Goal: Information Seeking & Learning: Learn about a topic

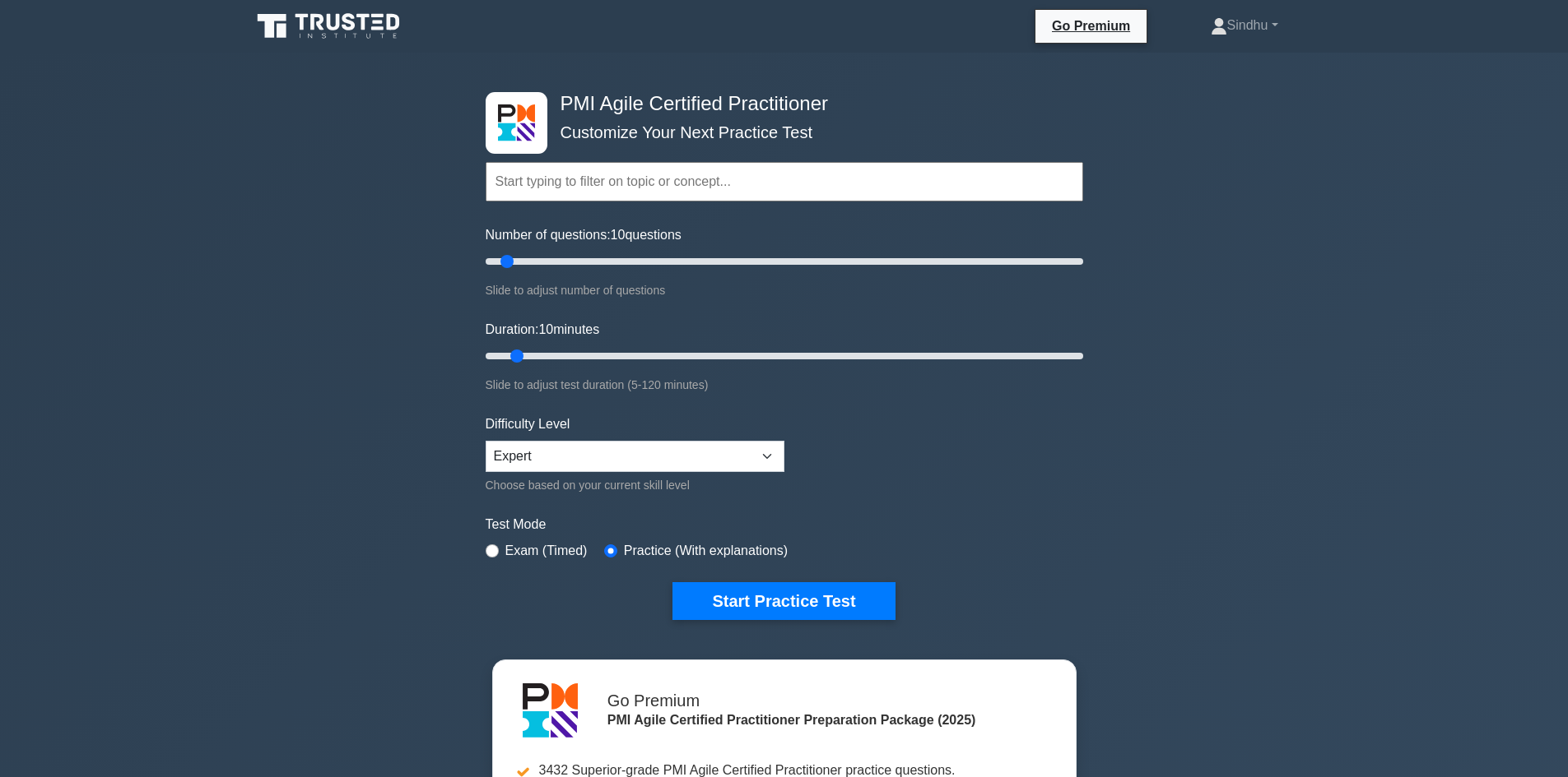
click at [339, 30] on icon at bounding box center [329, 26] width 158 height 31
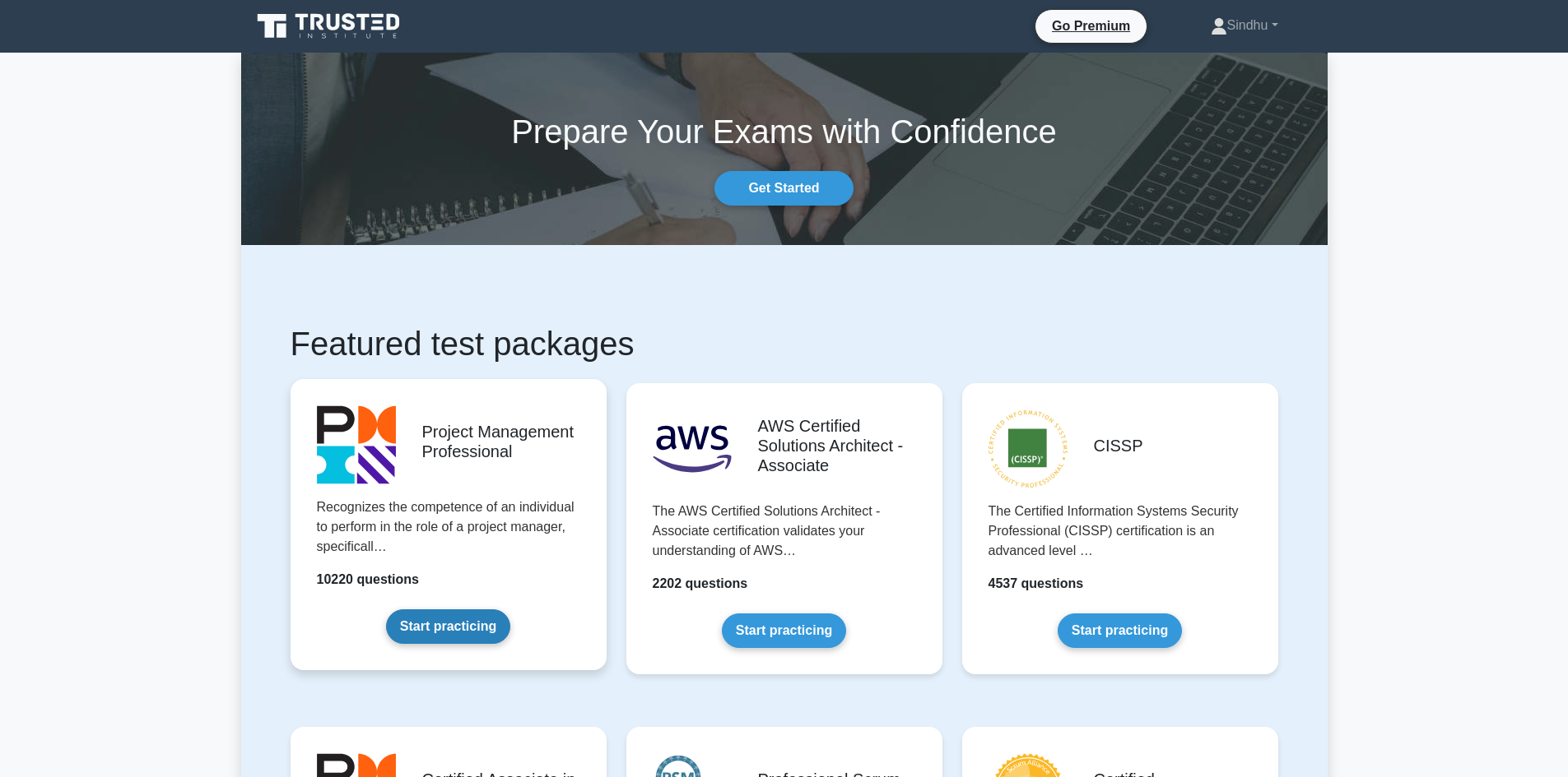
click at [485, 636] on link "Start practicing" at bounding box center [448, 626] width 124 height 34
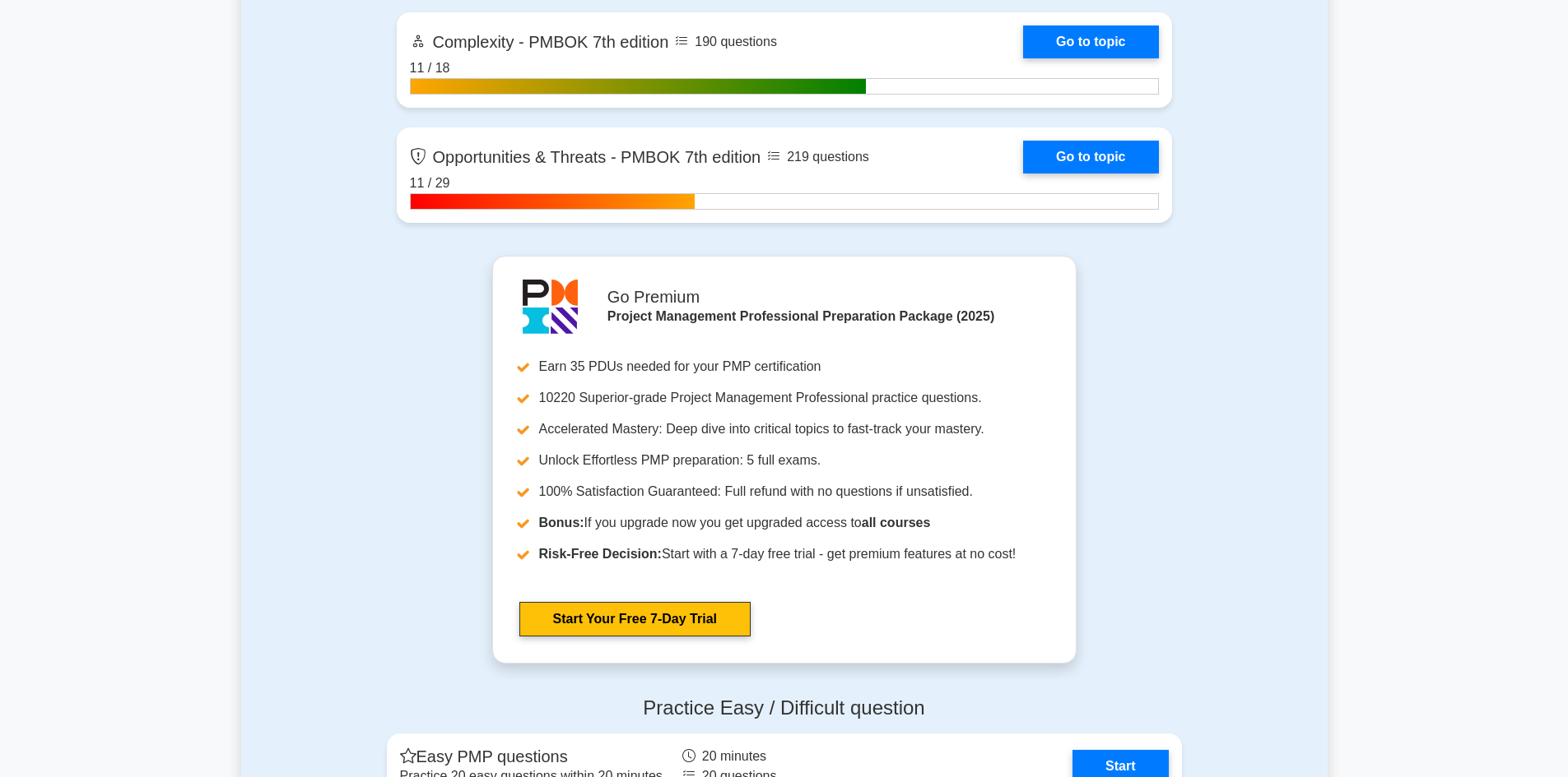
scroll to position [6169, 0]
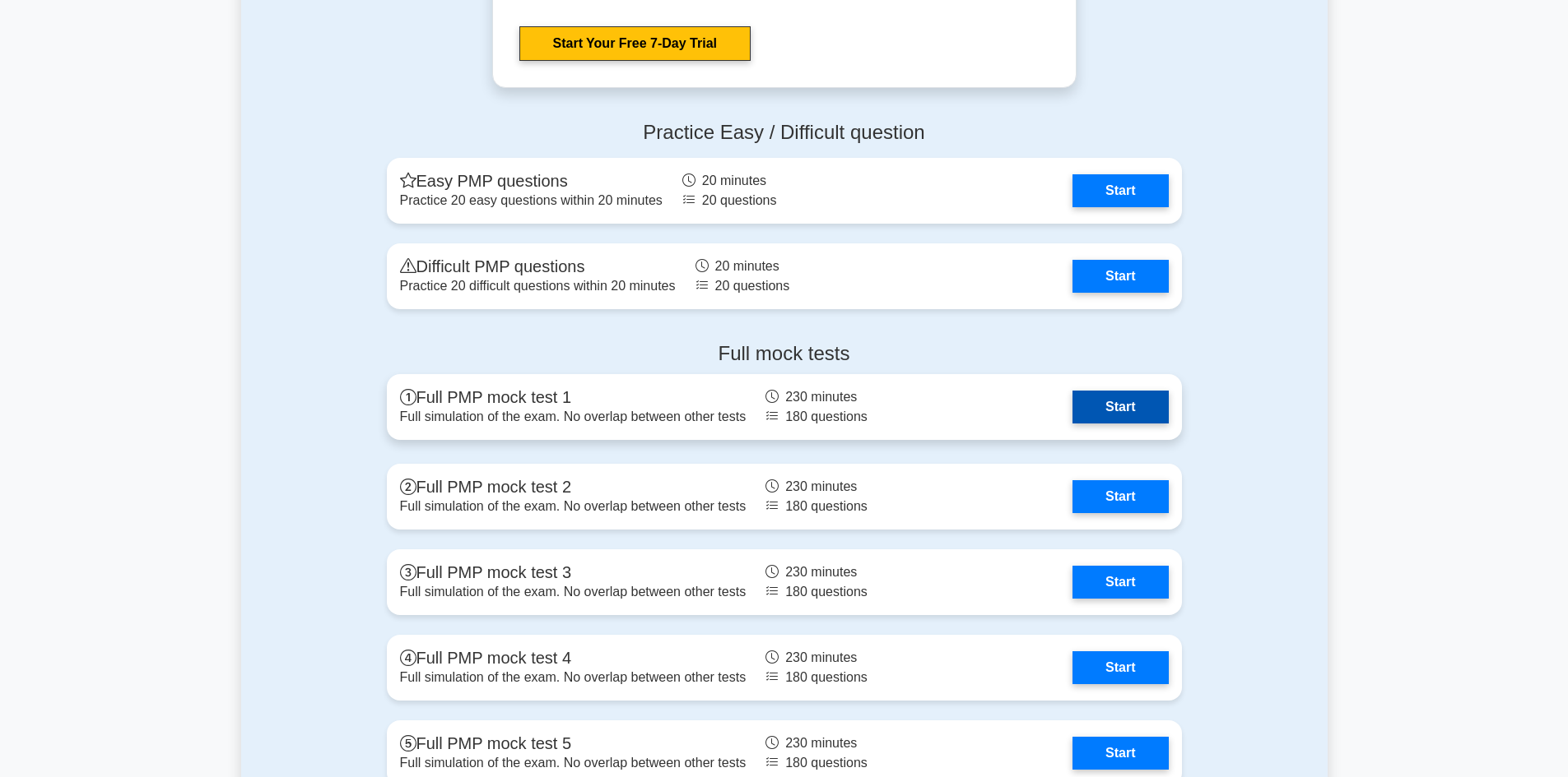
click at [1112, 403] on link "Start" at bounding box center [1120, 407] width 95 height 33
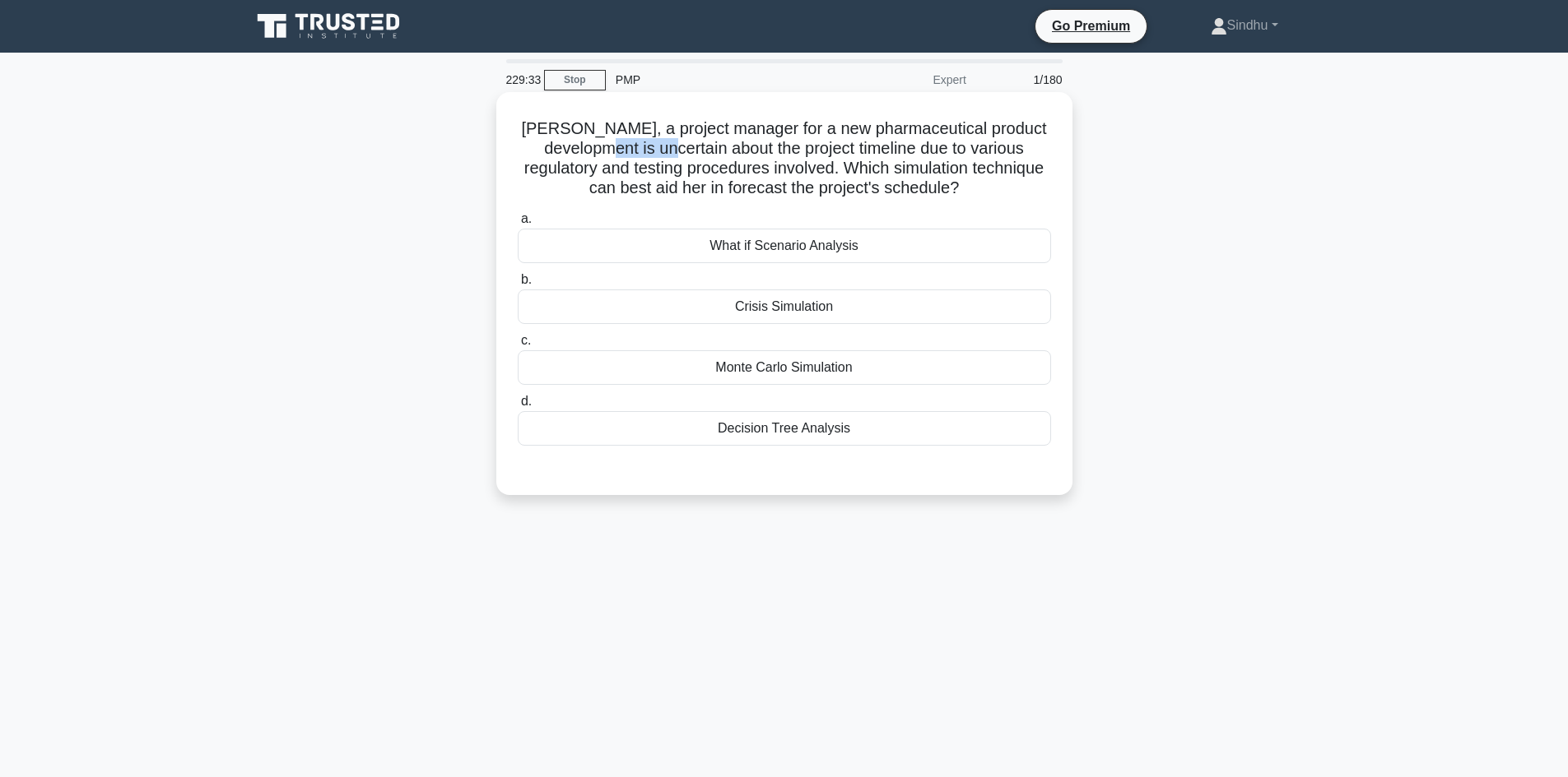
drag, startPoint x: 721, startPoint y: 148, endPoint x: 653, endPoint y: 153, distance: 68.2
click at [653, 153] on h5 "[PERSON_NAME], a project manager for a new pharmaceutical product development i…" at bounding box center [784, 158] width 536 height 81
click at [819, 369] on div "Monte Carlo Simulation" at bounding box center [784, 367] width 533 height 34
click at [518, 346] on input "c. Monte Carlo Simulation" at bounding box center [518, 341] width 0 height 11
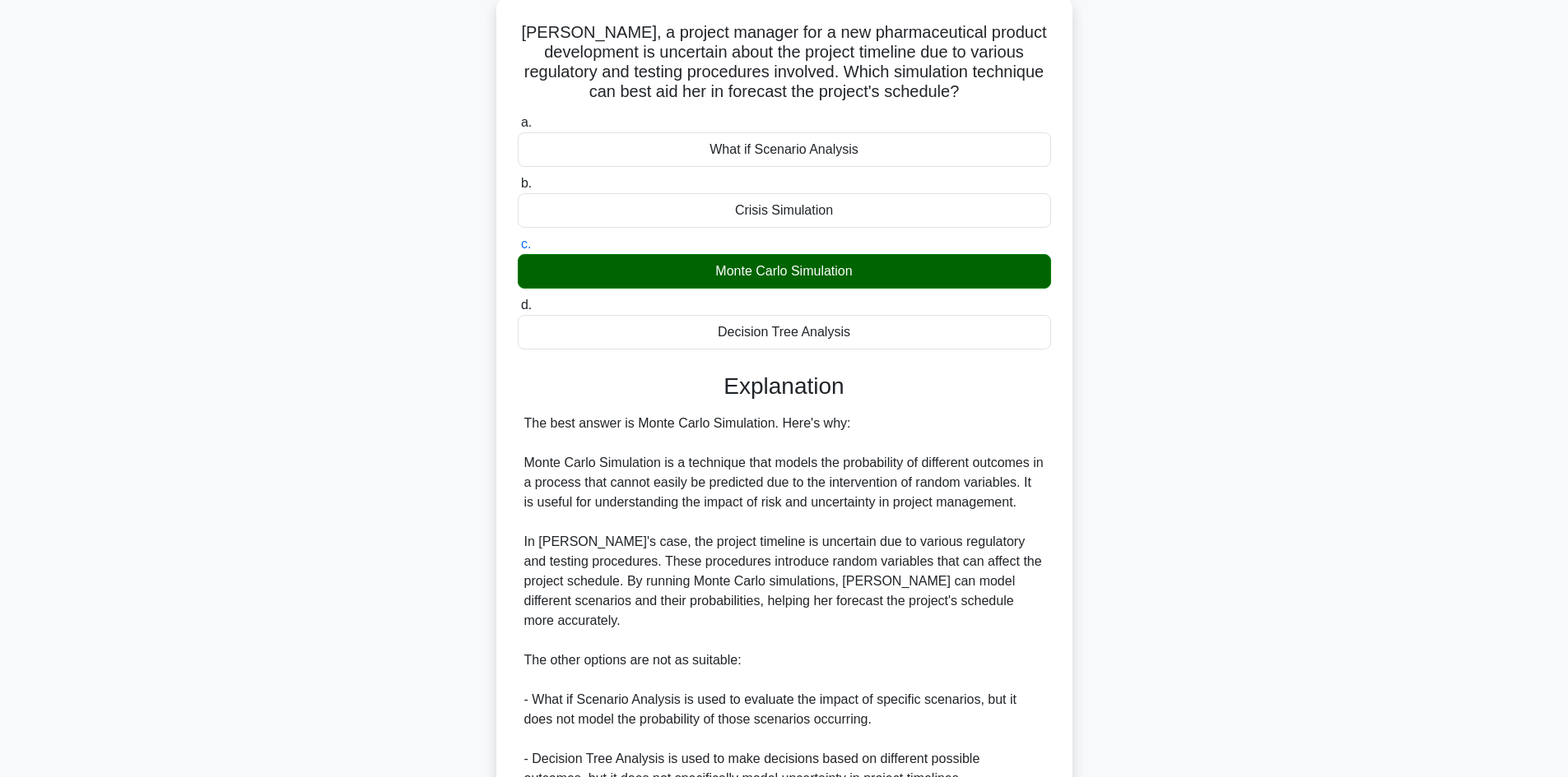
scroll to position [297, 0]
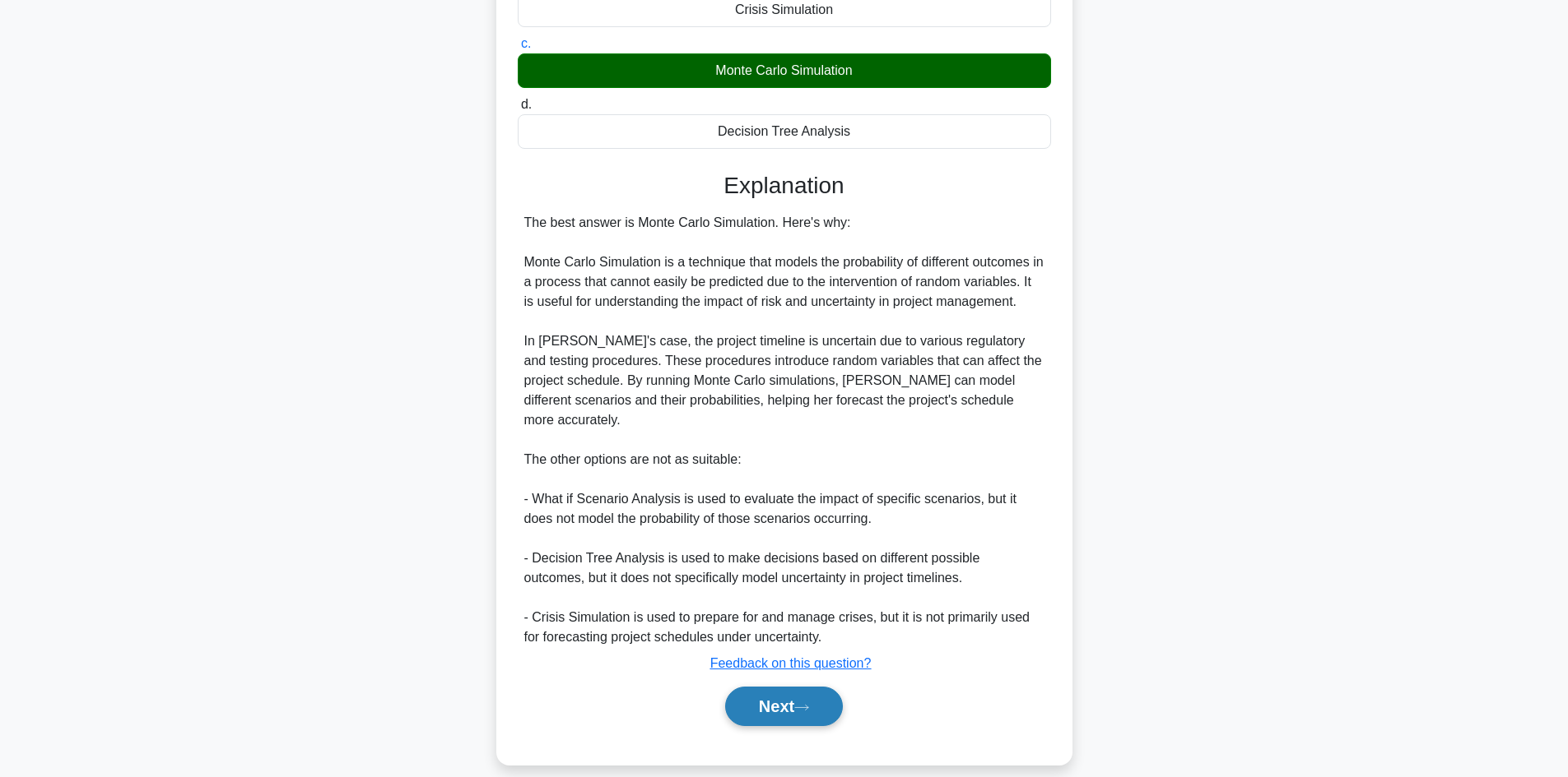
click at [766, 696] on button "Next" at bounding box center [783, 706] width 118 height 39
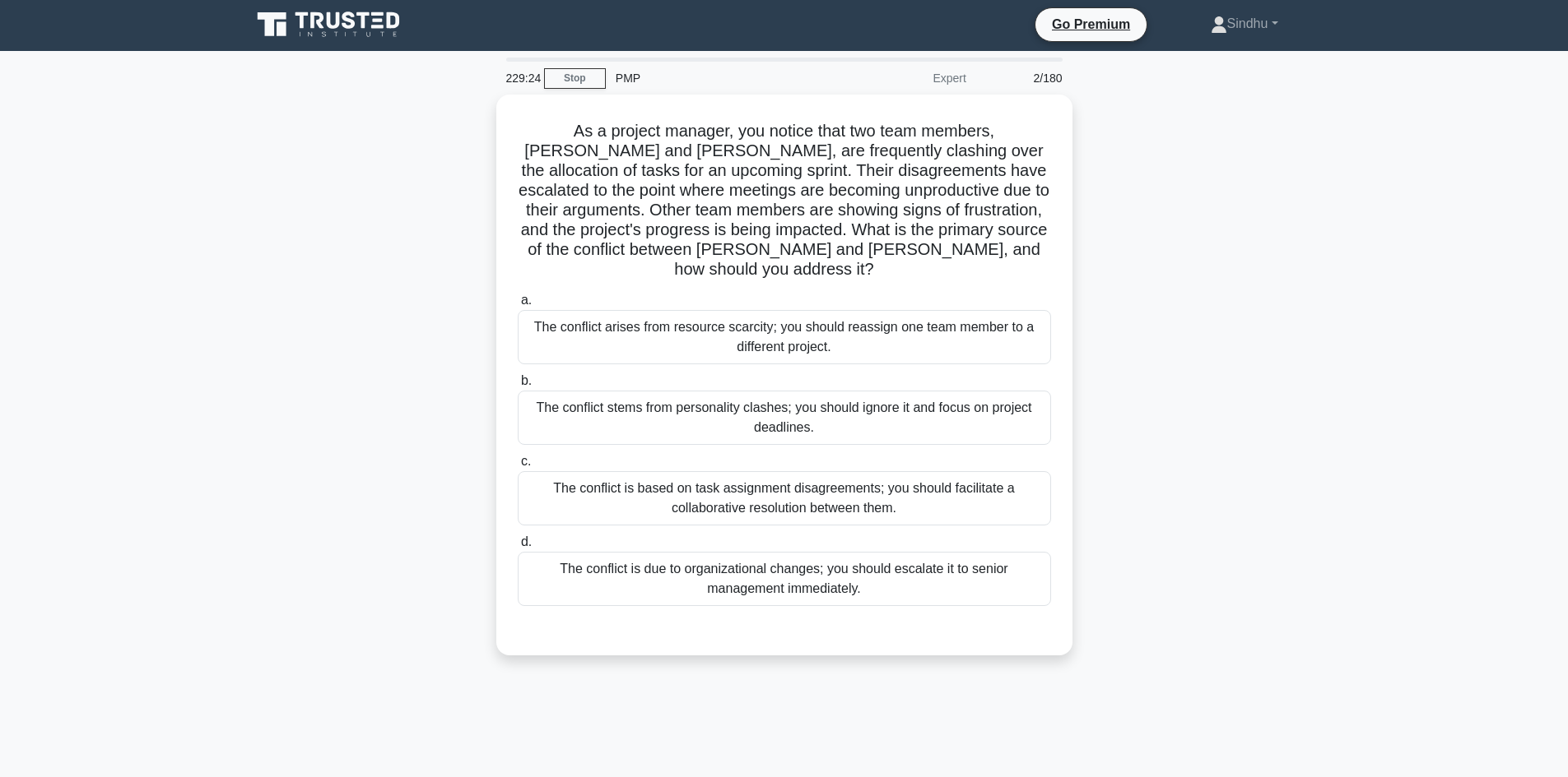
scroll to position [0, 0]
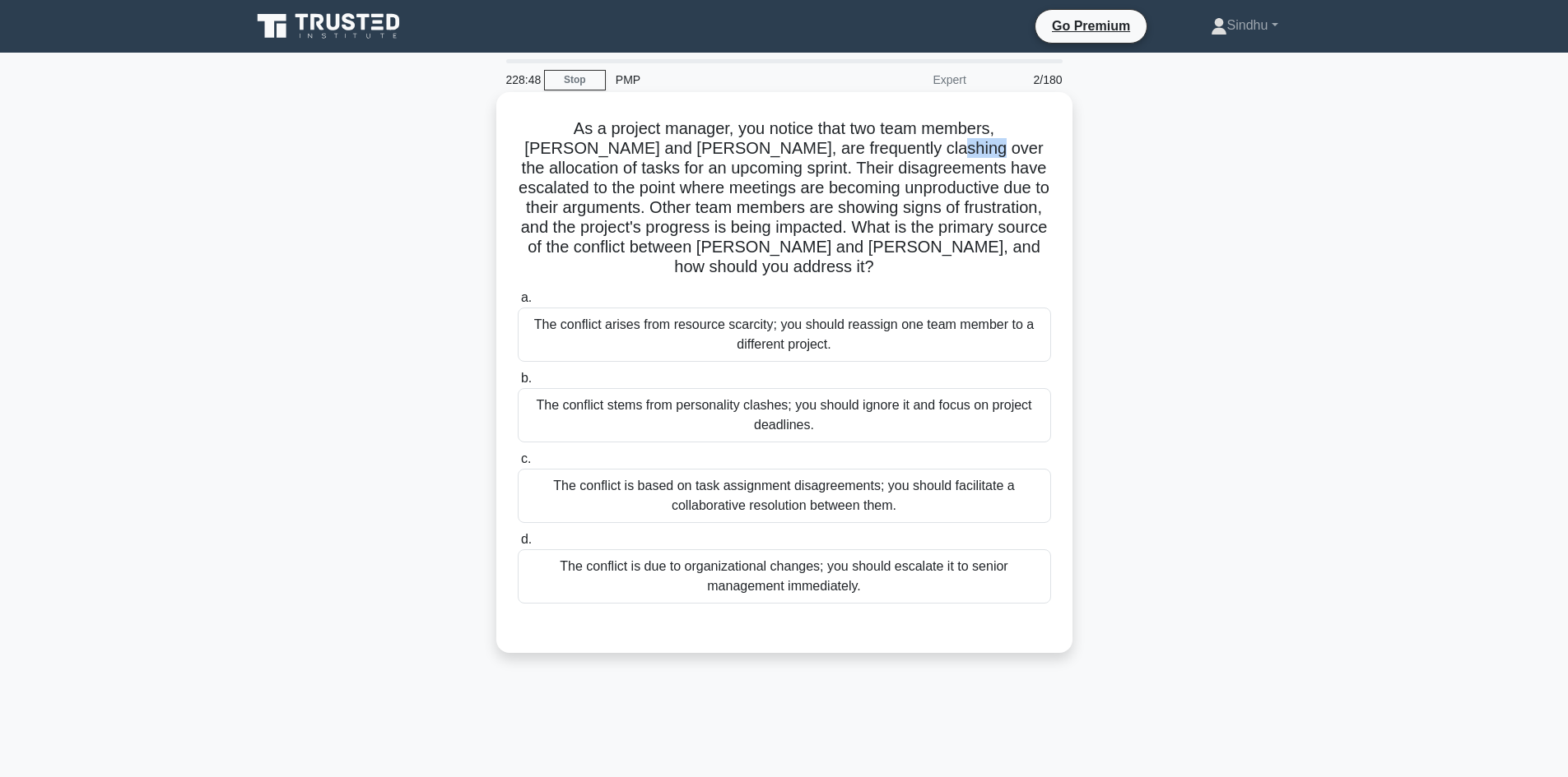
drag, startPoint x: 857, startPoint y: 150, endPoint x: 893, endPoint y: 152, distance: 36.1
click at [893, 152] on h5 "As a project manager, you notice that two team members, Lisa and Mark, are freq…" at bounding box center [784, 198] width 536 height 159
drag, startPoint x: 837, startPoint y: 153, endPoint x: 973, endPoint y: 147, distance: 136.1
click at [973, 147] on h5 "As a project manager, you notice that two team members, Lisa and Mark, are freq…" at bounding box center [784, 198] width 536 height 159
click at [854, 493] on div "The conflict is based on task assignment disagreements; you should facilitate a…" at bounding box center [784, 495] width 533 height 54
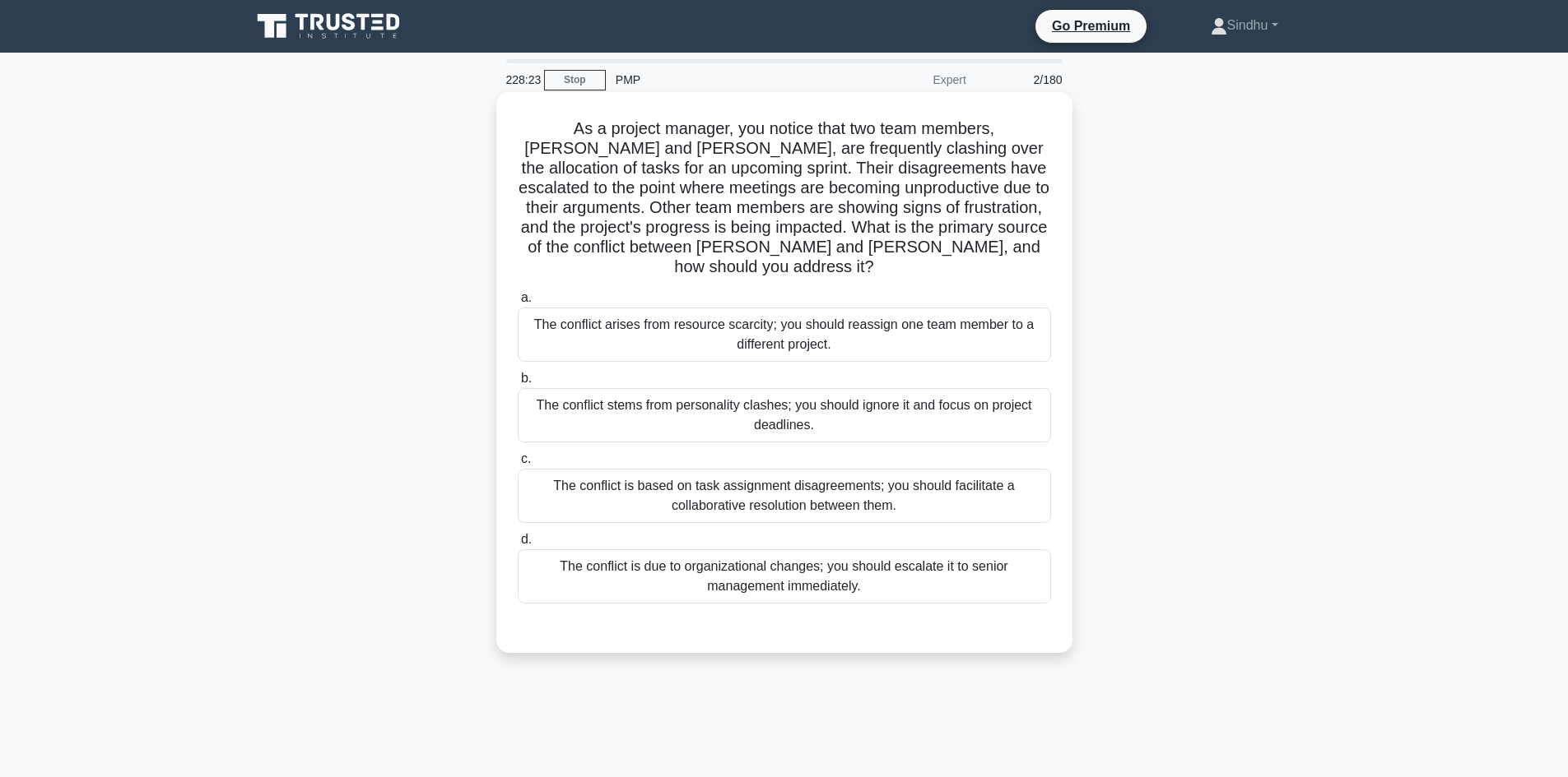
click at [518, 465] on input "c. The conflict is based on task assignment disagreements; you should facilitat…" at bounding box center [518, 459] width 0 height 11
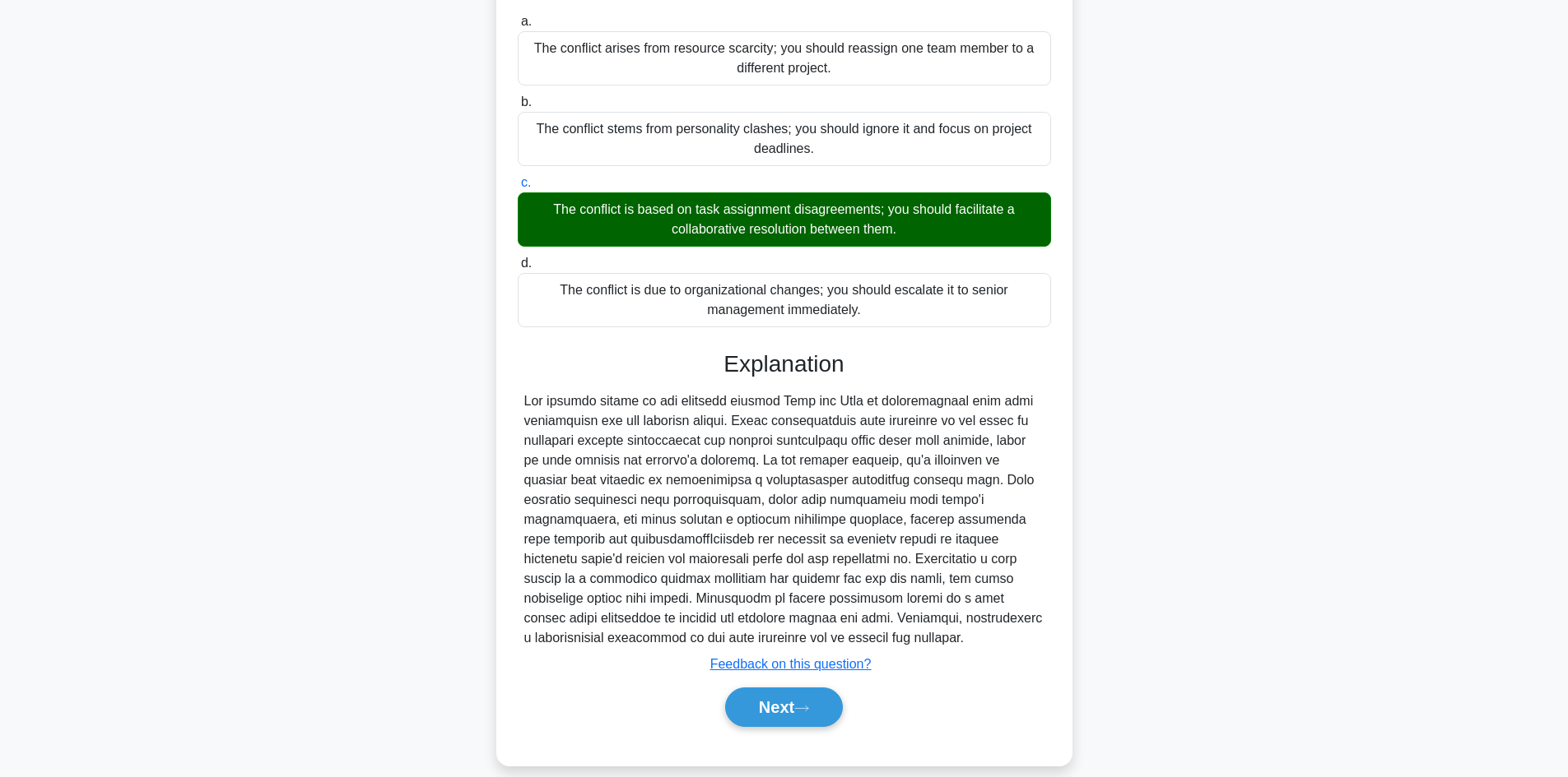
scroll to position [278, 0]
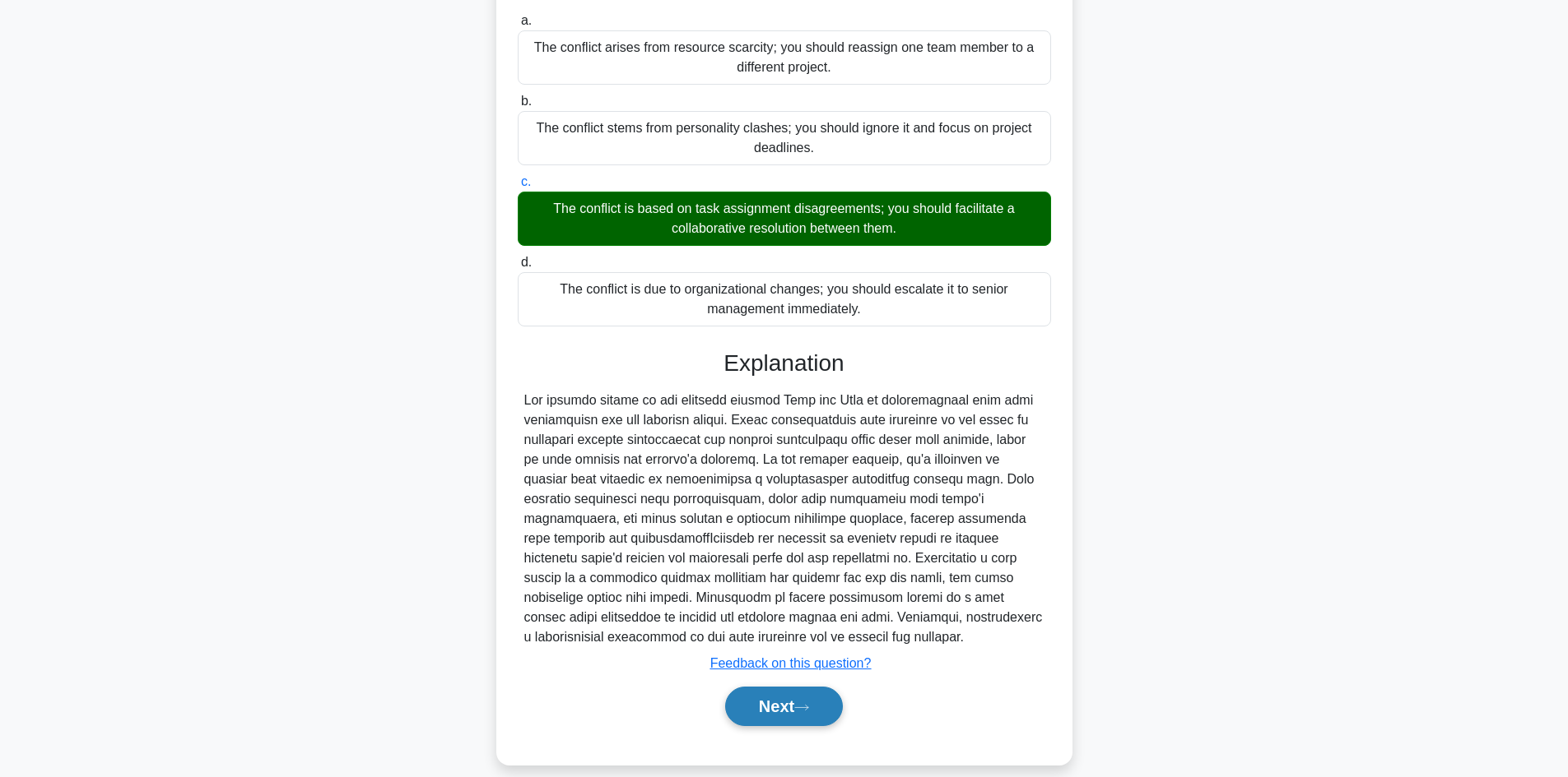
click at [766, 687] on button "Next" at bounding box center [783, 706] width 118 height 39
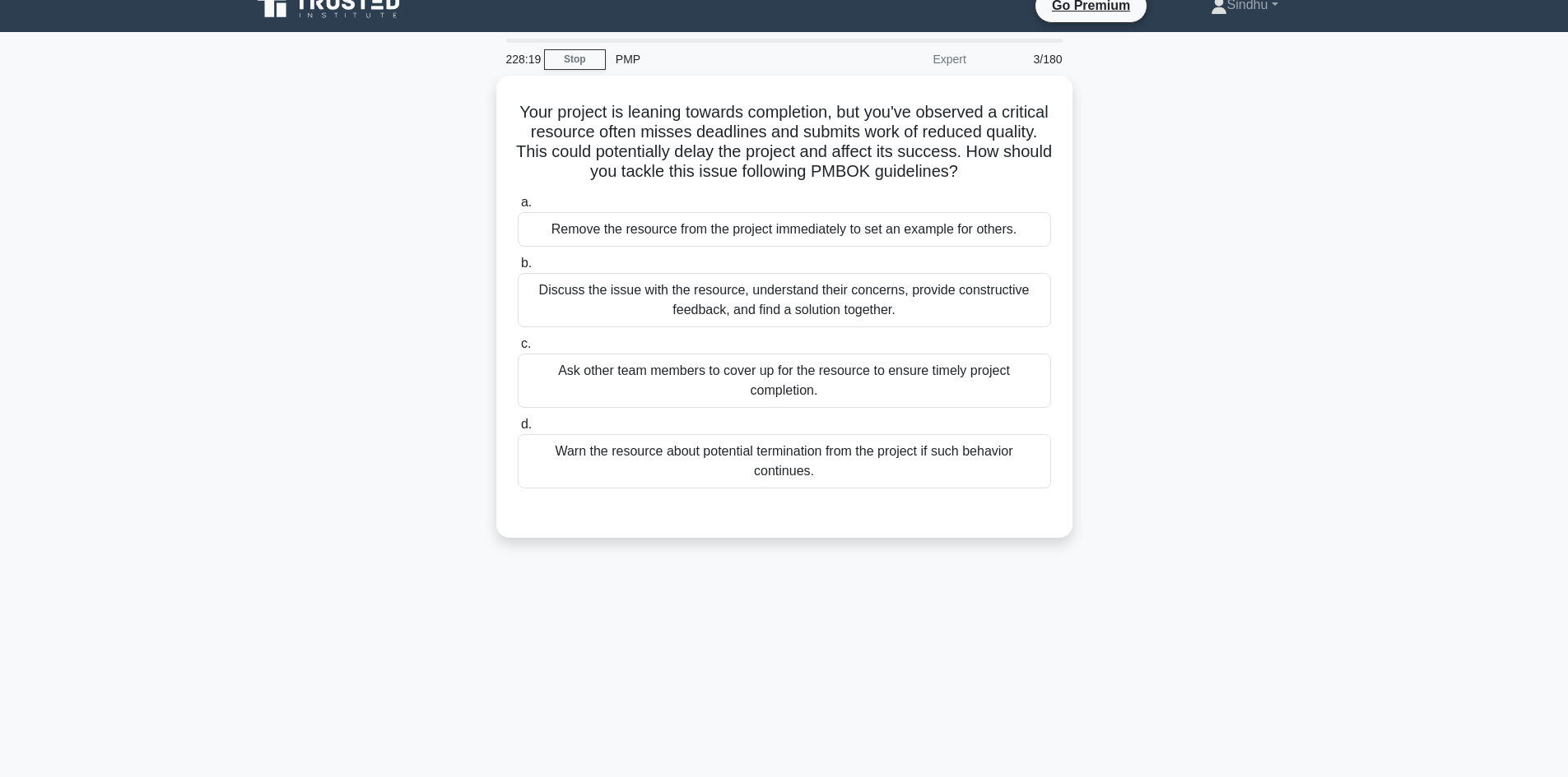
scroll to position [0, 0]
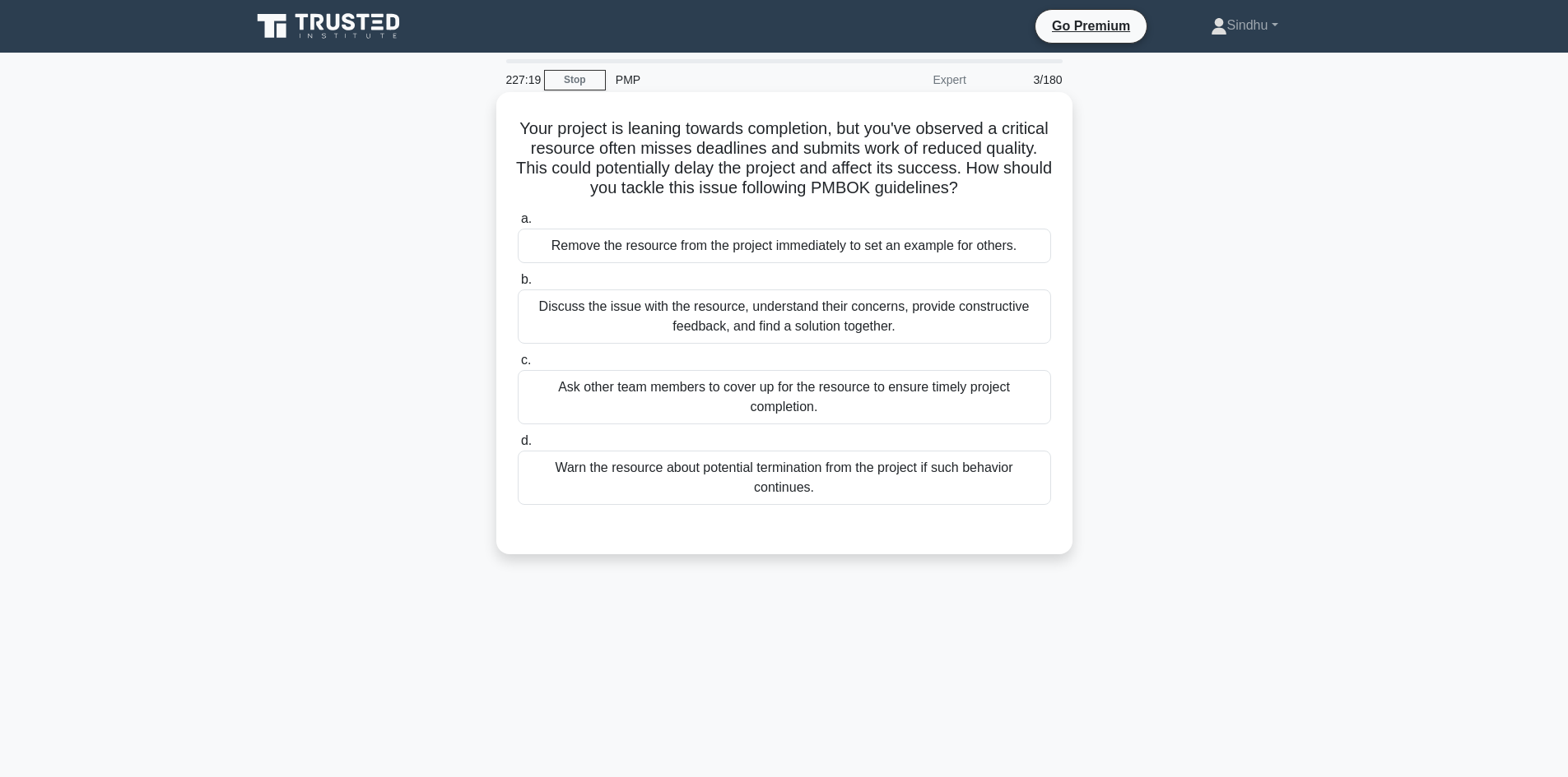
click at [810, 330] on div "Discuss the issue with the resource, understand their concerns, provide constru…" at bounding box center [784, 316] width 533 height 54
click at [518, 285] on input "b. Discuss the issue with the resource, understand their concerns, provide cons…" at bounding box center [518, 280] width 0 height 11
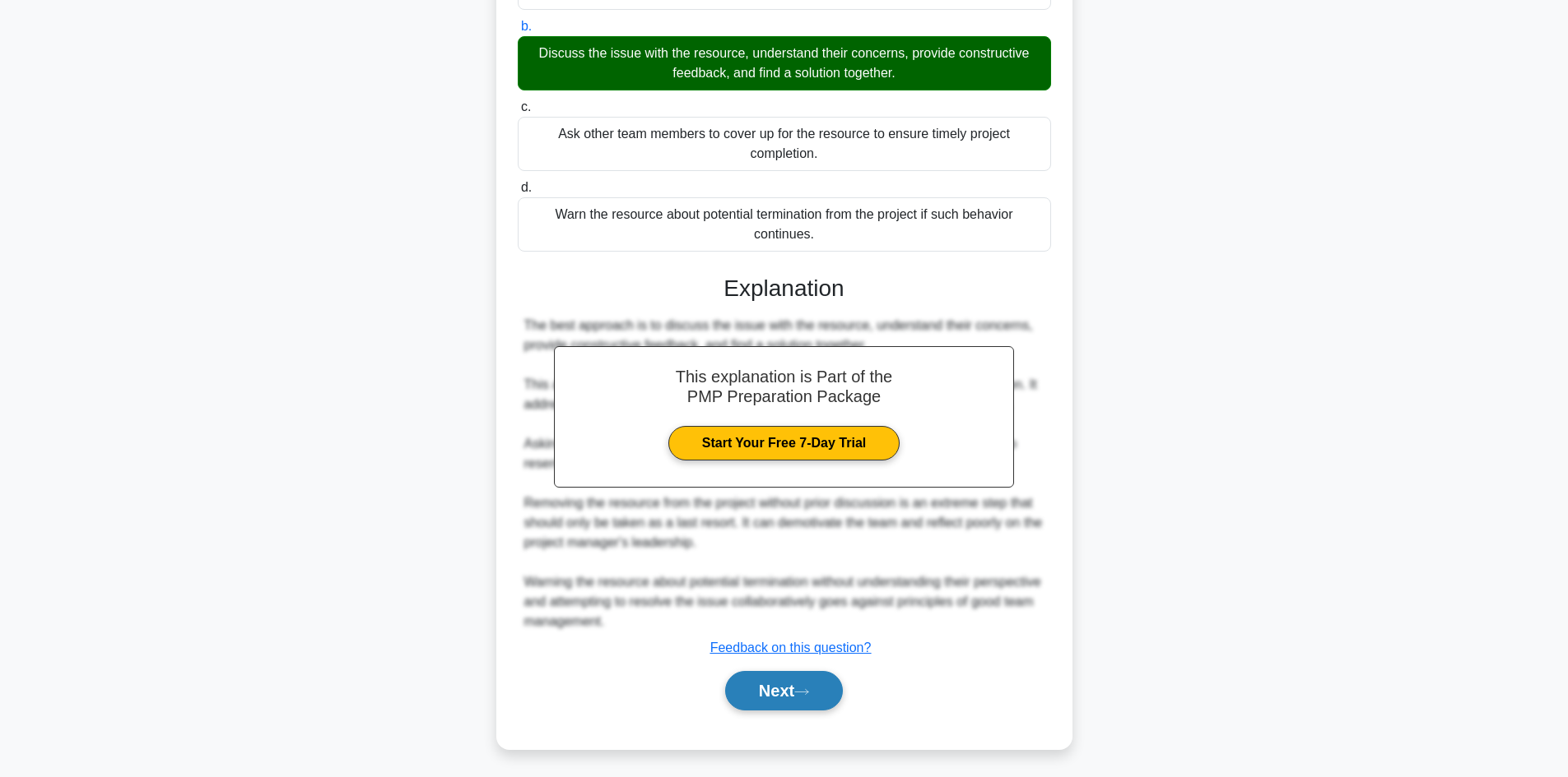
scroll to position [258, 0]
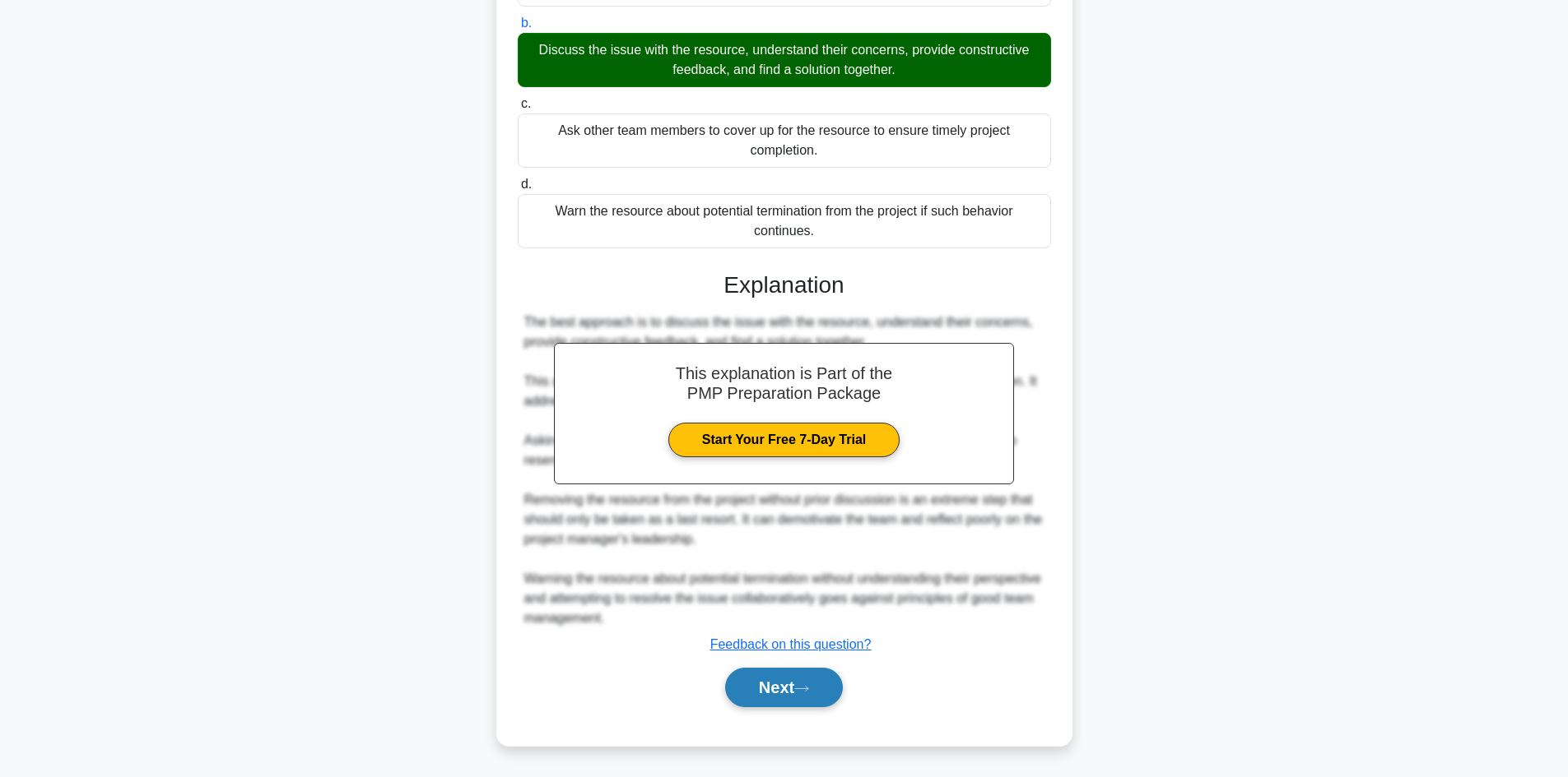
click at [764, 689] on button "Next" at bounding box center [783, 687] width 118 height 39
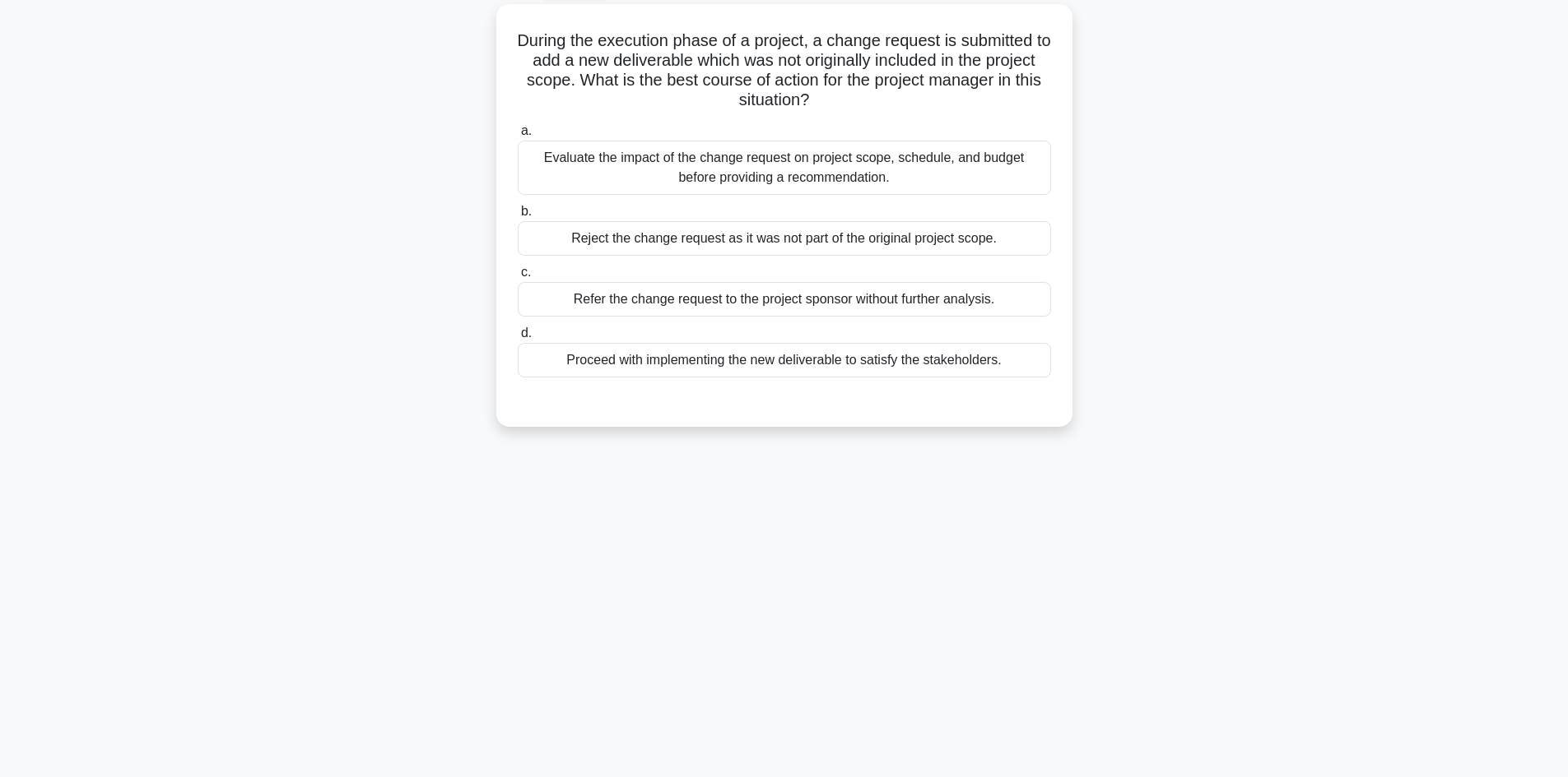
scroll to position [0, 0]
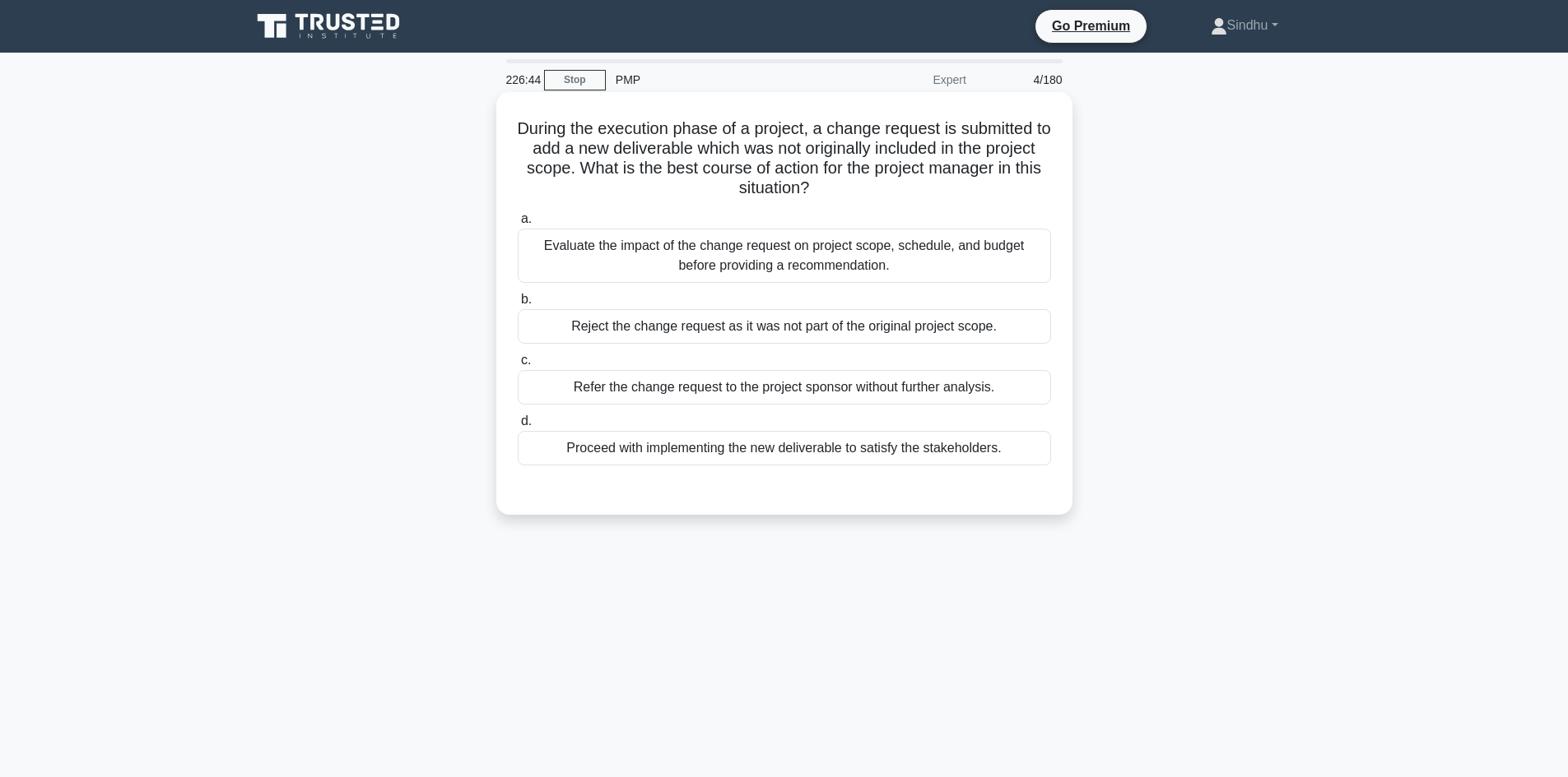
click at [772, 253] on div "Evaluate the impact of the change request on project scope, schedule, and budge…" at bounding box center [784, 255] width 533 height 54
click at [518, 224] on input "a. Evaluate the impact of the change request on project scope, schedule, and bu…" at bounding box center [518, 219] width 0 height 11
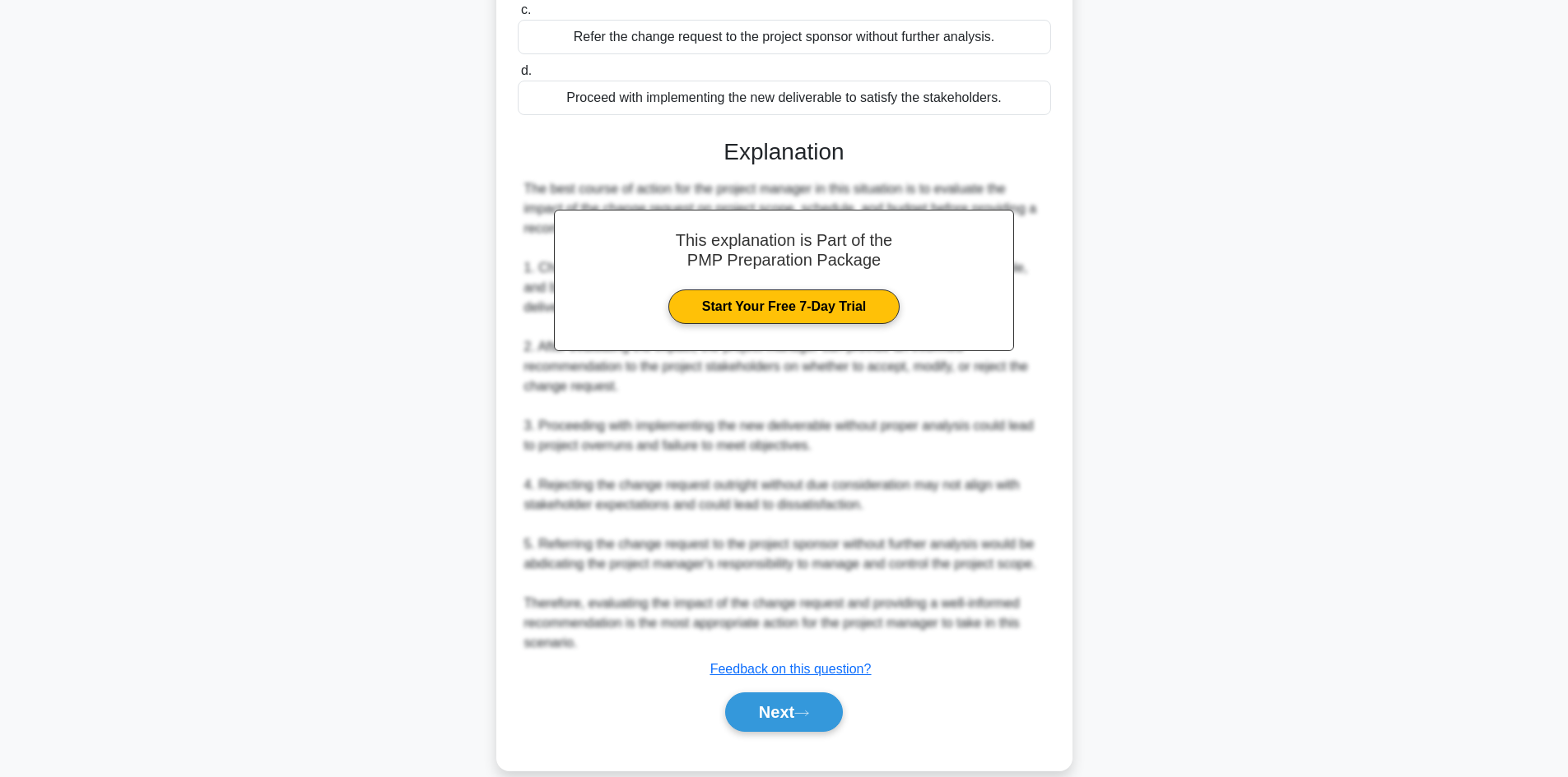
scroll to position [376, 0]
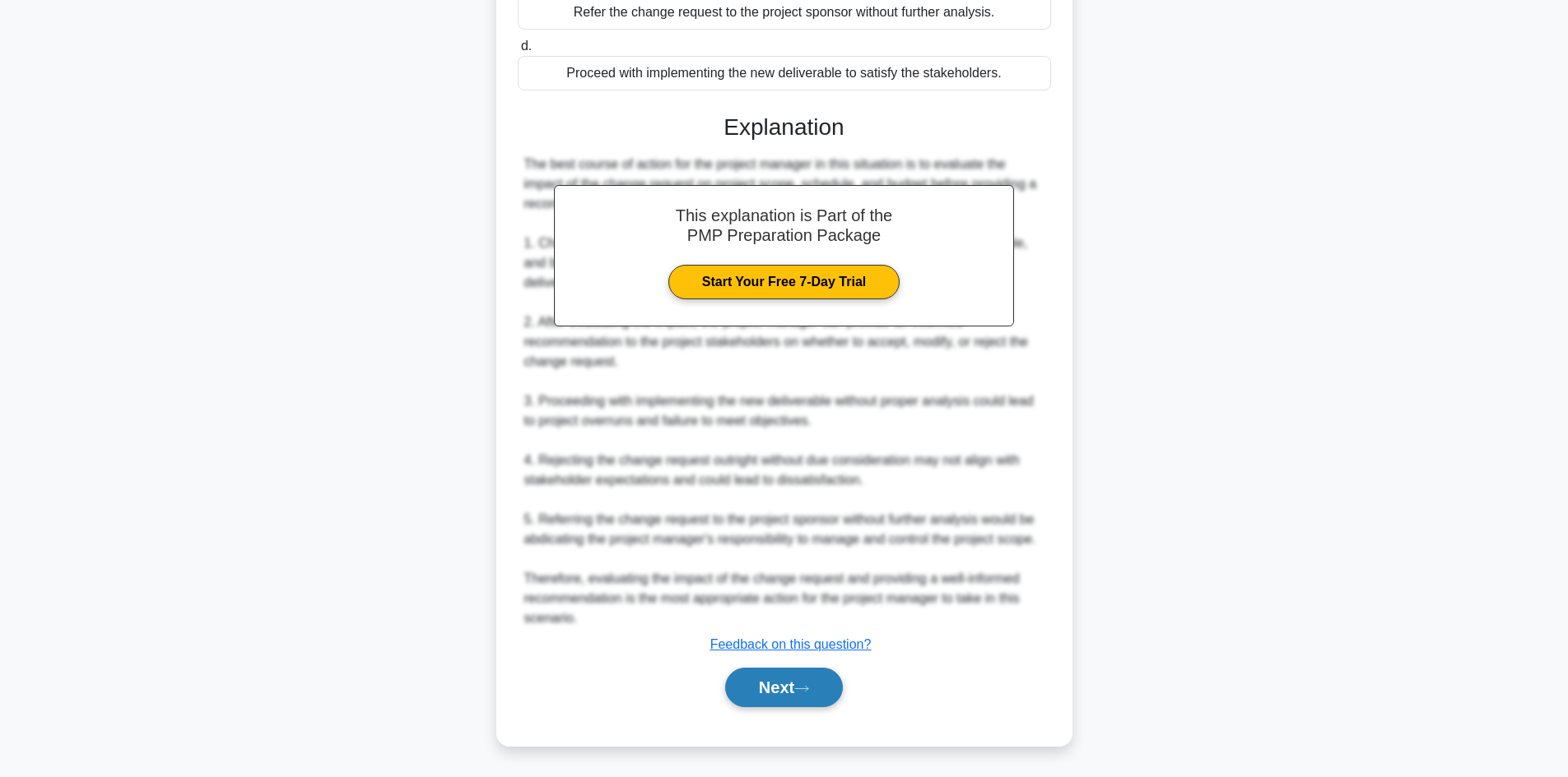
click at [775, 679] on button "Next" at bounding box center [783, 687] width 118 height 39
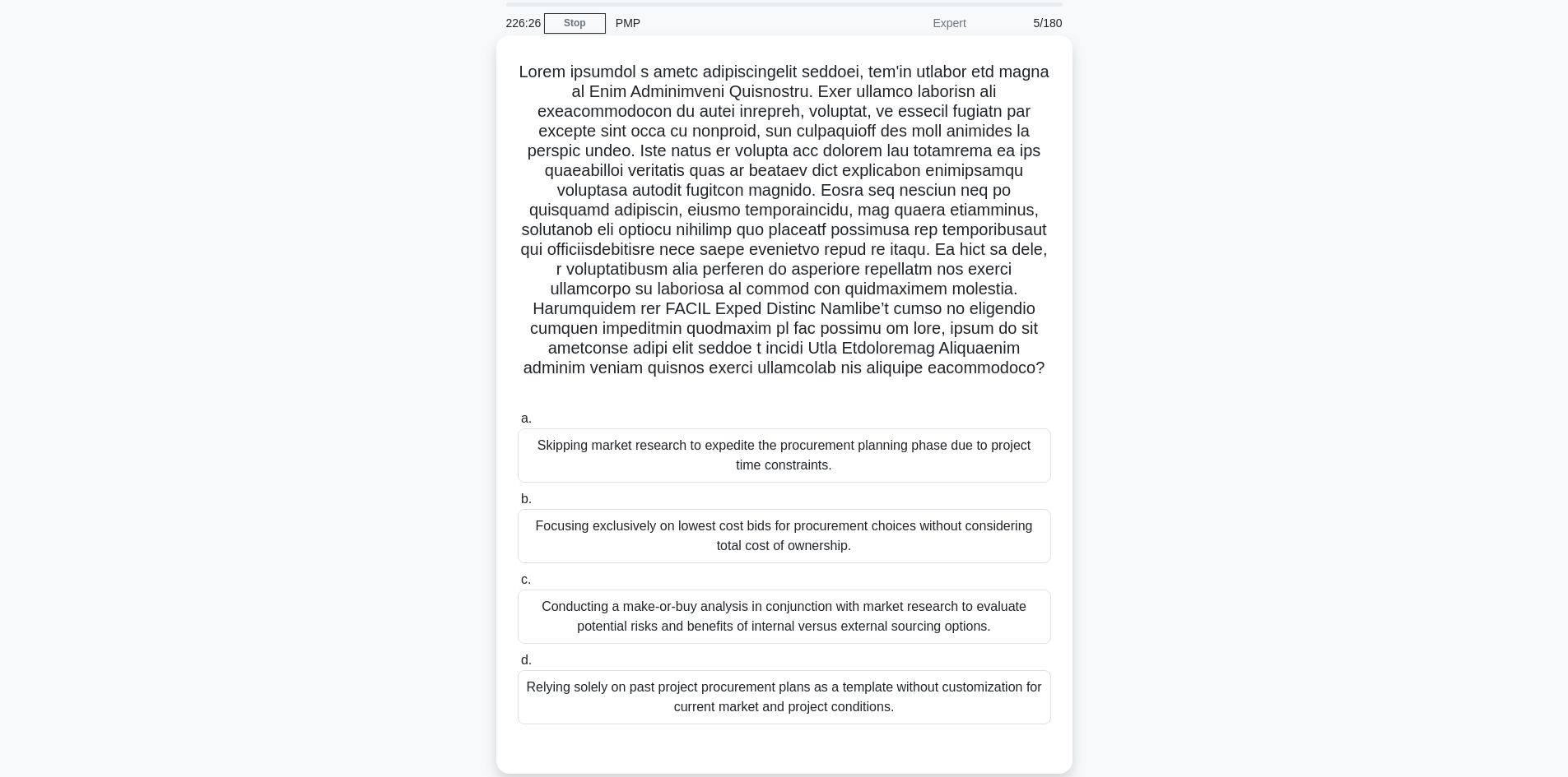
scroll to position [0, 0]
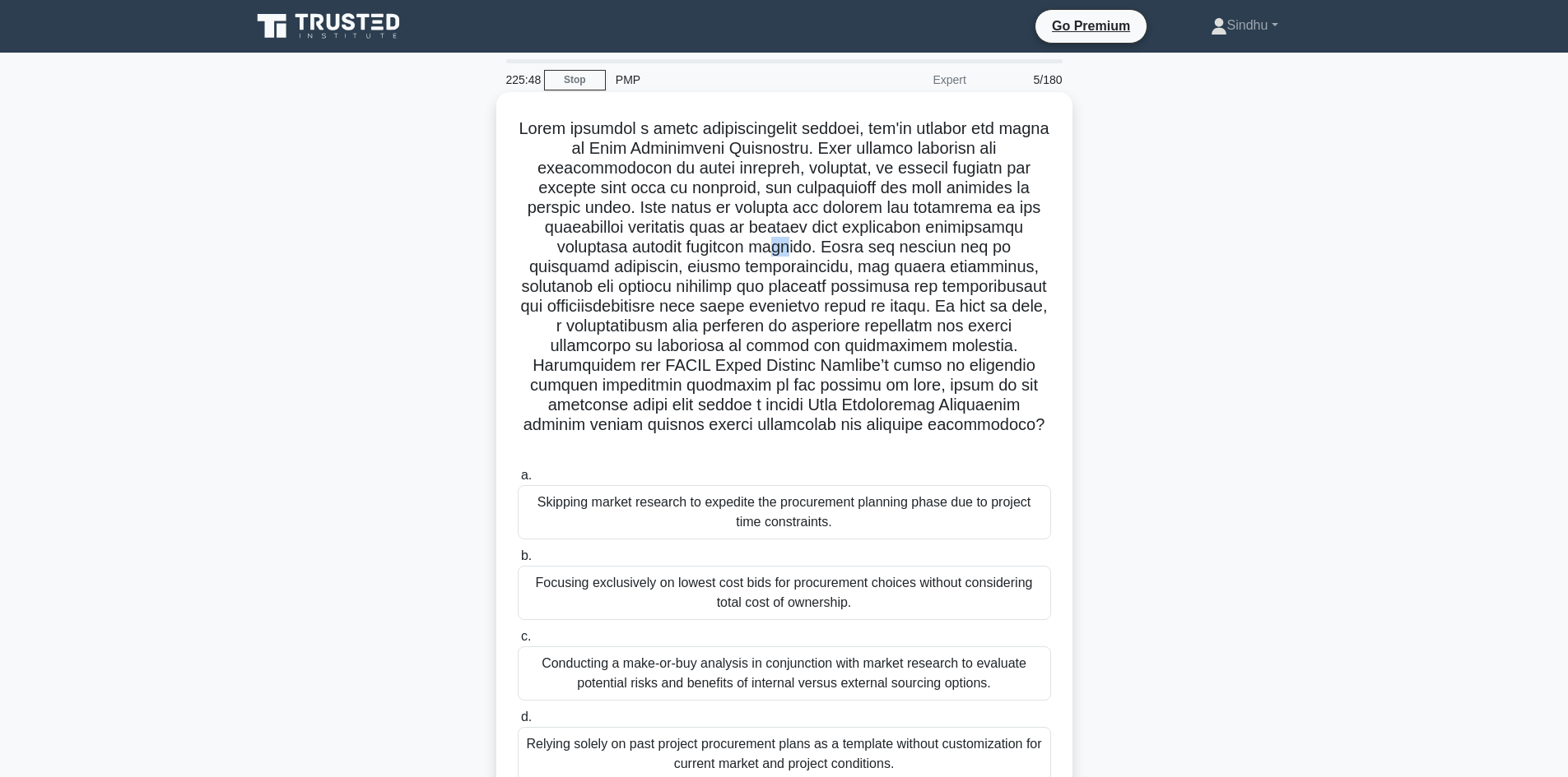
drag, startPoint x: 674, startPoint y: 249, endPoint x: 661, endPoint y: 249, distance: 13.0
click at [661, 249] on h5 ".spinner_0XTQ{transform-origin:center;animation:spinner_y6GP .75s linear infini…" at bounding box center [784, 287] width 536 height 338
drag, startPoint x: 742, startPoint y: 388, endPoint x: 716, endPoint y: 388, distance: 26.0
click at [716, 388] on h5 ".spinner_0XTQ{transform-origin:center;animation:spinner_y6GP .75s linear infini…" at bounding box center [784, 287] width 536 height 338
drag, startPoint x: 816, startPoint y: 429, endPoint x: 784, endPoint y: 437, distance: 33.0
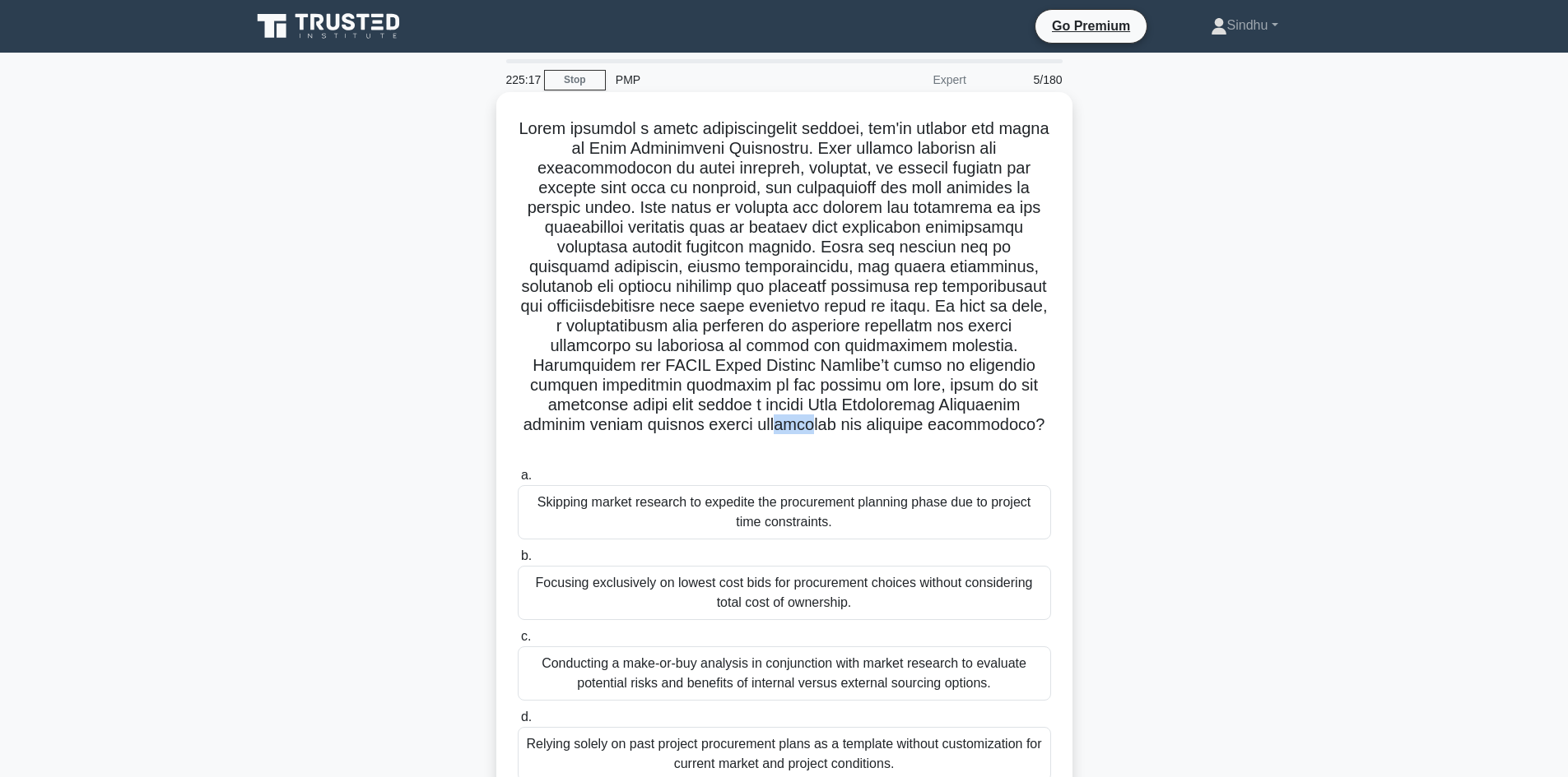
click at [784, 437] on h5 ".spinner_0XTQ{transform-origin:center;animation:spinner_y6GP .75s linear infini…" at bounding box center [784, 287] width 536 height 338
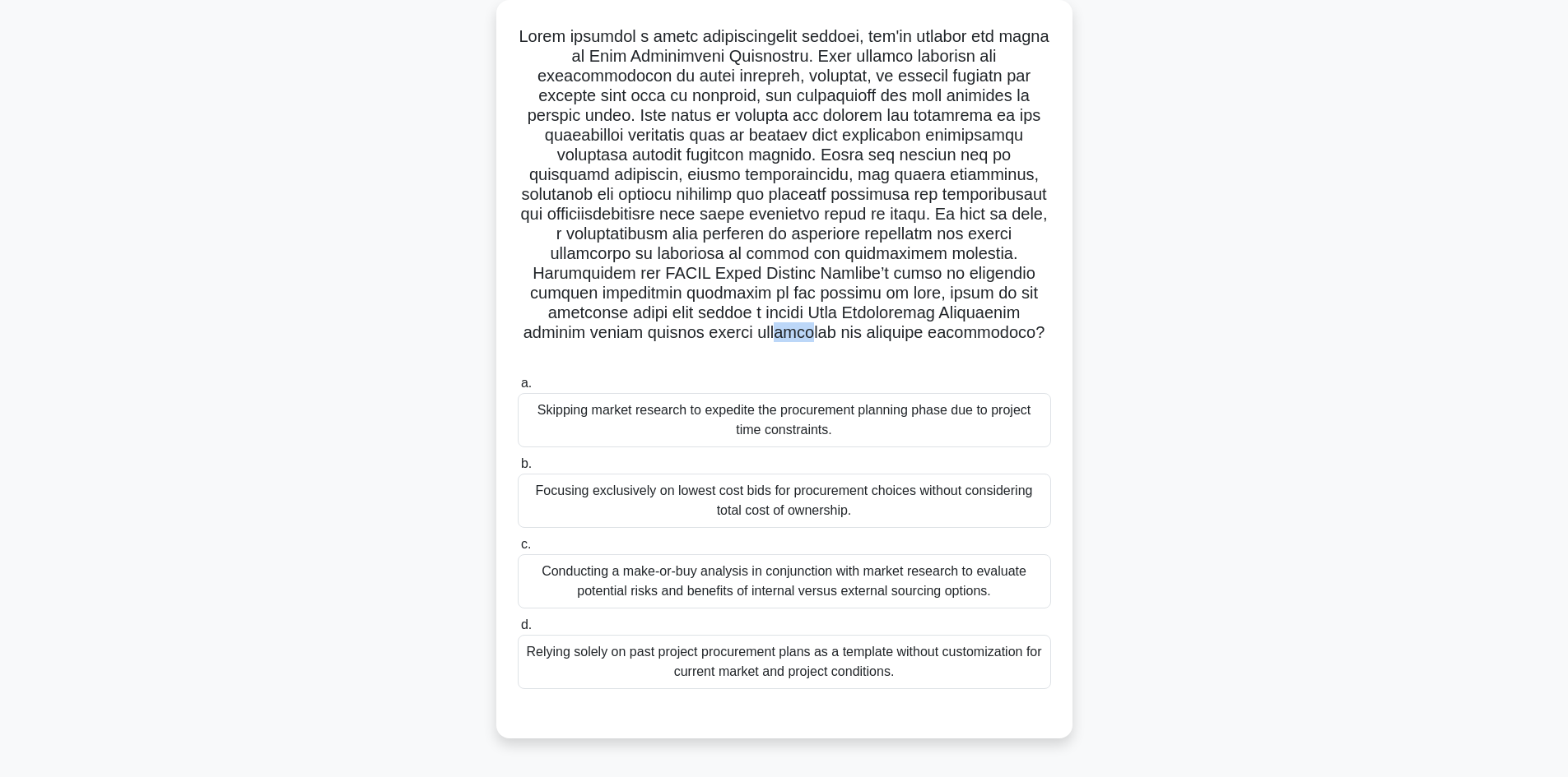
scroll to position [111, 0]
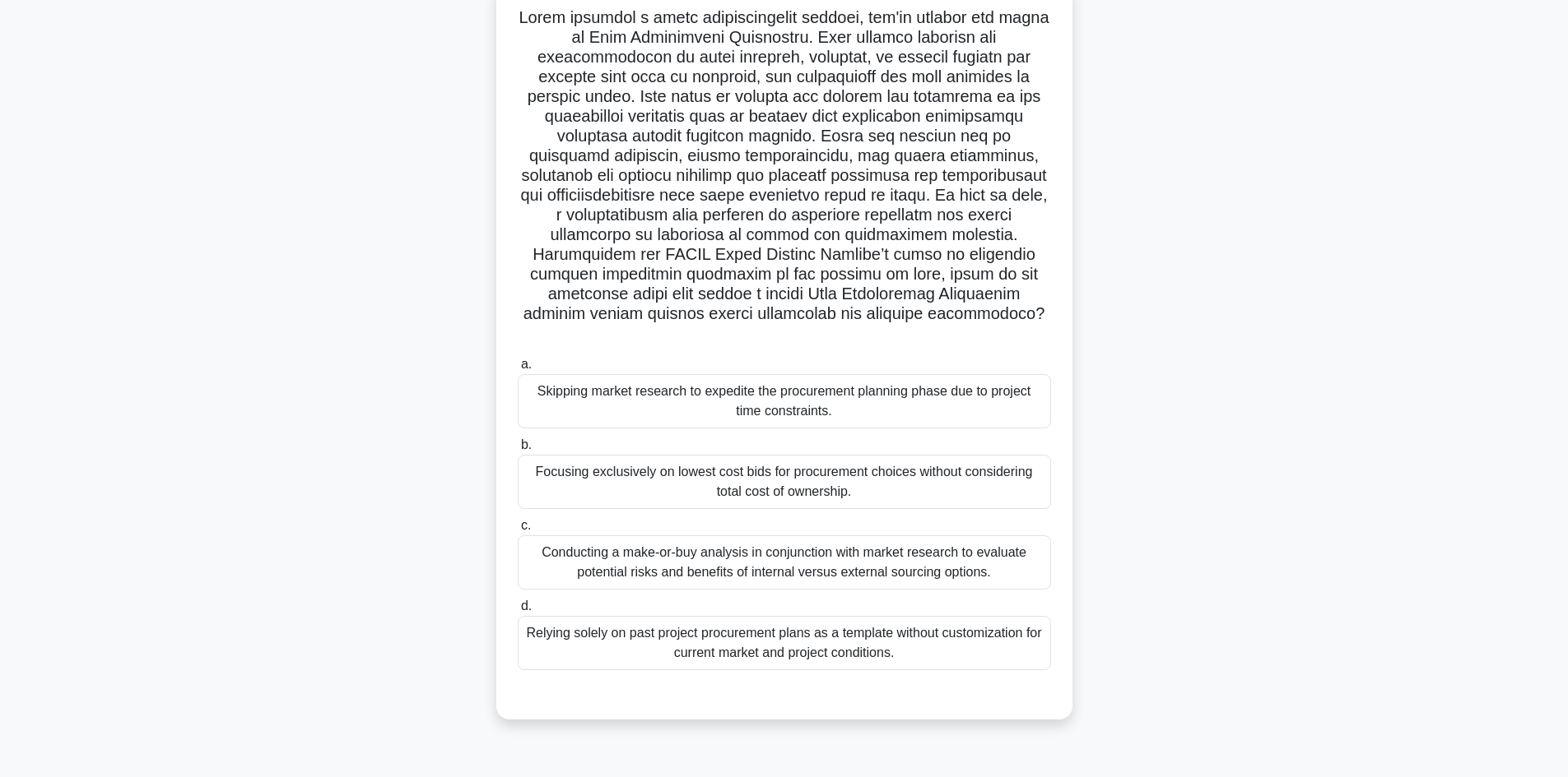
click at [861, 551] on div "Conducting a make-or-buy analysis in conjunction with market research to evalua…" at bounding box center [784, 562] width 533 height 54
click at [518, 531] on input "c. Conducting a make-or-buy analysis in conjunction with market research to eva…" at bounding box center [518, 526] width 0 height 11
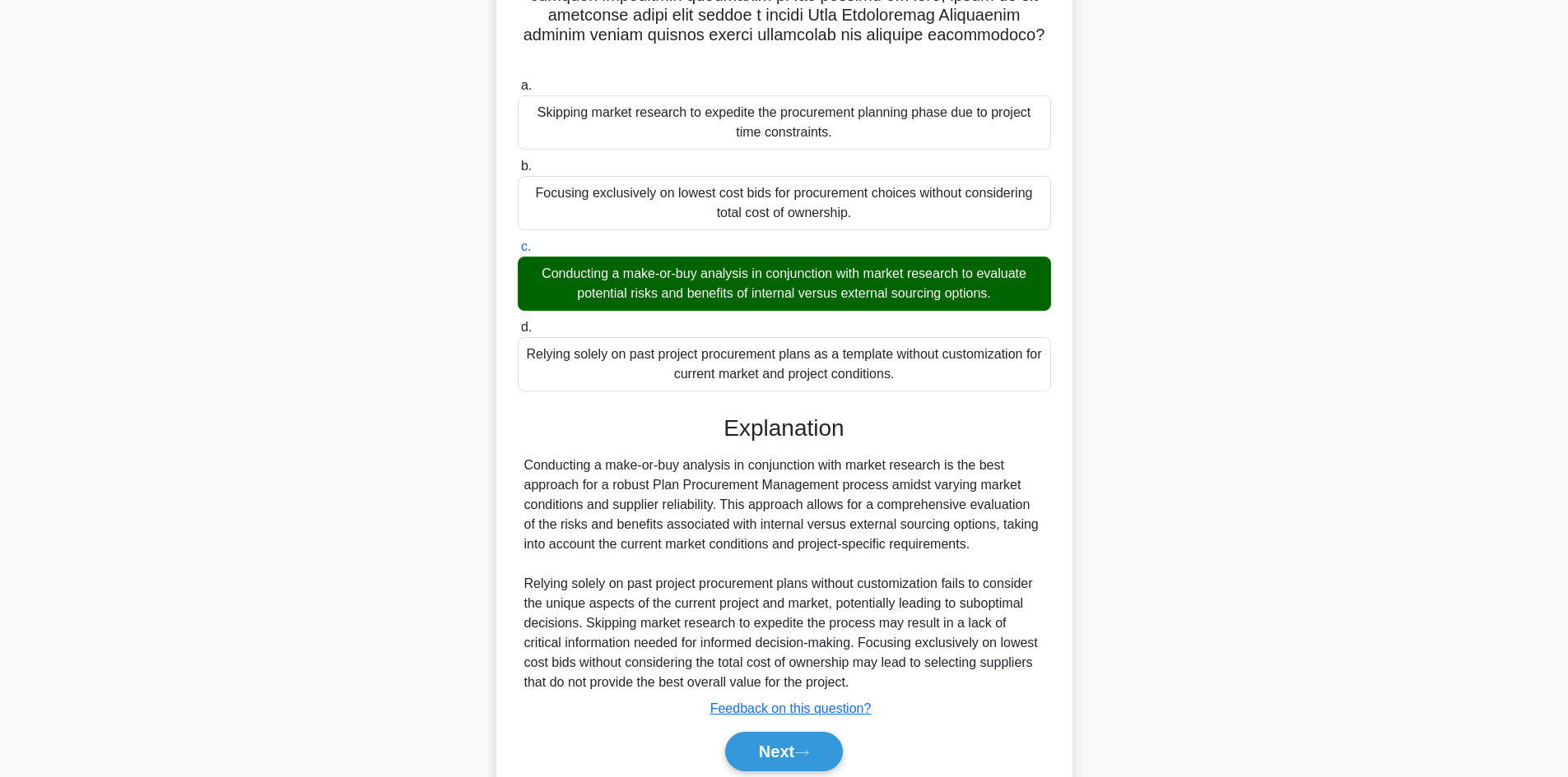
scroll to position [435, 0]
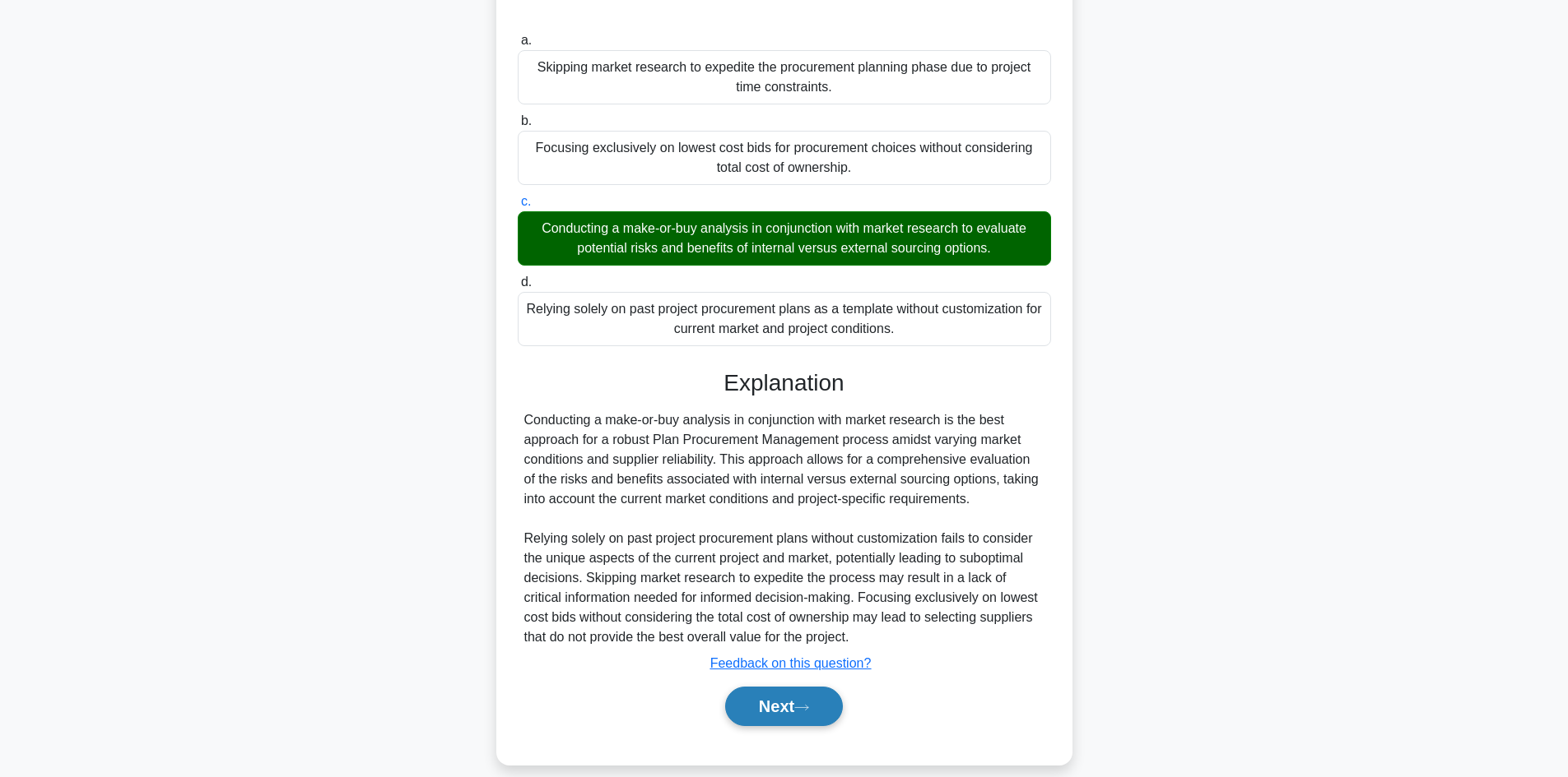
click at [775, 687] on button "Next" at bounding box center [783, 706] width 118 height 39
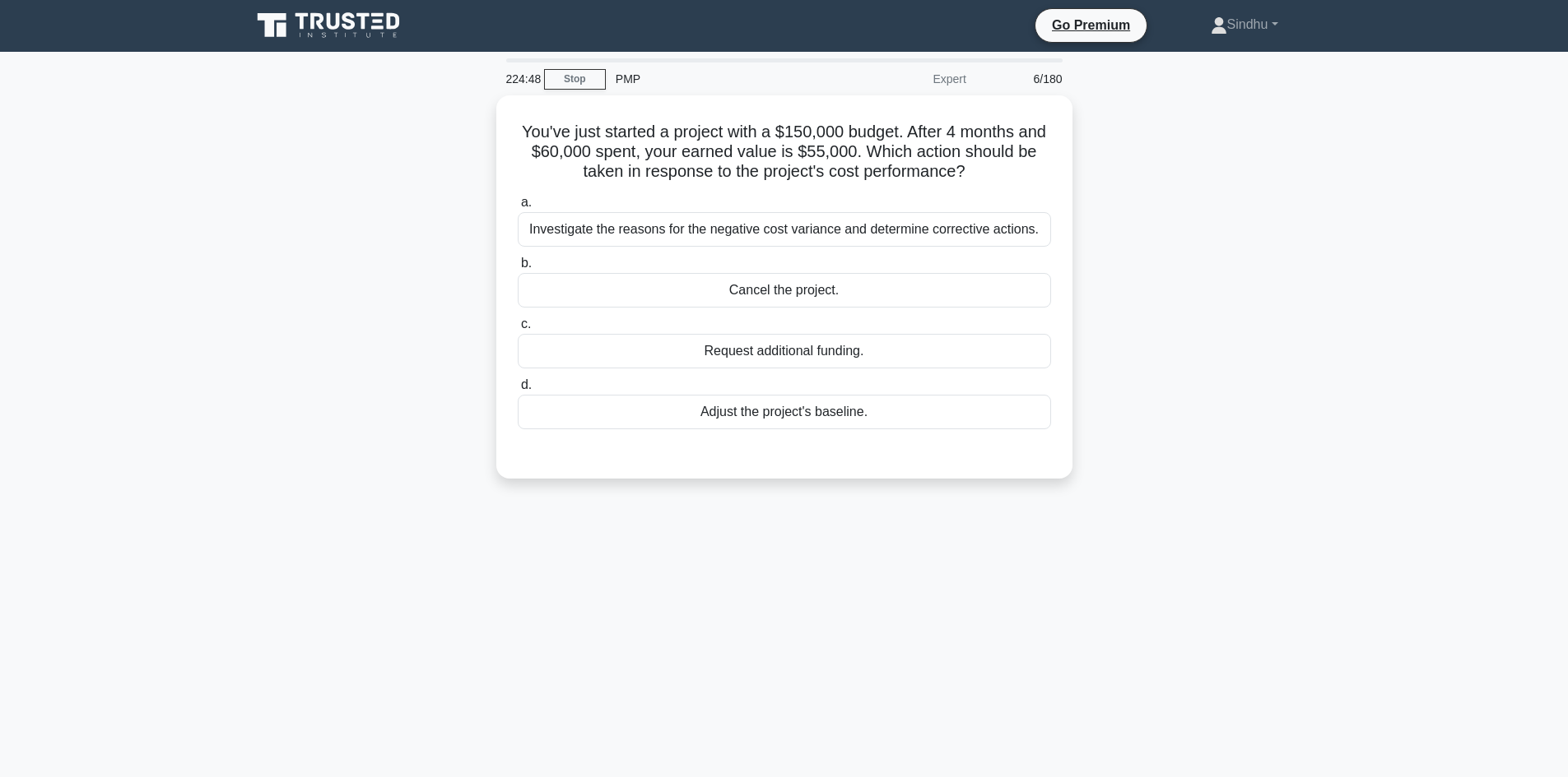
scroll to position [0, 0]
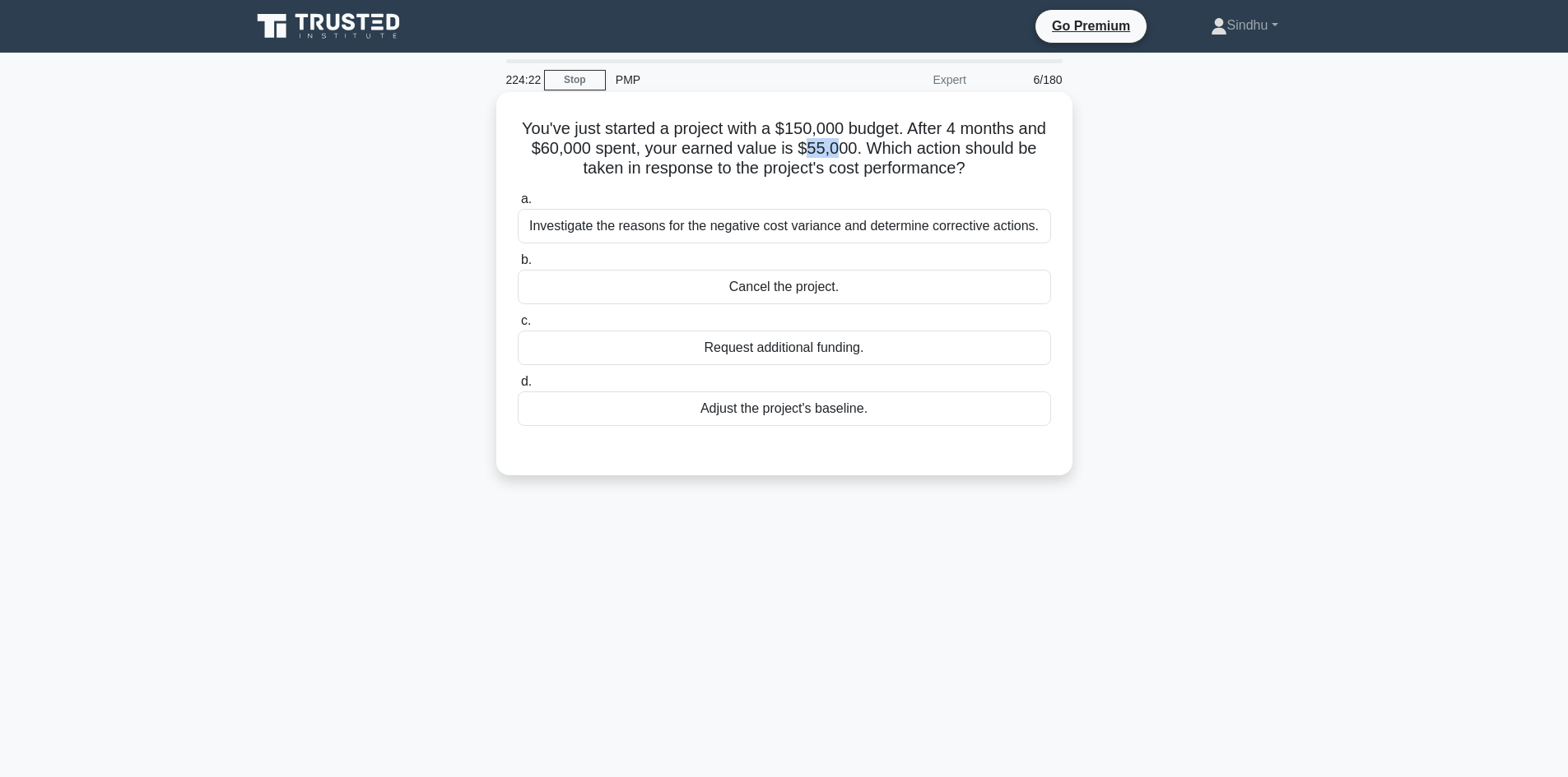
drag, startPoint x: 865, startPoint y: 151, endPoint x: 835, endPoint y: 155, distance: 30.3
click at [835, 155] on h5 "You've just started a project with a $150,000 budget. After 4 months and $60,00…" at bounding box center [784, 148] width 536 height 61
click at [805, 228] on div "Investigate the reasons for the negative cost variance and determine corrective…" at bounding box center [784, 226] width 533 height 34
click at [518, 205] on input "a. Investigate the reasons for the negative cost variance and determine correct…" at bounding box center [518, 199] width 0 height 11
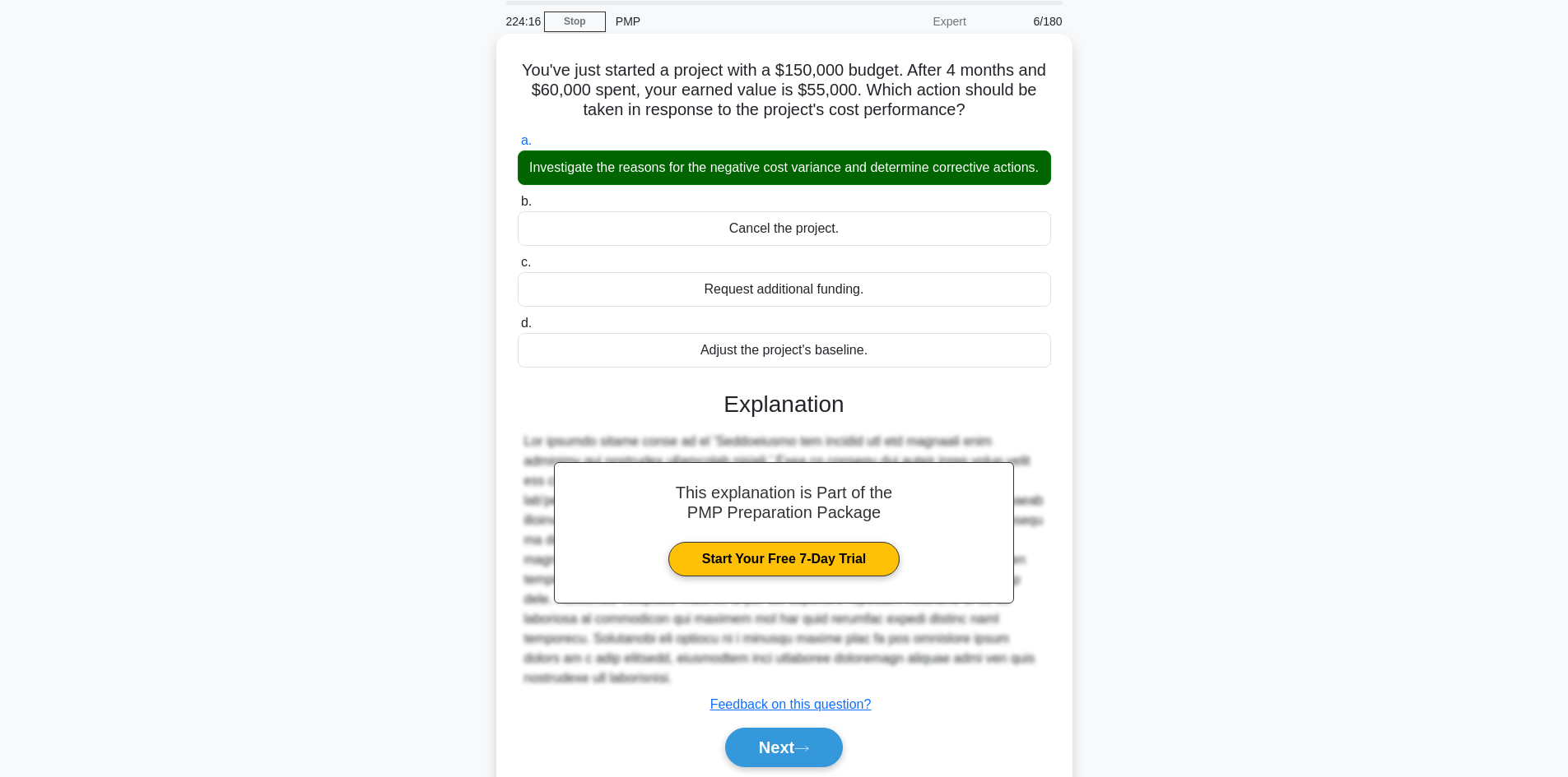
scroll to position [119, 0]
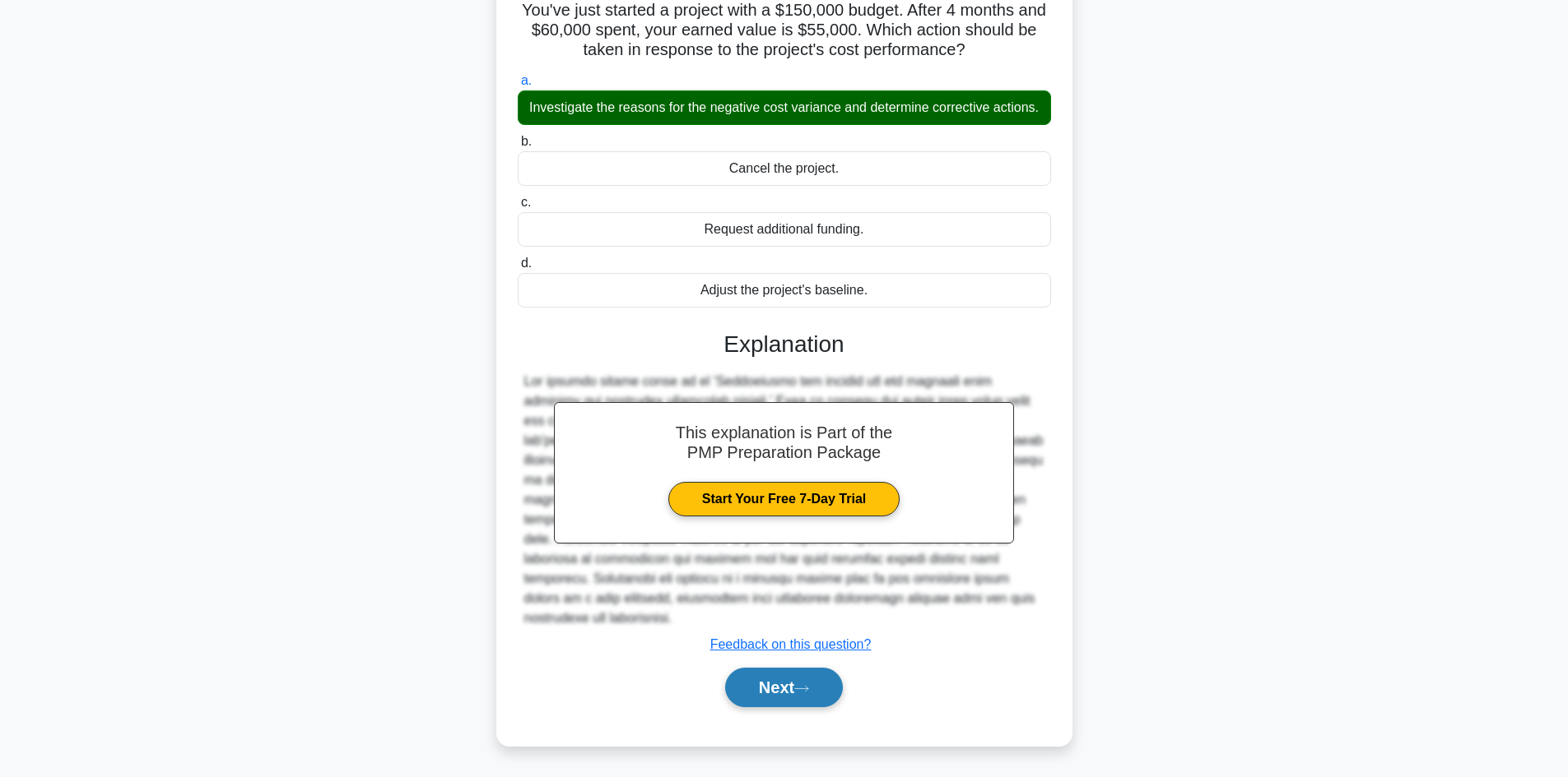
click at [768, 689] on button "Next" at bounding box center [783, 687] width 118 height 39
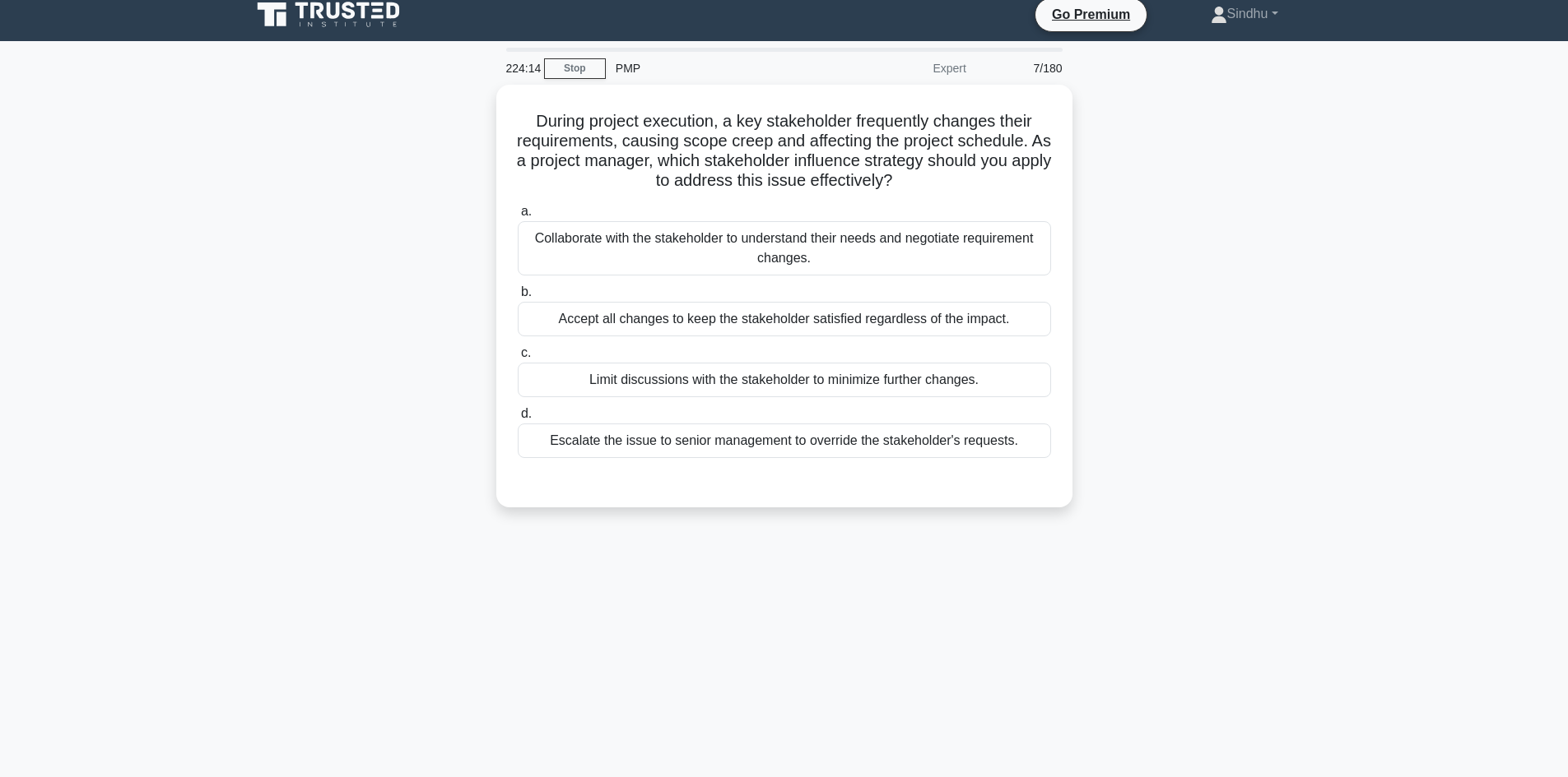
scroll to position [0, 0]
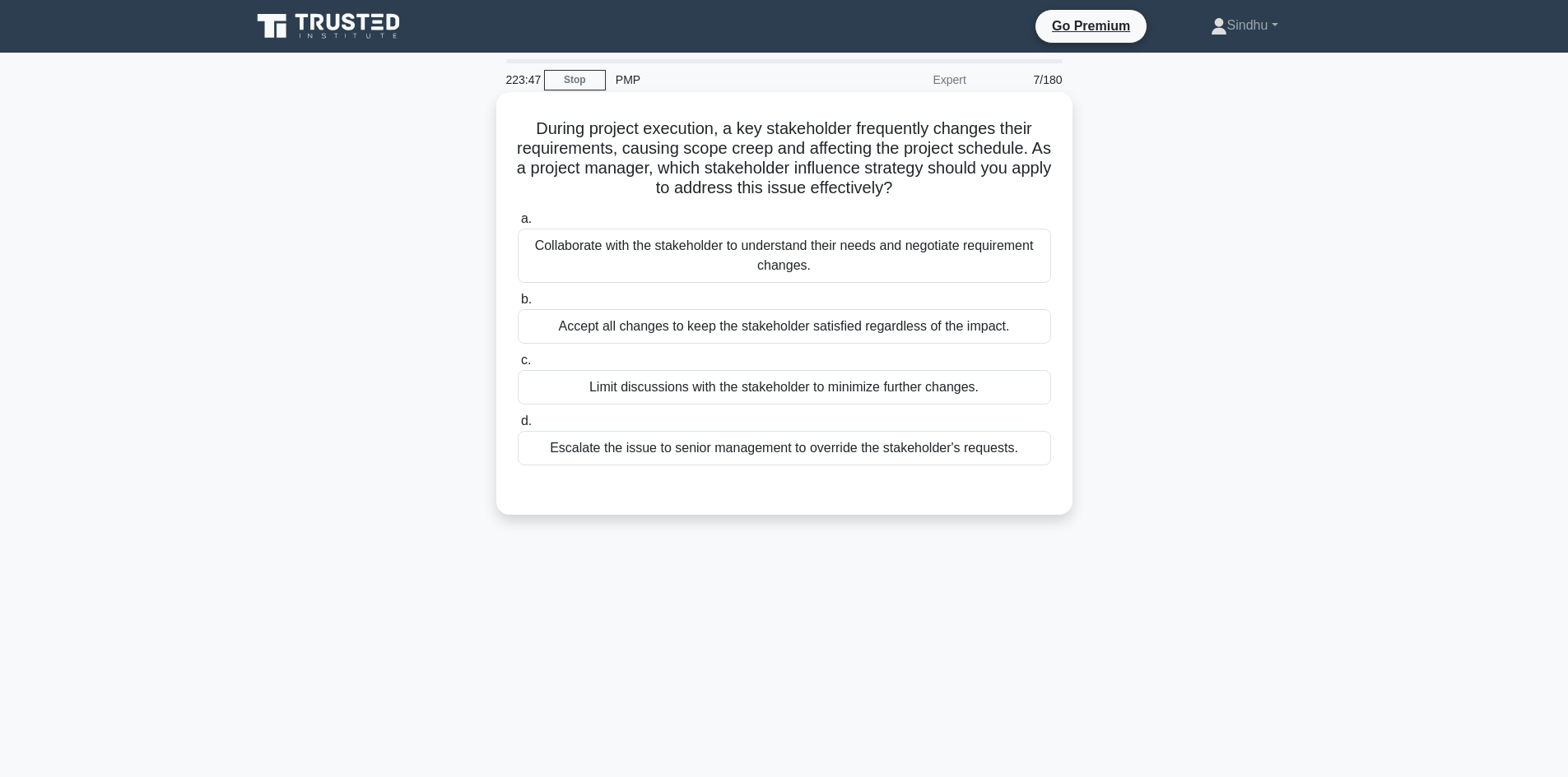
click at [842, 266] on div "Collaborate with the stakeholder to understand their needs and negotiate requir…" at bounding box center [784, 255] width 533 height 54
click at [518, 224] on input "a. Collaborate with the stakeholder to understand their needs and negotiate req…" at bounding box center [518, 219] width 0 height 11
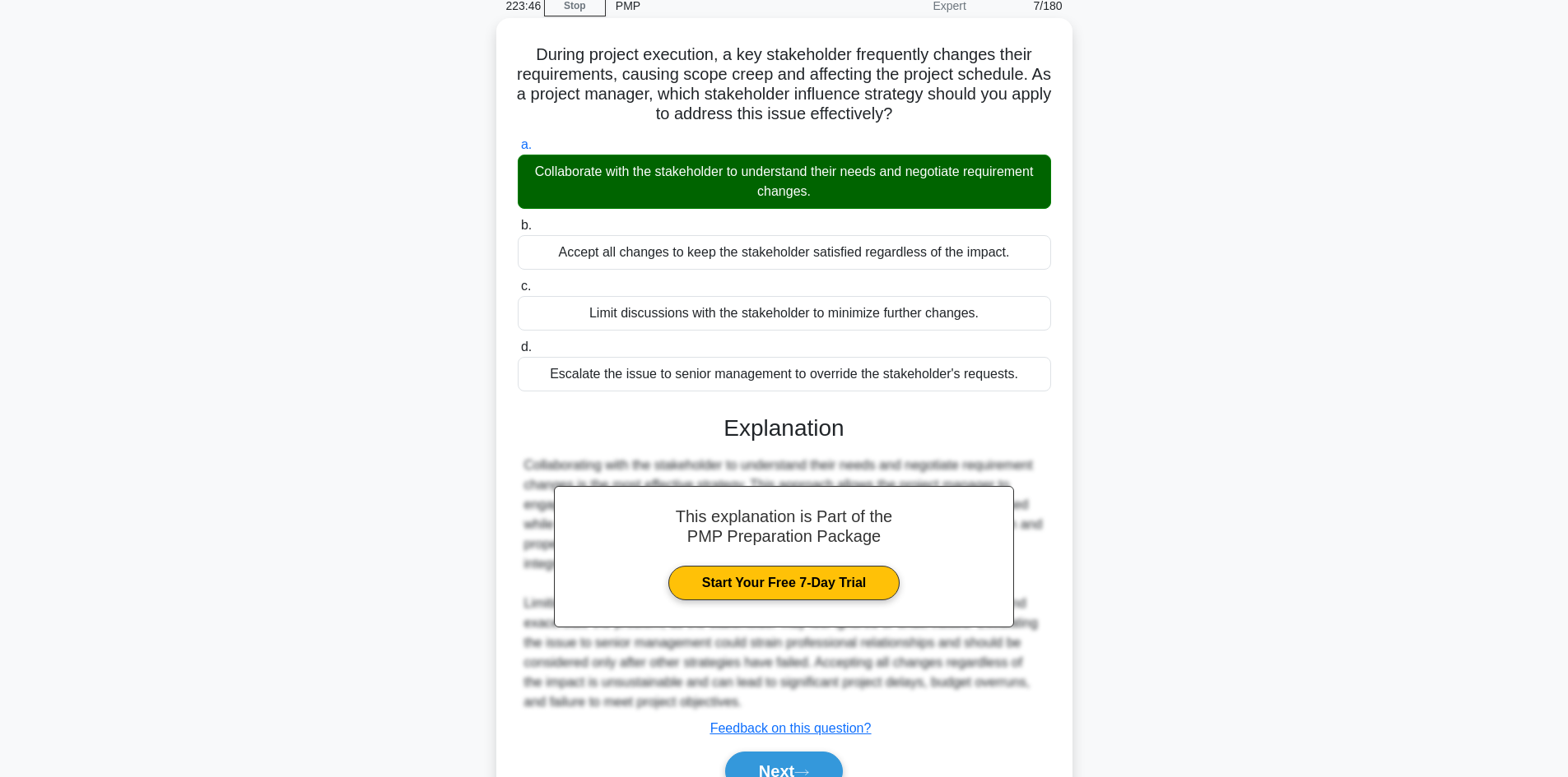
scroll to position [158, 0]
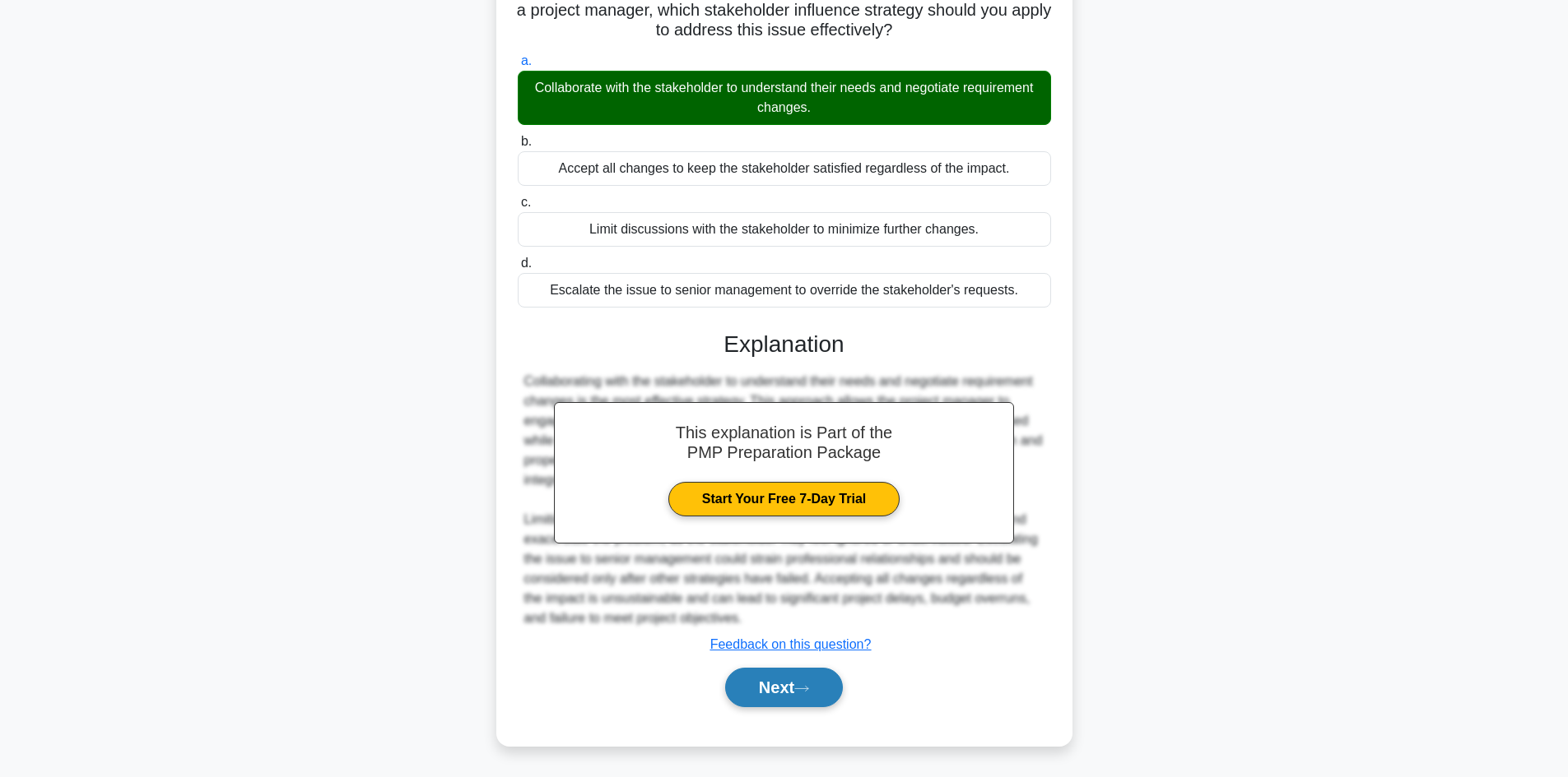
click at [757, 684] on button "Next" at bounding box center [783, 687] width 118 height 39
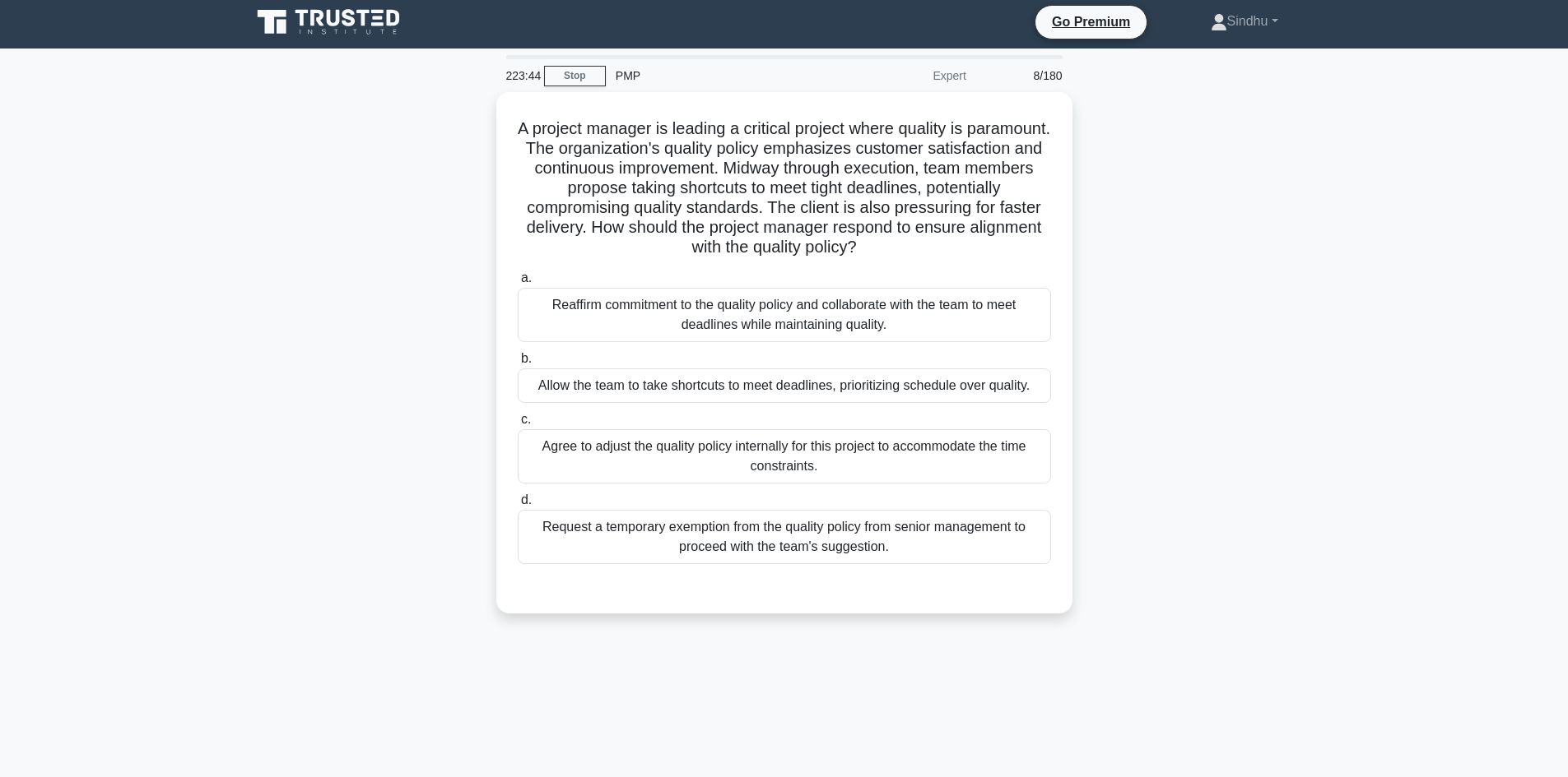
scroll to position [0, 0]
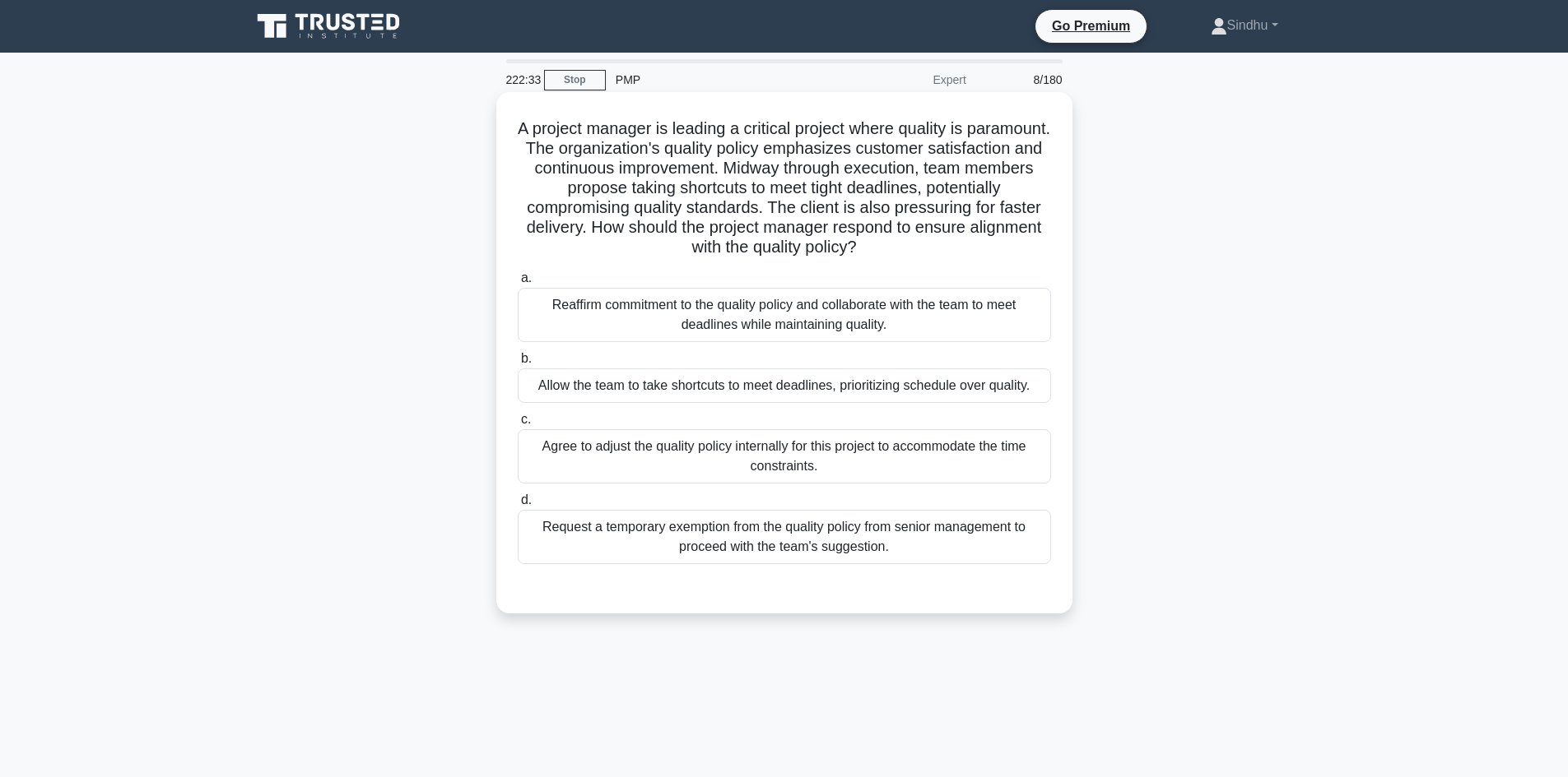
click at [835, 332] on div "Reaffirm commitment to the quality policy and collaborate with the team to meet…" at bounding box center [784, 314] width 533 height 54
click at [518, 283] on input "a. Reaffirm commitment to the quality policy and collaborate with the team to m…" at bounding box center [518, 278] width 0 height 11
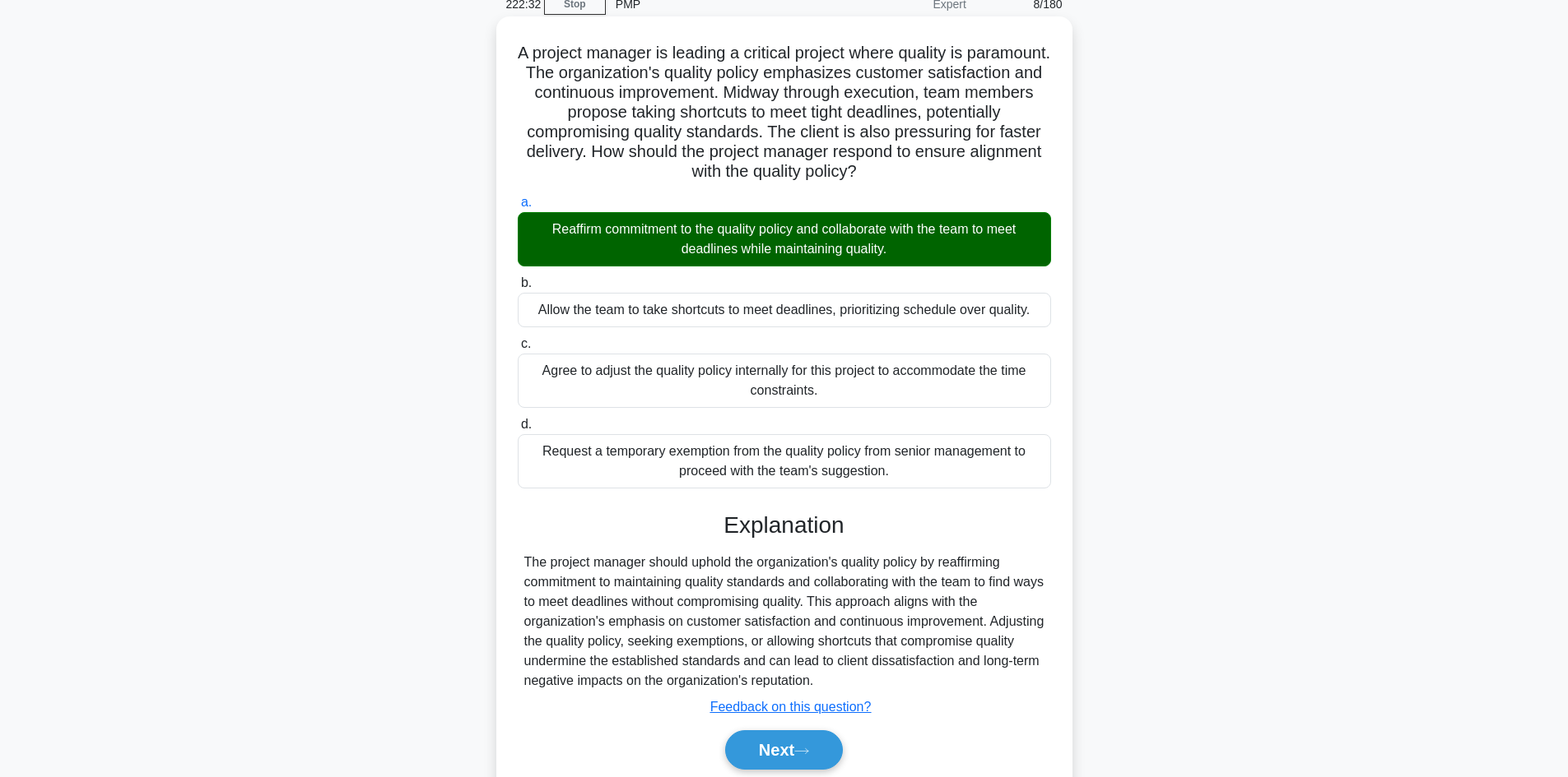
scroll to position [139, 0]
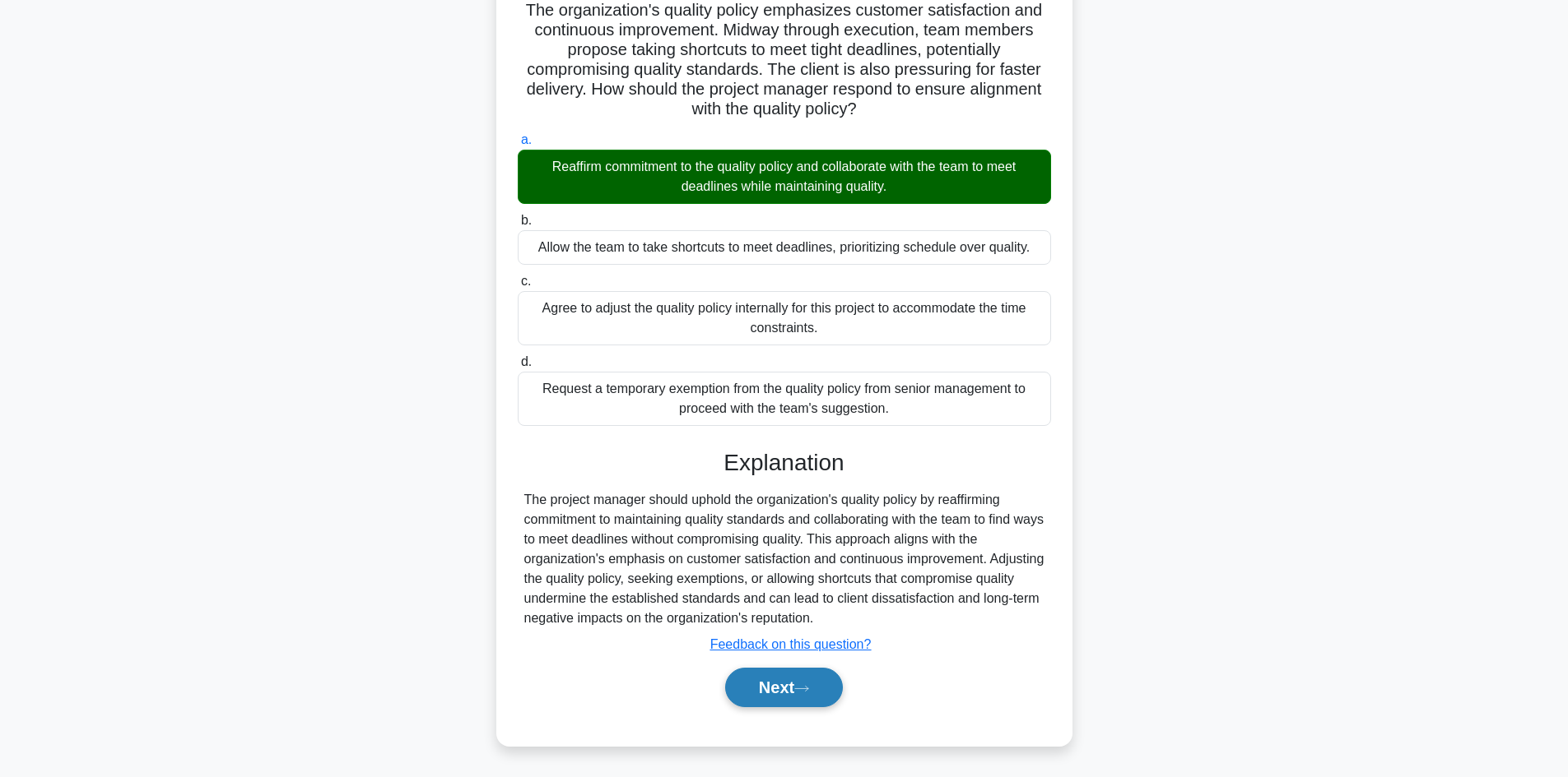
click at [770, 694] on button "Next" at bounding box center [783, 687] width 118 height 39
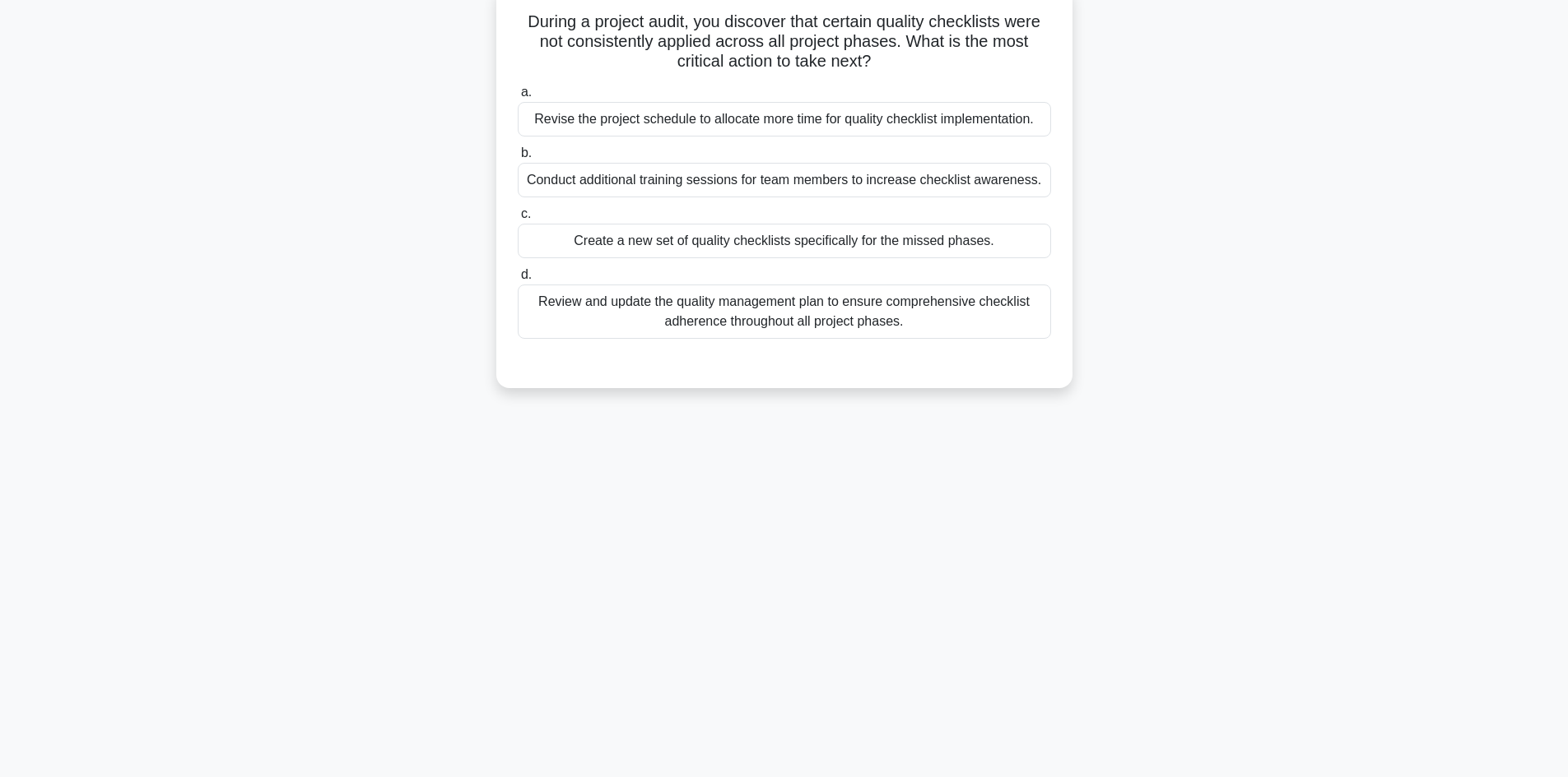
scroll to position [0, 0]
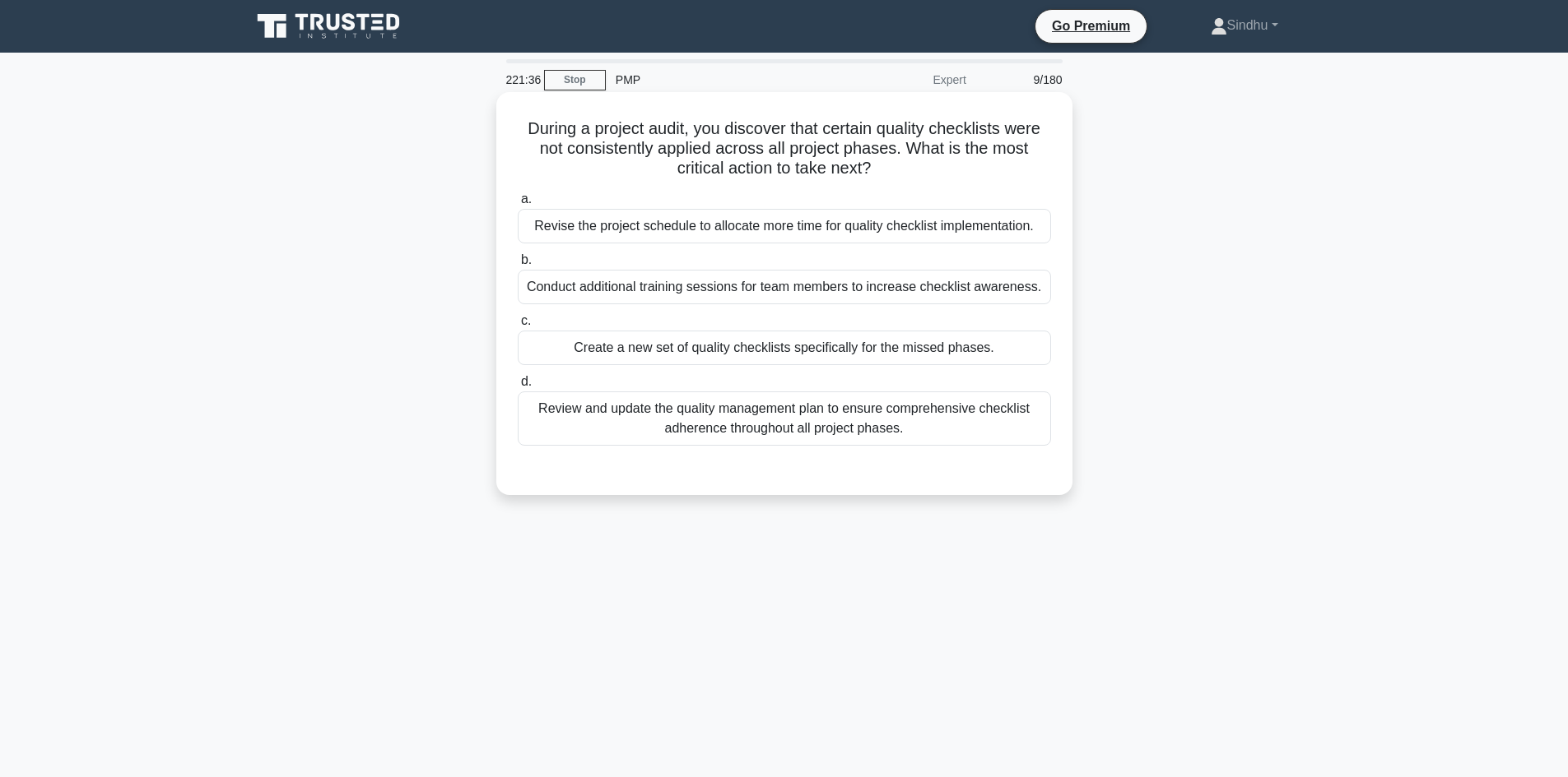
click at [798, 426] on div "Review and update the quality management plan to ensure comprehensive checklist…" at bounding box center [784, 419] width 533 height 54
click at [518, 388] on input "d. Review and update the quality management plan to ensure comprehensive checkl…" at bounding box center [518, 382] width 0 height 11
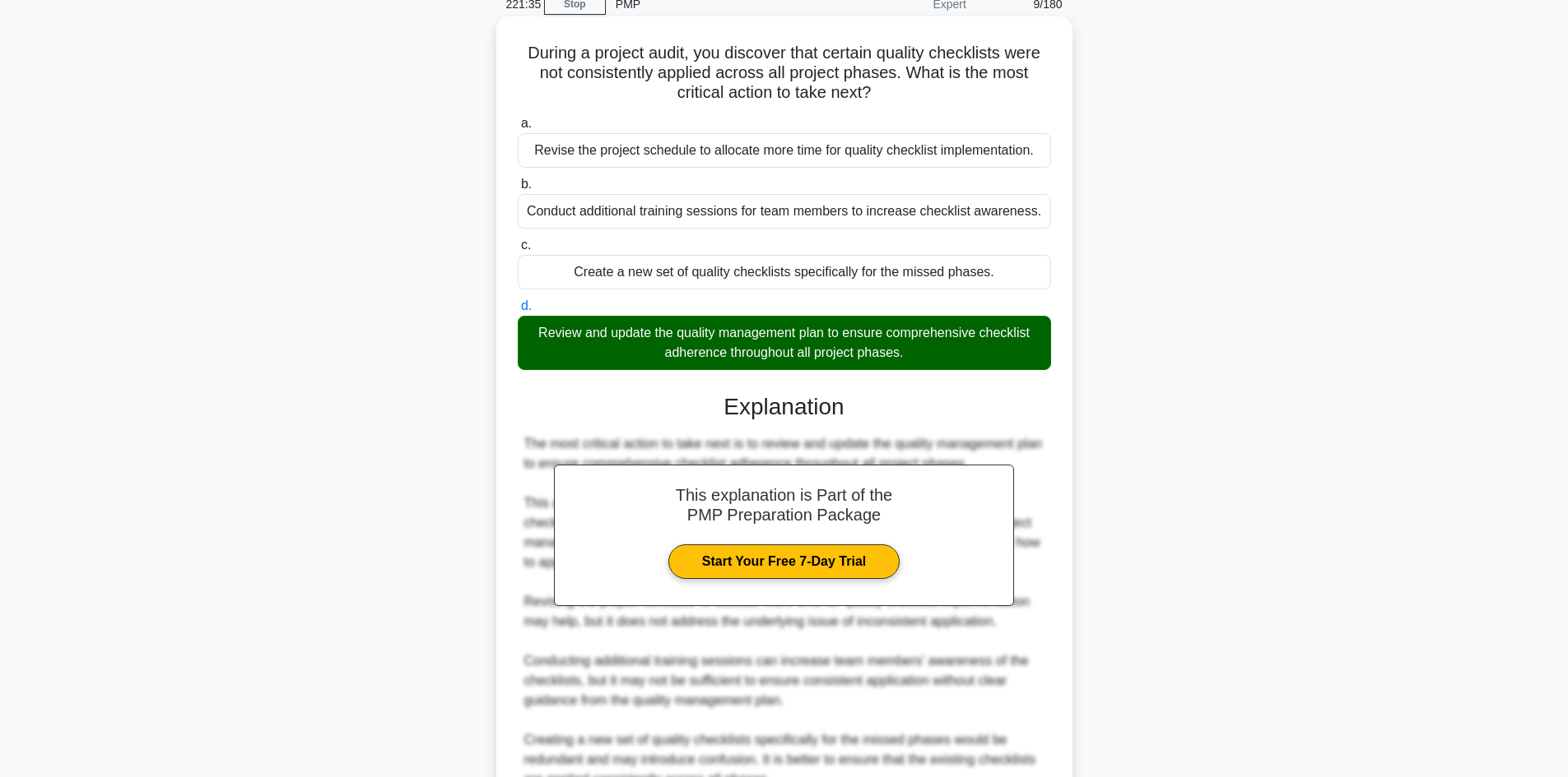
scroll to position [238, 0]
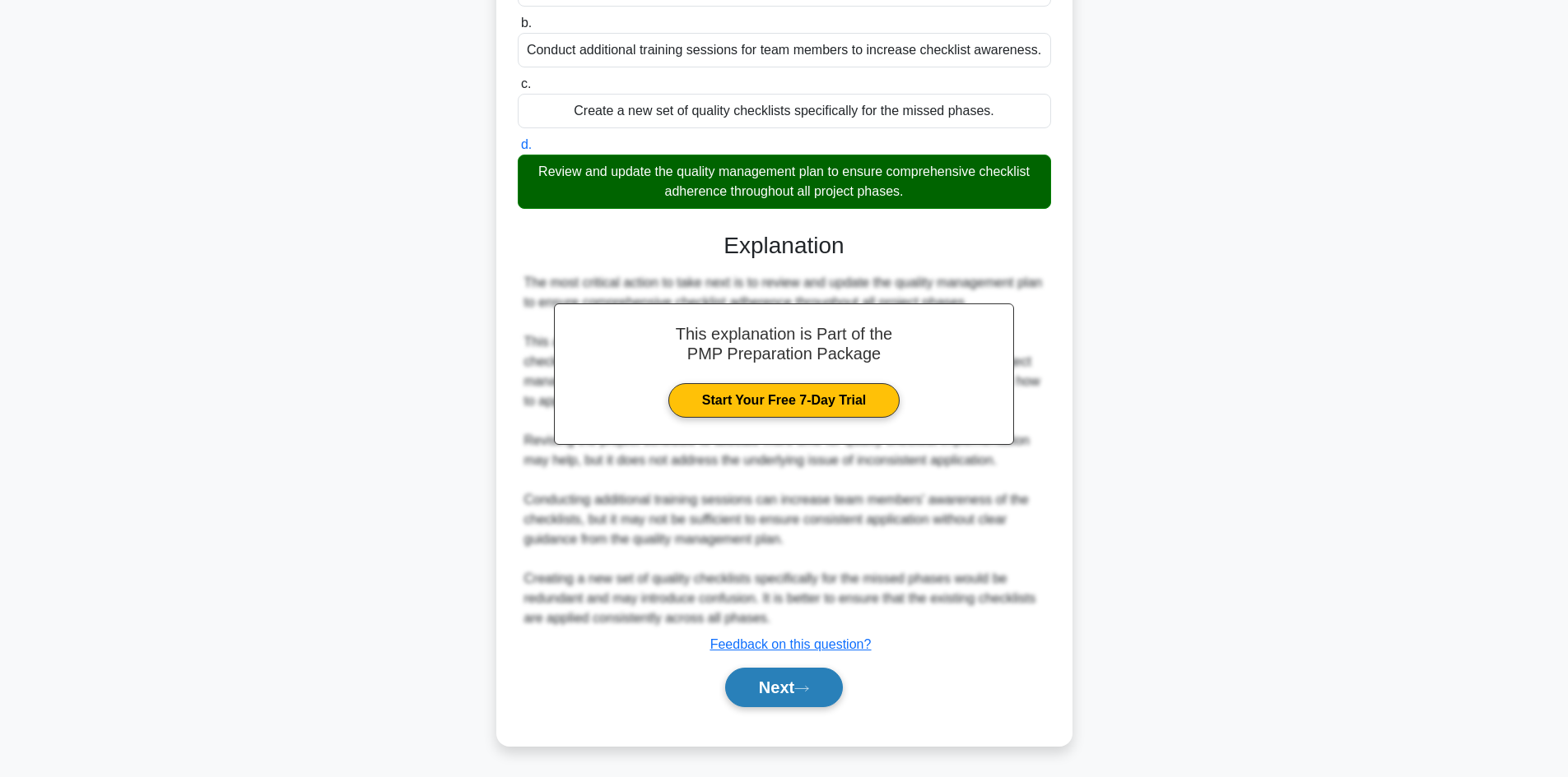
click at [772, 676] on button "Next" at bounding box center [783, 687] width 118 height 39
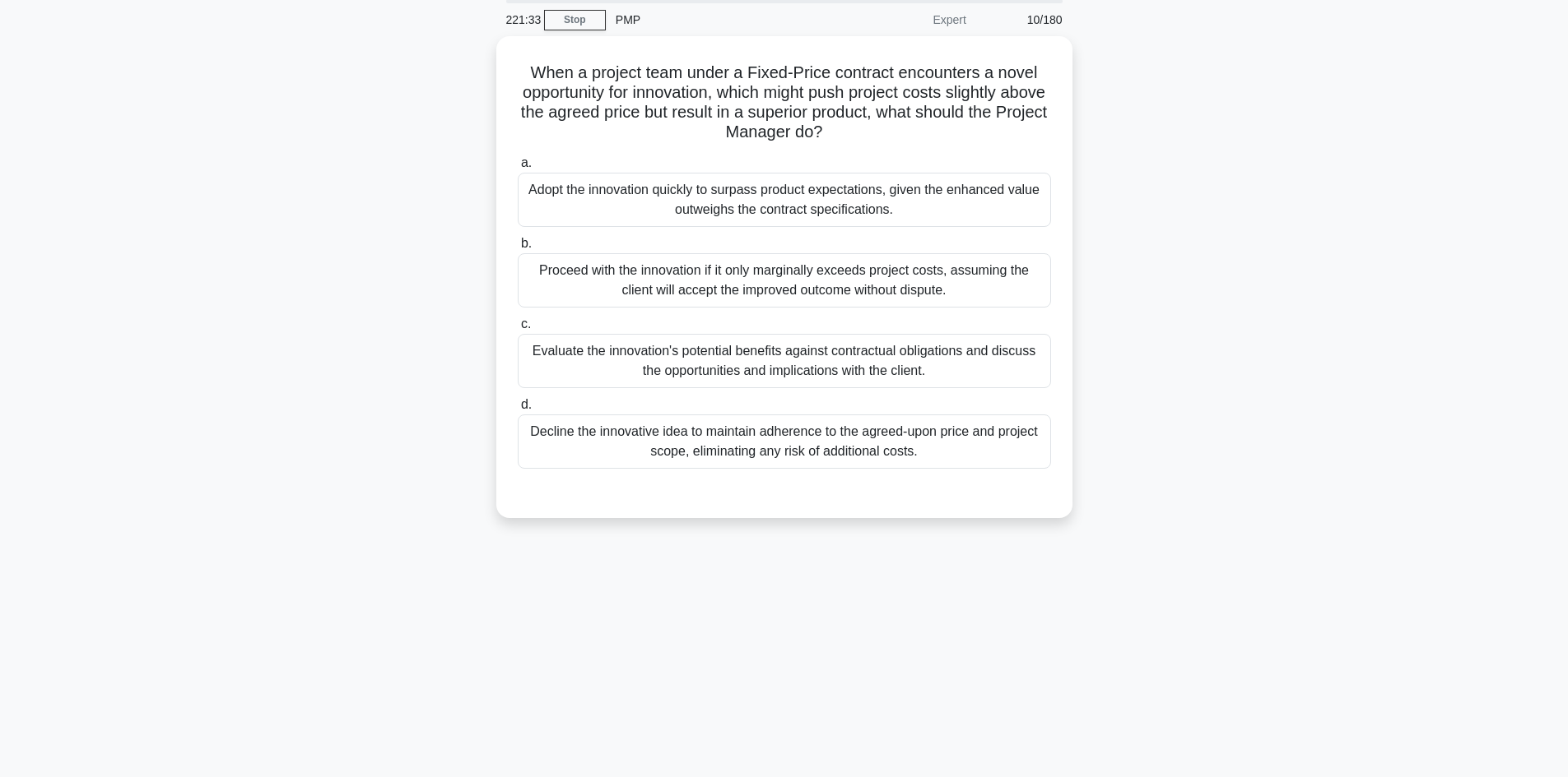
scroll to position [0, 0]
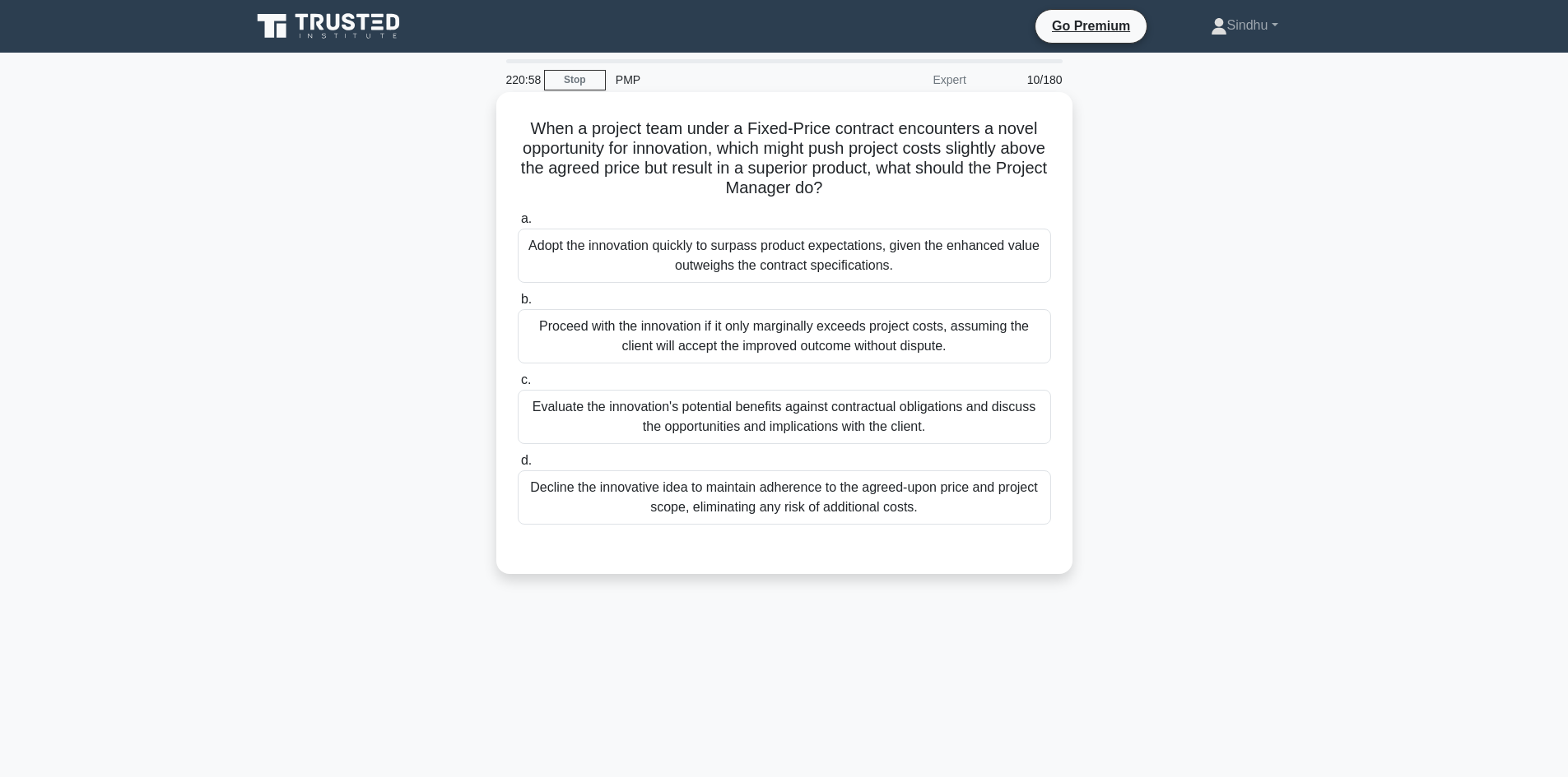
click at [693, 424] on div "Evaluate the innovation's potential benefits against contractual obligations an…" at bounding box center [784, 417] width 533 height 54
click at [518, 386] on input "c. Evaluate the innovation's potential benefits against contractual obligations…" at bounding box center [518, 380] width 0 height 11
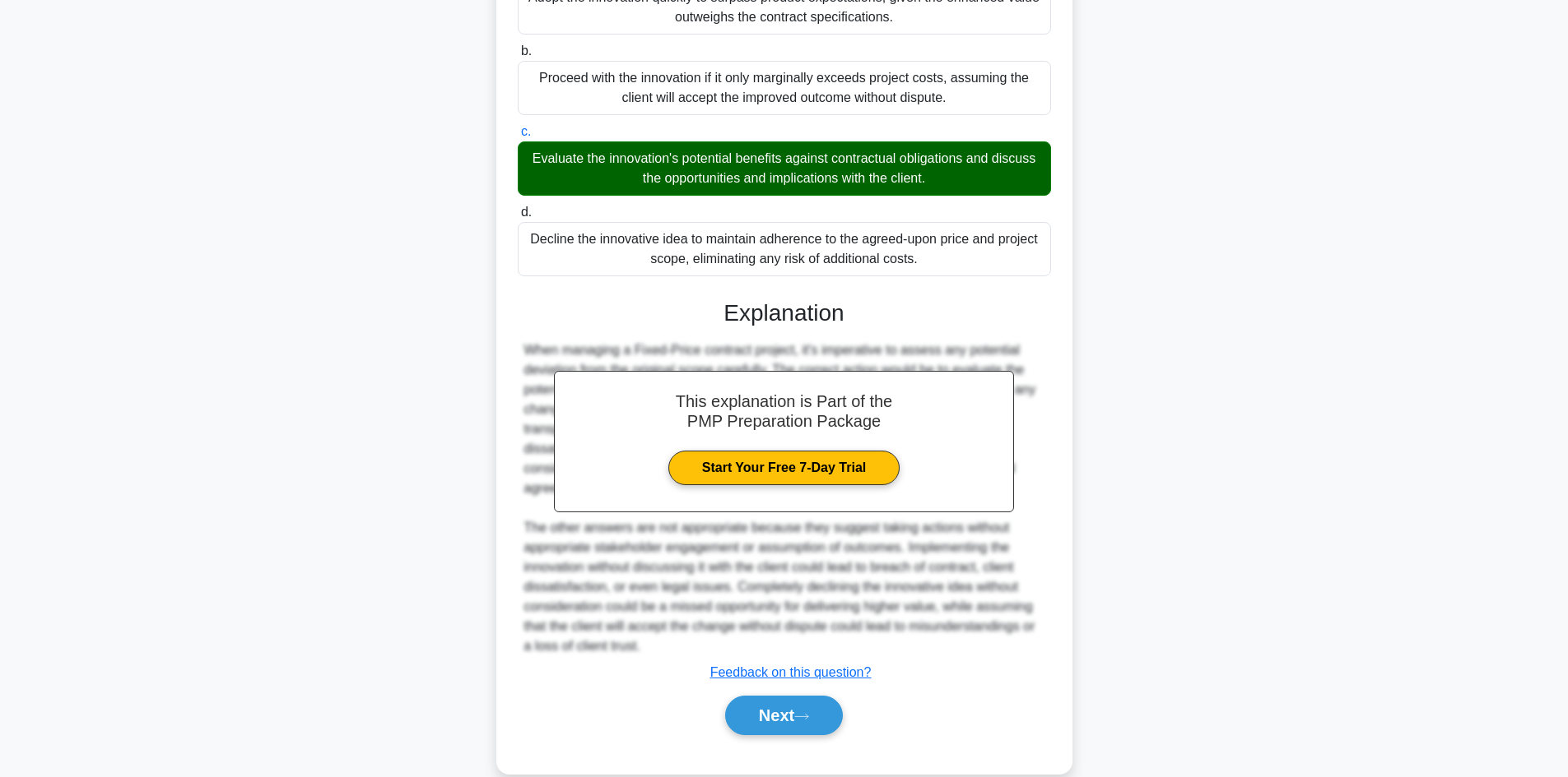
scroll to position [278, 0]
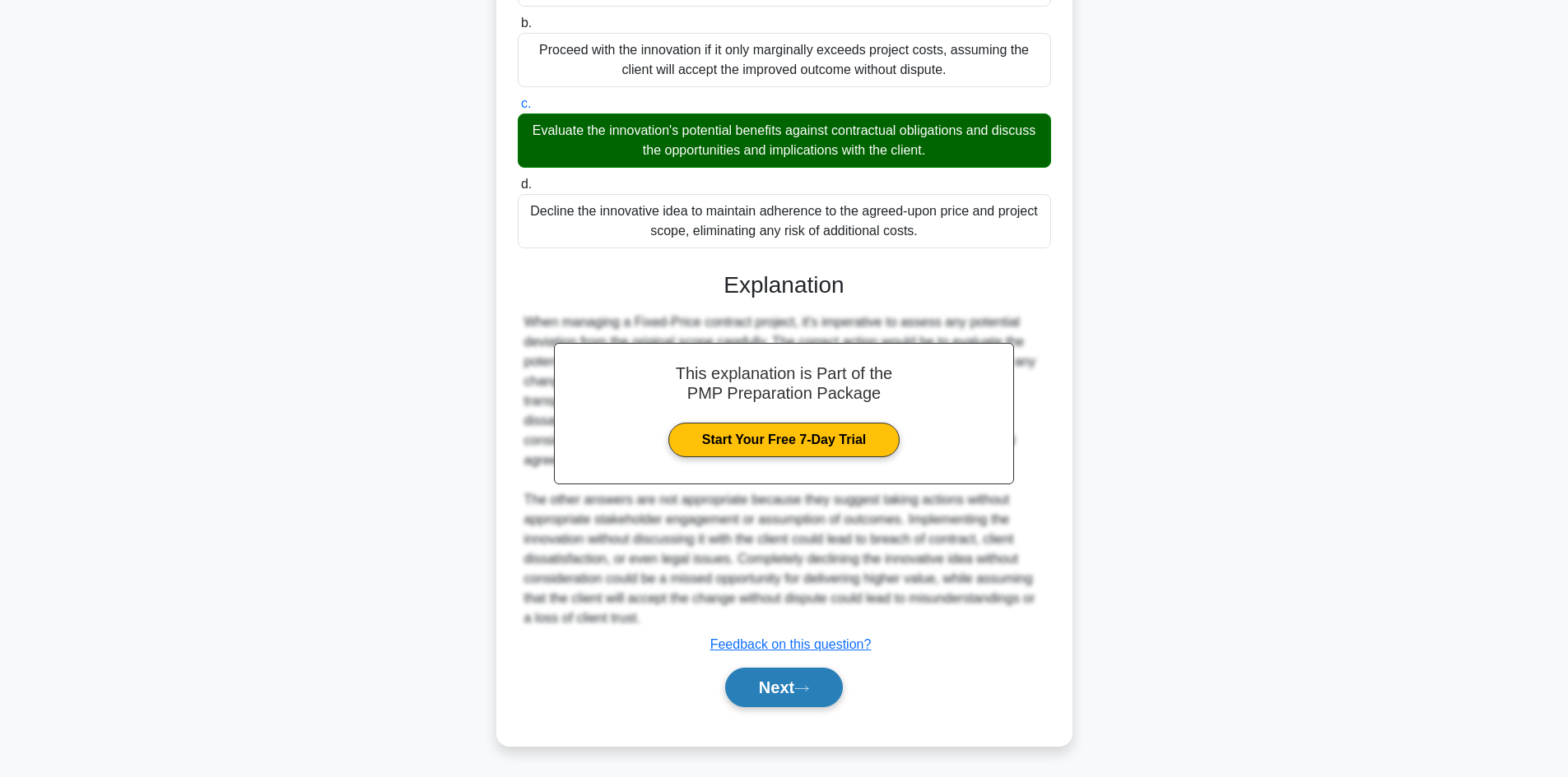
click at [756, 694] on button "Next" at bounding box center [783, 687] width 118 height 39
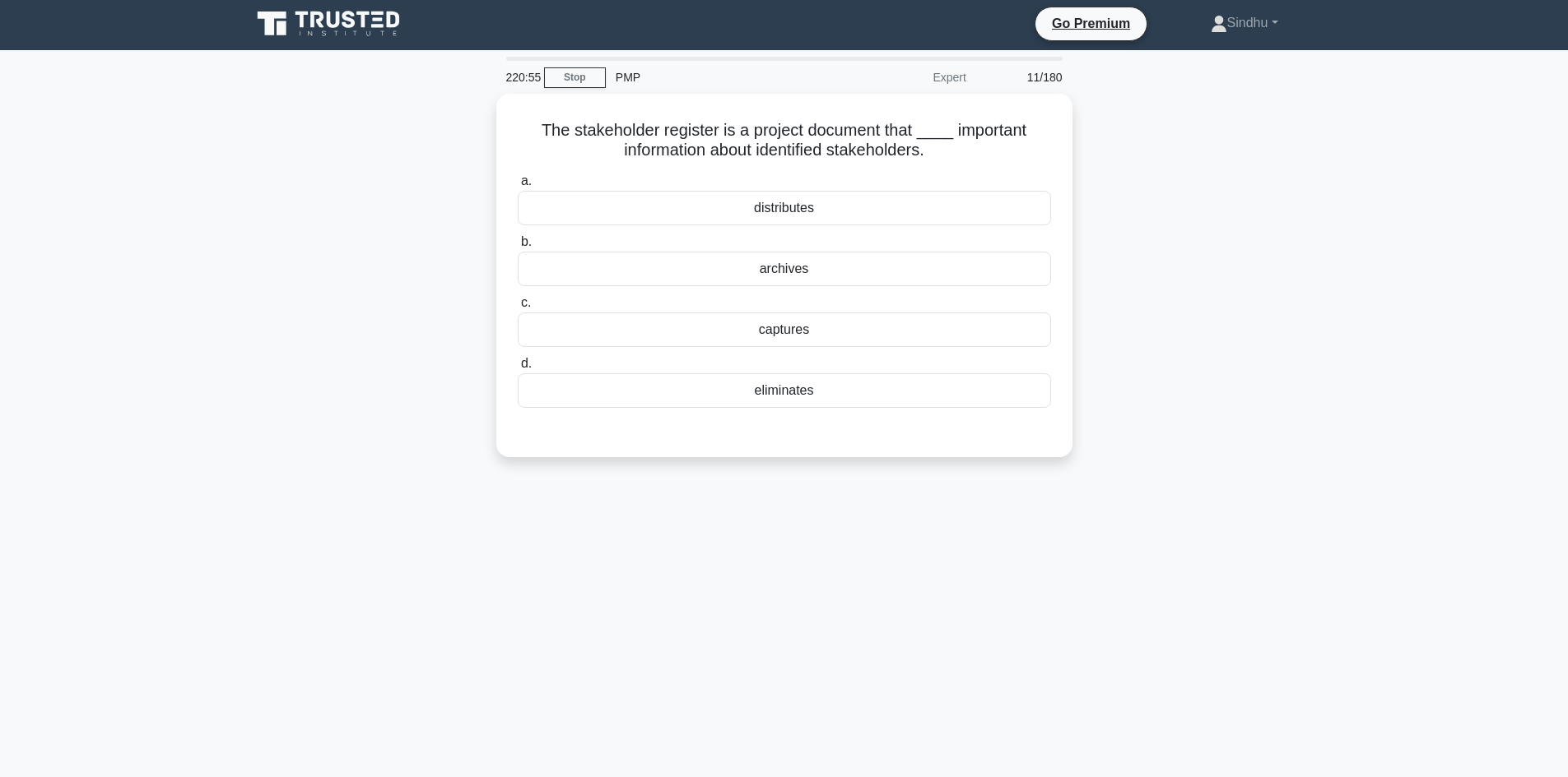
scroll to position [0, 0]
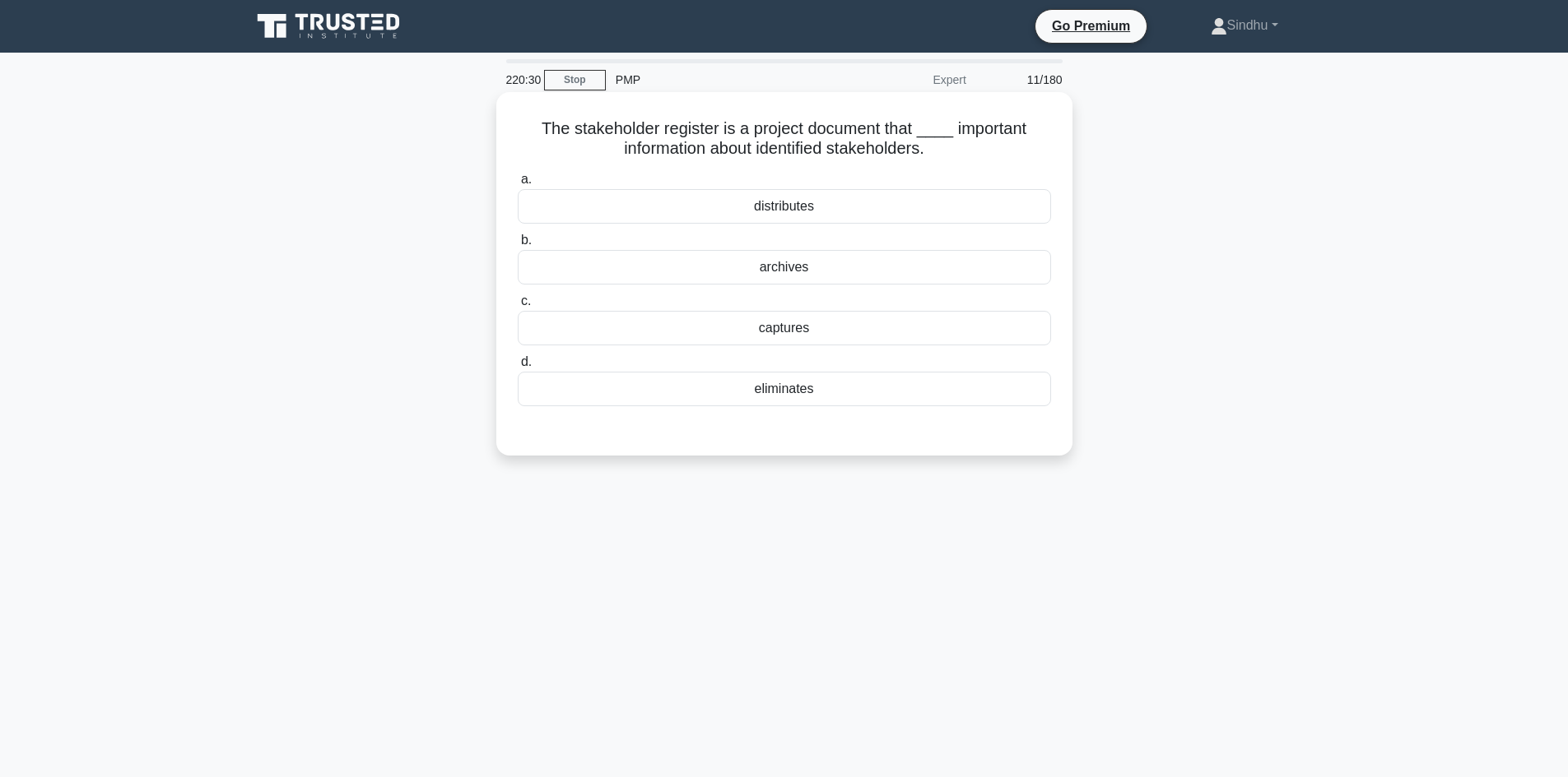
click at [792, 329] on div "captures" at bounding box center [784, 328] width 533 height 34
click at [518, 307] on input "c. captures" at bounding box center [518, 301] width 0 height 11
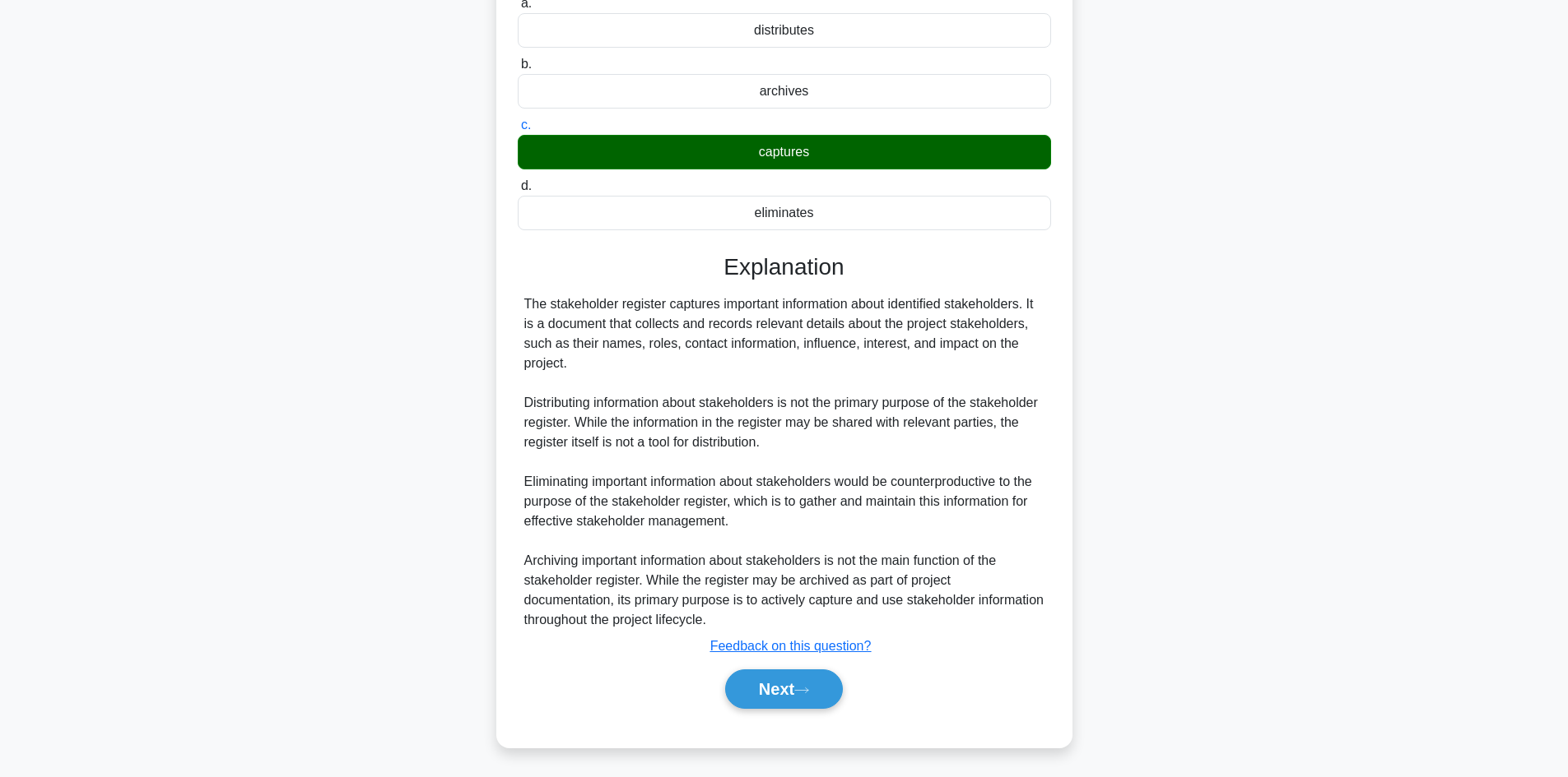
scroll to position [178, 0]
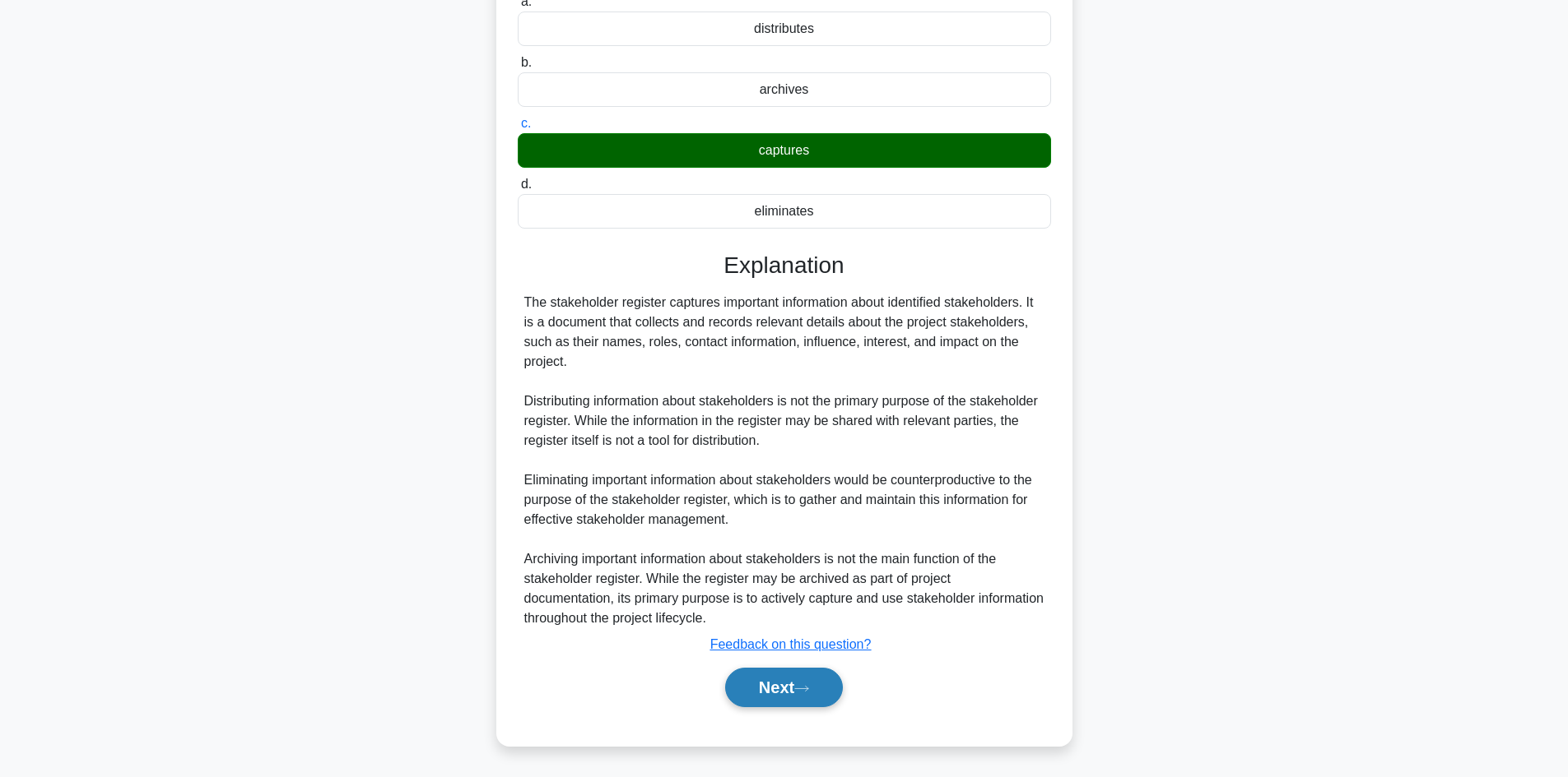
click at [784, 675] on button "Next" at bounding box center [783, 687] width 118 height 39
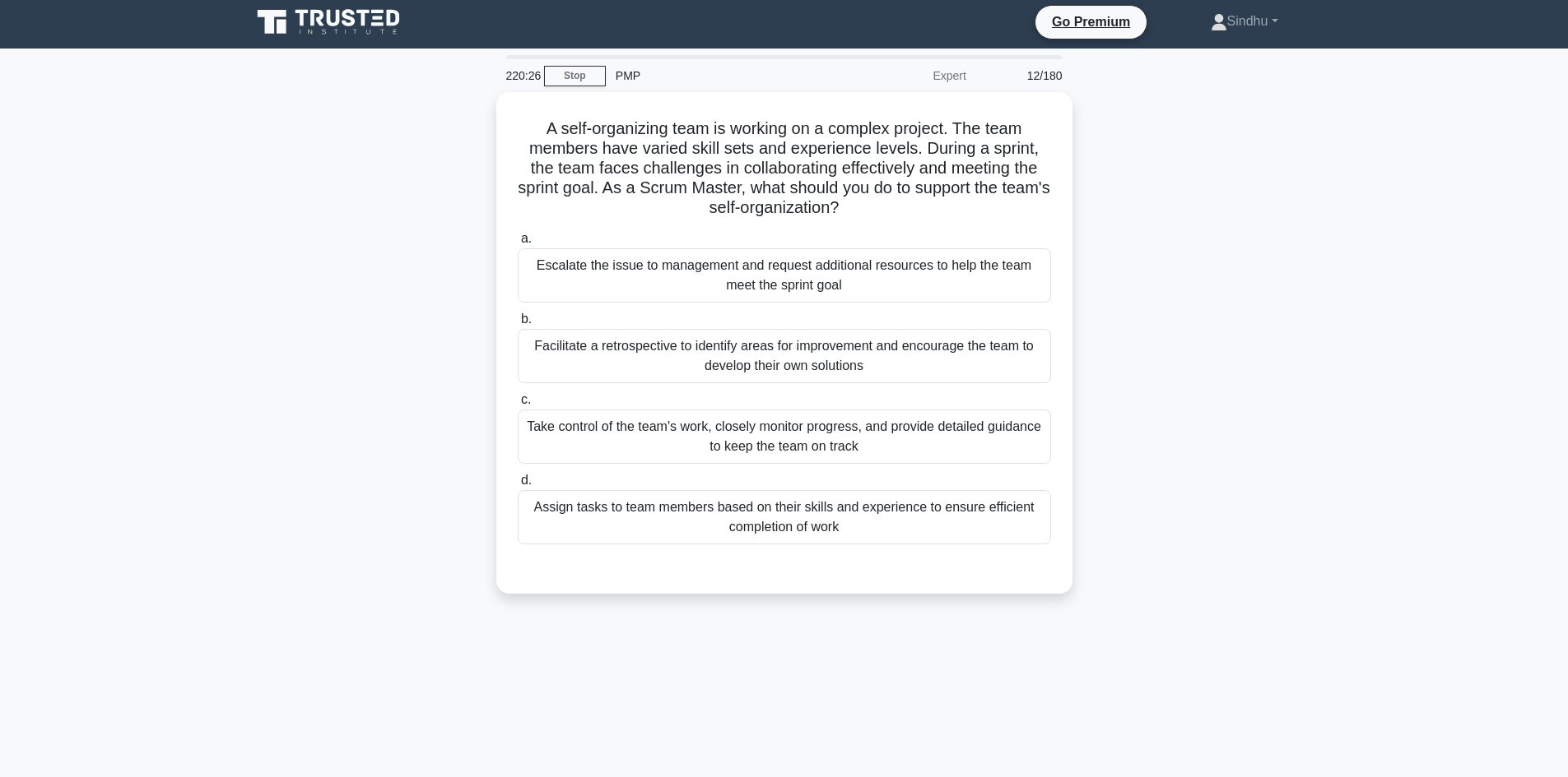
scroll to position [0, 0]
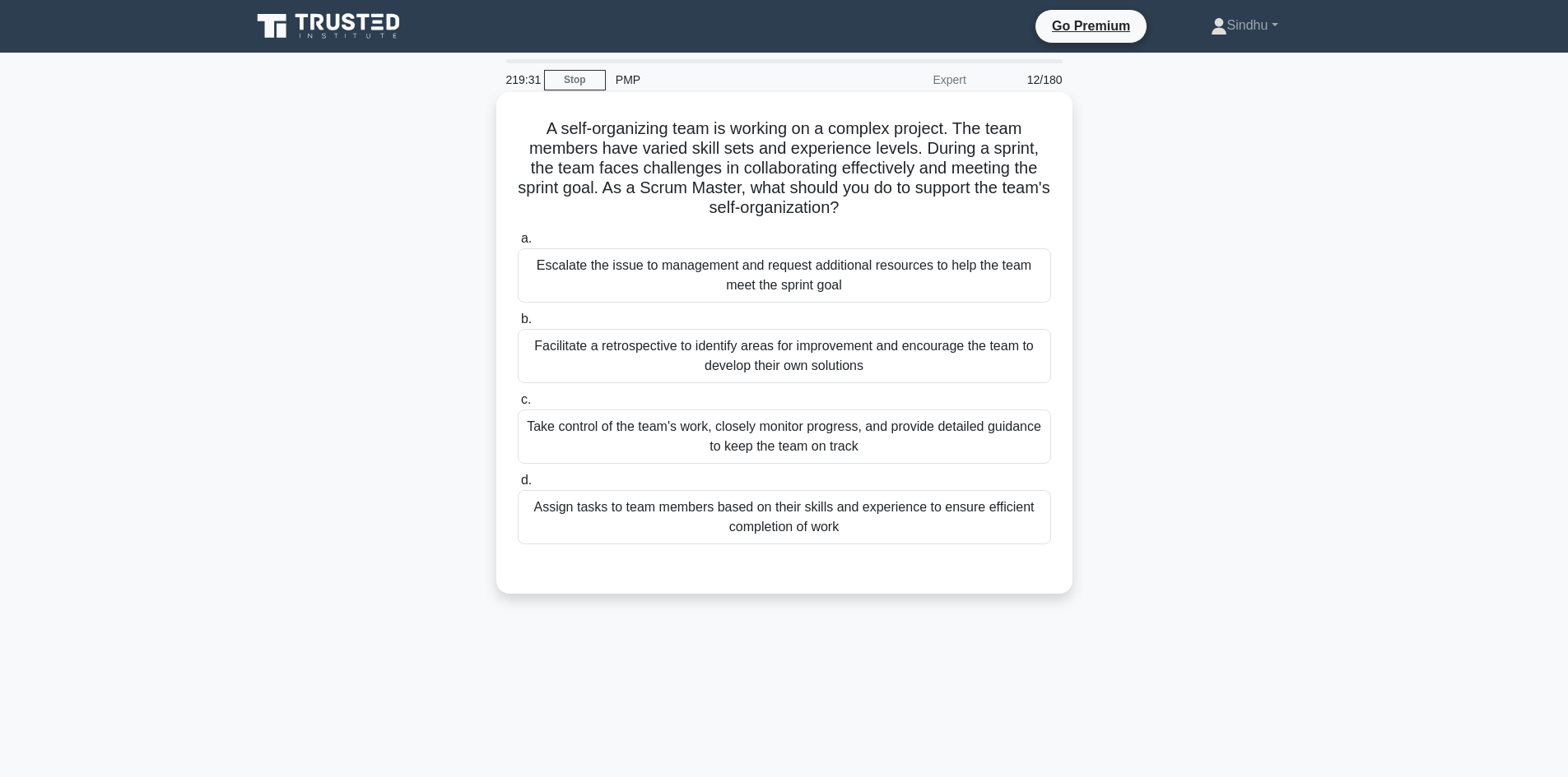
click at [753, 433] on div "Take control of the team's work, closely monitor progress, and provide detailed…" at bounding box center [784, 436] width 533 height 54
click at [518, 405] on input "c. Take control of the team's work, closely monitor progress, and provide detai…" at bounding box center [518, 400] width 0 height 11
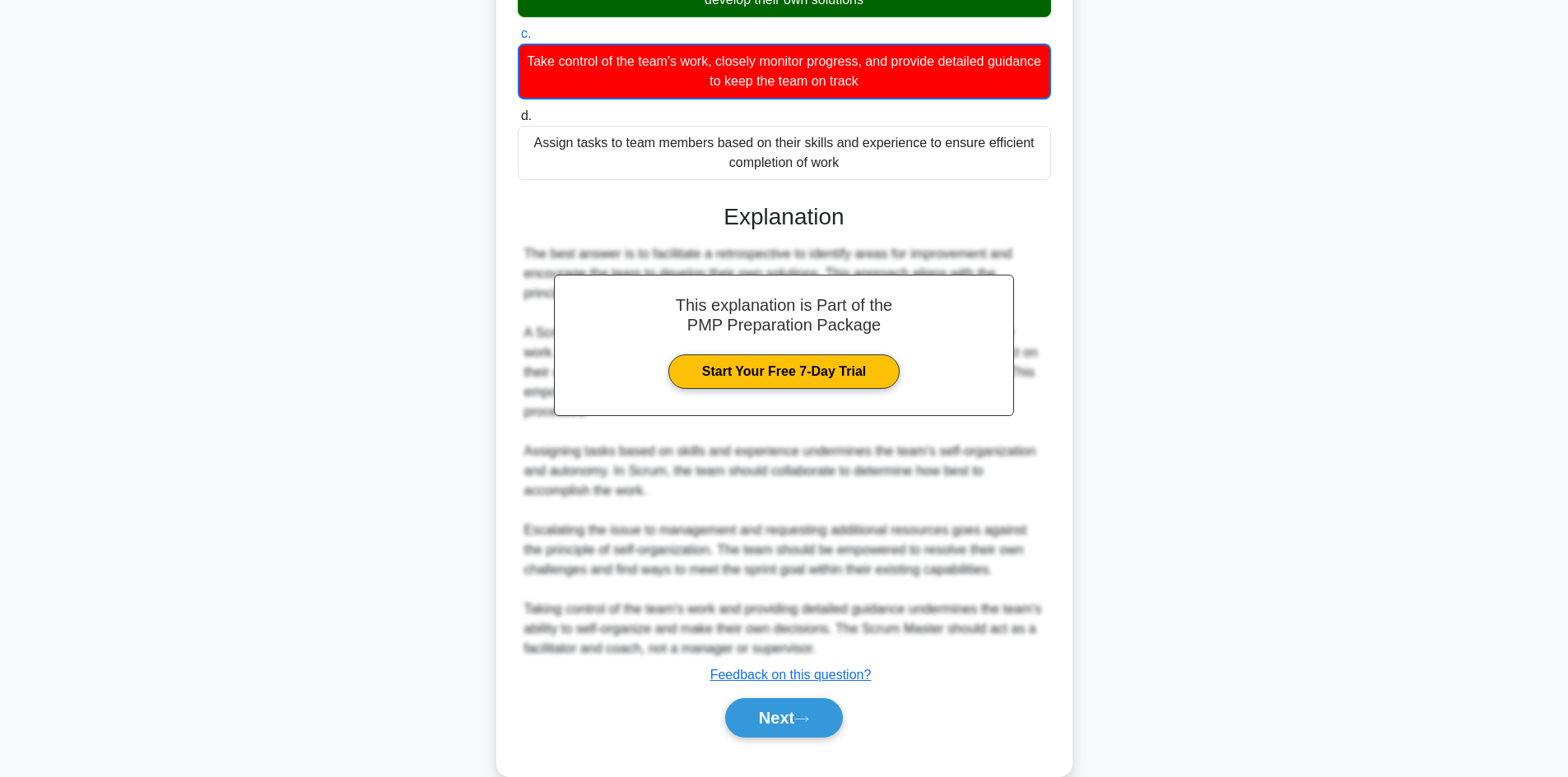
scroll to position [398, 0]
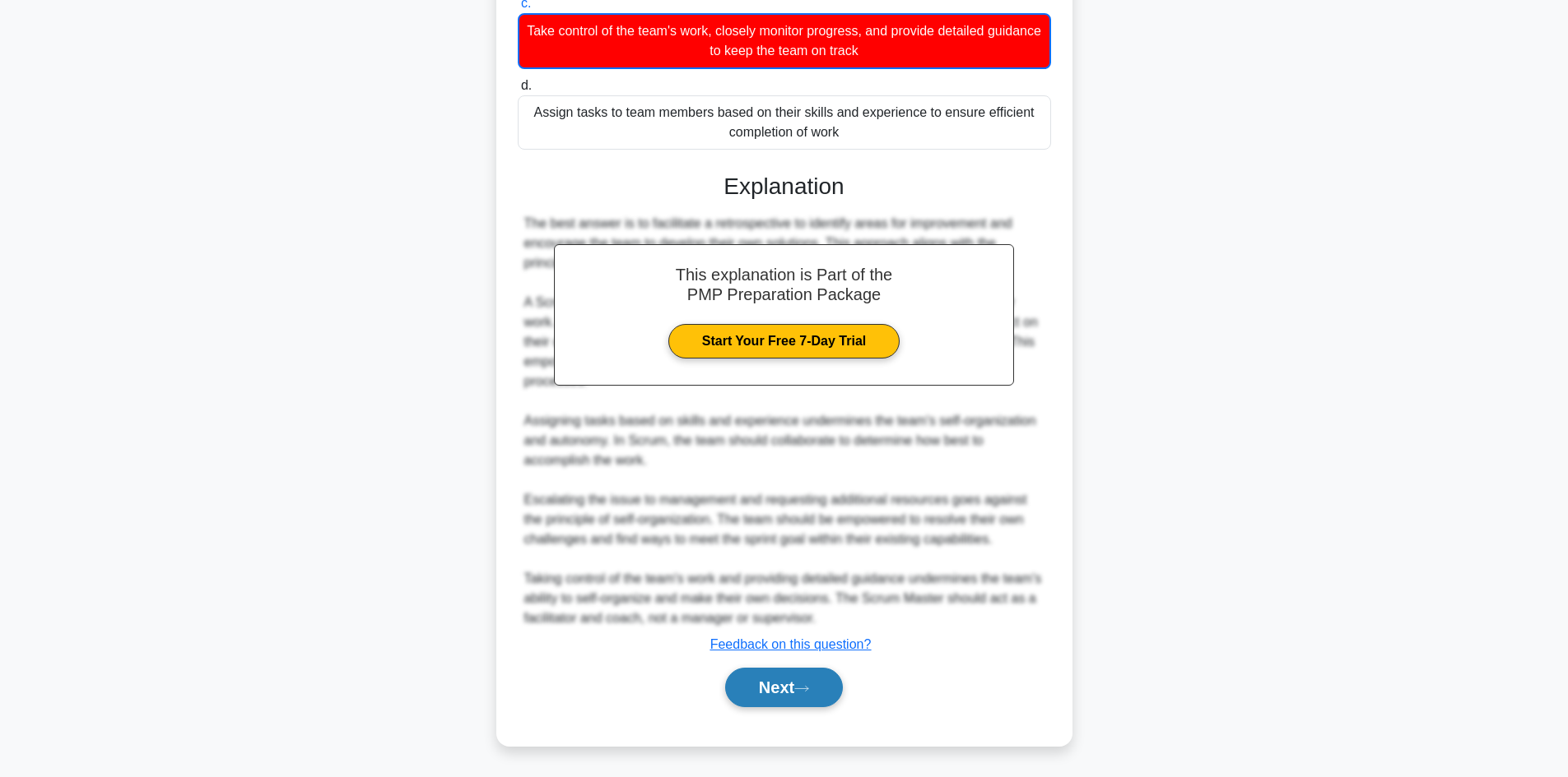
click at [761, 682] on button "Next" at bounding box center [783, 687] width 118 height 39
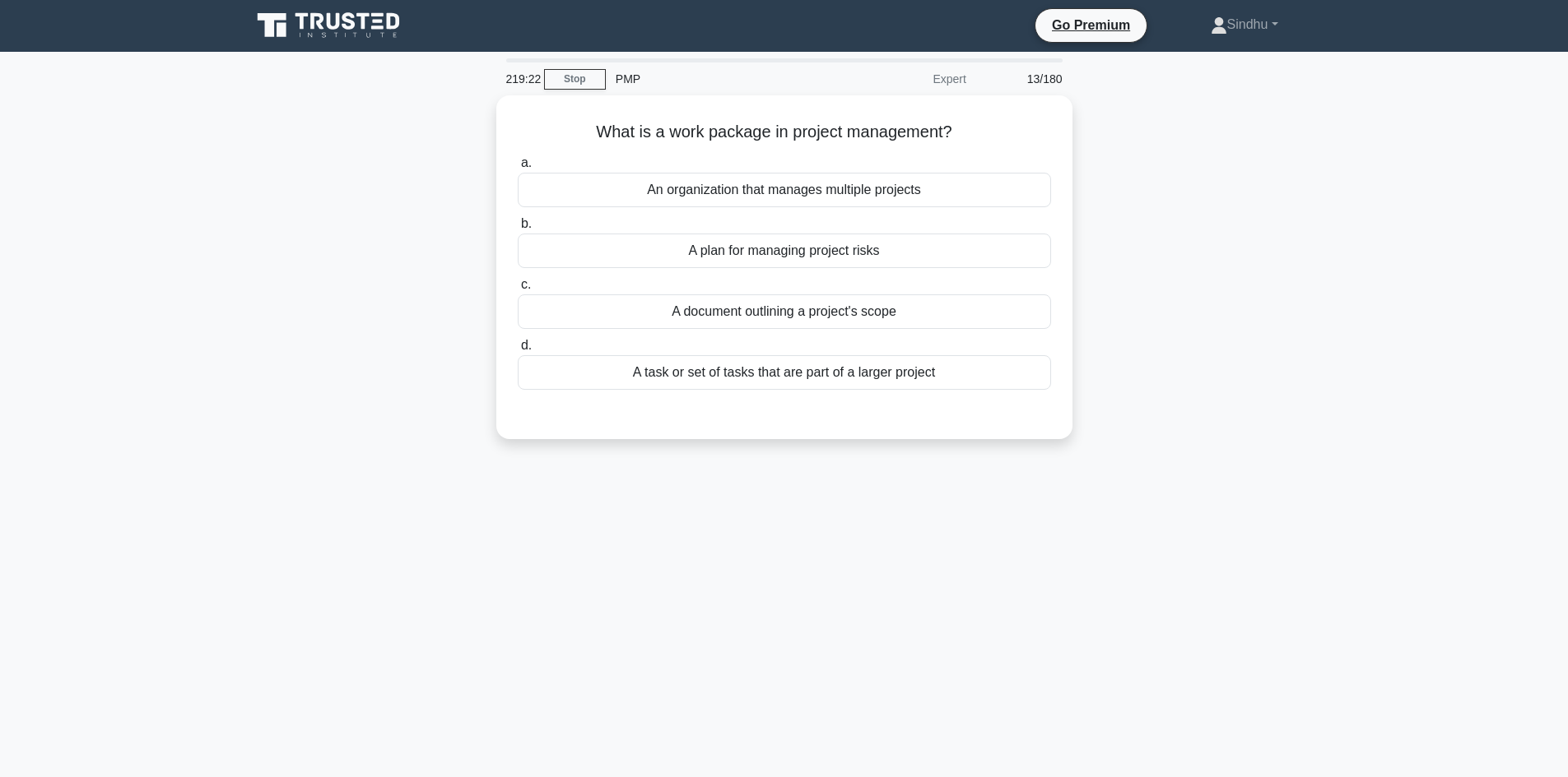
scroll to position [0, 0]
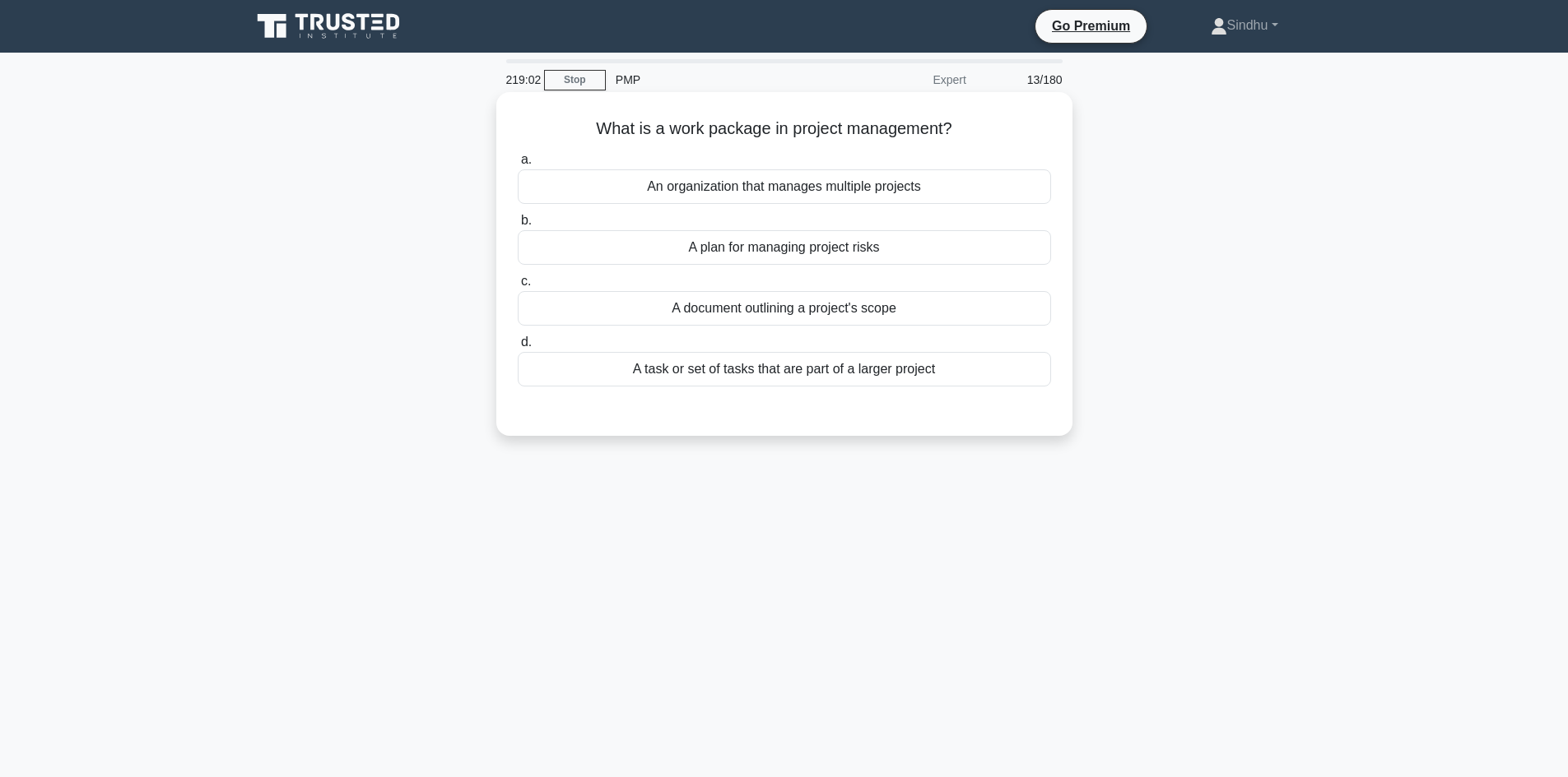
click at [787, 378] on div "A task or set of tasks that are part of a larger project" at bounding box center [784, 368] width 533 height 34
click at [518, 348] on input "d. A task or set of tasks that are part of a larger project" at bounding box center [518, 343] width 0 height 11
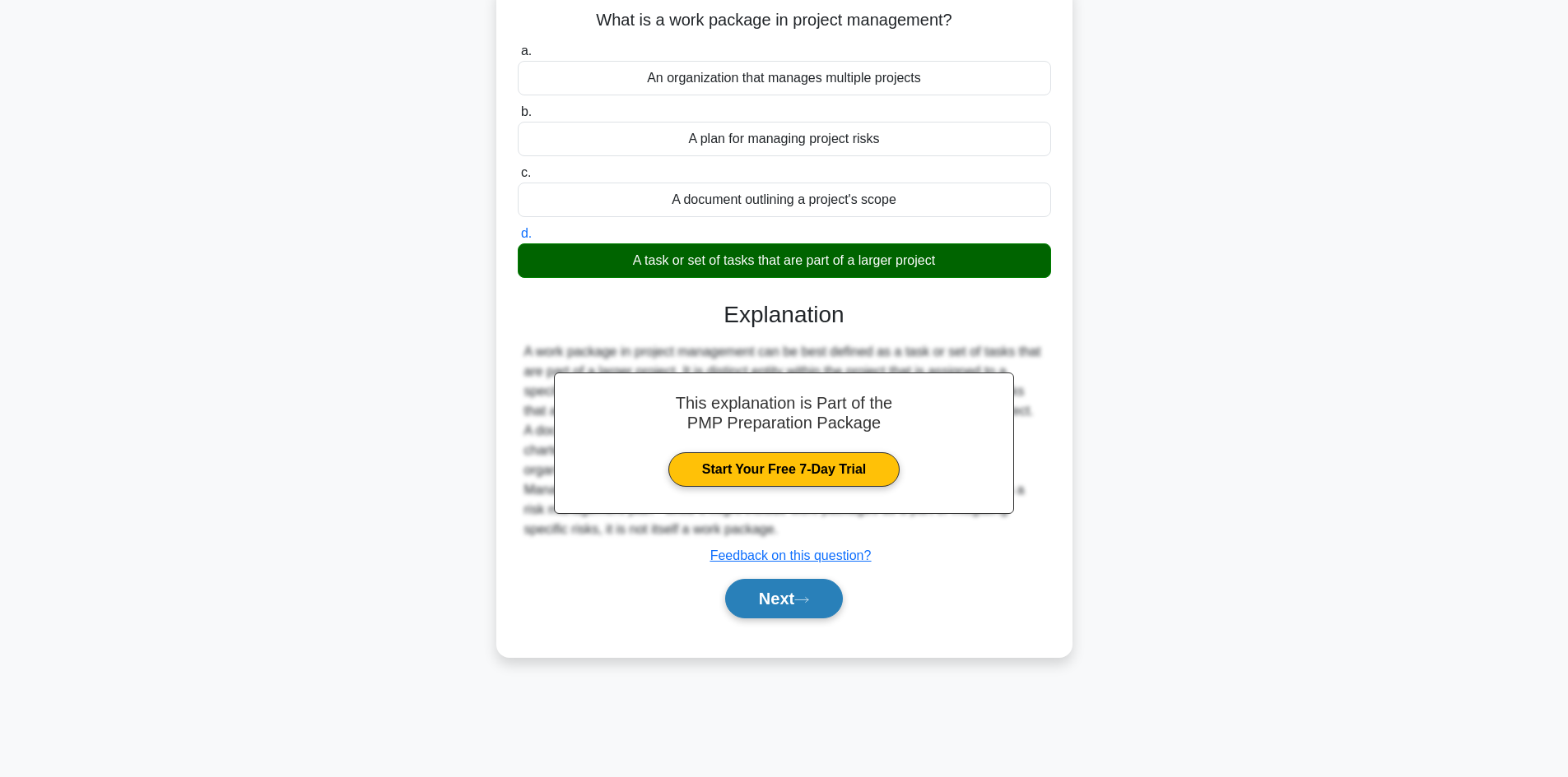
scroll to position [111, 0]
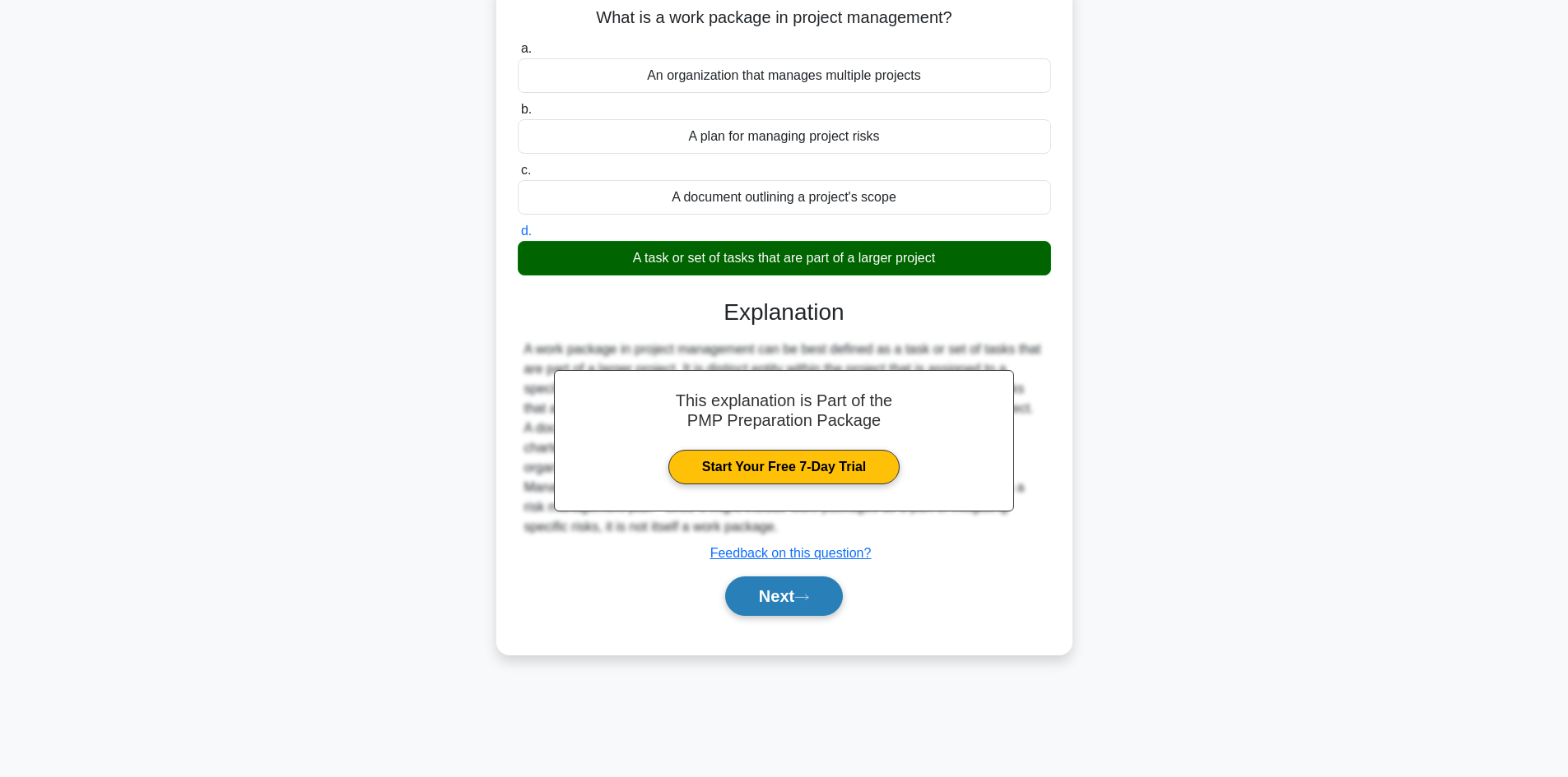
click at [745, 594] on button "Next" at bounding box center [783, 596] width 118 height 39
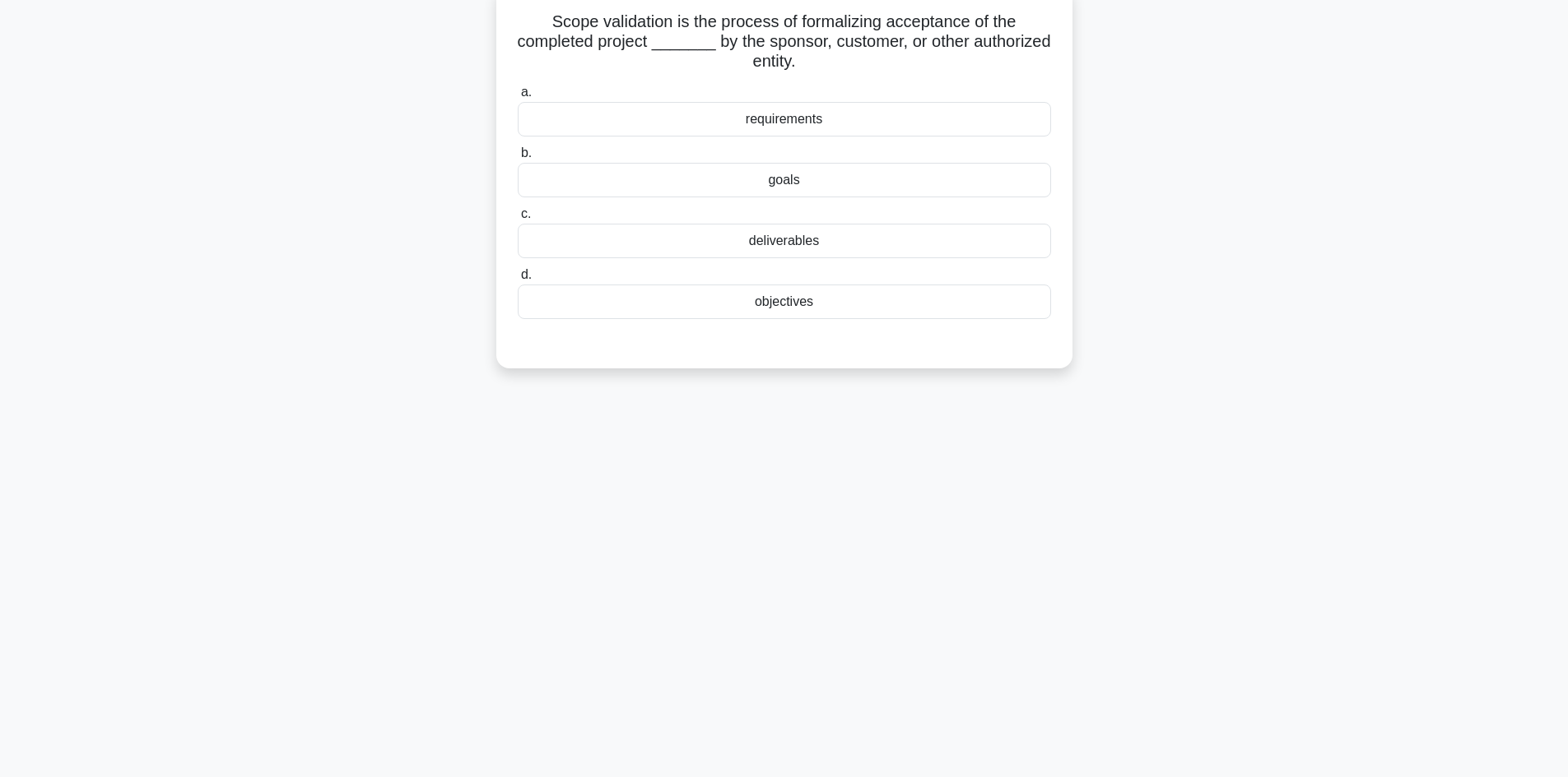
scroll to position [0, 0]
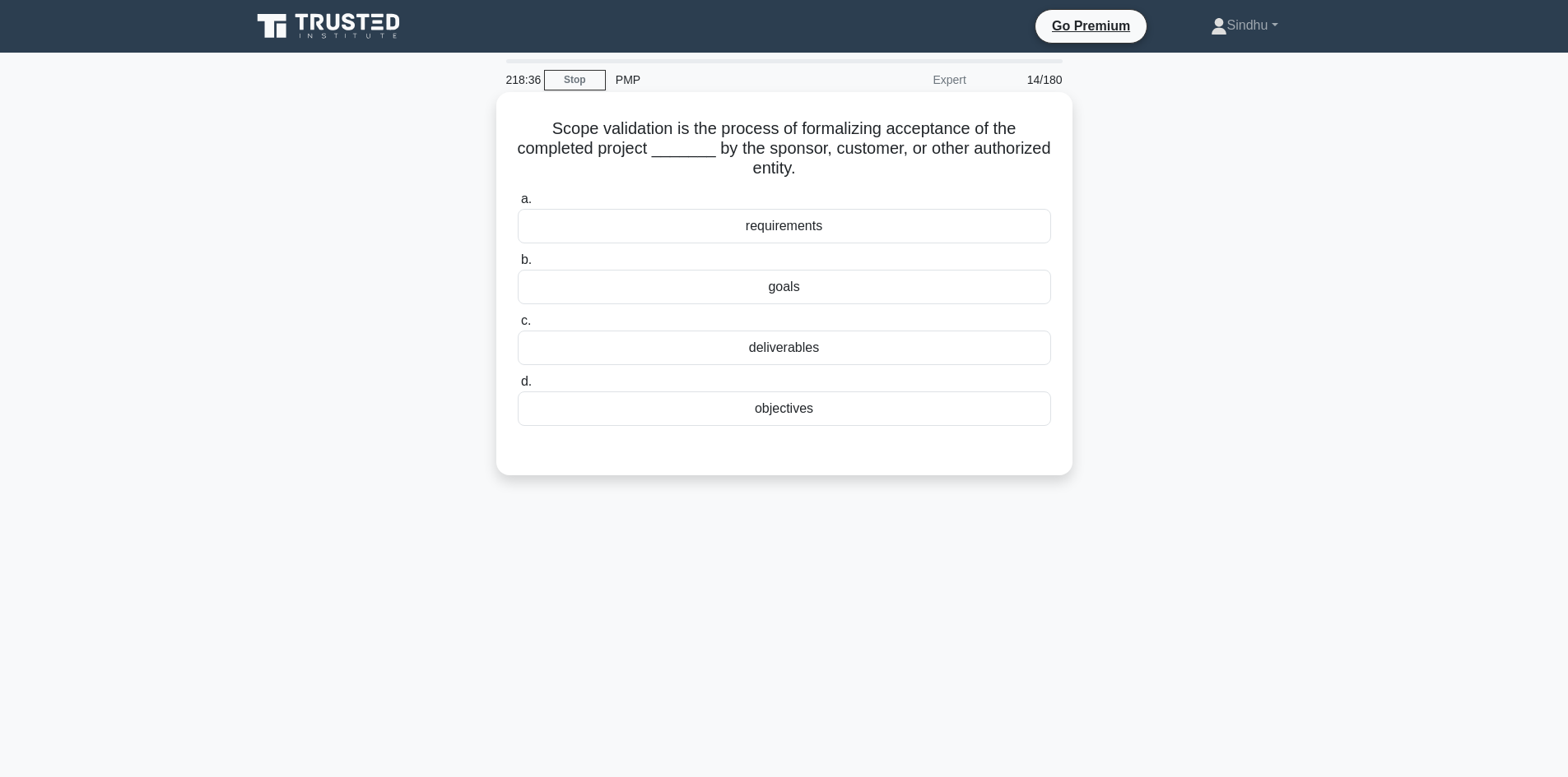
click at [798, 344] on div "deliverables" at bounding box center [784, 348] width 533 height 34
click at [518, 327] on input "c. deliverables" at bounding box center [518, 321] width 0 height 11
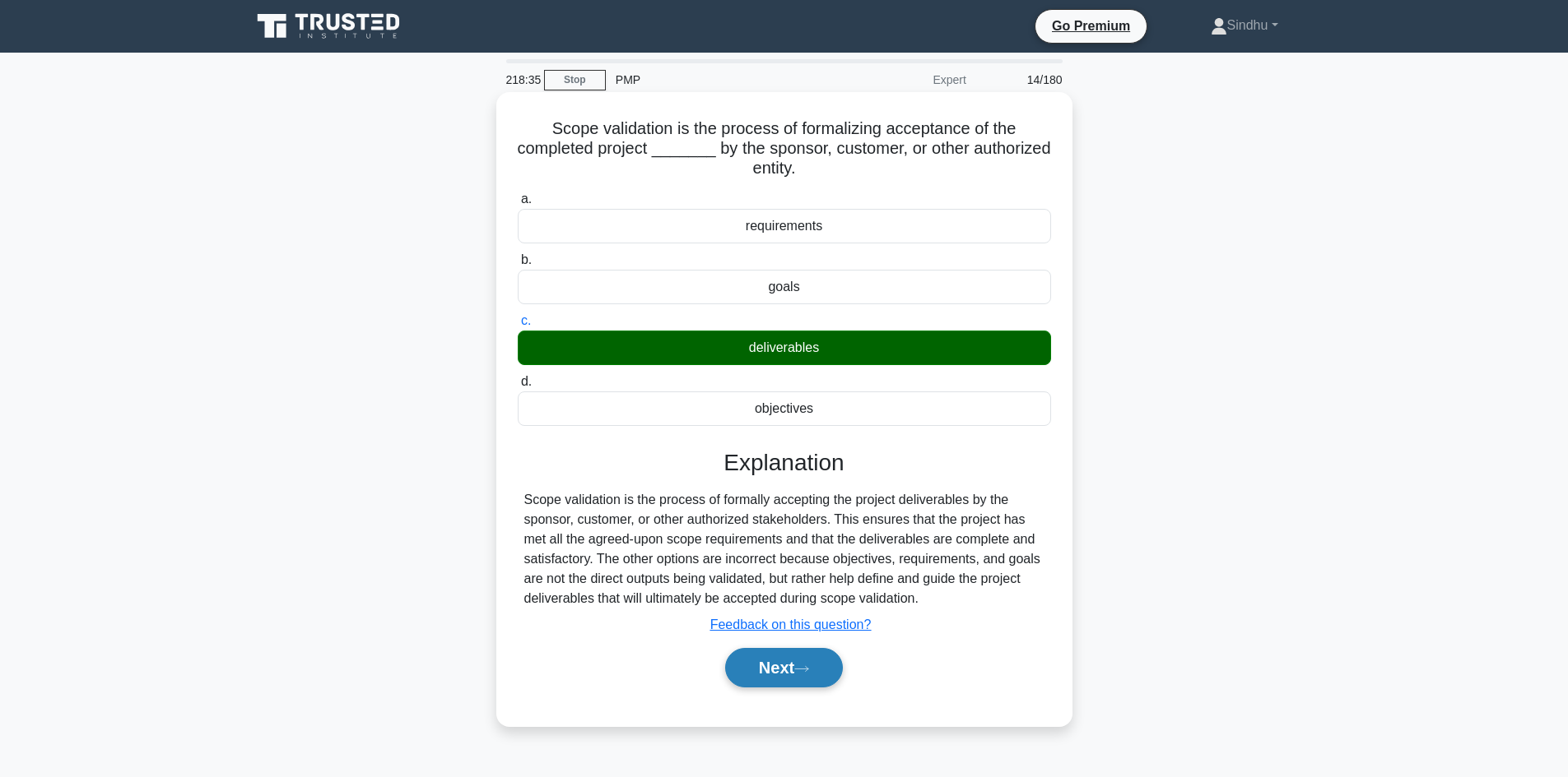
scroll to position [111, 0]
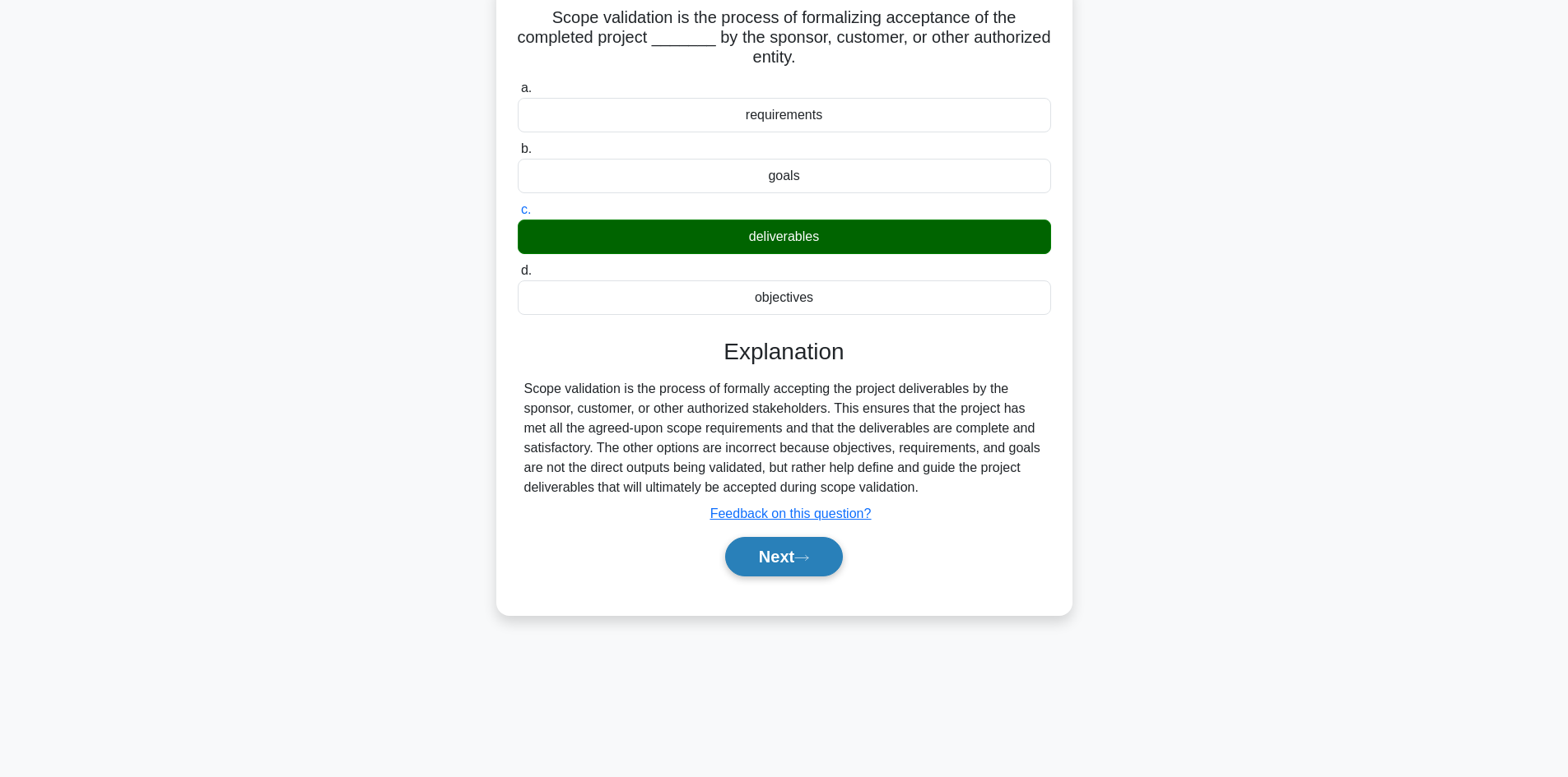
click at [770, 553] on button "Next" at bounding box center [783, 556] width 118 height 39
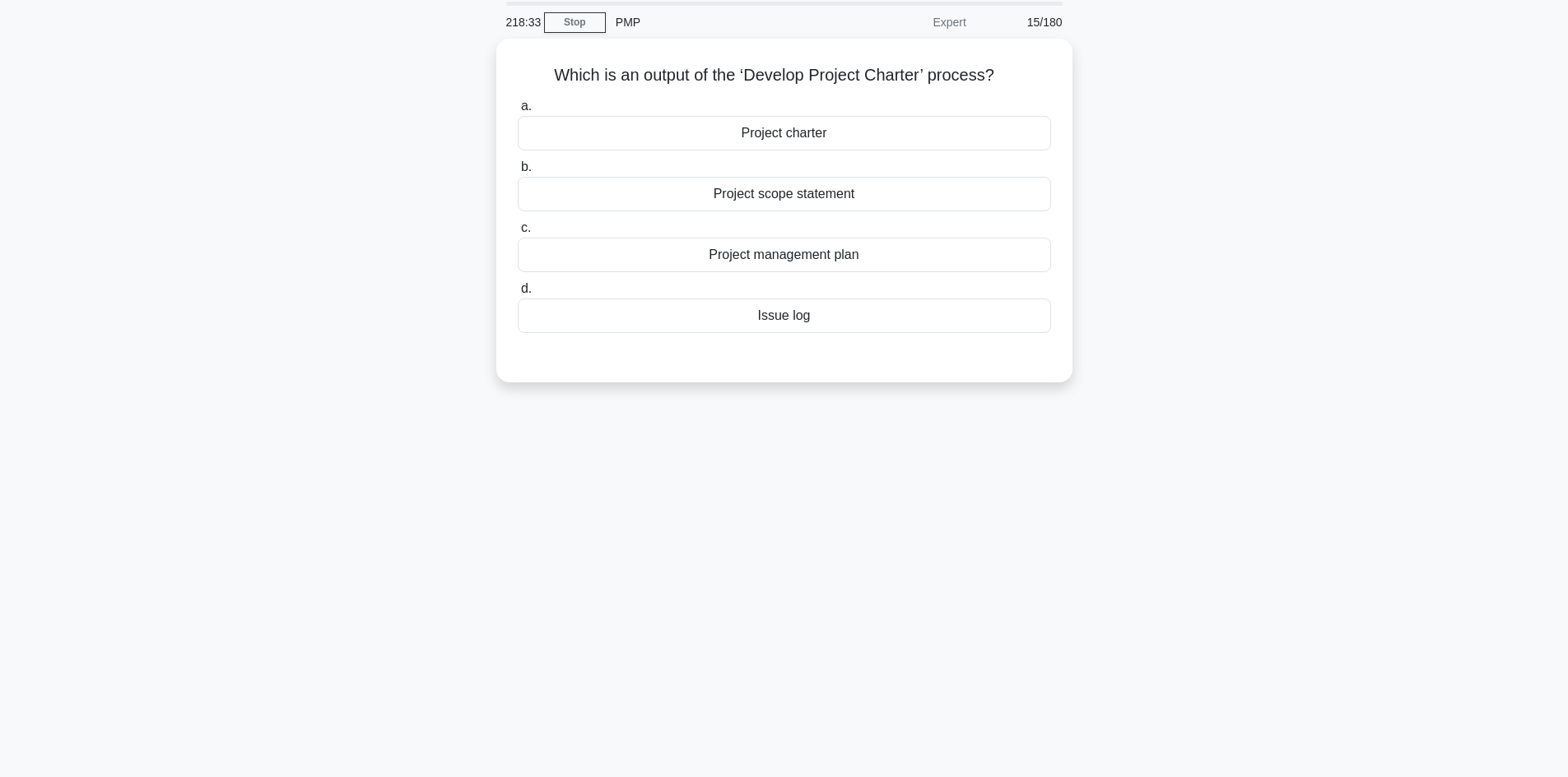
scroll to position [0, 0]
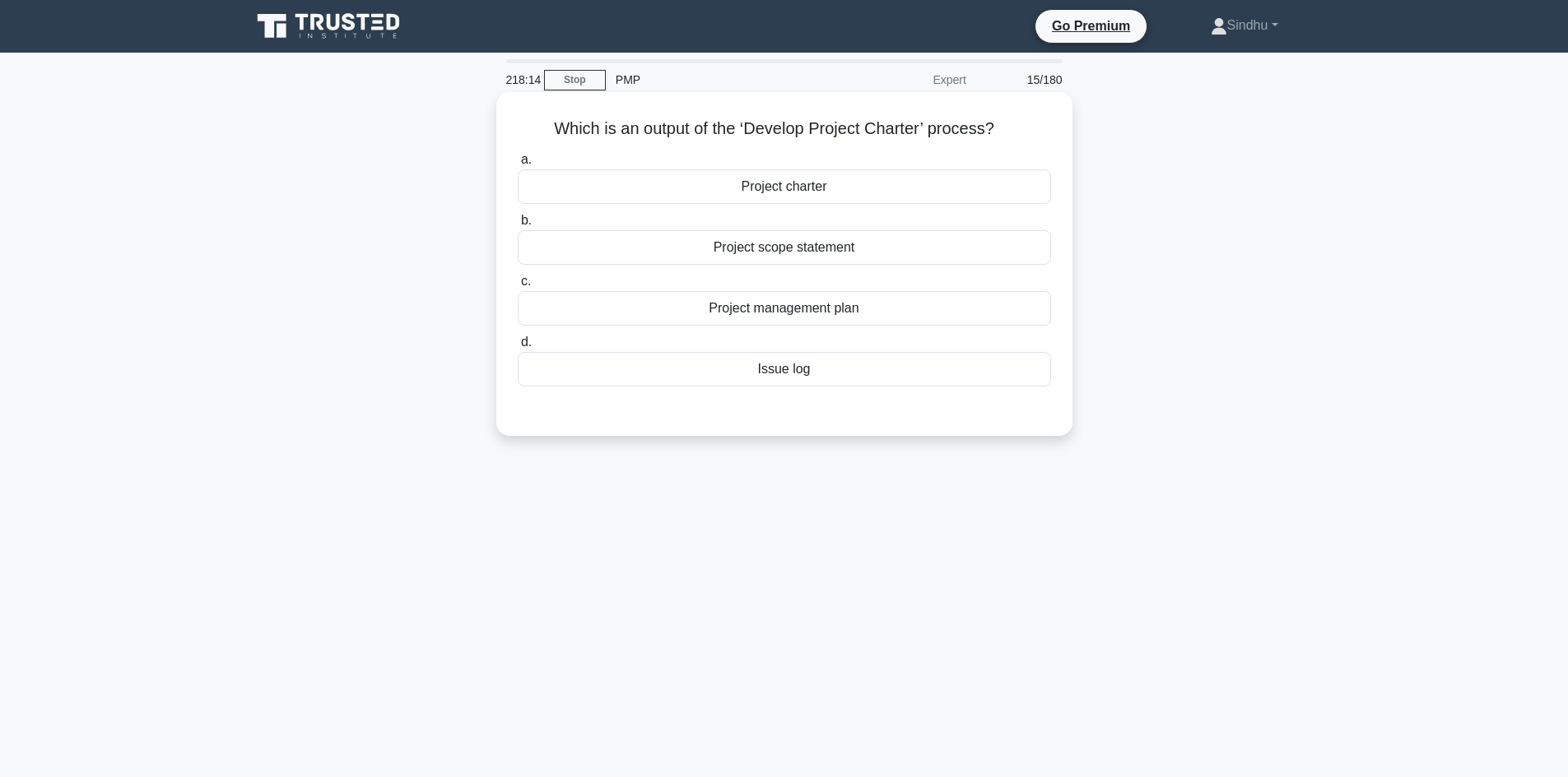
click at [789, 194] on div "Project charter" at bounding box center [784, 186] width 533 height 34
click at [518, 165] on input "a. Project charter" at bounding box center [518, 160] width 0 height 11
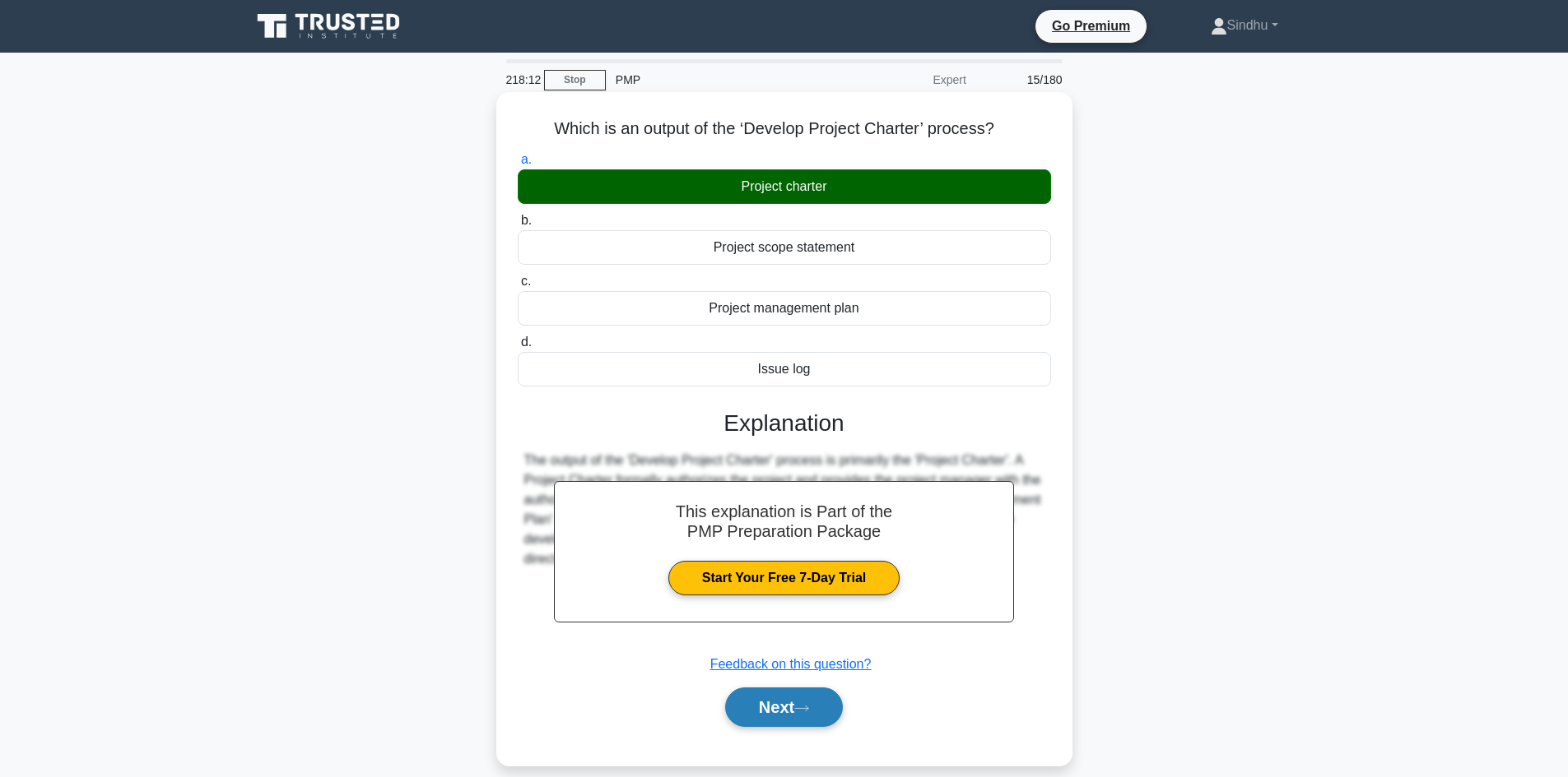
click at [783, 704] on button "Next" at bounding box center [783, 707] width 118 height 39
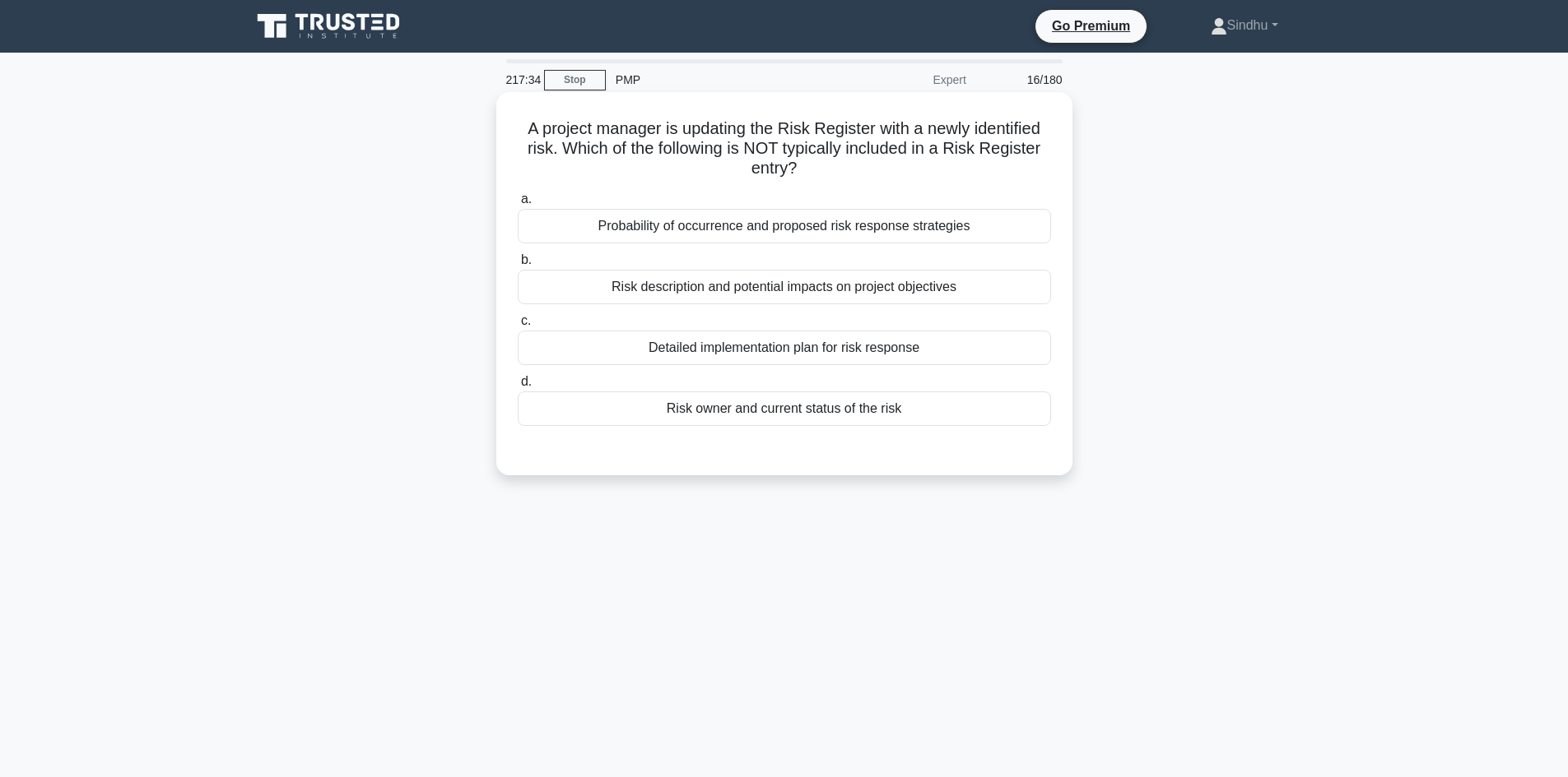
click at [861, 348] on div "Detailed implementation plan for risk response" at bounding box center [784, 348] width 533 height 34
click at [518, 327] on input "c. Detailed implementation plan for risk response" at bounding box center [518, 321] width 0 height 11
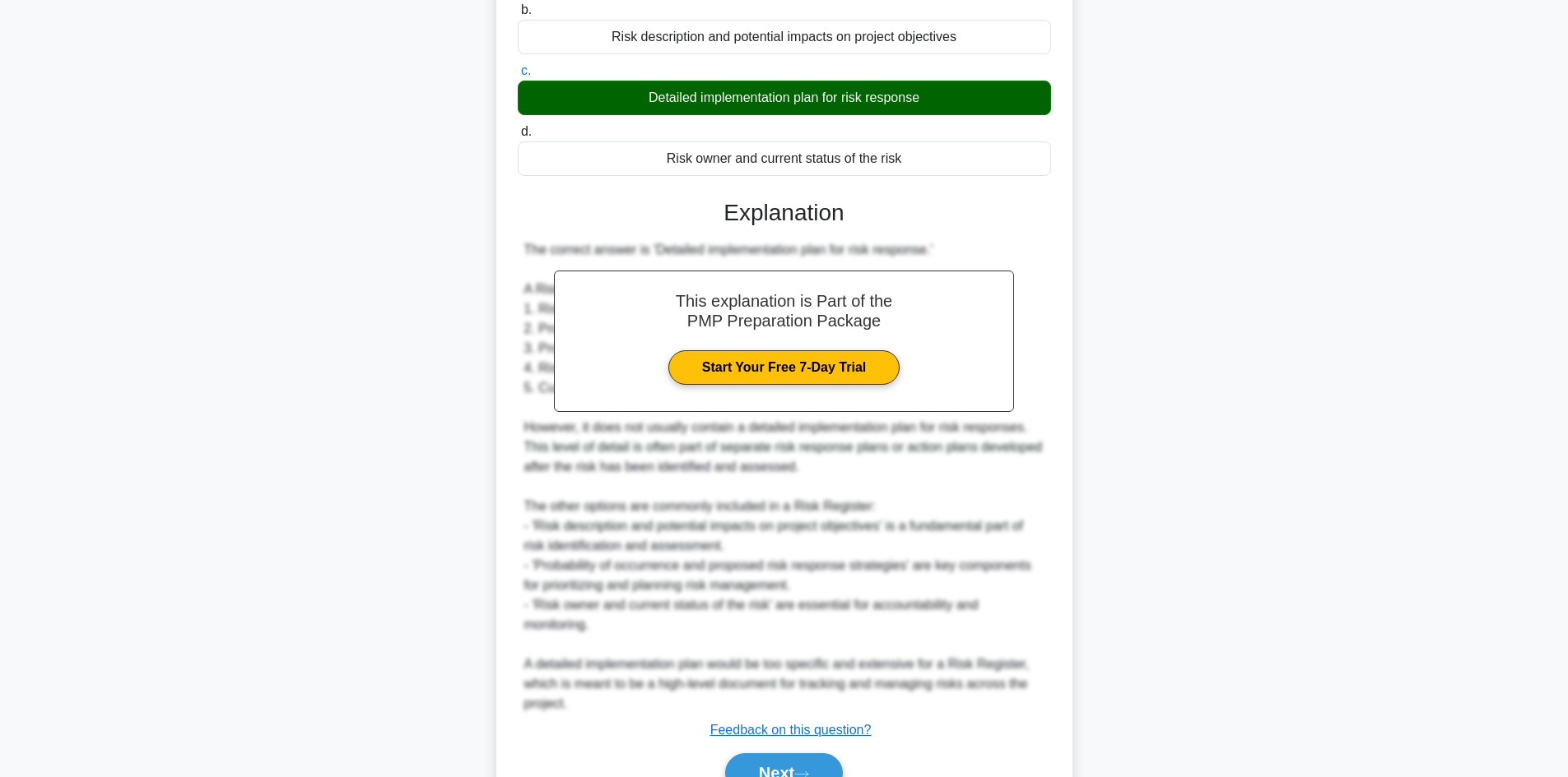
scroll to position [329, 0]
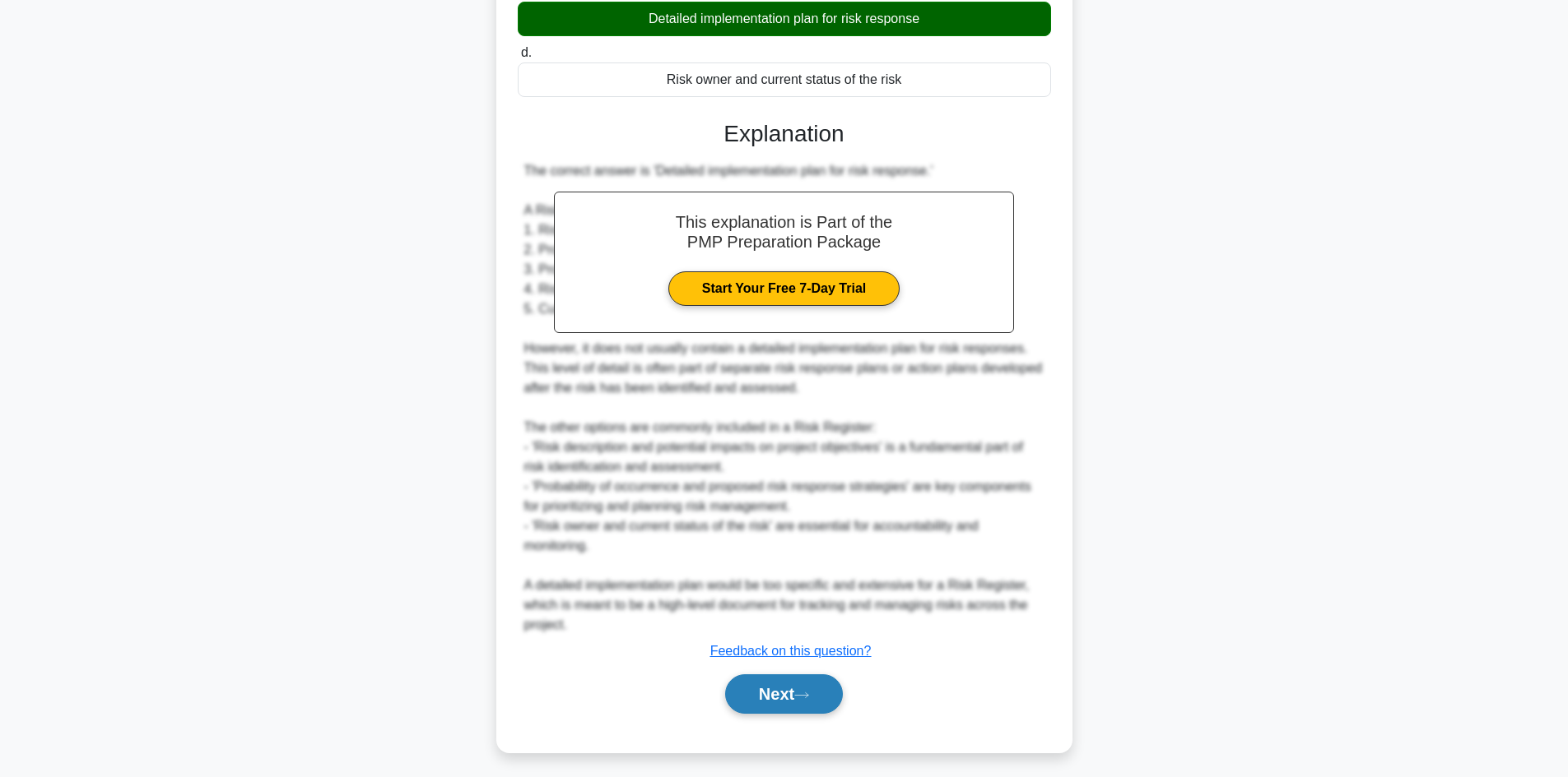
click at [773, 703] on button "Next" at bounding box center [783, 694] width 118 height 39
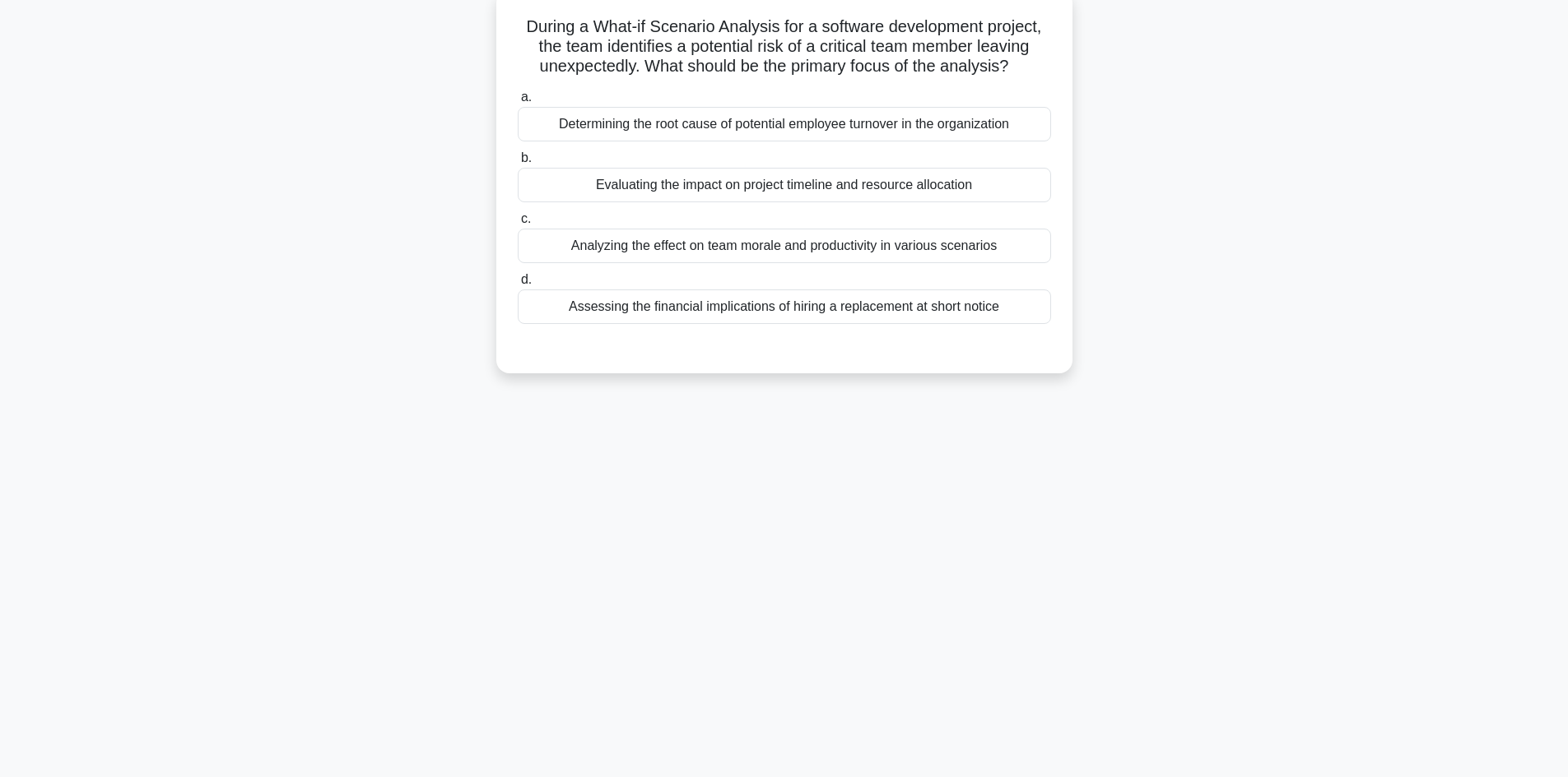
scroll to position [0, 0]
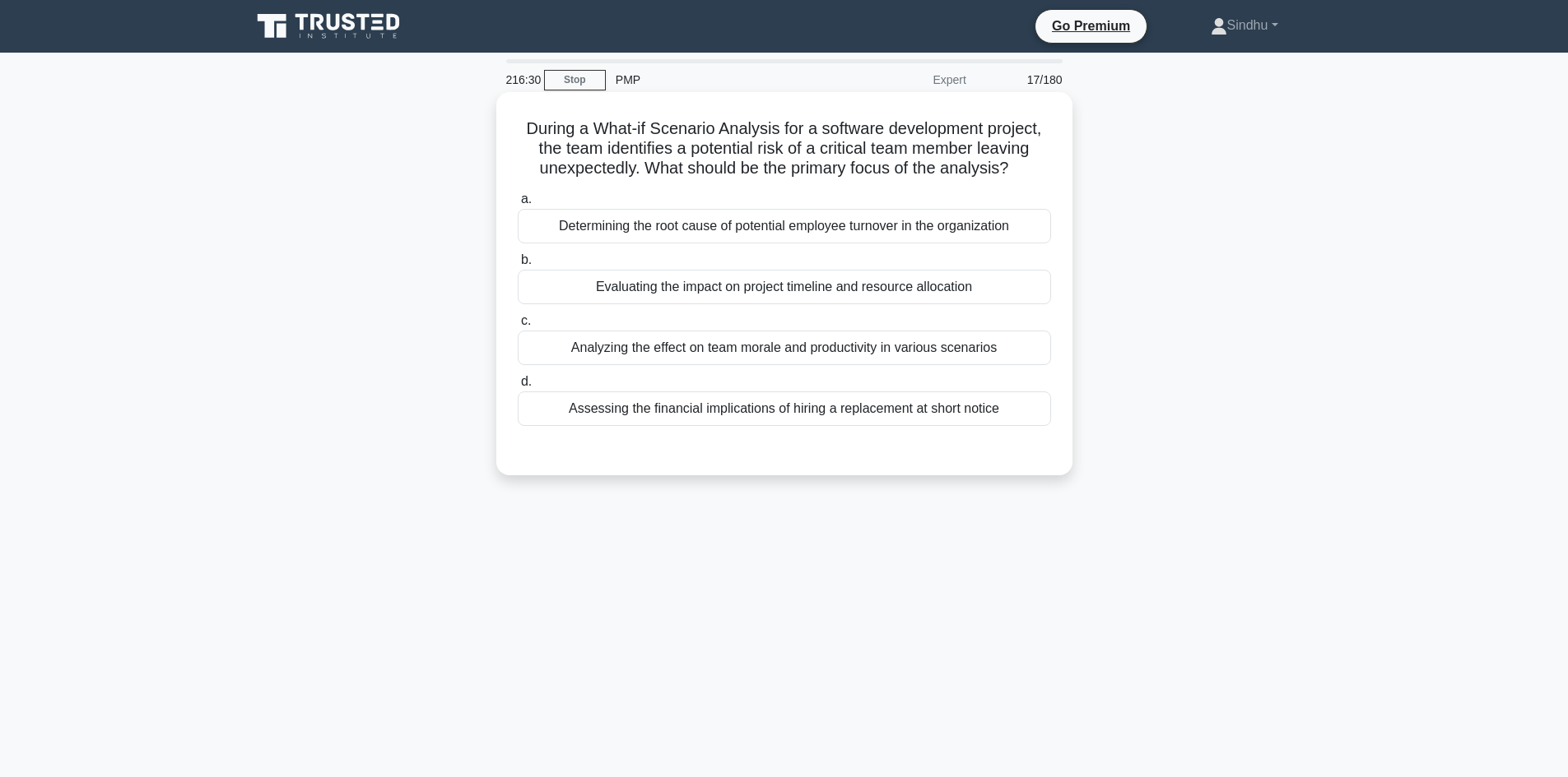
click at [787, 352] on div "Analyzing the effect on team morale and productivity in various scenarios" at bounding box center [784, 348] width 533 height 34
click at [518, 327] on input "c. Analyzing the effect on team morale and productivity in various scenarios" at bounding box center [518, 321] width 0 height 11
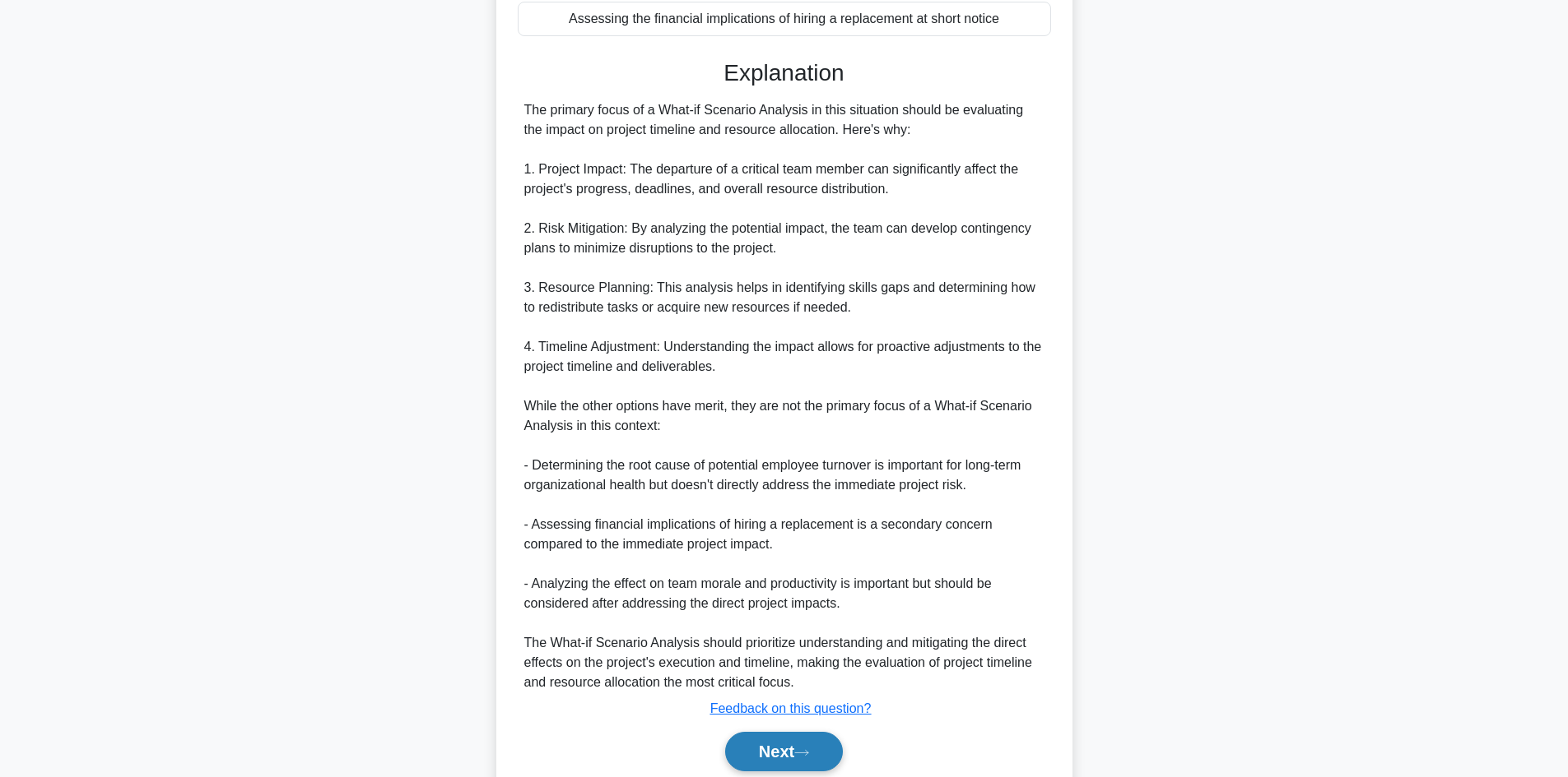
scroll to position [457, 0]
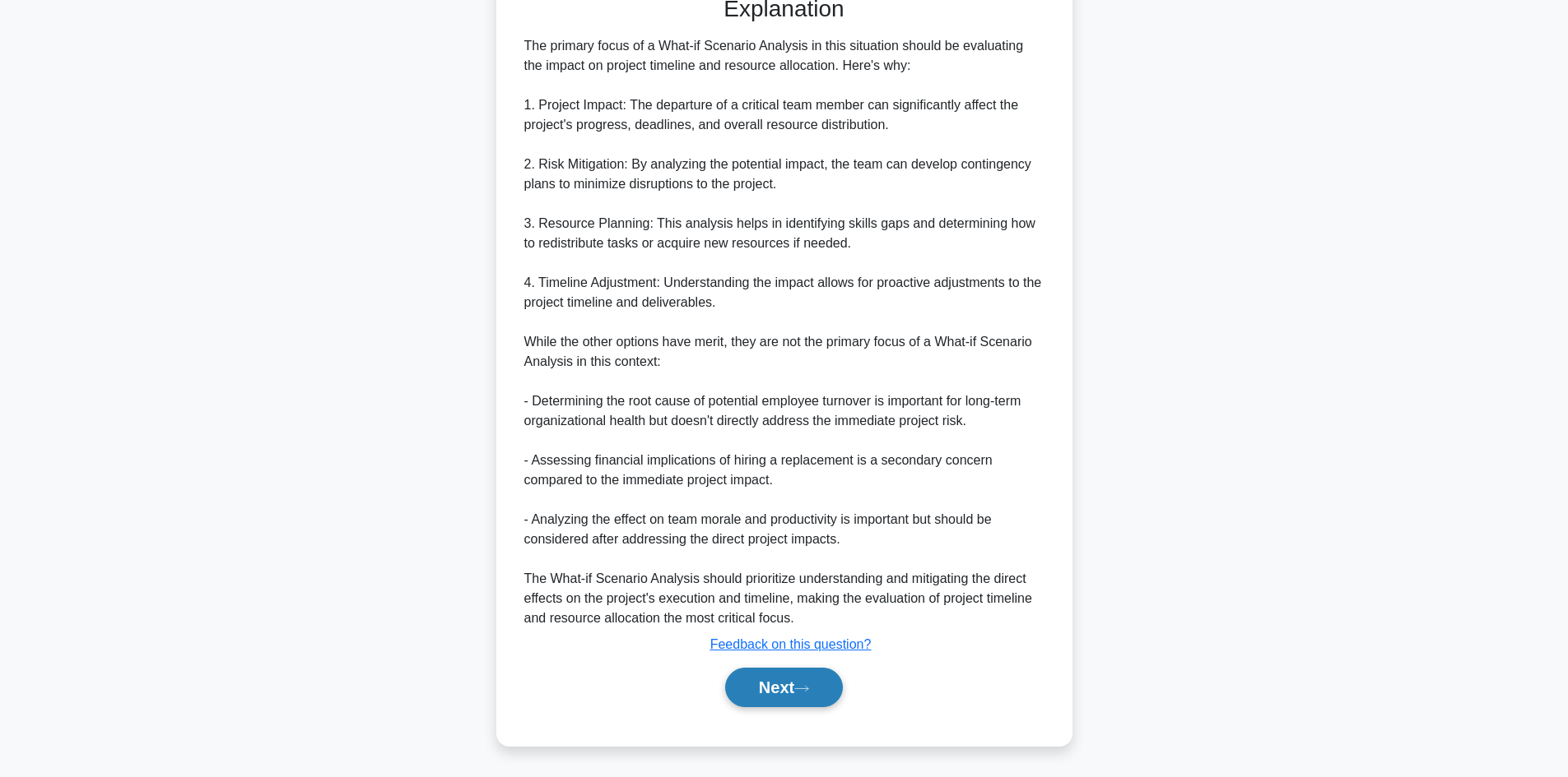
click at [767, 684] on button "Next" at bounding box center [783, 687] width 118 height 39
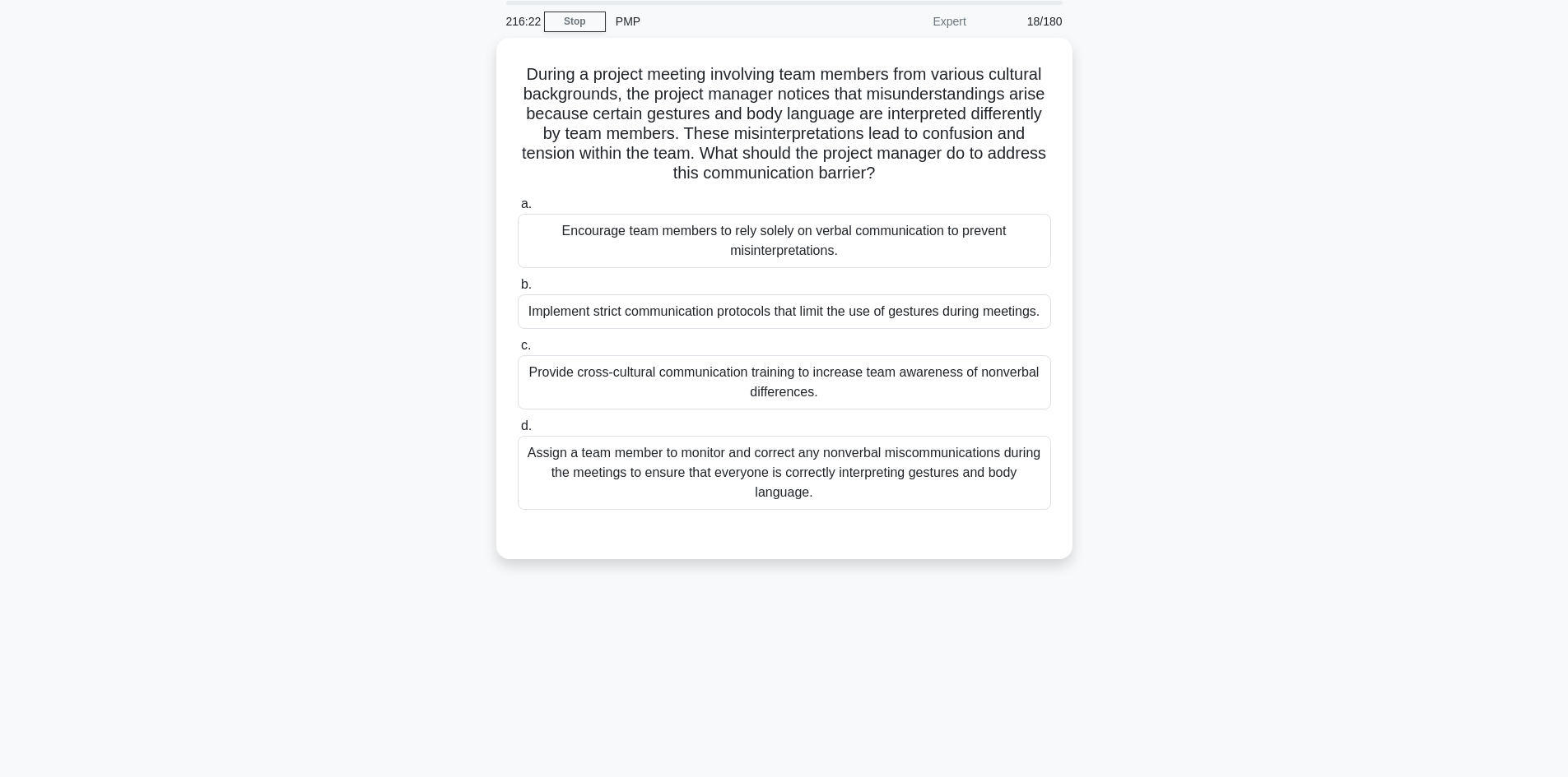
scroll to position [29, 0]
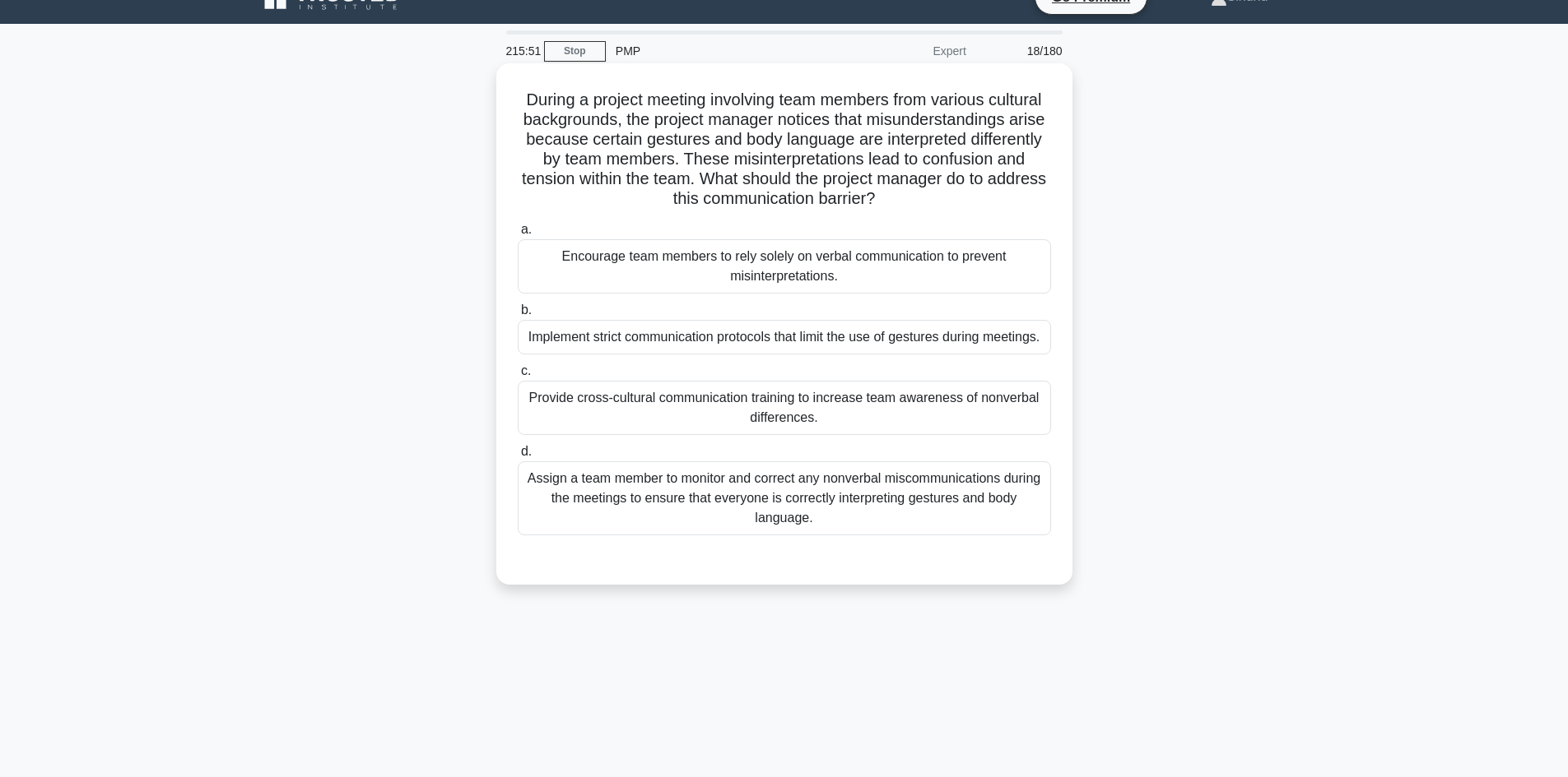
click at [764, 432] on div "Provide cross-cultural communication training to increase team awareness of non…" at bounding box center [784, 408] width 533 height 54
click at [518, 377] on input "c. Provide cross-cultural communication training to increase team awareness of …" at bounding box center [518, 371] width 0 height 11
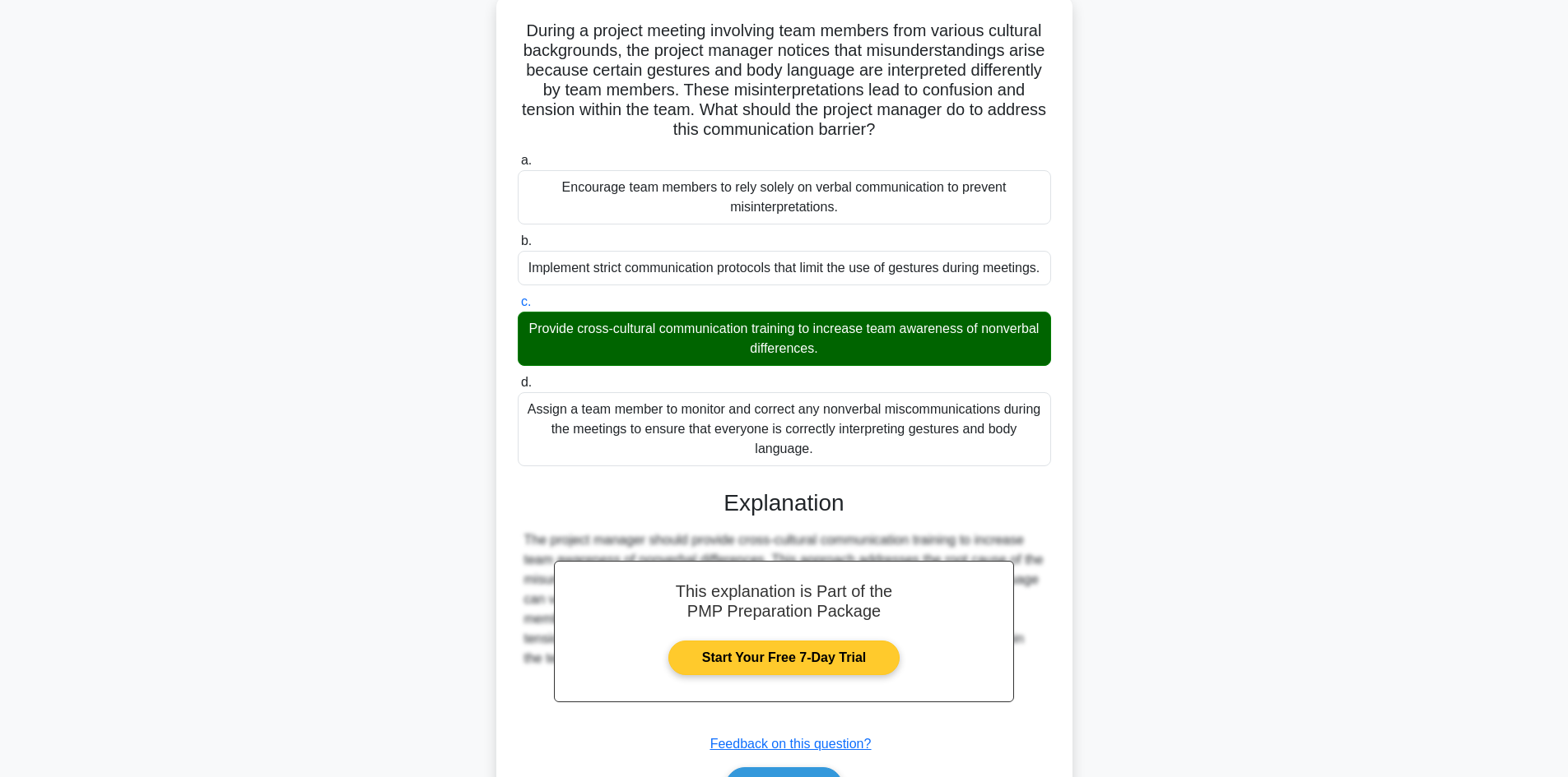
scroll to position [218, 0]
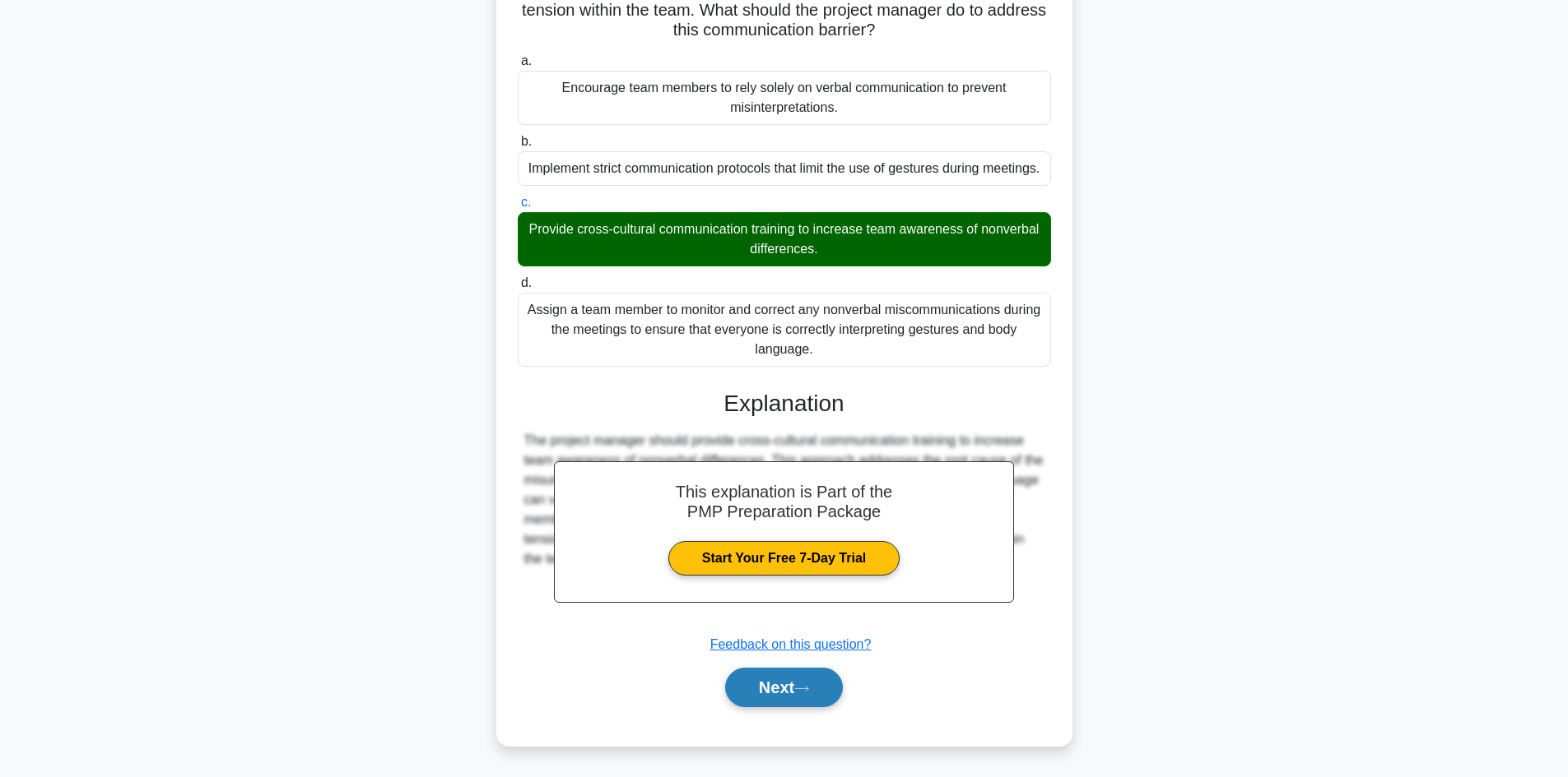
click at [741, 684] on button "Next" at bounding box center [783, 687] width 118 height 39
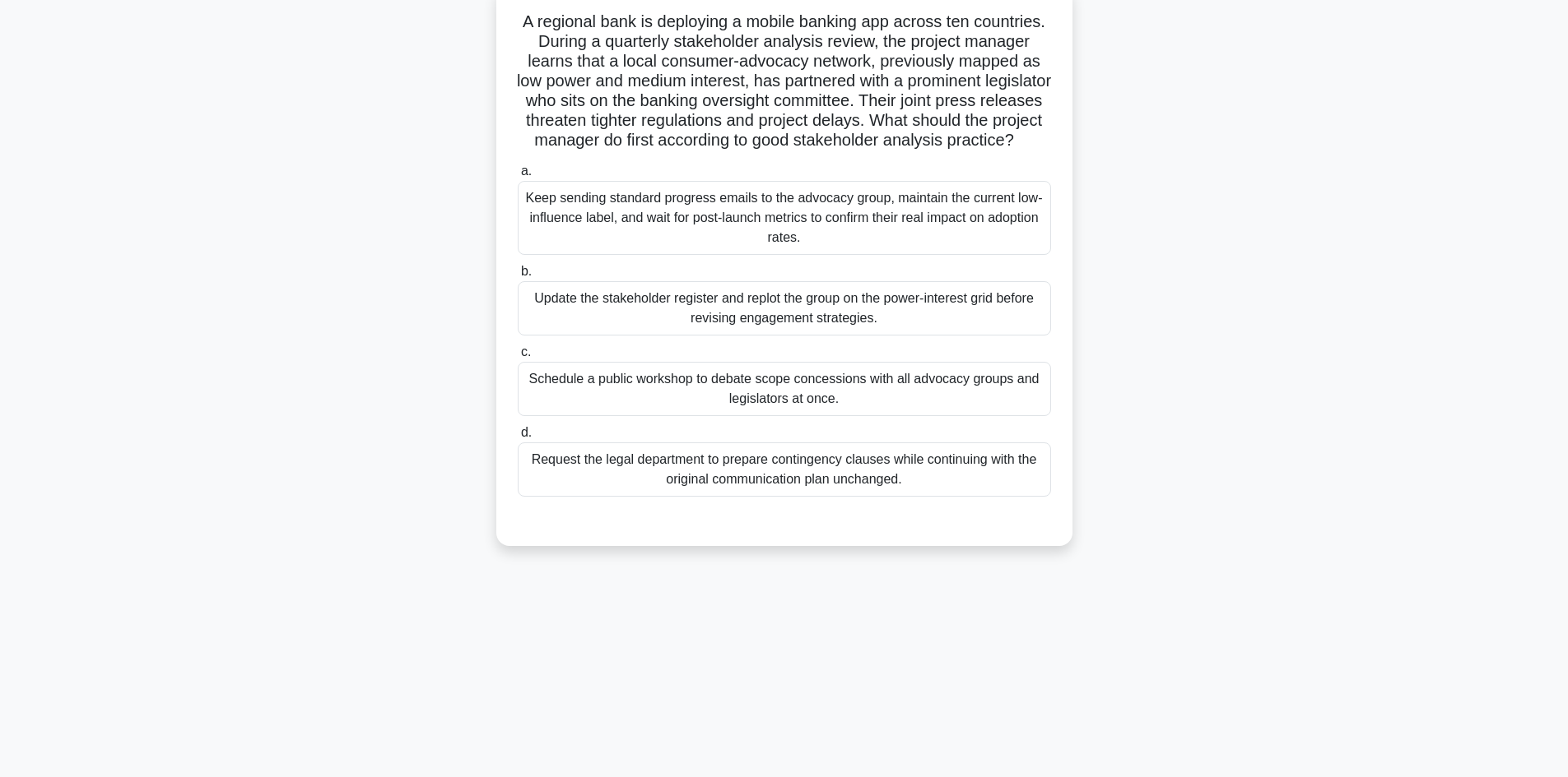
scroll to position [29, 0]
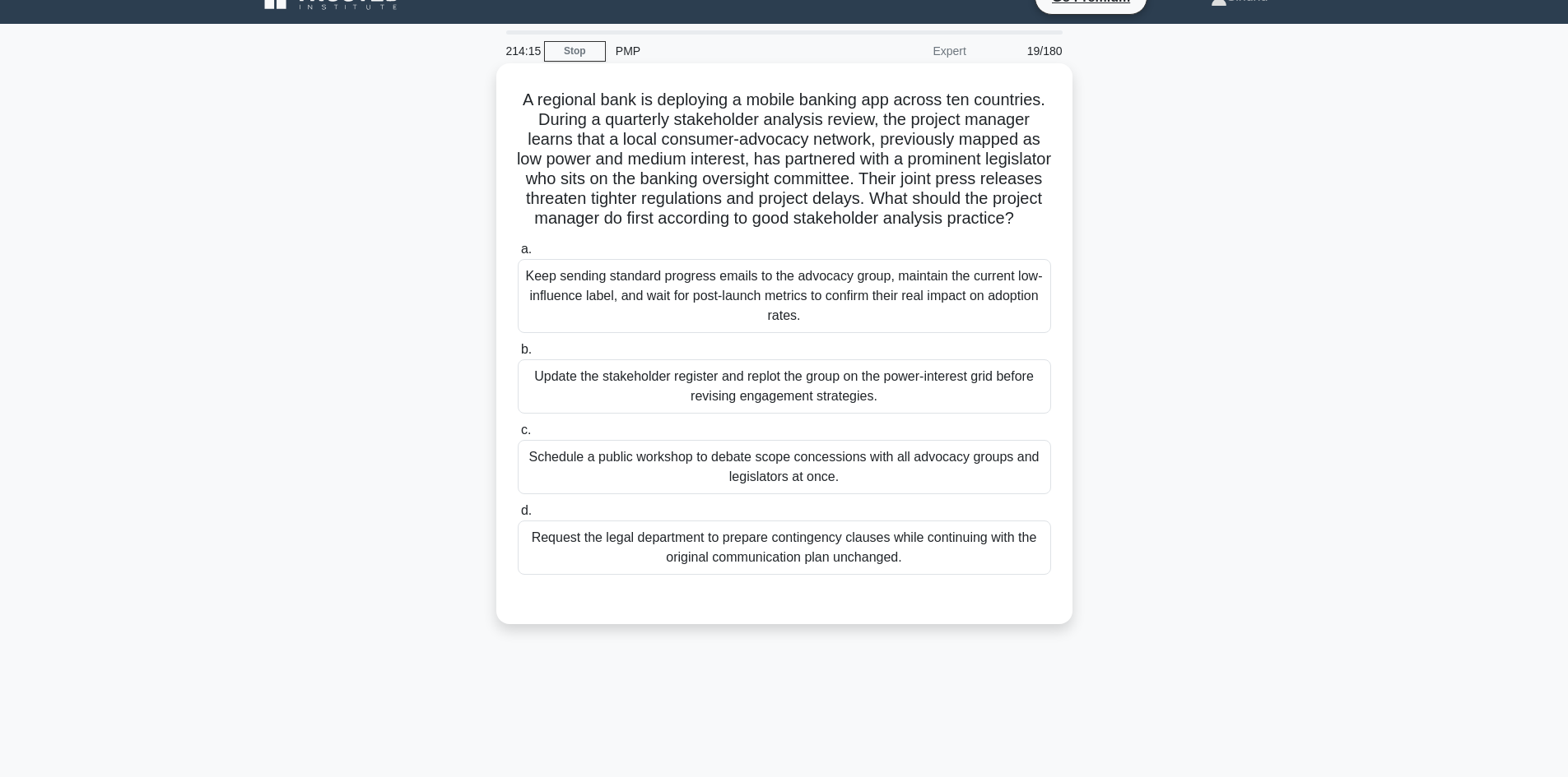
click at [836, 413] on div "Update the stakeholder register and replot the group on the power-interest grid…" at bounding box center [784, 386] width 533 height 54
click at [518, 355] on input "b. Update the stakeholder register and replot the group on the power-interest g…" at bounding box center [518, 349] width 0 height 11
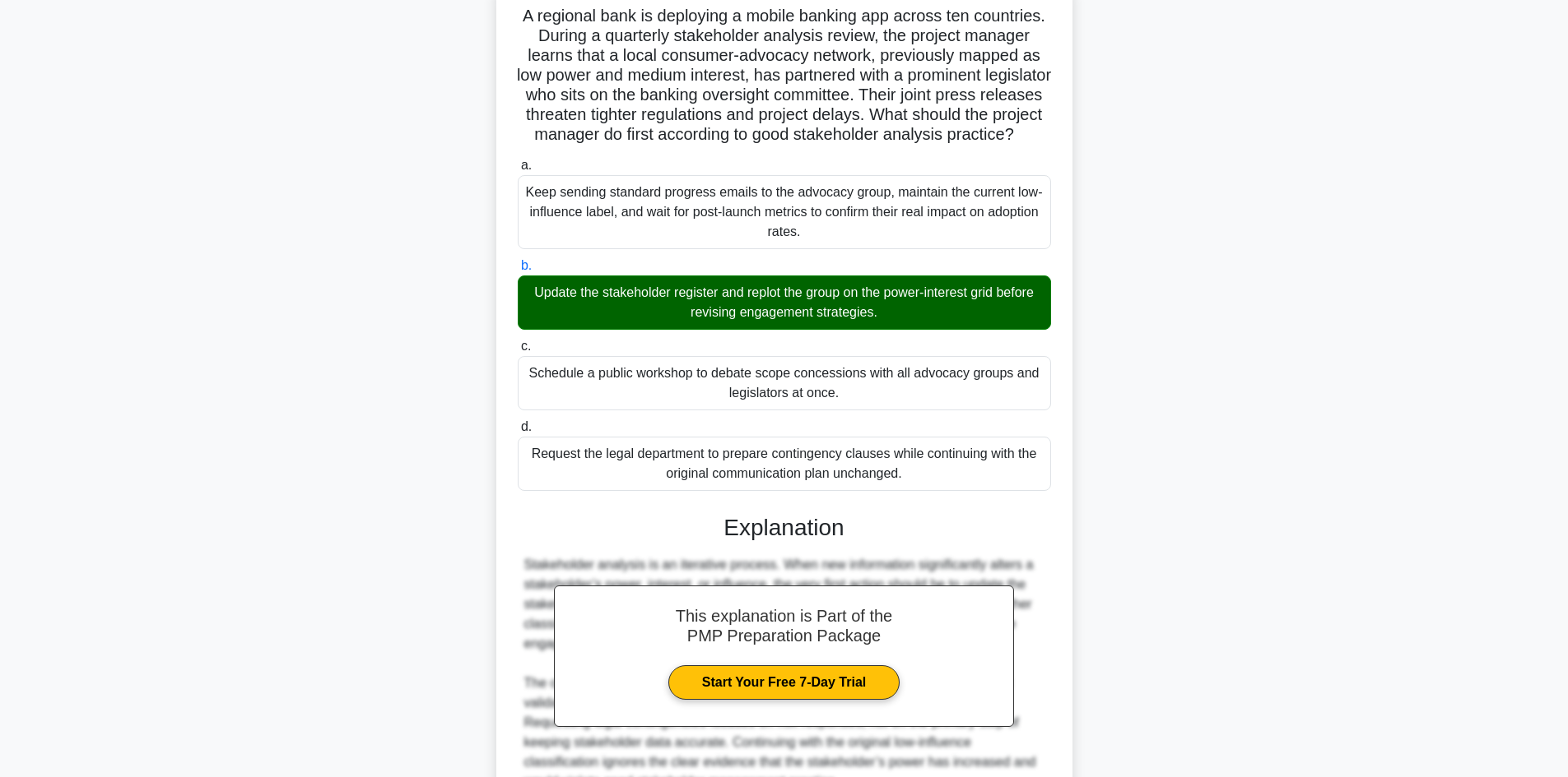
scroll to position [297, 0]
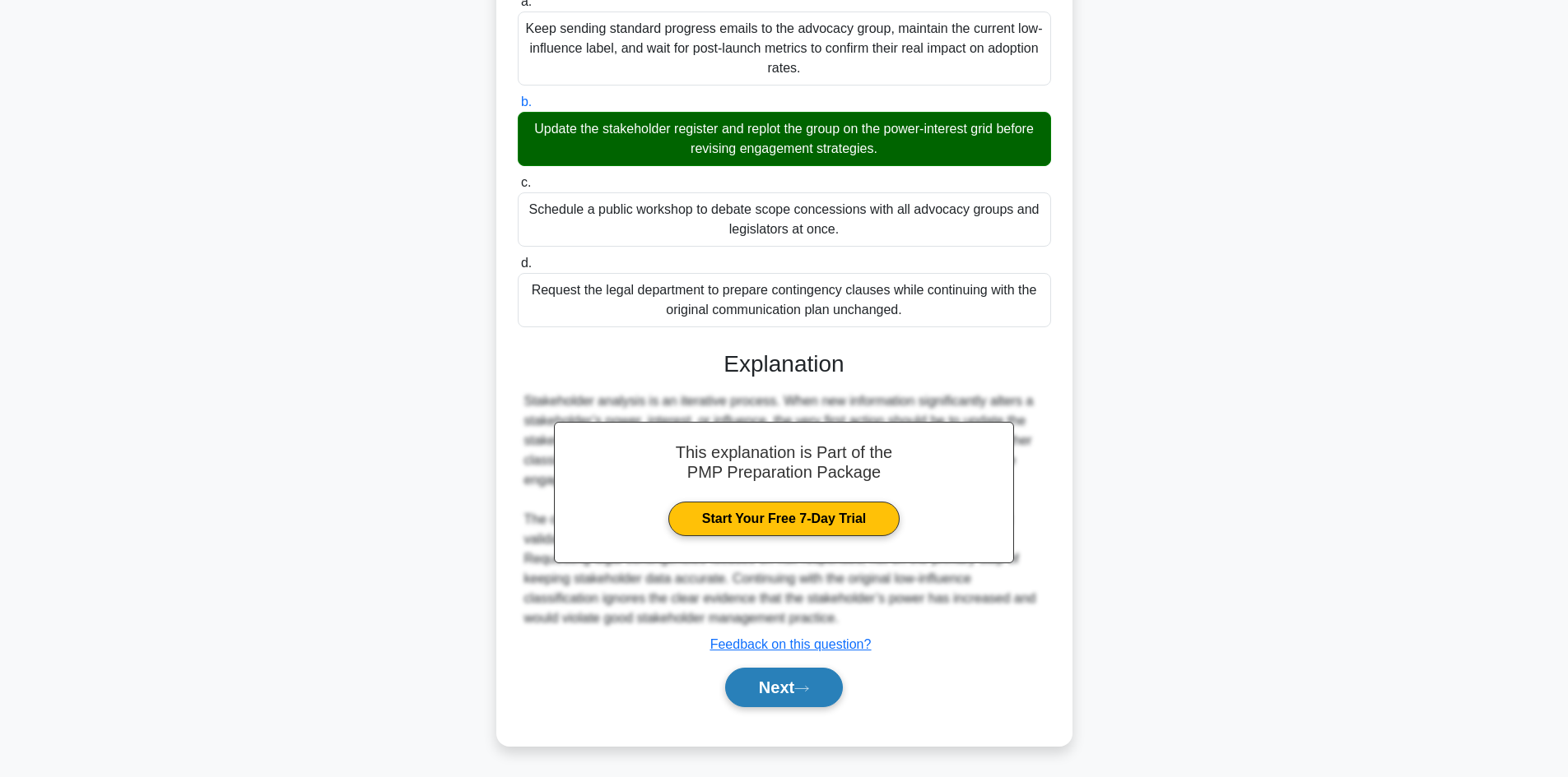
click at [752, 684] on button "Next" at bounding box center [783, 687] width 118 height 39
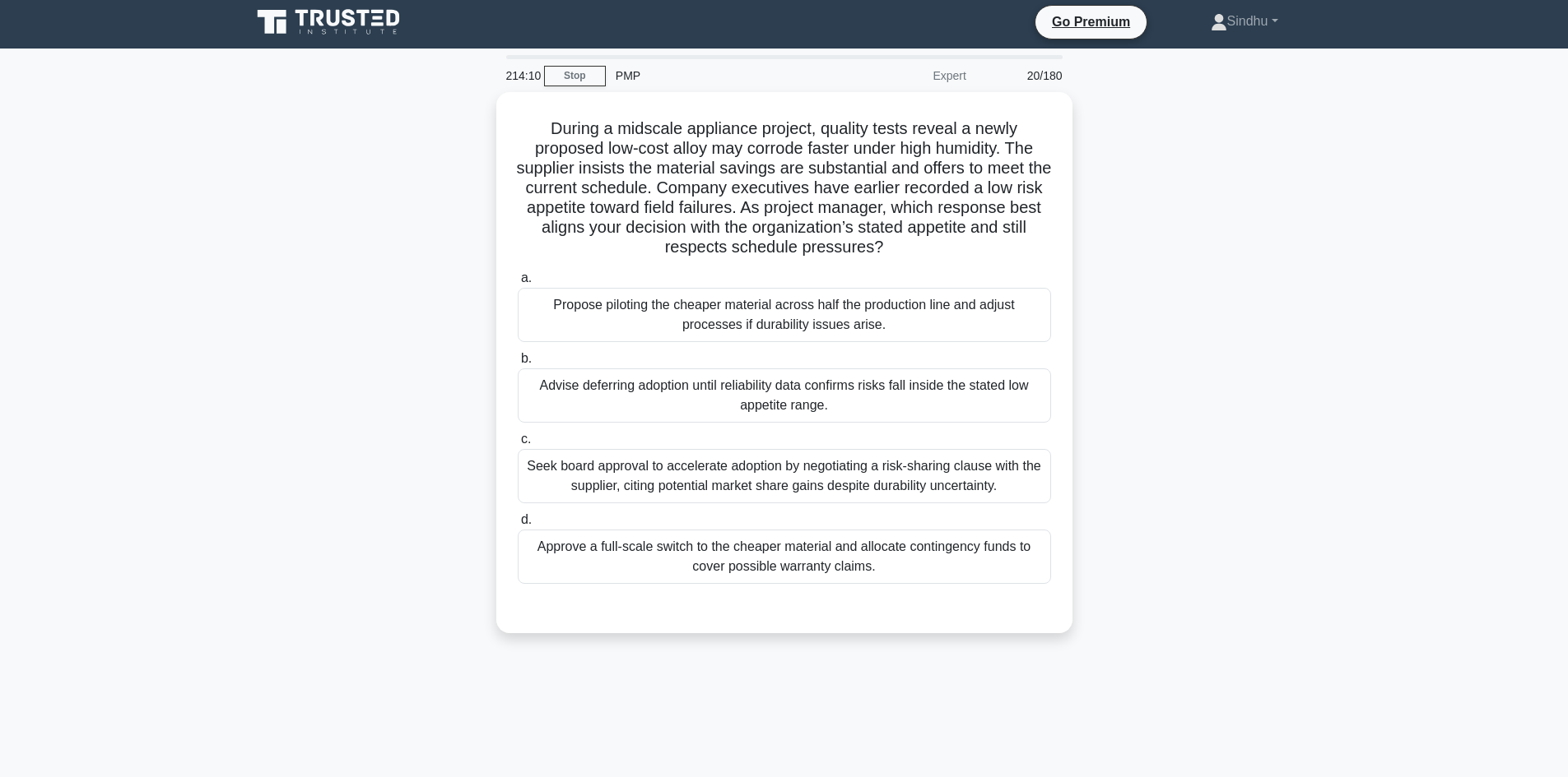
scroll to position [0, 0]
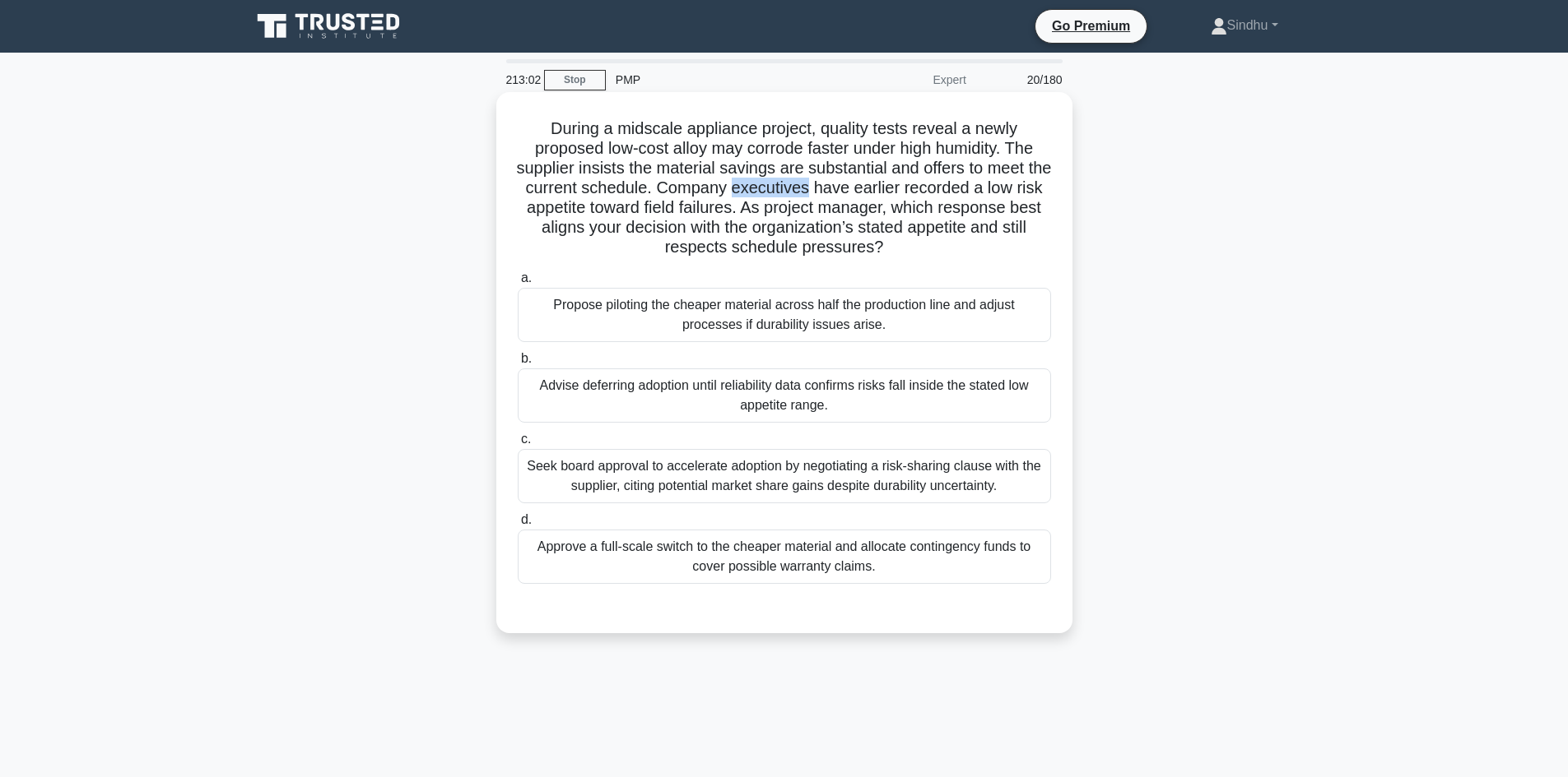
drag, startPoint x: 838, startPoint y: 184, endPoint x: 761, endPoint y: 194, distance: 77.6
click at [761, 194] on h5 "During a midscale appliance project, quality tests reveal a newly proposed low-…" at bounding box center [784, 188] width 536 height 140
click at [703, 482] on div "Seek board approval to accelerate adoption by negotiating a risk-sharing clause…" at bounding box center [784, 476] width 533 height 54
click at [518, 445] on input "c. Seek board approval to accelerate adoption by negotiating a risk-sharing cla…" at bounding box center [518, 439] width 0 height 11
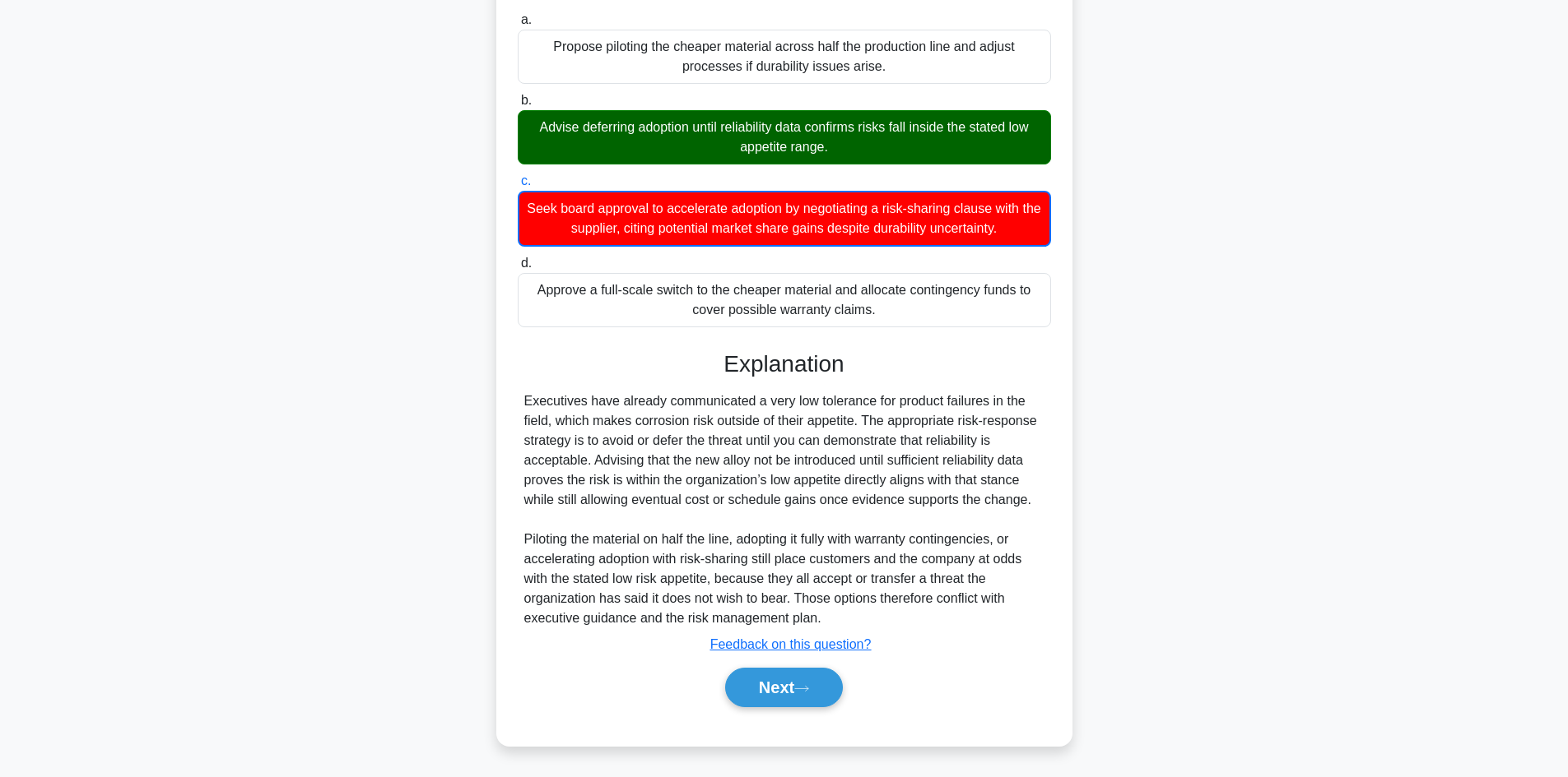
scroll to position [259, 0]
click at [771, 694] on button "Next" at bounding box center [783, 687] width 118 height 39
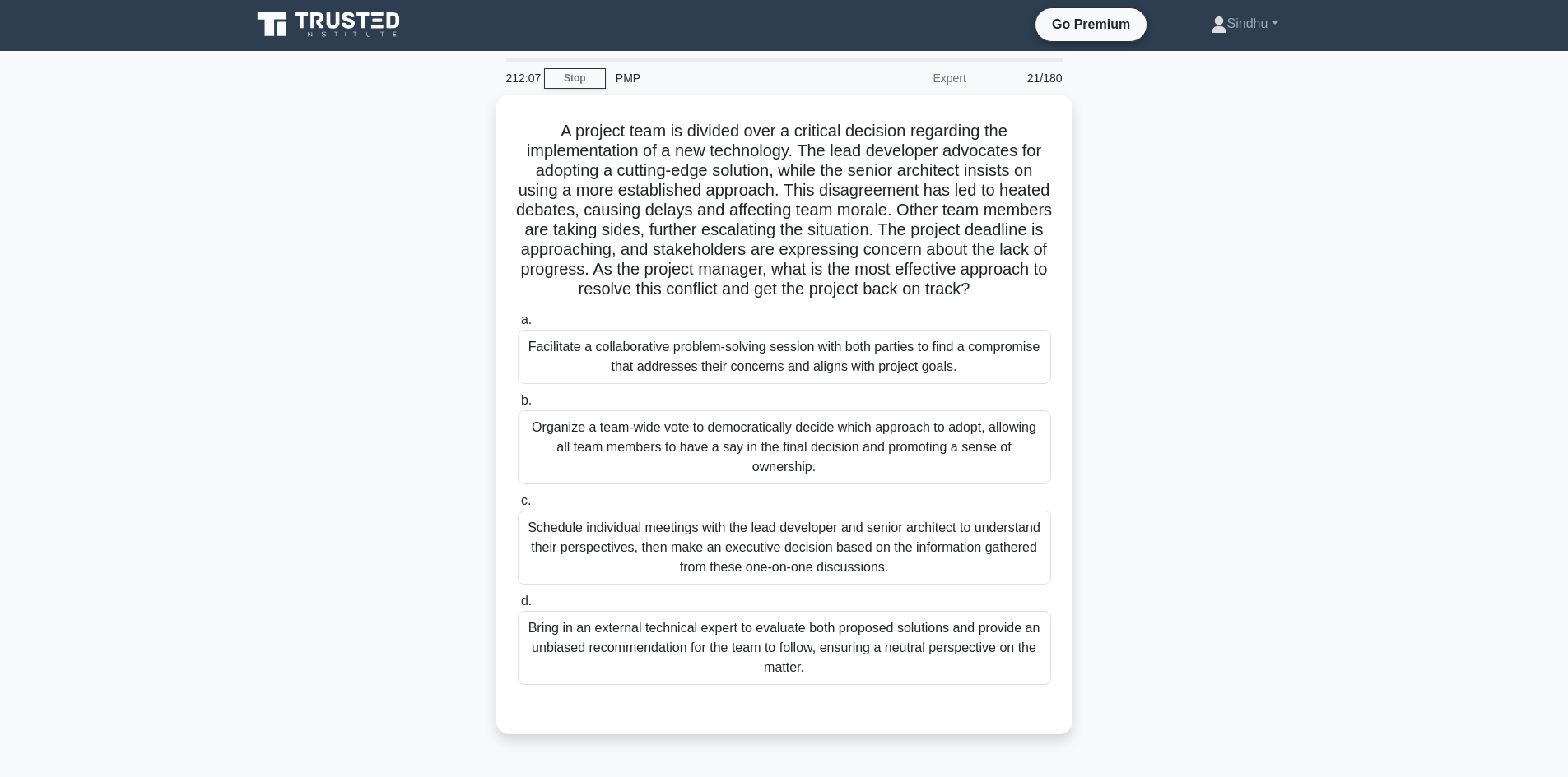
scroll to position [0, 0]
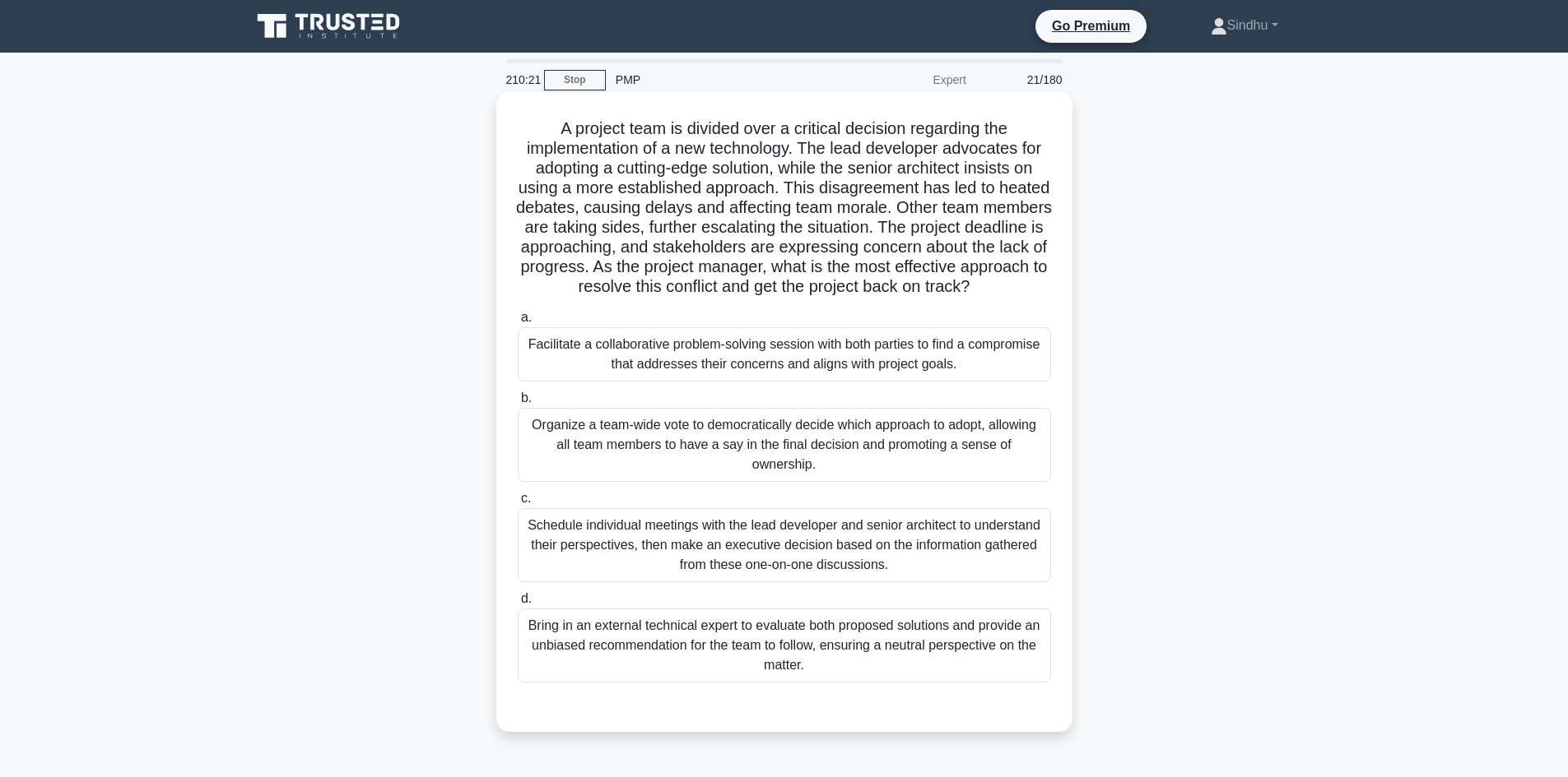
click at [762, 382] on div "Facilitate a collaborative problem-solving session with both parties to find a …" at bounding box center [784, 354] width 533 height 54
click at [518, 323] on input "a. Facilitate a collaborative problem-solving session with both parties to find…" at bounding box center [518, 318] width 0 height 11
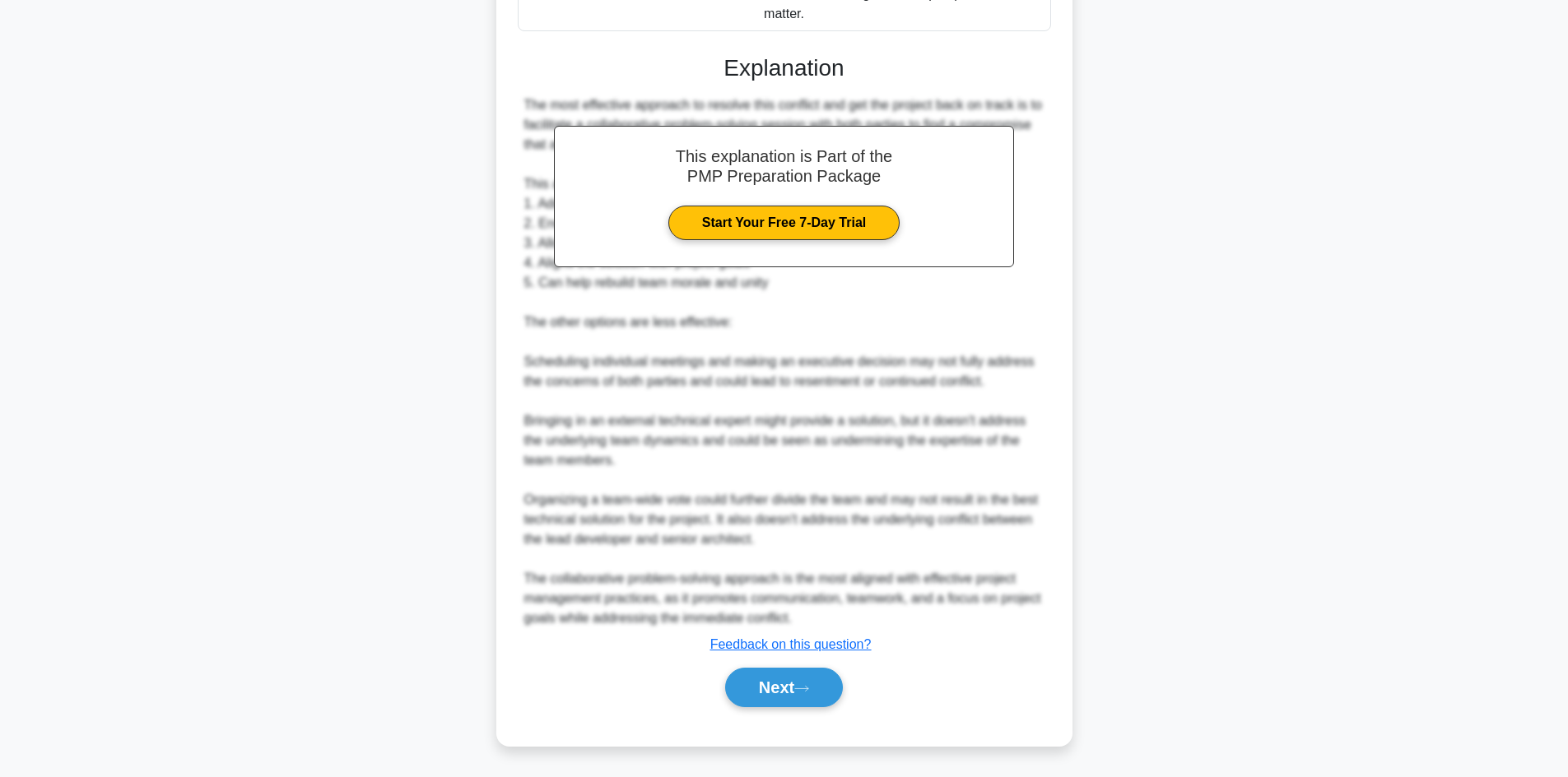
scroll to position [672, 0]
click at [758, 686] on button "Next" at bounding box center [783, 687] width 118 height 39
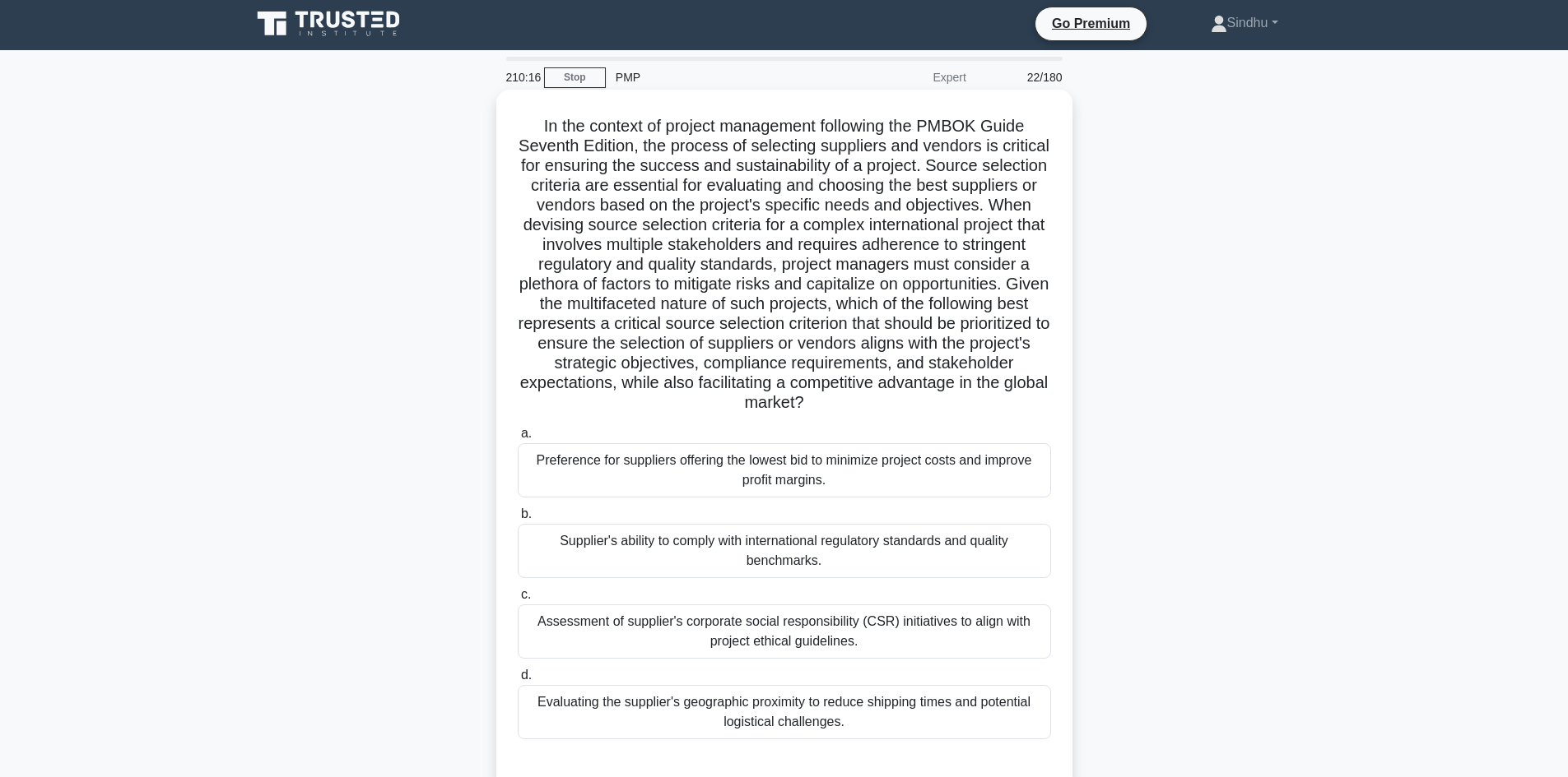
scroll to position [0, 0]
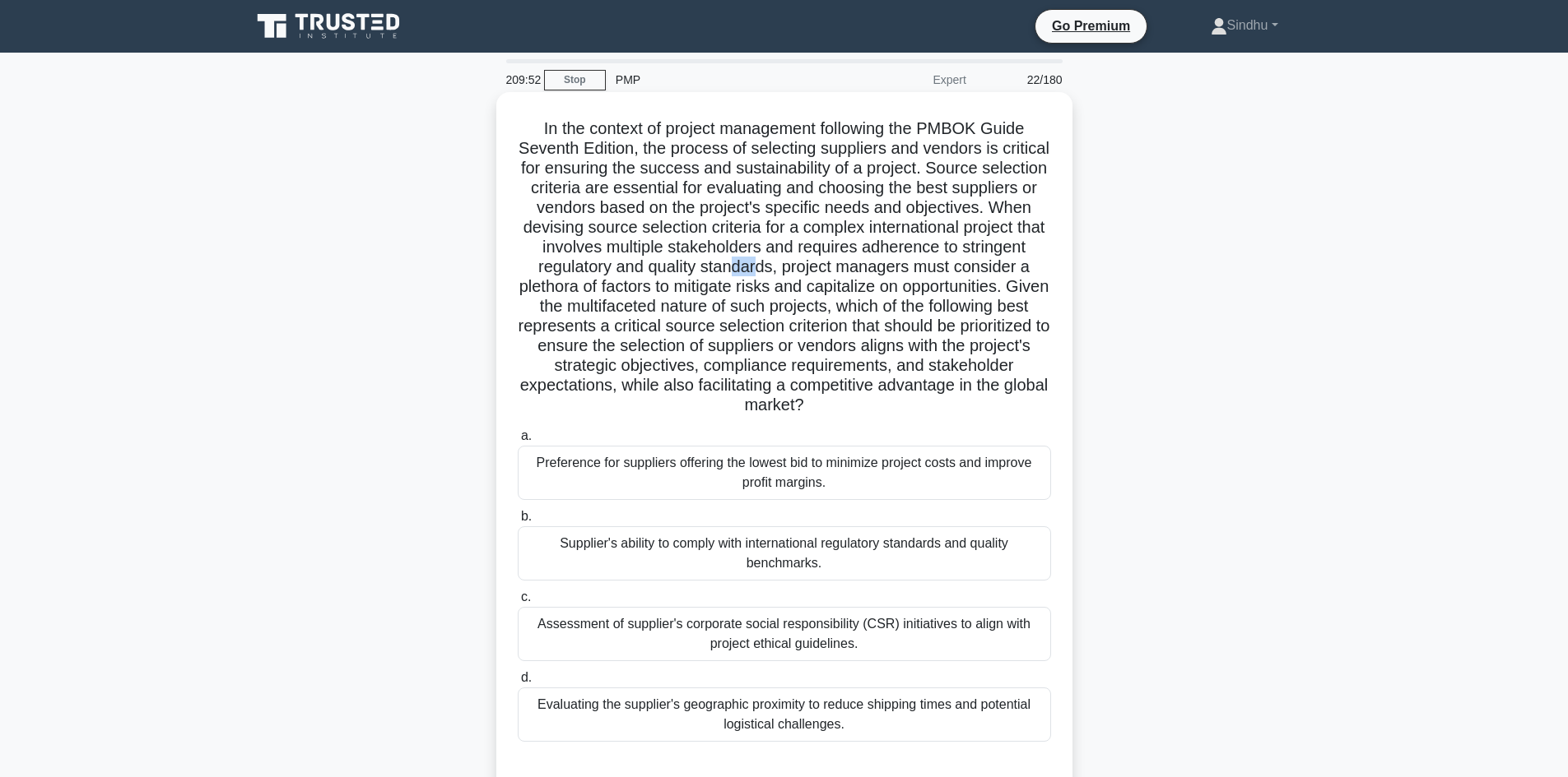
drag, startPoint x: 948, startPoint y: 261, endPoint x: 922, endPoint y: 269, distance: 27.2
click at [922, 269] on h5 ".spinner_0XTQ{transform-origin:center;animation:spinner_y6GP .75s linear infini…" at bounding box center [784, 267] width 536 height 298
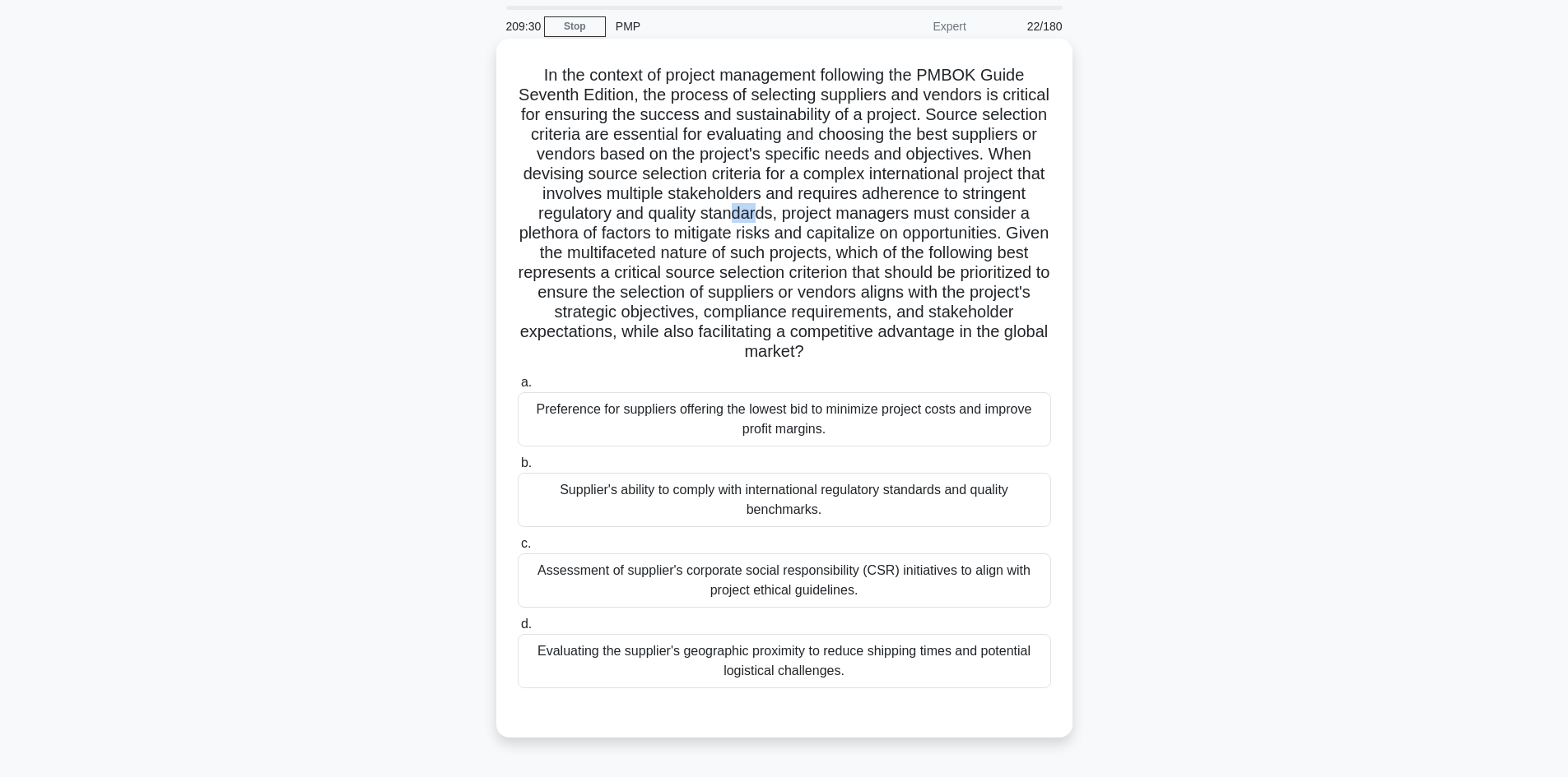
scroll to position [83, 0]
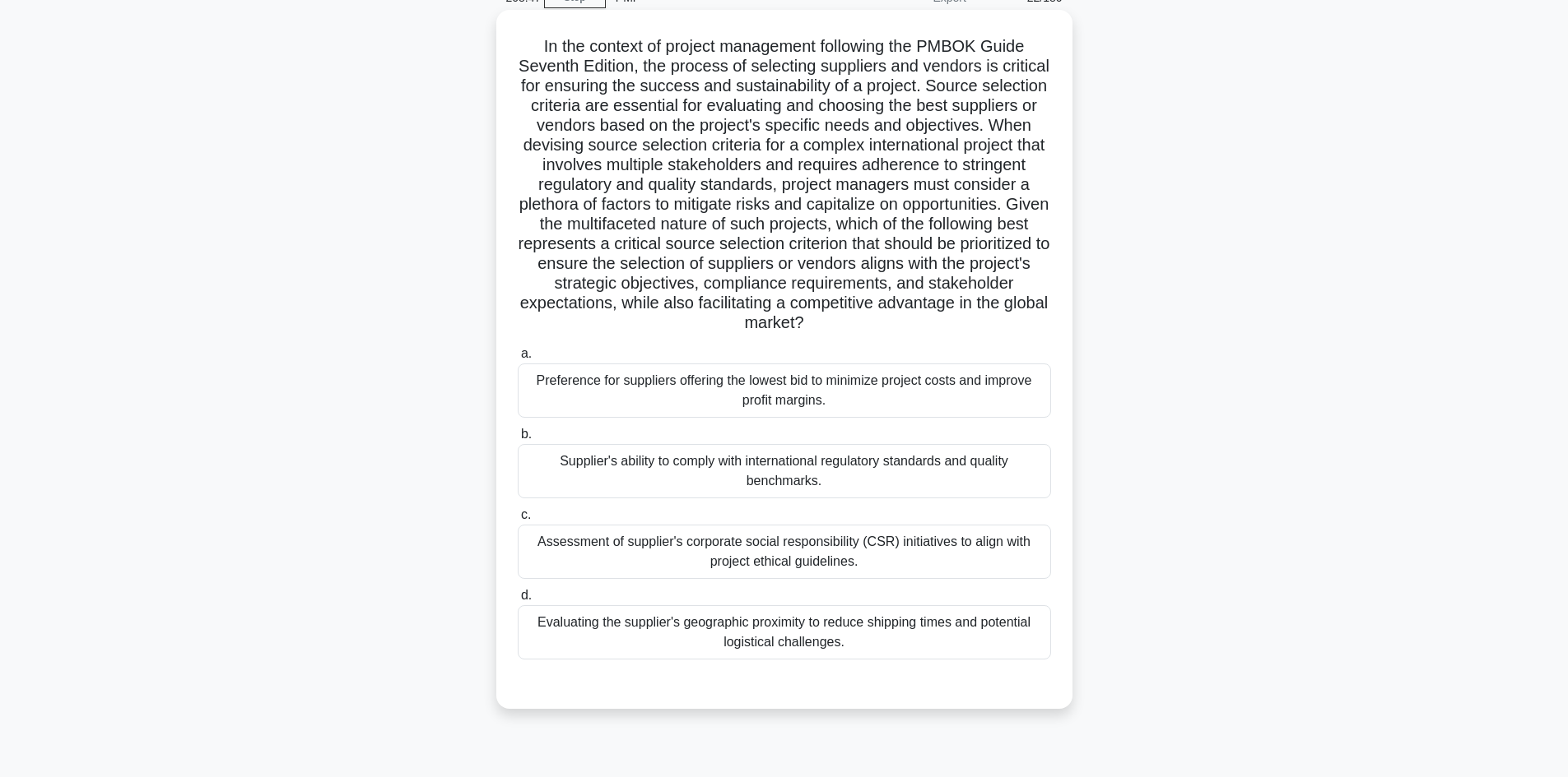
click at [766, 559] on div "Assessment of supplier's corporate social responsibility (CSR) initiatives to a…" at bounding box center [784, 552] width 533 height 54
click at [518, 521] on input "c. Assessment of supplier's corporate social responsibility (CSR) initiatives t…" at bounding box center [518, 515] width 0 height 11
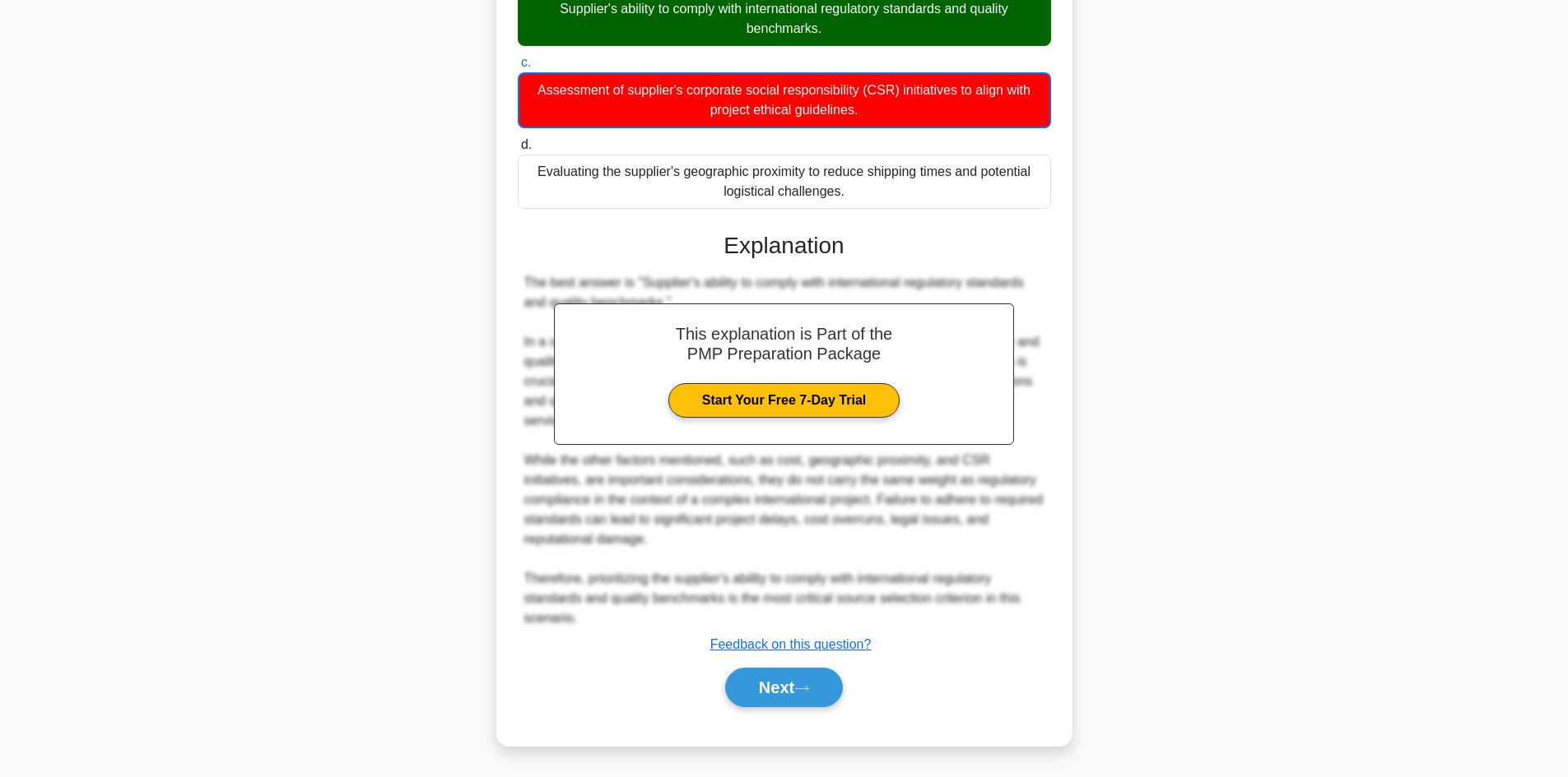
scroll to position [535, 0]
click at [767, 690] on button "Next" at bounding box center [783, 687] width 118 height 39
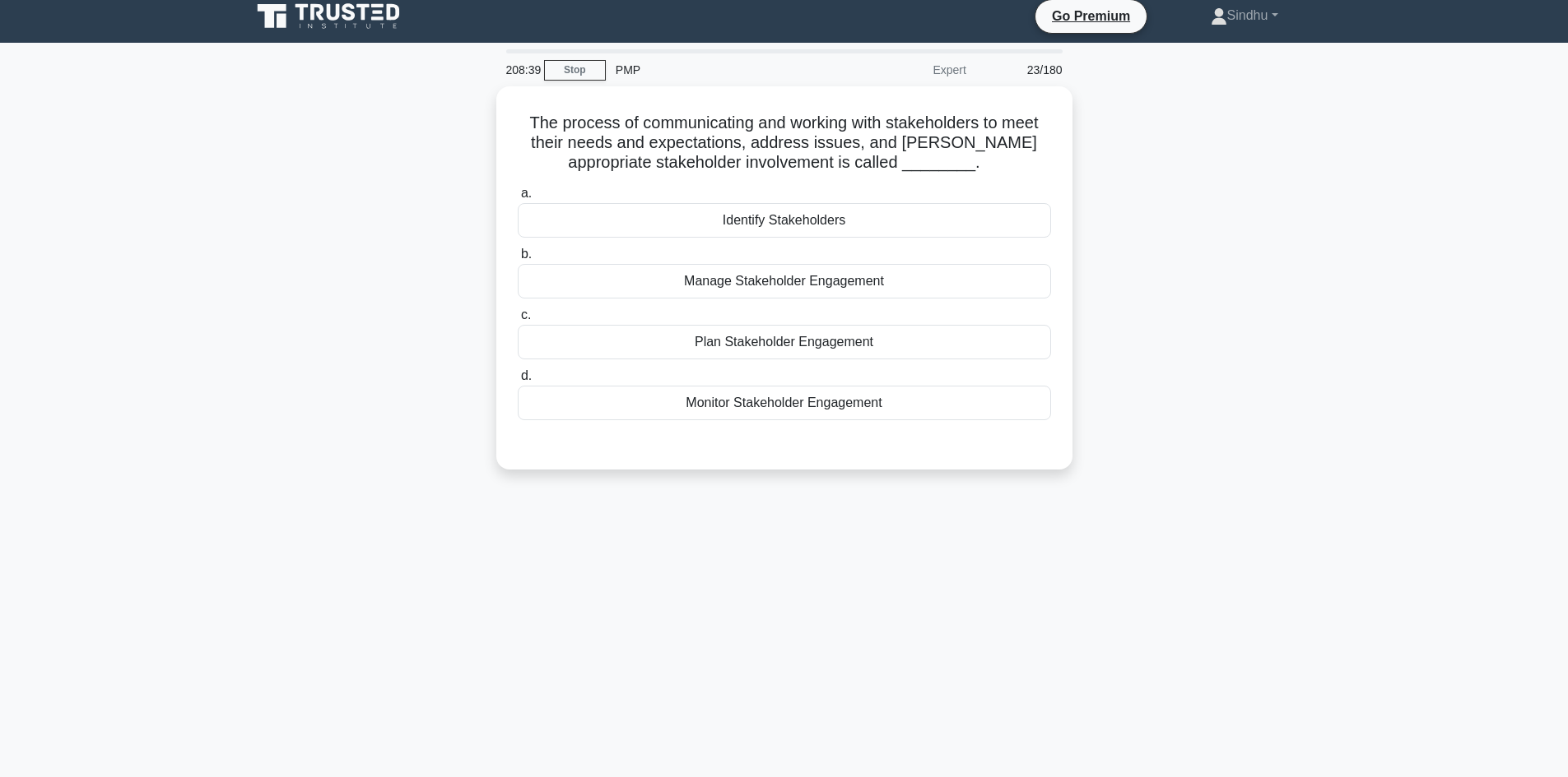
scroll to position [0, 0]
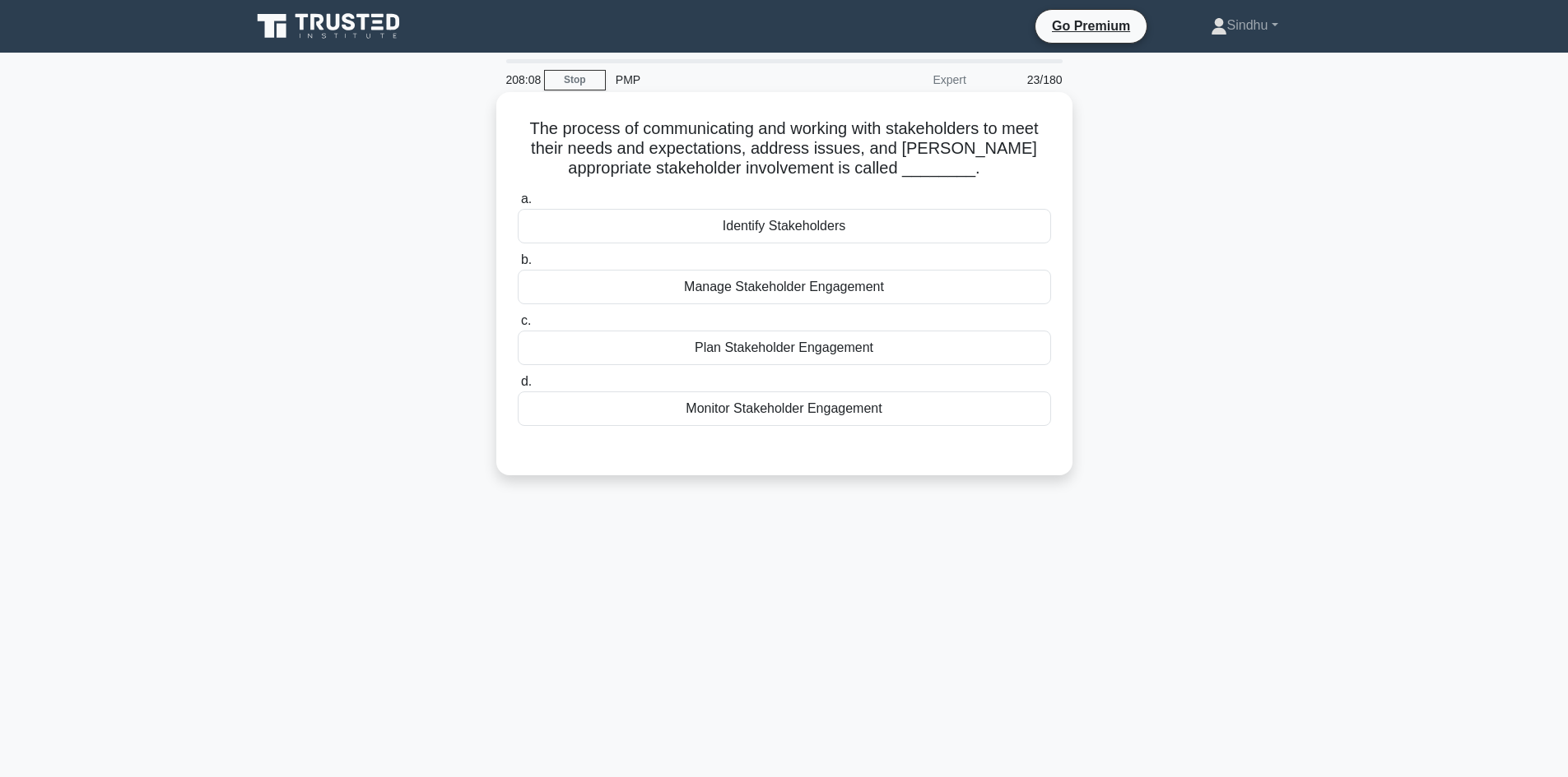
click at [784, 414] on div "Monitor Stakeholder Engagement" at bounding box center [784, 409] width 533 height 34
click at [518, 388] on input "d. Monitor Stakeholder Engagement" at bounding box center [518, 382] width 0 height 11
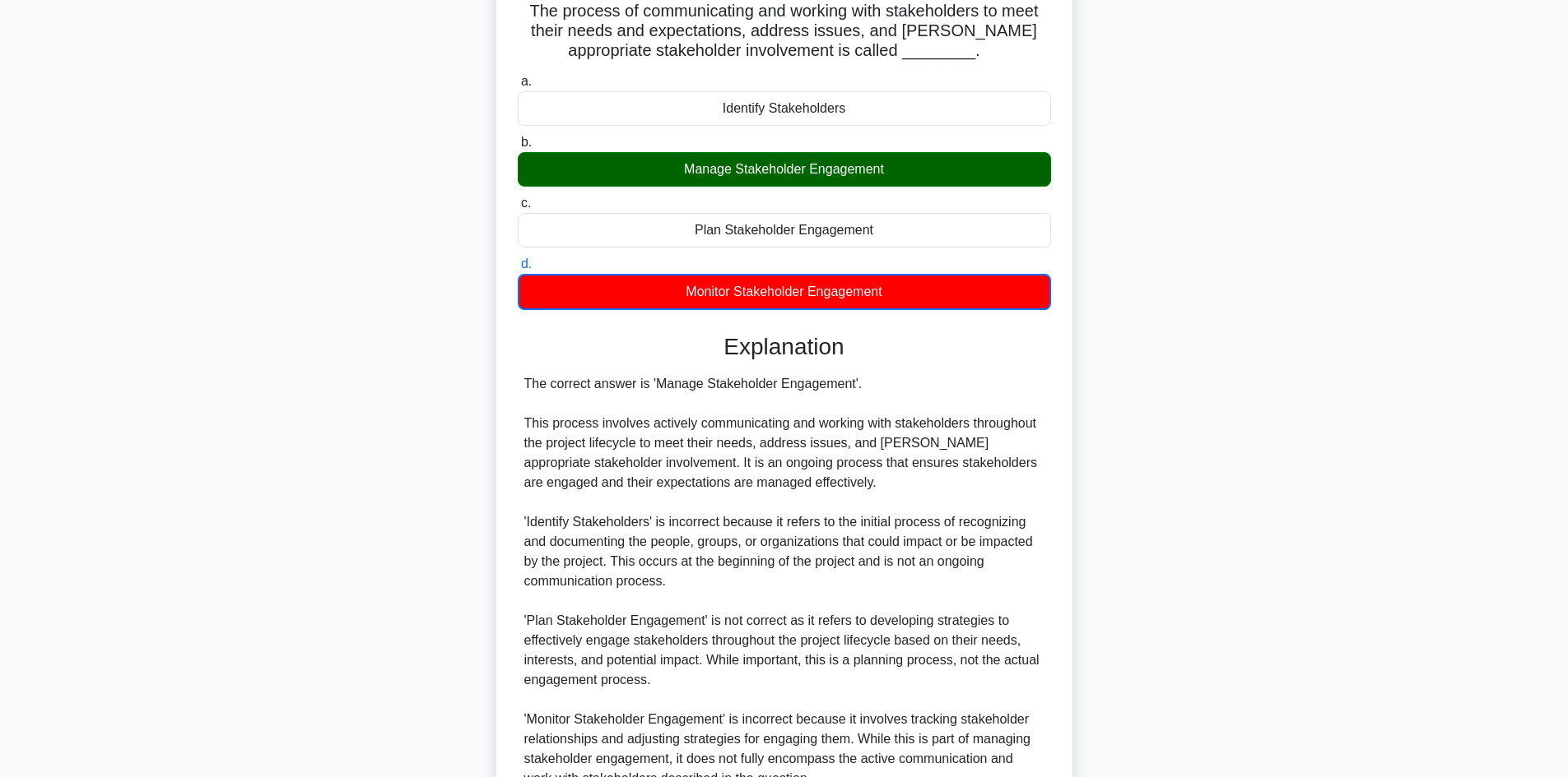
scroll to position [279, 0]
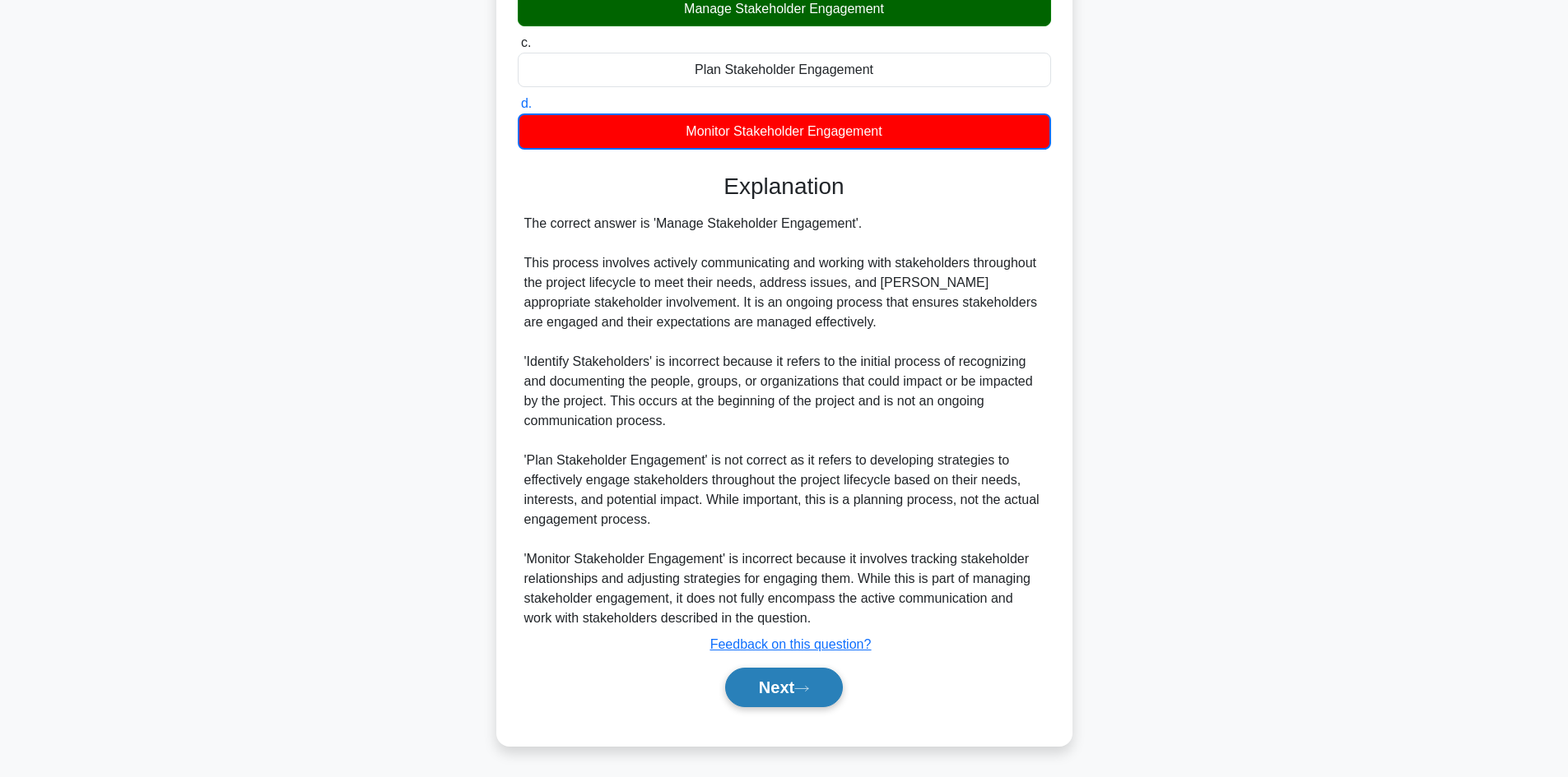
click at [753, 690] on button "Next" at bounding box center [783, 687] width 118 height 39
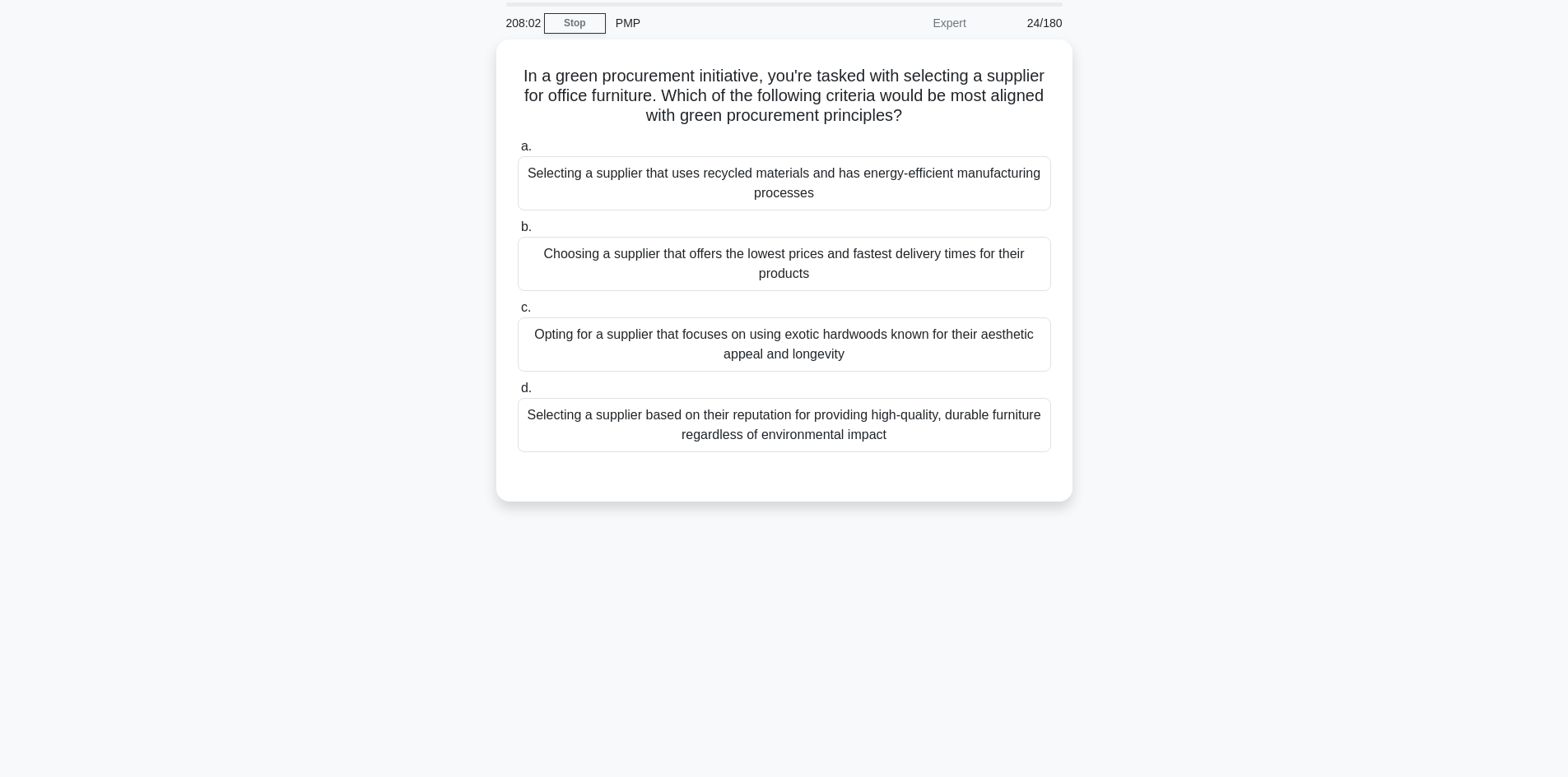
scroll to position [0, 0]
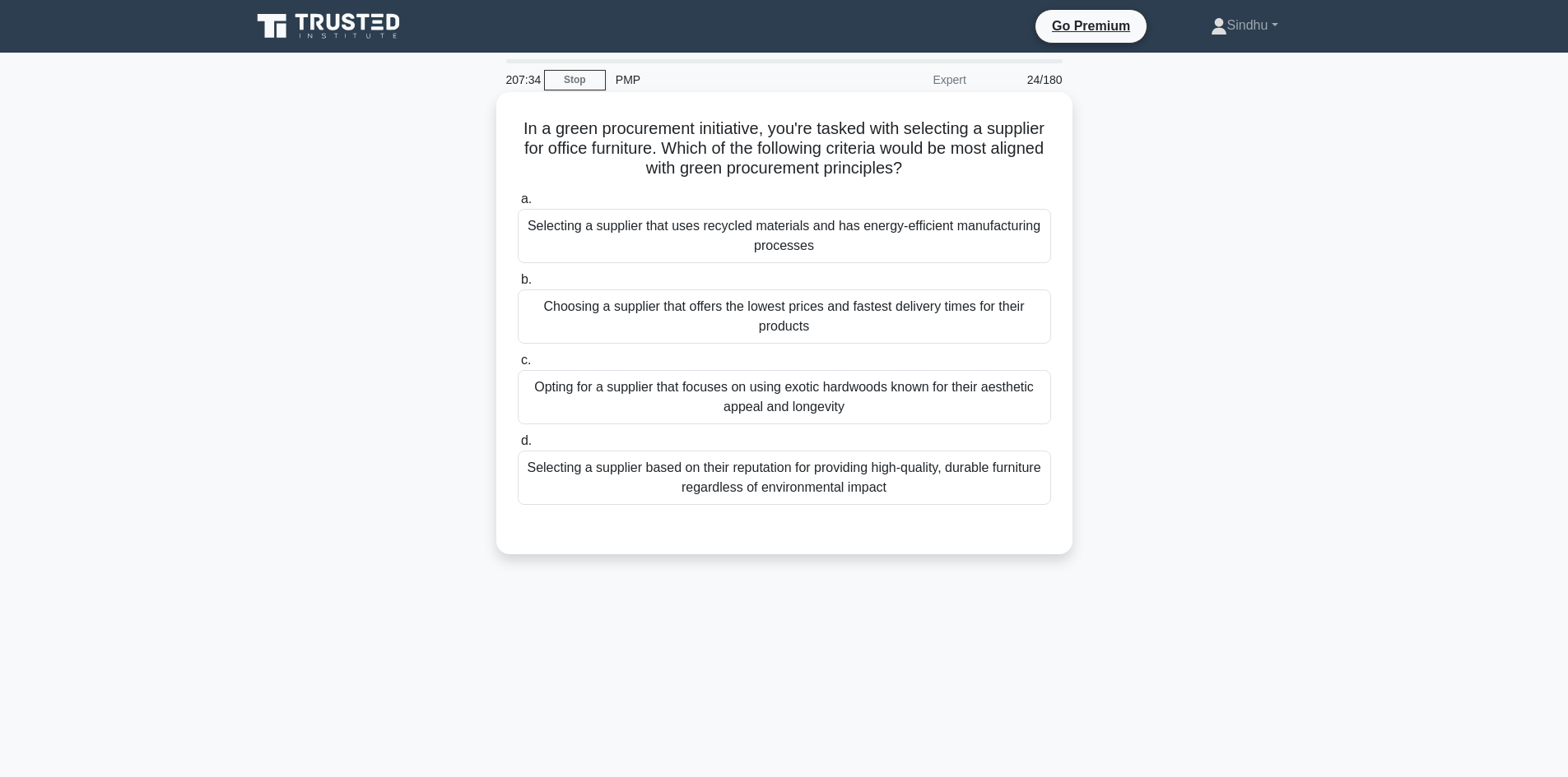
click at [638, 244] on div "Selecting a supplier that uses recycled materials and has energy-efficient manu…" at bounding box center [784, 236] width 533 height 54
click at [518, 205] on input "a. Selecting a supplier that uses recycled materials and has energy-efficient m…" at bounding box center [518, 199] width 0 height 11
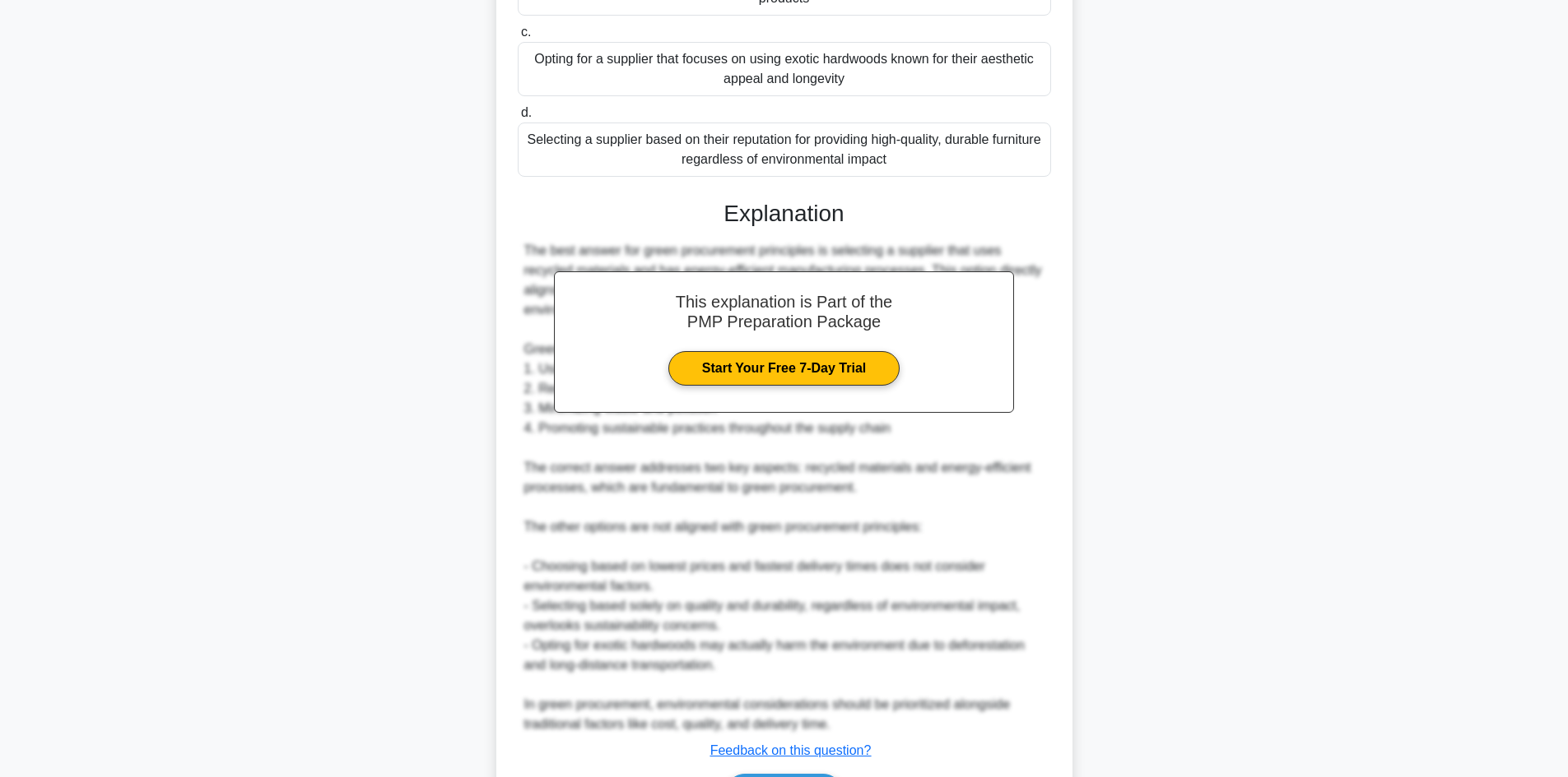
scroll to position [411, 0]
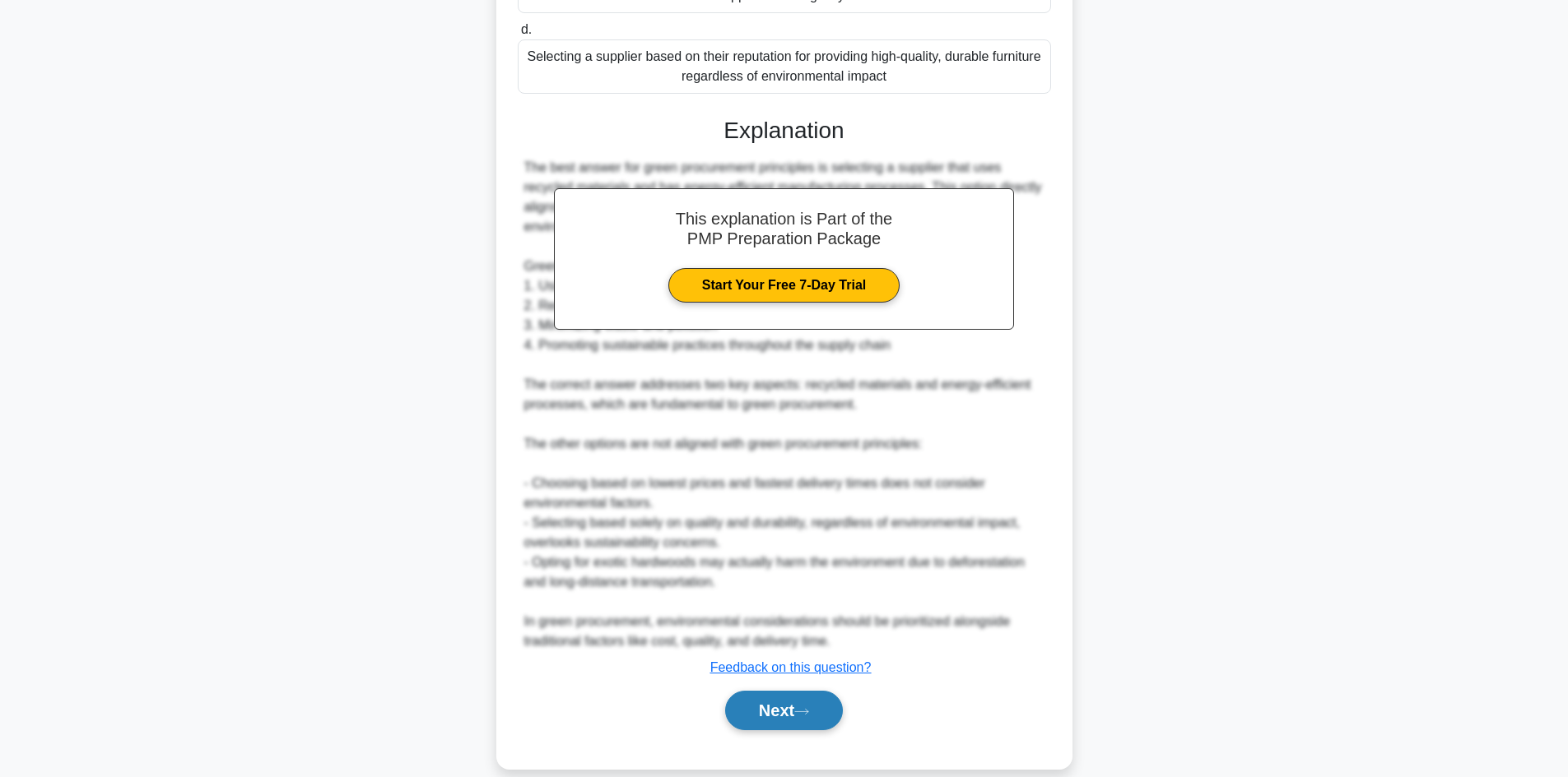
click at [769, 716] on button "Next" at bounding box center [783, 710] width 118 height 39
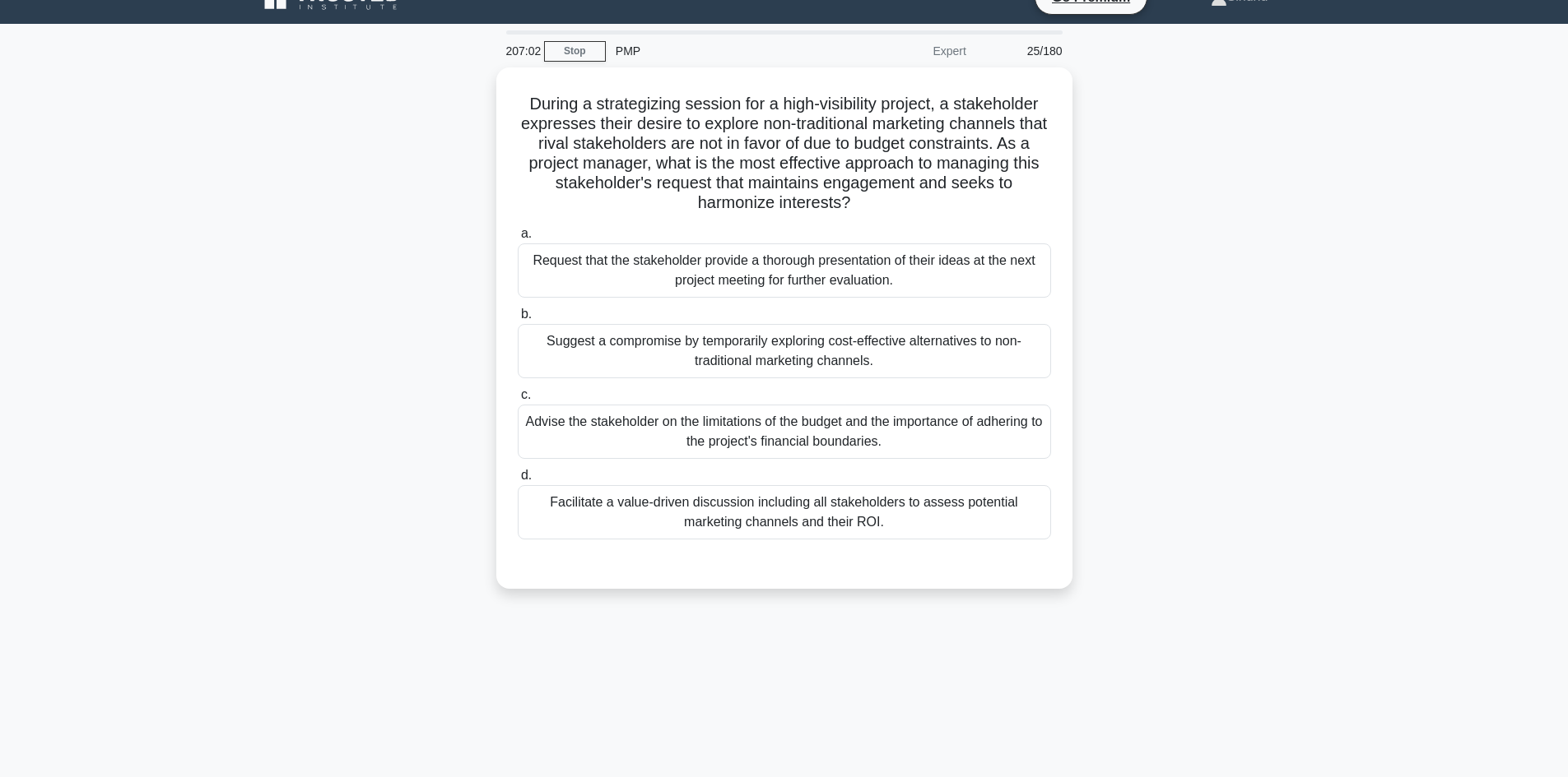
scroll to position [0, 0]
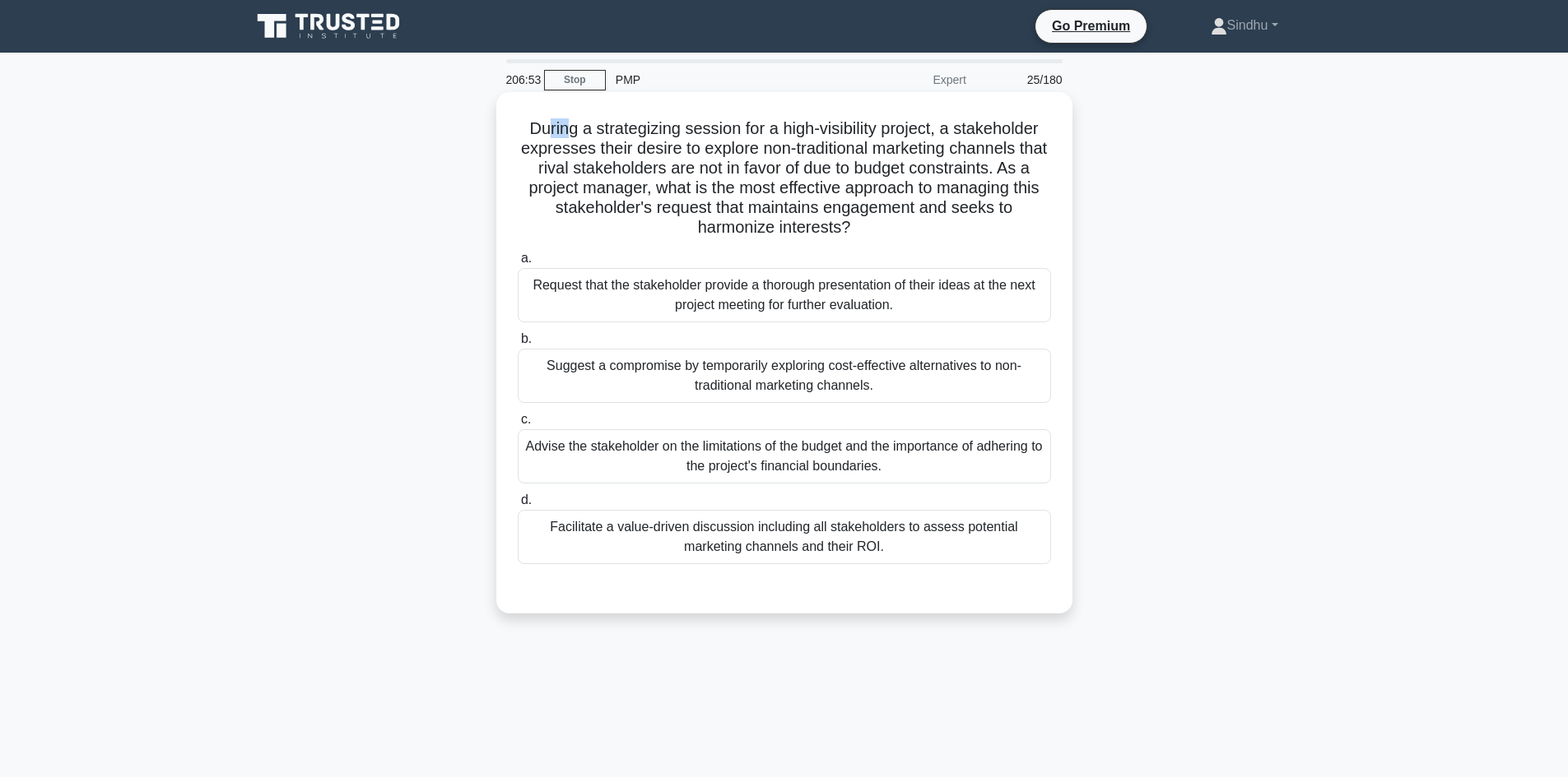
drag, startPoint x: 559, startPoint y: 131, endPoint x: 538, endPoint y: 133, distance: 21.1
click at [538, 133] on h5 "During a strategizing session for a high-visibility project, a stakeholder expr…" at bounding box center [784, 178] width 536 height 120
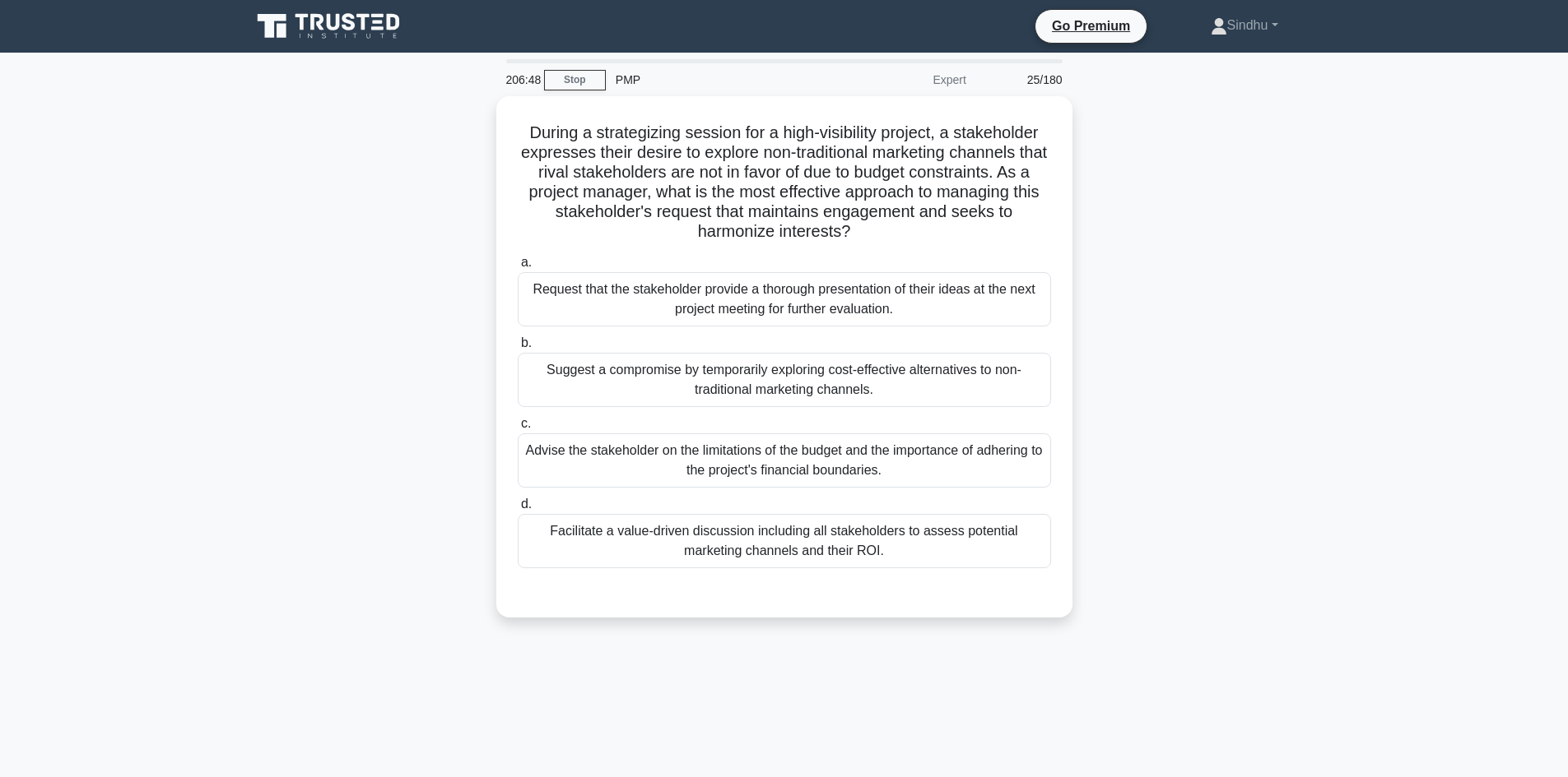
click at [458, 200] on div "During a strategizing session for a high-visibility project, a stakeholder expr…" at bounding box center [784, 366] width 1086 height 541
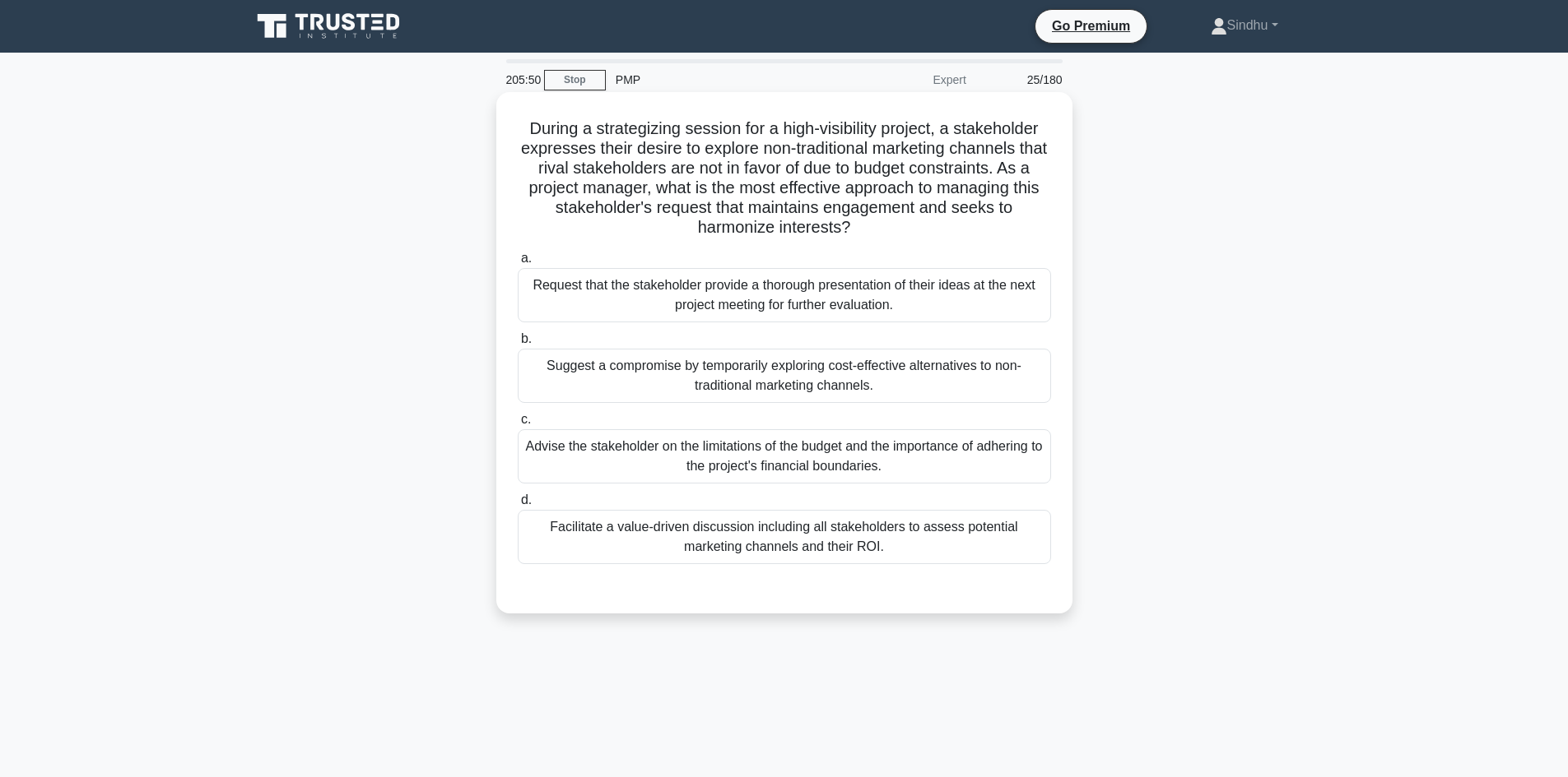
click at [811, 538] on div "Facilitate a value-driven discussion including all stakeholders to assess poten…" at bounding box center [784, 537] width 533 height 54
click at [763, 535] on div "Facilitate a value-driven discussion including all stakeholders to assess poten…" at bounding box center [784, 537] width 533 height 54
click at [518, 506] on input "d. Facilitate a value-driven discussion including all stakeholders to assess po…" at bounding box center [518, 500] width 0 height 11
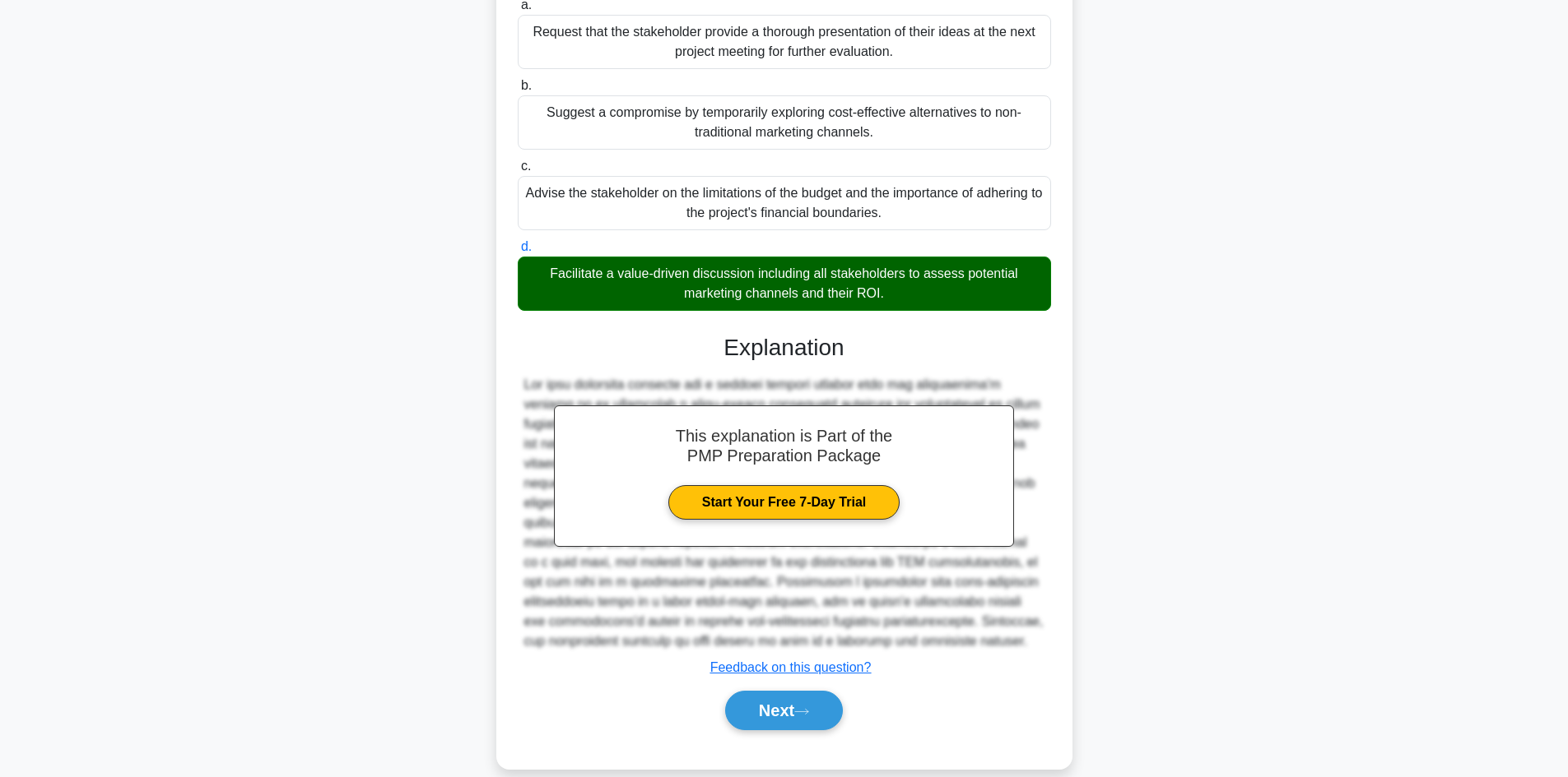
scroll to position [278, 0]
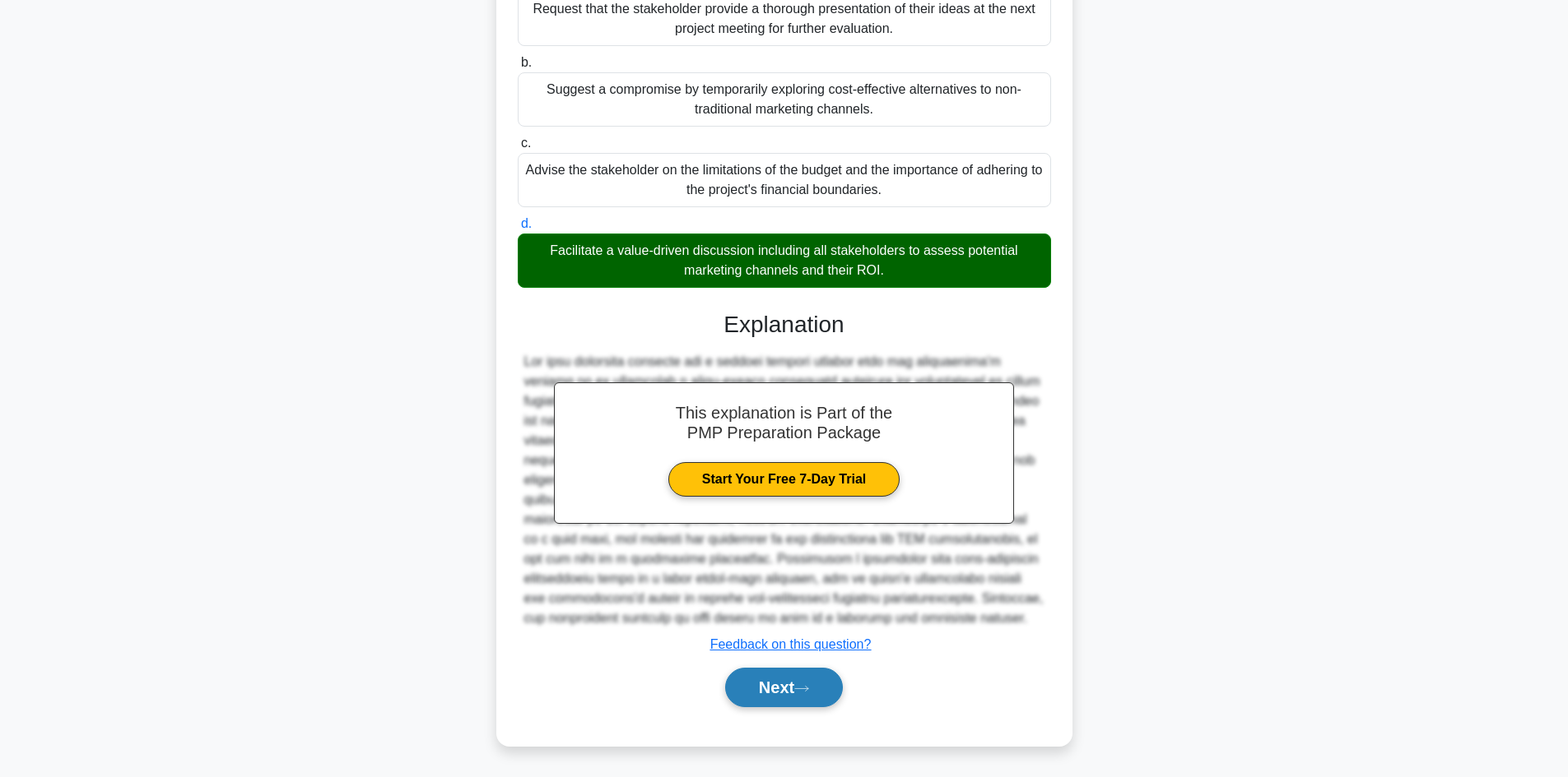
click at [746, 689] on button "Next" at bounding box center [783, 687] width 118 height 39
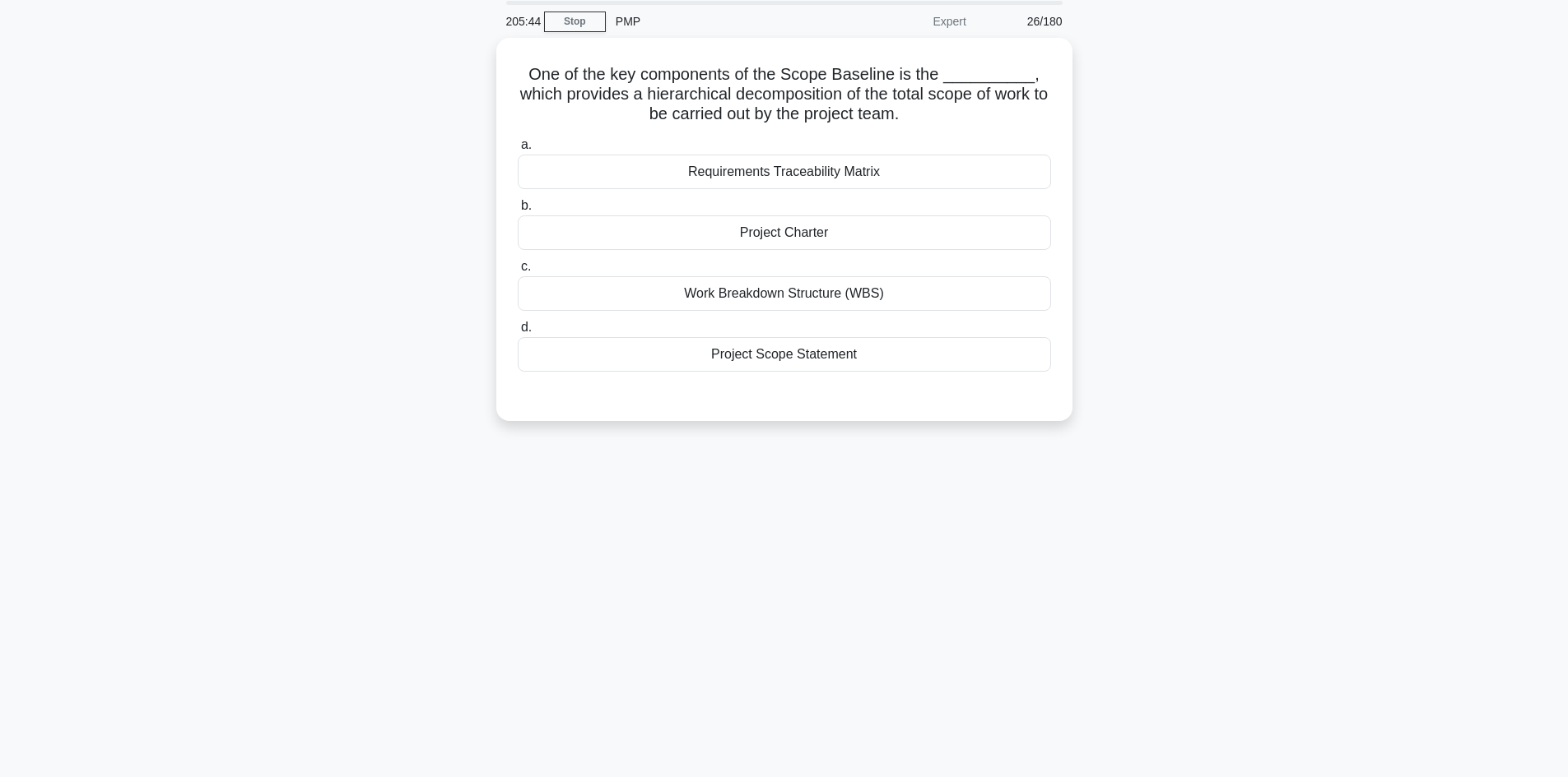
scroll to position [0, 0]
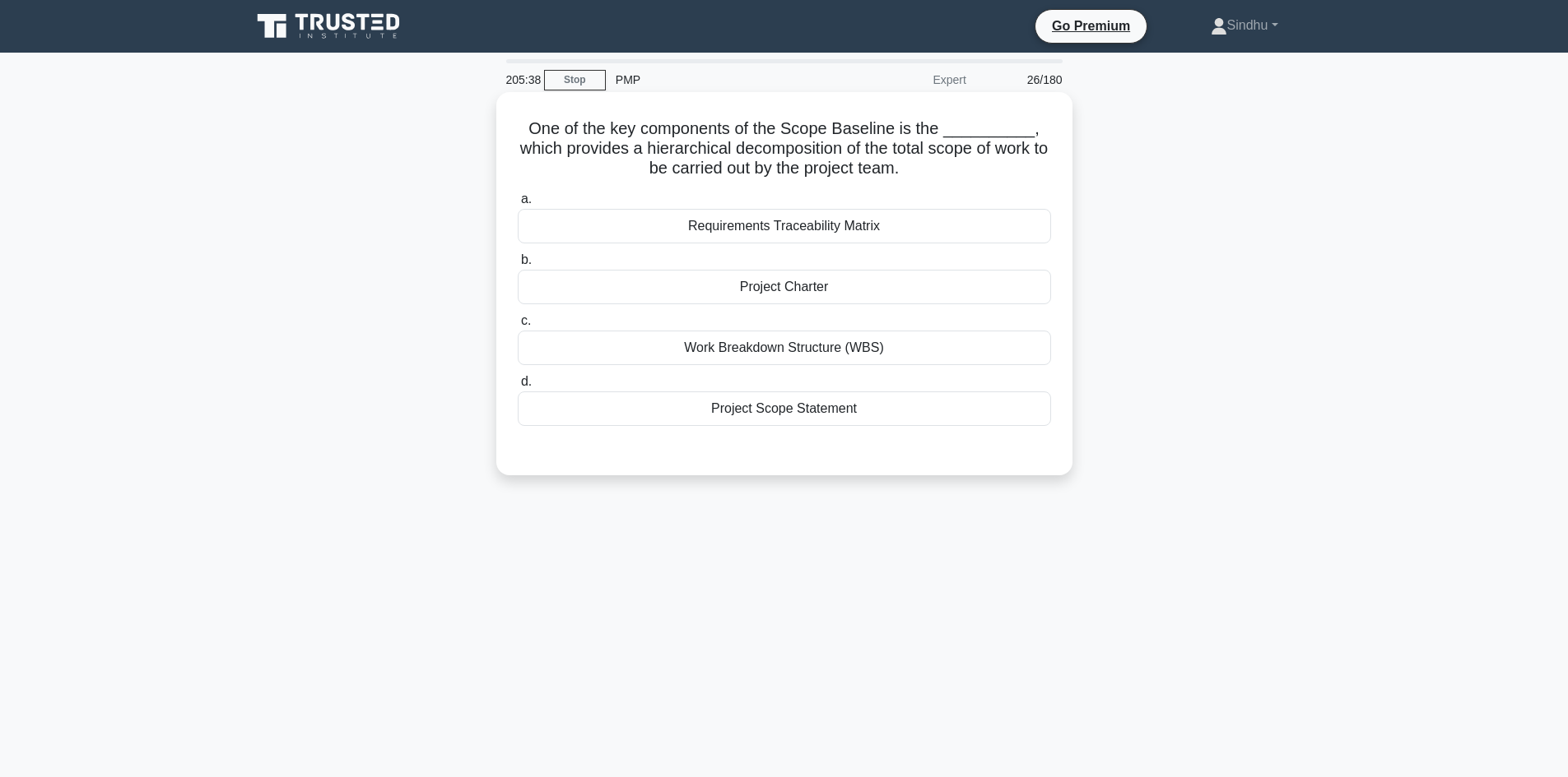
click at [817, 355] on div "Work Breakdown Structure (WBS)" at bounding box center [784, 348] width 533 height 34
click at [518, 327] on input "c. Work Breakdown Structure (WBS)" at bounding box center [518, 321] width 0 height 11
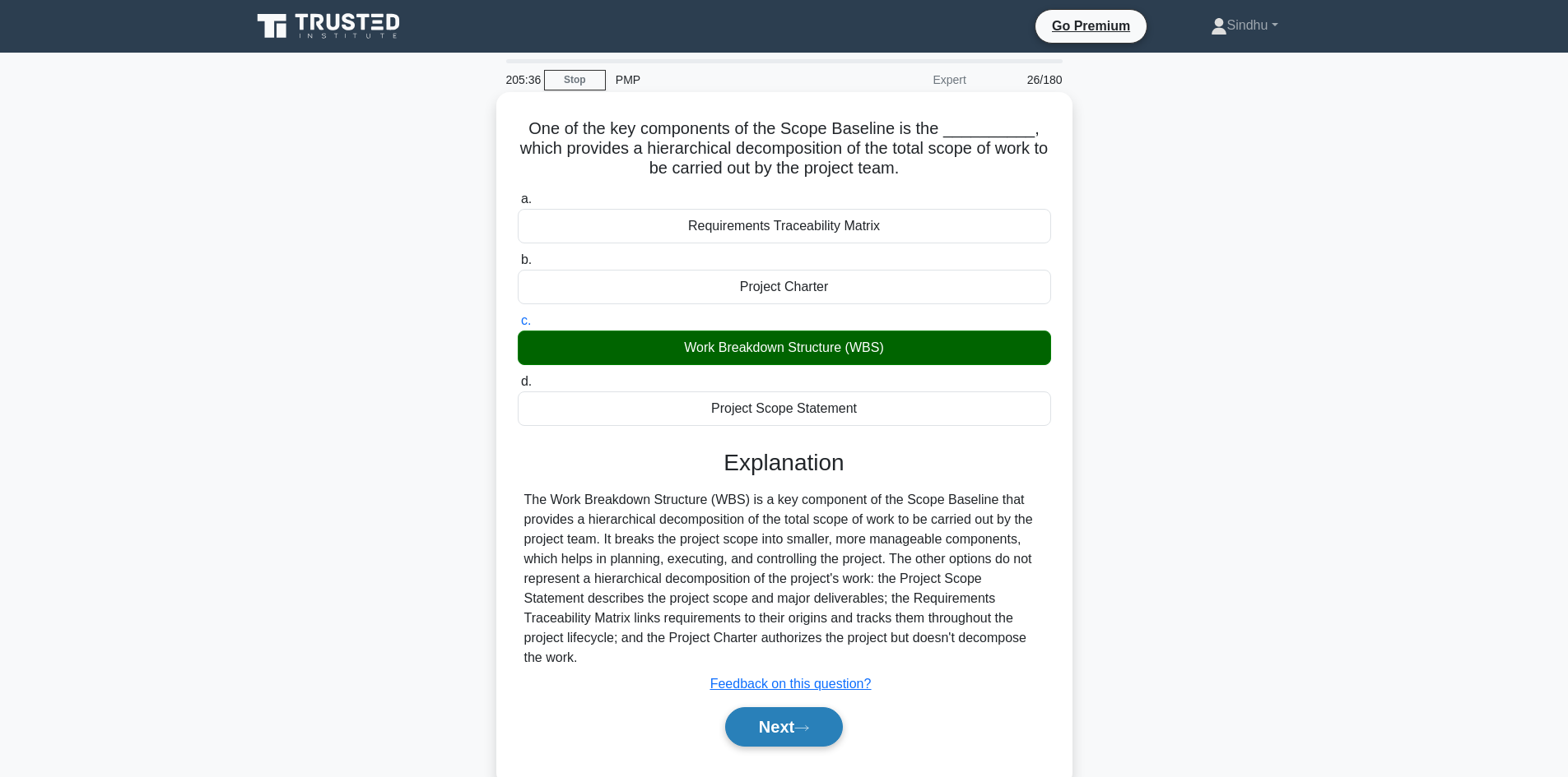
click at [761, 708] on button "Next" at bounding box center [783, 727] width 118 height 39
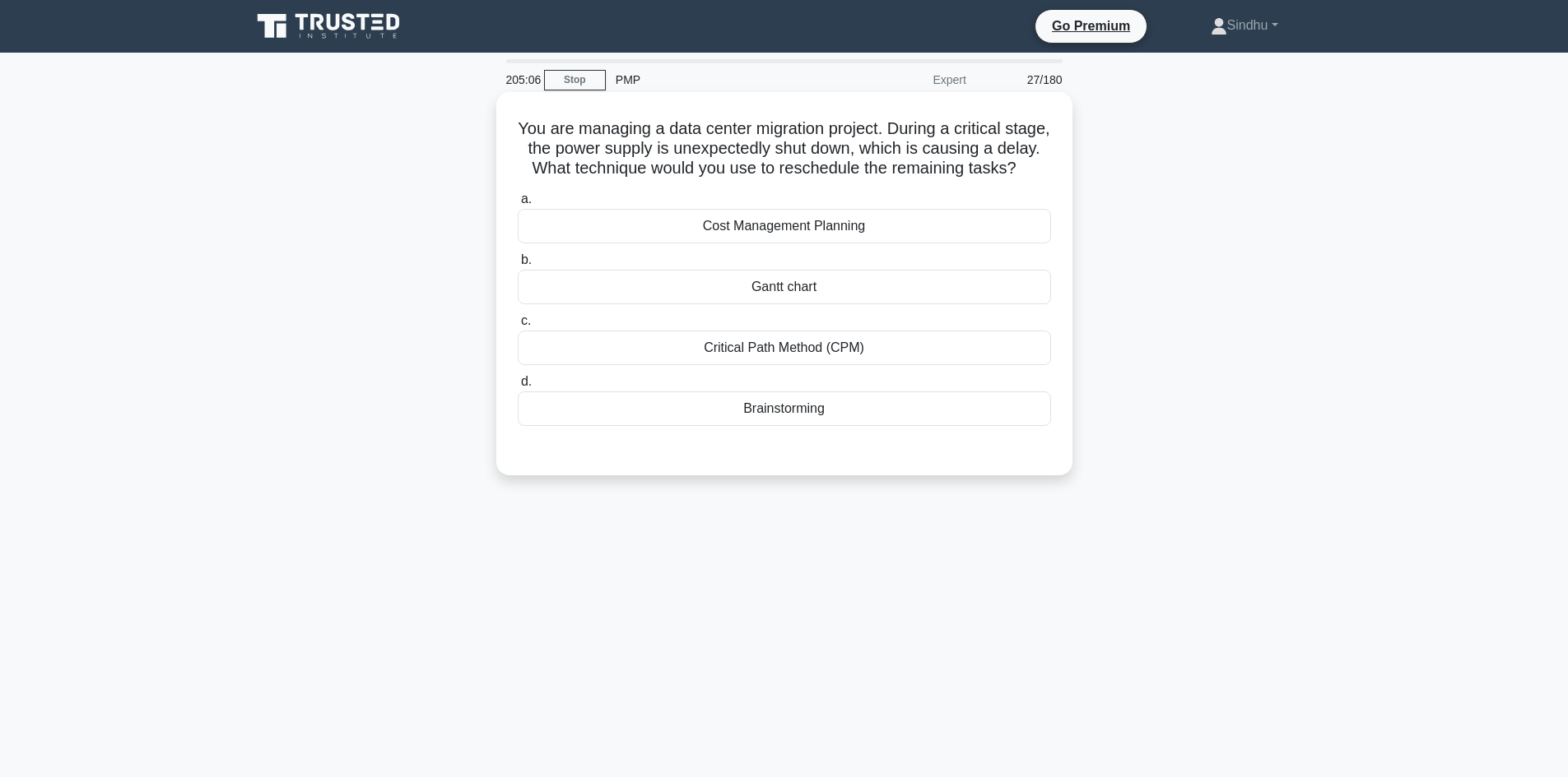
click at [774, 426] on div "Brainstorming" at bounding box center [784, 409] width 533 height 34
click at [518, 388] on input "d. Brainstorming" at bounding box center [518, 382] width 0 height 11
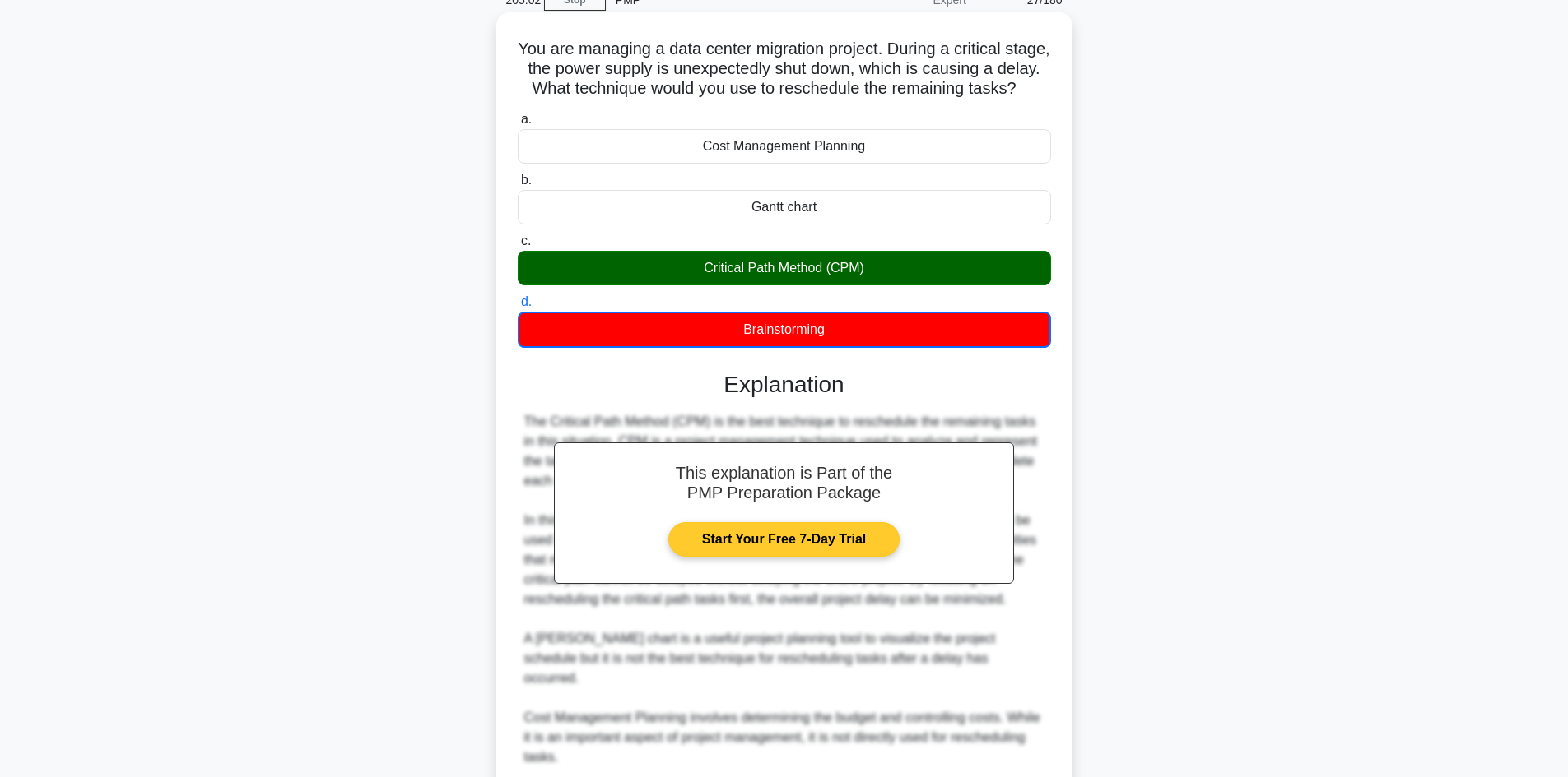
scroll to position [279, 0]
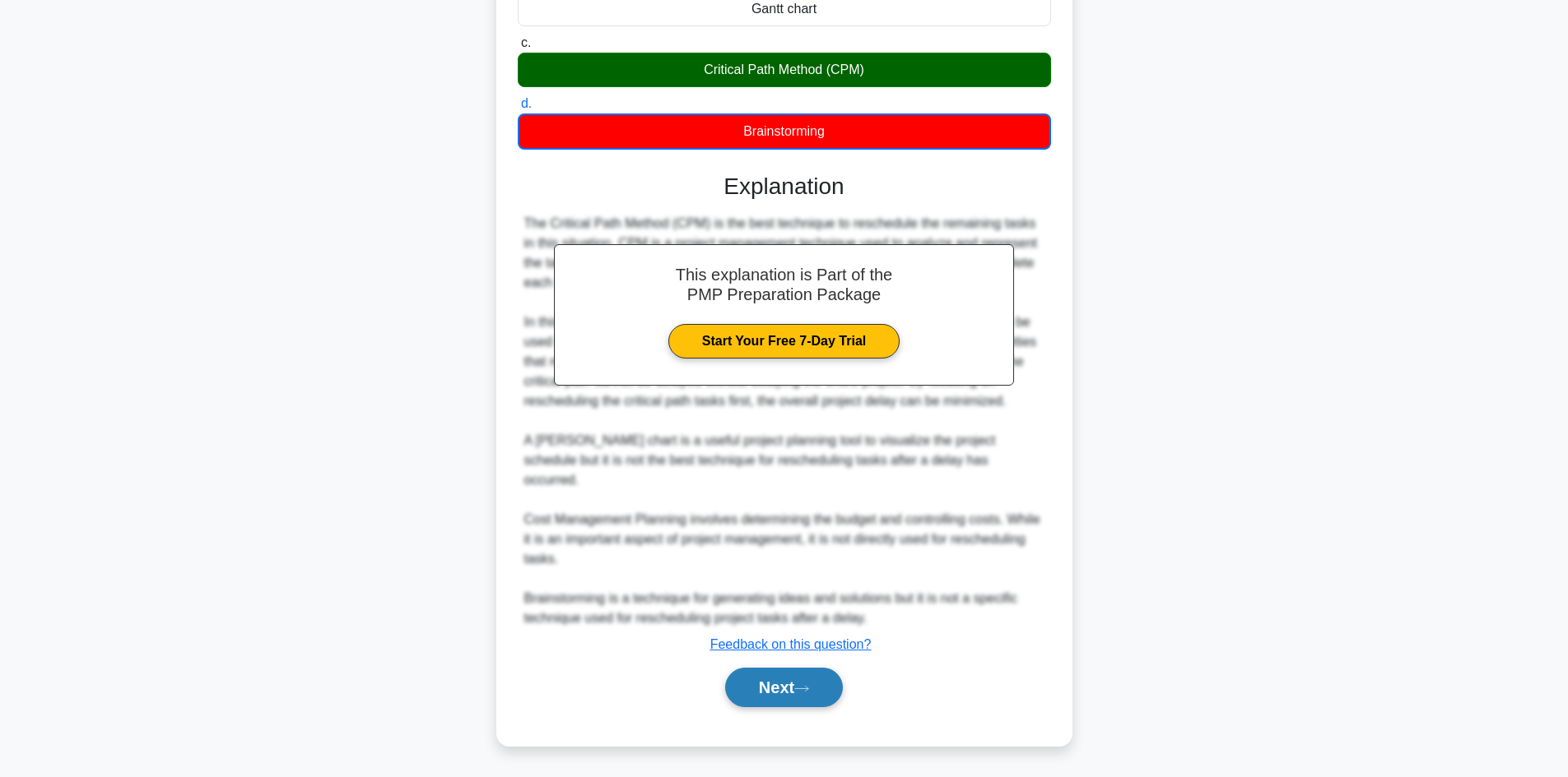
click at [788, 690] on button "Next" at bounding box center [783, 687] width 118 height 39
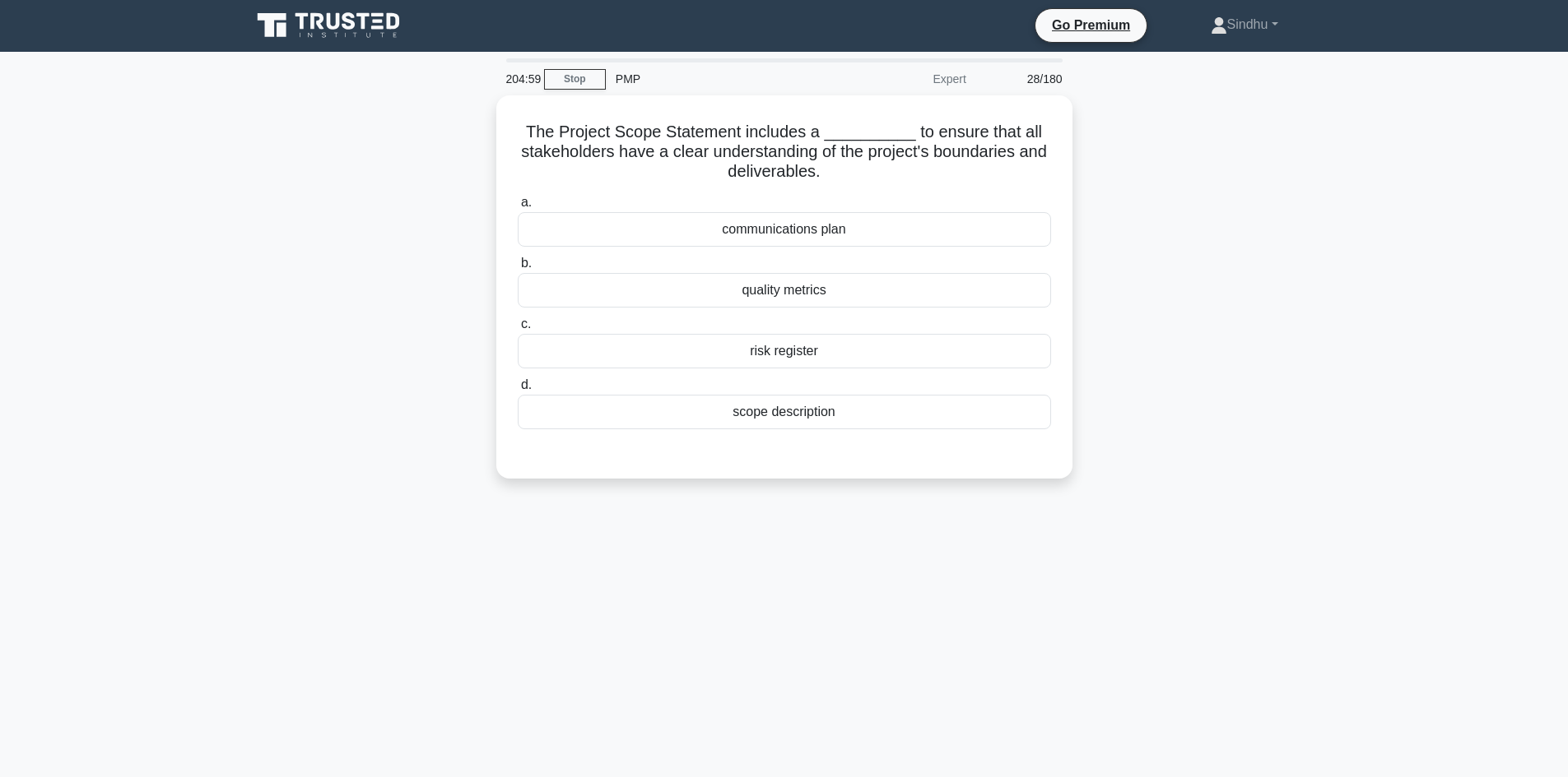
scroll to position [0, 0]
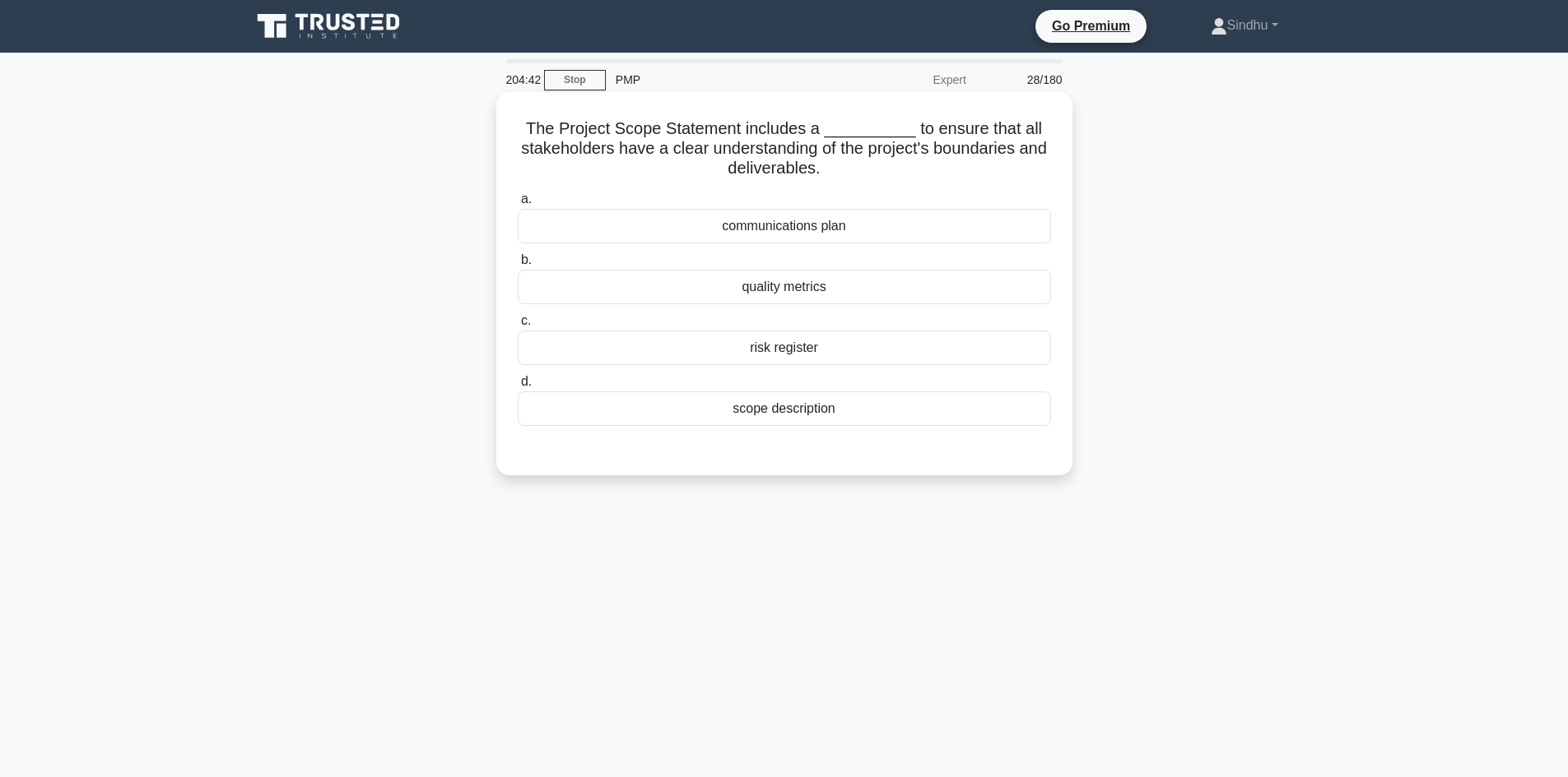
click at [802, 411] on div "scope description" at bounding box center [784, 409] width 533 height 34
click at [518, 388] on input "d. scope description" at bounding box center [518, 382] width 0 height 11
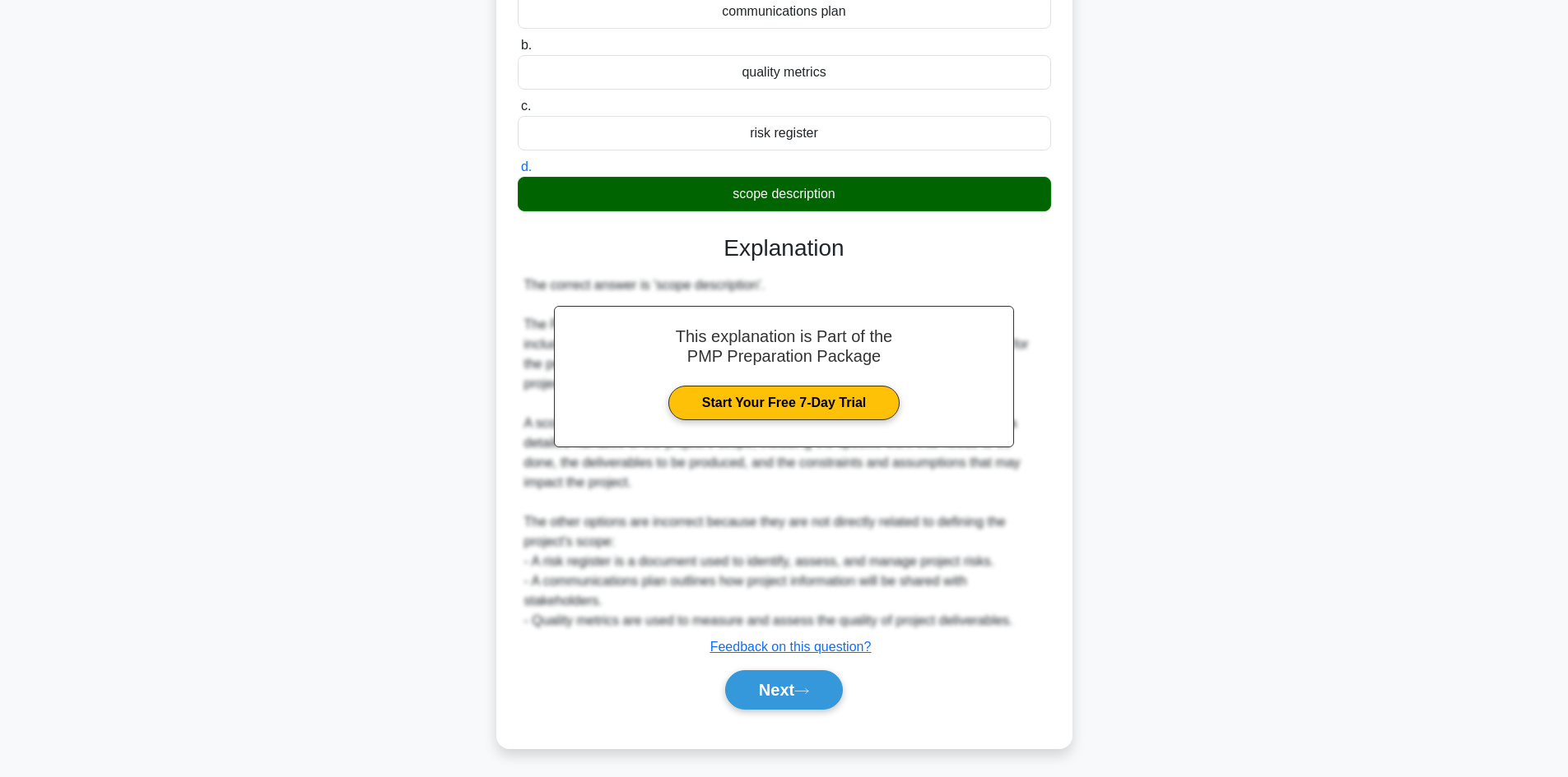
scroll to position [218, 0]
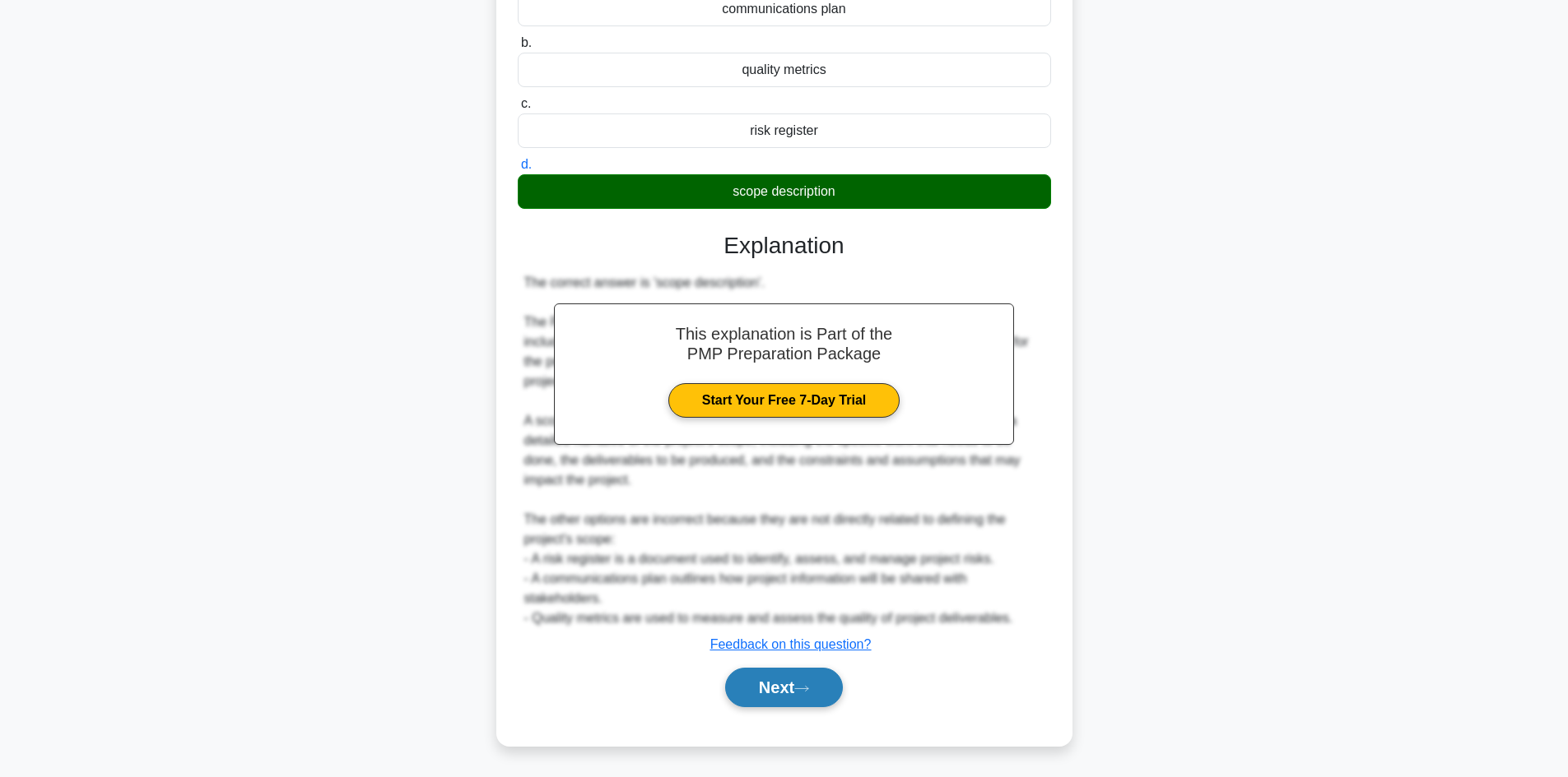
click at [776, 686] on button "Next" at bounding box center [783, 687] width 118 height 39
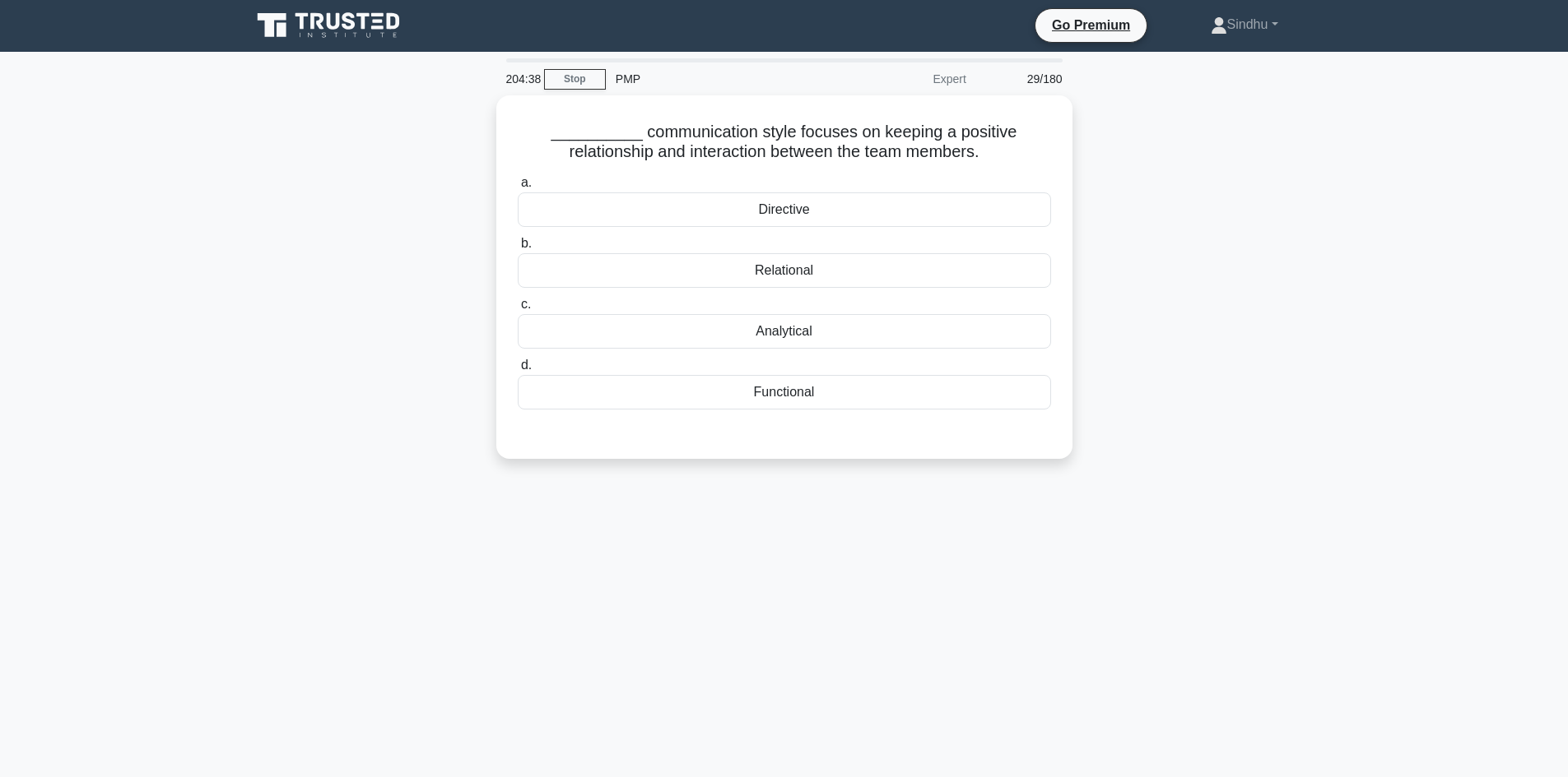
scroll to position [0, 0]
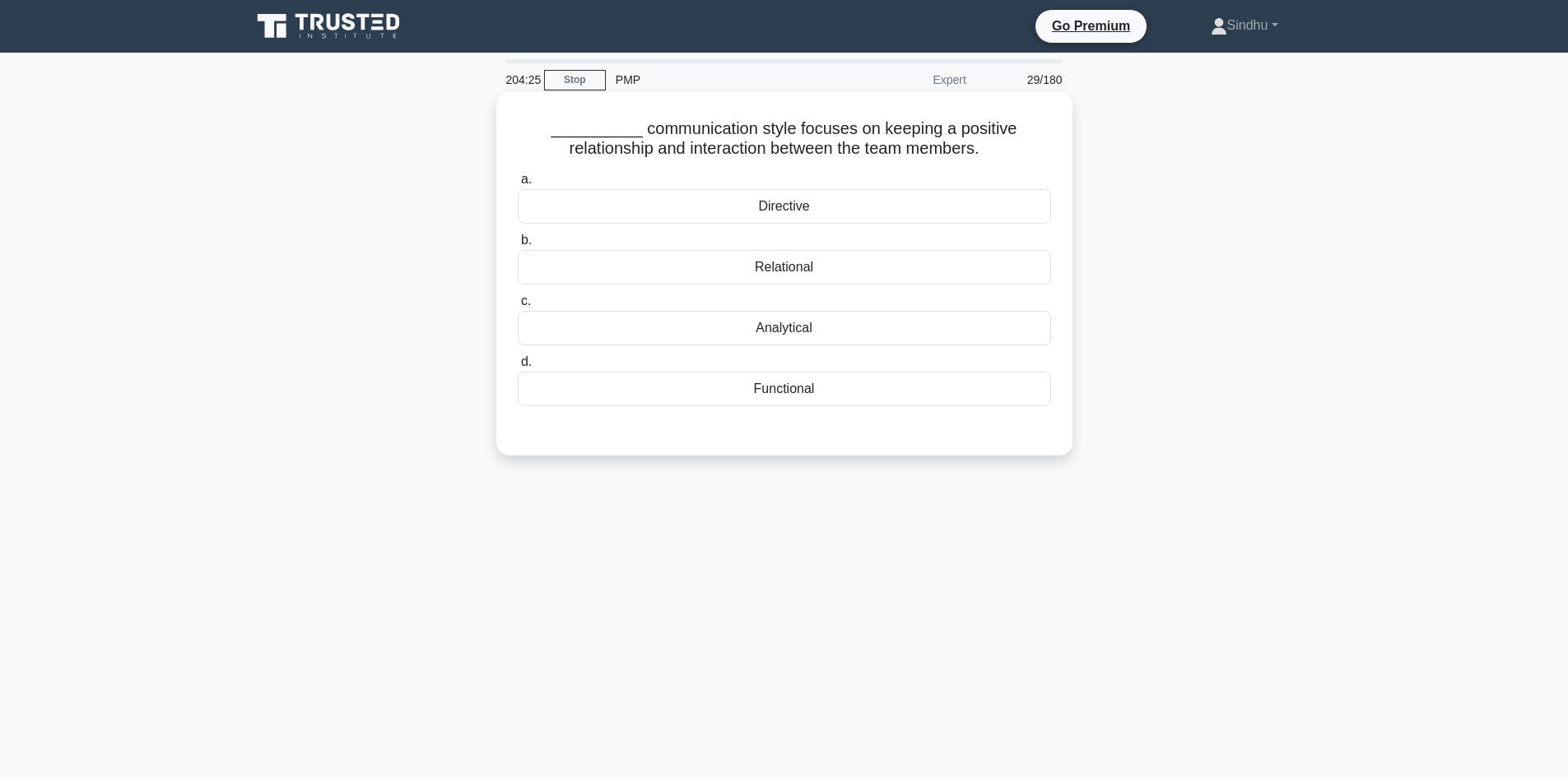
click at [776, 276] on div "Relational" at bounding box center [784, 267] width 533 height 34
click at [518, 246] on input "b. Relational" at bounding box center [518, 240] width 0 height 11
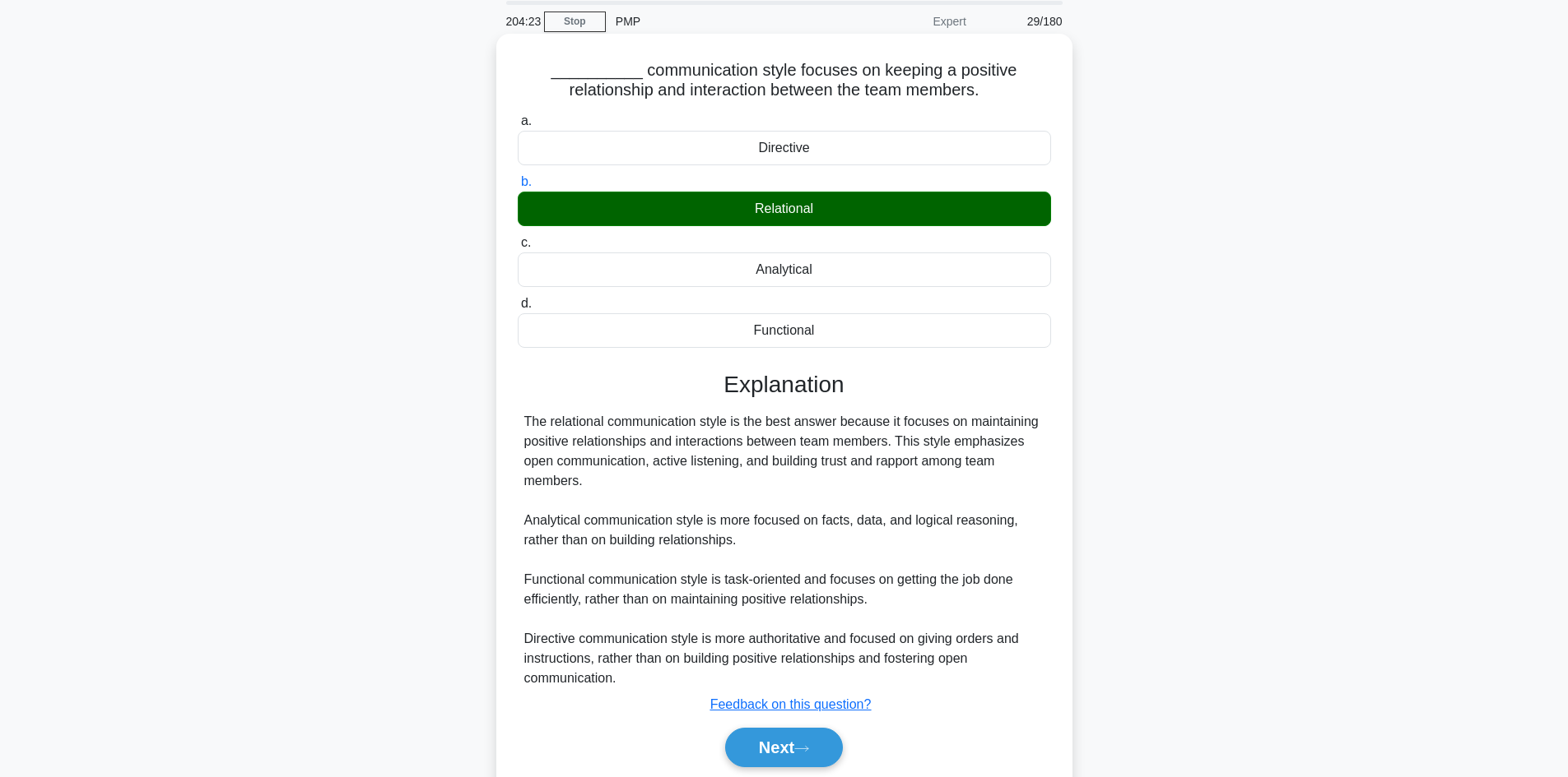
scroll to position [119, 0]
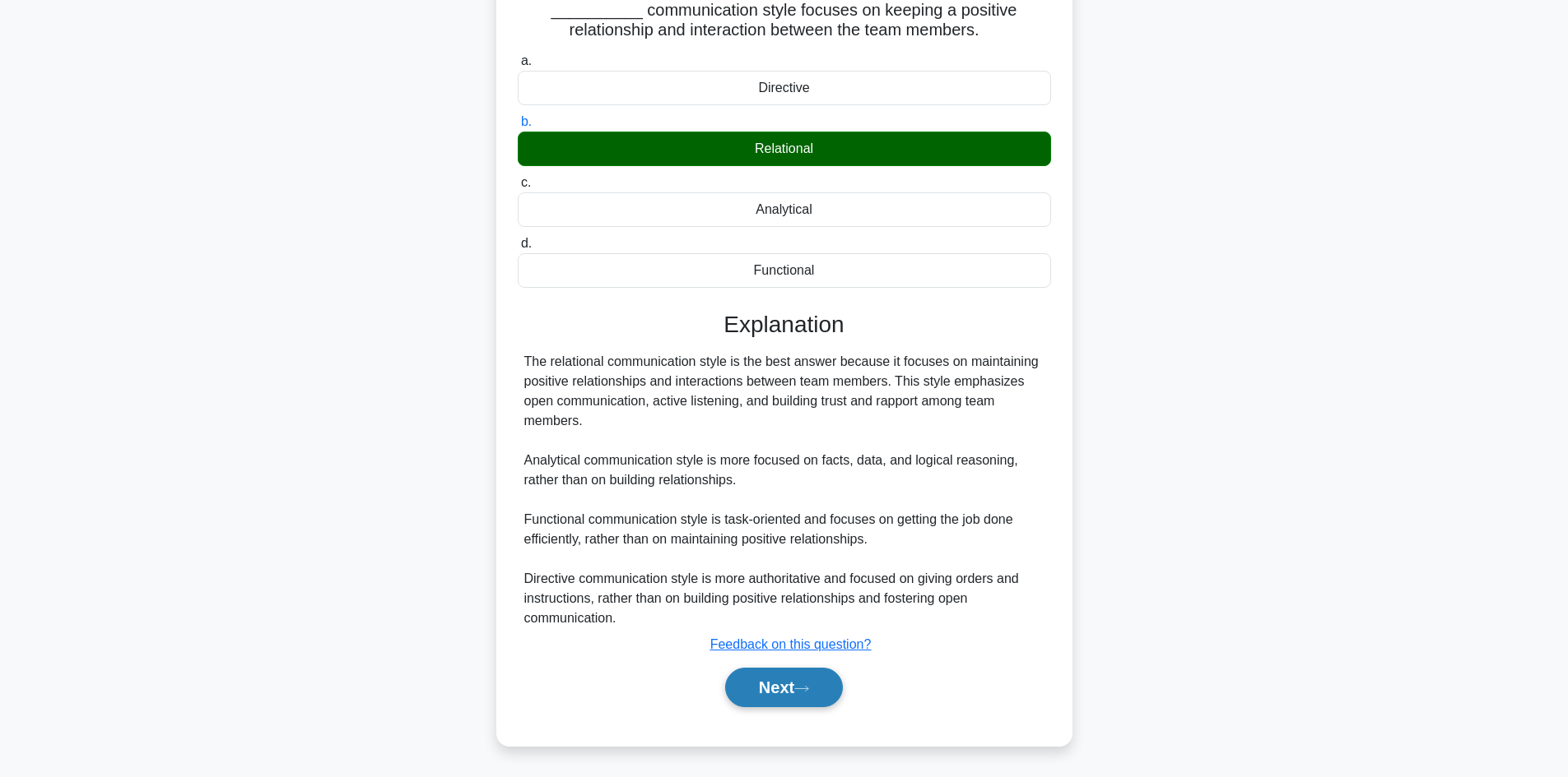
click at [787, 689] on button "Next" at bounding box center [783, 687] width 118 height 39
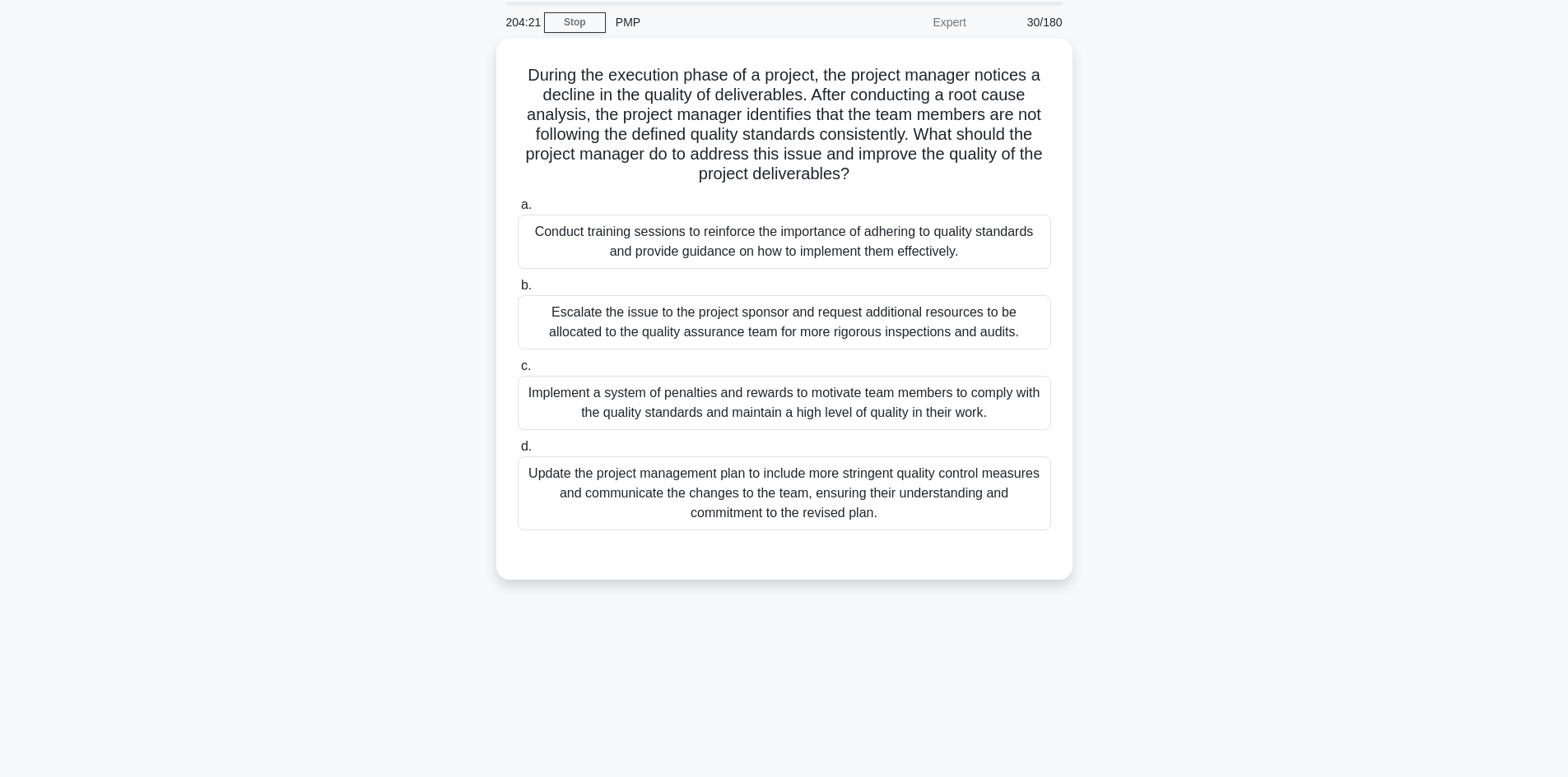
scroll to position [29, 0]
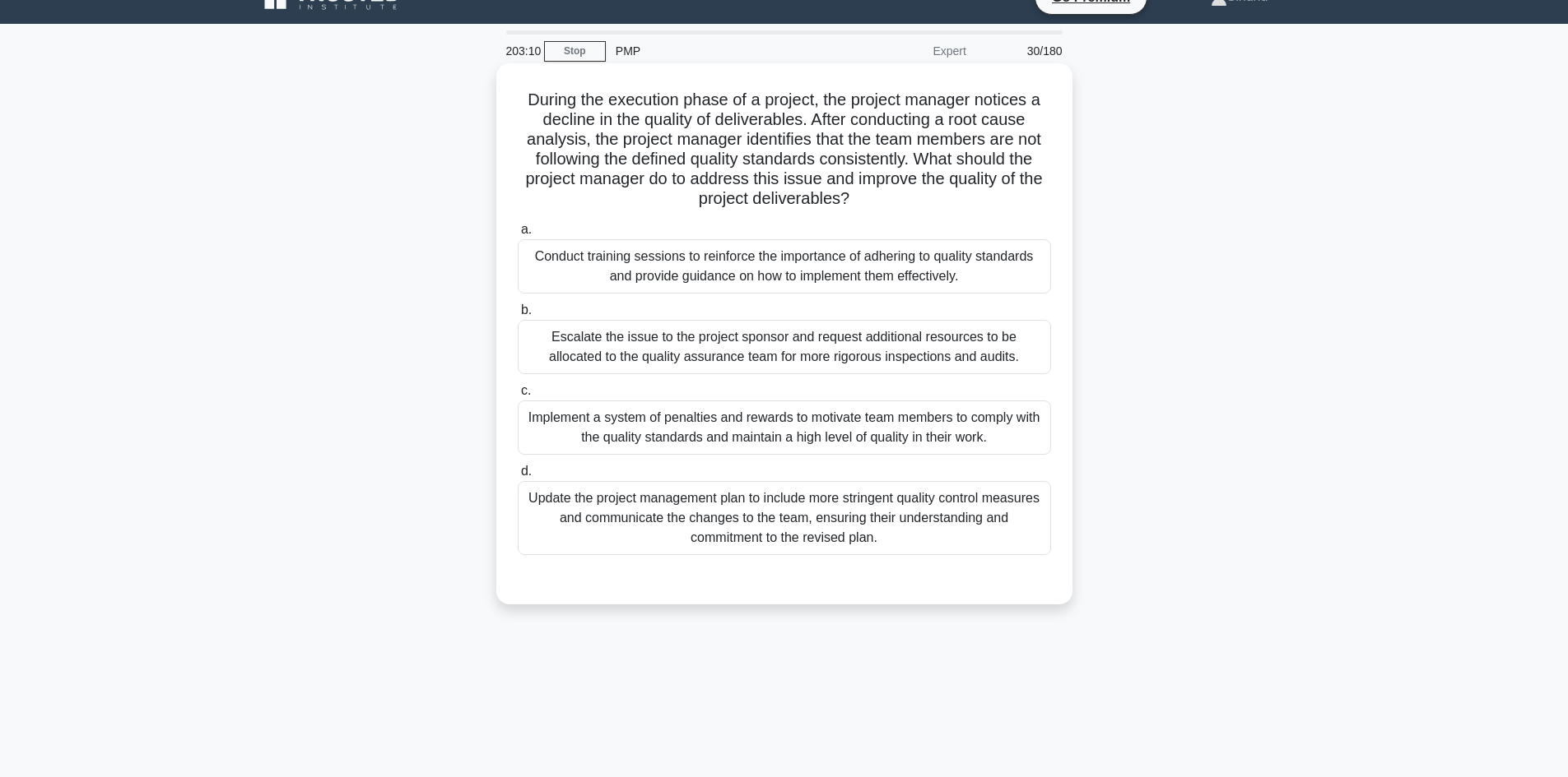
click at [846, 529] on div "Update the project management plan to include more stringent quality control me…" at bounding box center [784, 518] width 533 height 74
click at [518, 477] on input "d. Update the project management plan to include more stringent quality control…" at bounding box center [518, 471] width 0 height 11
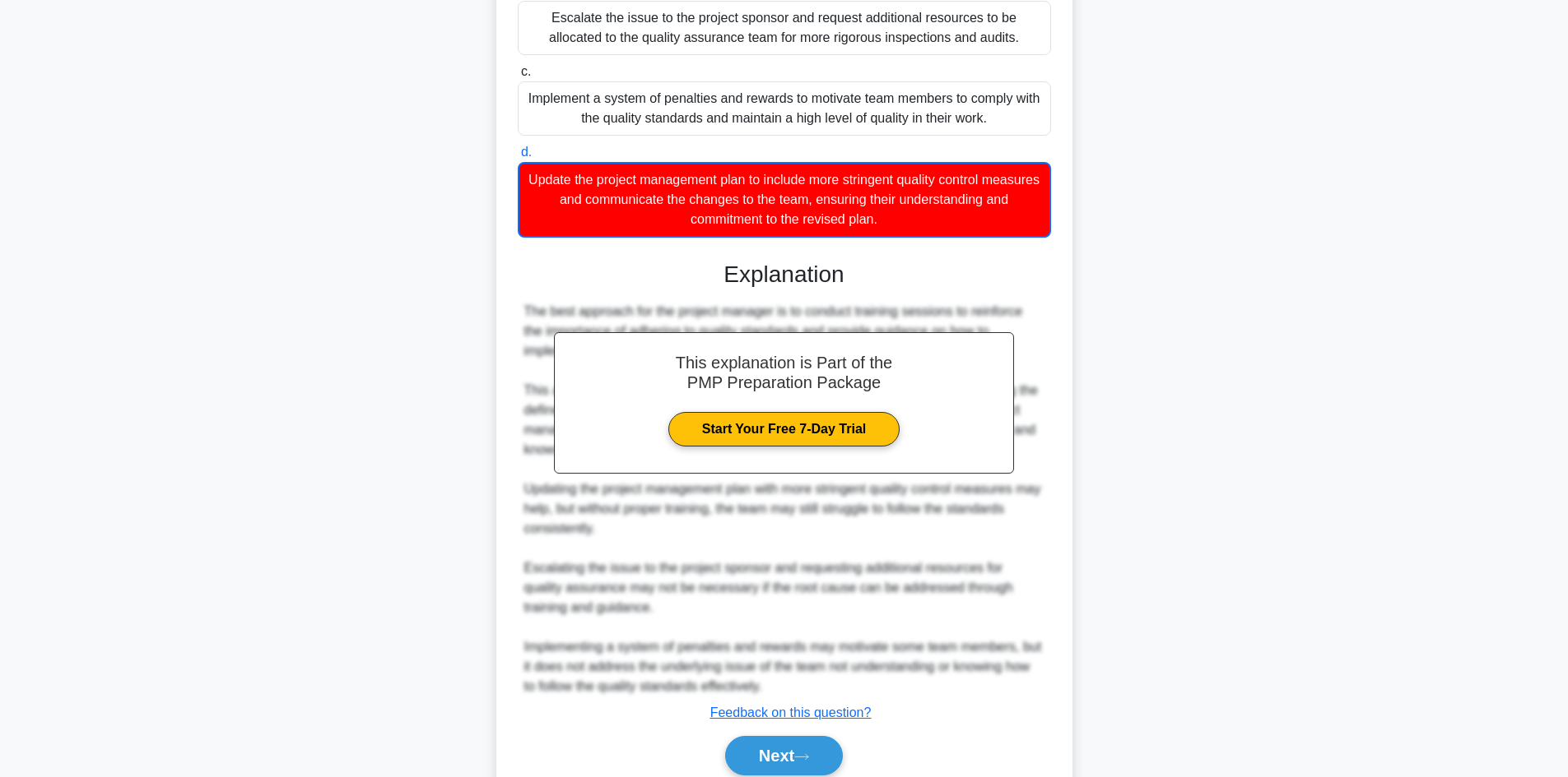
scroll to position [358, 0]
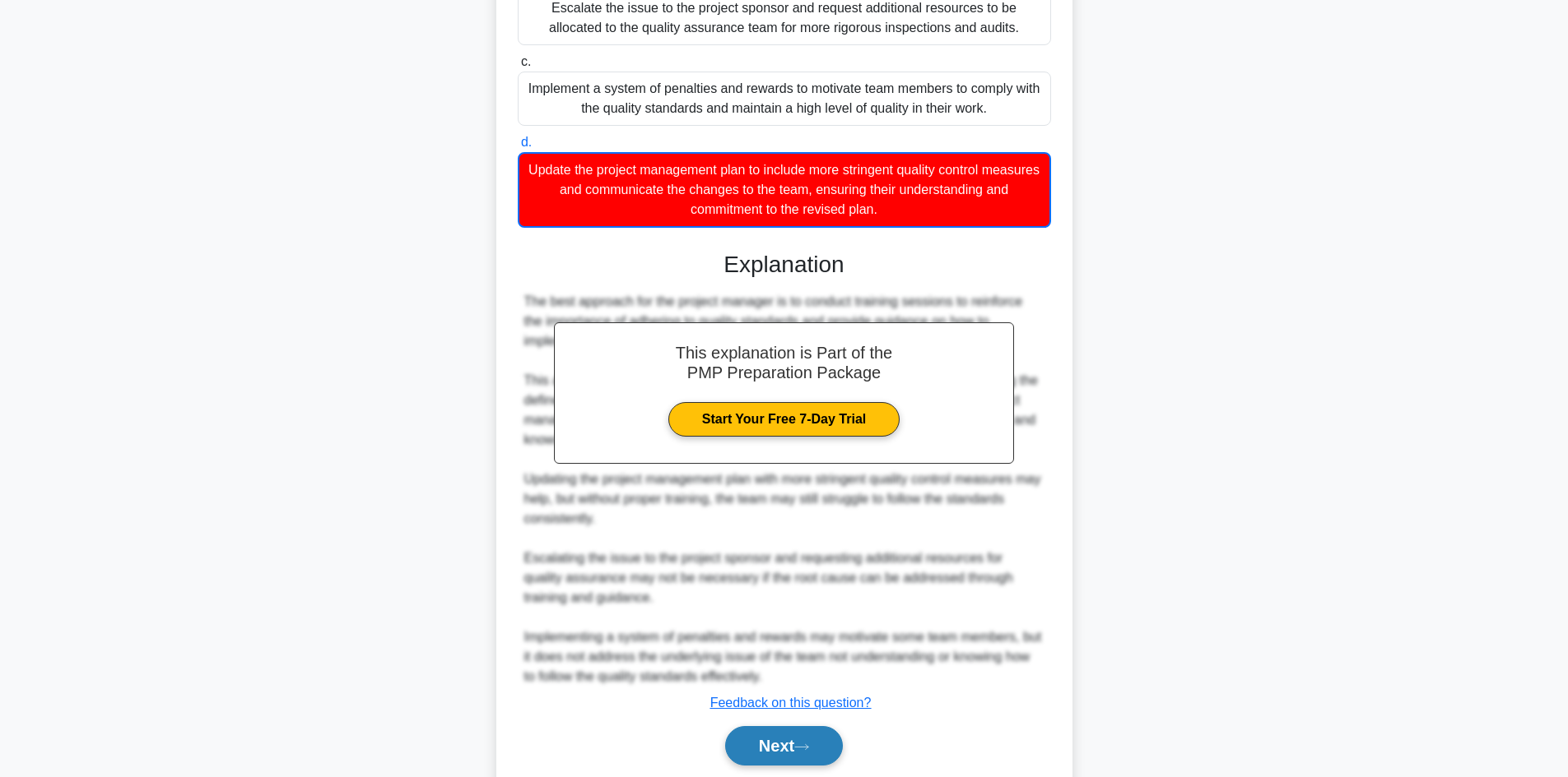
click at [759, 748] on button "Next" at bounding box center [783, 745] width 118 height 39
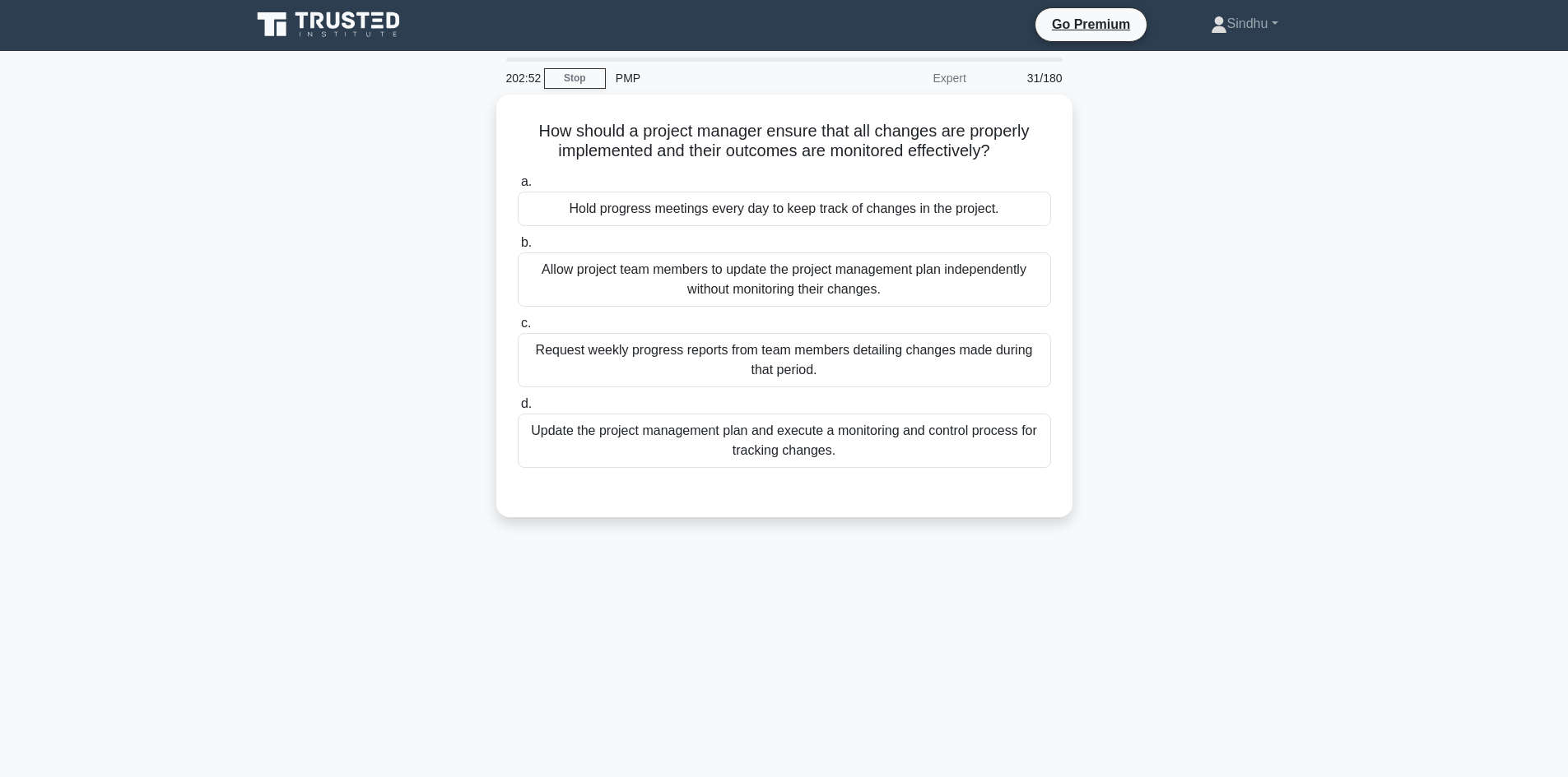
scroll to position [0, 0]
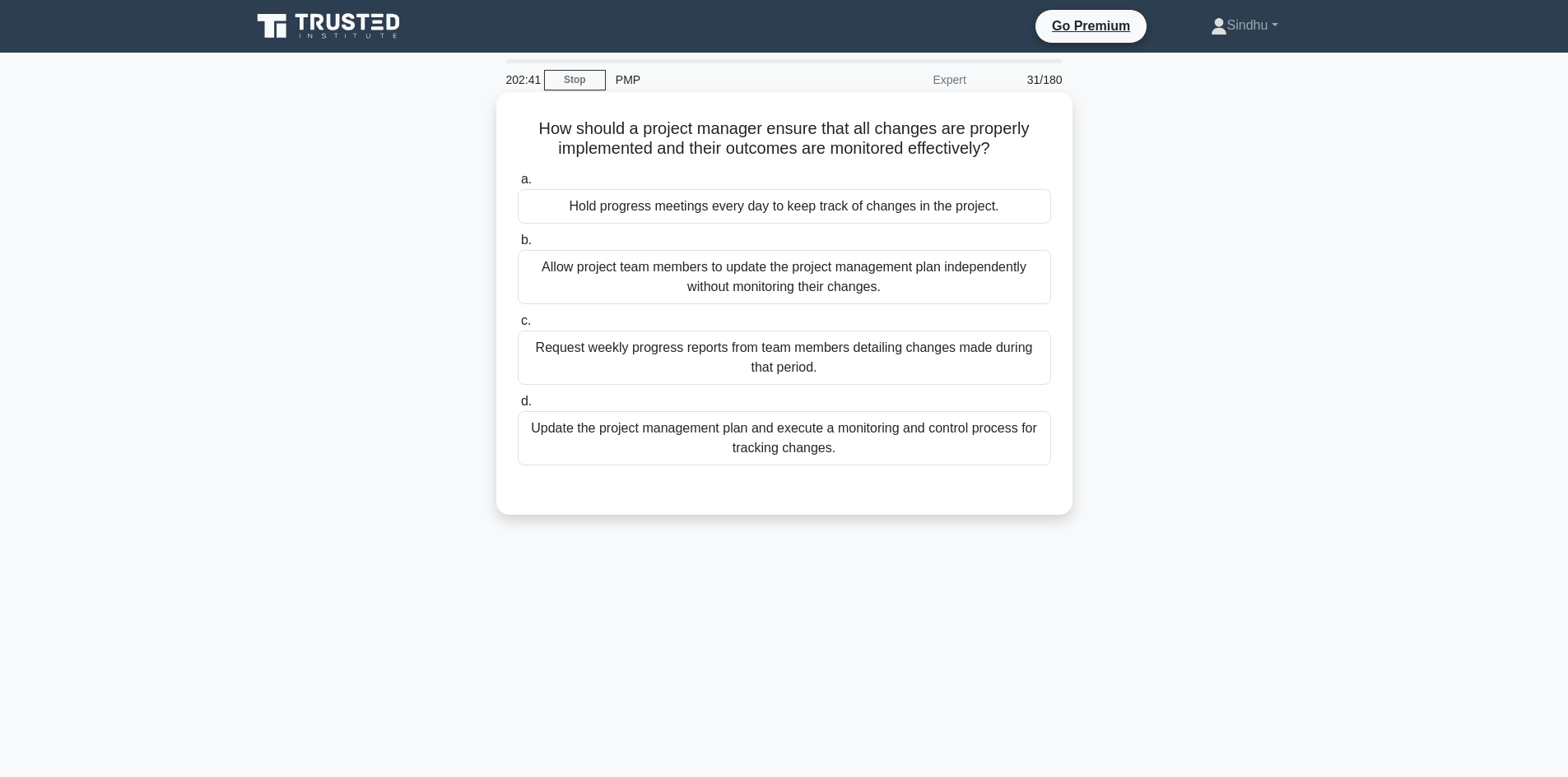
click at [819, 448] on div "Update the project management plan and execute a monitoring and control process…" at bounding box center [784, 438] width 533 height 54
click at [518, 407] on input "d. Update the project management plan and execute a monitoring and control proc…" at bounding box center [518, 402] width 0 height 11
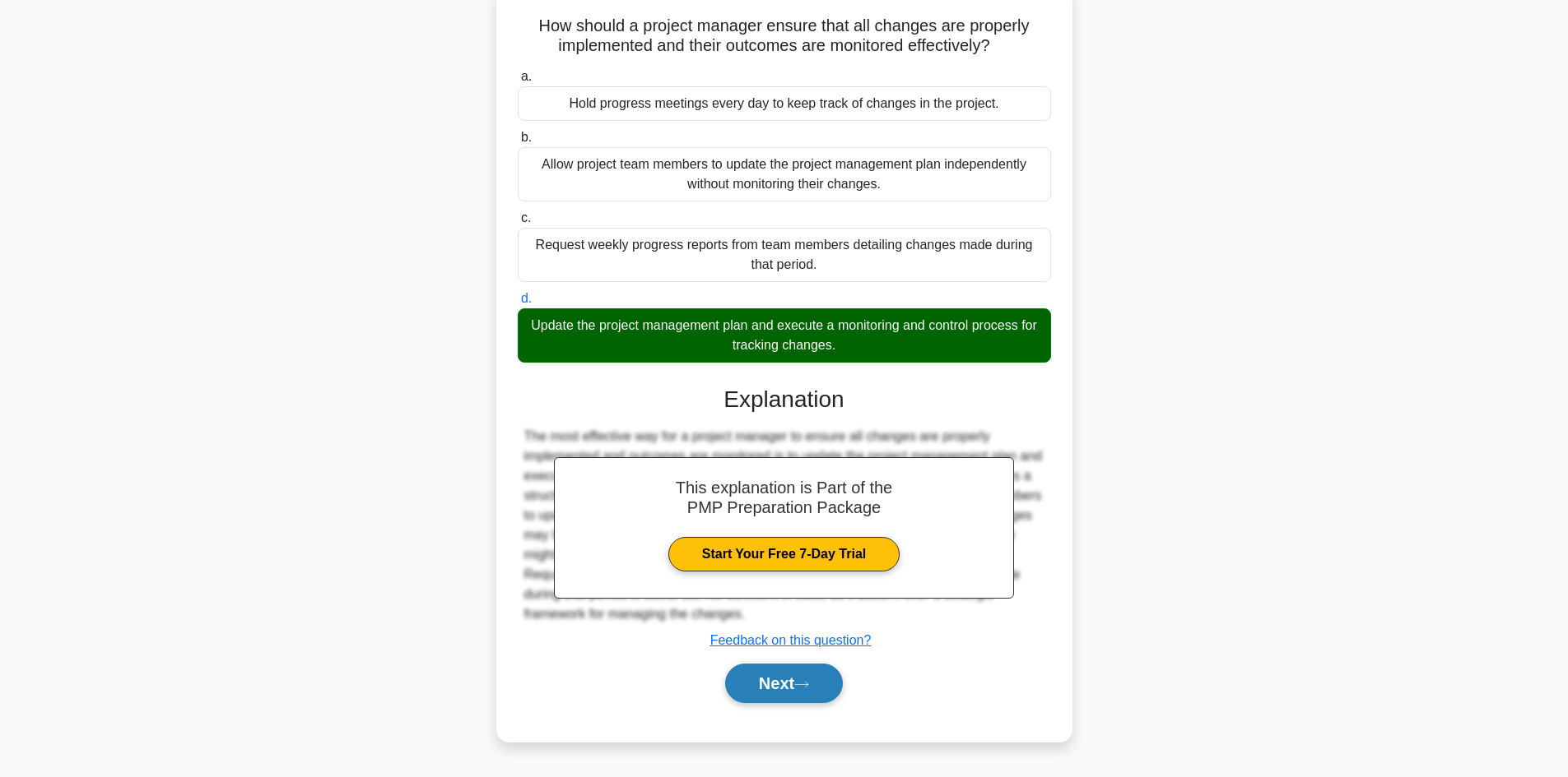
scroll to position [111, 0]
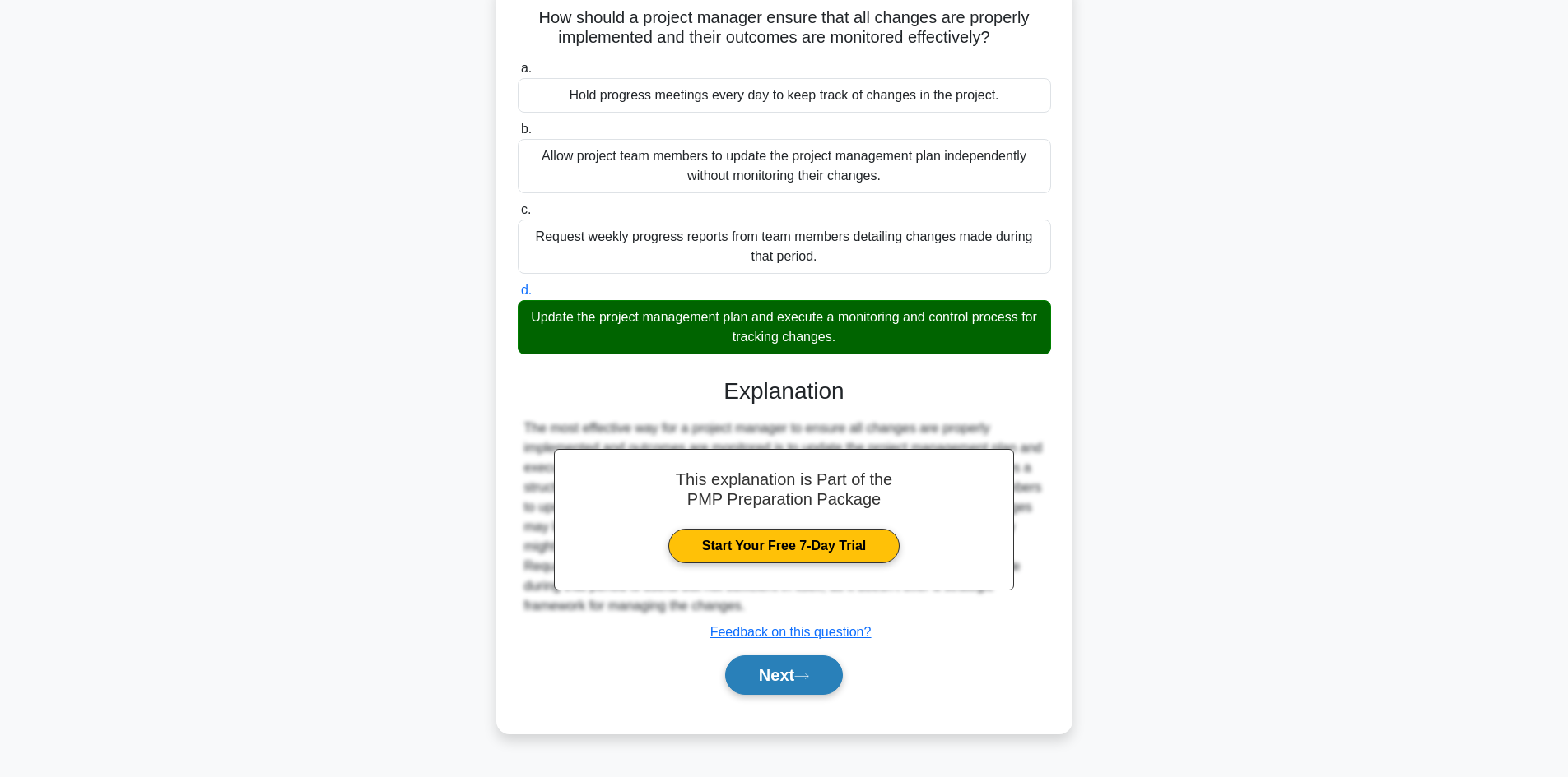
click at [782, 673] on button "Next" at bounding box center [783, 674] width 118 height 39
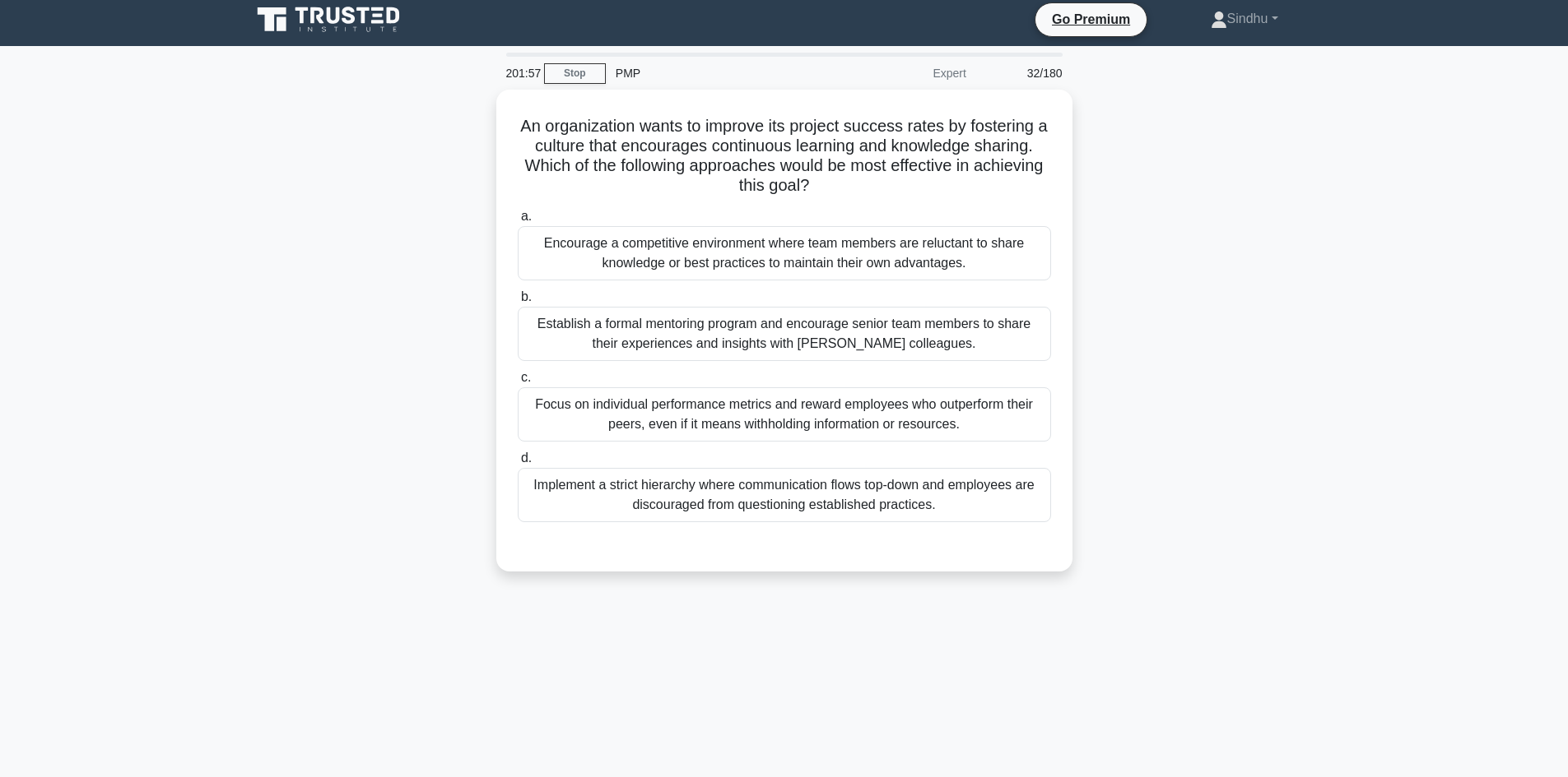
scroll to position [0, 0]
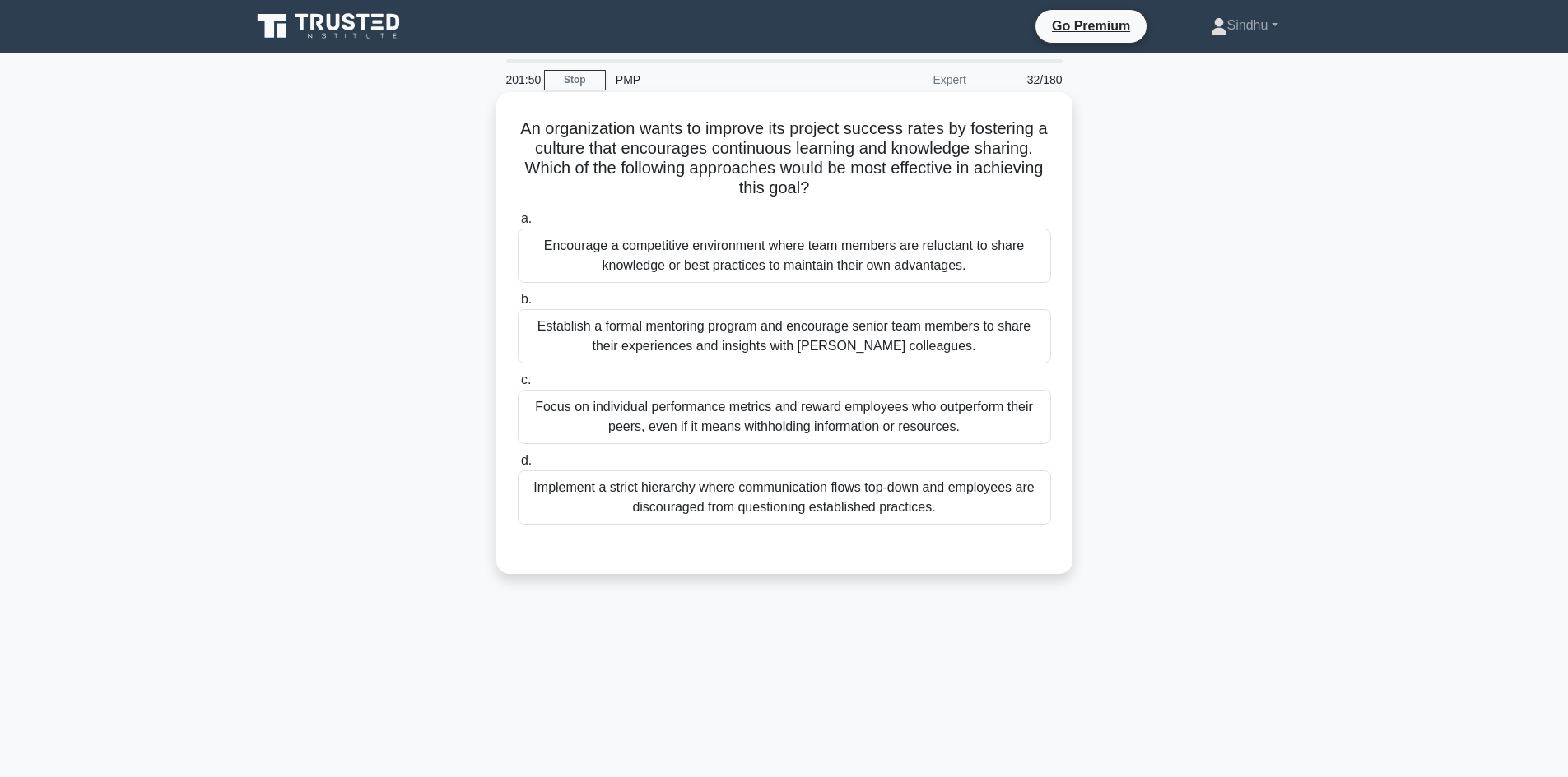
click at [837, 271] on div "Encourage a competitive environment where team members are reluctant to share k…" at bounding box center [784, 255] width 533 height 54
click at [518, 224] on input "a. Encourage a competitive environment where team members are reluctant to shar…" at bounding box center [518, 219] width 0 height 11
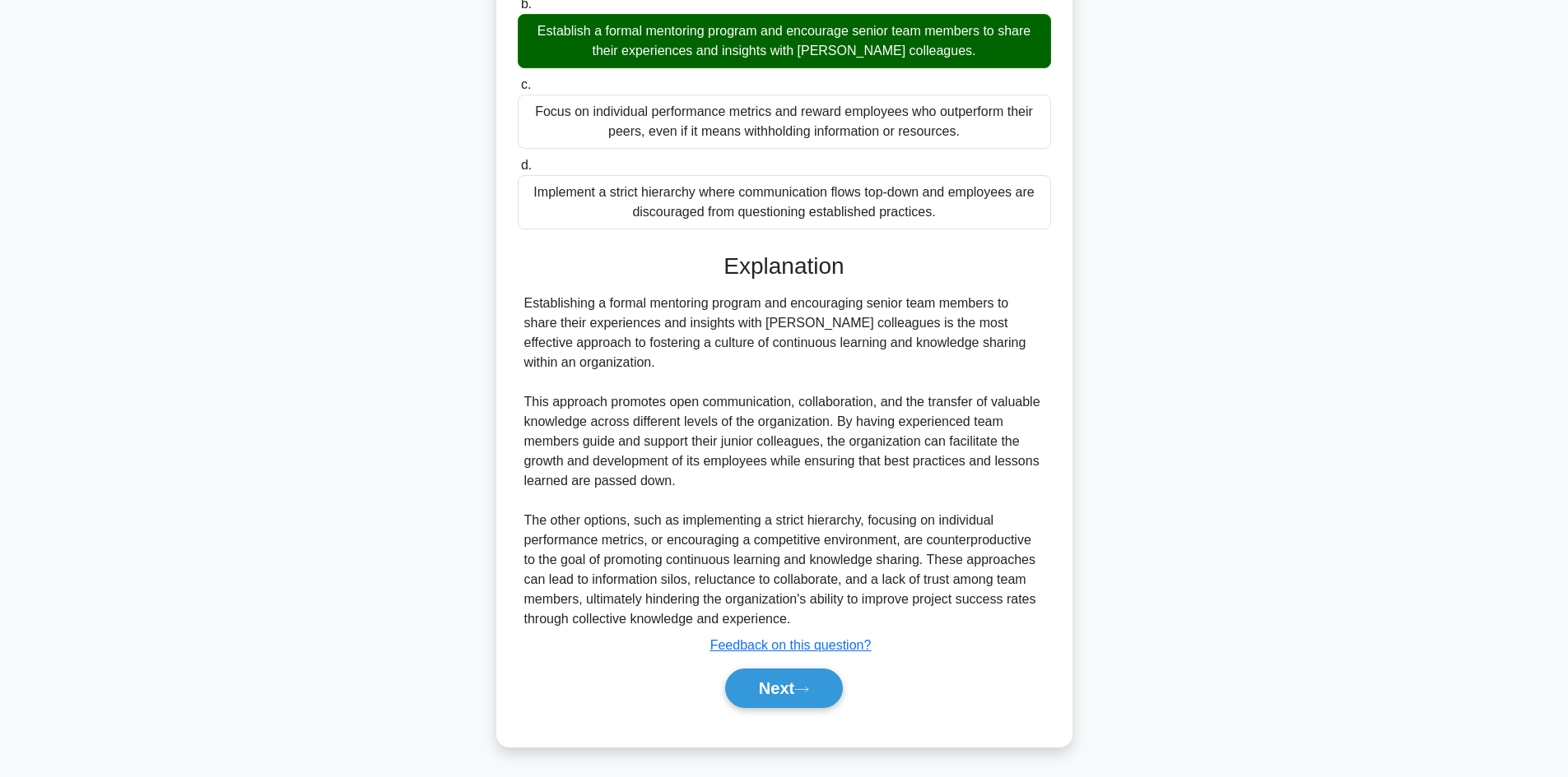
scroll to position [298, 0]
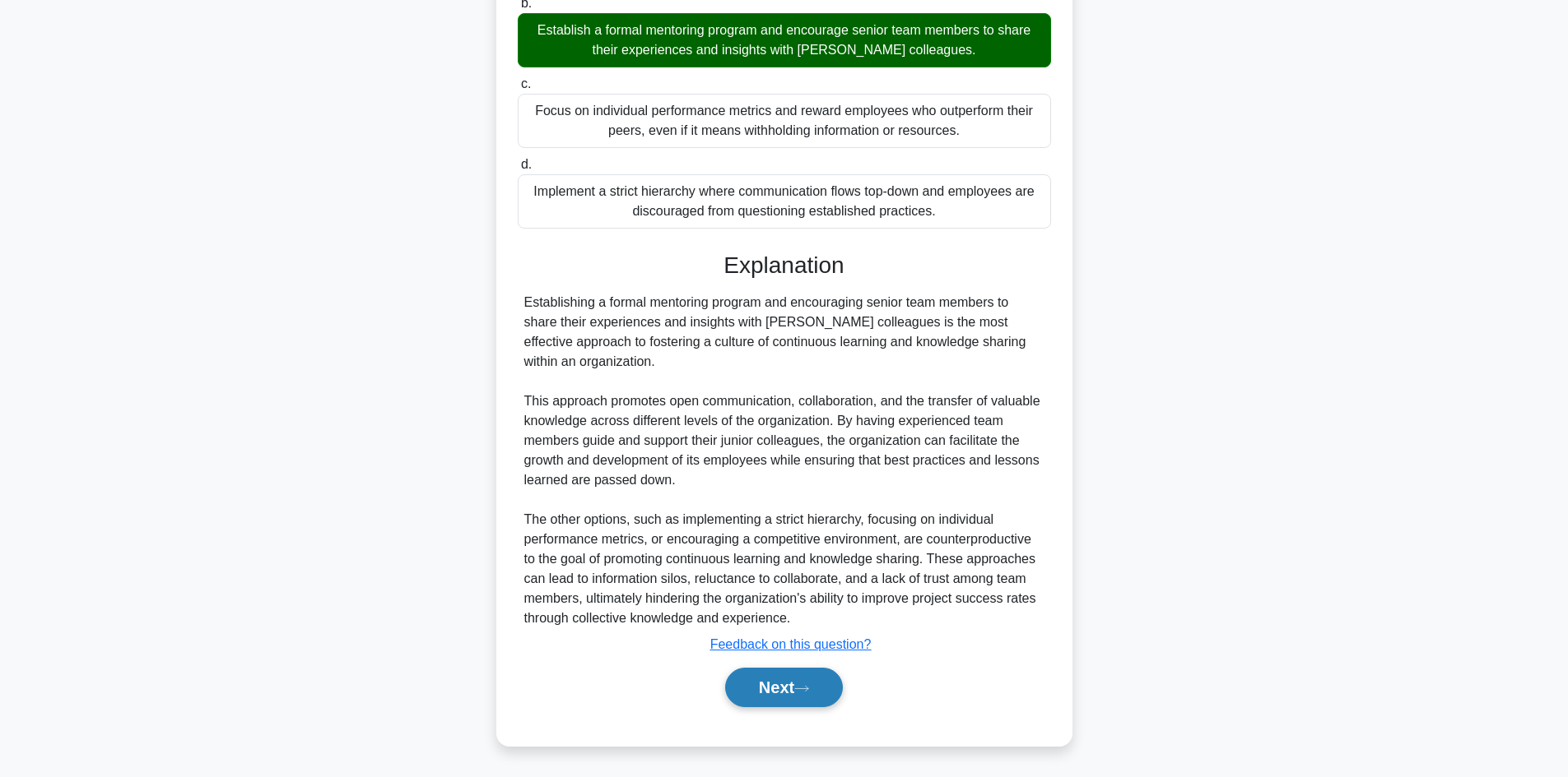
click at [784, 690] on button "Next" at bounding box center [783, 687] width 118 height 39
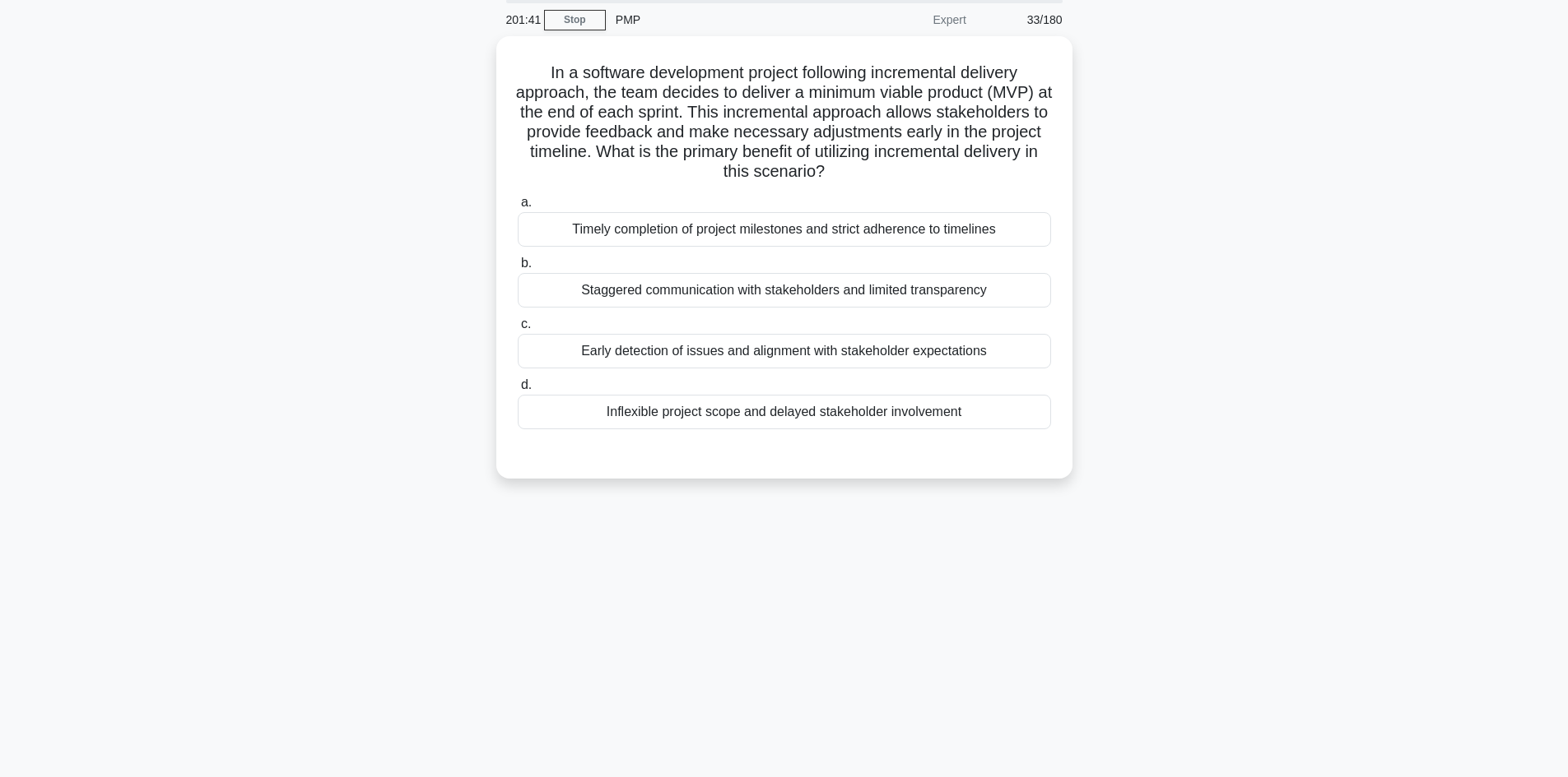
scroll to position [0, 0]
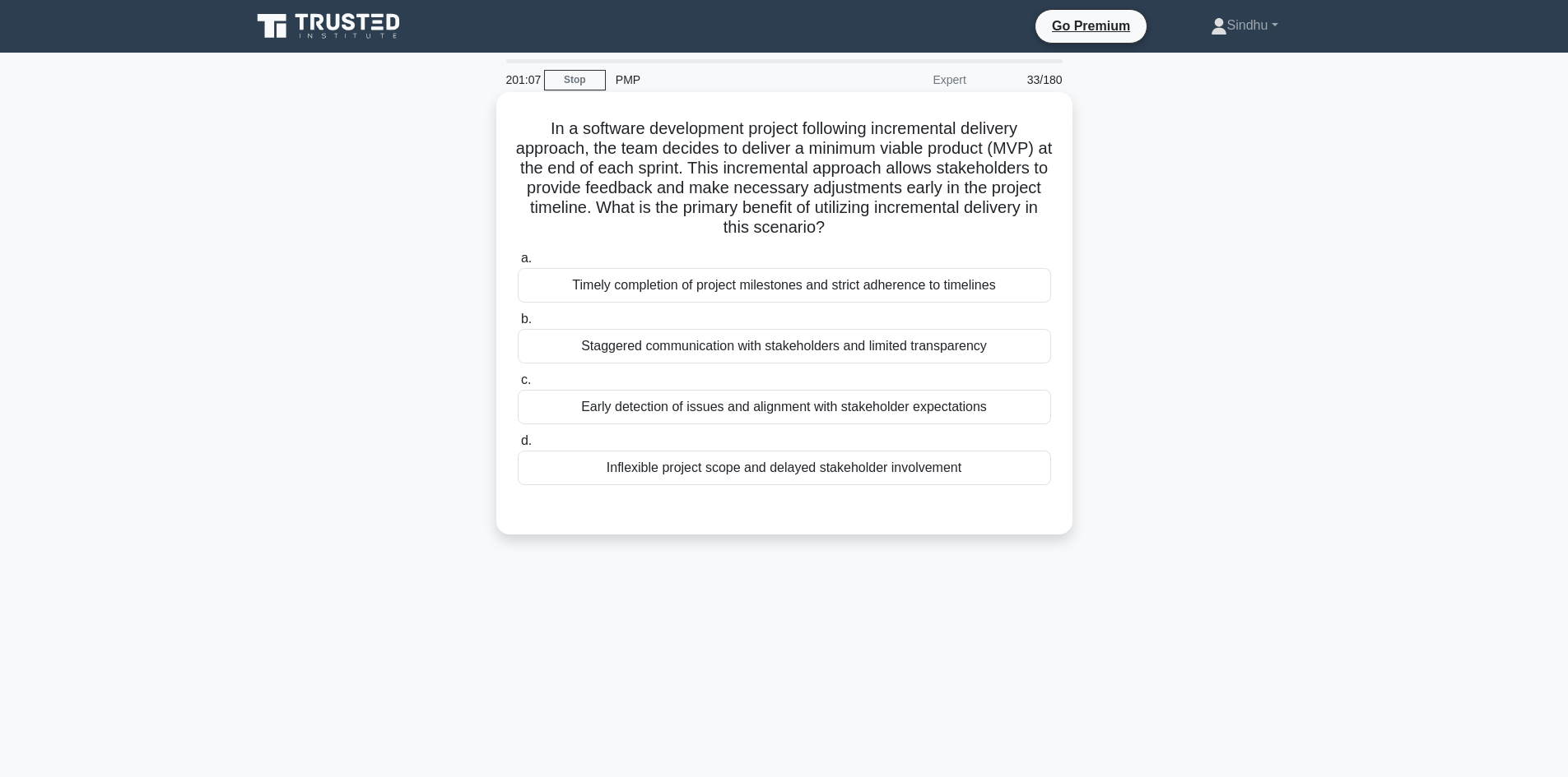
click at [774, 288] on div "Timely completion of project milestones and strict adherence to timelines" at bounding box center [784, 285] width 533 height 34
click at [518, 264] on input "a. Timely completion of project milestones and strict adherence to timelines" at bounding box center [518, 258] width 0 height 11
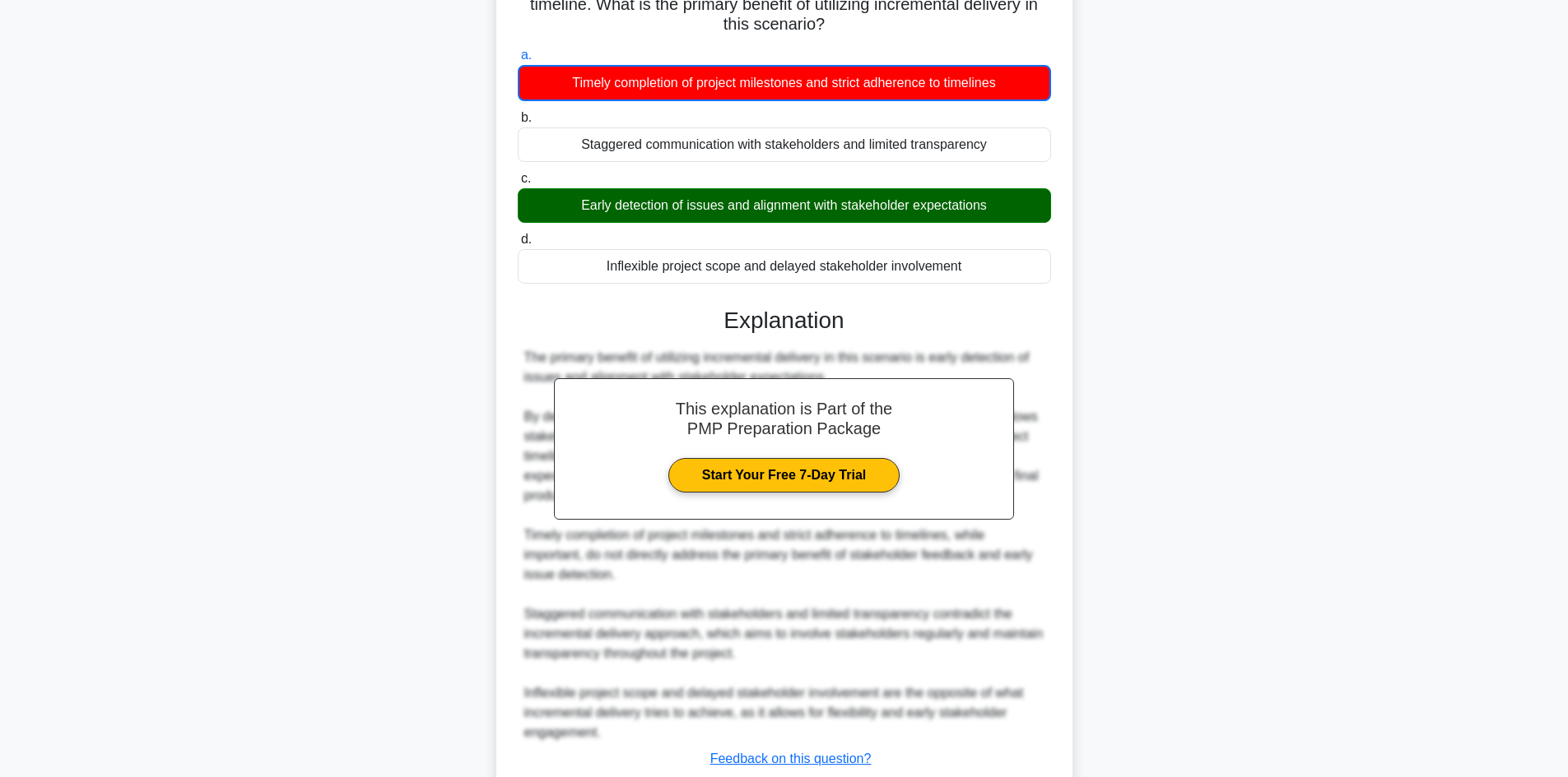
scroll to position [247, 0]
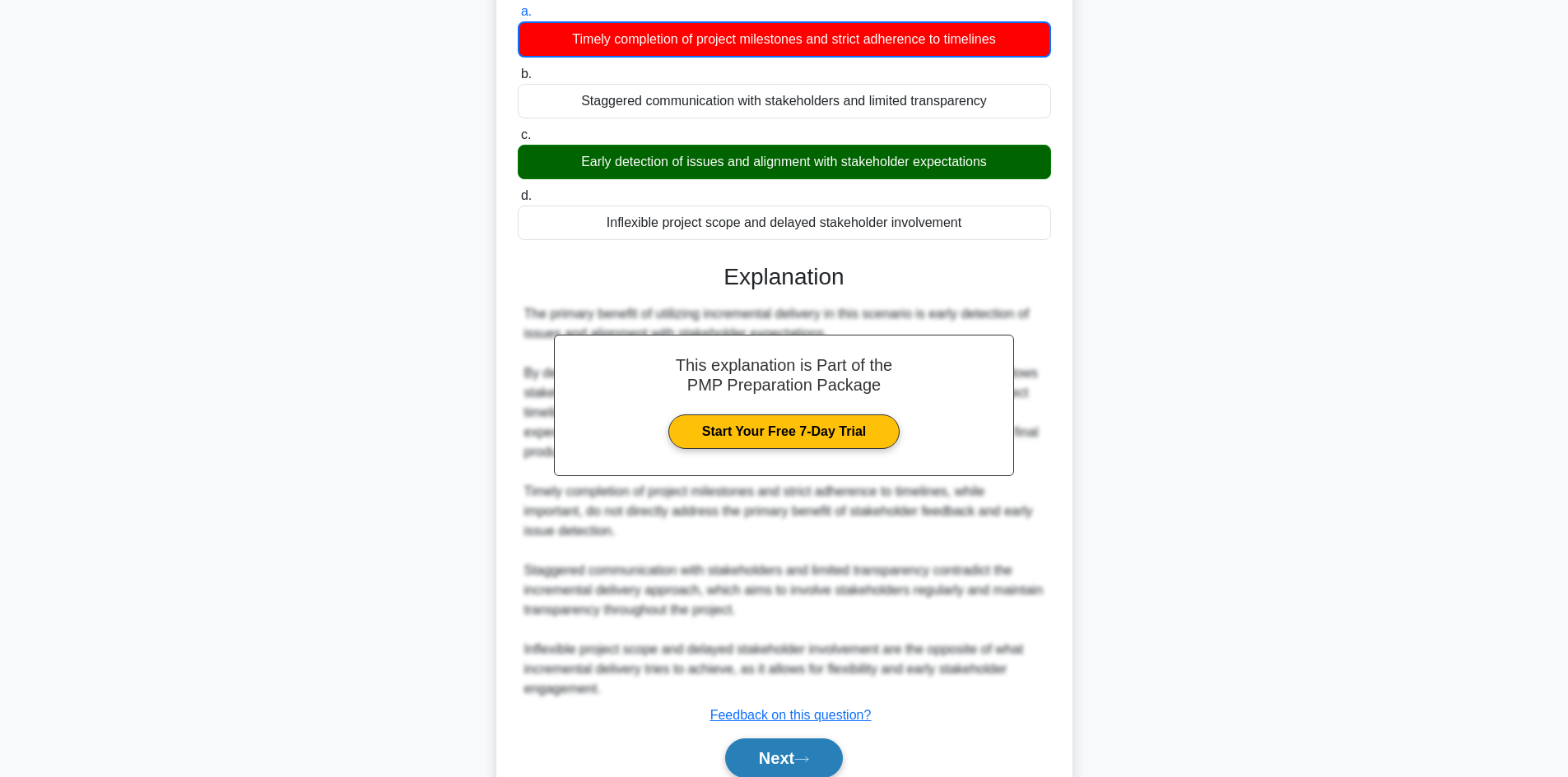
click at [766, 758] on button "Next" at bounding box center [783, 758] width 118 height 39
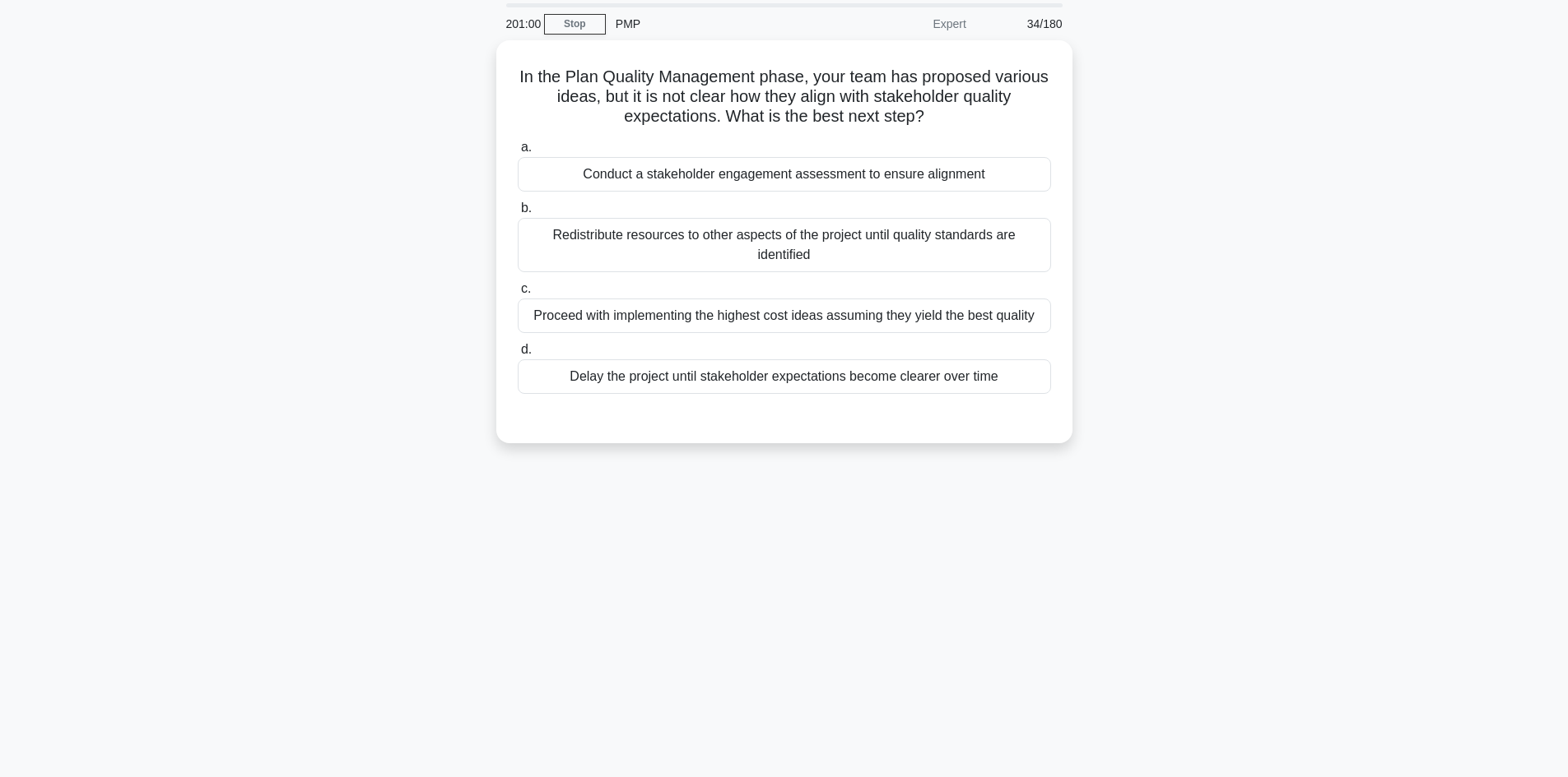
scroll to position [0, 0]
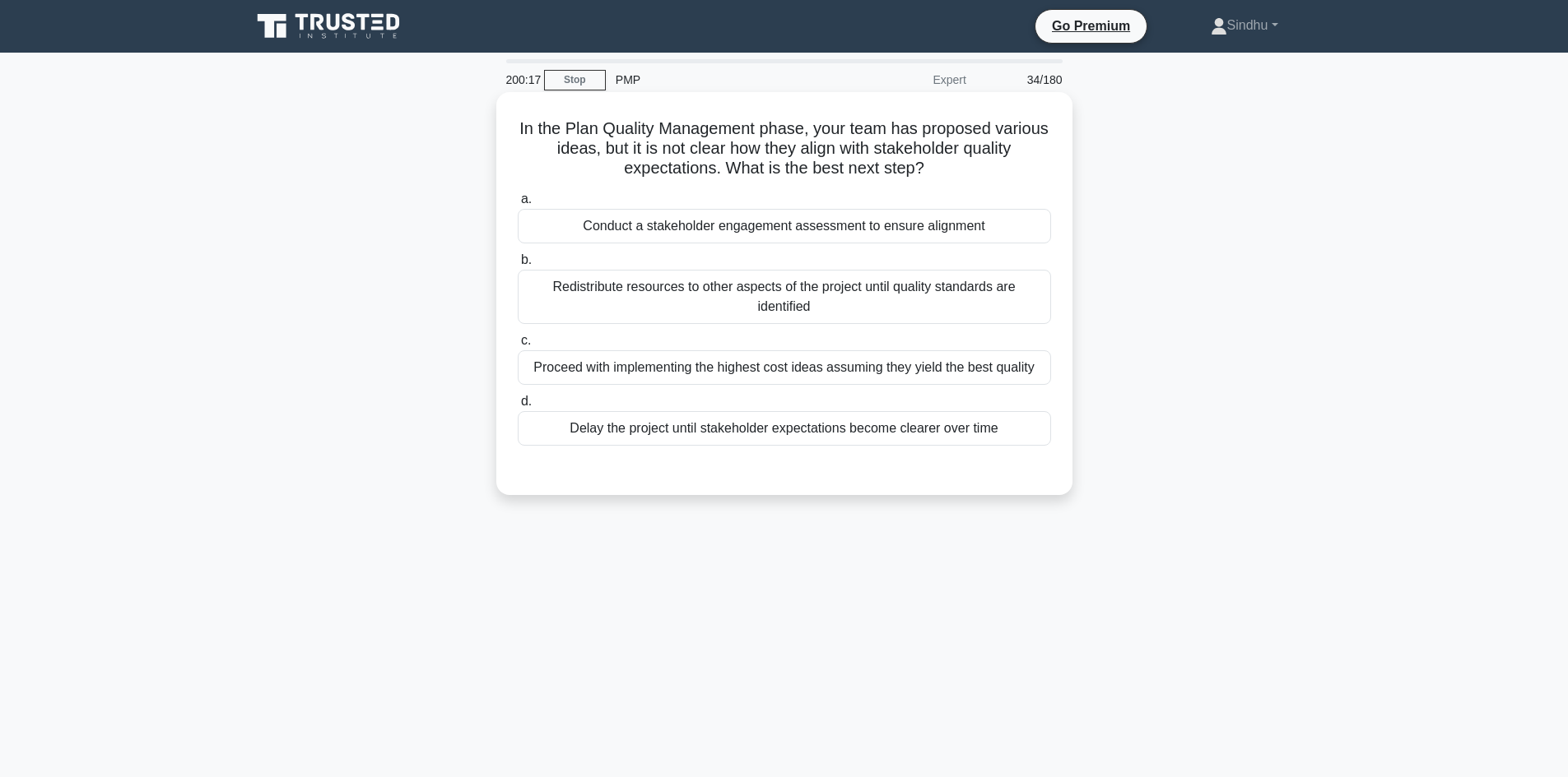
click at [771, 238] on div "Conduct a stakeholder engagement assessment to ensure alignment" at bounding box center [784, 226] width 533 height 34
click at [518, 205] on input "a. Conduct a stakeholder engagement assessment to ensure alignment" at bounding box center [518, 199] width 0 height 11
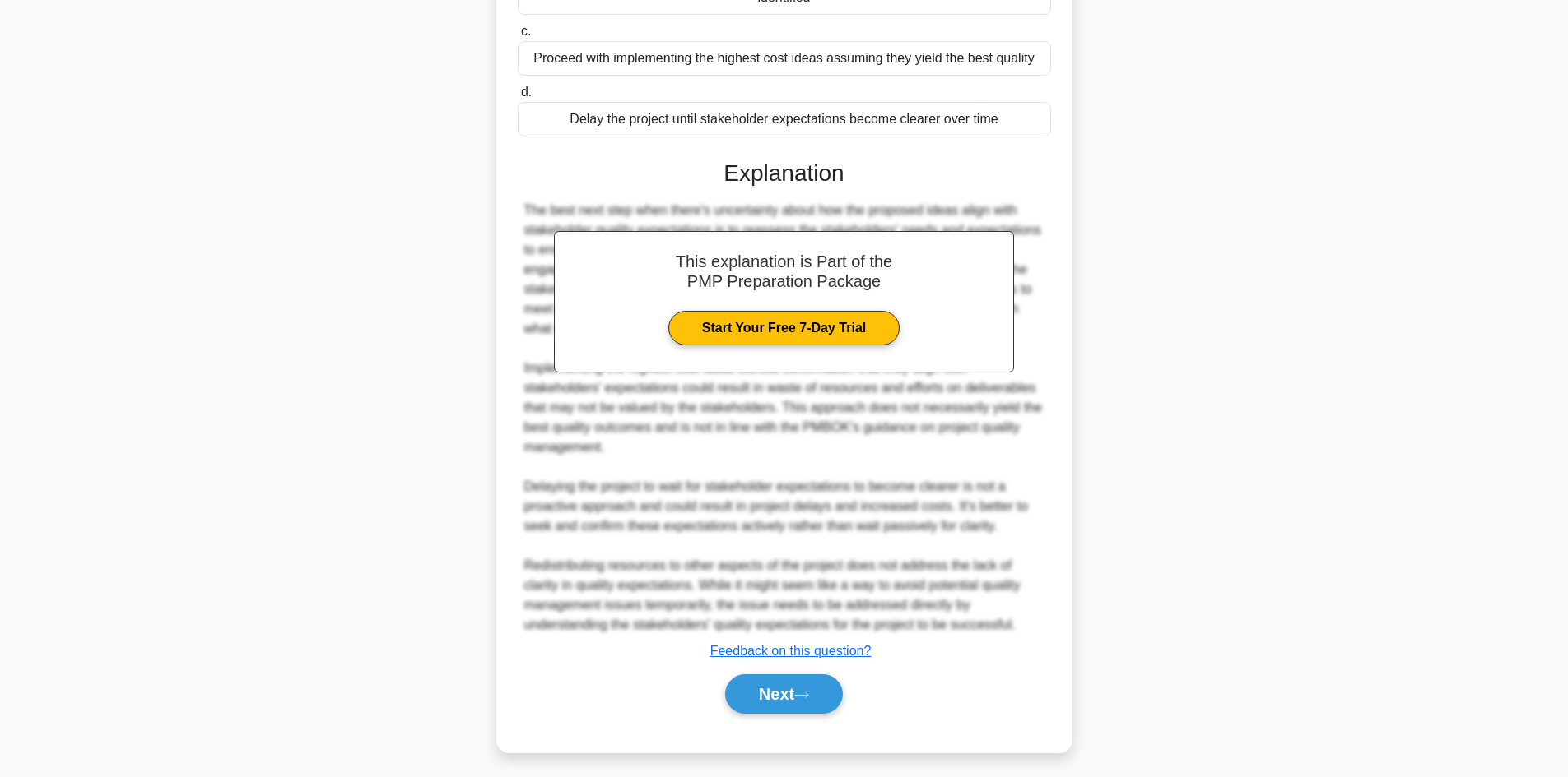
scroll to position [317, 0]
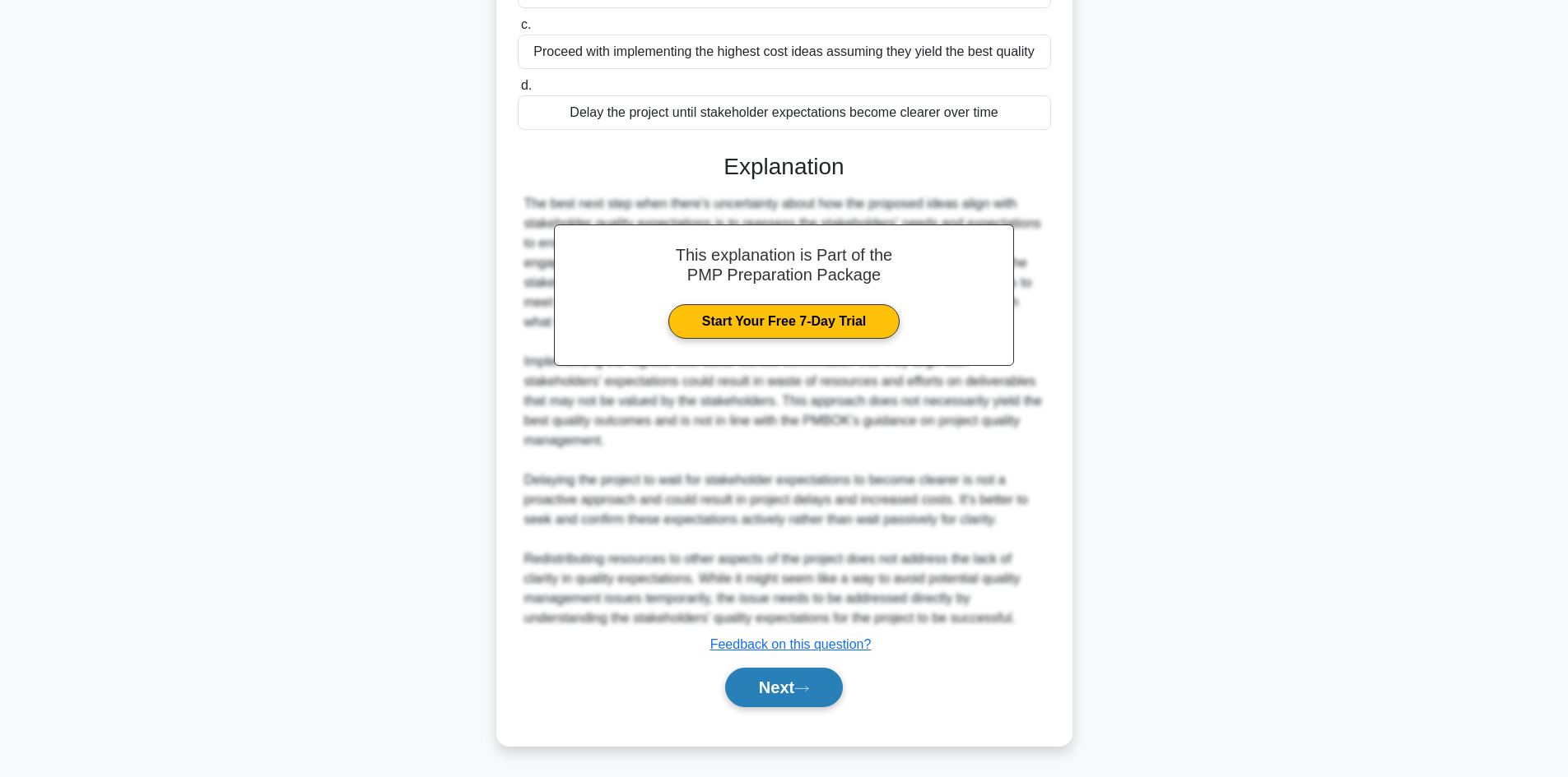
click at [760, 692] on button "Next" at bounding box center [783, 687] width 118 height 39
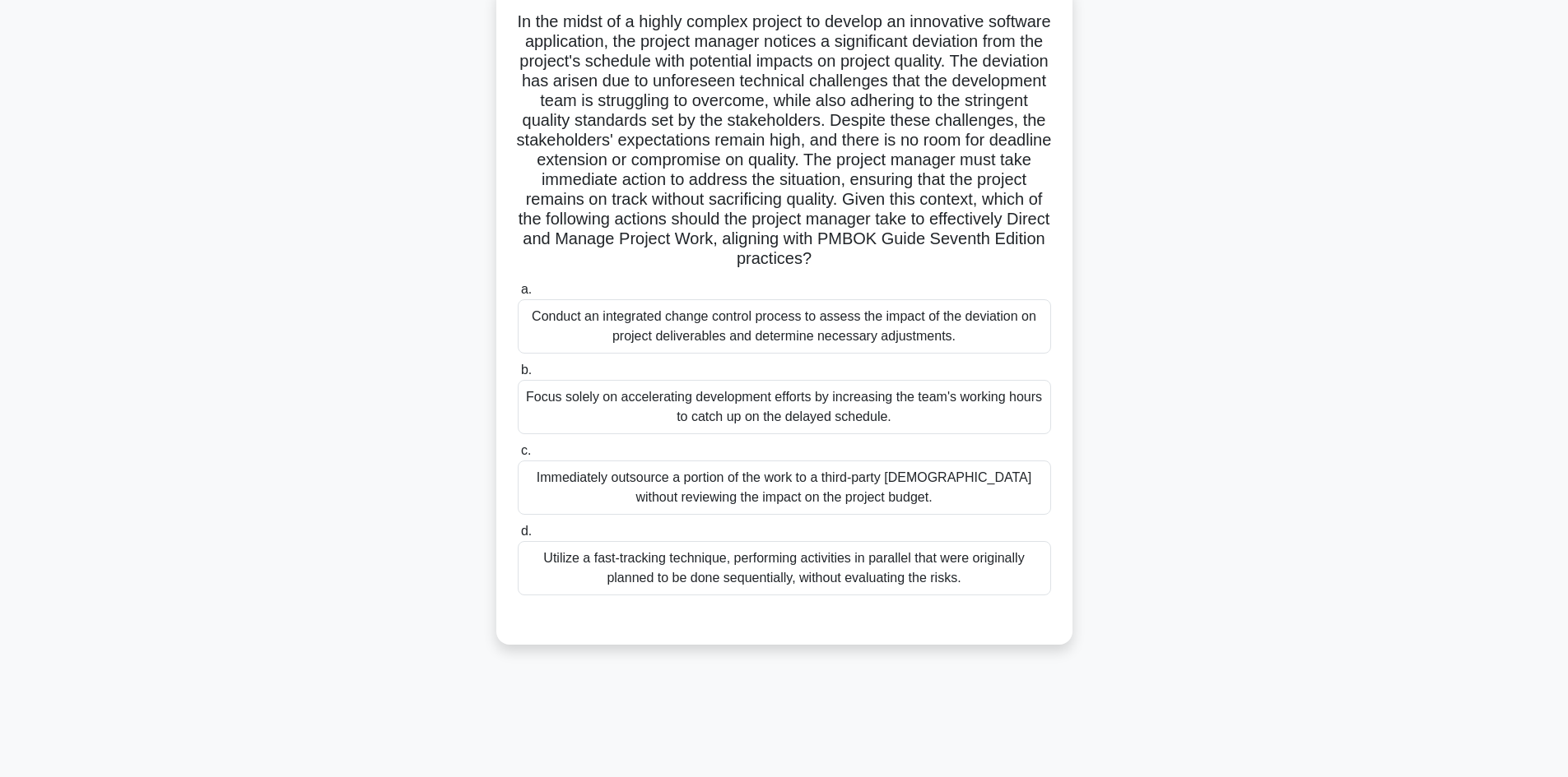
scroll to position [0, 0]
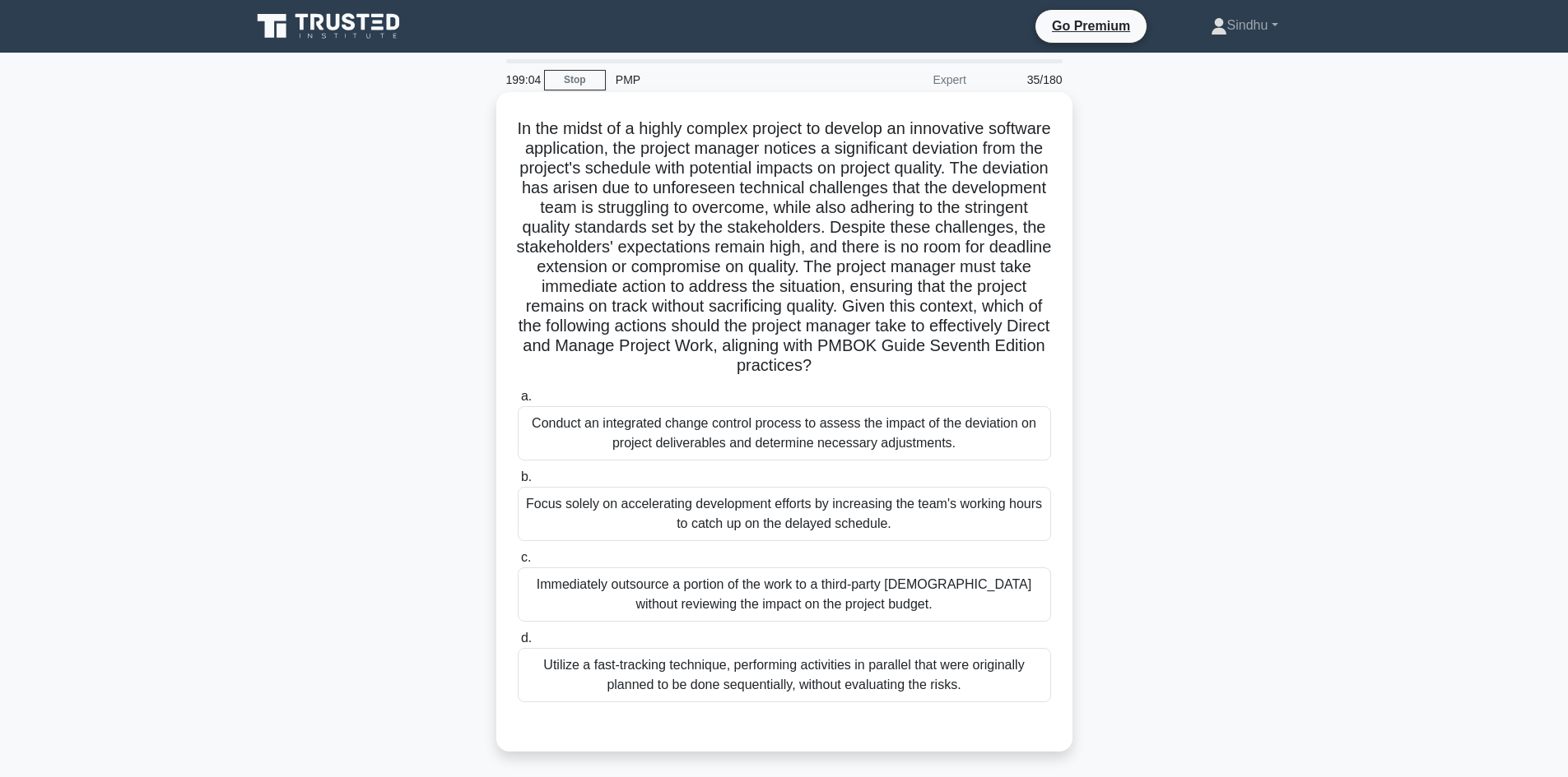
click at [707, 429] on div "Conduct an integrated change control process to assess the impact of the deviat…" at bounding box center [784, 433] width 533 height 54
click at [518, 403] on input "a. Conduct an integrated change control process to assess the impact of the dev…" at bounding box center [518, 397] width 0 height 11
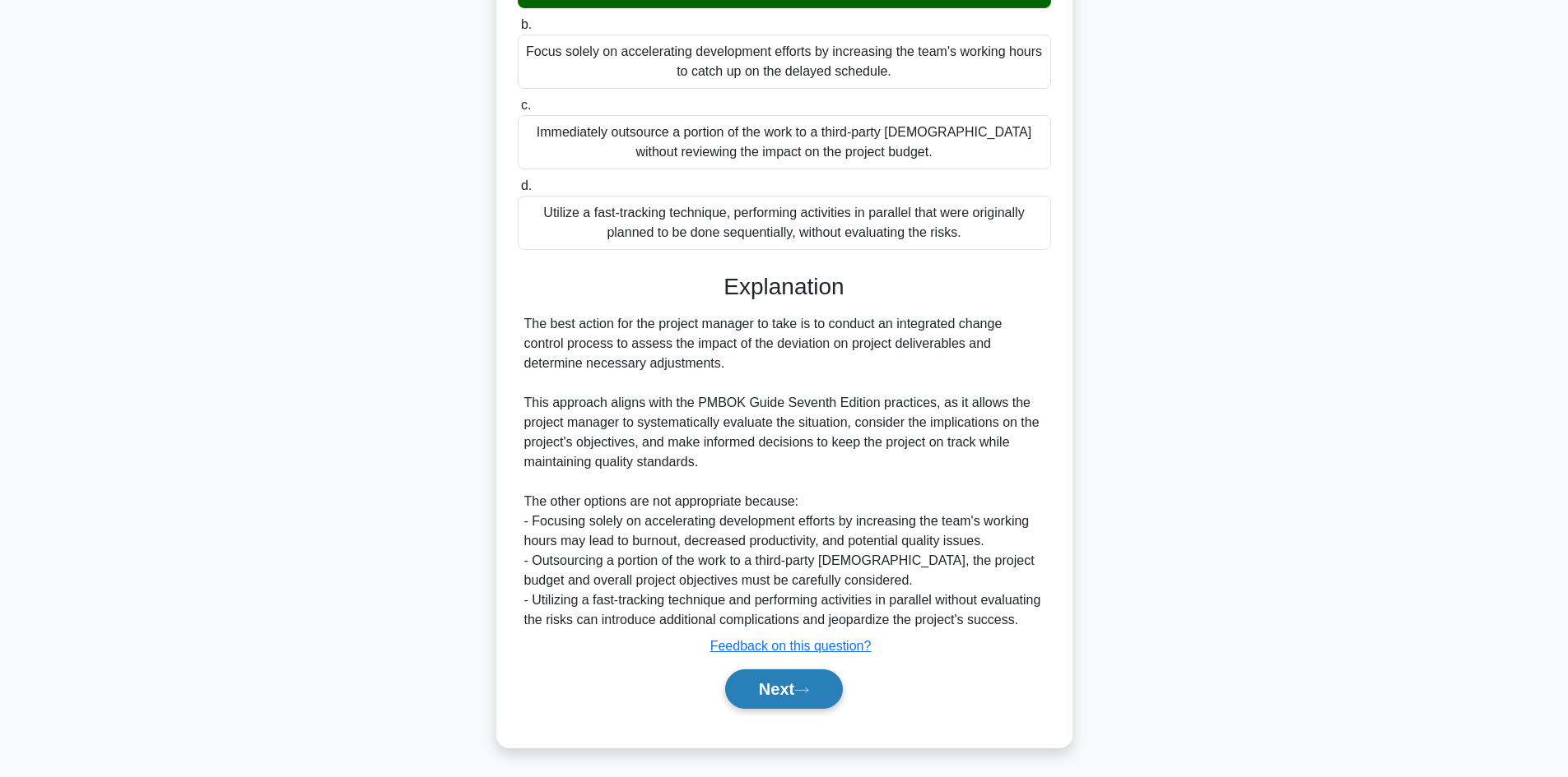
scroll to position [474, 0]
click at [767, 697] on button "Next" at bounding box center [783, 687] width 118 height 39
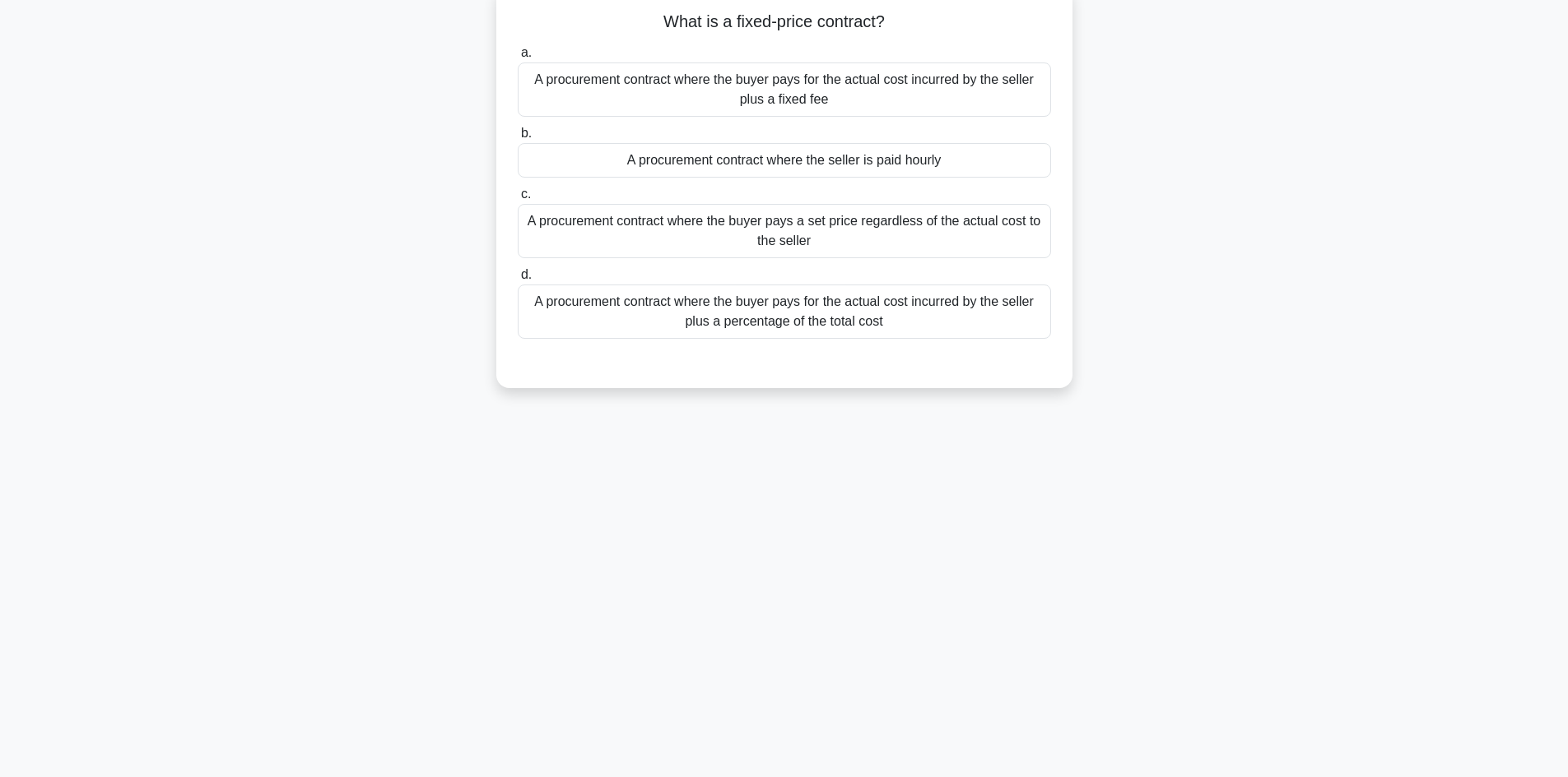
scroll to position [0, 0]
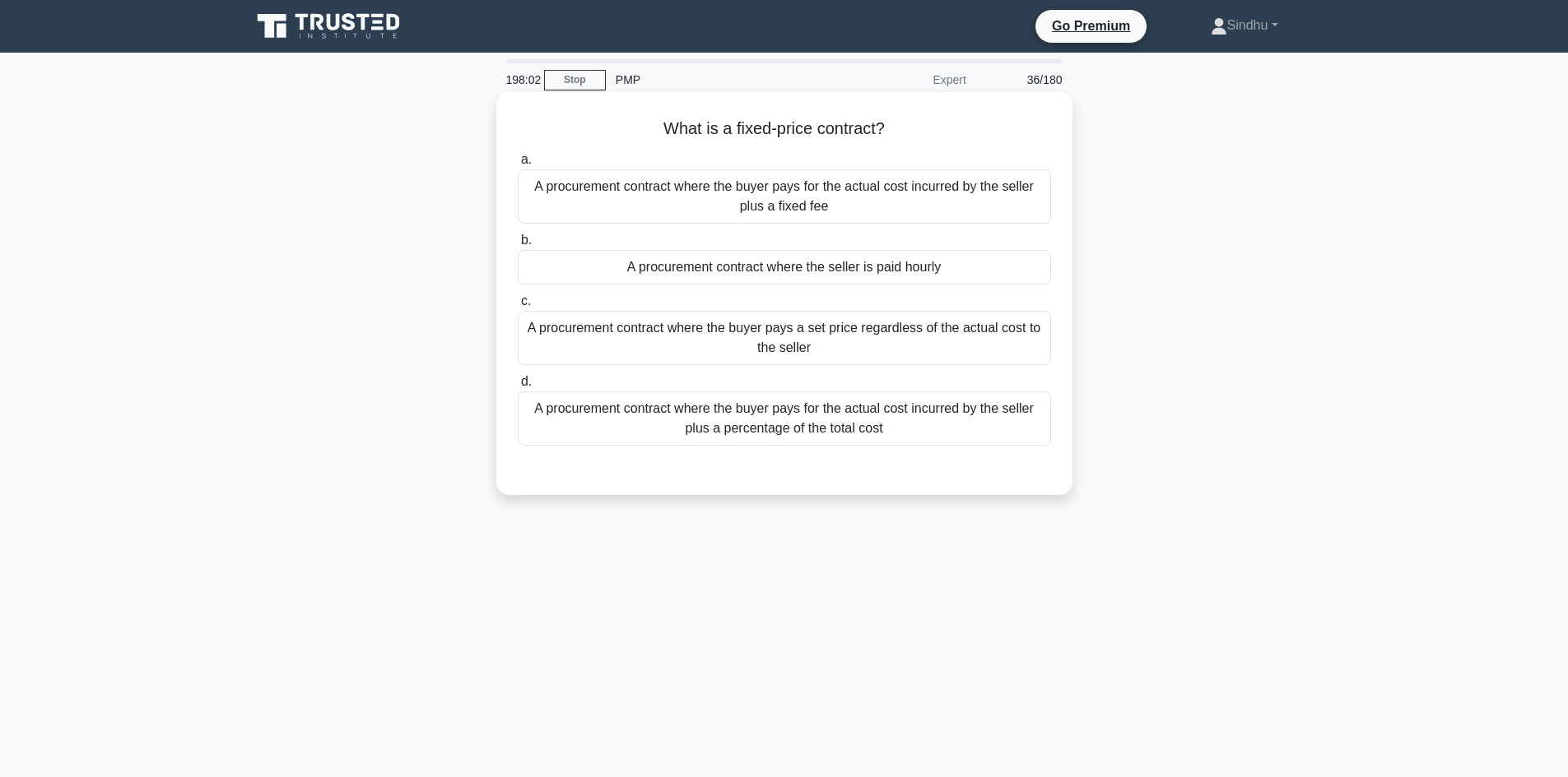
click at [790, 203] on div "A procurement contract where the buyer pays for the actual cost incurred by the…" at bounding box center [784, 196] width 533 height 54
click at [518, 165] on input "a. A procurement contract where the buyer pays for the actual cost incurred by …" at bounding box center [518, 160] width 0 height 11
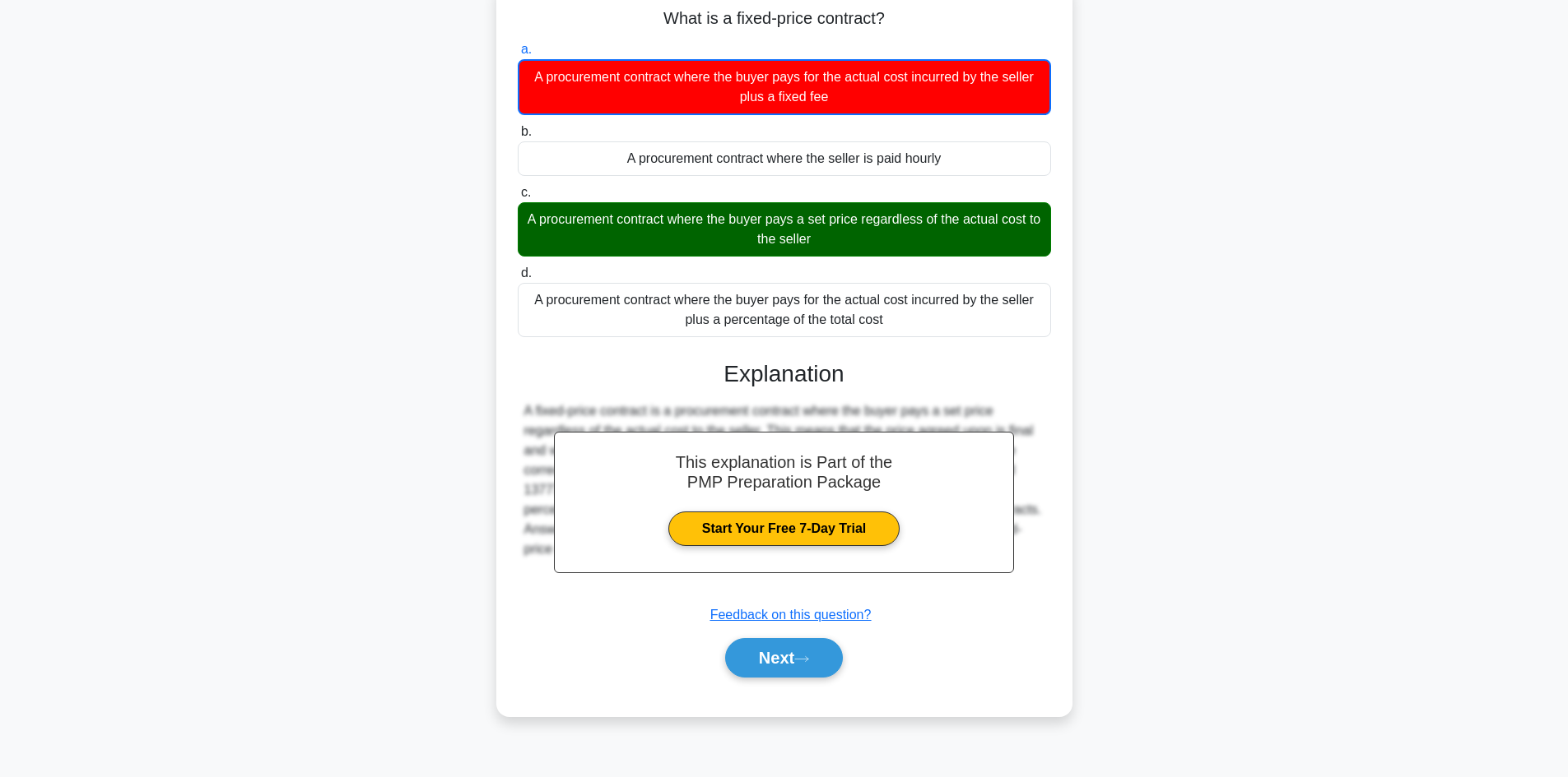
scroll to position [111, 0]
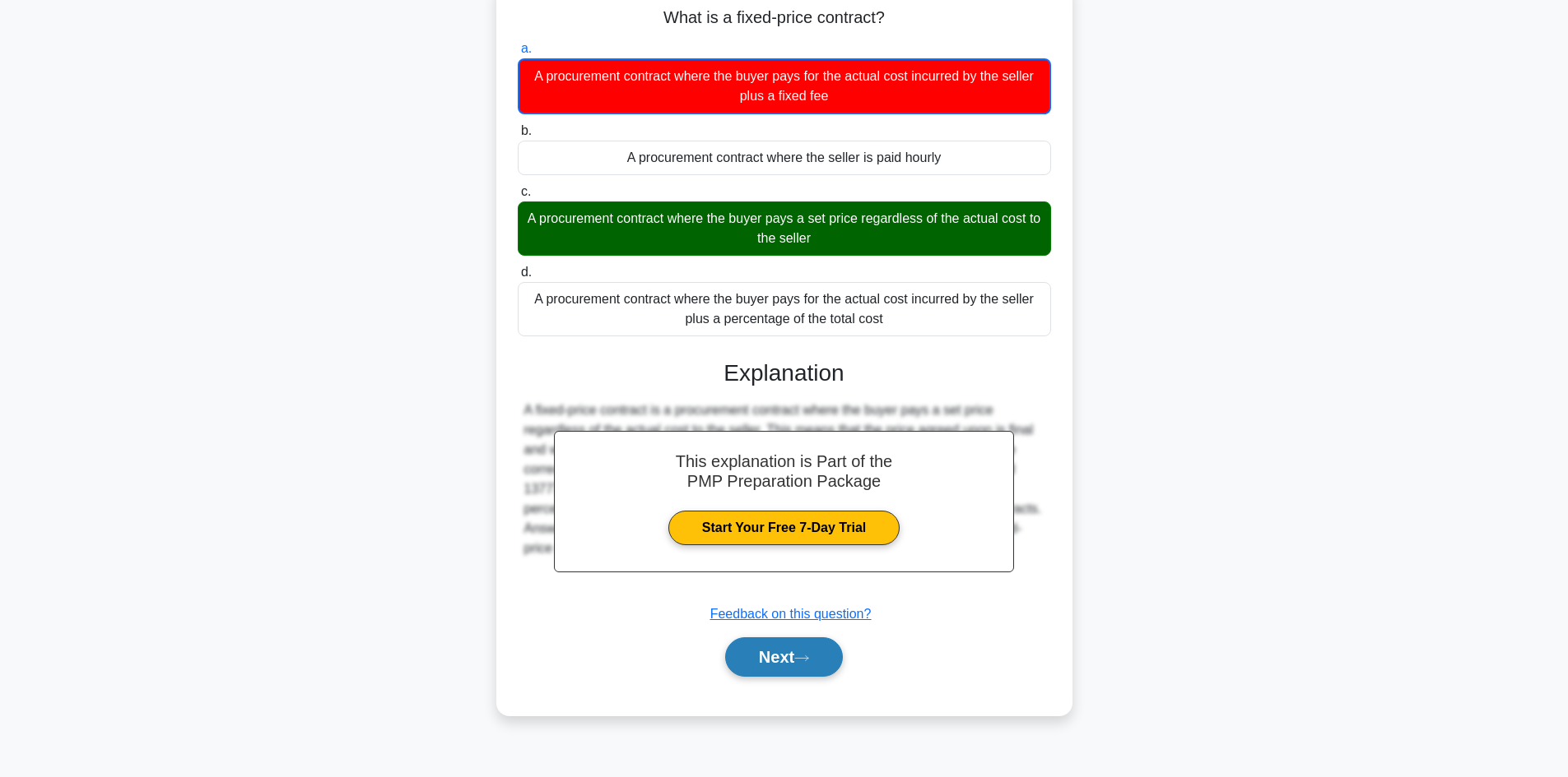
click at [784, 666] on button "Next" at bounding box center [783, 657] width 118 height 39
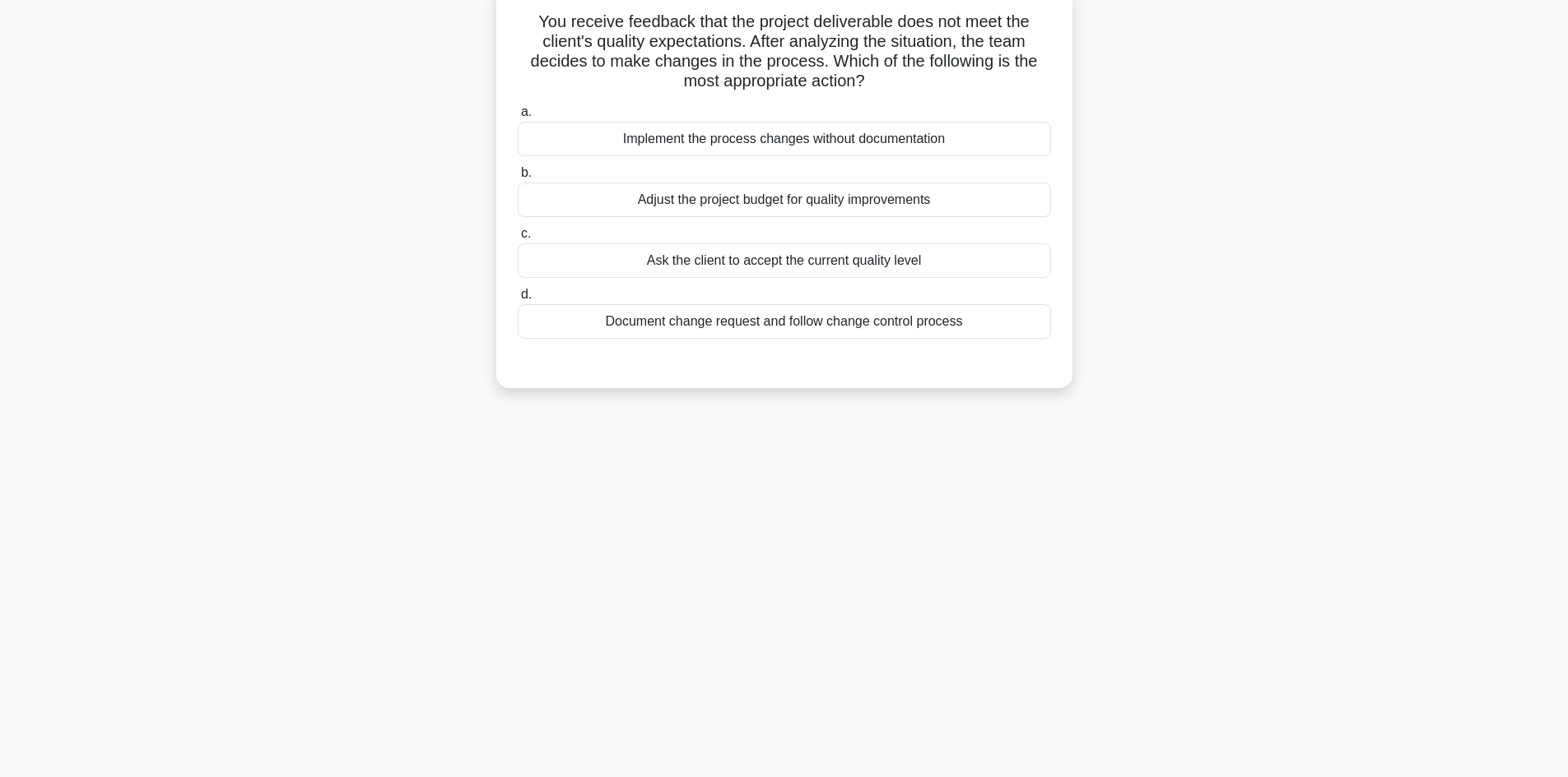
scroll to position [0, 0]
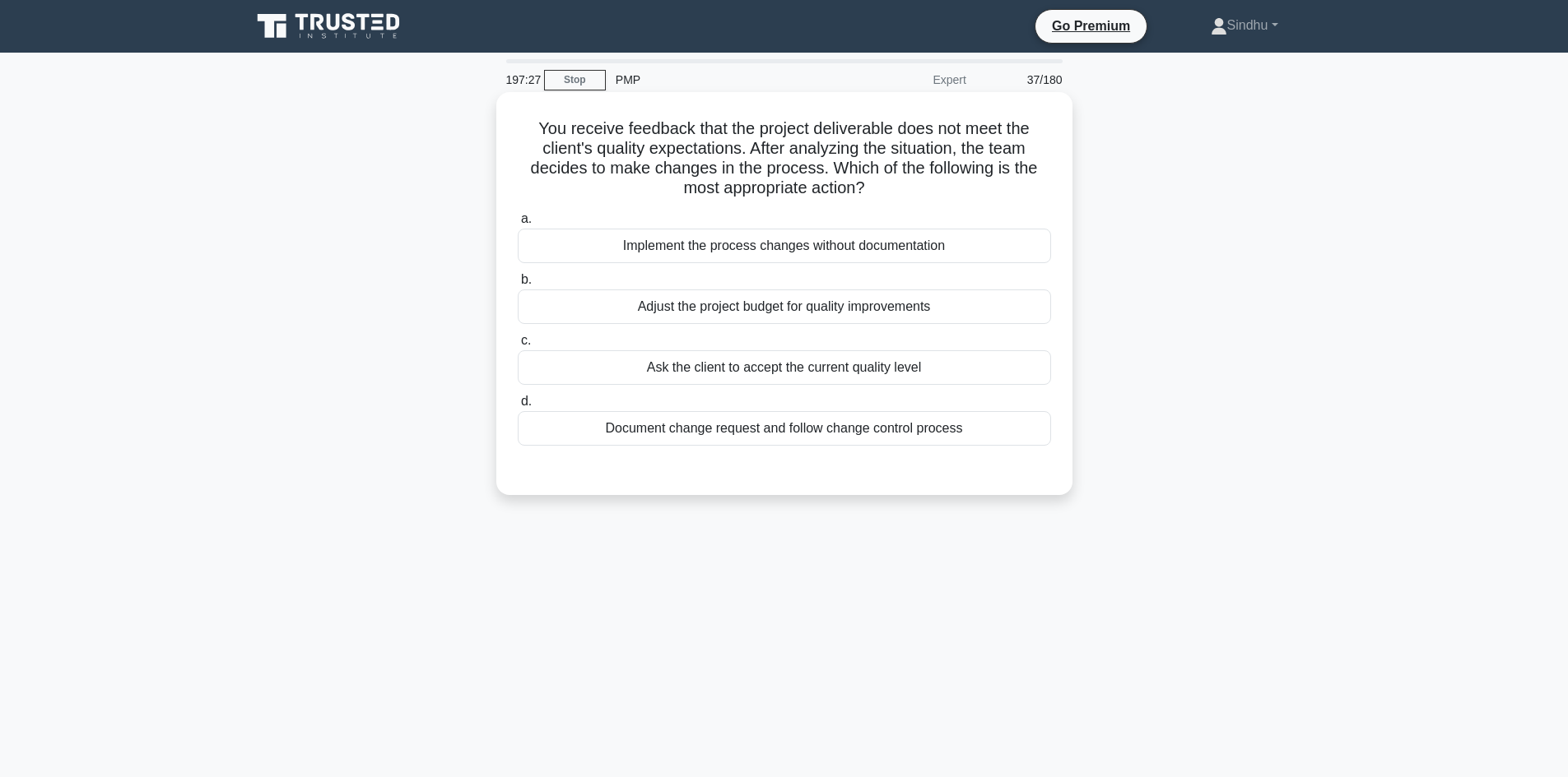
click at [717, 429] on div "Document change request and follow change control process" at bounding box center [784, 428] width 533 height 34
click at [518, 407] on input "d. Document change request and follow change control process" at bounding box center [518, 402] width 0 height 11
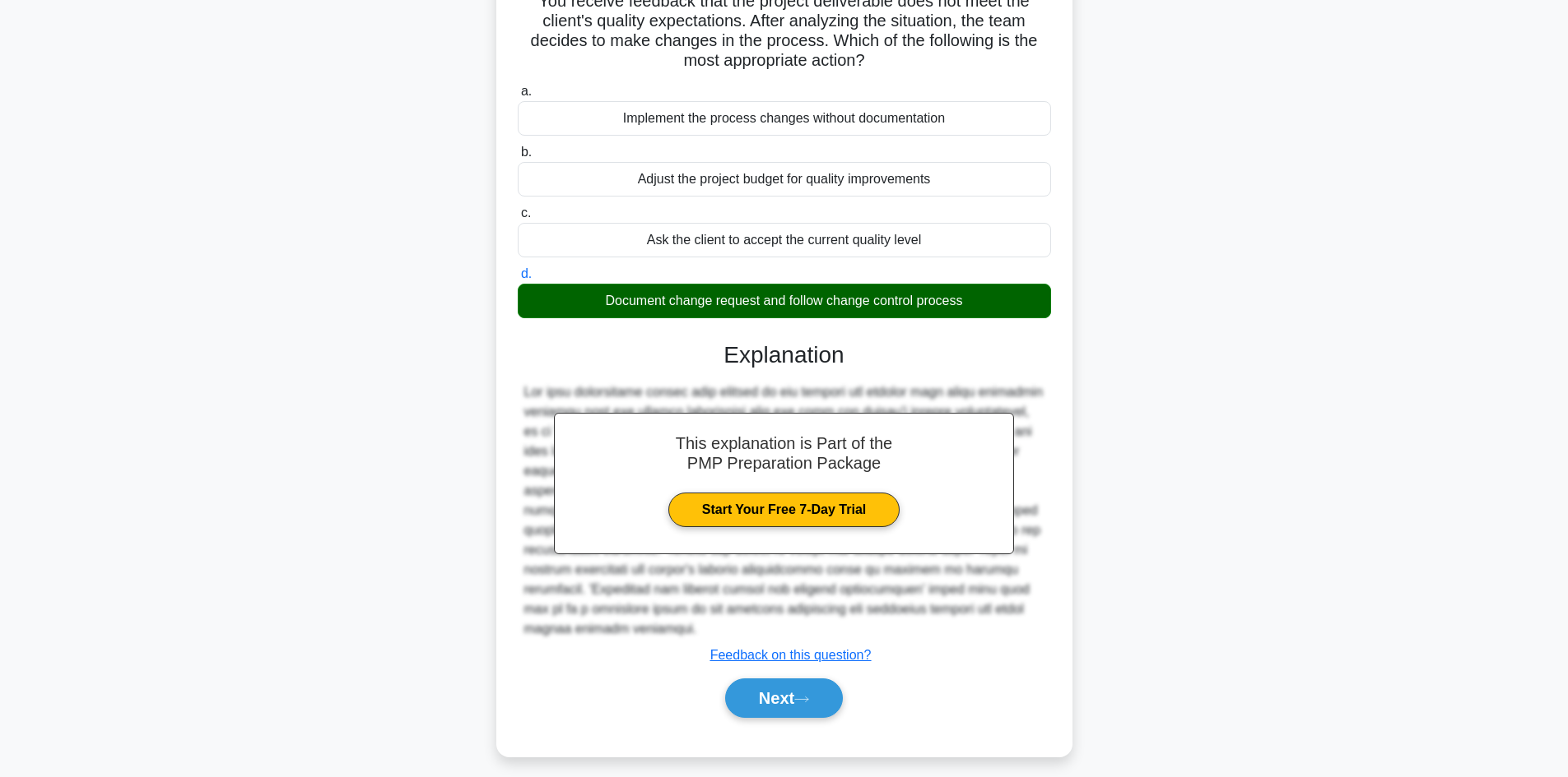
scroll to position [139, 0]
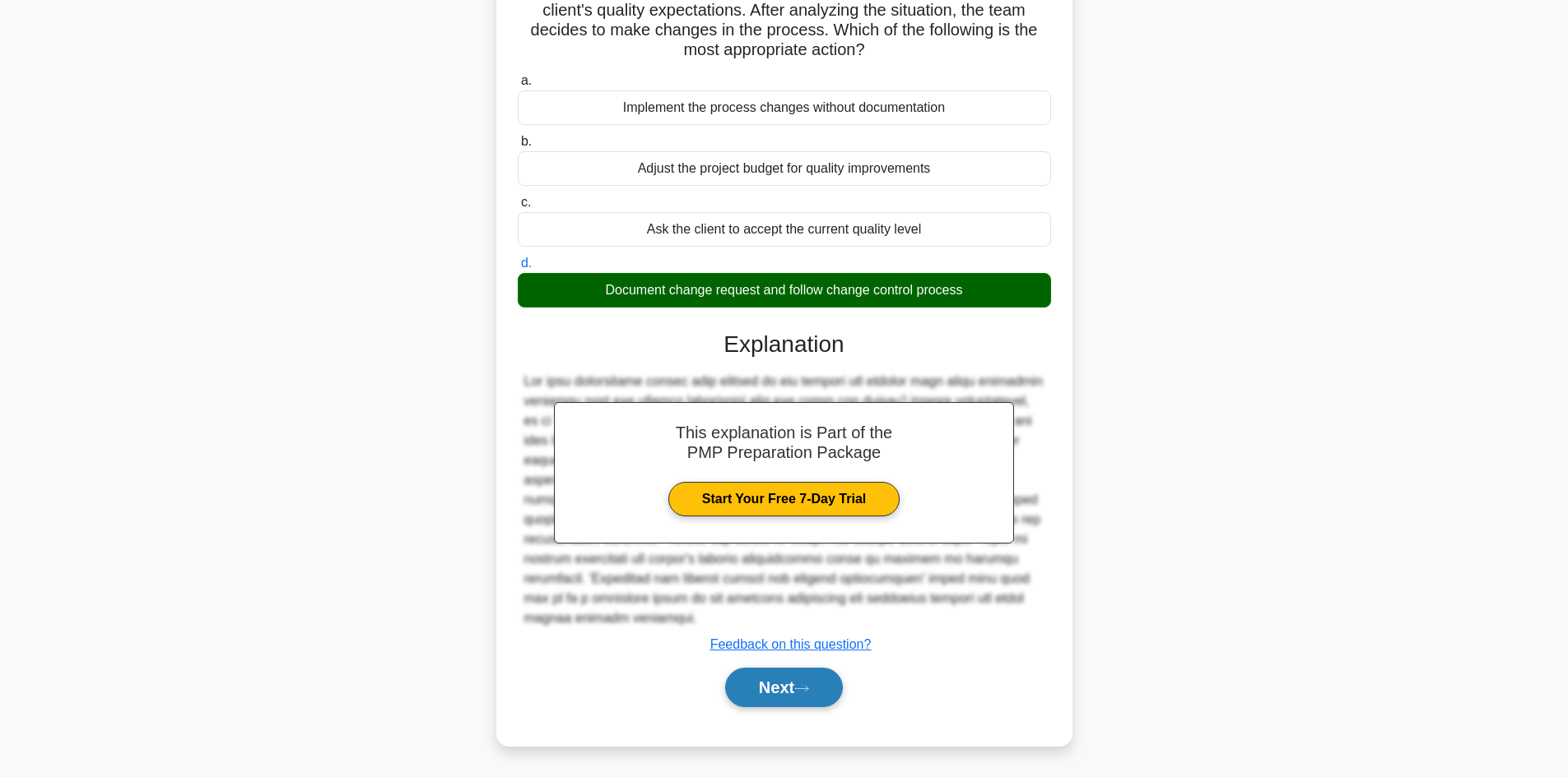
click at [757, 689] on button "Next" at bounding box center [783, 687] width 118 height 39
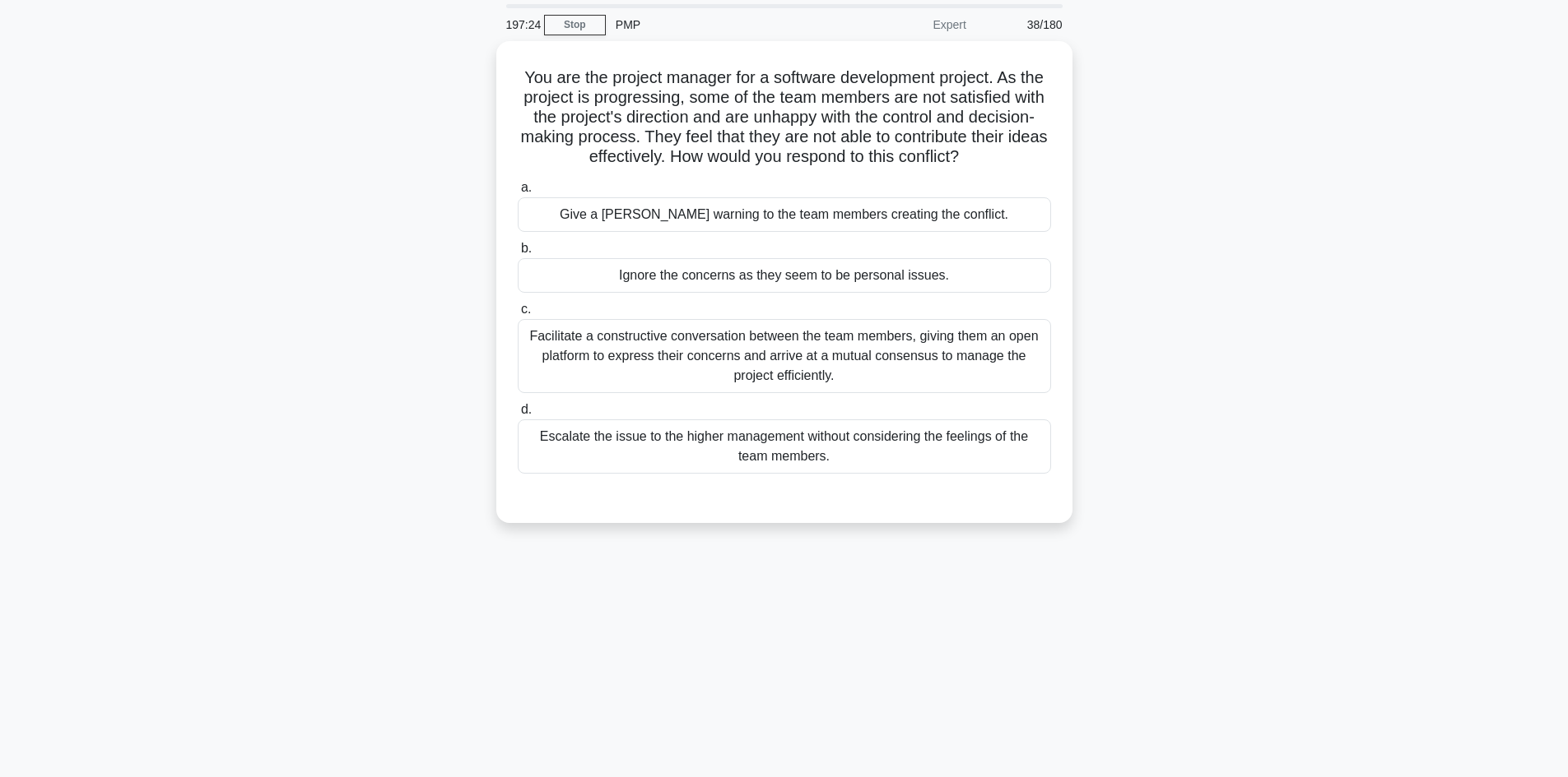
scroll to position [0, 0]
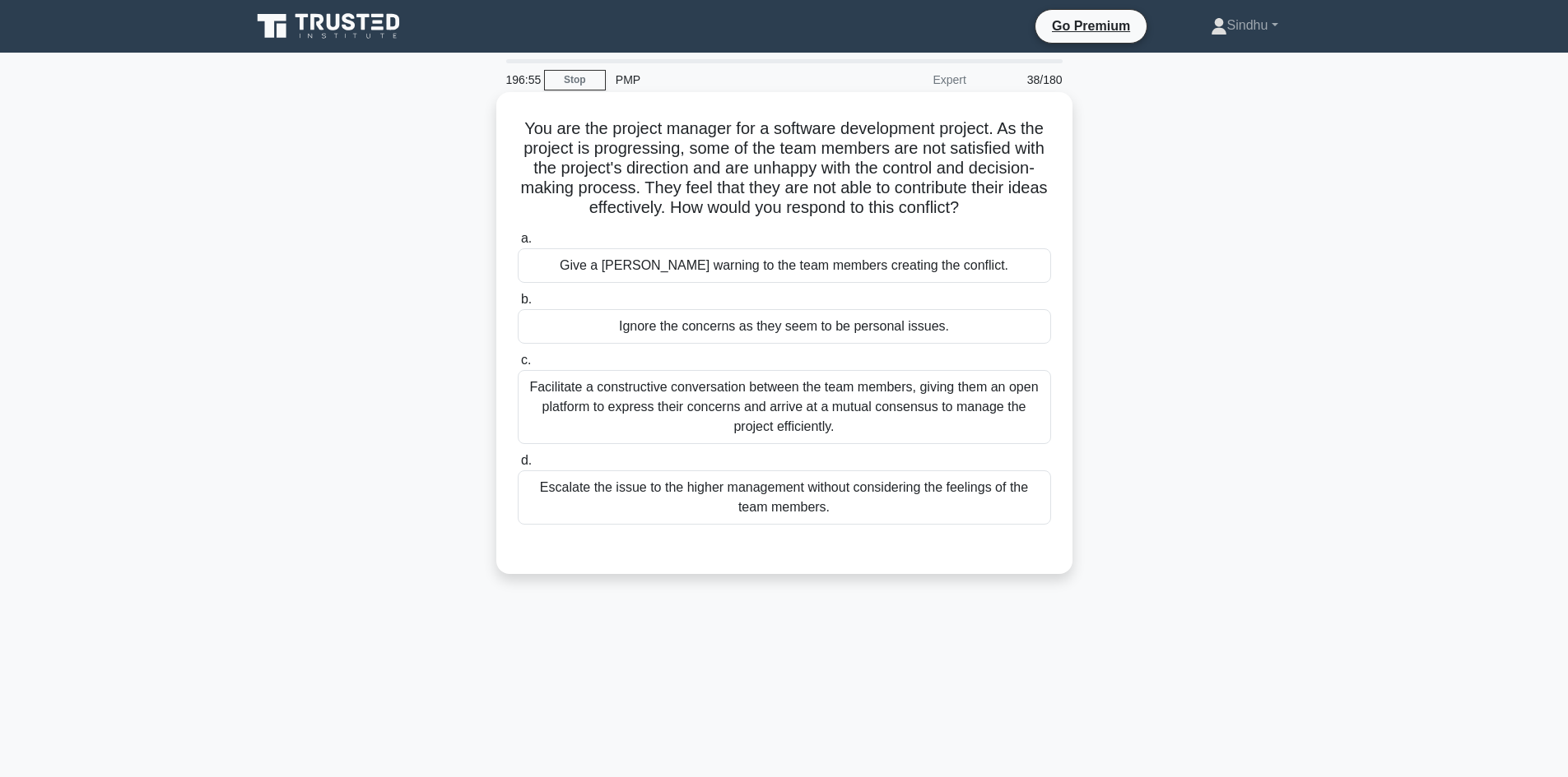
click at [759, 418] on div "Facilitate a constructive conversation between the team members, giving them an…" at bounding box center [784, 407] width 533 height 74
click at [518, 366] on input "c. Facilitate a constructive conversation between the team members, giving them…" at bounding box center [518, 360] width 0 height 11
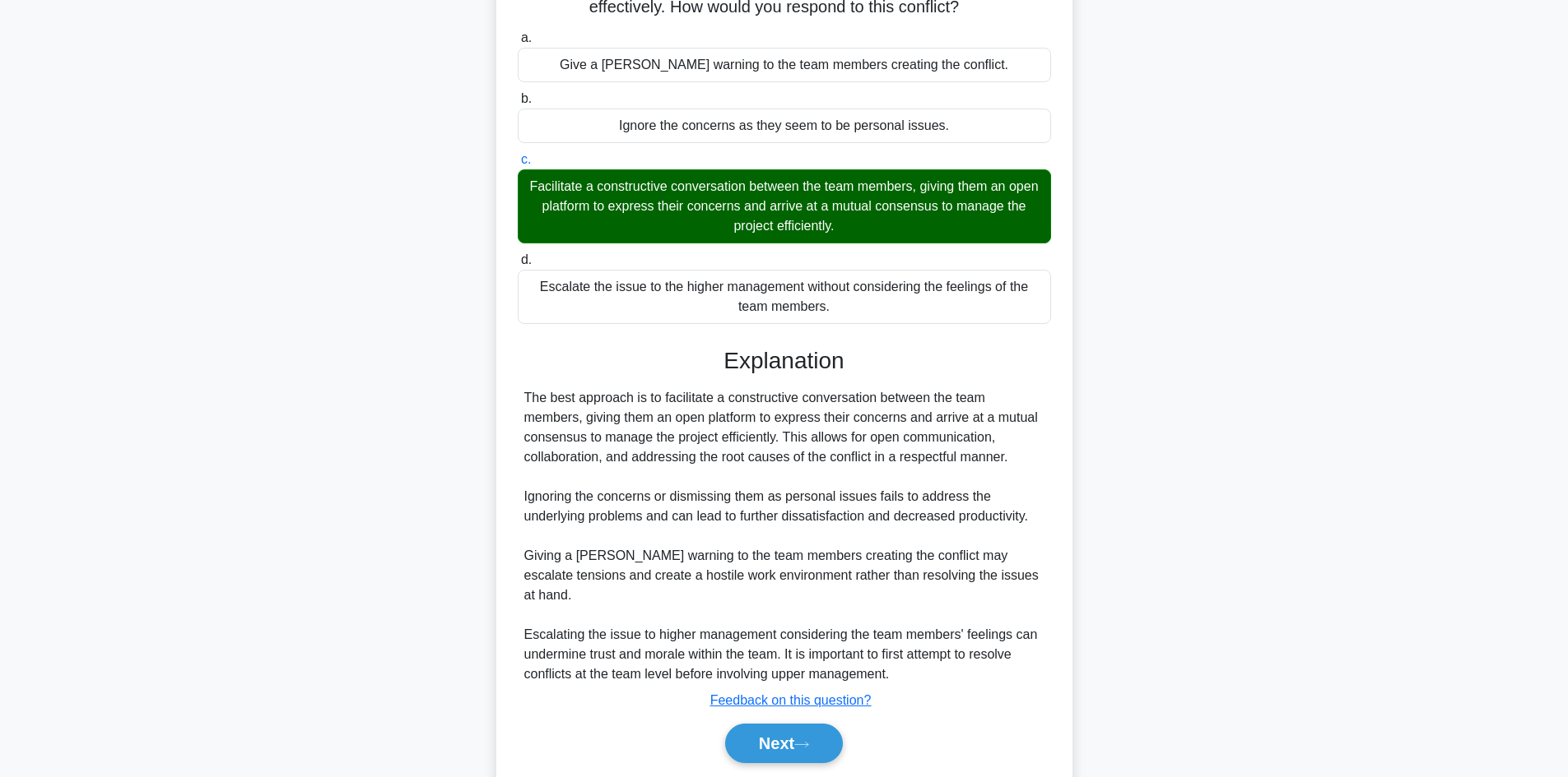
scroll to position [238, 0]
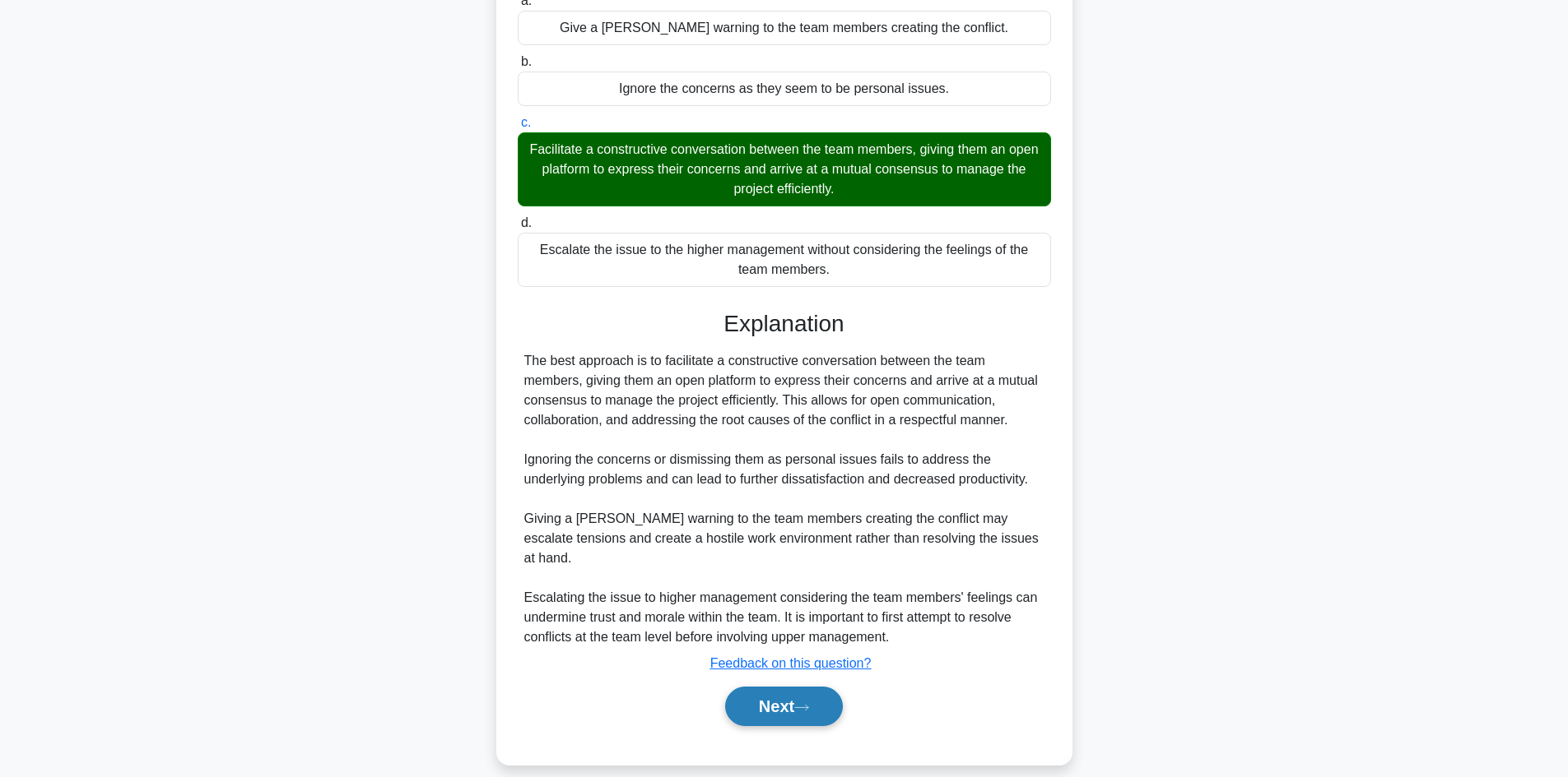
click at [761, 694] on button "Next" at bounding box center [783, 706] width 118 height 39
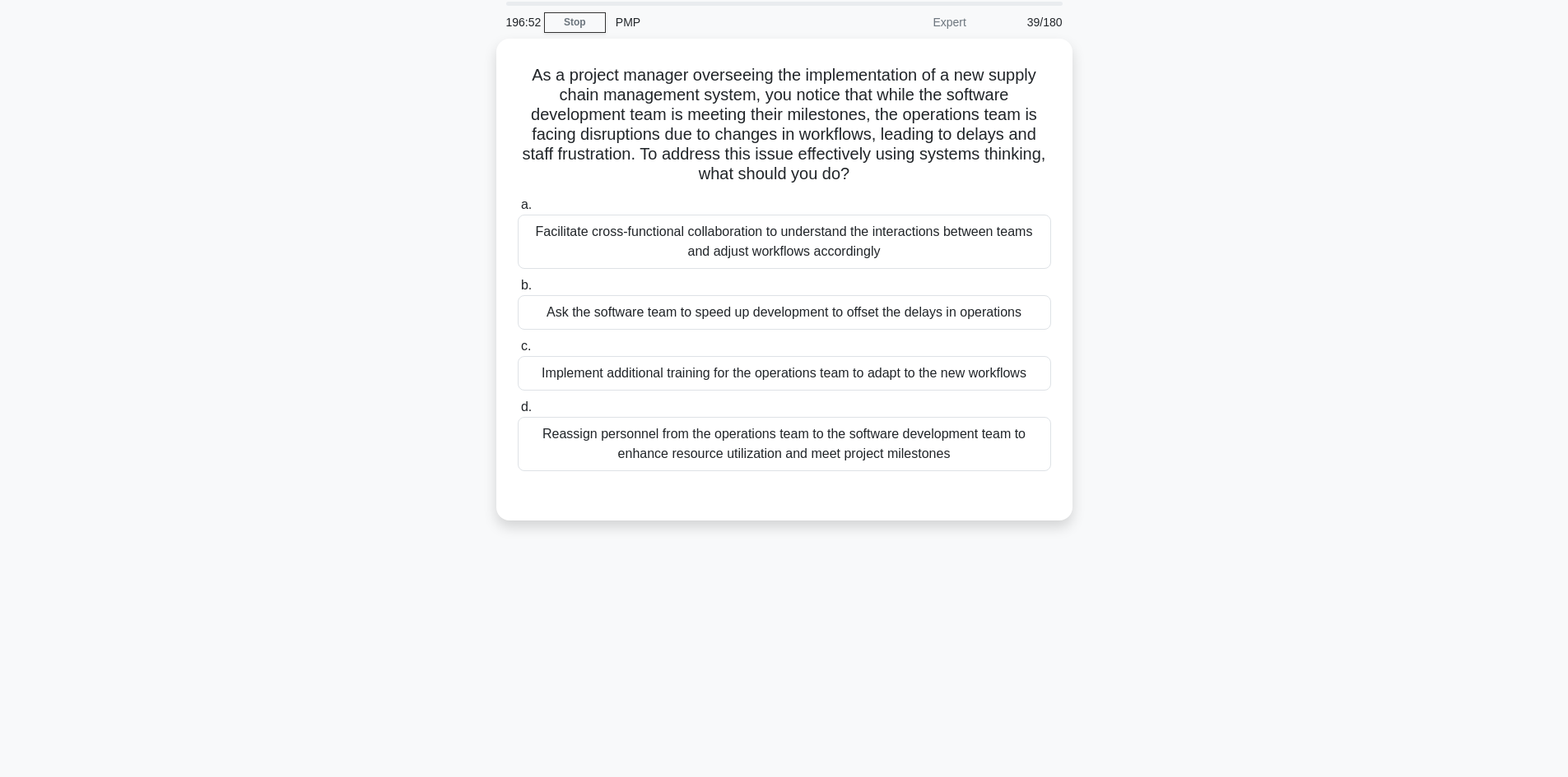
scroll to position [29, 0]
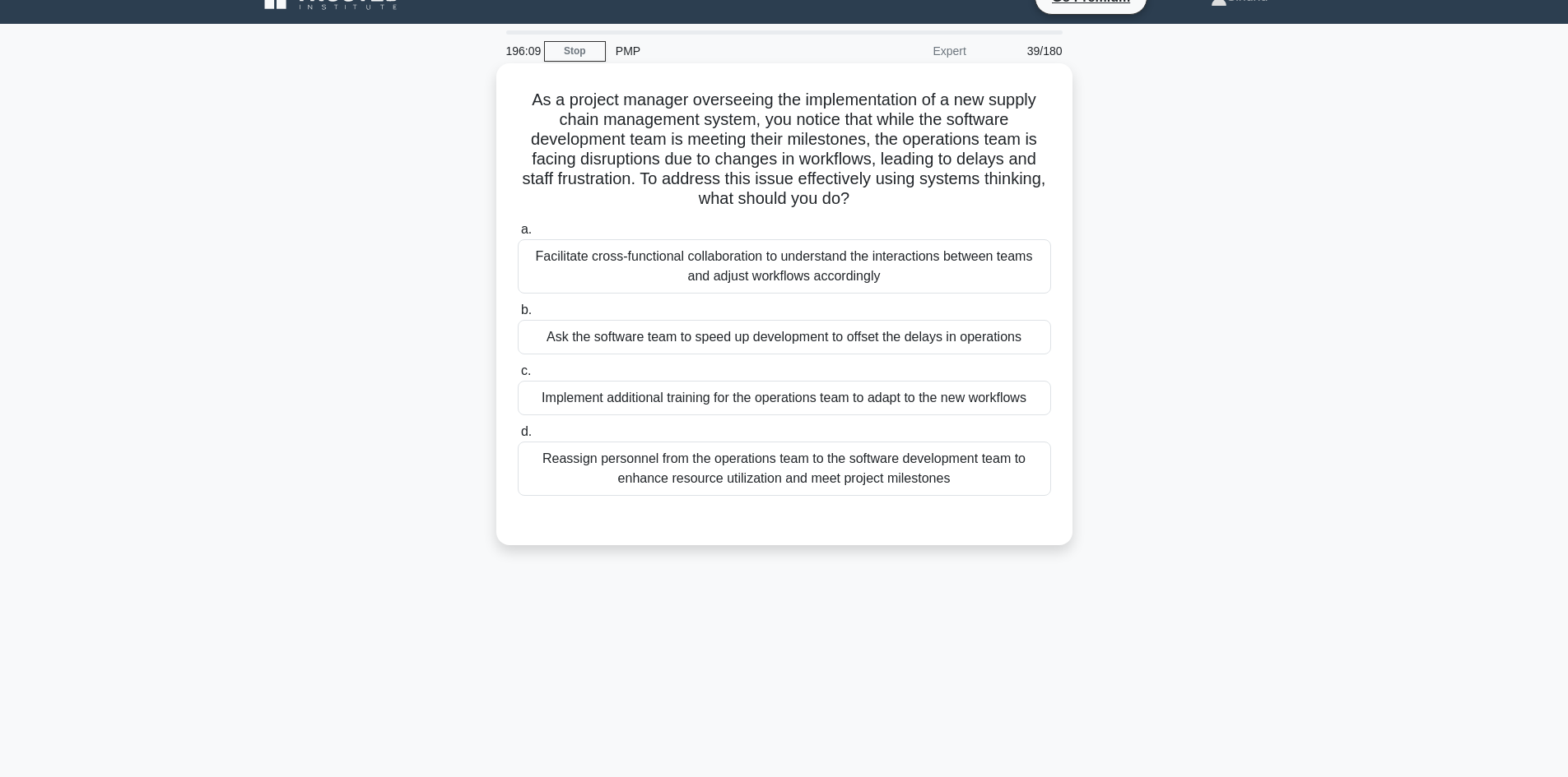
click at [766, 263] on div "Facilitate cross-functional collaboration to understand the interactions betwee…" at bounding box center [784, 266] width 533 height 54
click at [518, 235] on input "a. Facilitate cross-functional collaboration to understand the interactions bet…" at bounding box center [518, 229] width 0 height 11
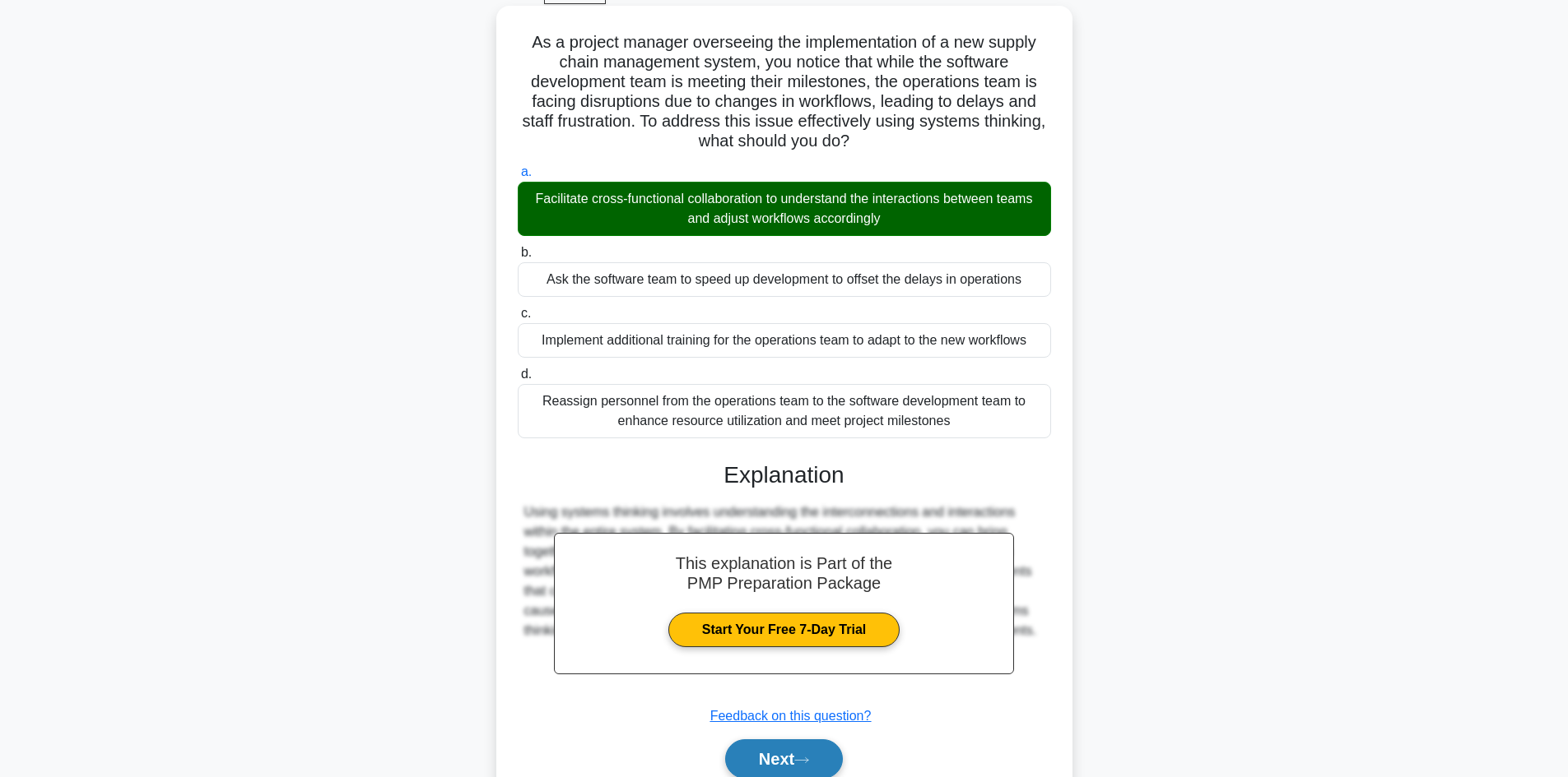
scroll to position [158, 0]
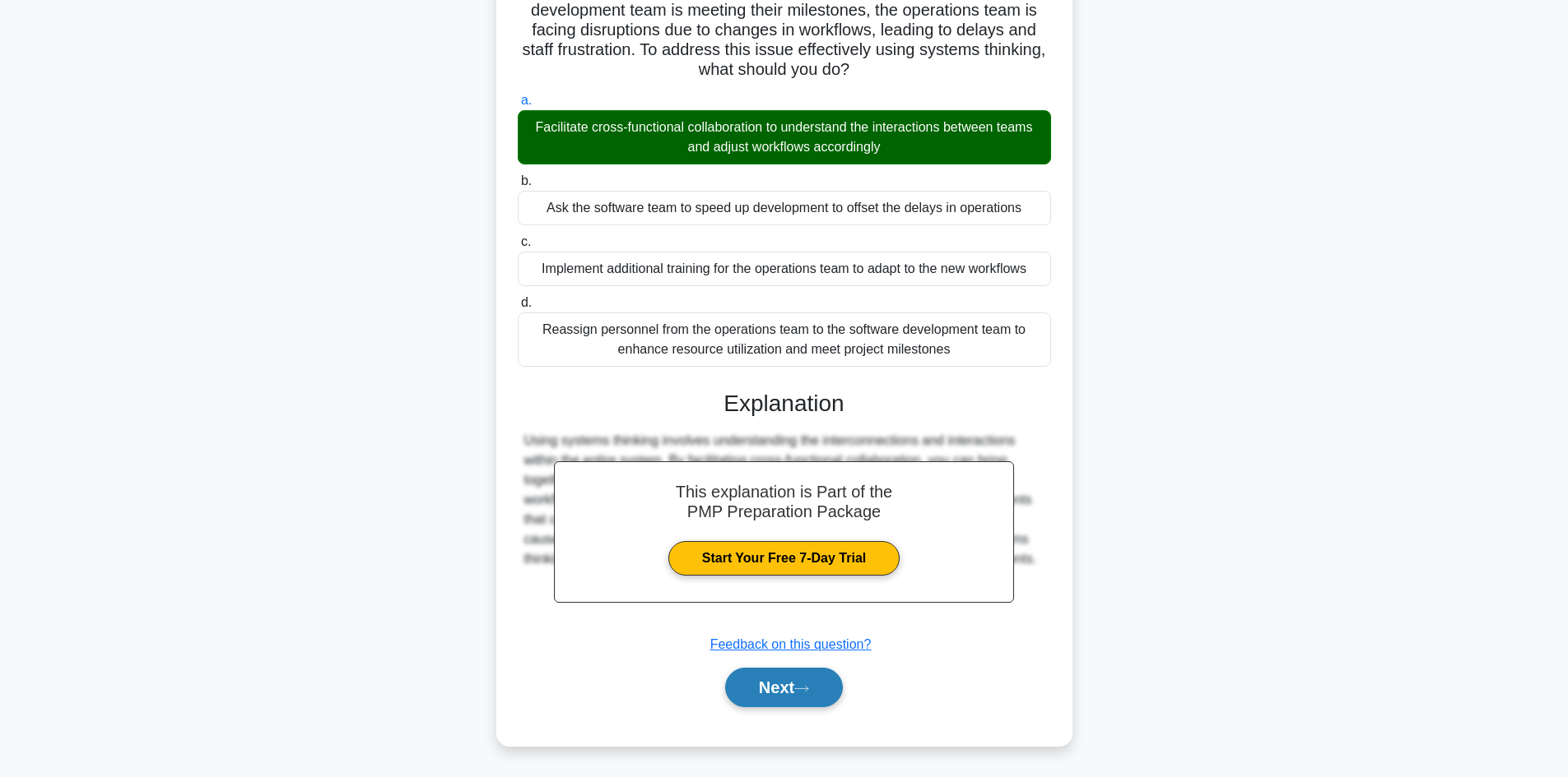
click at [751, 689] on button "Next" at bounding box center [783, 687] width 118 height 39
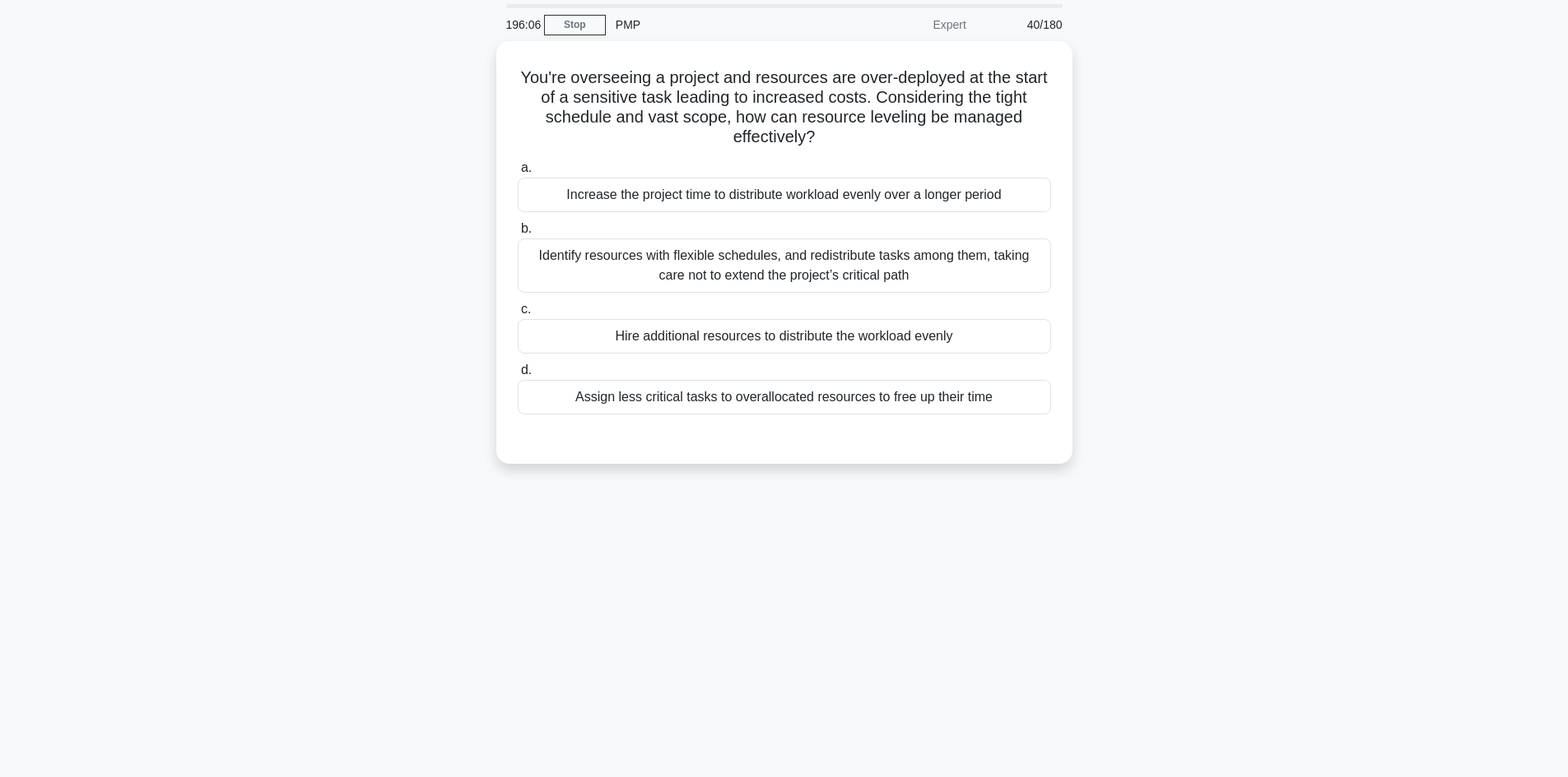
scroll to position [0, 0]
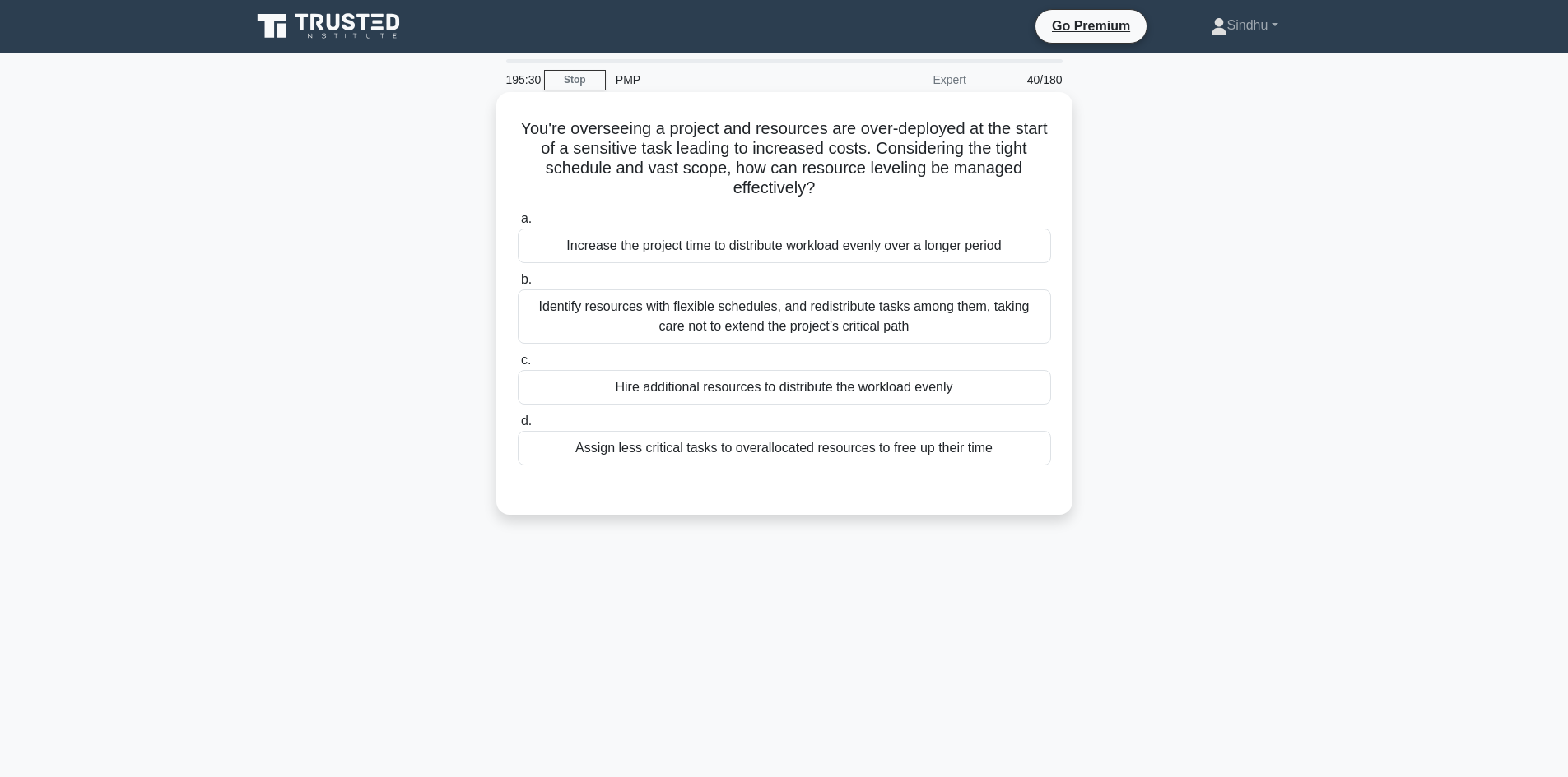
click at [865, 257] on div "Increase the project time to distribute workload evenly over a longer period" at bounding box center [784, 245] width 533 height 34
click at [518, 224] on input "a. Increase the project time to distribute workload evenly over a longer period" at bounding box center [518, 219] width 0 height 11
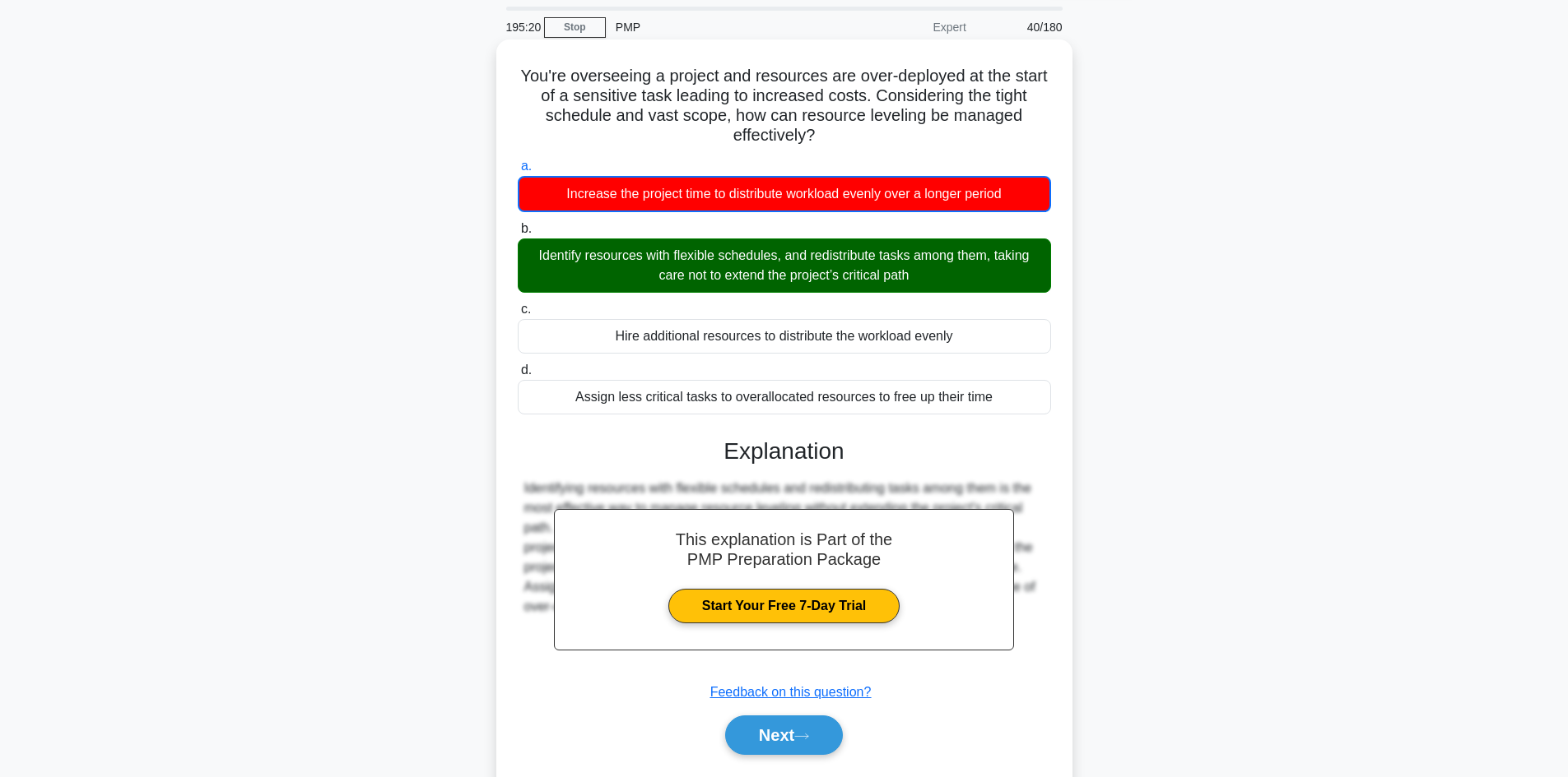
scroll to position [111, 0]
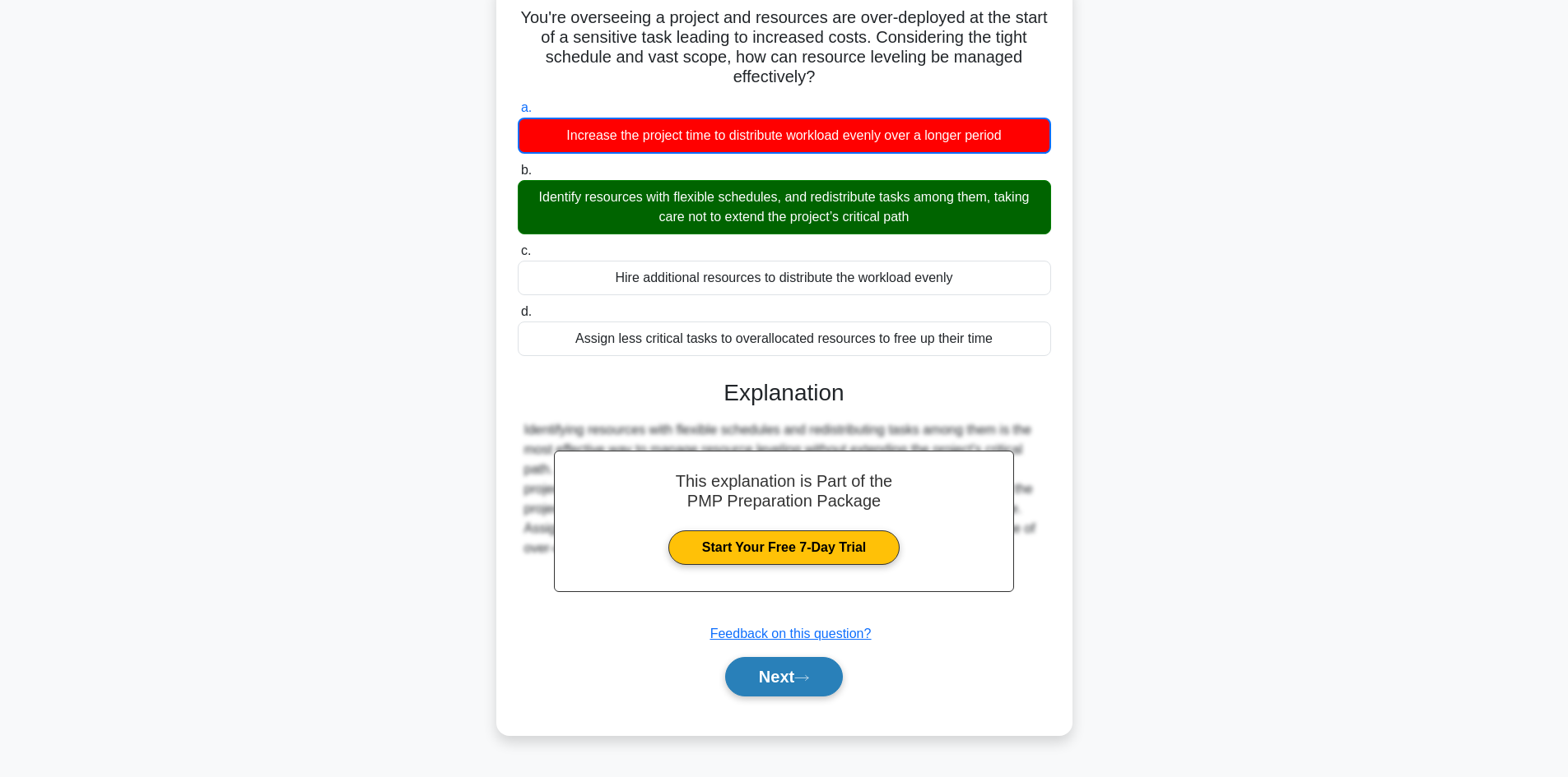
click at [774, 689] on button "Next" at bounding box center [783, 676] width 118 height 39
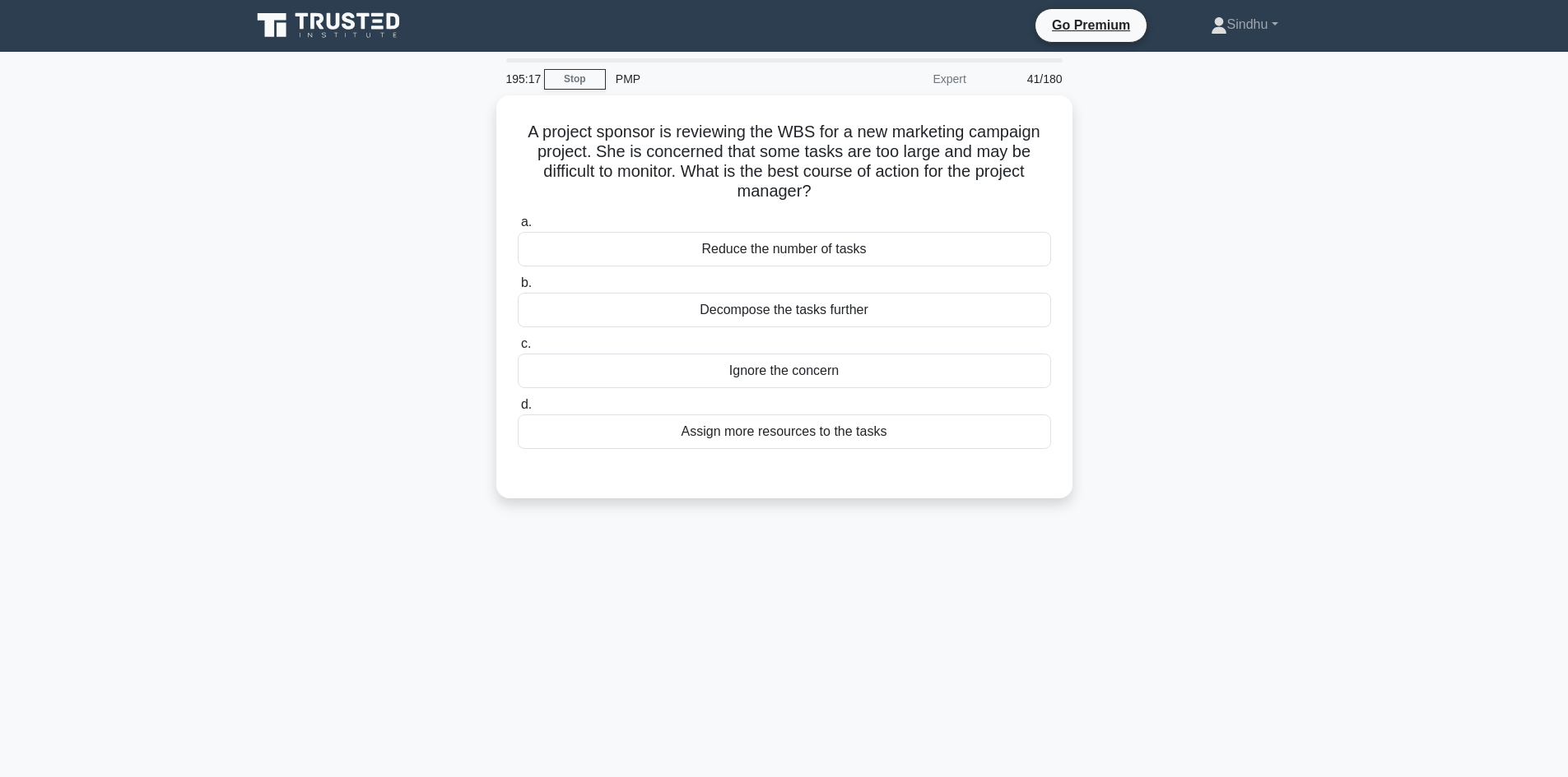
scroll to position [0, 0]
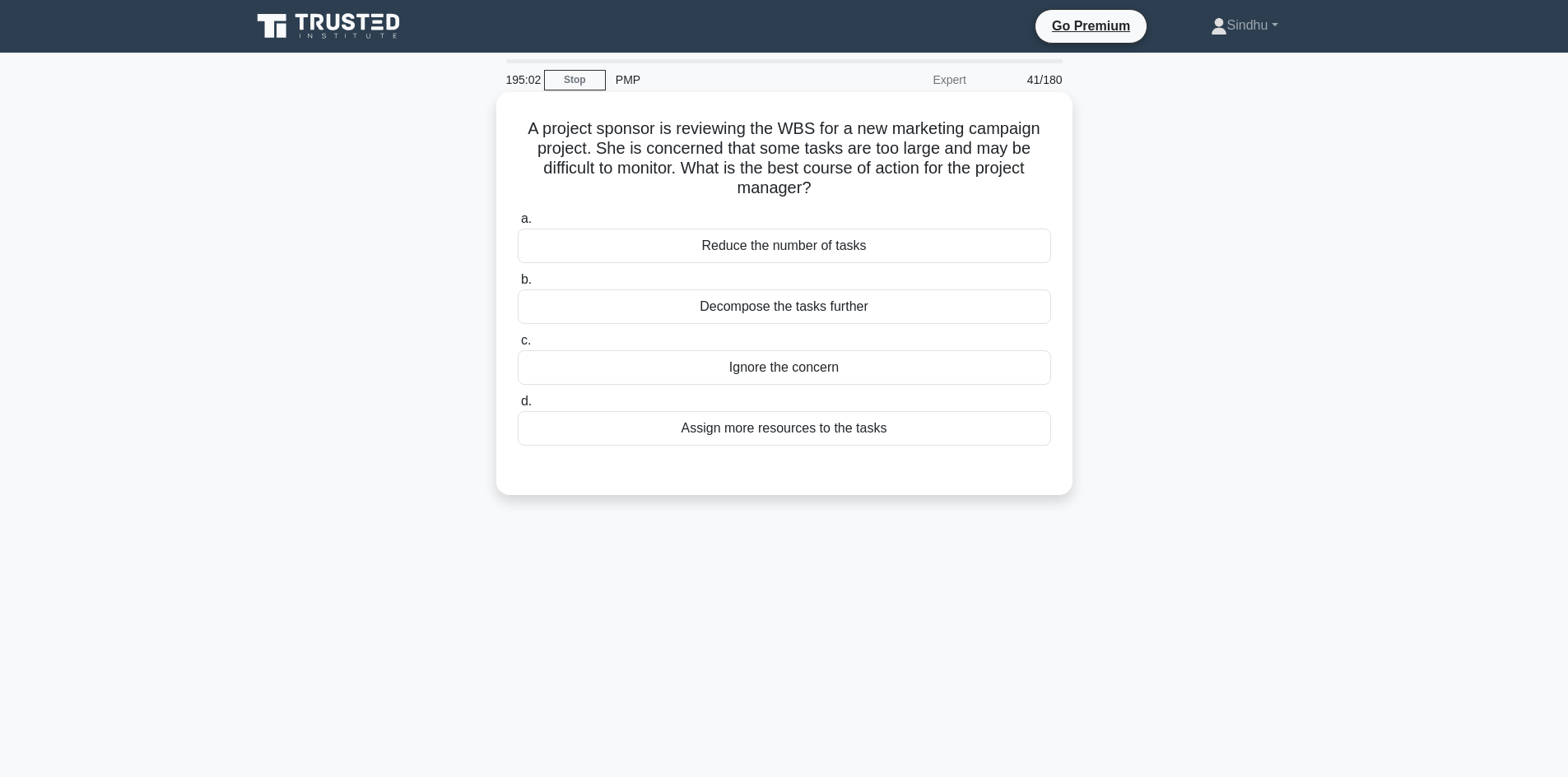
click at [803, 308] on div "Decompose the tasks further" at bounding box center [784, 306] width 533 height 34
click at [518, 285] on input "b. Decompose the tasks further" at bounding box center [518, 280] width 0 height 11
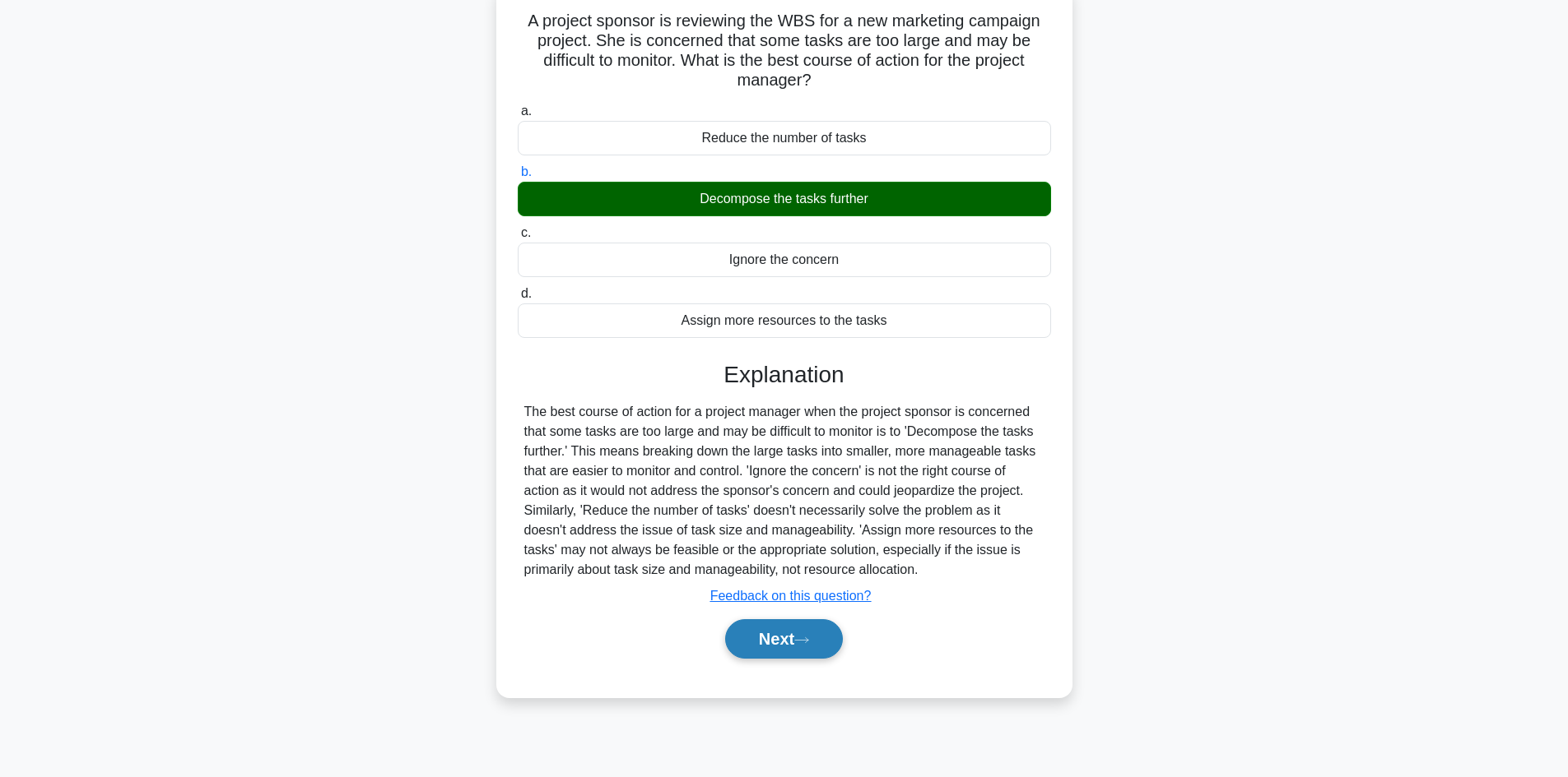
scroll to position [111, 0]
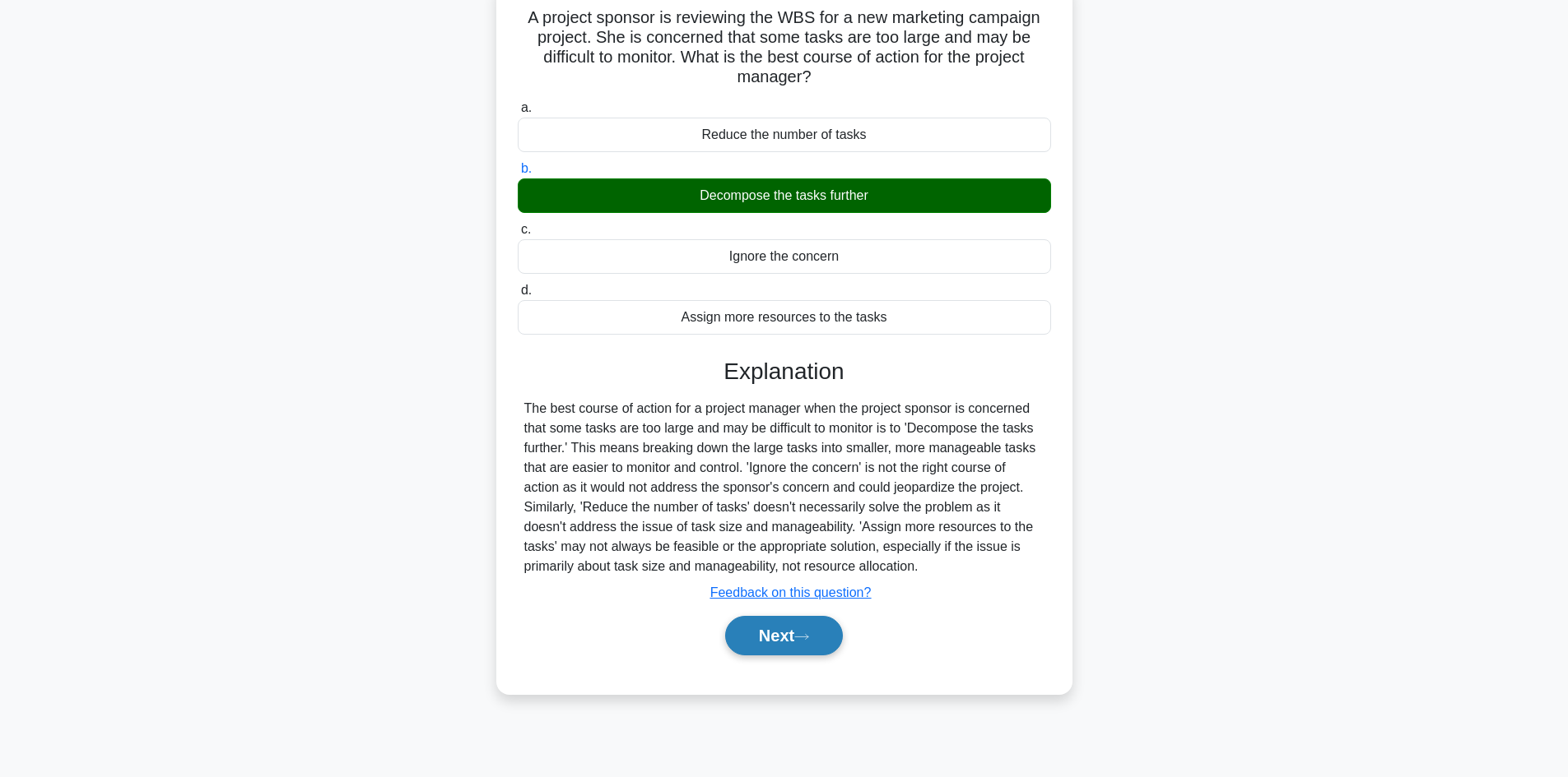
click at [766, 637] on button "Next" at bounding box center [783, 635] width 118 height 39
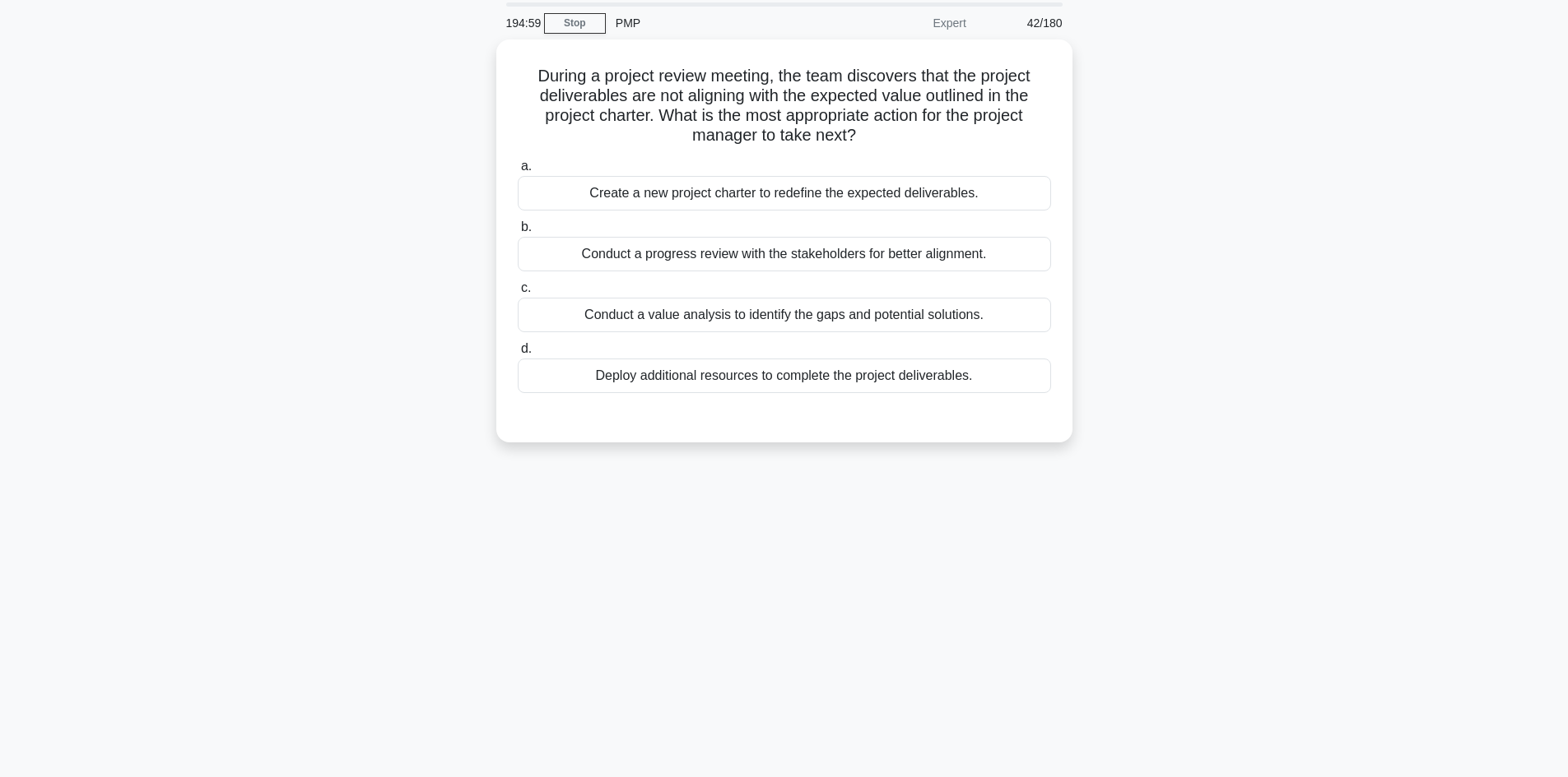
scroll to position [0, 0]
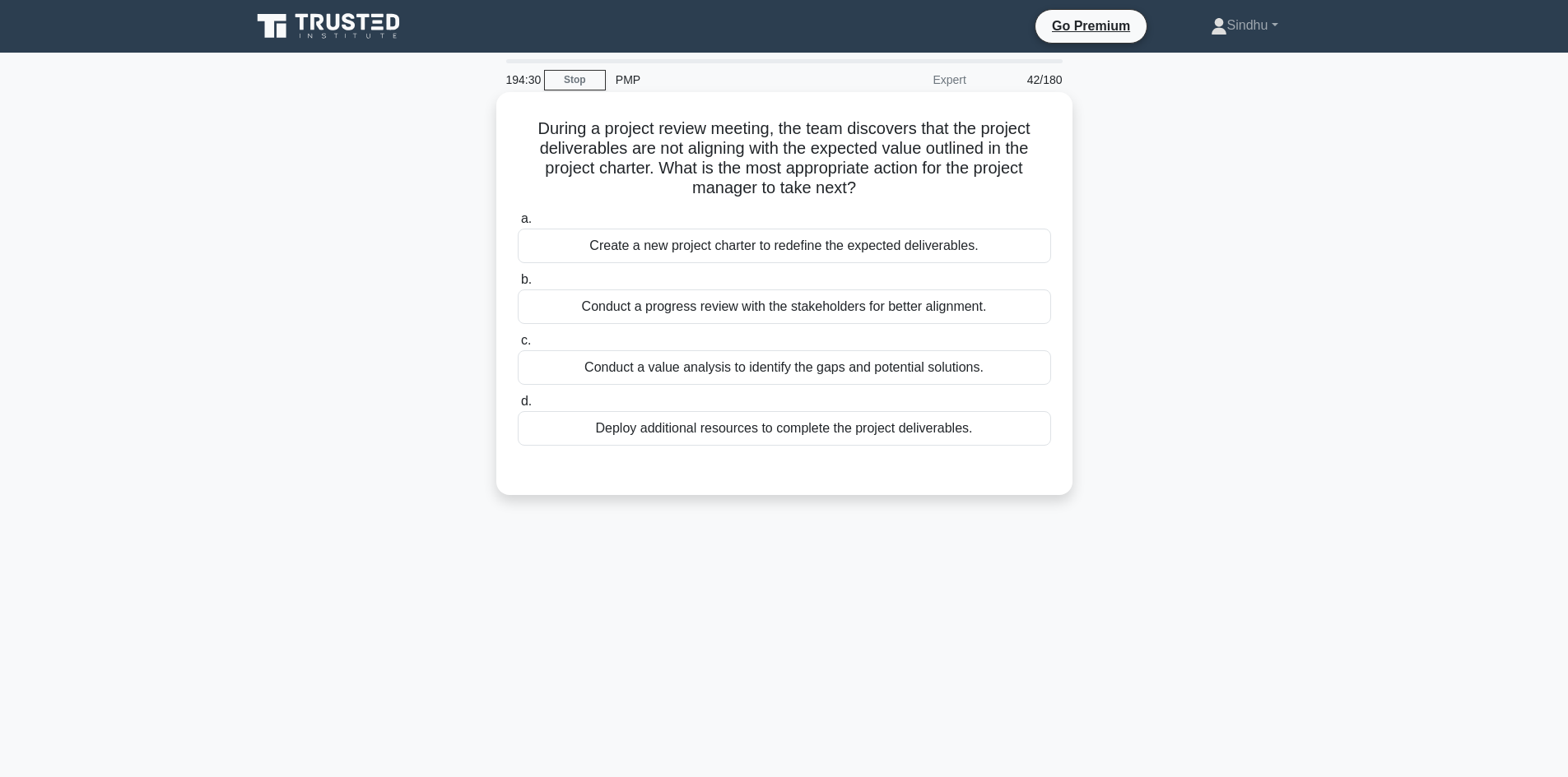
click at [736, 373] on div "Conduct a value analysis to identify the gaps and potential solutions." at bounding box center [784, 367] width 533 height 34
click at [518, 346] on input "c. Conduct a value analysis to identify the gaps and potential solutions." at bounding box center [518, 341] width 0 height 11
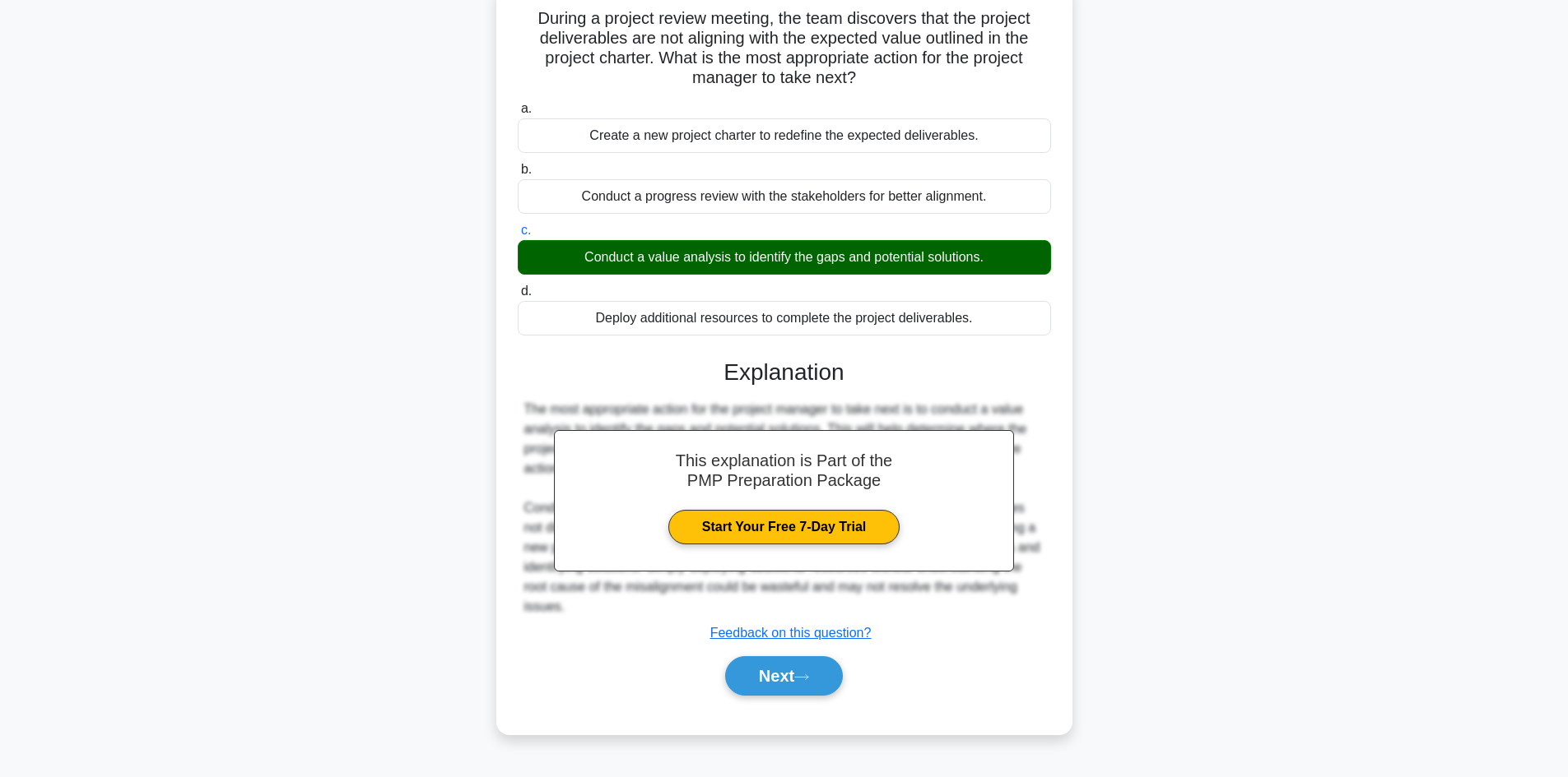
scroll to position [111, 0]
click at [756, 677] on button "Next" at bounding box center [783, 674] width 118 height 39
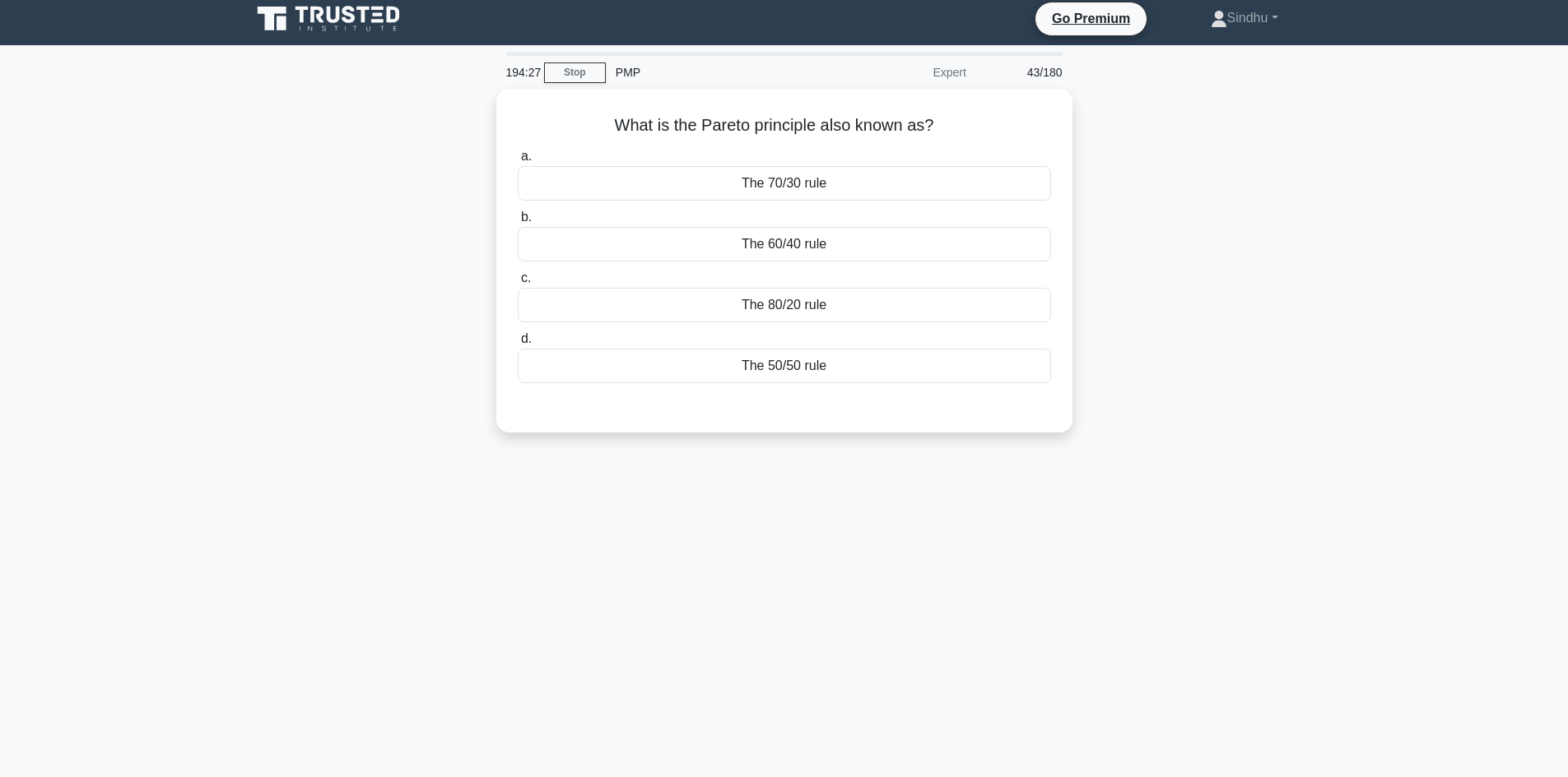
scroll to position [0, 0]
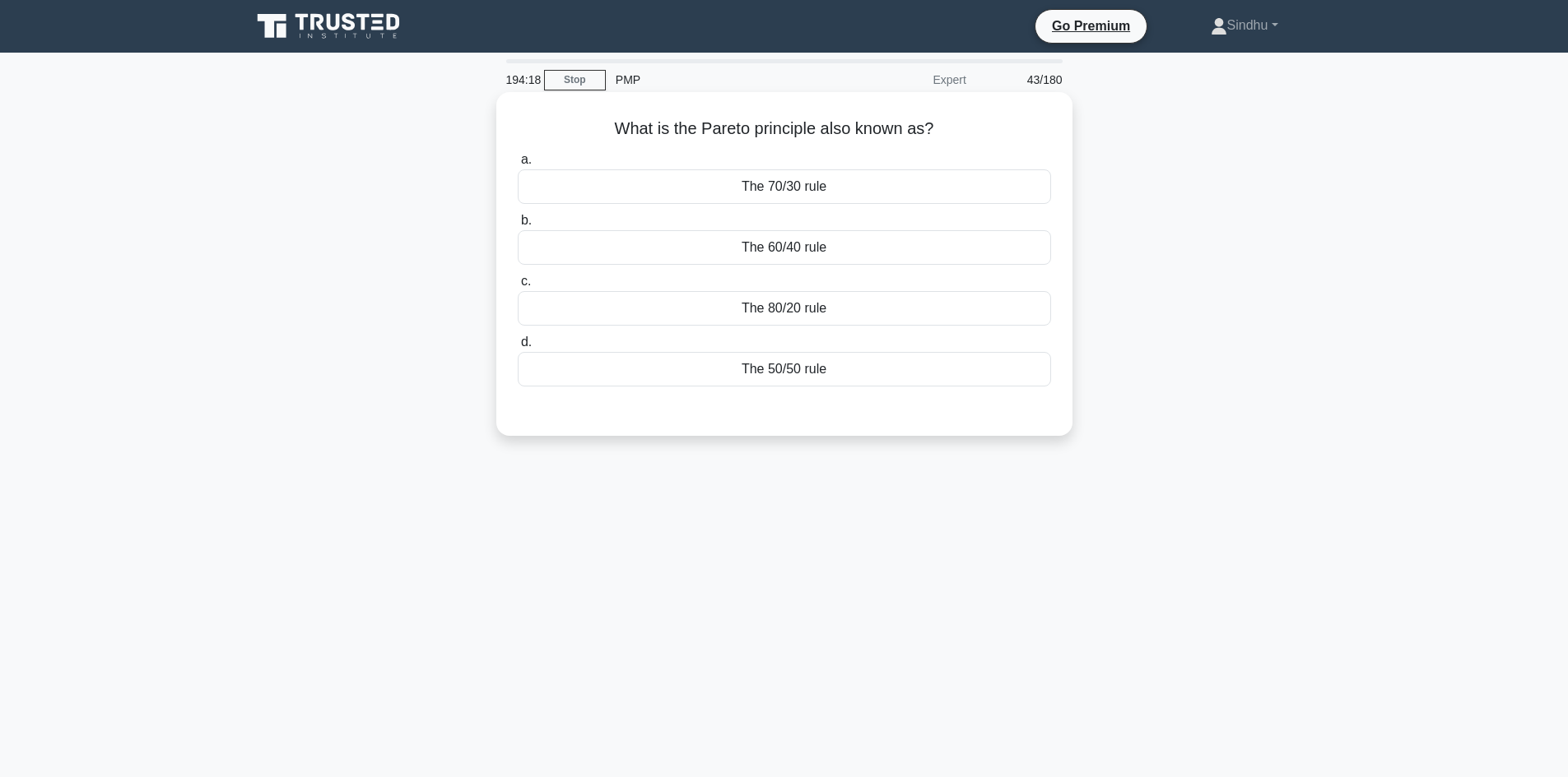
click at [781, 308] on div "The 80/20 rule" at bounding box center [784, 308] width 533 height 34
click at [518, 287] on input "c. The 80/20 rule" at bounding box center [518, 282] width 0 height 11
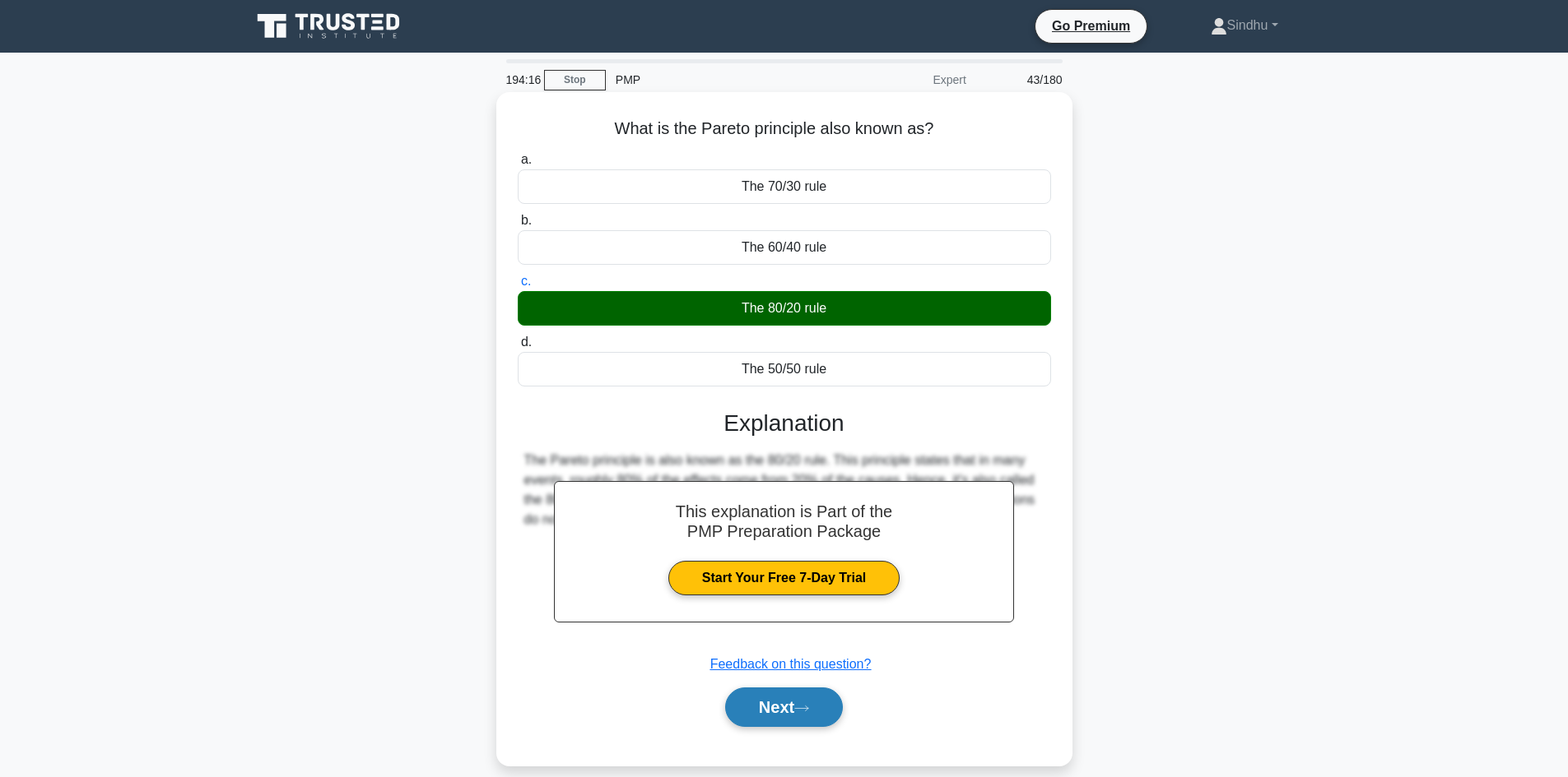
click at [786, 707] on button "Next" at bounding box center [783, 707] width 118 height 39
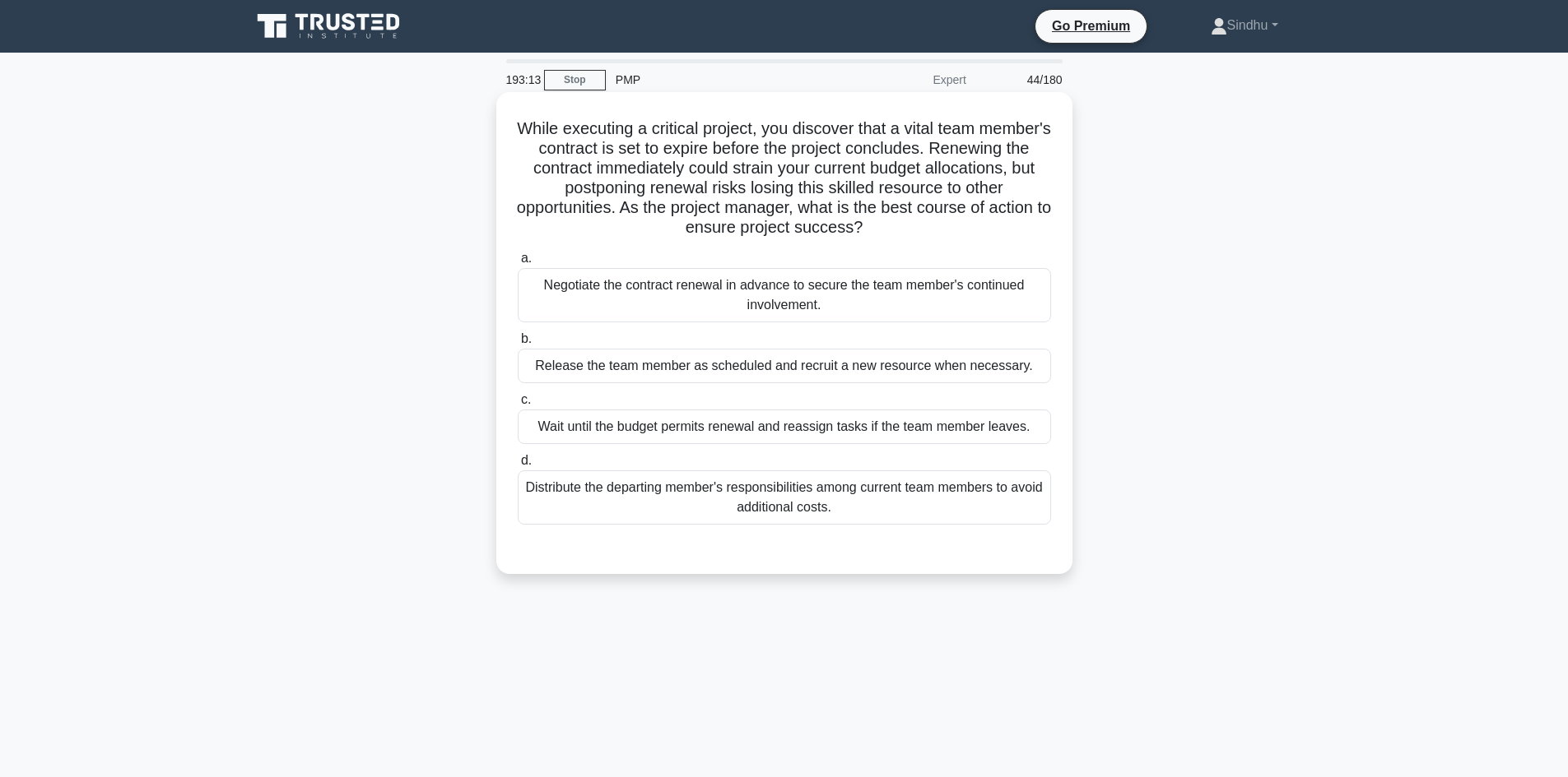
click at [797, 495] on div "Distribute the departing member's responsibilities among current team members t…" at bounding box center [784, 497] width 533 height 54
click at [518, 466] on input "d. Distribute the departing member's responsibilities among current team member…" at bounding box center [518, 461] width 0 height 11
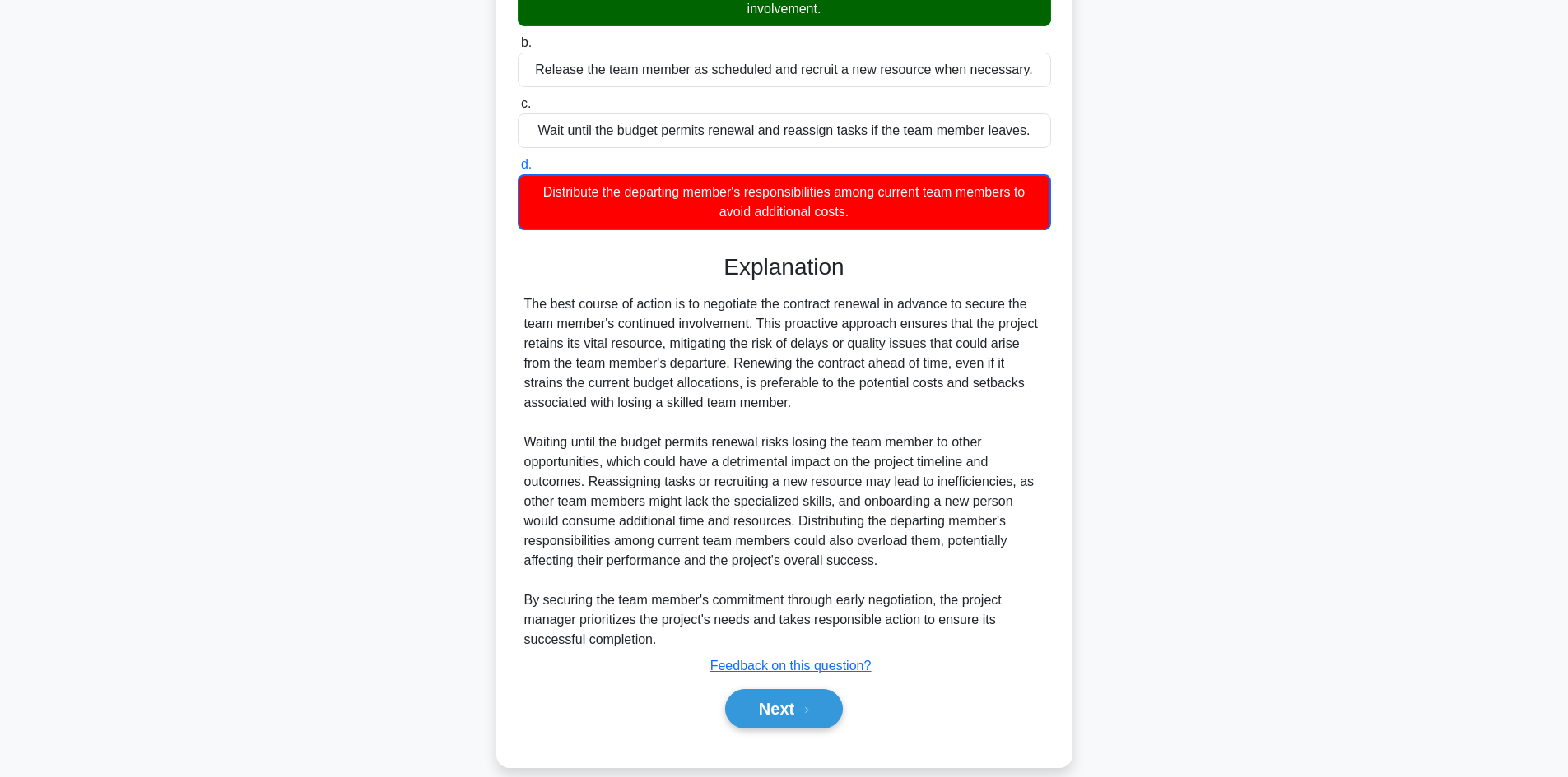
scroll to position [318, 0]
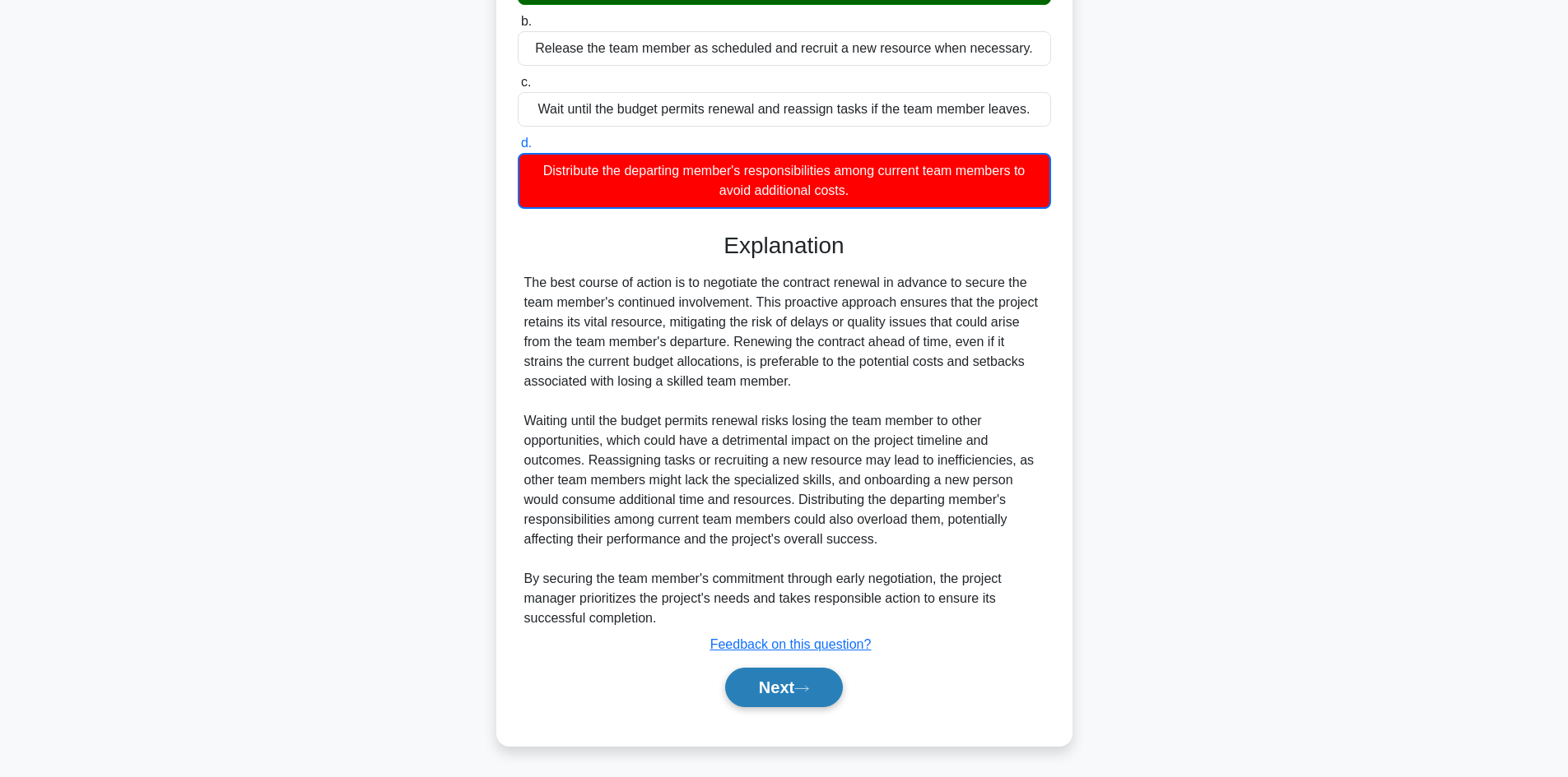
click at [761, 690] on button "Next" at bounding box center [783, 687] width 118 height 39
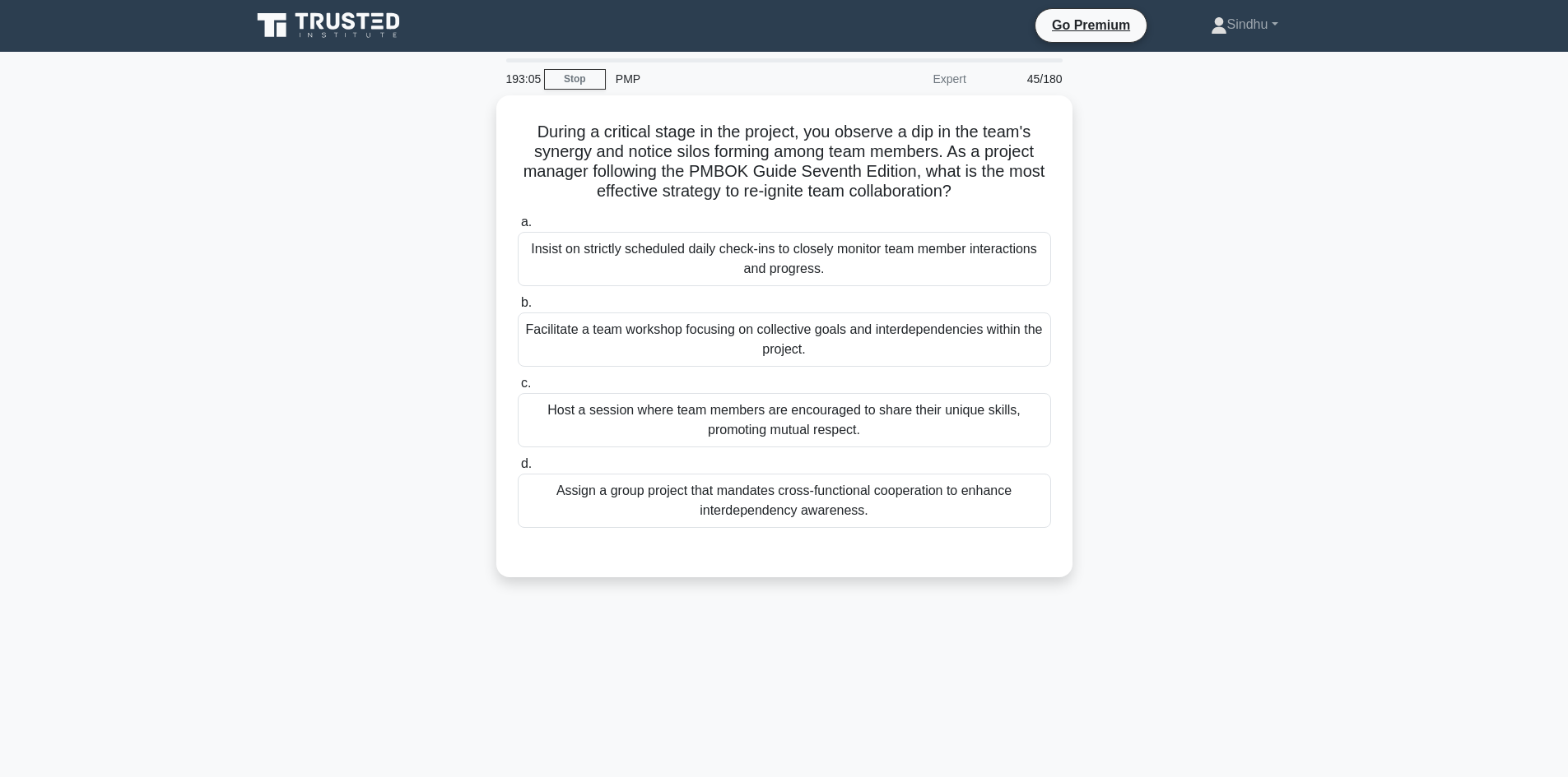
scroll to position [0, 0]
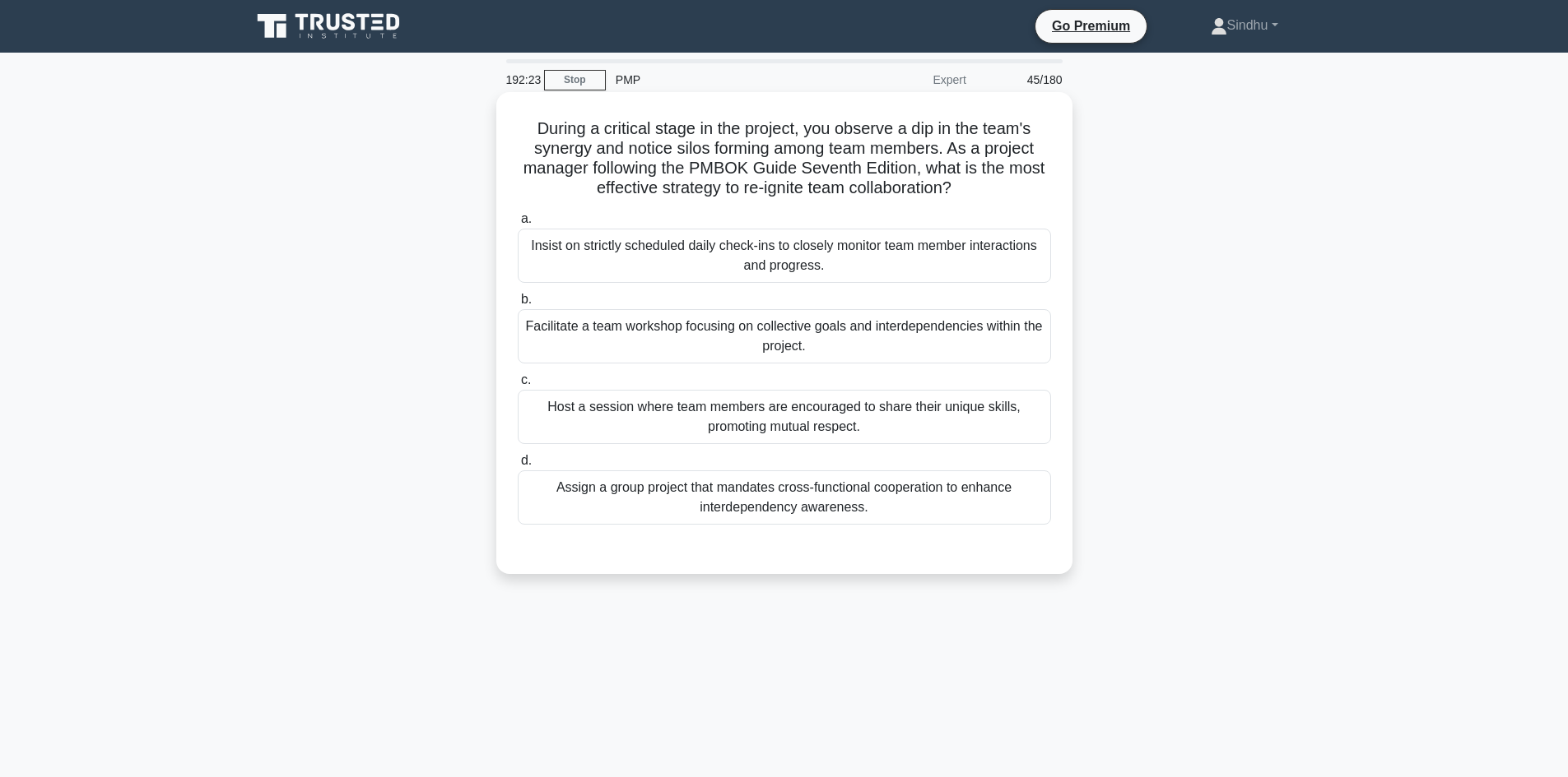
click at [843, 336] on div "Facilitate a team workshop focusing on collective goals and interdependencies w…" at bounding box center [784, 336] width 533 height 54
click at [518, 305] on input "b. Facilitate a team workshop focusing on collective goals and interdependencie…" at bounding box center [518, 299] width 0 height 11
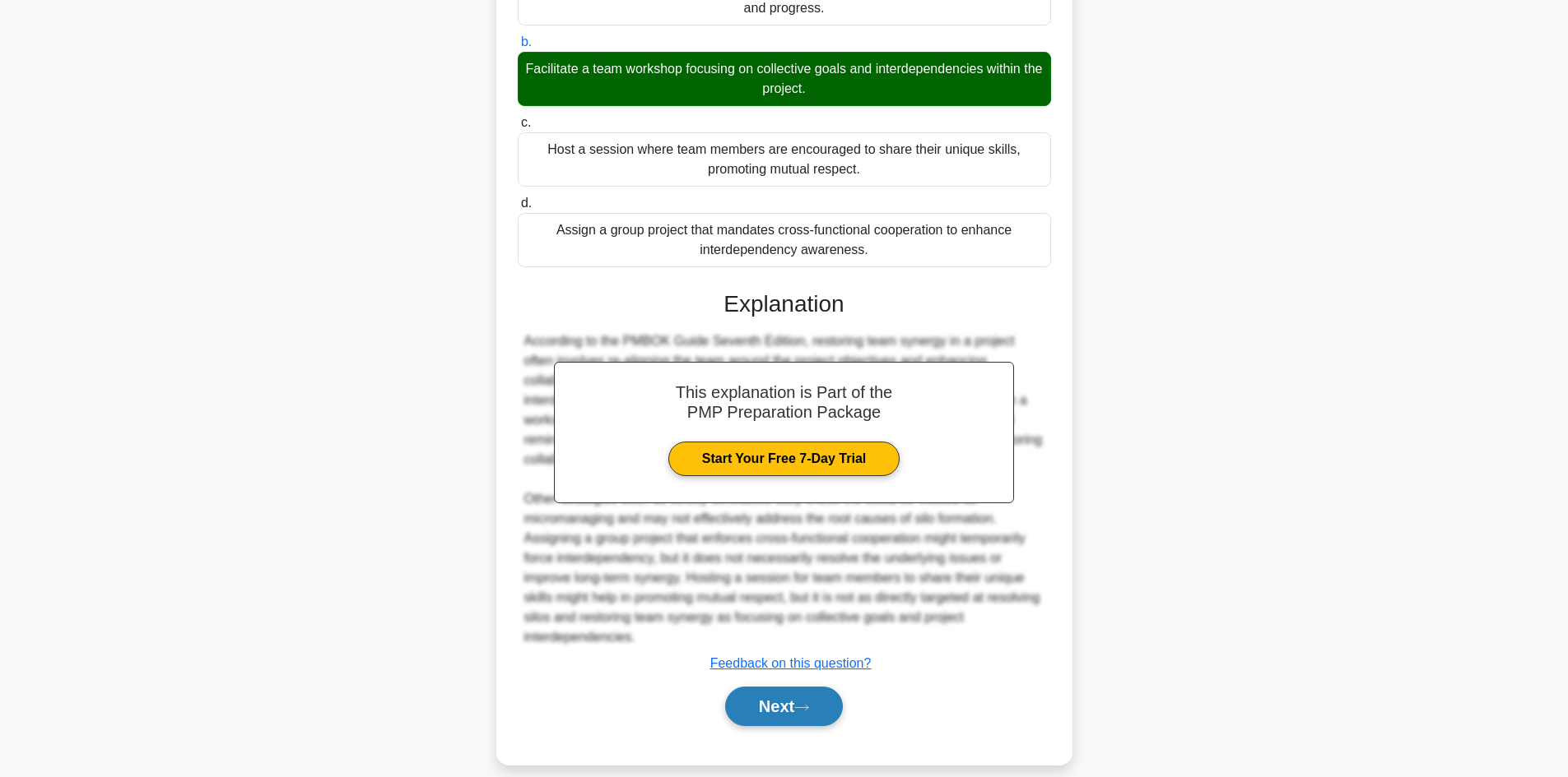
scroll to position [278, 0]
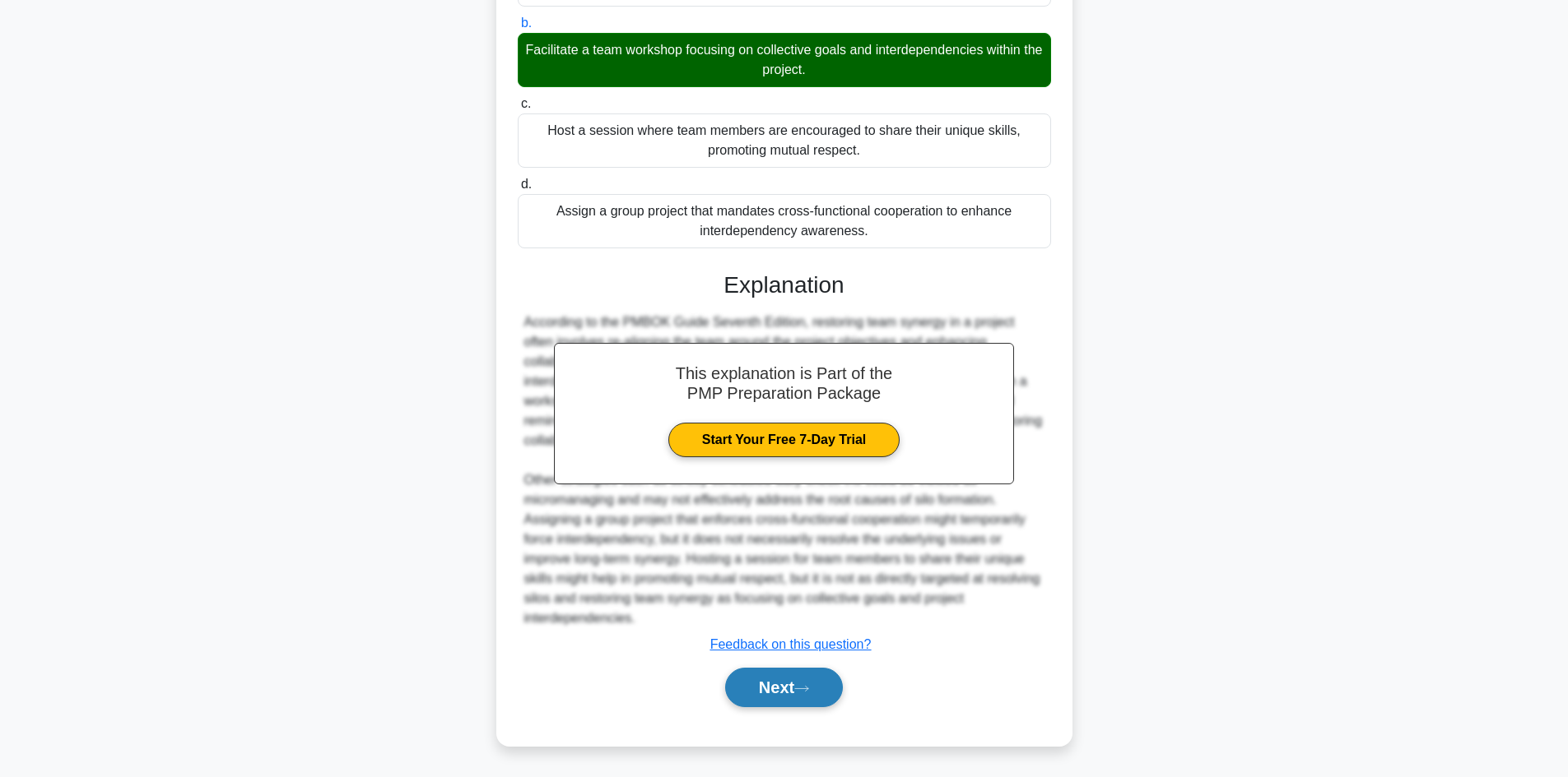
click at [805, 699] on button "Next" at bounding box center [783, 687] width 118 height 39
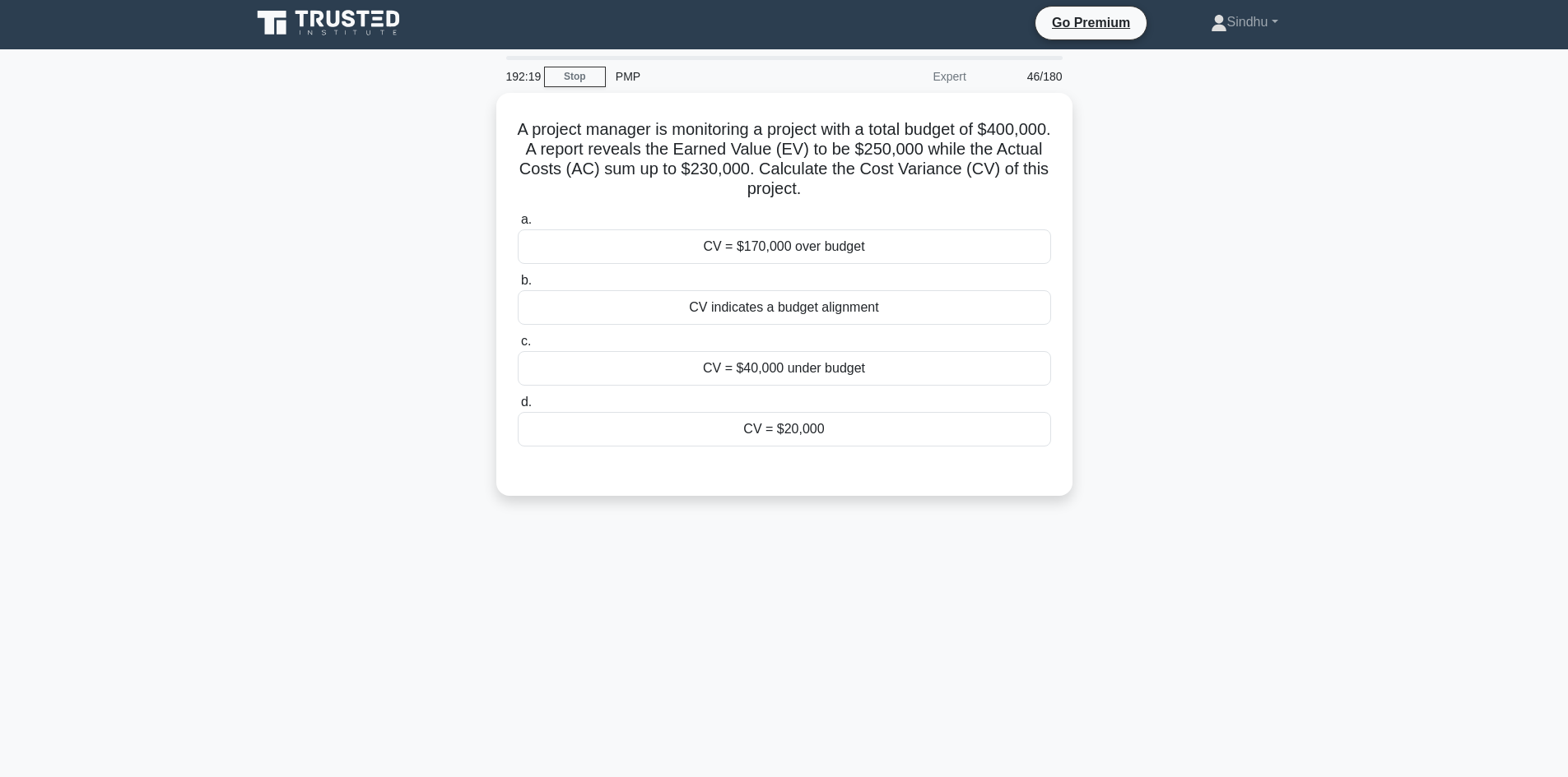
scroll to position [0, 0]
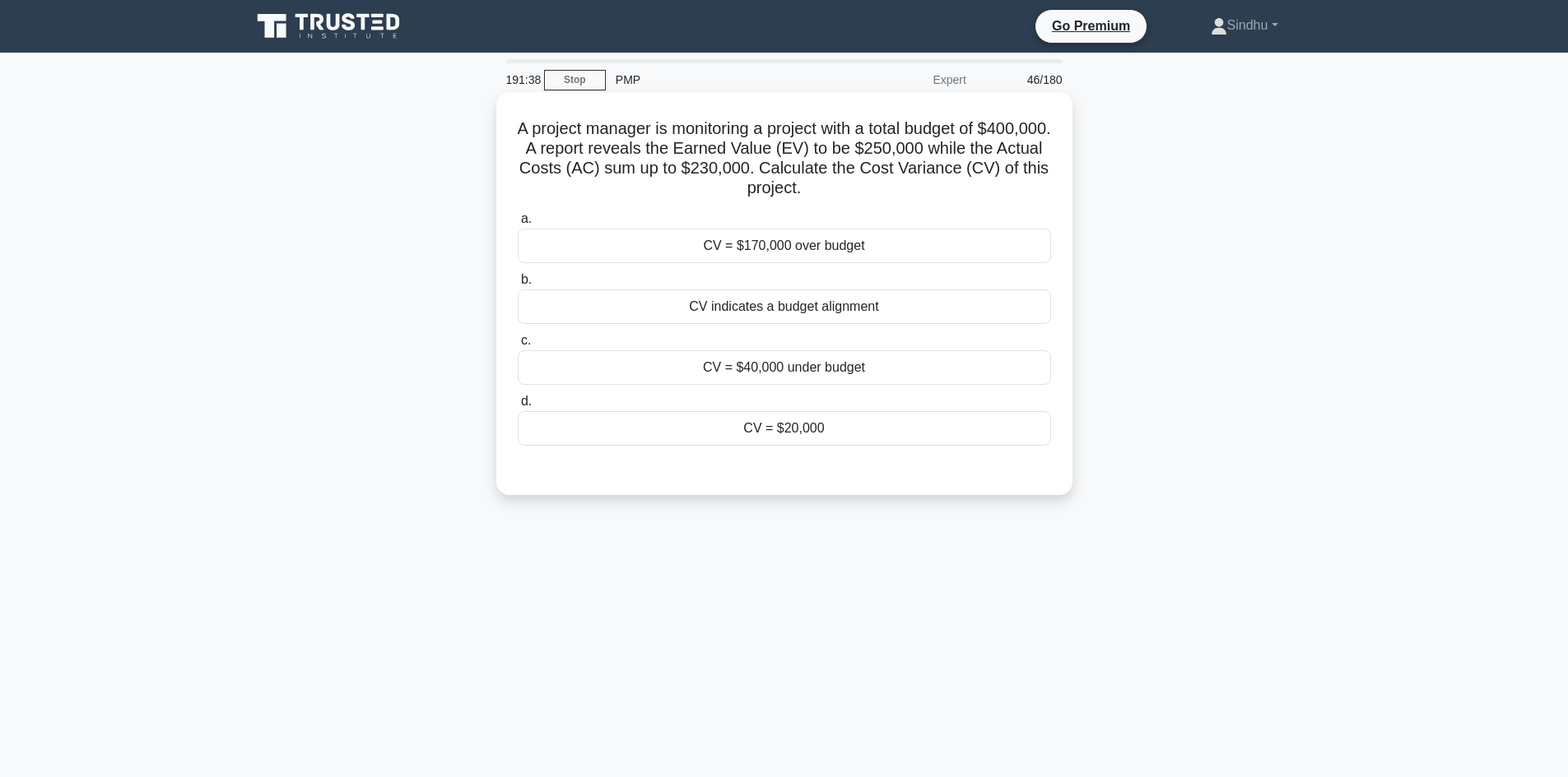
click at [791, 432] on div "CV = $20,000" at bounding box center [784, 428] width 533 height 34
click at [518, 407] on input "d. CV = $20,000" at bounding box center [518, 402] width 0 height 11
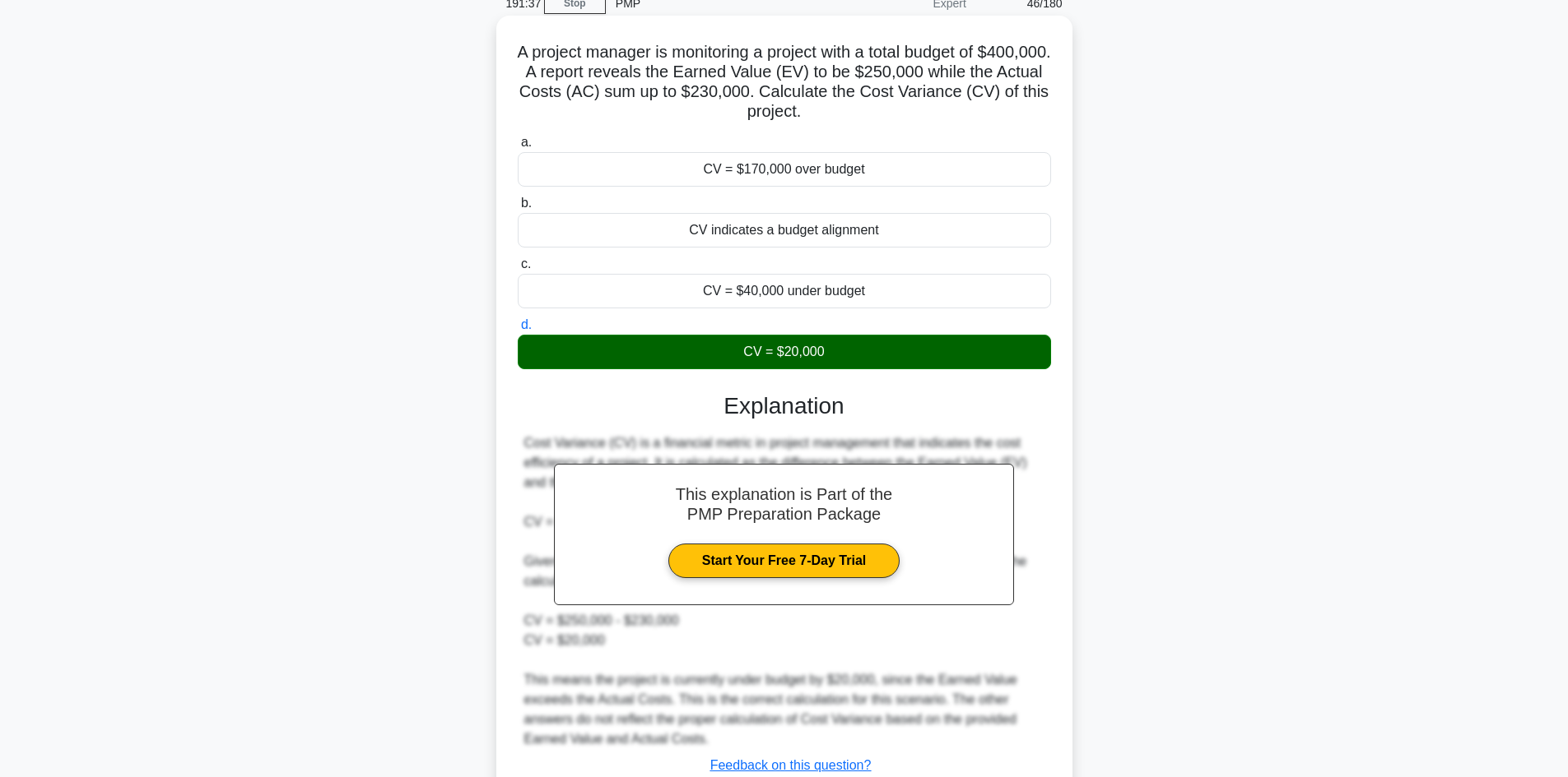
scroll to position [198, 0]
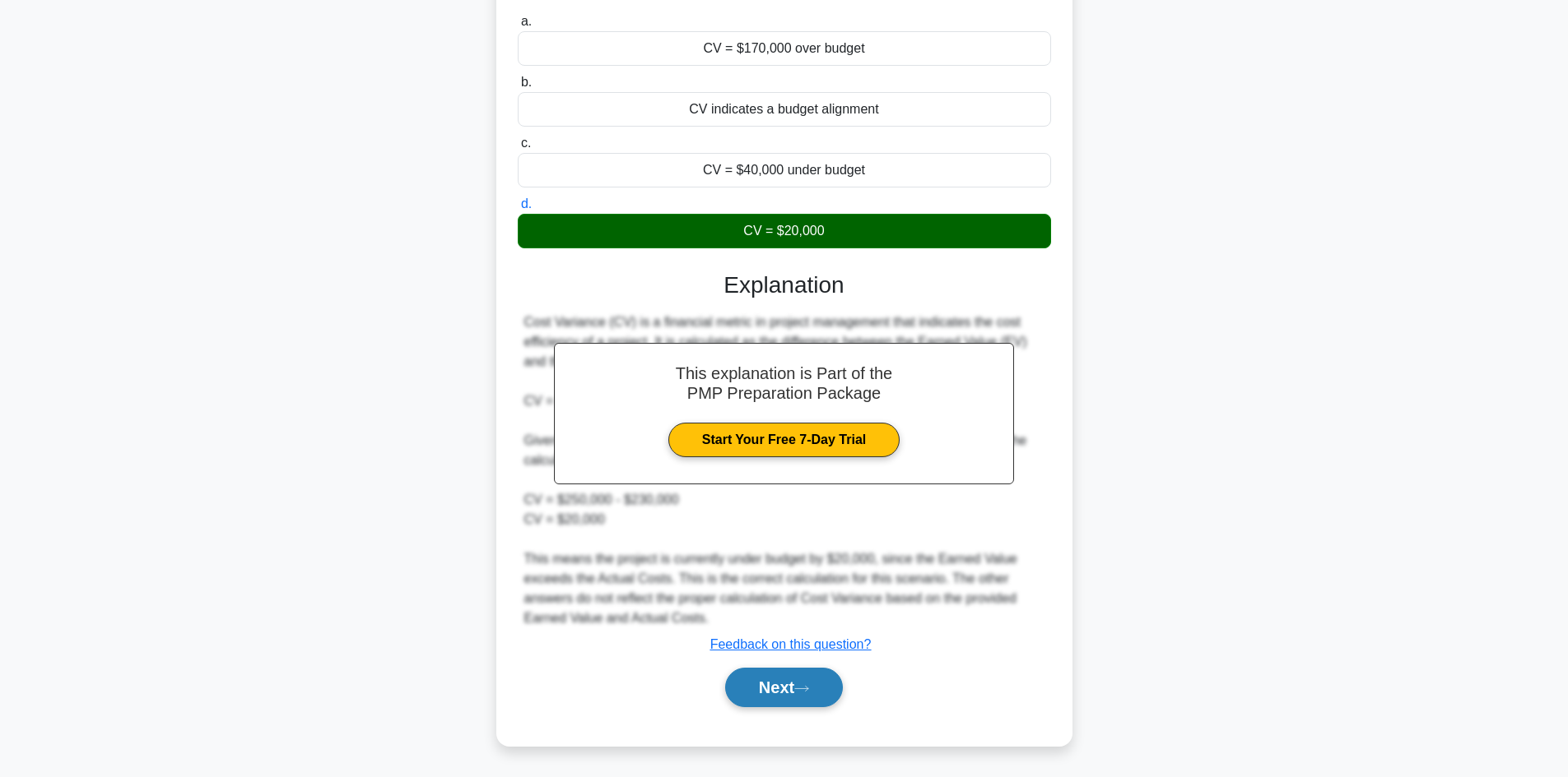
click at [775, 697] on button "Next" at bounding box center [783, 687] width 118 height 39
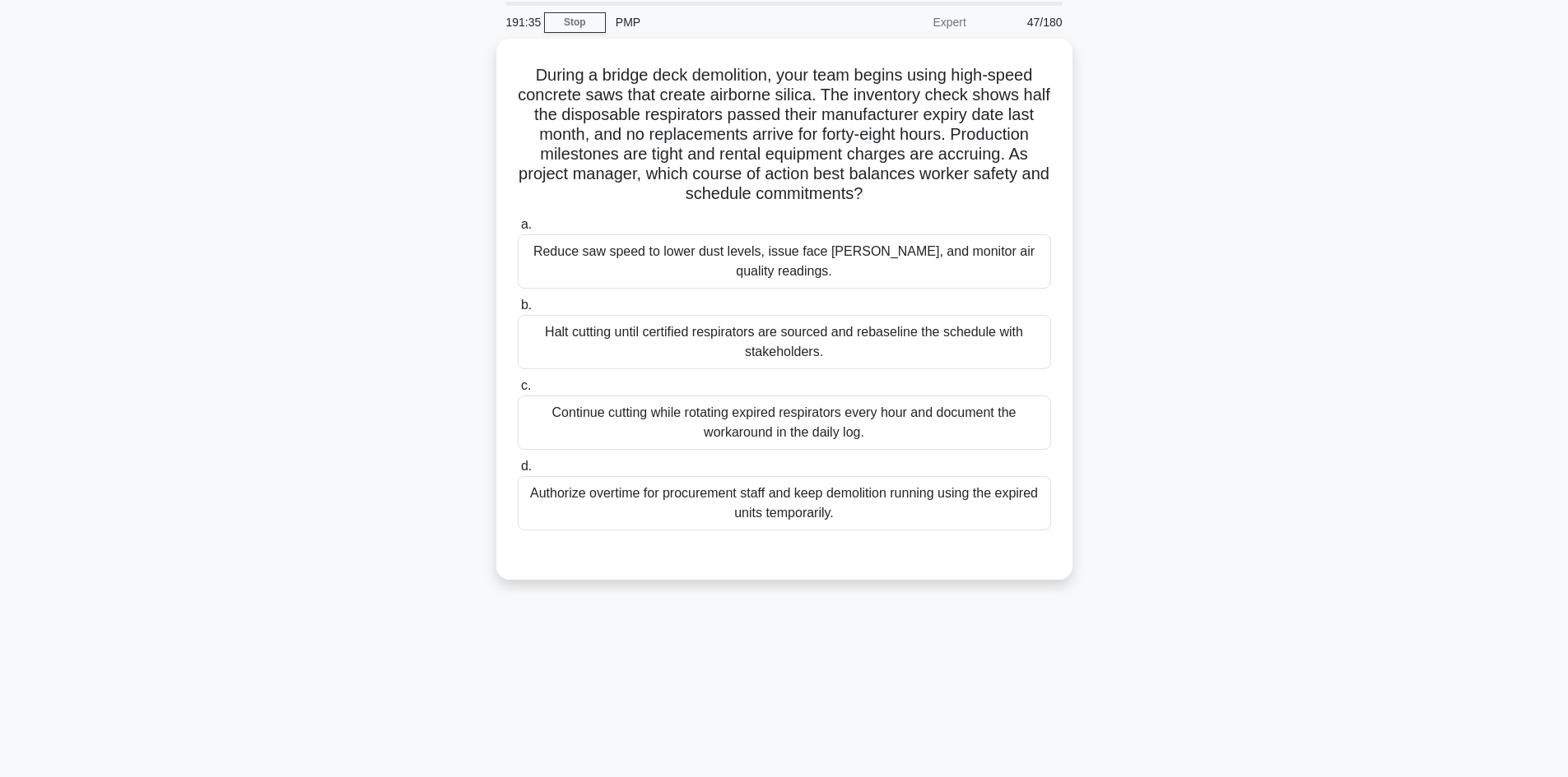
scroll to position [29, 0]
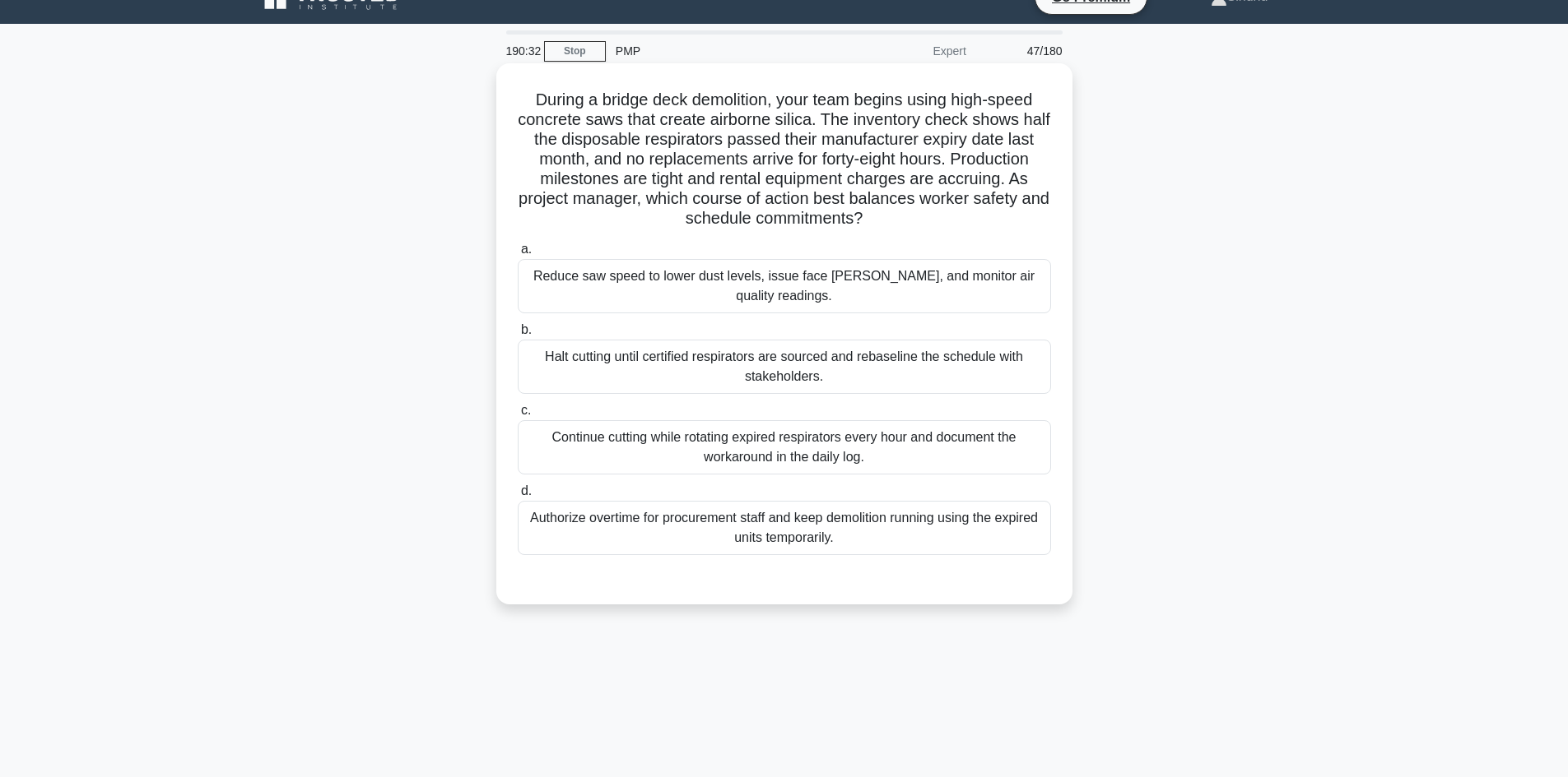
click at [662, 367] on div "Halt cutting until certified respirators are sourced and rebaseline the schedul…" at bounding box center [784, 367] width 533 height 54
click at [518, 336] on input "b. Halt cutting until certified respirators are sourced and rebaseline the sche…" at bounding box center [518, 330] width 0 height 11
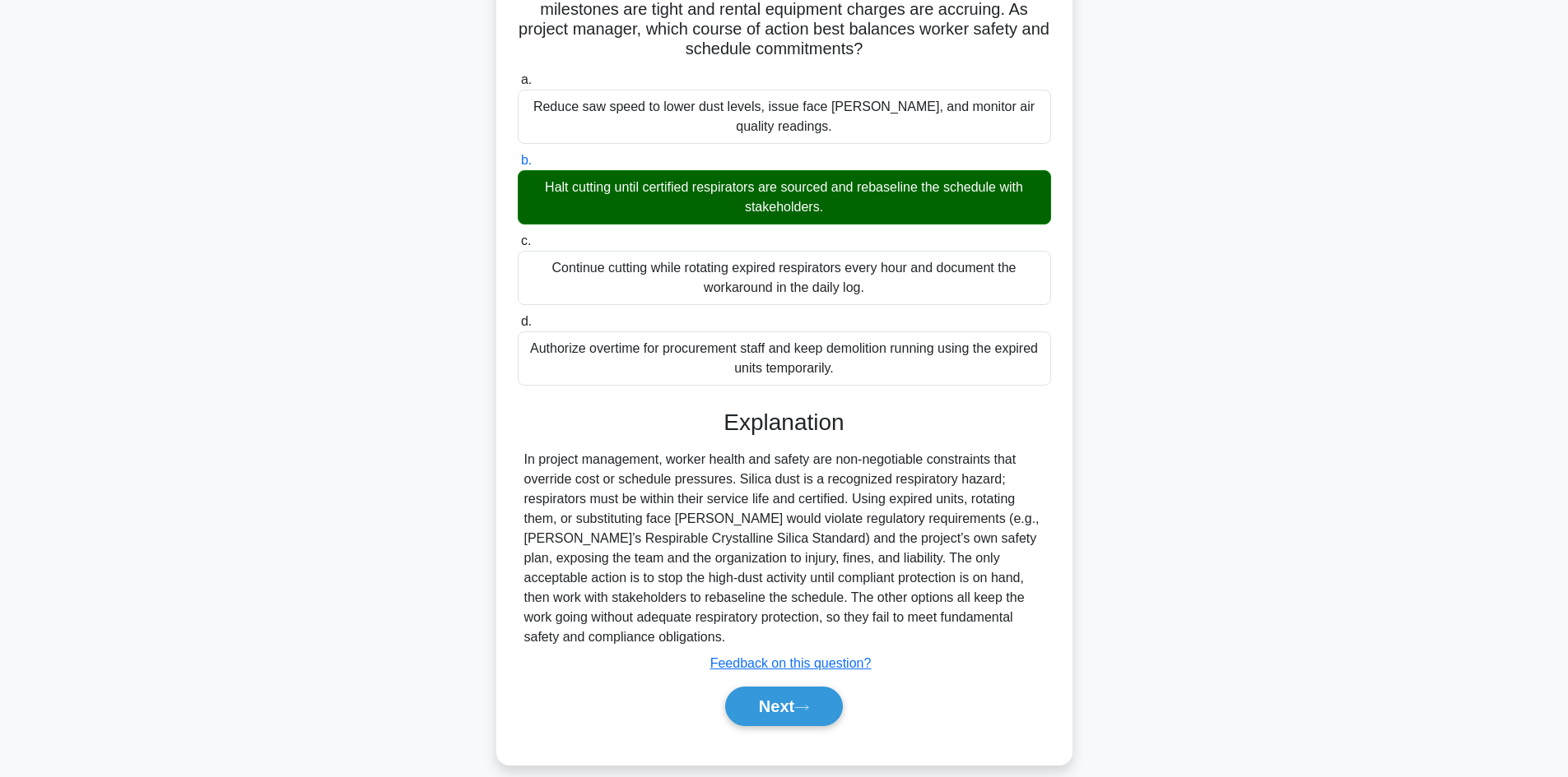
scroll to position [218, 0]
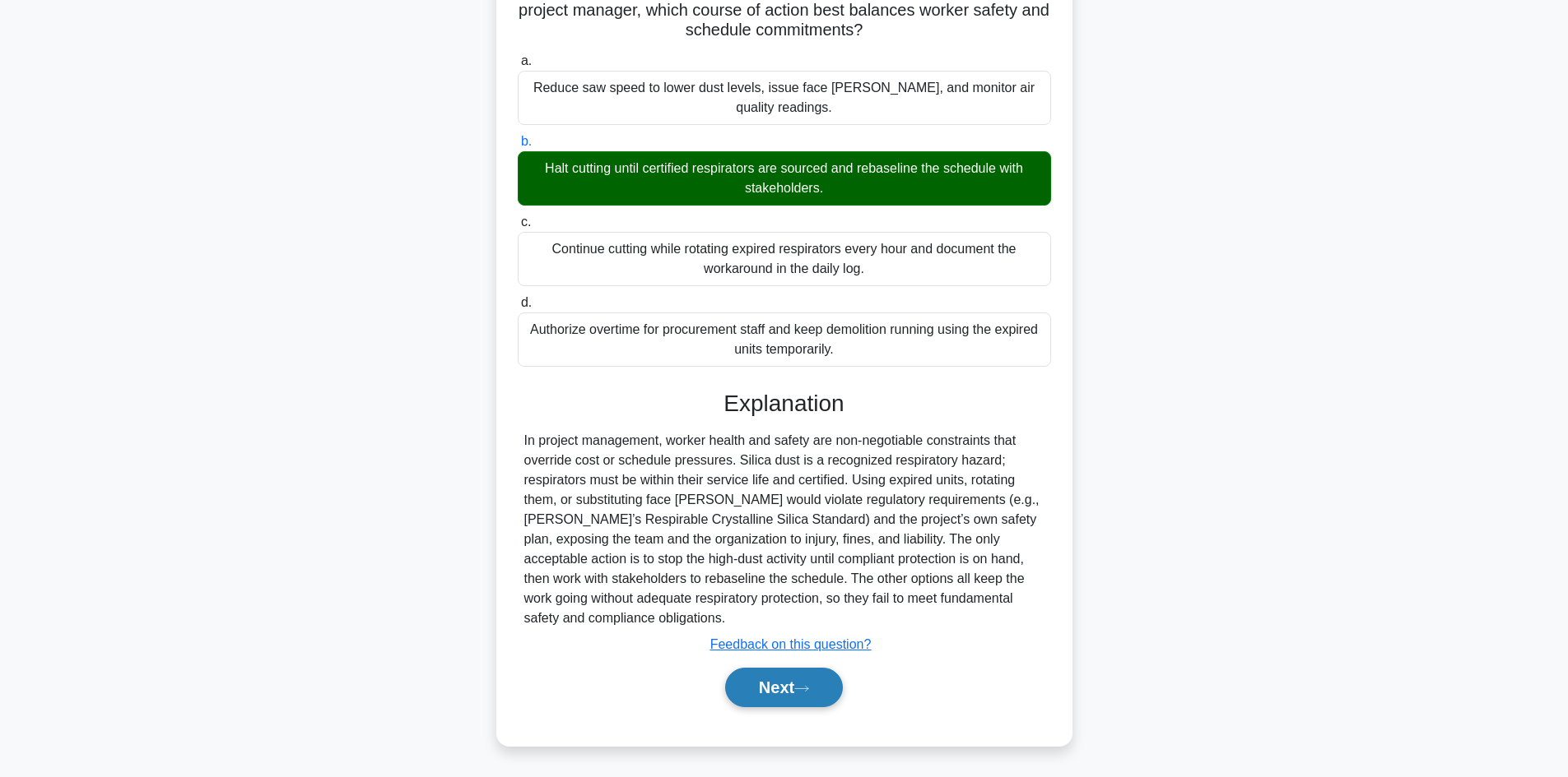
click at [776, 684] on button "Next" at bounding box center [783, 687] width 118 height 39
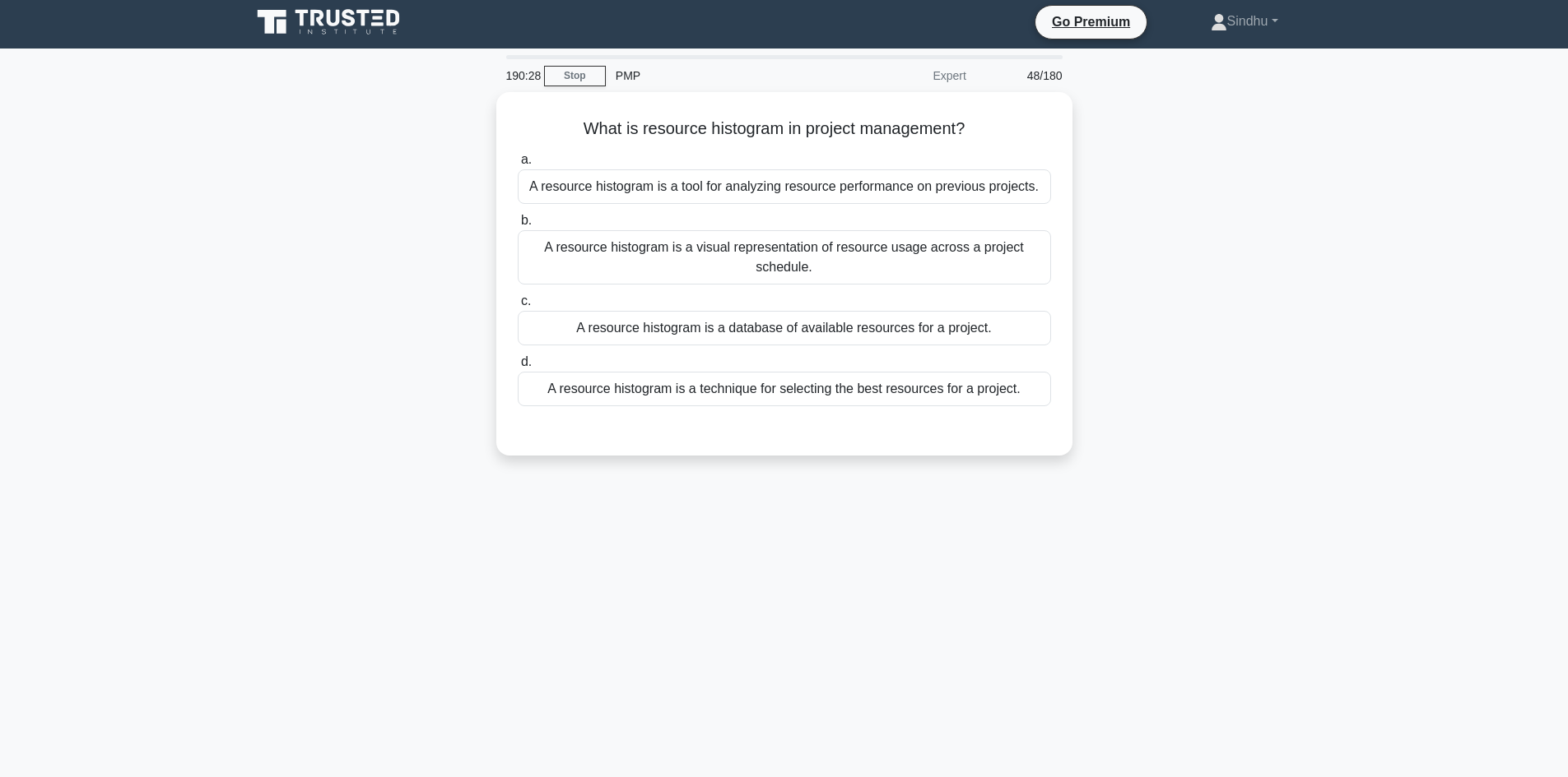
scroll to position [0, 0]
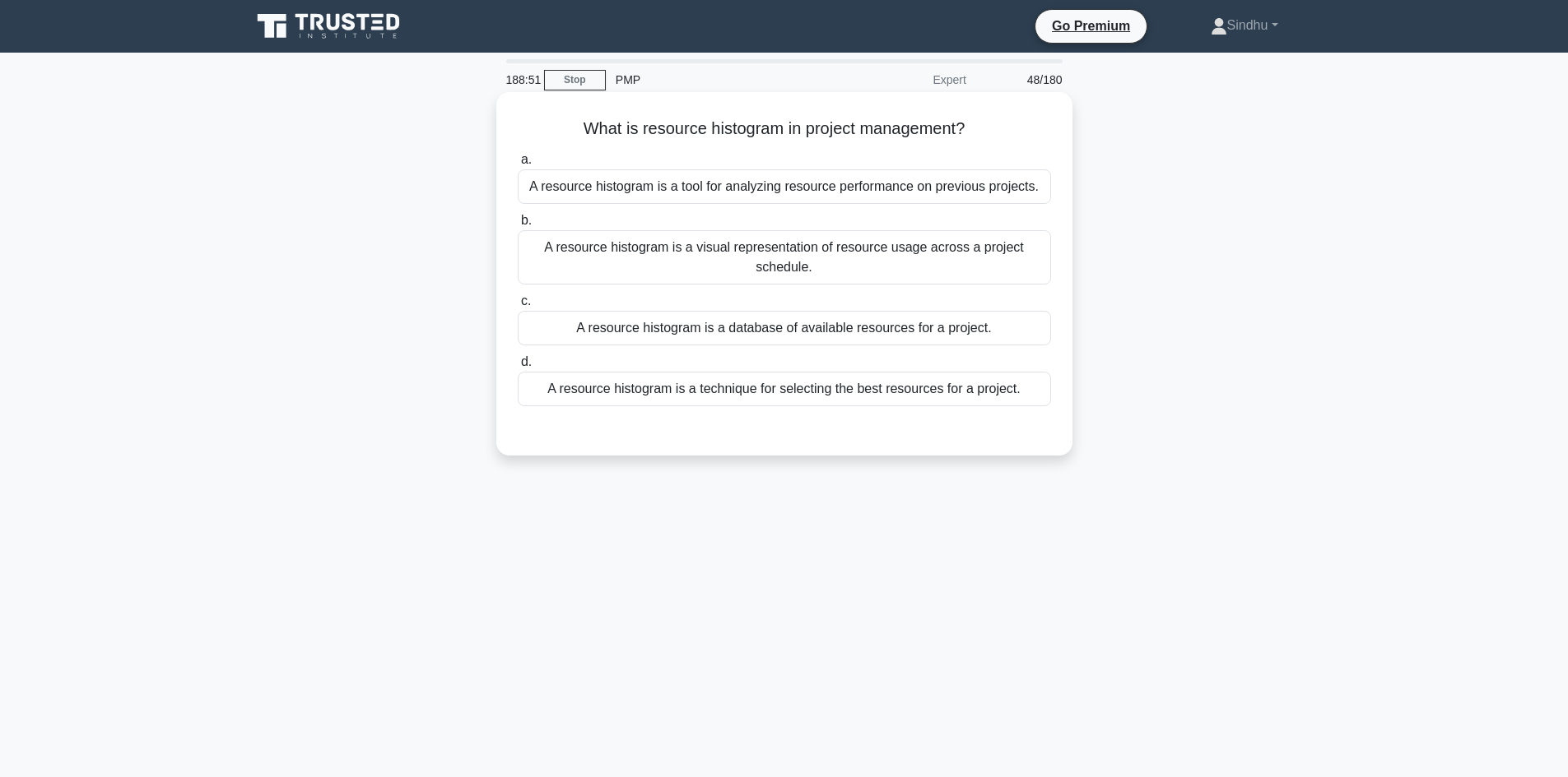
click at [824, 241] on div "A resource histogram is a visual representation of resource usage across a proj…" at bounding box center [784, 257] width 533 height 54
click at [518, 226] on input "b. A resource histogram is a visual representation of resource usage across a p…" at bounding box center [518, 221] width 0 height 11
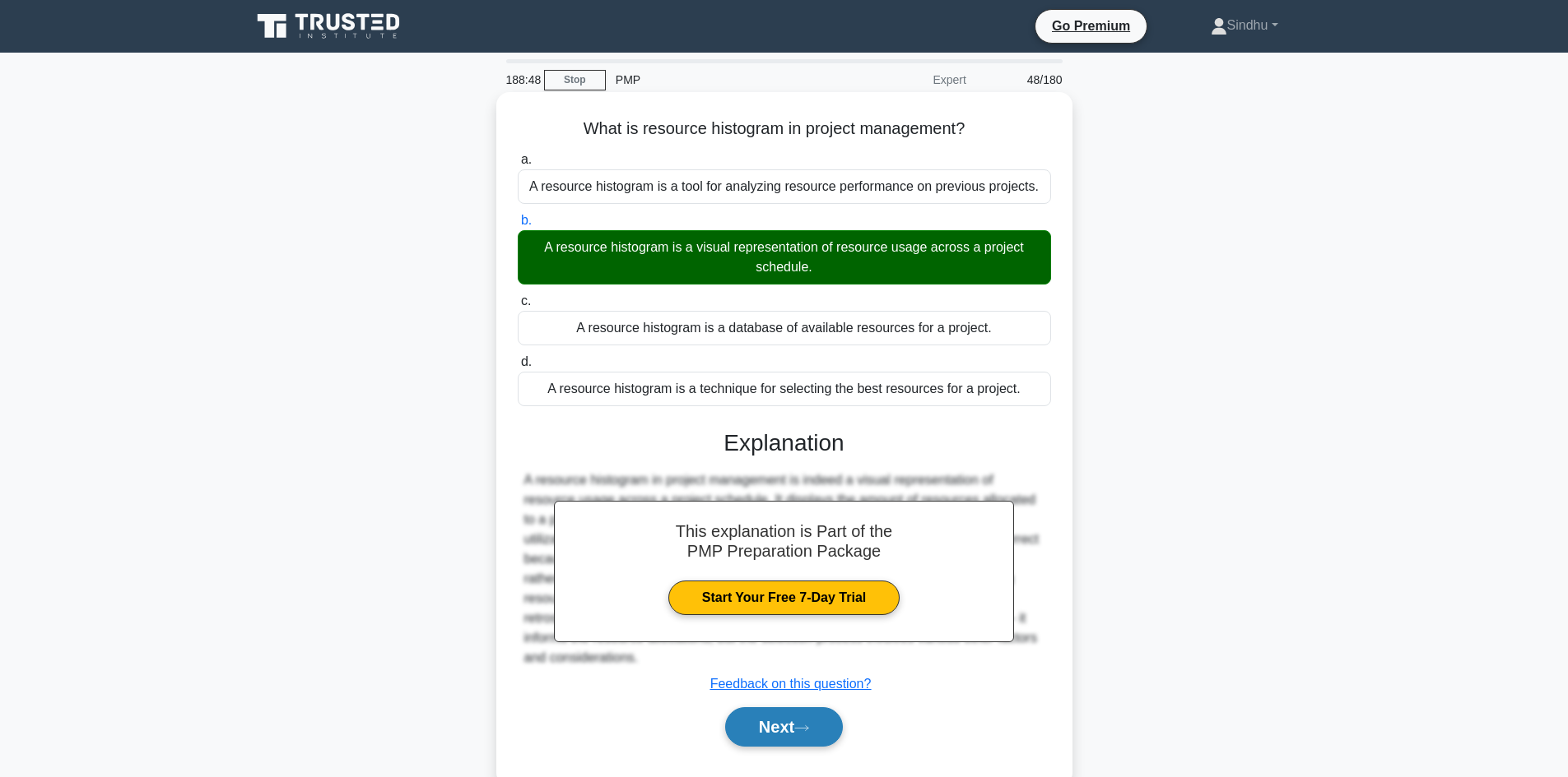
click at [763, 728] on button "Next" at bounding box center [783, 727] width 118 height 39
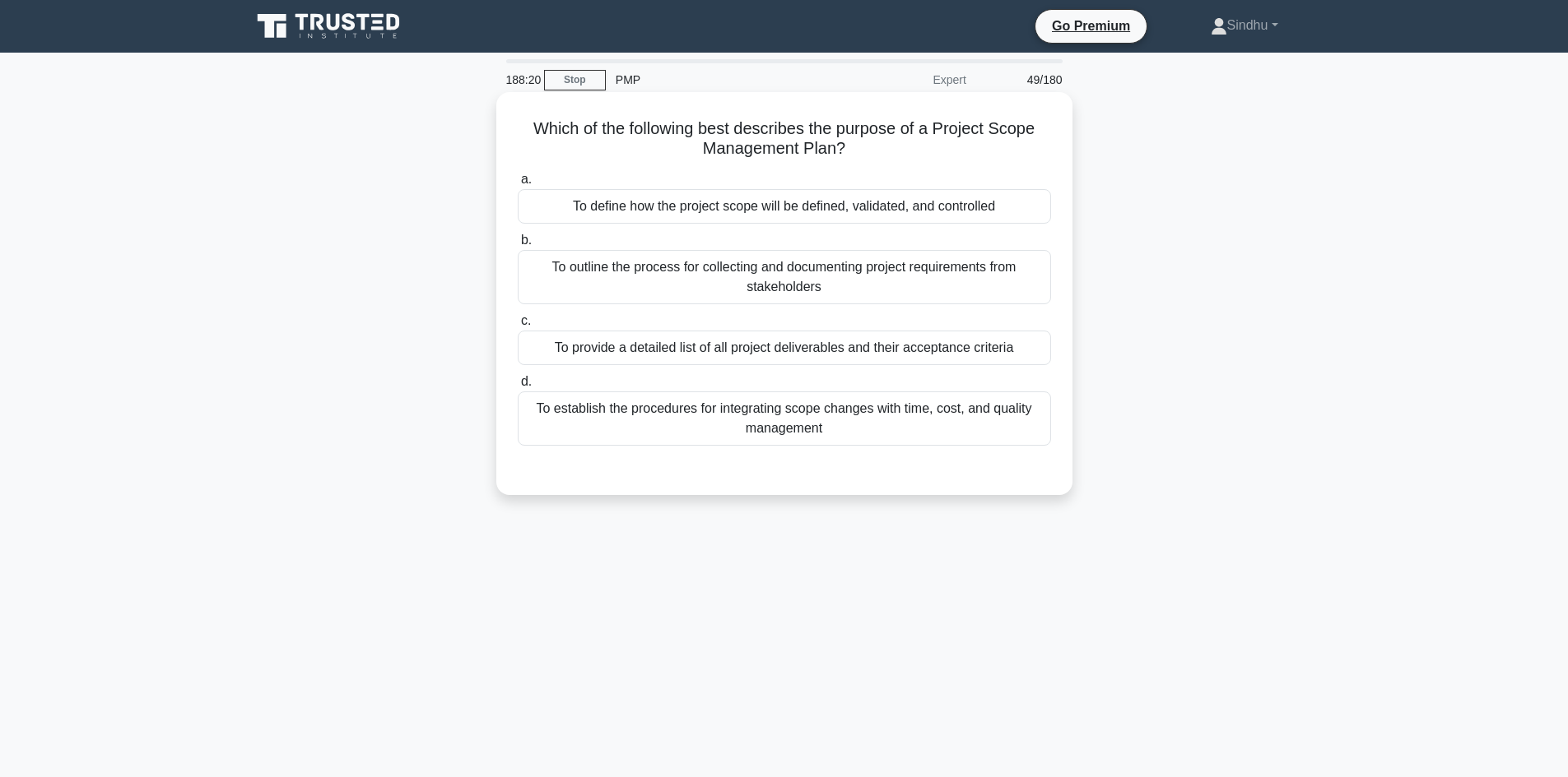
click at [851, 216] on div "To define how the project scope will be defined, validated, and controlled" at bounding box center [784, 206] width 533 height 34
click at [518, 185] on input "a. To define how the project scope will be defined, validated, and controlled" at bounding box center [518, 179] width 0 height 11
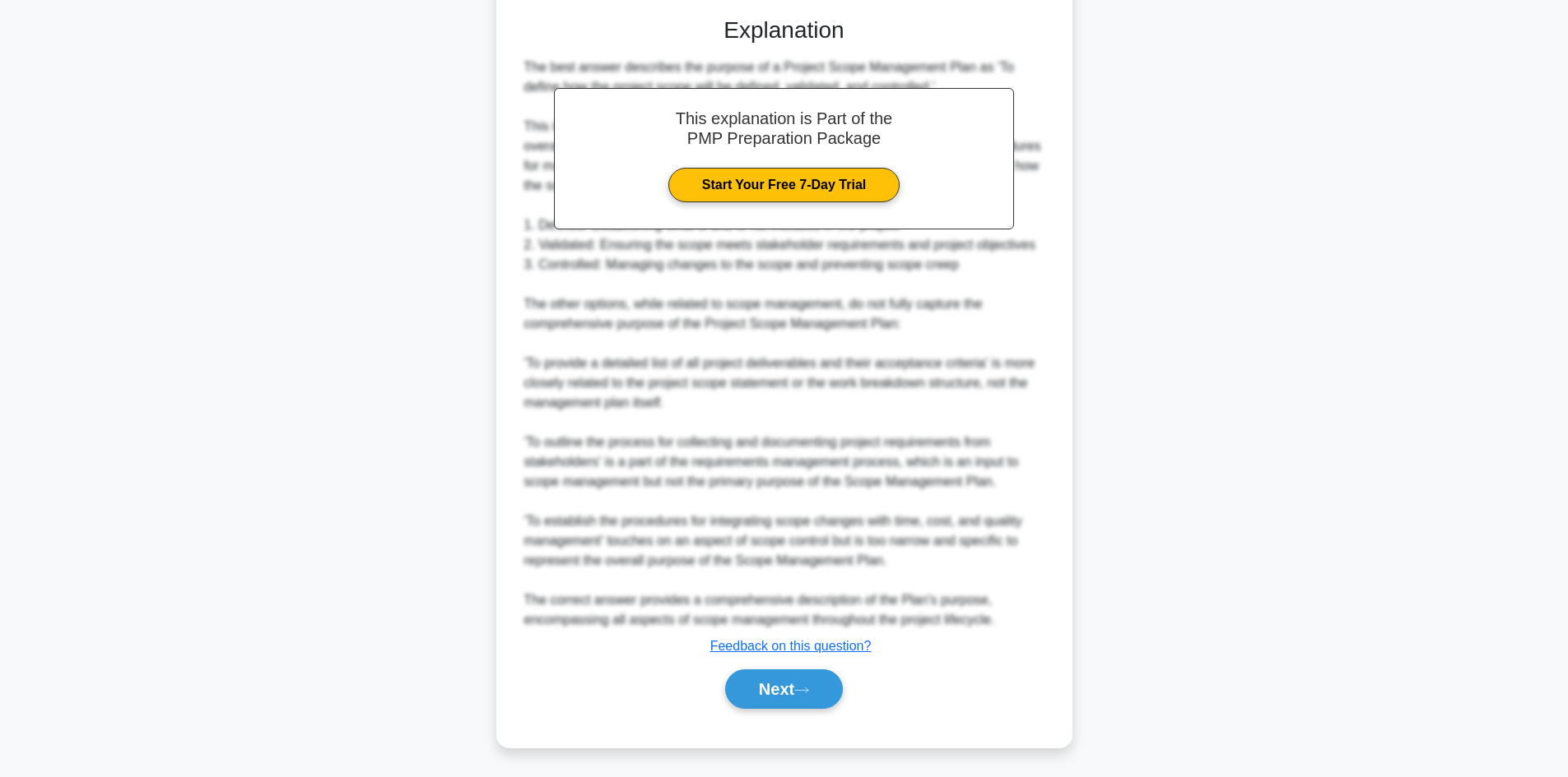
scroll to position [455, 0]
click at [780, 689] on button "Next" at bounding box center [783, 687] width 118 height 39
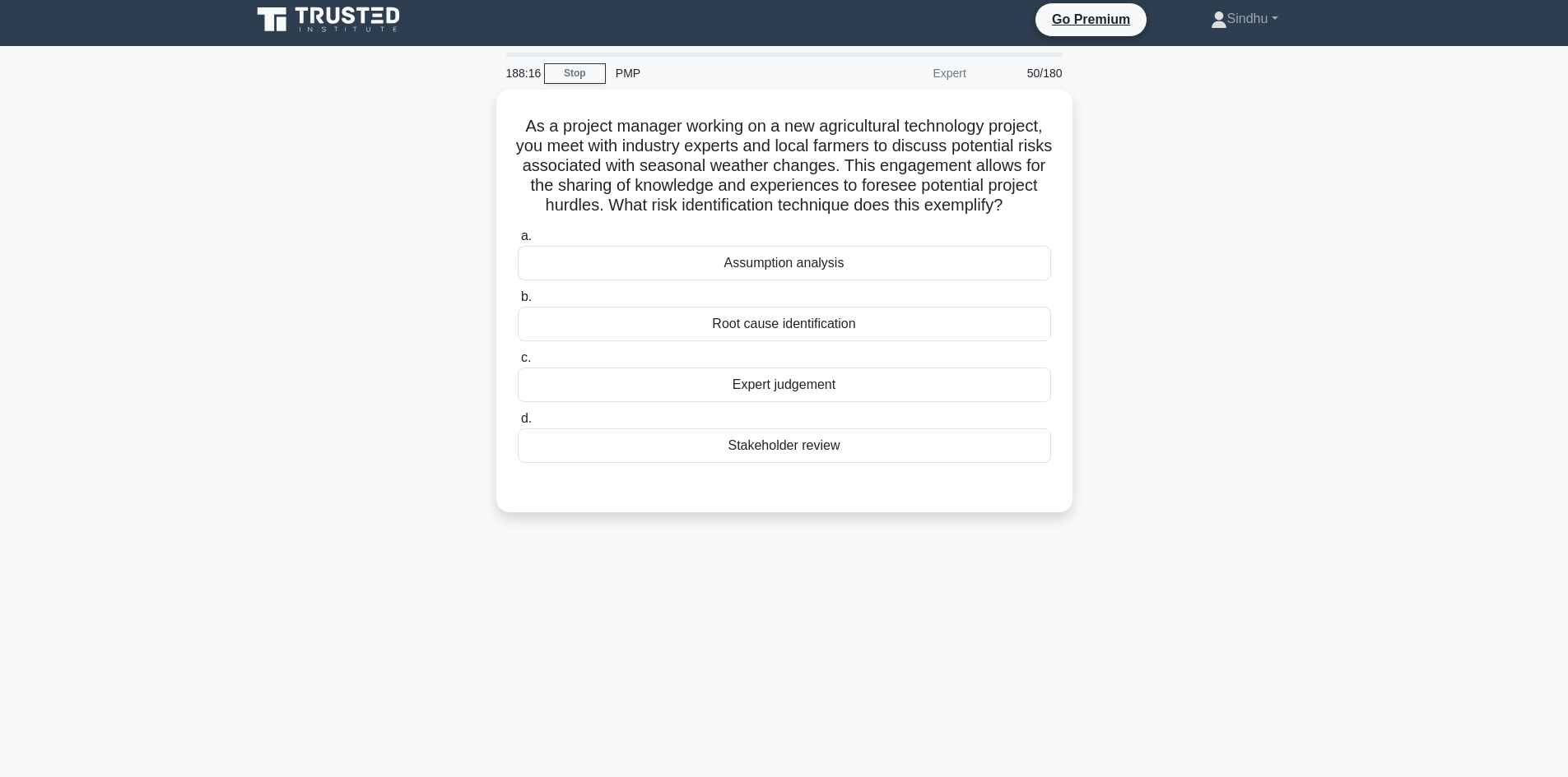
scroll to position [0, 0]
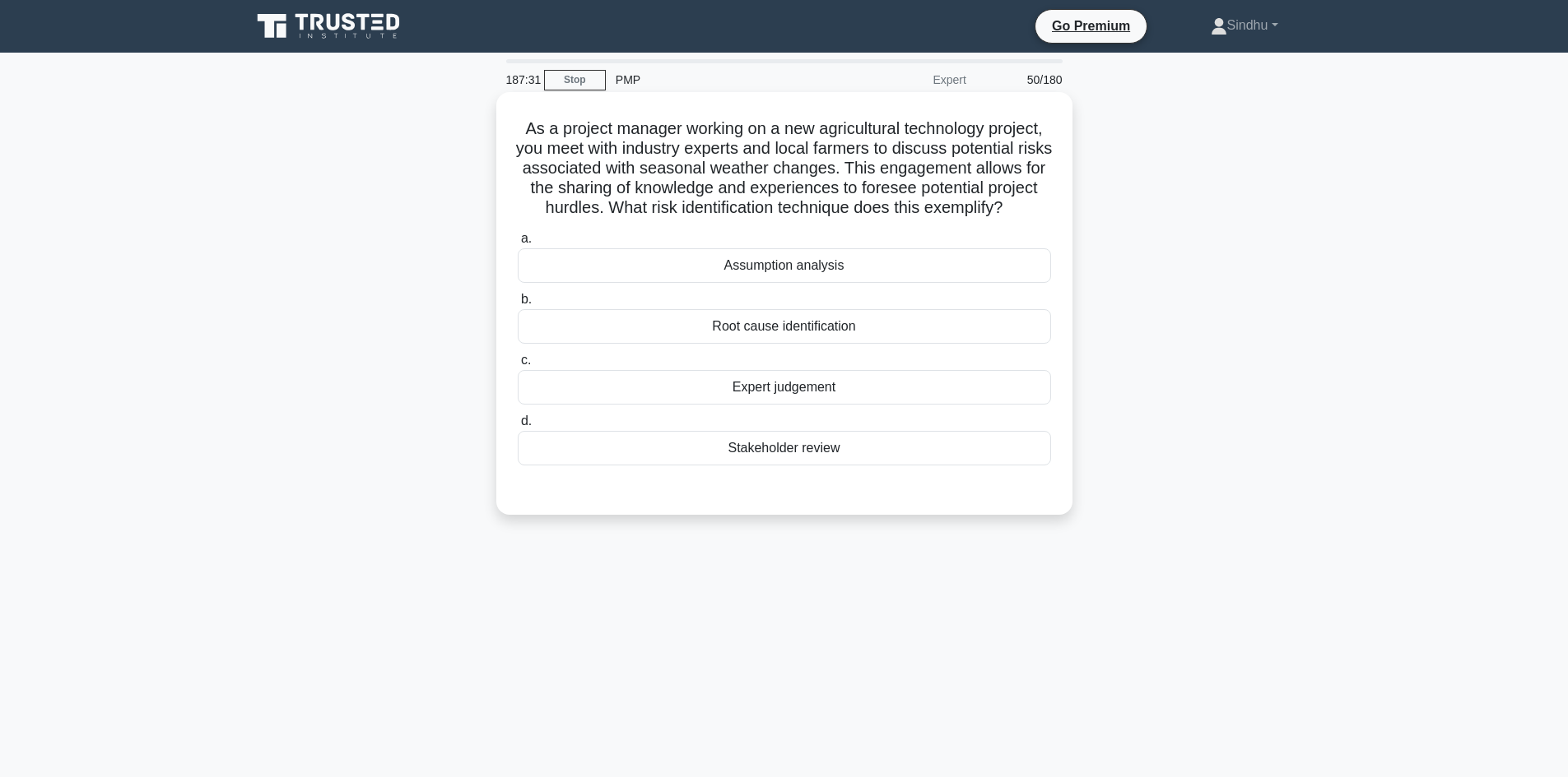
click at [766, 283] on div "Assumption analysis" at bounding box center [784, 265] width 533 height 34
click at [518, 244] on input "a. Assumption analysis" at bounding box center [518, 238] width 0 height 11
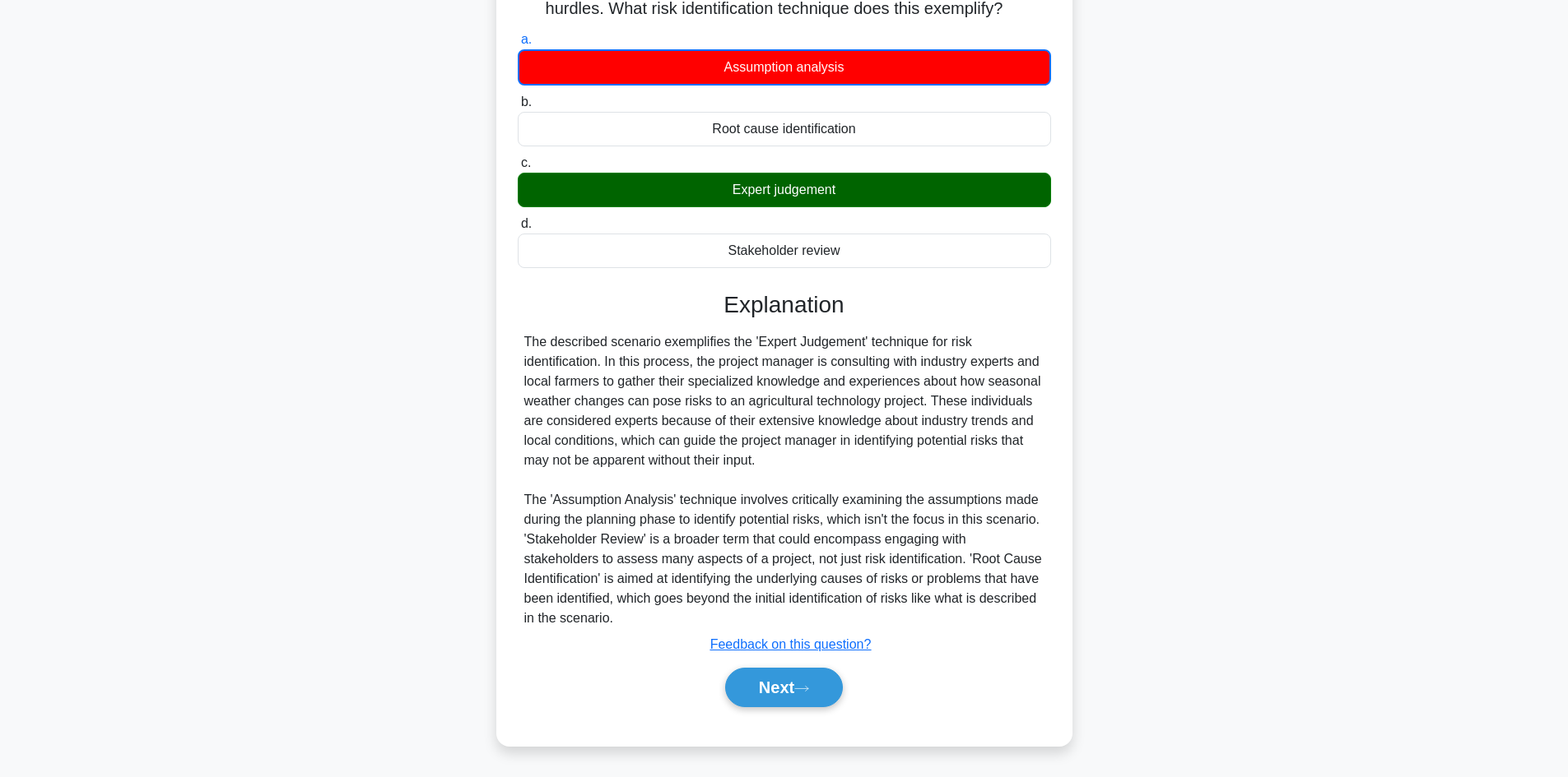
scroll to position [219, 0]
click at [777, 691] on button "Next" at bounding box center [783, 687] width 118 height 39
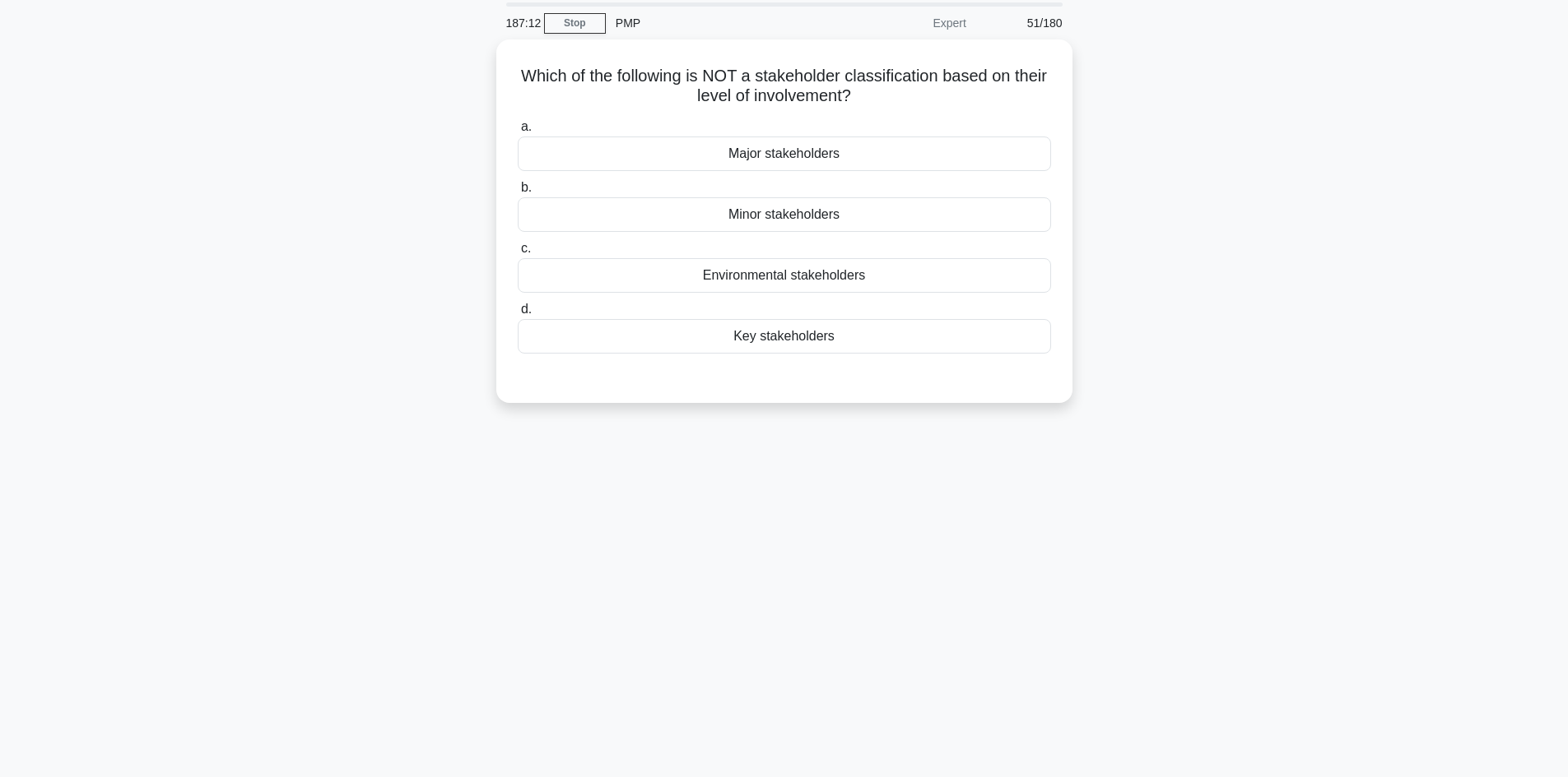
scroll to position [0, 0]
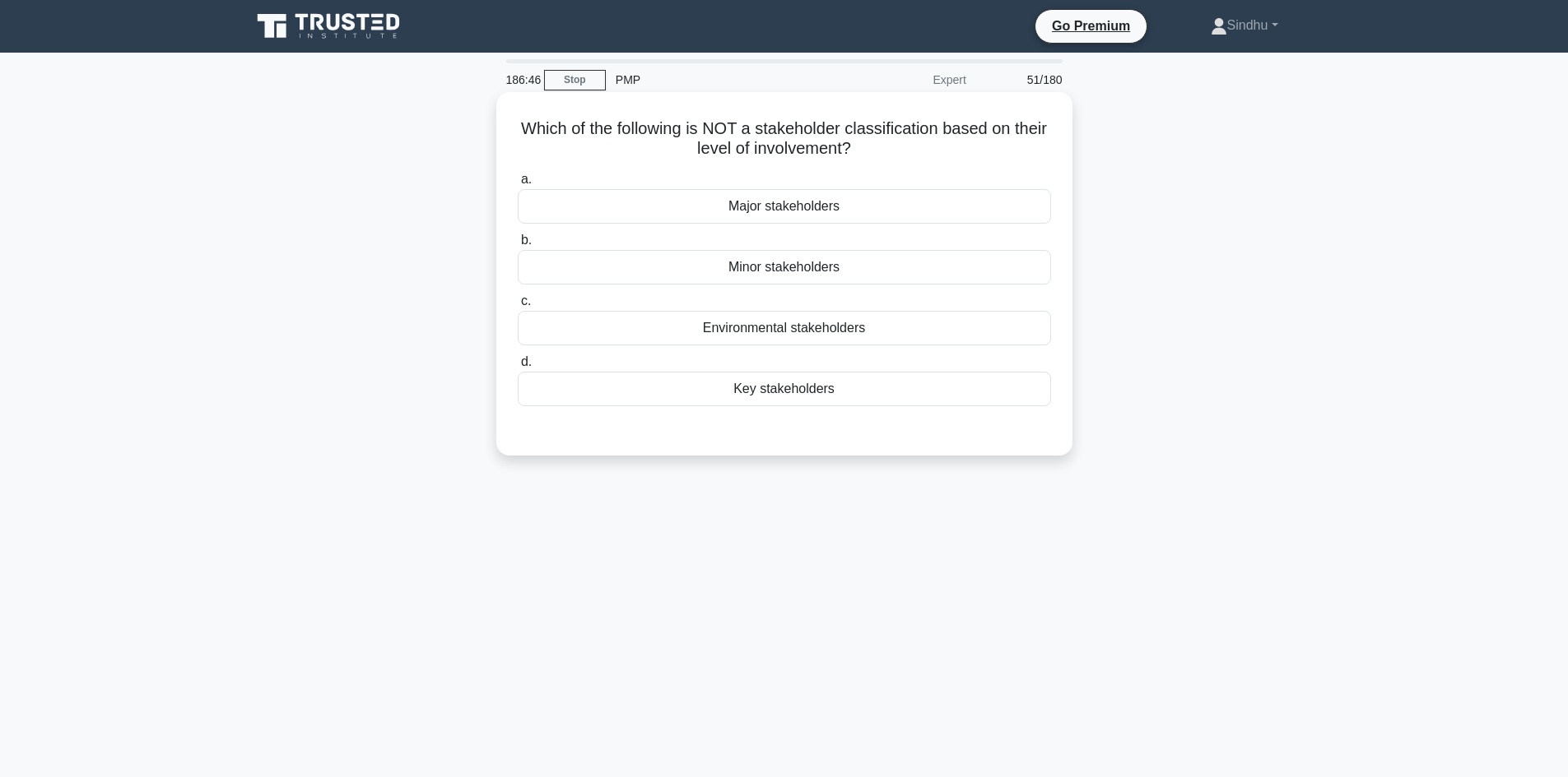
click at [852, 328] on div "Environmental stakeholders" at bounding box center [784, 328] width 533 height 34
click at [518, 307] on input "c. Environmental stakeholders" at bounding box center [518, 301] width 0 height 11
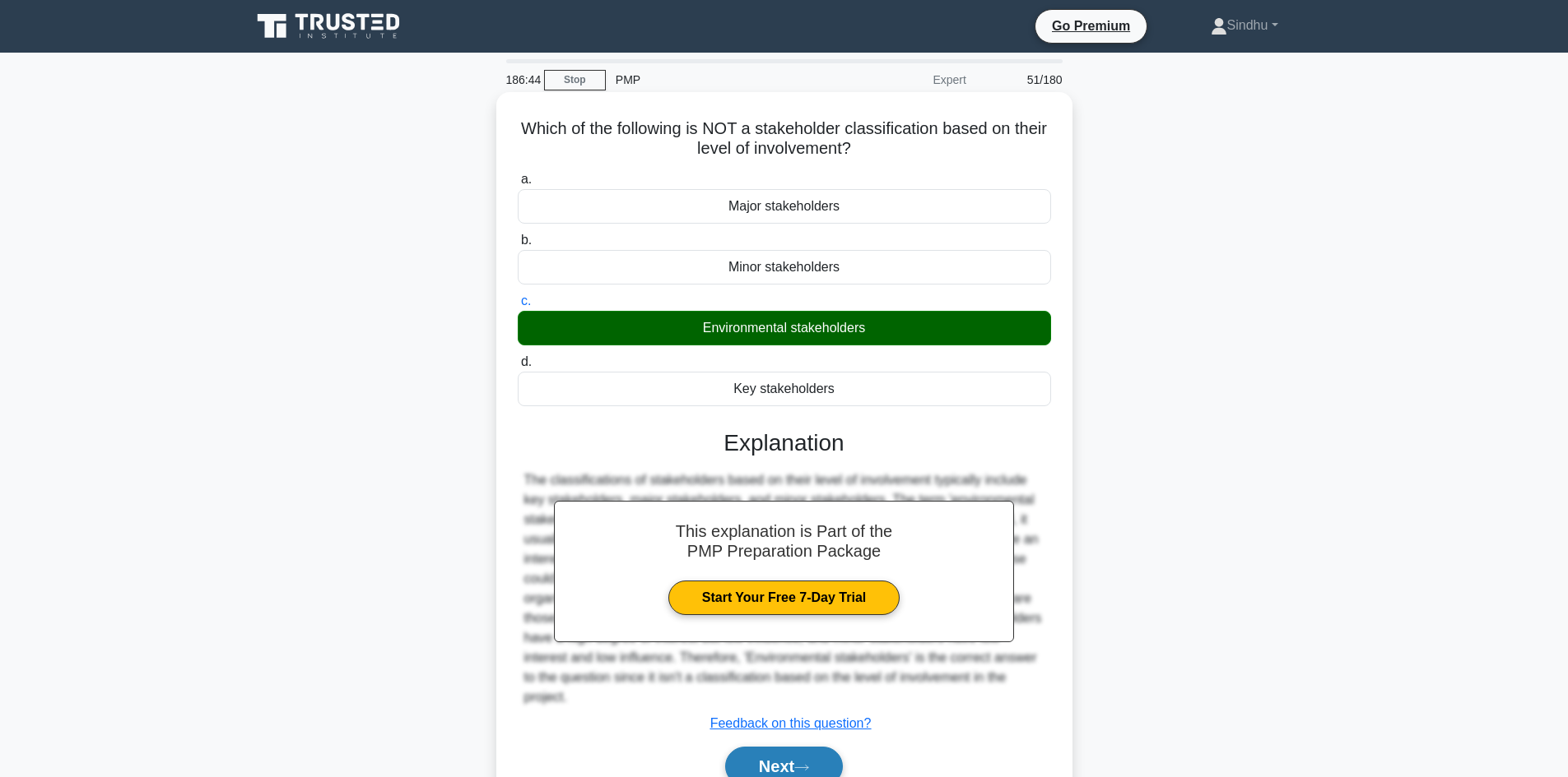
click at [782, 763] on button "Next" at bounding box center [783, 766] width 118 height 39
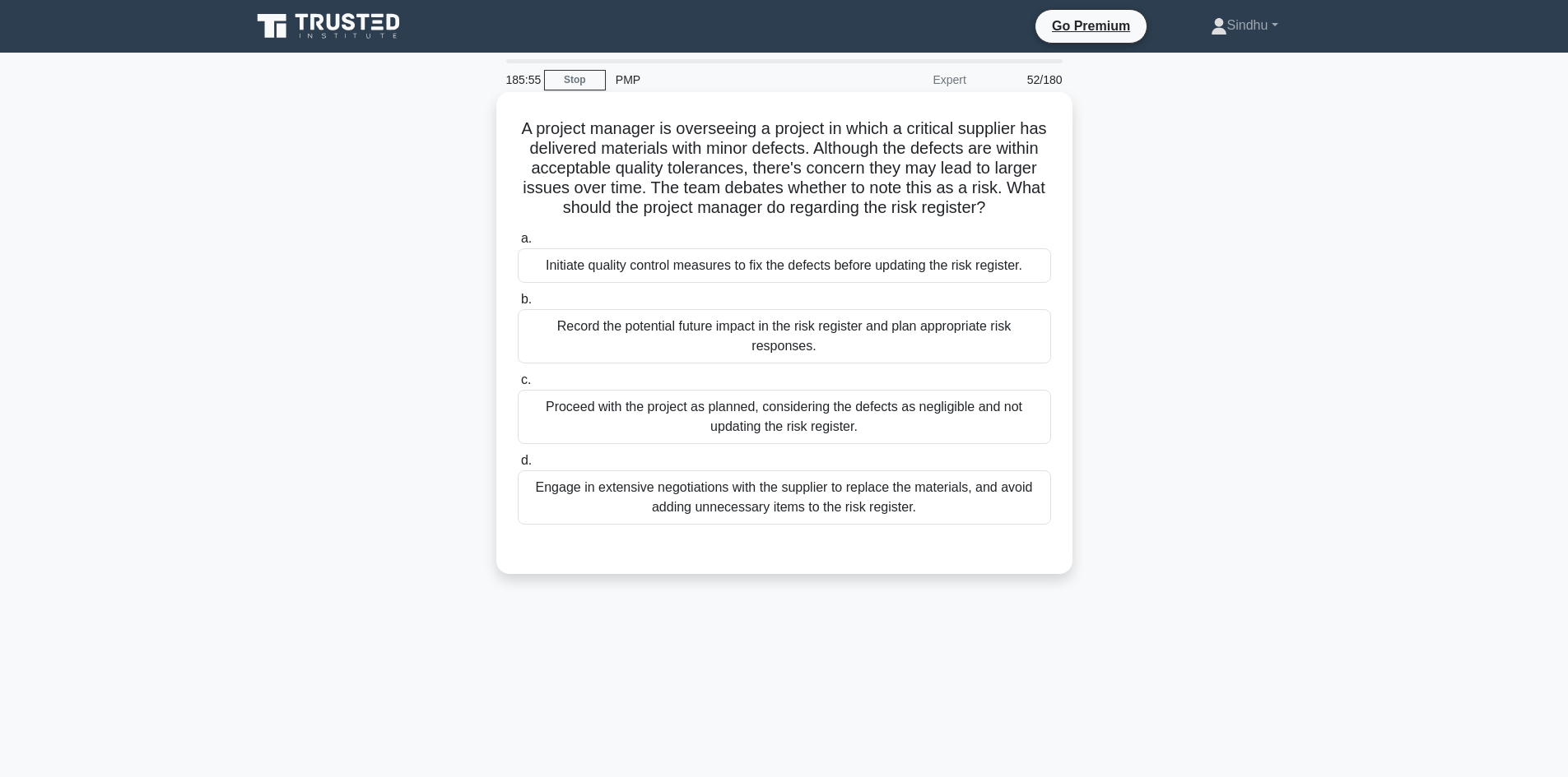
click at [791, 273] on div "Initiate quality control measures to fix the defects before updating the risk r…" at bounding box center [784, 265] width 533 height 34
click at [518, 244] on input "a. Initiate quality control measures to fix the defects before updating the ris…" at bounding box center [518, 238] width 0 height 11
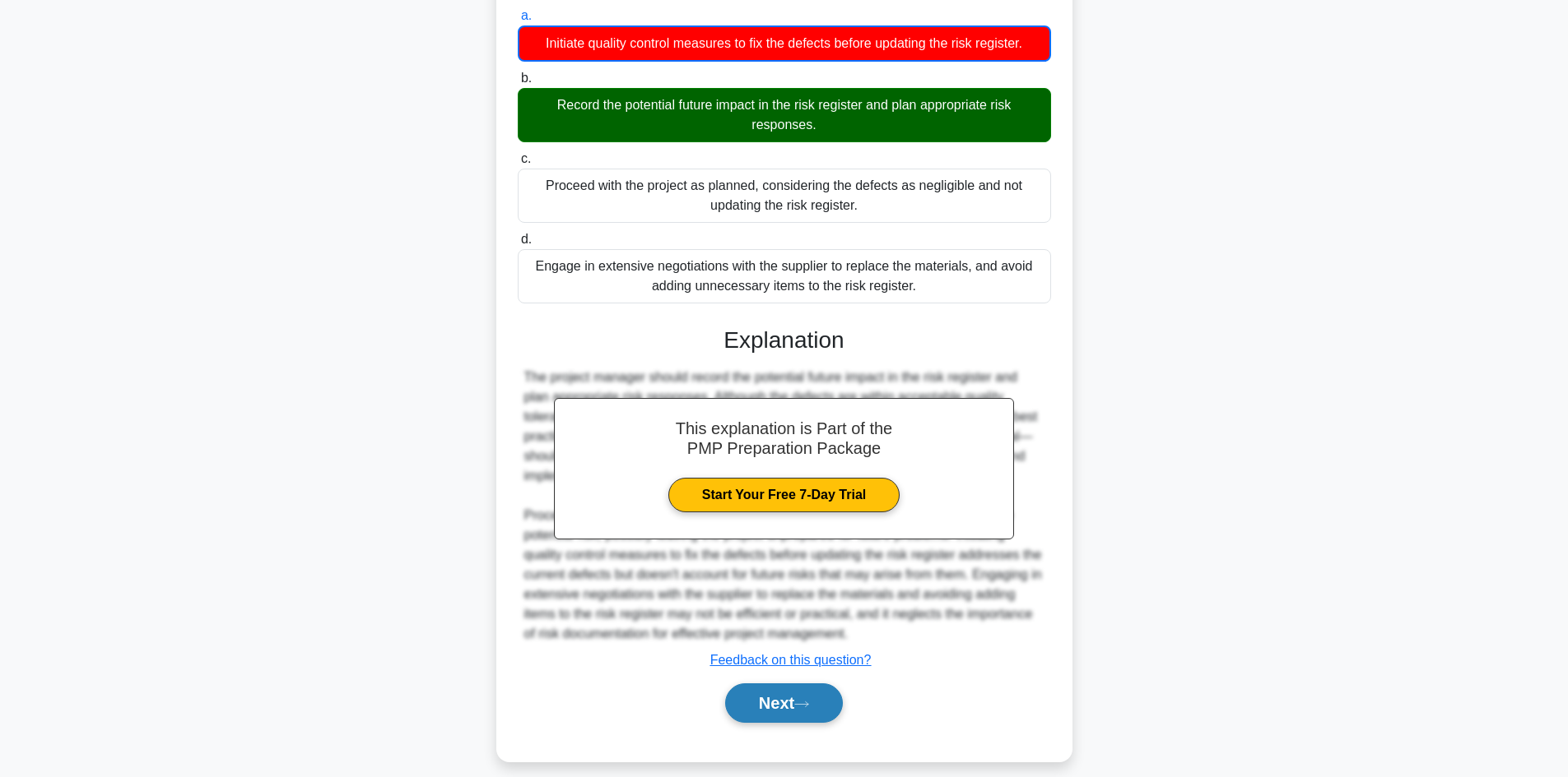
scroll to position [239, 0]
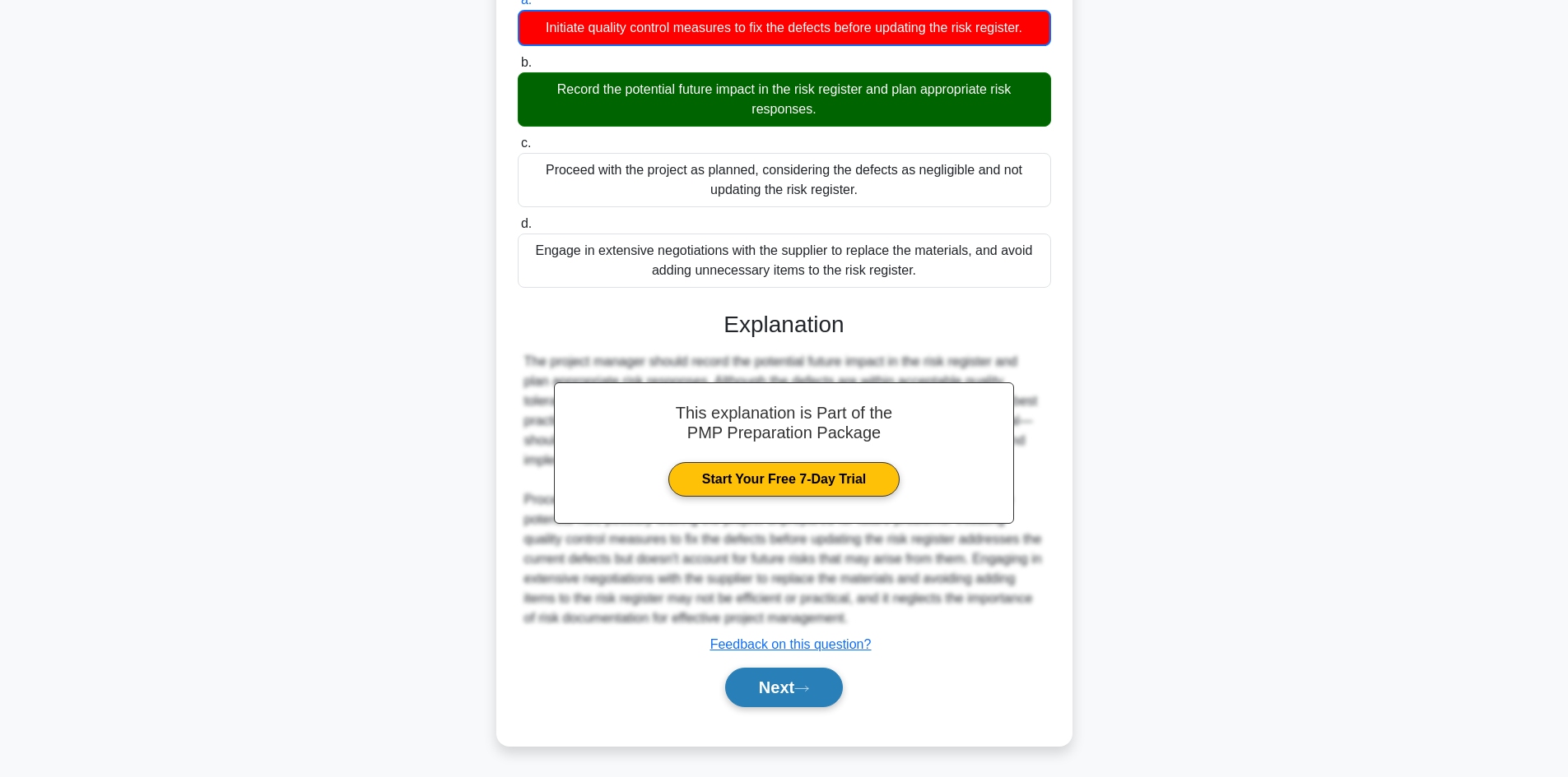
click at [770, 684] on button "Next" at bounding box center [783, 687] width 118 height 39
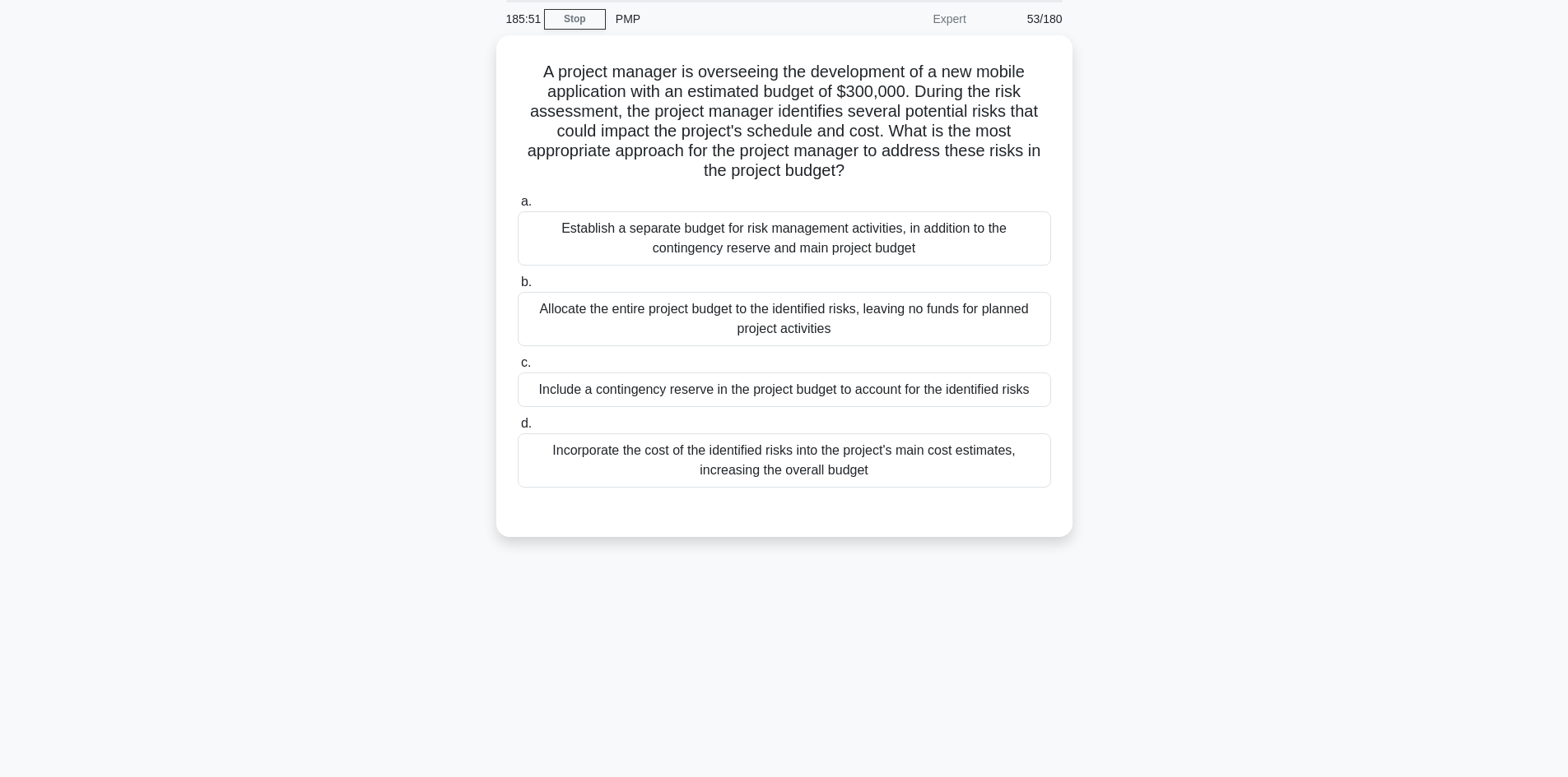
scroll to position [0, 0]
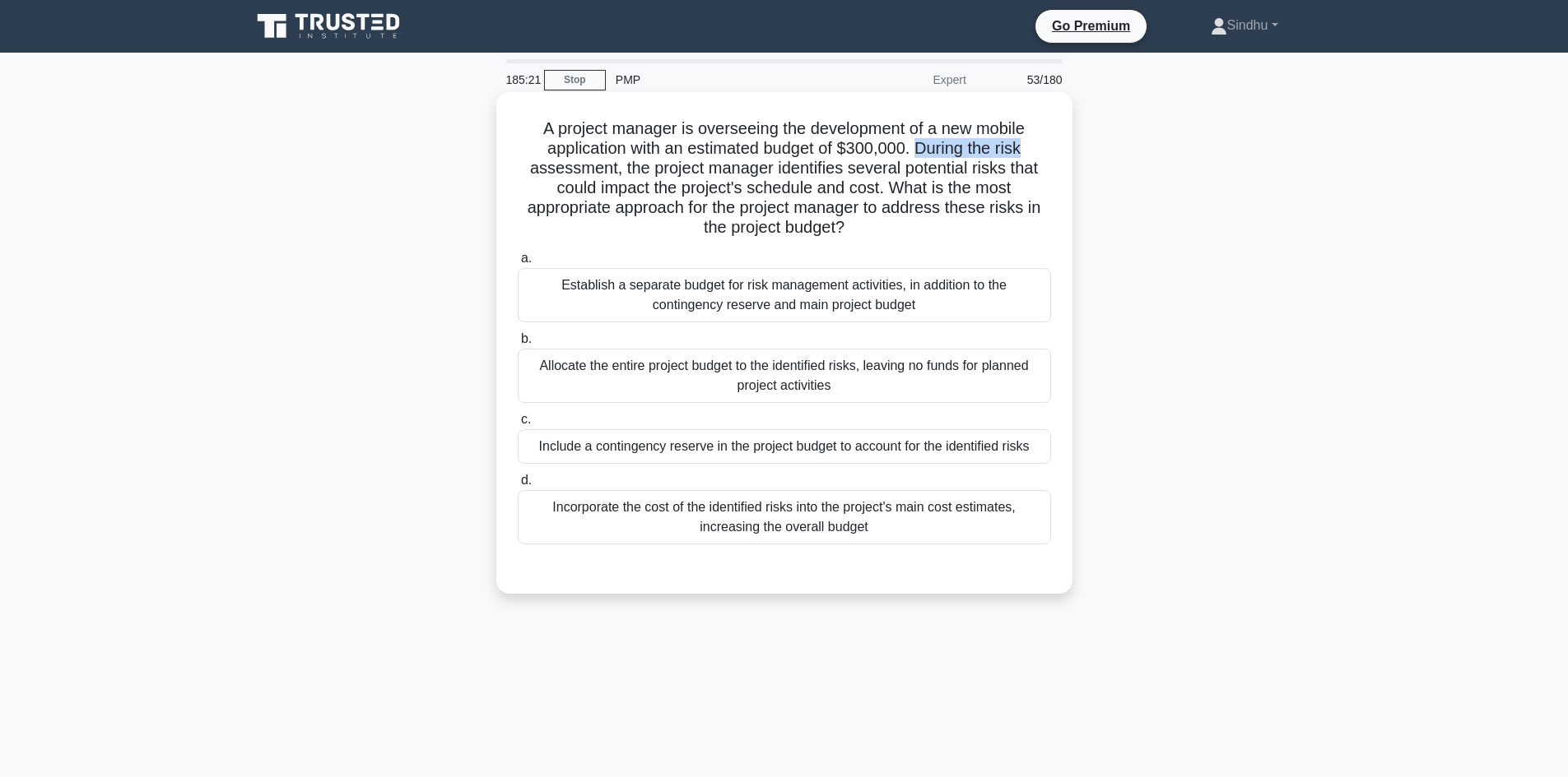
drag, startPoint x: 917, startPoint y: 148, endPoint x: 1039, endPoint y: 156, distance: 122.3
click at [1039, 156] on h5 "A project manager is overseeing the development of a new mobile application wit…" at bounding box center [784, 178] width 536 height 120
drag, startPoint x: 523, startPoint y: 171, endPoint x: 609, endPoint y: 178, distance: 86.3
click at [609, 178] on h5 "A project manager is overseeing the development of a new mobile application wit…" at bounding box center [784, 178] width 536 height 120
click at [816, 448] on div "Include a contingency reserve in the project budget to account for the identifi…" at bounding box center [784, 446] width 533 height 34
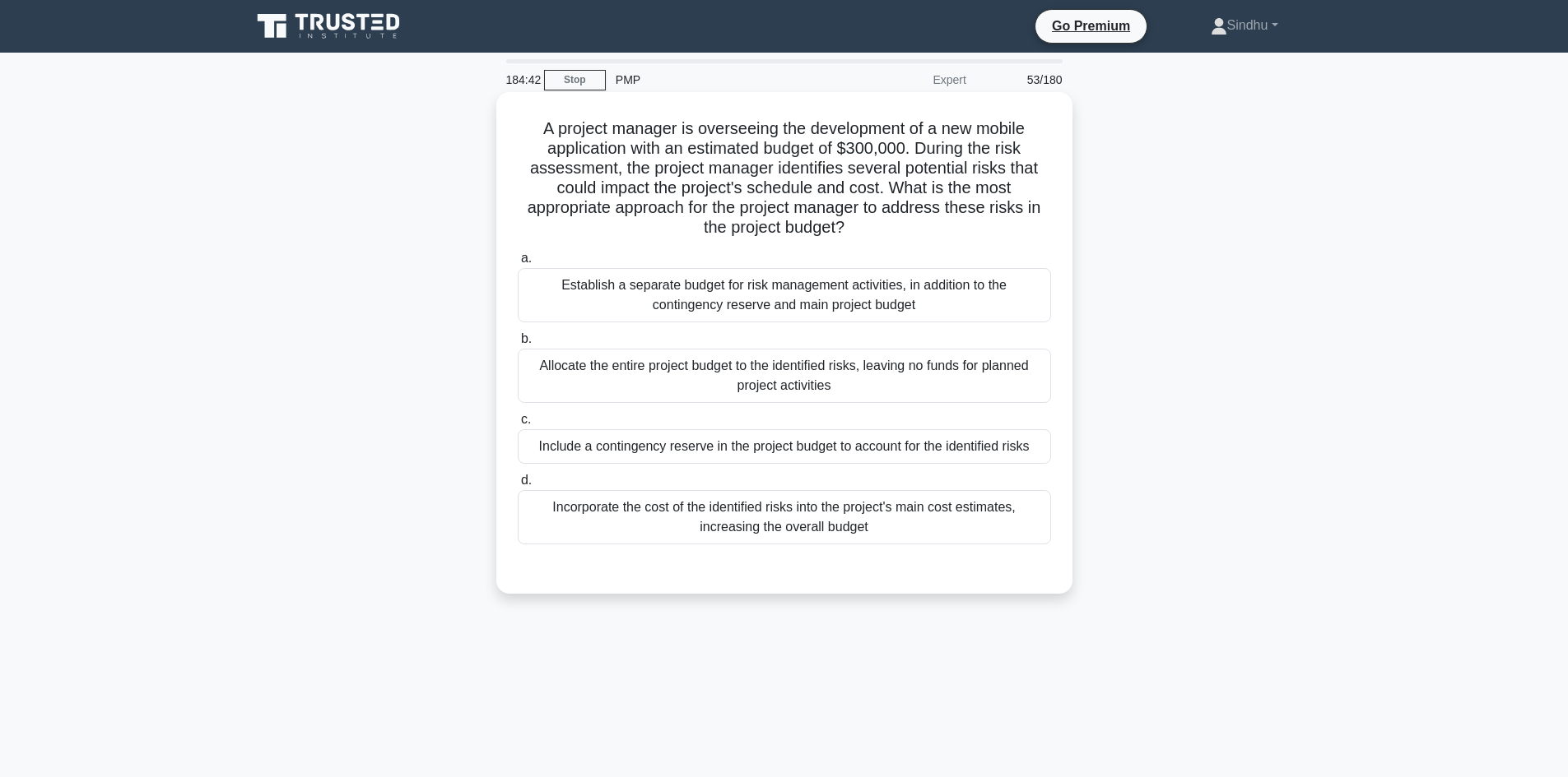
click at [518, 425] on input "c. Include a contingency reserve in the project budget to account for the ident…" at bounding box center [518, 419] width 0 height 11
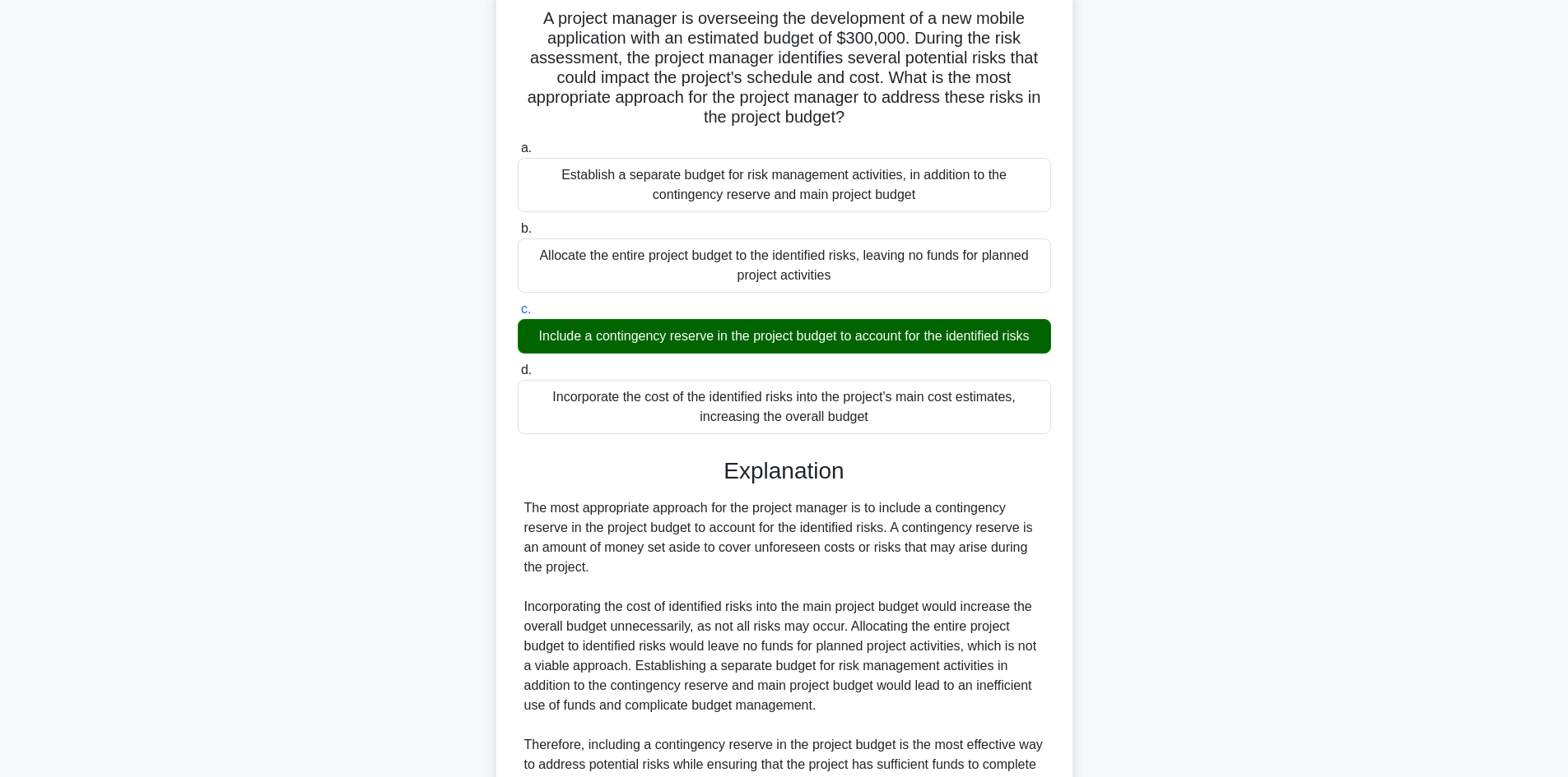
scroll to position [278, 0]
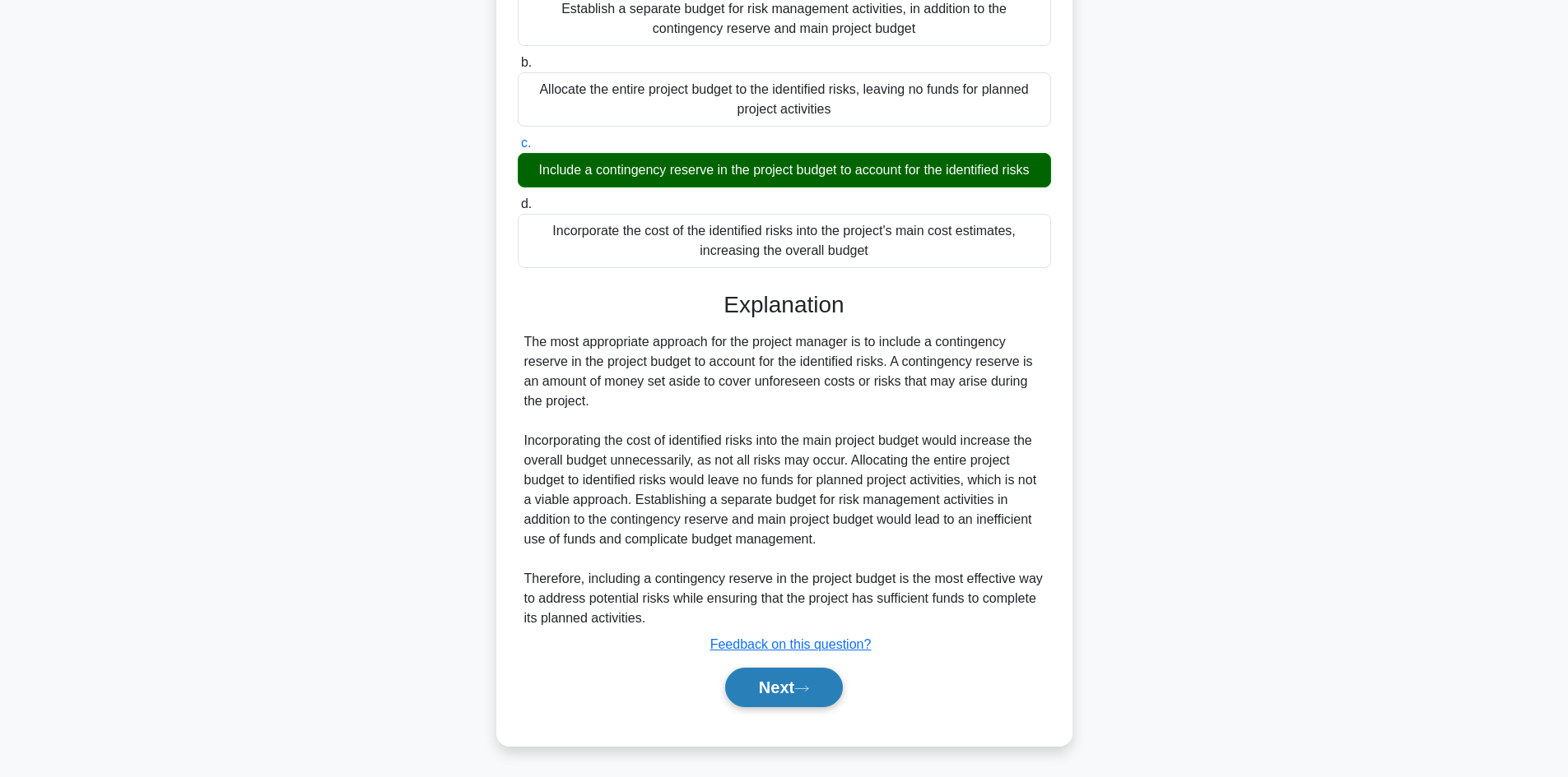
click at [769, 687] on button "Next" at bounding box center [783, 687] width 118 height 39
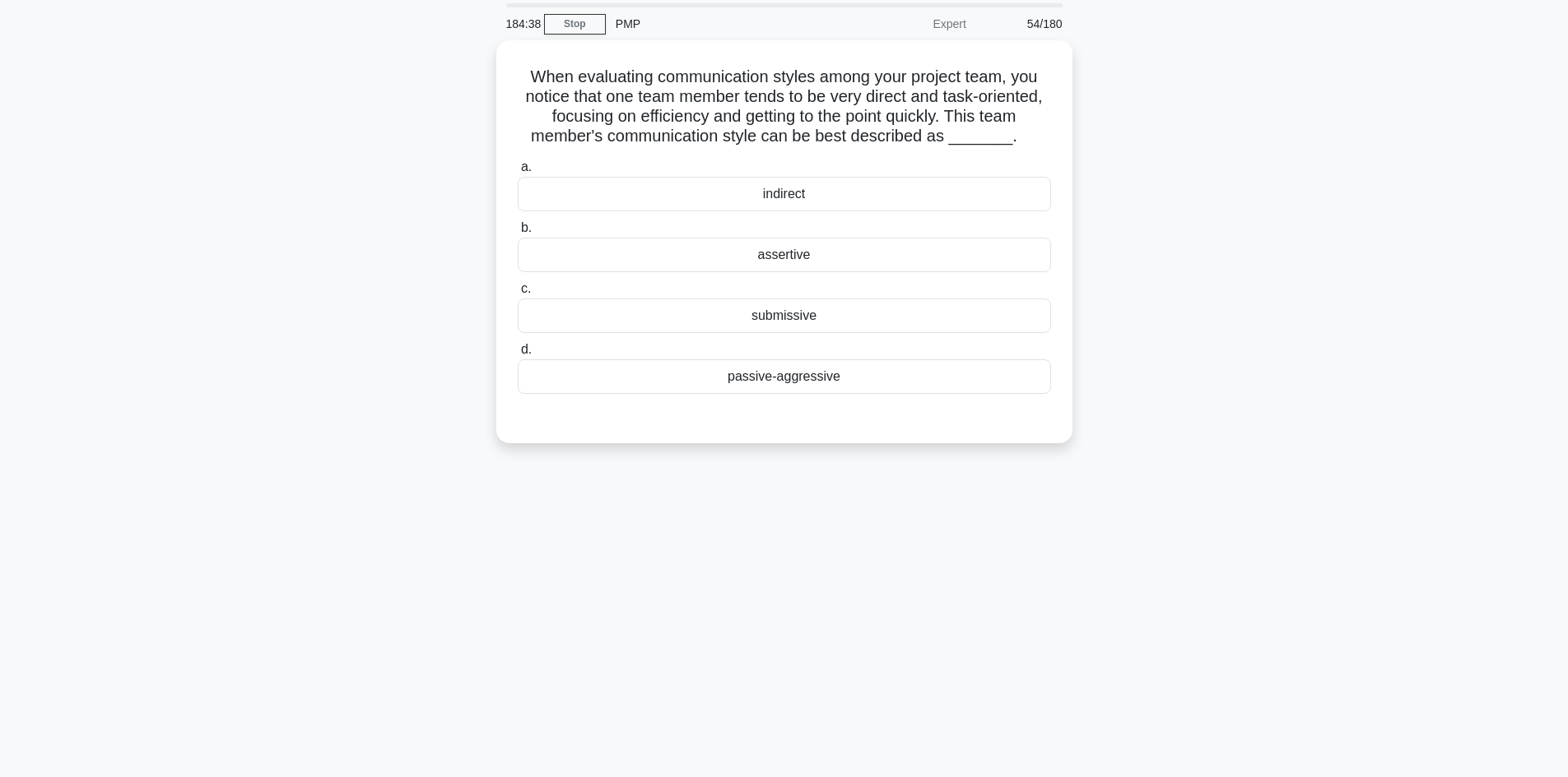
scroll to position [0, 0]
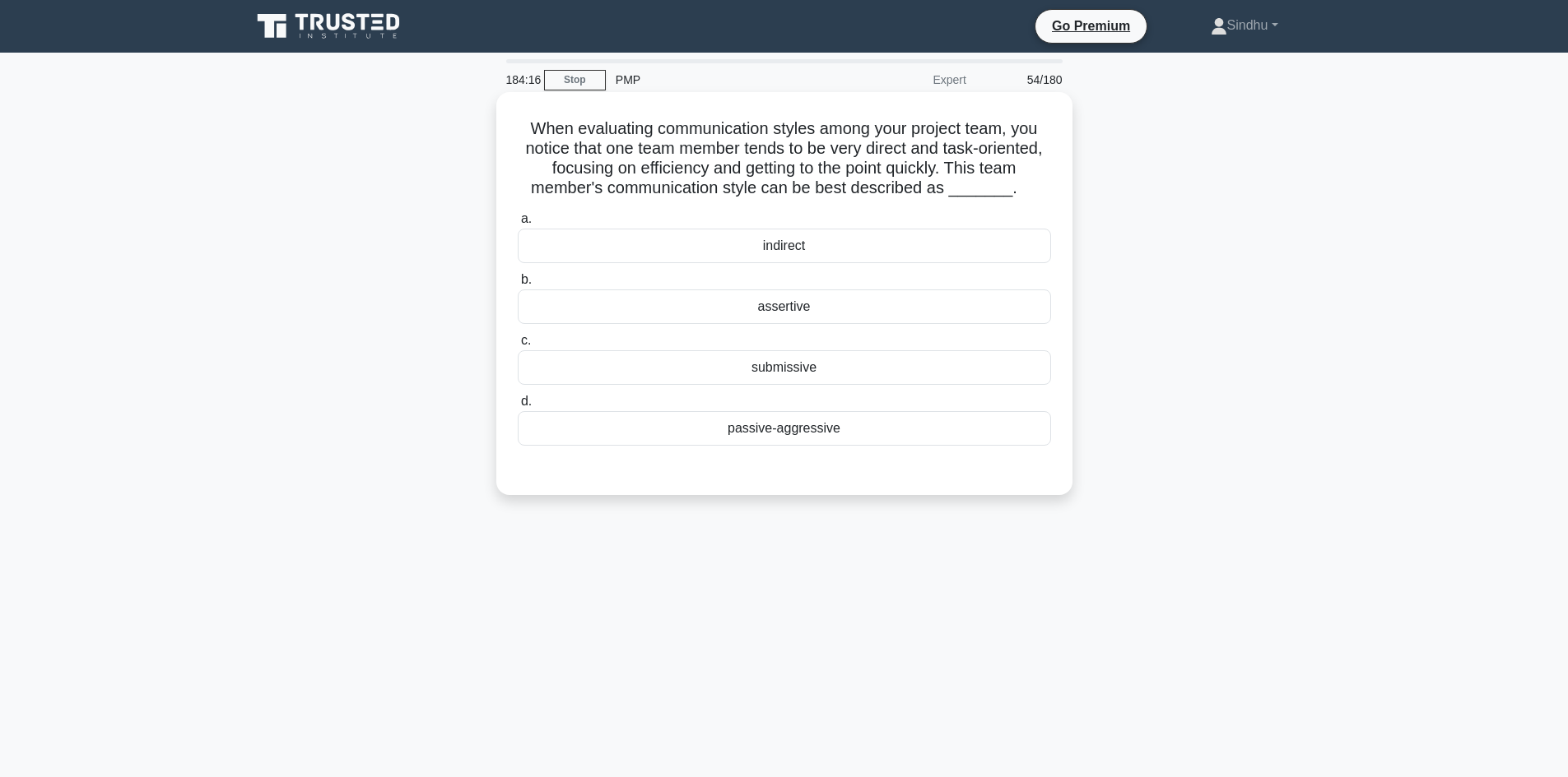
click at [781, 309] on div "assertive" at bounding box center [784, 306] width 533 height 34
click at [518, 285] on input "b. assertive" at bounding box center [518, 280] width 0 height 11
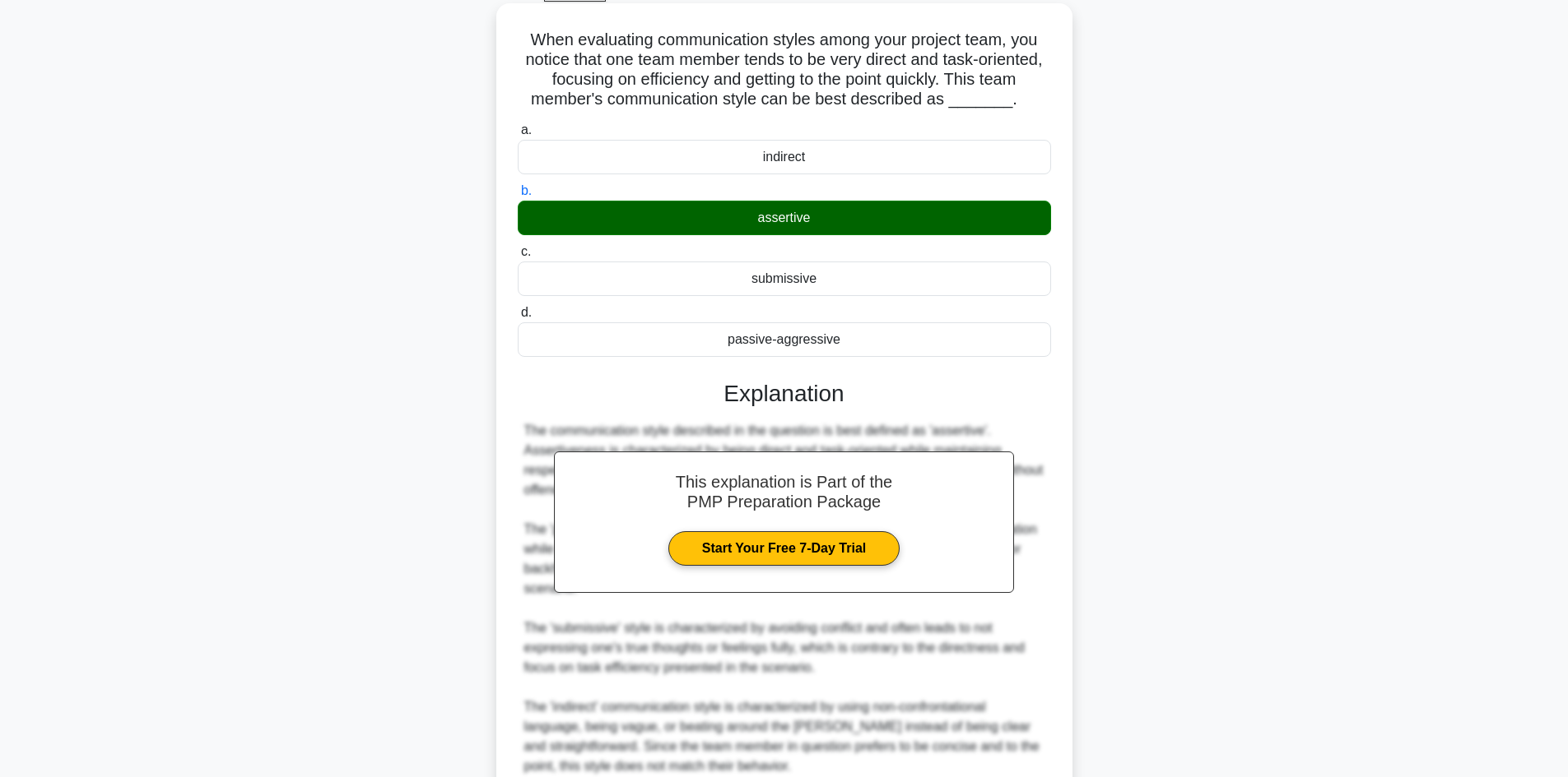
scroll to position [218, 0]
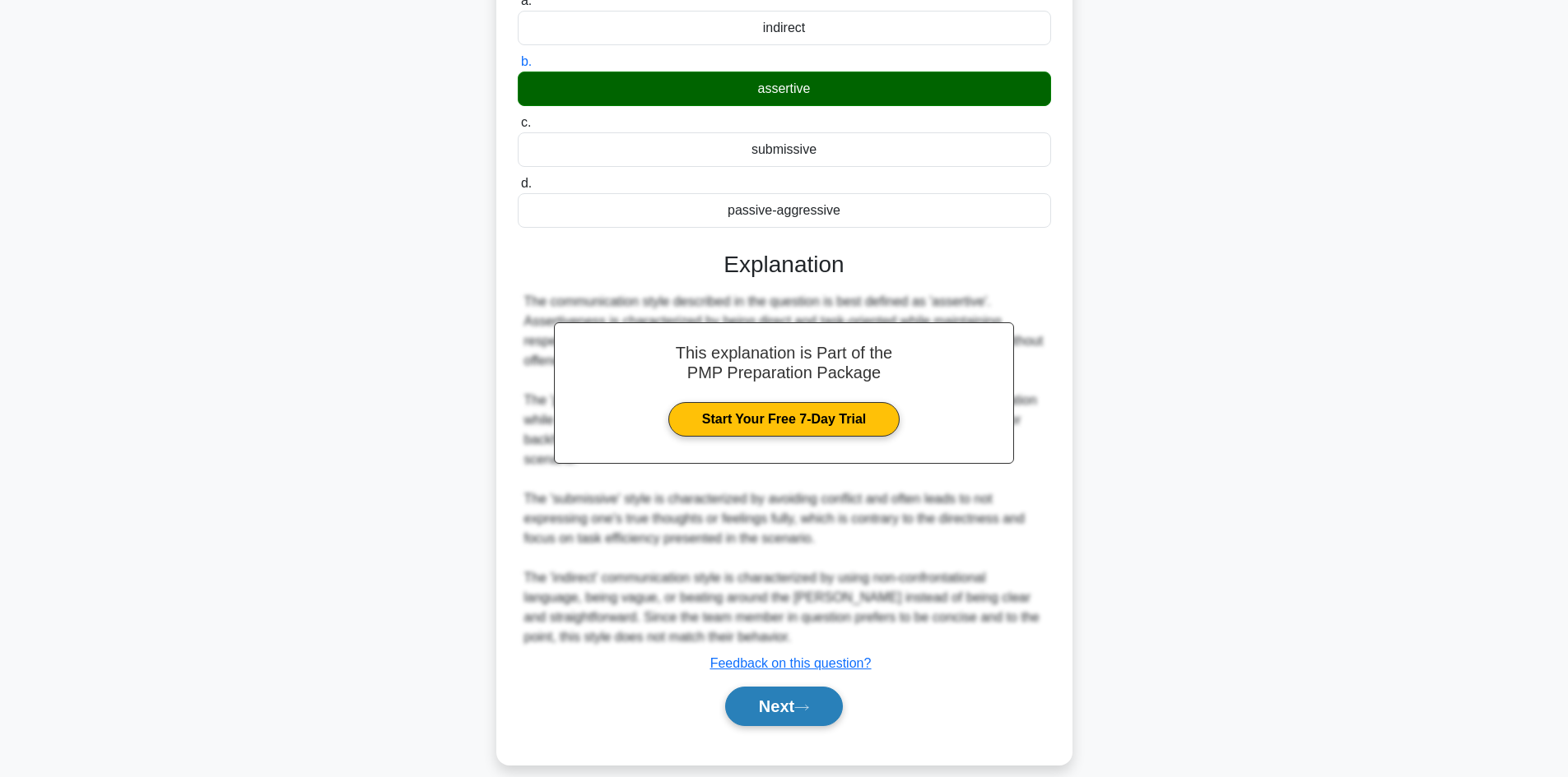
click at [775, 687] on button "Next" at bounding box center [783, 706] width 118 height 39
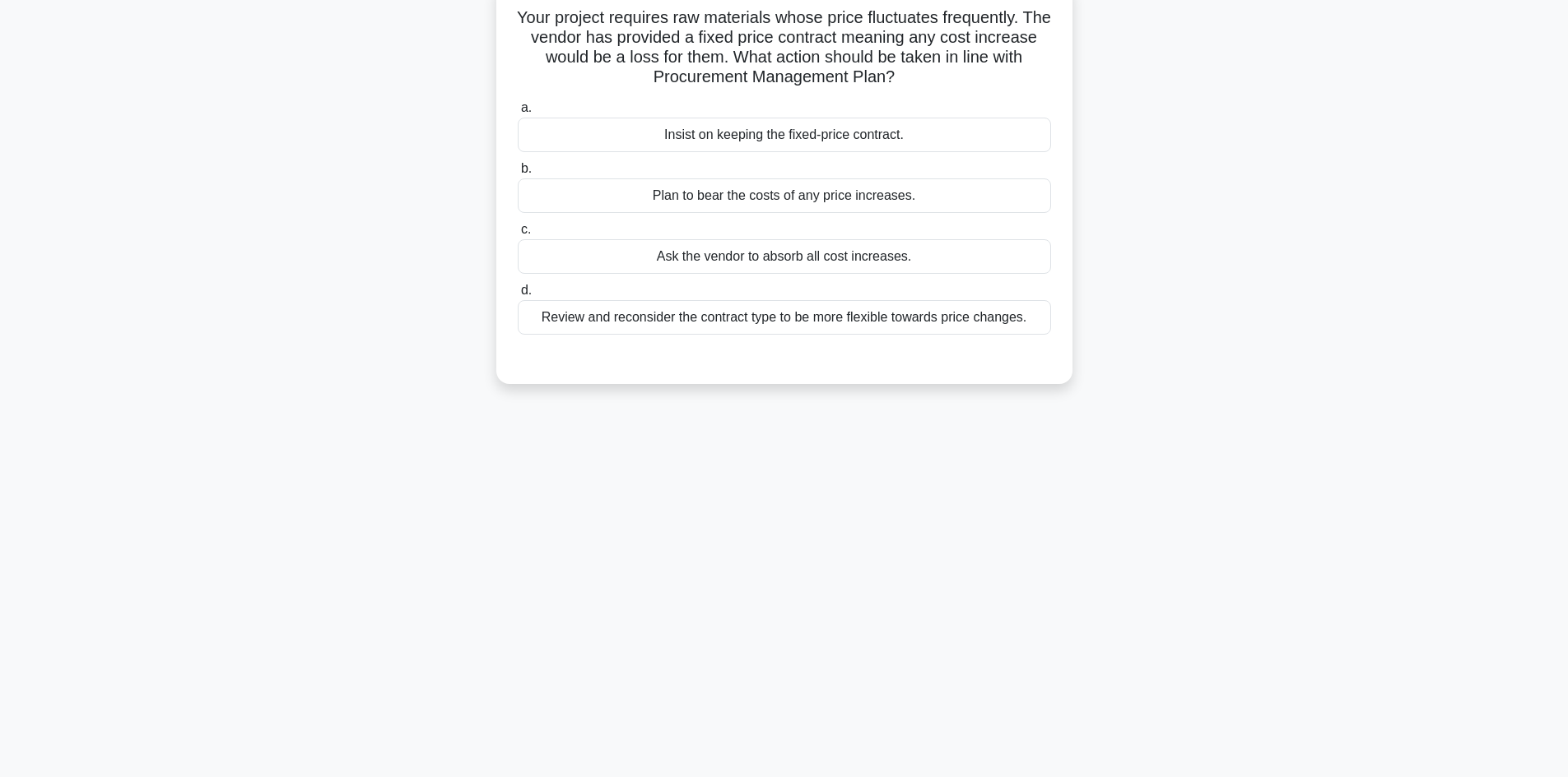
click at [923, 327] on div "Review and reconsider the contract type to be more flexible towards price chang…" at bounding box center [784, 317] width 533 height 34
click at [518, 296] on input "d. Review and reconsider the contract type to be more flexible towards price ch…" at bounding box center [518, 290] width 0 height 11
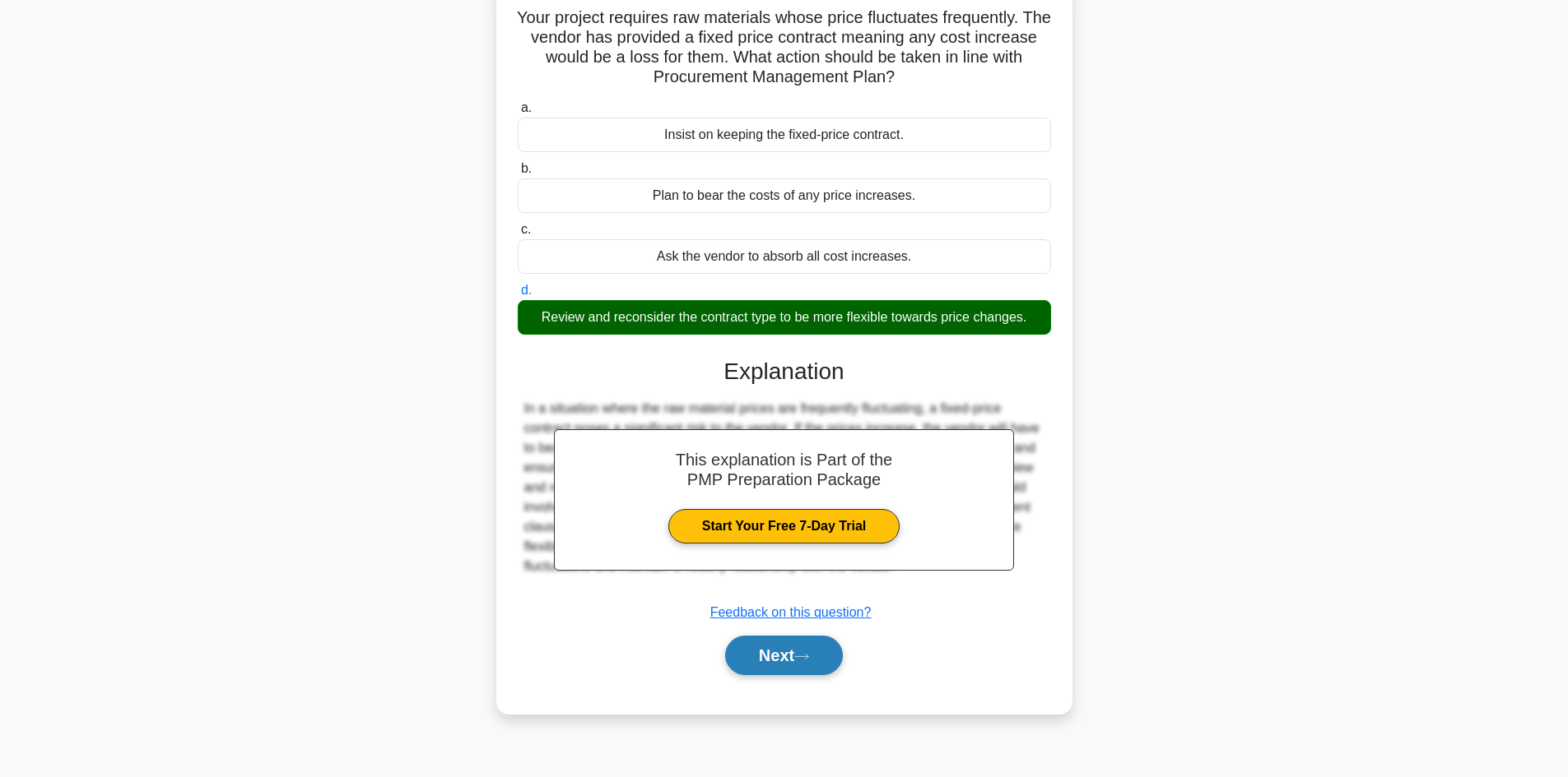
click at [760, 662] on button "Next" at bounding box center [783, 655] width 118 height 39
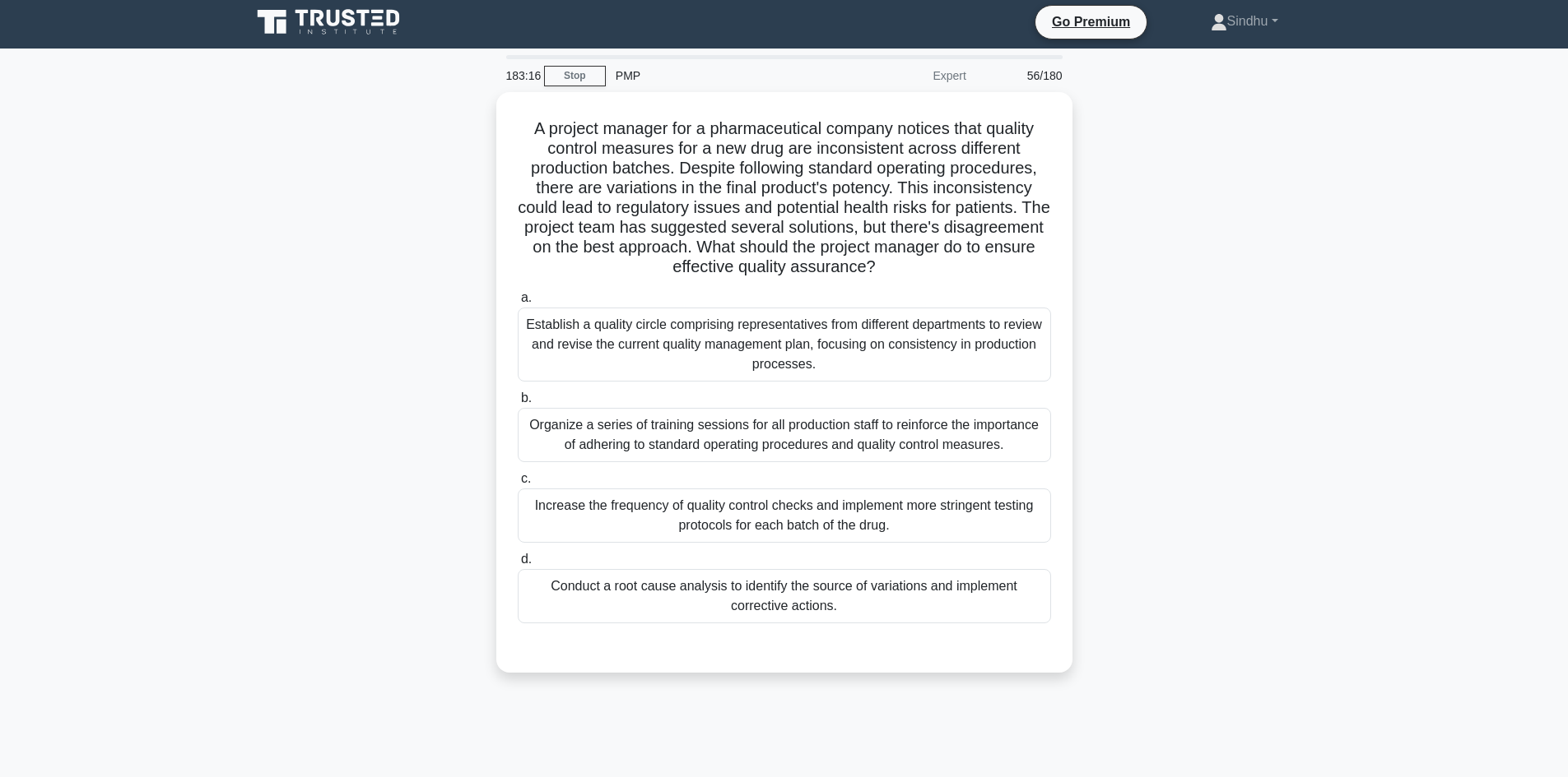
scroll to position [0, 0]
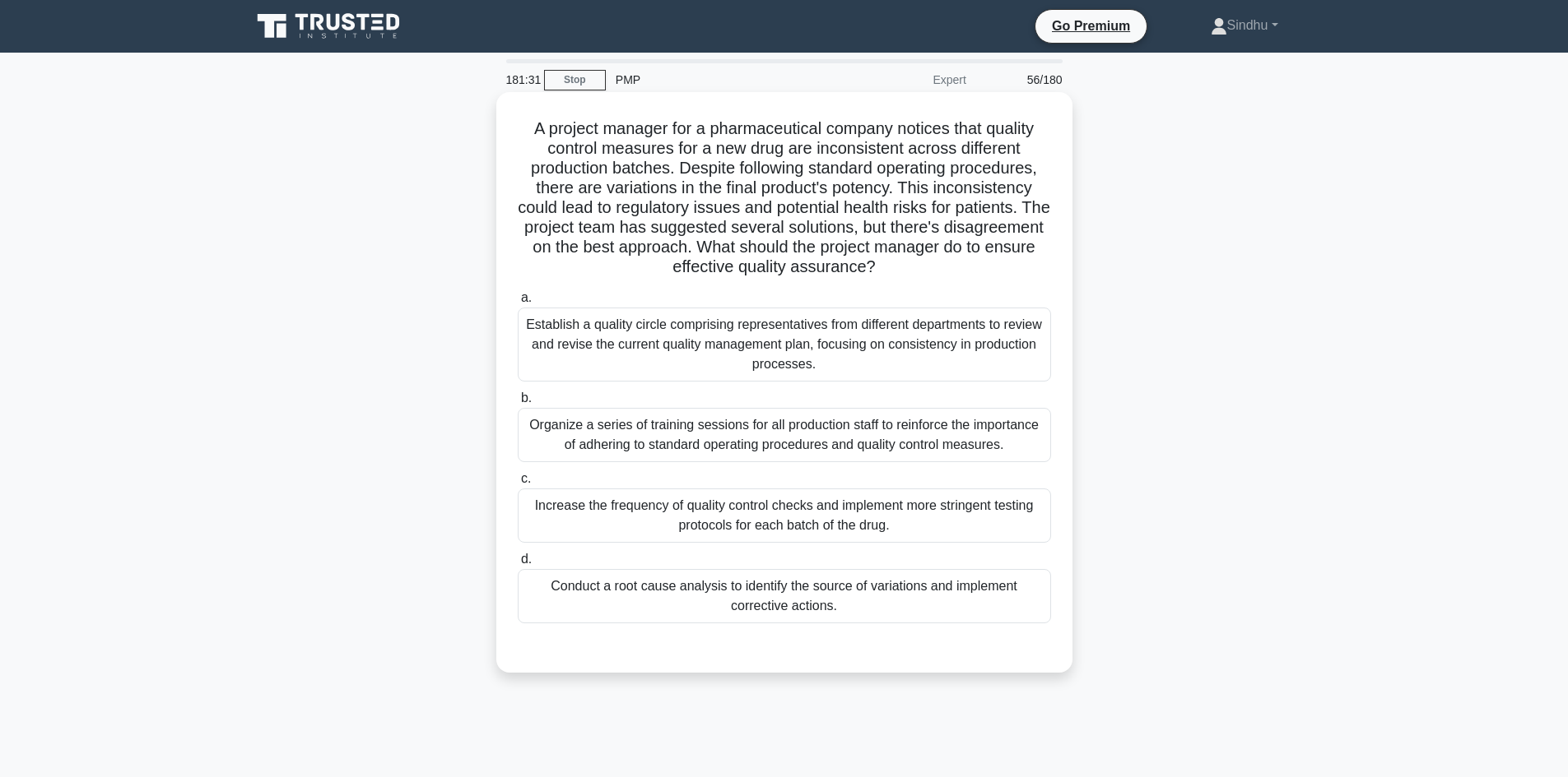
click at [805, 605] on div "Conduct a root cause analysis to identify the source of variations and implemen…" at bounding box center [784, 596] width 533 height 54
click at [518, 565] on input "d. Conduct a root cause analysis to identify the source of variations and imple…" at bounding box center [518, 559] width 0 height 11
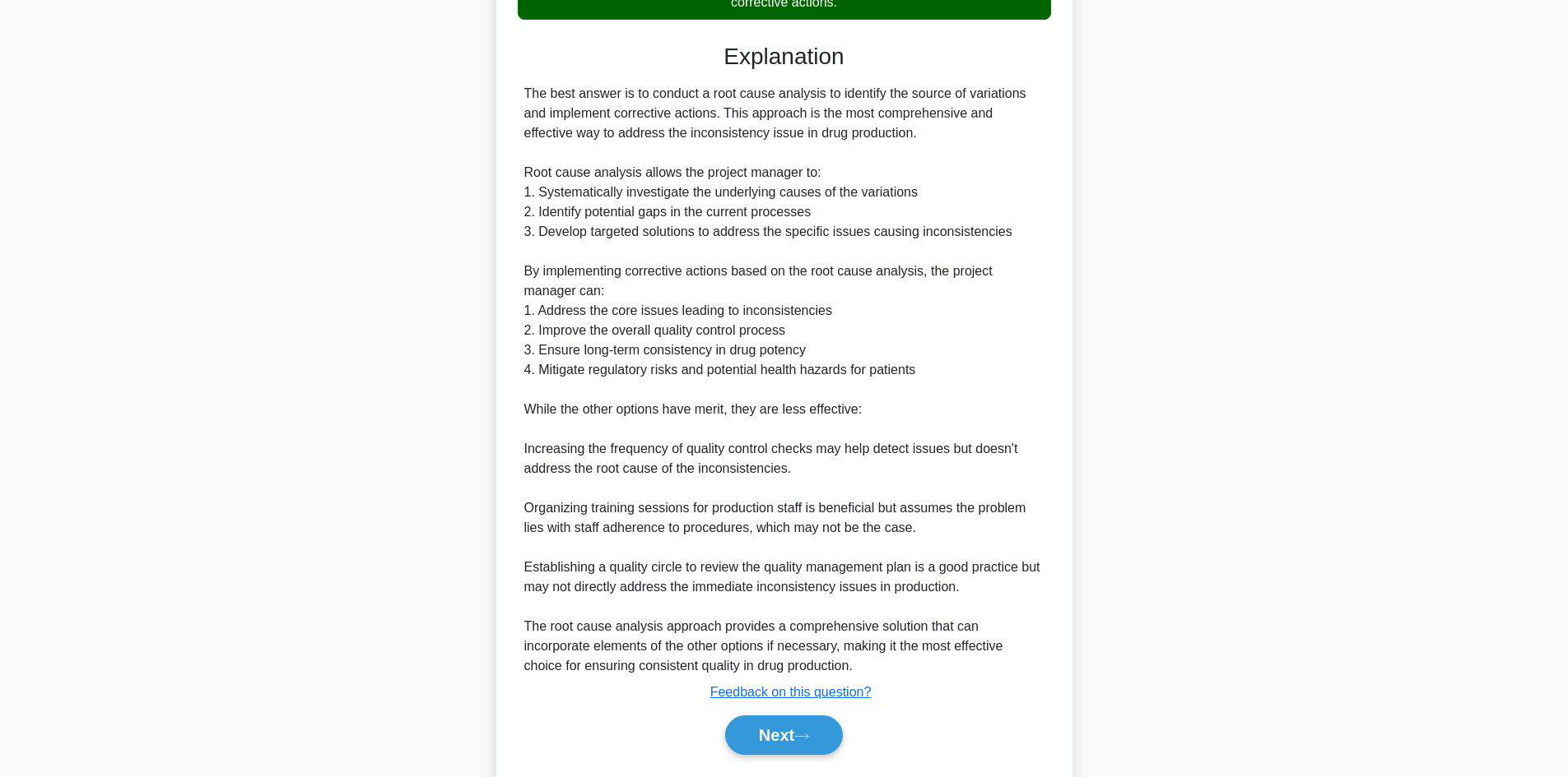
scroll to position [652, 0]
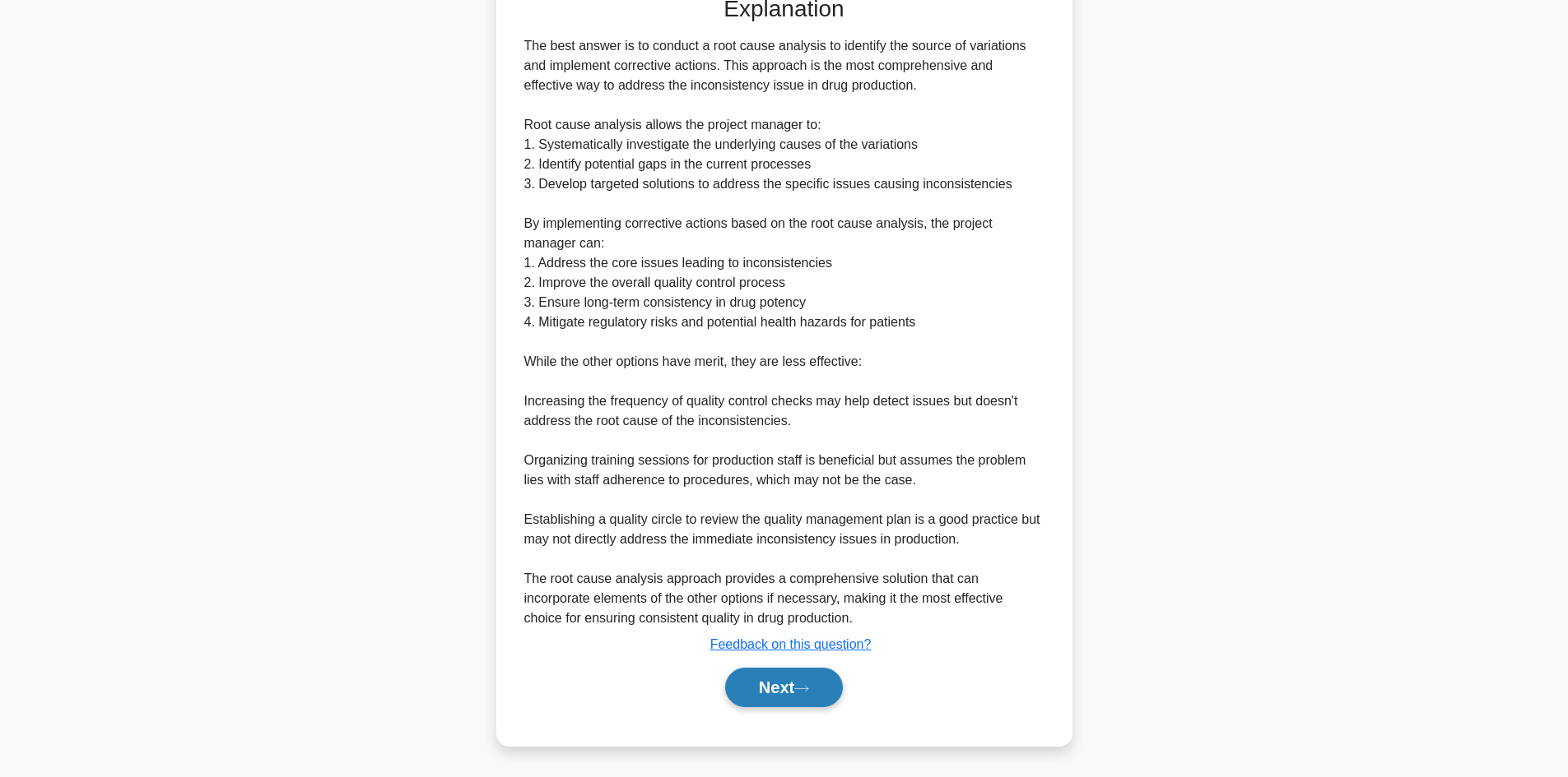
click at [777, 687] on button "Next" at bounding box center [783, 687] width 118 height 39
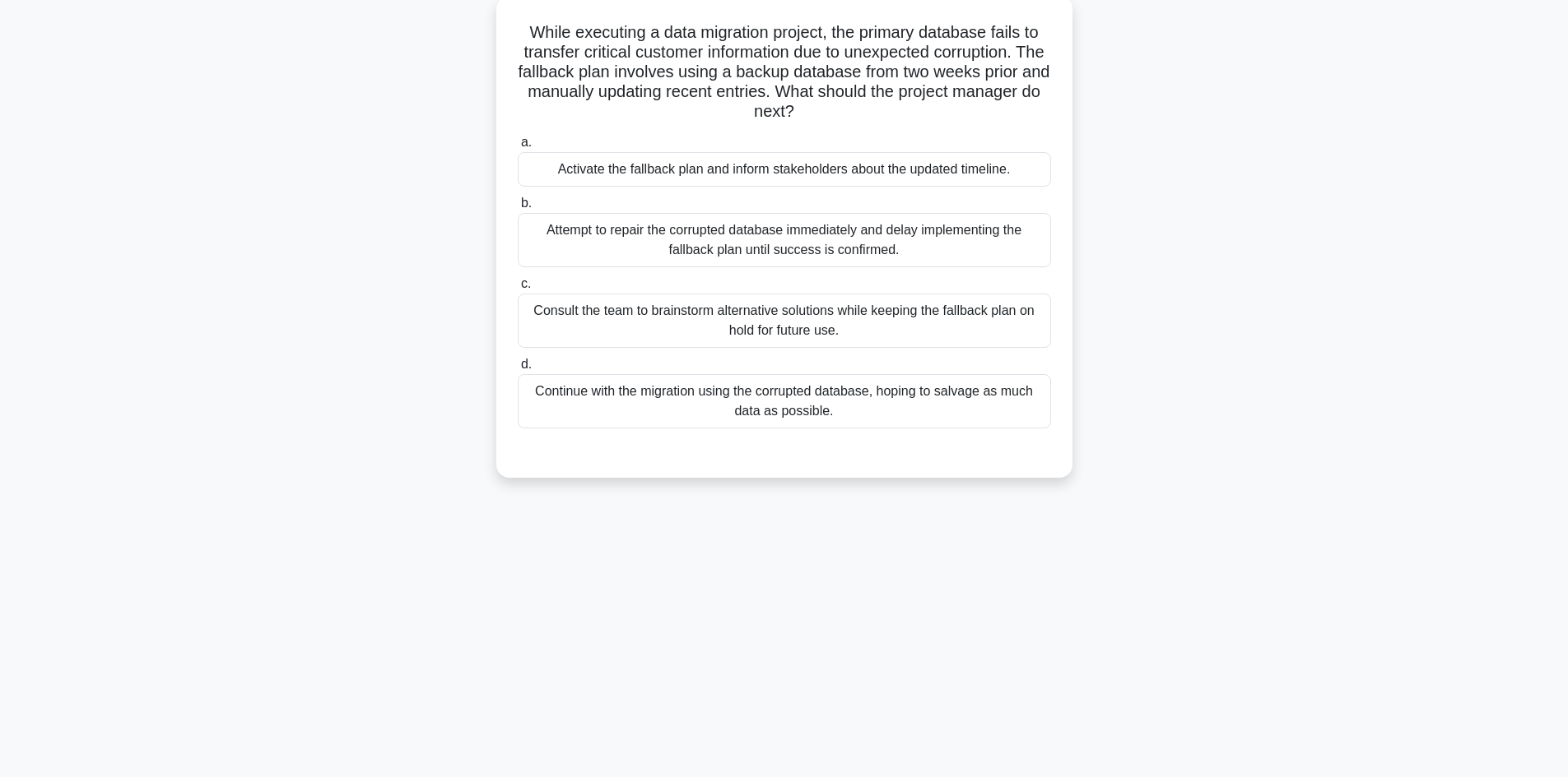
scroll to position [0, 0]
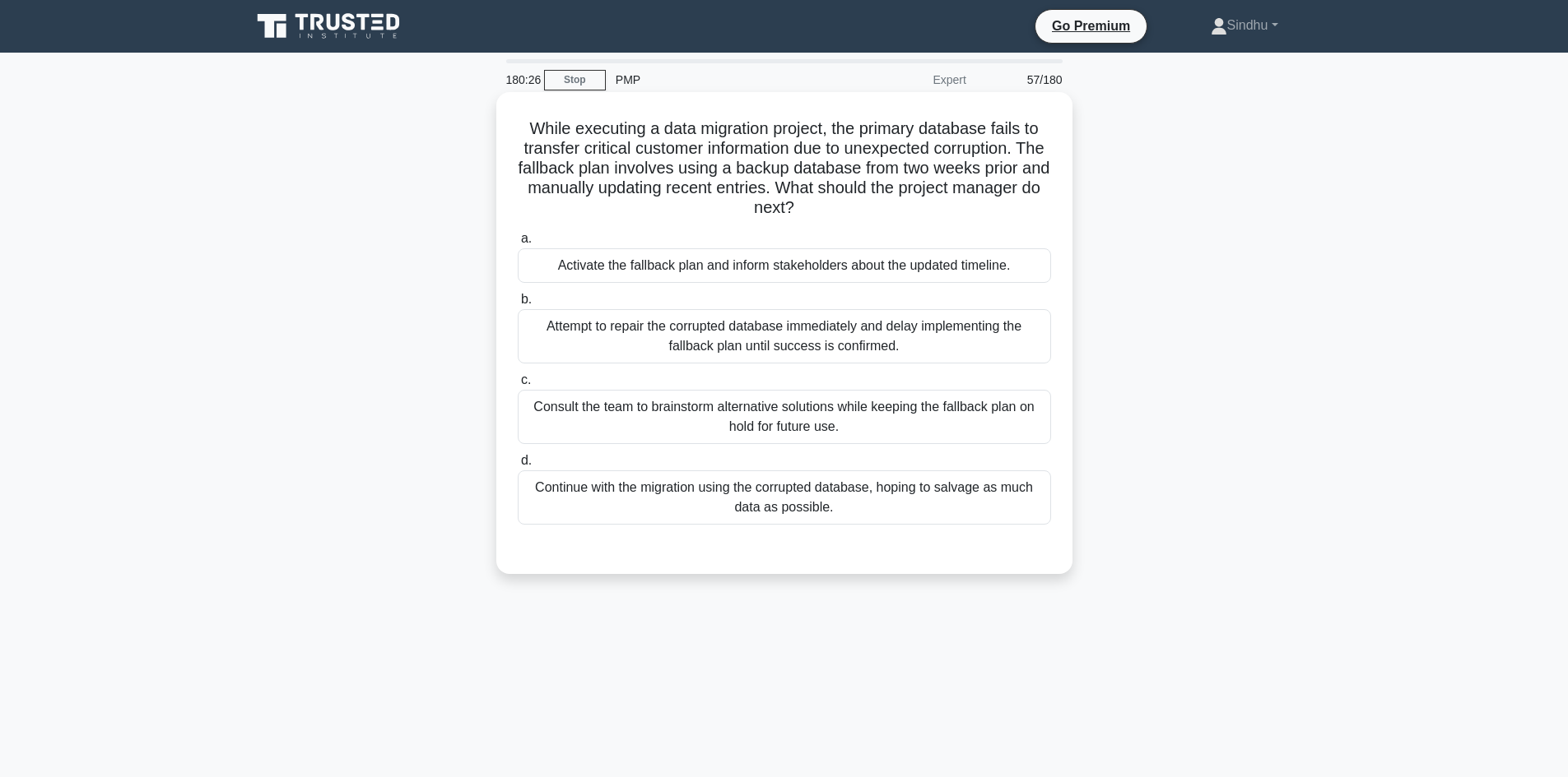
click at [868, 333] on div "Attempt to repair the corrupted database immediately and delay implementing the…" at bounding box center [784, 336] width 533 height 54
click at [518, 305] on input "b. Attempt to repair the corrupted database immediately and delay implementing …" at bounding box center [518, 299] width 0 height 11
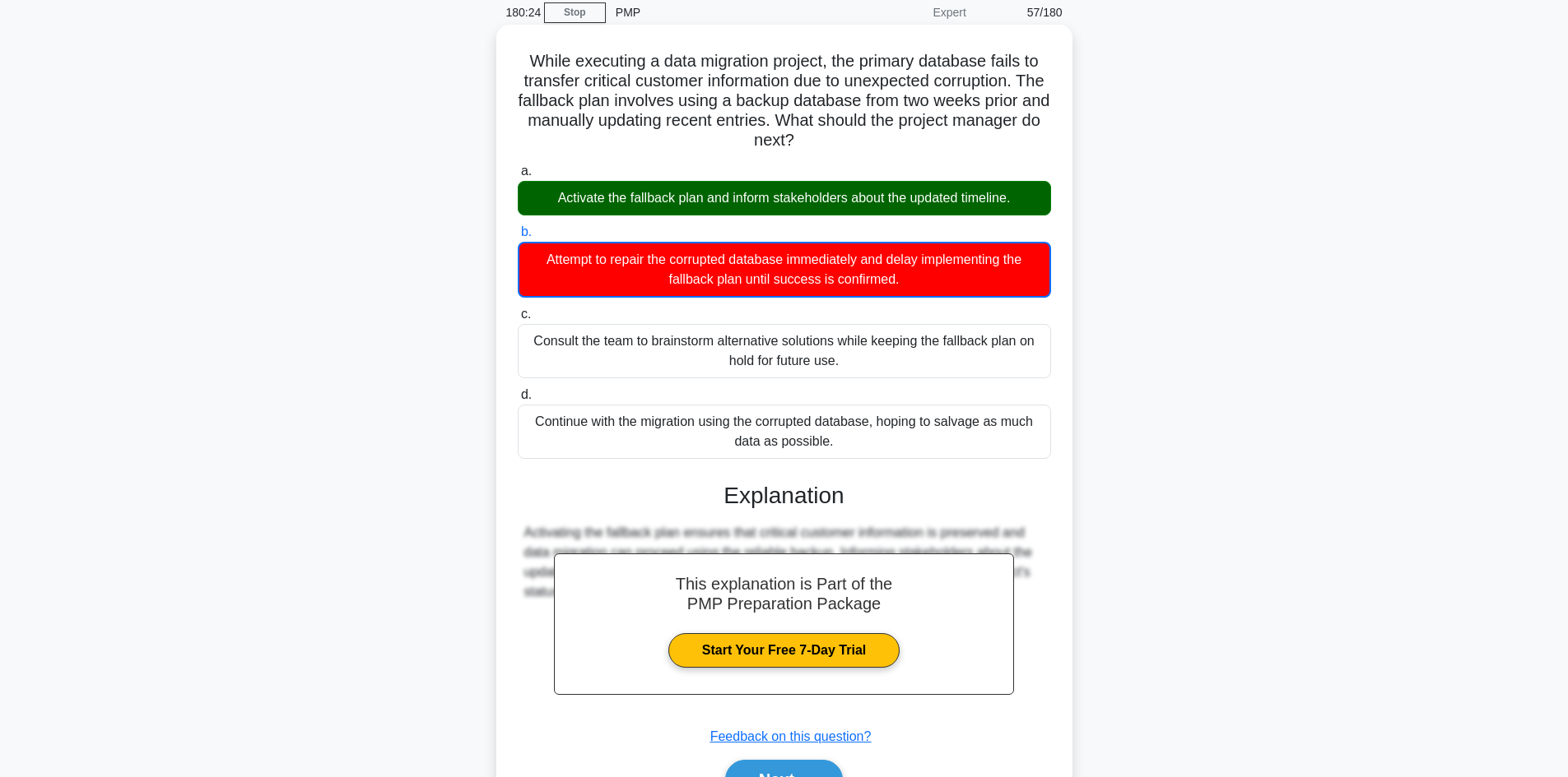
scroll to position [160, 0]
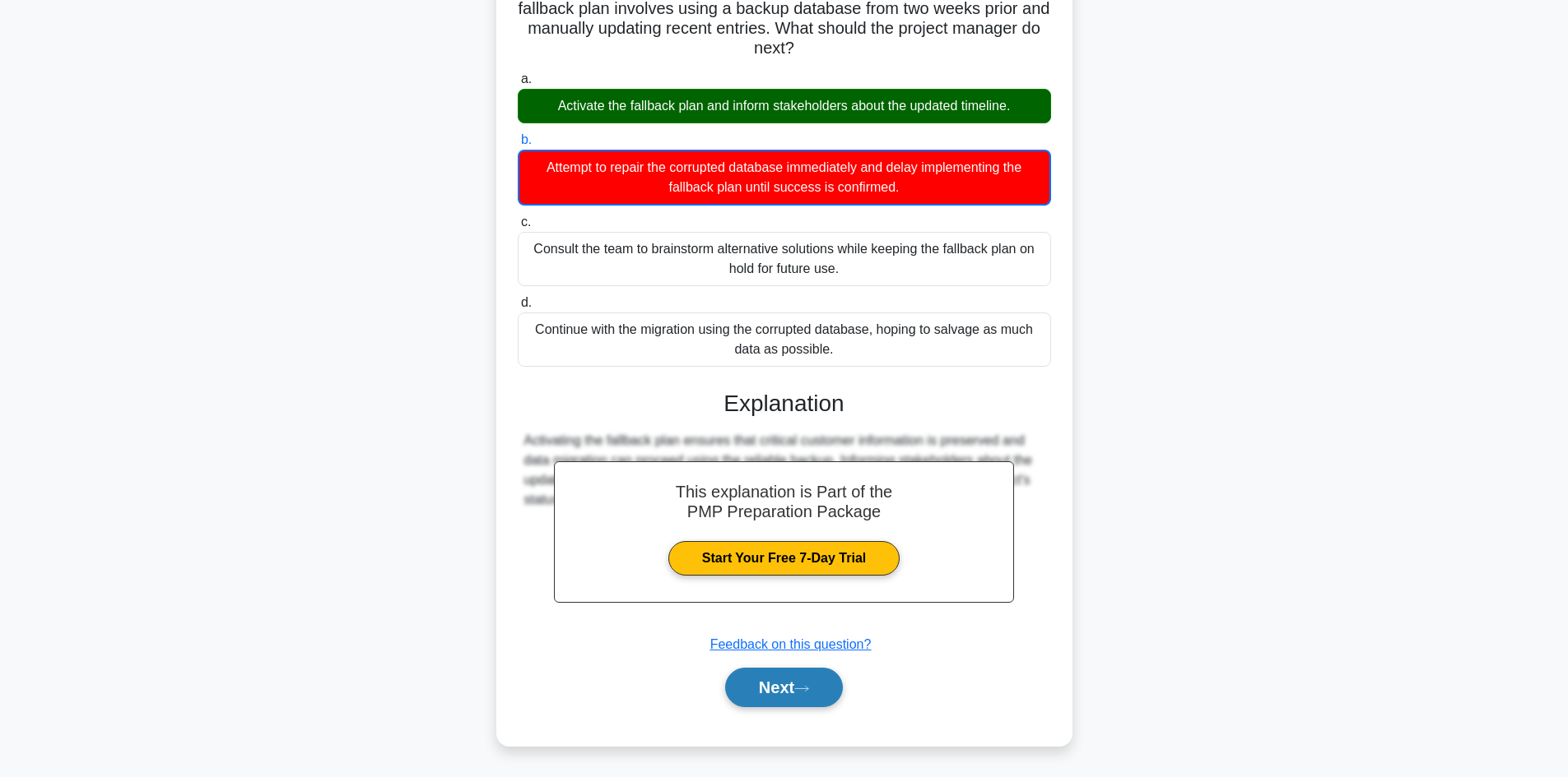
click at [761, 683] on button "Next" at bounding box center [783, 687] width 118 height 39
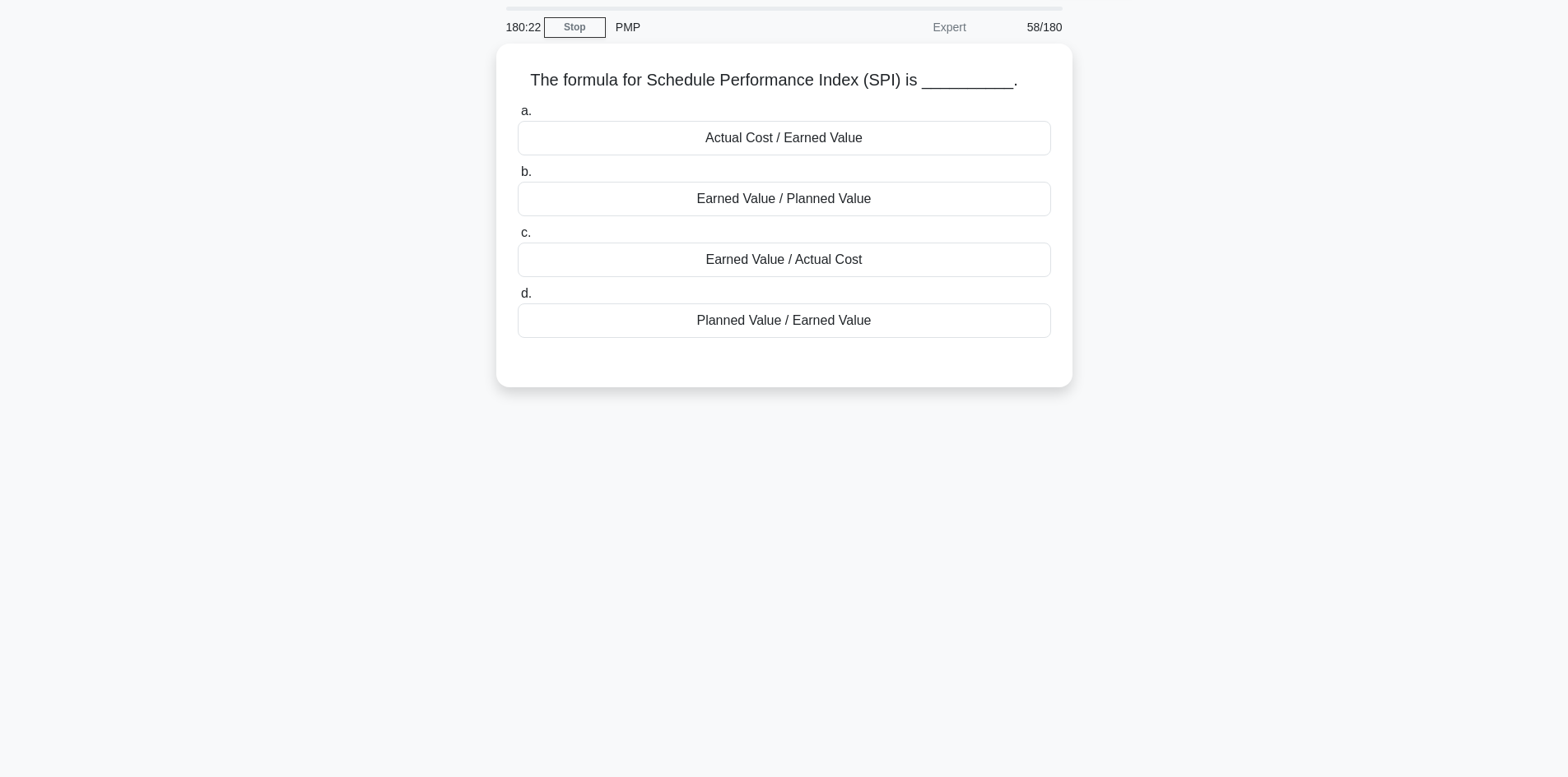
scroll to position [0, 0]
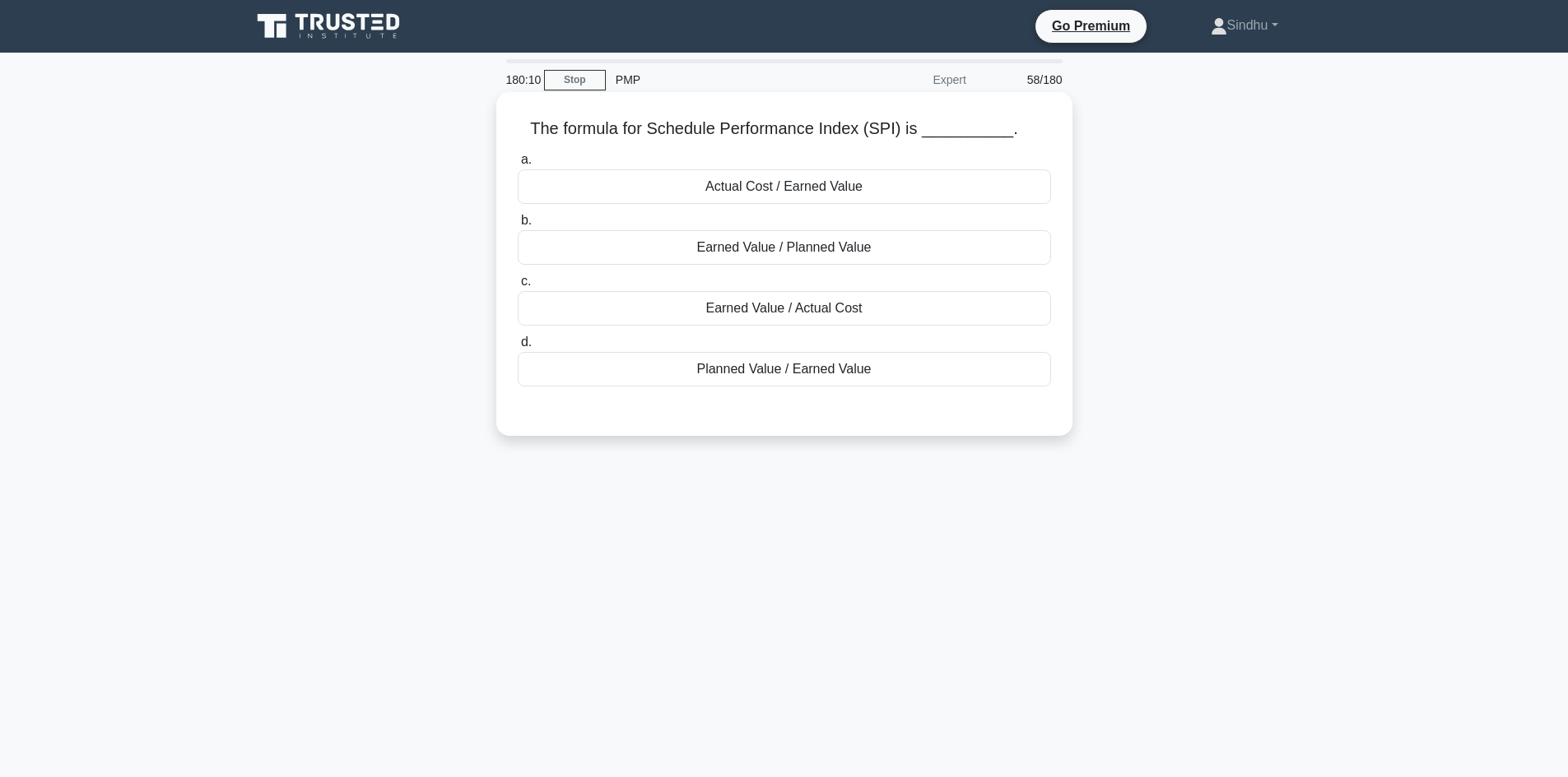
click at [790, 313] on div "Earned Value / Actual Cost" at bounding box center [784, 308] width 533 height 34
click at [518, 287] on input "c. Earned Value / Actual Cost" at bounding box center [518, 282] width 0 height 11
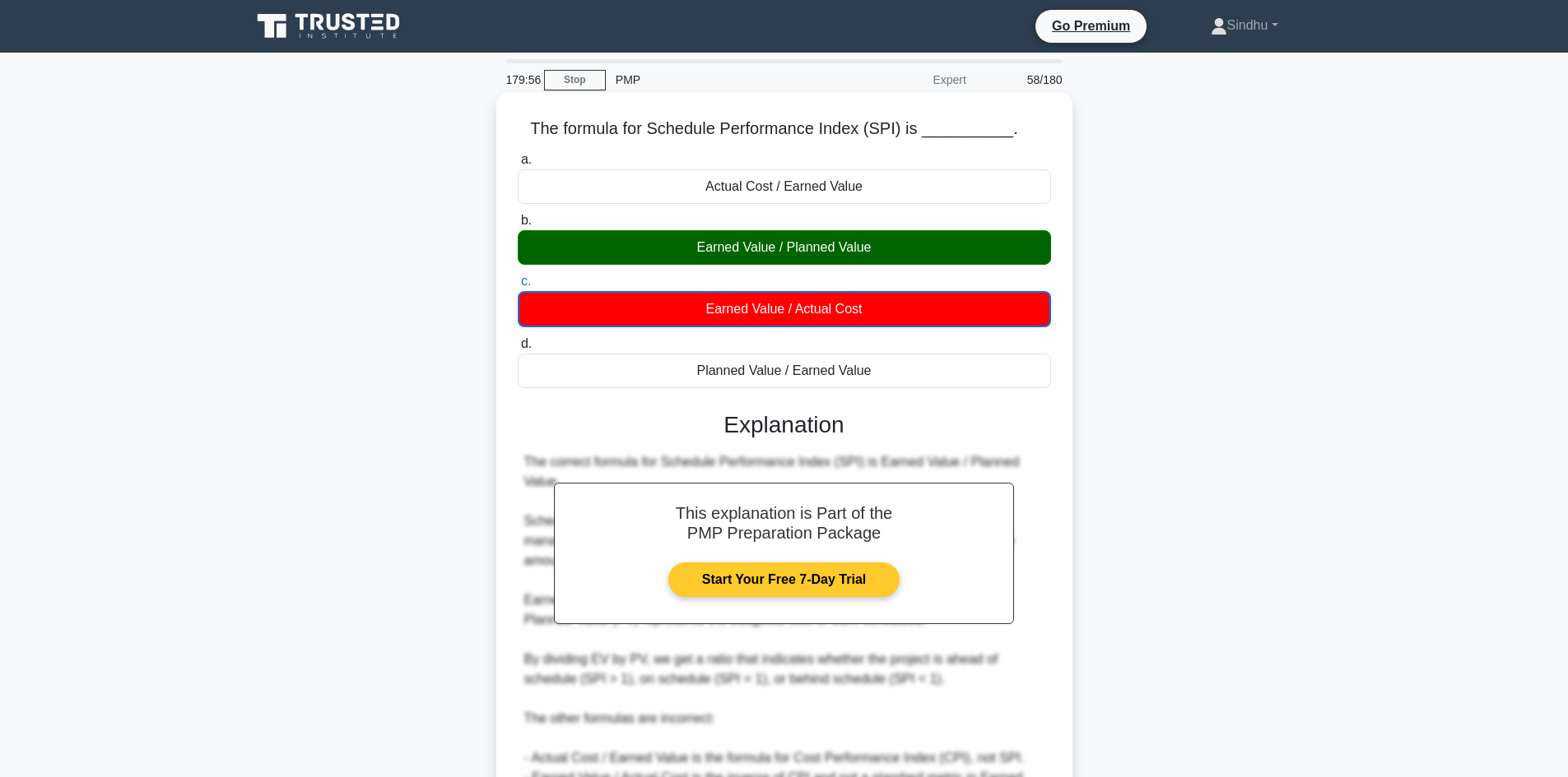
scroll to position [200, 0]
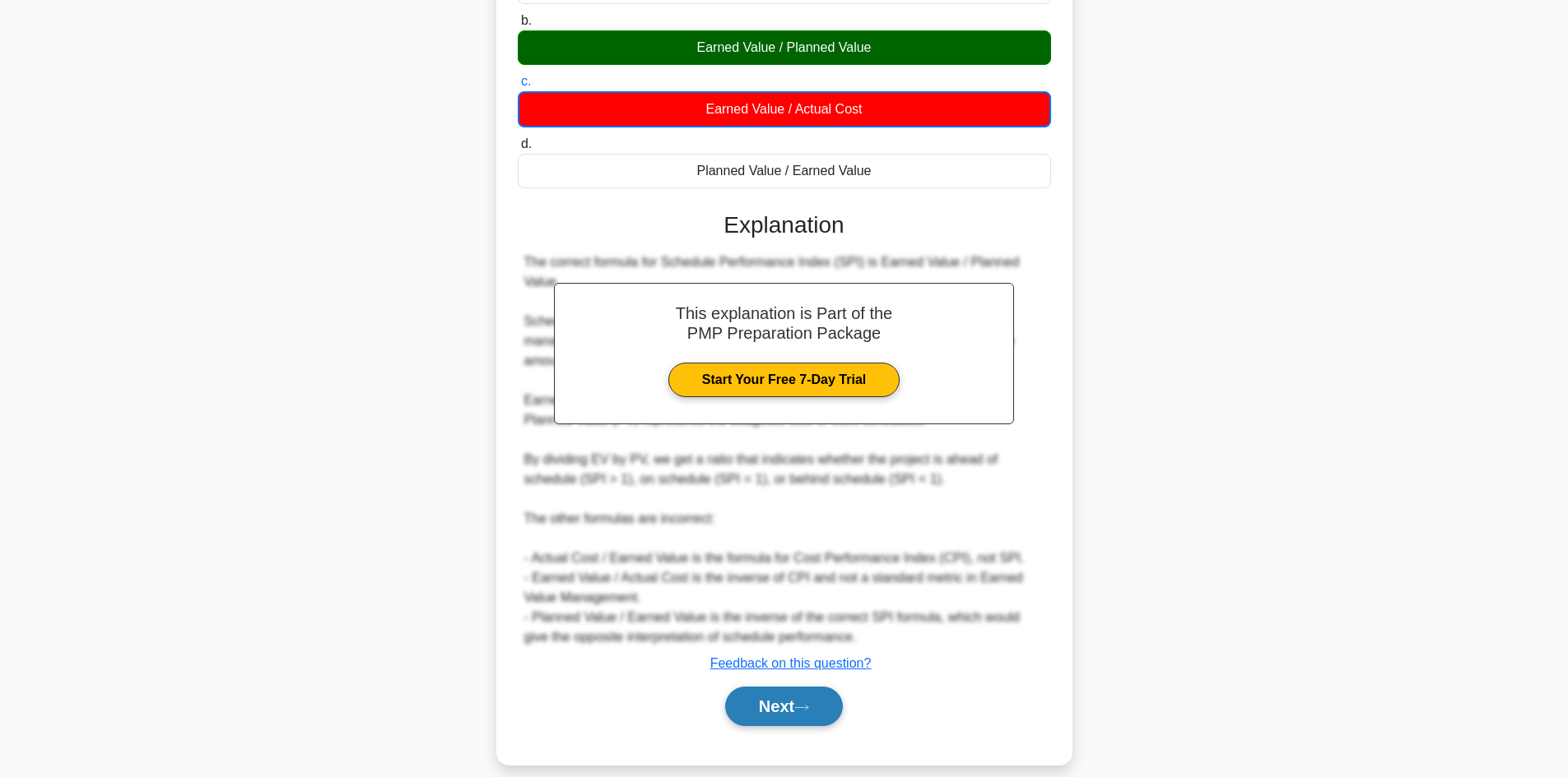
click at [781, 694] on button "Next" at bounding box center [783, 706] width 118 height 39
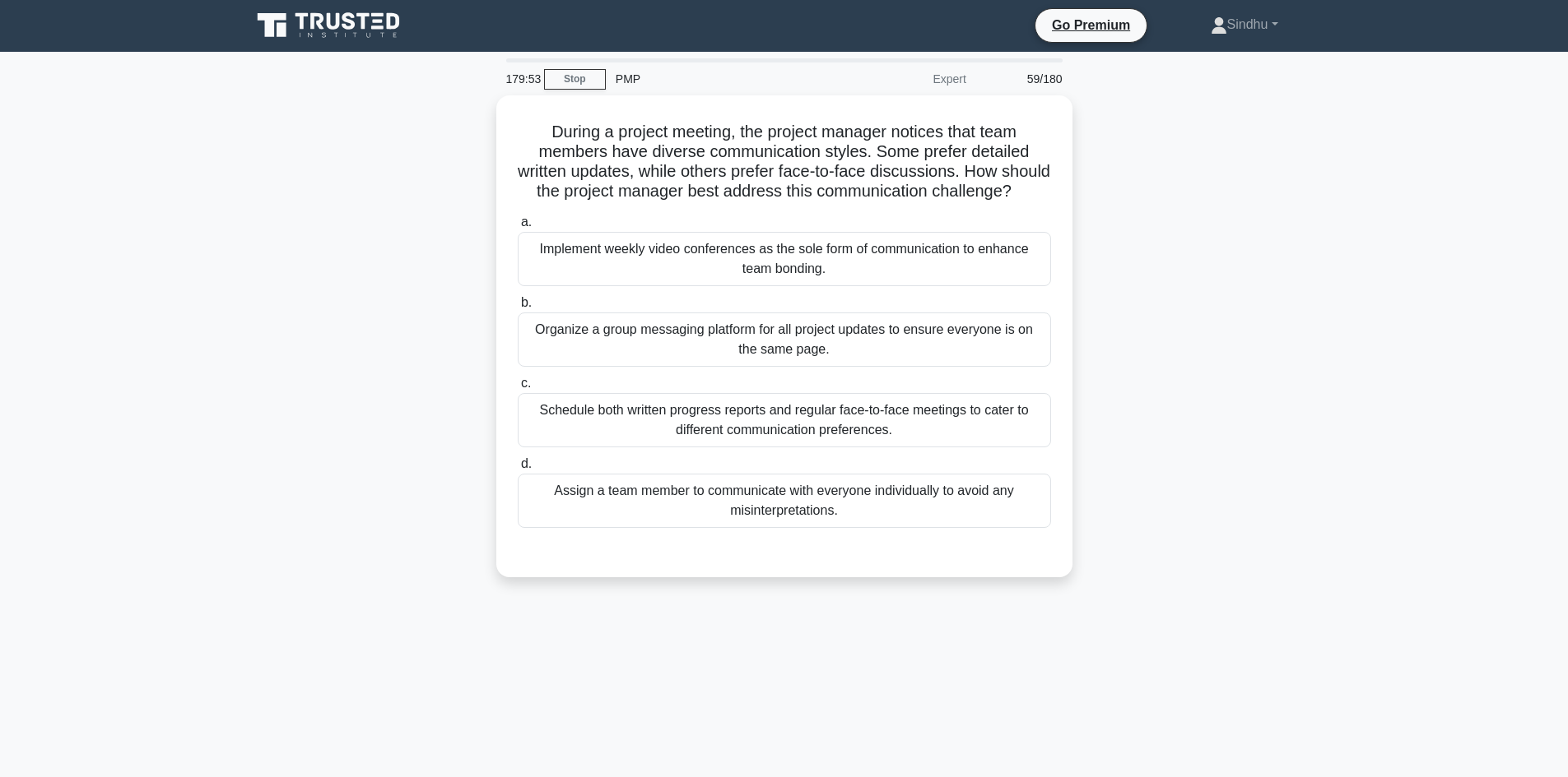
scroll to position [0, 0]
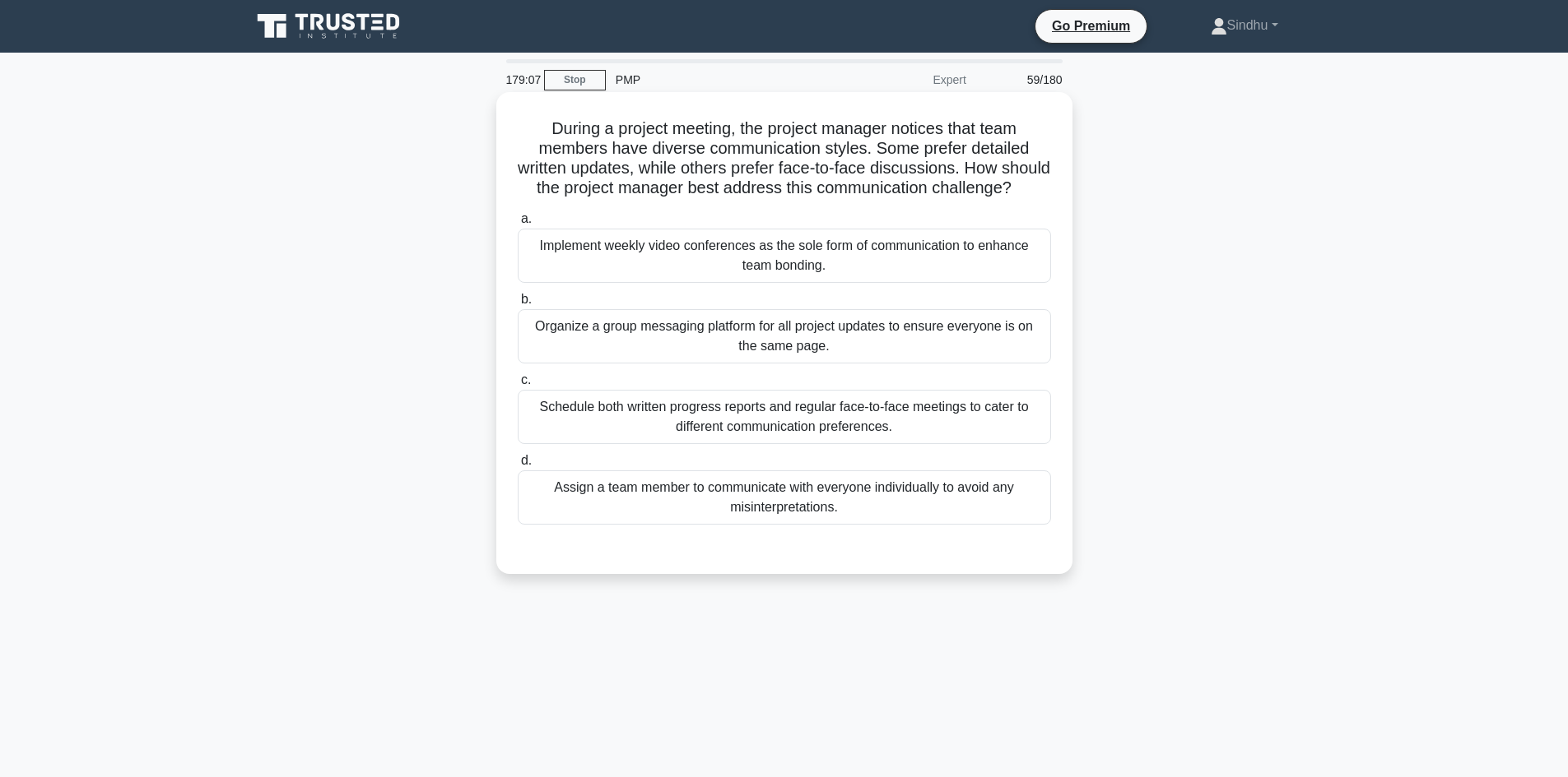
click at [812, 362] on div "Organize a group messaging platform for all project updates to ensure everyone …" at bounding box center [784, 336] width 533 height 54
click at [518, 305] on input "b. Organize a group messaging platform for all project updates to ensure everyo…" at bounding box center [518, 299] width 0 height 11
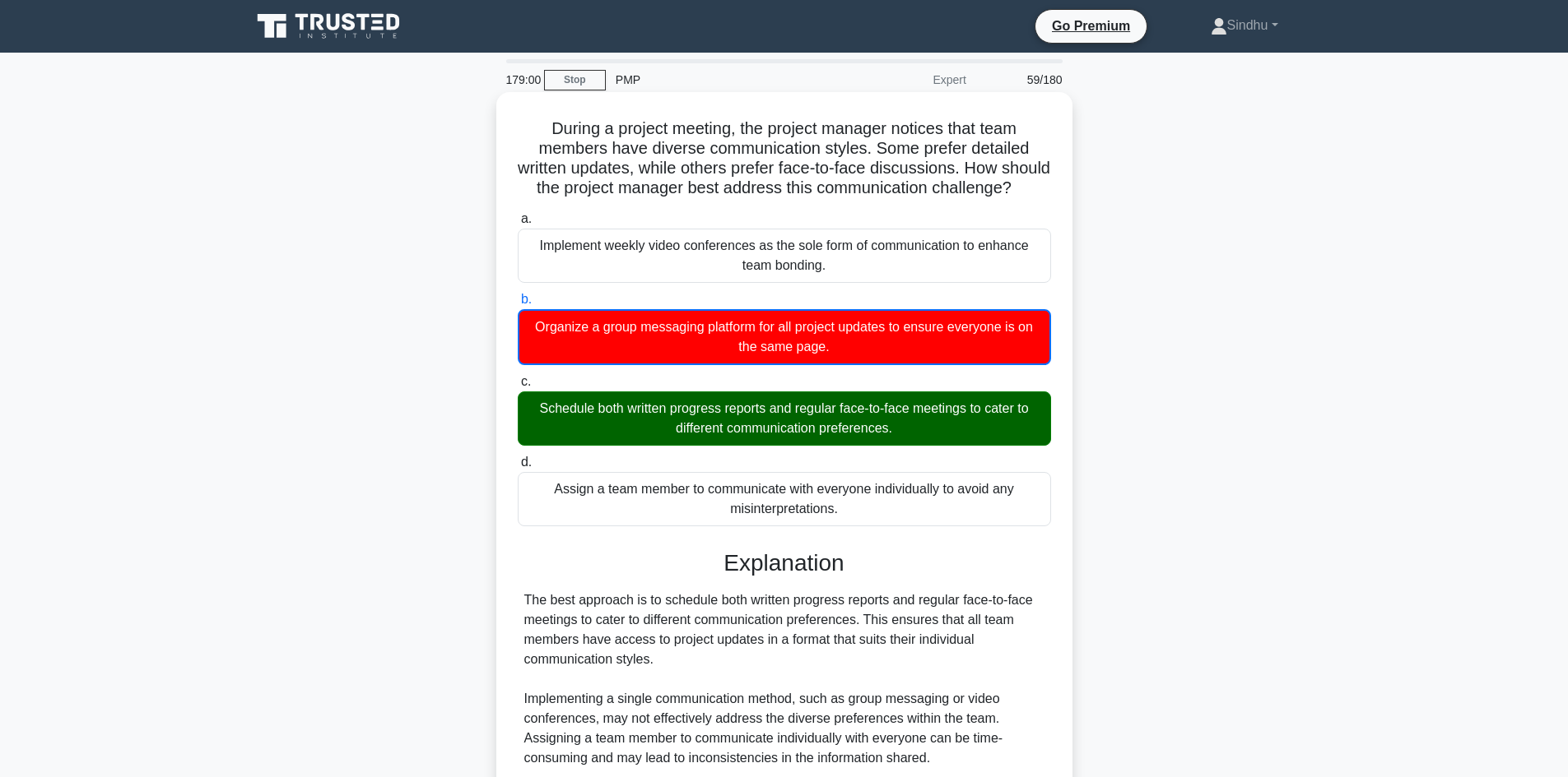
scroll to position [239, 0]
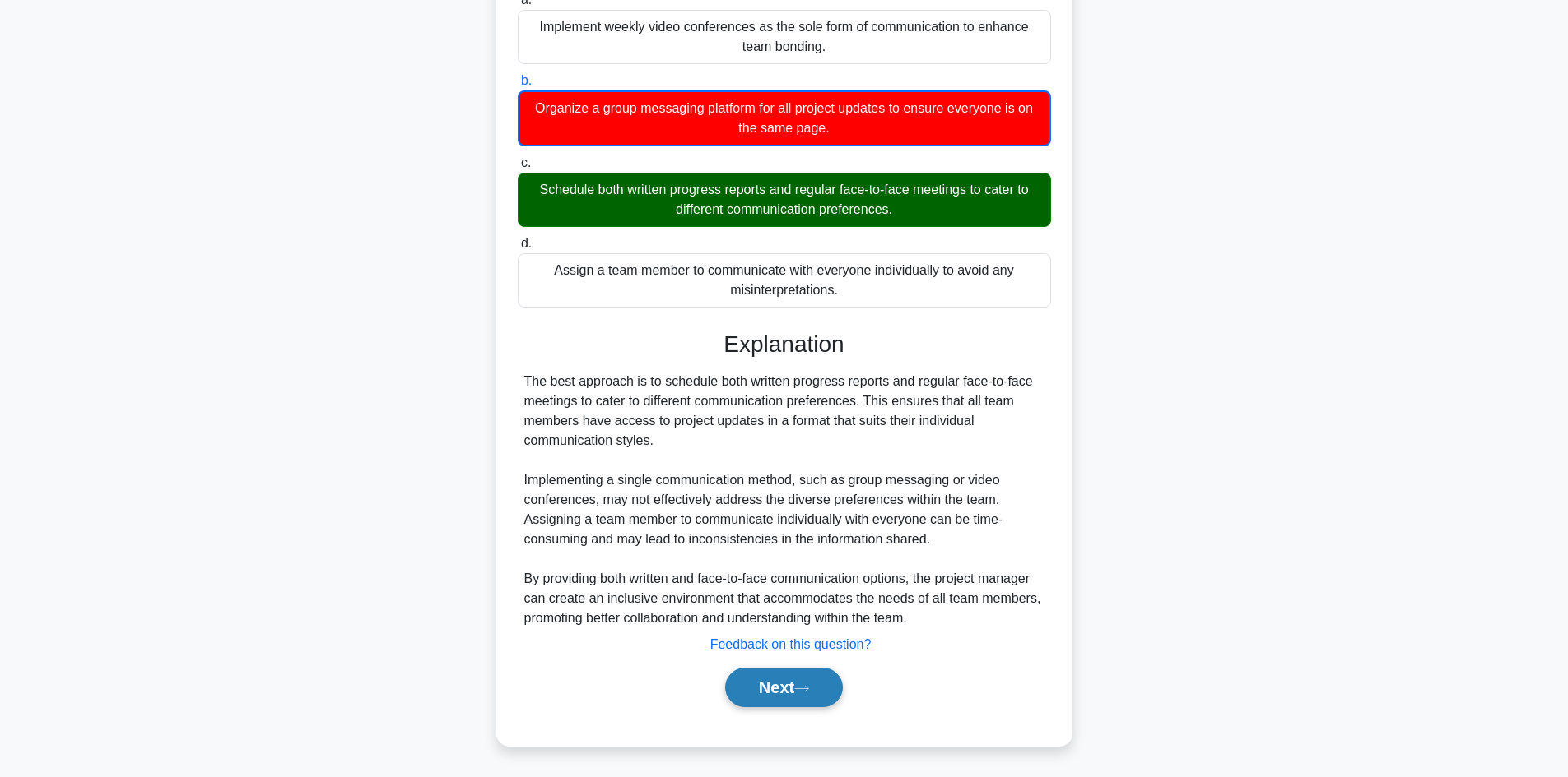
click at [781, 690] on button "Next" at bounding box center [783, 687] width 118 height 39
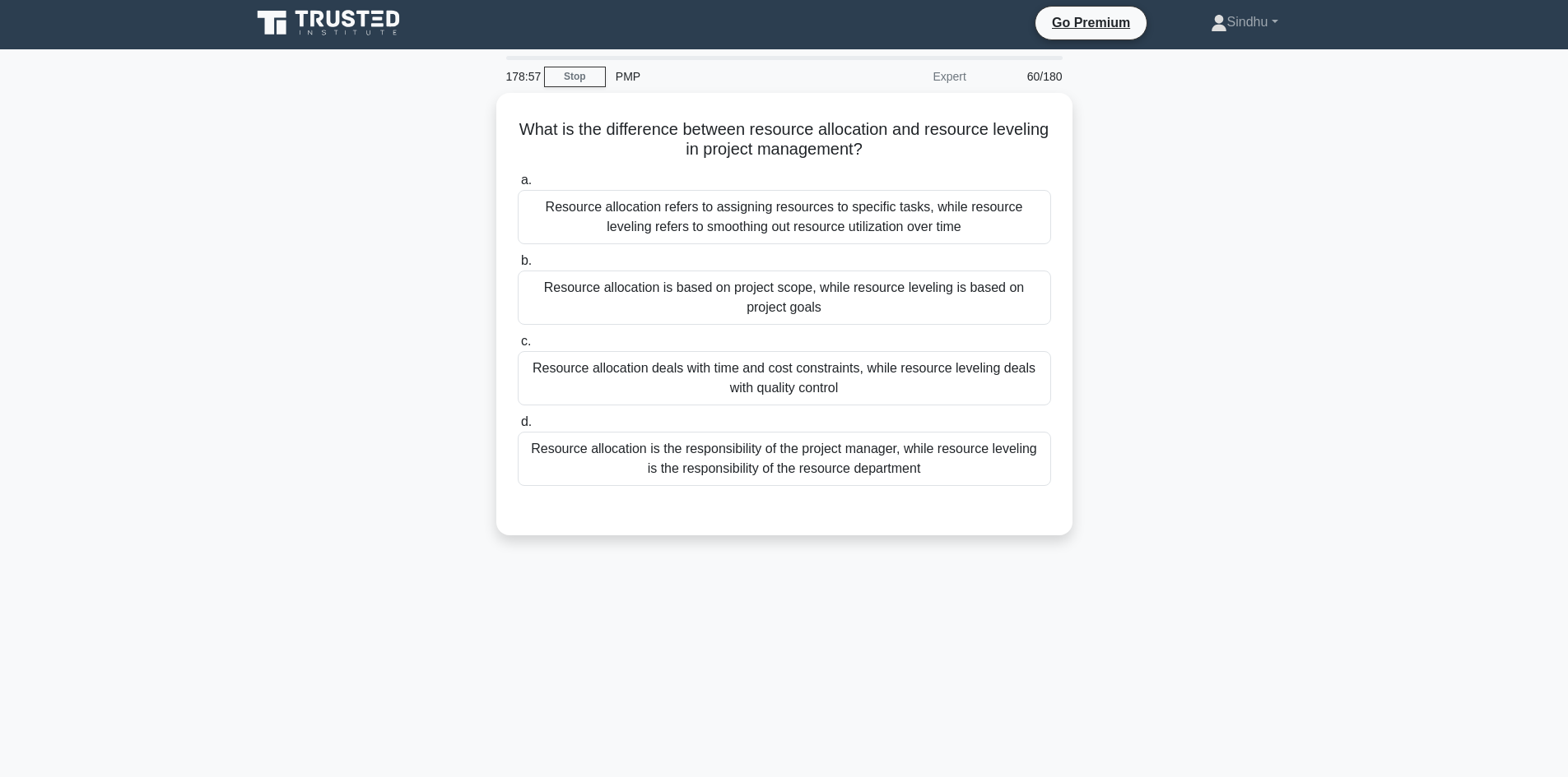
scroll to position [0, 0]
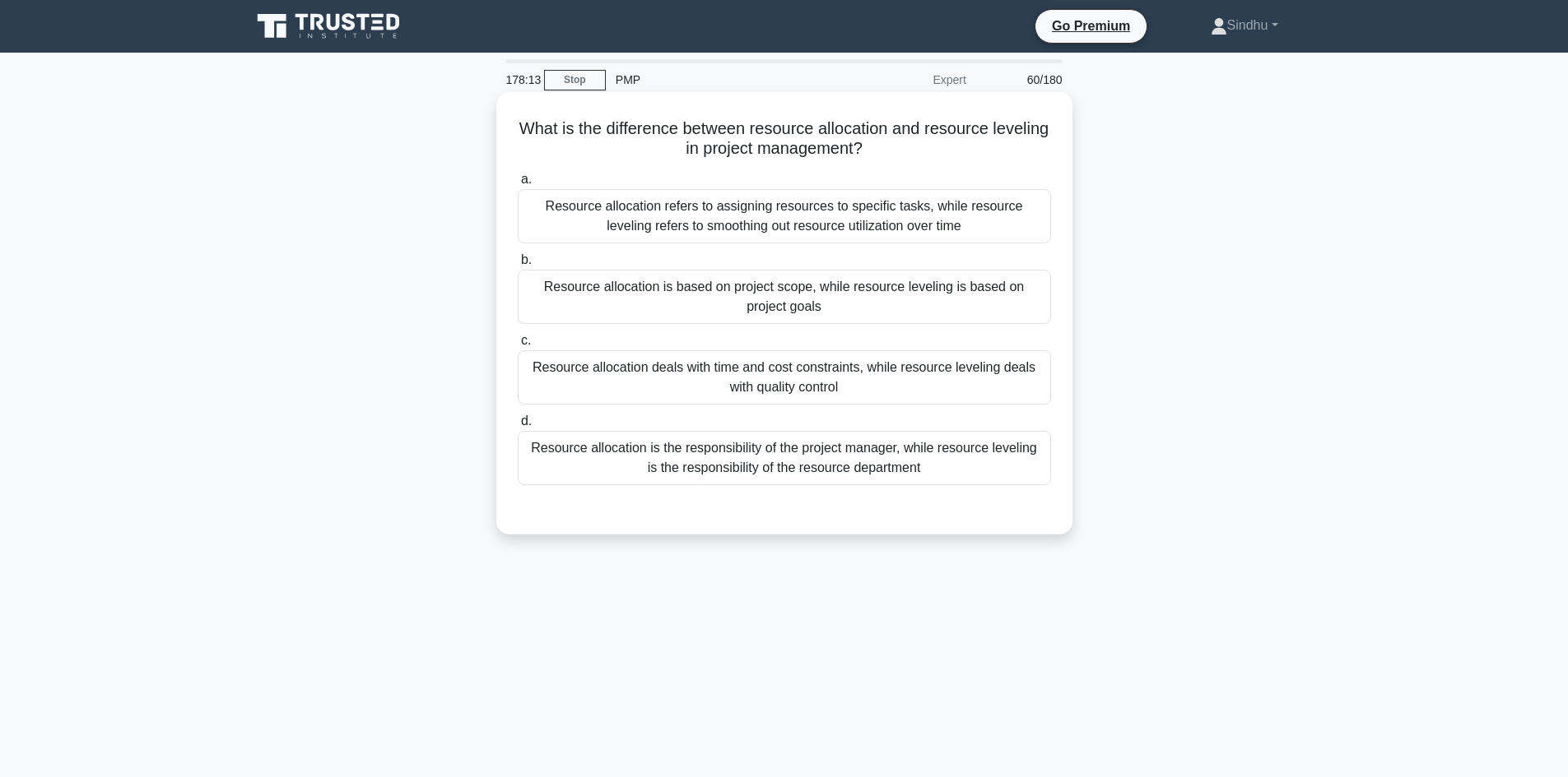
click at [833, 226] on div "Resource allocation refers to assigning resources to specific tasks, while reso…" at bounding box center [784, 216] width 533 height 54
click at [518, 185] on input "a. Resource allocation refers to assigning resources to specific tasks, while r…" at bounding box center [518, 179] width 0 height 11
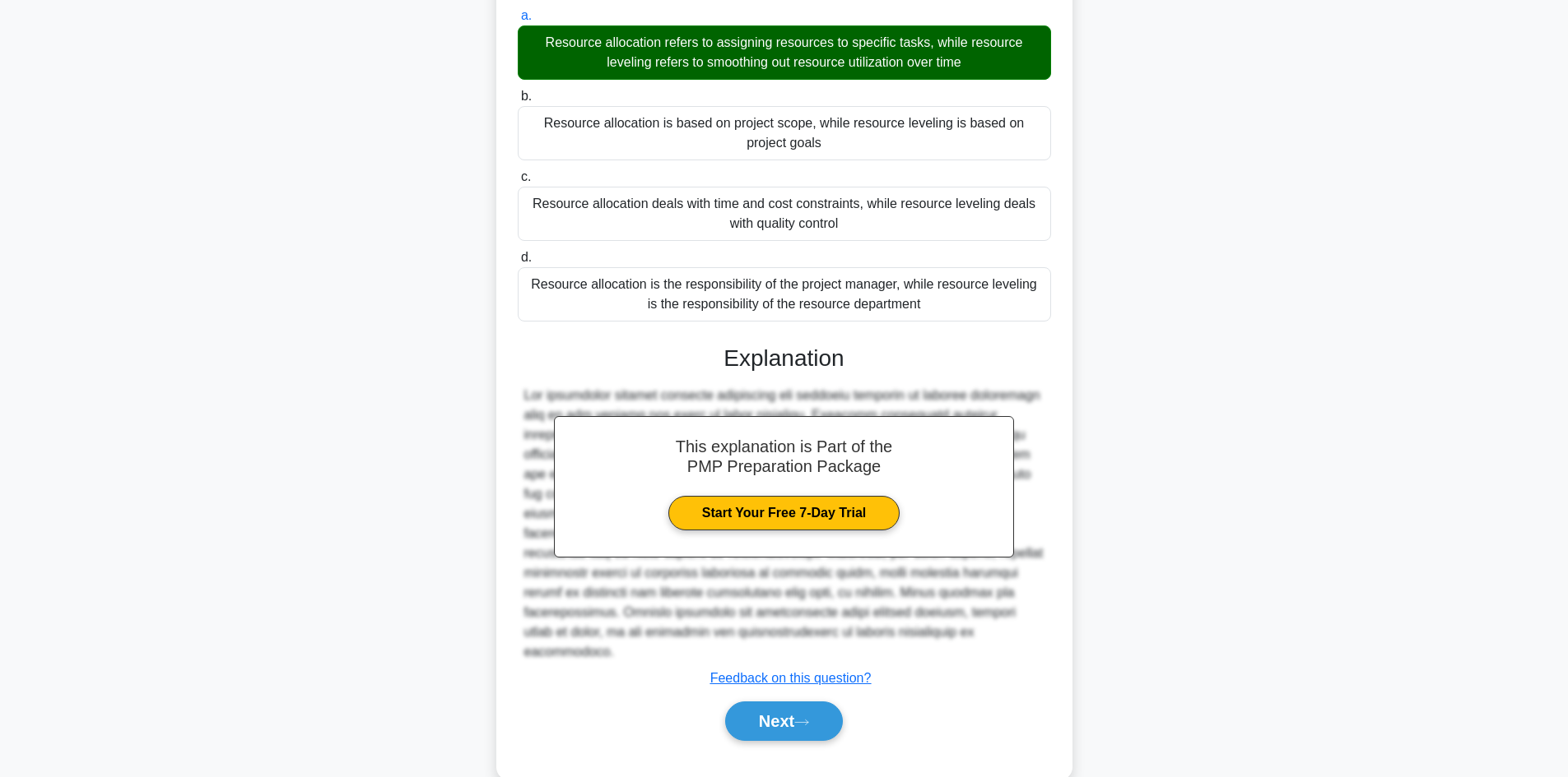
scroll to position [178, 0]
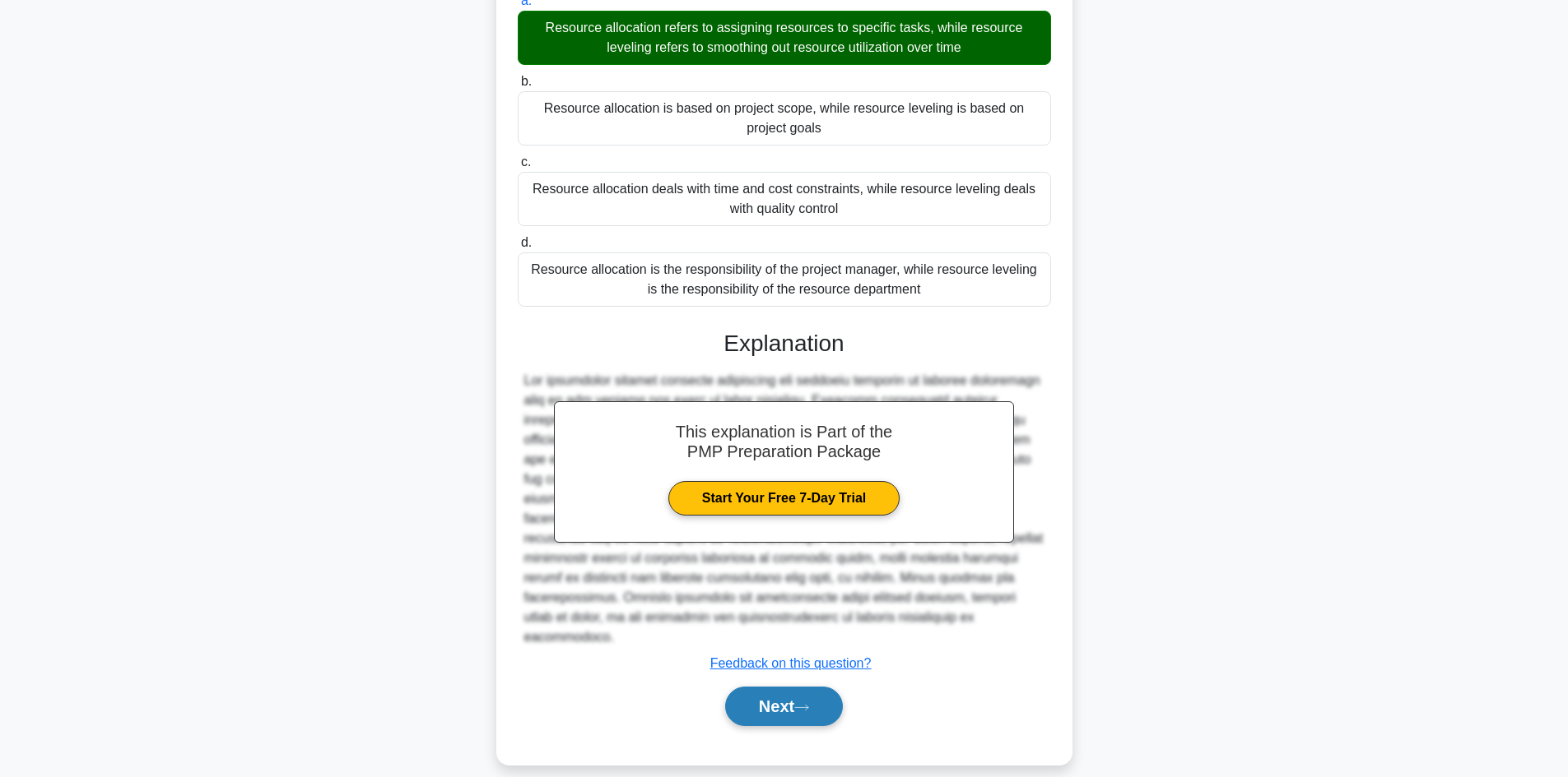
click at [760, 694] on button "Next" at bounding box center [783, 706] width 118 height 39
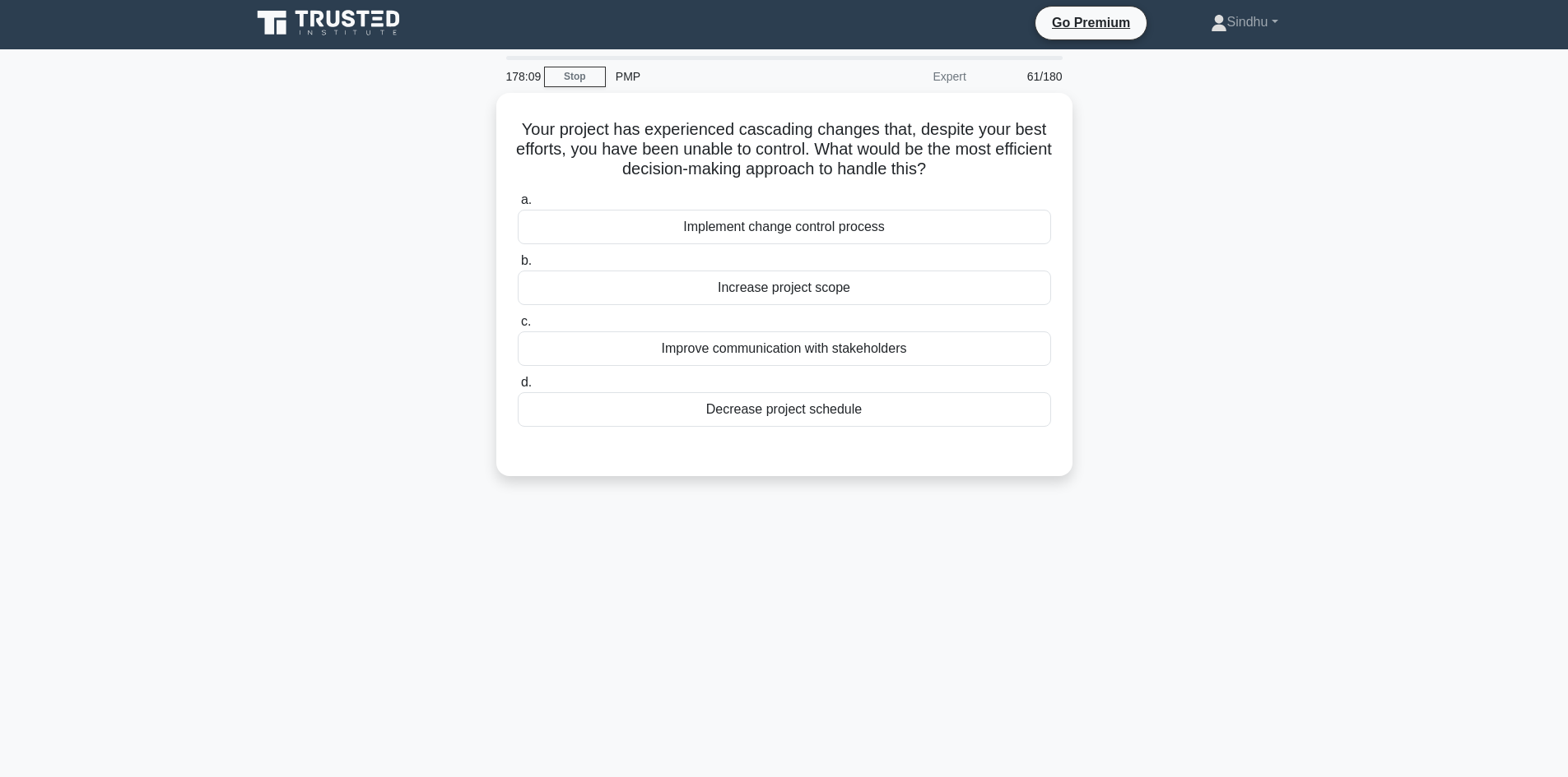
scroll to position [0, 0]
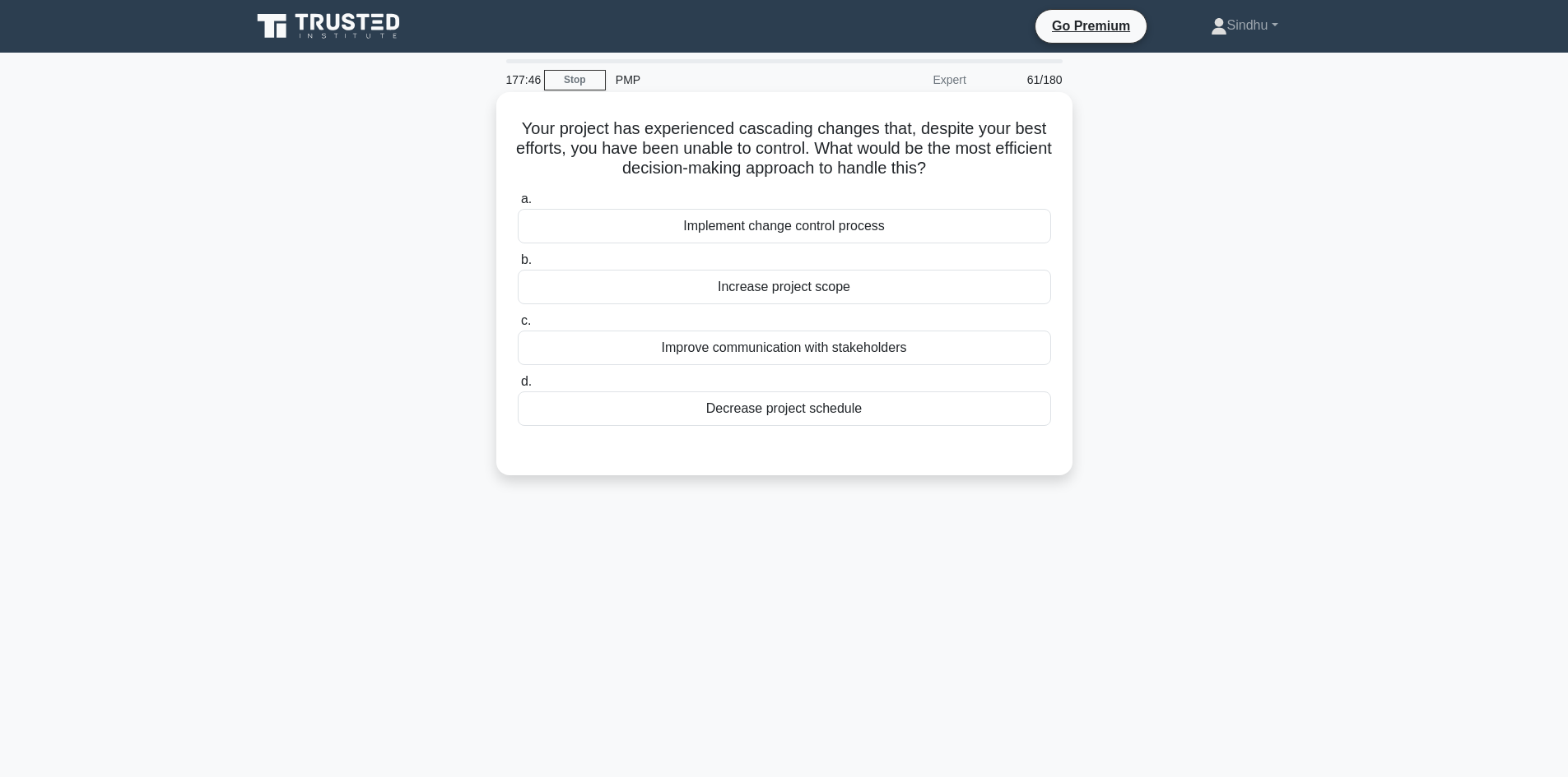
click at [857, 232] on div "Implement change control process" at bounding box center [784, 226] width 533 height 34
click at [518, 205] on input "a. Implement change control process" at bounding box center [518, 199] width 0 height 11
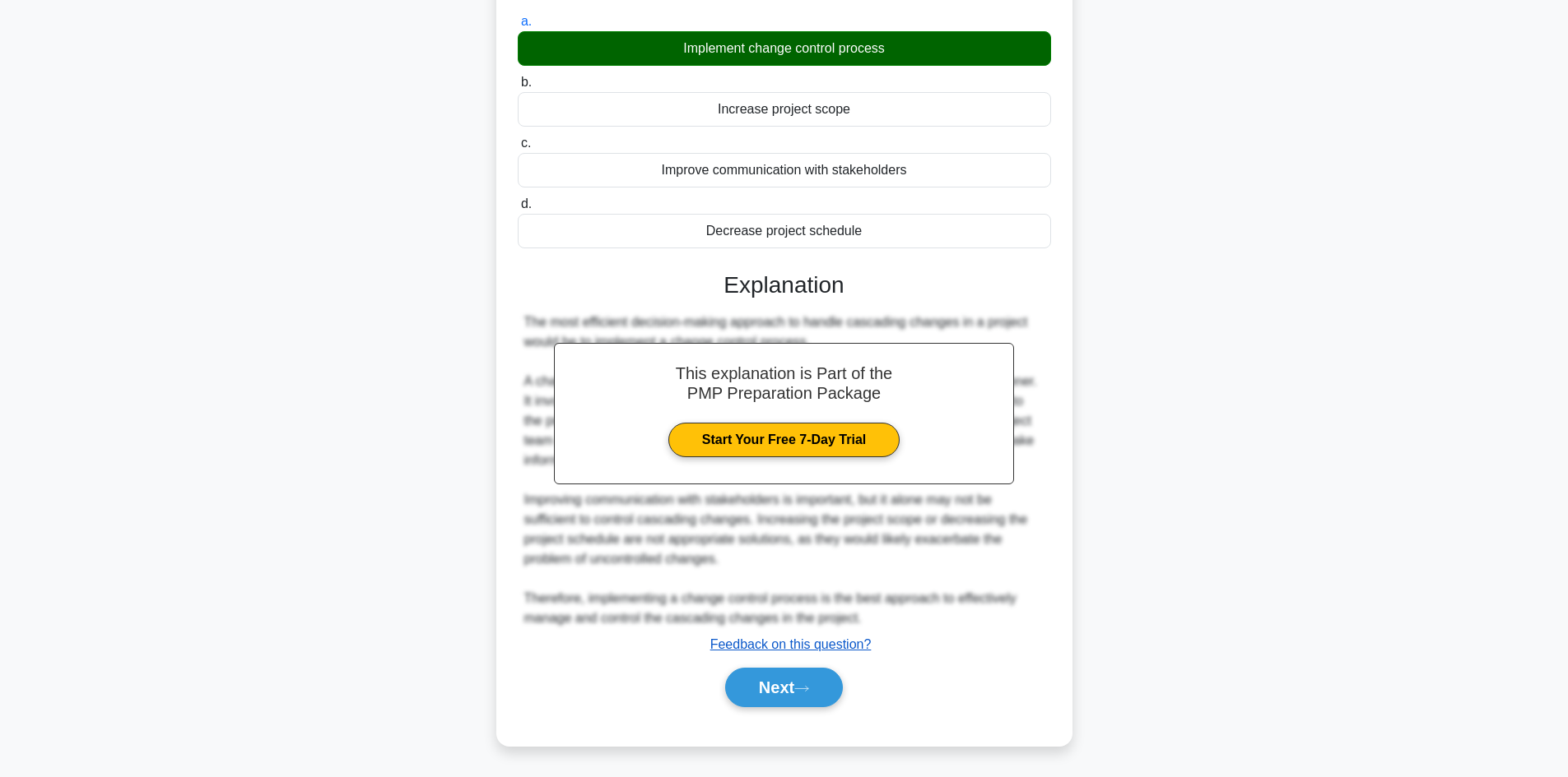
scroll to position [178, 0]
click at [780, 677] on button "Next" at bounding box center [783, 687] width 118 height 39
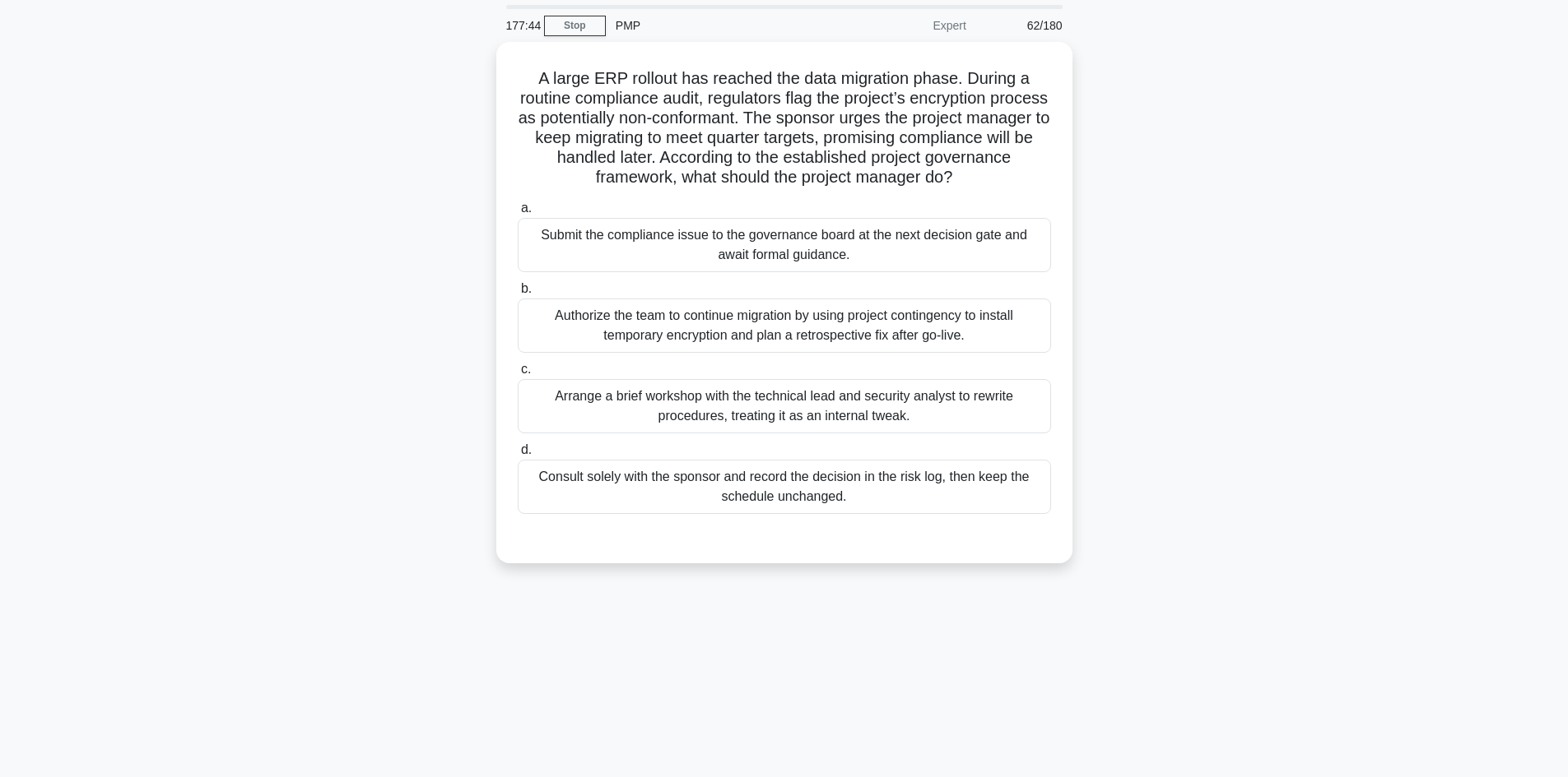
scroll to position [0, 0]
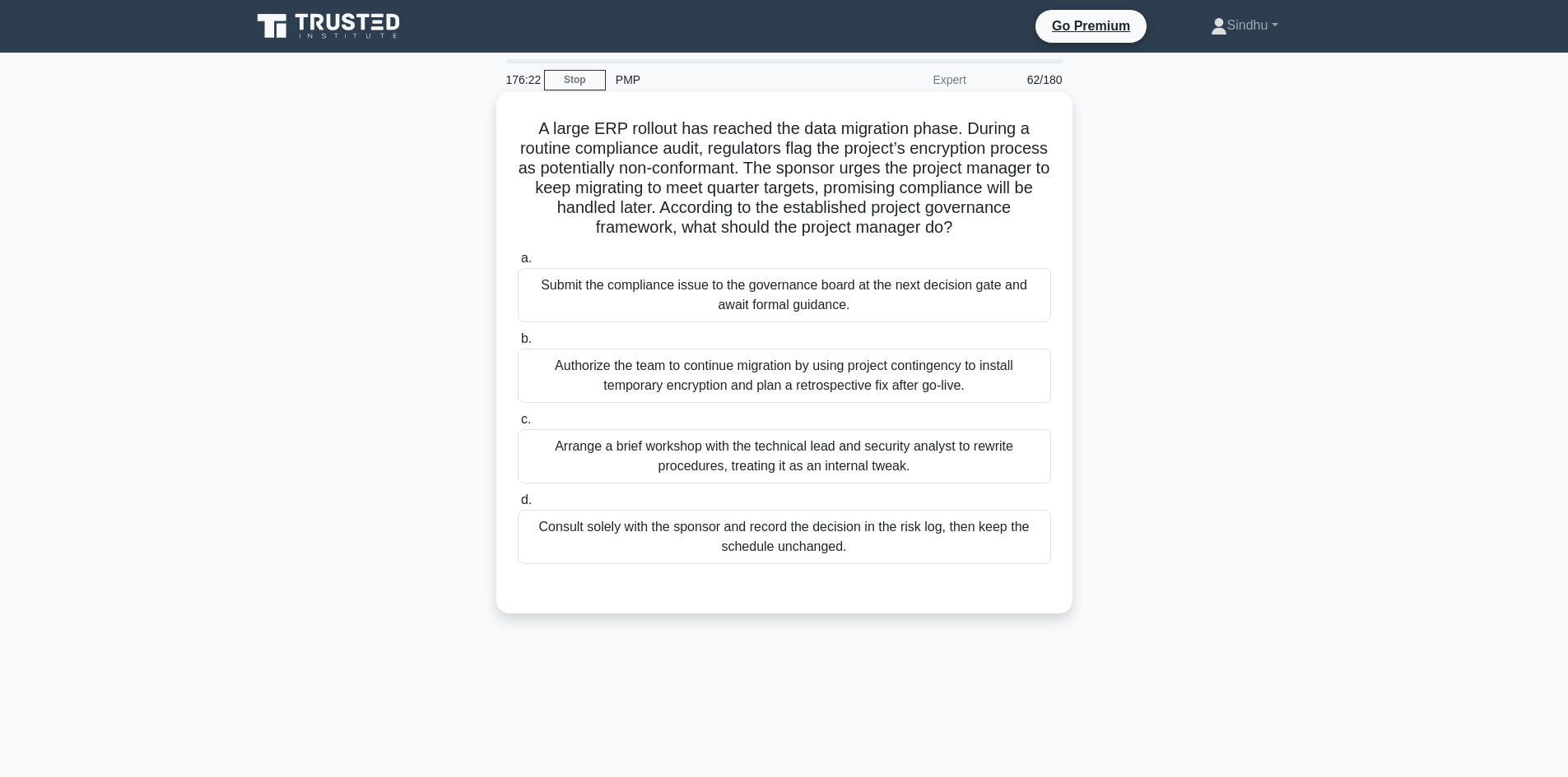
click at [787, 534] on div "Consult solely with the sponsor and record the decision in the risk log, then k…" at bounding box center [784, 537] width 533 height 54
click at [518, 506] on input "d. Consult solely with the sponsor and record the decision in the risk log, the…" at bounding box center [518, 500] width 0 height 11
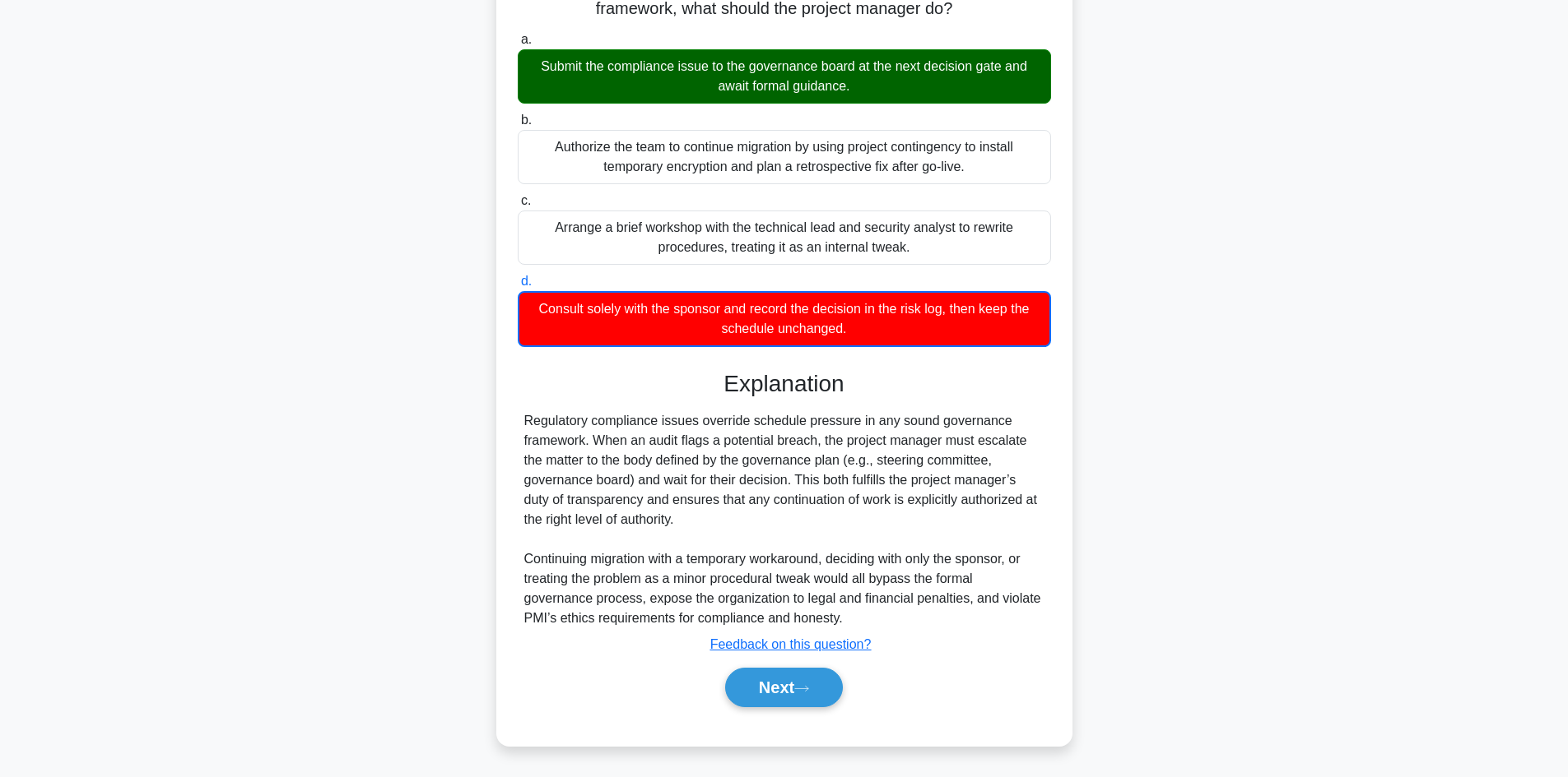
scroll to position [219, 0]
click at [768, 684] on button "Next" at bounding box center [783, 687] width 118 height 39
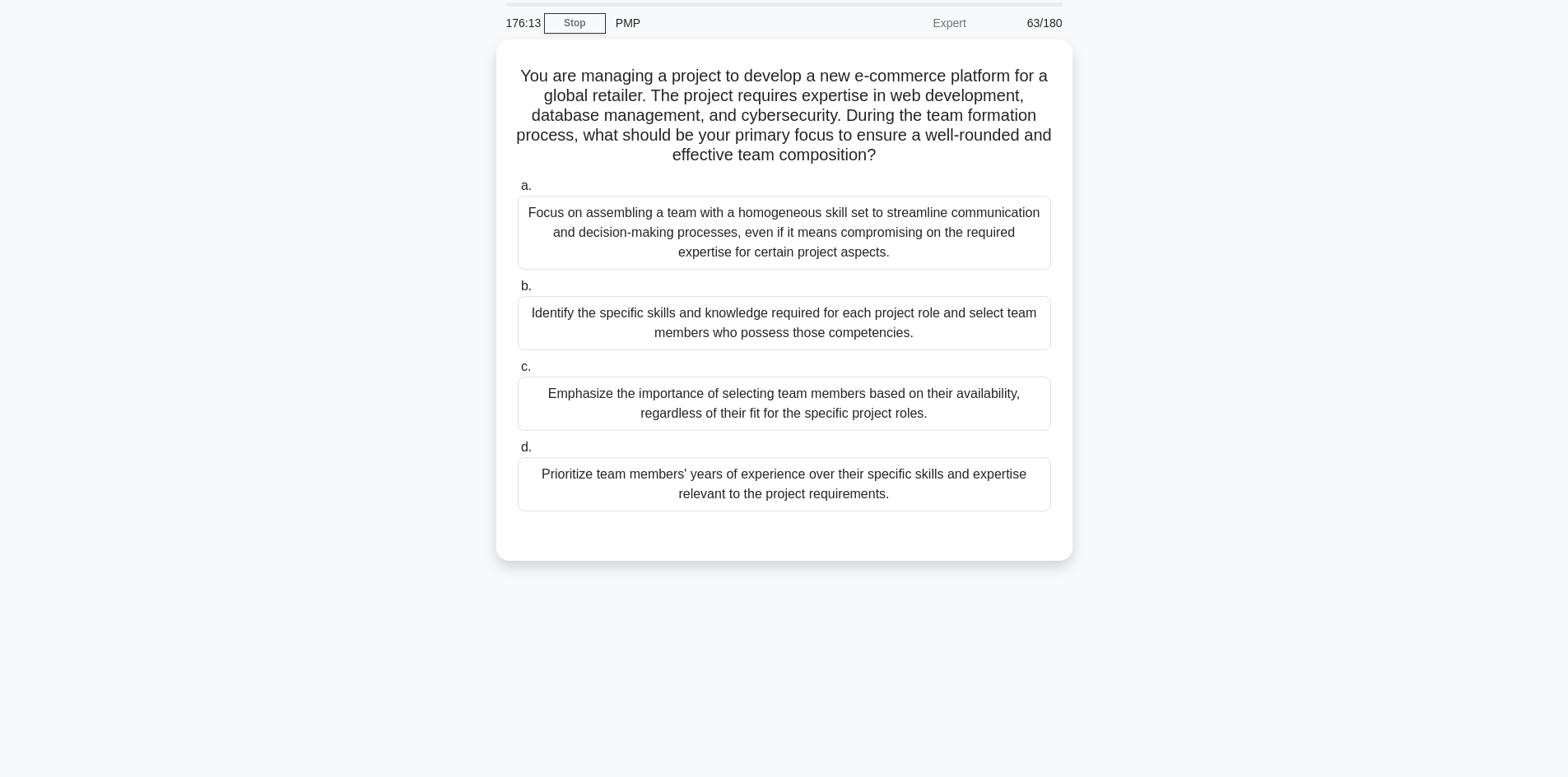
scroll to position [0, 0]
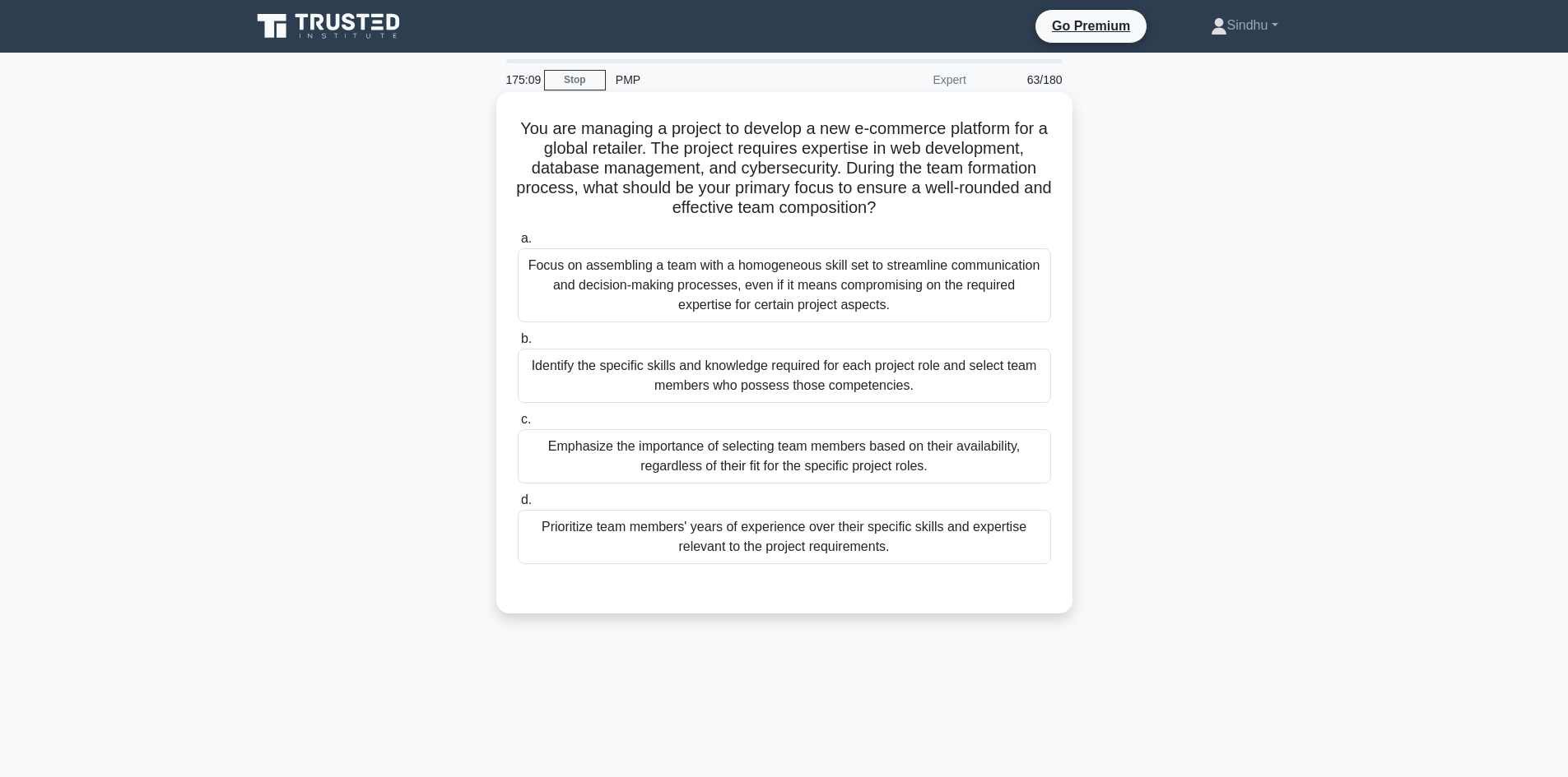
click at [867, 395] on div "Identify the specific skills and knowledge required for each project role and s…" at bounding box center [784, 375] width 533 height 54
click at [518, 344] on input "b. Identify the specific skills and knowledge required for each project role an…" at bounding box center [518, 339] width 0 height 11
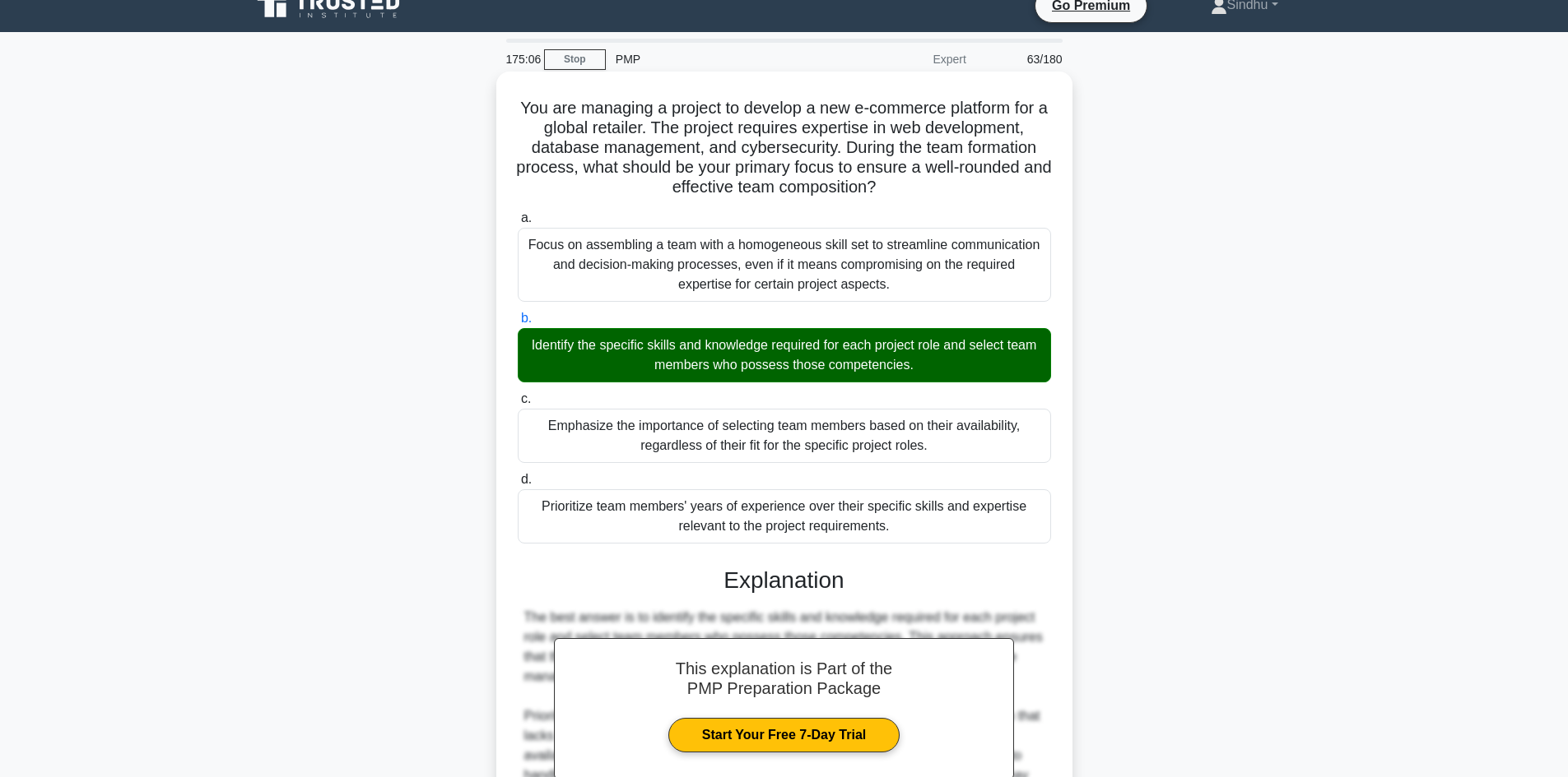
scroll to position [218, 0]
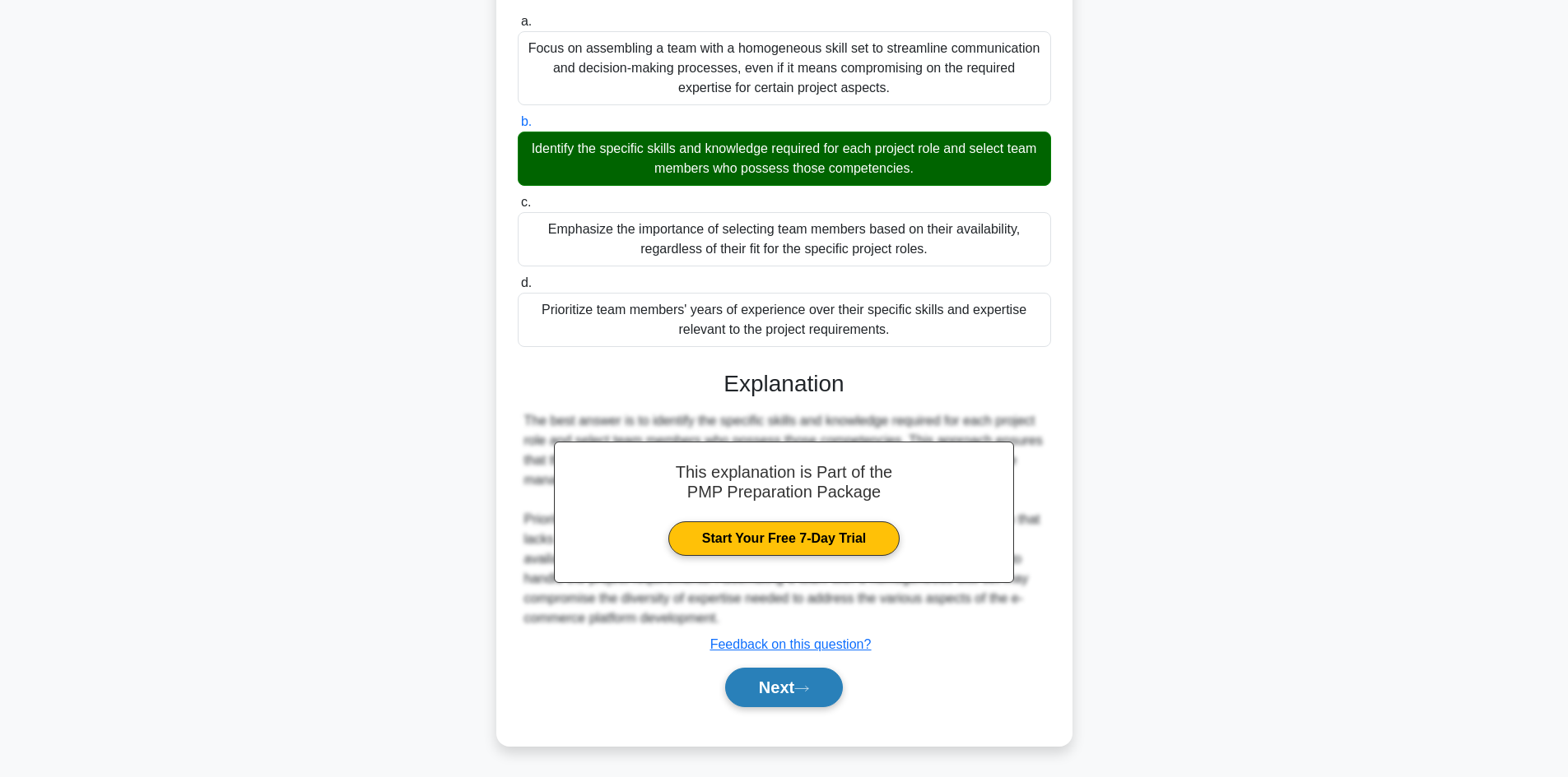
click at [771, 683] on button "Next" at bounding box center [783, 687] width 118 height 39
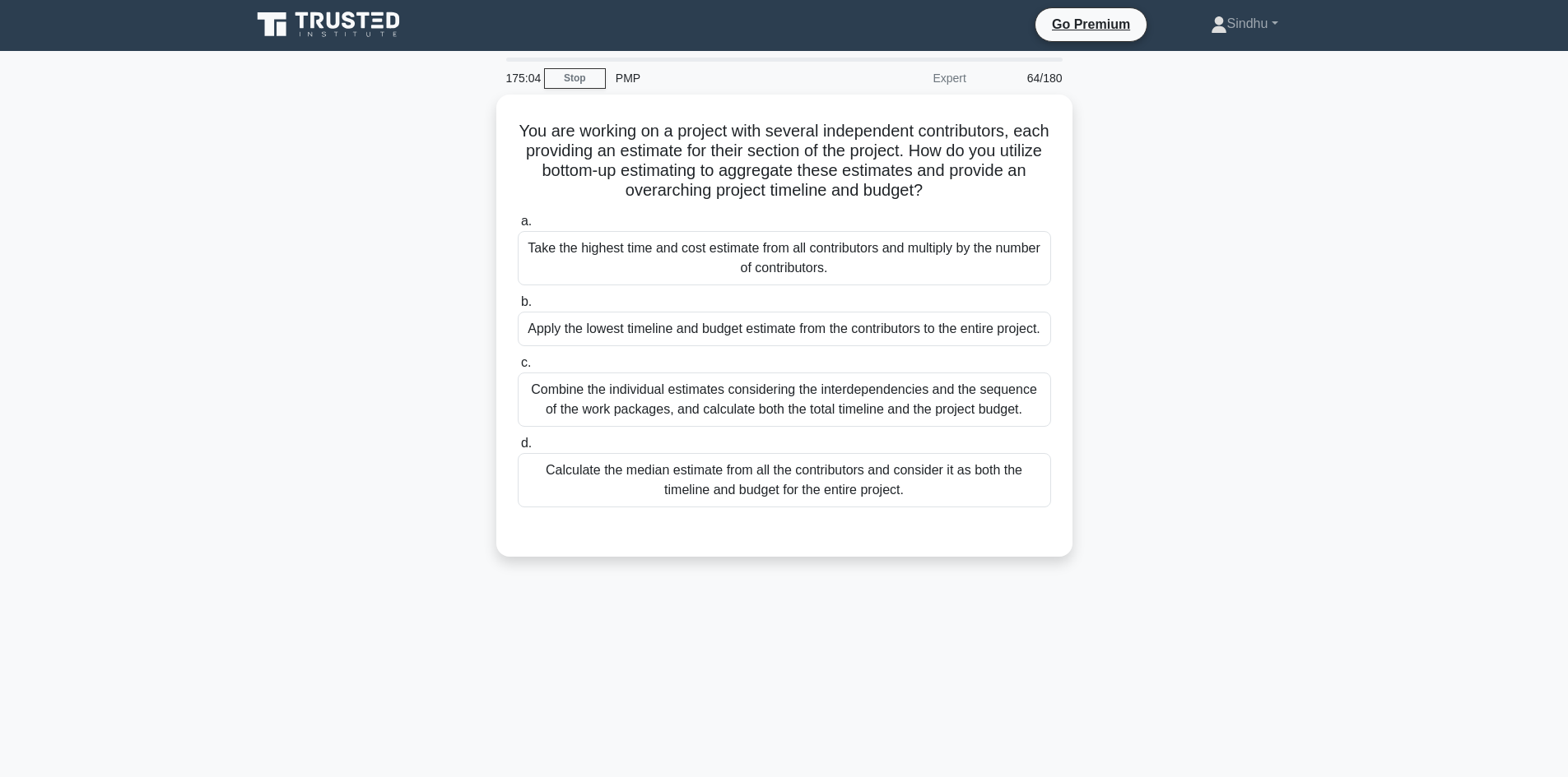
scroll to position [0, 0]
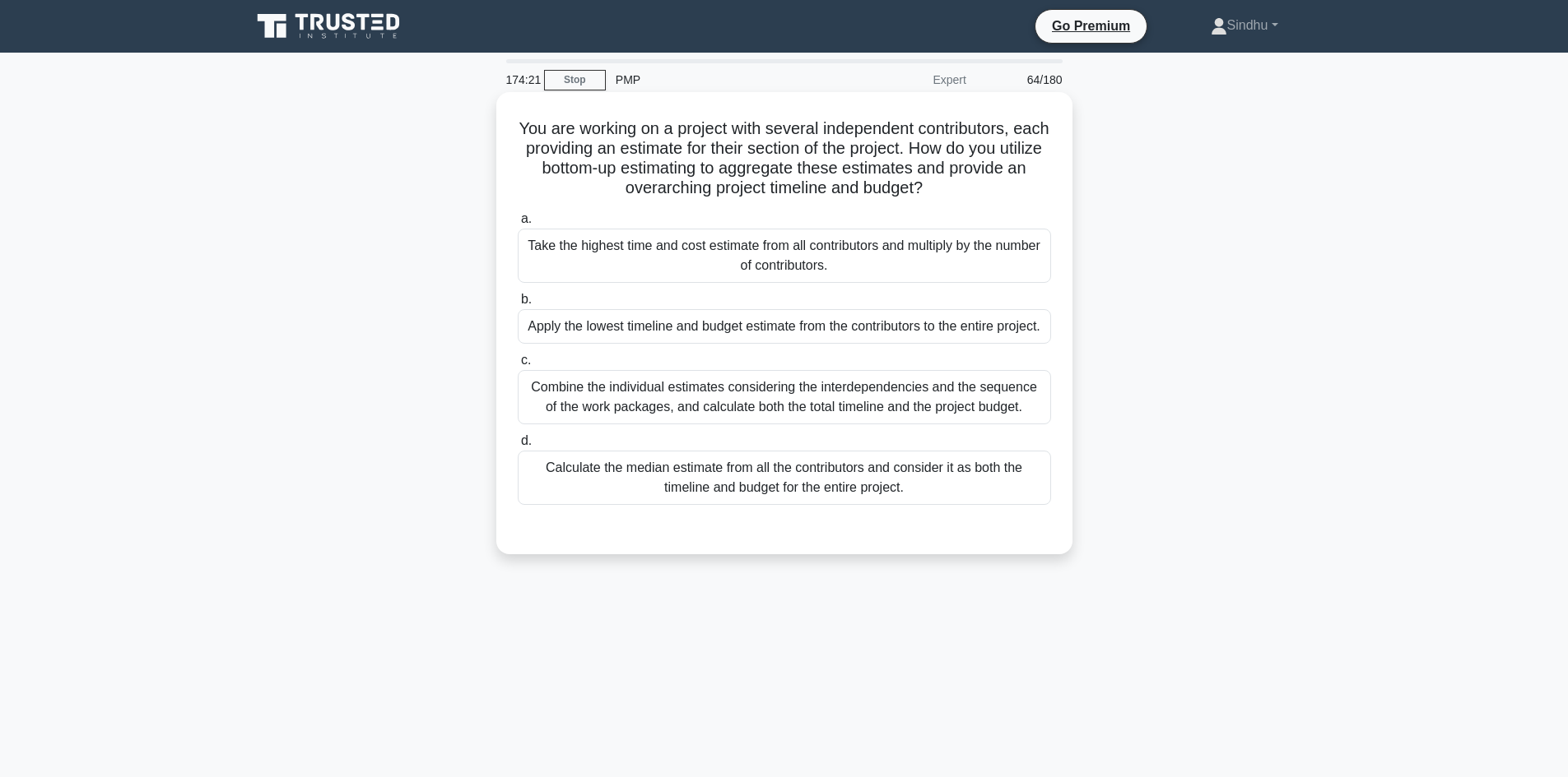
click at [808, 409] on div "Combine the individual estimates considering the interdependencies and the sequ…" at bounding box center [784, 397] width 533 height 54
click at [518, 366] on input "c. Combine the individual estimates considering the interdependencies and the s…" at bounding box center [518, 360] width 0 height 11
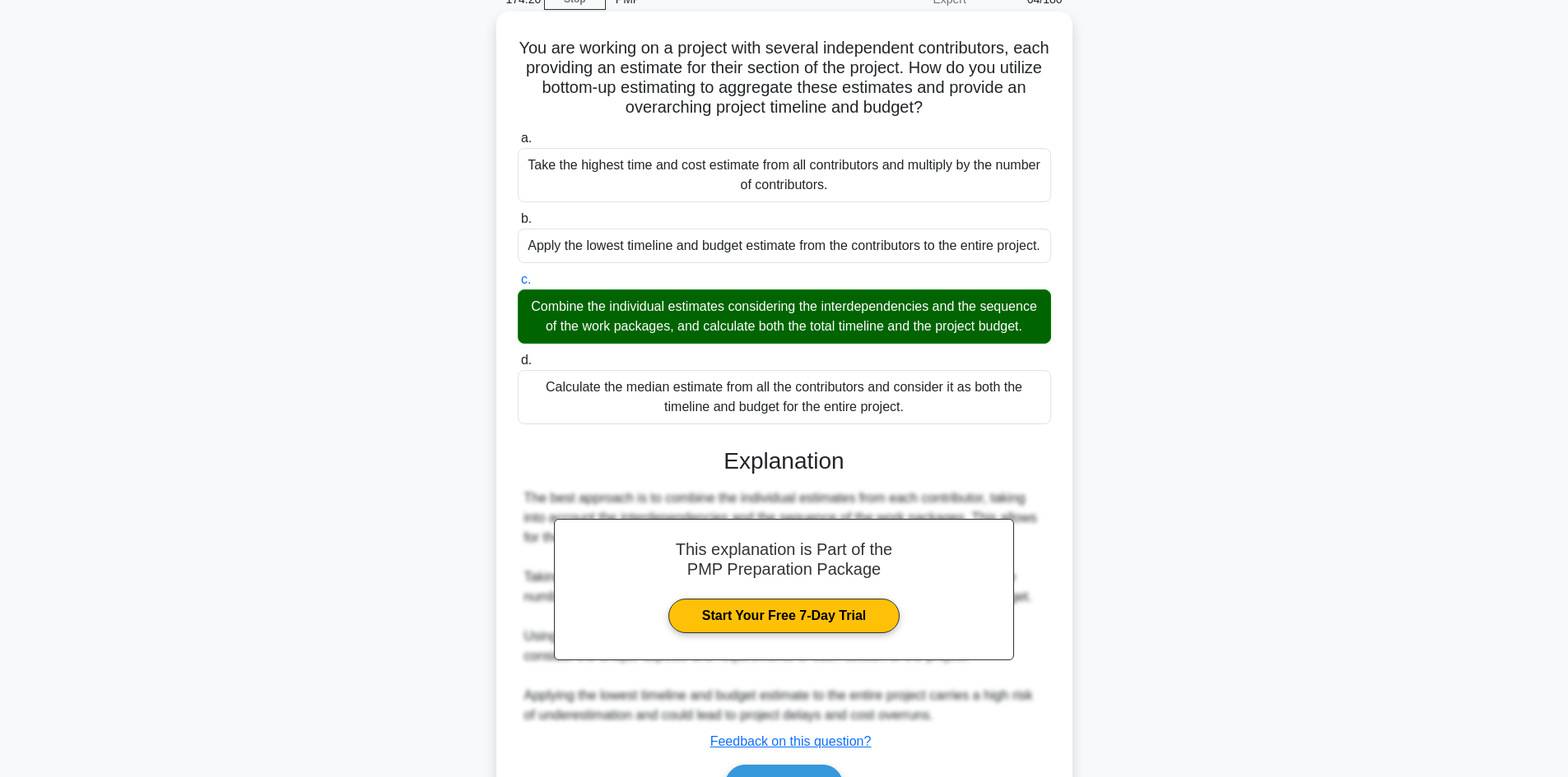
scroll to position [198, 0]
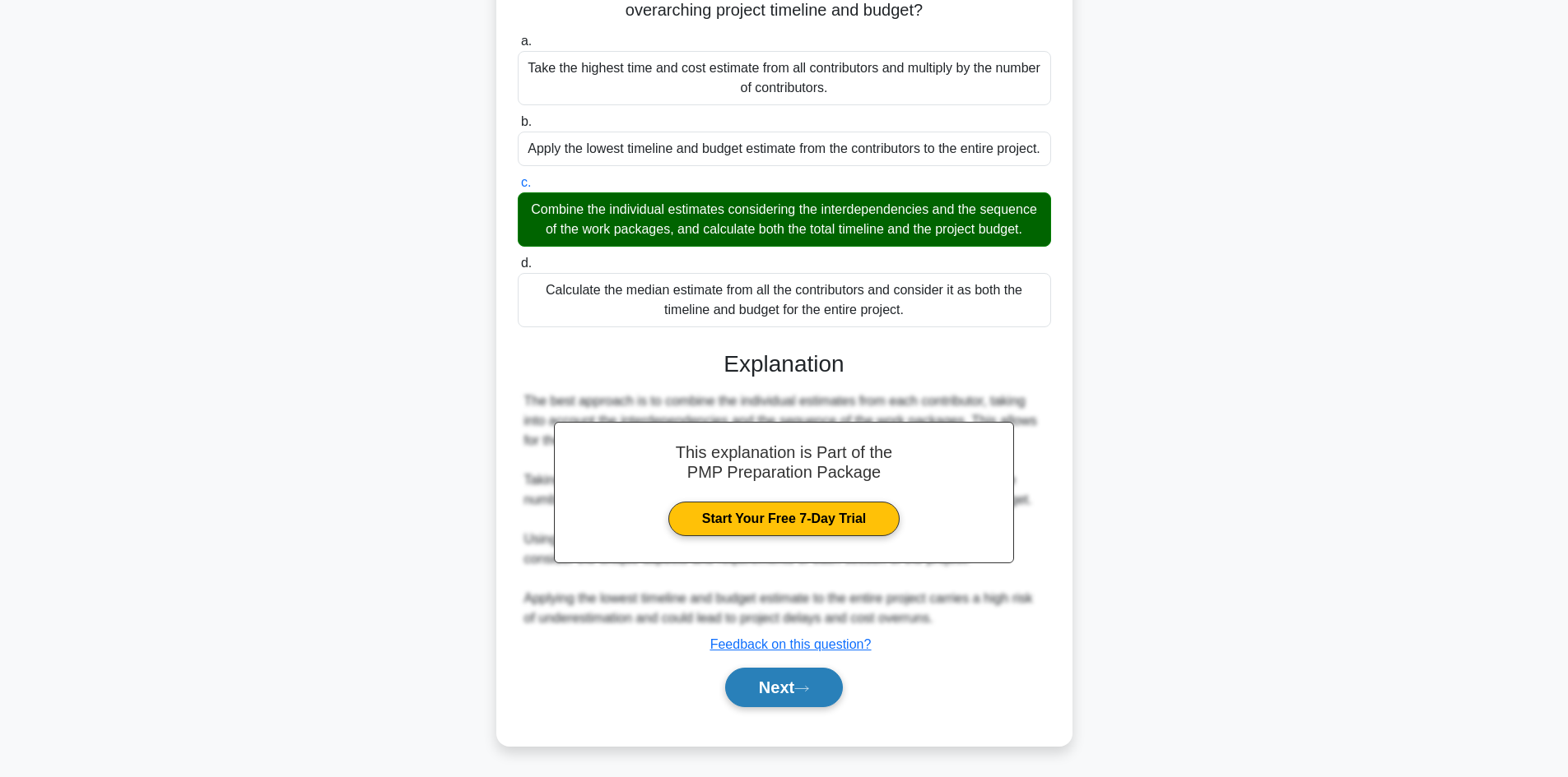
click at [757, 681] on button "Next" at bounding box center [783, 687] width 118 height 39
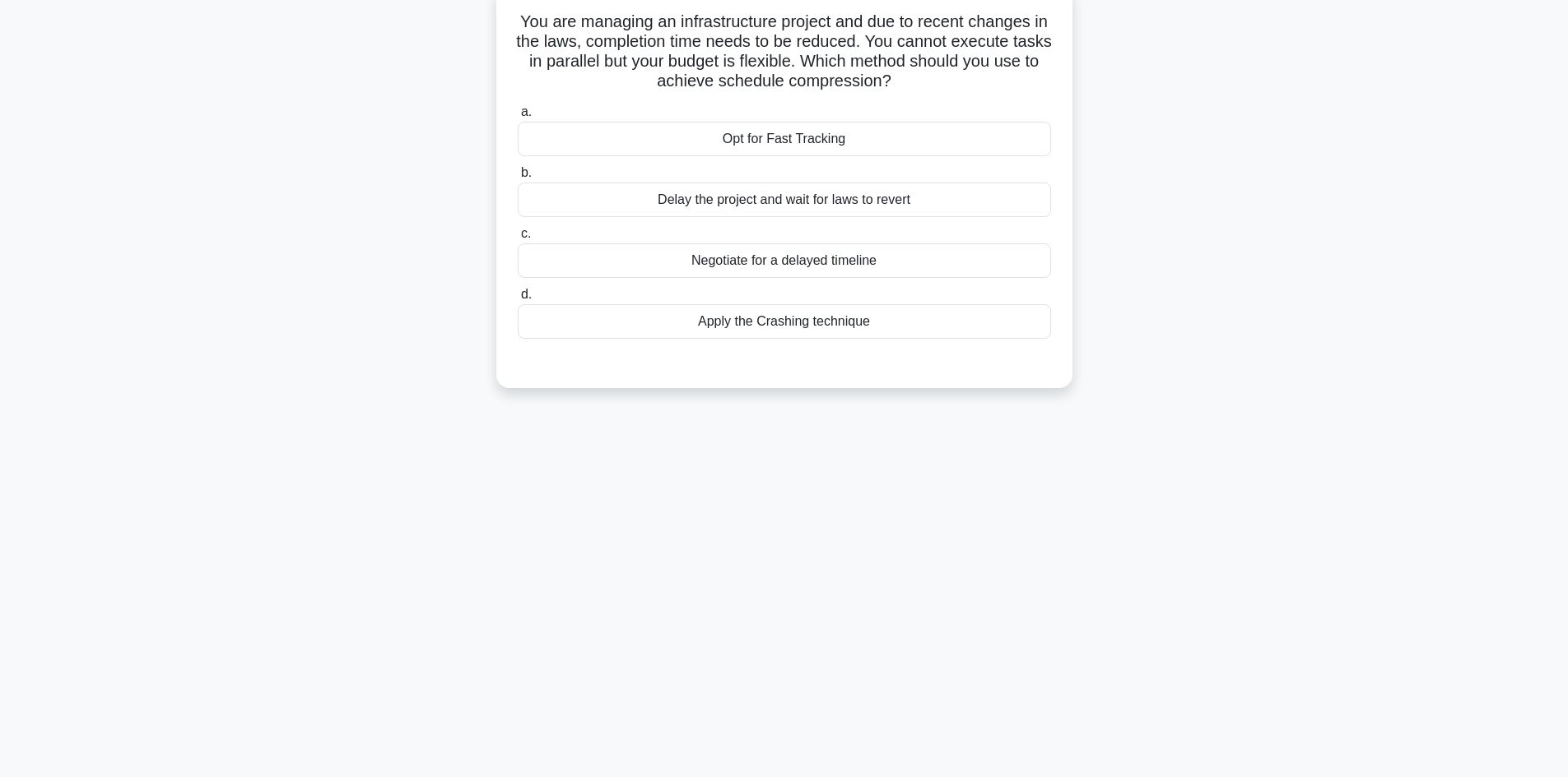
scroll to position [0, 0]
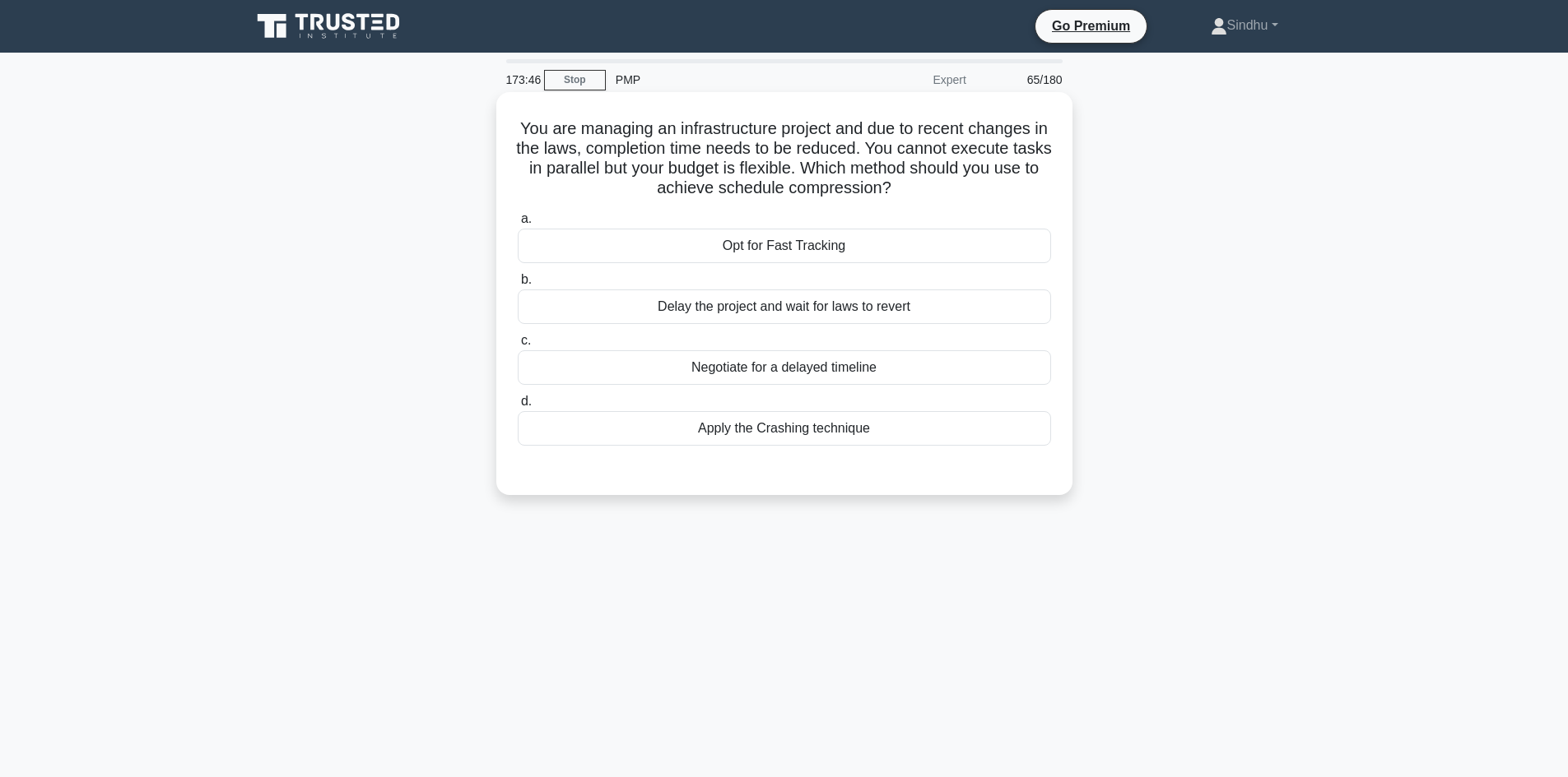
click at [812, 245] on div "Opt for Fast Tracking" at bounding box center [784, 245] width 533 height 34
click at [518, 224] on input "a. Opt for Fast Tracking" at bounding box center [518, 219] width 0 height 11
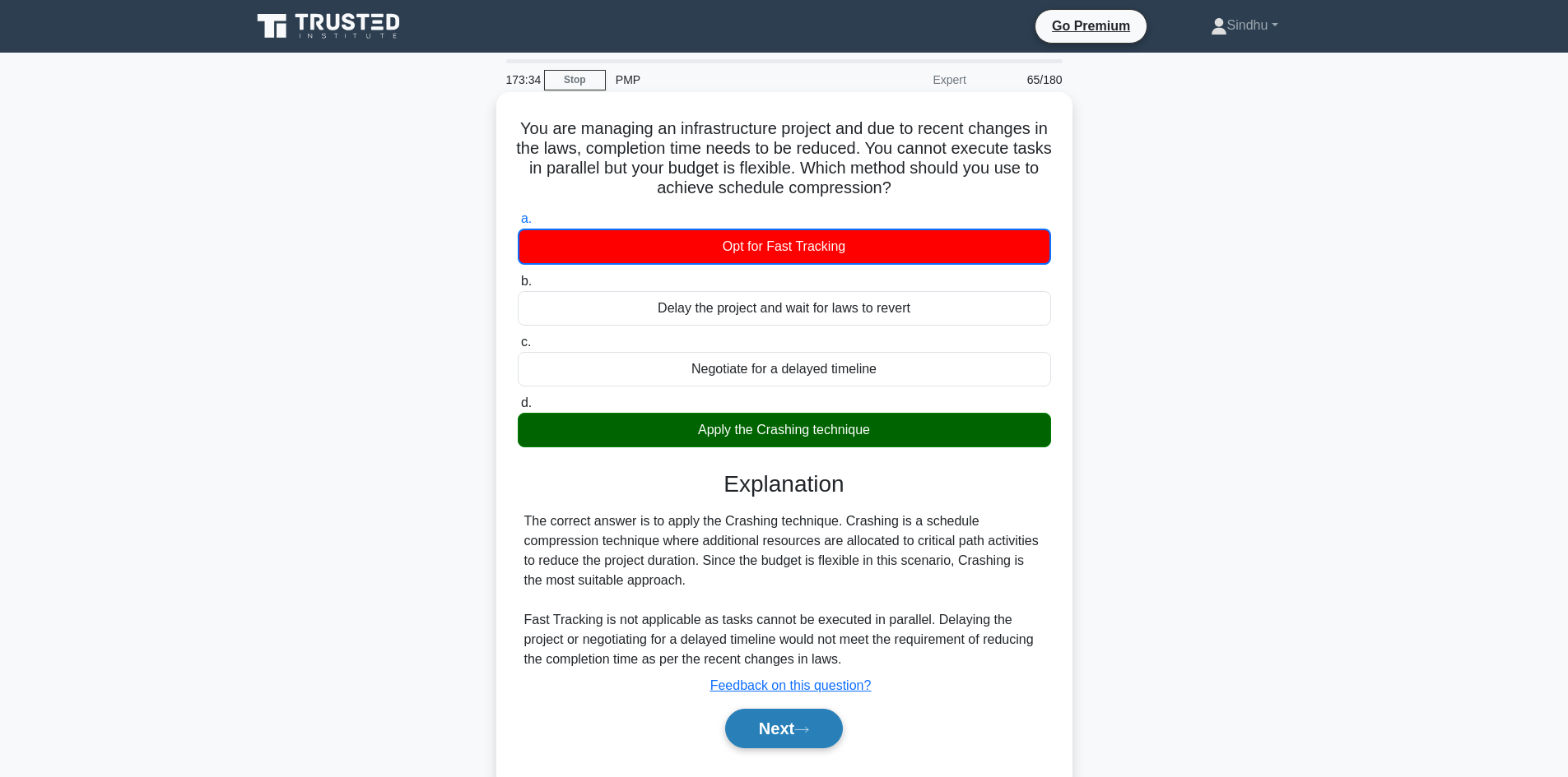
click at [751, 724] on button "Next" at bounding box center [783, 729] width 118 height 39
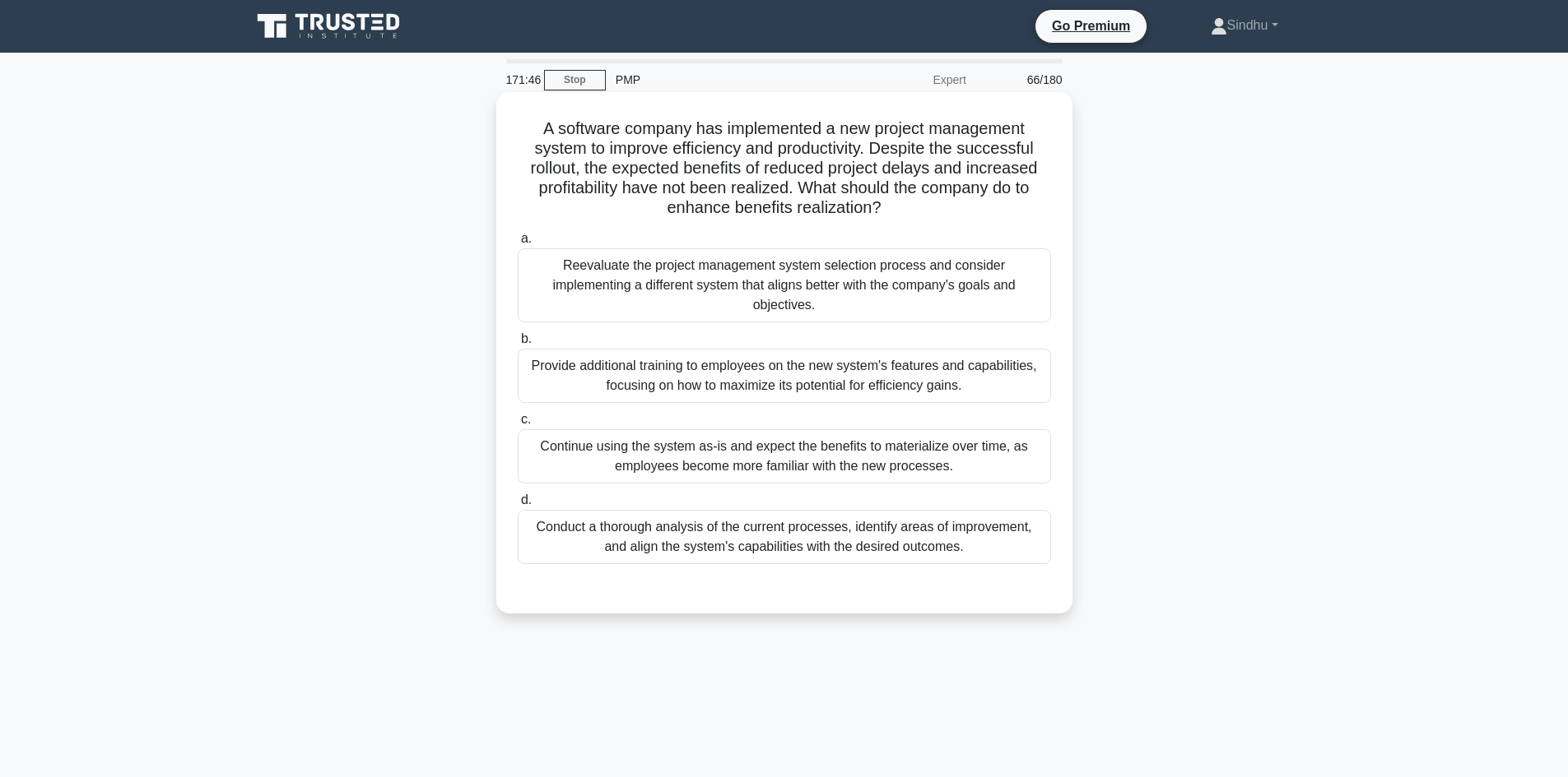
click at [850, 291] on div "Reevaluate the project management system selection process and consider impleme…" at bounding box center [784, 285] width 533 height 74
click at [518, 244] on input "a. Reevaluate the project management system selection process and consider impl…" at bounding box center [518, 238] width 0 height 11
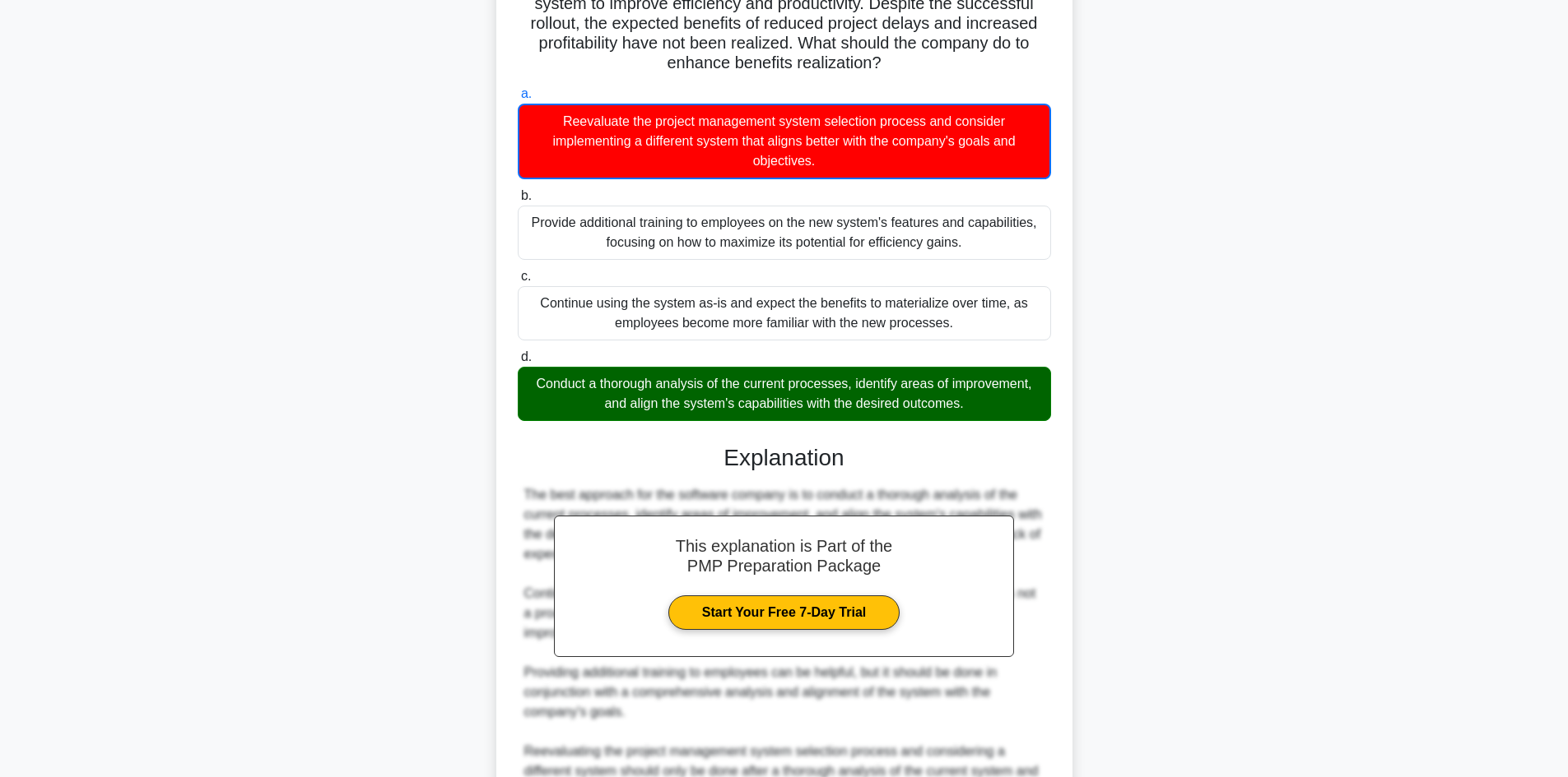
scroll to position [338, 0]
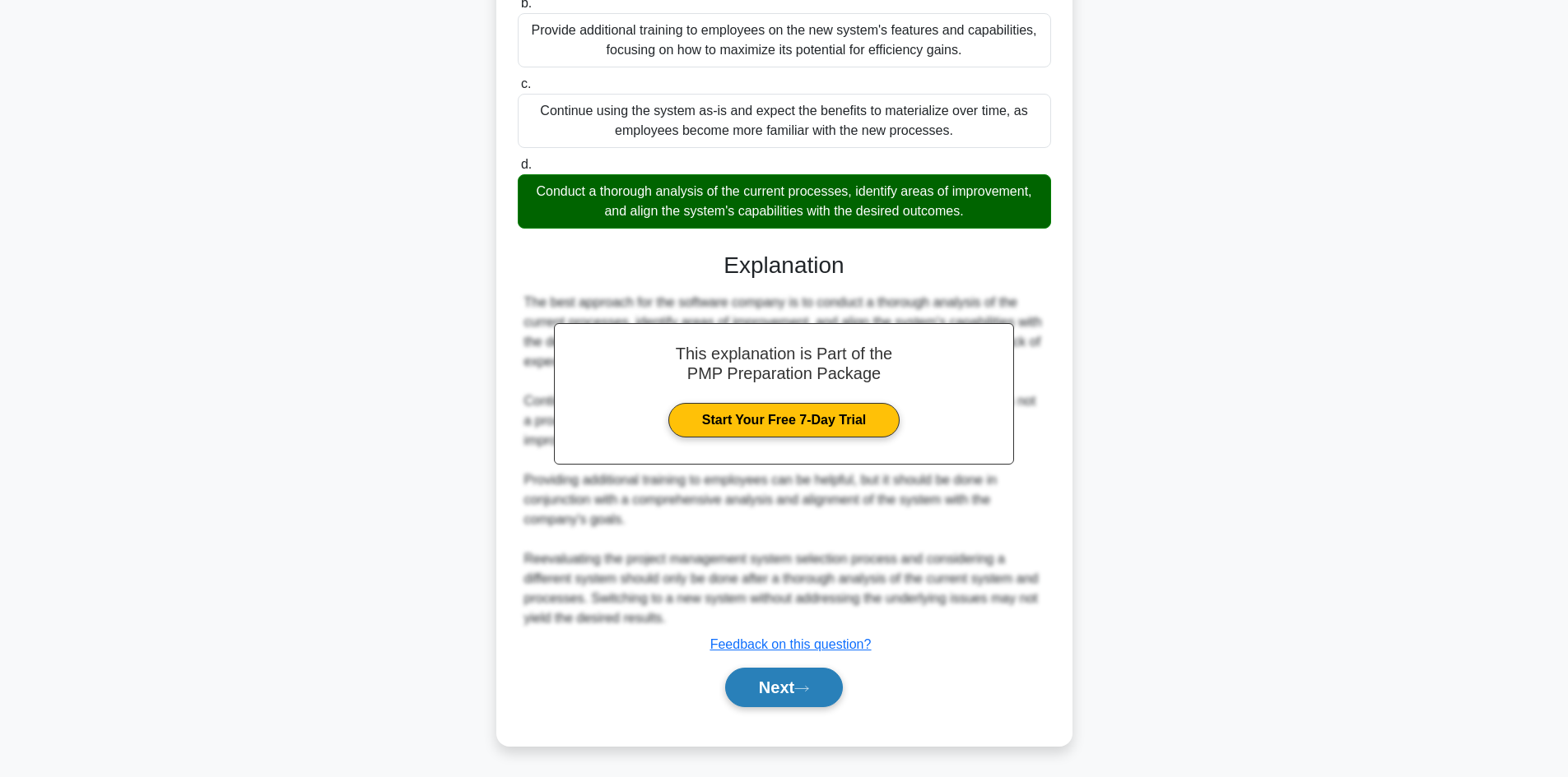
click at [774, 690] on button "Next" at bounding box center [783, 687] width 118 height 39
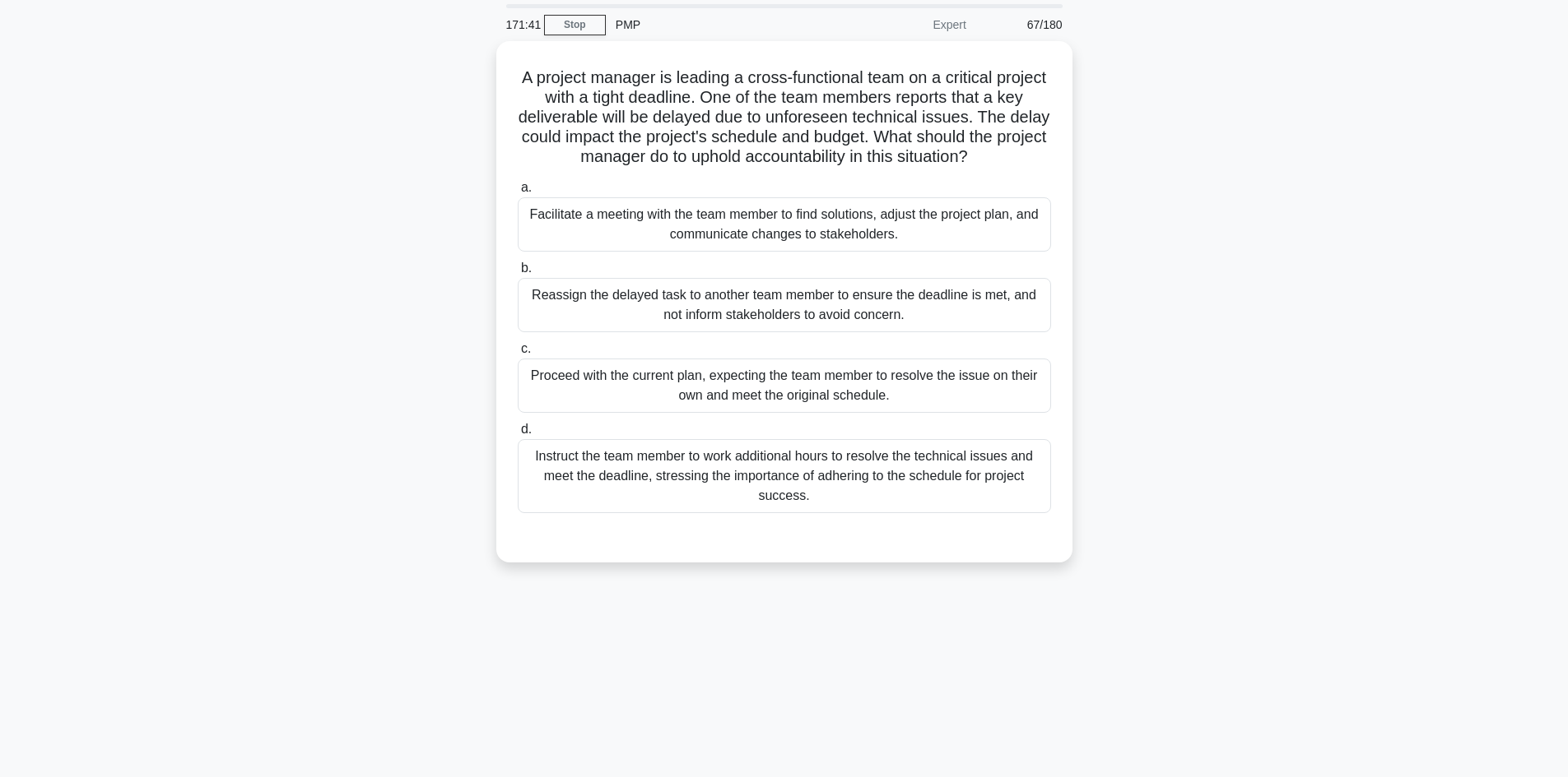
scroll to position [0, 0]
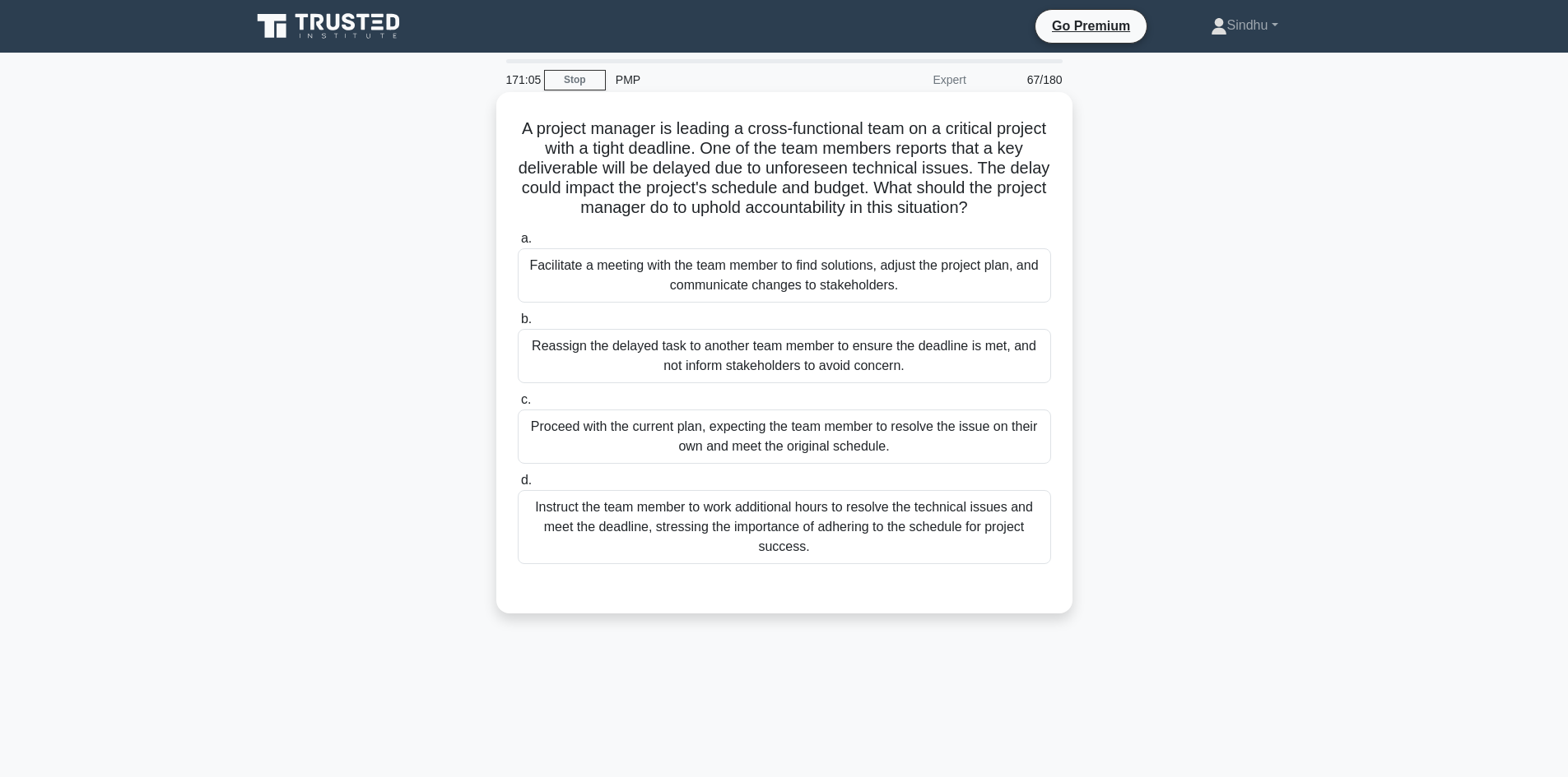
click at [676, 266] on div "Facilitate a meeting with the team member to find solutions, adjust the project…" at bounding box center [784, 275] width 533 height 54
click at [518, 244] on input "a. Facilitate a meeting with the team member to find solutions, adjust the proj…" at bounding box center [518, 238] width 0 height 11
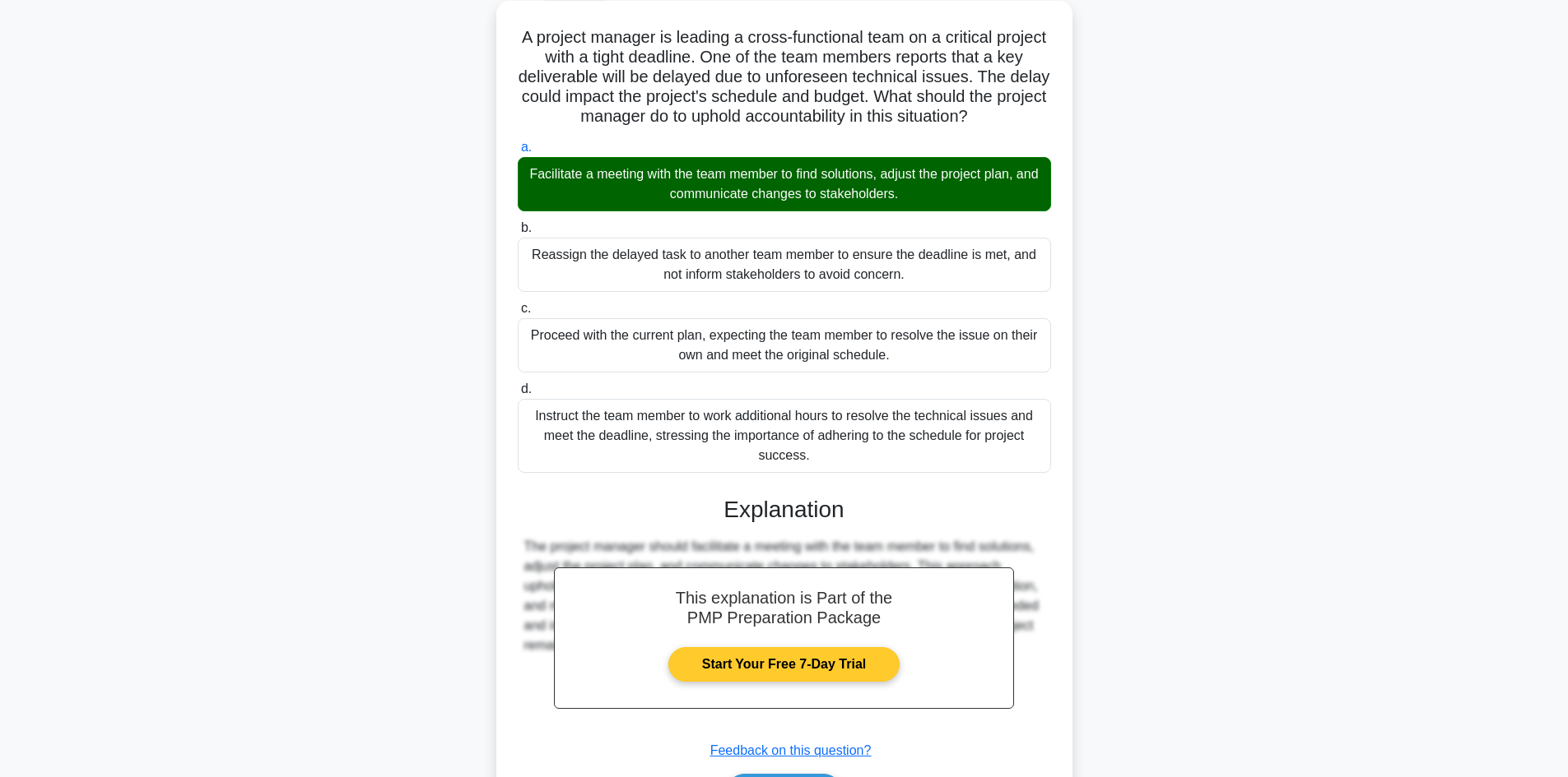
scroll to position [198, 0]
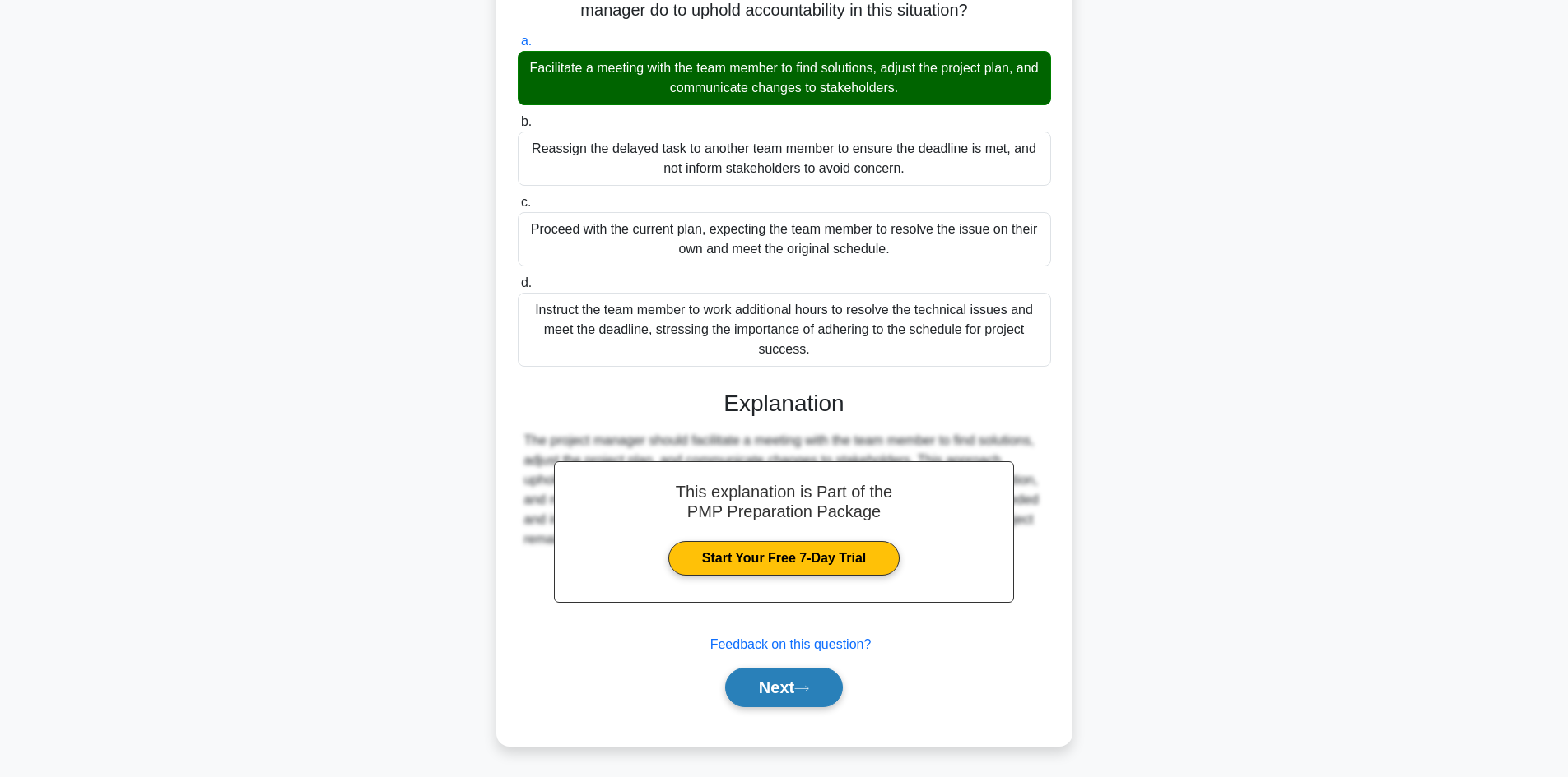
click at [747, 694] on button "Next" at bounding box center [783, 687] width 118 height 39
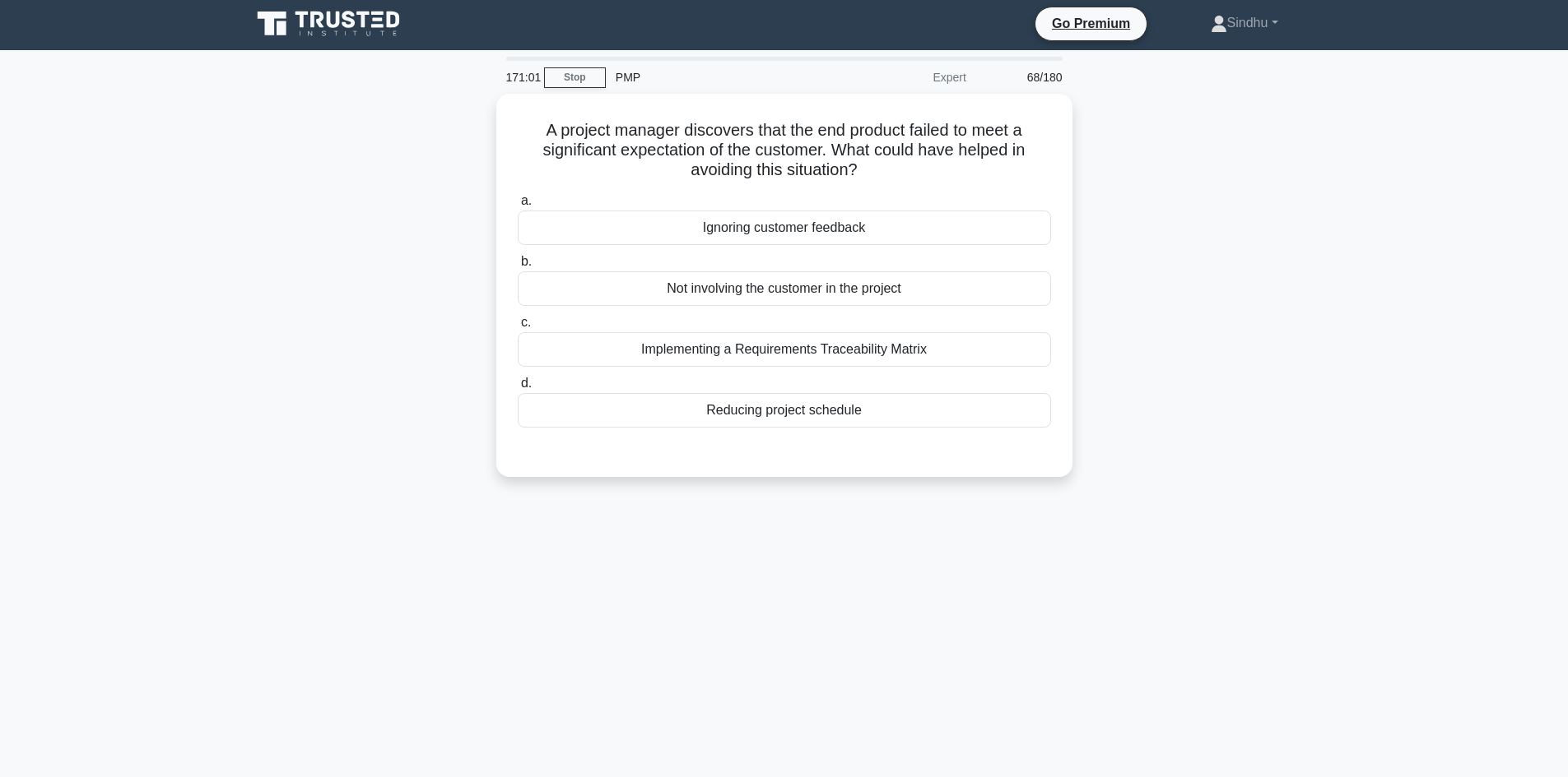
scroll to position [0, 0]
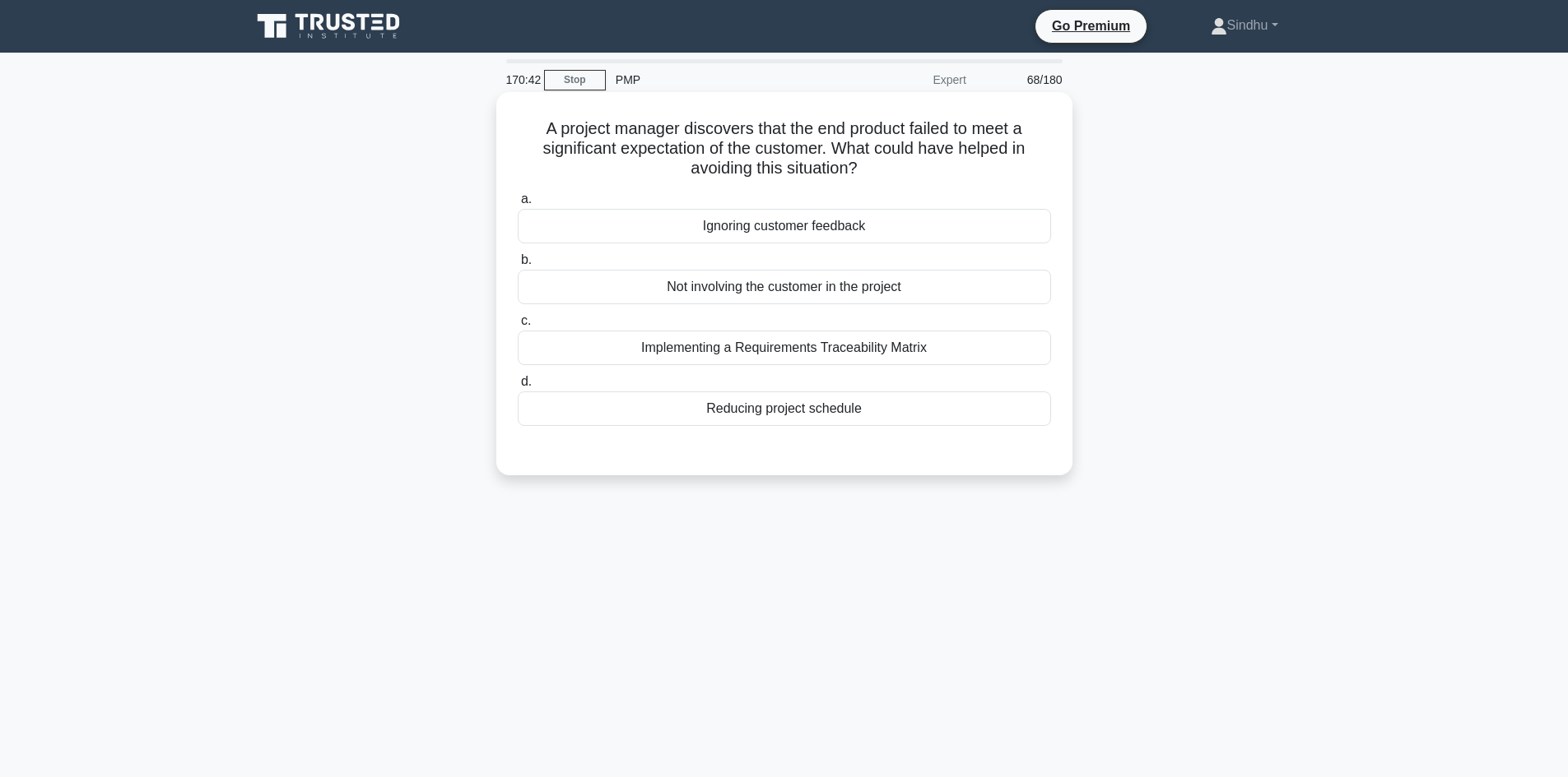
click at [789, 353] on div "Implementing a Requirements Traceability Matrix" at bounding box center [784, 348] width 533 height 34
click at [518, 327] on input "c. Implementing a Requirements Traceability Matrix" at bounding box center [518, 321] width 0 height 11
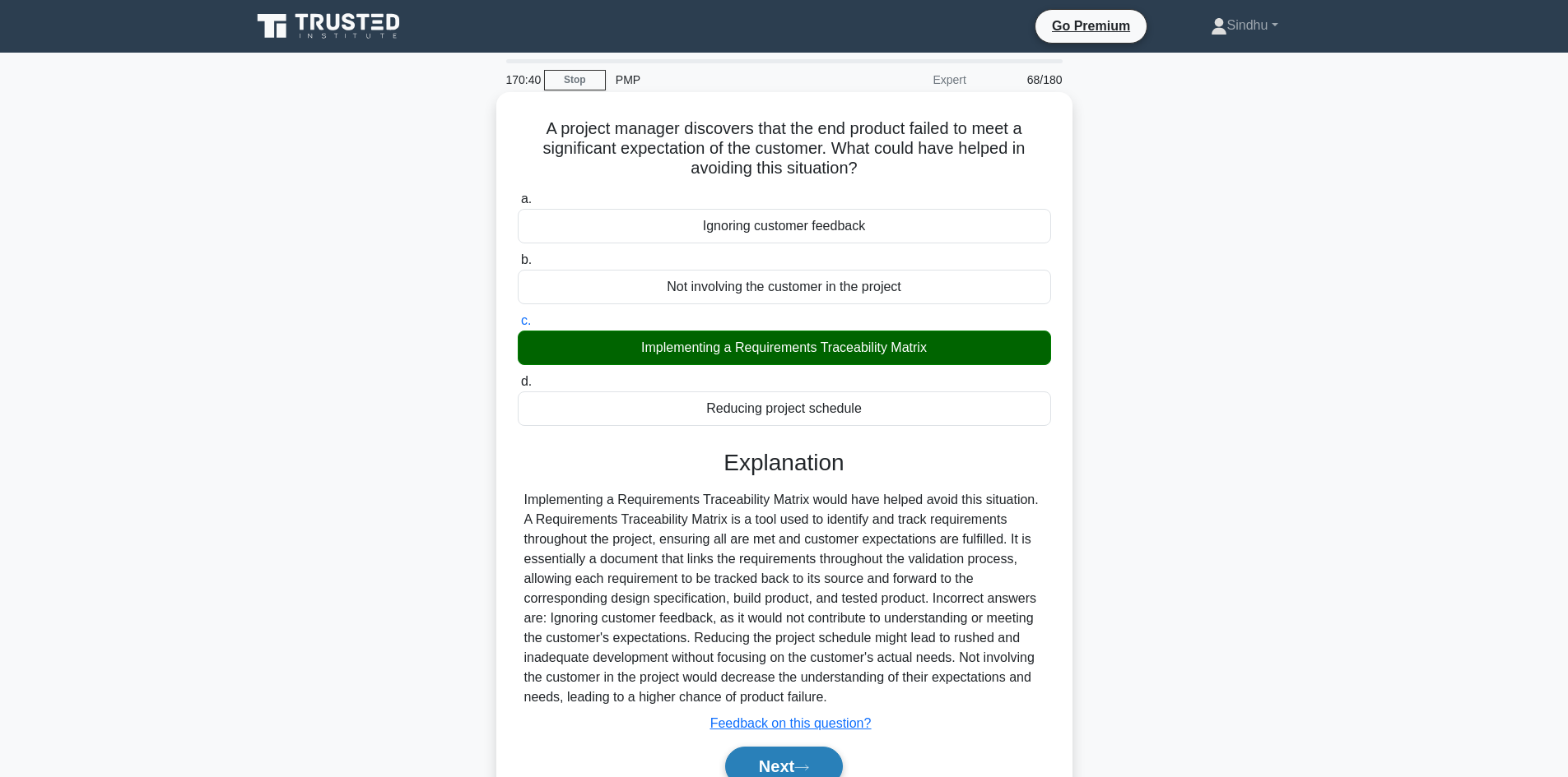
click at [756, 771] on button "Next" at bounding box center [783, 766] width 118 height 39
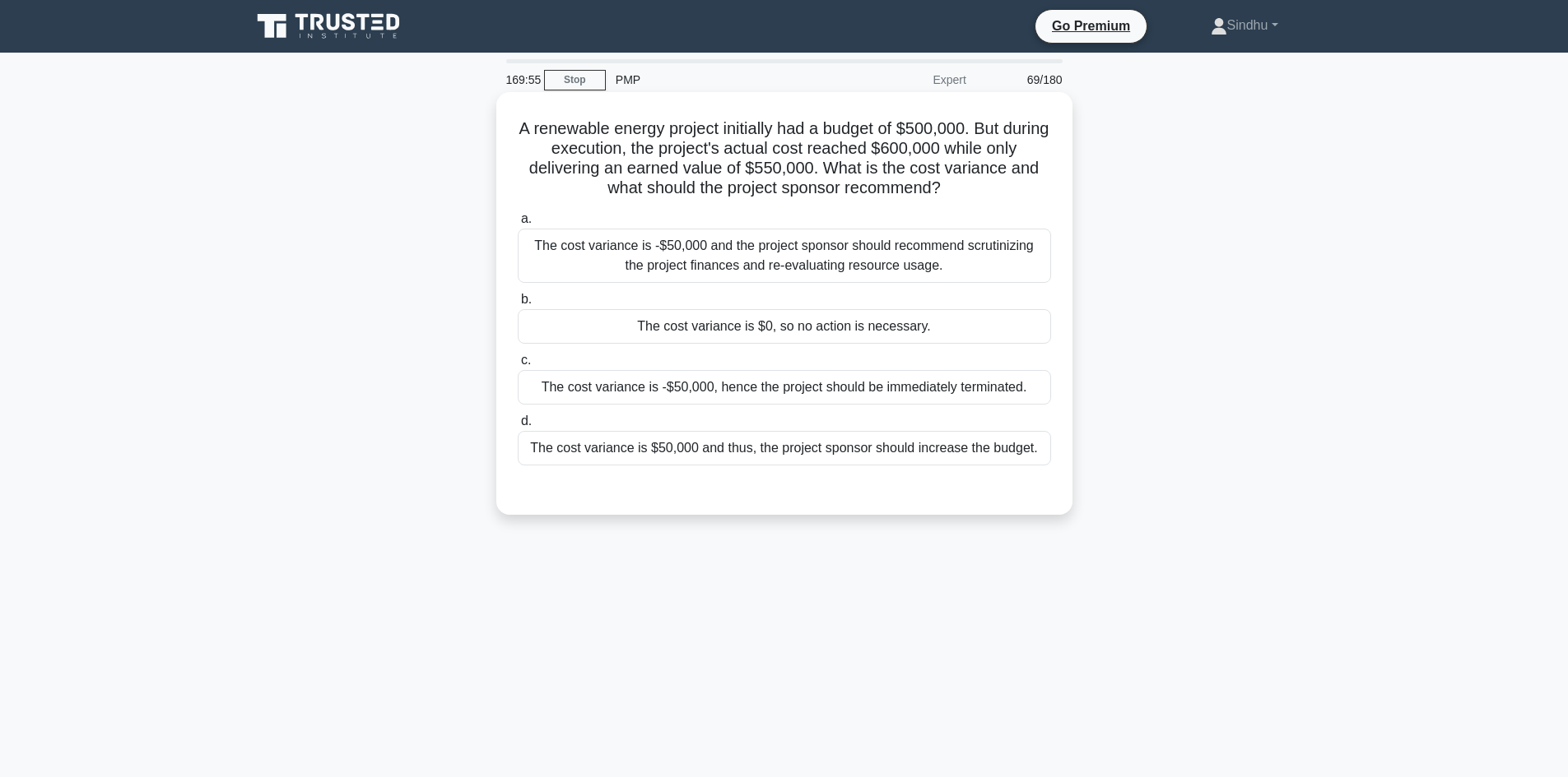
click at [909, 263] on div "The cost variance is -$50,000 and the project sponsor should recommend scrutini…" at bounding box center [784, 255] width 533 height 54
click at [518, 224] on input "a. The cost variance is -$50,000 and the project sponsor should recommend scrut…" at bounding box center [518, 219] width 0 height 11
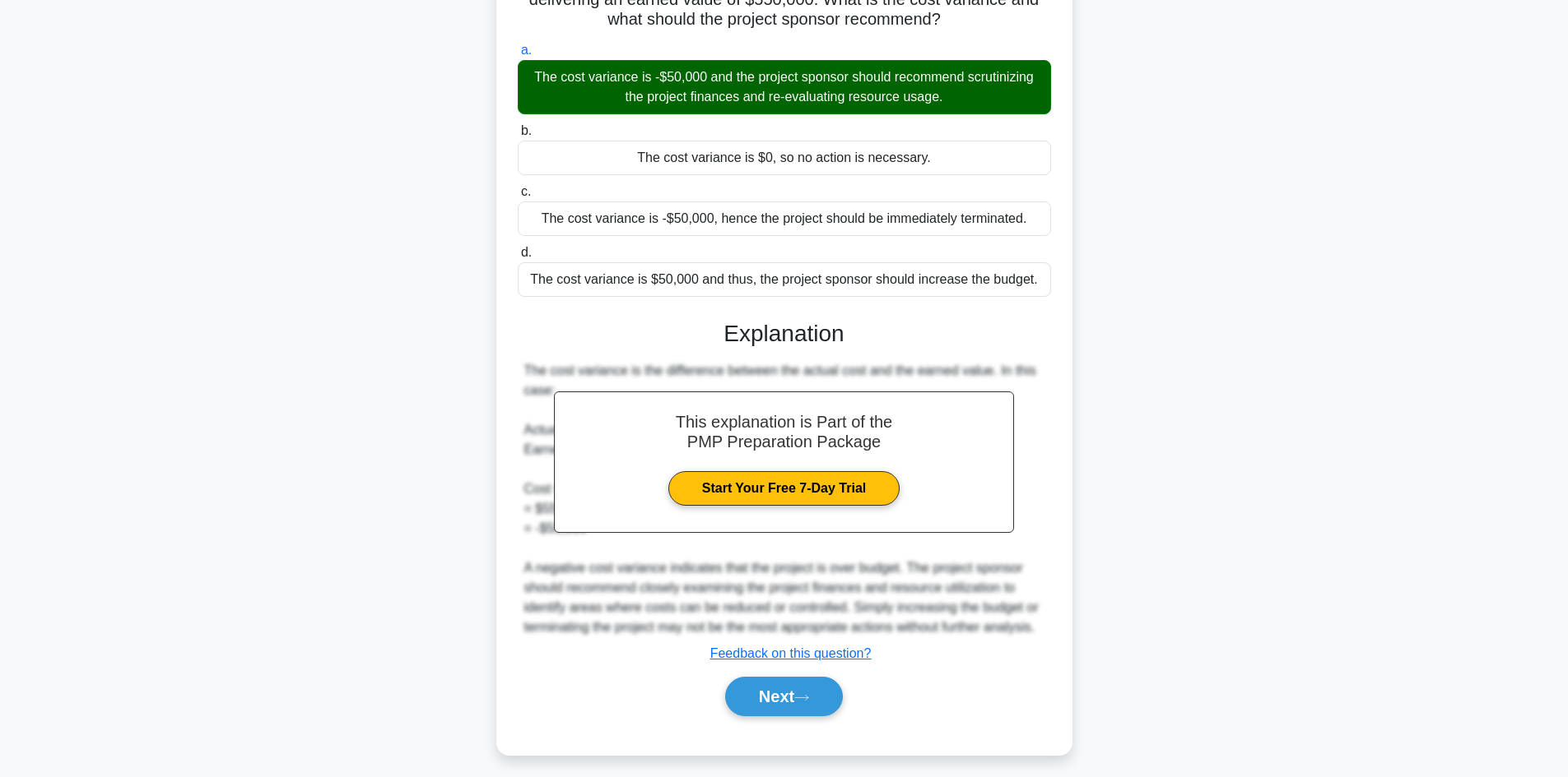
scroll to position [178, 0]
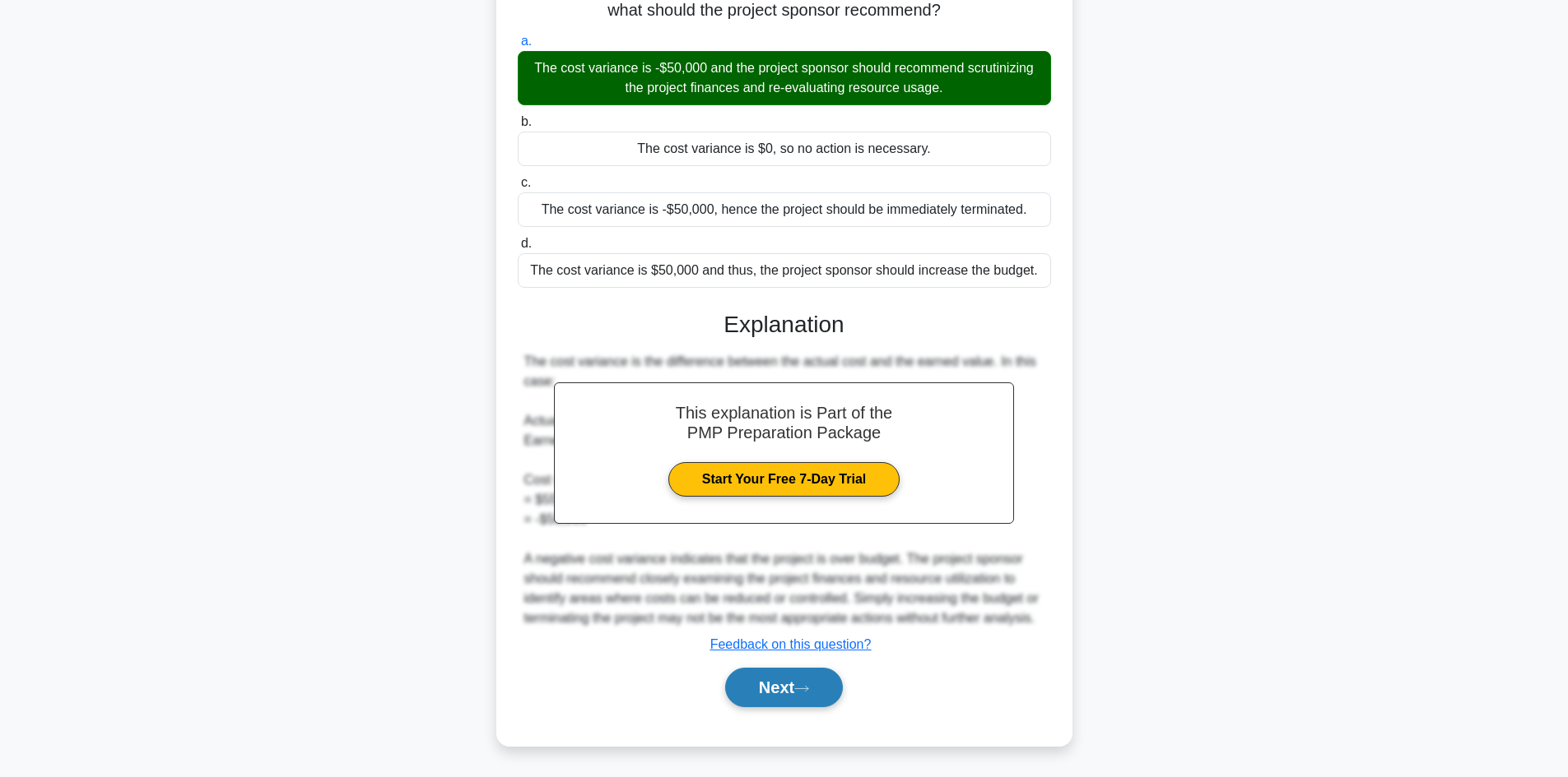
click at [739, 684] on button "Next" at bounding box center [783, 687] width 118 height 39
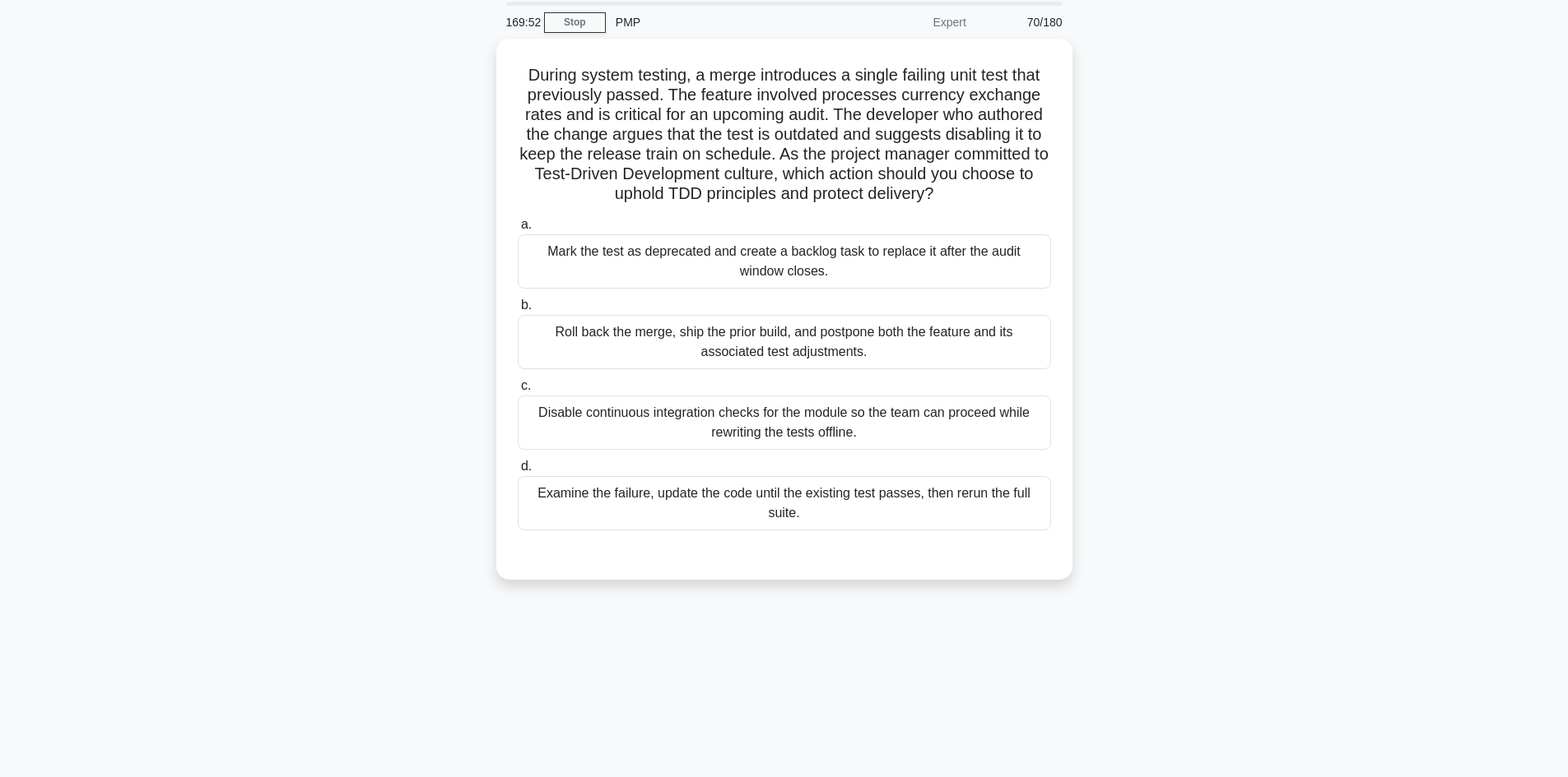
scroll to position [29, 0]
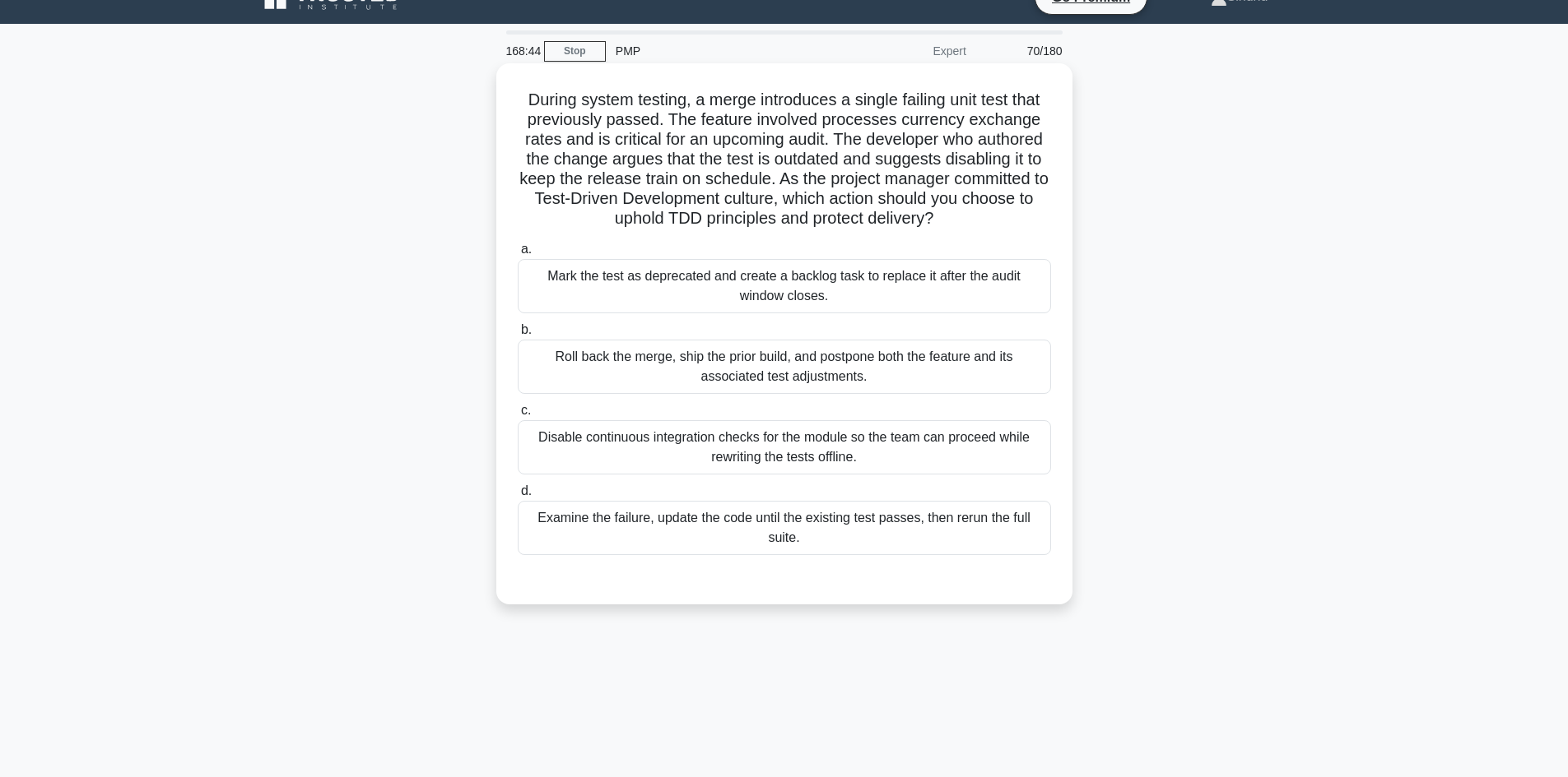
click at [837, 378] on div "Roll back the merge, ship the prior build, and postpone both the feature and it…" at bounding box center [784, 367] width 533 height 54
click at [518, 336] on input "b. Roll back the merge, ship the prior build, and postpone both the feature and…" at bounding box center [518, 330] width 0 height 11
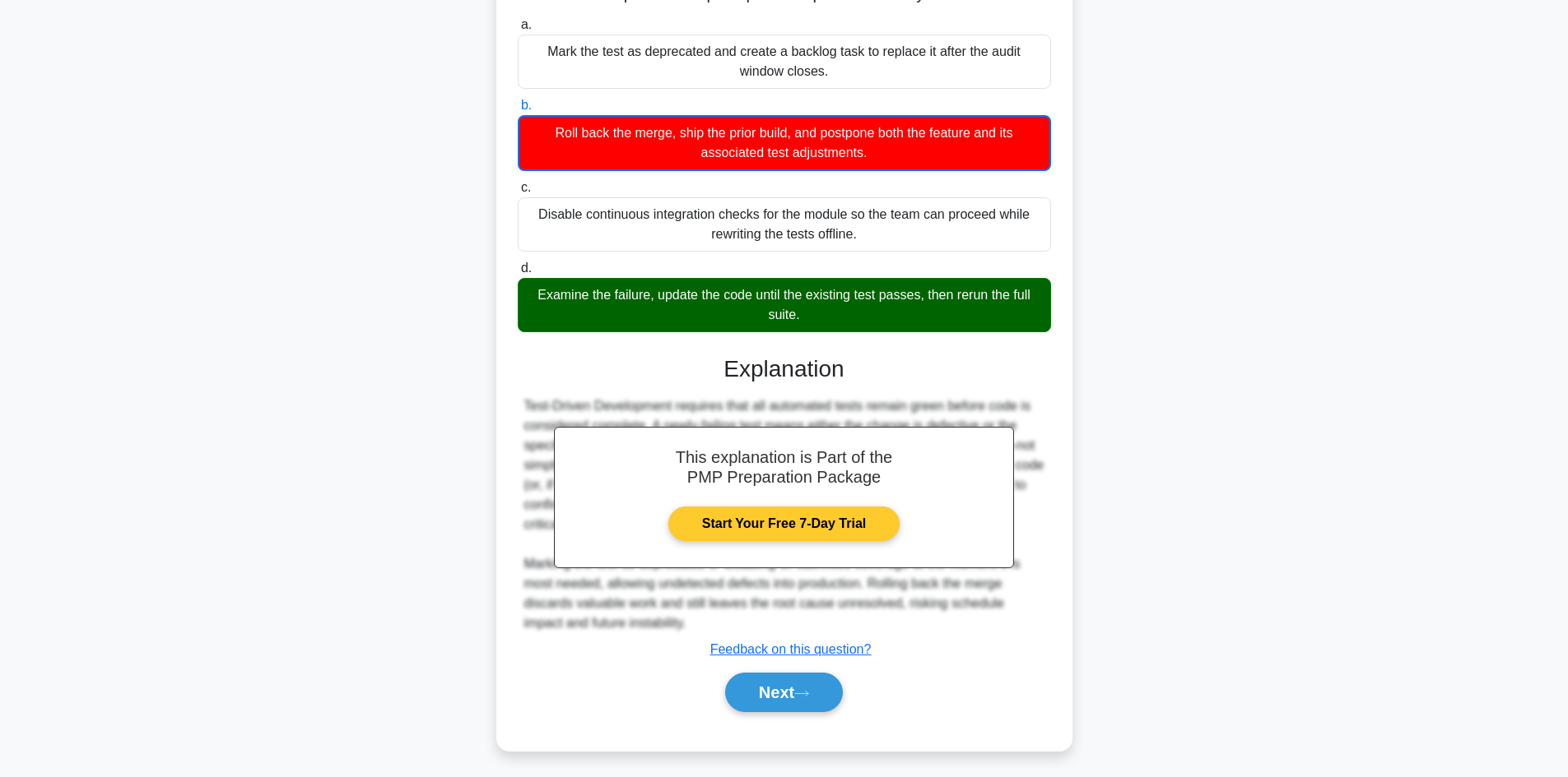
scroll to position [259, 0]
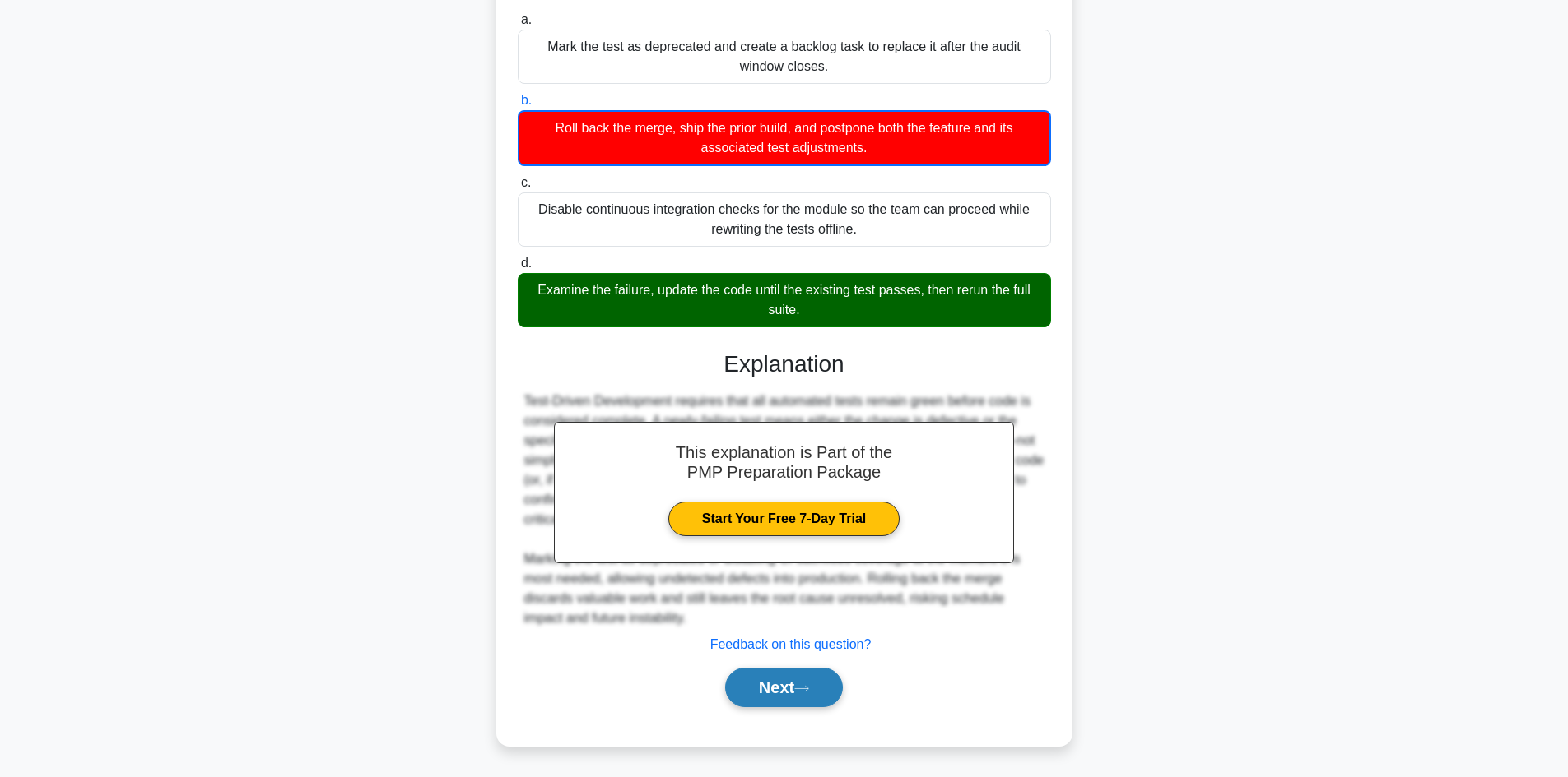
click at [757, 684] on button "Next" at bounding box center [783, 687] width 118 height 39
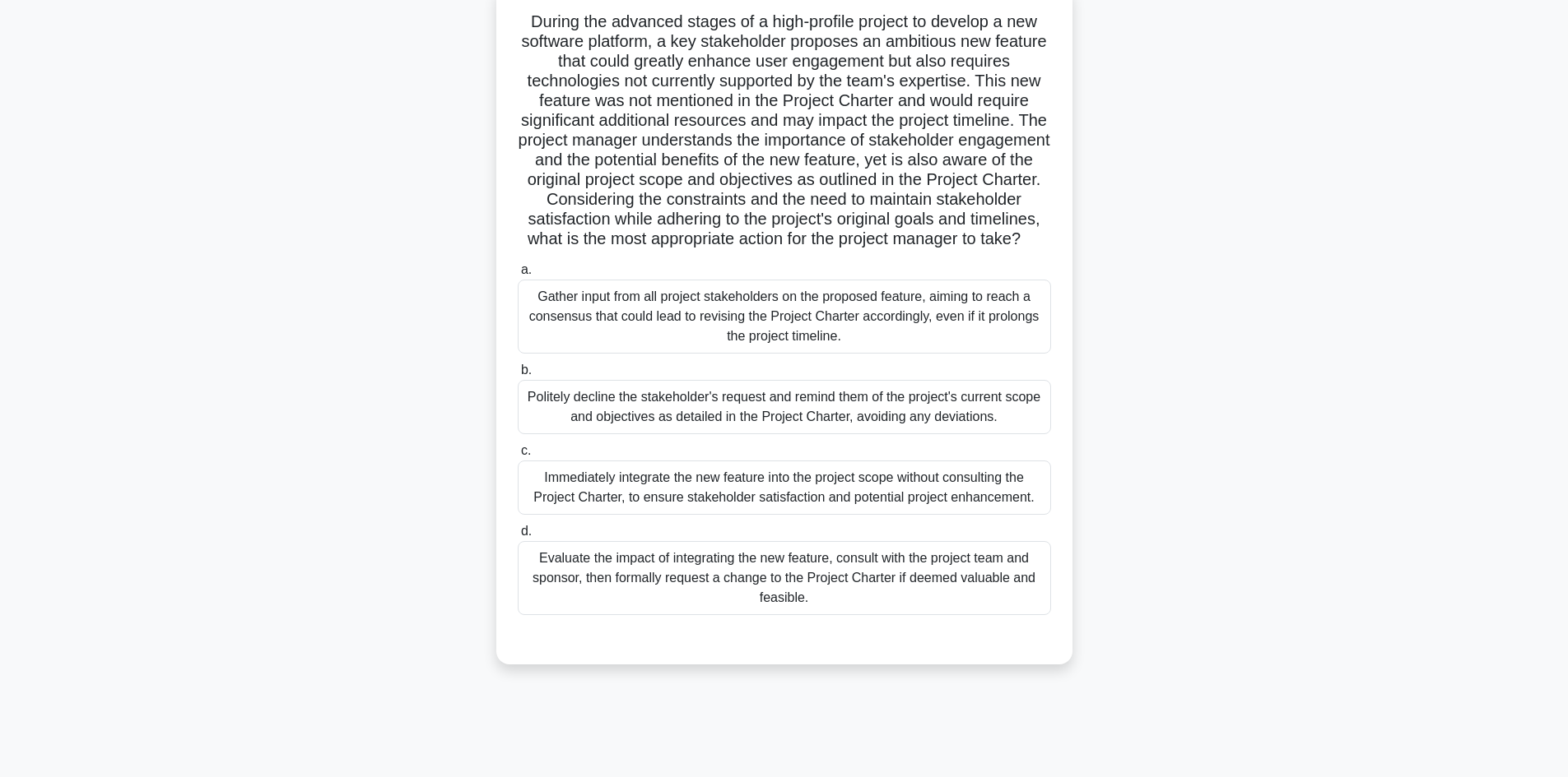
scroll to position [29, 0]
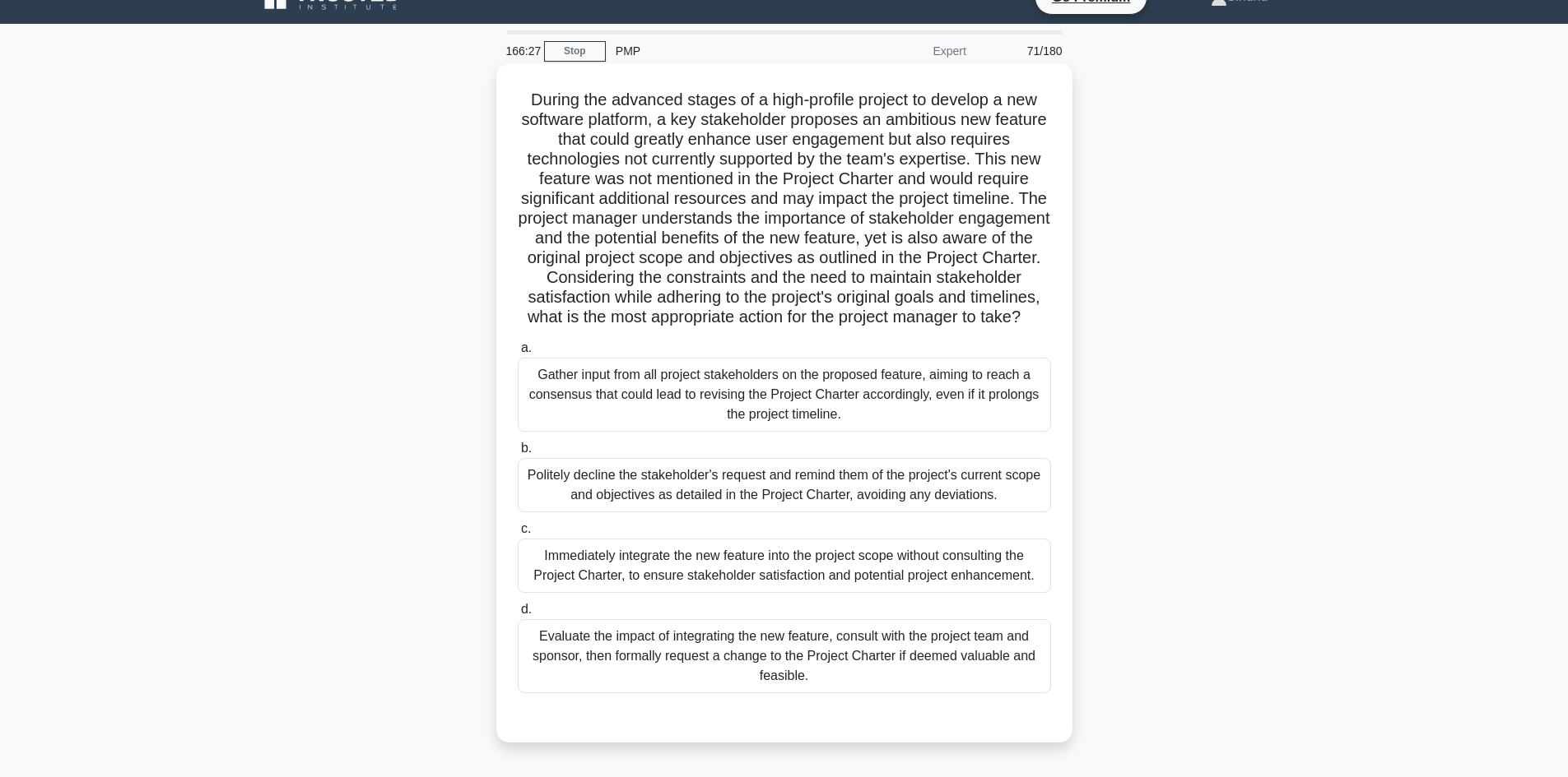
click at [875, 670] on div "Evaluate the impact of integrating the new feature, consult with the project te…" at bounding box center [784, 656] width 533 height 74
click at [518, 615] on input "d. Evaluate the impact of integrating the new feature, consult with the project…" at bounding box center [518, 609] width 0 height 11
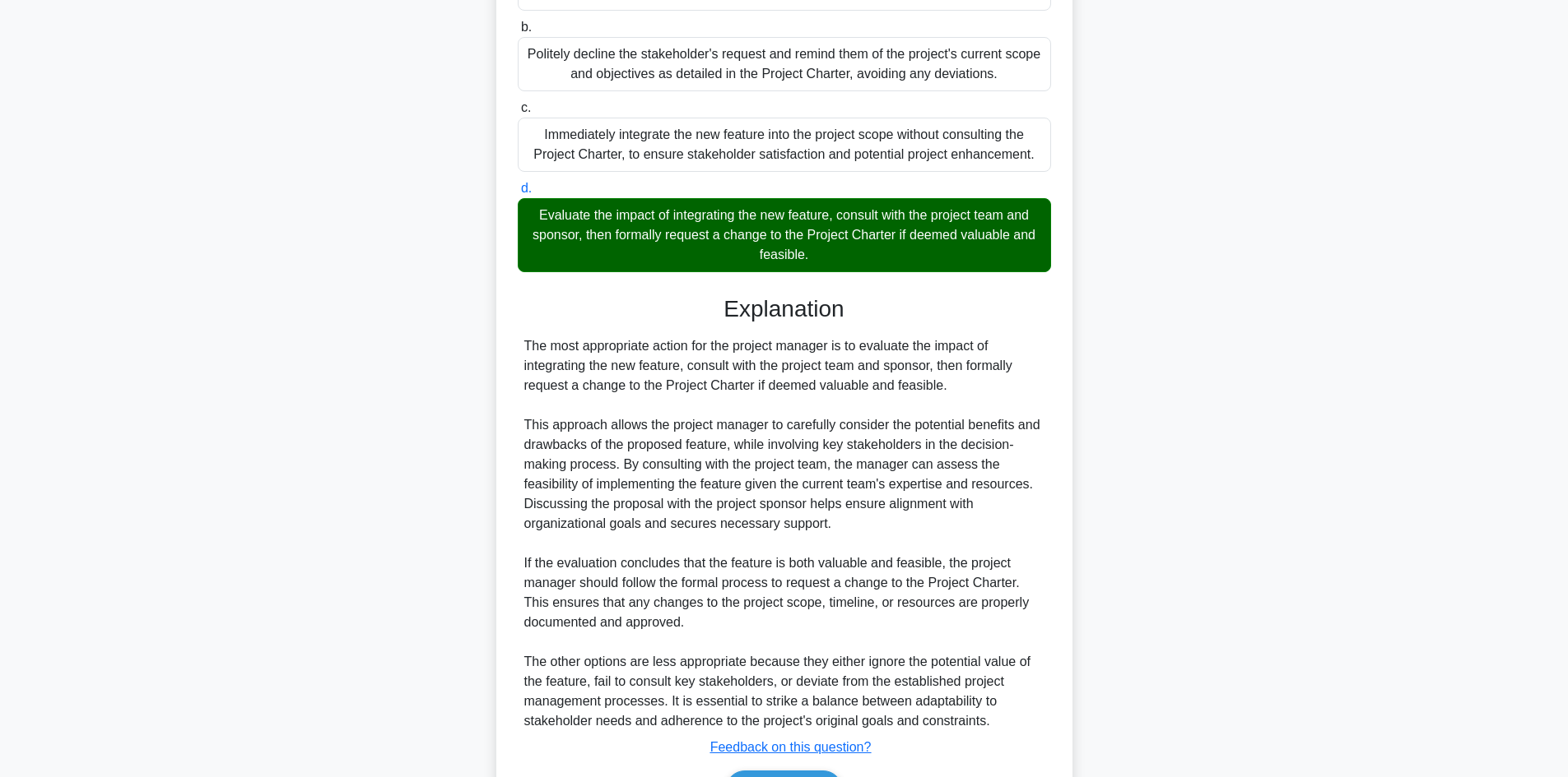
scroll to position [574, 0]
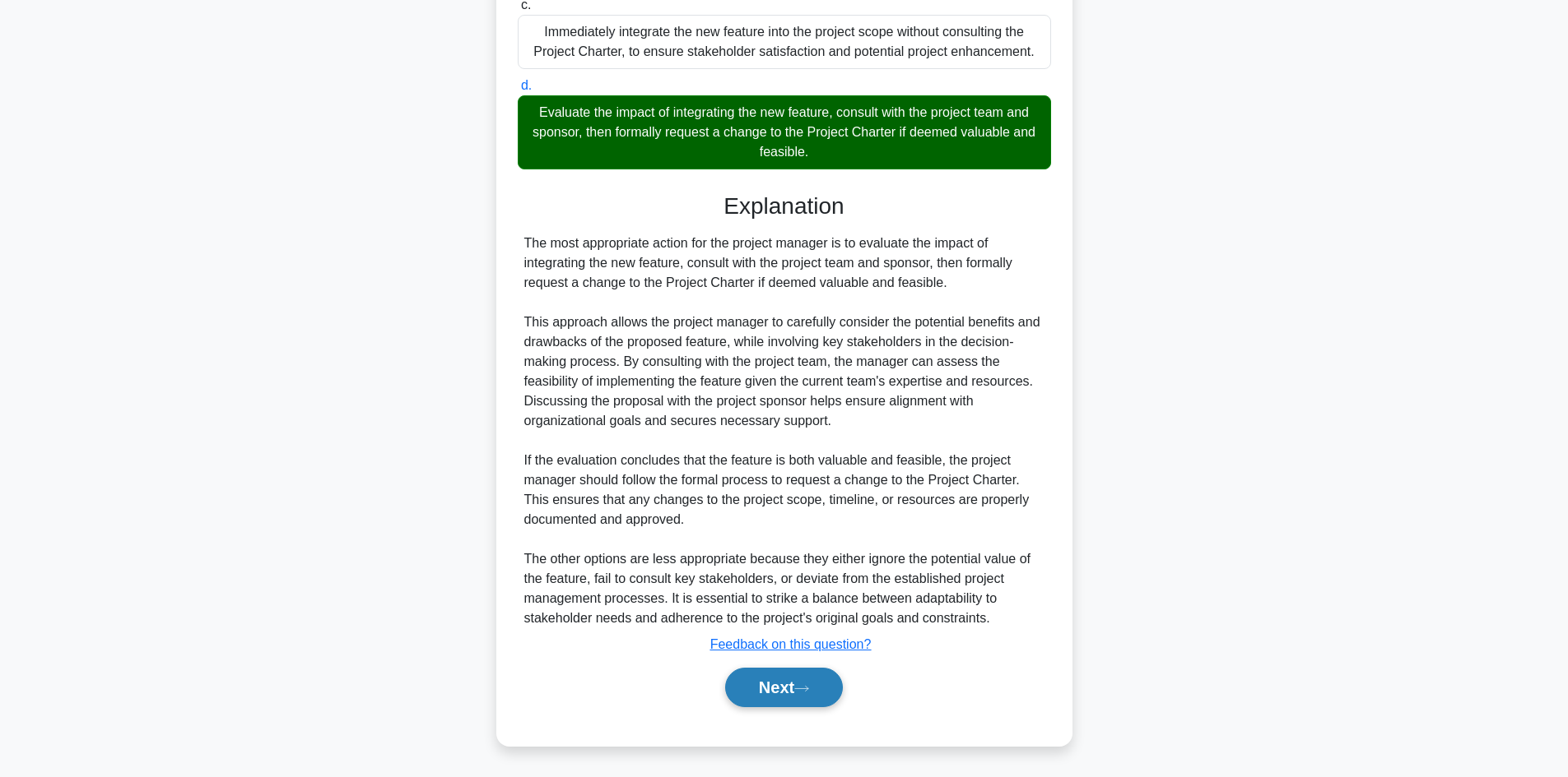
click at [744, 681] on button "Next" at bounding box center [783, 687] width 118 height 39
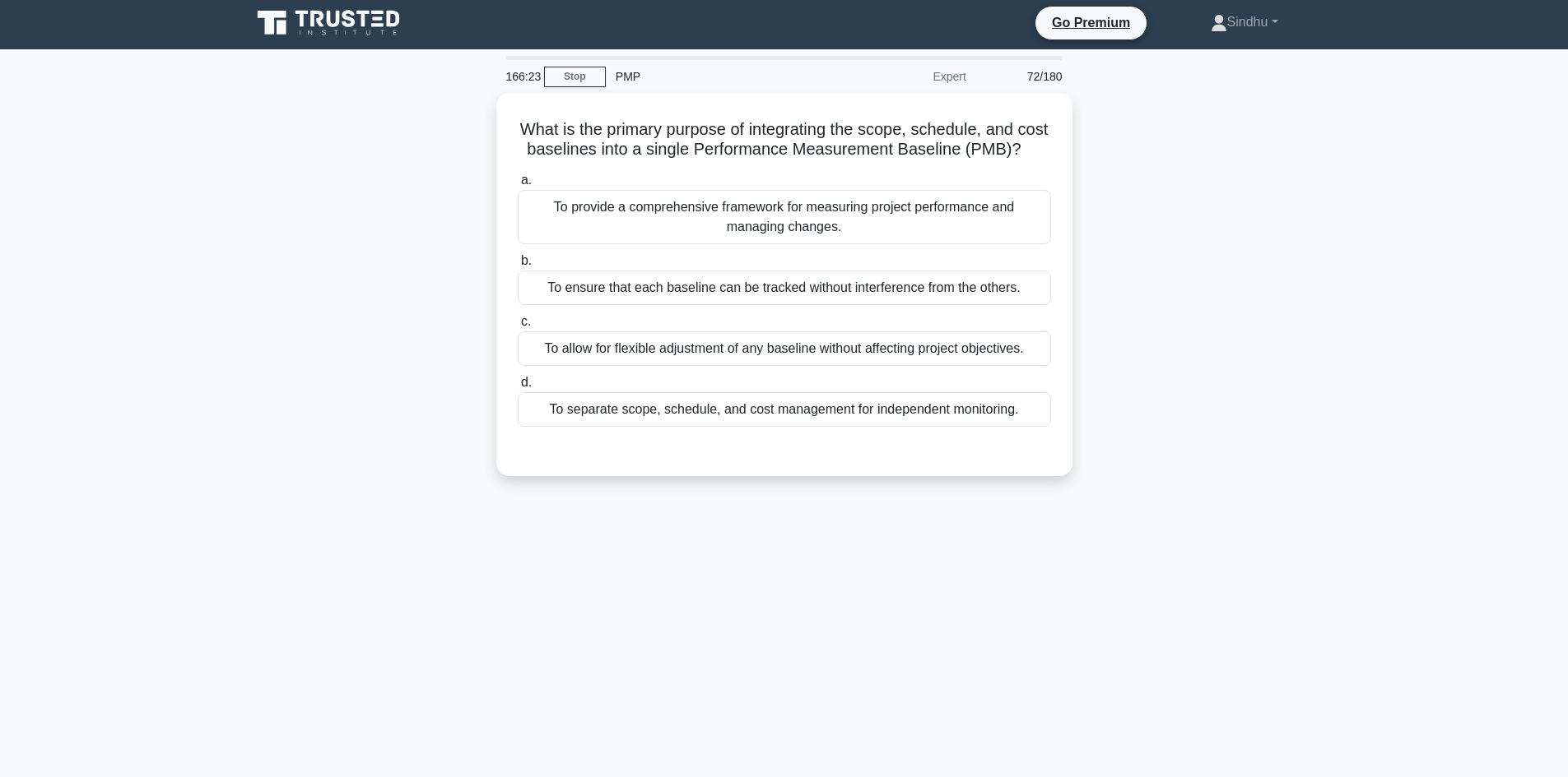
scroll to position [0, 0]
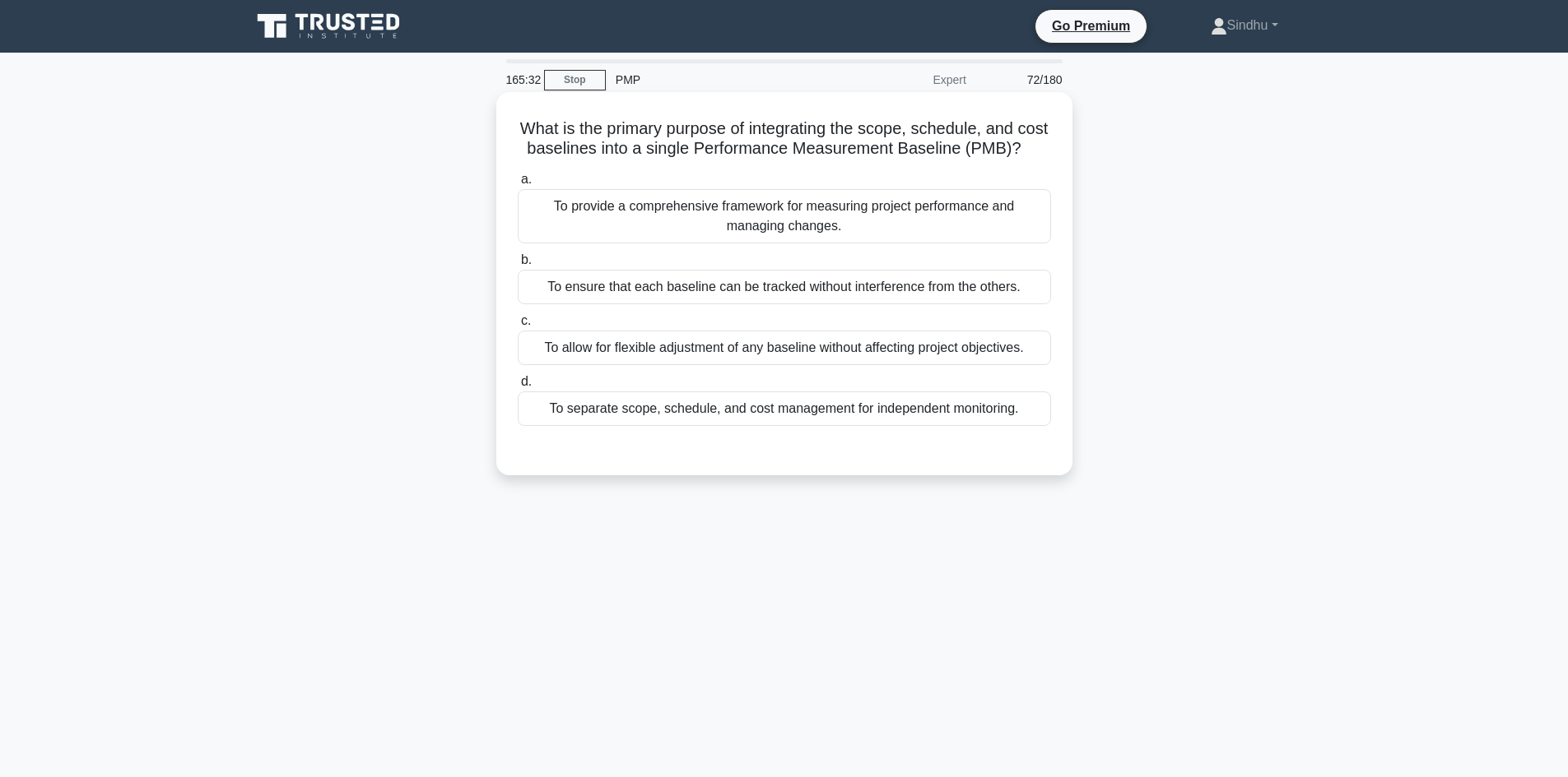
click at [797, 243] on div "To provide a comprehensive framework for measuring project performance and mana…" at bounding box center [784, 216] width 533 height 54
click at [518, 185] on input "a. To provide a comprehensive framework for measuring project performance and m…" at bounding box center [518, 179] width 0 height 11
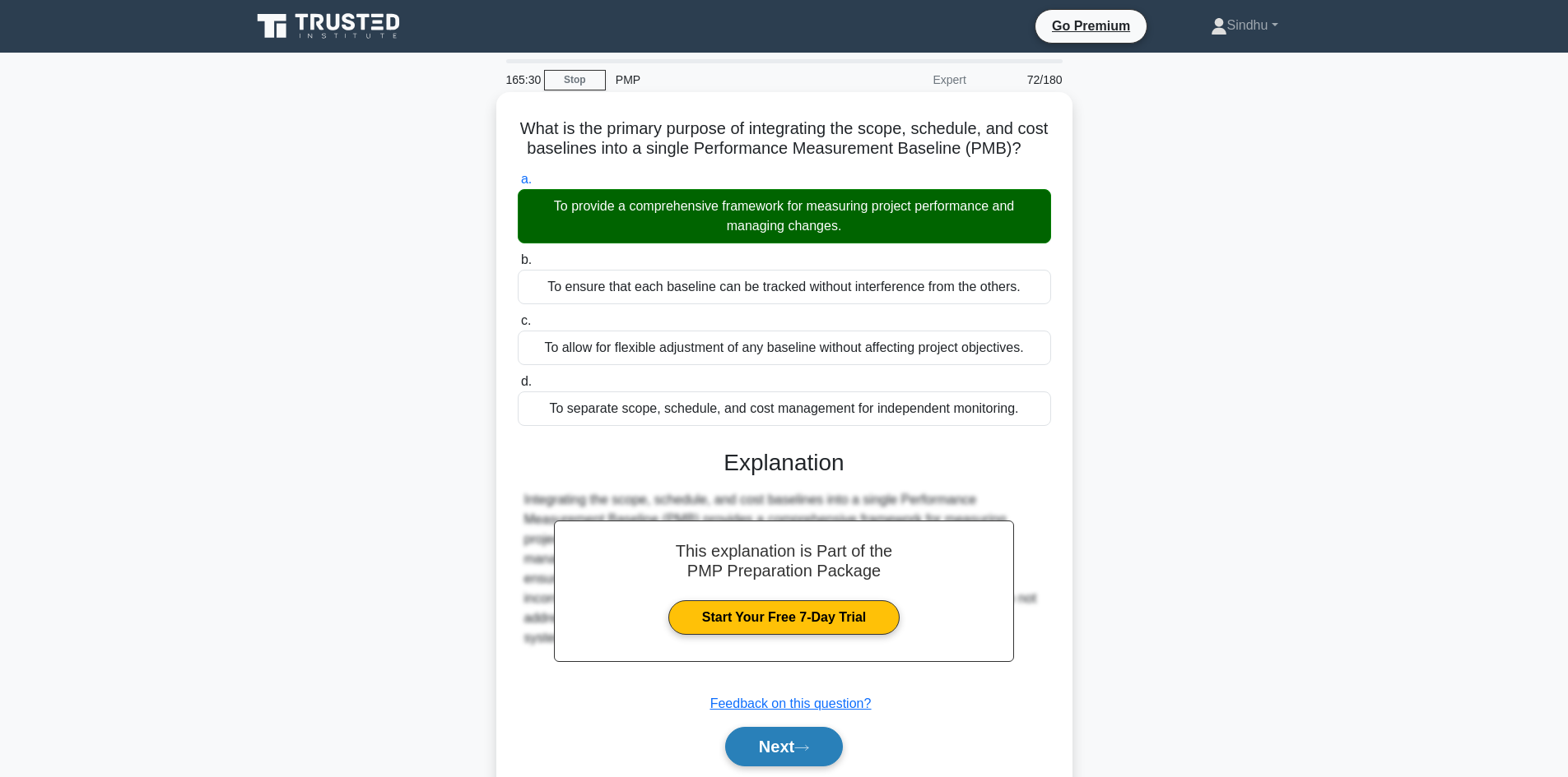
click at [790, 763] on button "Next" at bounding box center [783, 746] width 118 height 39
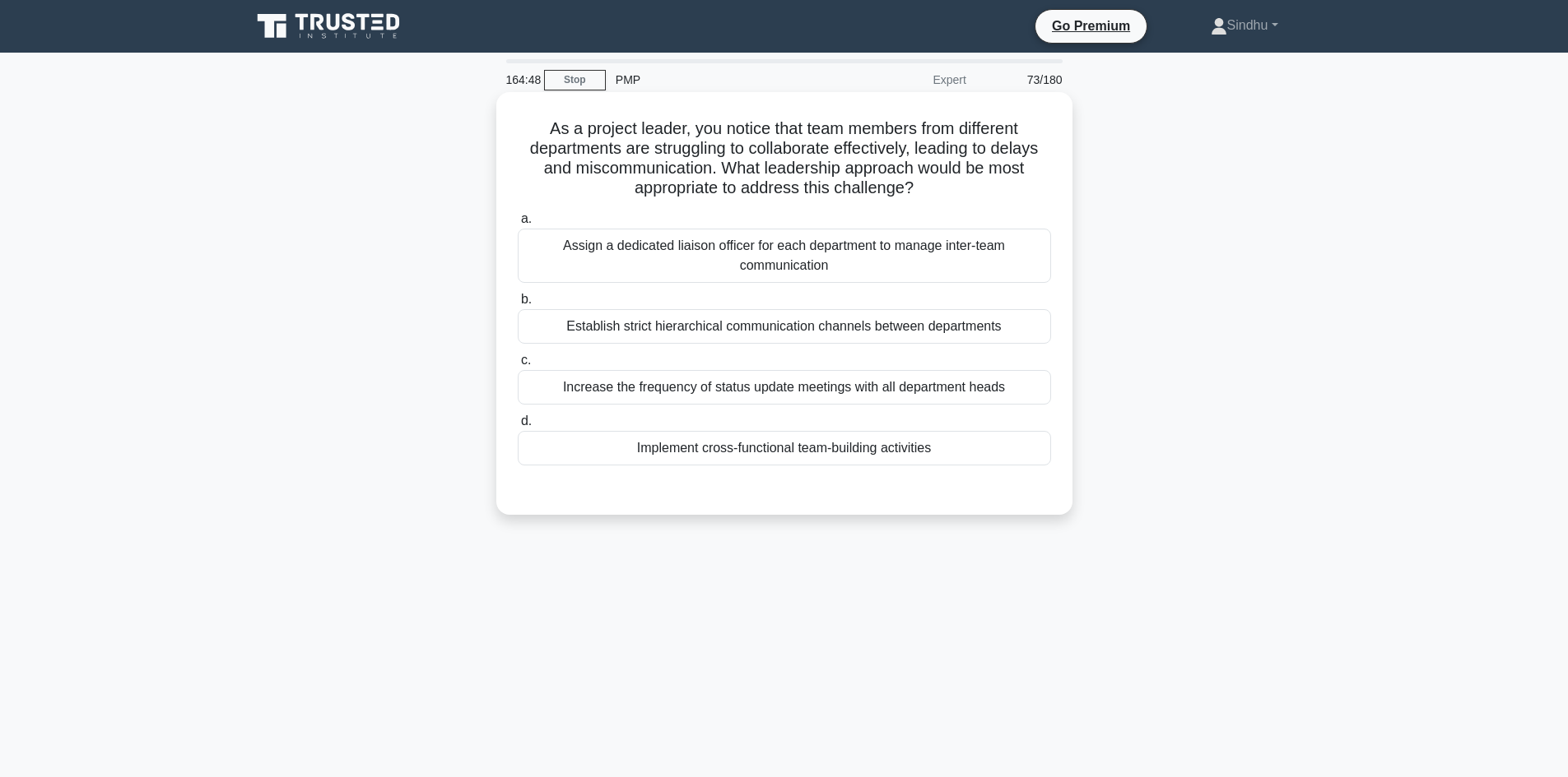
click at [857, 456] on div "Implement cross-functional team-building activities" at bounding box center [784, 448] width 533 height 34
click at [518, 427] on input "d. Implement cross-functional team-building activities" at bounding box center [518, 421] width 0 height 11
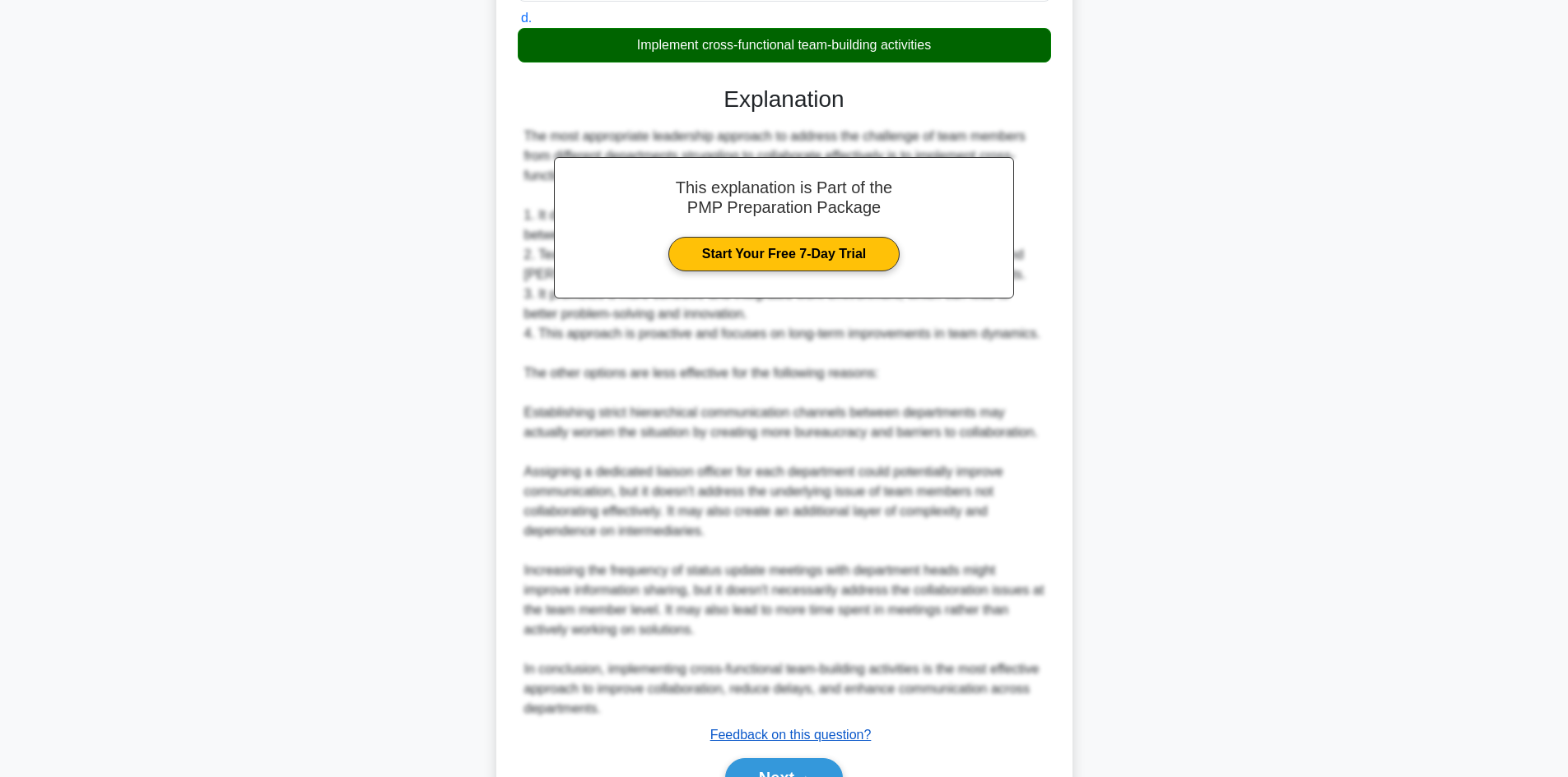
scroll to position [494, 0]
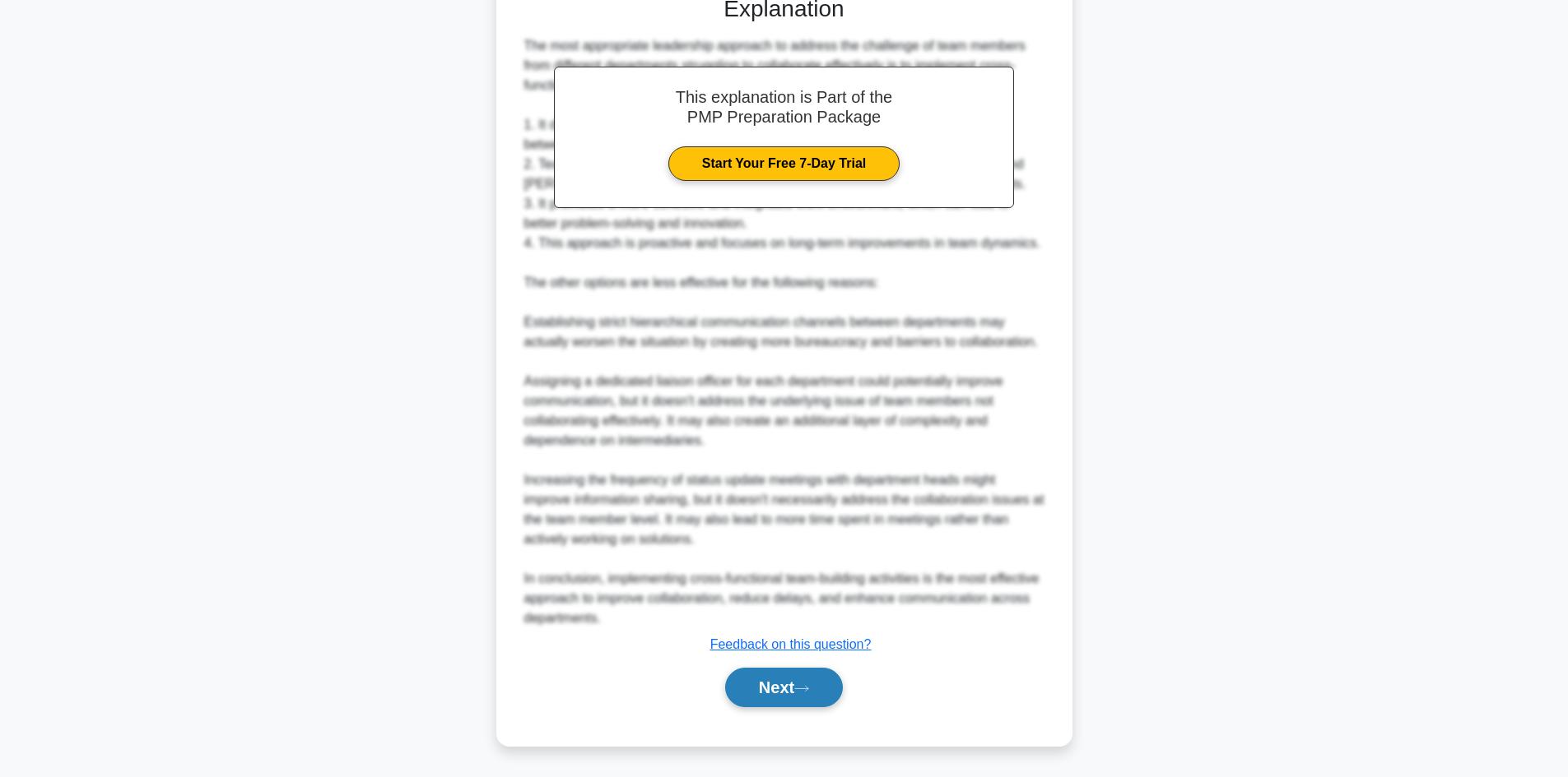
click at [765, 682] on button "Next" at bounding box center [783, 687] width 118 height 39
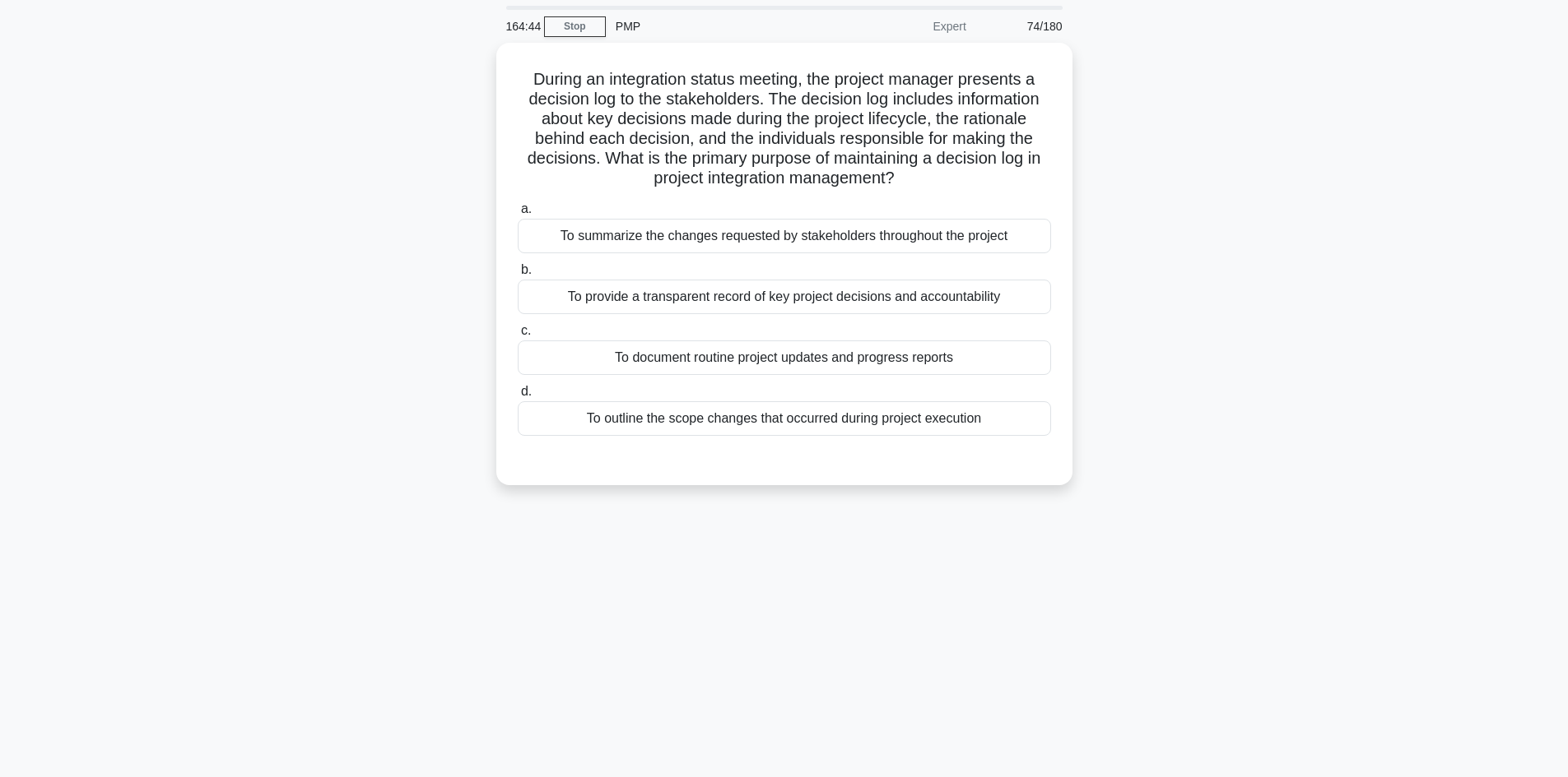
scroll to position [0, 0]
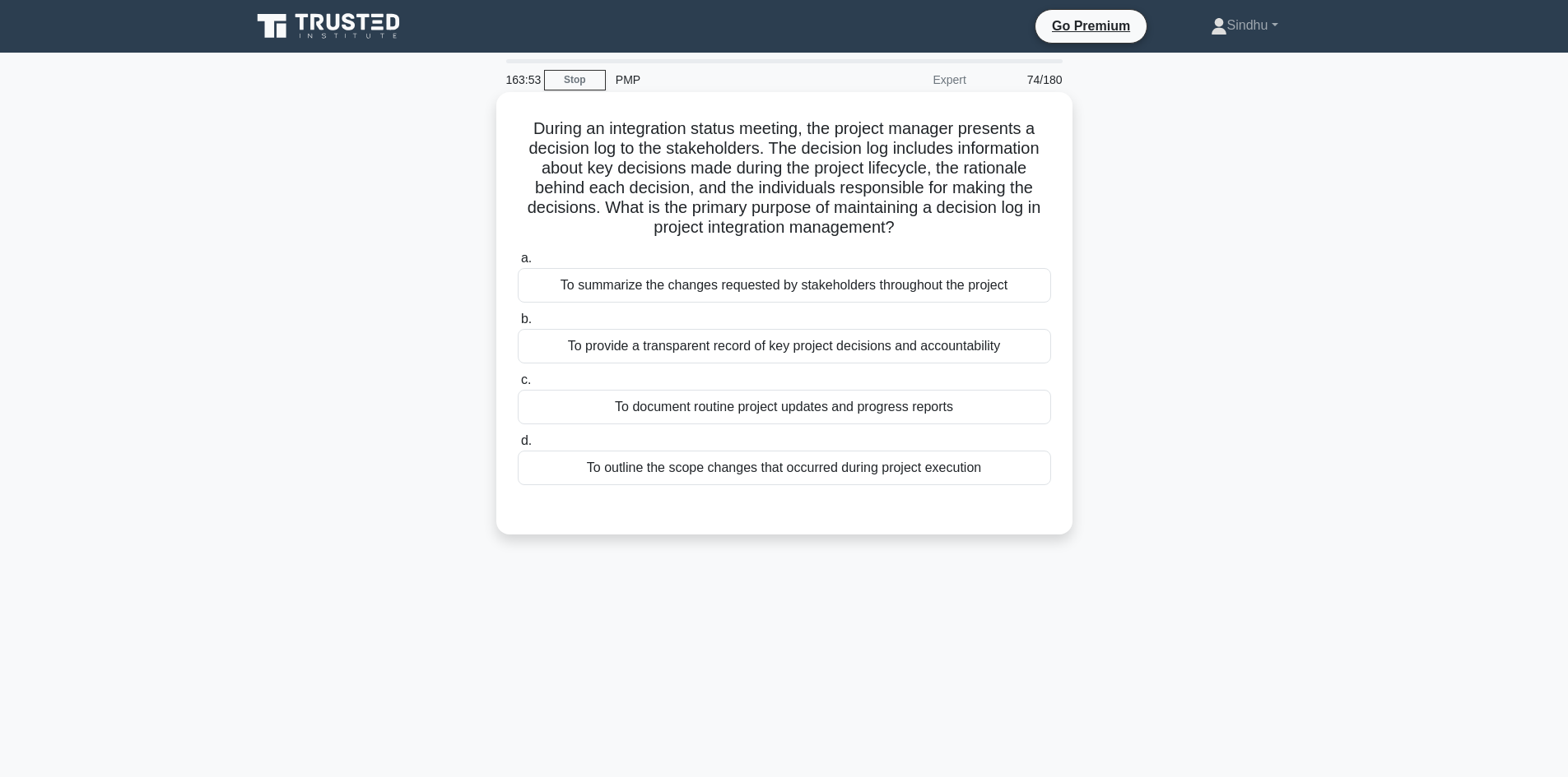
click at [849, 343] on div "To provide a transparent record of key project decisions and accountability" at bounding box center [784, 346] width 533 height 34
click at [518, 325] on input "b. To provide a transparent record of key project decisions and accountability" at bounding box center [518, 319] width 0 height 11
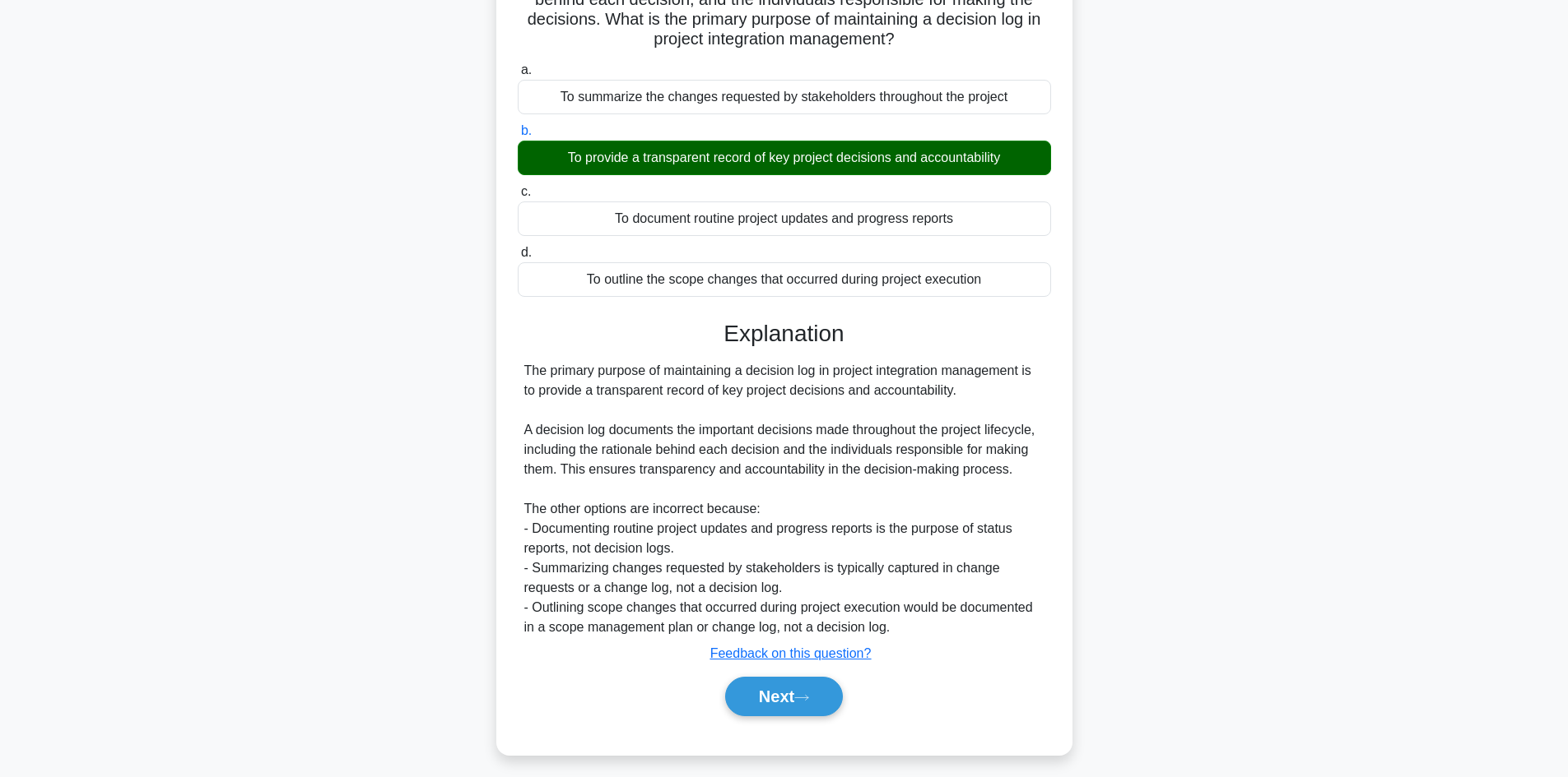
scroll to position [198, 0]
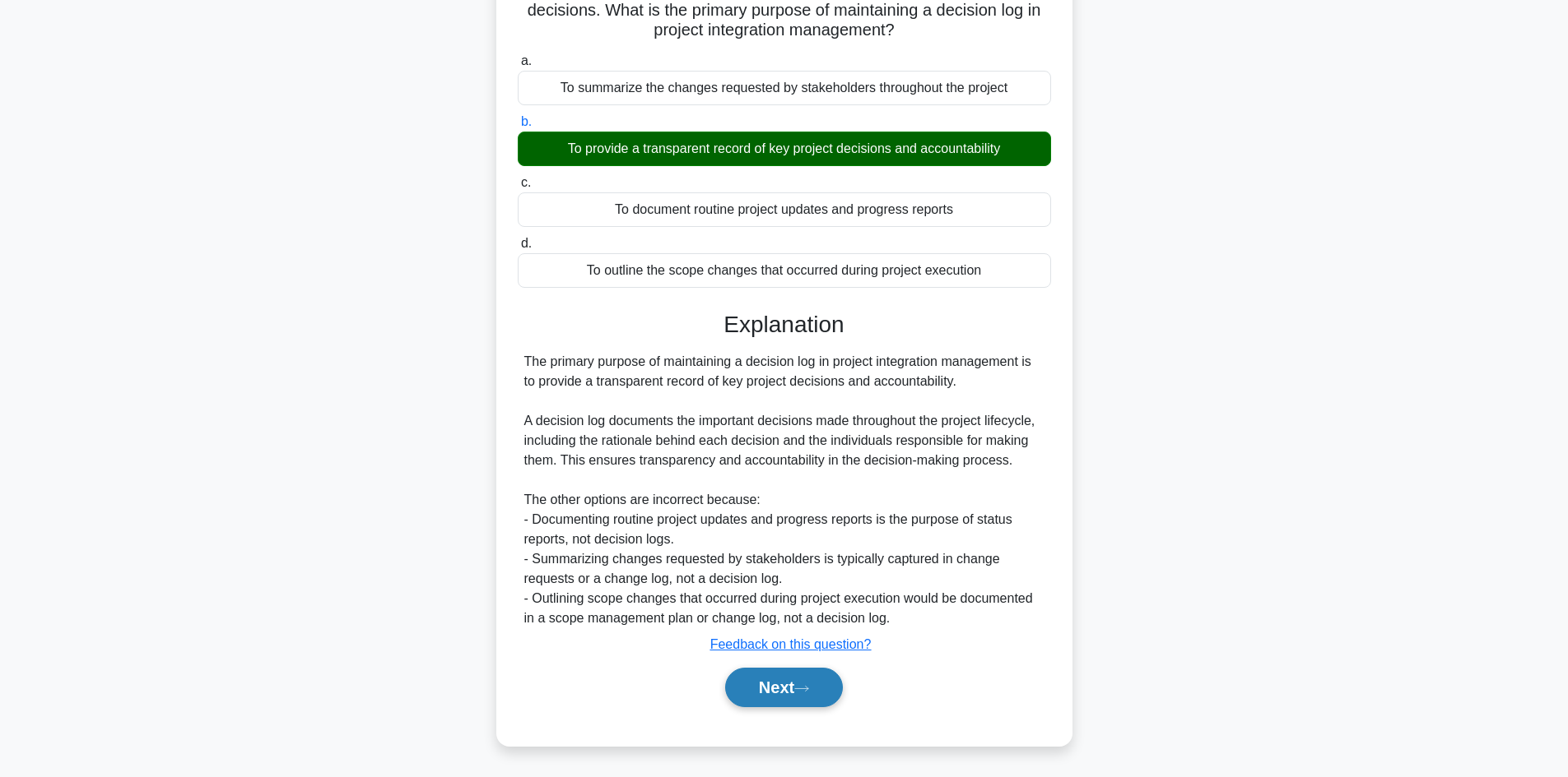
click at [761, 694] on button "Next" at bounding box center [783, 687] width 118 height 39
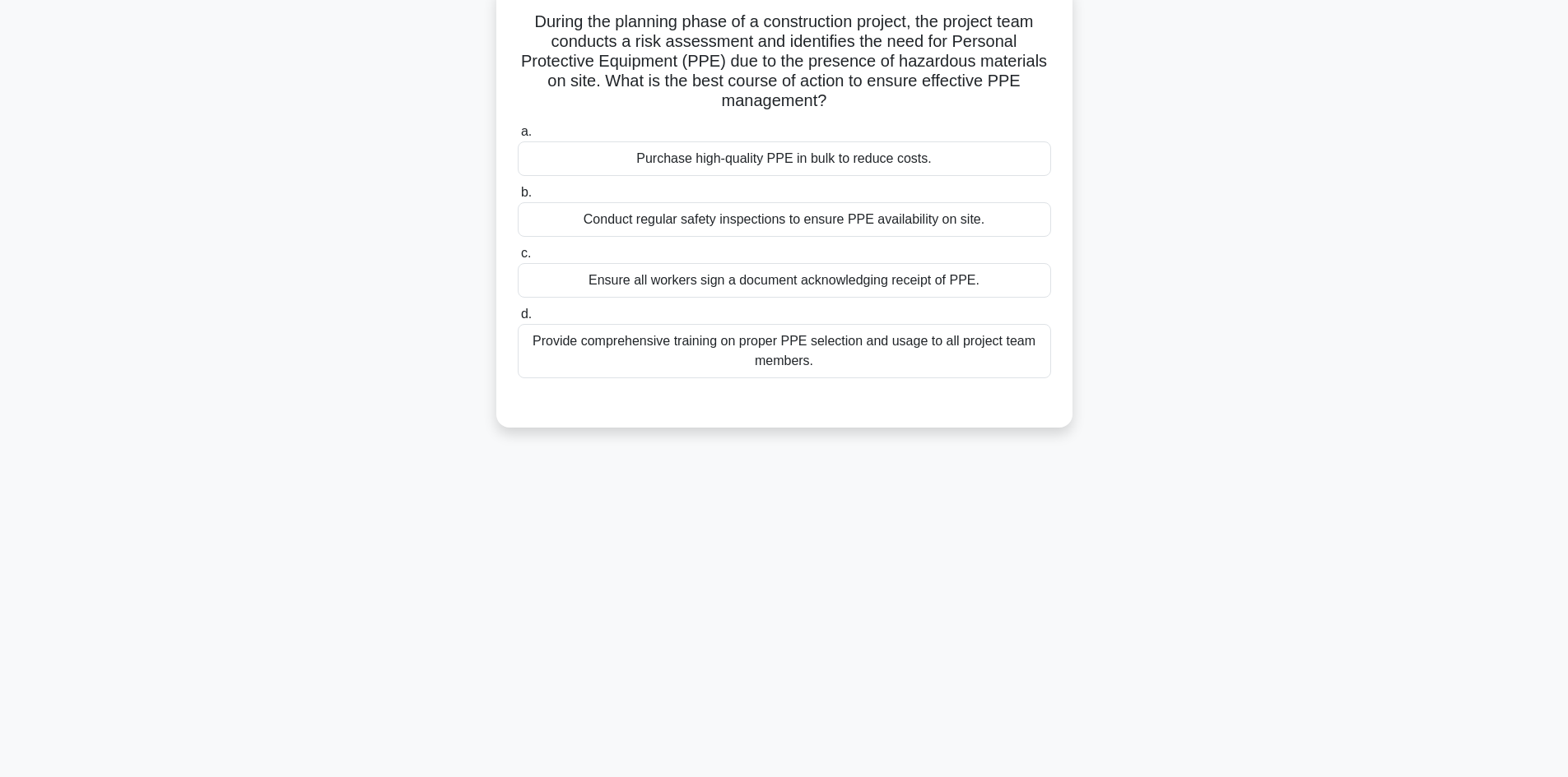
scroll to position [0, 0]
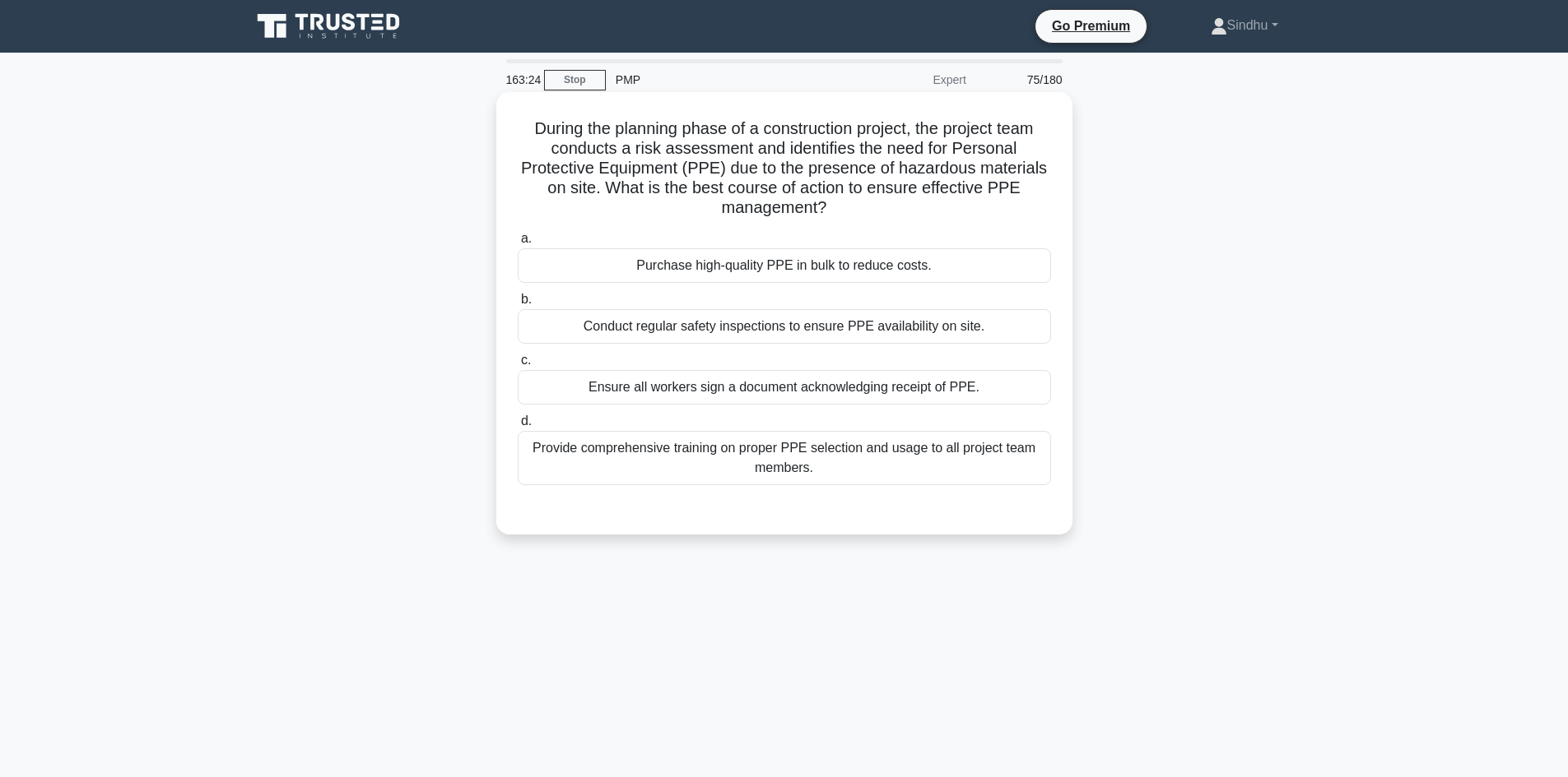
click at [789, 464] on div "Provide comprehensive training on proper PPE selection and usage to all project…" at bounding box center [784, 458] width 533 height 54
click at [518, 427] on input "d. Provide comprehensive training on proper PPE selection and usage to all proj…" at bounding box center [518, 421] width 0 height 11
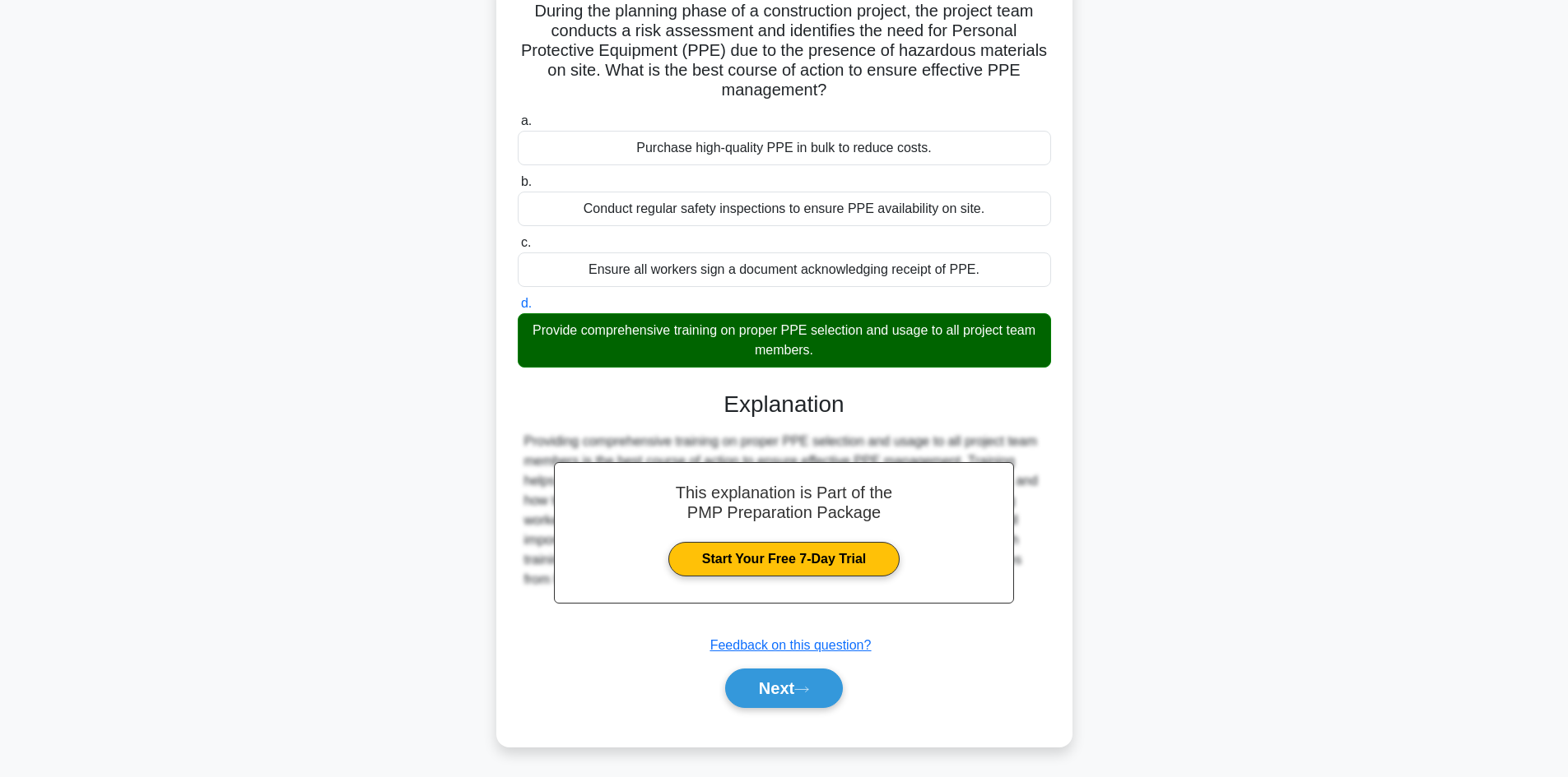
scroll to position [119, 0]
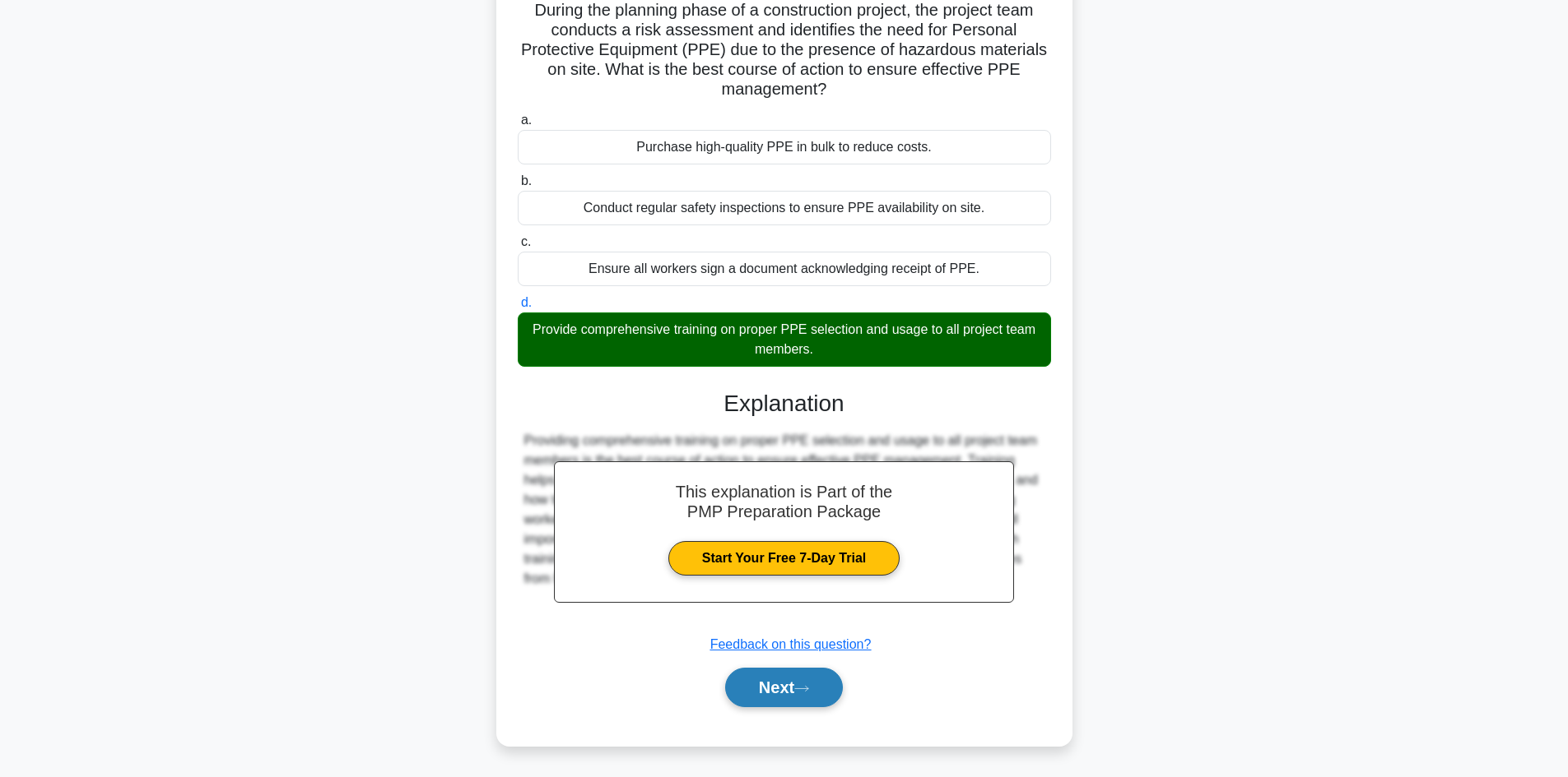
click at [757, 689] on button "Next" at bounding box center [783, 687] width 118 height 39
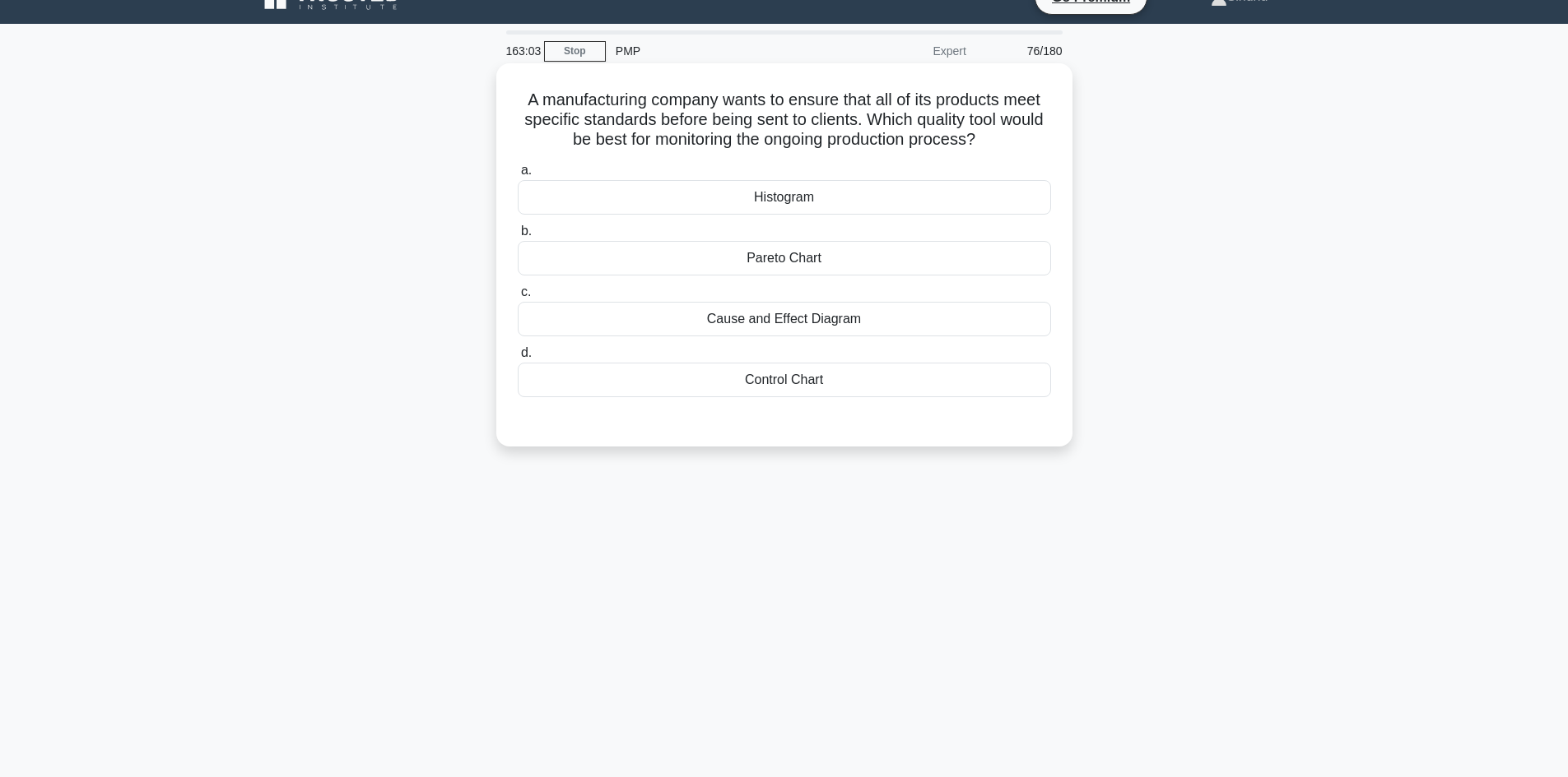
scroll to position [0, 0]
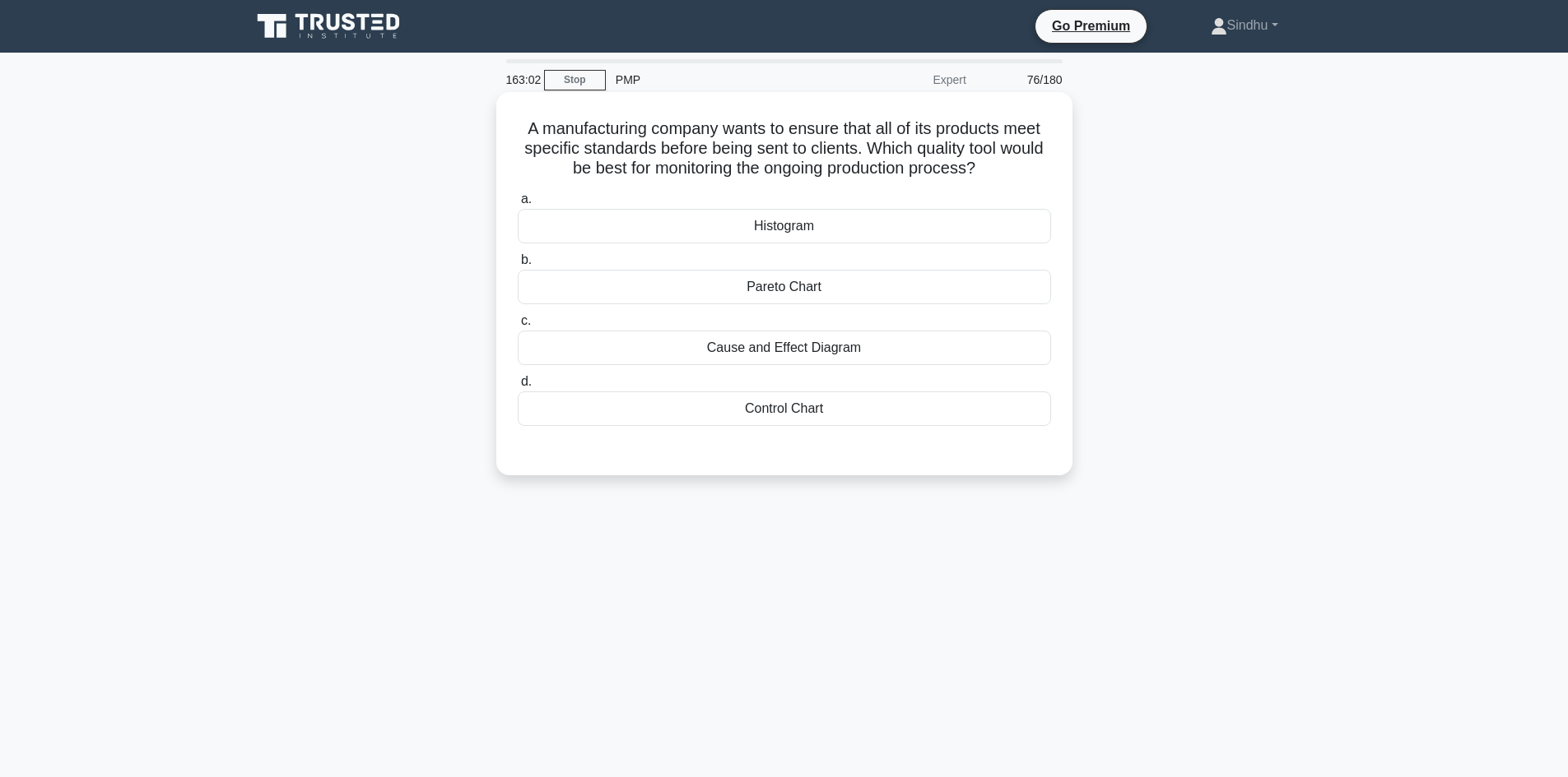
click at [789, 409] on div "Control Chart" at bounding box center [784, 409] width 533 height 34
click at [518, 388] on input "d. Control Chart" at bounding box center [518, 382] width 0 height 11
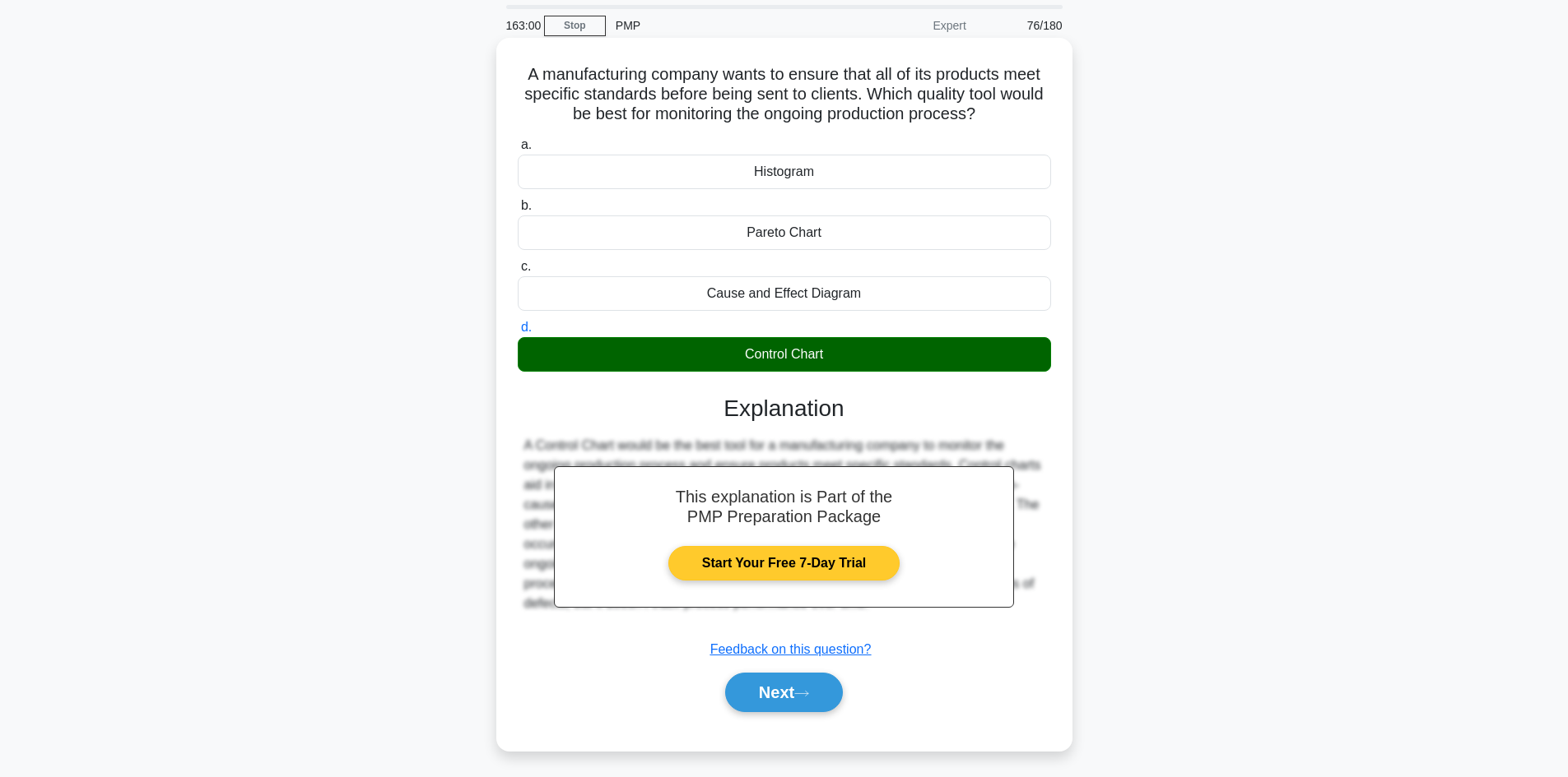
scroll to position [111, 0]
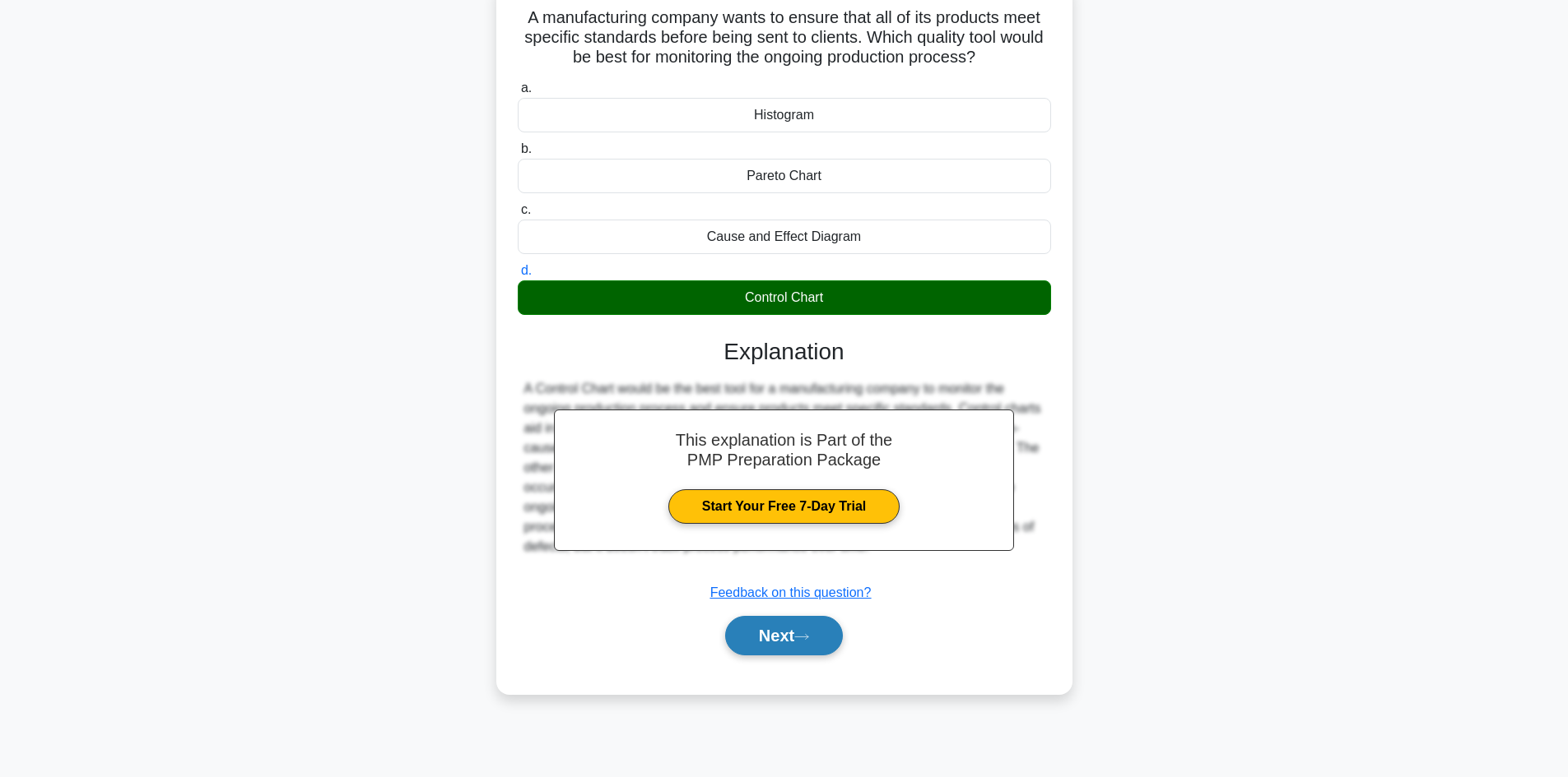
click at [771, 643] on button "Next" at bounding box center [783, 635] width 118 height 39
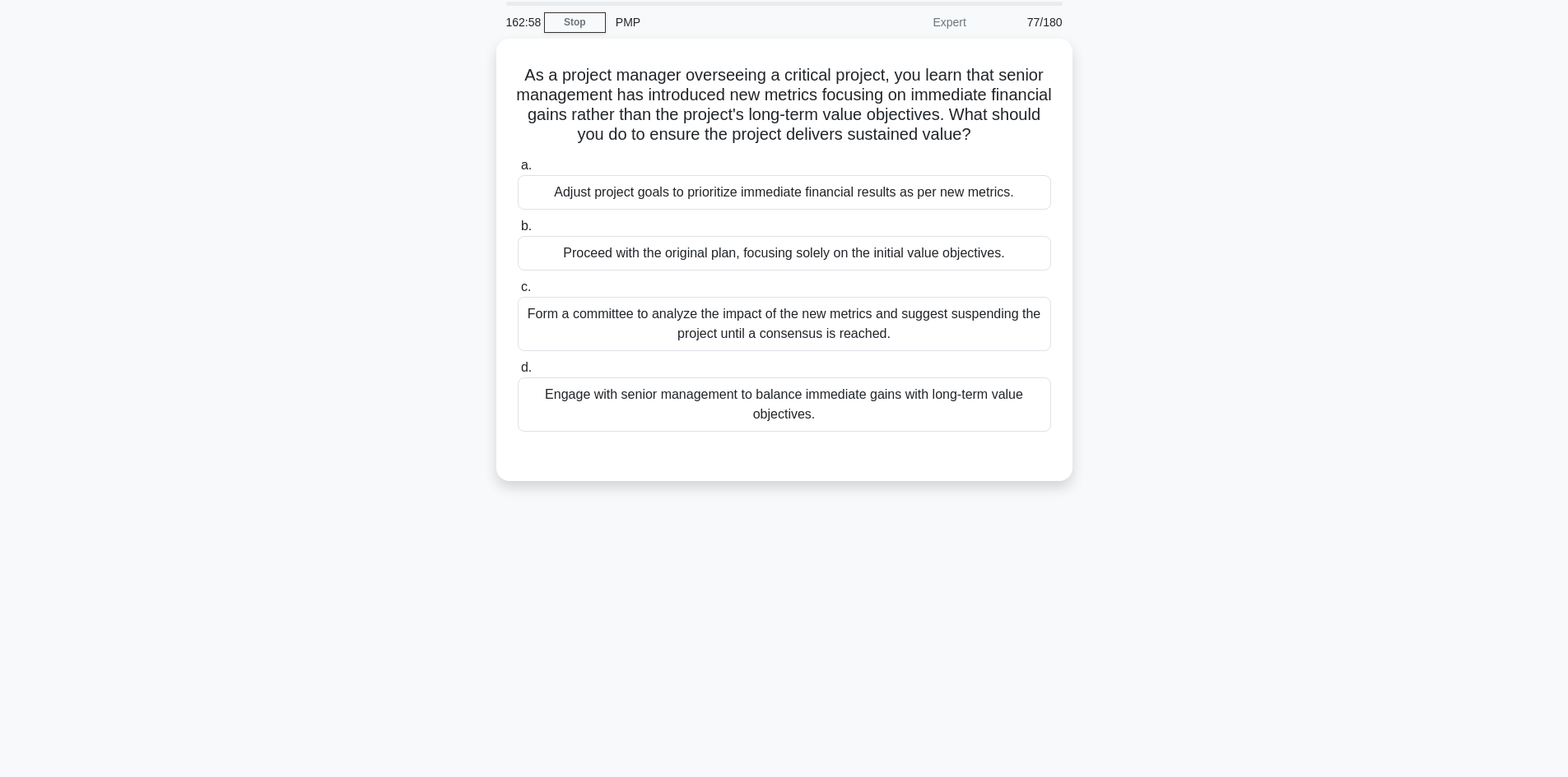
scroll to position [29, 0]
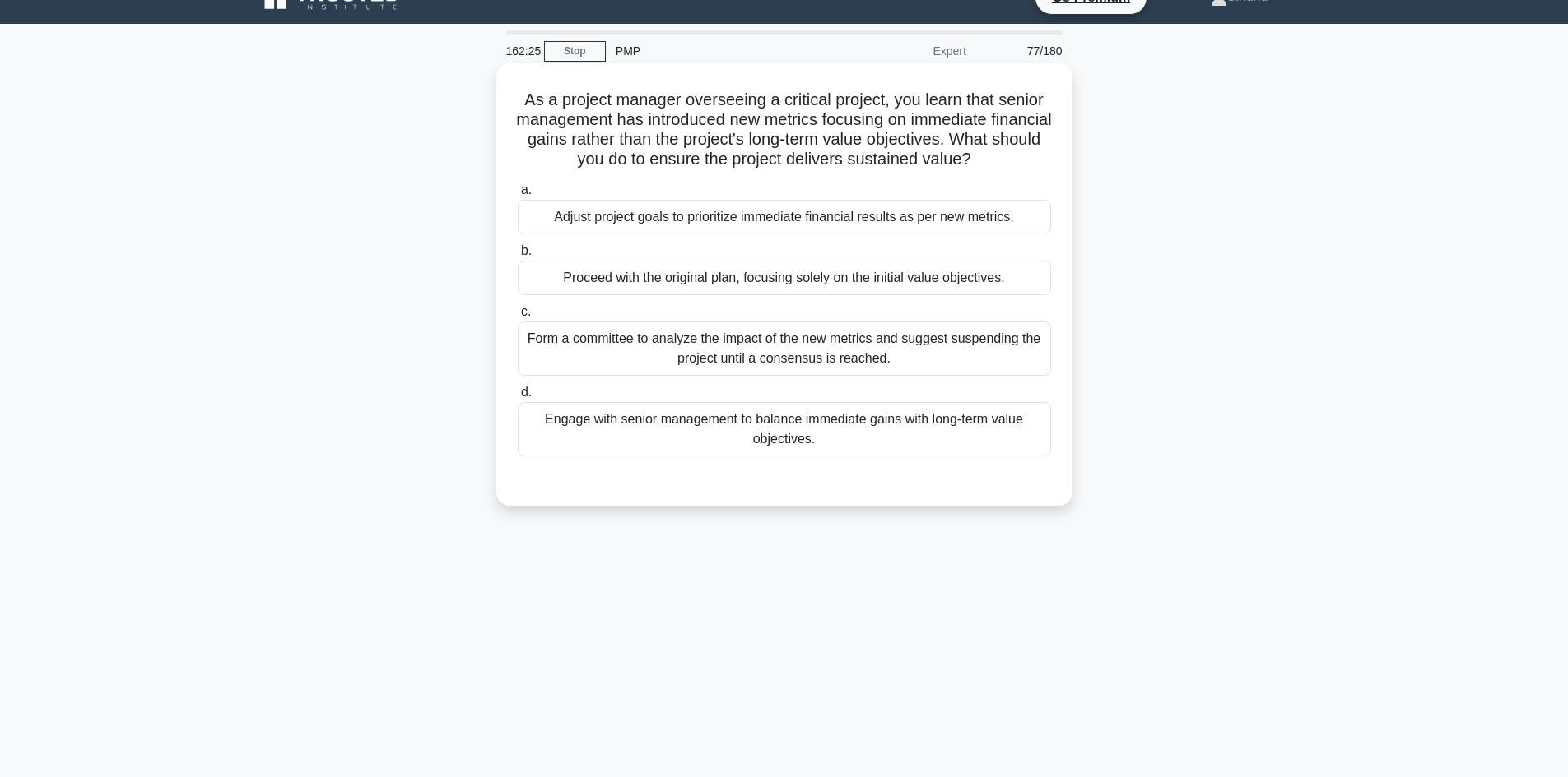
click at [789, 434] on div "Engage with senior management to balance immediate gains with long-term value o…" at bounding box center [784, 429] width 533 height 54
click at [518, 399] on input "d. Engage with senior management to balance immediate gains with long-term valu…" at bounding box center [518, 393] width 0 height 11
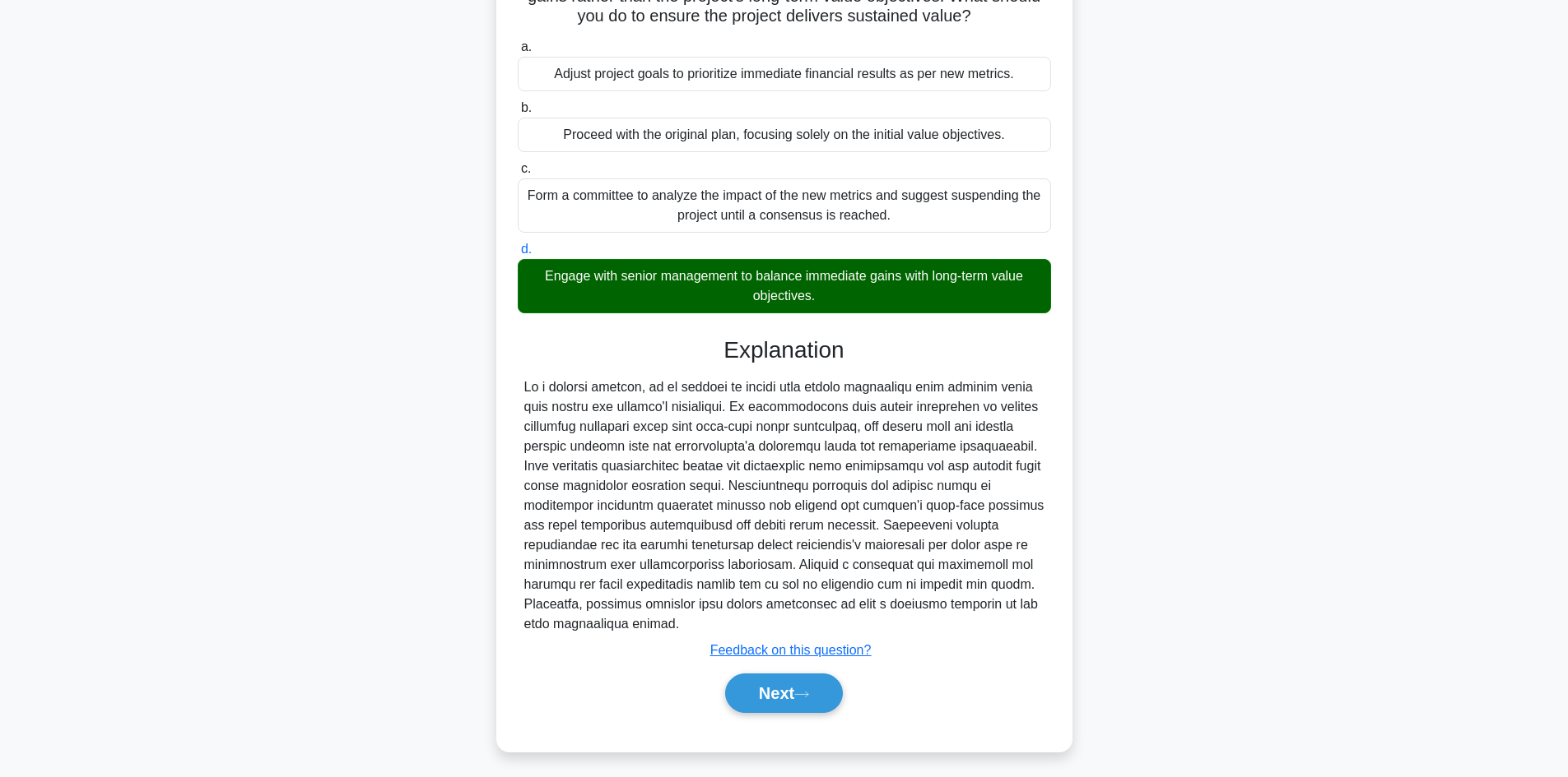
scroll to position [178, 0]
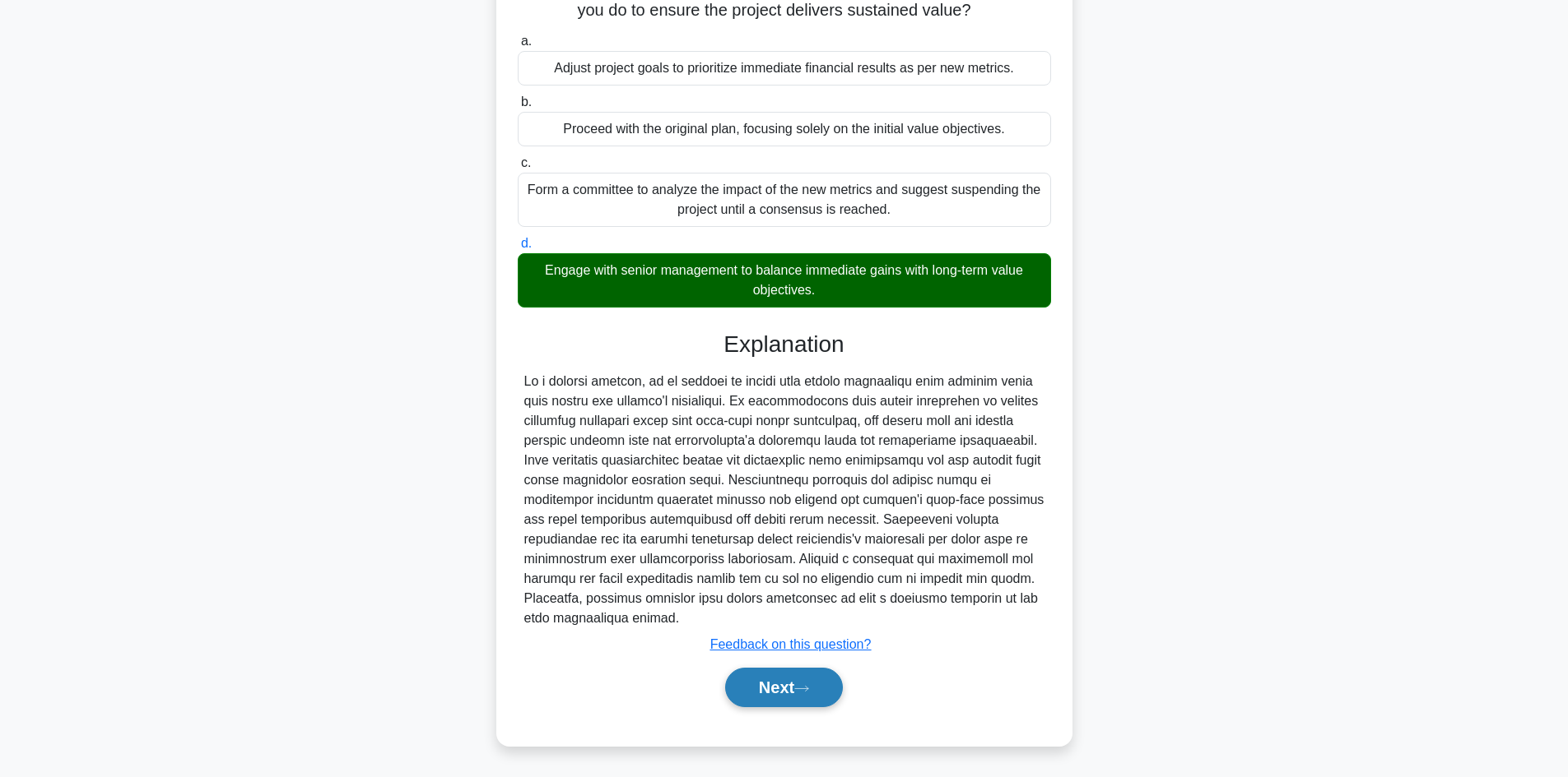
click at [769, 685] on button "Next" at bounding box center [783, 687] width 118 height 39
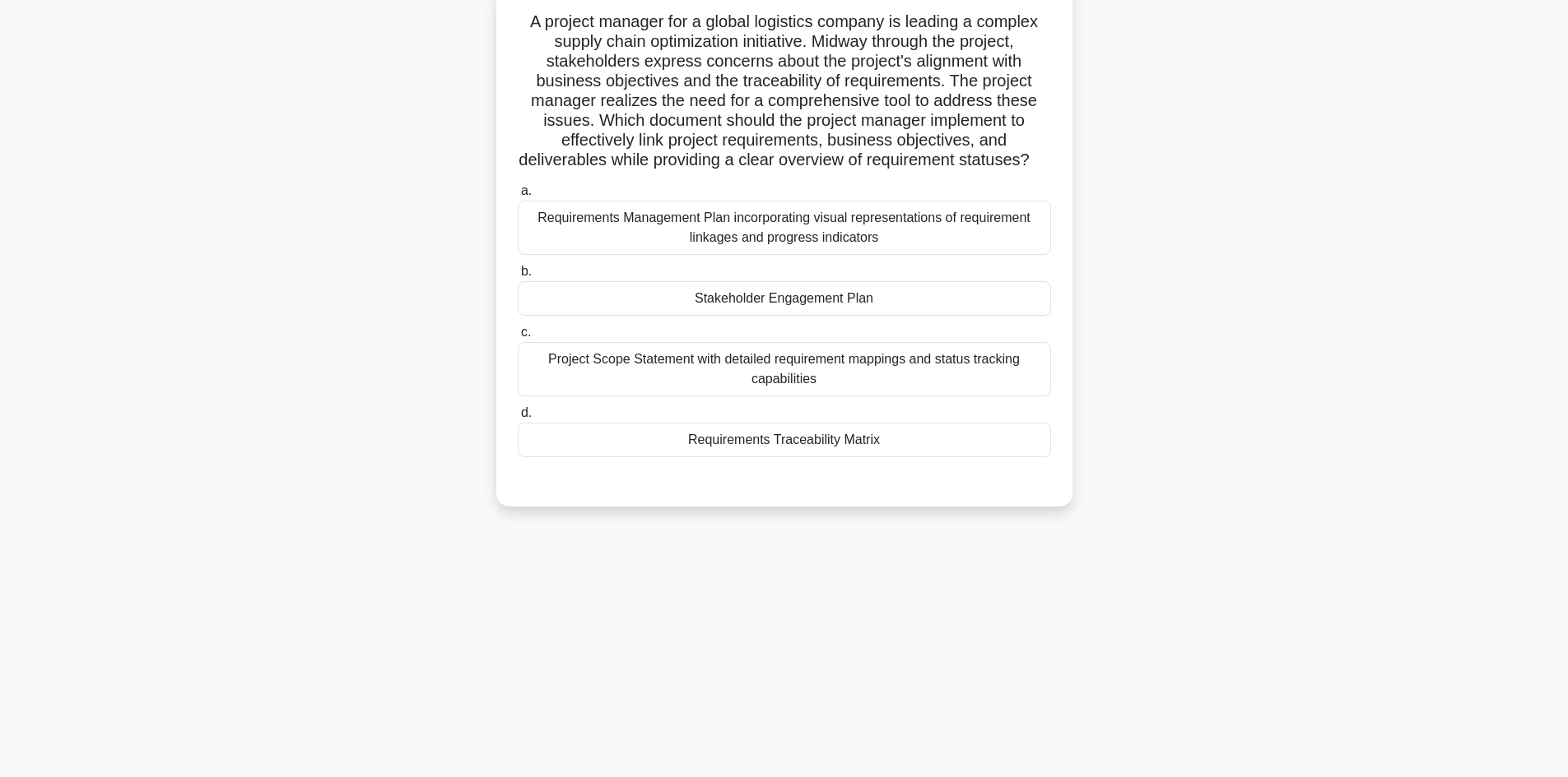
scroll to position [29, 0]
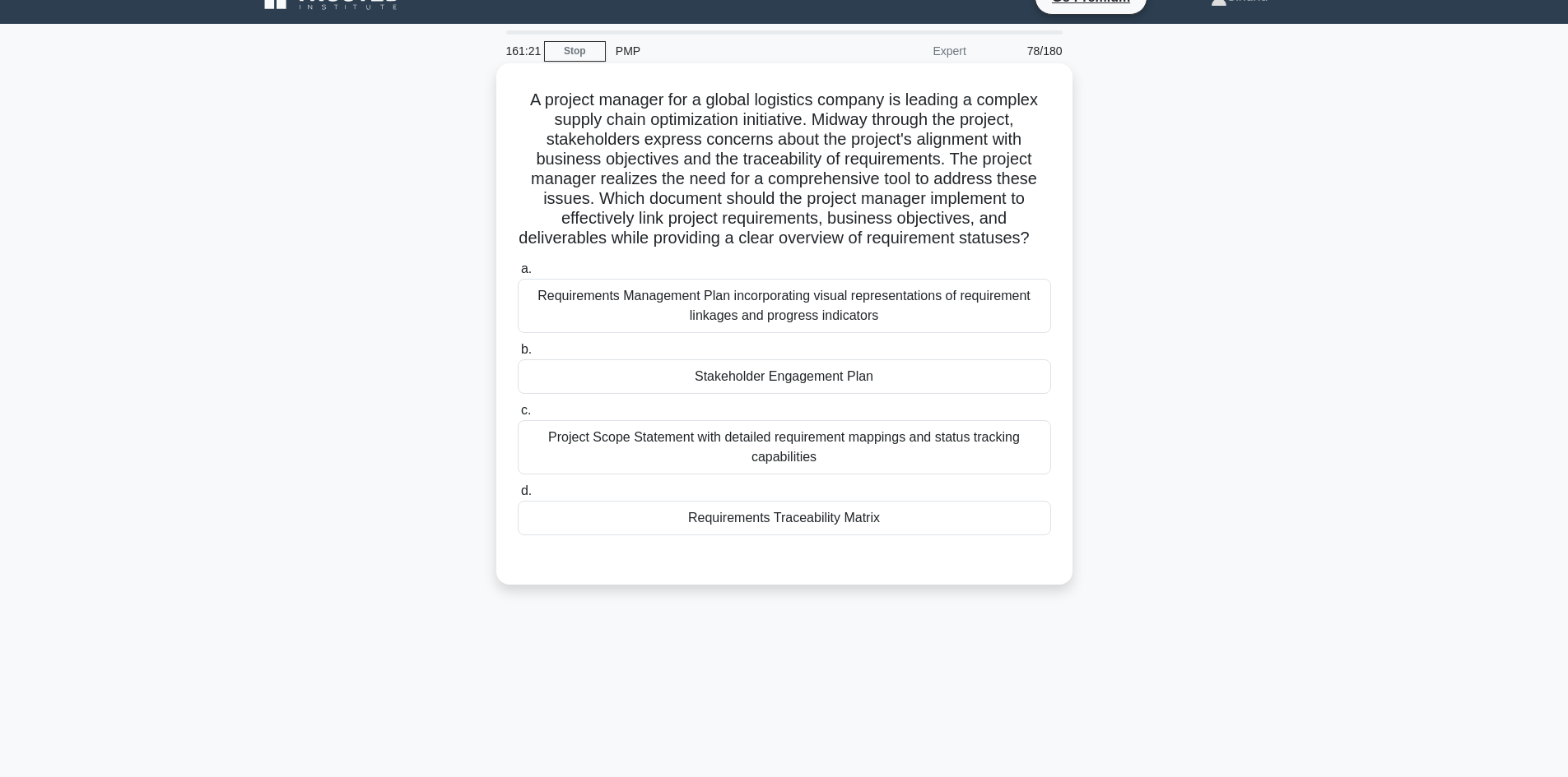
click at [840, 535] on div "Requirements Traceability Matrix" at bounding box center [784, 518] width 533 height 34
click at [518, 497] on input "d. Requirements Traceability Matrix" at bounding box center [518, 491] width 0 height 11
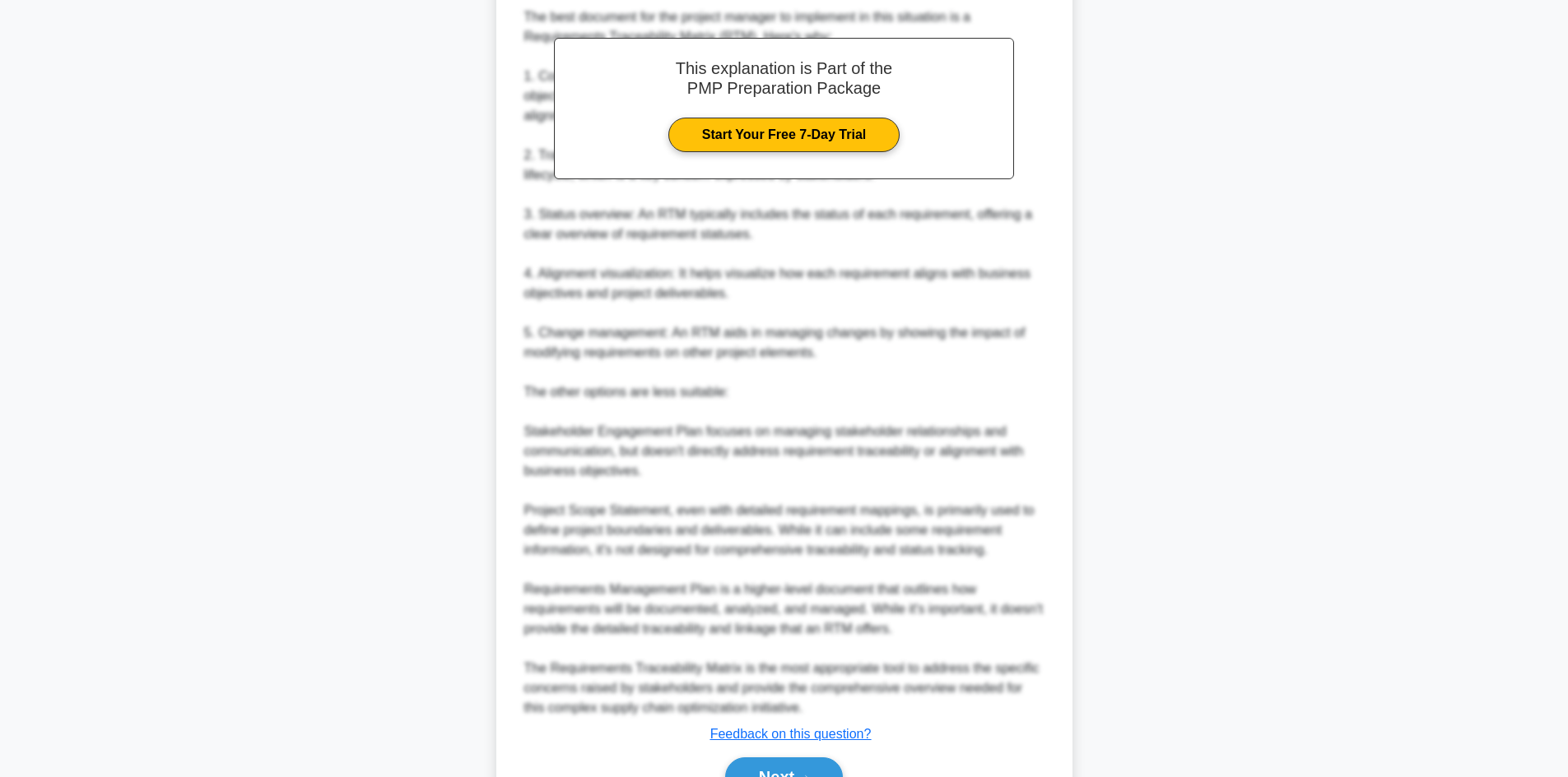
scroll to position [731, 0]
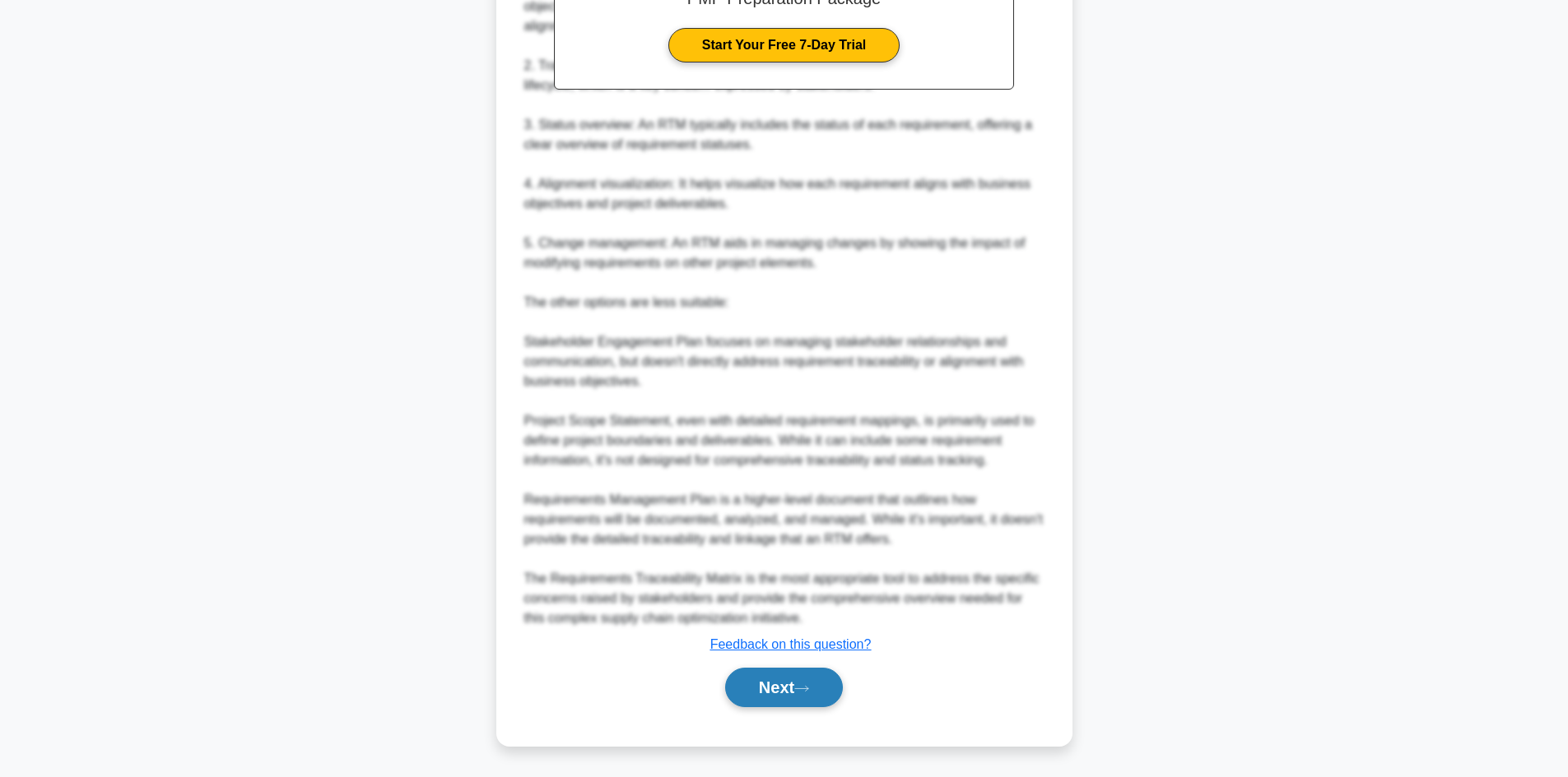
click at [786, 684] on button "Next" at bounding box center [783, 687] width 118 height 39
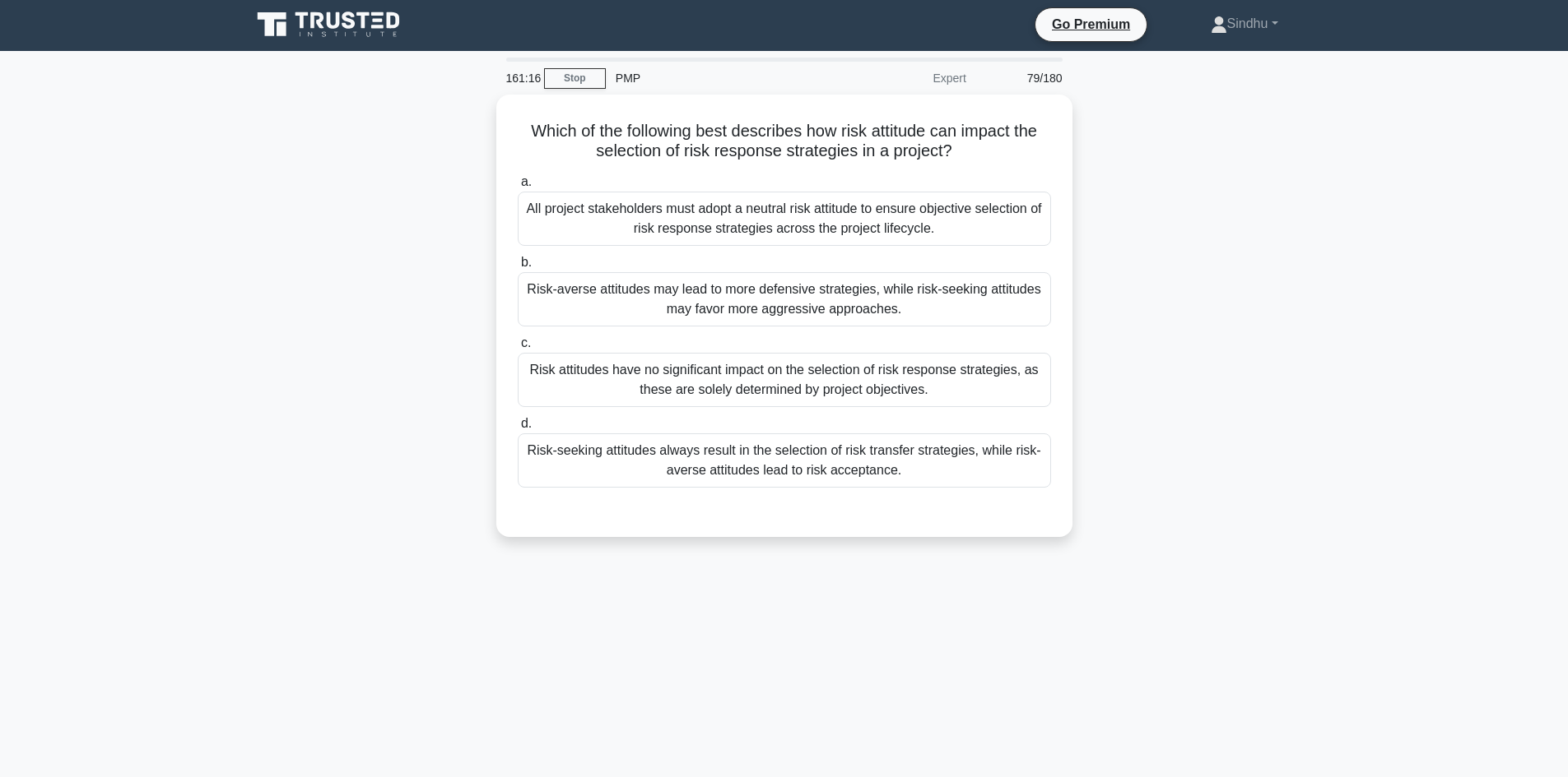
scroll to position [0, 0]
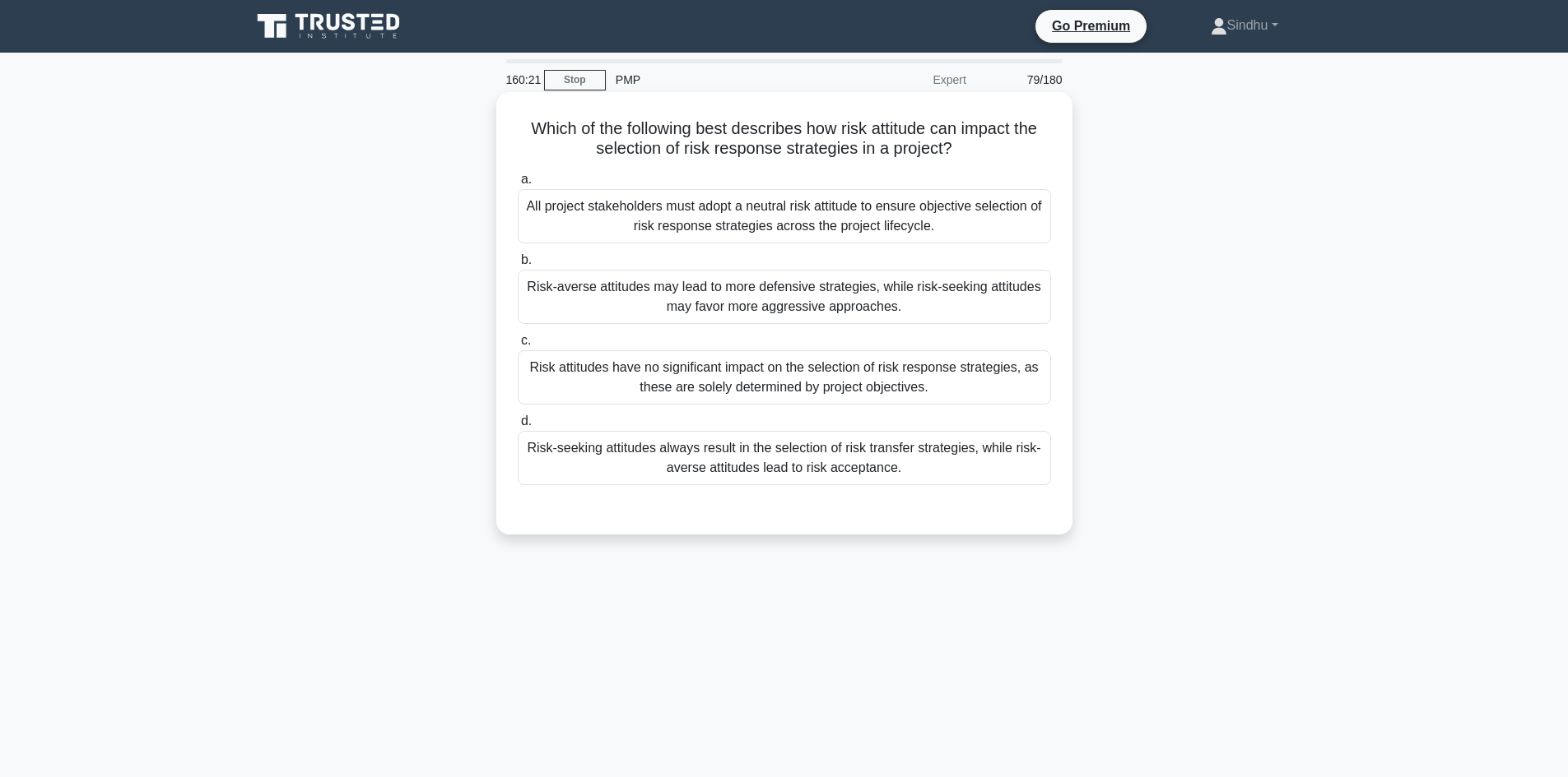
click at [751, 219] on div "All project stakeholders must adopt a neutral risk attitude to ensure objective…" at bounding box center [784, 216] width 533 height 54
click at [518, 185] on input "a. All project stakeholders must adopt a neutral risk attitude to ensure object…" at bounding box center [518, 179] width 0 height 11
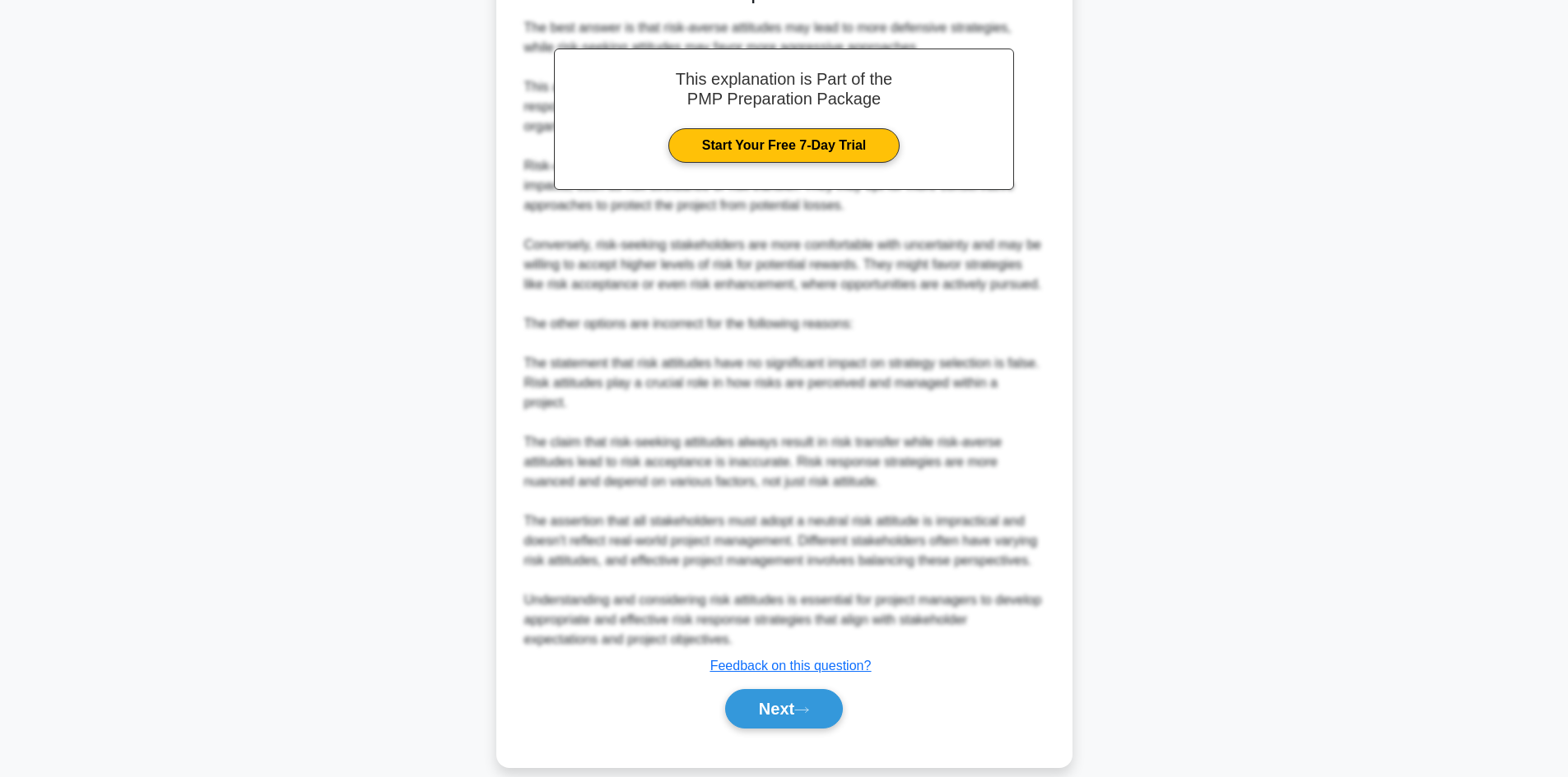
scroll to position [535, 0]
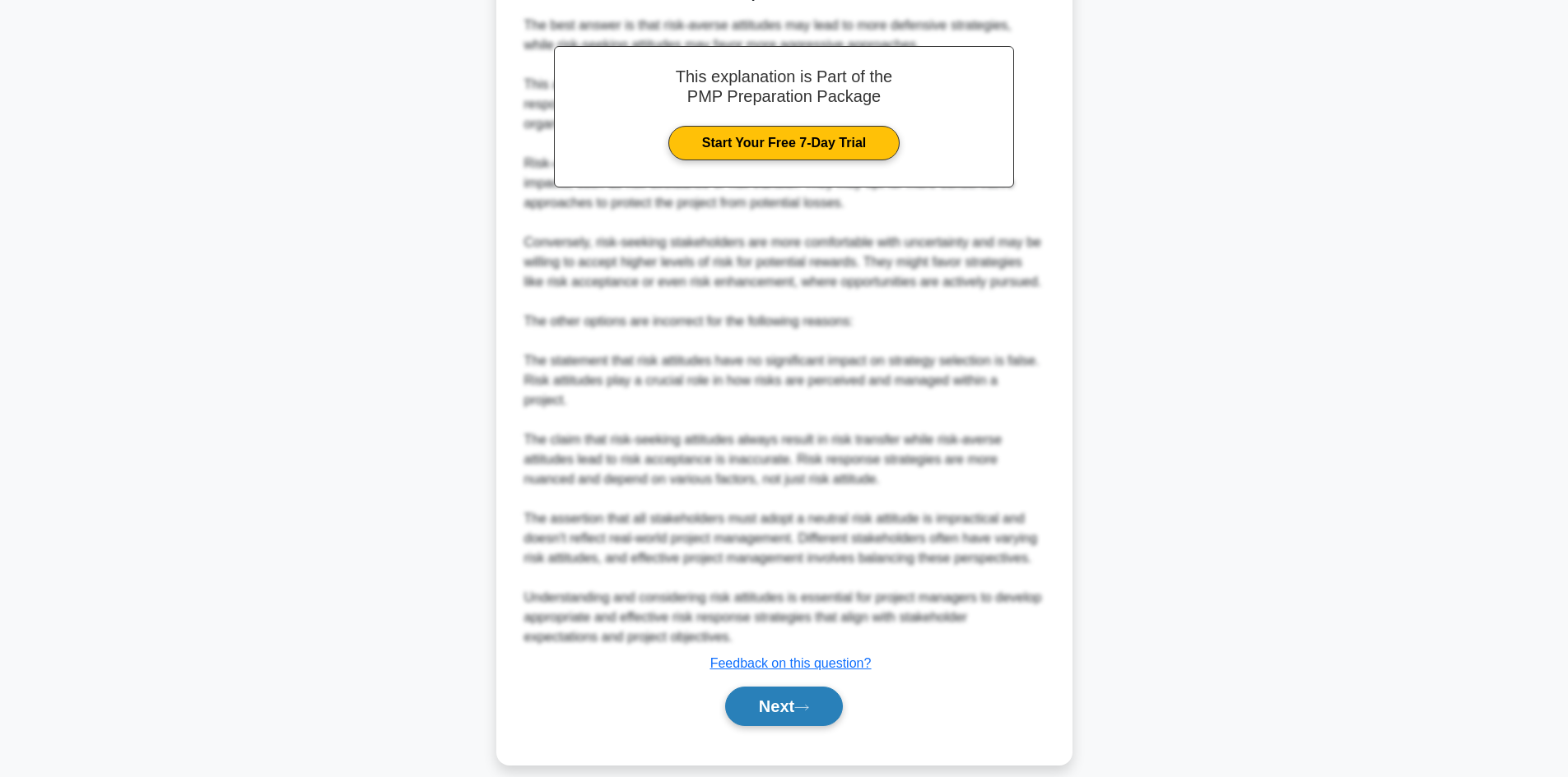
click at [791, 690] on button "Next" at bounding box center [783, 706] width 118 height 39
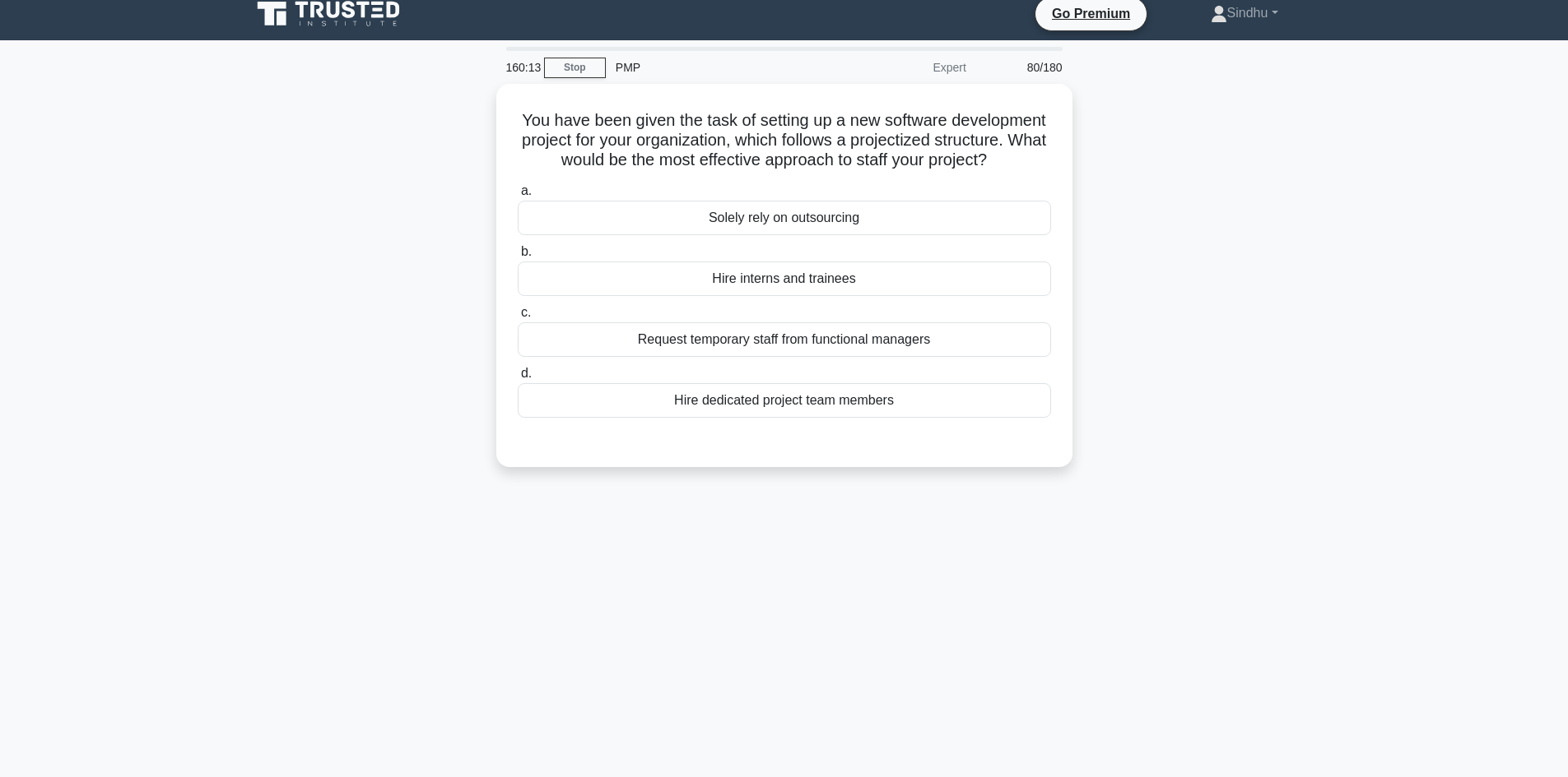
scroll to position [0, 0]
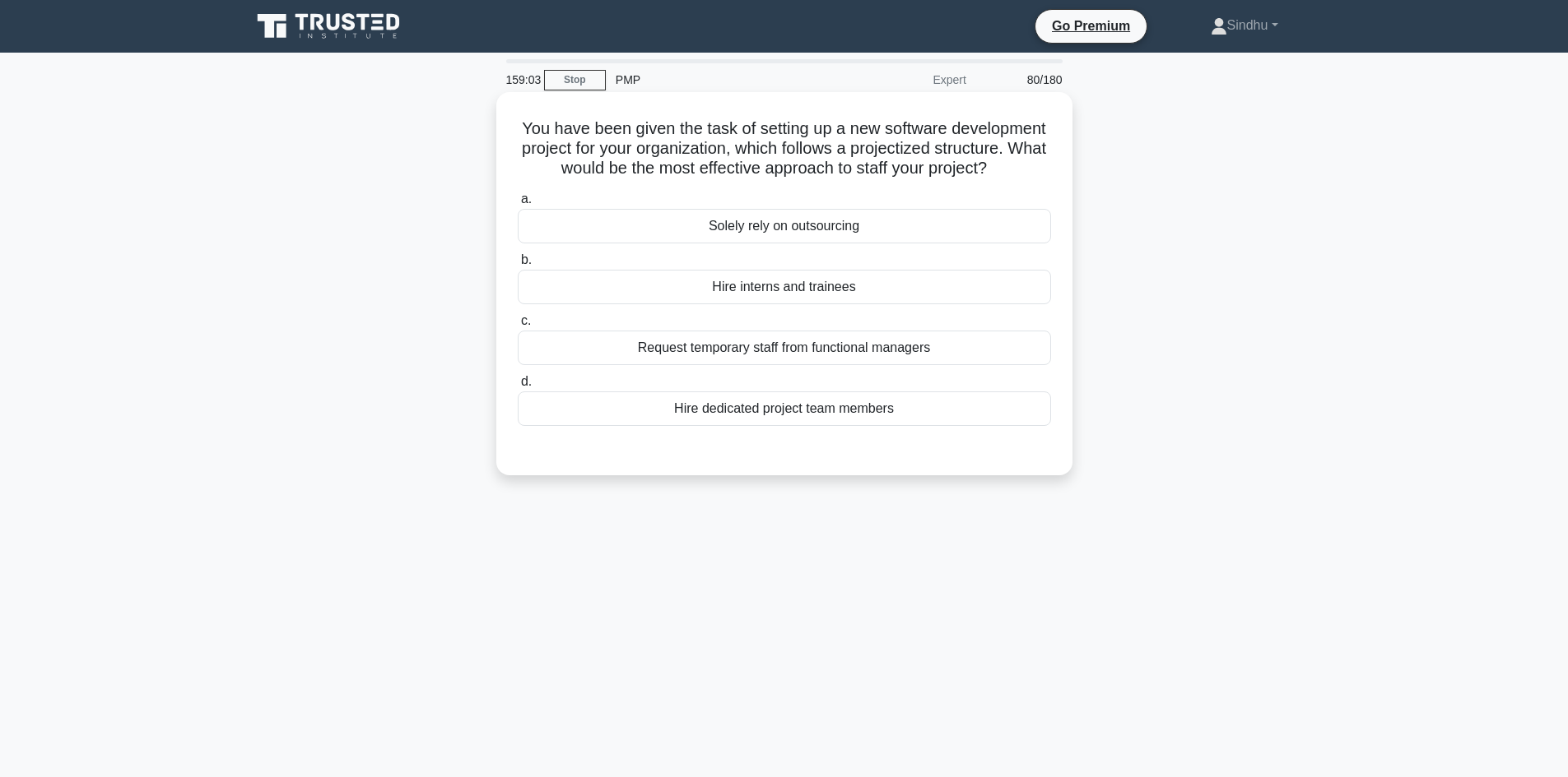
click at [807, 426] on div "Hire dedicated project team members" at bounding box center [784, 409] width 533 height 34
click at [518, 388] on input "d. Hire dedicated project team members" at bounding box center [518, 382] width 0 height 11
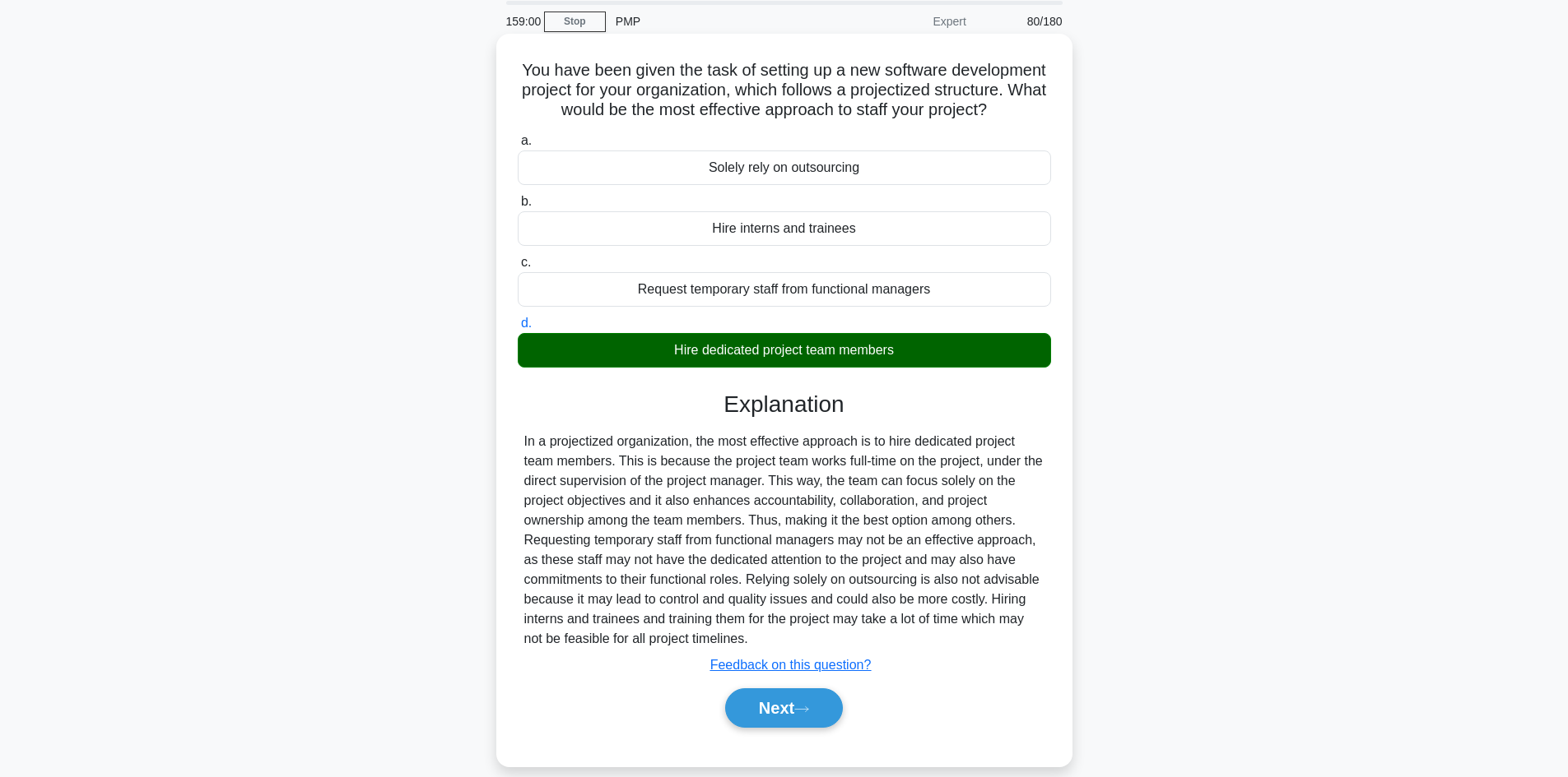
scroll to position [111, 0]
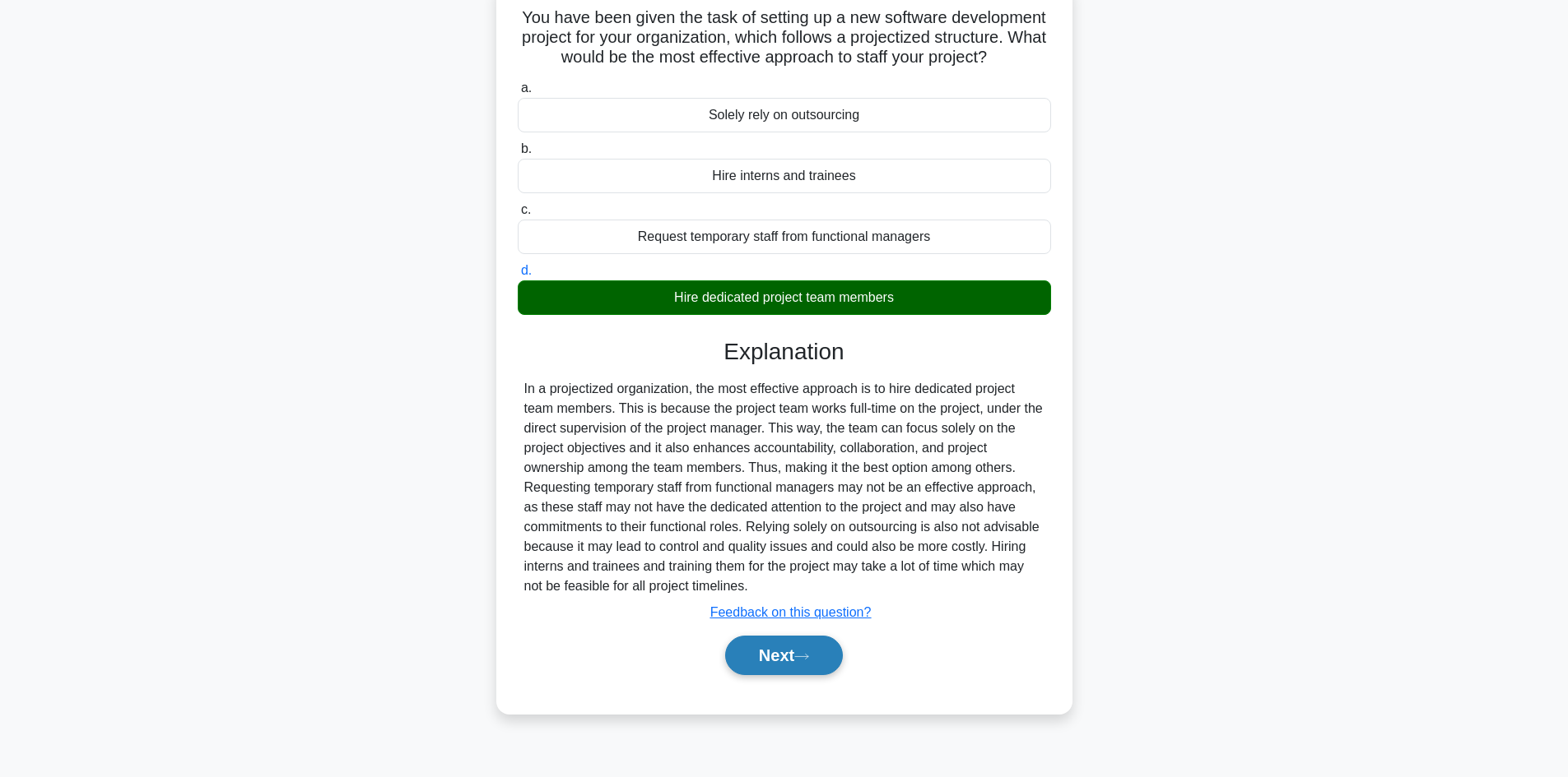
click at [761, 675] on button "Next" at bounding box center [783, 655] width 118 height 39
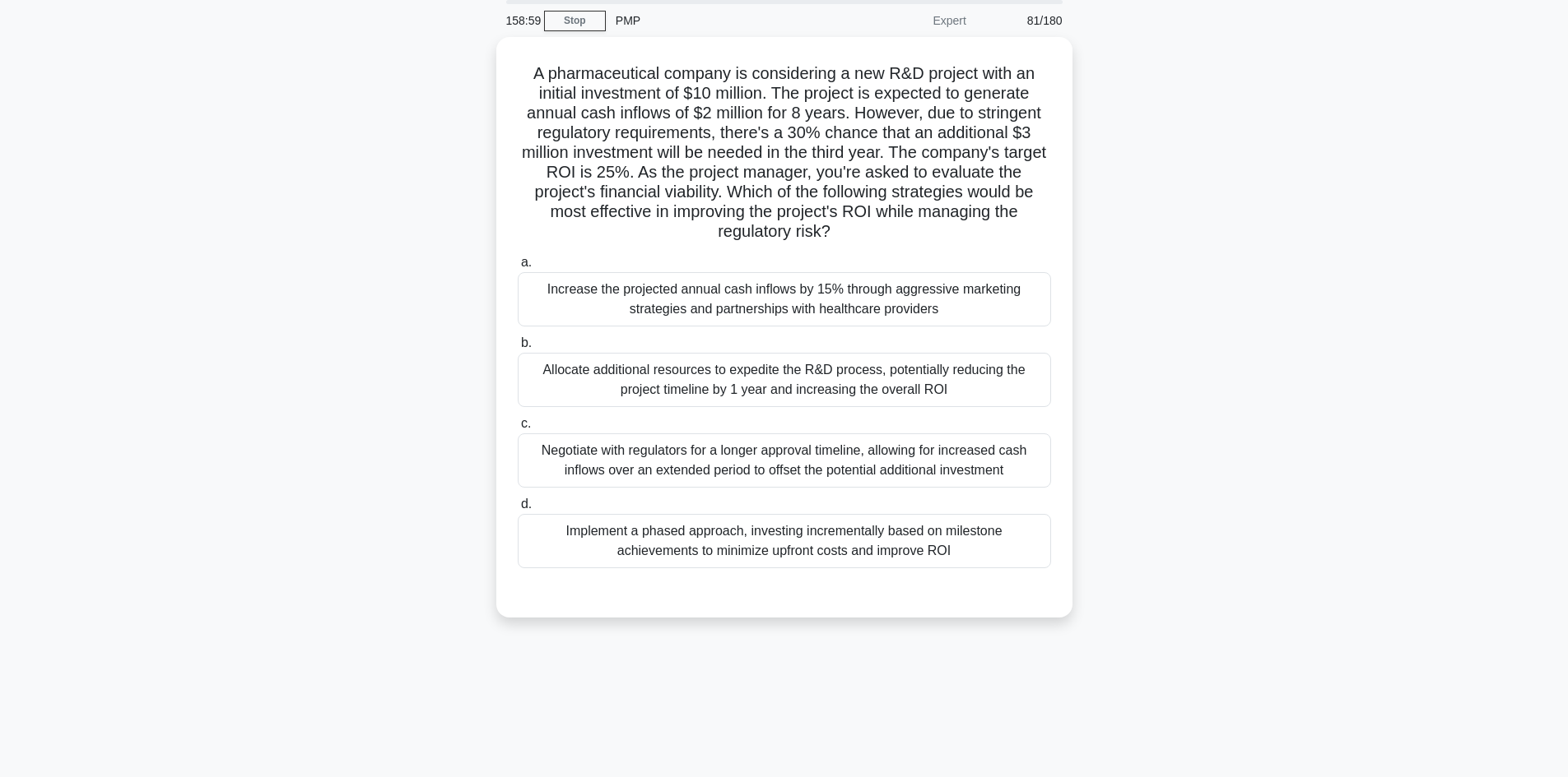
scroll to position [0, 0]
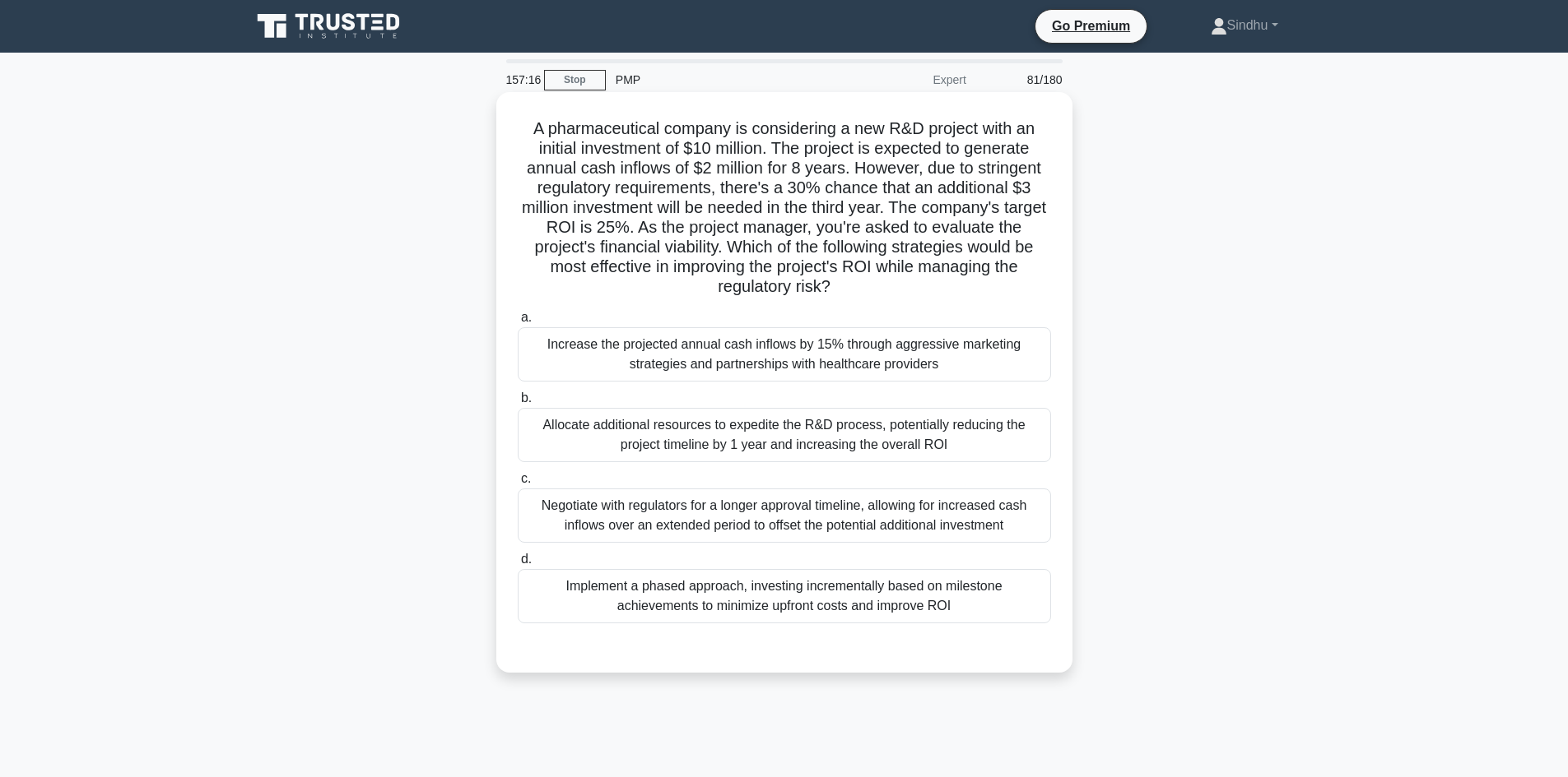
click at [807, 510] on div "Negotiate with regulators for a longer approval timeline, allowing for increase…" at bounding box center [784, 515] width 533 height 54
click at [518, 484] on input "c. Negotiate with regulators for a longer approval timeline, allowing for incre…" at bounding box center [518, 479] width 0 height 11
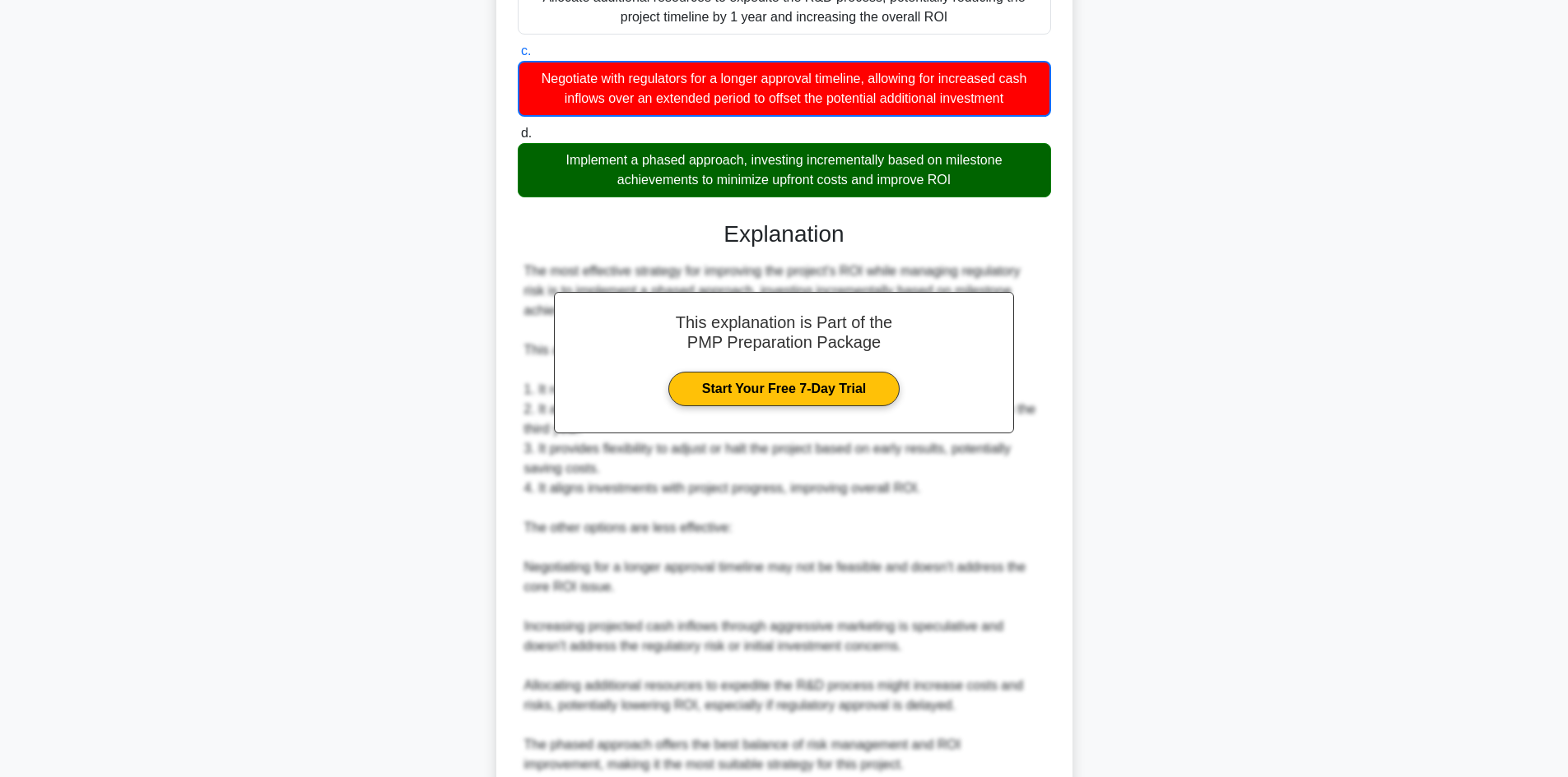
scroll to position [575, 0]
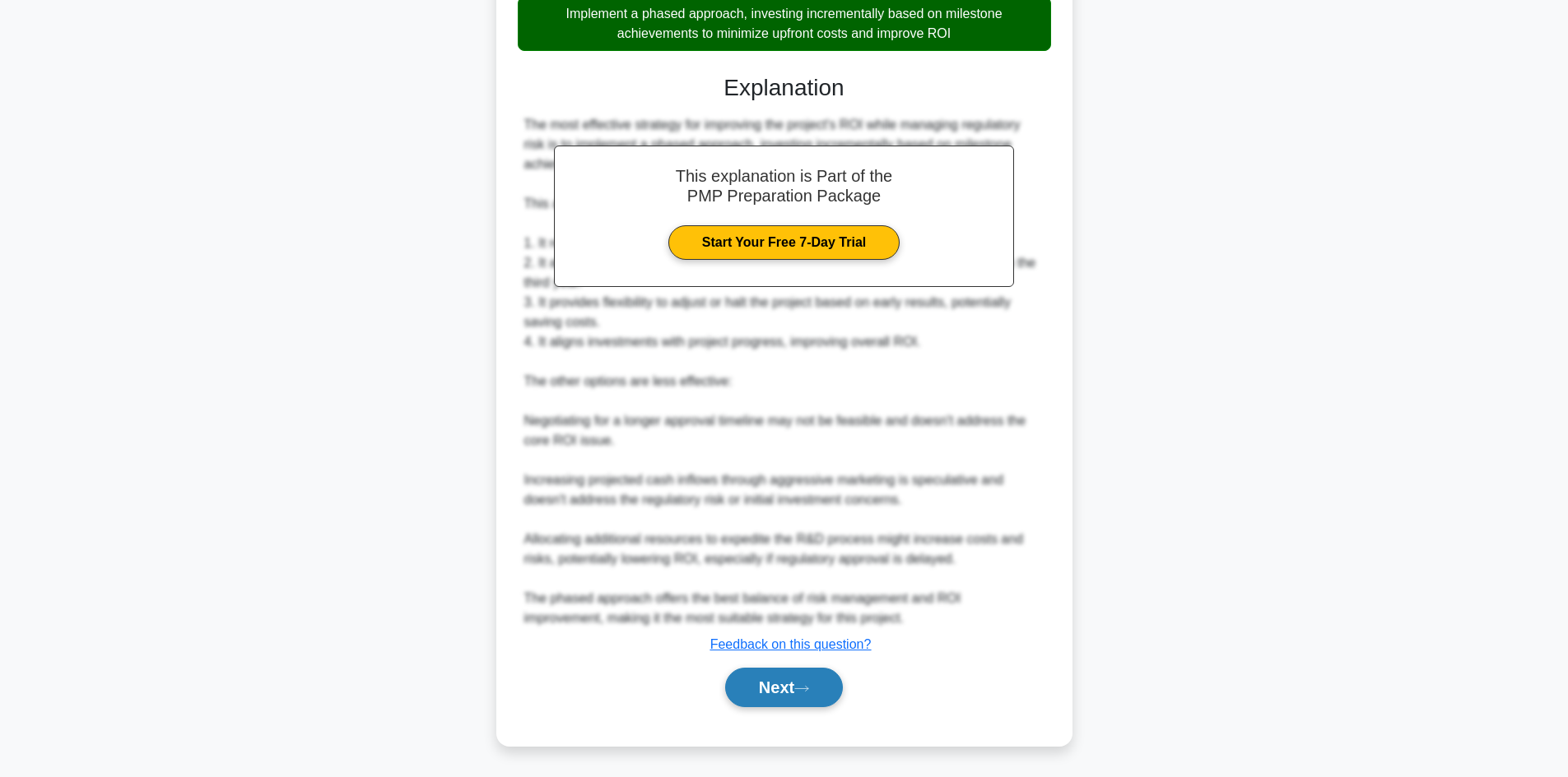
click at [765, 677] on button "Next" at bounding box center [783, 687] width 118 height 39
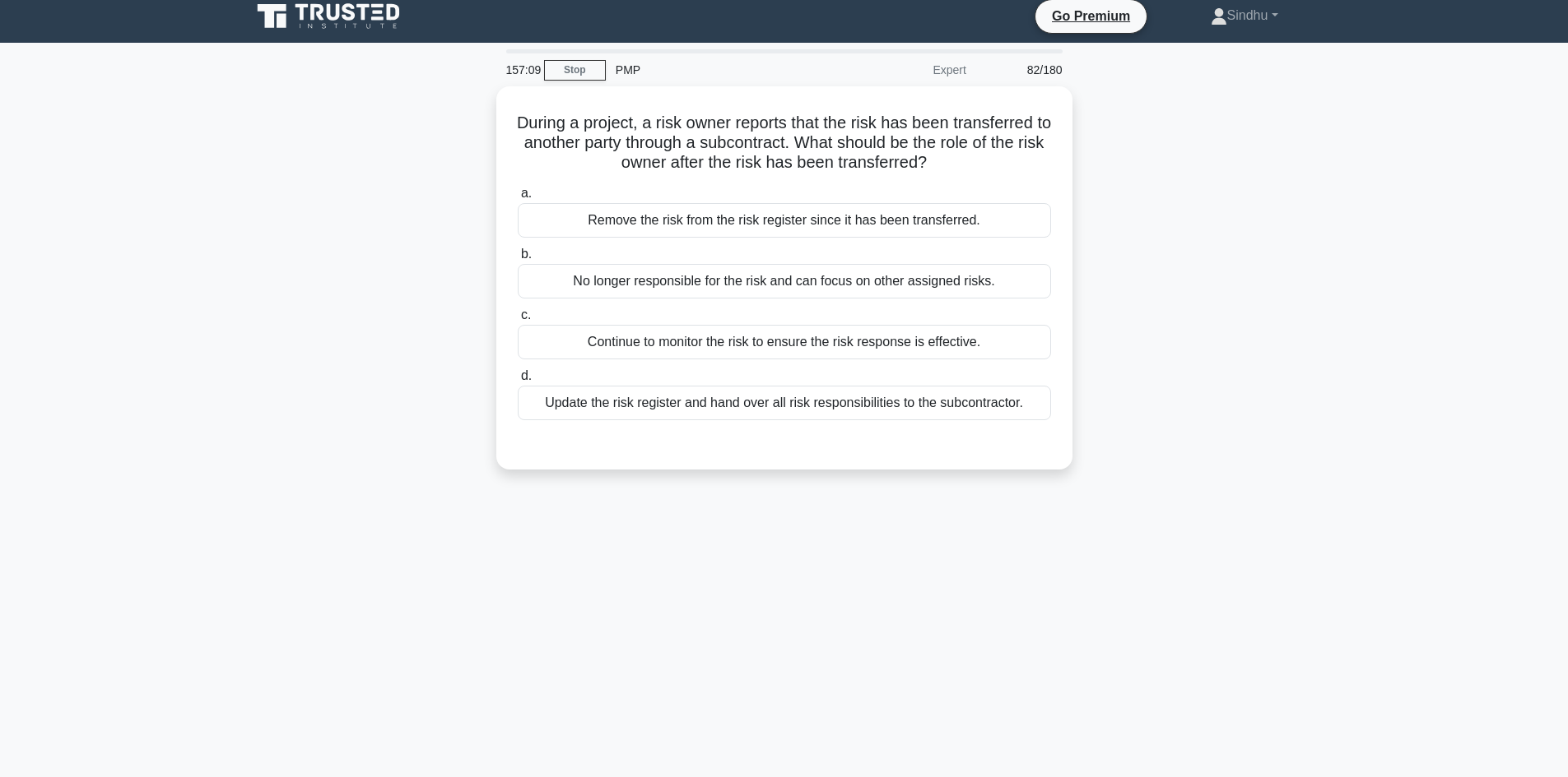
scroll to position [0, 0]
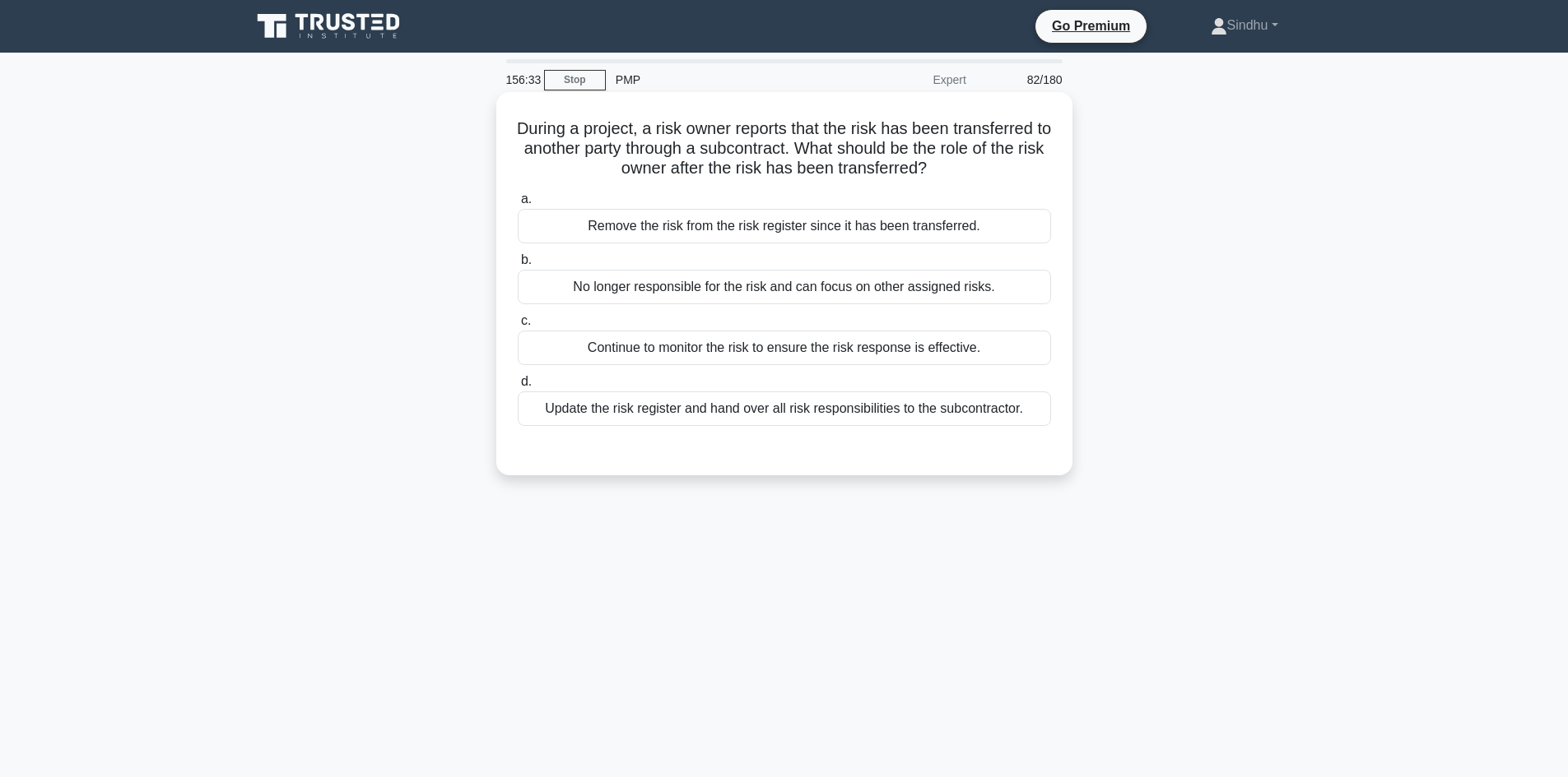
click at [895, 349] on div "Continue to monitor the risk to ensure the risk response is effective." at bounding box center [784, 348] width 533 height 34
click at [518, 327] on input "c. Continue to monitor the risk to ensure the risk response is effective." at bounding box center [518, 321] width 0 height 11
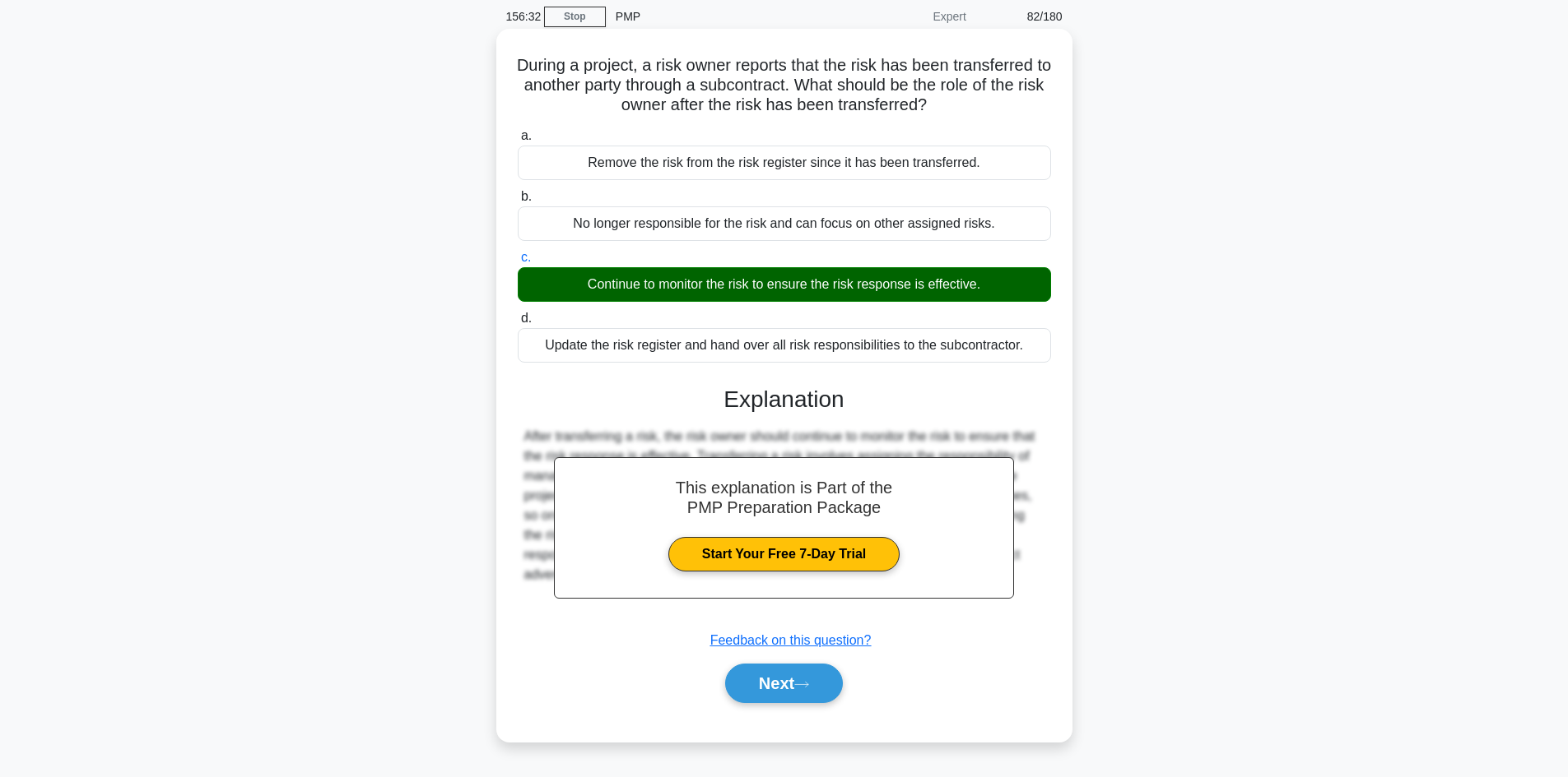
scroll to position [111, 0]
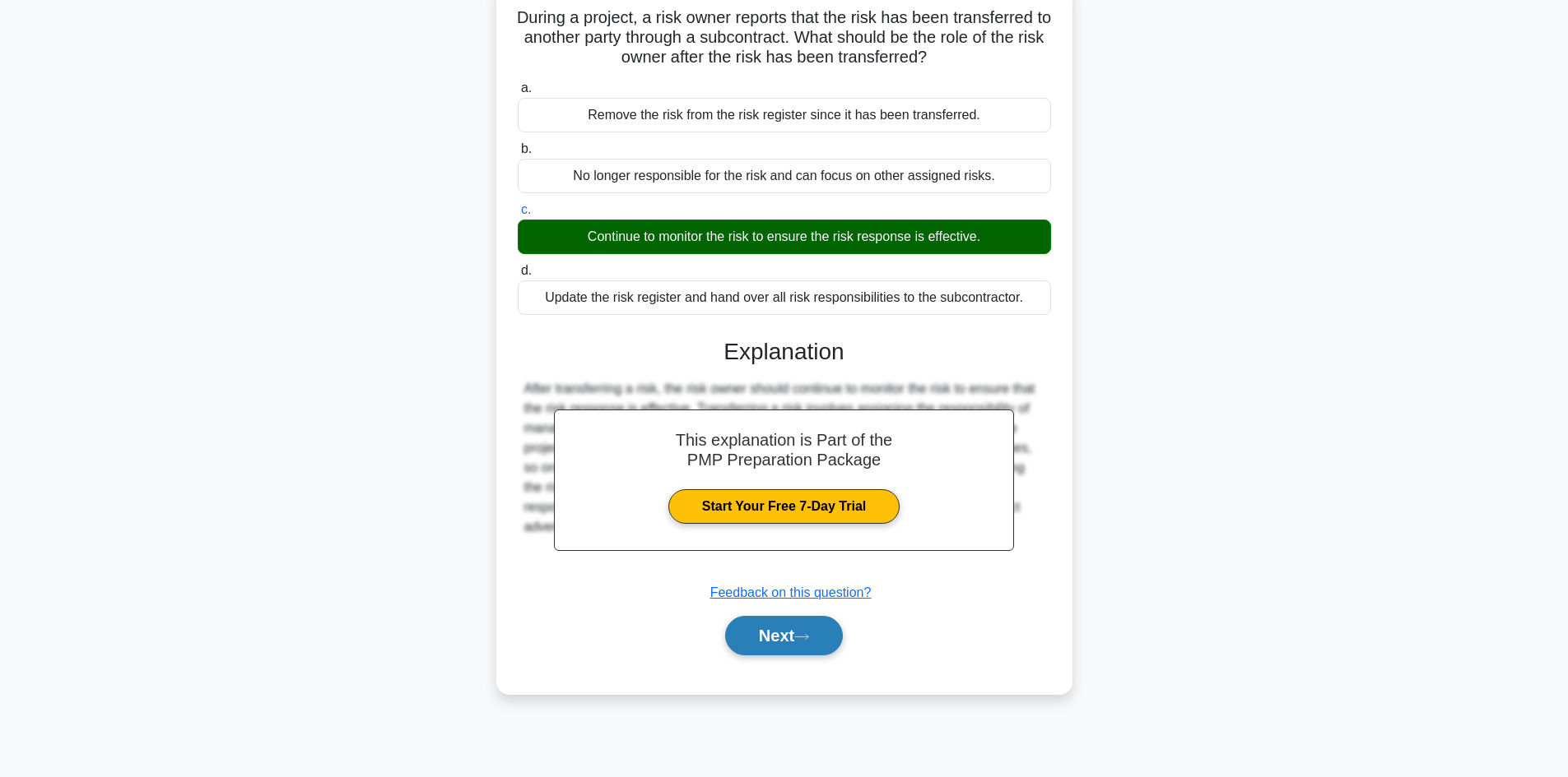
click at [757, 644] on button "Next" at bounding box center [783, 635] width 118 height 39
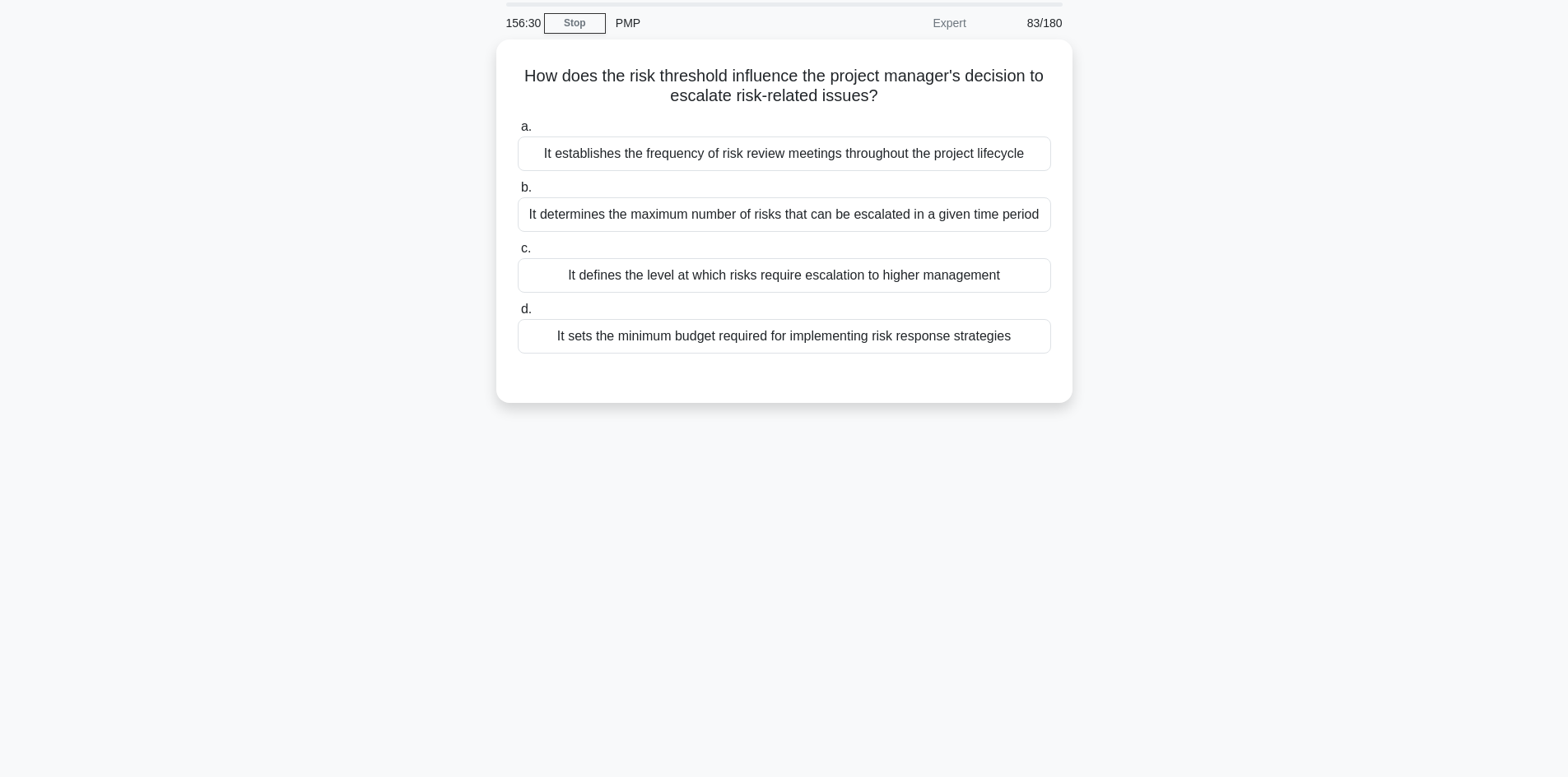
scroll to position [0, 0]
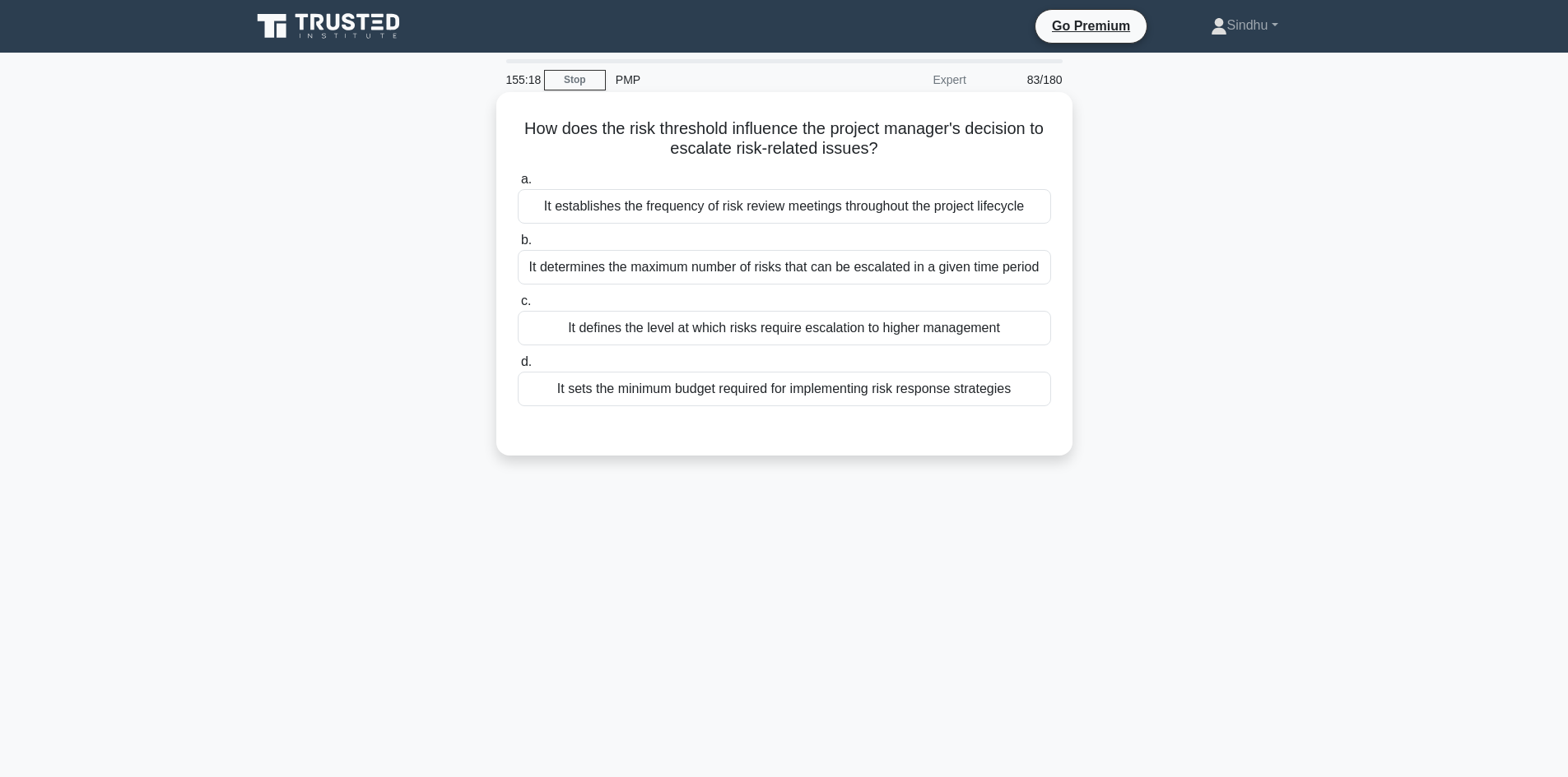
click at [819, 279] on div "It determines the maximum number of risks that can be escalated in a given time…" at bounding box center [784, 267] width 533 height 34
click at [518, 246] on input "b. It determines the maximum number of risks that can be escalated in a given t…" at bounding box center [518, 240] width 0 height 11
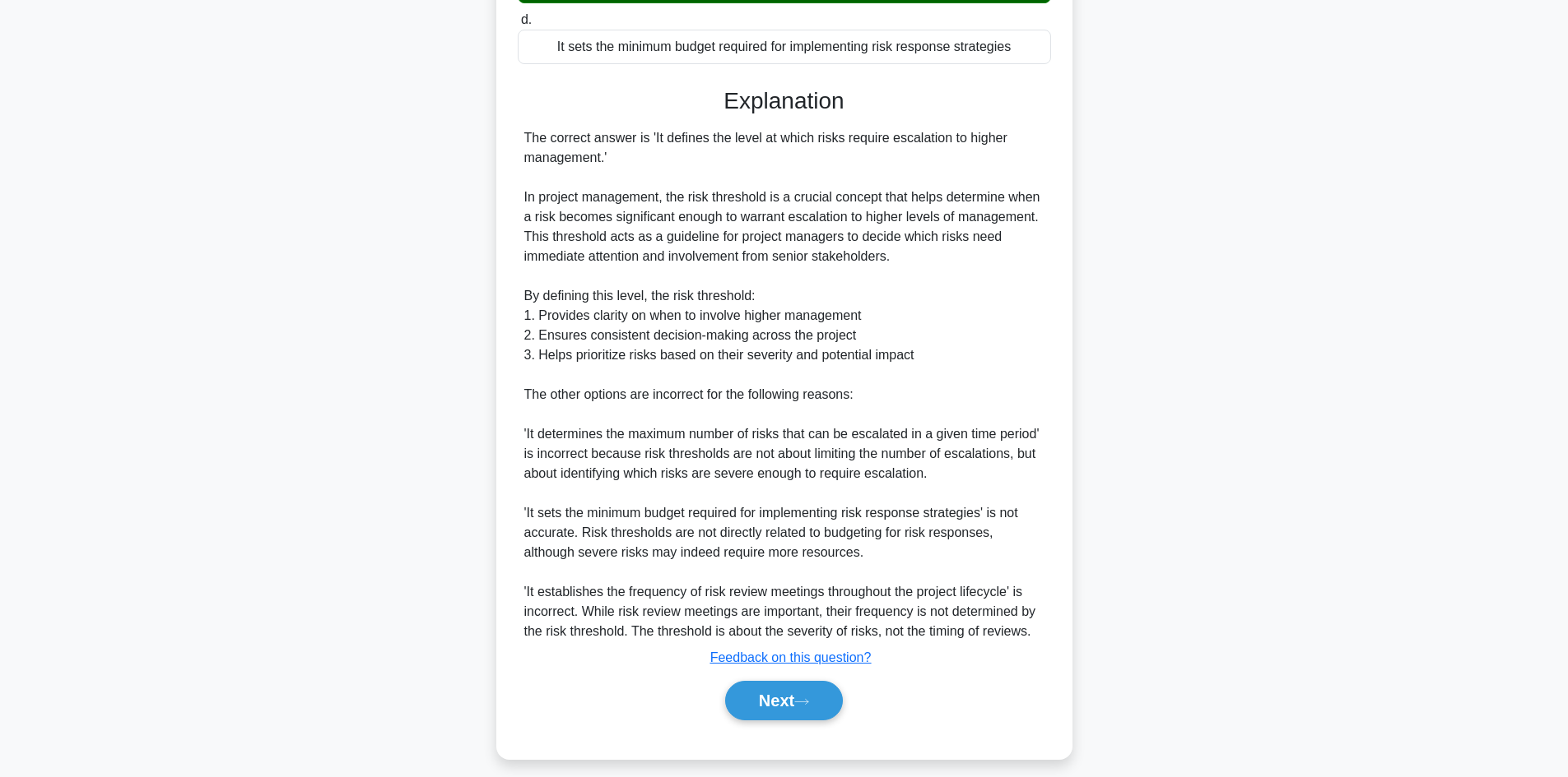
scroll to position [378, 0]
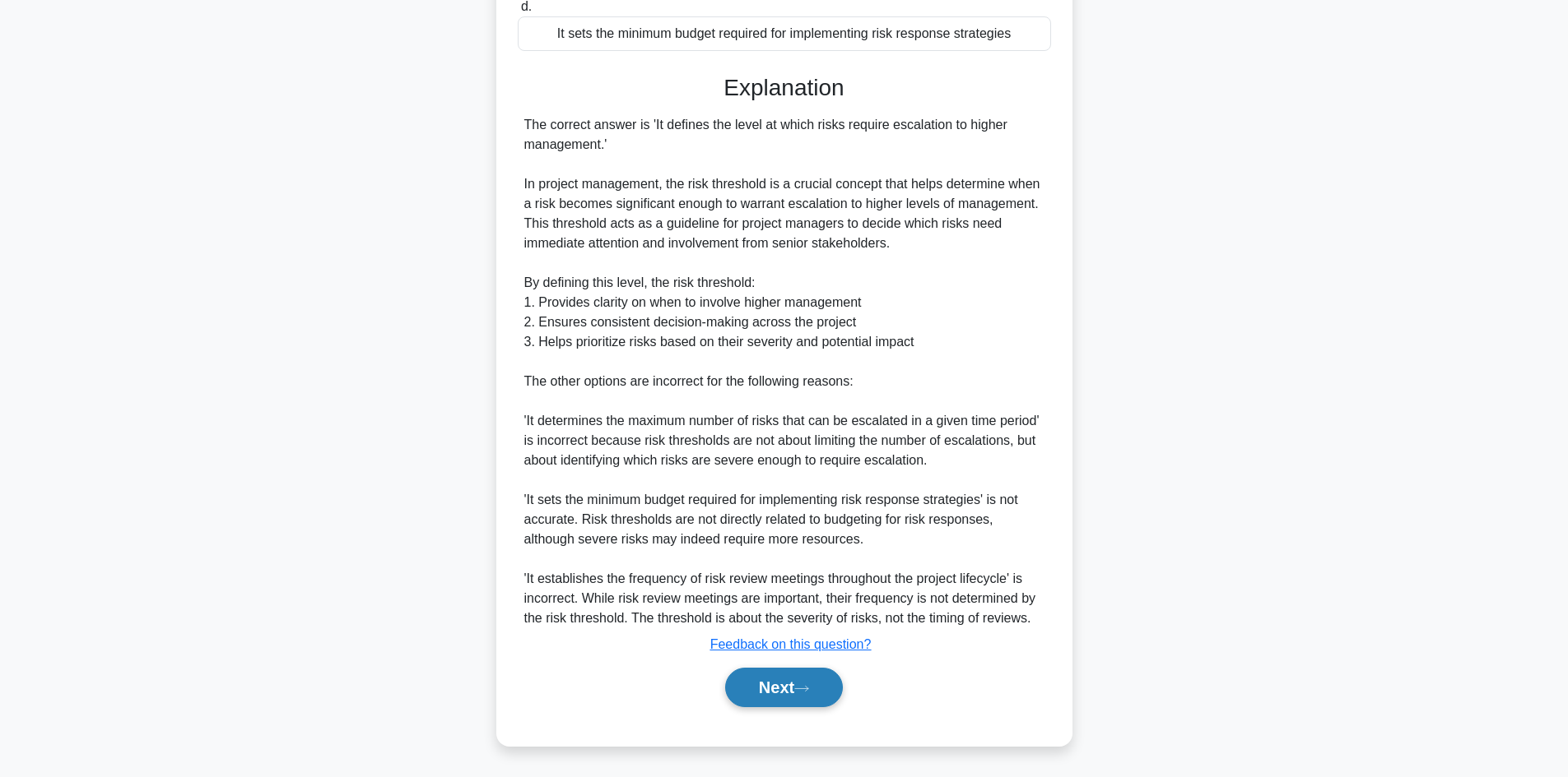
click at [776, 693] on button "Next" at bounding box center [783, 687] width 118 height 39
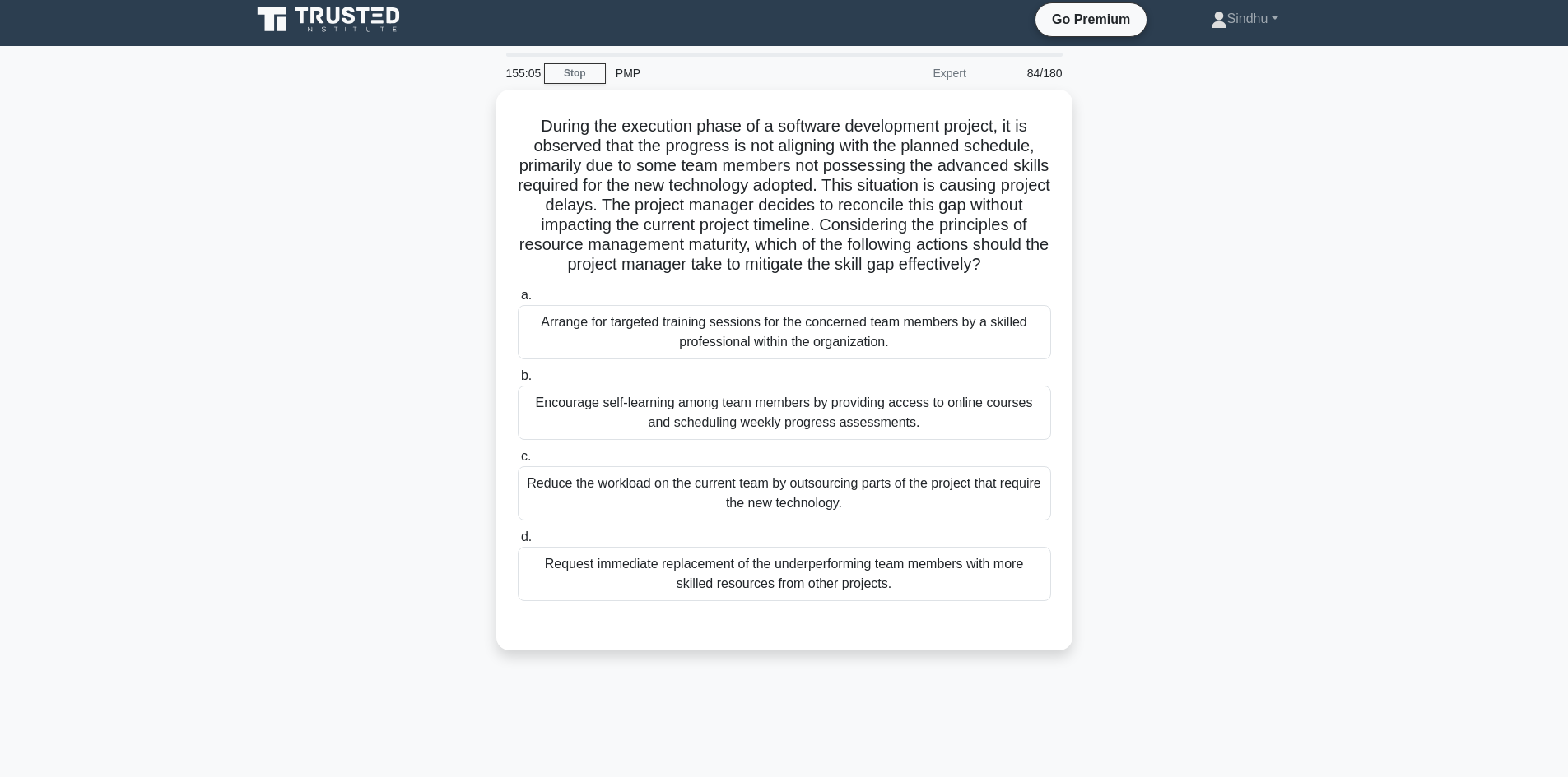
scroll to position [0, 0]
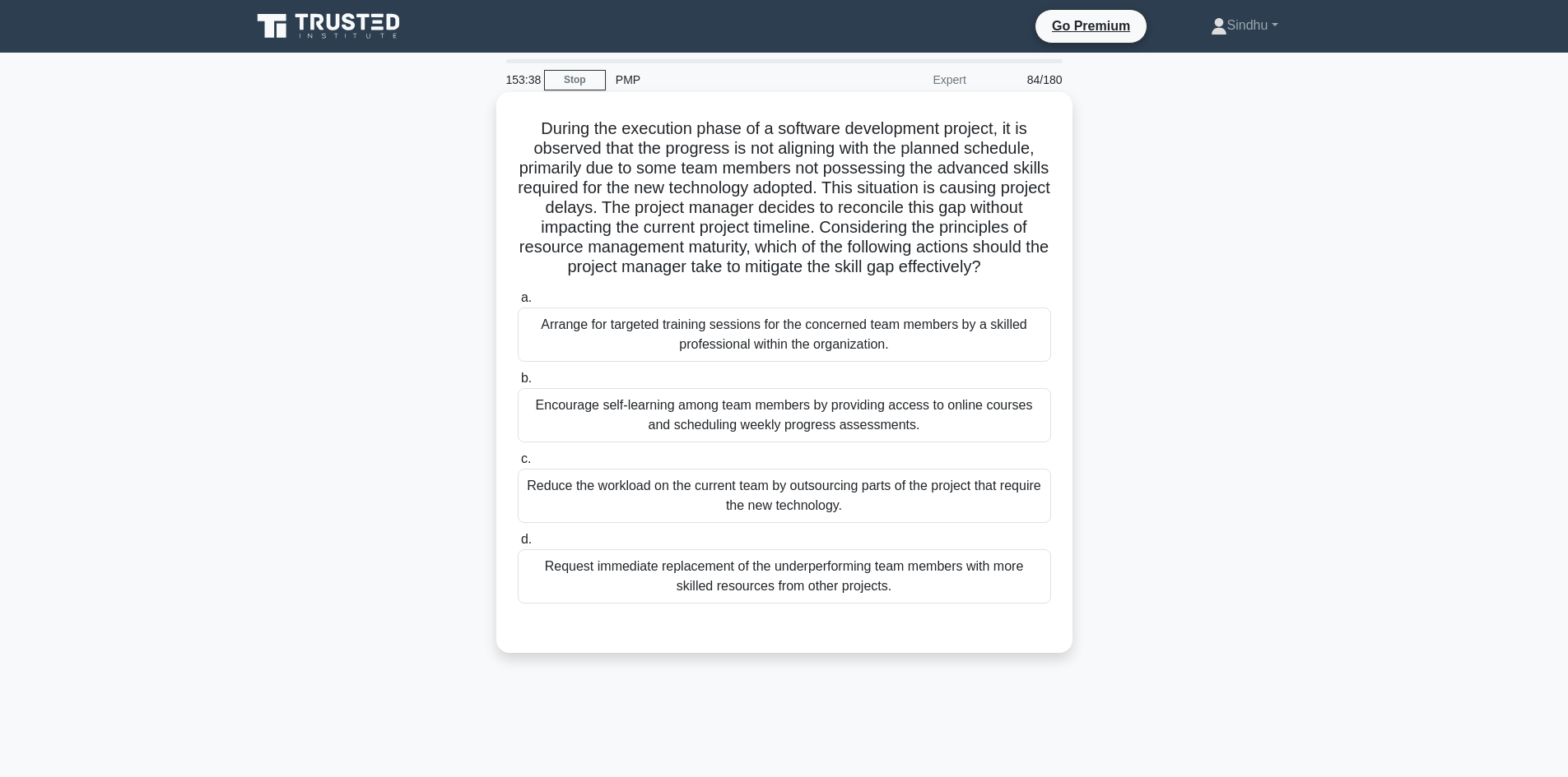
click at [779, 362] on div "Arrange for targeted training sessions for the concerned team members by a skil…" at bounding box center [784, 334] width 533 height 54
click at [518, 303] on input "a. Arrange for targeted training sessions for the concerned team members by a s…" at bounding box center [518, 298] width 0 height 11
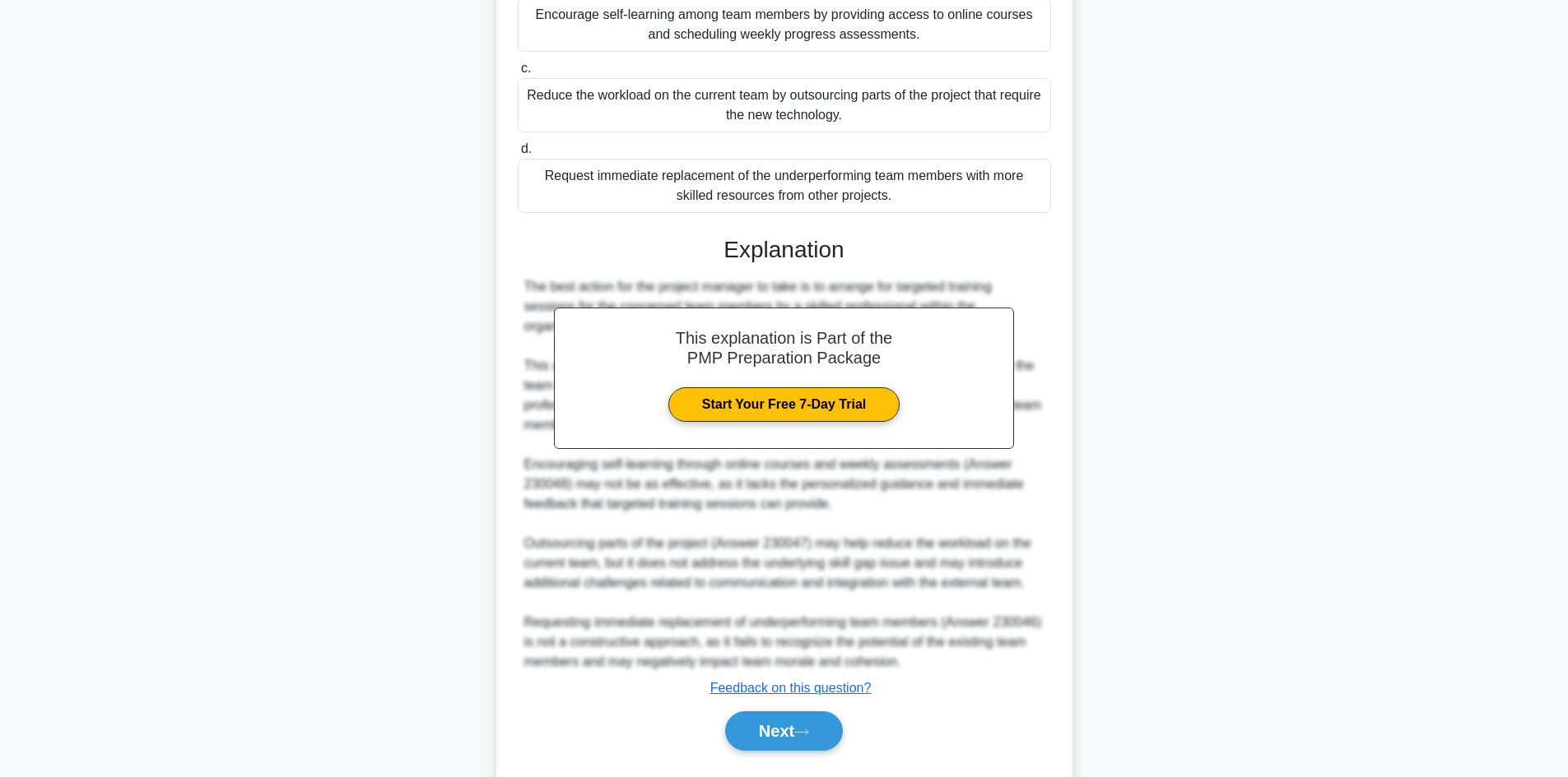
scroll to position [455, 0]
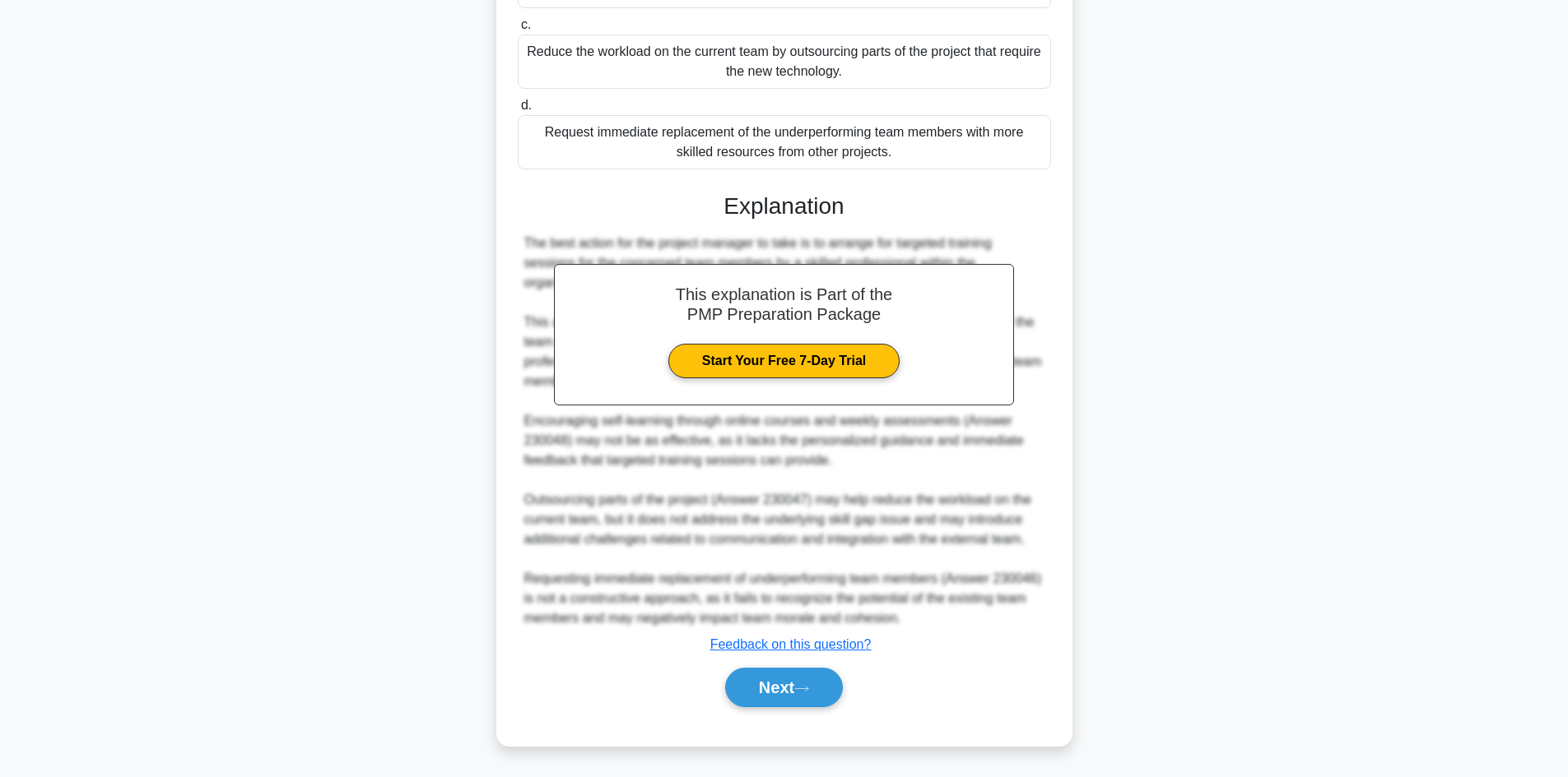
click at [763, 678] on button "Next" at bounding box center [783, 687] width 118 height 39
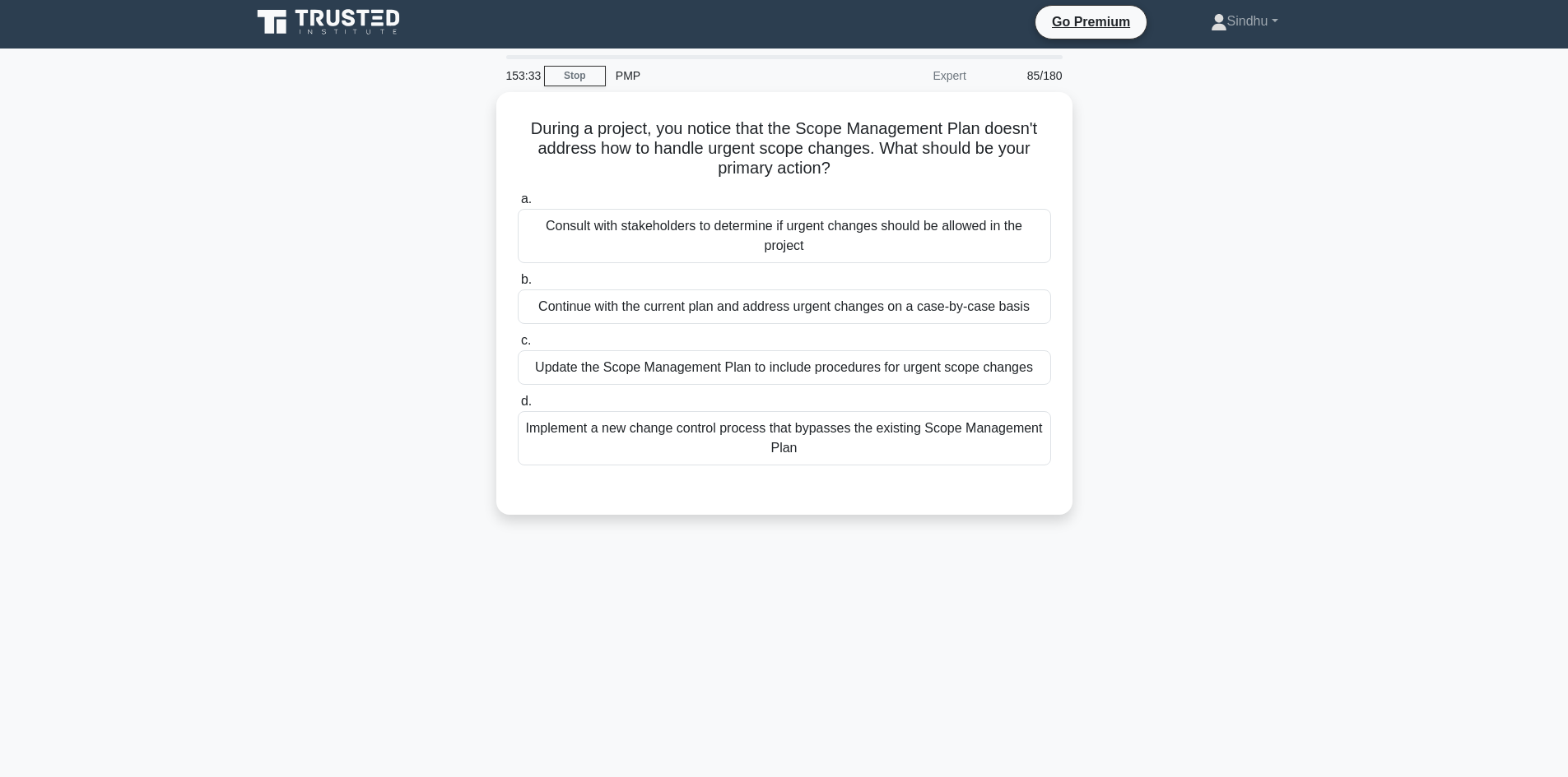
scroll to position [0, 0]
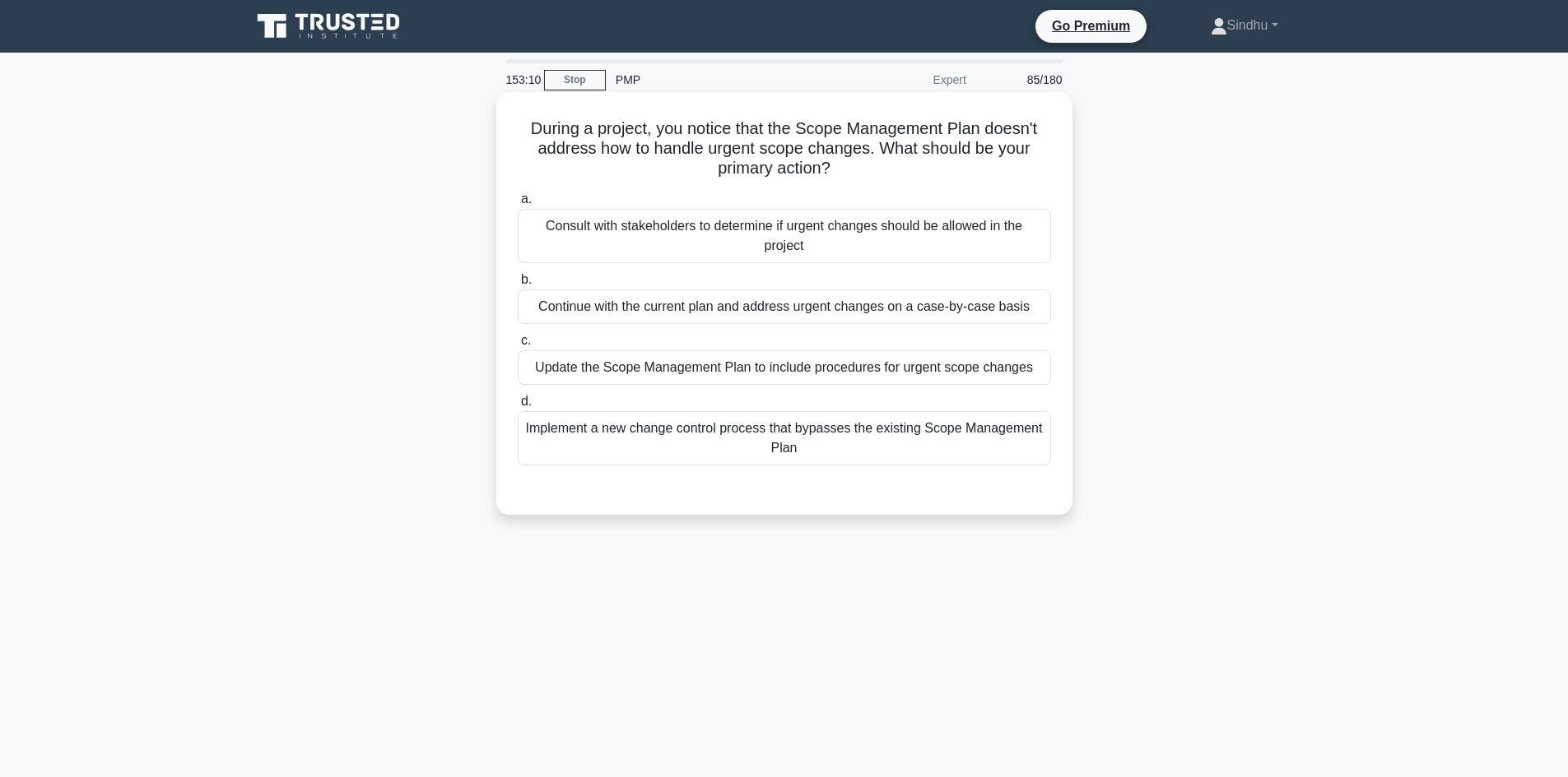
click at [776, 372] on div "Update the Scope Management Plan to include procedures for urgent scope changes" at bounding box center [784, 367] width 533 height 34
click at [518, 346] on input "c. Update the Scope Management Plan to include procedures for urgent scope chan…" at bounding box center [518, 341] width 0 height 11
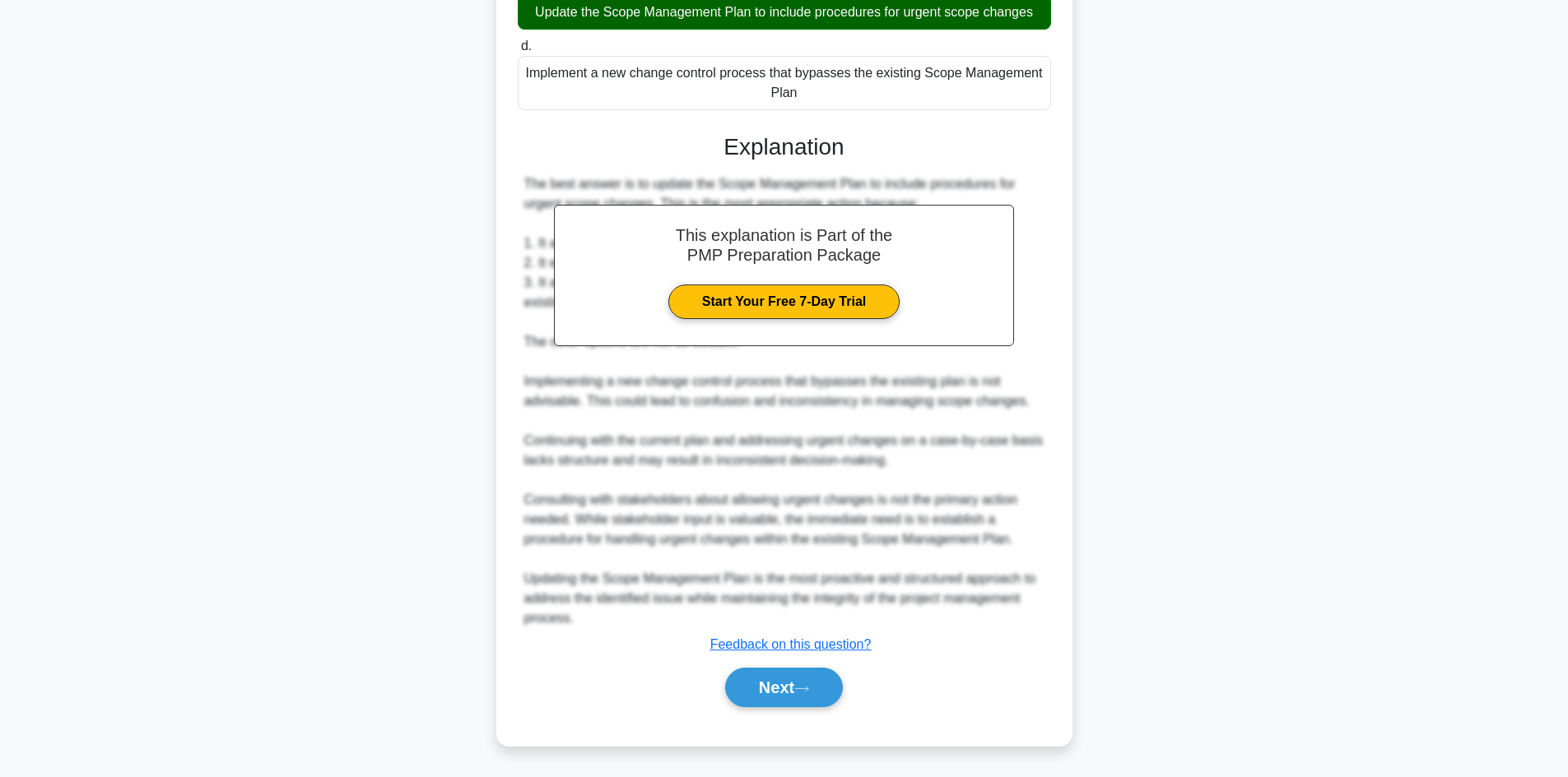
click at [778, 684] on button "Next" at bounding box center [783, 687] width 118 height 39
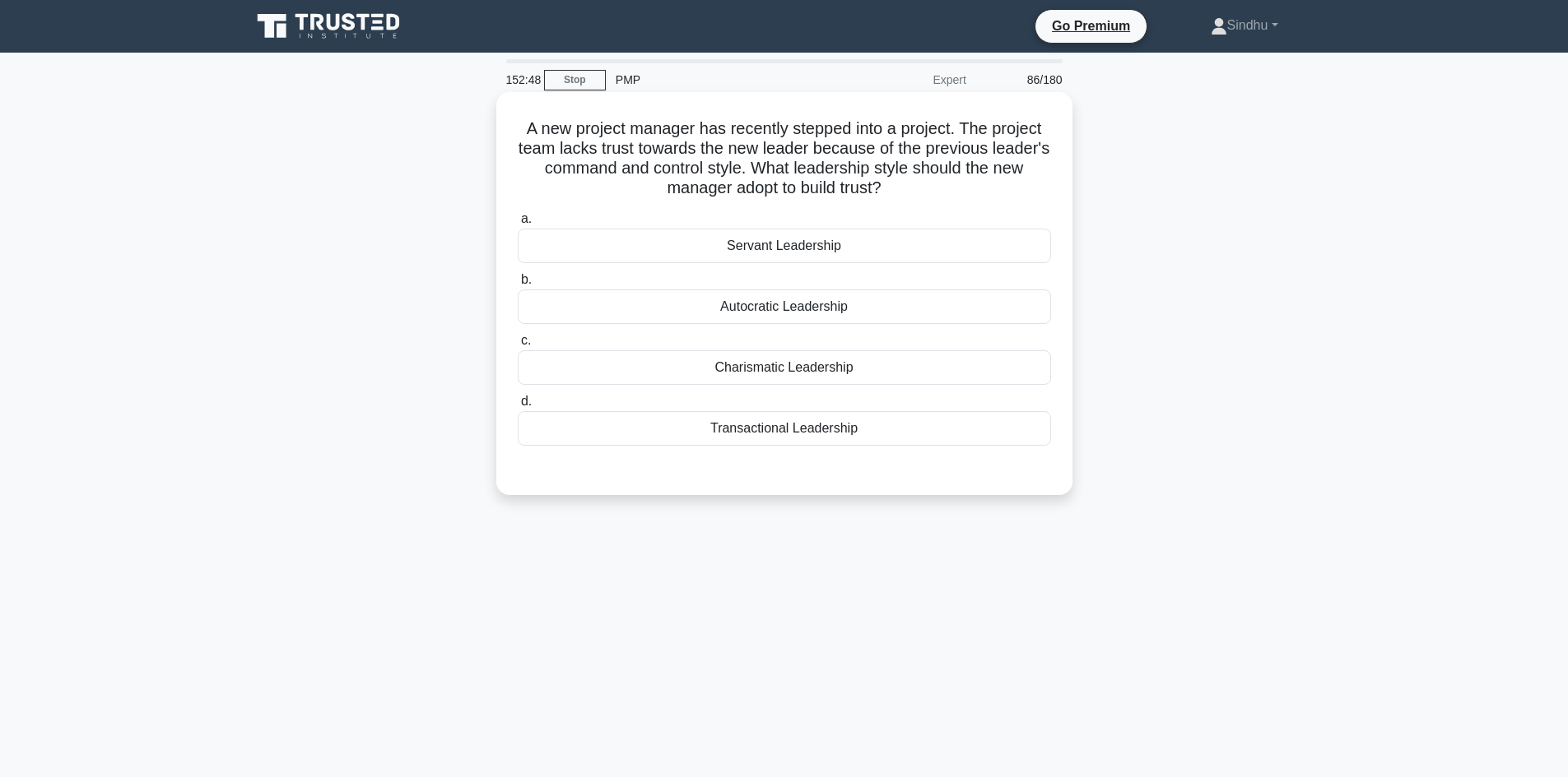
click at [794, 436] on div "Transactional Leadership" at bounding box center [784, 428] width 533 height 34
click at [518, 407] on input "d. Transactional Leadership" at bounding box center [518, 402] width 0 height 11
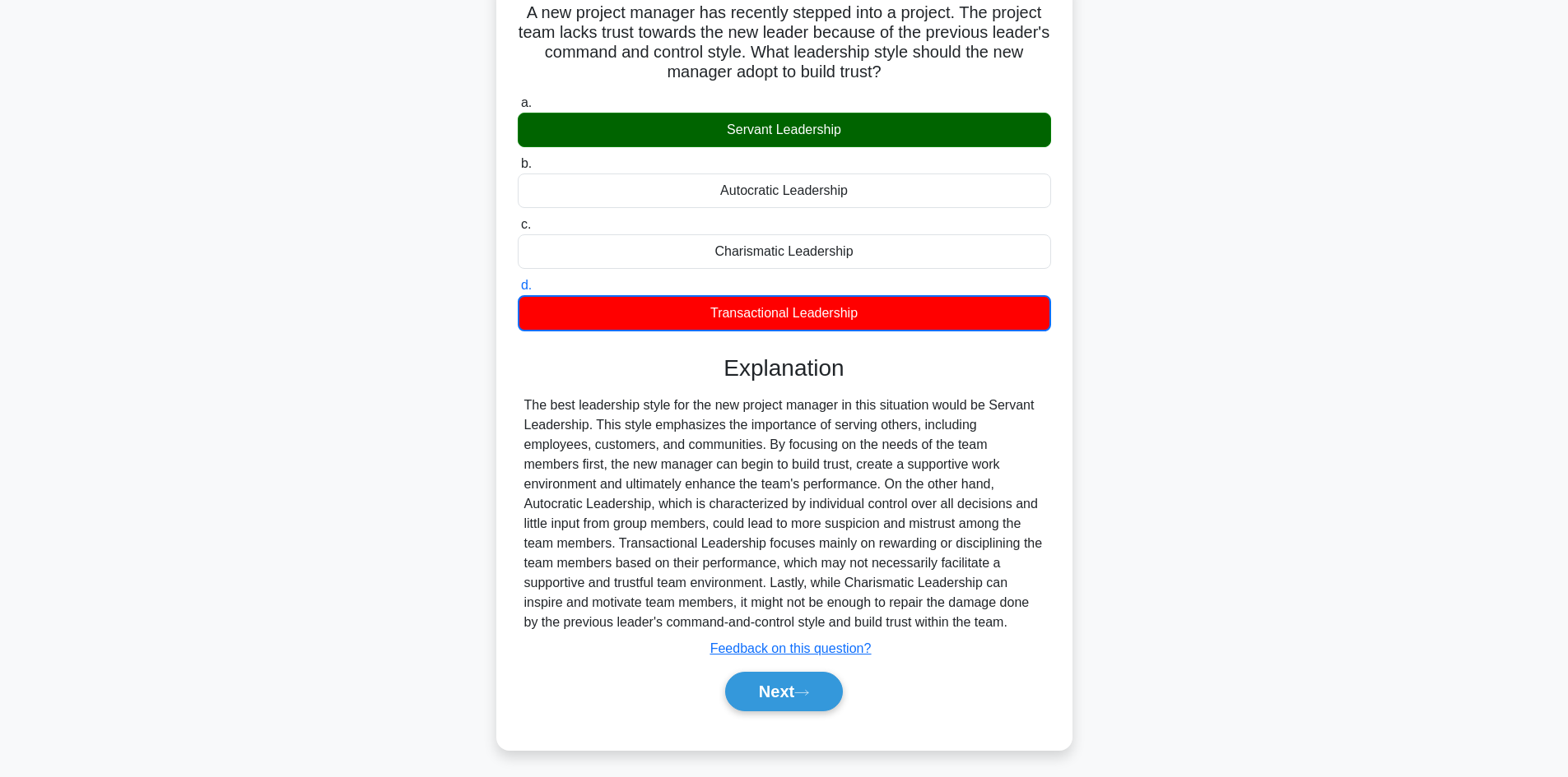
scroll to position [121, 0]
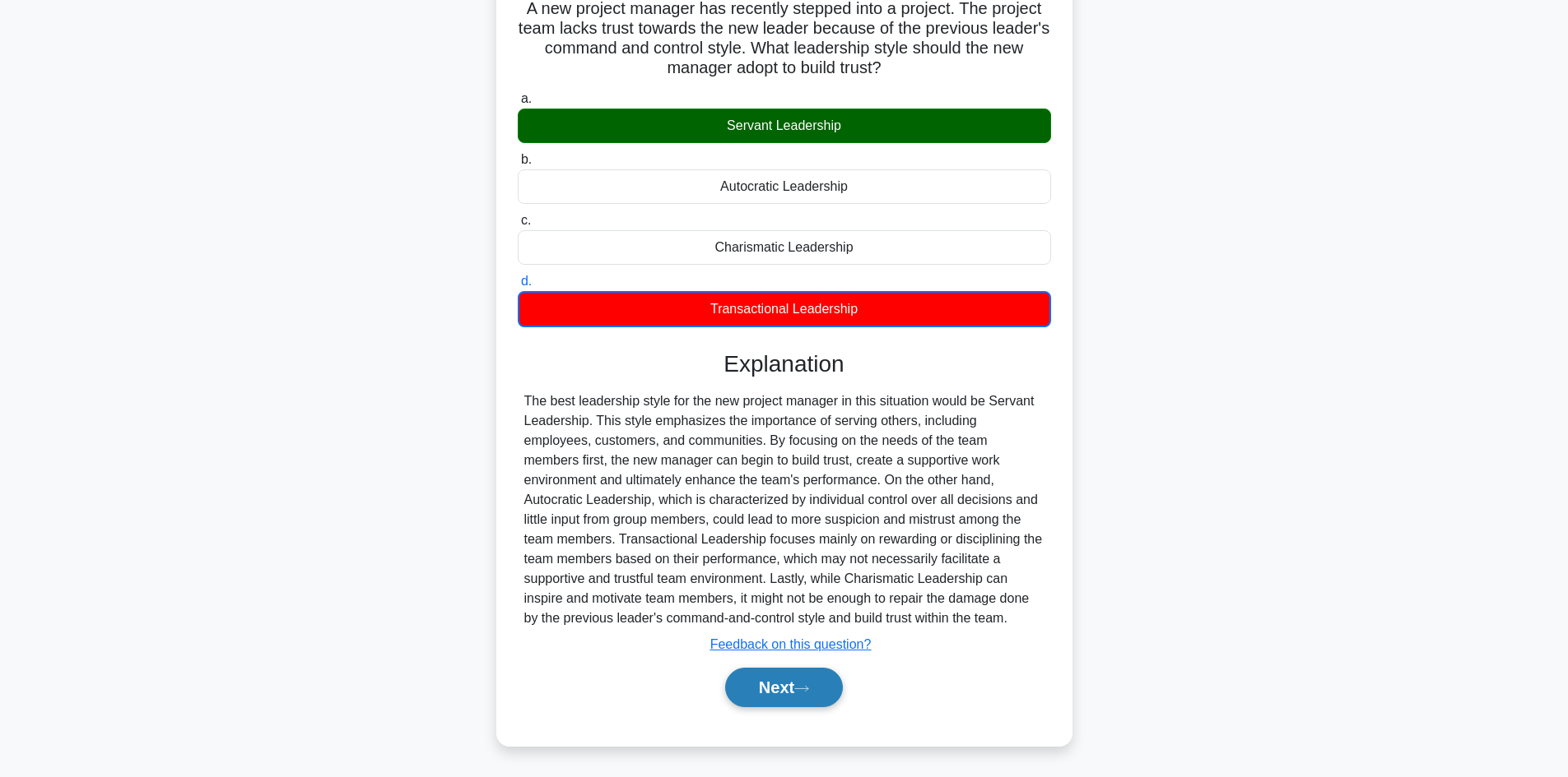
click at [765, 678] on button "Next" at bounding box center [783, 687] width 118 height 39
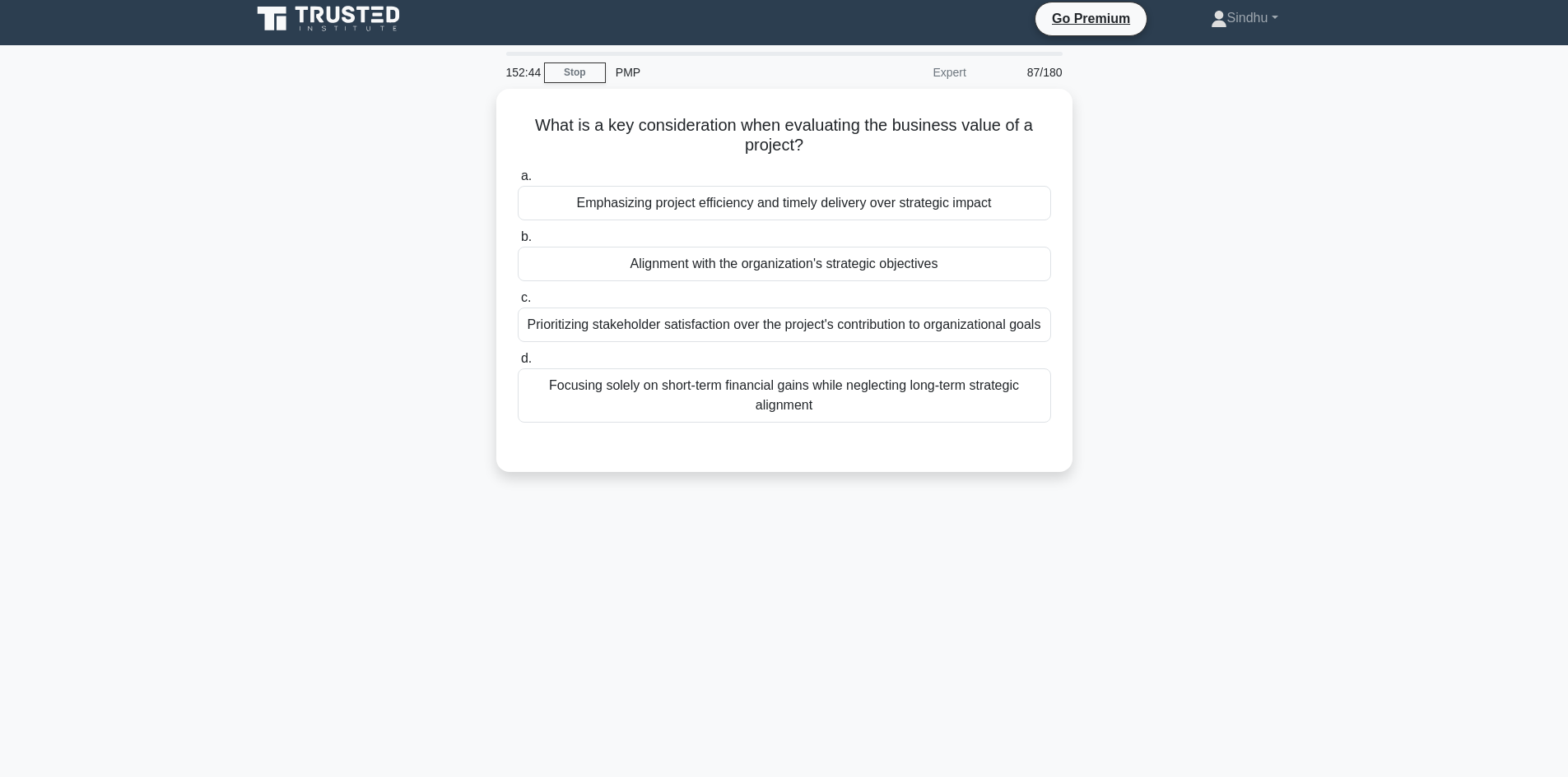
scroll to position [0, 0]
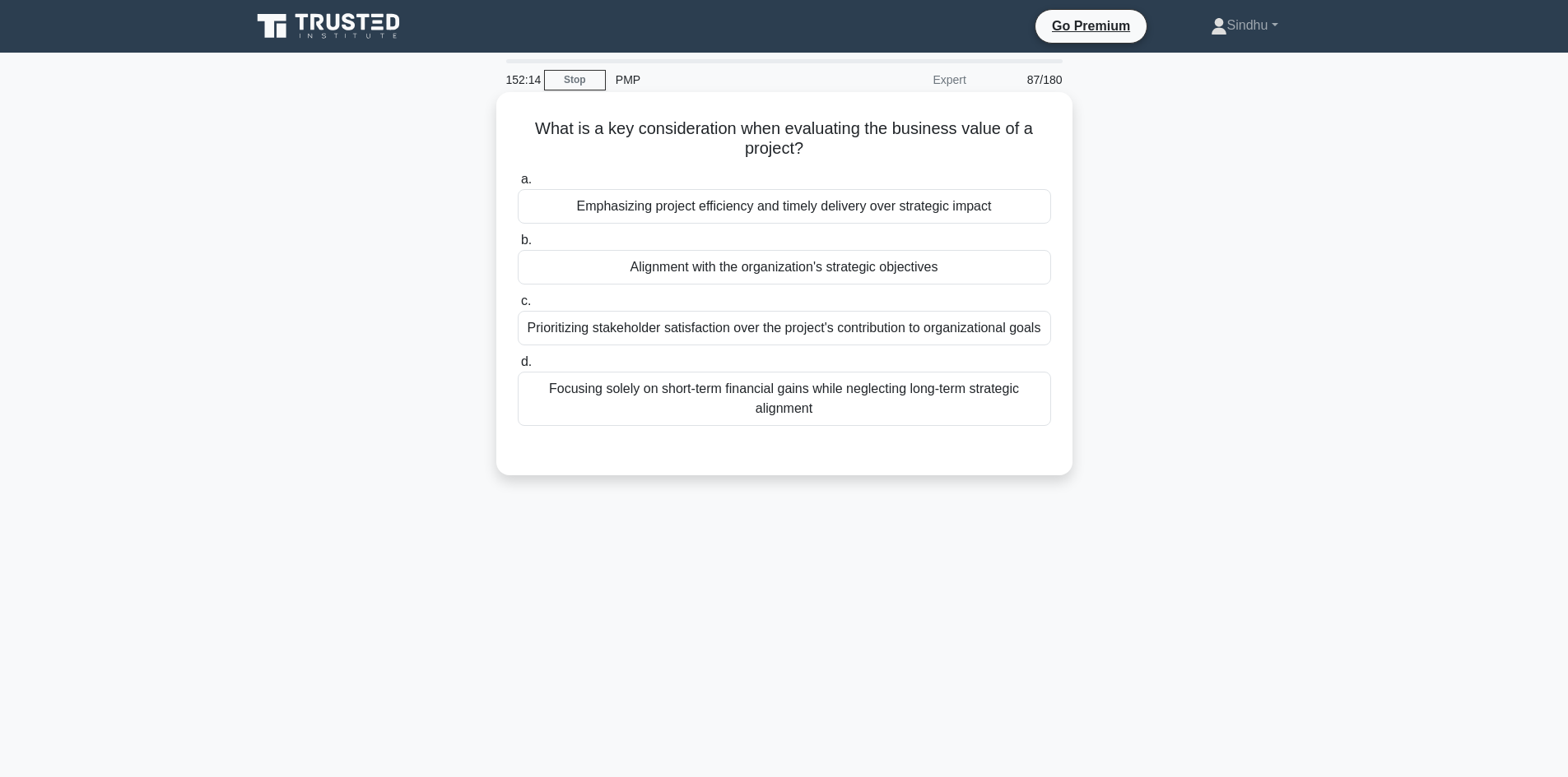
click at [821, 342] on div "Prioritizing stakeholder satisfaction over the project's contribution to organi…" at bounding box center [784, 328] width 533 height 34
click at [518, 307] on input "c. Prioritizing stakeholder satisfaction over the project's contribution to org…" at bounding box center [518, 301] width 0 height 11
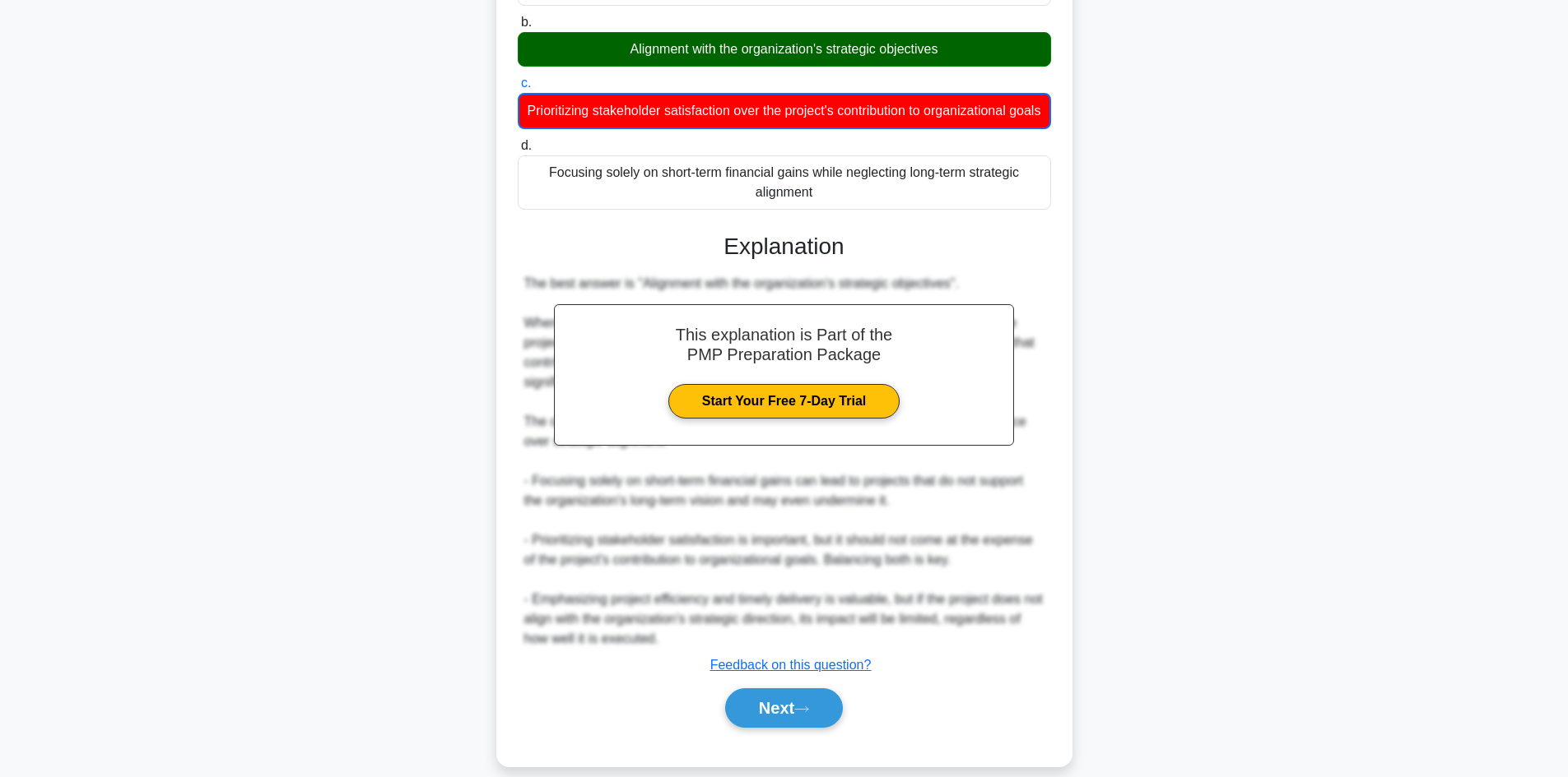
scroll to position [259, 0]
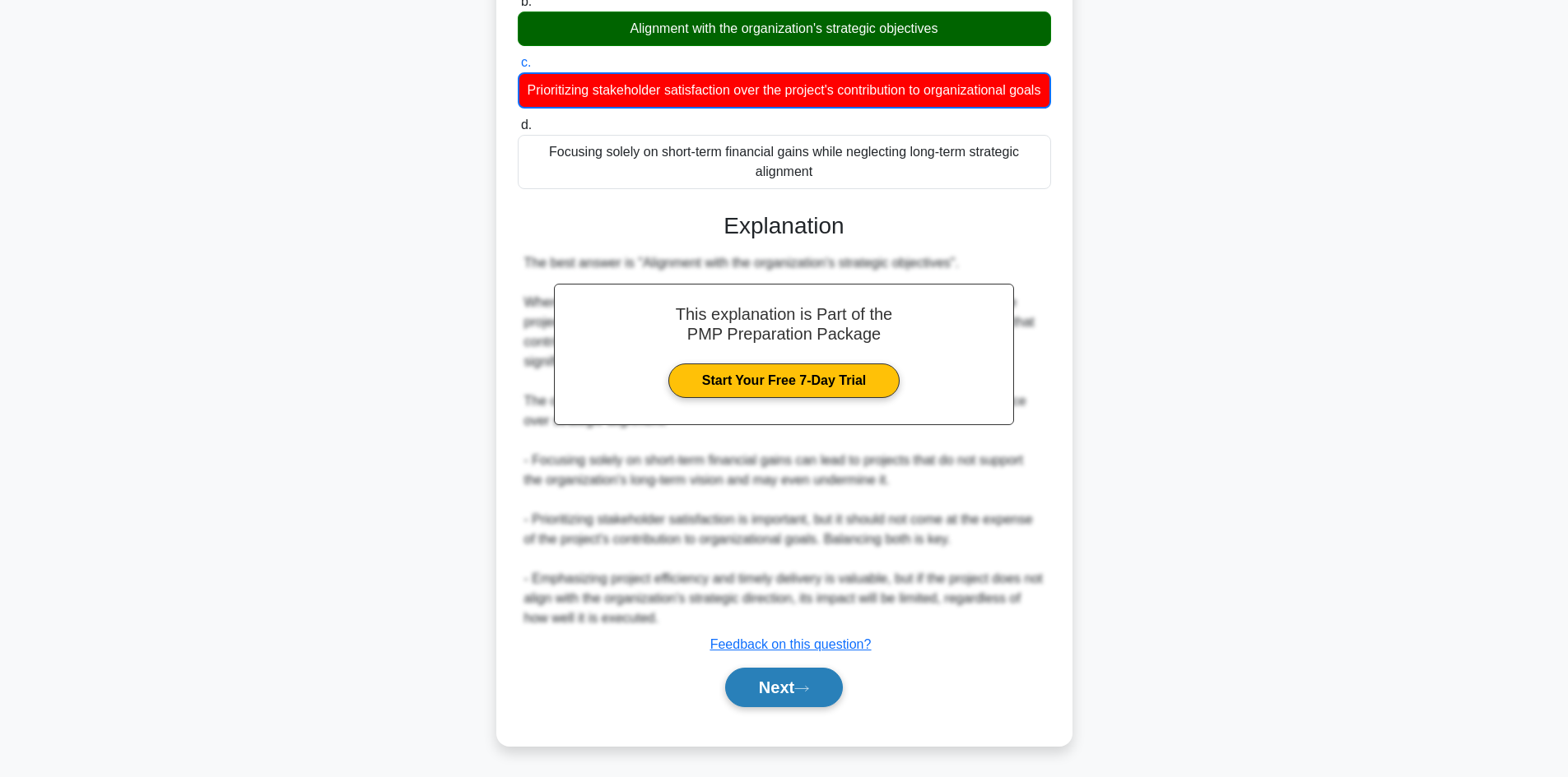
click at [780, 678] on button "Next" at bounding box center [783, 687] width 118 height 39
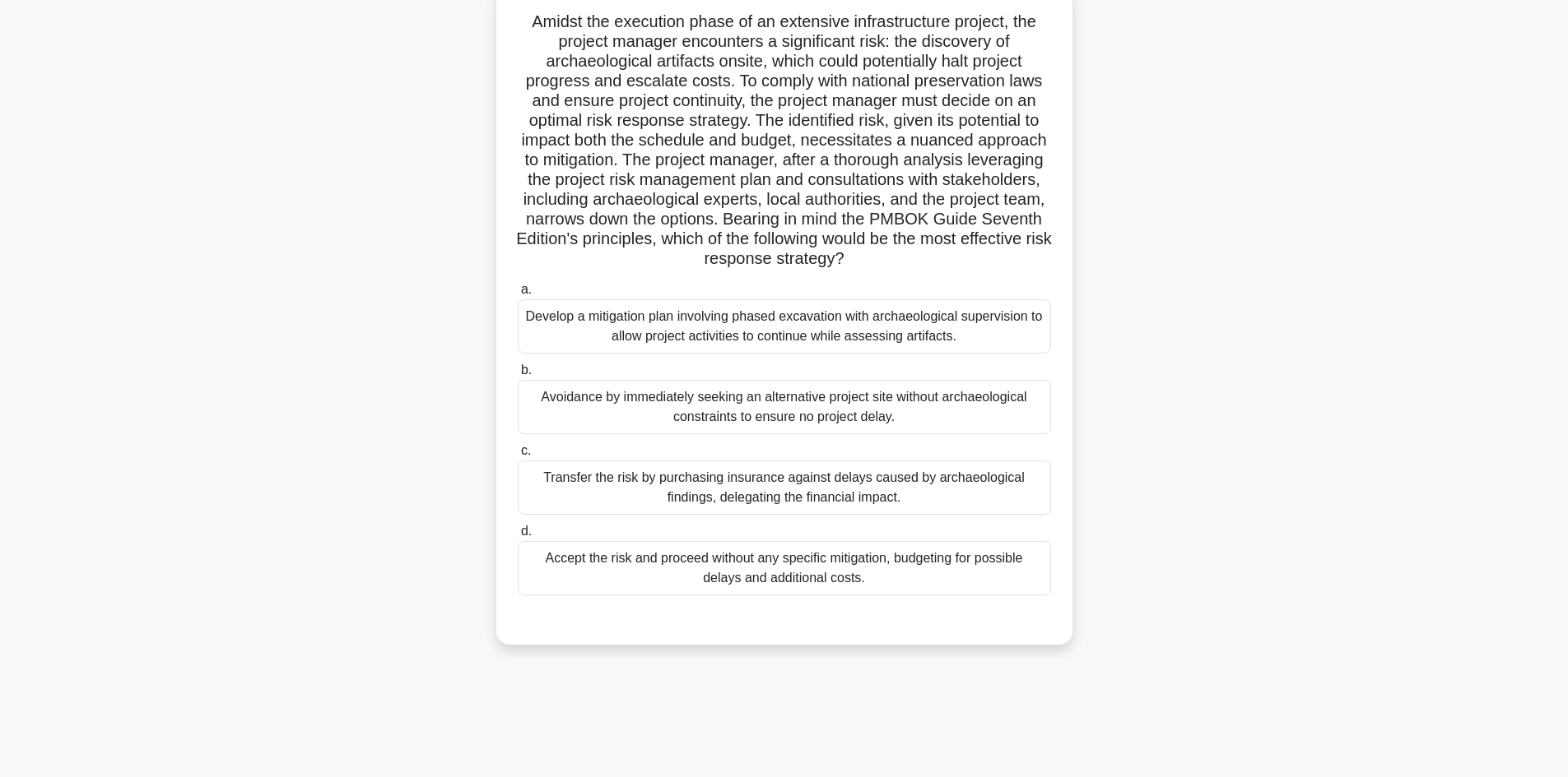
scroll to position [29, 0]
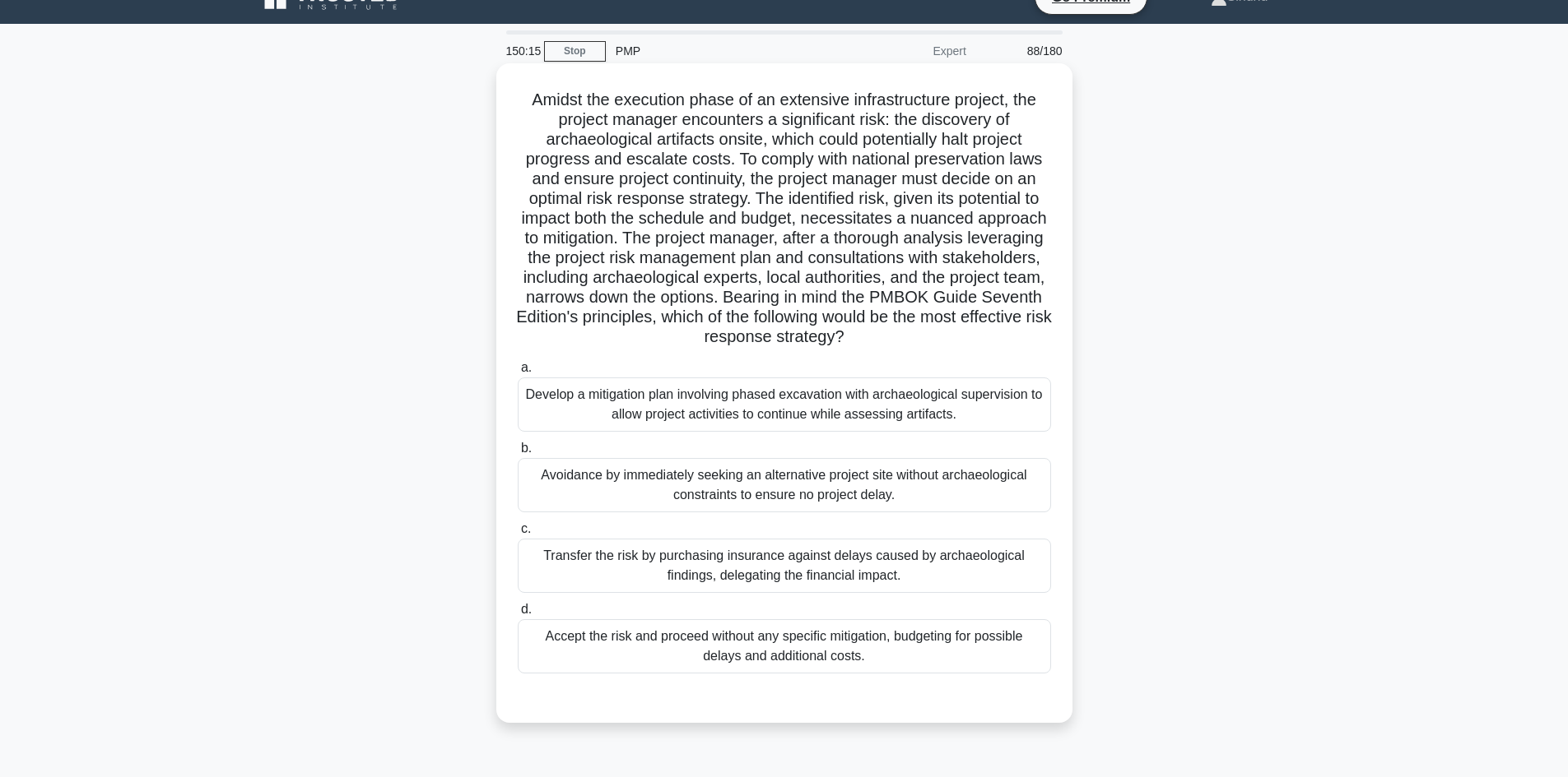
click at [805, 406] on div "Develop a mitigation plan involving phased excavation with archaeological super…" at bounding box center [784, 404] width 533 height 54
click at [518, 373] on input "a. Develop a mitigation plan involving phased excavation with archaeological su…" at bounding box center [518, 368] width 0 height 11
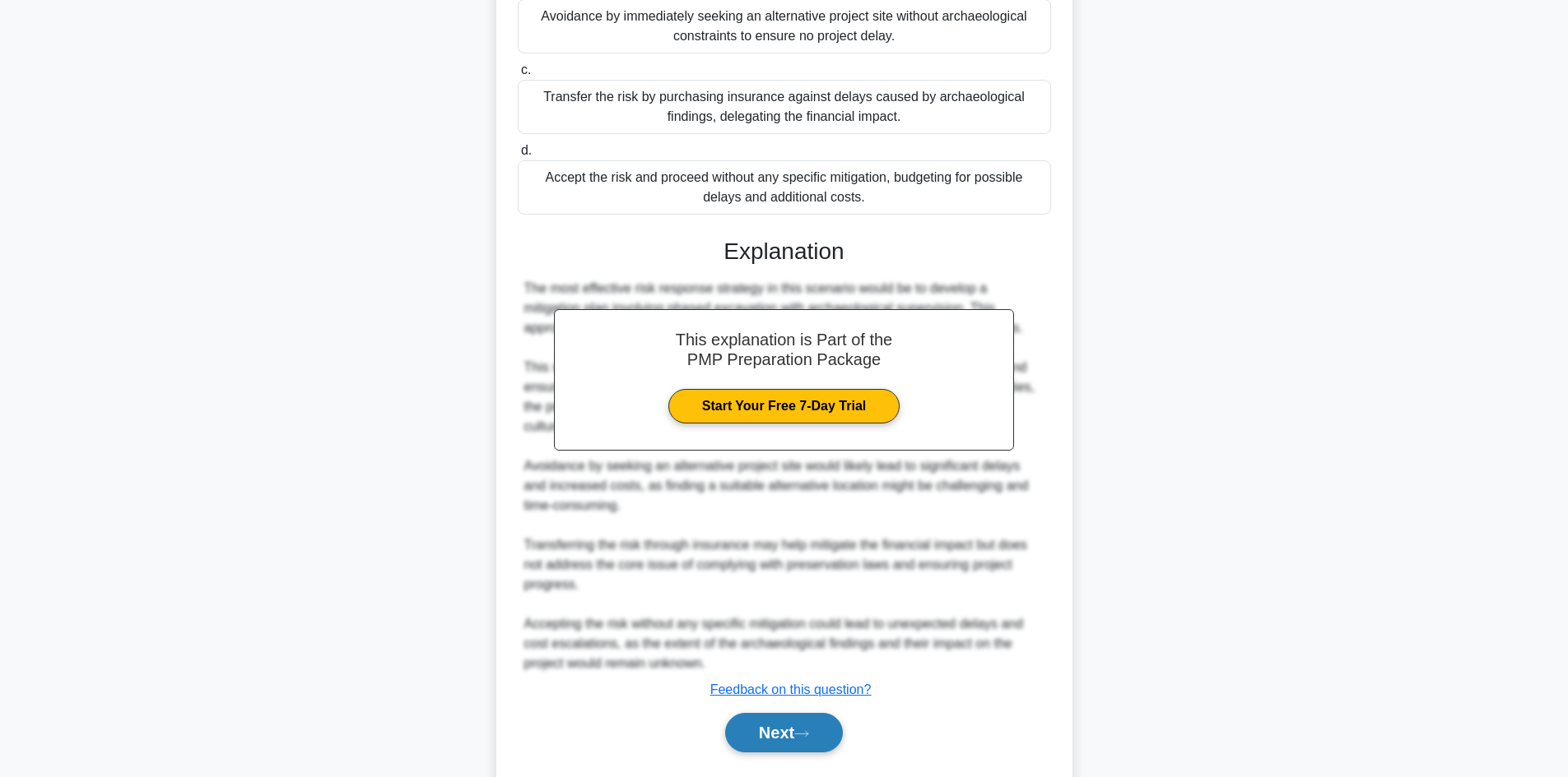
scroll to position [534, 0]
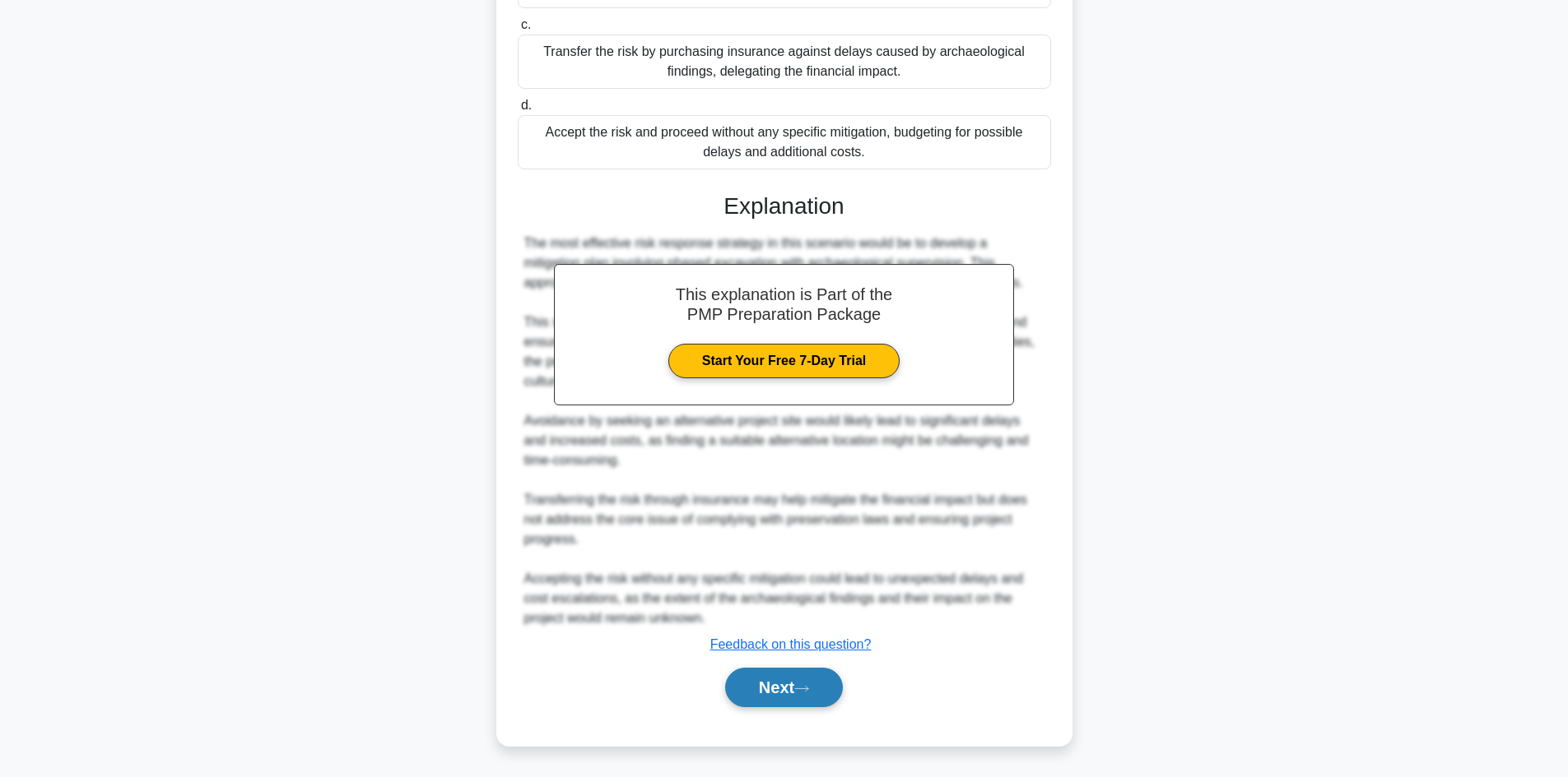
click at [787, 671] on button "Next" at bounding box center [783, 687] width 118 height 39
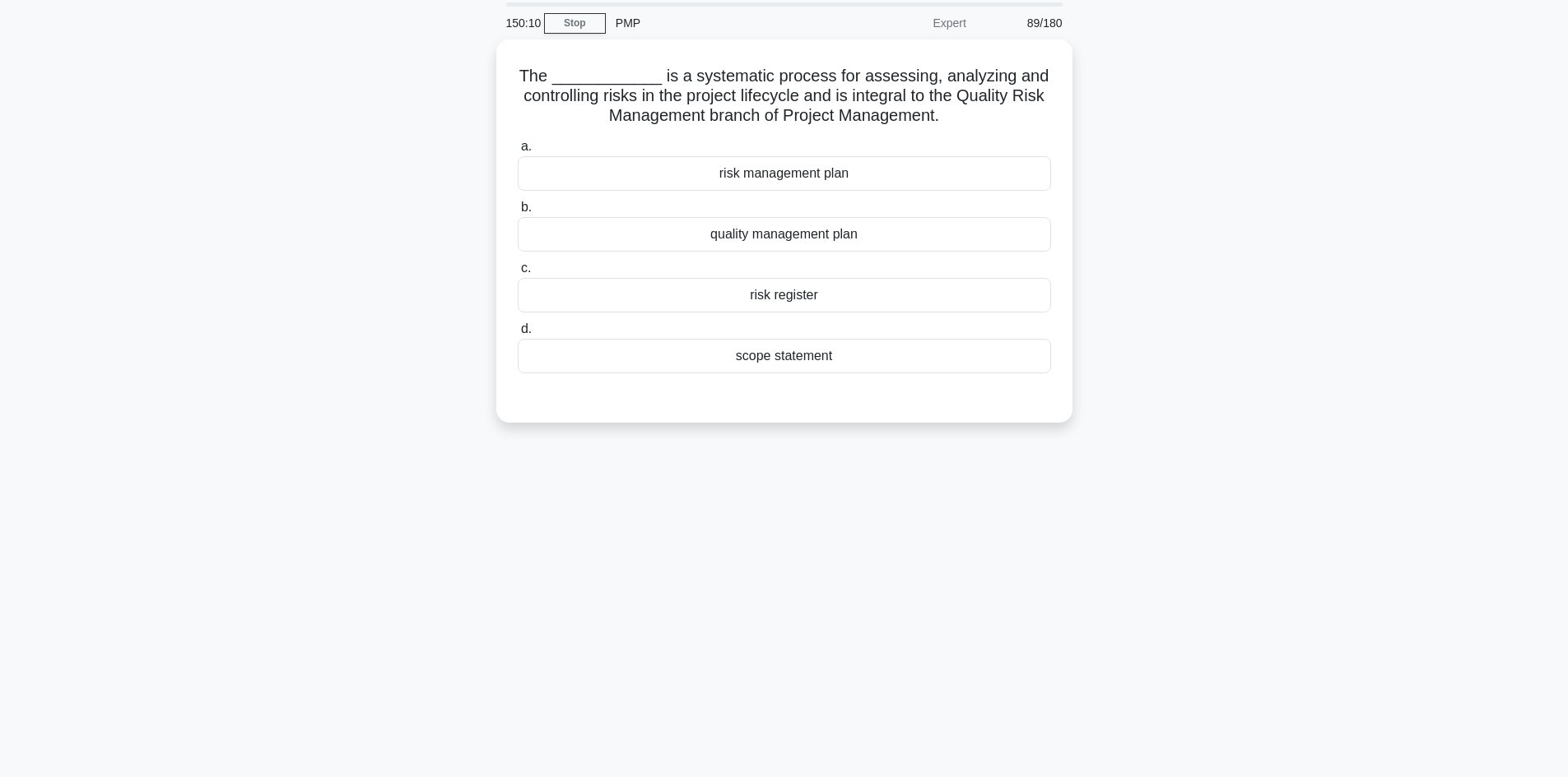
scroll to position [0, 0]
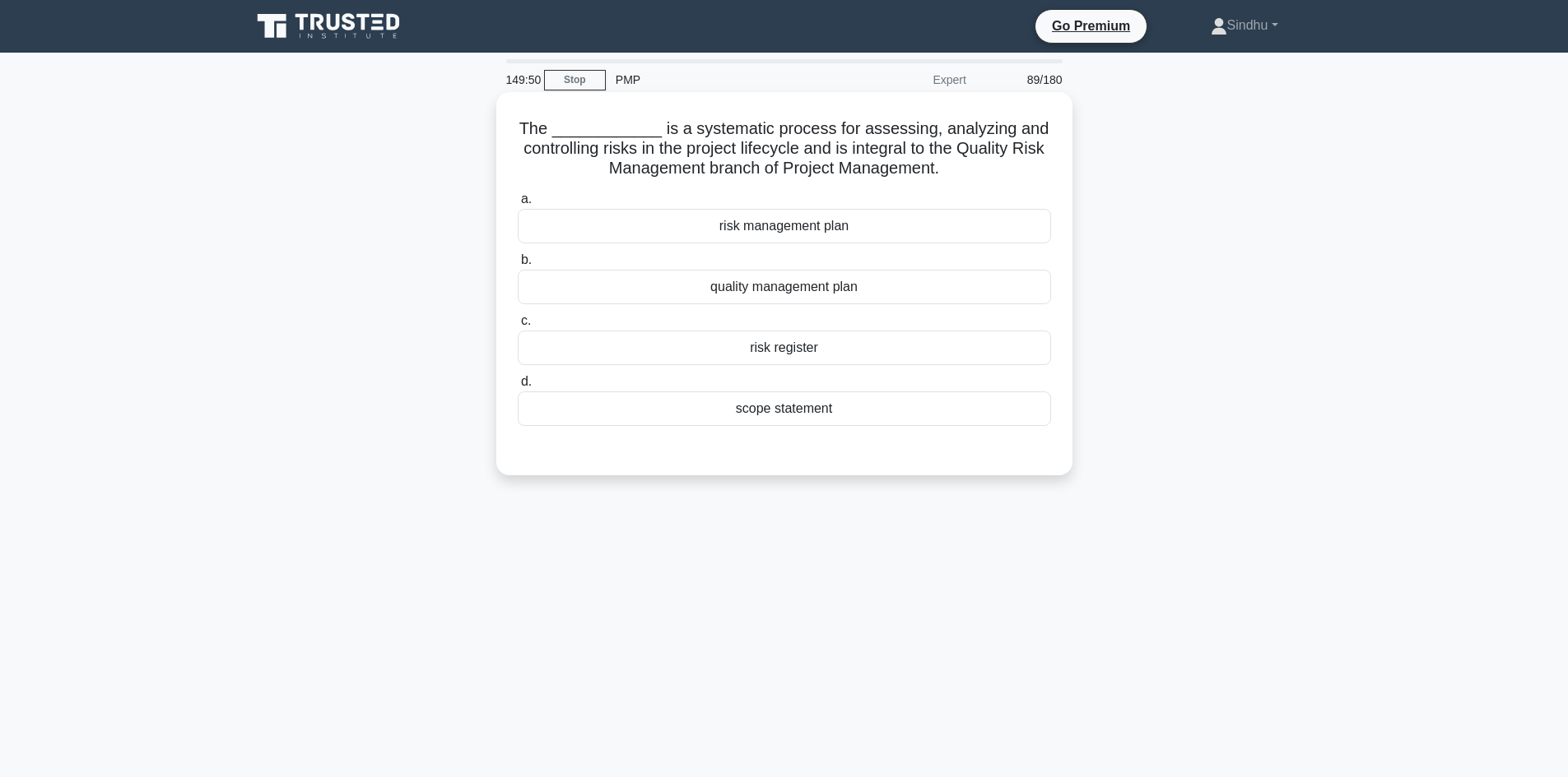
click at [807, 223] on div "risk management plan" at bounding box center [784, 226] width 533 height 34
click at [518, 205] on input "a. risk management plan" at bounding box center [518, 199] width 0 height 11
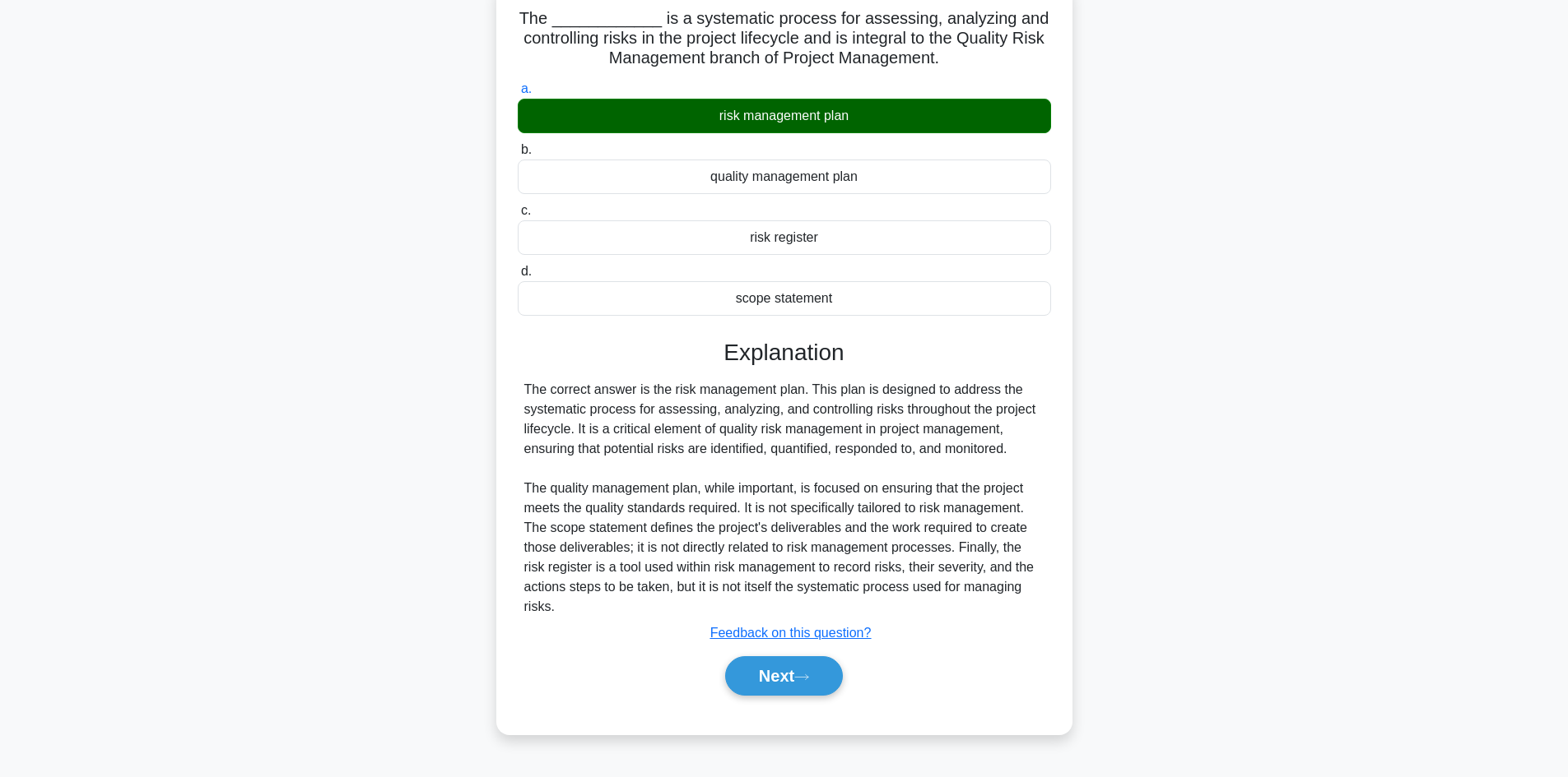
scroll to position [111, 0]
click at [789, 684] on button "Next" at bounding box center [783, 674] width 118 height 39
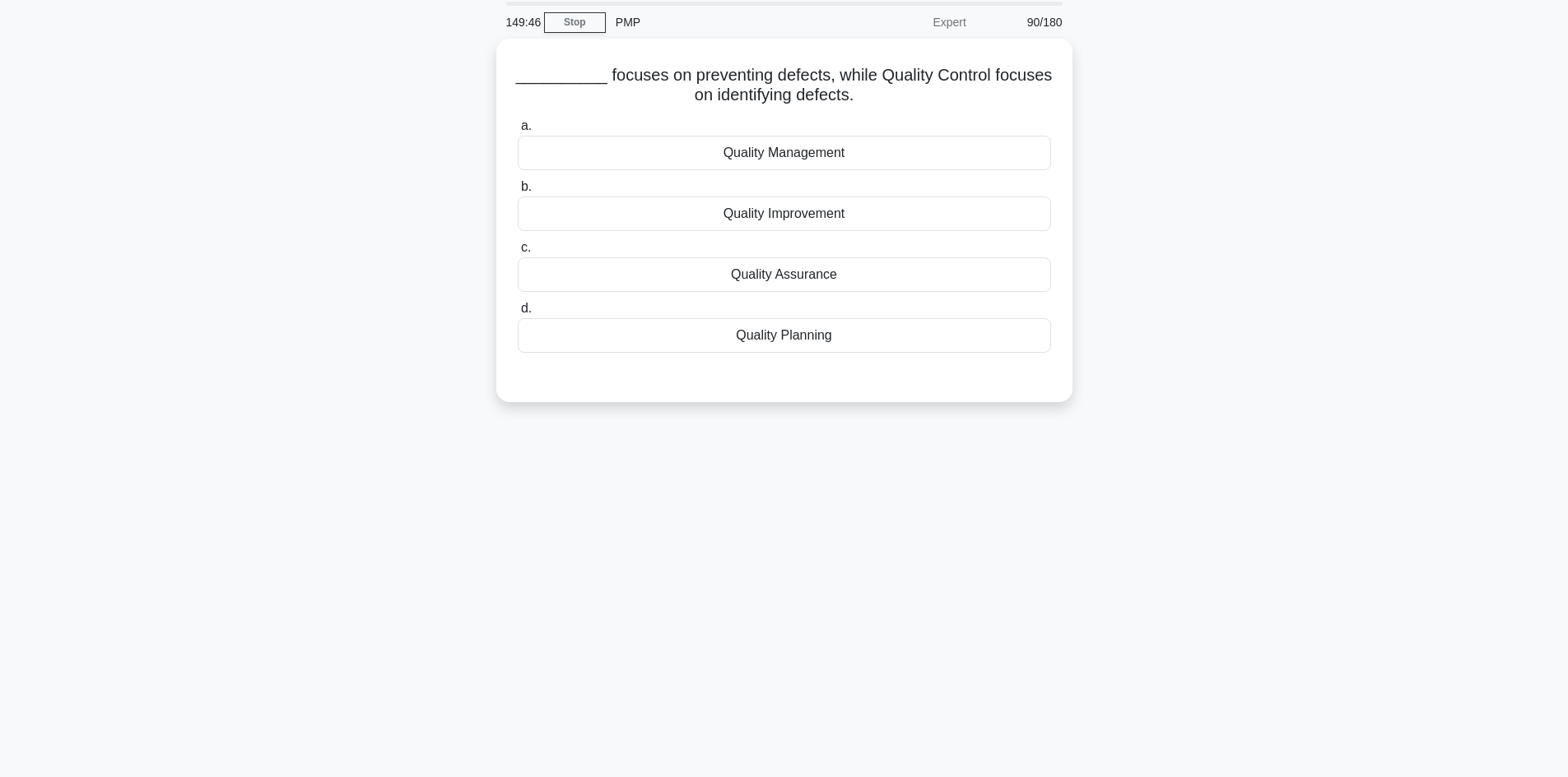
scroll to position [29, 0]
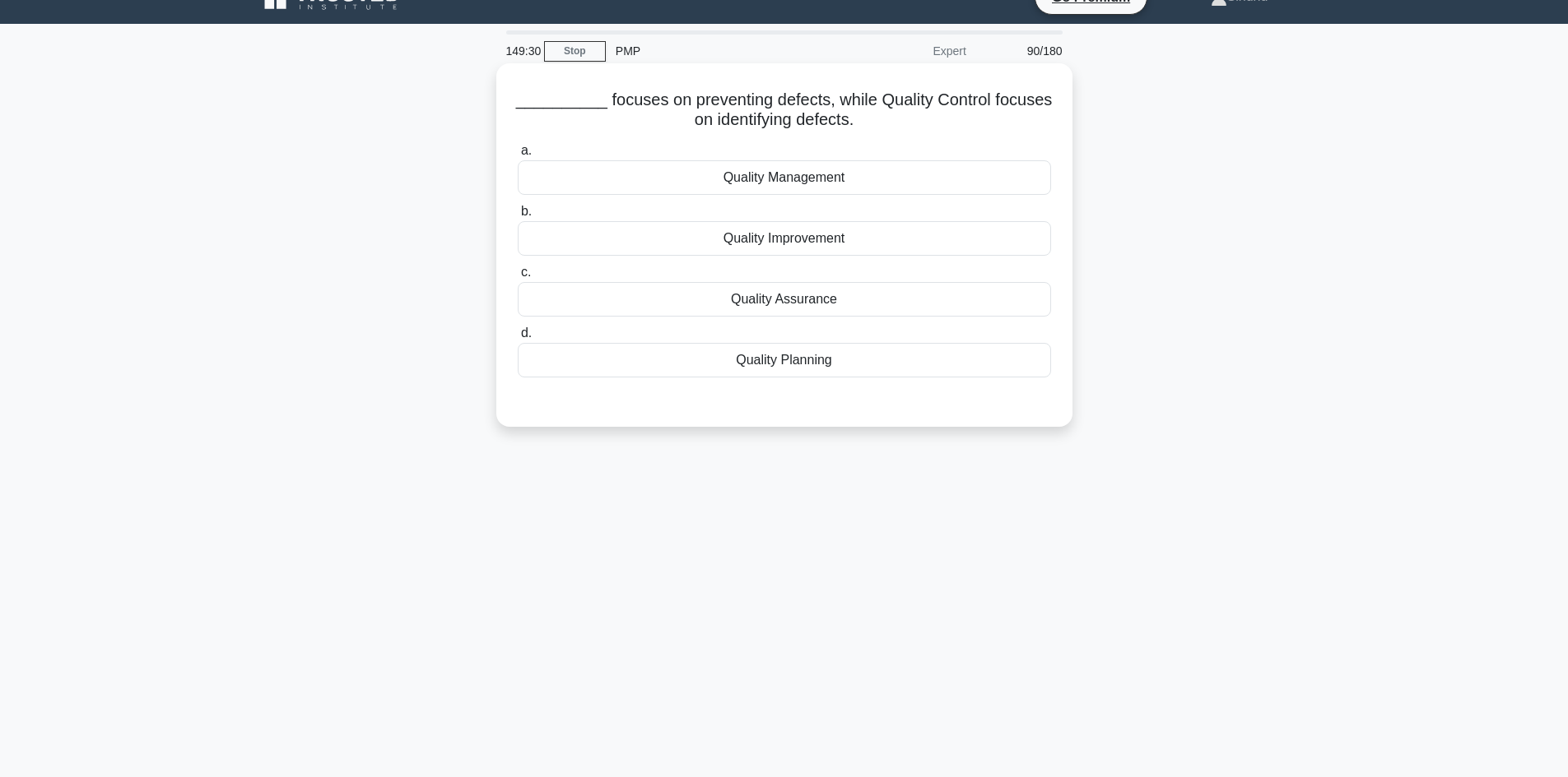
click at [792, 297] on div "Quality Assurance" at bounding box center [784, 298] width 533 height 34
click at [518, 278] on input "c. Quality Assurance" at bounding box center [518, 273] width 0 height 11
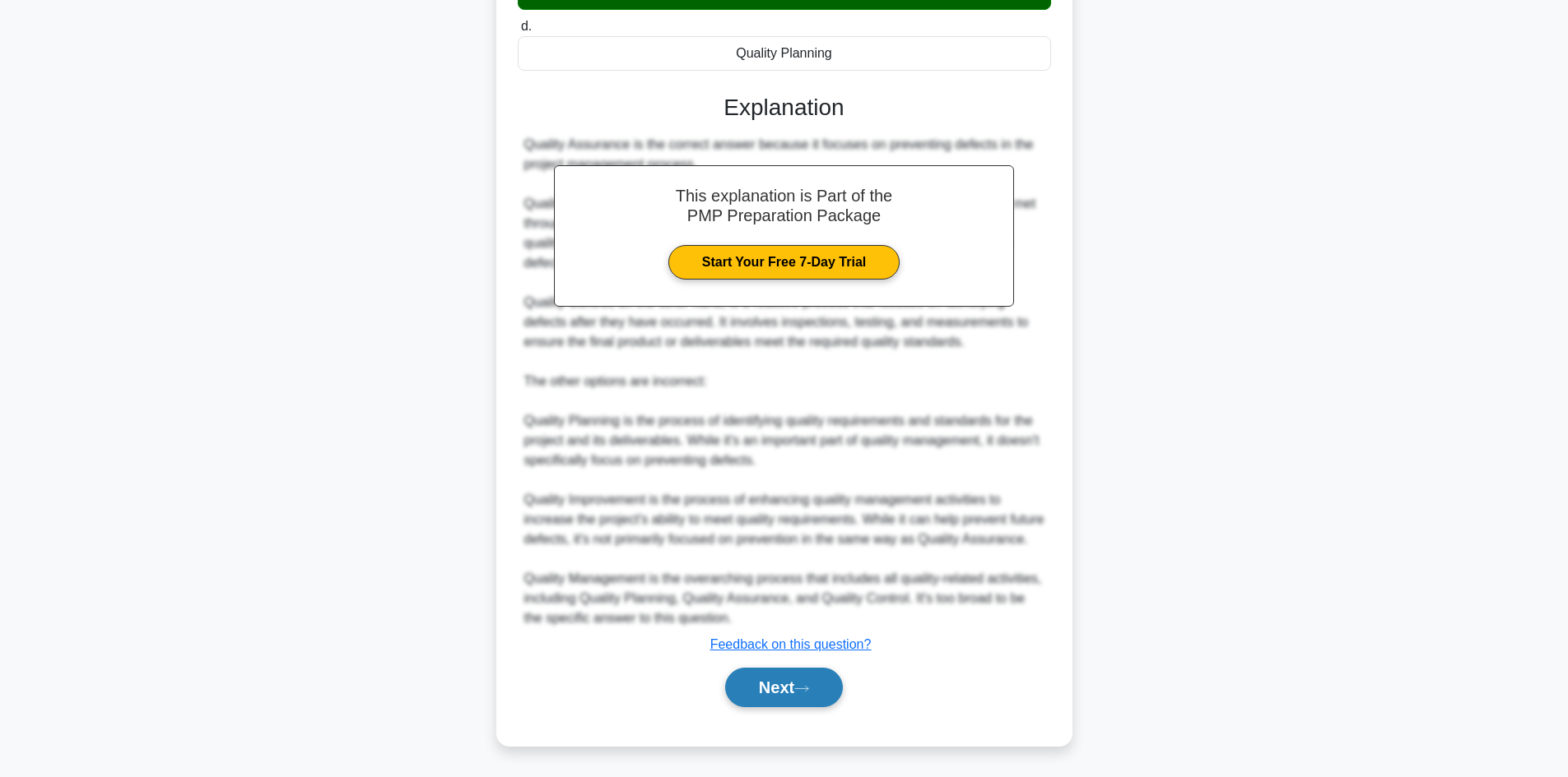
scroll to position [356, 0]
click at [781, 684] on button "Next" at bounding box center [783, 687] width 118 height 39
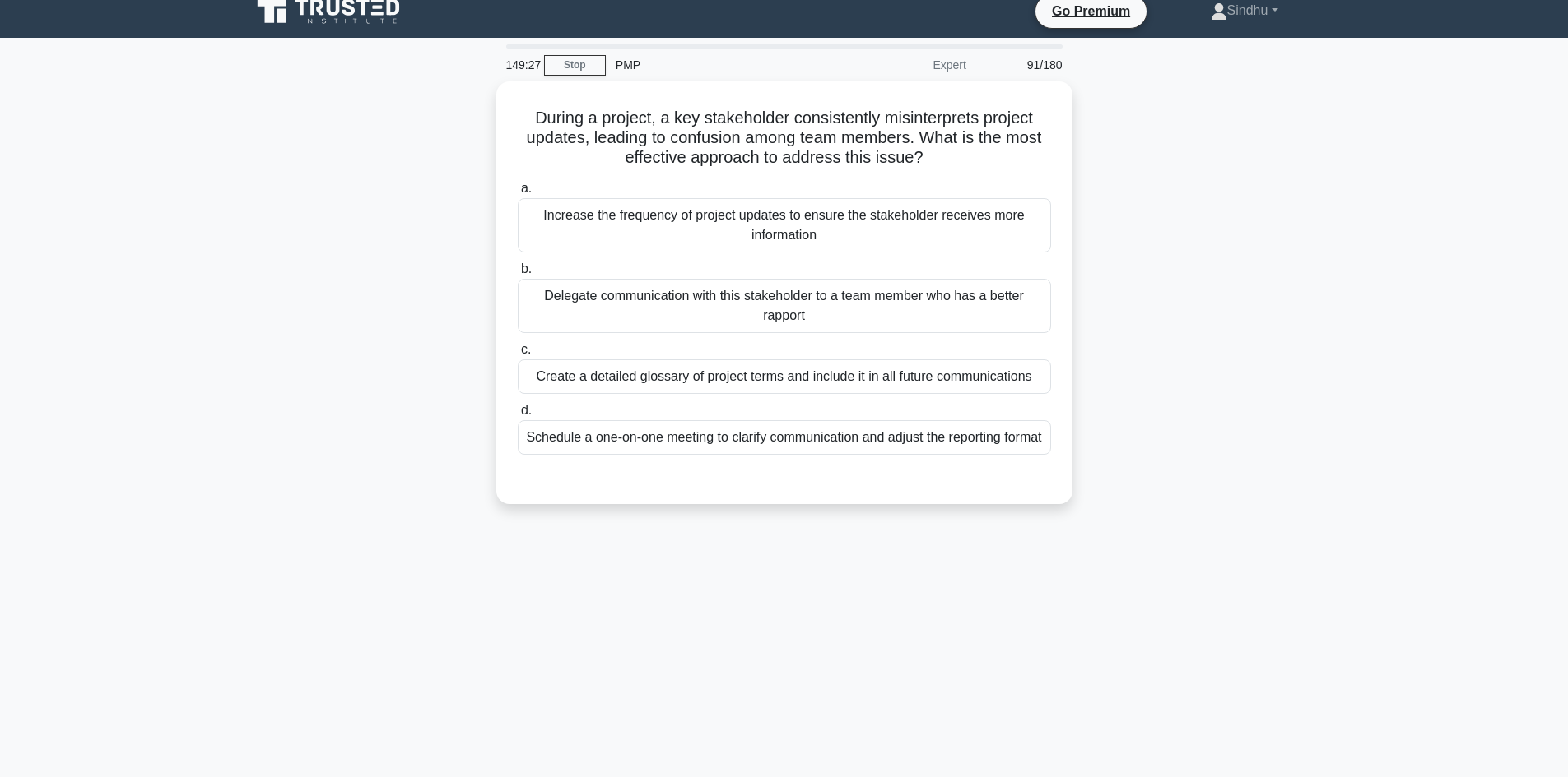
scroll to position [0, 0]
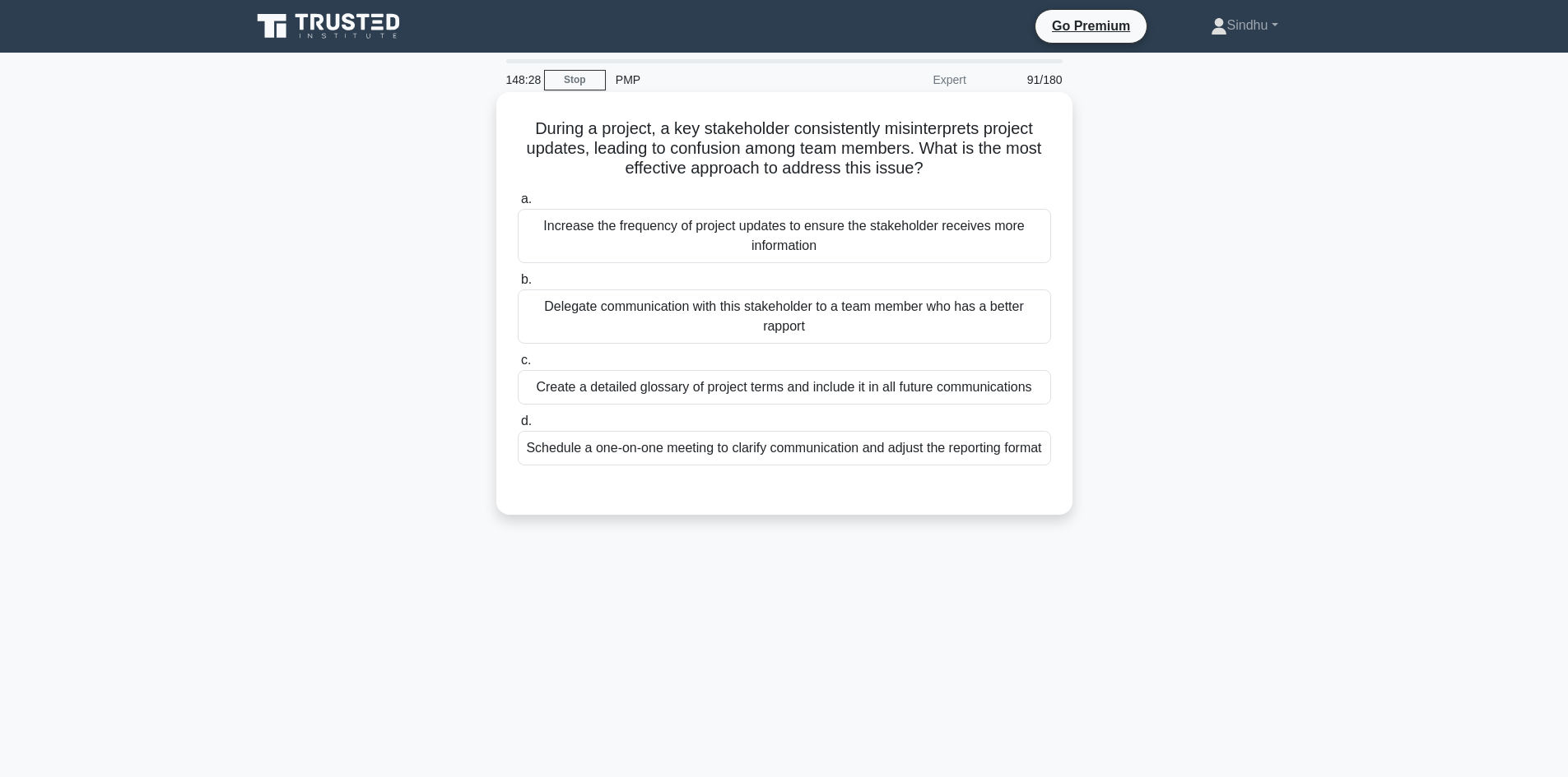
click at [779, 248] on div "Increase the frequency of project updates to ensure the stakeholder receives mo…" at bounding box center [784, 236] width 533 height 54
click at [518, 205] on input "a. Increase the frequency of project updates to ensure the stakeholder receives…" at bounding box center [518, 199] width 0 height 11
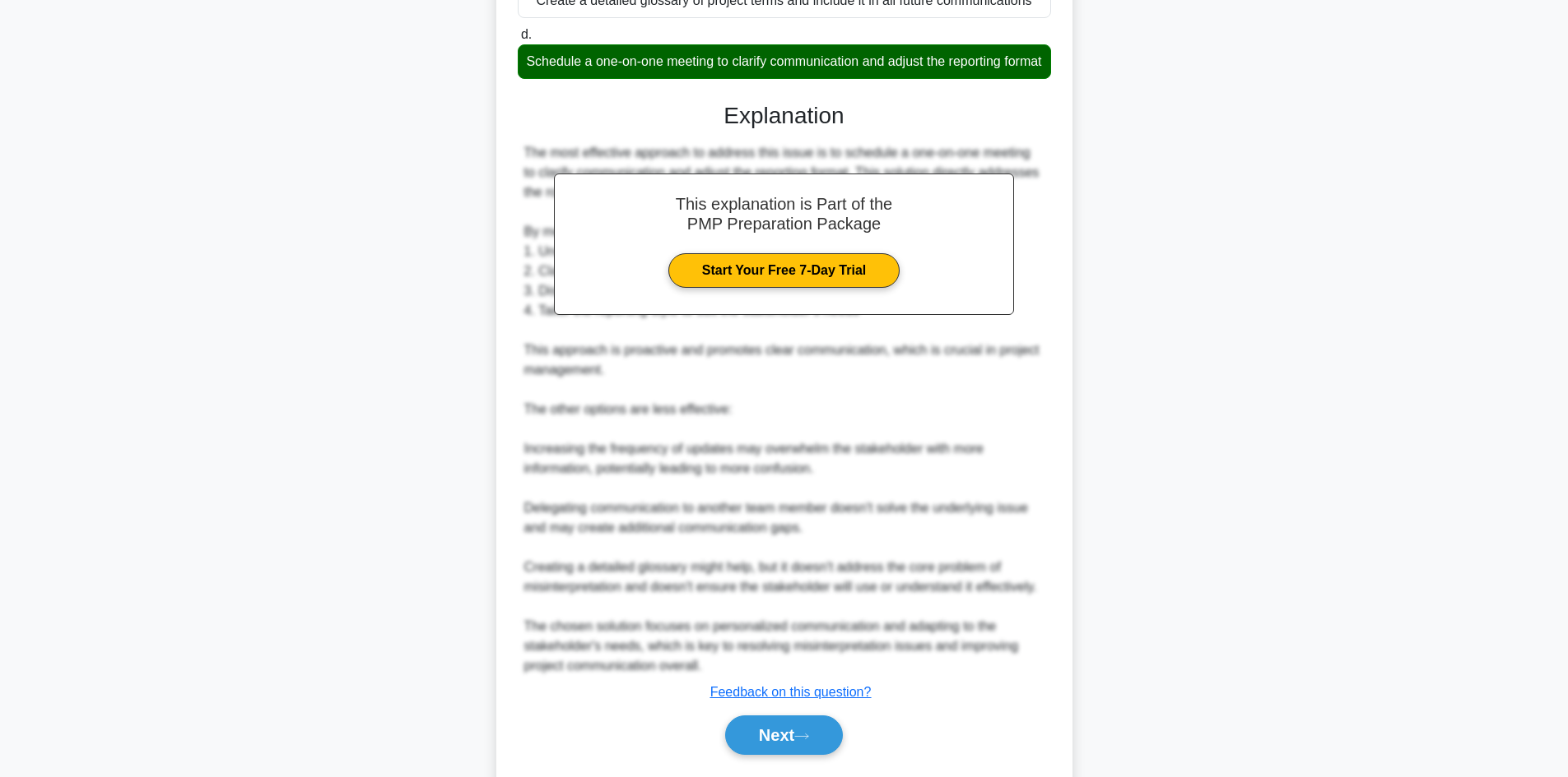
scroll to position [457, 0]
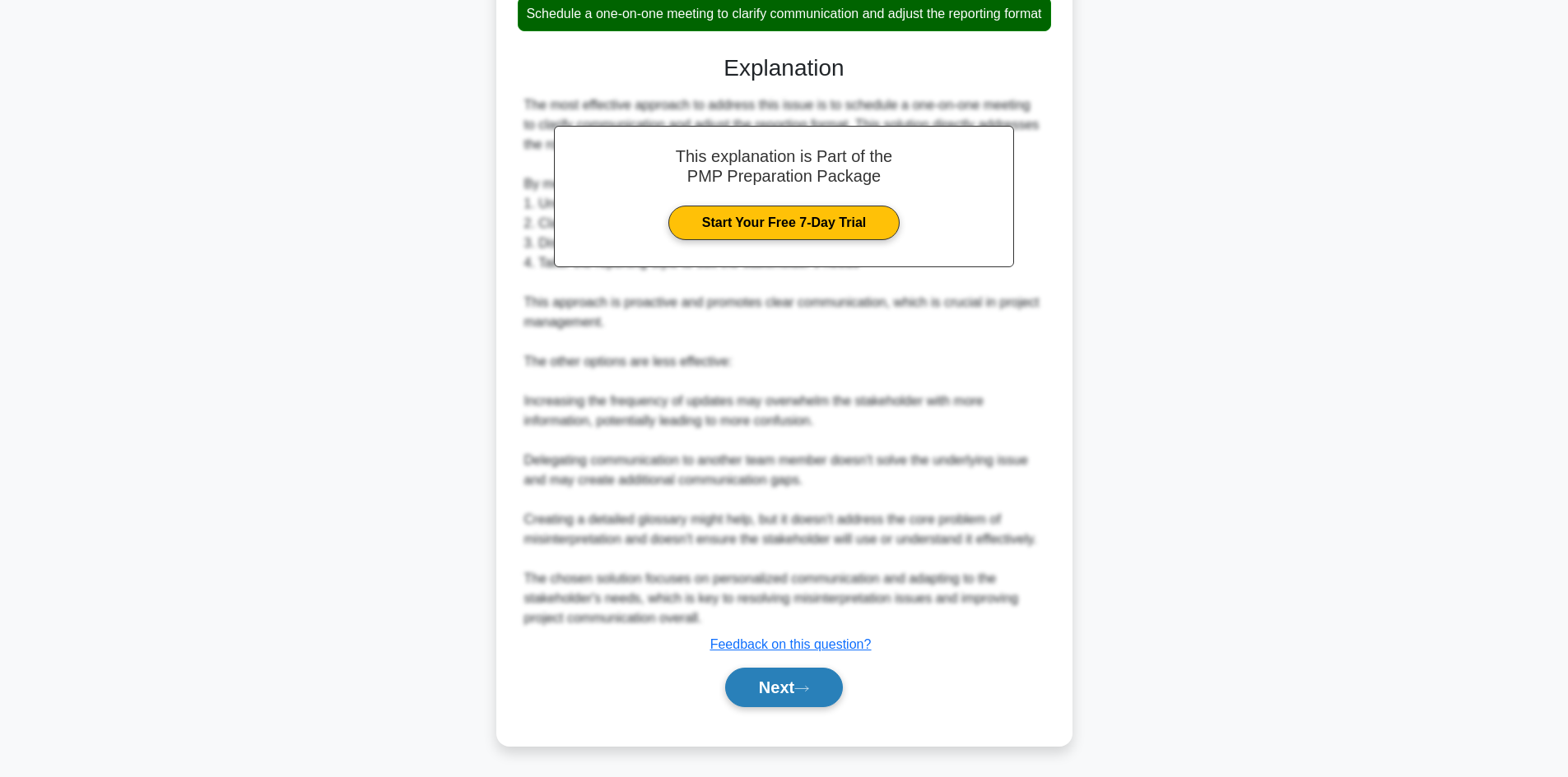
click at [762, 684] on button "Next" at bounding box center [783, 687] width 118 height 39
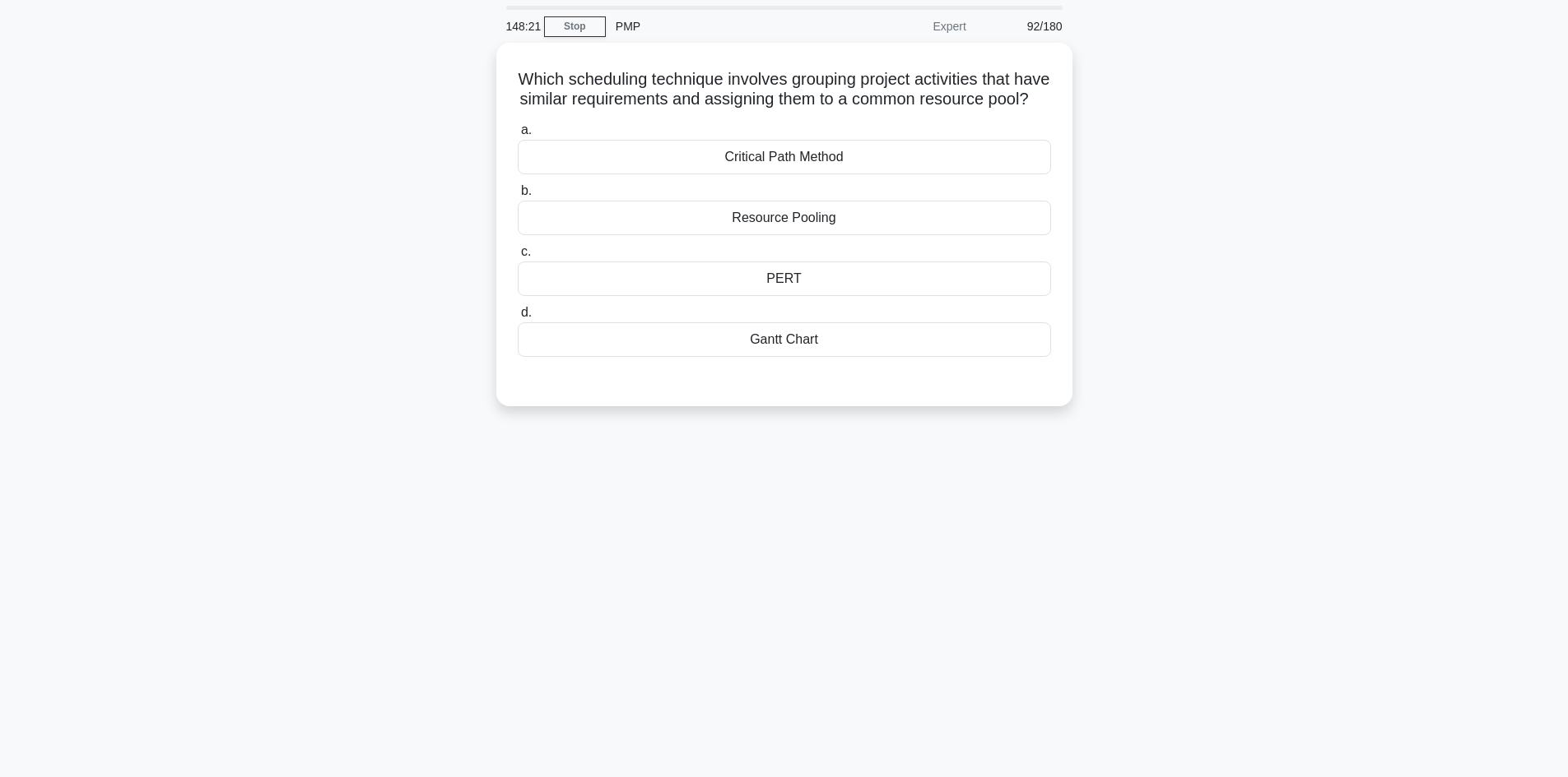
scroll to position [0, 0]
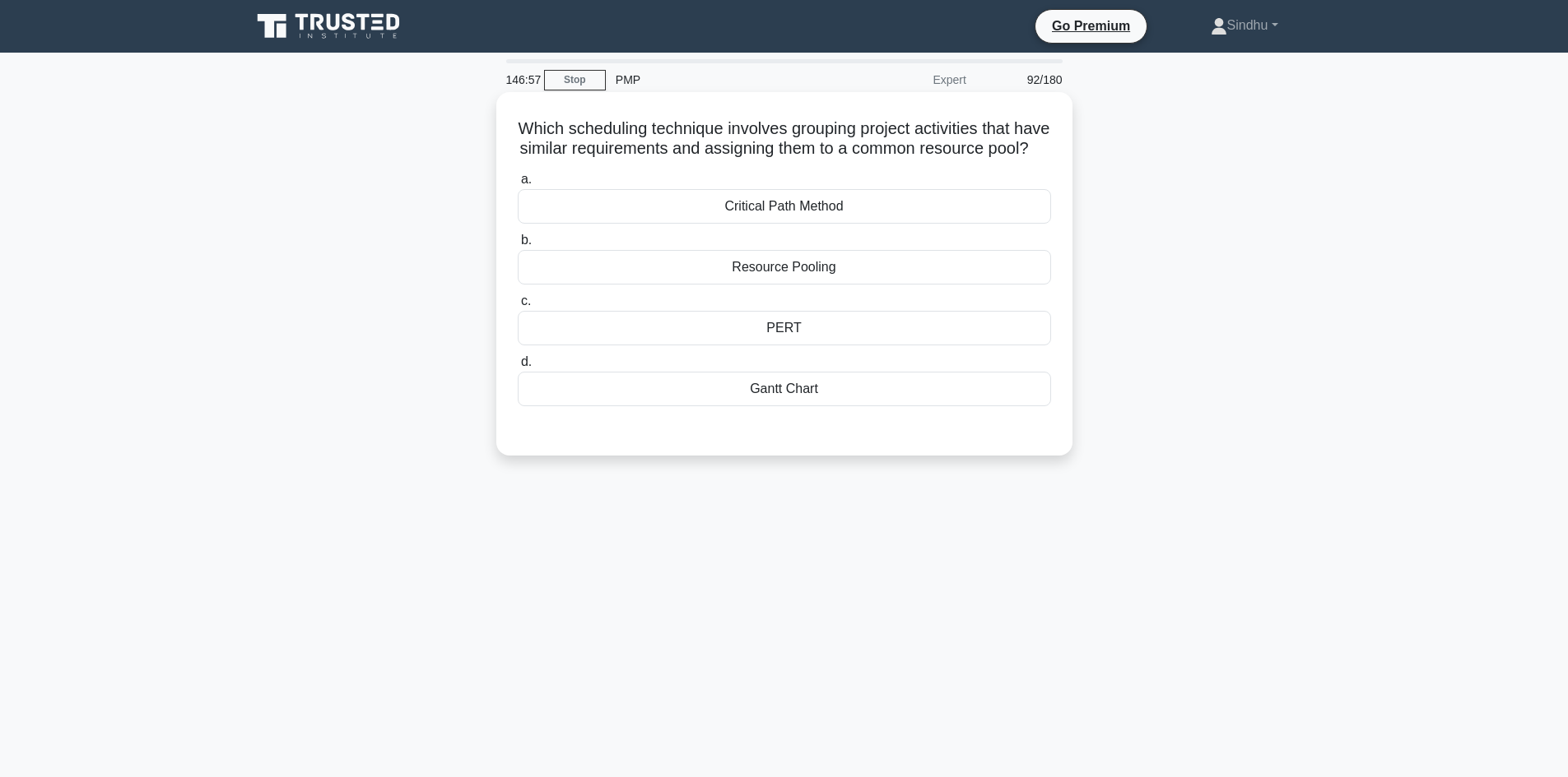
click at [807, 282] on div "Resource Pooling" at bounding box center [784, 267] width 533 height 34
click at [518, 246] on input "b. Resource Pooling" at bounding box center [518, 240] width 0 height 11
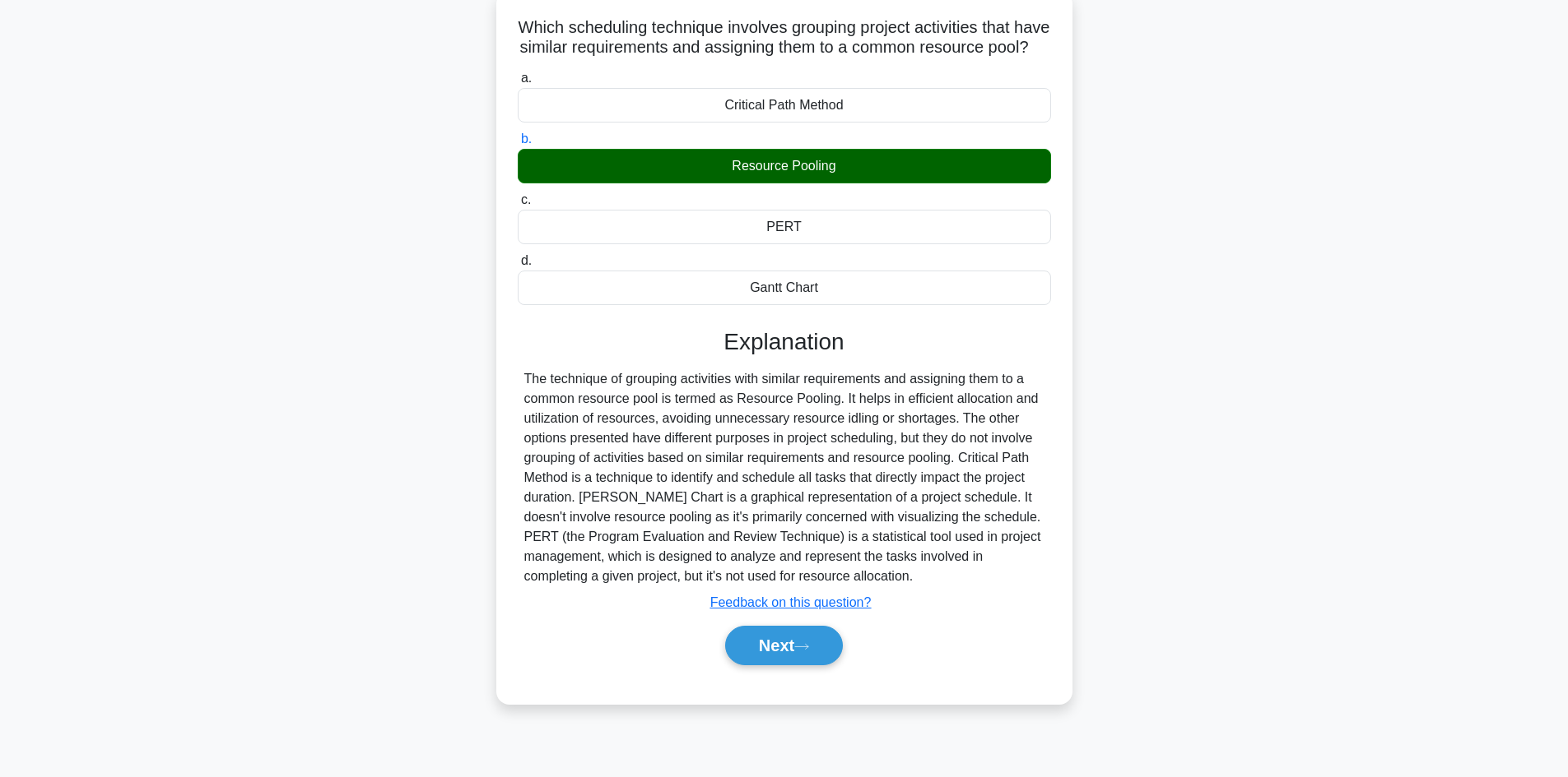
scroll to position [111, 0]
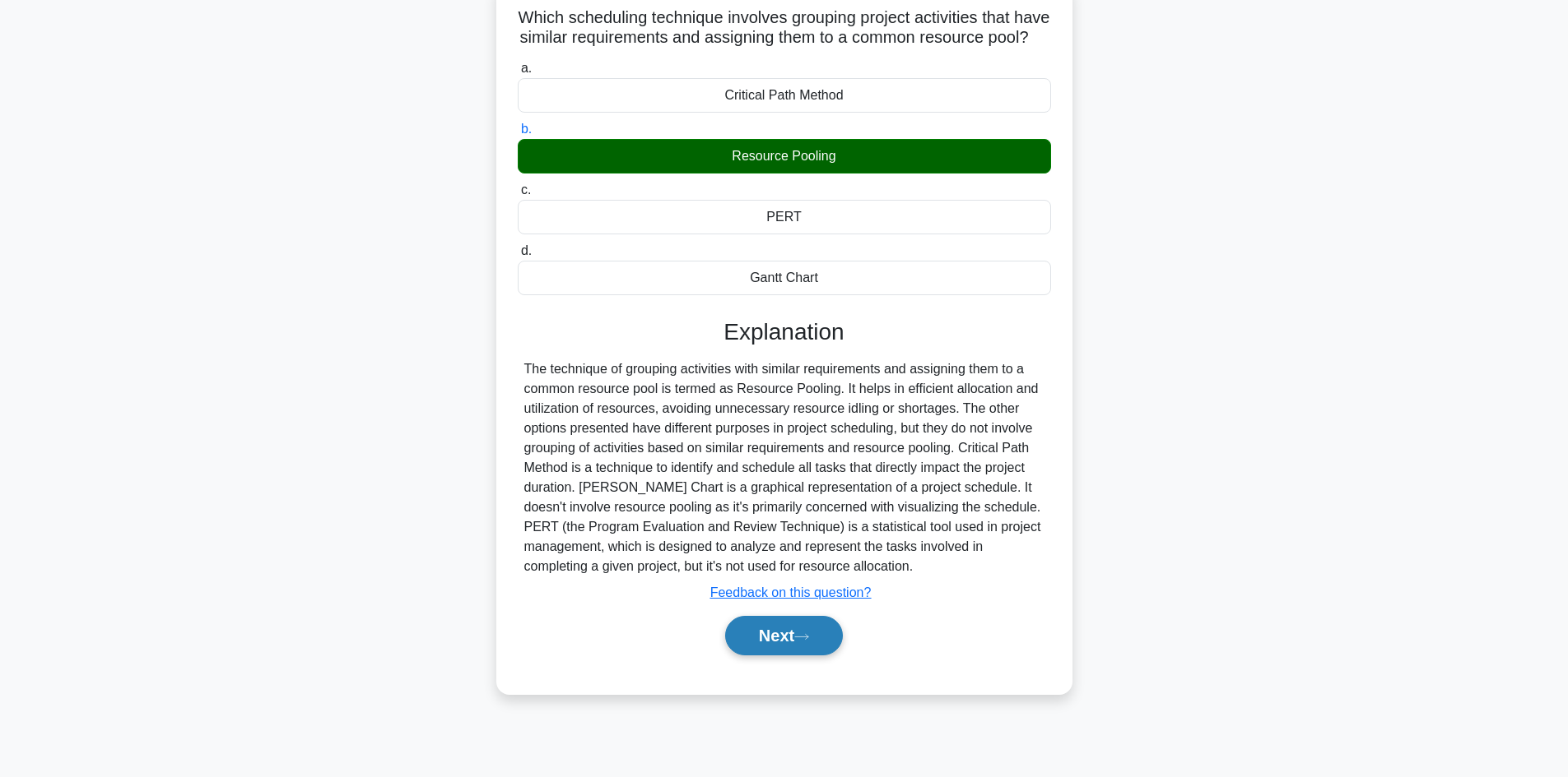
click at [779, 644] on button "Next" at bounding box center [783, 635] width 118 height 39
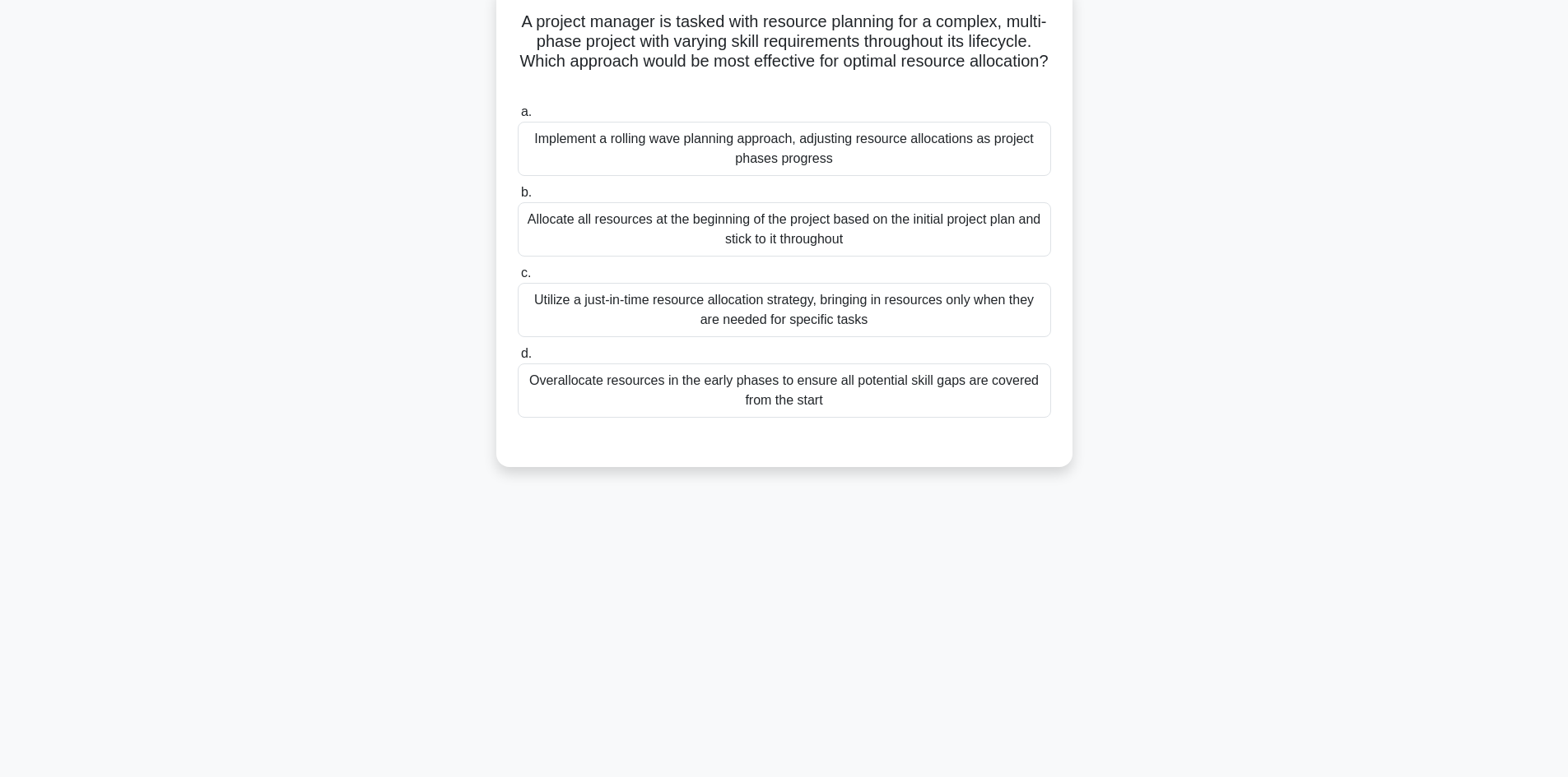
scroll to position [29, 0]
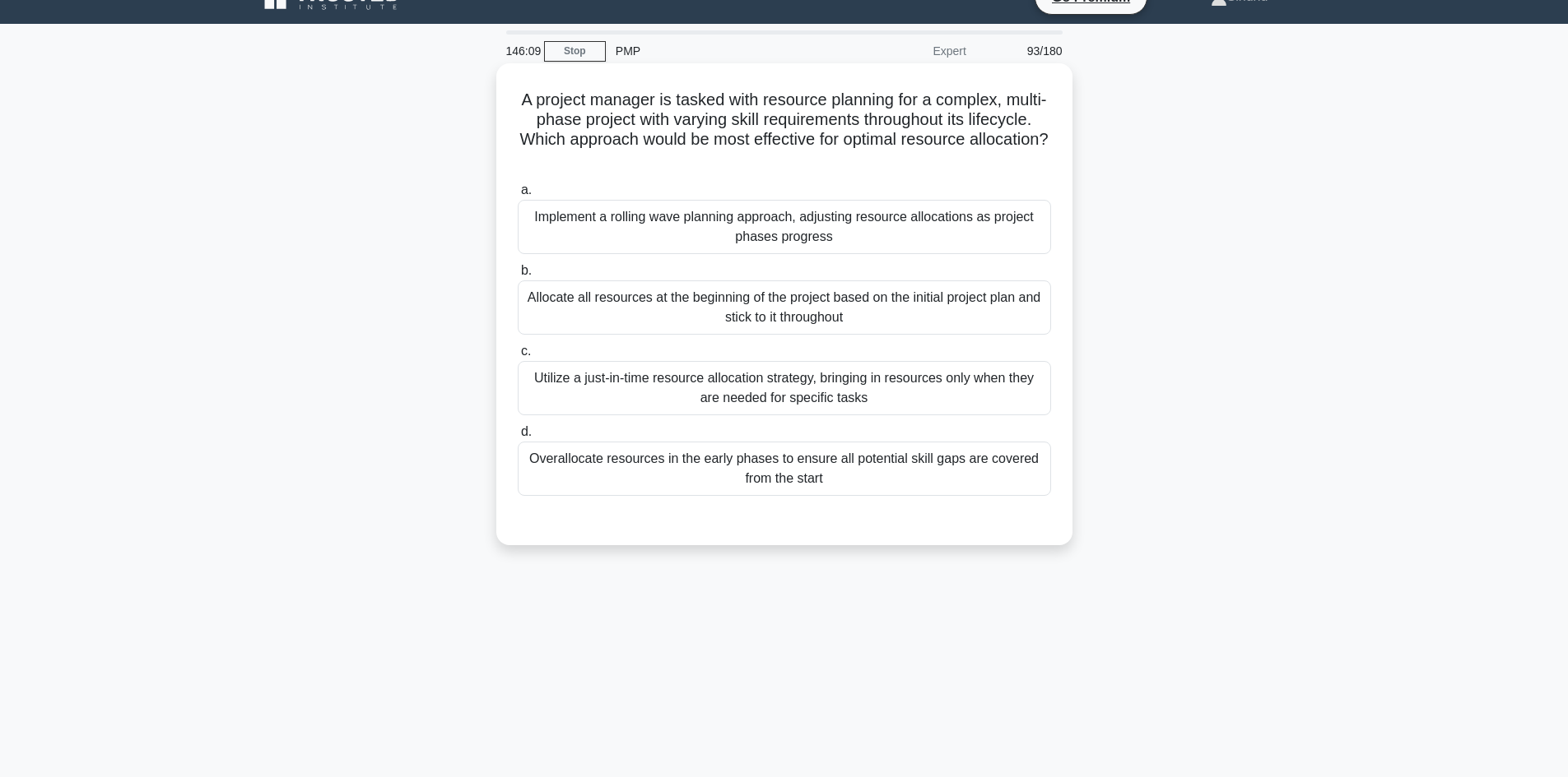
click at [708, 254] on div "Implement a rolling wave planning approach, adjusting resource allocations as p…" at bounding box center [784, 227] width 533 height 54
click at [518, 196] on input "a. Implement a rolling wave planning approach, adjusting resource allocations a…" at bounding box center [518, 190] width 0 height 11
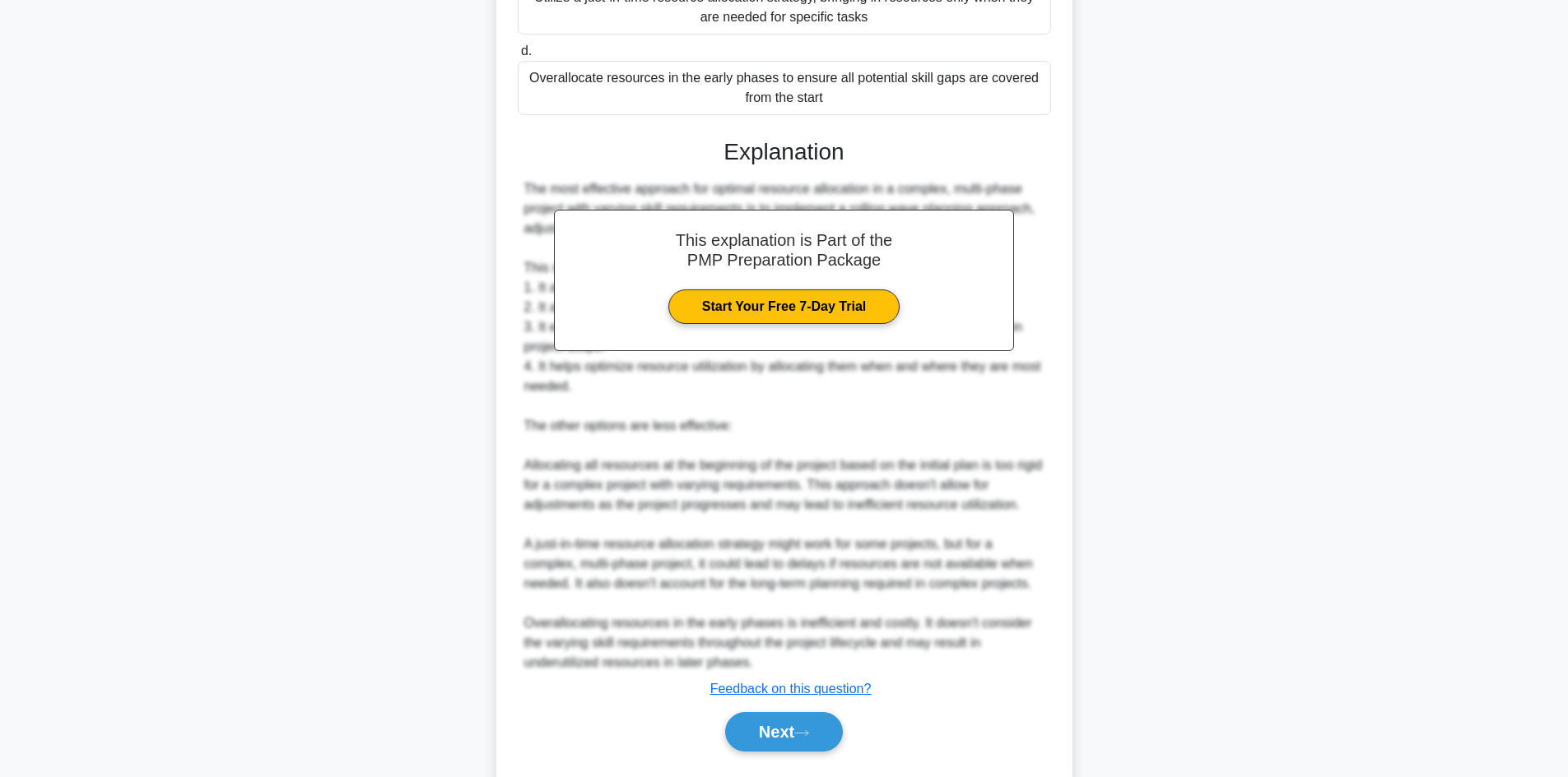
scroll to position [440, 0]
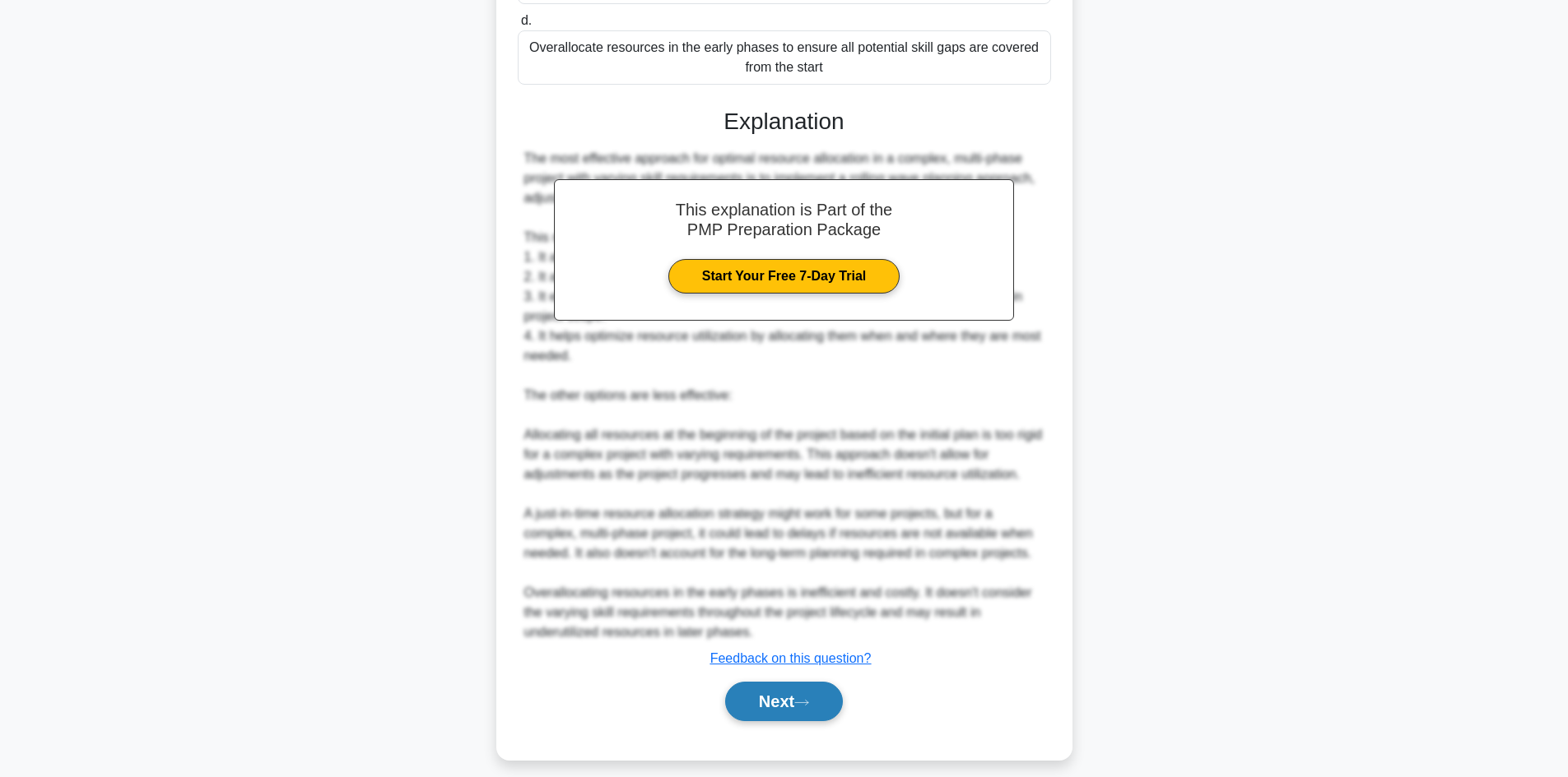
click at [743, 697] on button "Next" at bounding box center [783, 701] width 118 height 39
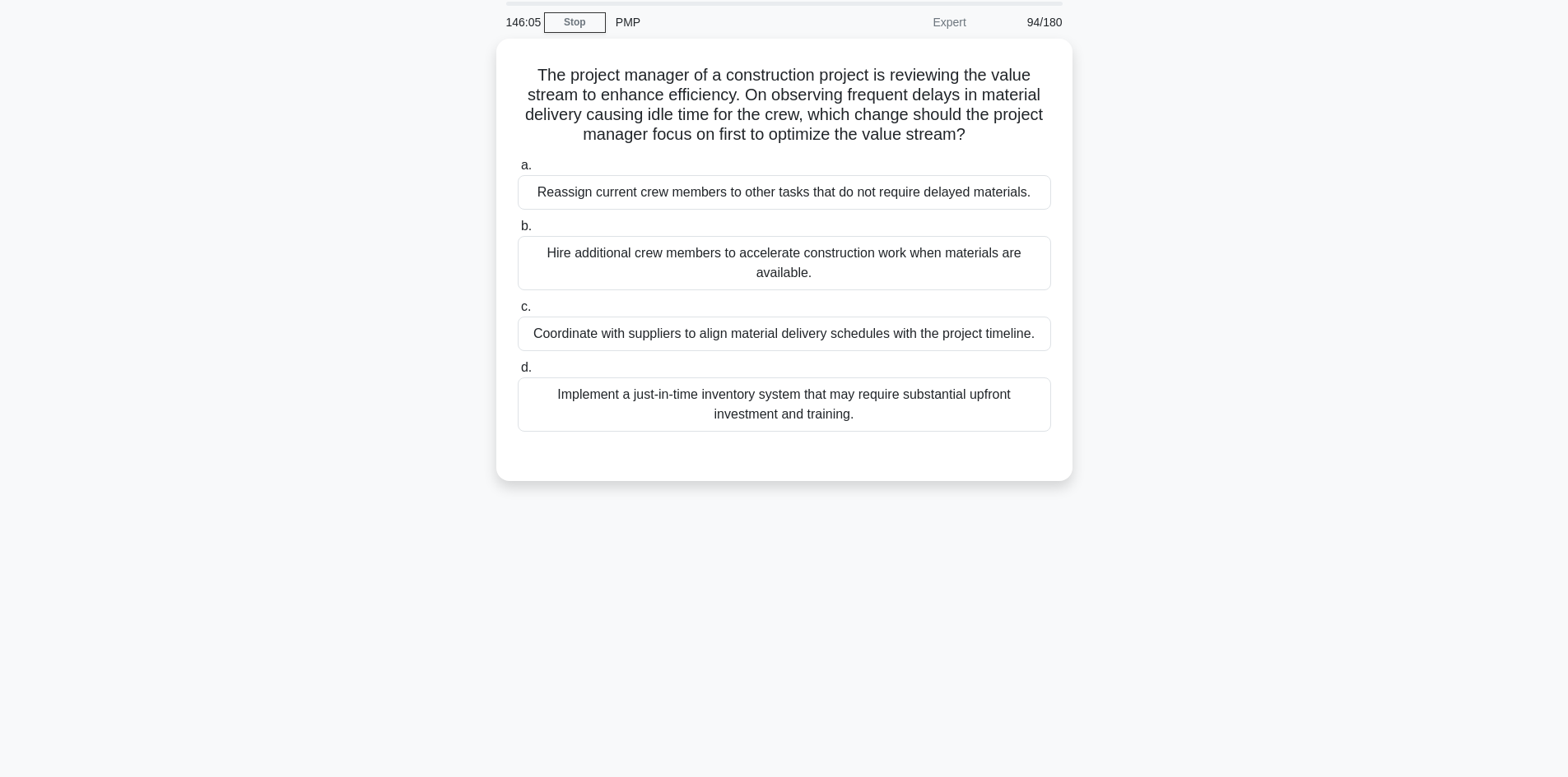
scroll to position [29, 0]
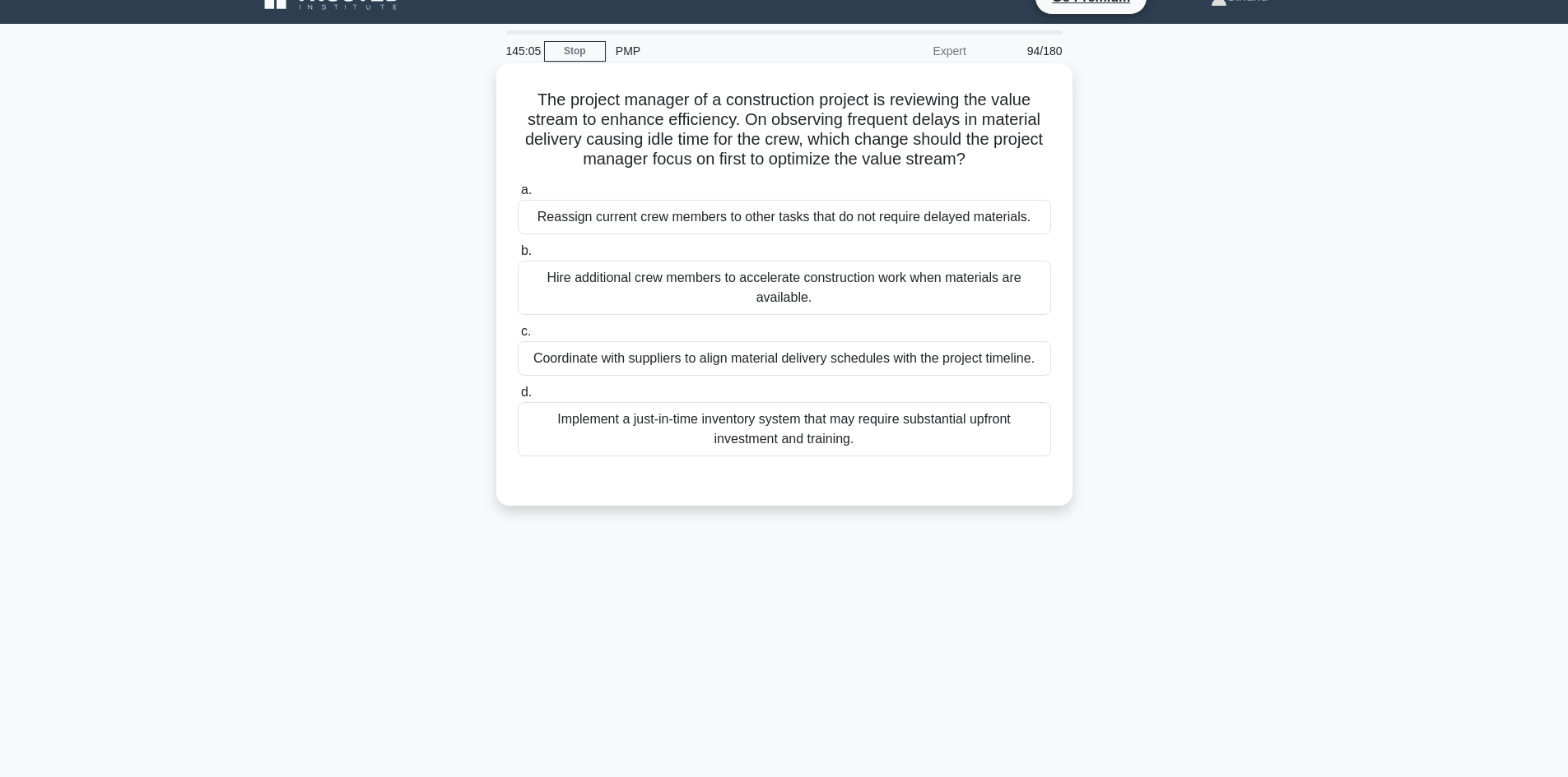
click at [821, 427] on div "Implement a just-in-time inventory system that may require substantial upfront …" at bounding box center [784, 429] width 533 height 54
click at [518, 399] on input "d. Implement a just-in-time inventory system that may require substantial upfro…" at bounding box center [518, 393] width 0 height 11
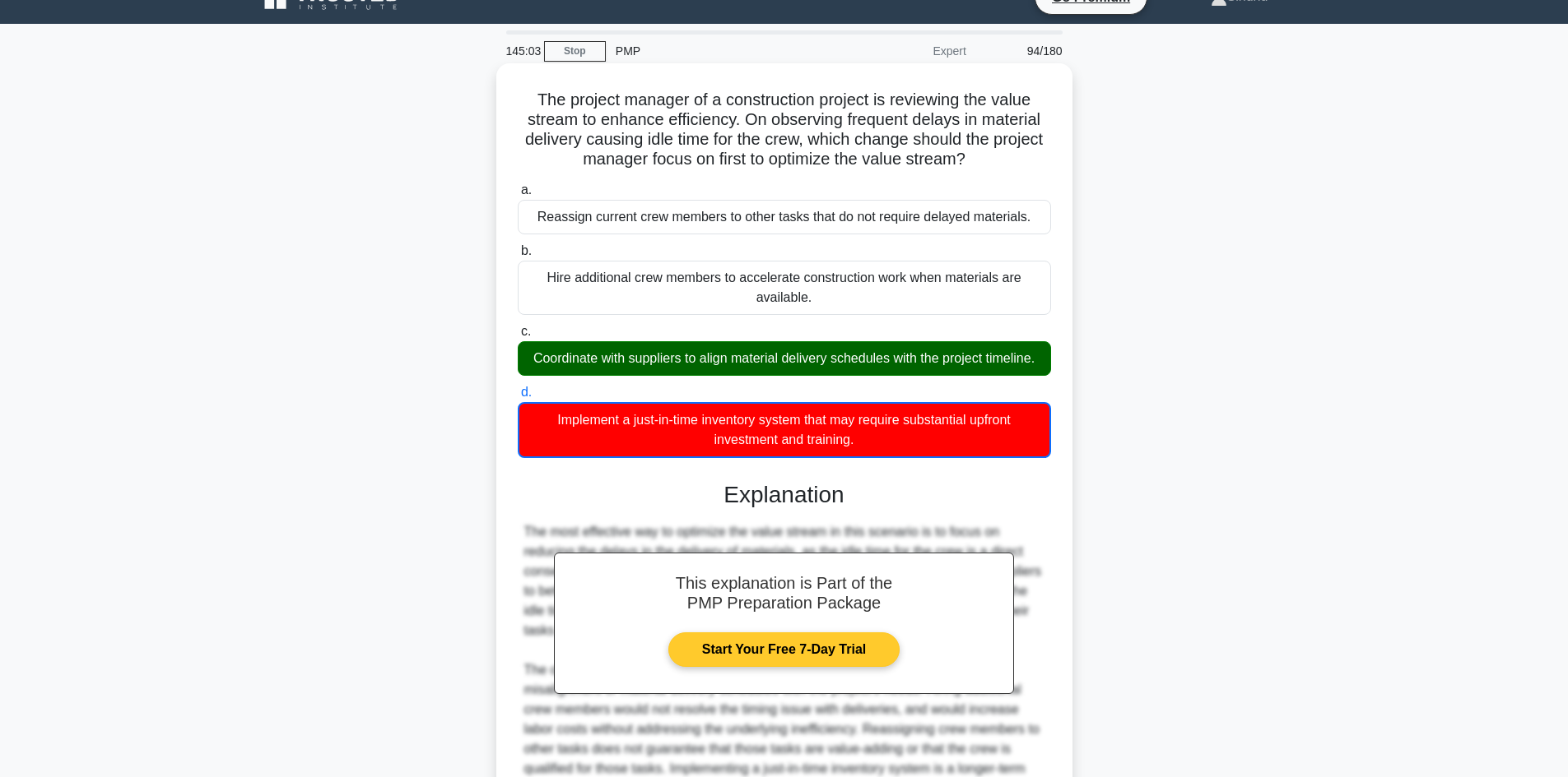
scroll to position [239, 0]
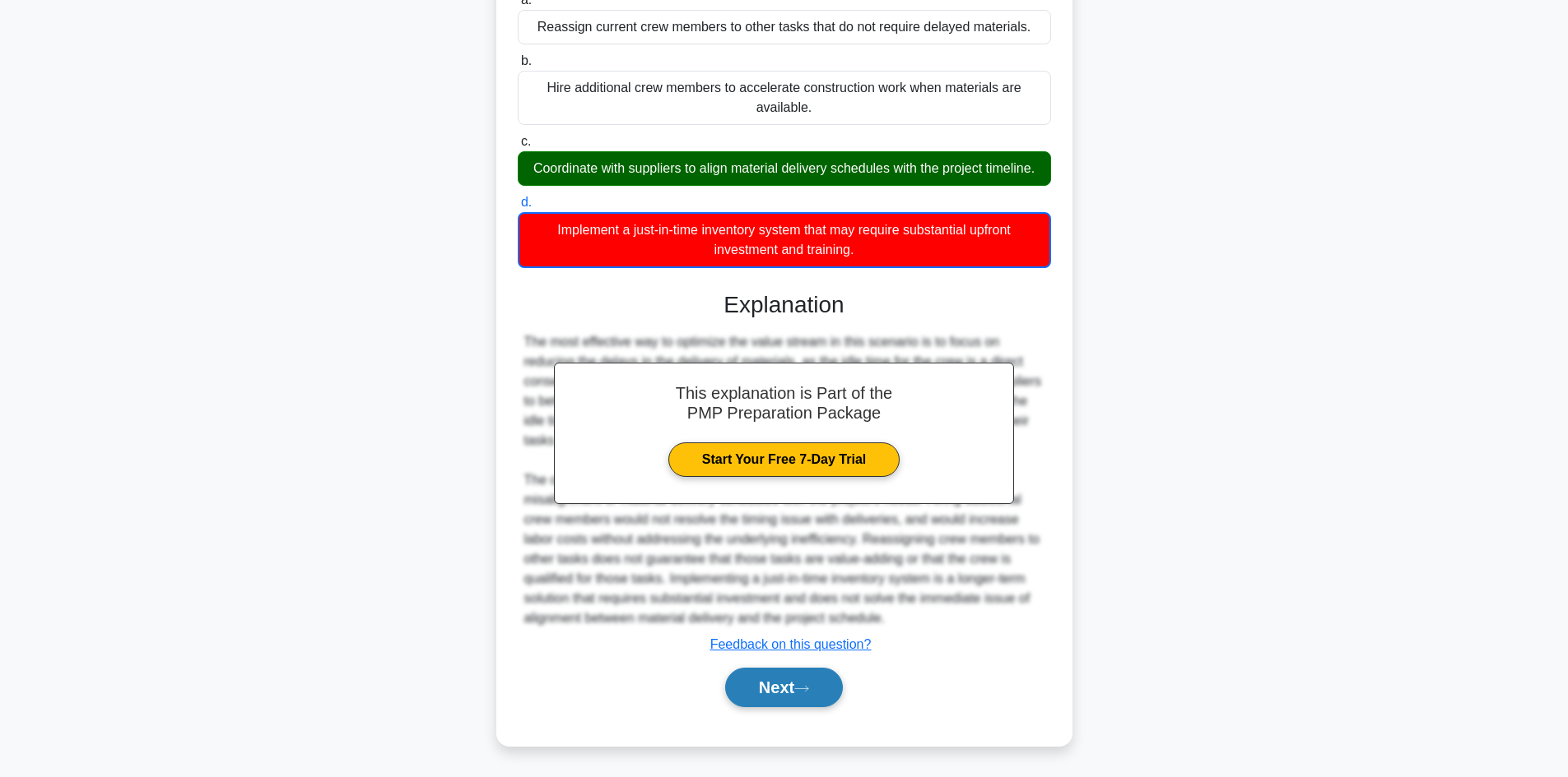
click at [767, 682] on button "Next" at bounding box center [783, 687] width 118 height 39
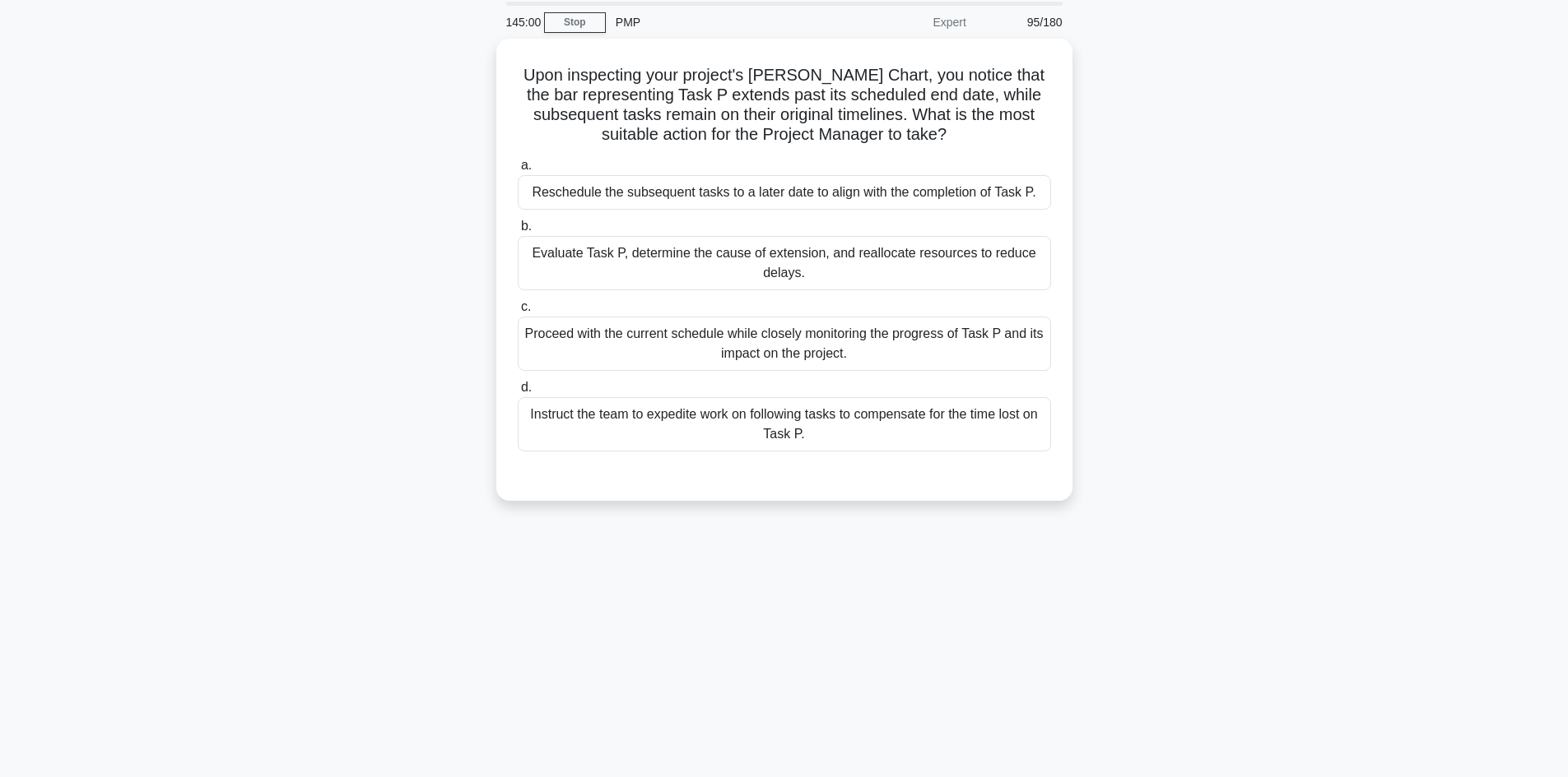
scroll to position [29, 0]
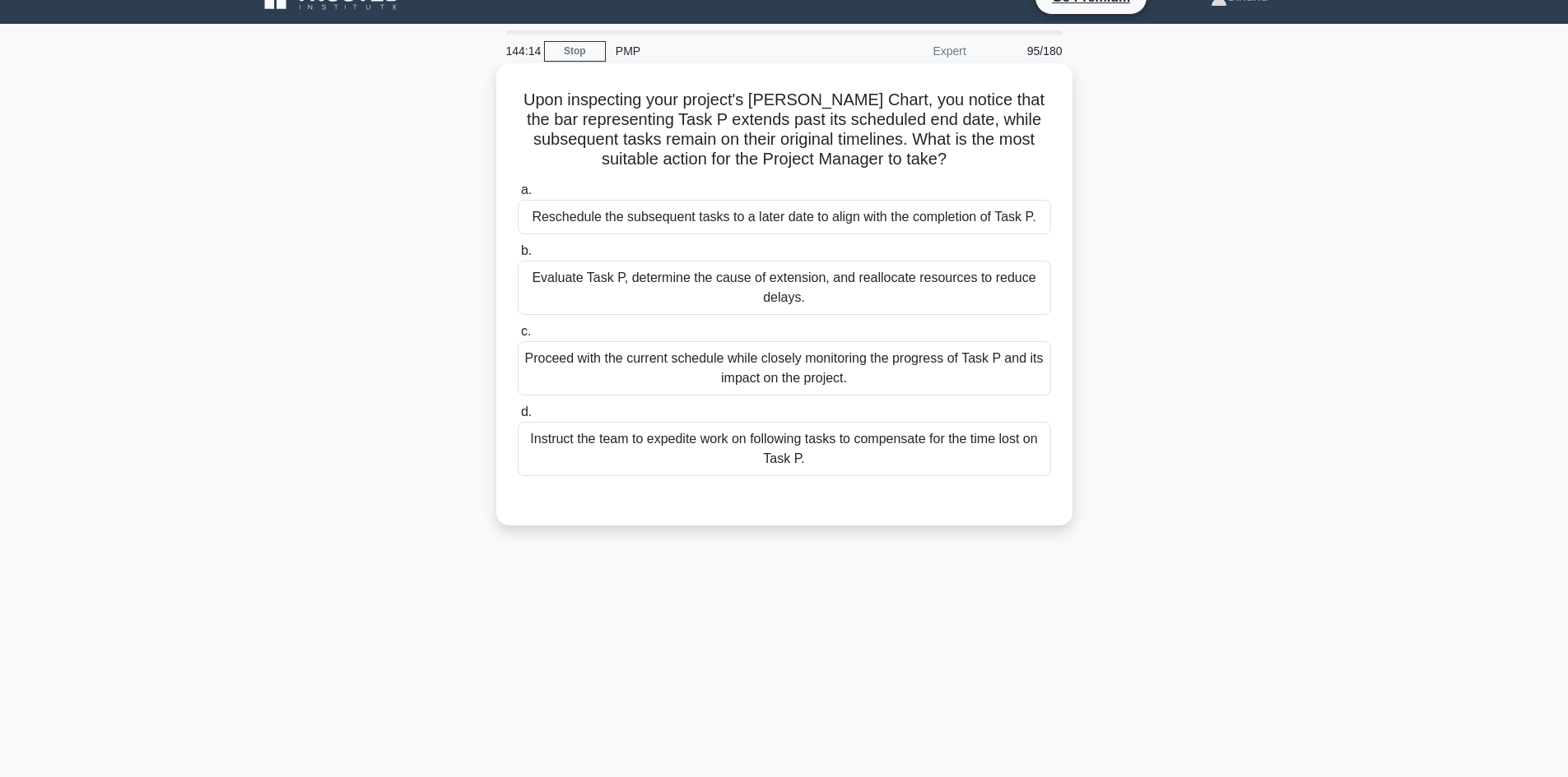
click at [851, 288] on div "Evaluate Task P, determine the cause of extension, and reallocate resources to …" at bounding box center [784, 288] width 533 height 54
click at [518, 257] on input "b. Evaluate Task P, determine the cause of extension, and reallocate resources …" at bounding box center [518, 251] width 0 height 11
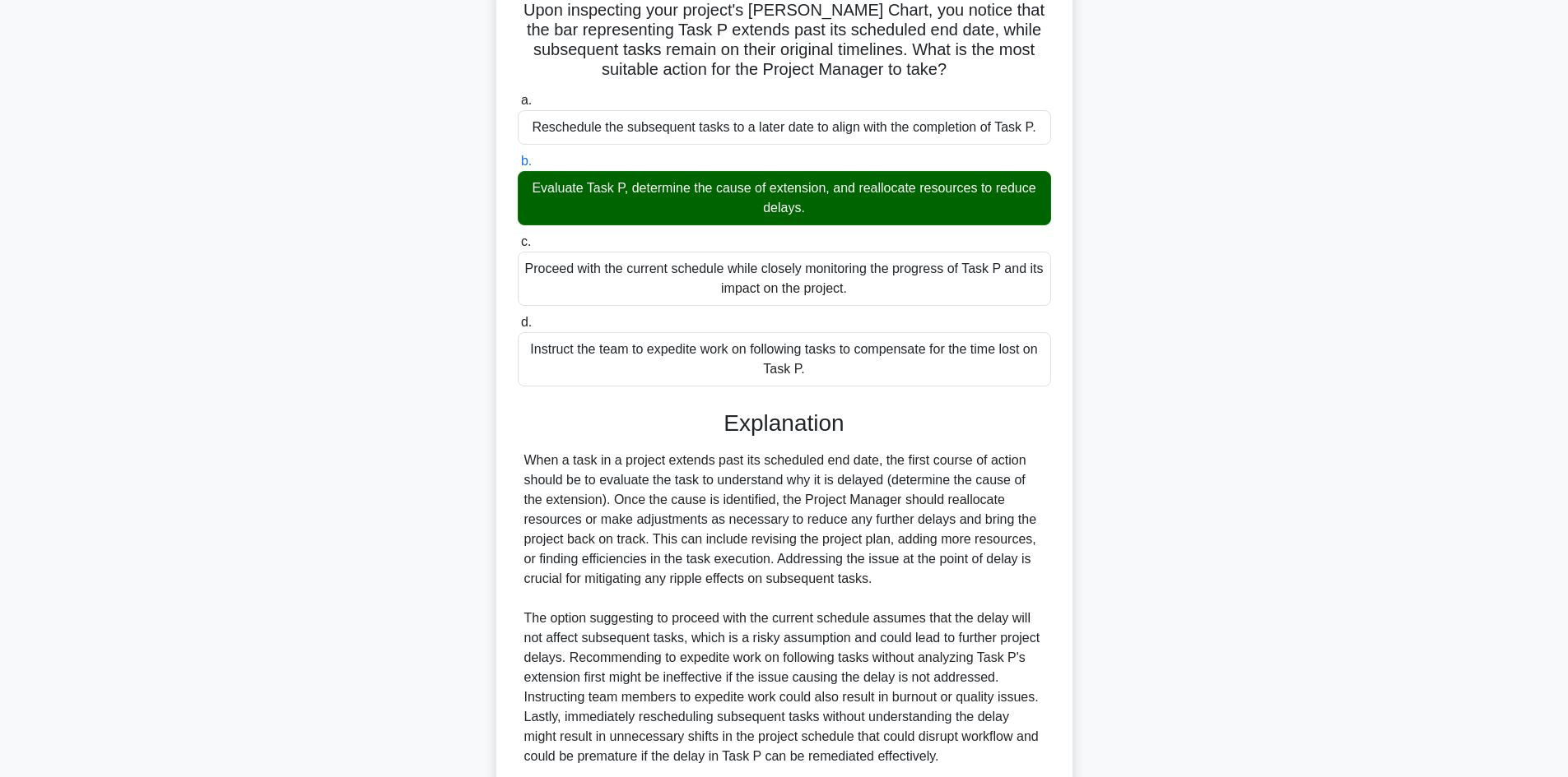
scroll to position [258, 0]
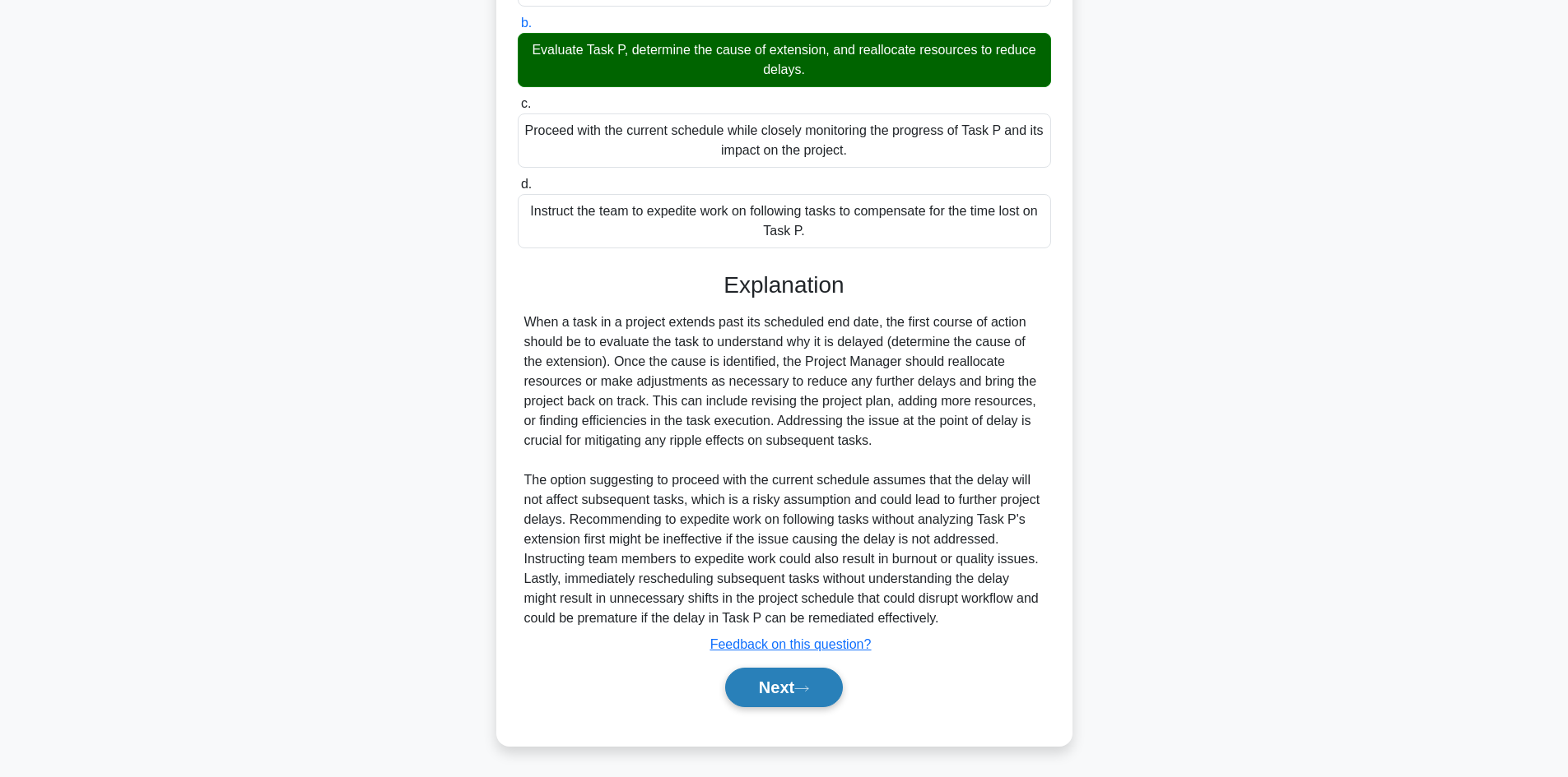
click at [798, 689] on button "Next" at bounding box center [783, 687] width 118 height 39
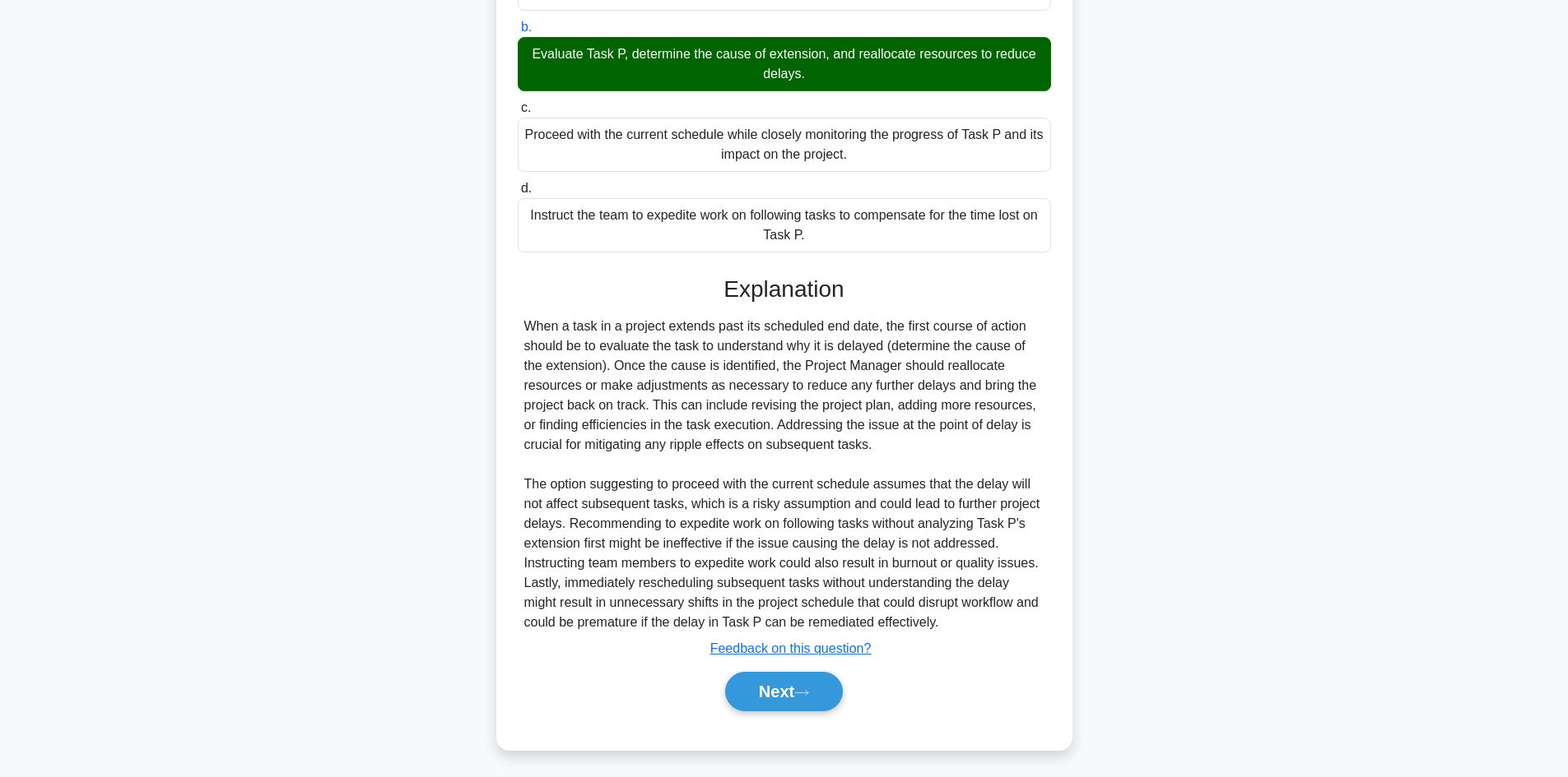
scroll to position [111, 0]
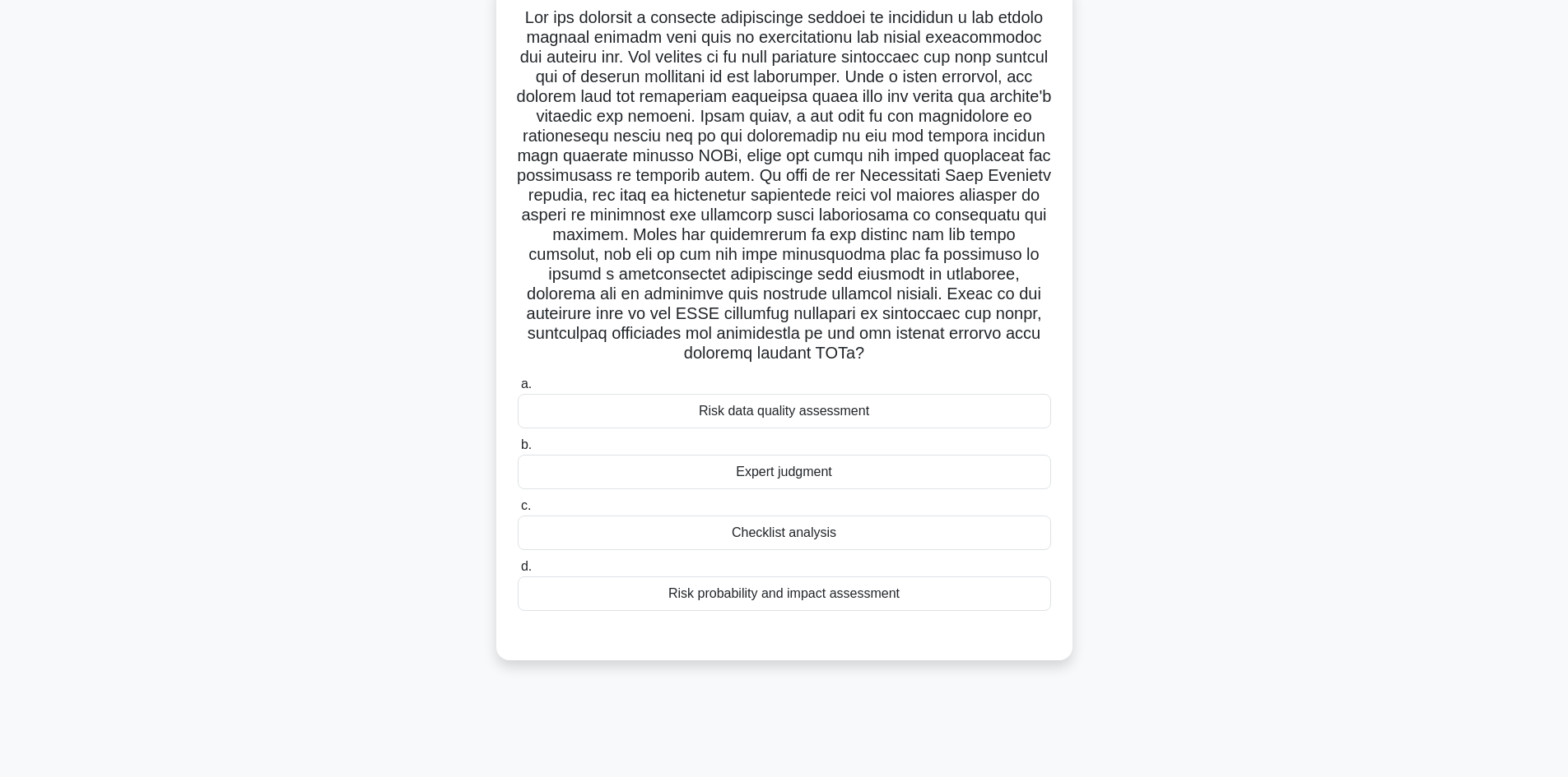
click at [836, 600] on div "Risk probability and impact assessment" at bounding box center [784, 594] width 533 height 34
click at [518, 573] on input "d. Risk probability and impact assessment" at bounding box center [518, 567] width 0 height 11
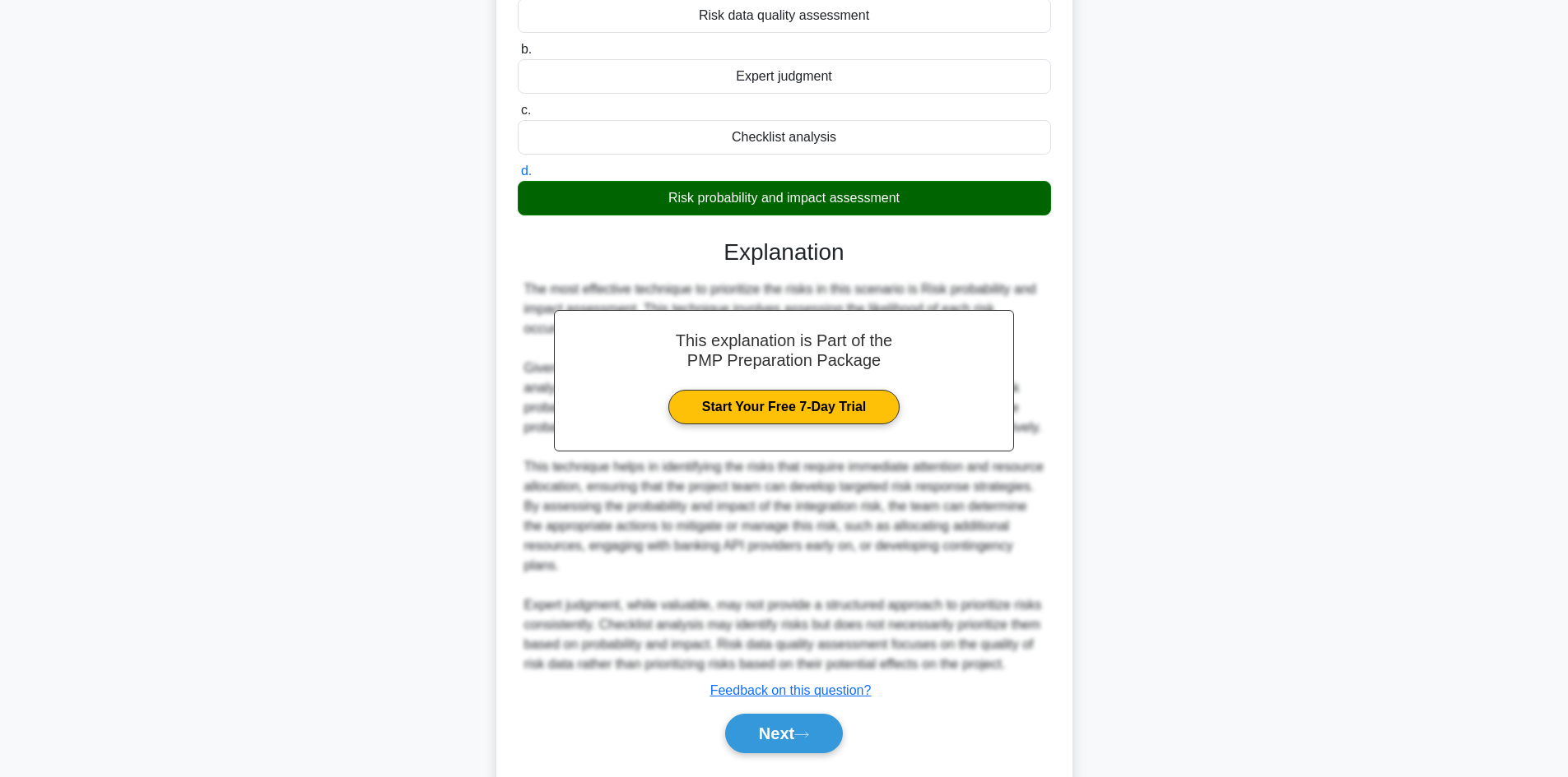
scroll to position [574, 0]
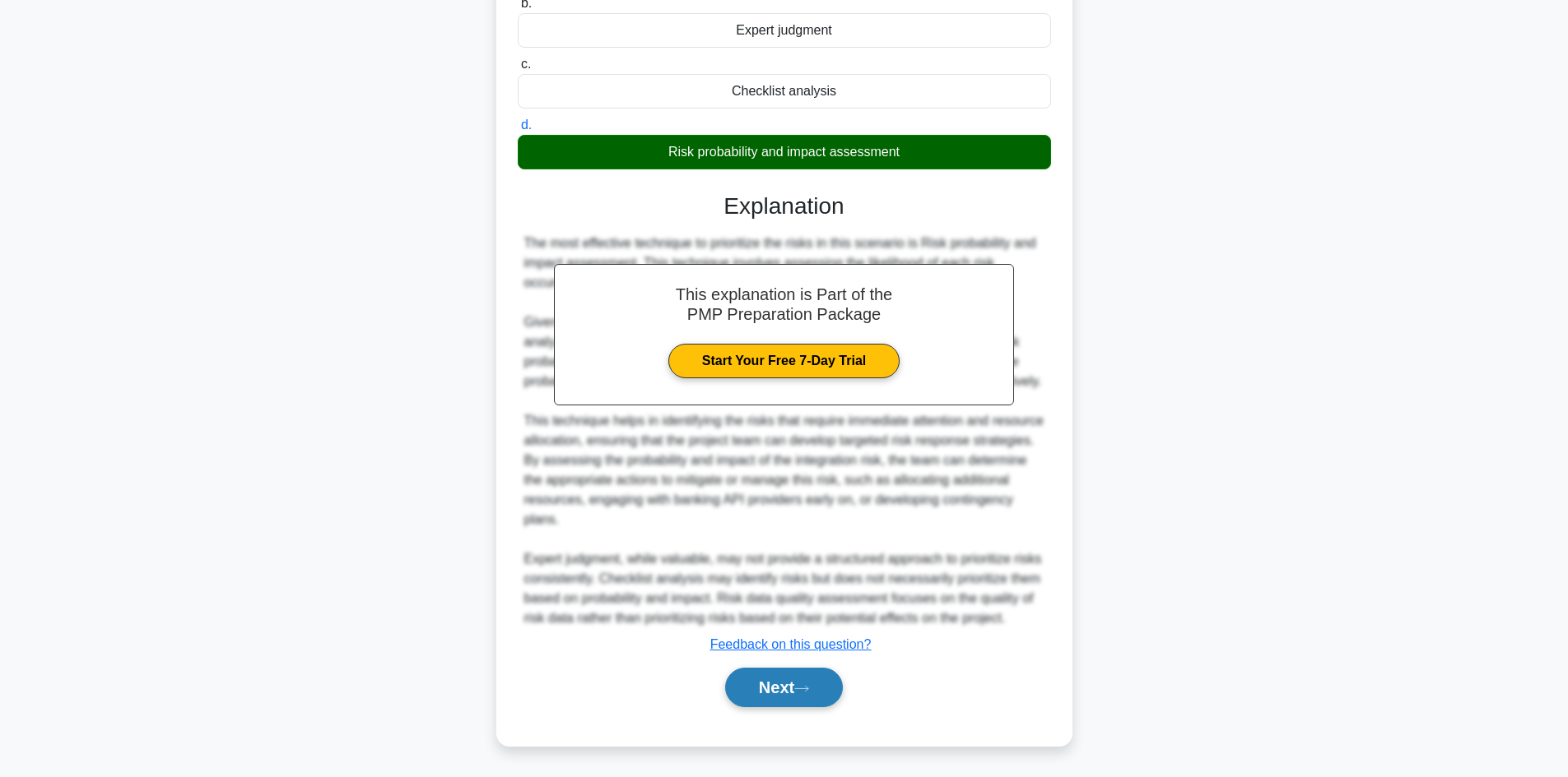
click at [753, 682] on button "Next" at bounding box center [783, 687] width 118 height 39
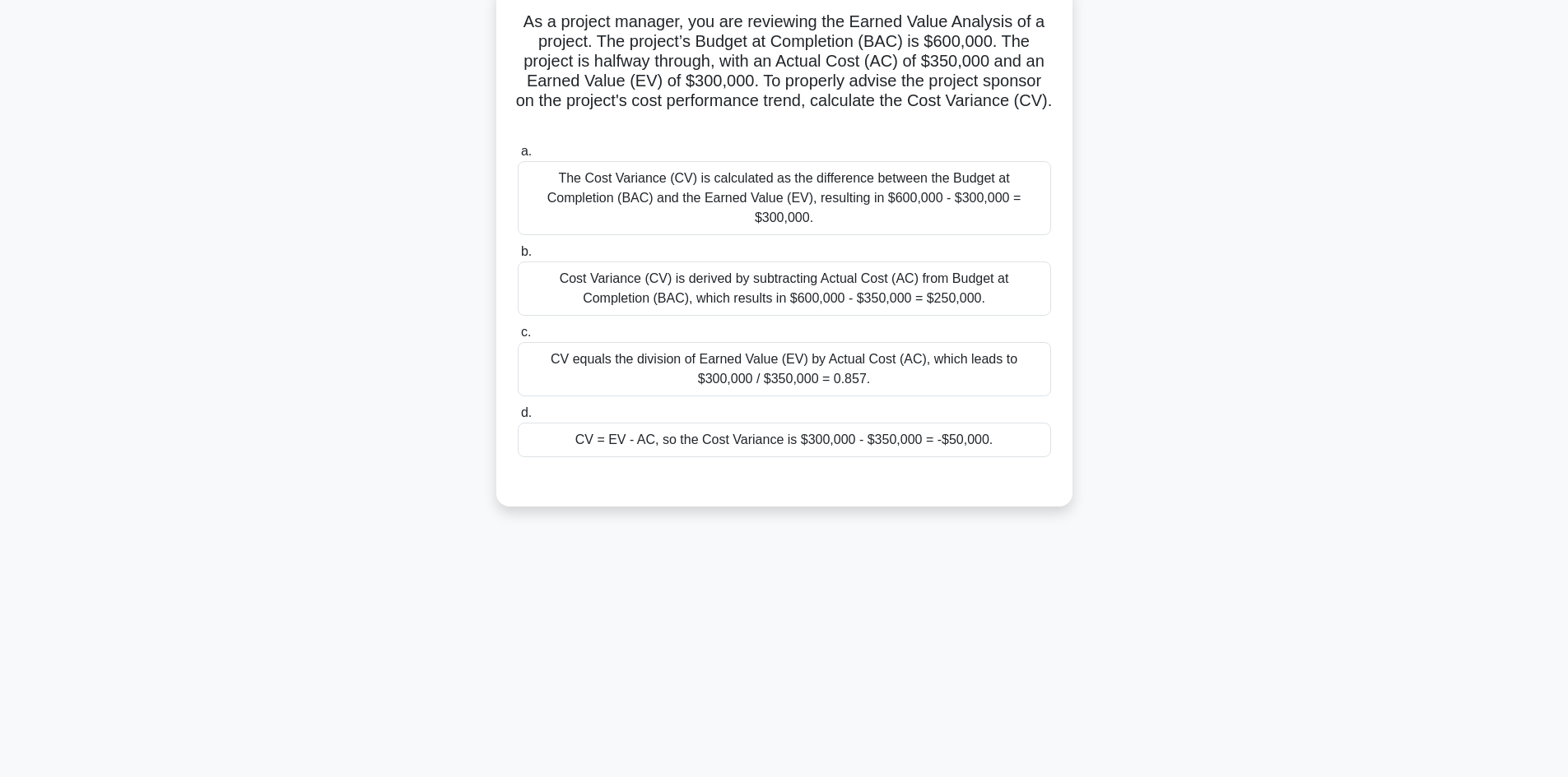
scroll to position [111, 0]
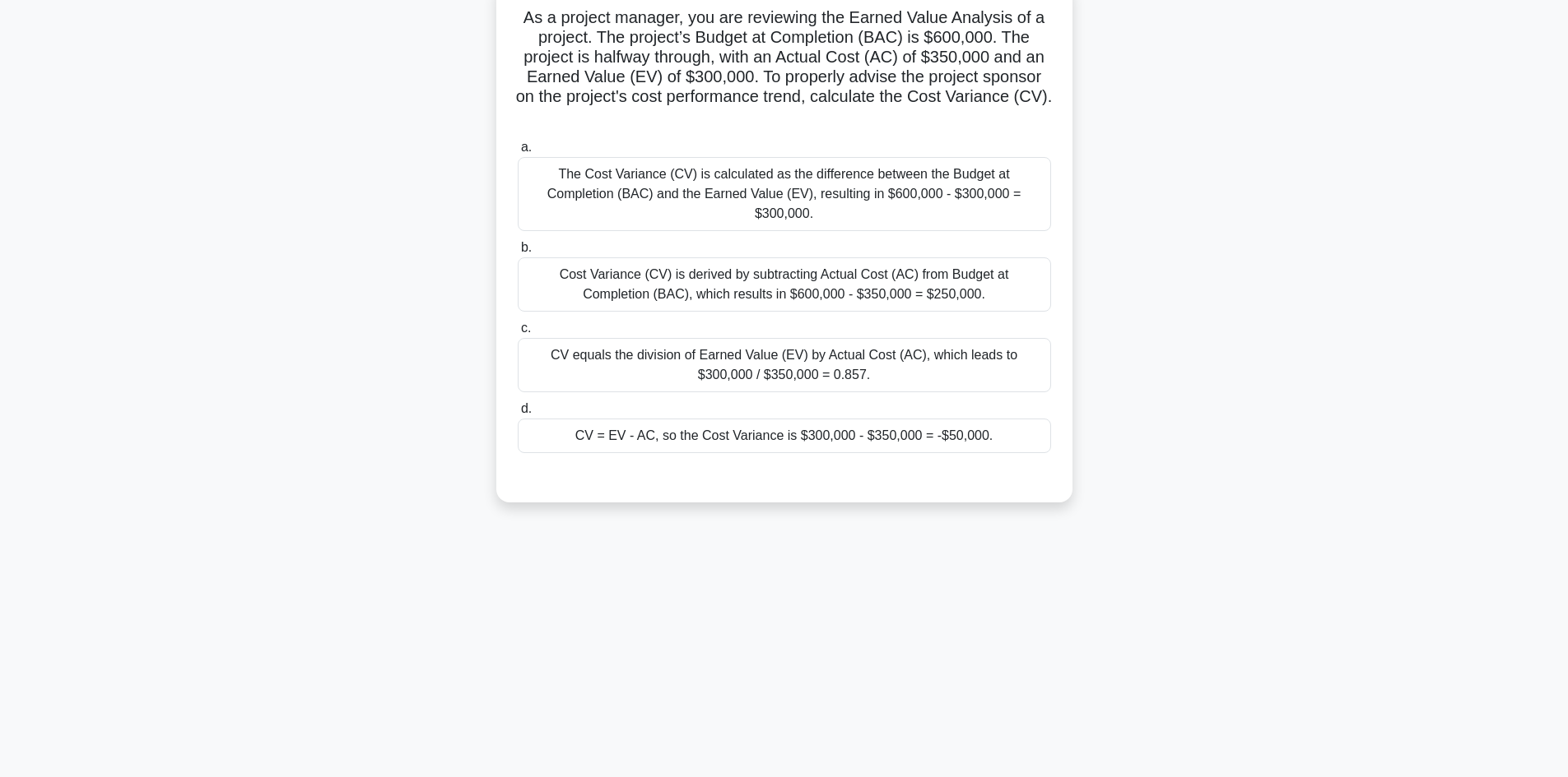
click at [868, 419] on div "CV = EV - AC, so the Cost Variance is $300,000 - $350,000 = -$50,000." at bounding box center [784, 435] width 533 height 34
click at [518, 404] on input "d. CV = EV - AC, so the Cost Variance is $300,000 - $350,000 = -$50,000." at bounding box center [518, 409] width 0 height 11
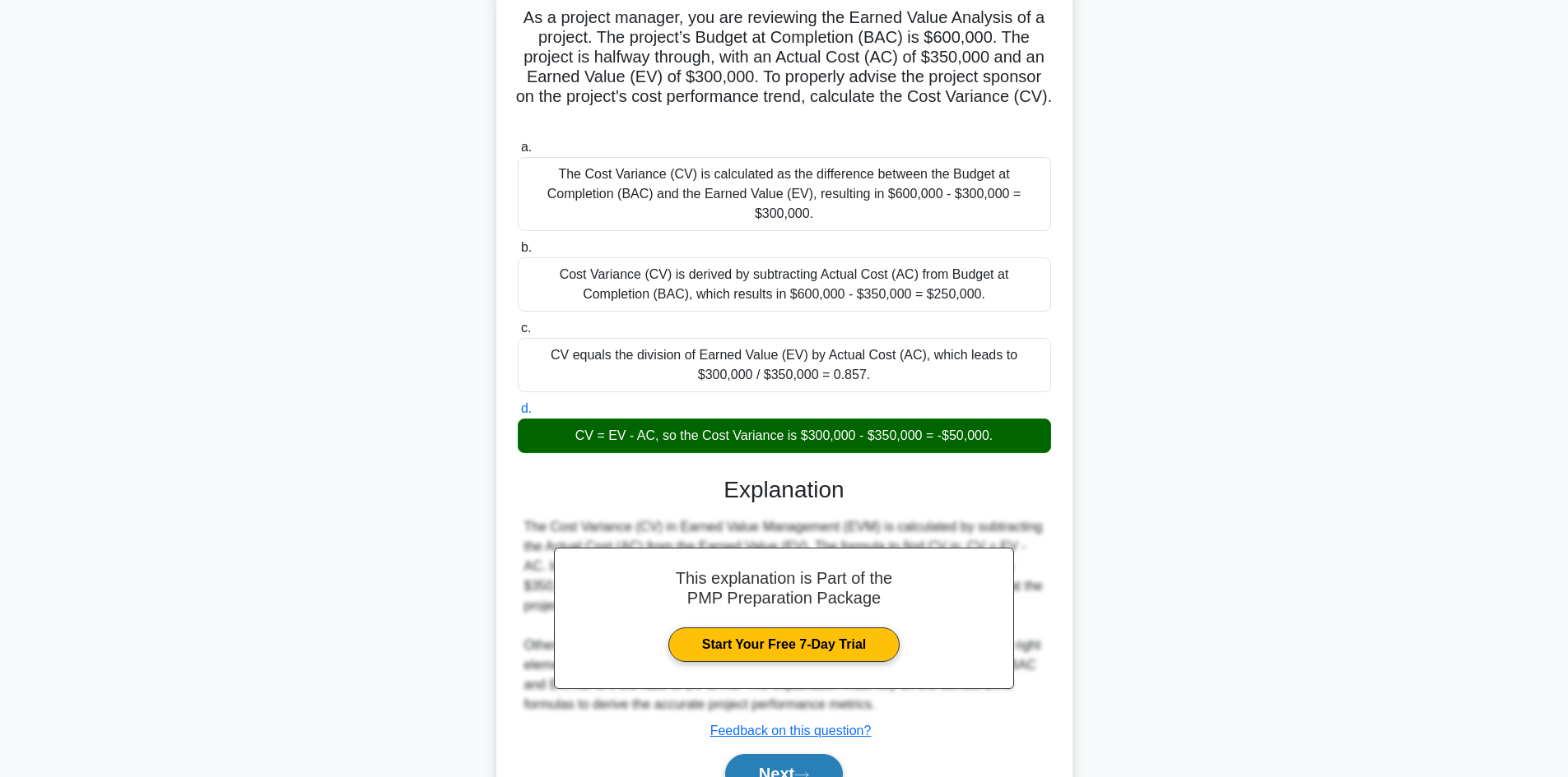
click at [759, 754] on button "Next" at bounding box center [783, 774] width 118 height 39
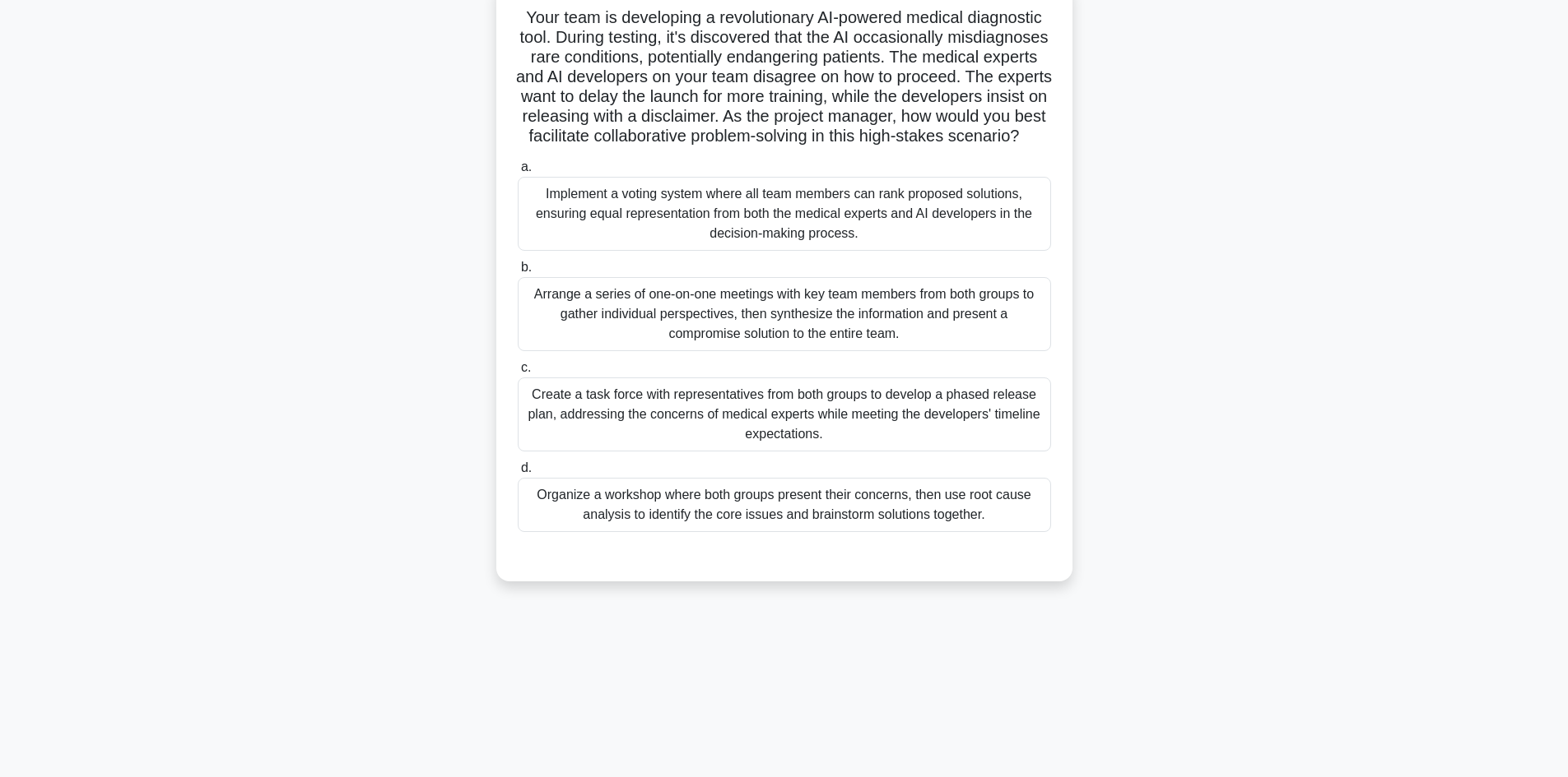
click at [694, 338] on div "Arrange a series of one-on-one meetings with key team members from both groups …" at bounding box center [784, 314] width 533 height 74
click at [518, 273] on input "b. Arrange a series of one-on-one meetings with key team members from both grou…" at bounding box center [518, 268] width 0 height 11
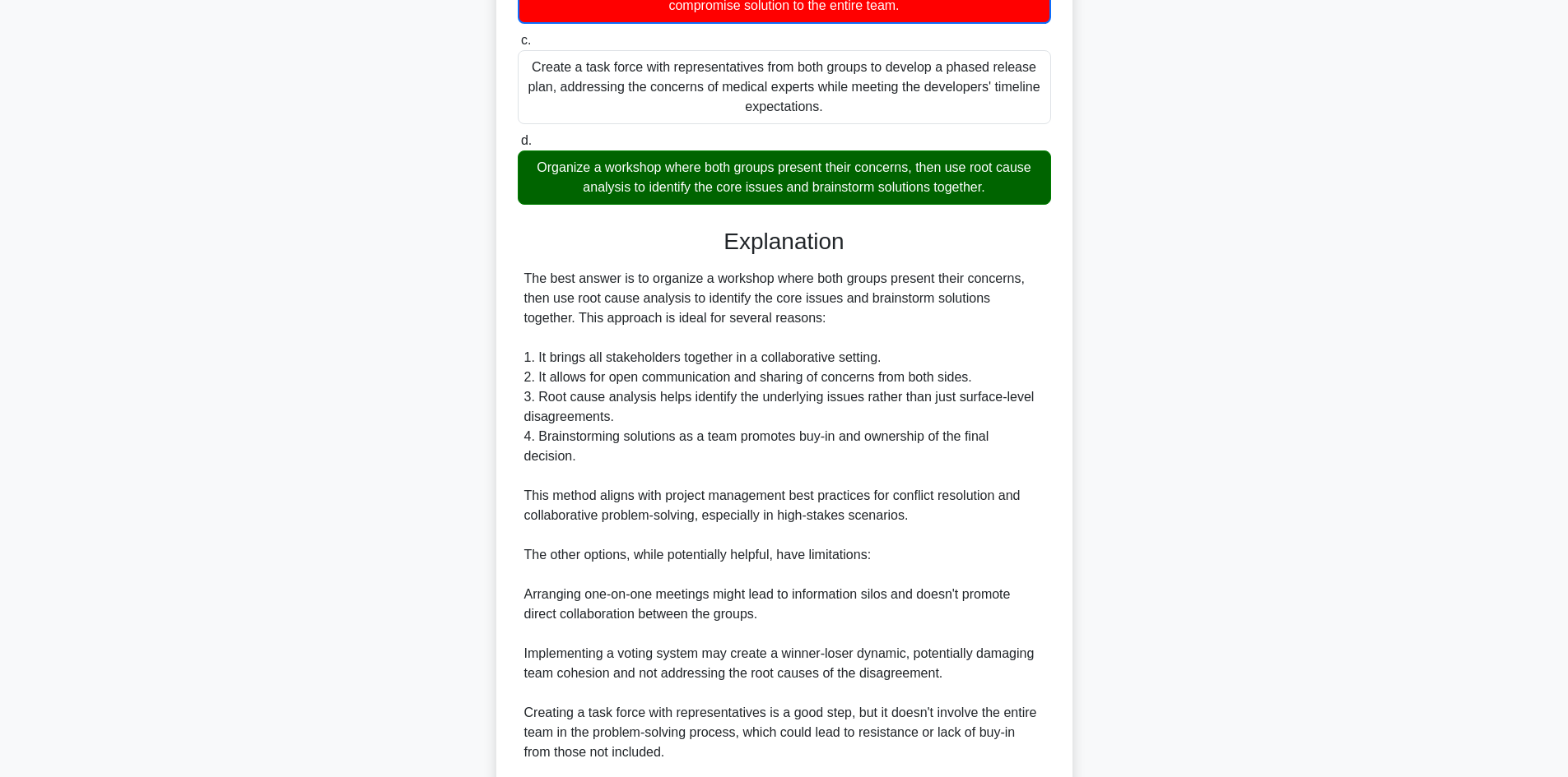
scroll to position [674, 0]
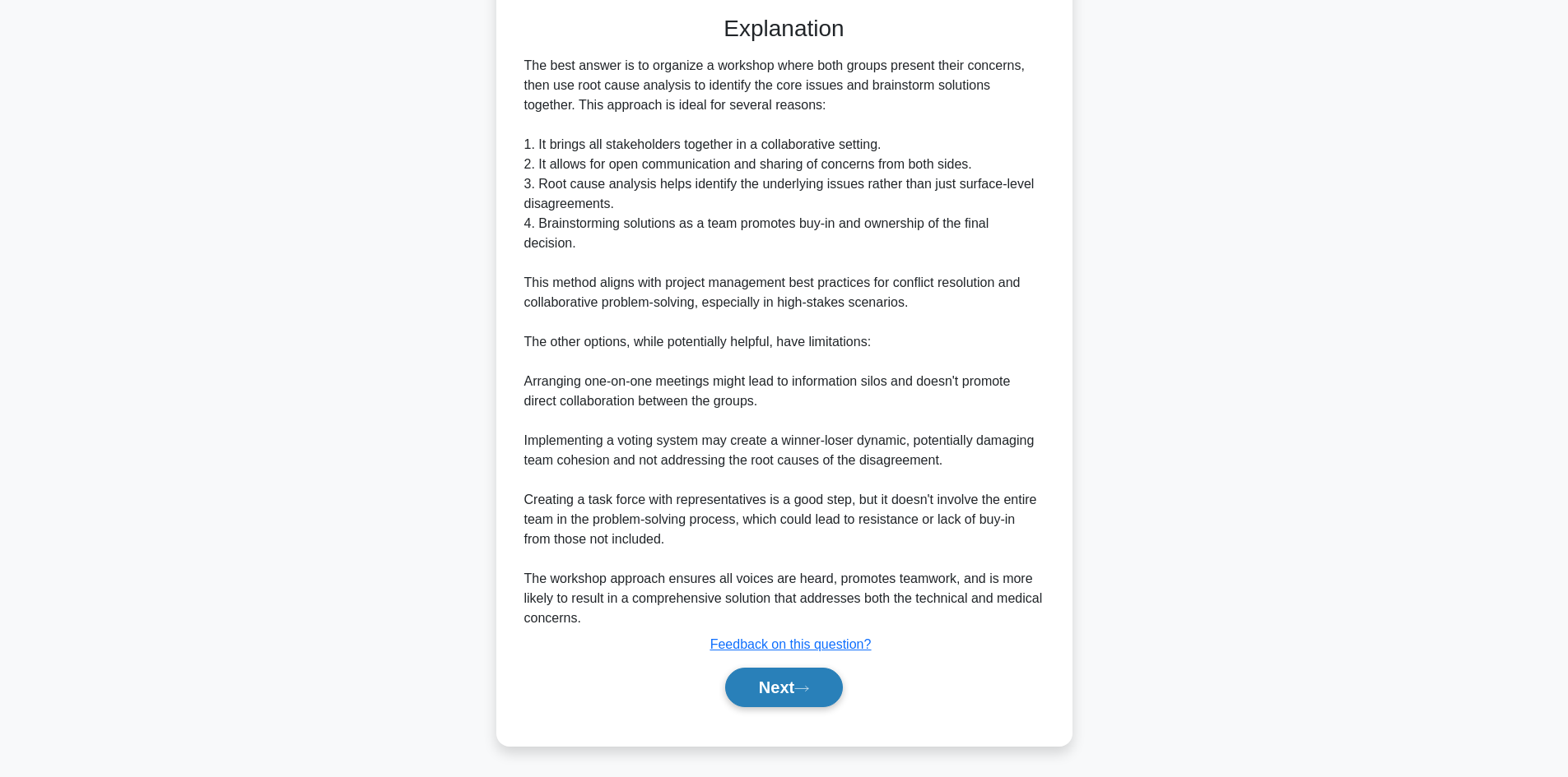
click at [797, 697] on button "Next" at bounding box center [783, 687] width 118 height 39
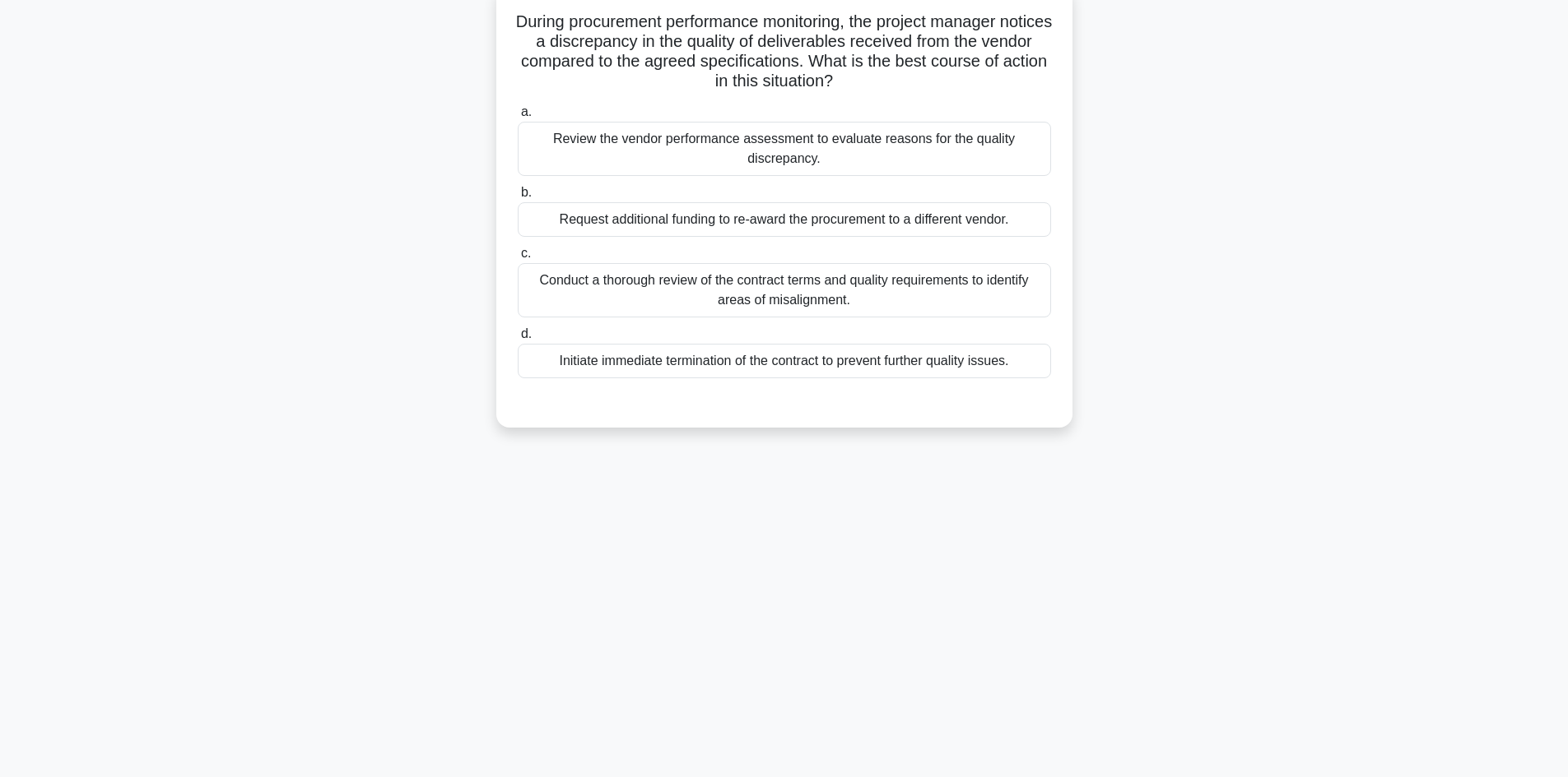
scroll to position [0, 0]
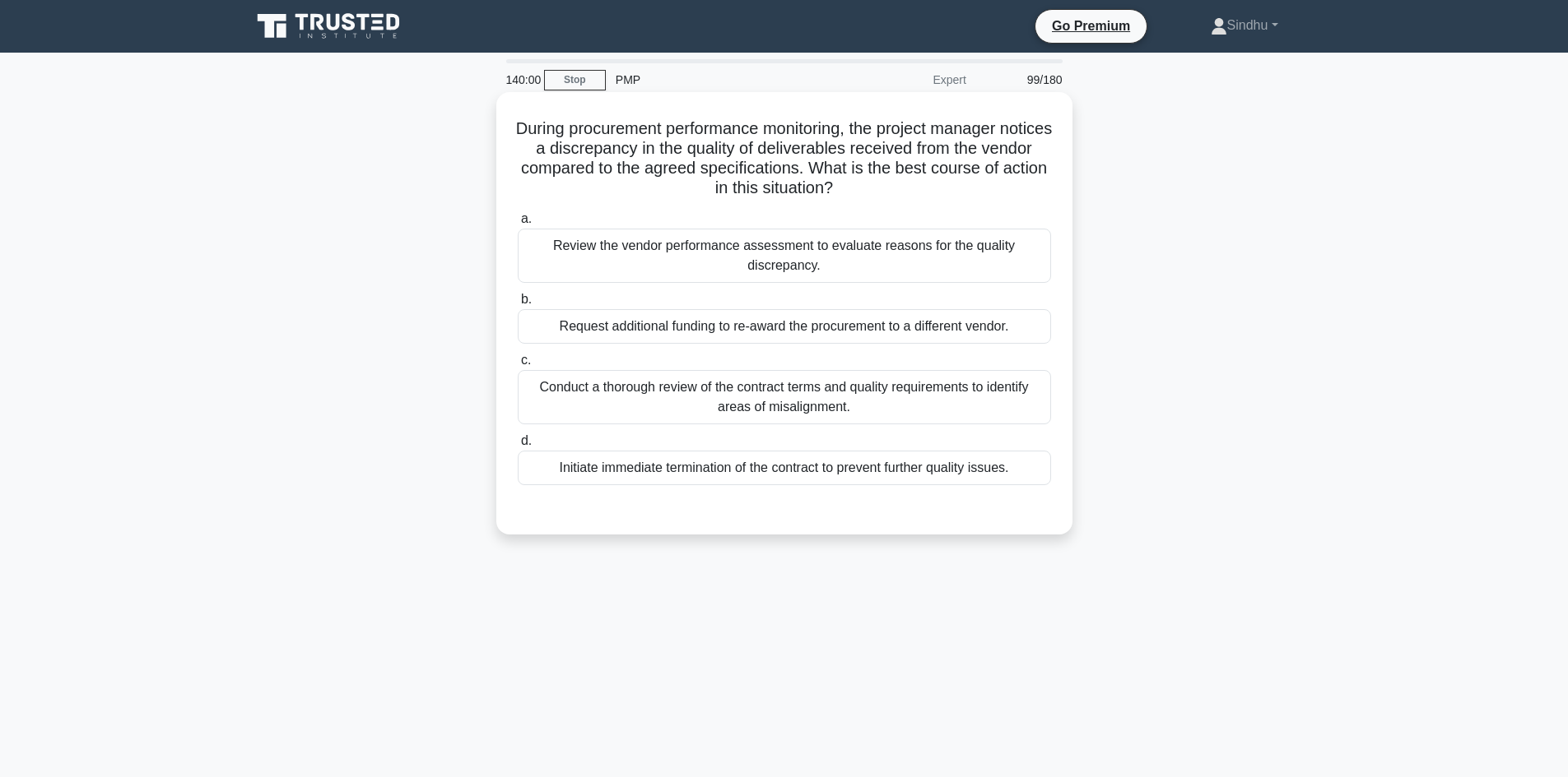
click at [798, 273] on div "Review the vendor performance assessment to evaluate reasons for the quality di…" at bounding box center [784, 255] width 533 height 54
click at [518, 224] on input "a. Review the vendor performance assessment to evaluate reasons for the quality…" at bounding box center [518, 219] width 0 height 11
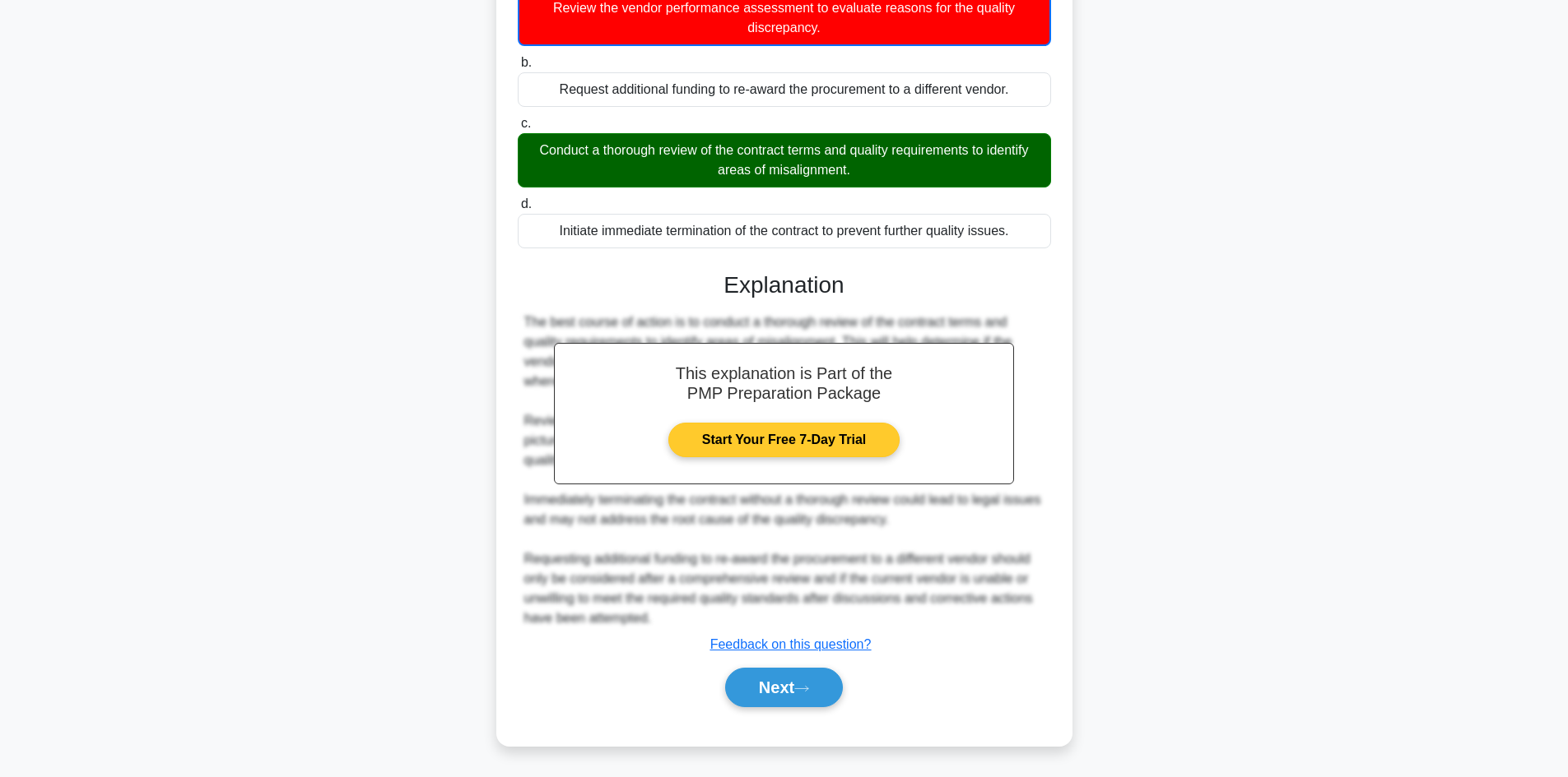
scroll to position [239, 0]
click at [780, 688] on button "Next" at bounding box center [783, 687] width 118 height 39
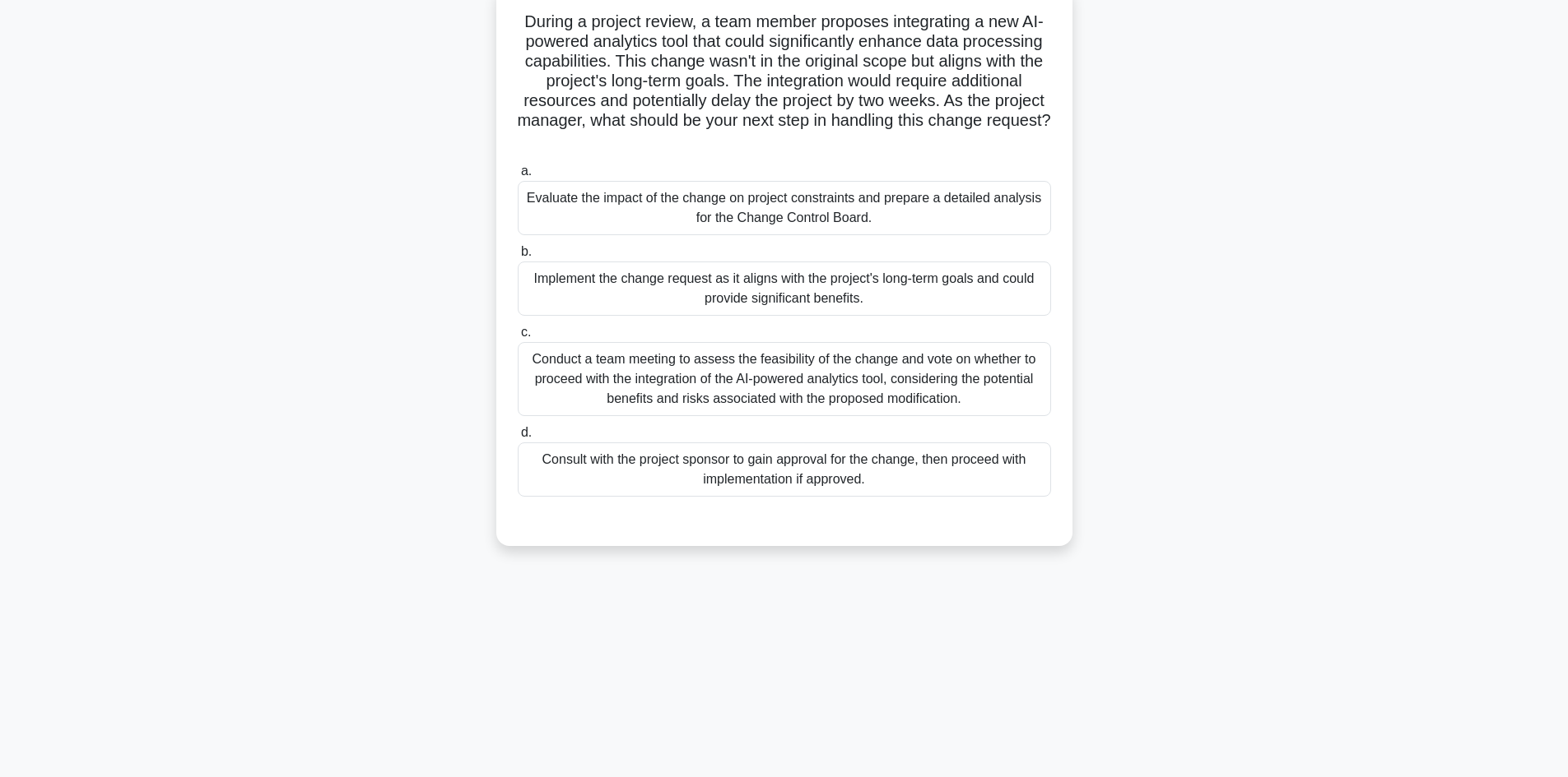
scroll to position [29, 0]
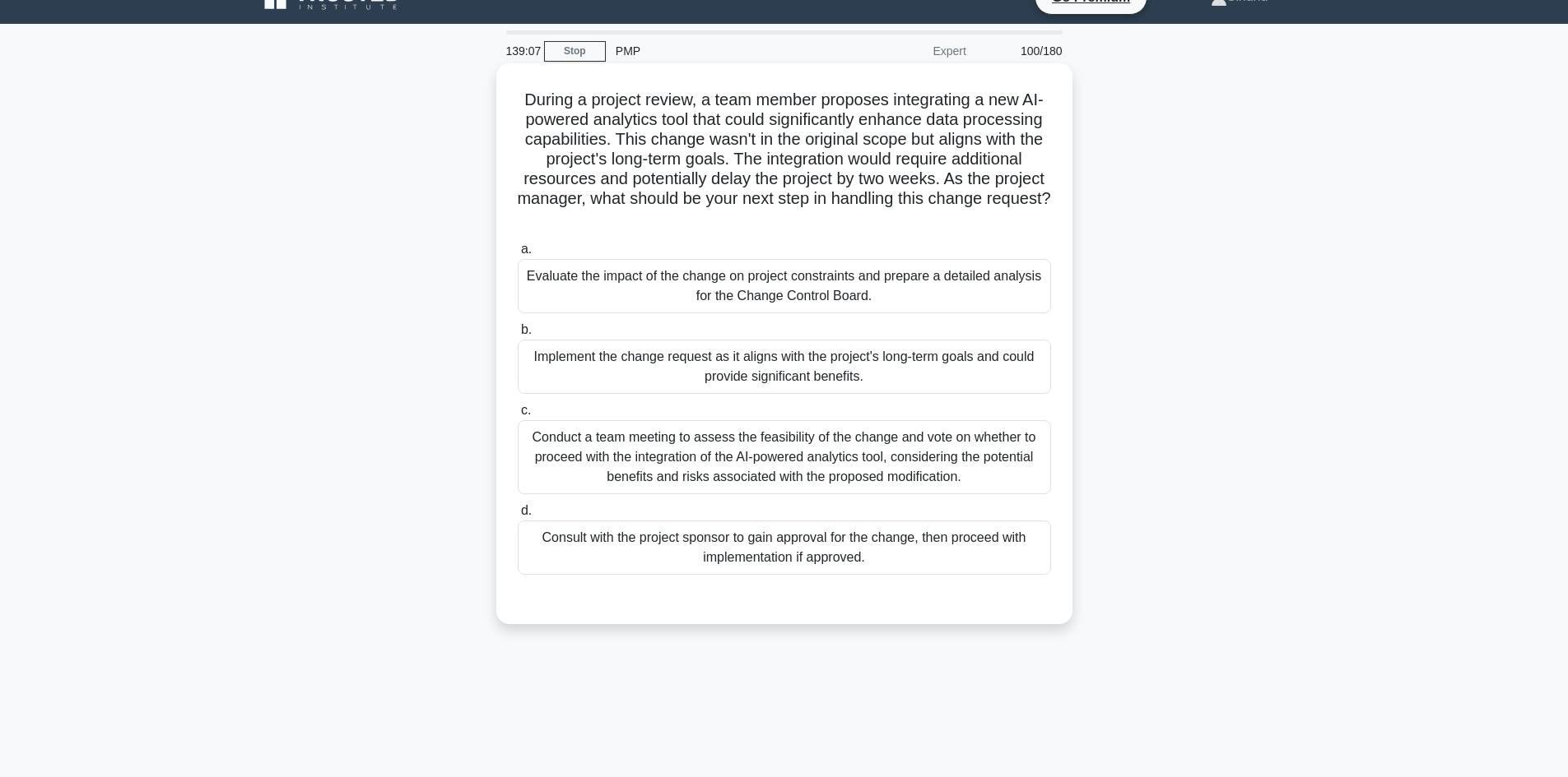
click at [788, 303] on div "Evaluate the impact of the change on project constraints and prepare a detailed…" at bounding box center [784, 286] width 533 height 54
click at [518, 255] on input "a. Evaluate the impact of the change on project constraints and prepare a detai…" at bounding box center [518, 249] width 0 height 11
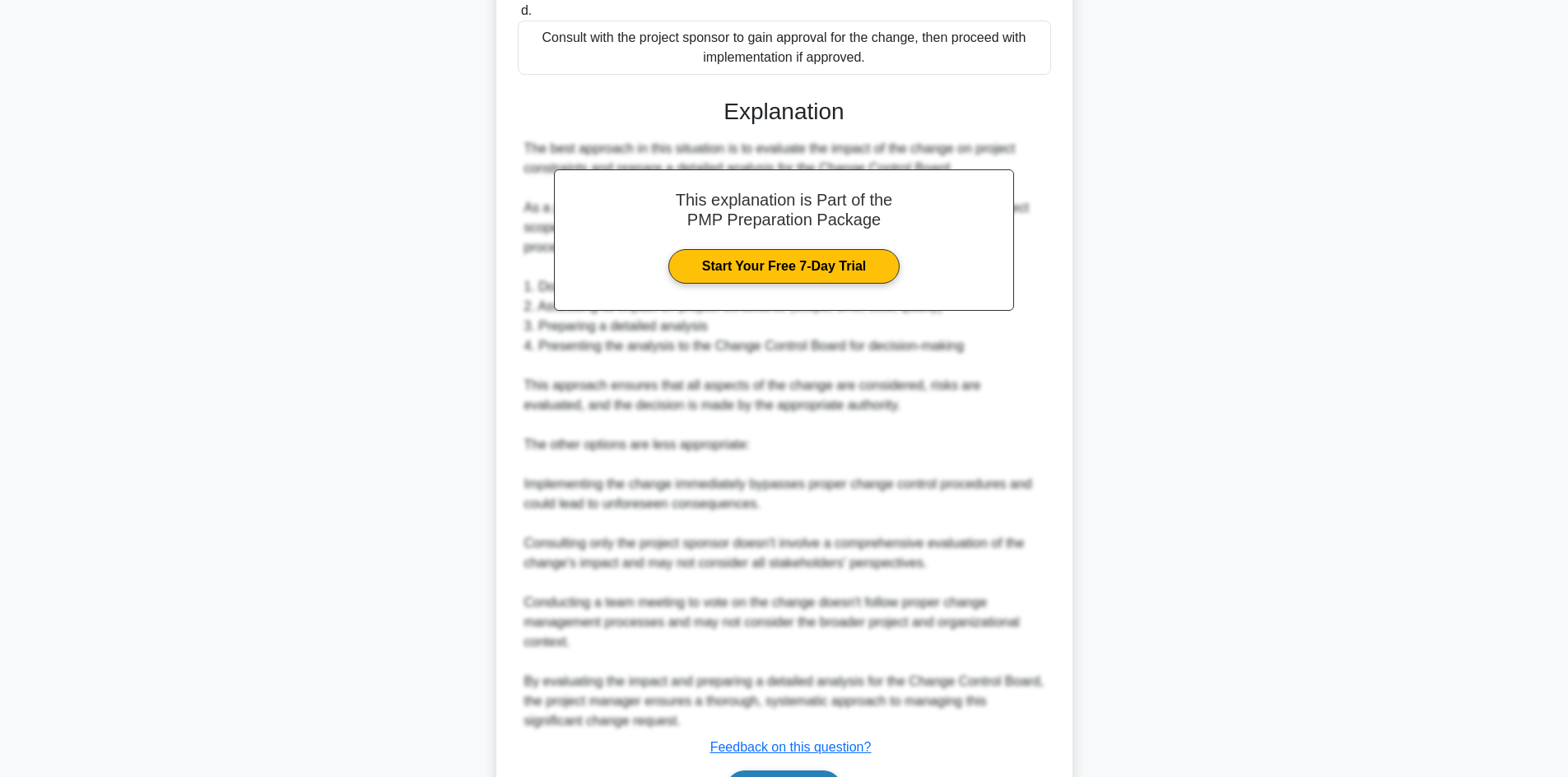
scroll to position [633, 0]
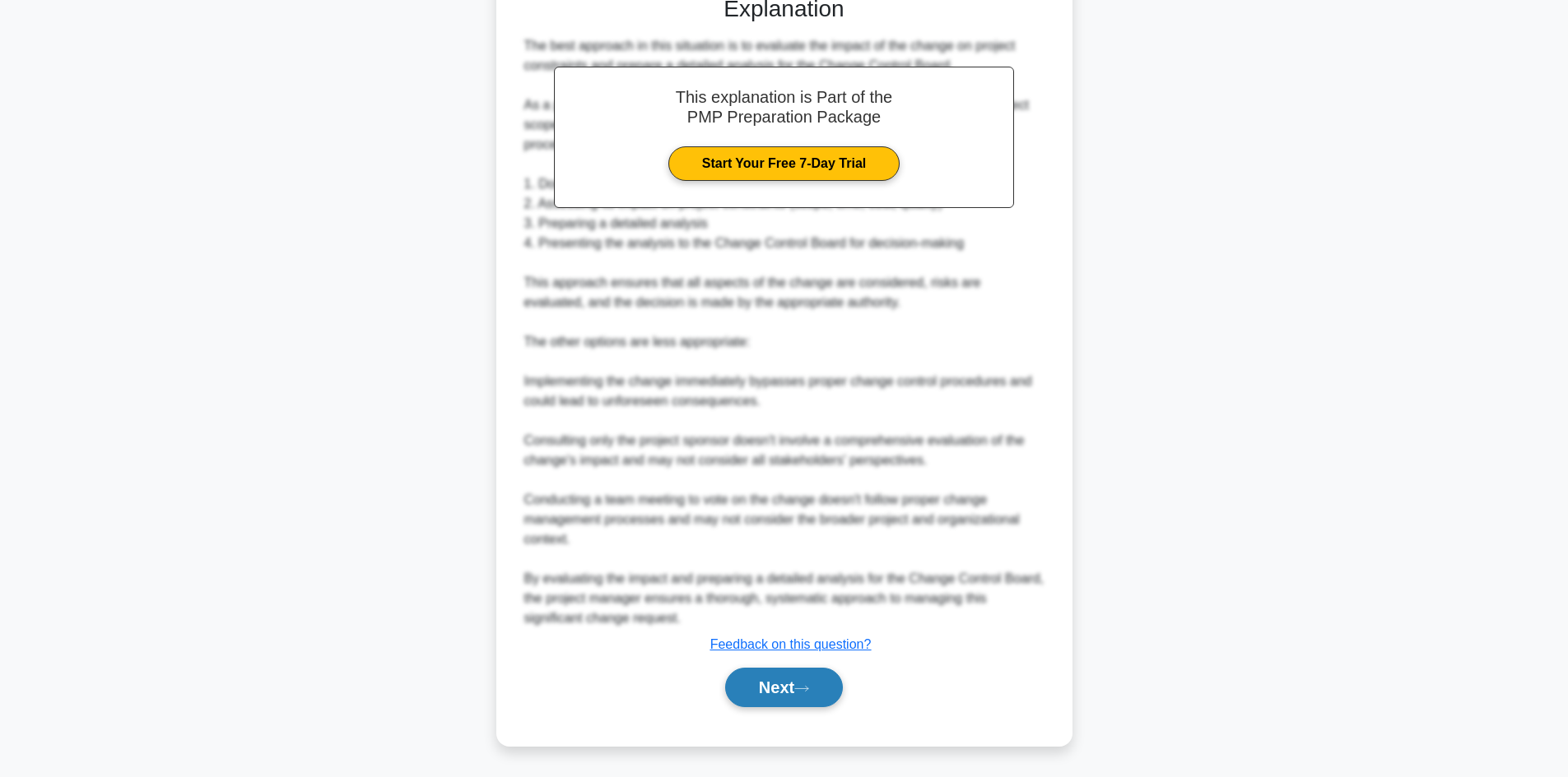
click at [787, 693] on button "Next" at bounding box center [783, 687] width 118 height 39
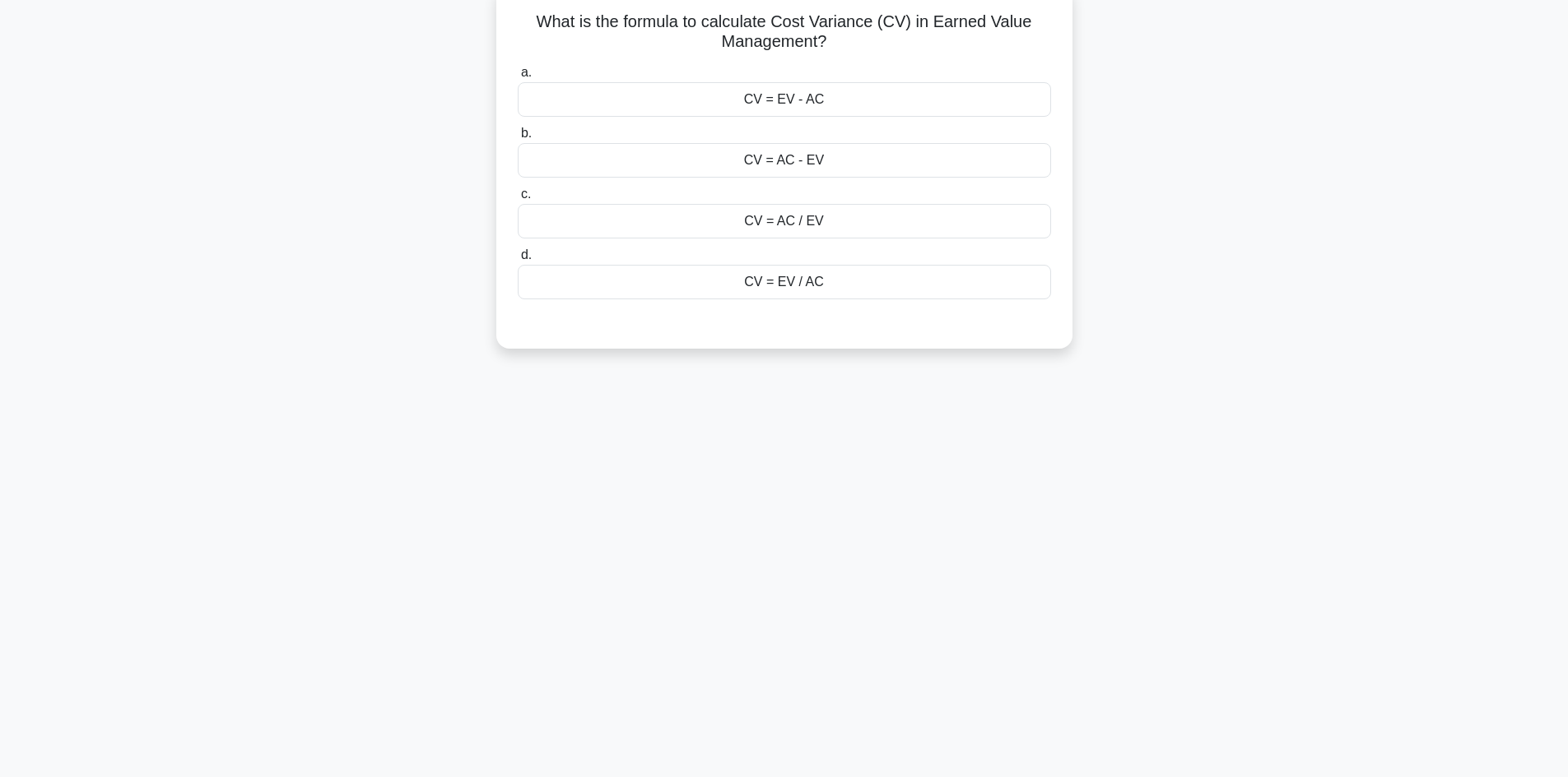
scroll to position [0, 0]
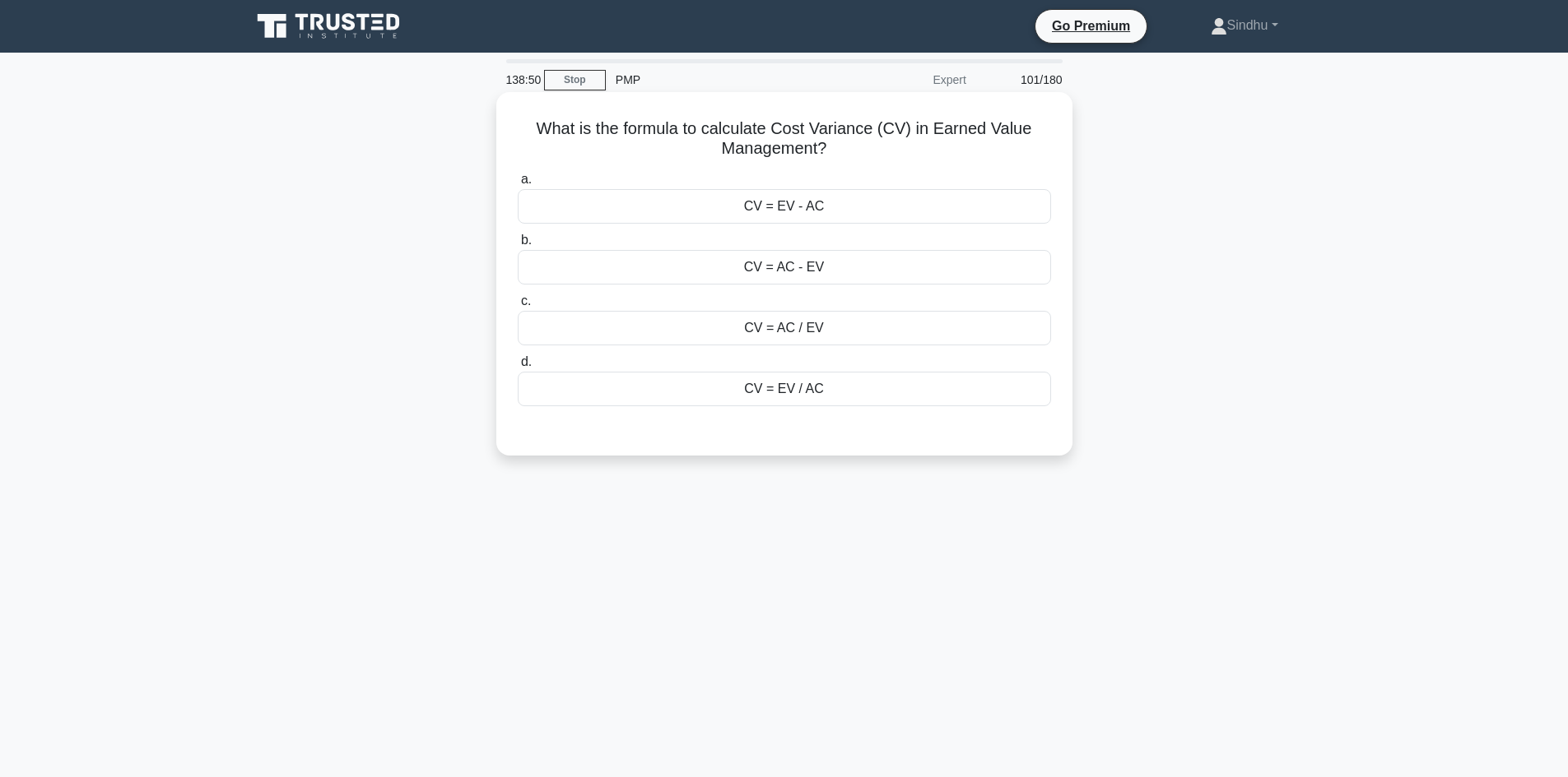
click at [783, 216] on div "CV = EV - AC" at bounding box center [784, 206] width 533 height 34
click at [518, 185] on input "a. CV = EV - AC" at bounding box center [518, 179] width 0 height 11
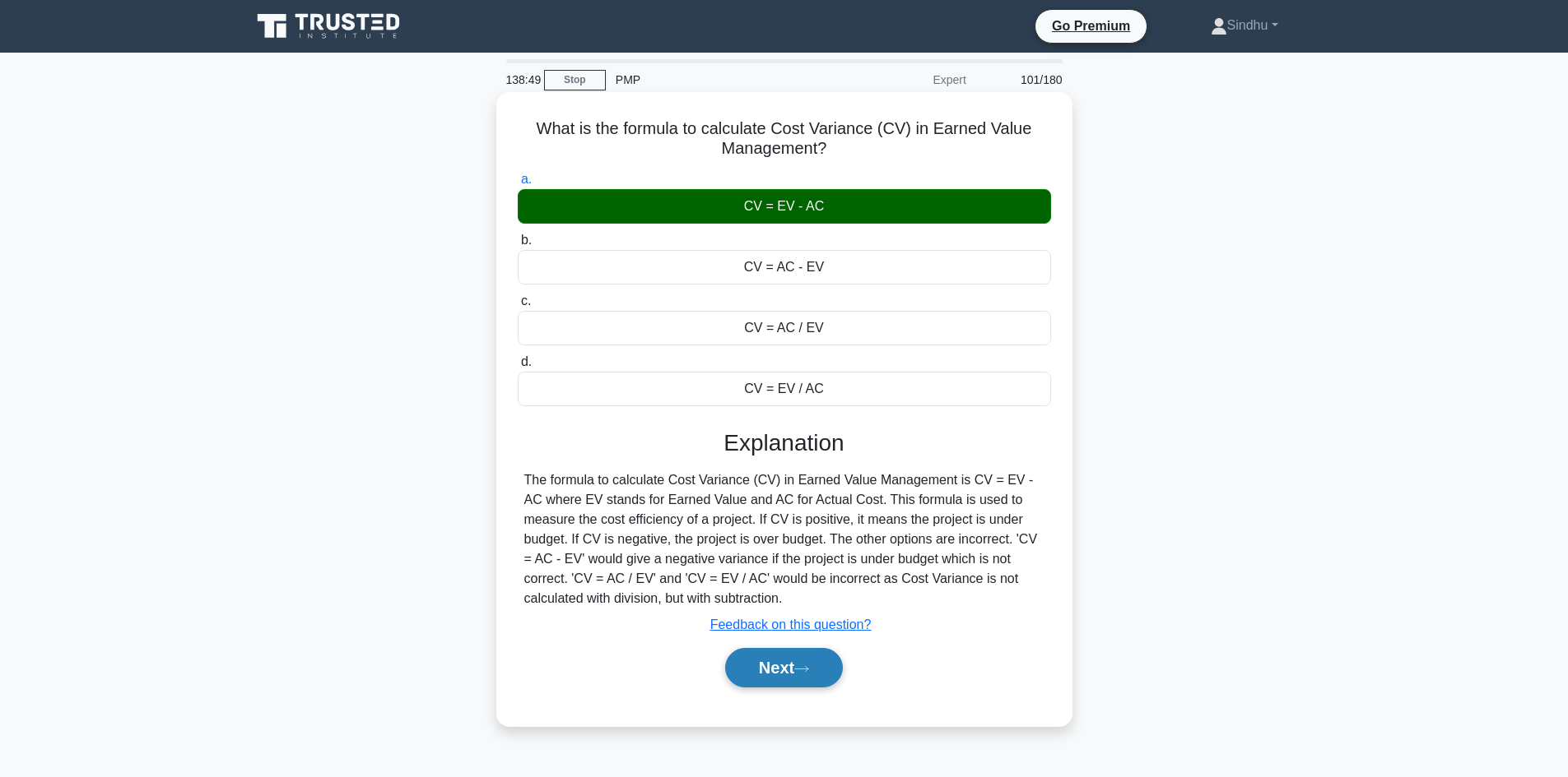
click at [816, 682] on button "Next" at bounding box center [783, 668] width 118 height 39
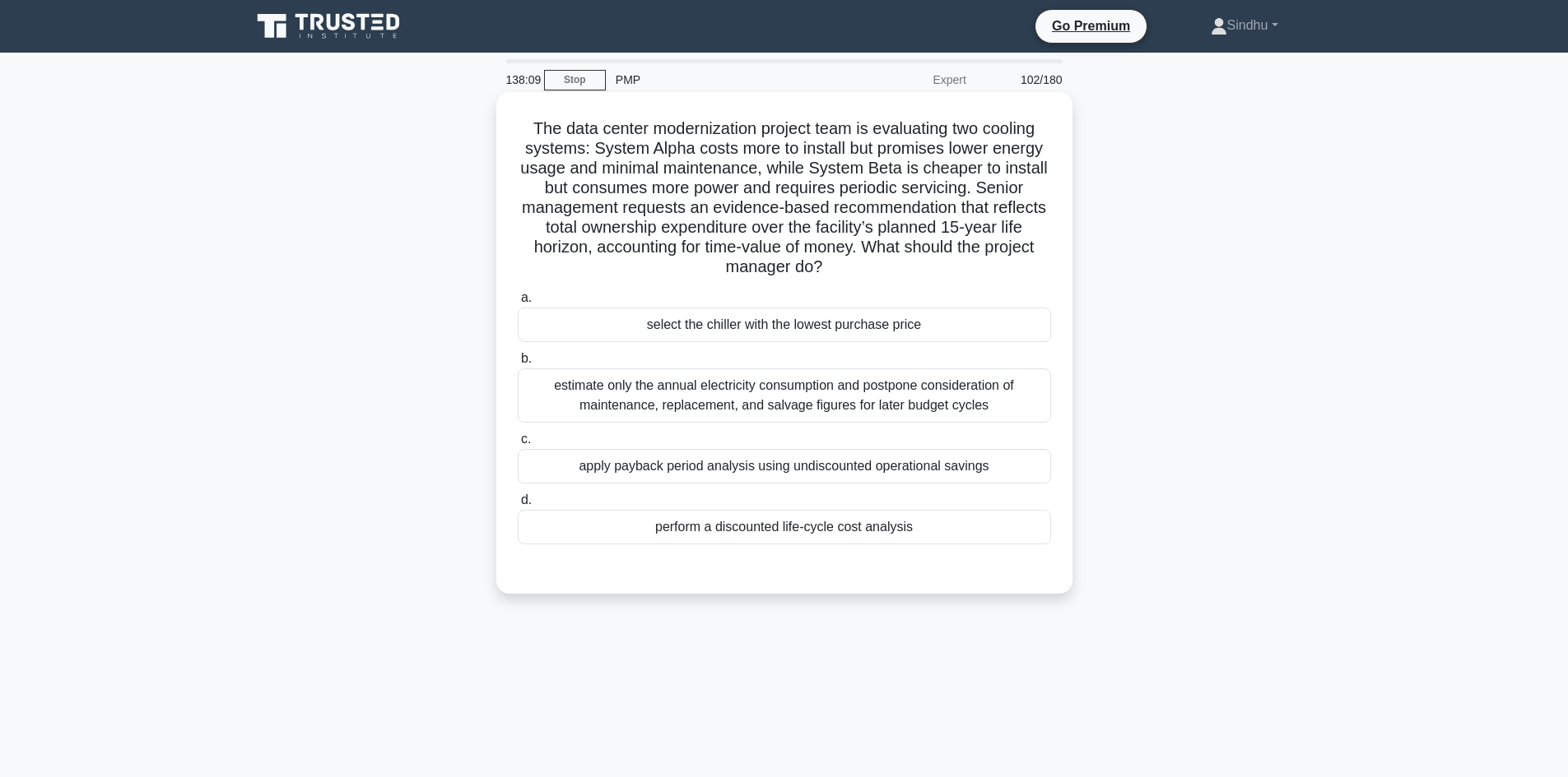
click at [915, 471] on div "apply payback period analysis using undiscounted operational savings" at bounding box center [784, 466] width 533 height 34
click at [518, 445] on input "c. apply payback period analysis using undiscounted operational savings" at bounding box center [518, 439] width 0 height 11
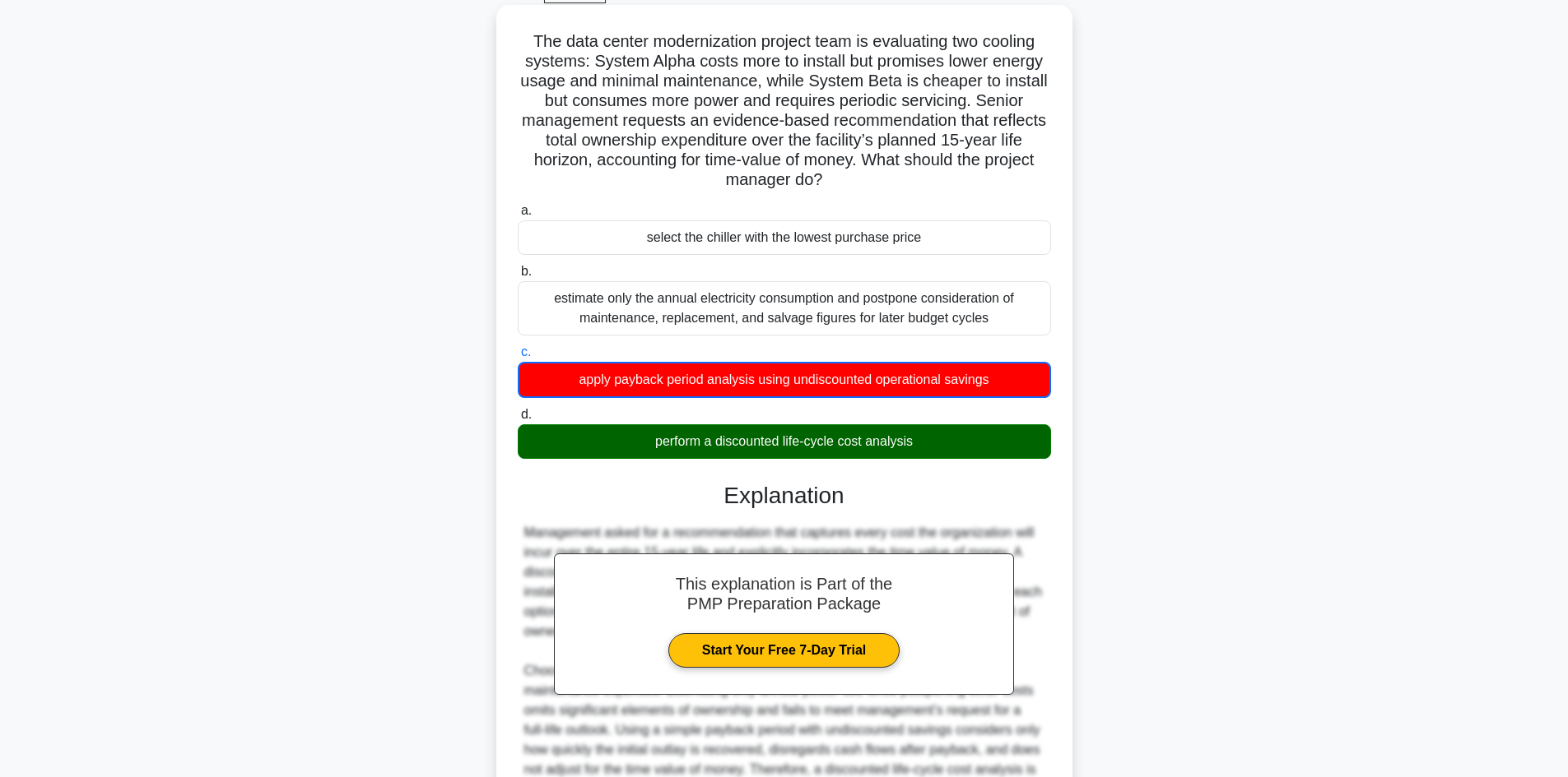
scroll to position [259, 0]
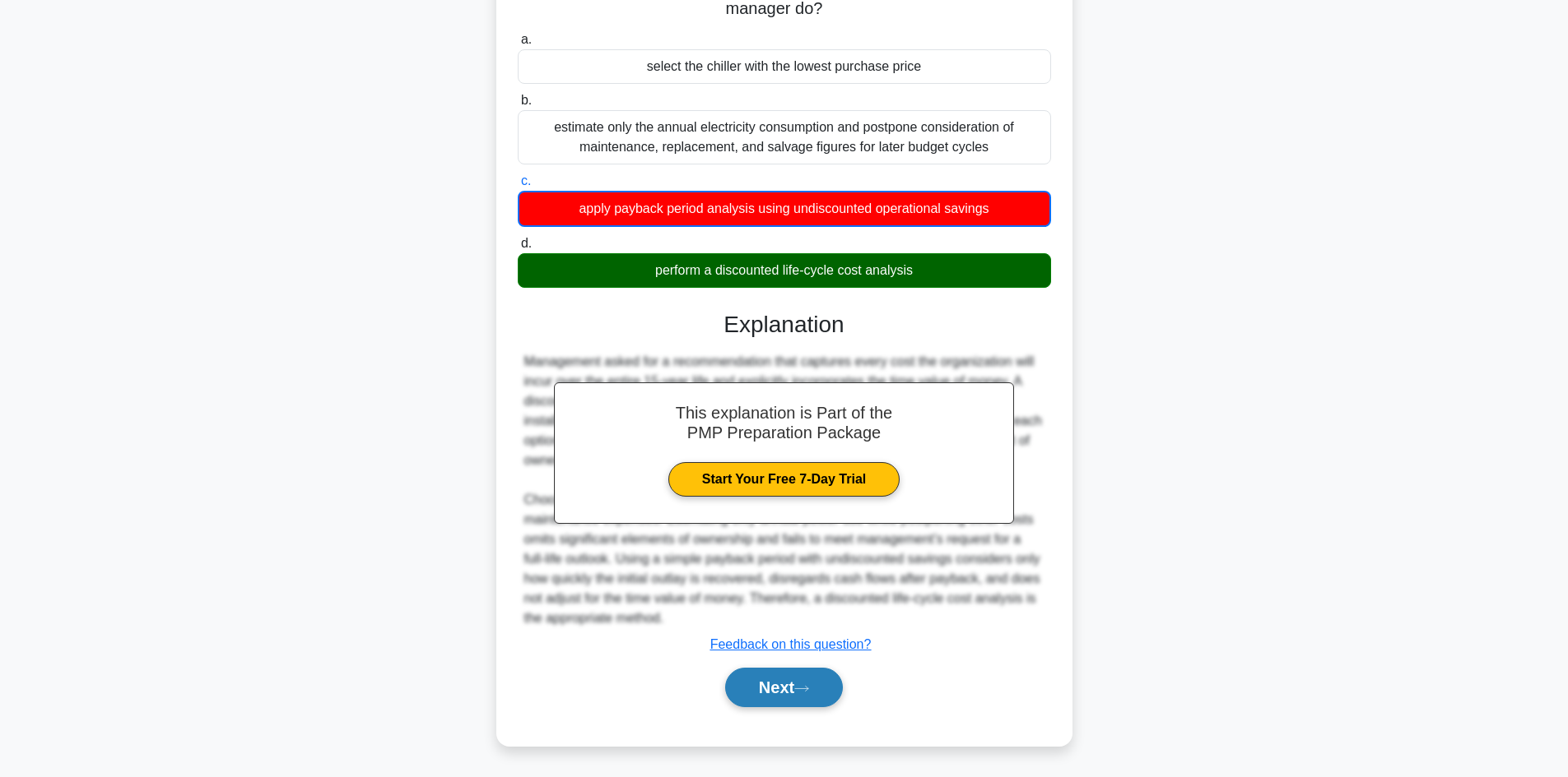
click at [779, 684] on button "Next" at bounding box center [783, 687] width 118 height 39
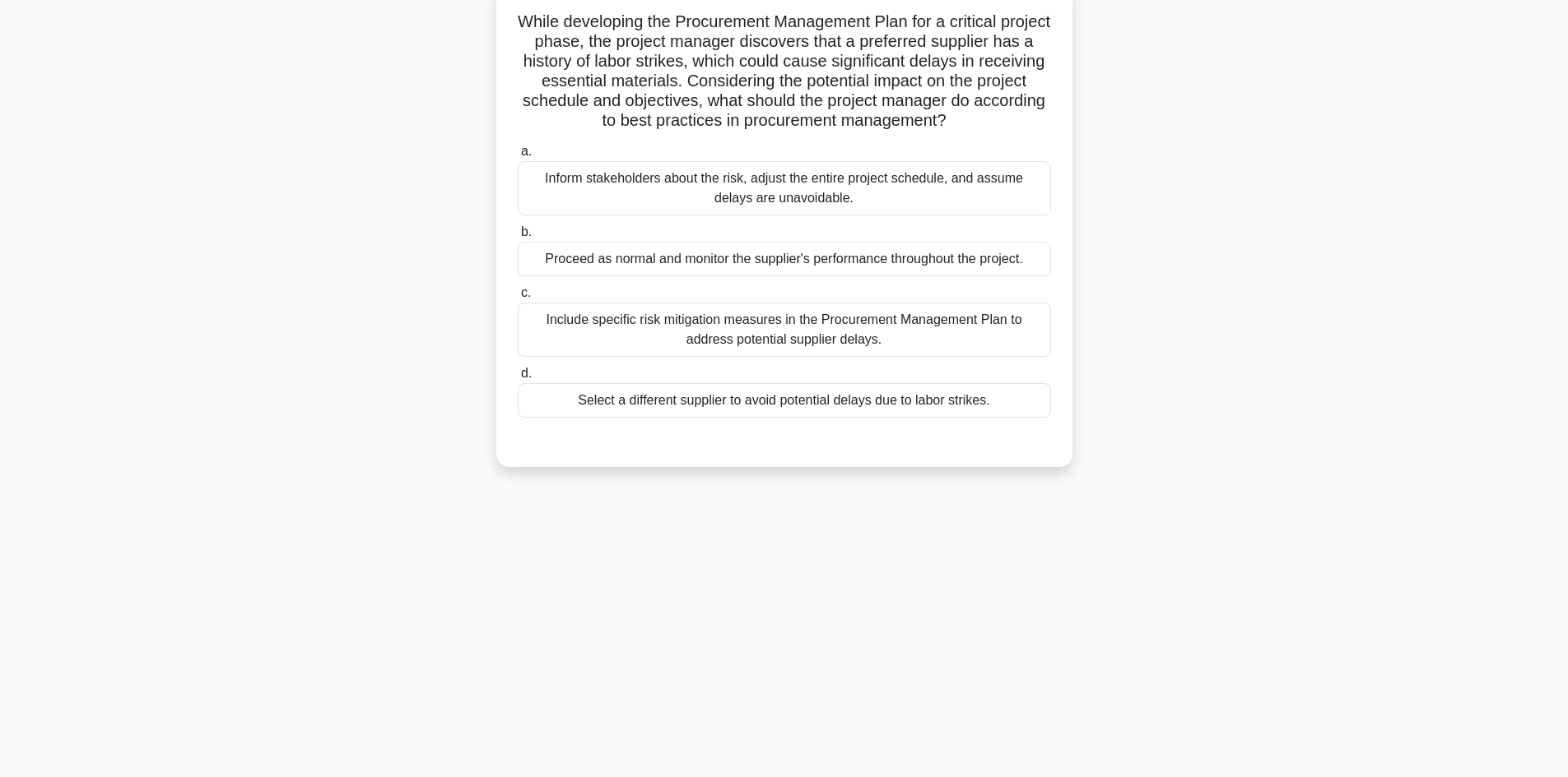
scroll to position [29, 0]
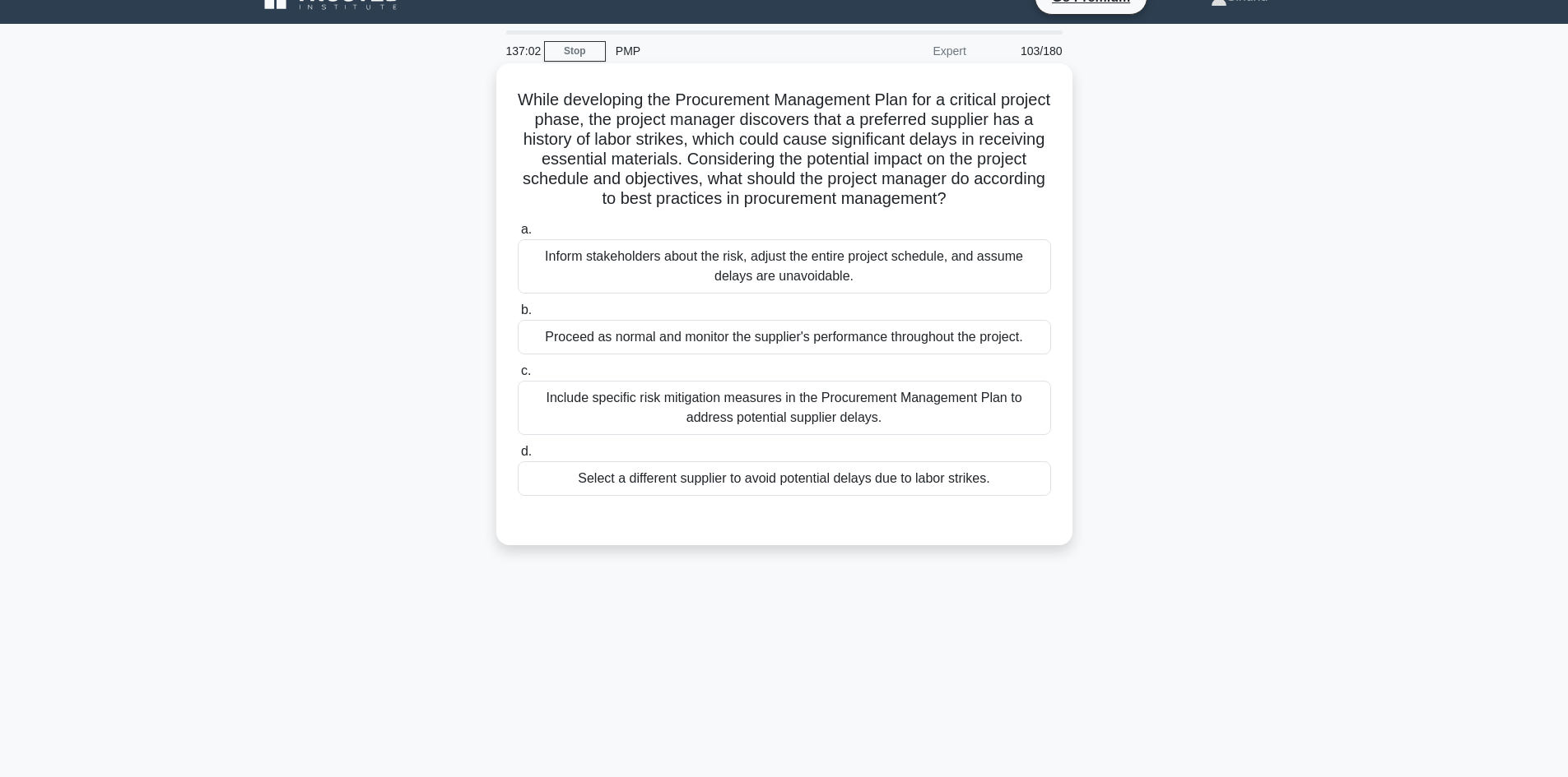
click at [807, 414] on div "Include specific risk mitigation measures in the Procurement Management Plan to…" at bounding box center [784, 408] width 533 height 54
click at [518, 377] on input "c. Include specific risk mitigation measures in the Procurement Management Plan…" at bounding box center [518, 371] width 0 height 11
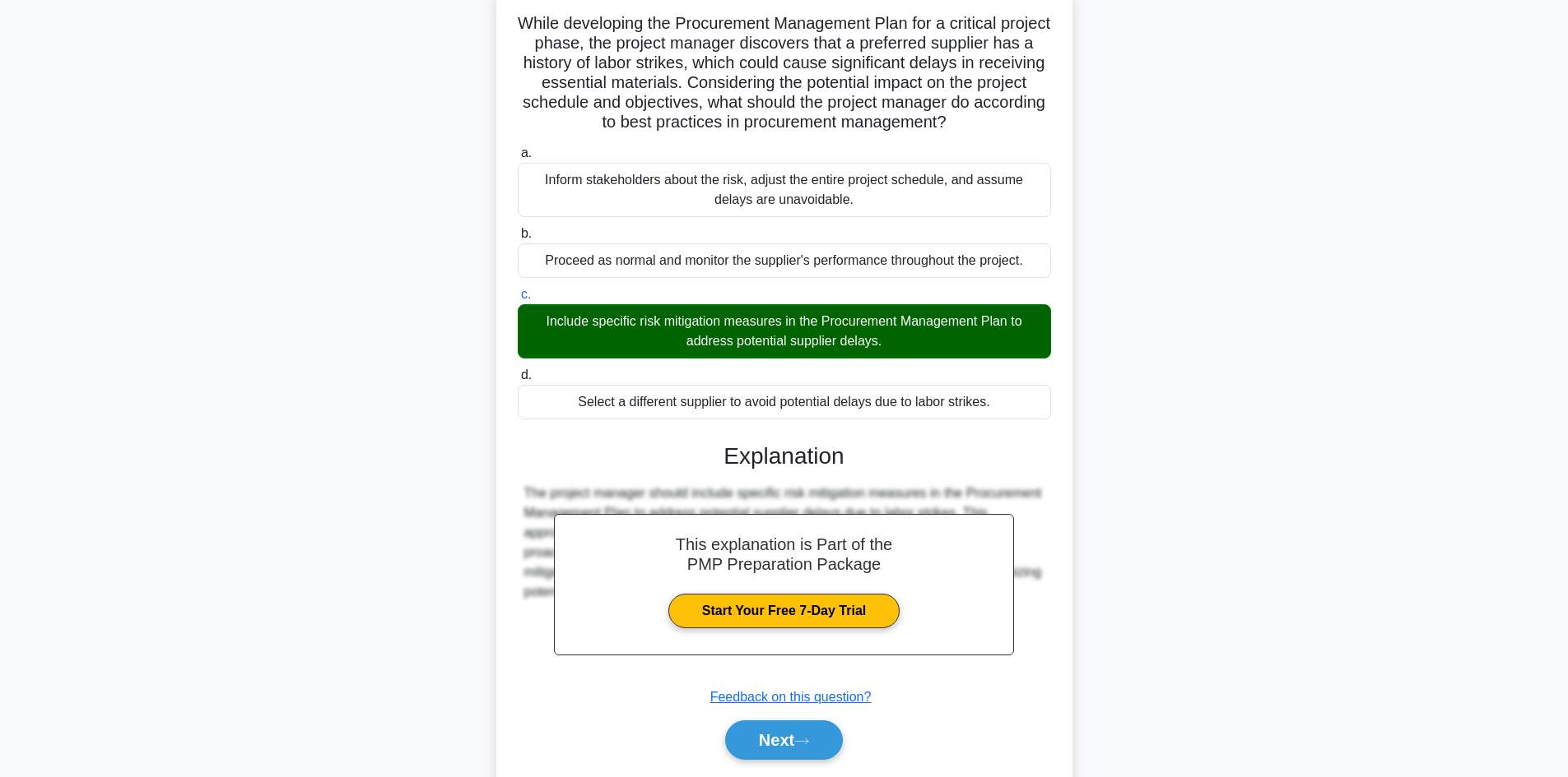
scroll to position [158, 0]
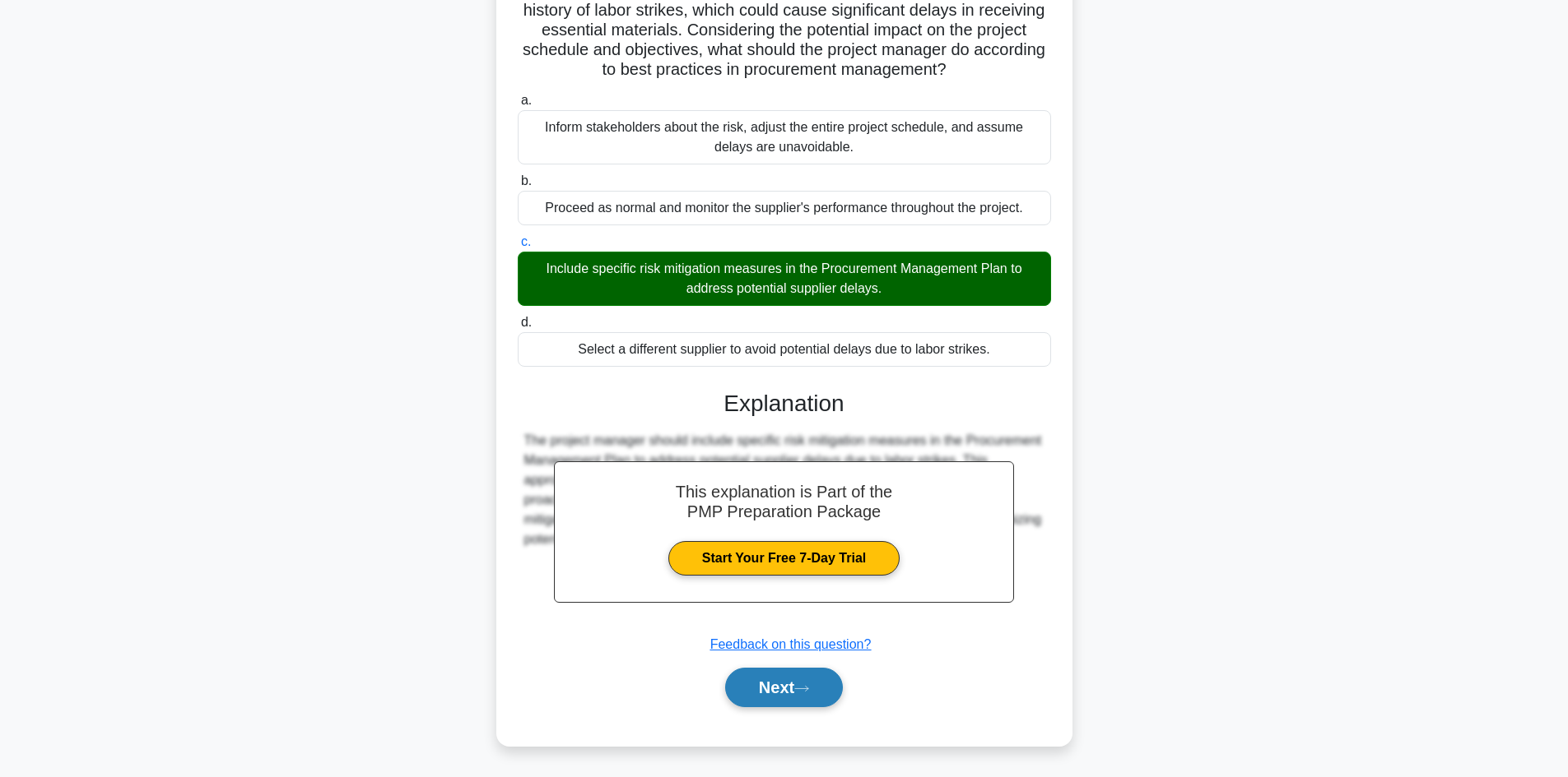
click at [776, 687] on button "Next" at bounding box center [783, 687] width 118 height 39
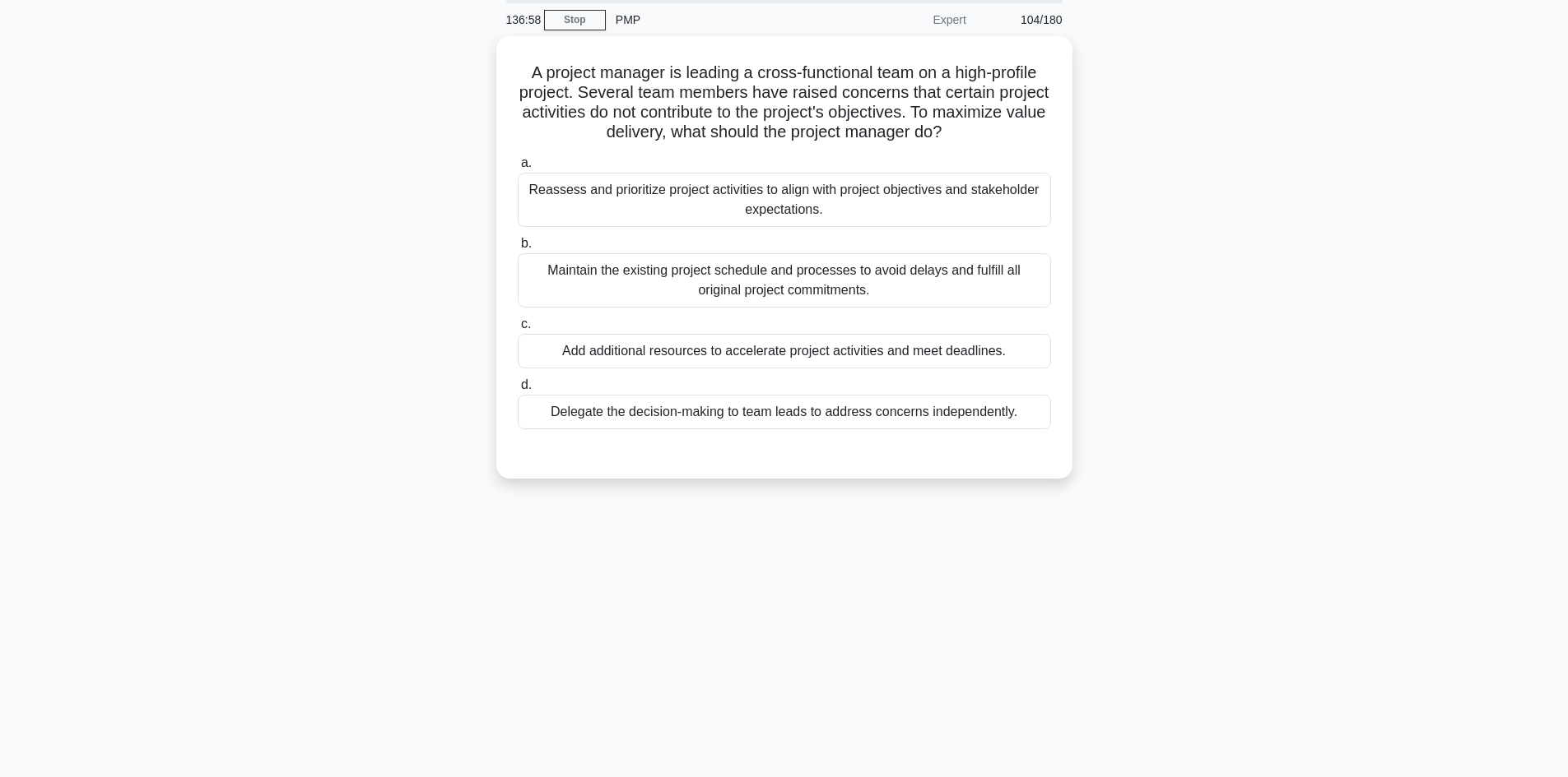
scroll to position [0, 0]
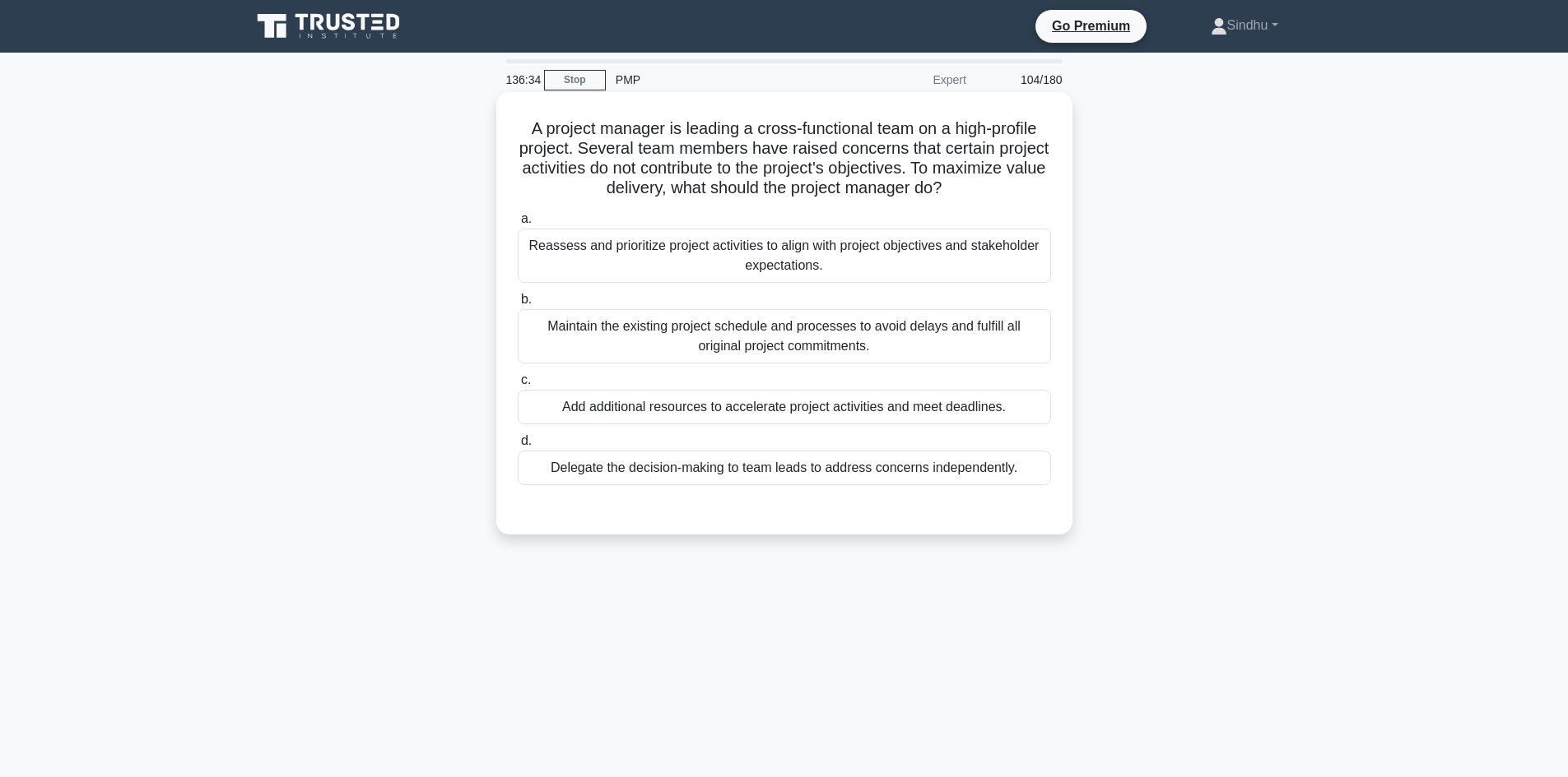
click at [918, 256] on div "Reassess and prioritize project activities to align with project objectives and…" at bounding box center [784, 255] width 533 height 54
click at [518, 224] on input "a. Reassess and prioritize project activities to align with project objectives …" at bounding box center [518, 219] width 0 height 11
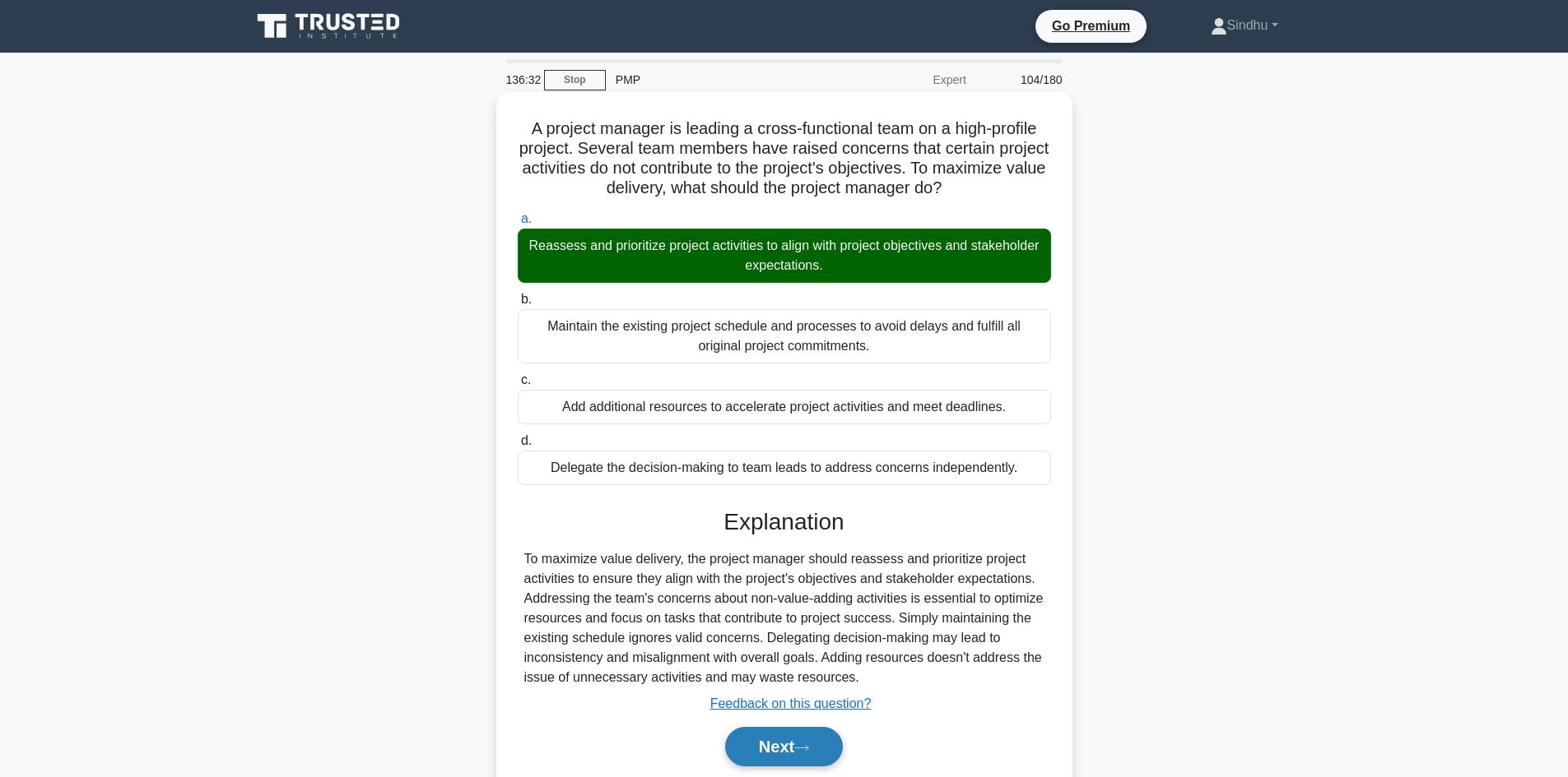
click at [759, 740] on button "Next" at bounding box center [783, 746] width 118 height 39
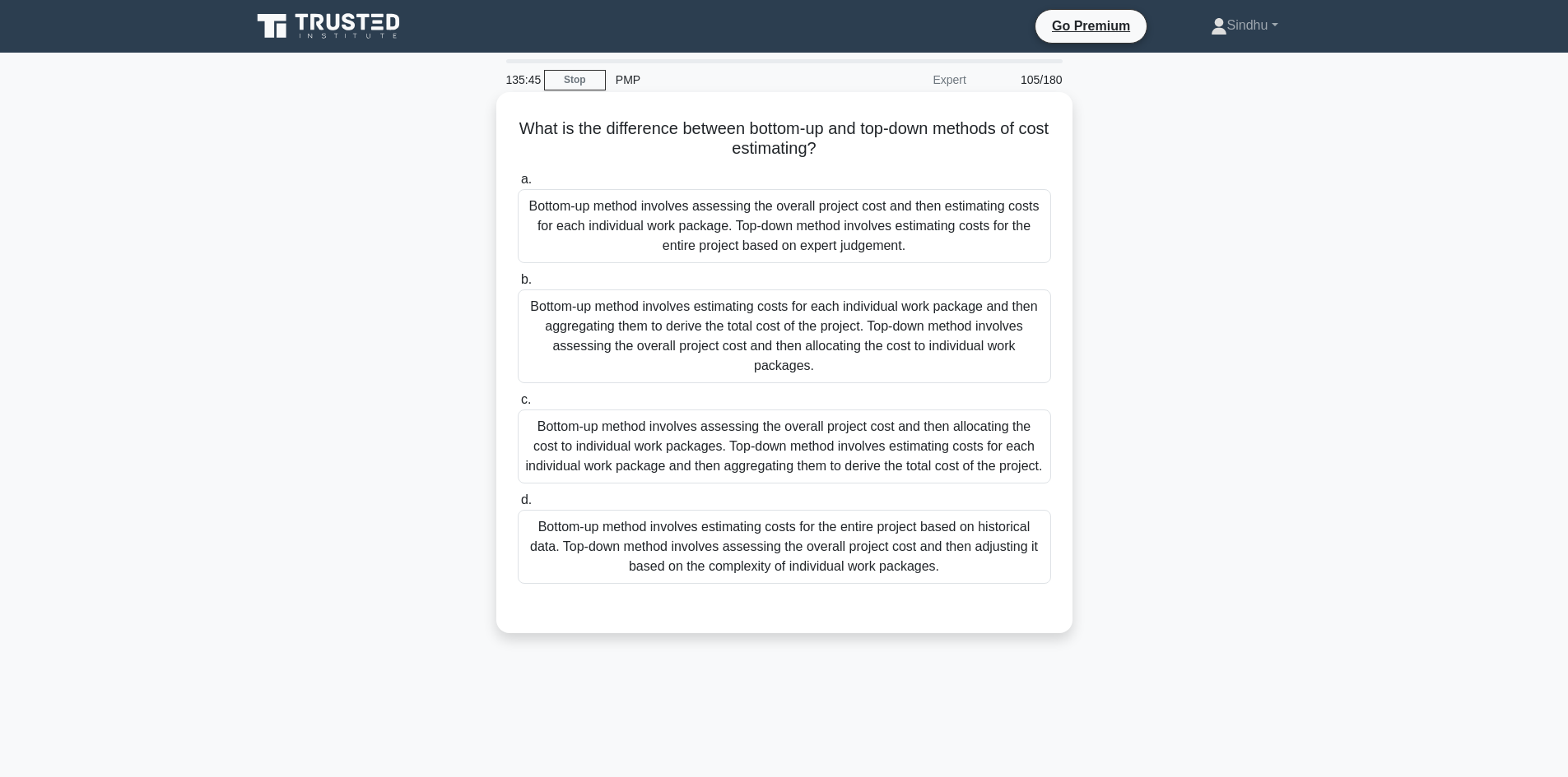
click at [731, 355] on div "Bottom-up method involves estimating costs for each individual work package and…" at bounding box center [784, 336] width 533 height 93
click at [518, 285] on input "b. Bottom-up method involves estimating costs for each individual work package …" at bounding box center [518, 280] width 0 height 11
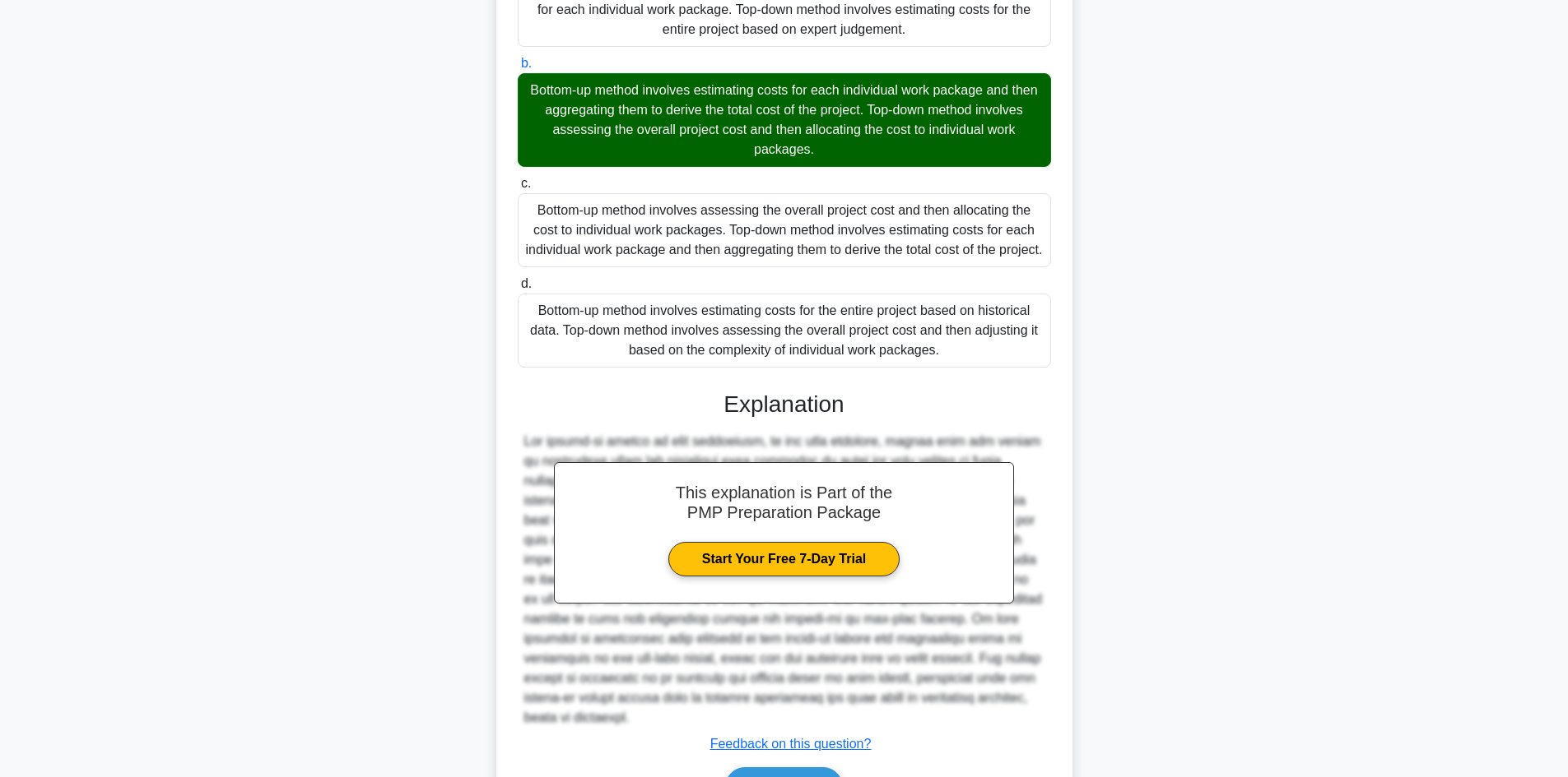
scroll to position [337, 0]
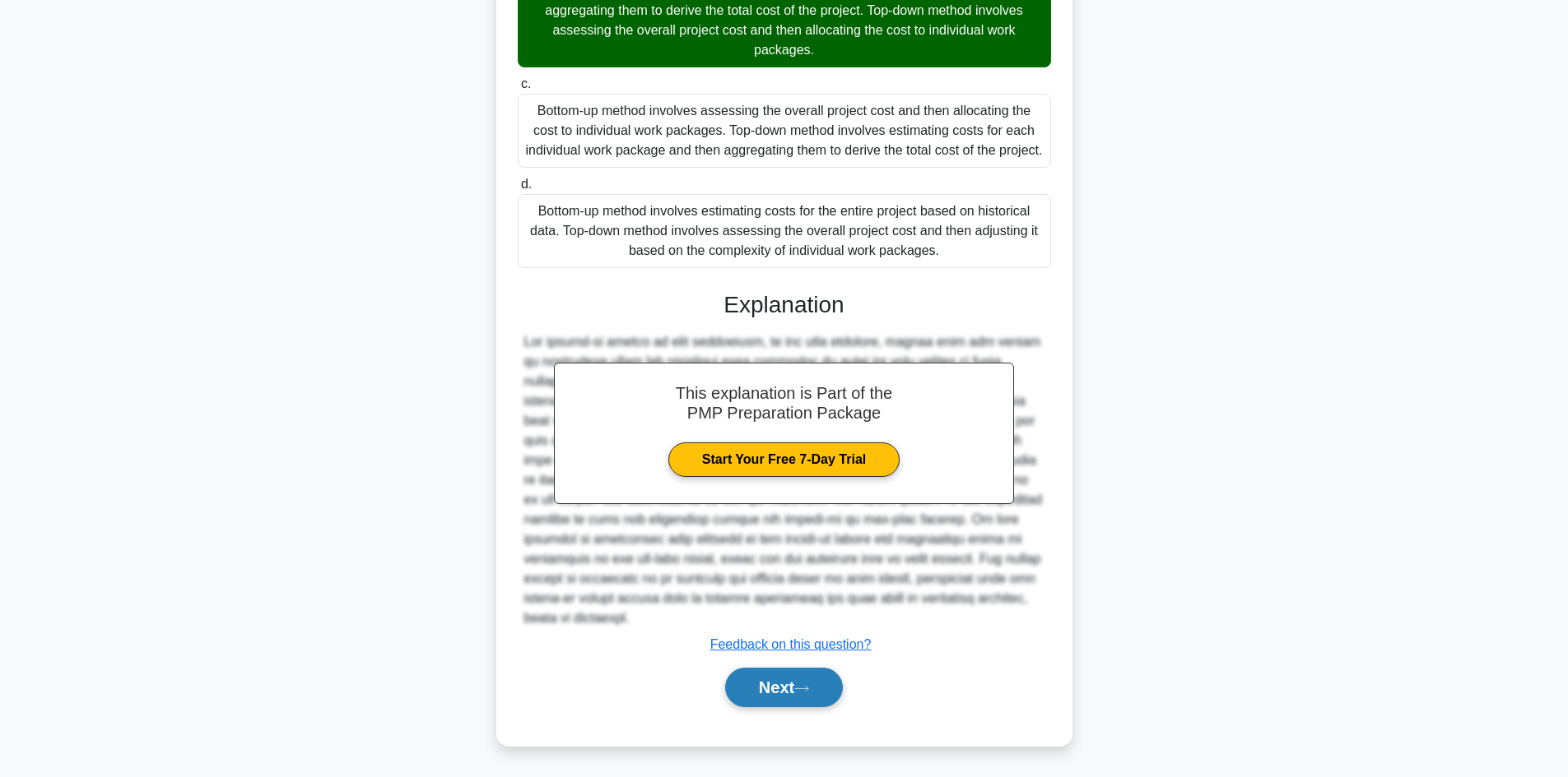
click at [777, 697] on button "Next" at bounding box center [783, 687] width 118 height 39
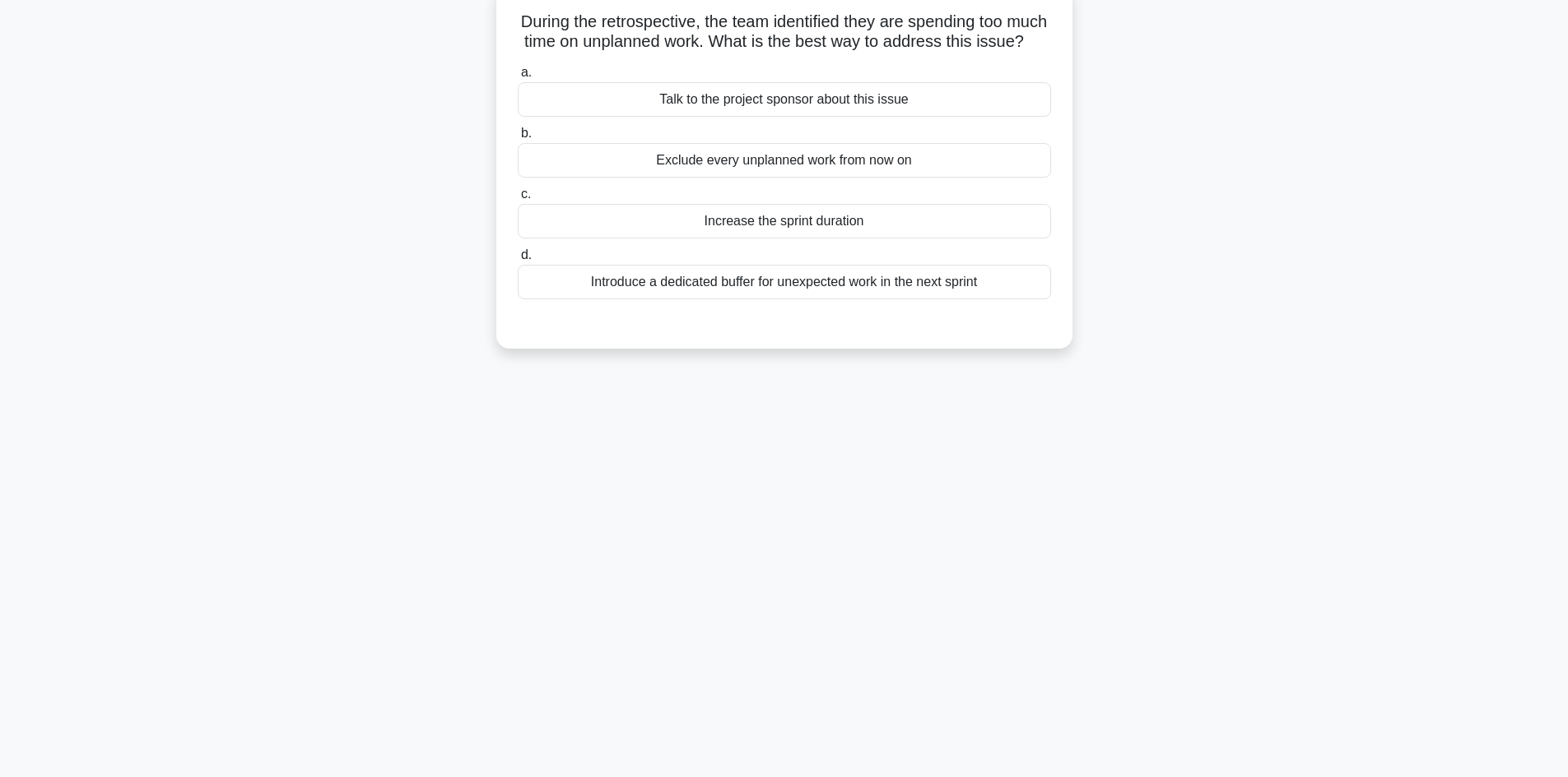
scroll to position [0, 0]
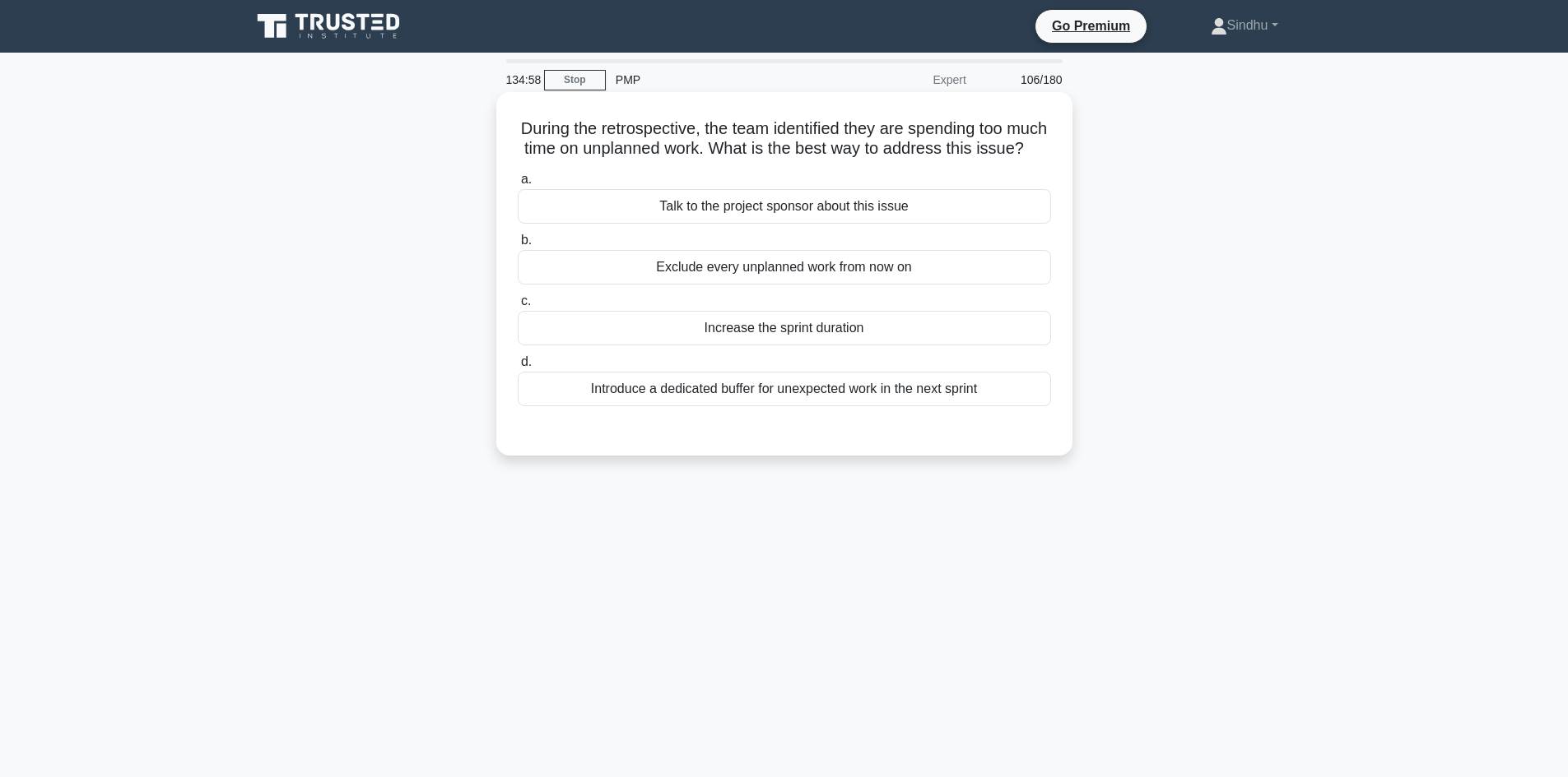
click at [899, 406] on div "Introduce a dedicated buffer for unexpected work in the next sprint" at bounding box center [784, 388] width 533 height 34
click at [518, 368] on input "d. Introduce a dedicated buffer for unexpected work in the next sprint" at bounding box center [518, 362] width 0 height 11
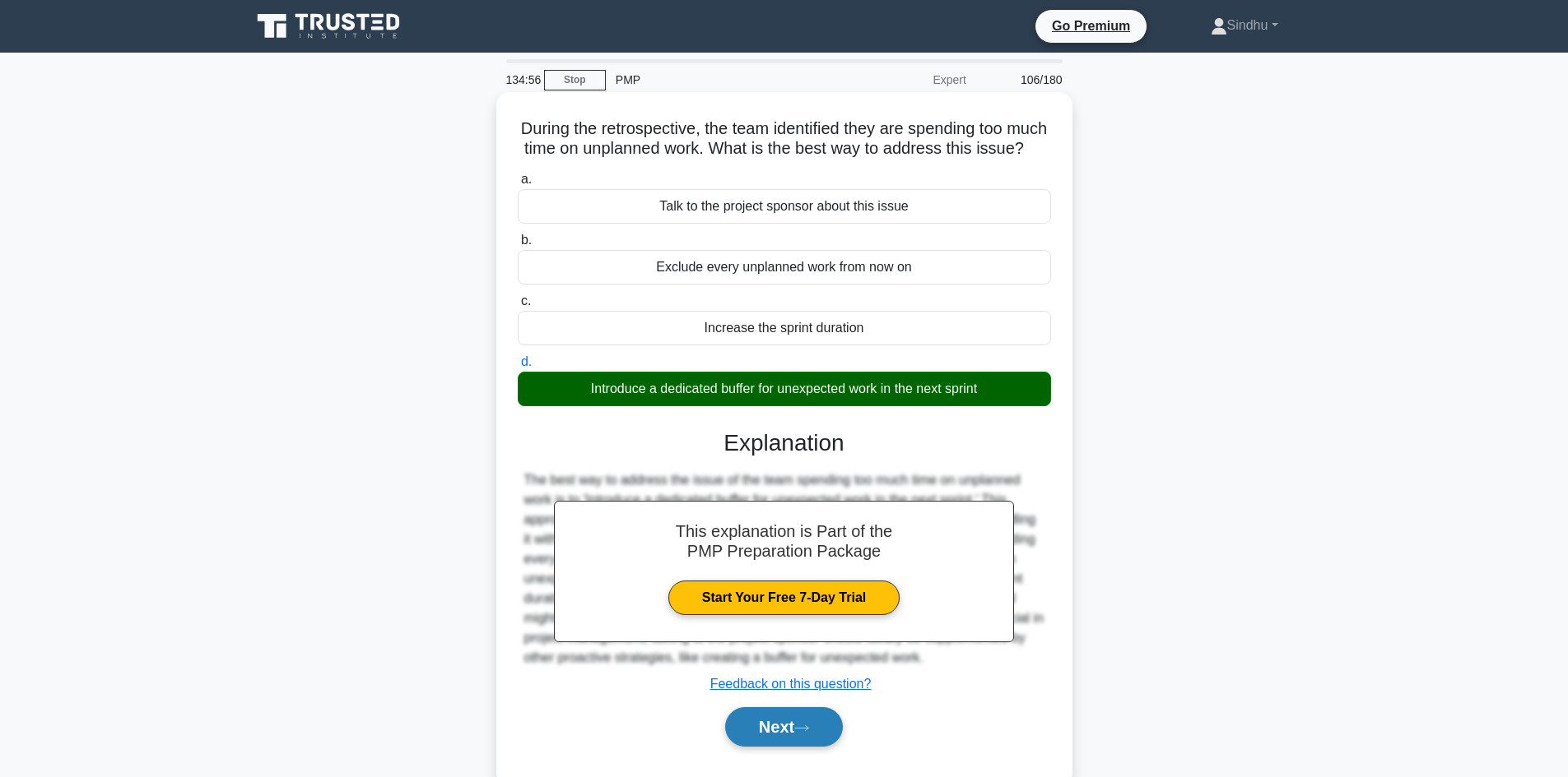
click at [753, 745] on button "Next" at bounding box center [783, 727] width 118 height 39
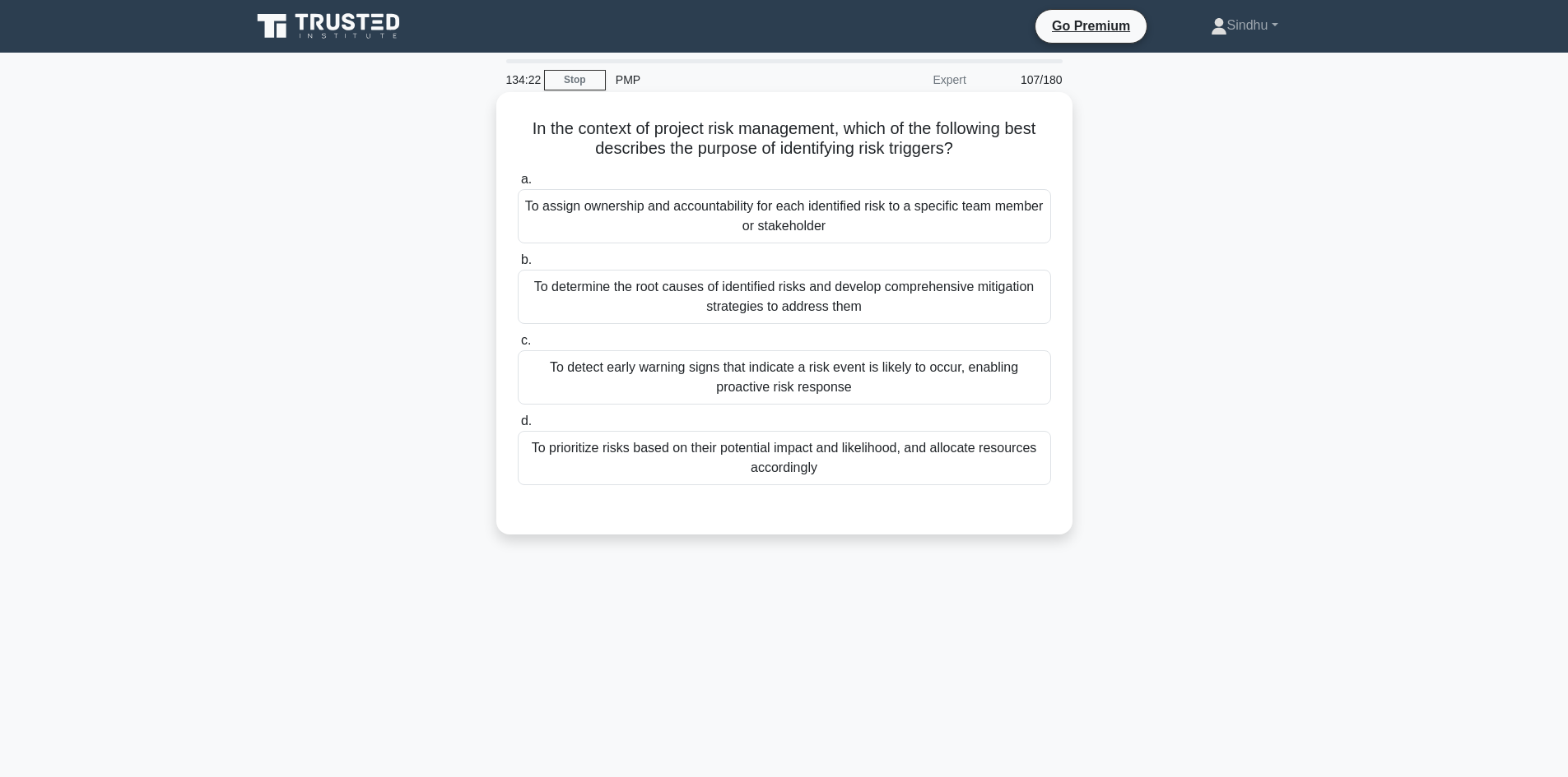
click at [837, 297] on div "To determine the root causes of identified risks and develop comprehensive miti…" at bounding box center [784, 297] width 533 height 54
click at [518, 266] on input "b. To determine the root causes of identified risks and develop comprehensive m…" at bounding box center [518, 260] width 0 height 11
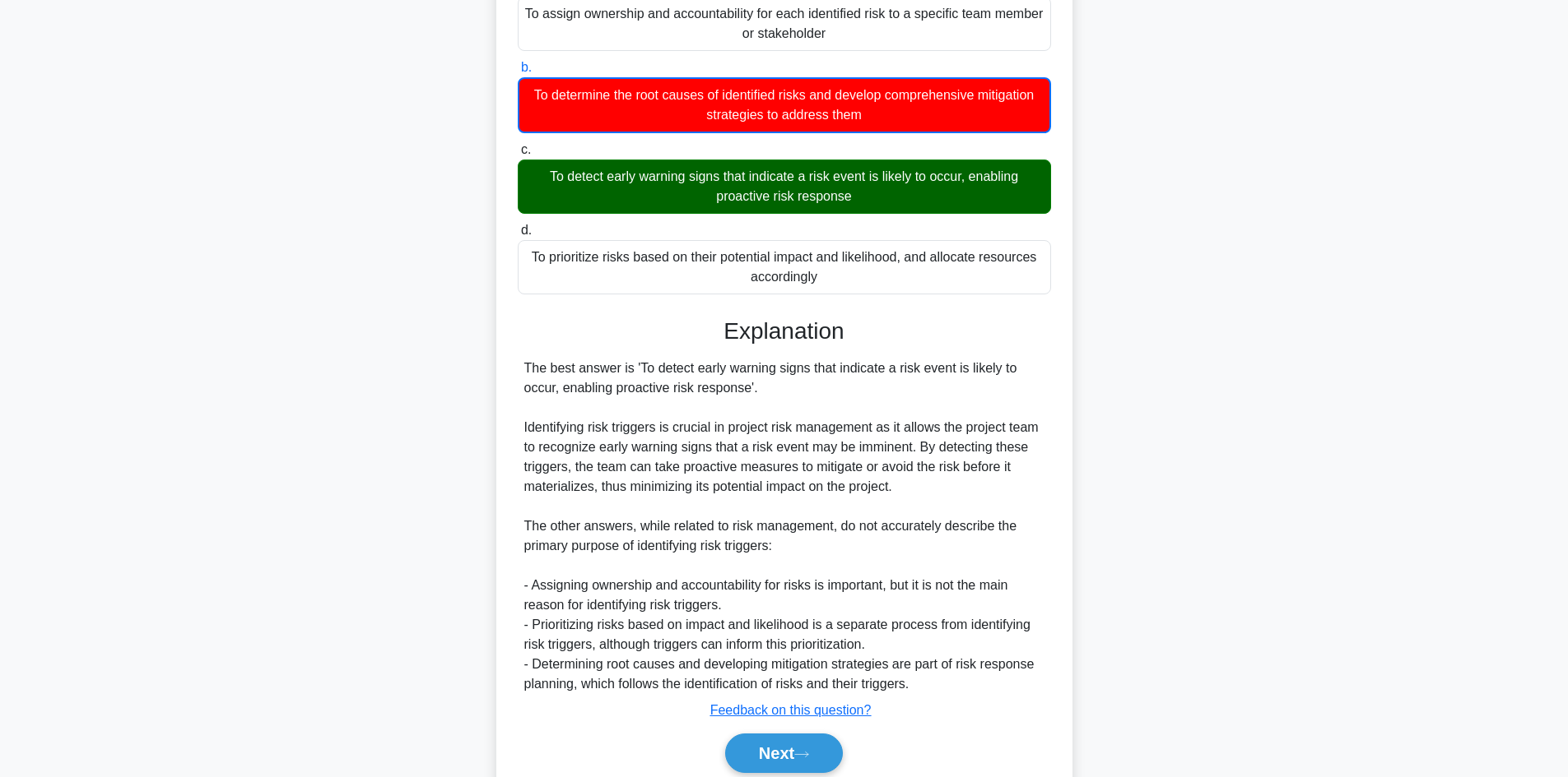
scroll to position [259, 0]
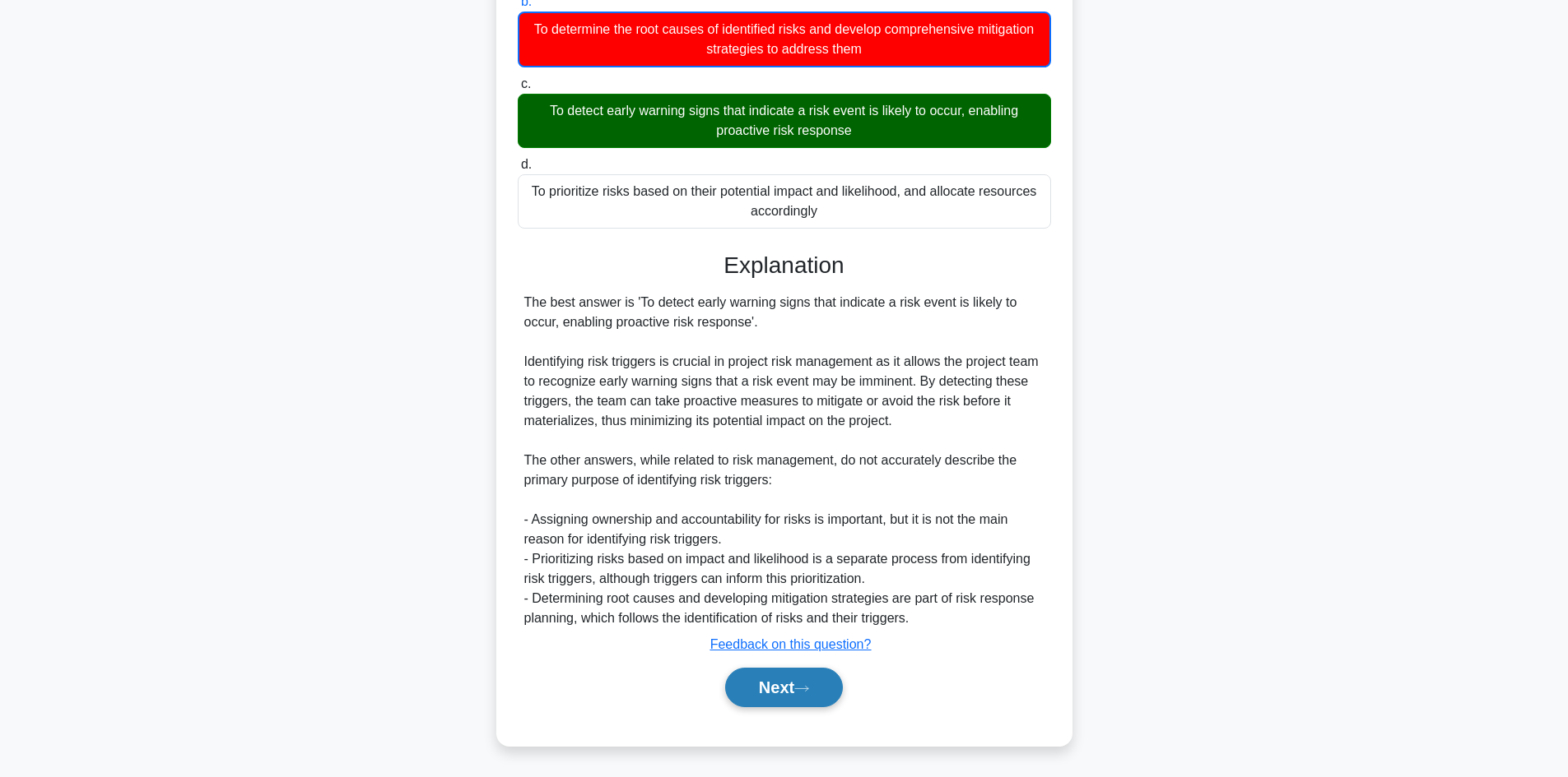
click at [781, 693] on button "Next" at bounding box center [783, 687] width 118 height 39
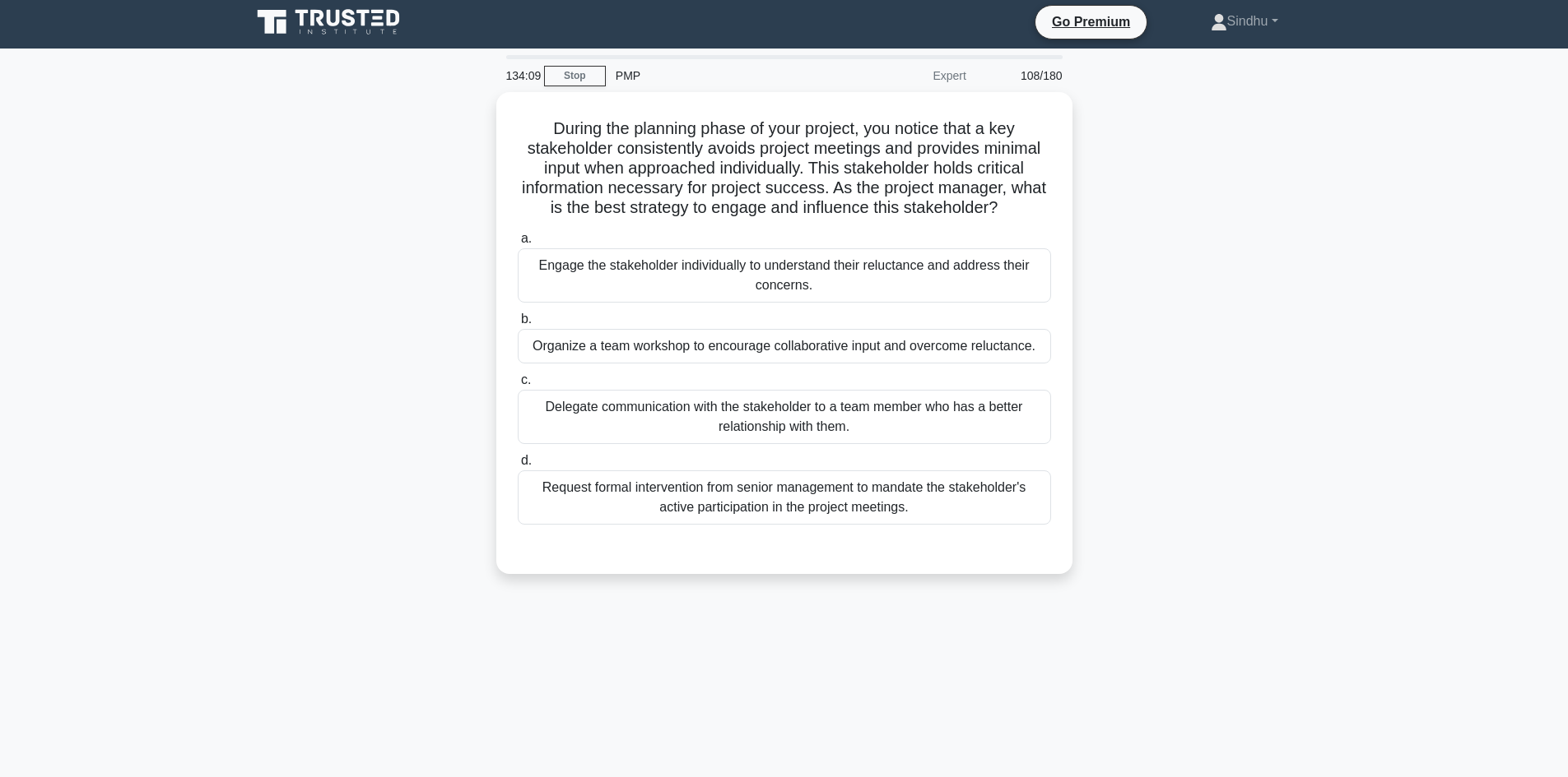
scroll to position [0, 0]
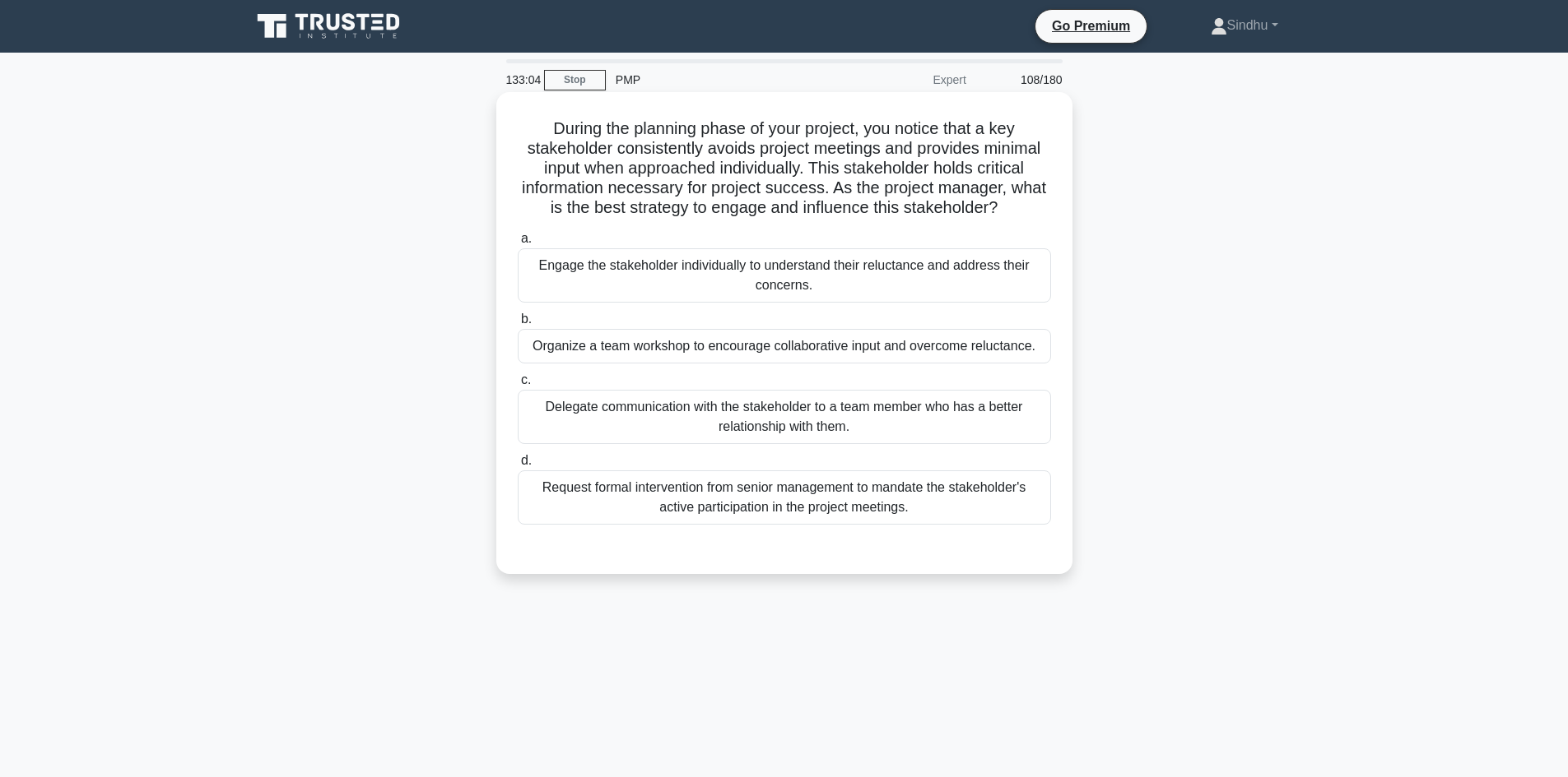
click at [776, 289] on div "Engage the stakeholder individually to understand their reluctance and address …" at bounding box center [784, 275] width 533 height 54
click at [518, 244] on input "a. Engage the stakeholder individually to understand their reluctance and addre…" at bounding box center [518, 238] width 0 height 11
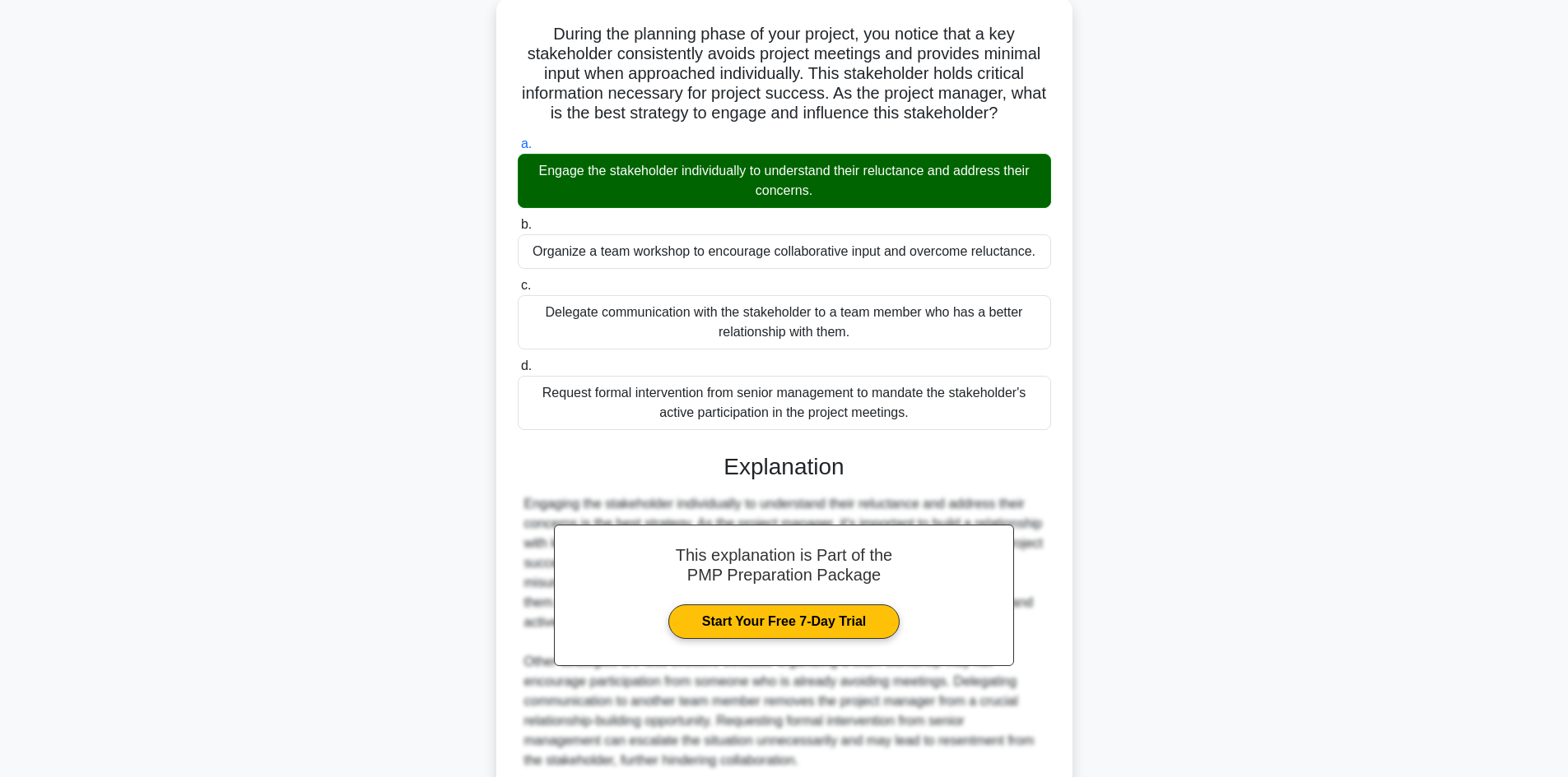
scroll to position [238, 0]
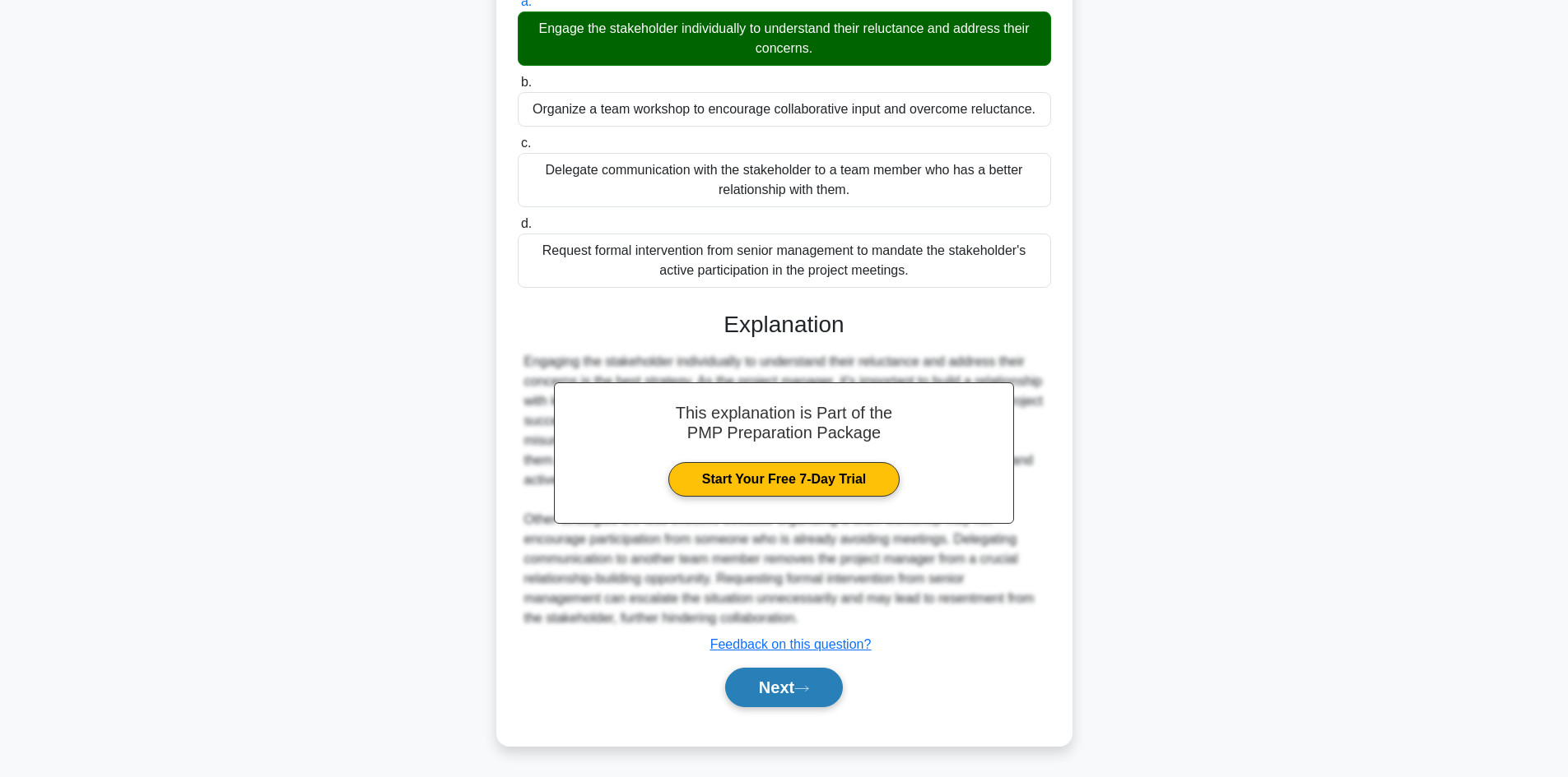
click at [760, 684] on button "Next" at bounding box center [783, 687] width 118 height 39
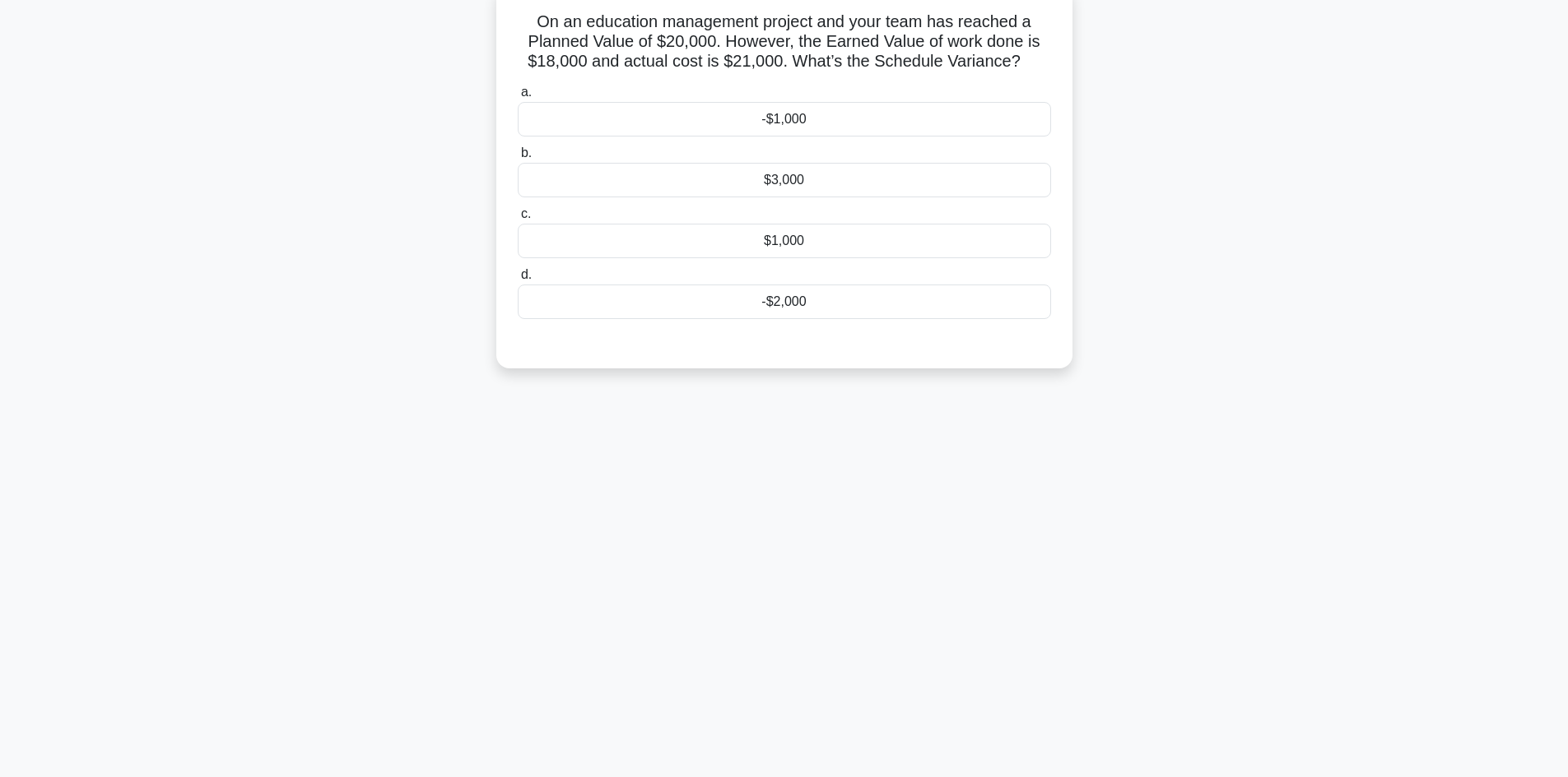
scroll to position [0, 0]
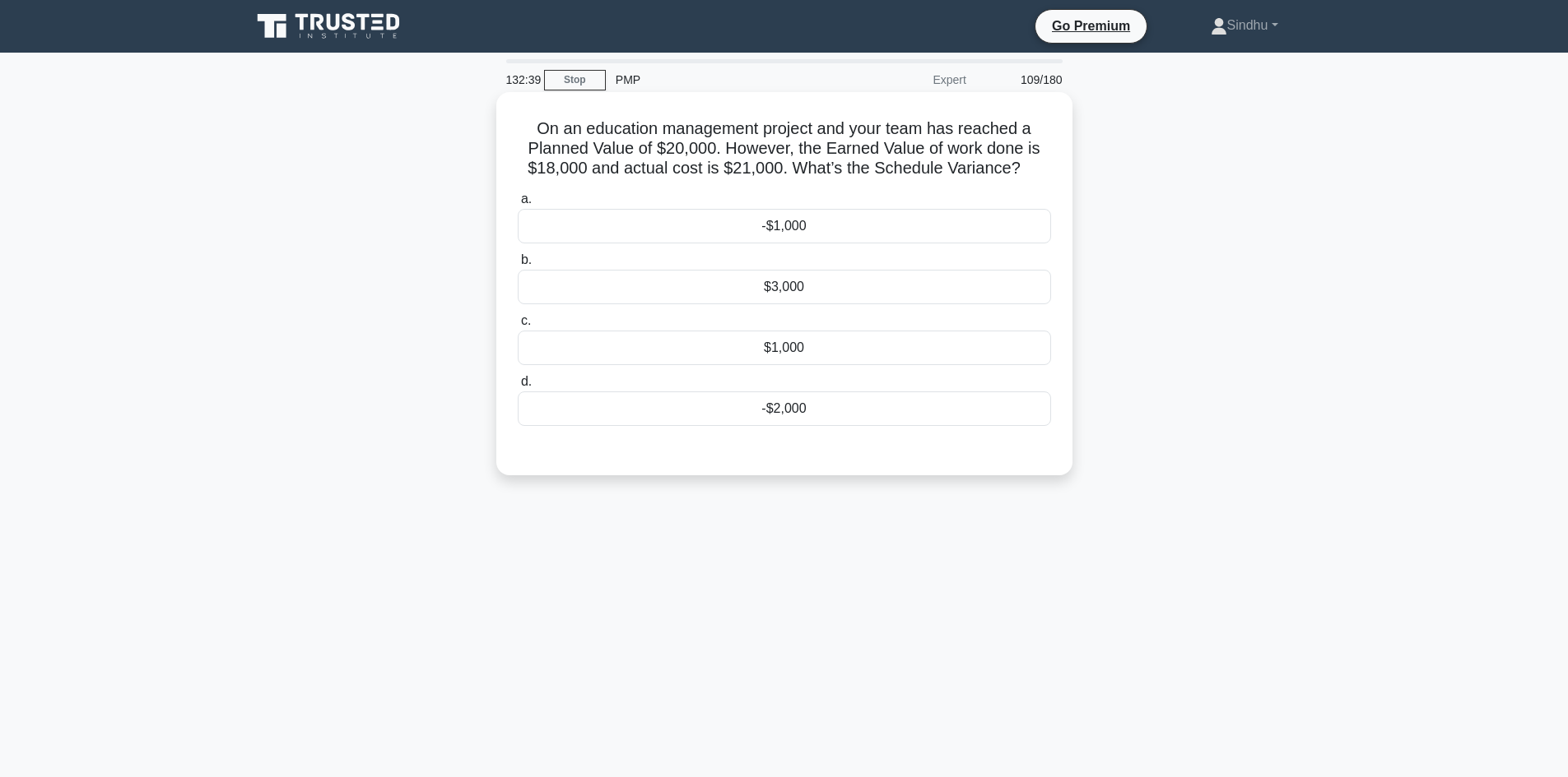
click at [837, 409] on div "-$2,000" at bounding box center [784, 409] width 533 height 34
click at [518, 388] on input "d. -$2,000" at bounding box center [518, 382] width 0 height 11
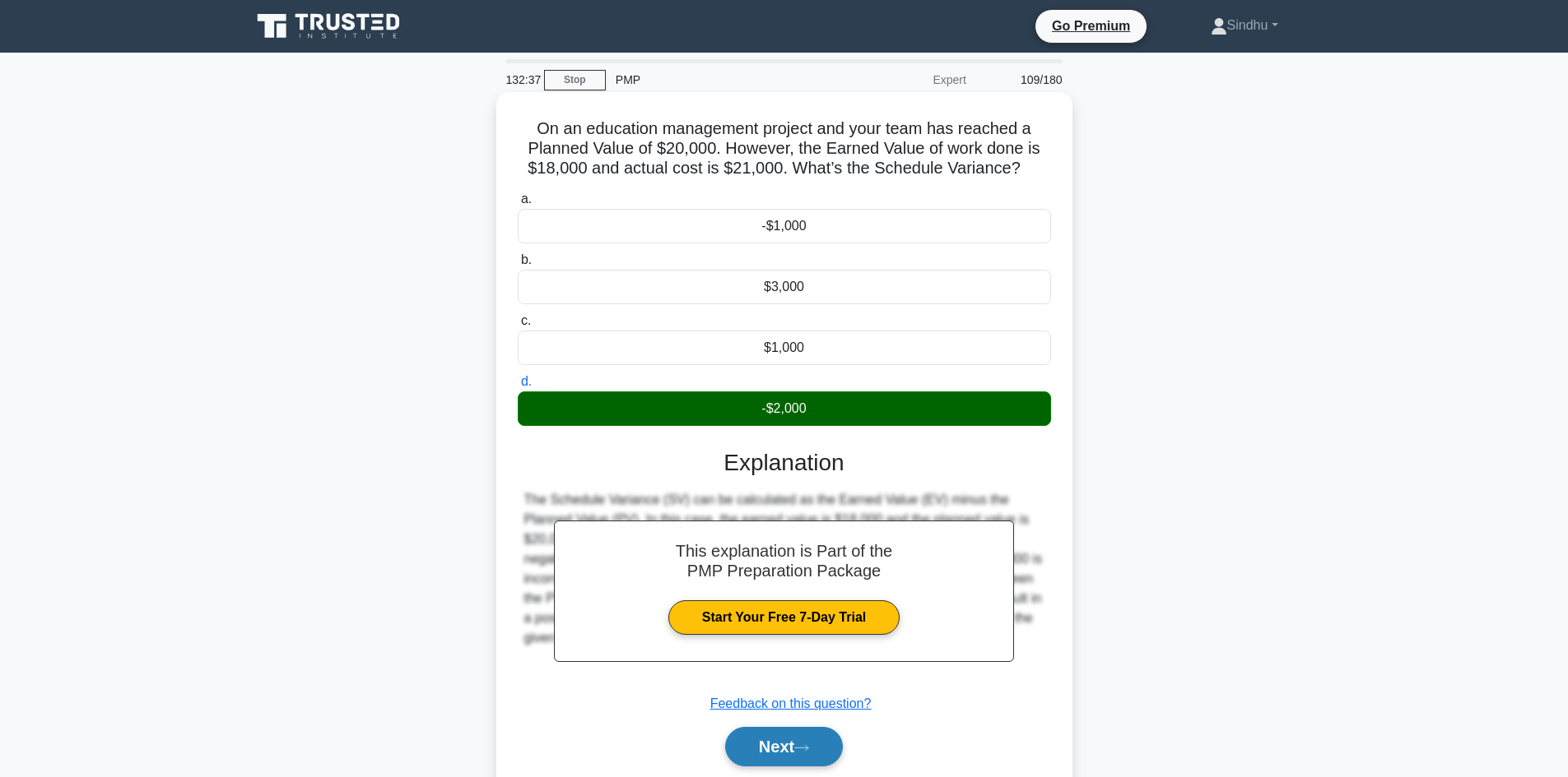
click at [768, 739] on button "Next" at bounding box center [783, 746] width 118 height 39
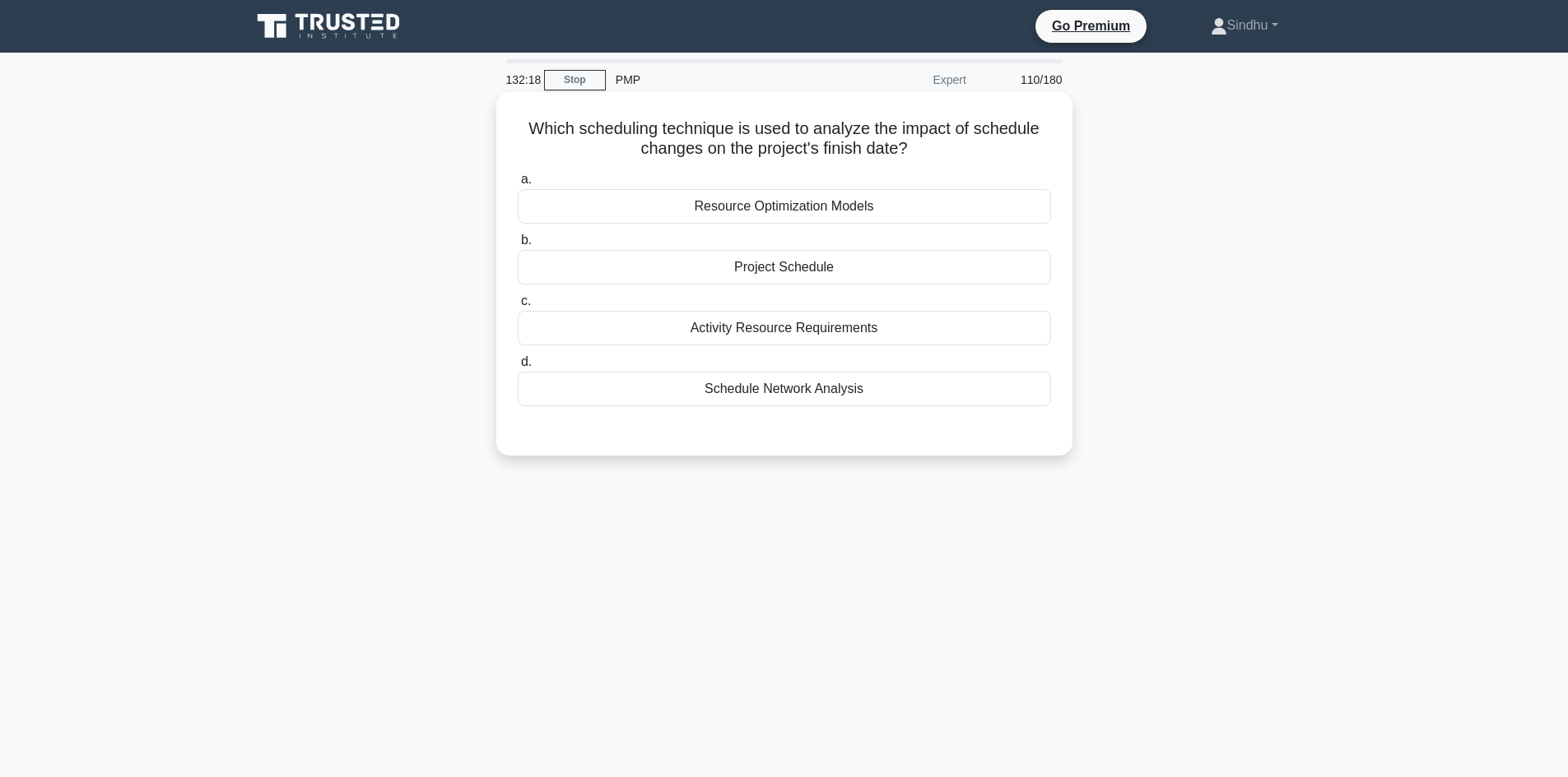
click at [811, 394] on div "Schedule Network Analysis" at bounding box center [784, 388] width 533 height 34
click at [518, 368] on input "d. Schedule Network Analysis" at bounding box center [518, 362] width 0 height 11
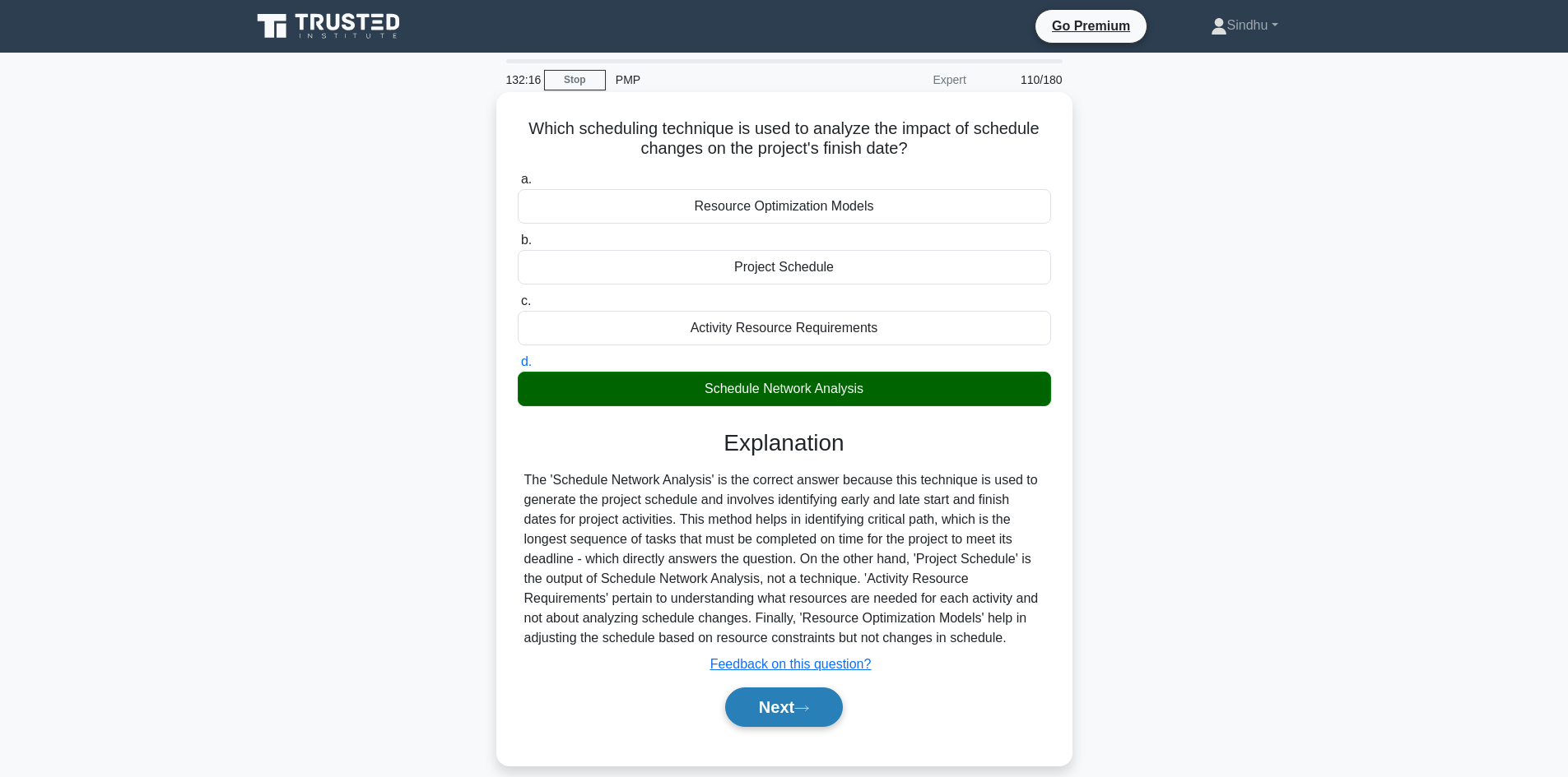
click at [761, 709] on button "Next" at bounding box center [783, 707] width 118 height 39
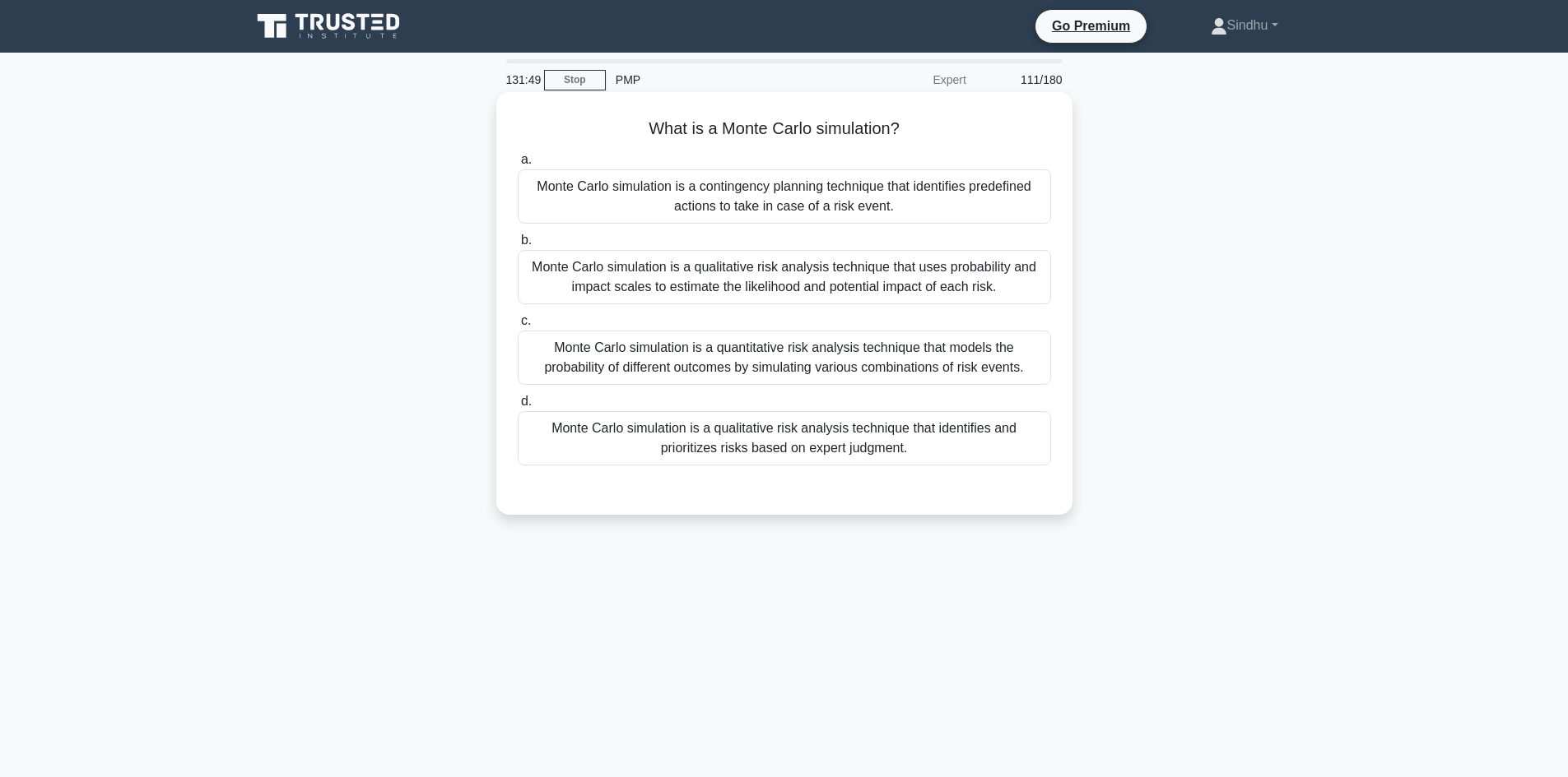
click at [878, 354] on div "Monte Carlo simulation is a quantitative risk analysis technique that models th…" at bounding box center [784, 358] width 533 height 54
click at [518, 327] on input "c. Monte Carlo simulation is a quantitative risk analysis technique that models…" at bounding box center [518, 321] width 0 height 11
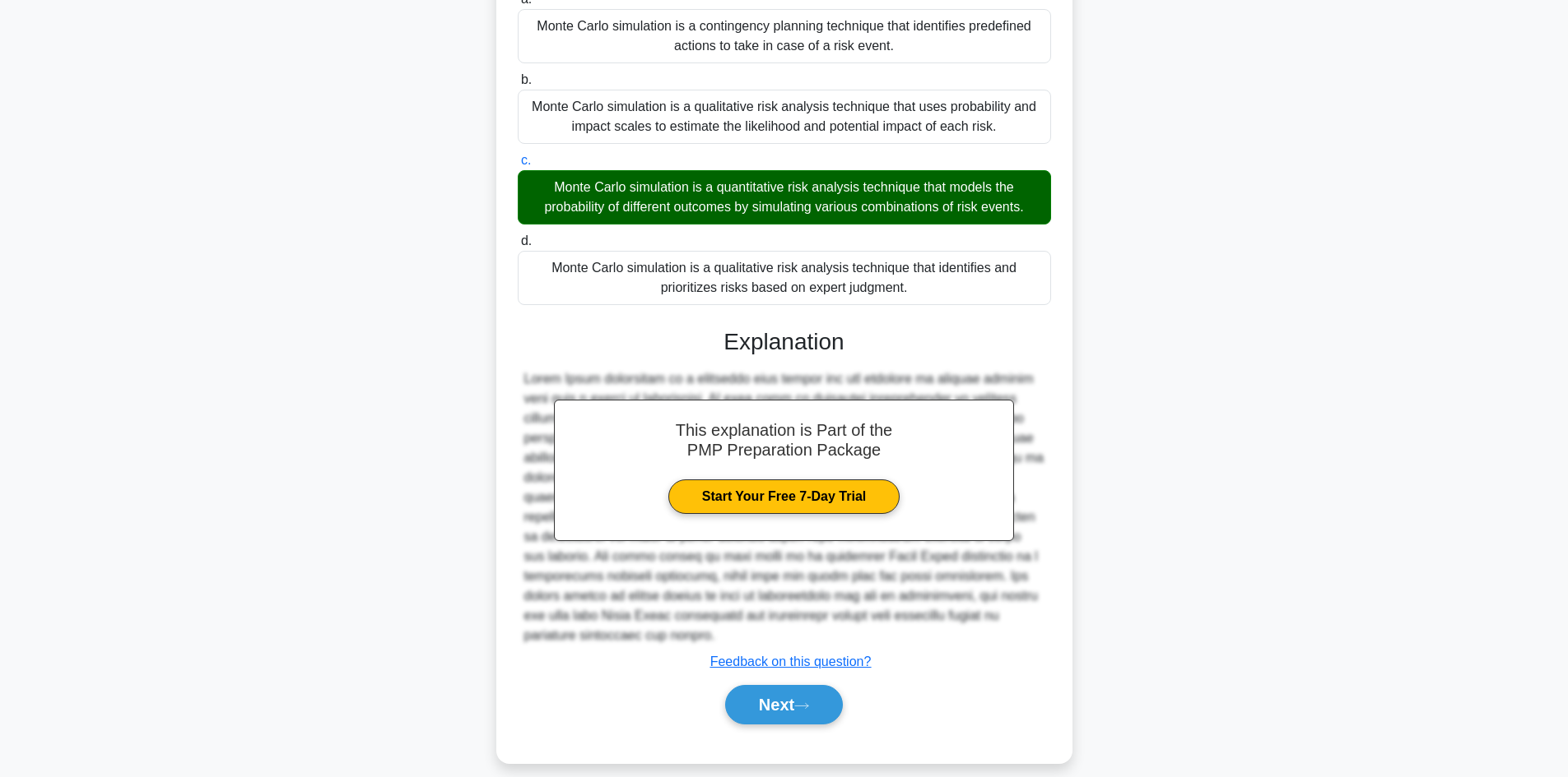
scroll to position [178, 0]
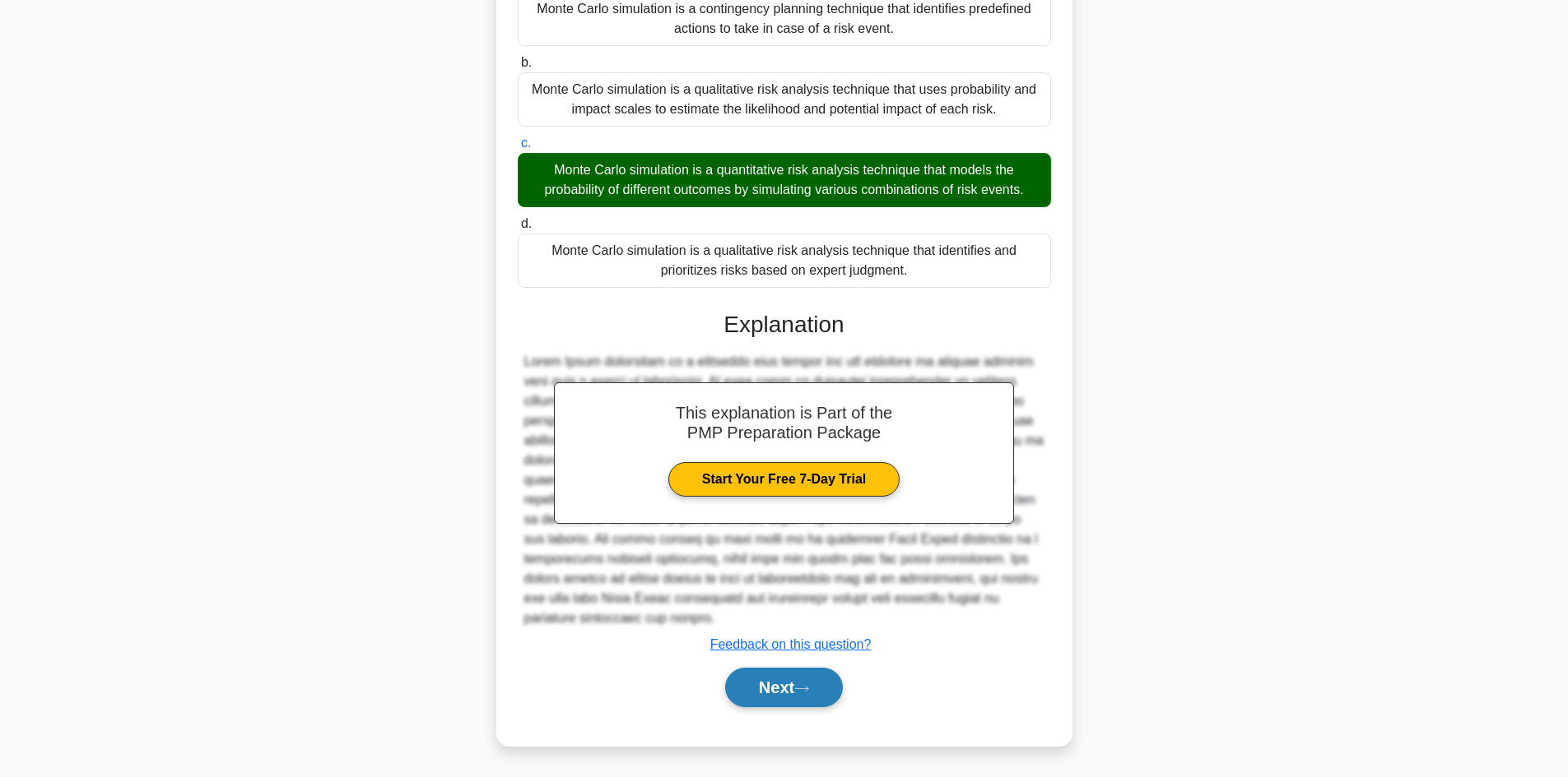
click at [748, 686] on button "Next" at bounding box center [783, 687] width 118 height 39
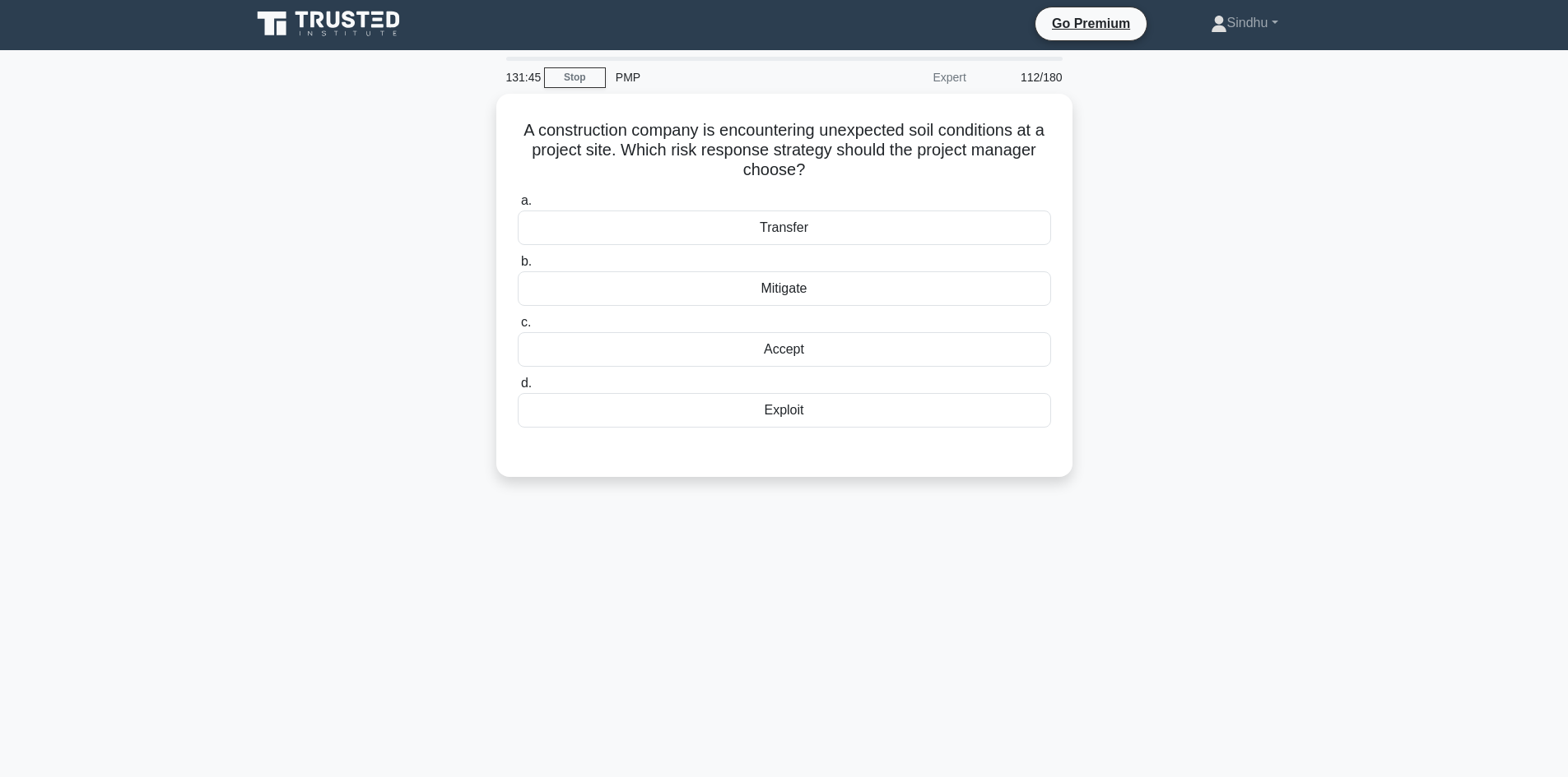
scroll to position [0, 0]
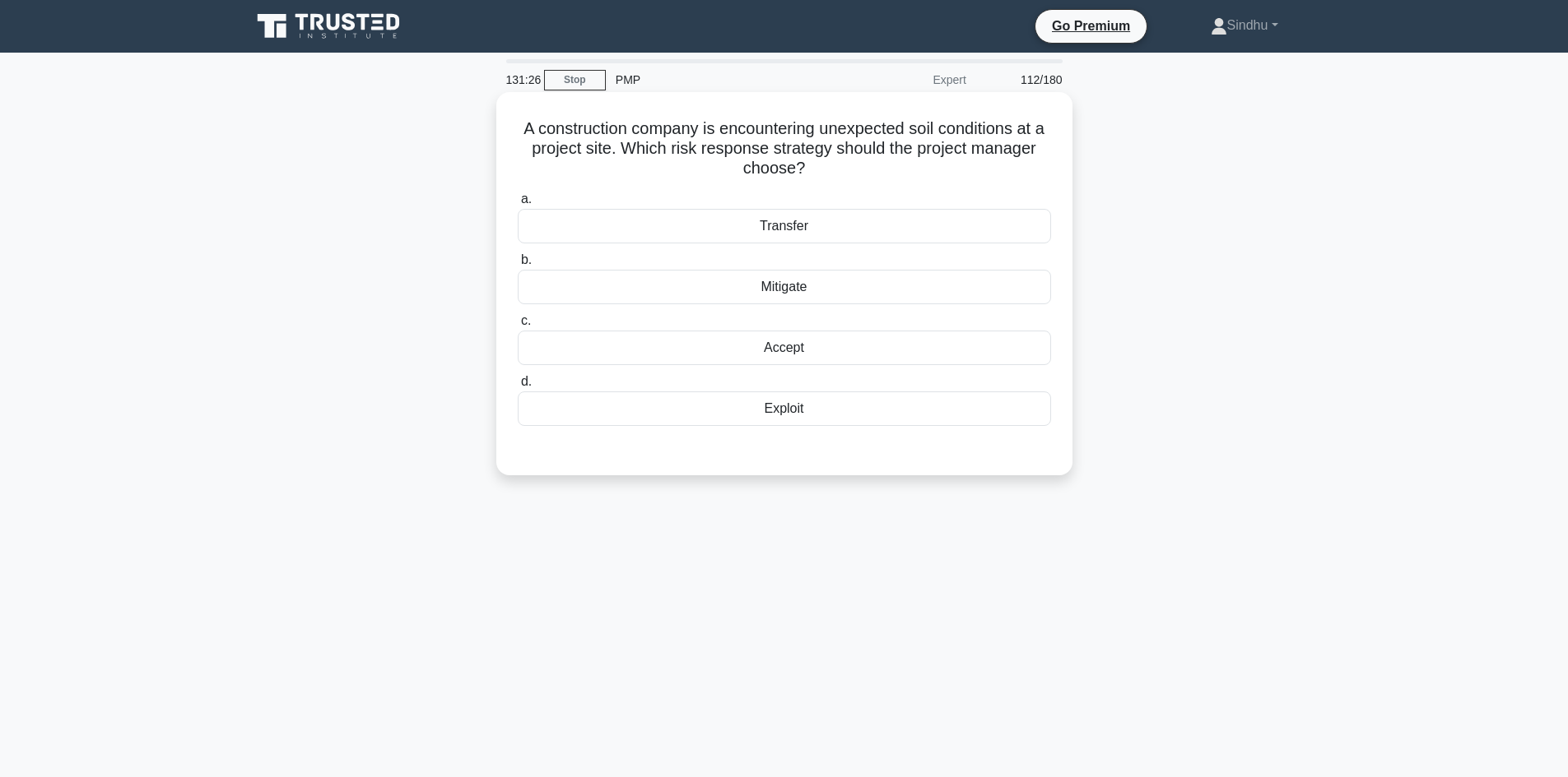
click at [797, 419] on div "Exploit" at bounding box center [784, 409] width 533 height 34
click at [518, 388] on input "d. Exploit" at bounding box center [518, 382] width 0 height 11
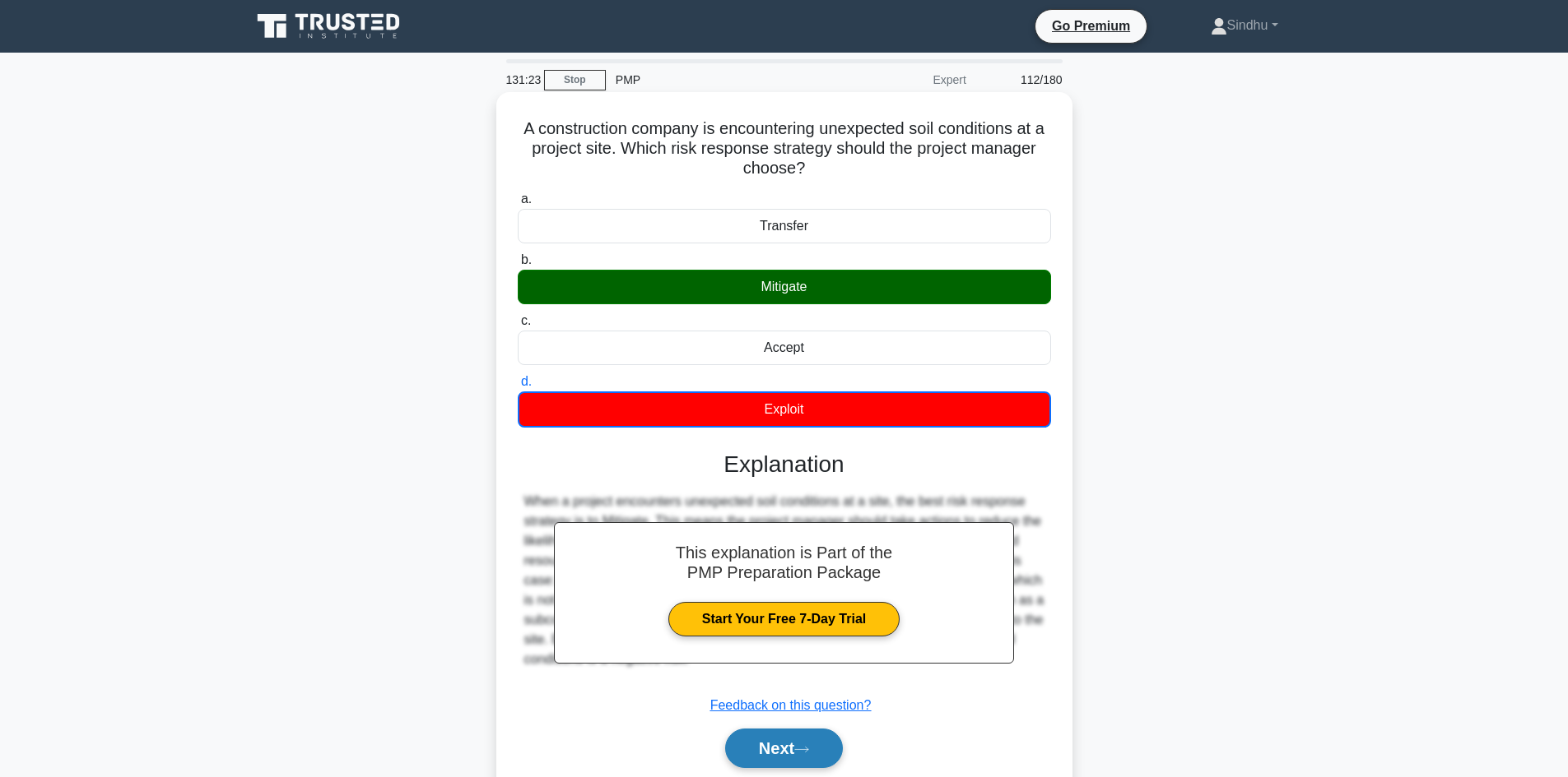
click at [760, 744] on button "Next" at bounding box center [783, 748] width 118 height 39
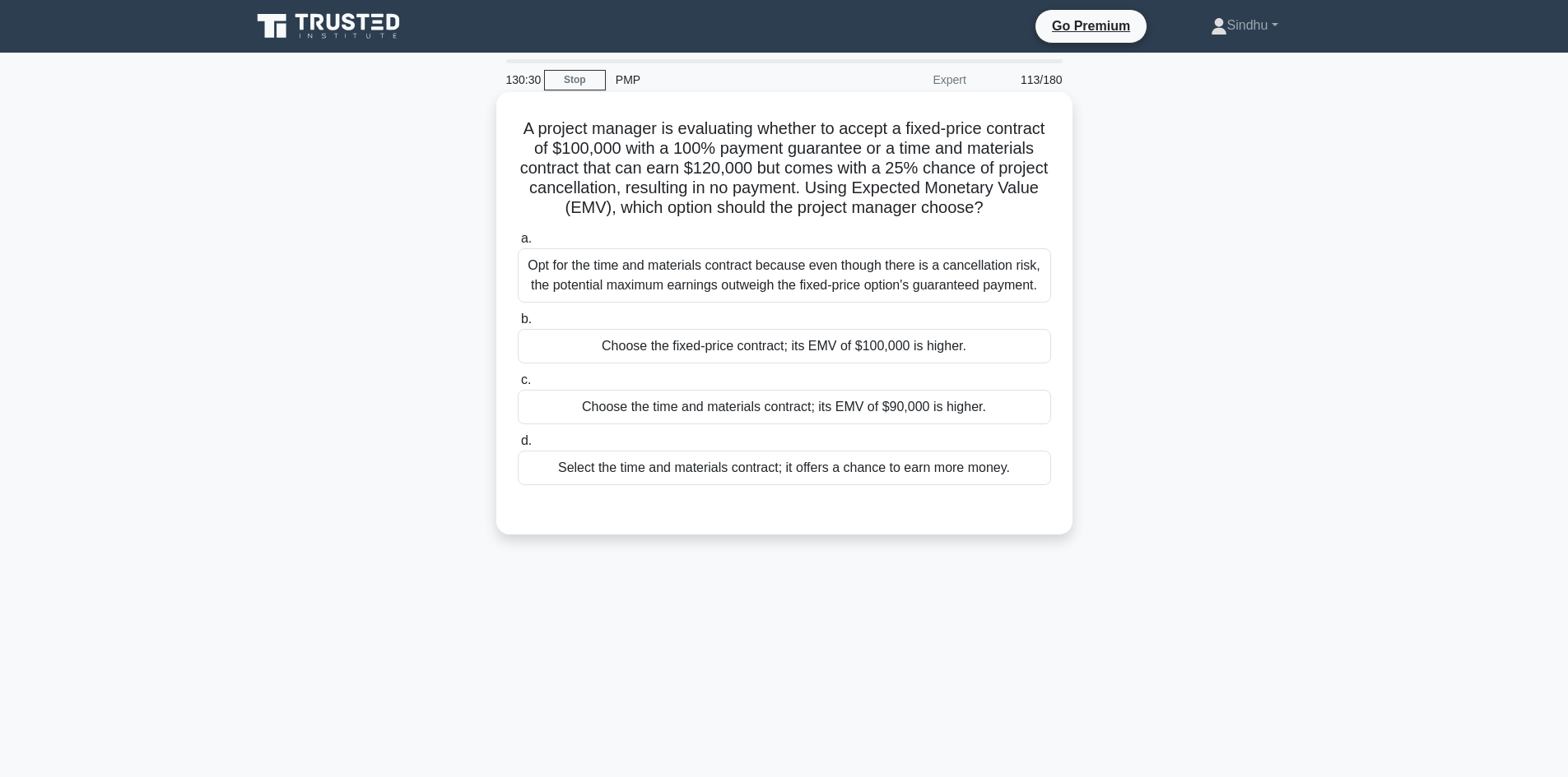
click at [573, 303] on div "Opt for the time and materials contract because even though there is a cancella…" at bounding box center [784, 275] width 533 height 54
click at [518, 244] on input "a. Opt for the time and materials contract because even though there is a cance…" at bounding box center [518, 238] width 0 height 11
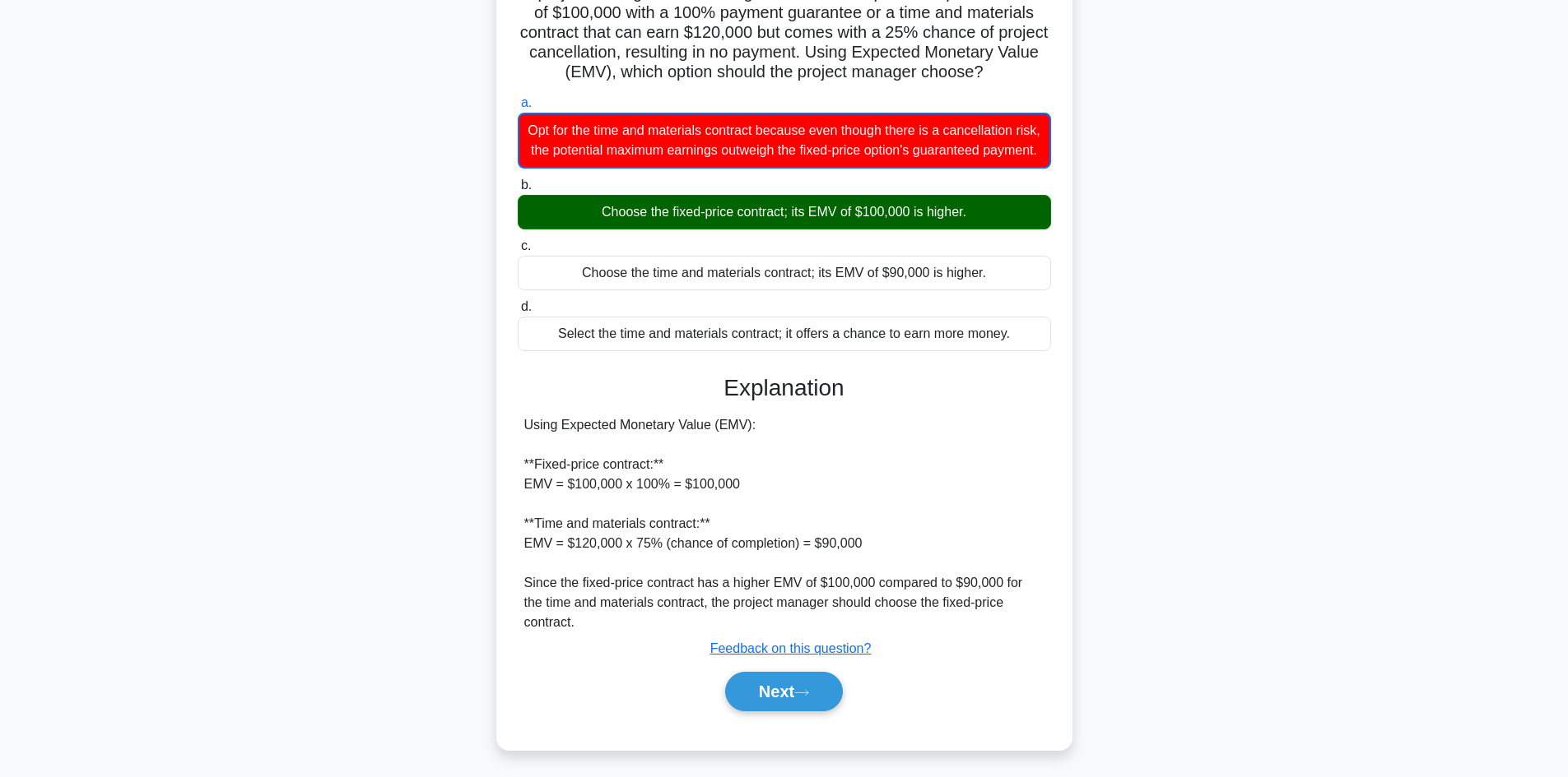
scroll to position [160, 0]
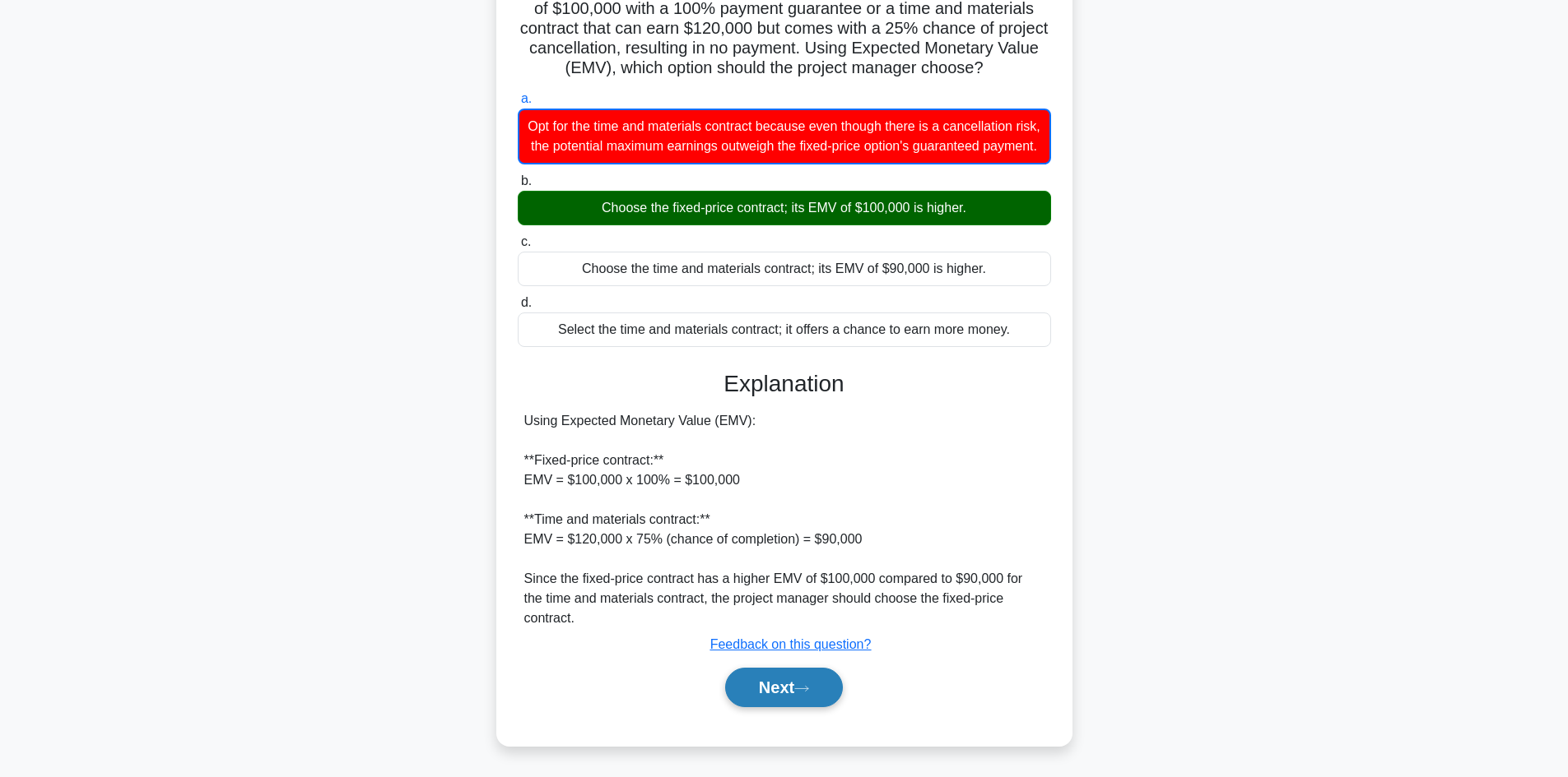
click at [766, 693] on button "Next" at bounding box center [783, 687] width 118 height 39
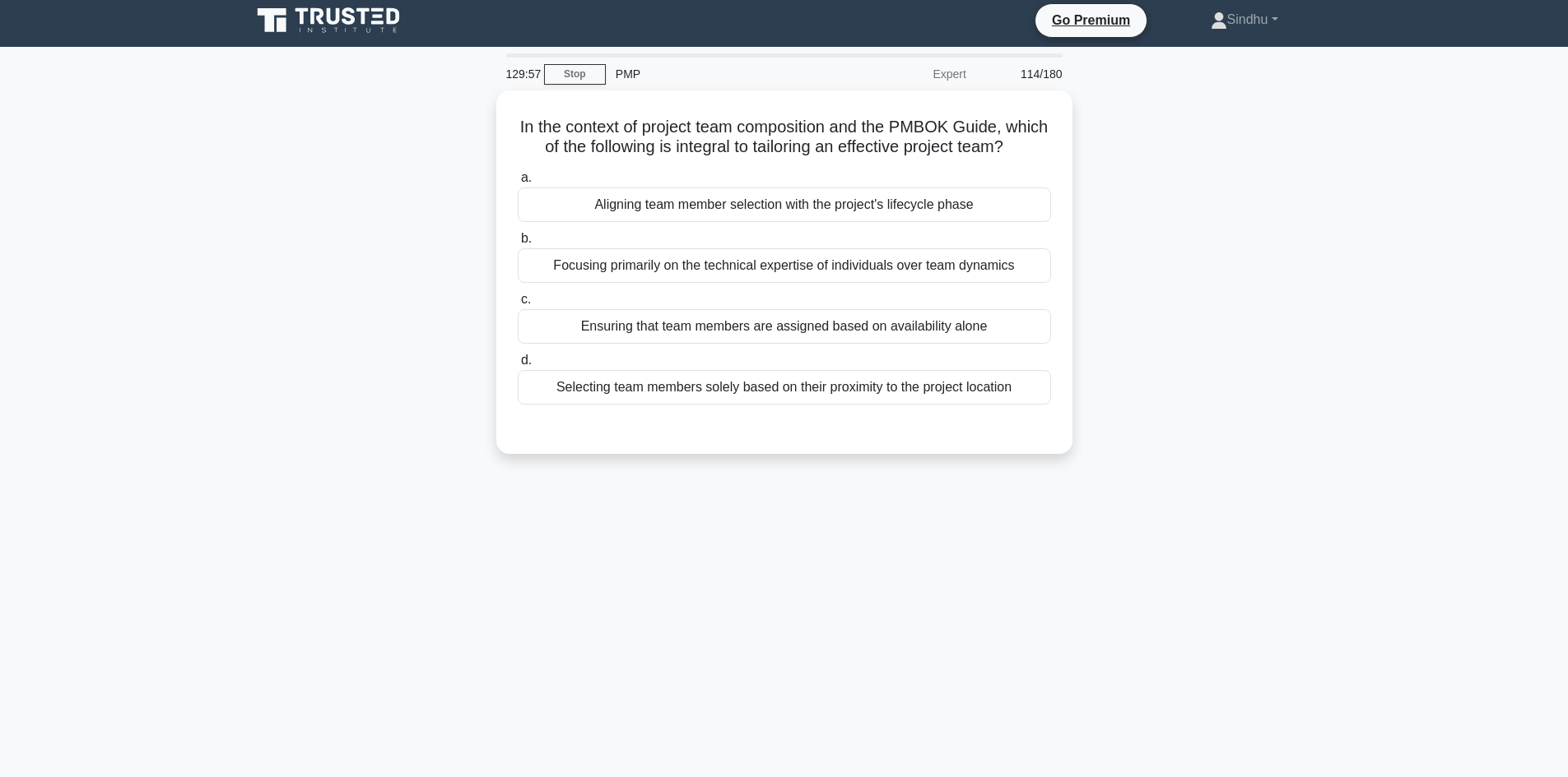
scroll to position [0, 0]
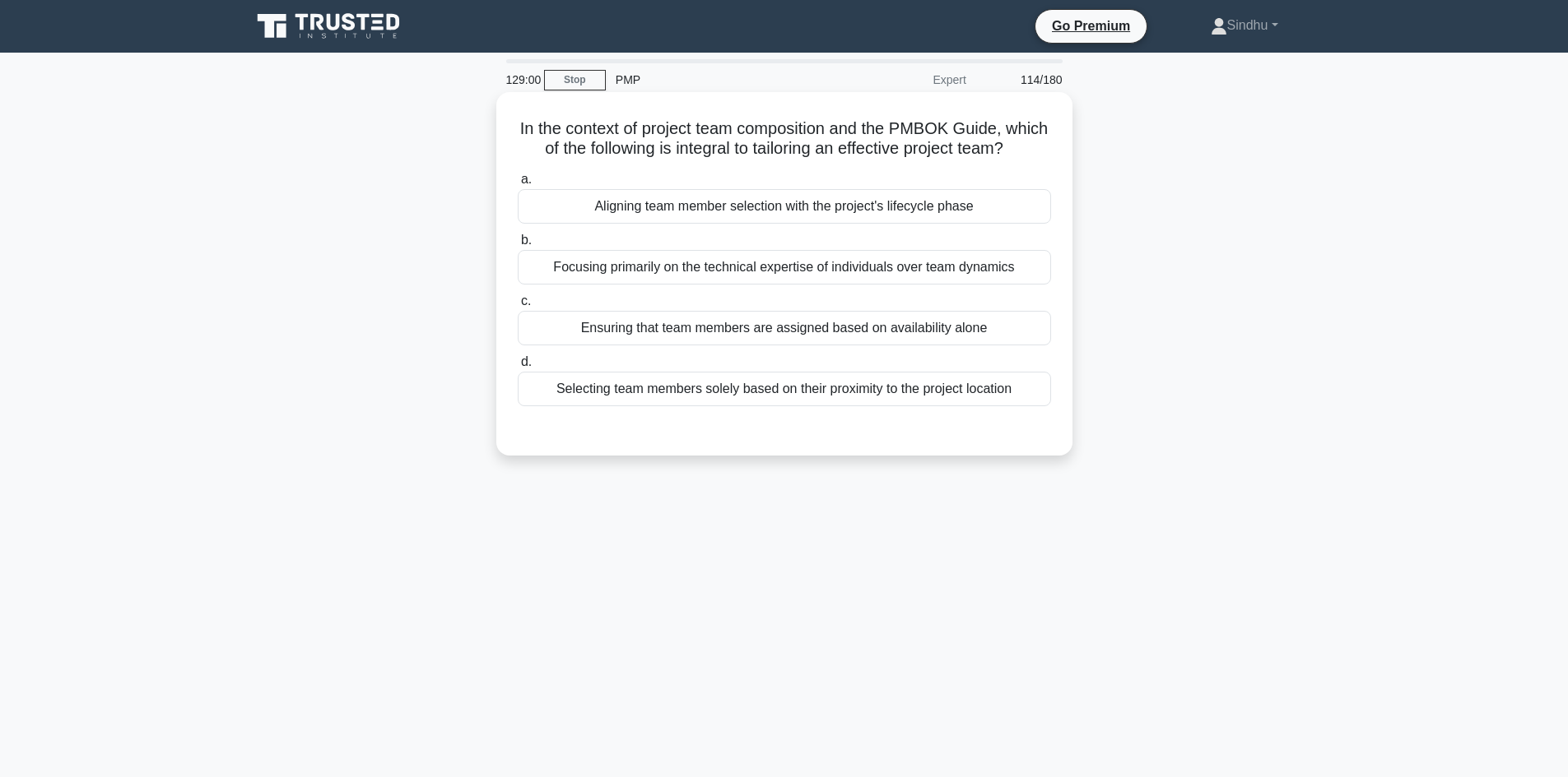
click at [776, 284] on div "Focusing primarily on the technical expertise of individuals over team dynamics" at bounding box center [784, 267] width 533 height 34
click at [518, 246] on input "b. Focusing primarily on the technical expertise of individuals over team dynam…" at bounding box center [518, 240] width 0 height 11
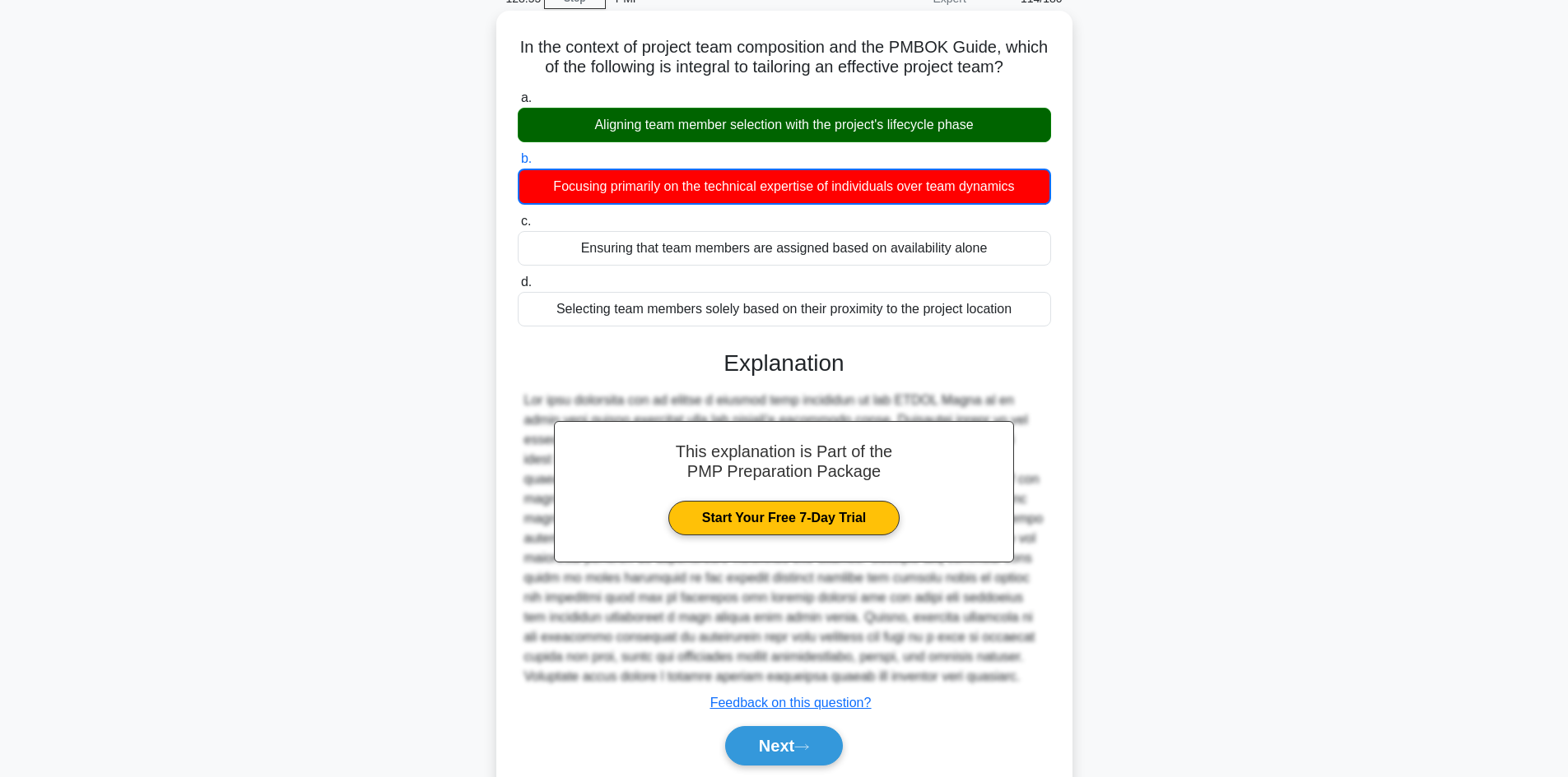
scroll to position [160, 0]
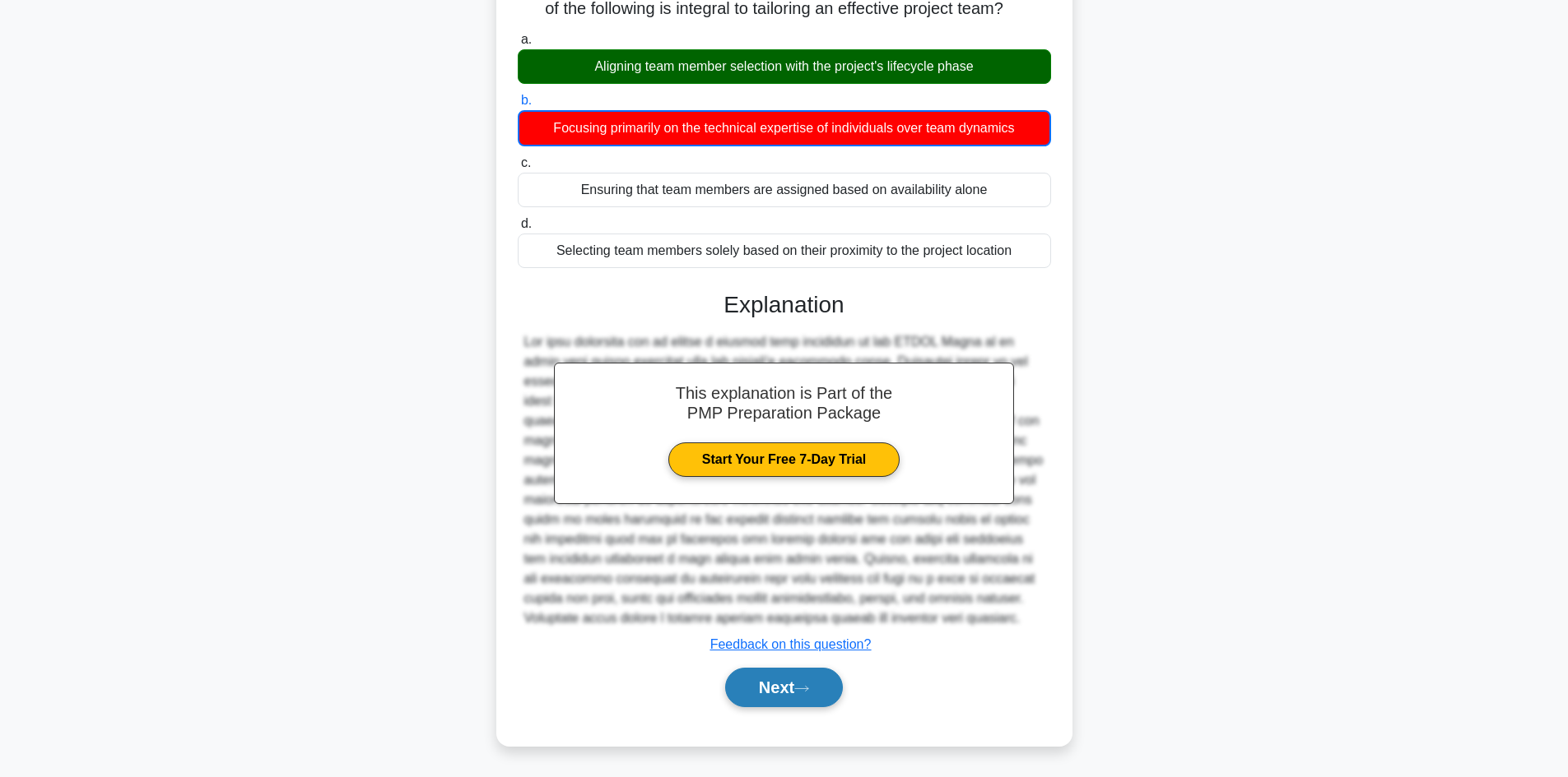
click at [774, 675] on button "Next" at bounding box center [783, 687] width 118 height 39
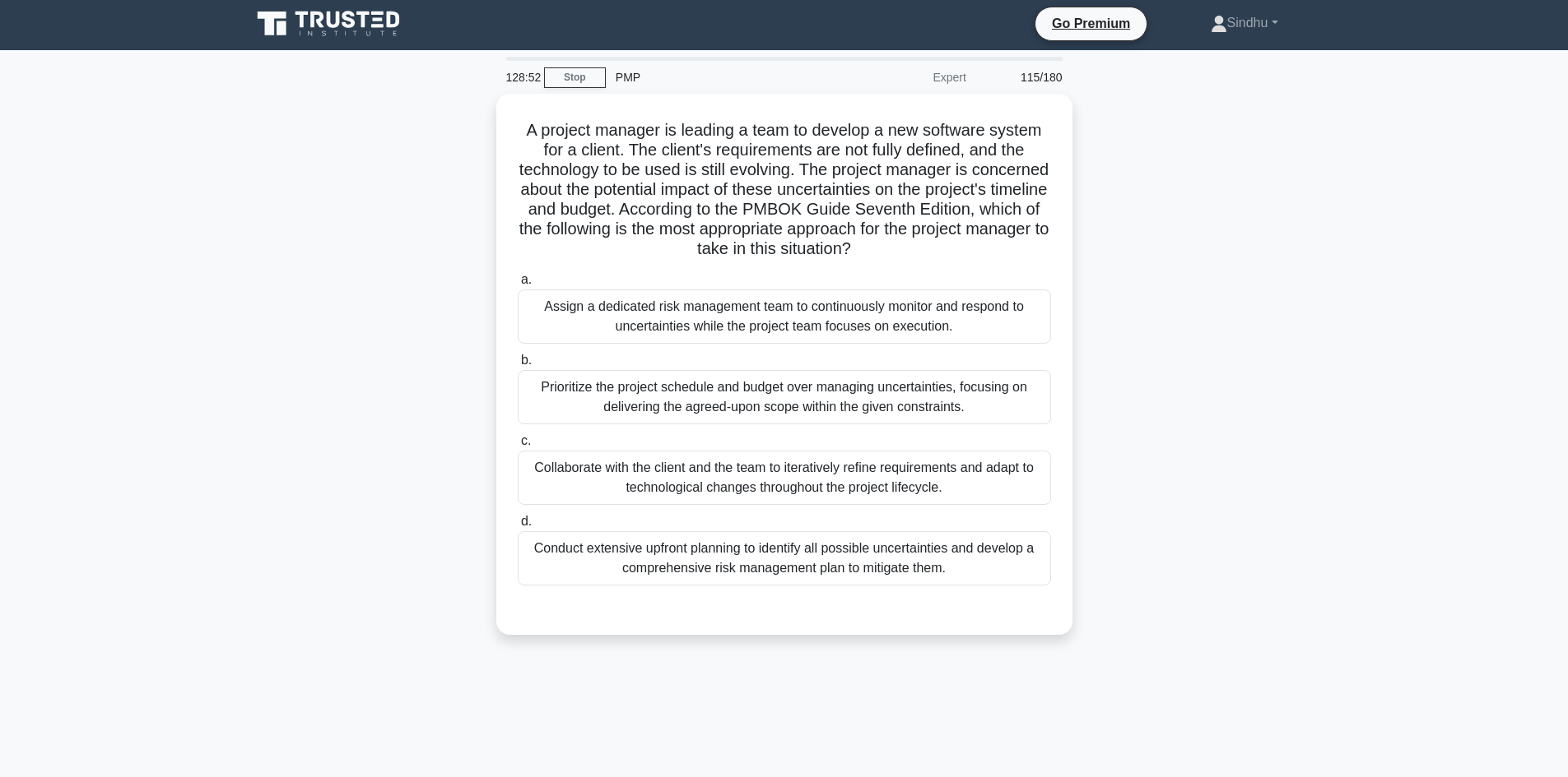
scroll to position [0, 0]
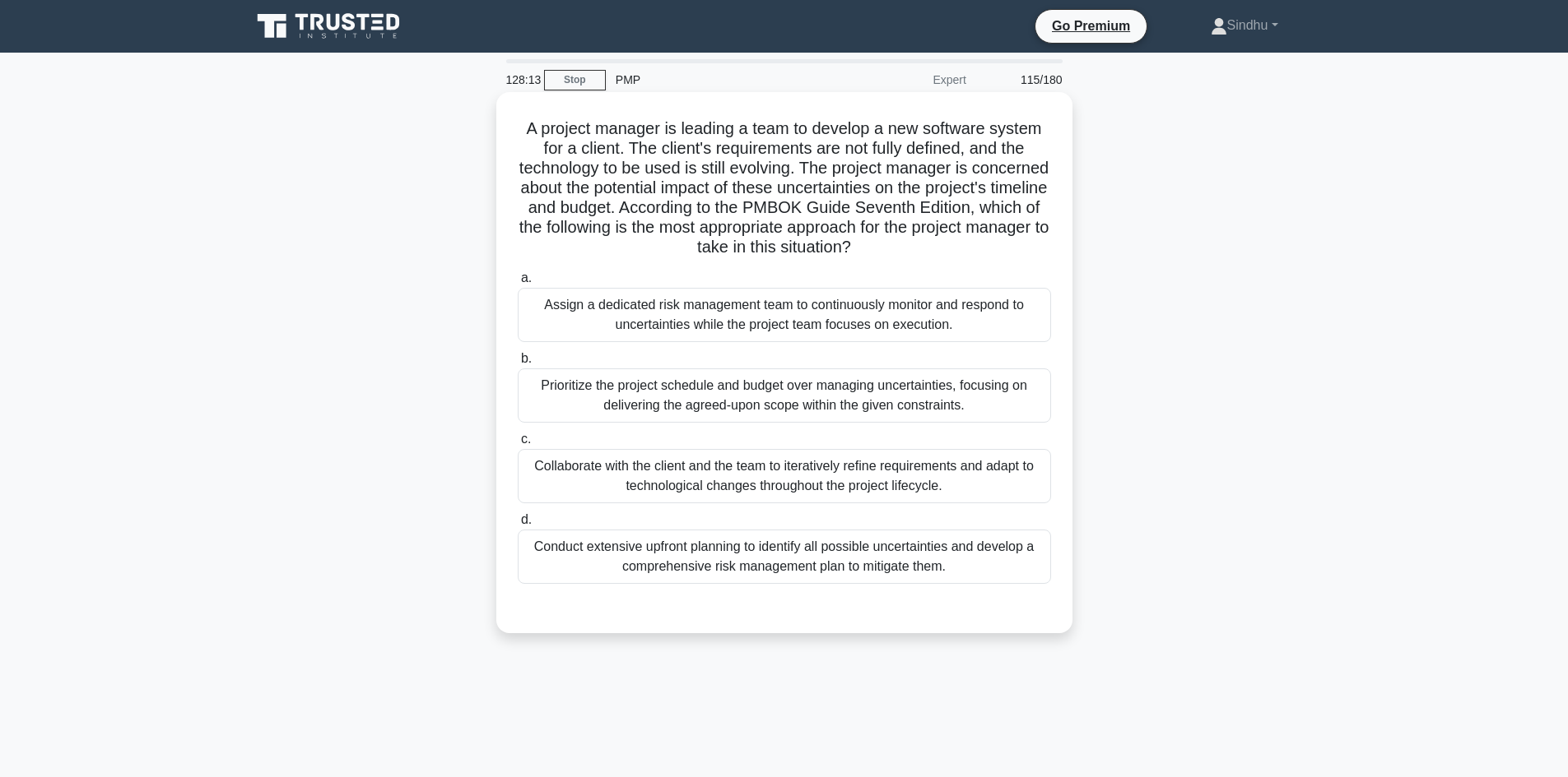
click at [755, 545] on div "Conduct extensive upfront planning to identify all possible uncertainties and d…" at bounding box center [784, 556] width 533 height 54
click at [518, 526] on input "d. Conduct extensive upfront planning to identify all possible uncertainties an…" at bounding box center [518, 520] width 0 height 11
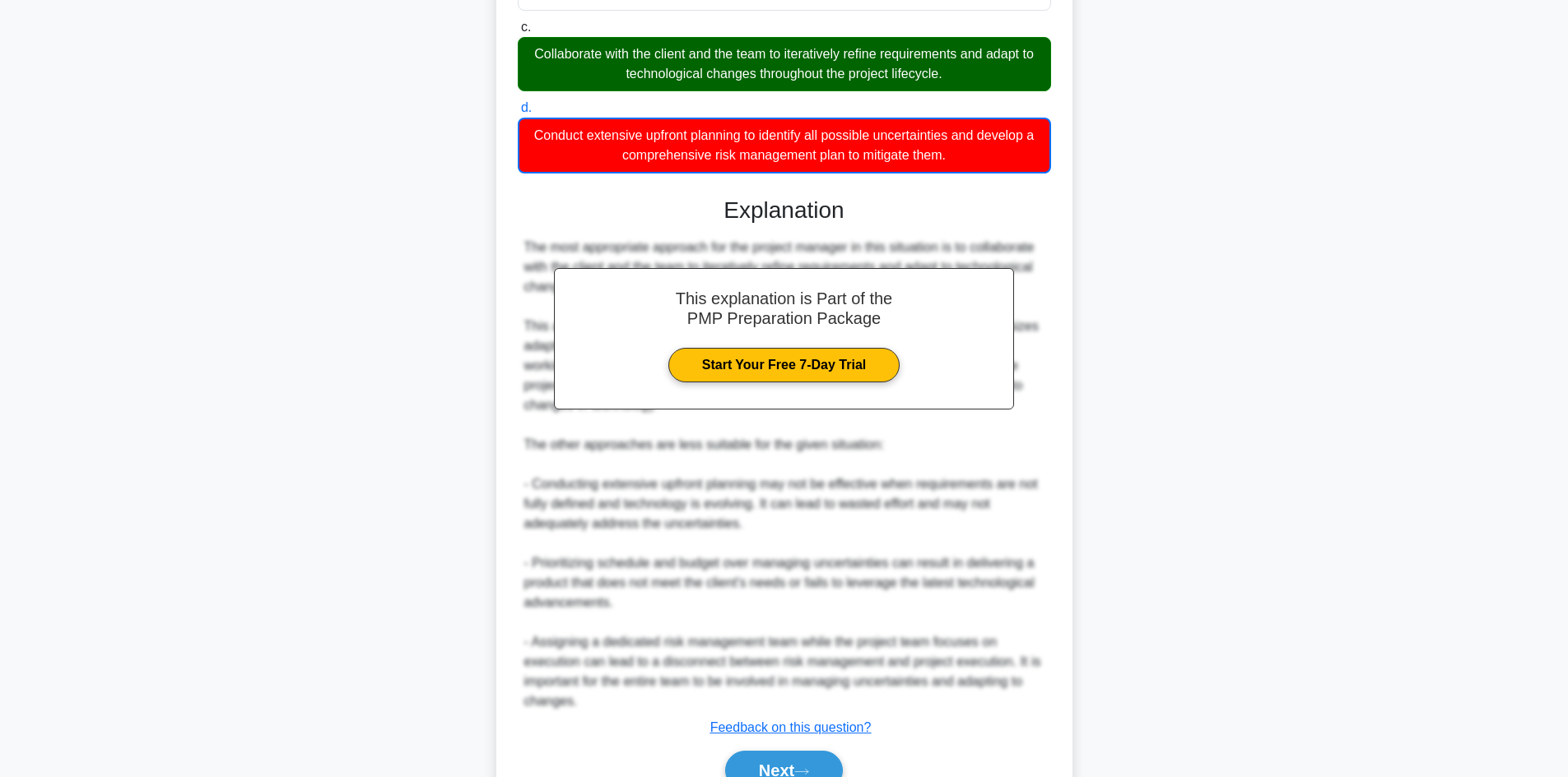
scroll to position [496, 0]
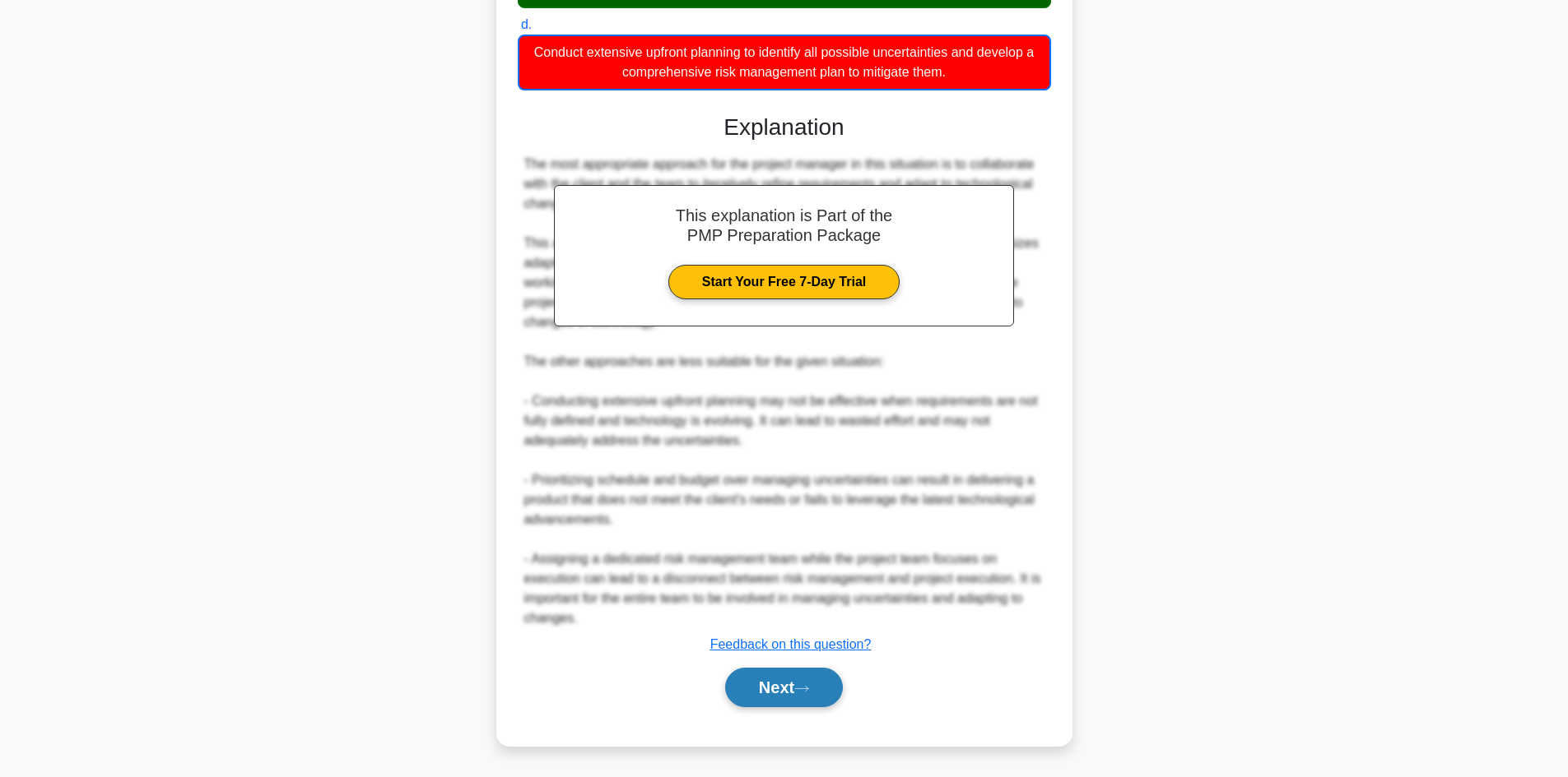
click at [759, 689] on button "Next" at bounding box center [783, 687] width 118 height 39
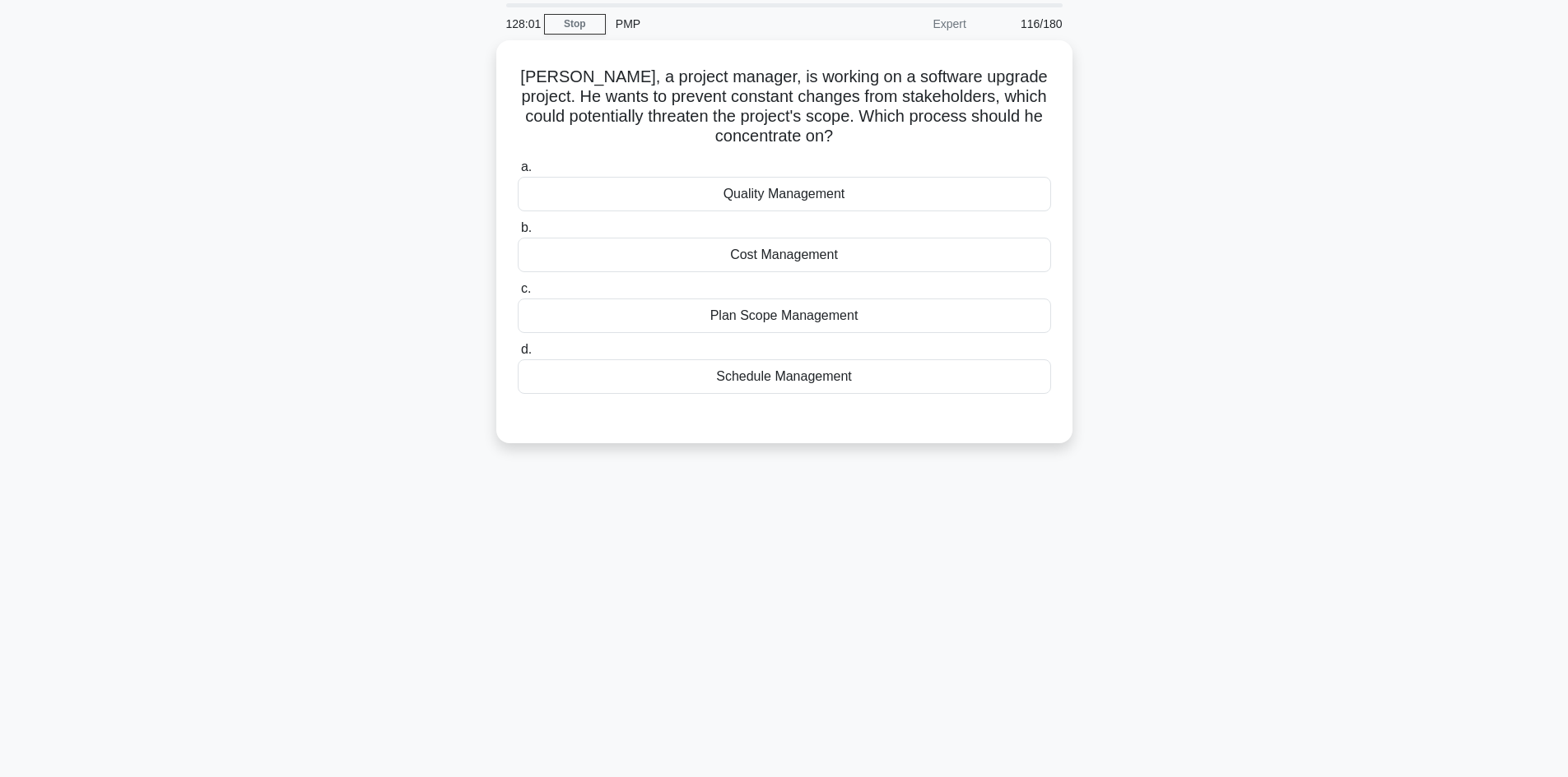
scroll to position [0, 0]
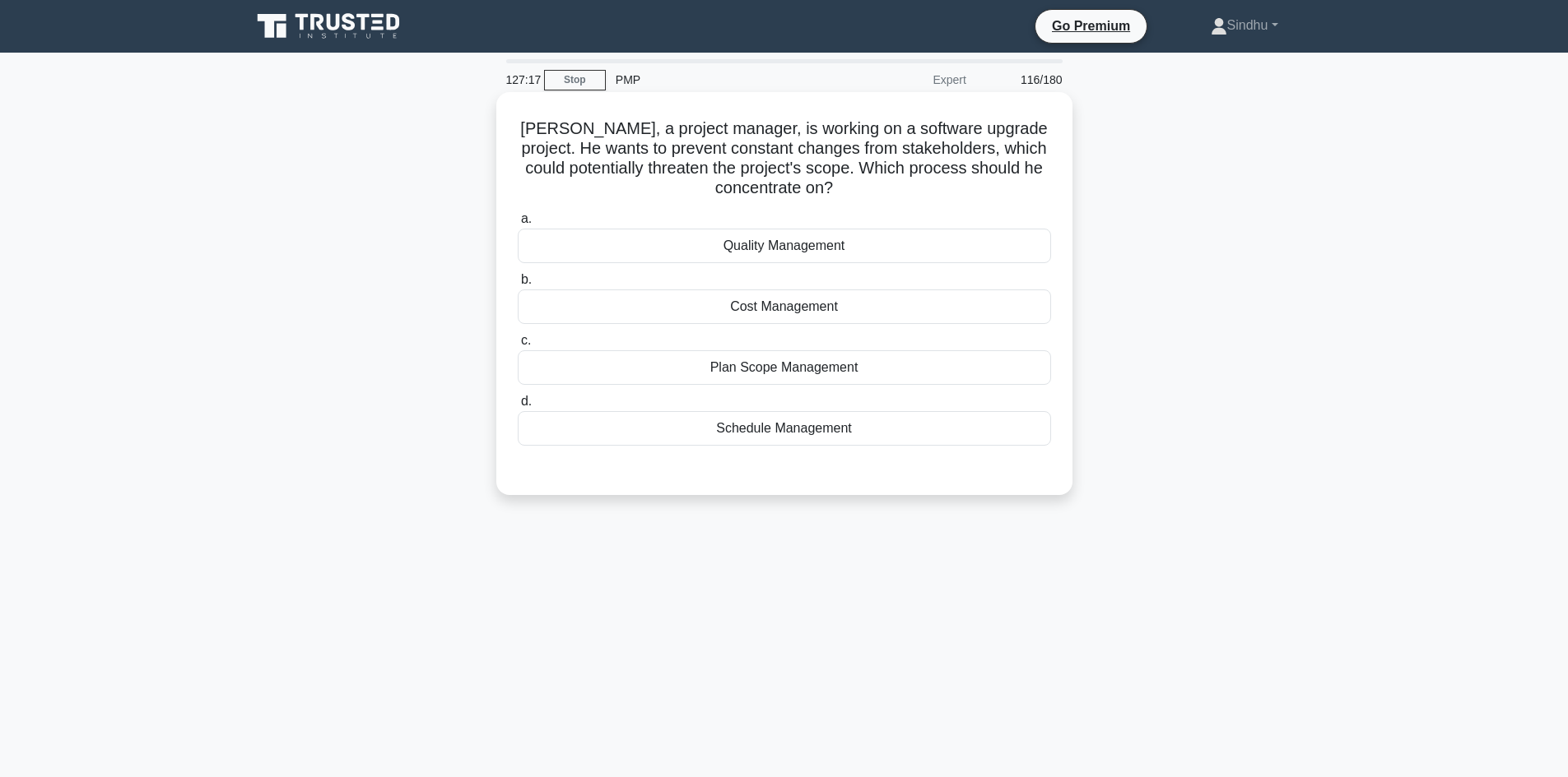
click at [813, 371] on div "Plan Scope Management" at bounding box center [784, 367] width 533 height 34
click at [518, 346] on input "c. Plan Scope Management" at bounding box center [518, 341] width 0 height 11
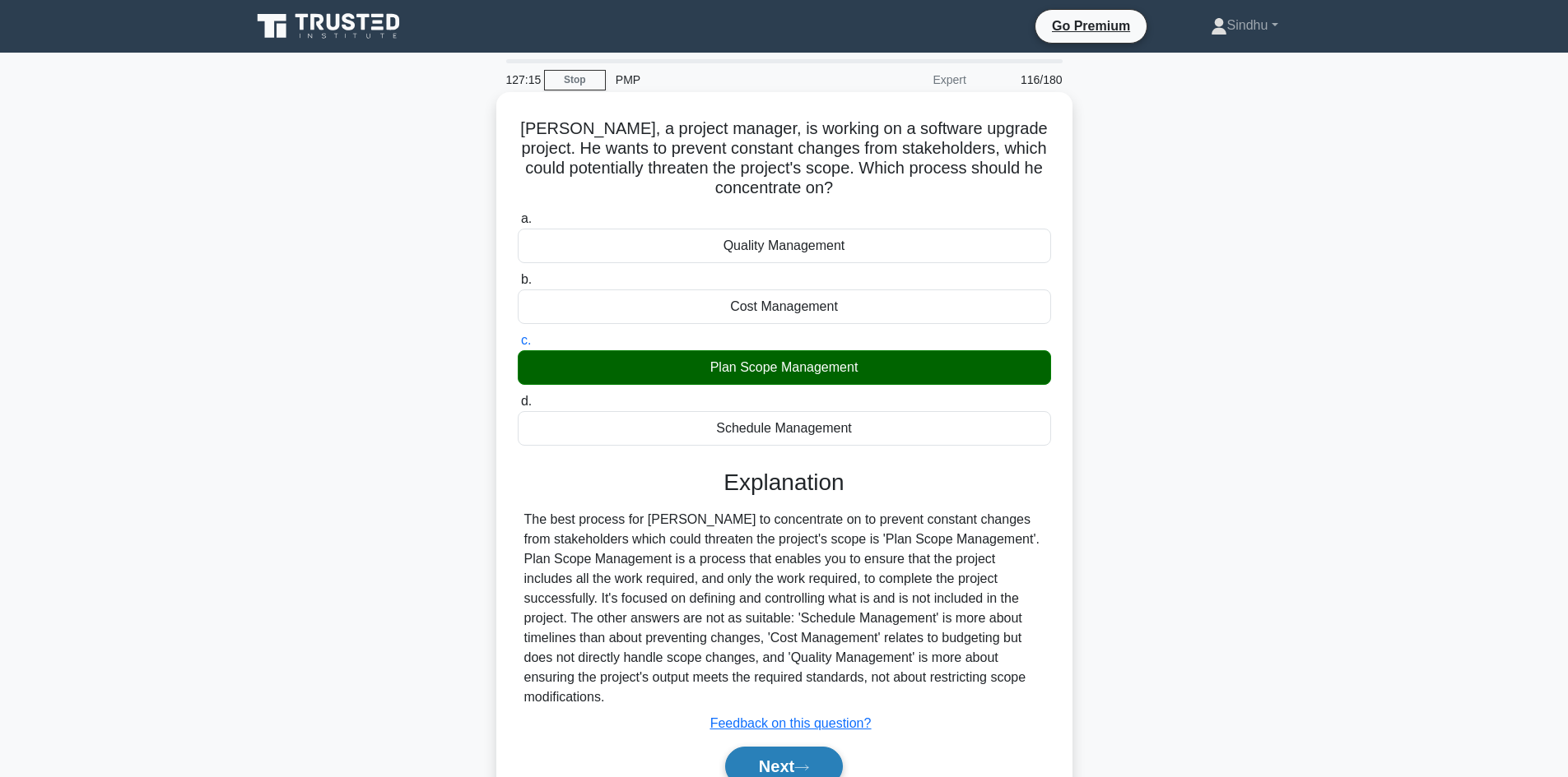
click at [771, 747] on button "Next" at bounding box center [783, 766] width 118 height 39
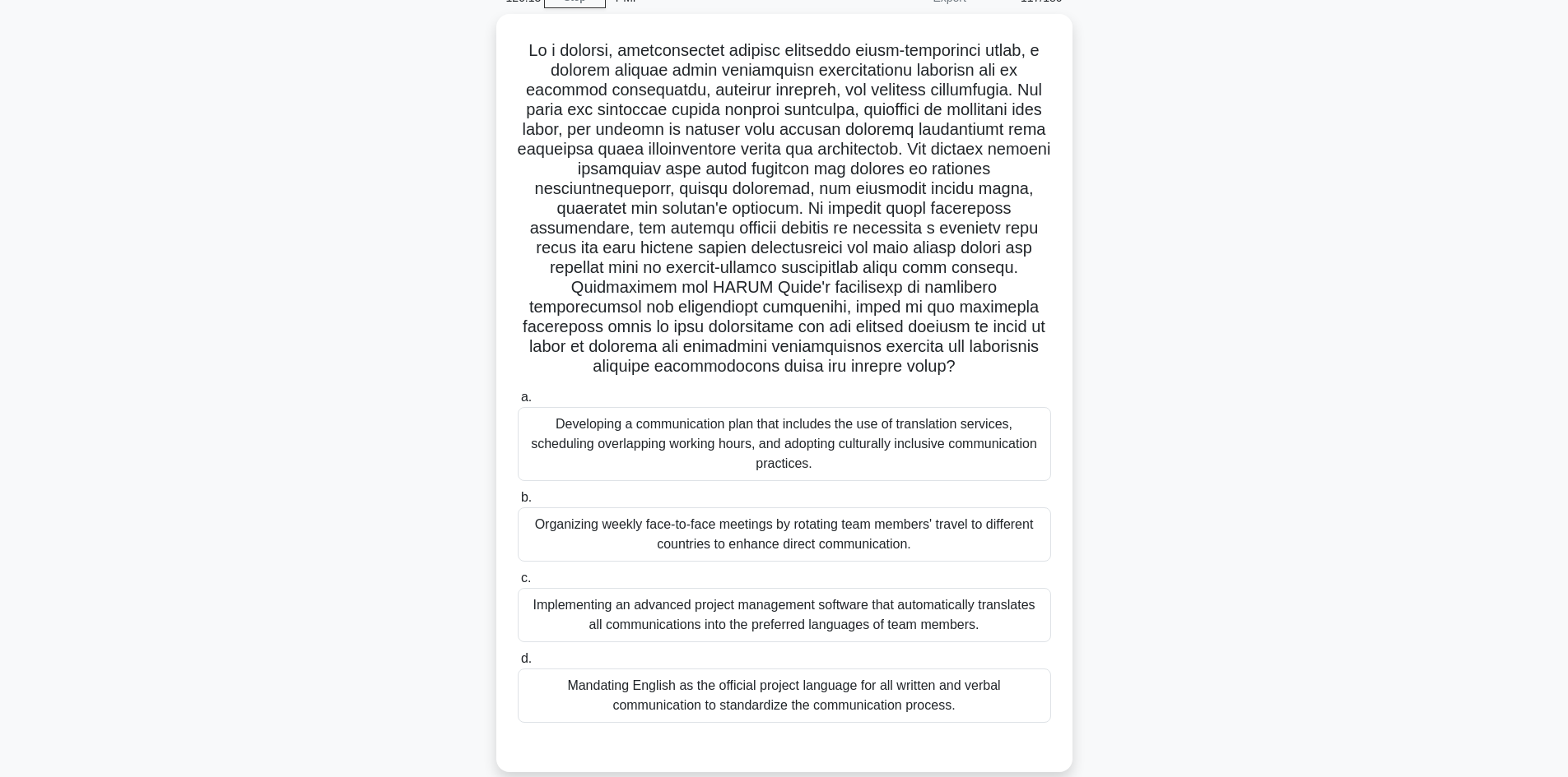
scroll to position [111, 0]
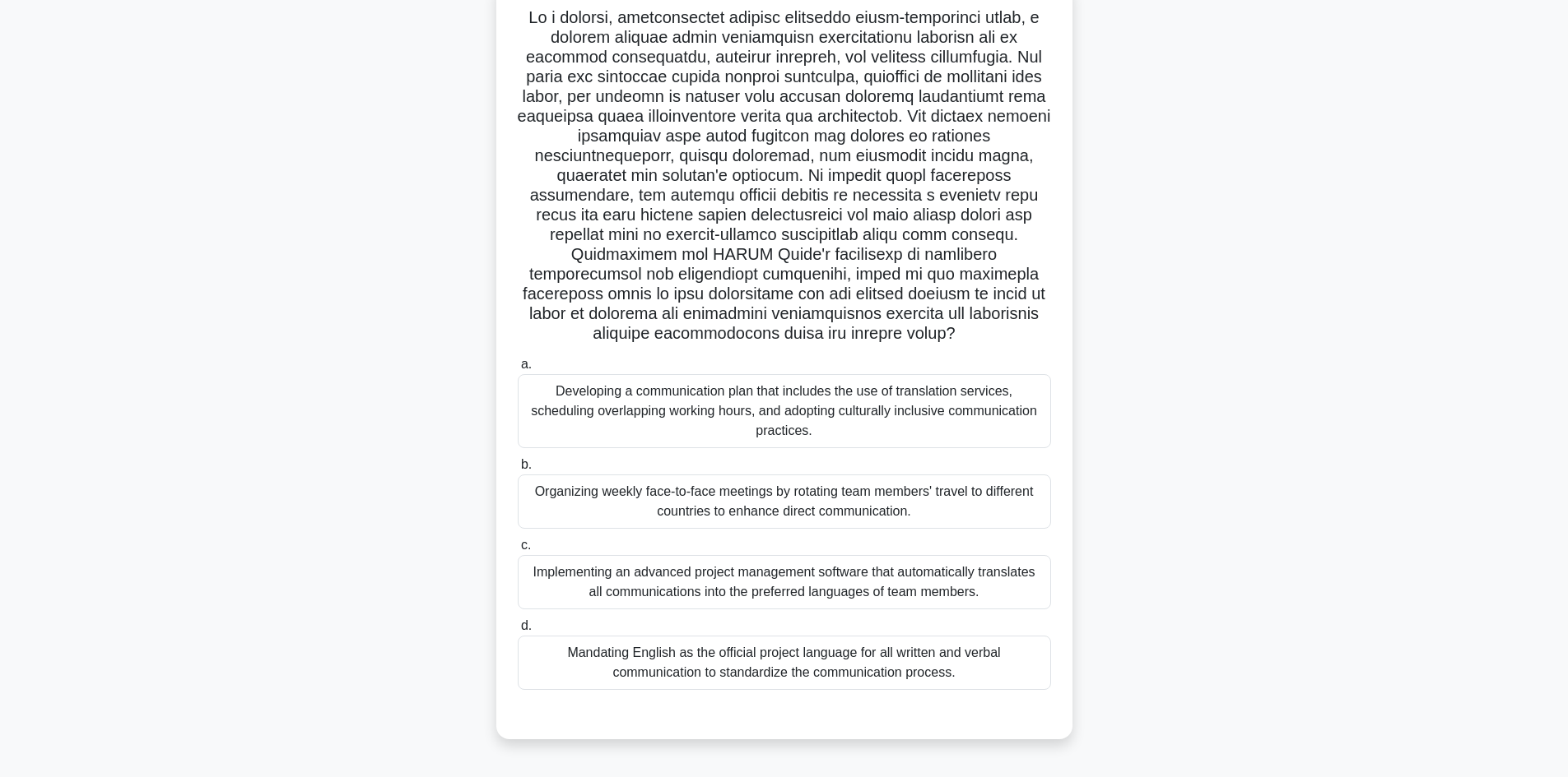
click at [861, 427] on div "Developing a communication plan that includes the use of translation services, …" at bounding box center [784, 411] width 533 height 74
click at [518, 370] on input "a. Developing a communication plan that includes the use of translation service…" at bounding box center [518, 364] width 0 height 11
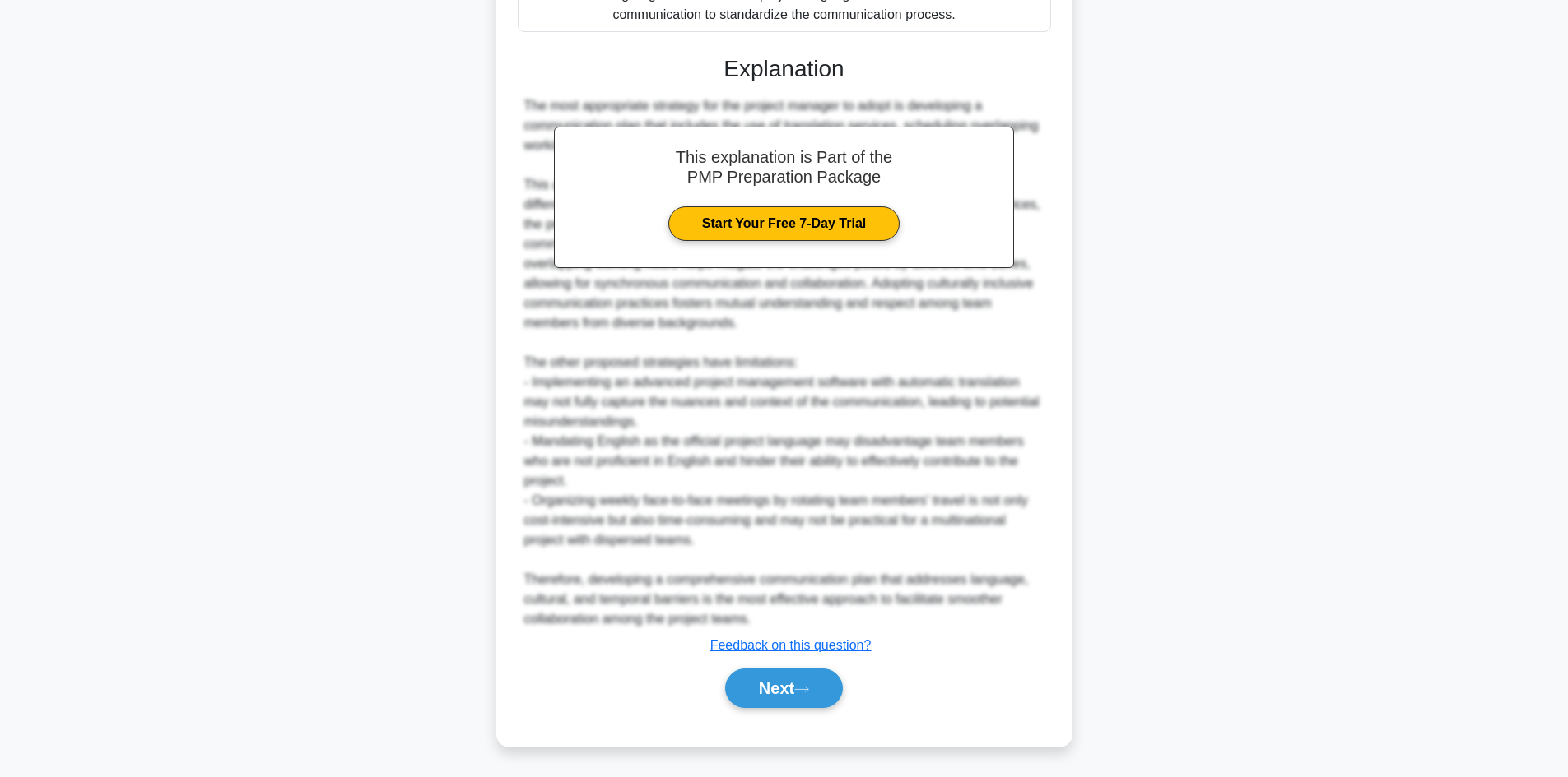
scroll to position [771, 0]
click at [761, 686] on button "Next" at bounding box center [783, 687] width 118 height 39
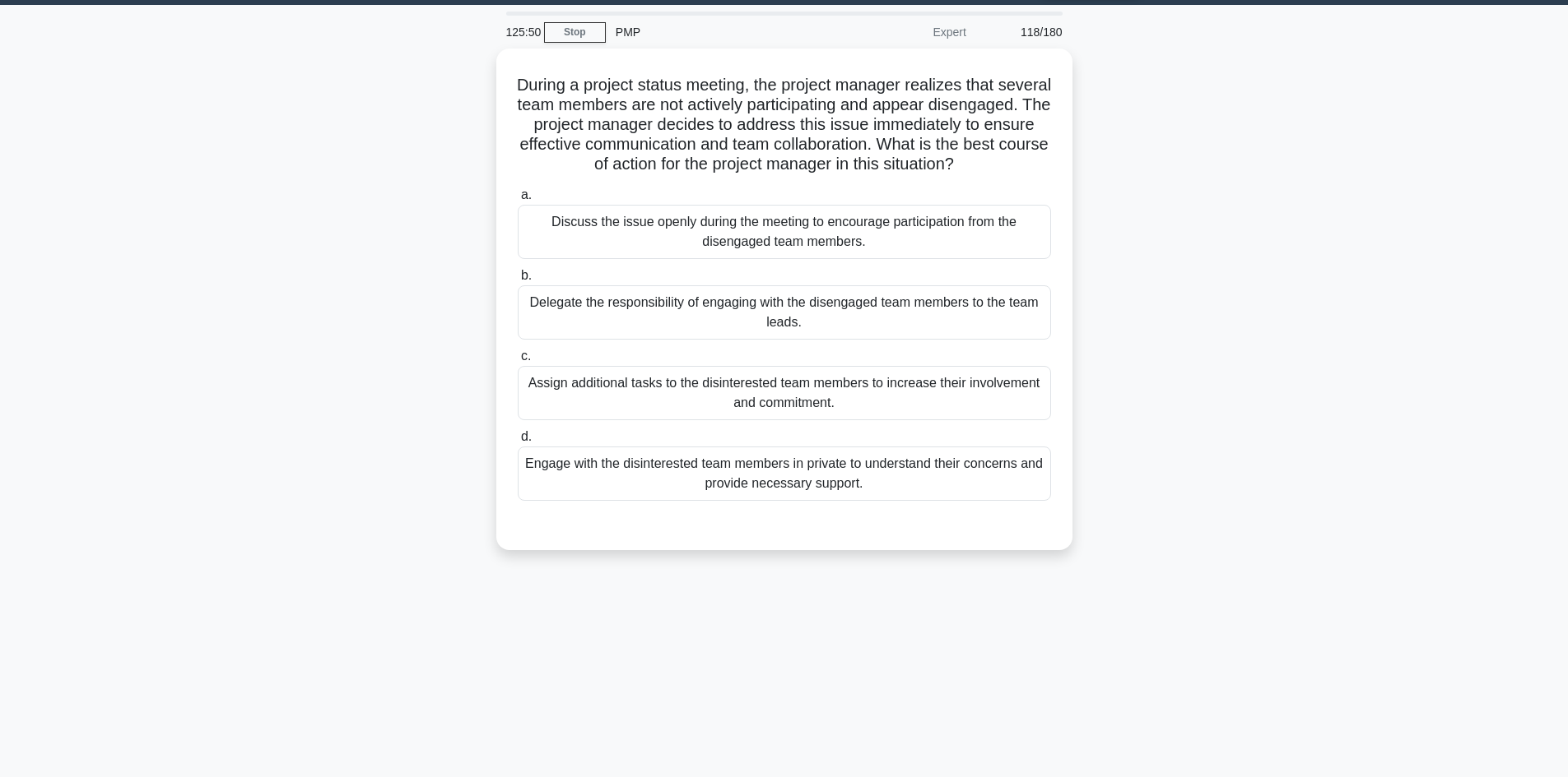
scroll to position [0, 0]
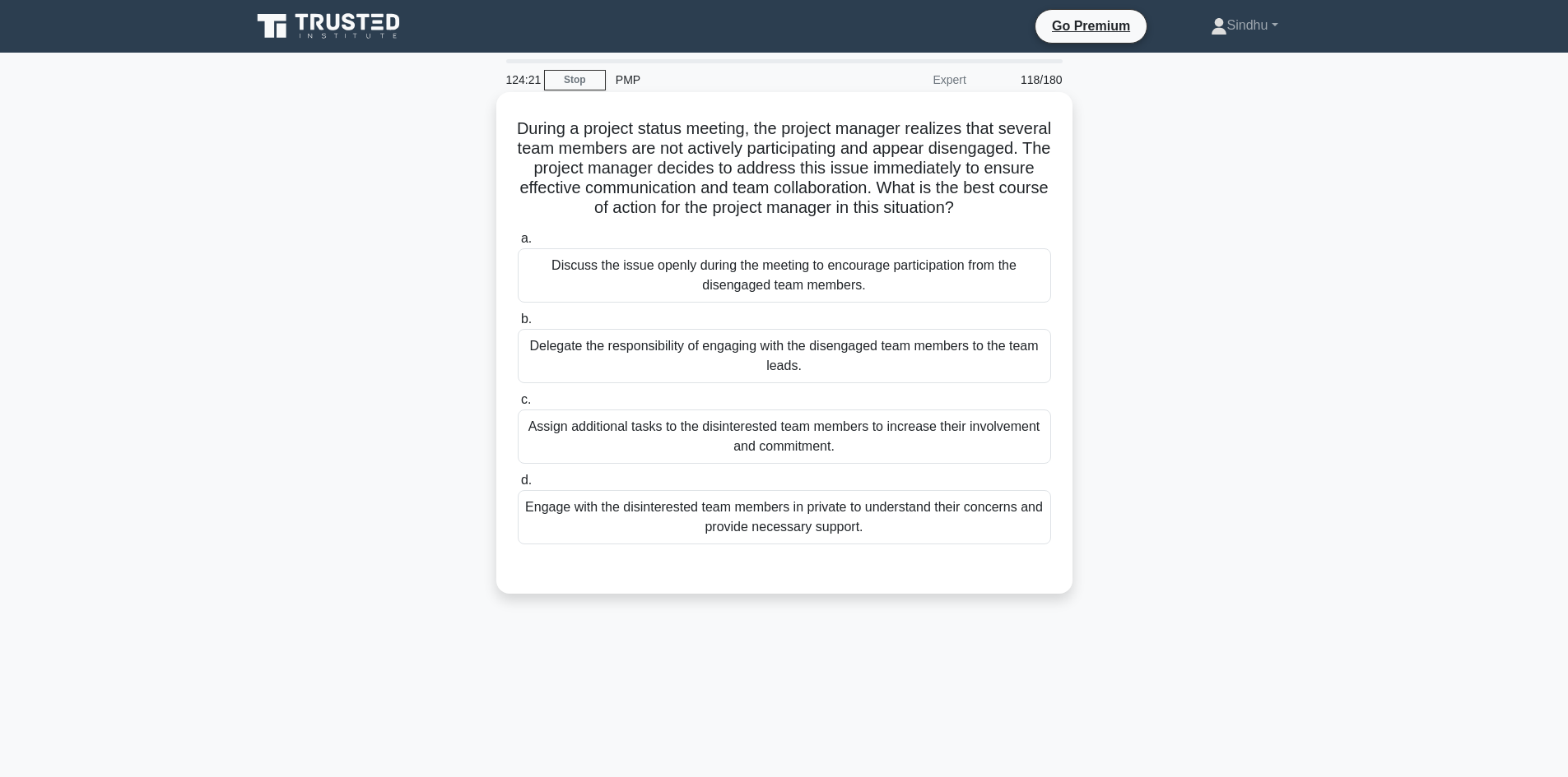
click at [812, 544] on div "Engage with the disinterested team members in private to understand their conce…" at bounding box center [784, 517] width 533 height 54
click at [518, 486] on input "d. Engage with the disinterested team members in private to understand their co…" at bounding box center [518, 480] width 0 height 11
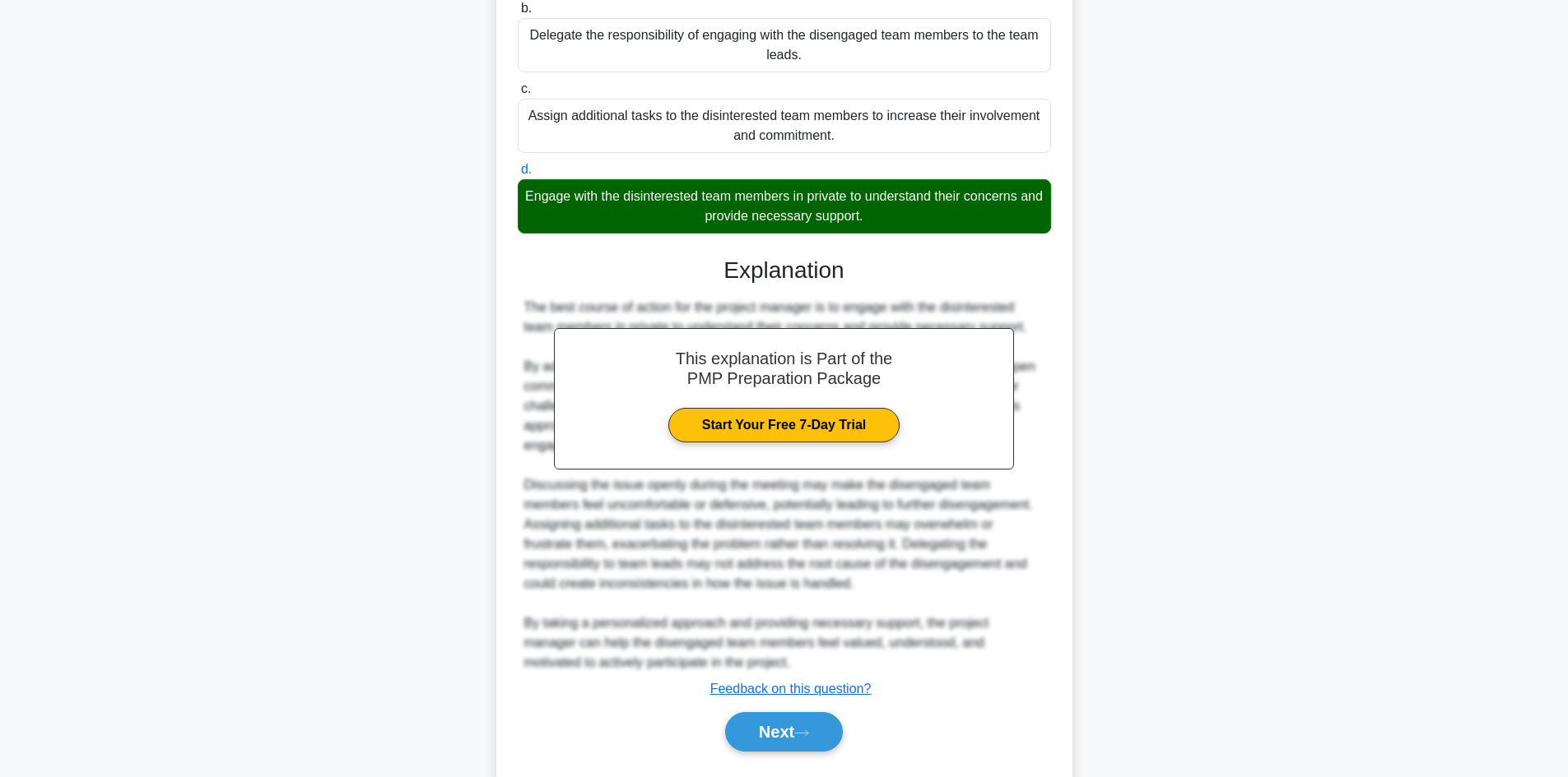
scroll to position [376, 0]
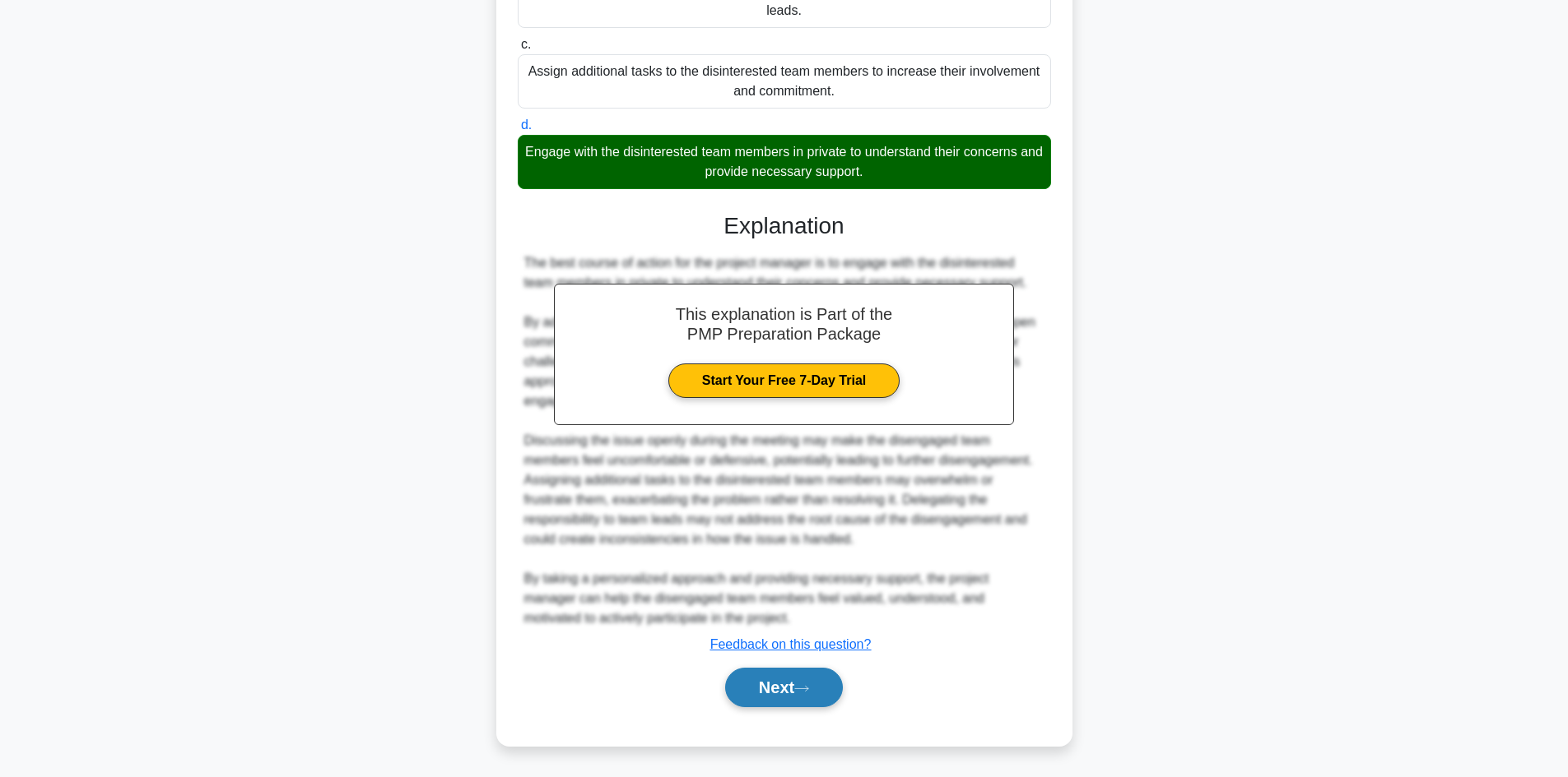
click at [763, 691] on button "Next" at bounding box center [783, 687] width 118 height 39
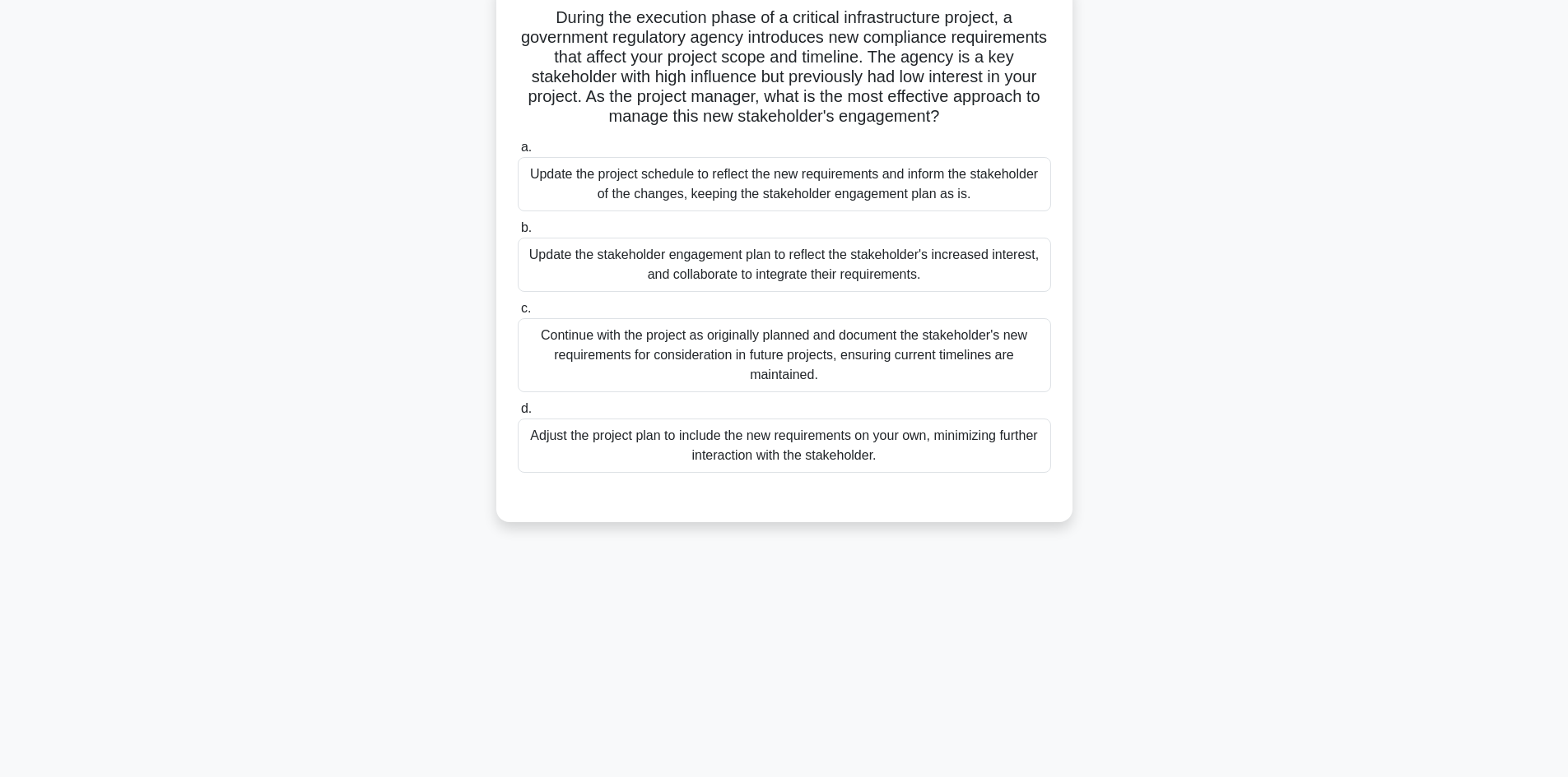
scroll to position [0, 0]
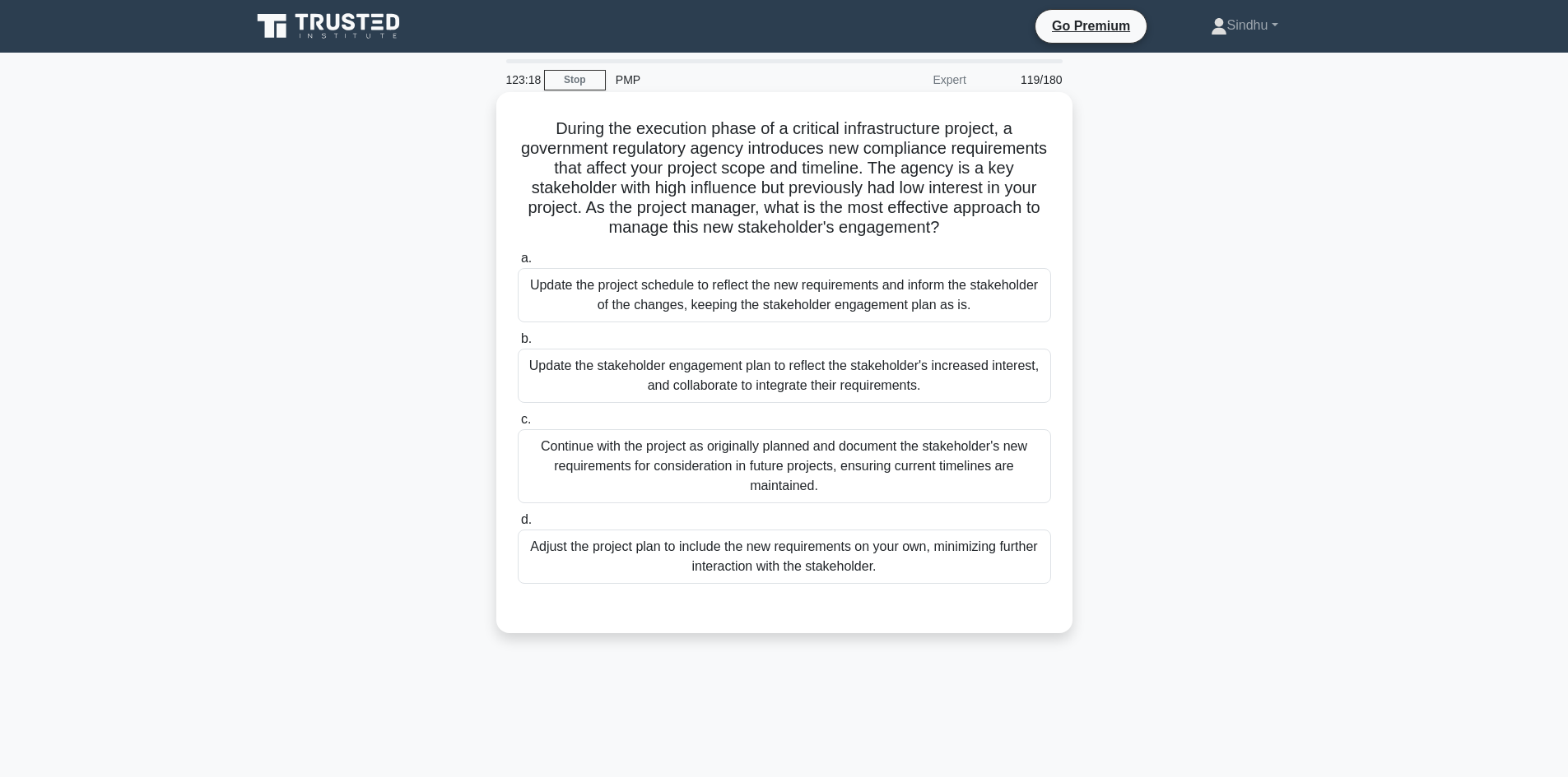
click at [822, 308] on div "Update the project schedule to reflect the new requirements and inform the stak…" at bounding box center [784, 295] width 533 height 54
click at [518, 264] on input "a. Update the project schedule to reflect the new requirements and inform the s…" at bounding box center [518, 258] width 0 height 11
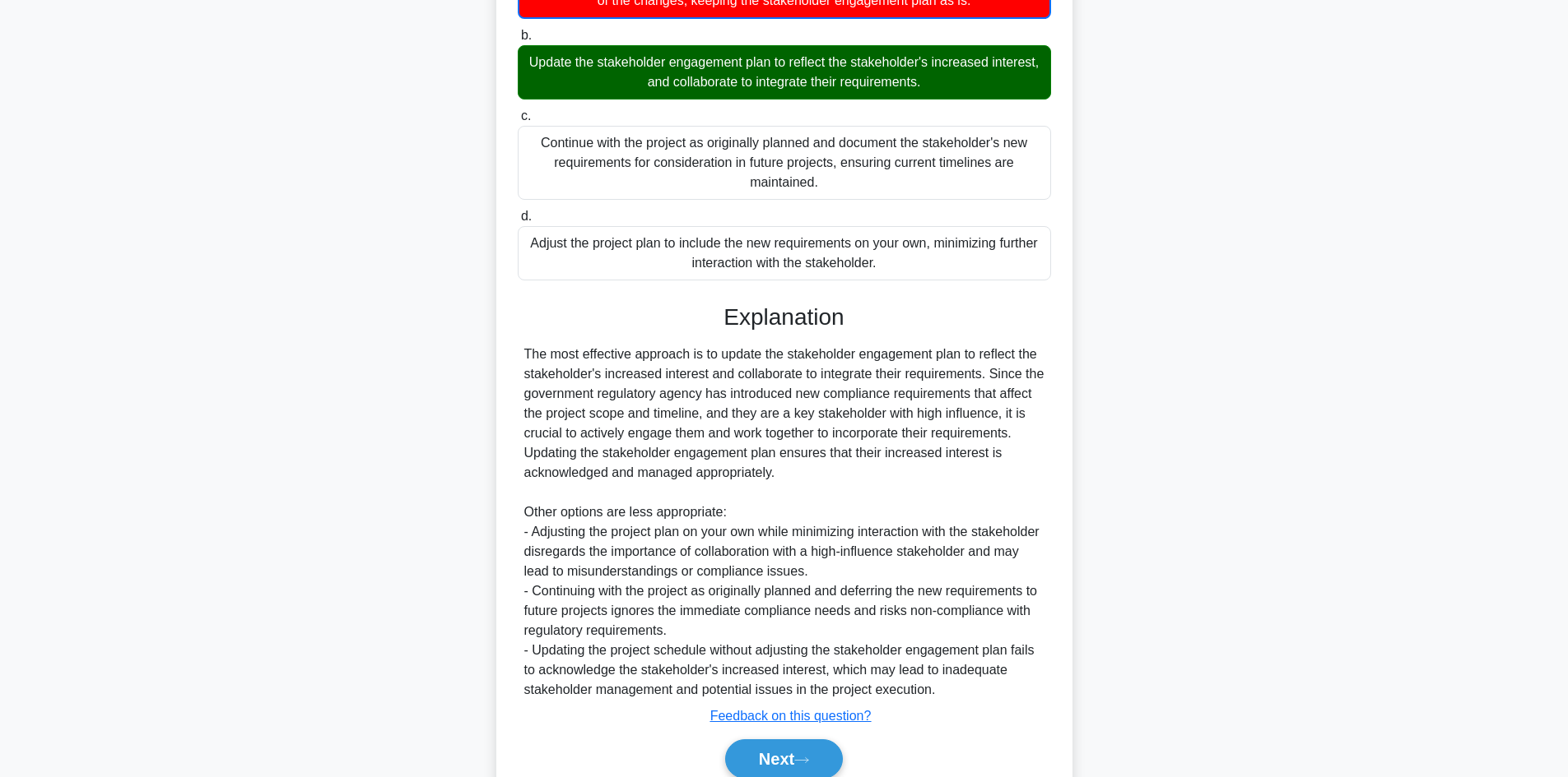
scroll to position [329, 0]
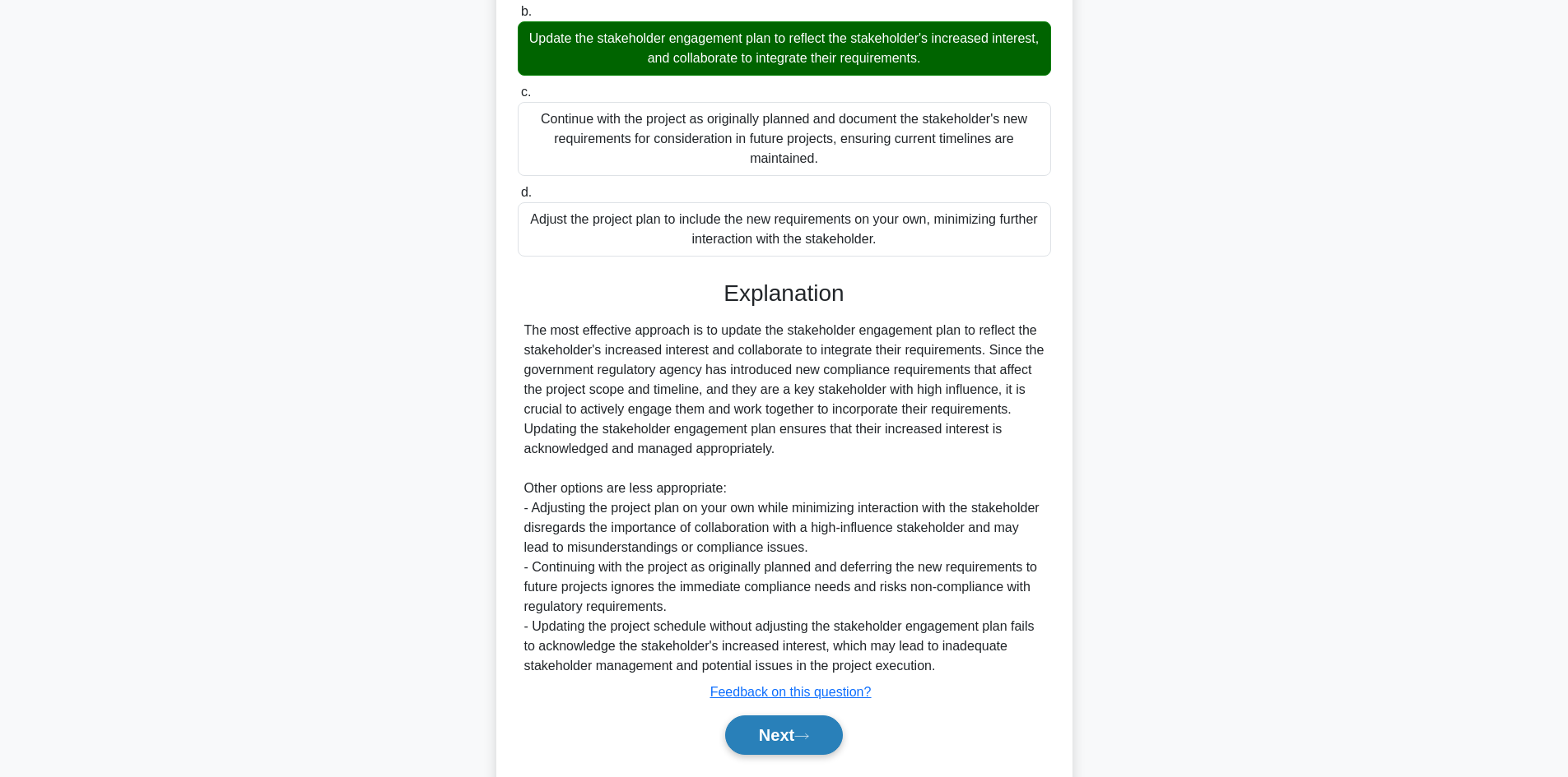
click at [750, 734] on button "Next" at bounding box center [783, 734] width 118 height 39
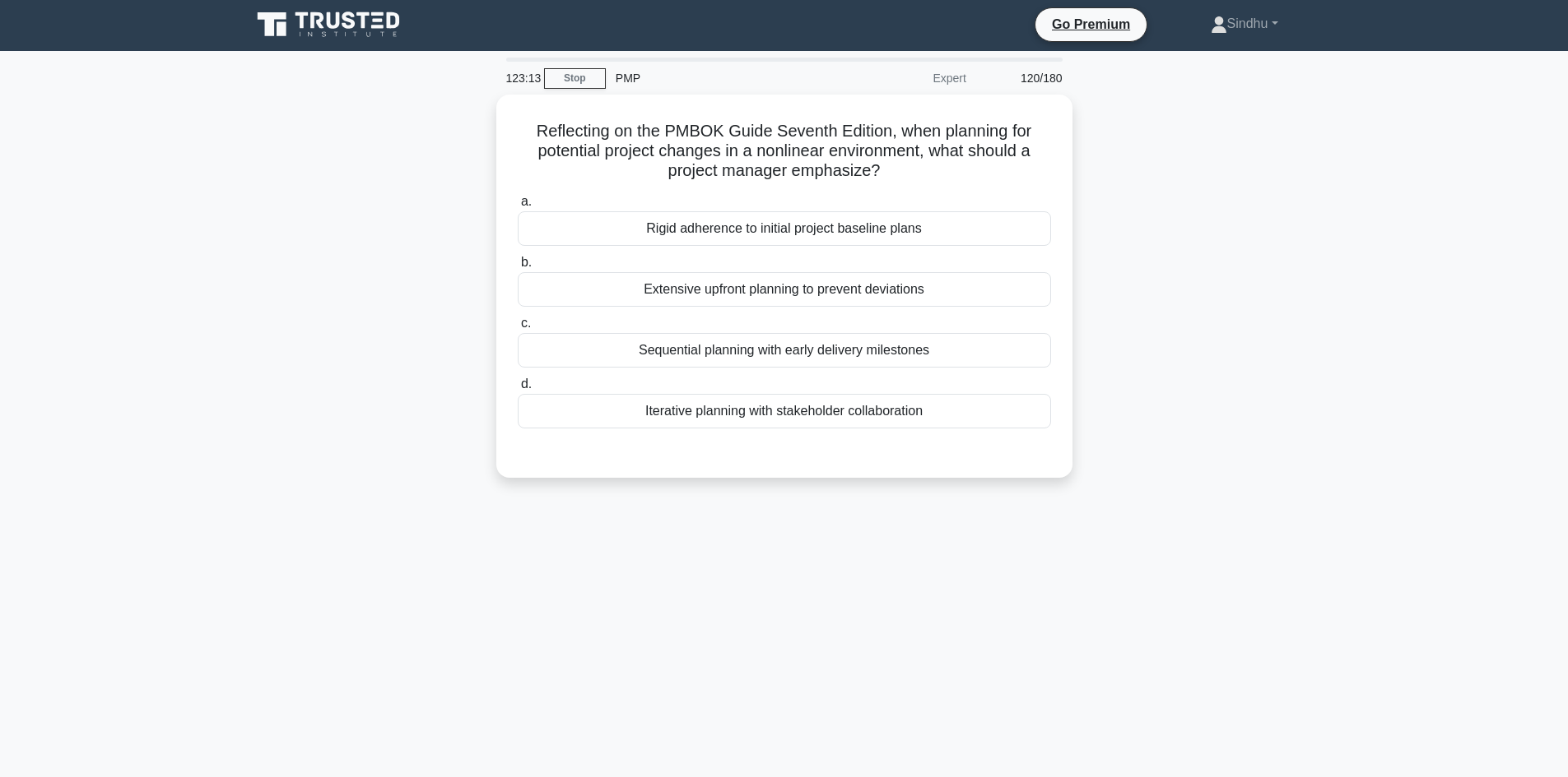
scroll to position [0, 0]
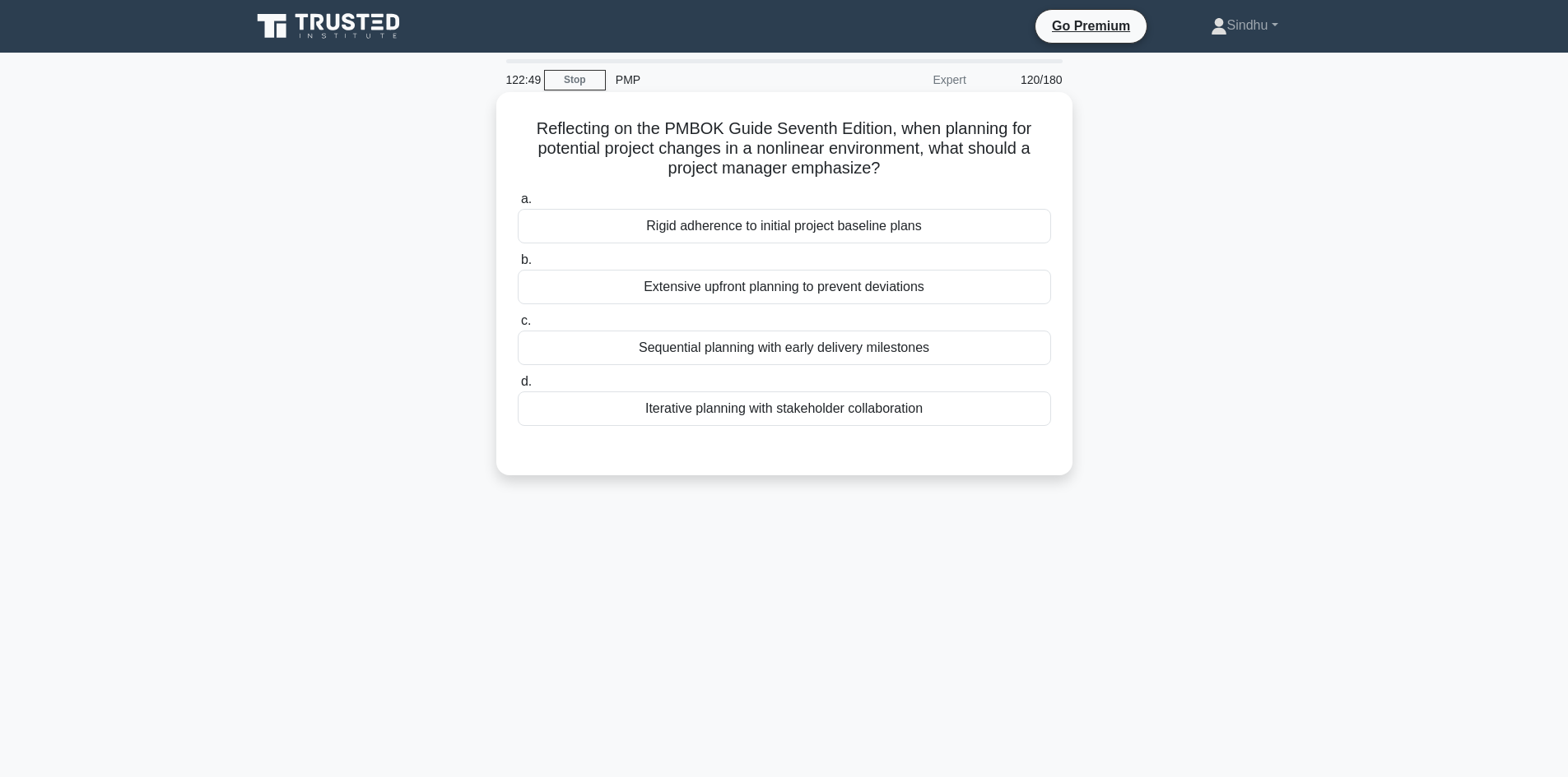
click at [727, 419] on div "Iterative planning with stakeholder collaboration" at bounding box center [784, 409] width 533 height 34
click at [518, 388] on input "d. Iterative planning with stakeholder collaboration" at bounding box center [518, 382] width 0 height 11
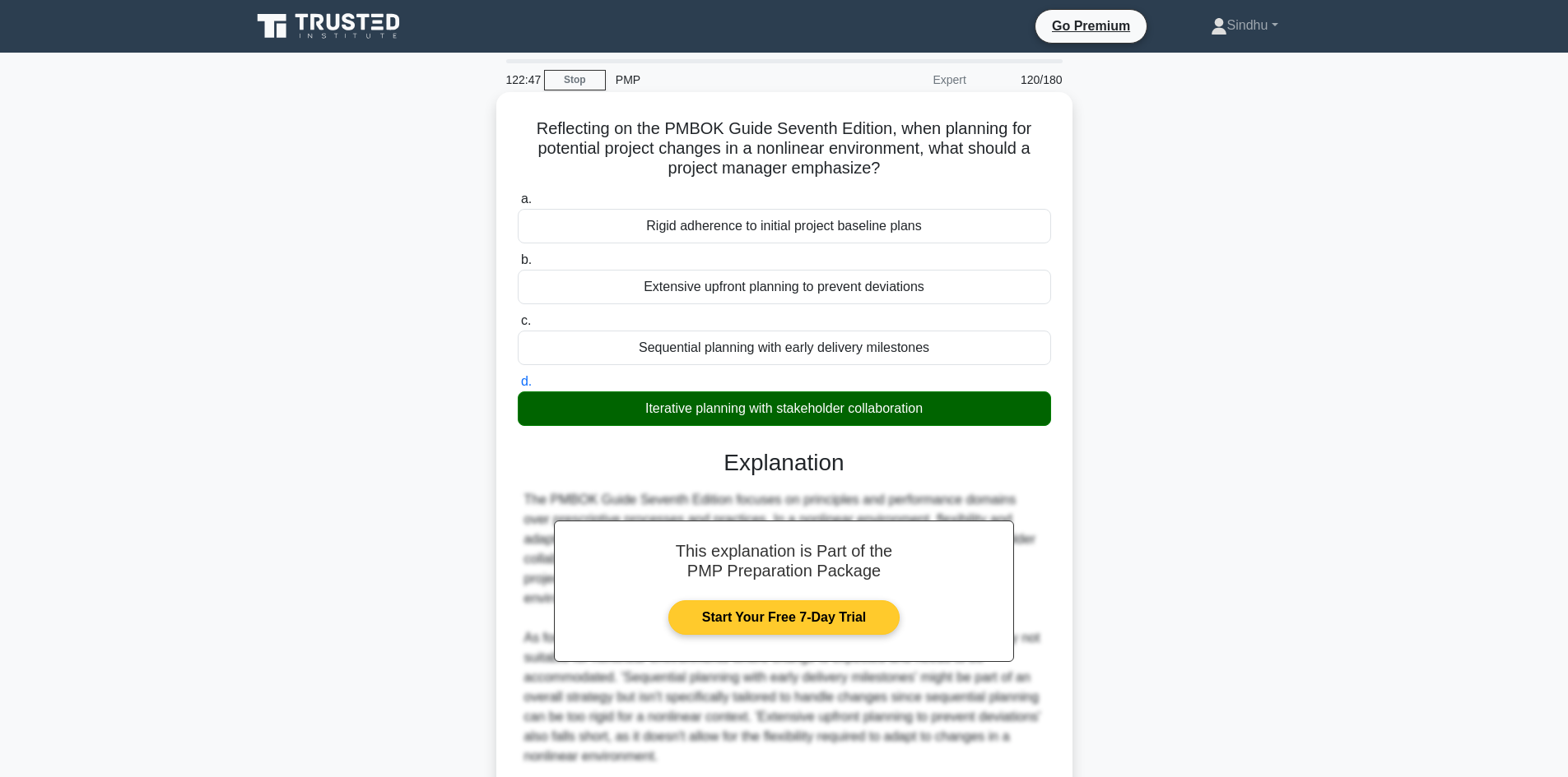
scroll to position [139, 0]
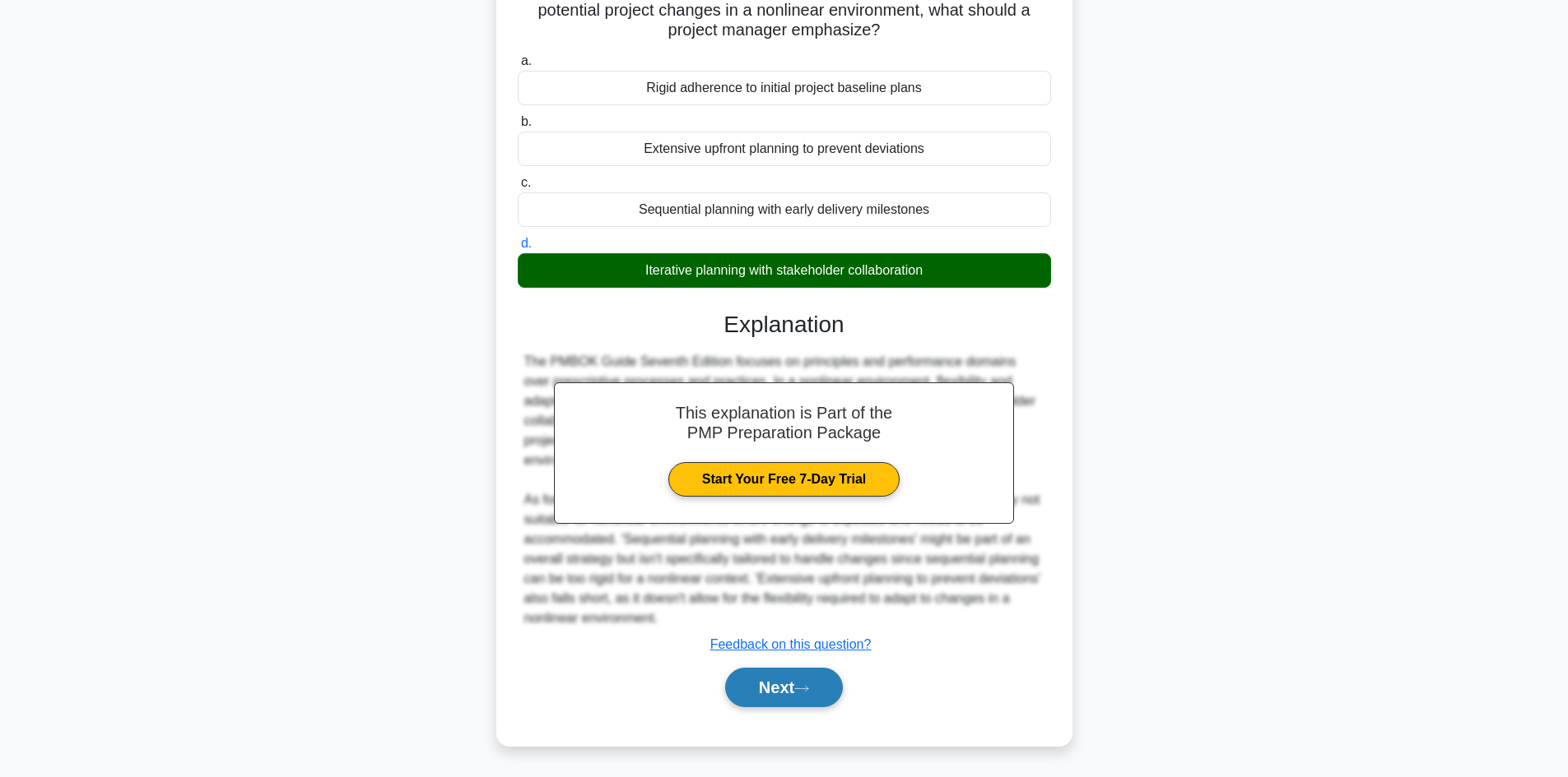
click at [741, 669] on button "Next" at bounding box center [783, 687] width 118 height 39
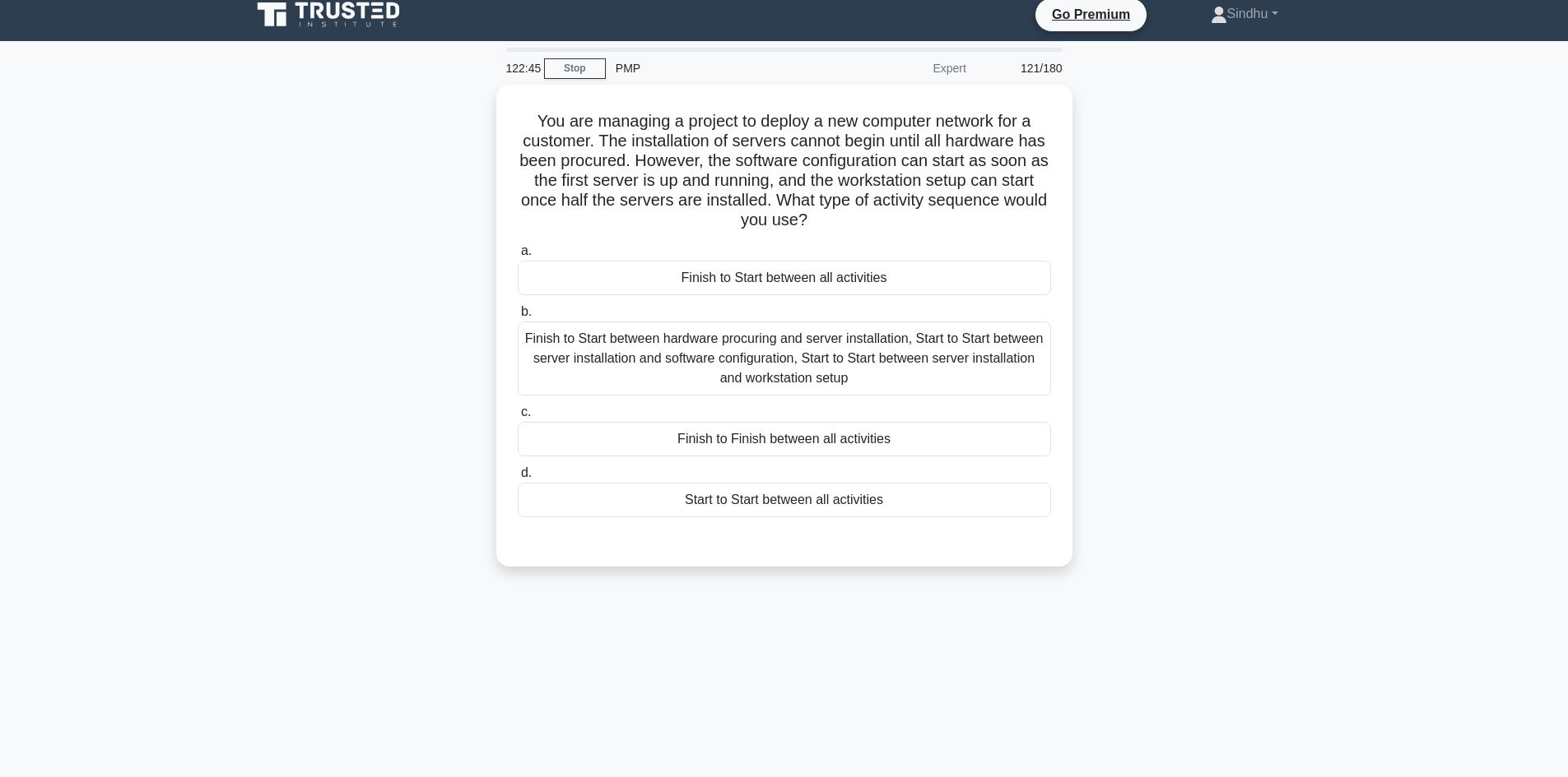
scroll to position [0, 0]
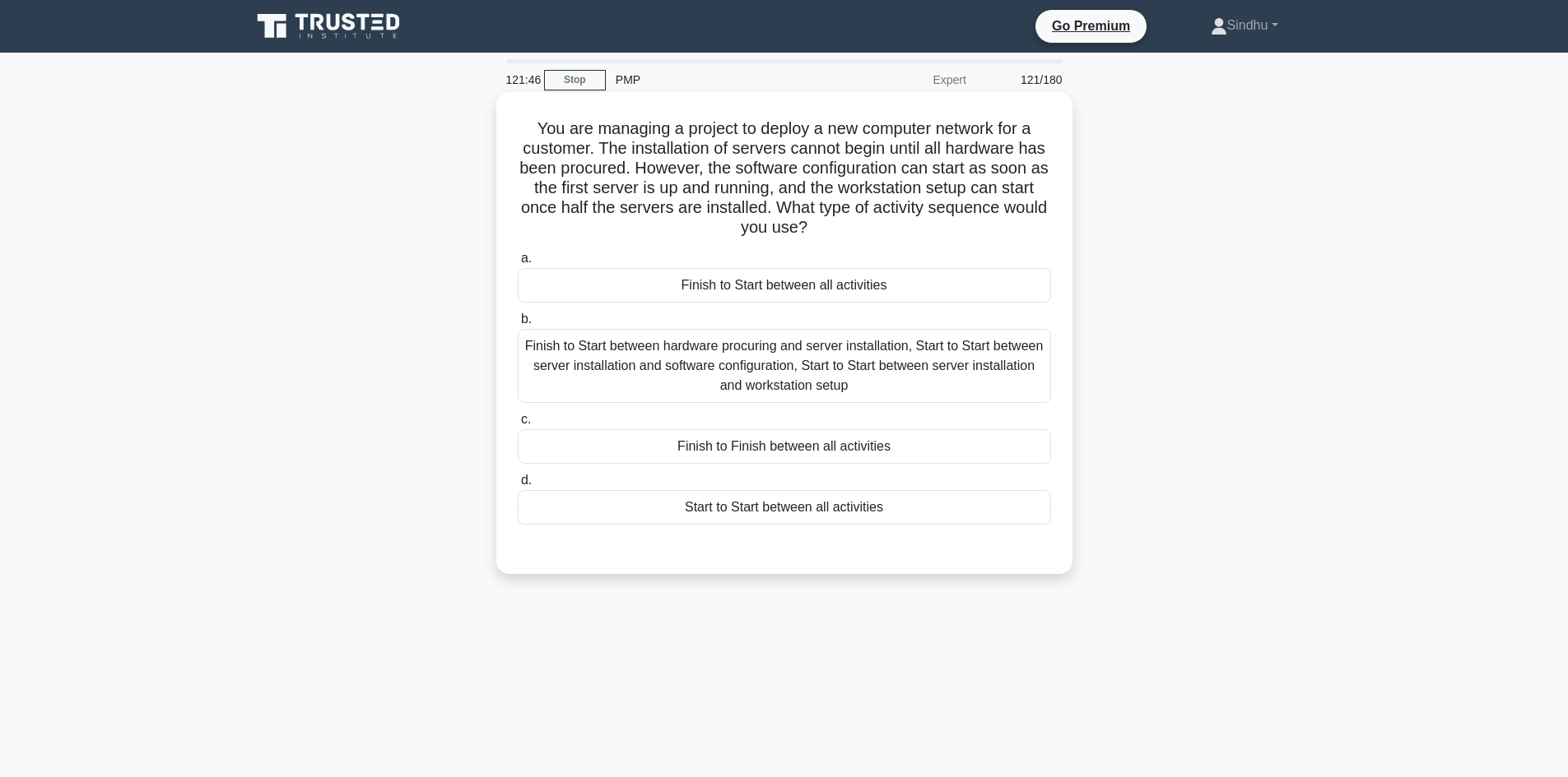
click at [750, 398] on div "Finish to Start between hardware procuring and server installation, Start to St…" at bounding box center [784, 366] width 533 height 74
click at [518, 325] on input "b. Finish to Start between hardware procuring and server installation, Start to…" at bounding box center [518, 319] width 0 height 11
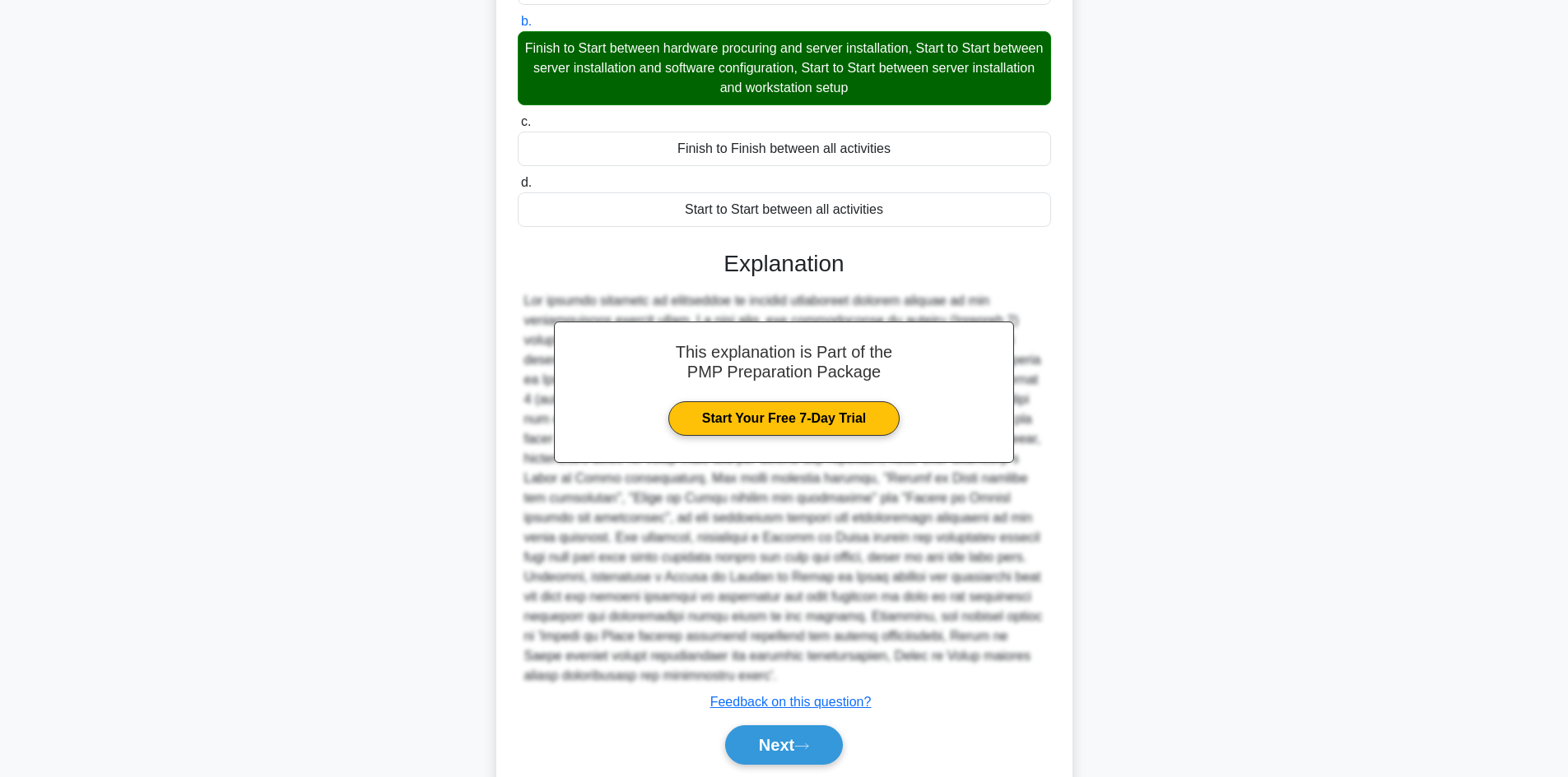
scroll to position [337, 0]
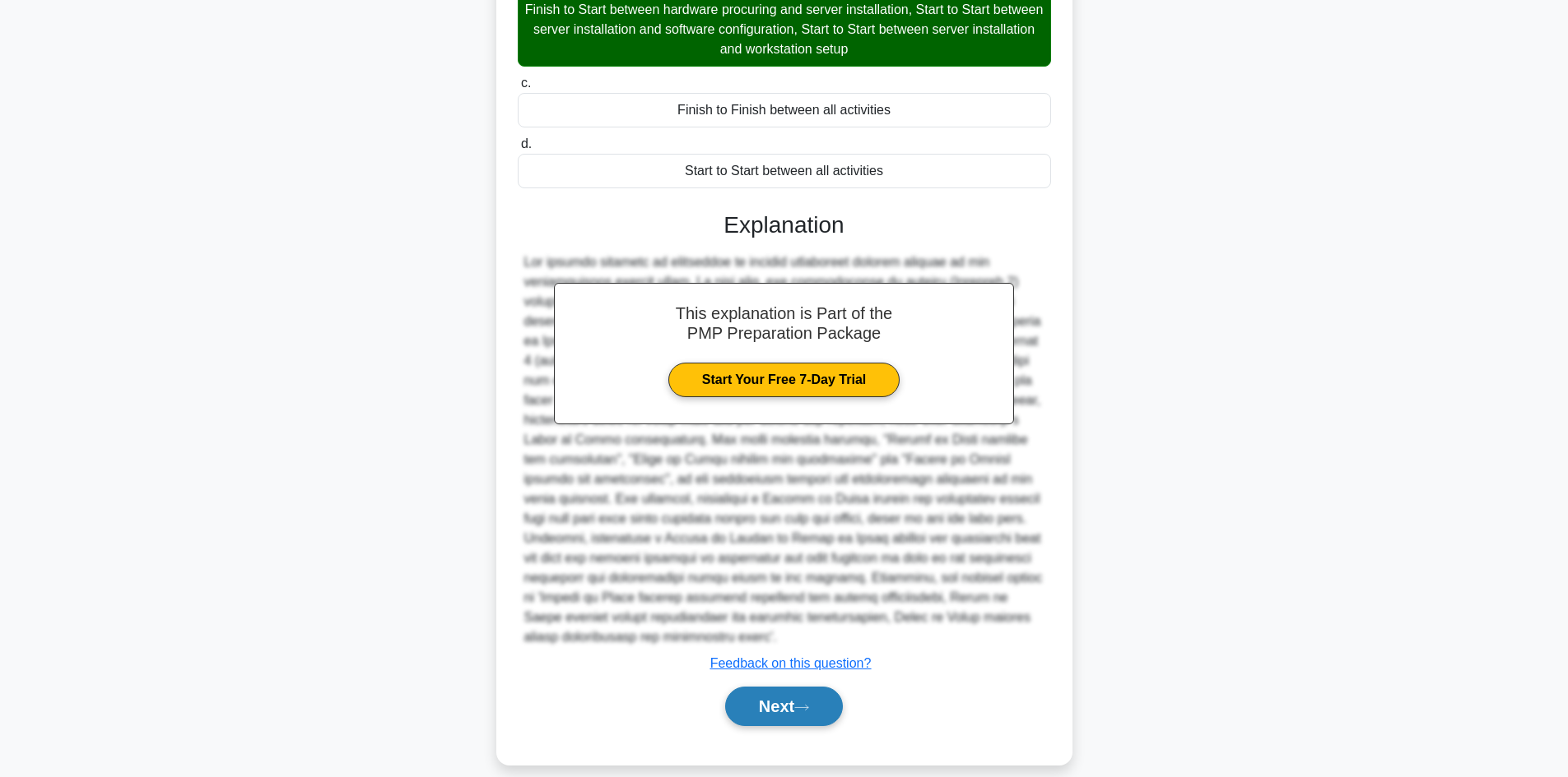
click at [759, 691] on button "Next" at bounding box center [783, 706] width 118 height 39
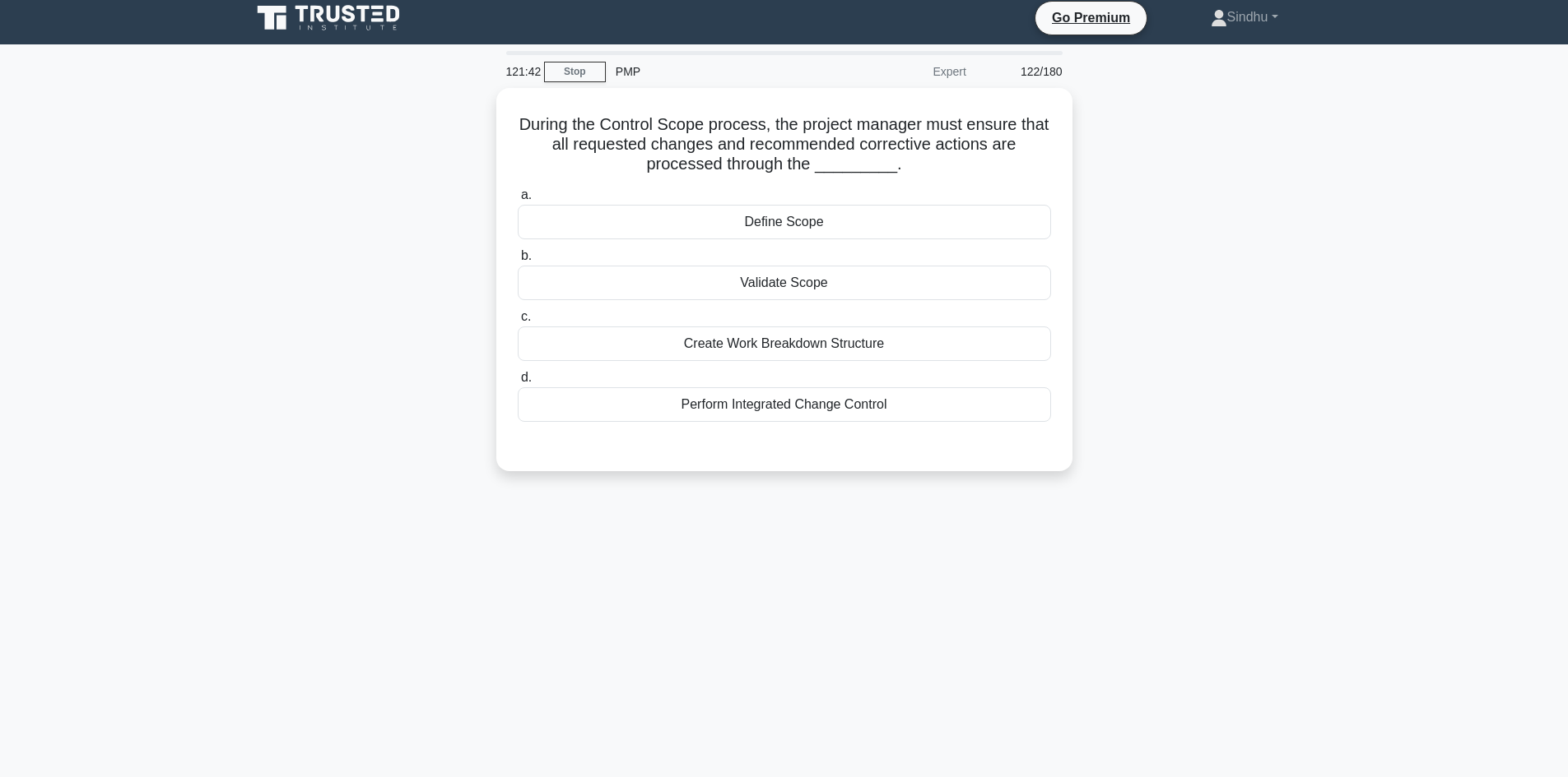
scroll to position [0, 0]
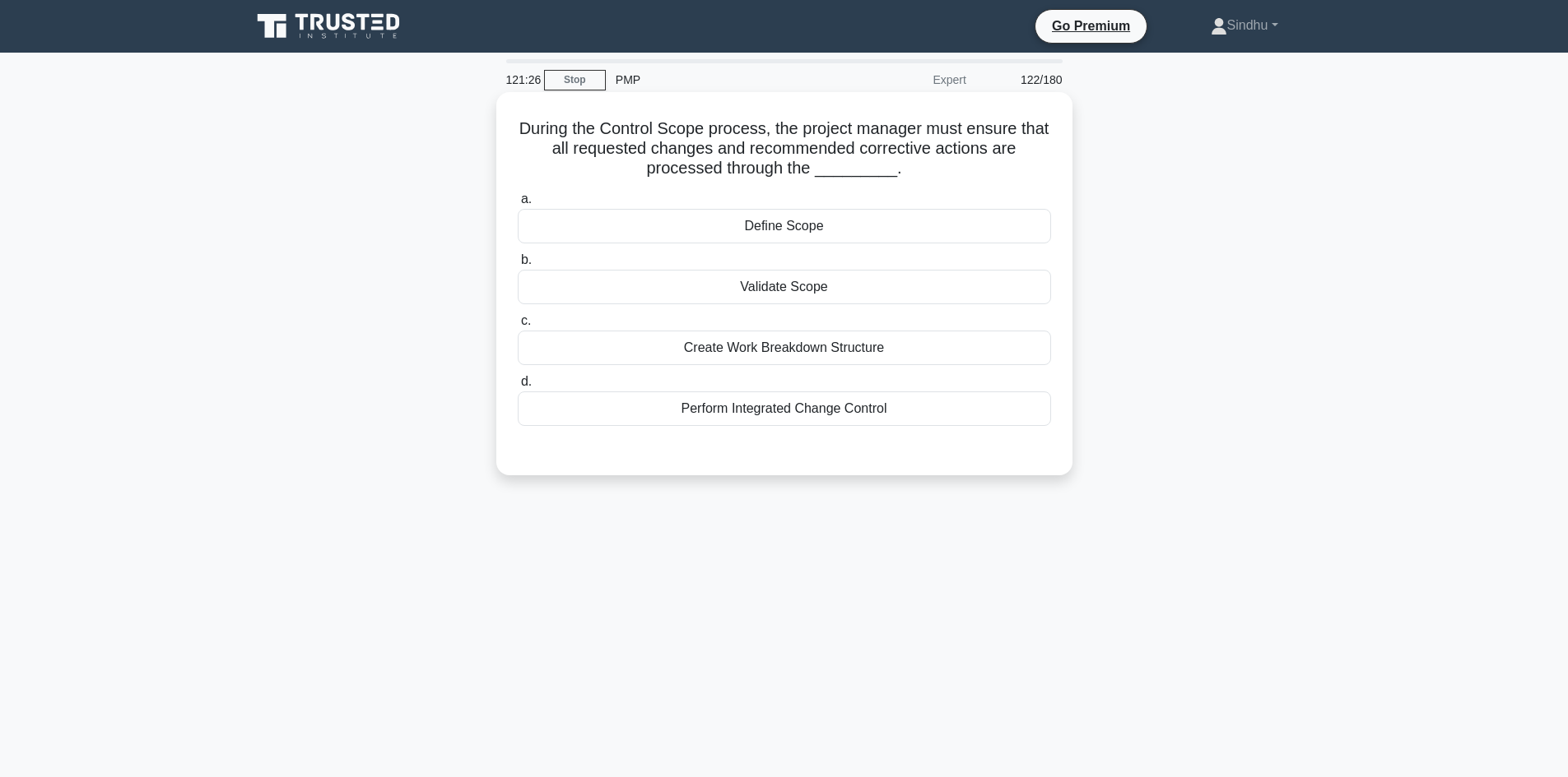
click at [813, 412] on div "Perform Integrated Change Control" at bounding box center [784, 409] width 533 height 34
click at [518, 388] on input "d. Perform Integrated Change Control" at bounding box center [518, 382] width 0 height 11
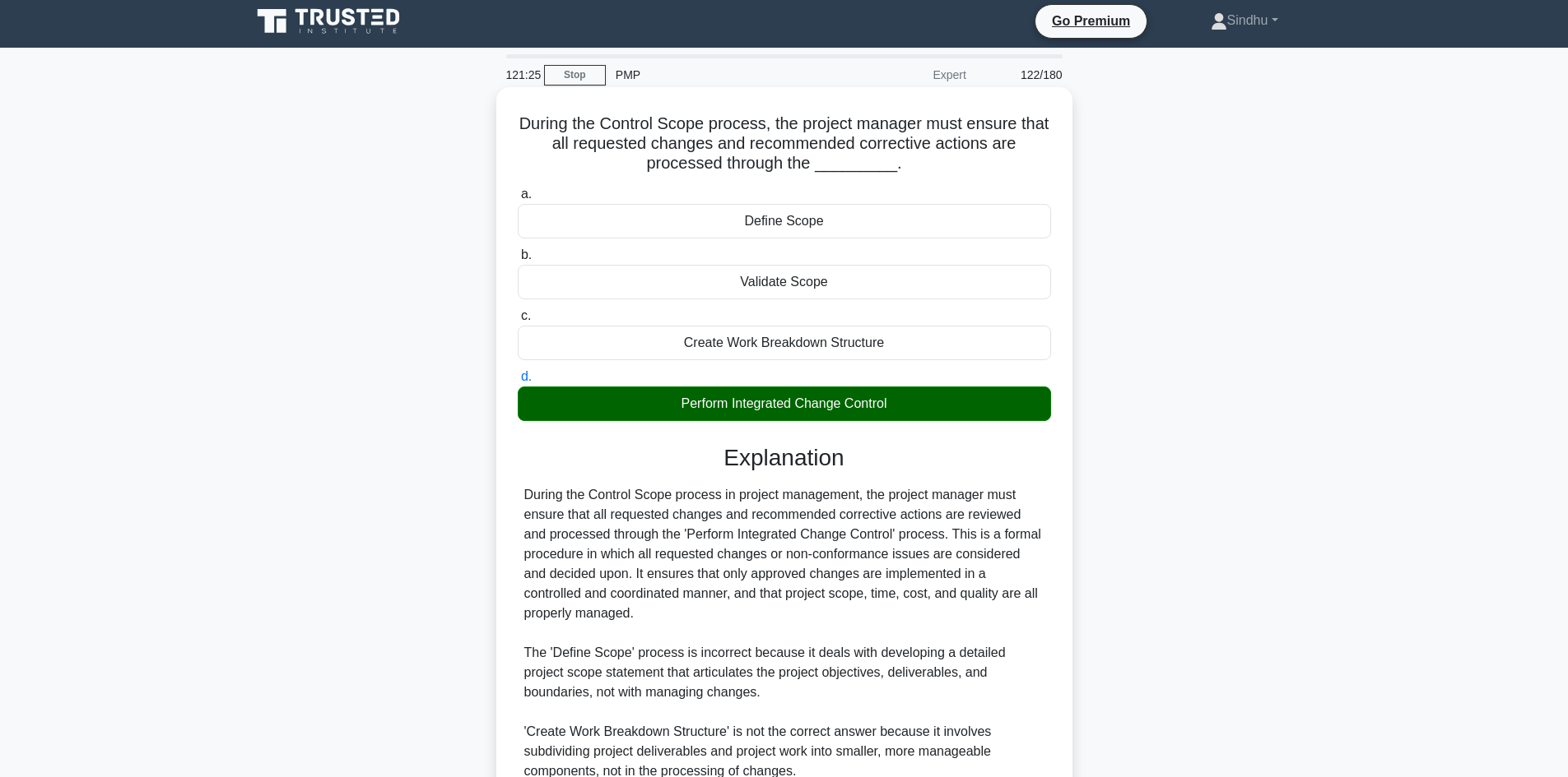
scroll to position [238, 0]
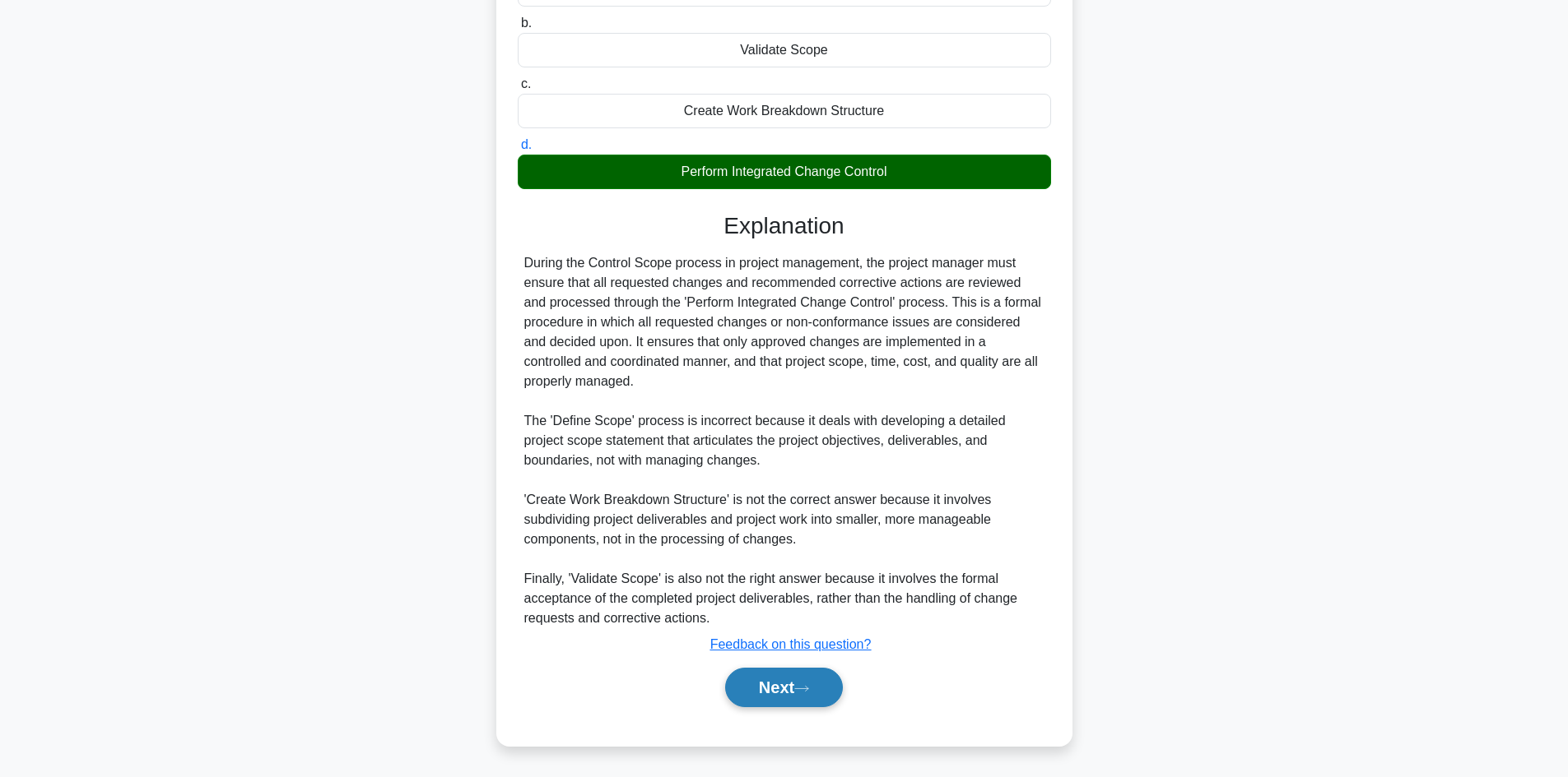
click at [775, 677] on button "Next" at bounding box center [783, 687] width 118 height 39
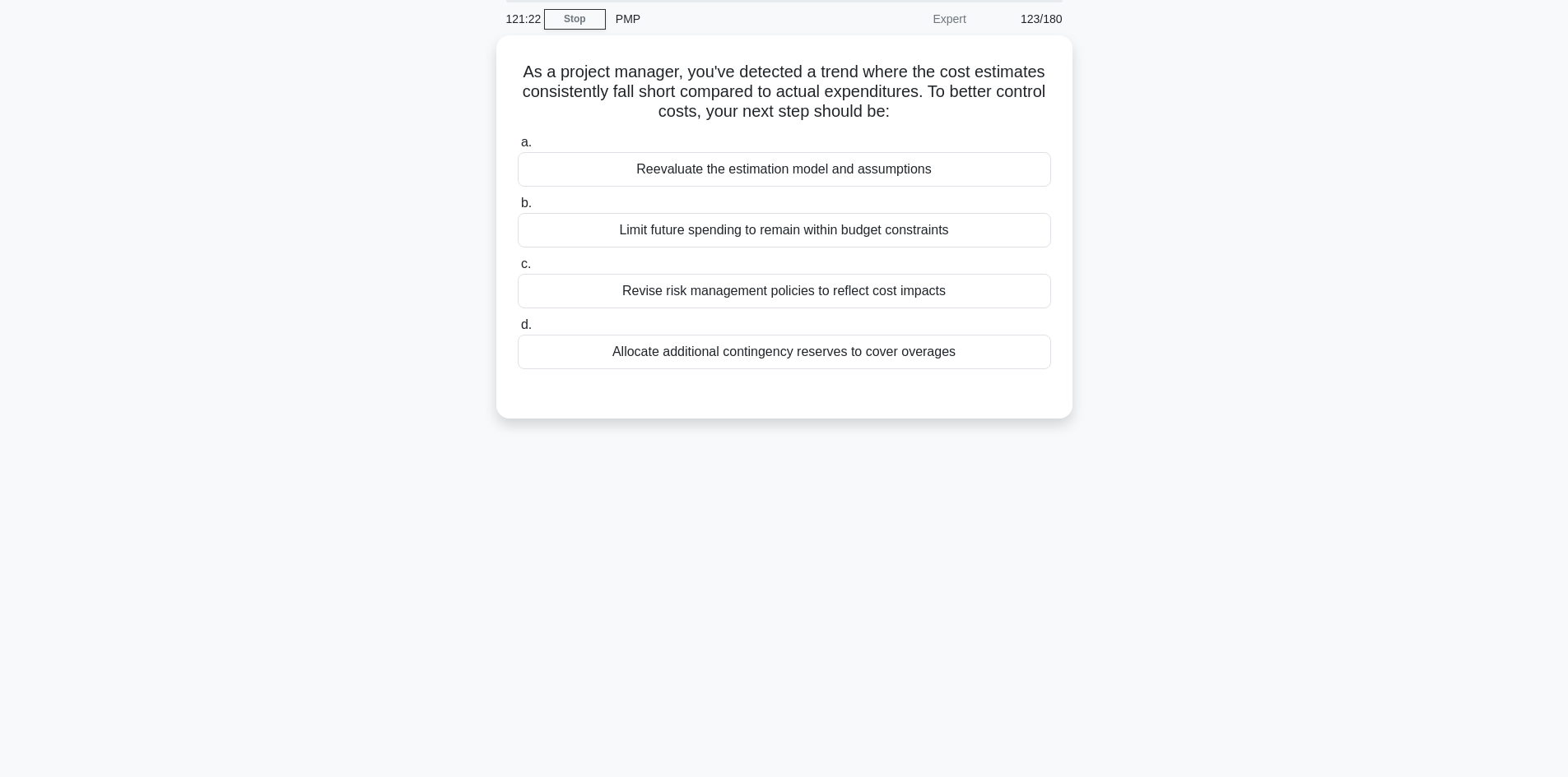
scroll to position [0, 0]
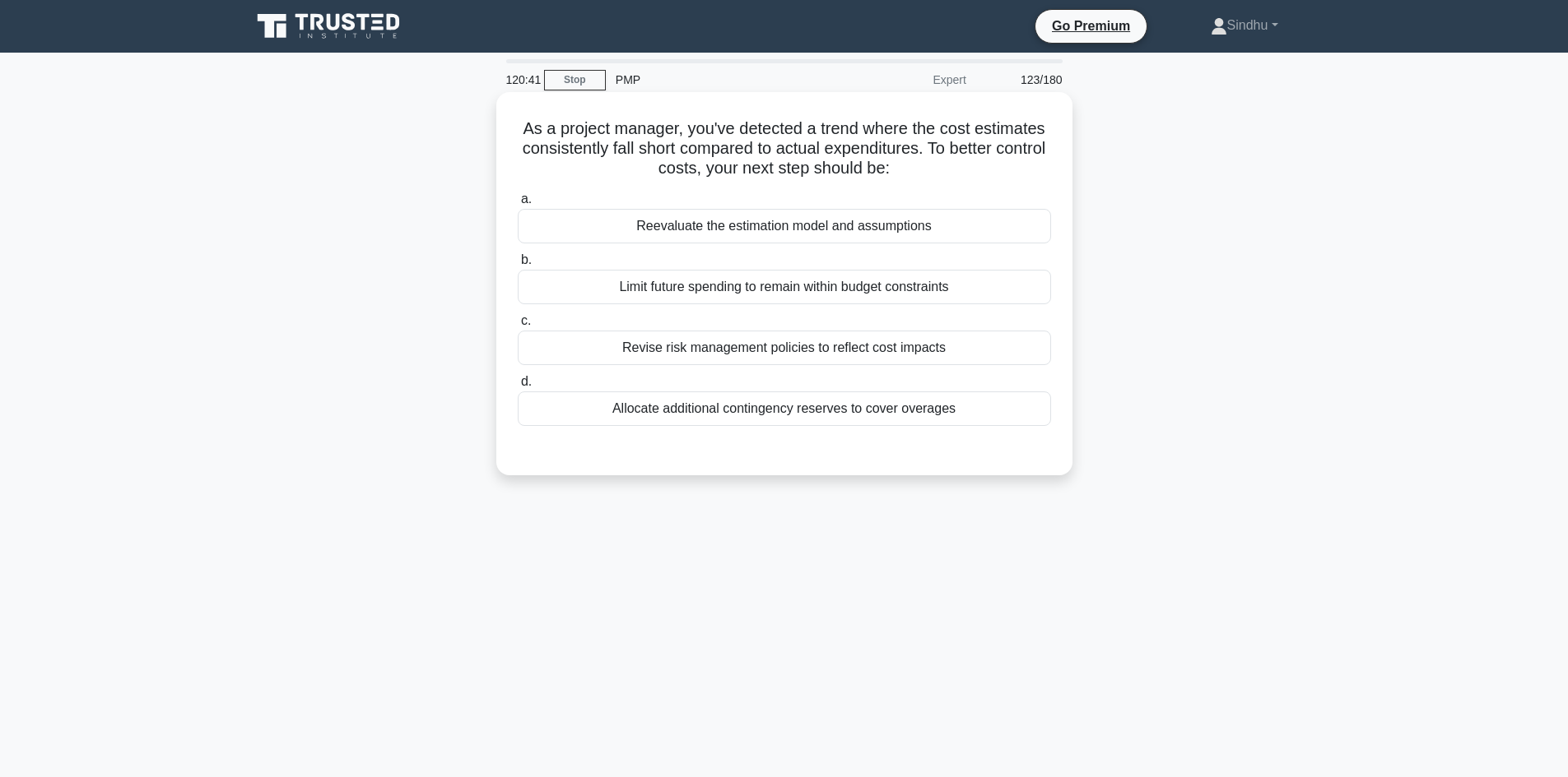
click at [867, 356] on div "Revise risk management policies to reflect cost impacts" at bounding box center [784, 348] width 533 height 34
click at [518, 327] on input "c. Revise risk management policies to reflect cost impacts" at bounding box center [518, 321] width 0 height 11
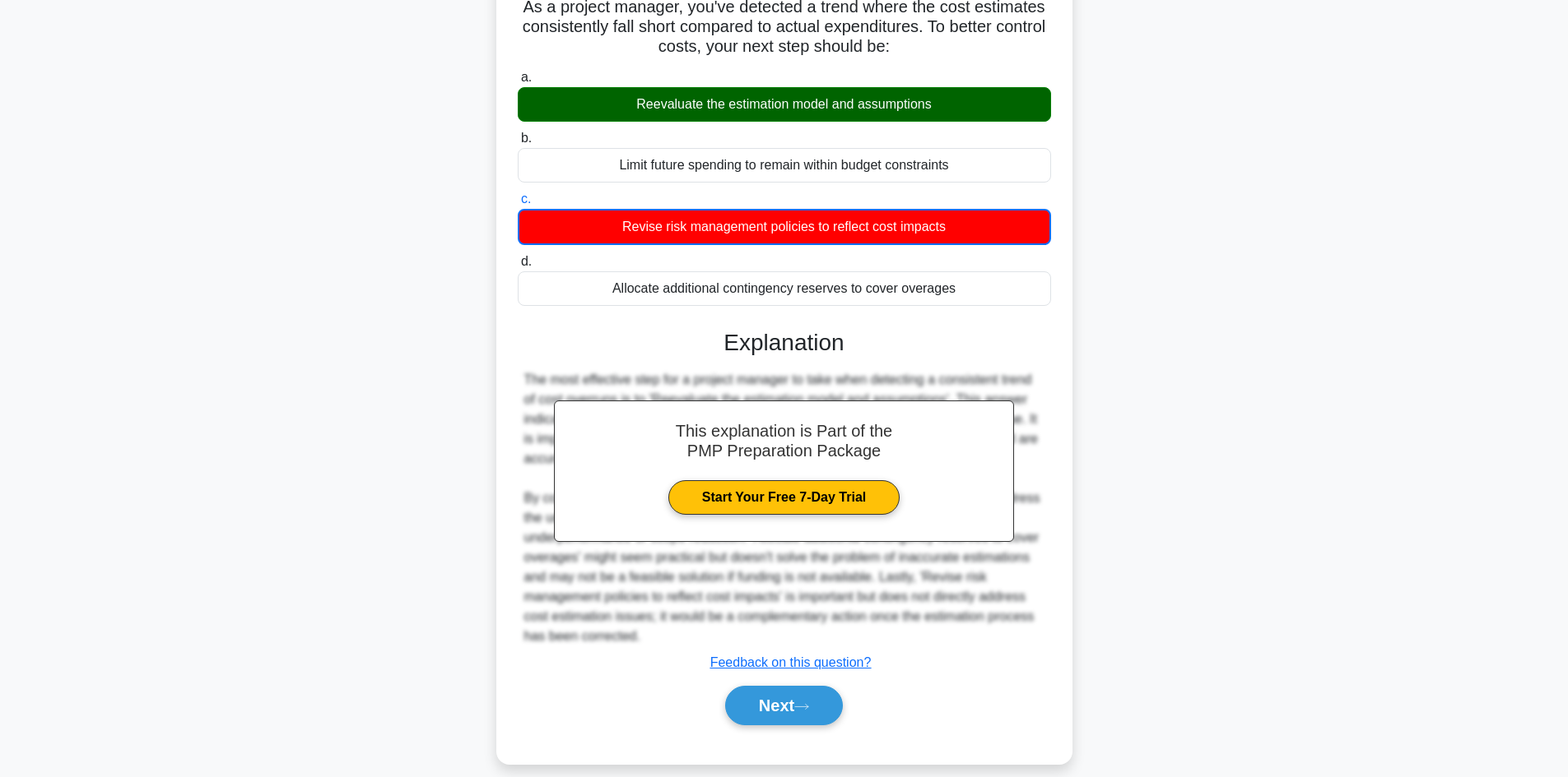
scroll to position [141, 0]
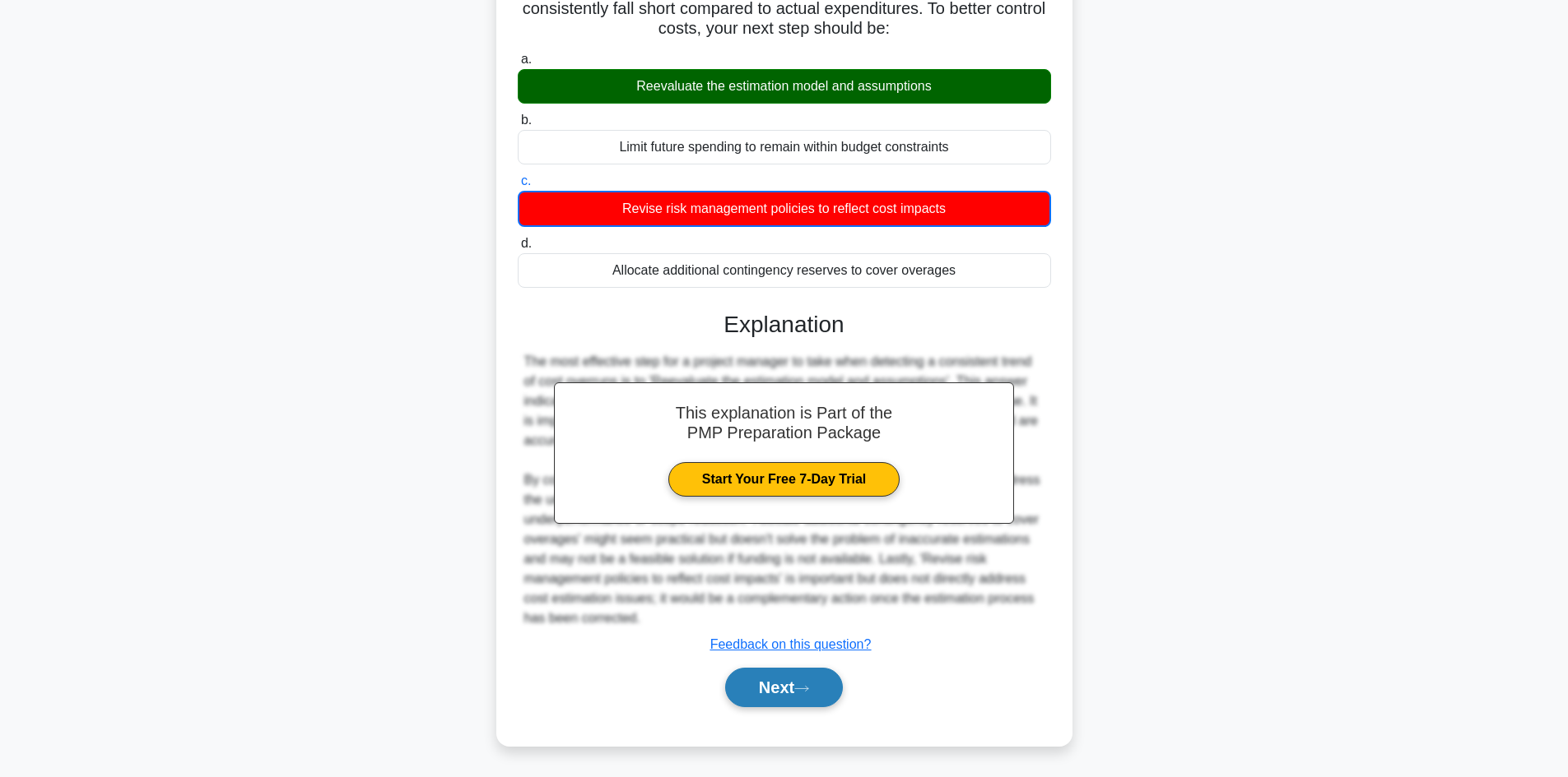
click at [766, 685] on button "Next" at bounding box center [783, 687] width 118 height 39
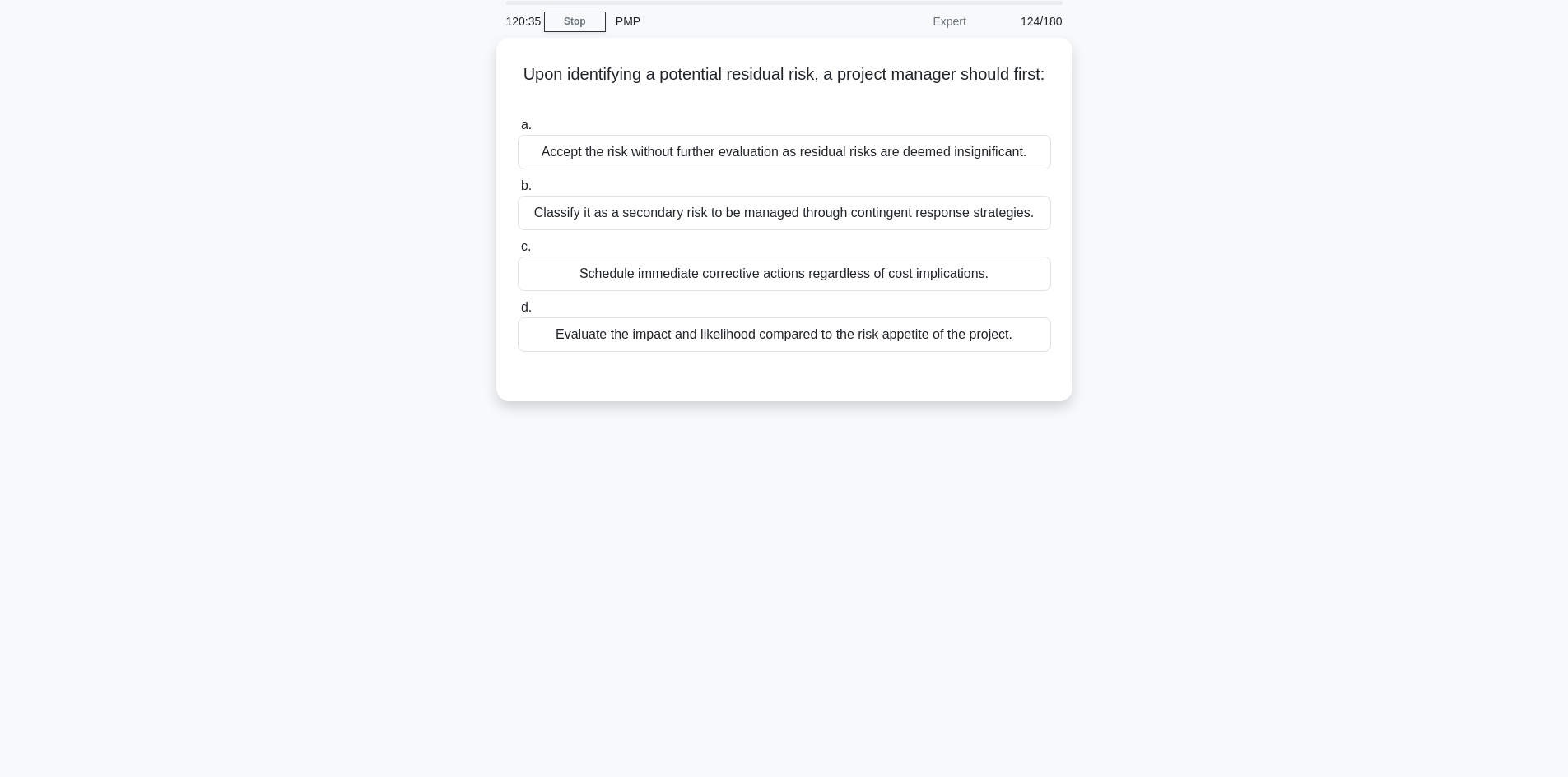
scroll to position [0, 0]
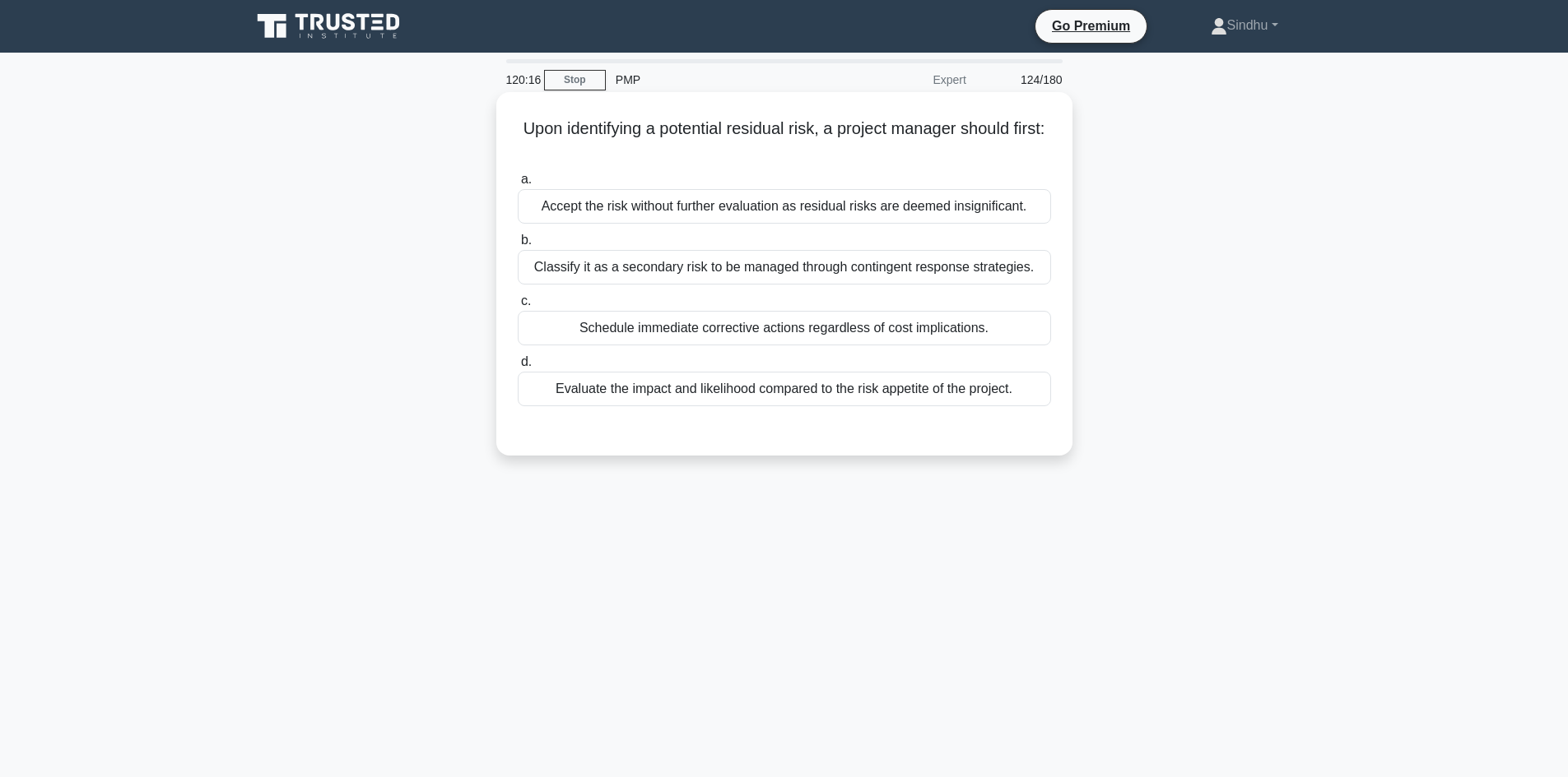
click at [888, 390] on div "Evaluate the impact and likelihood compared to the risk appetite of the project." at bounding box center [784, 388] width 533 height 34
click at [518, 368] on input "d. Evaluate the impact and likelihood compared to the risk appetite of the proj…" at bounding box center [518, 362] width 0 height 11
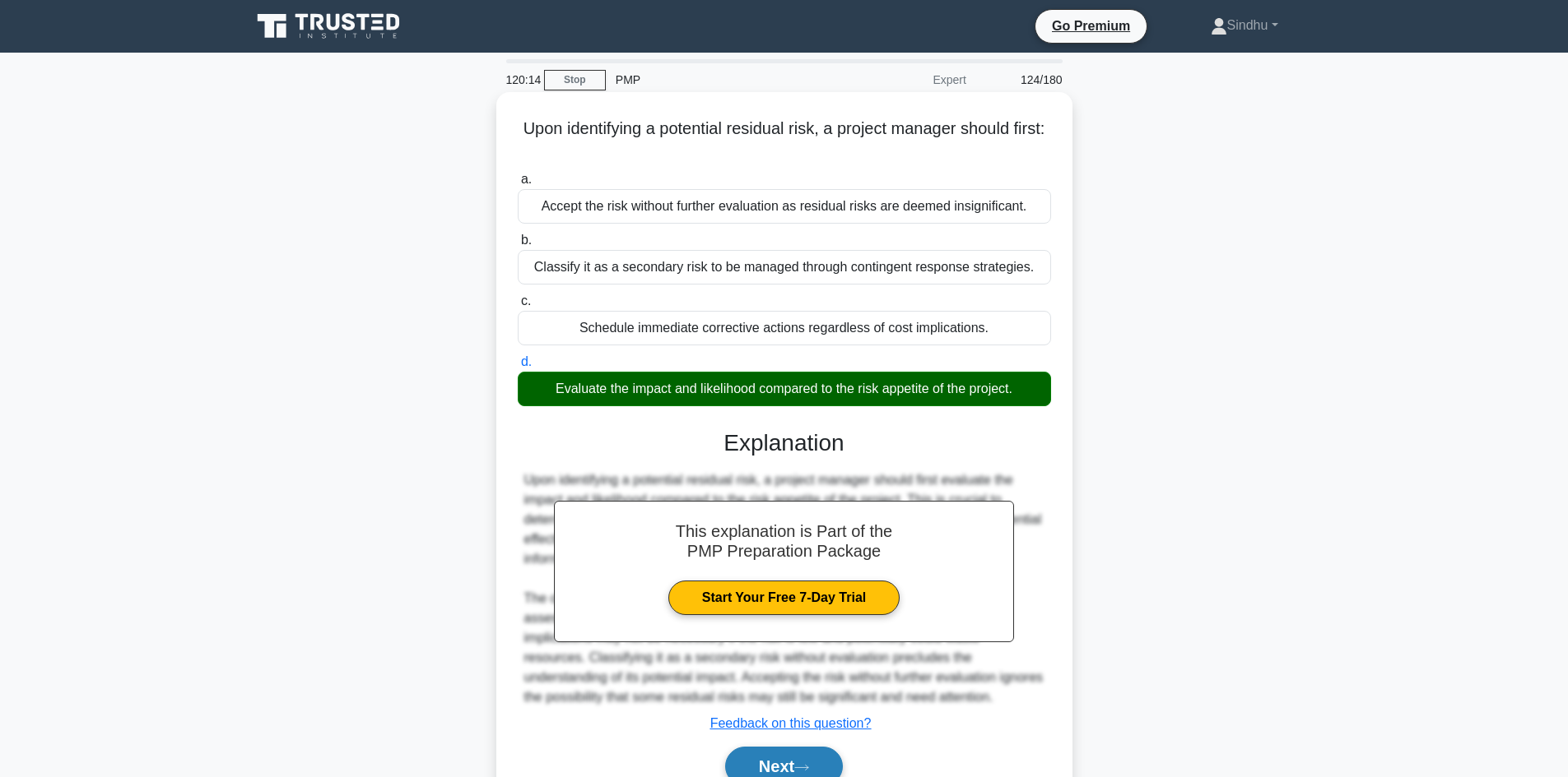
click at [763, 768] on button "Next" at bounding box center [783, 766] width 118 height 39
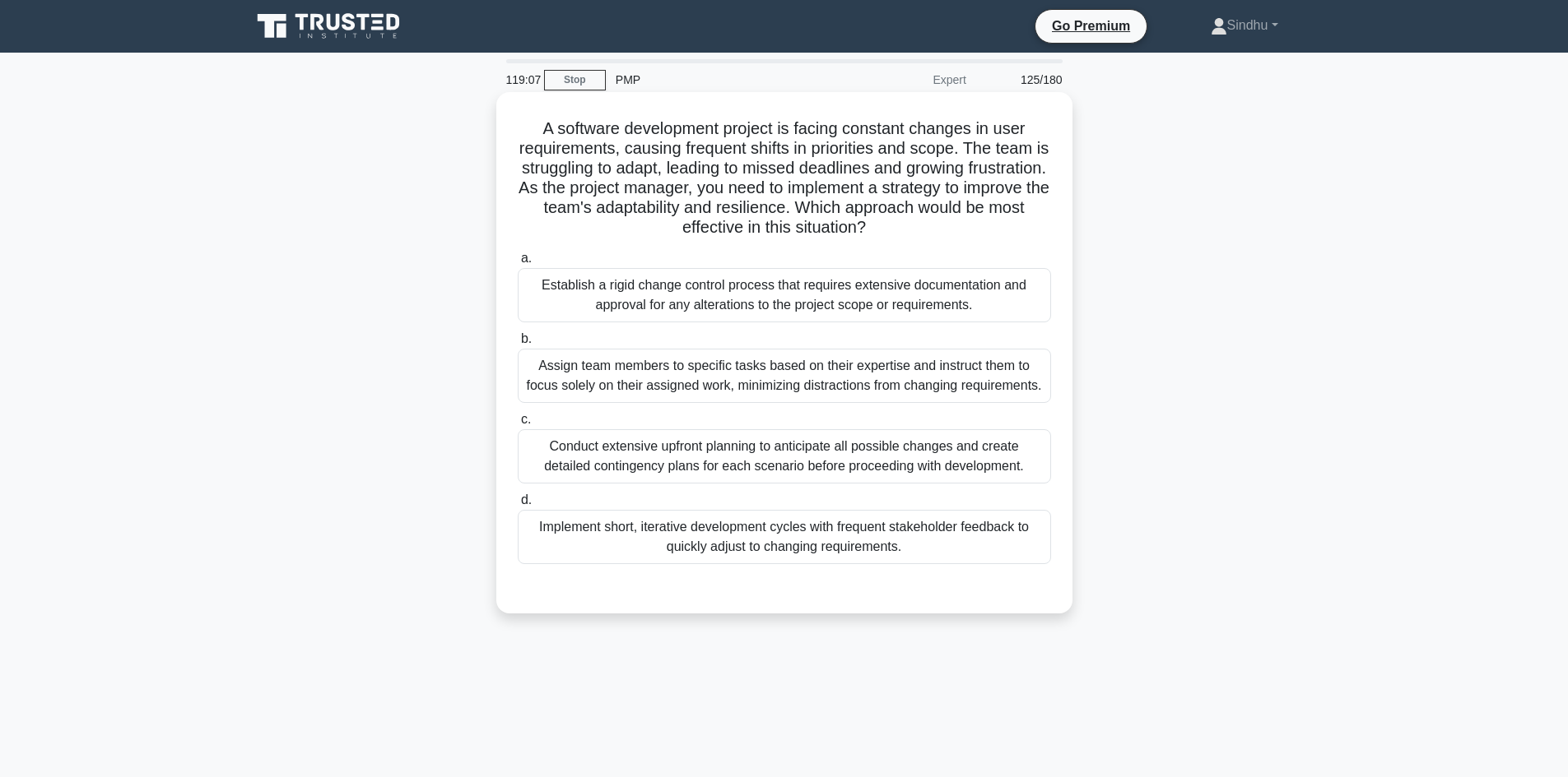
click at [832, 303] on div "Establish a rigid change control process that requires extensive documentation …" at bounding box center [784, 295] width 533 height 54
click at [518, 264] on input "a. Establish a rigid change control process that requires extensive documentati…" at bounding box center [518, 258] width 0 height 11
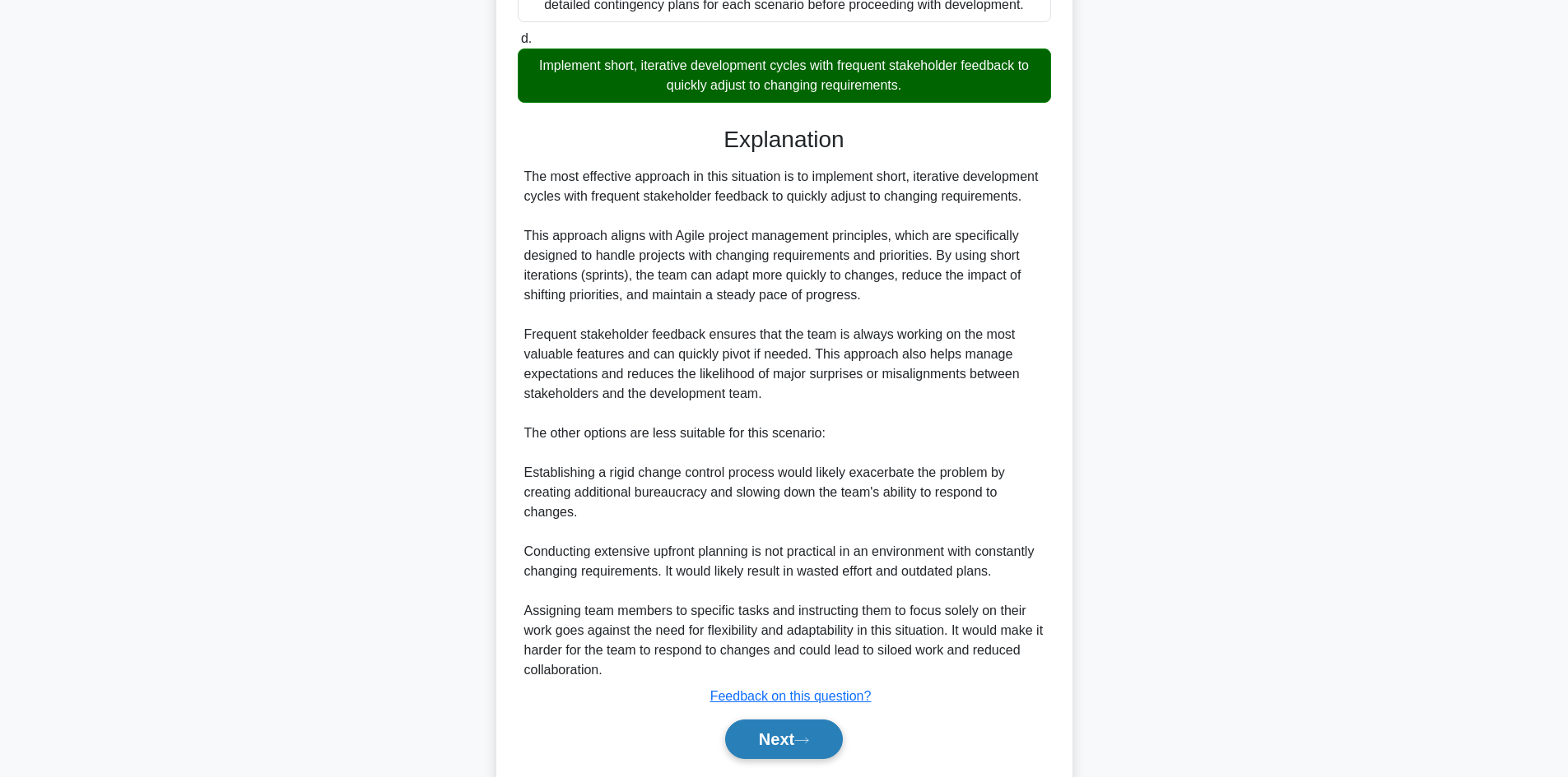
scroll to position [516, 0]
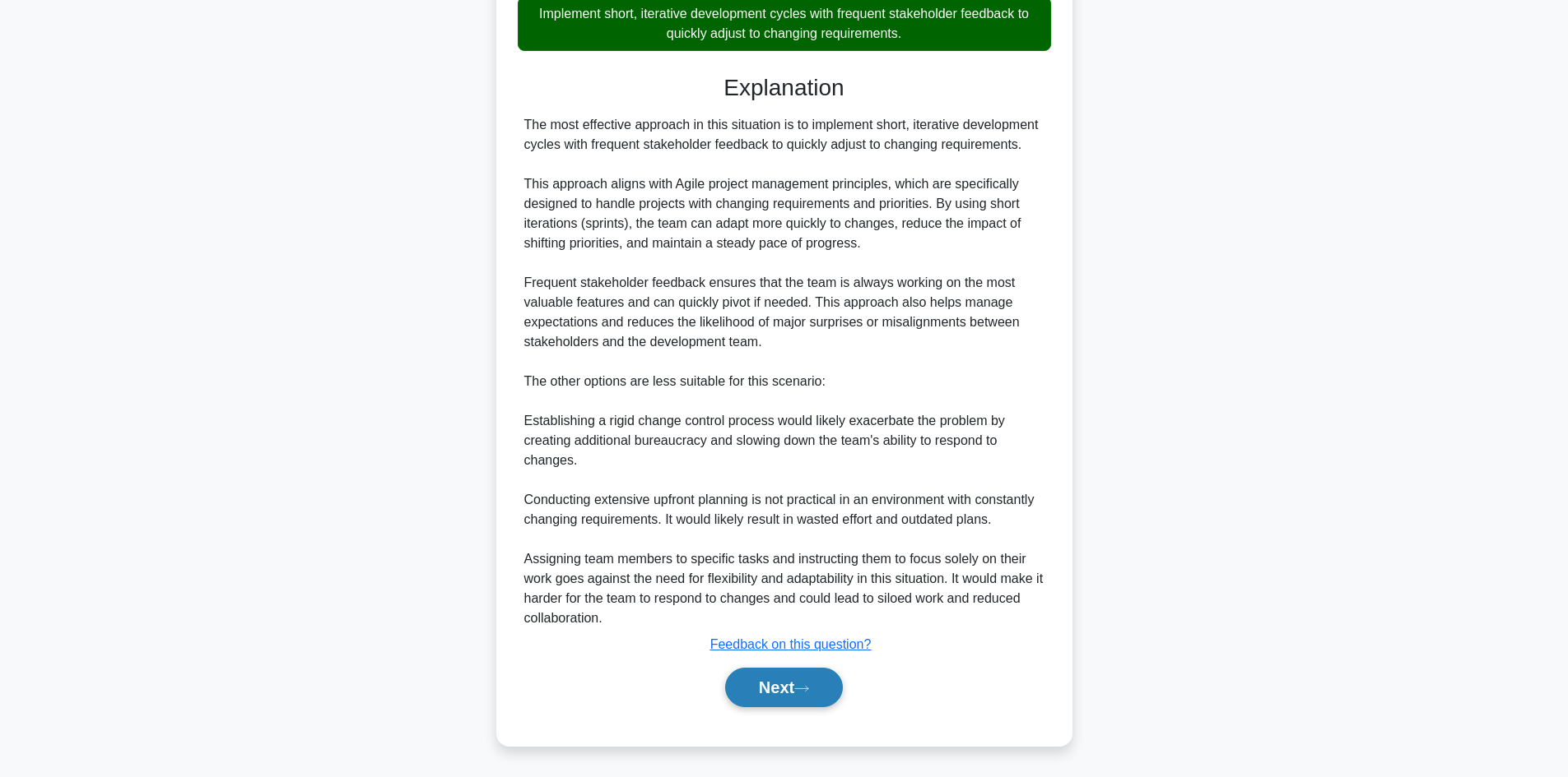
click at [792, 685] on button "Next" at bounding box center [783, 687] width 118 height 39
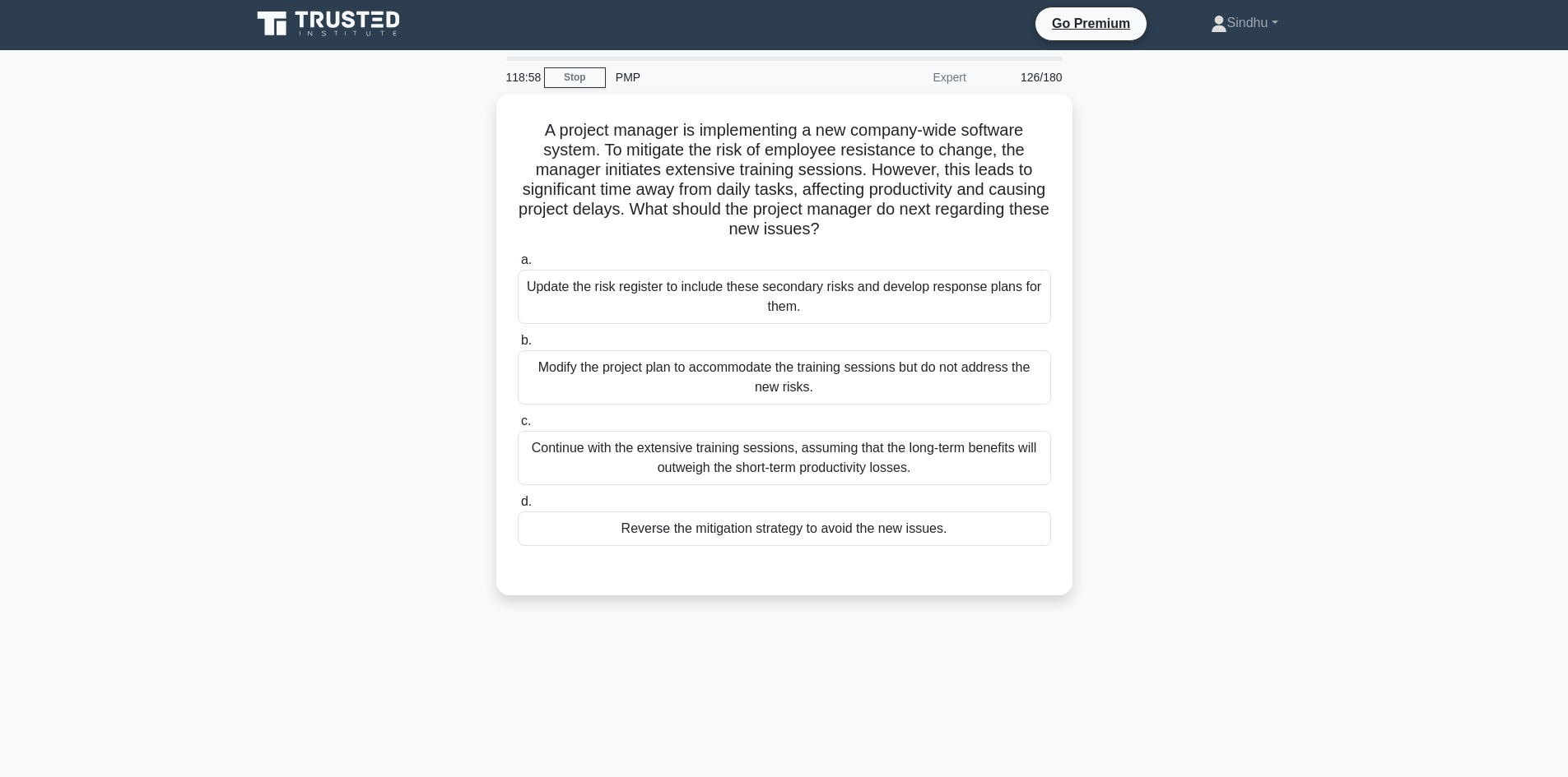
scroll to position [0, 0]
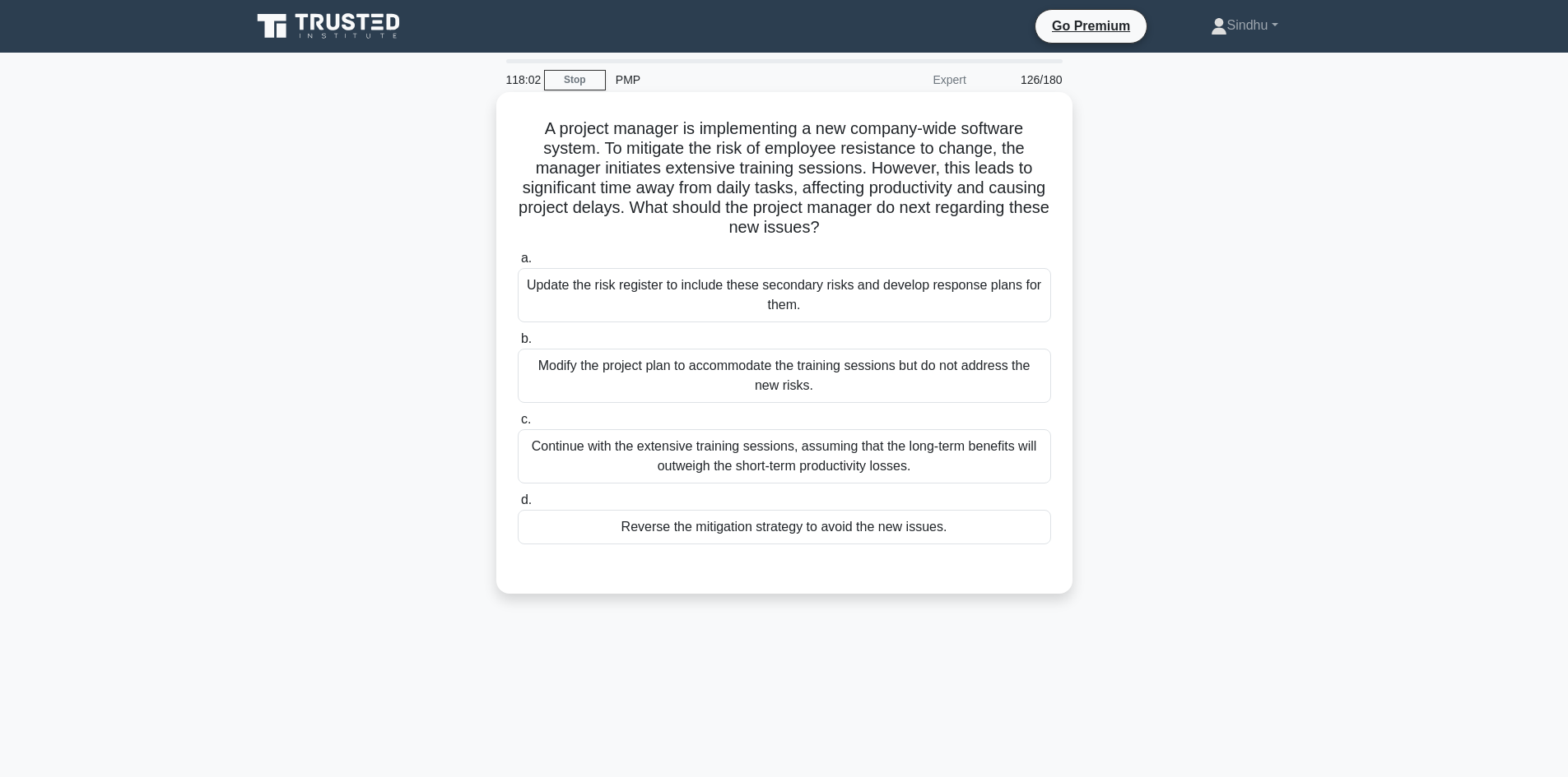
click at [815, 534] on div "Reverse the mitigation strategy to avoid the new issues." at bounding box center [784, 527] width 533 height 34
click at [518, 506] on input "d. Reverse the mitigation strategy to avoid the new issues." at bounding box center [518, 500] width 0 height 11
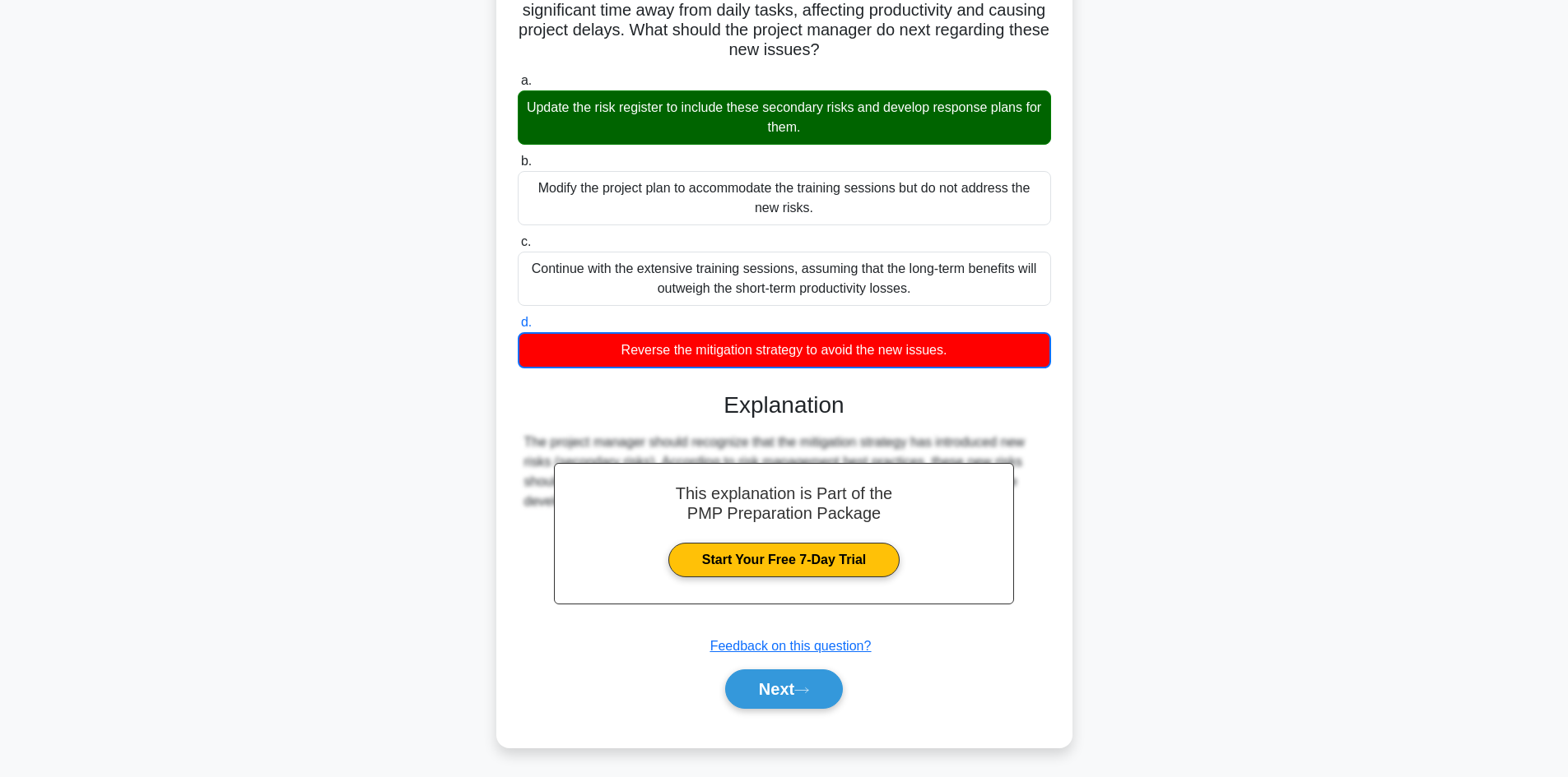
scroll to position [180, 0]
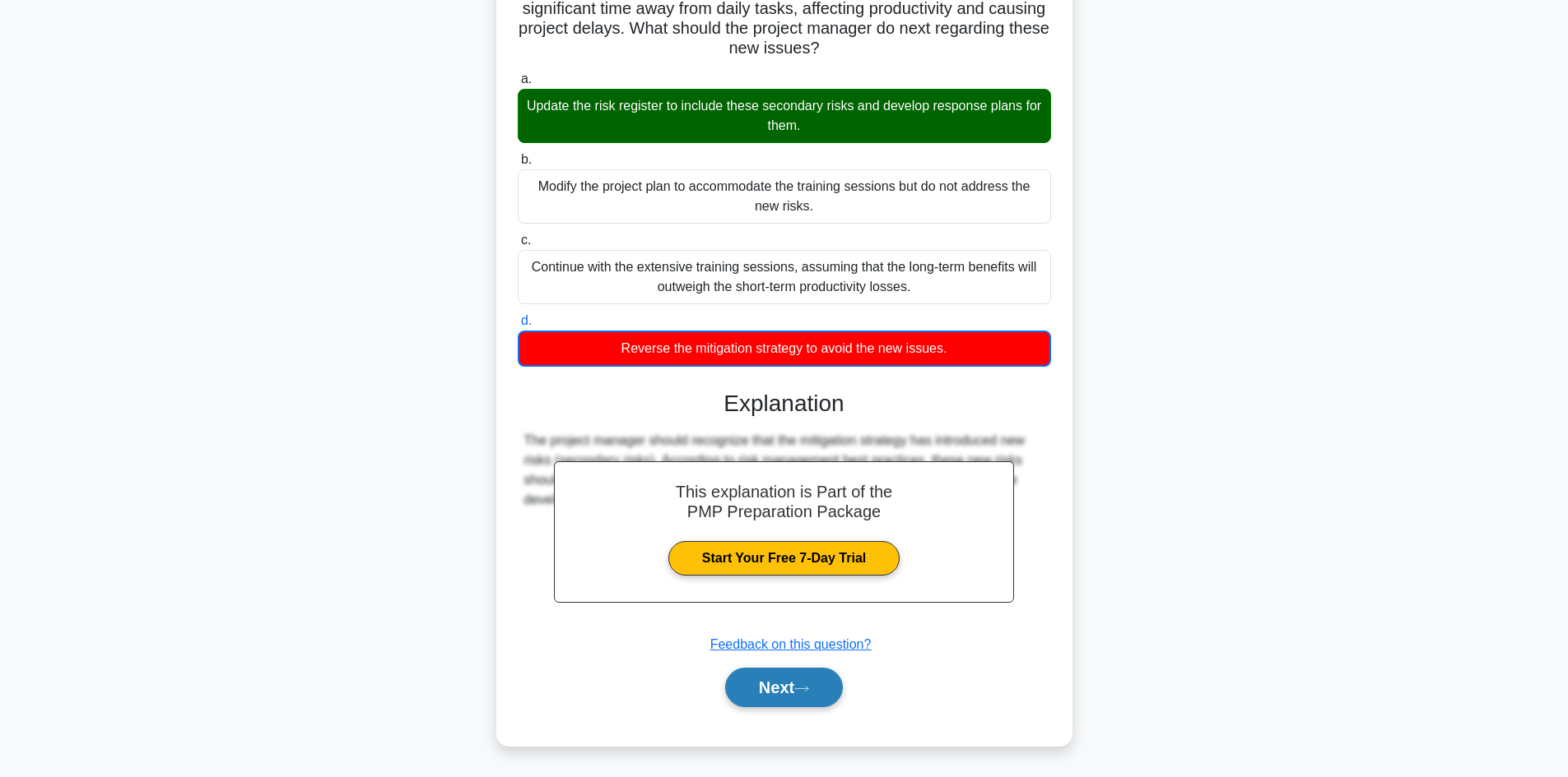
click at [760, 684] on button "Next" at bounding box center [783, 687] width 118 height 39
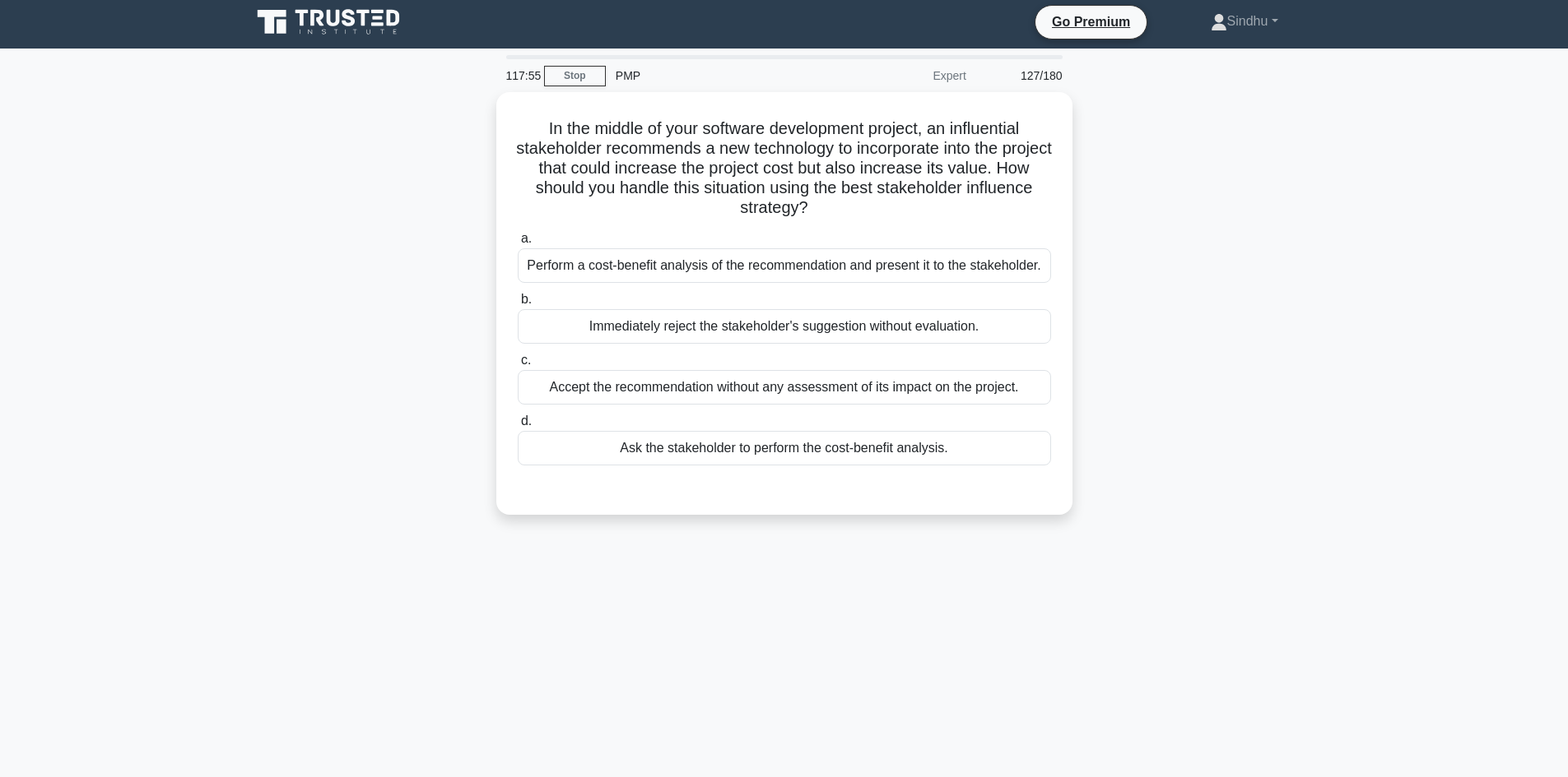
scroll to position [0, 0]
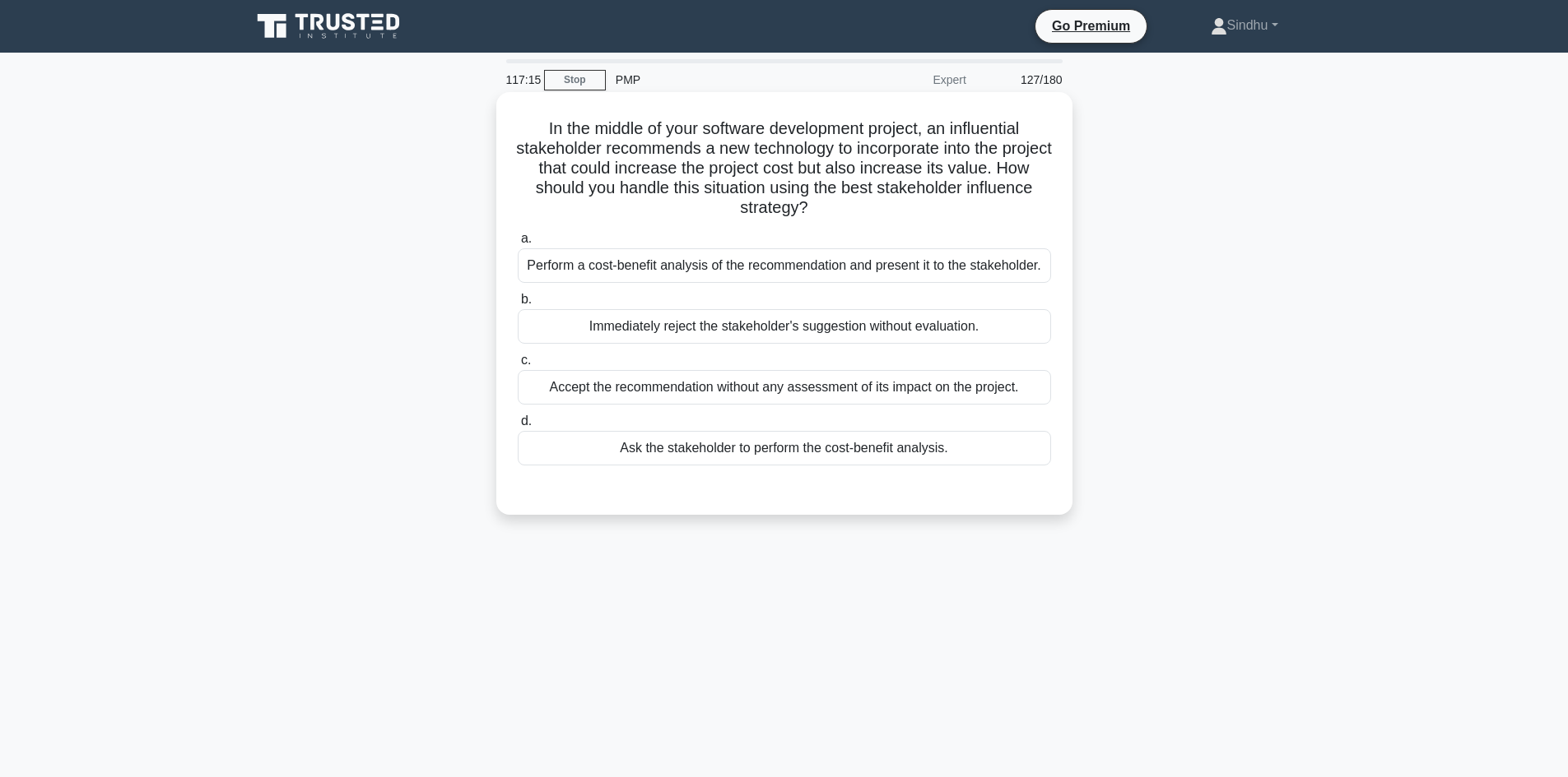
click at [797, 268] on div "Perform a cost-benefit analysis of the recommendation and present it to the sta…" at bounding box center [784, 265] width 533 height 34
click at [518, 244] on input "a. Perform a cost-benefit analysis of the recommendation and present it to the …" at bounding box center [518, 238] width 0 height 11
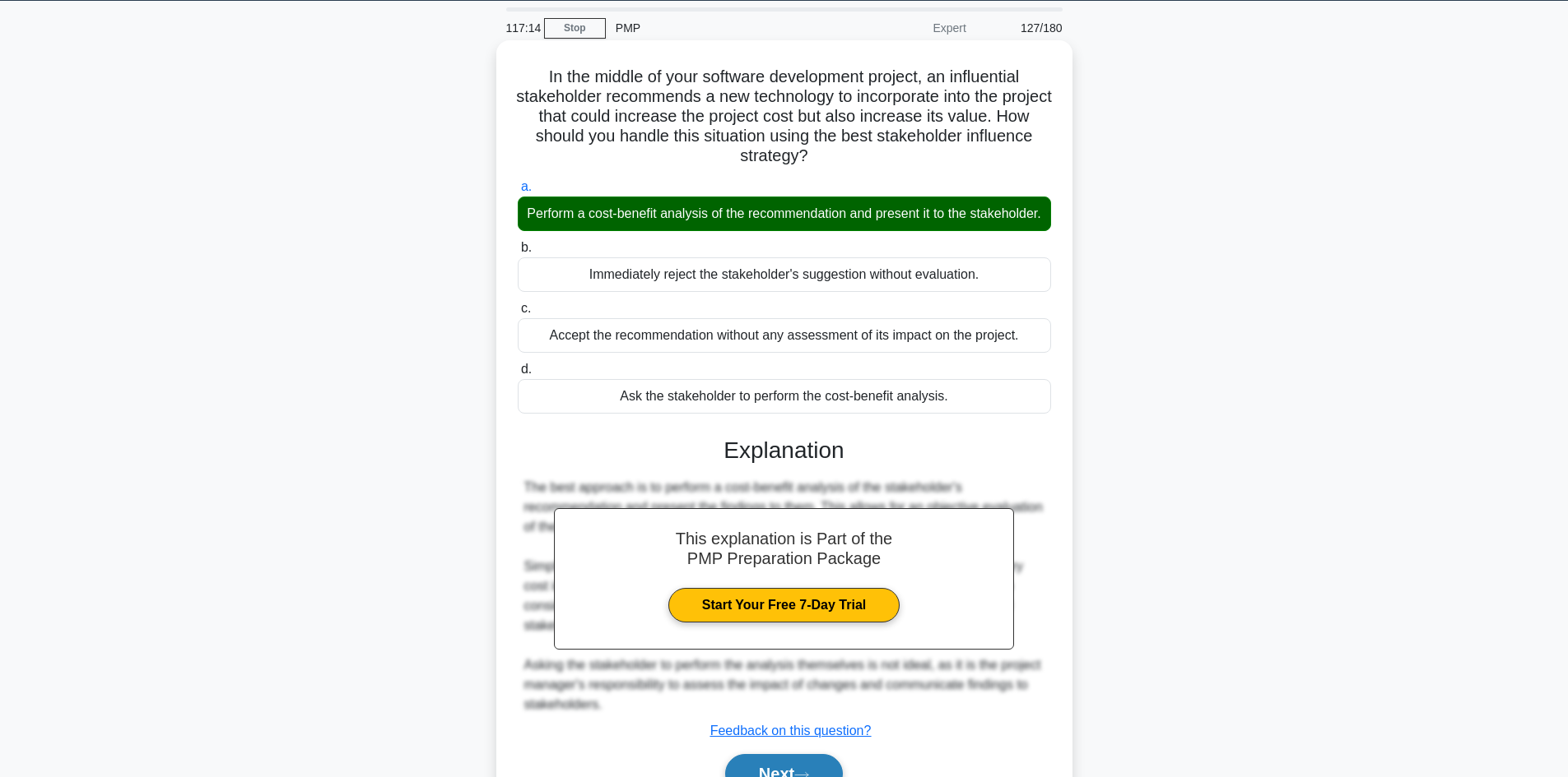
scroll to position [158, 0]
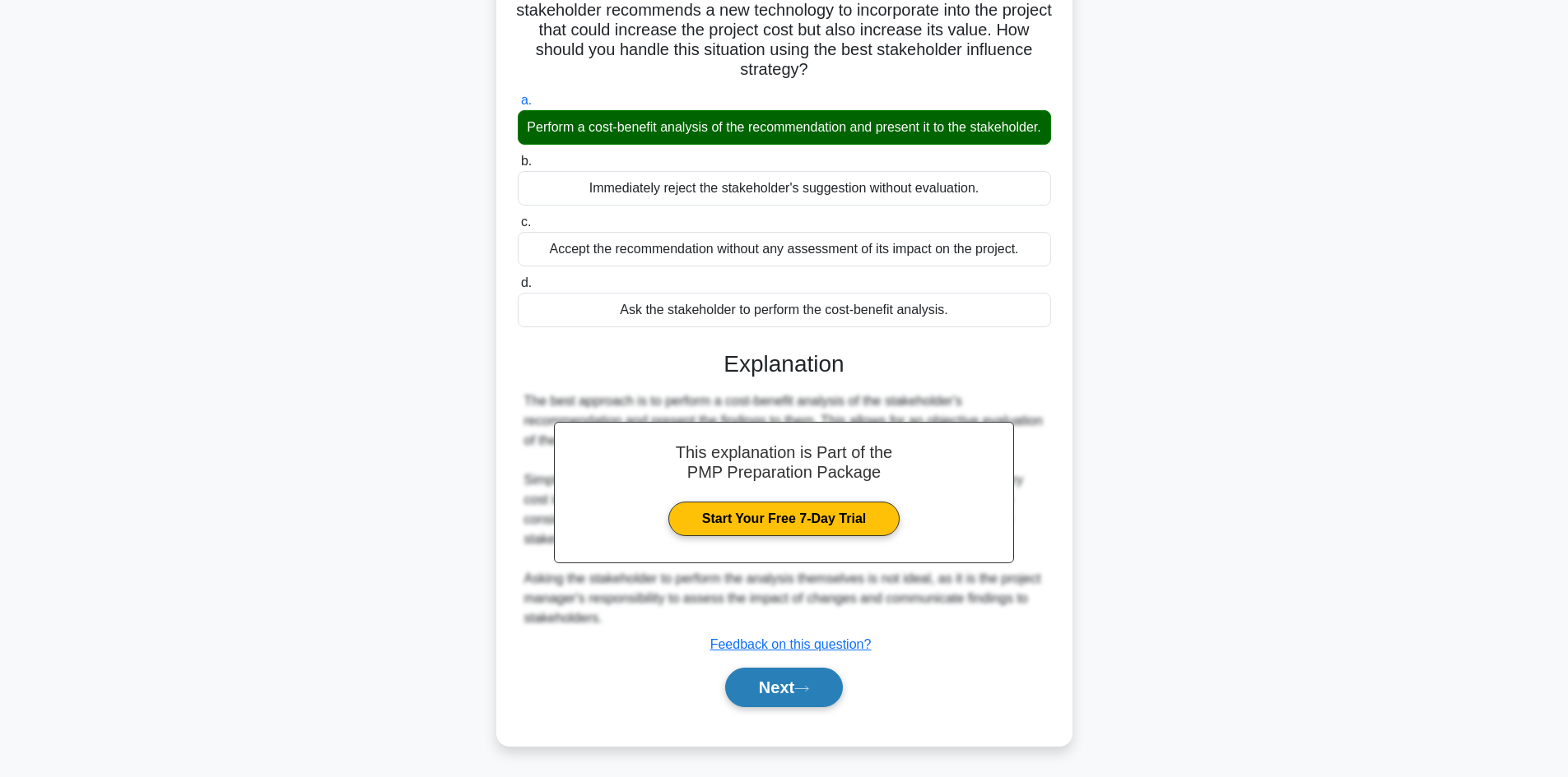
click at [799, 684] on button "Next" at bounding box center [783, 687] width 118 height 39
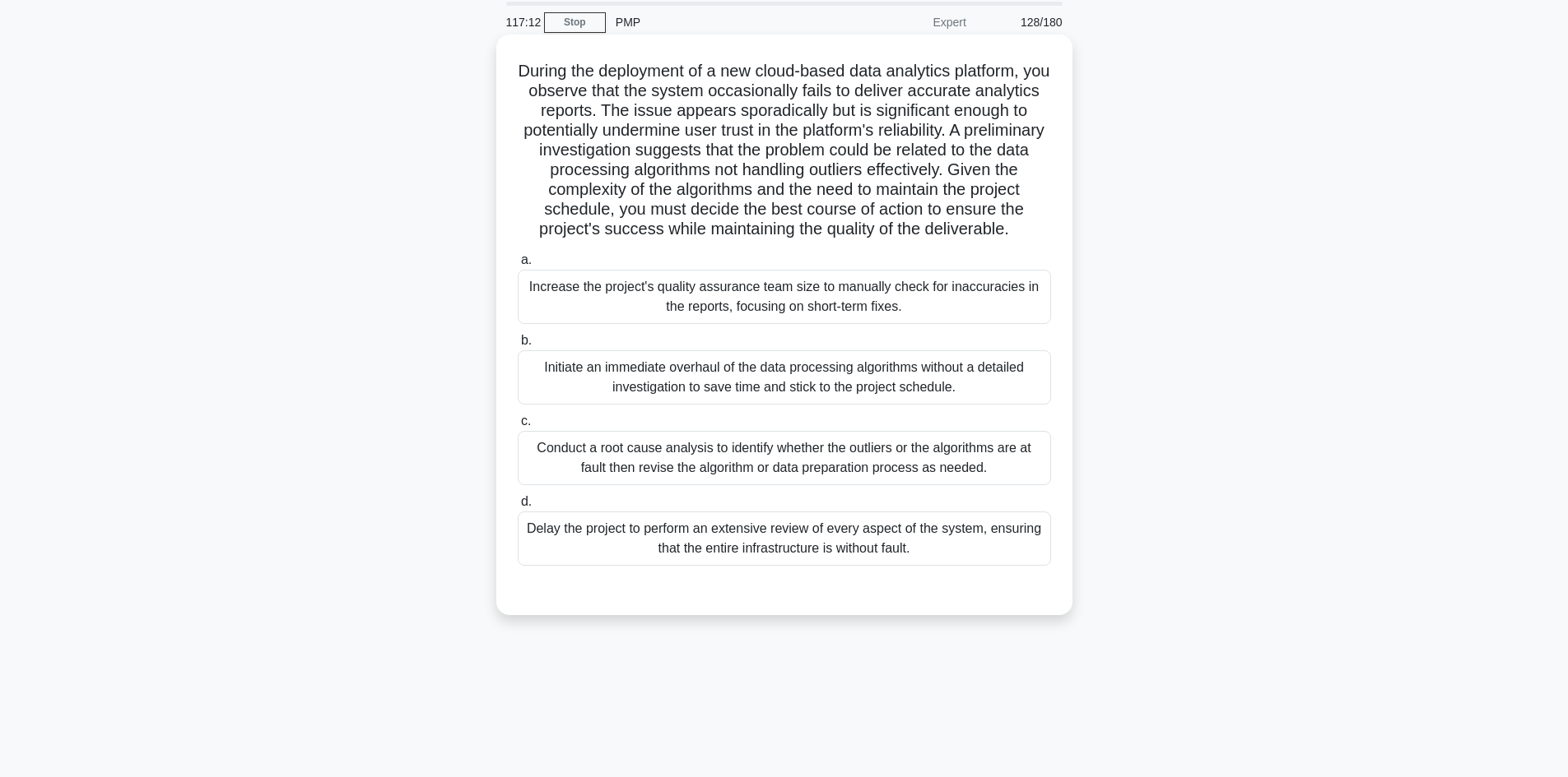
scroll to position [29, 0]
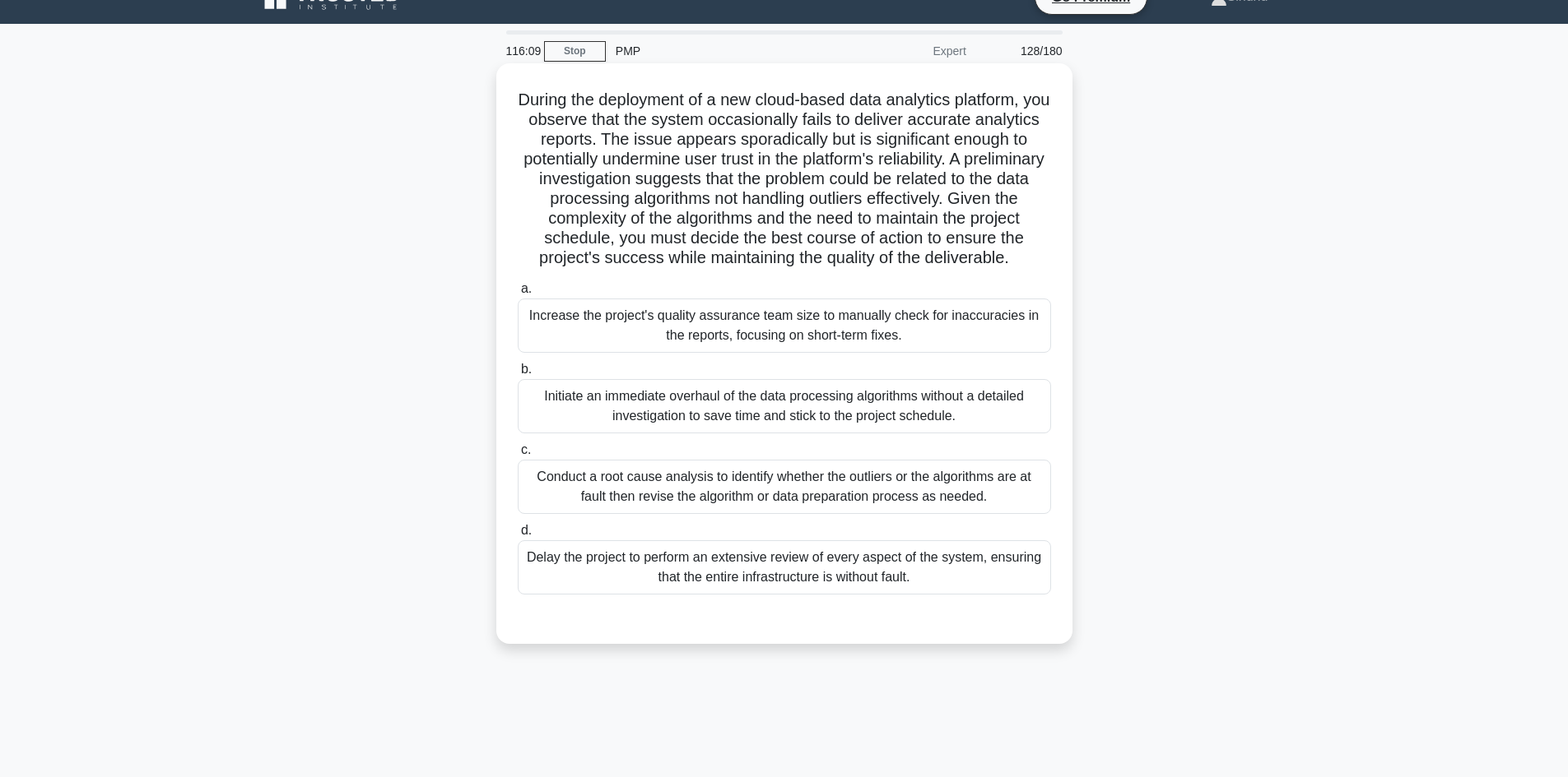
click at [679, 514] on div "Conduct a root cause analysis to identify whether the outliers or the algorithm…" at bounding box center [784, 487] width 533 height 54
click at [518, 456] on input "c. Conduct a root cause analysis to identify whether the outliers or the algori…" at bounding box center [518, 450] width 0 height 11
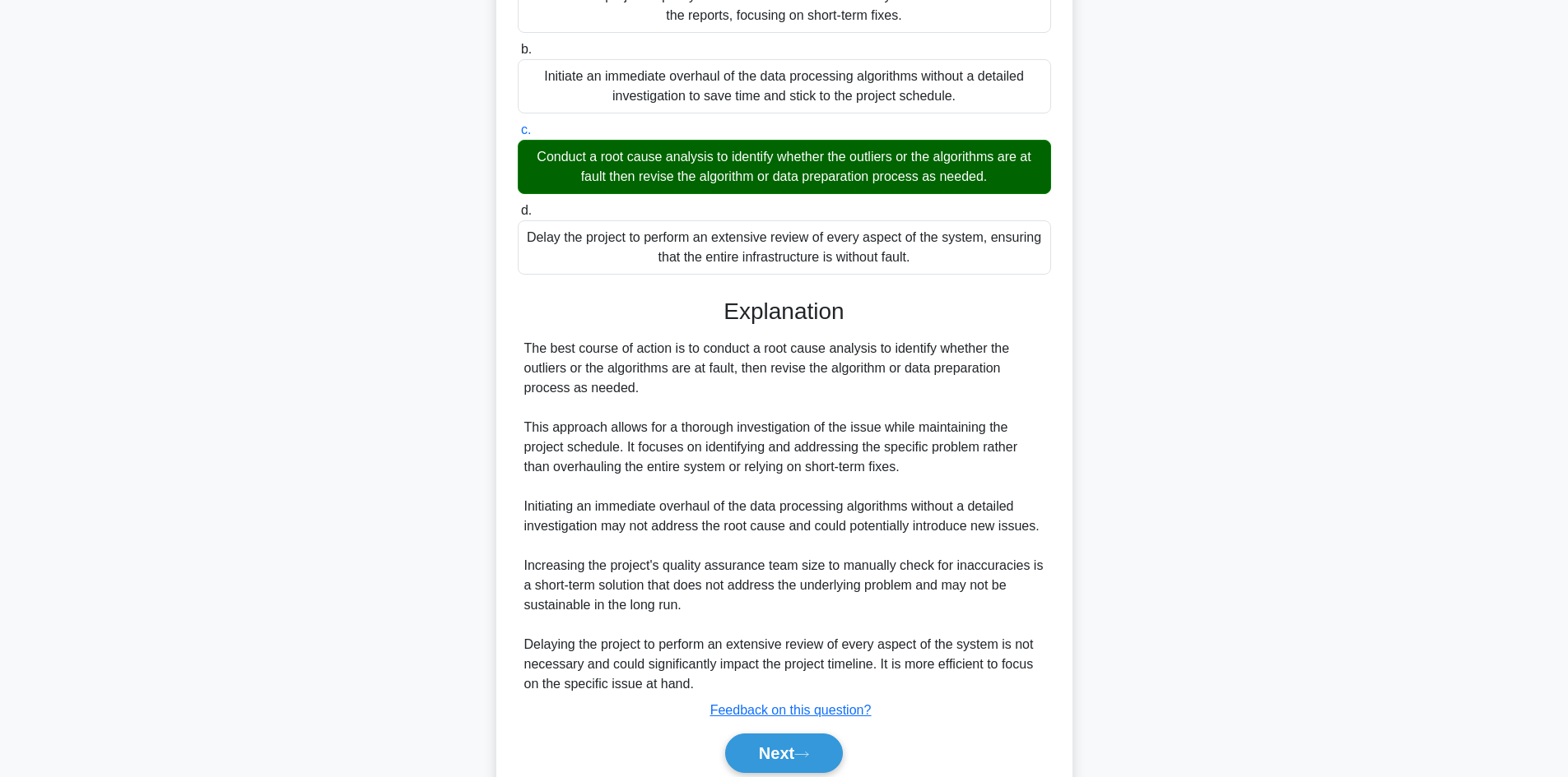
scroll to position [358, 0]
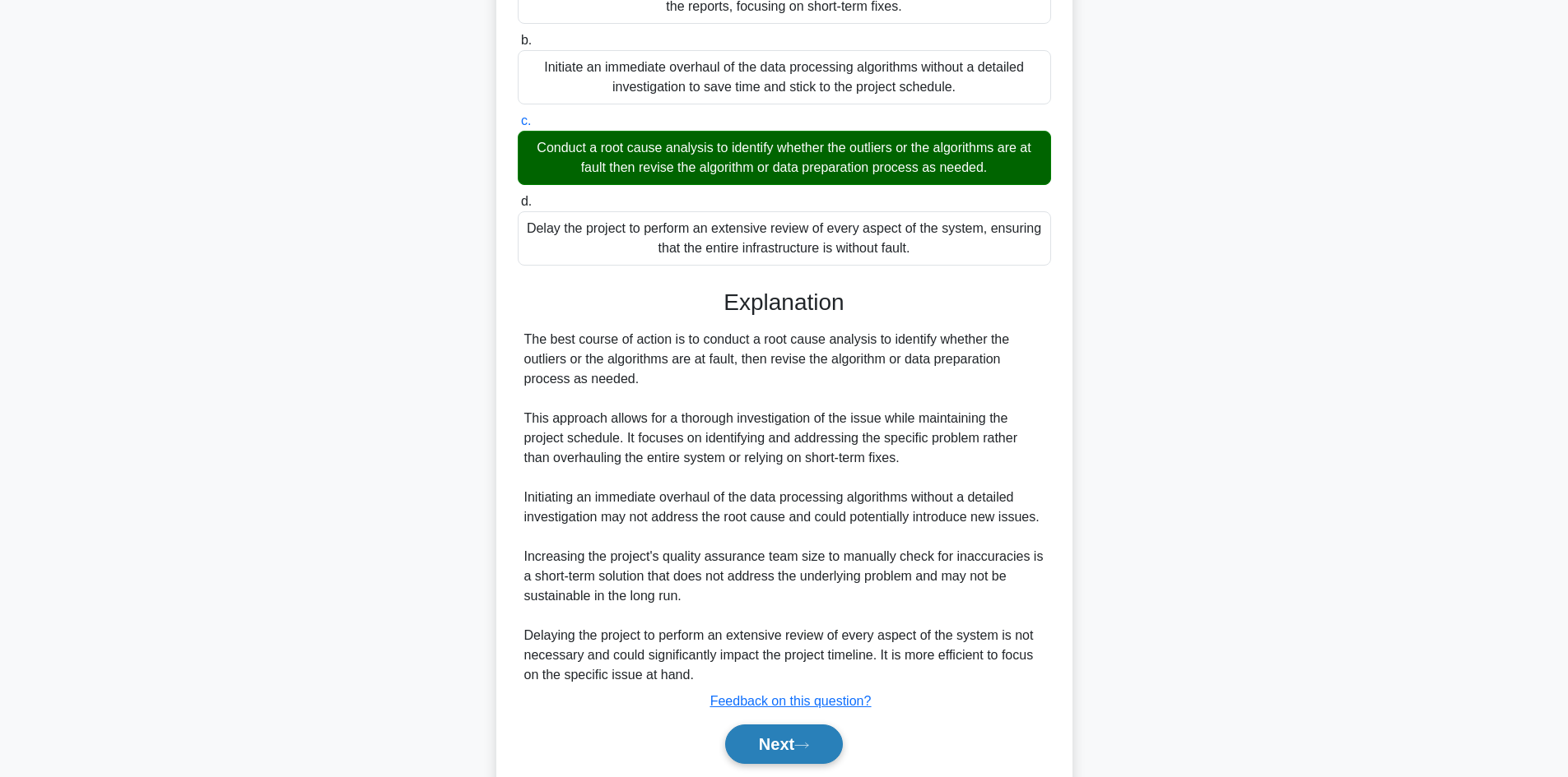
click at [795, 764] on button "Next" at bounding box center [783, 744] width 118 height 39
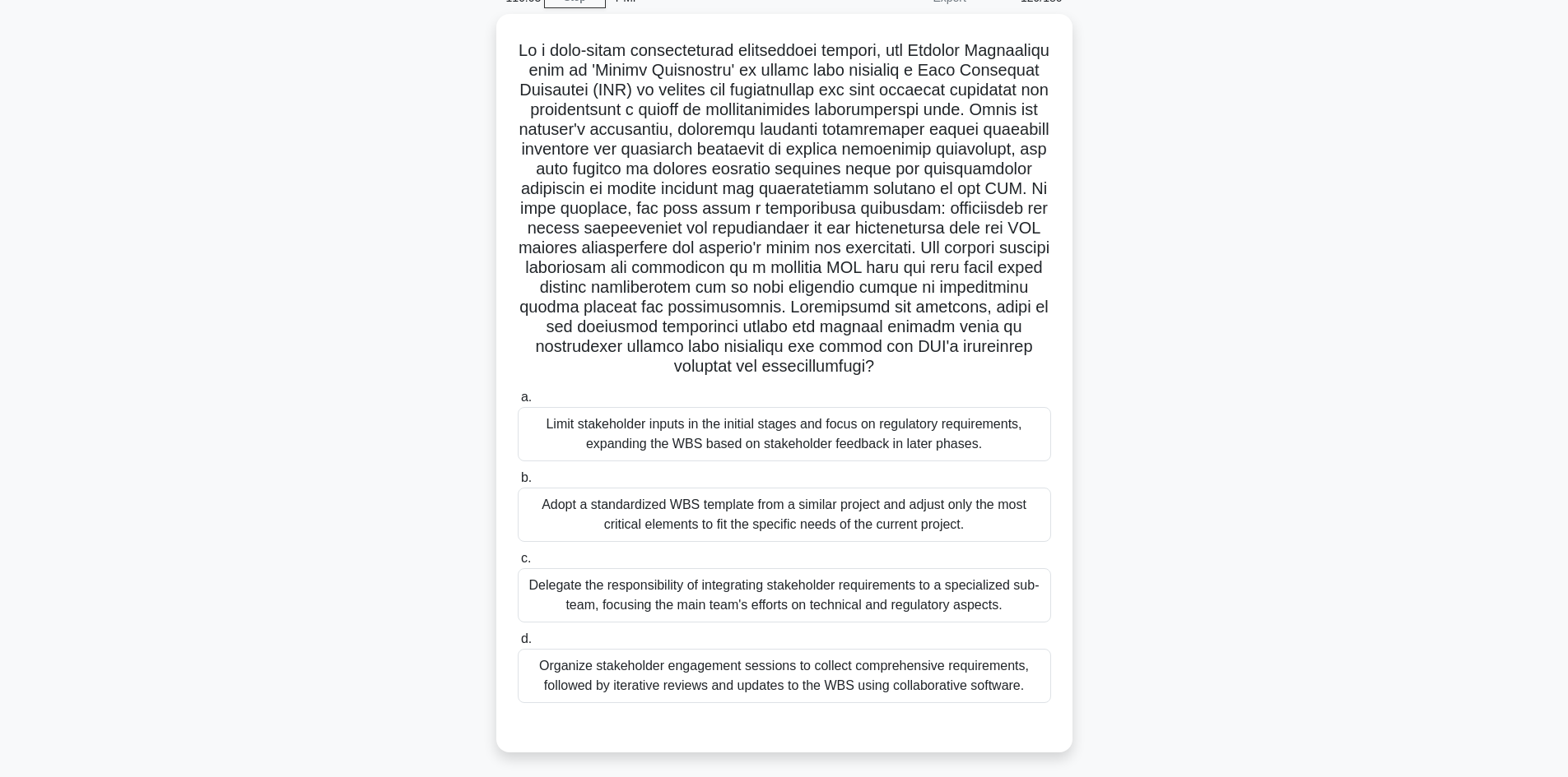
scroll to position [111, 0]
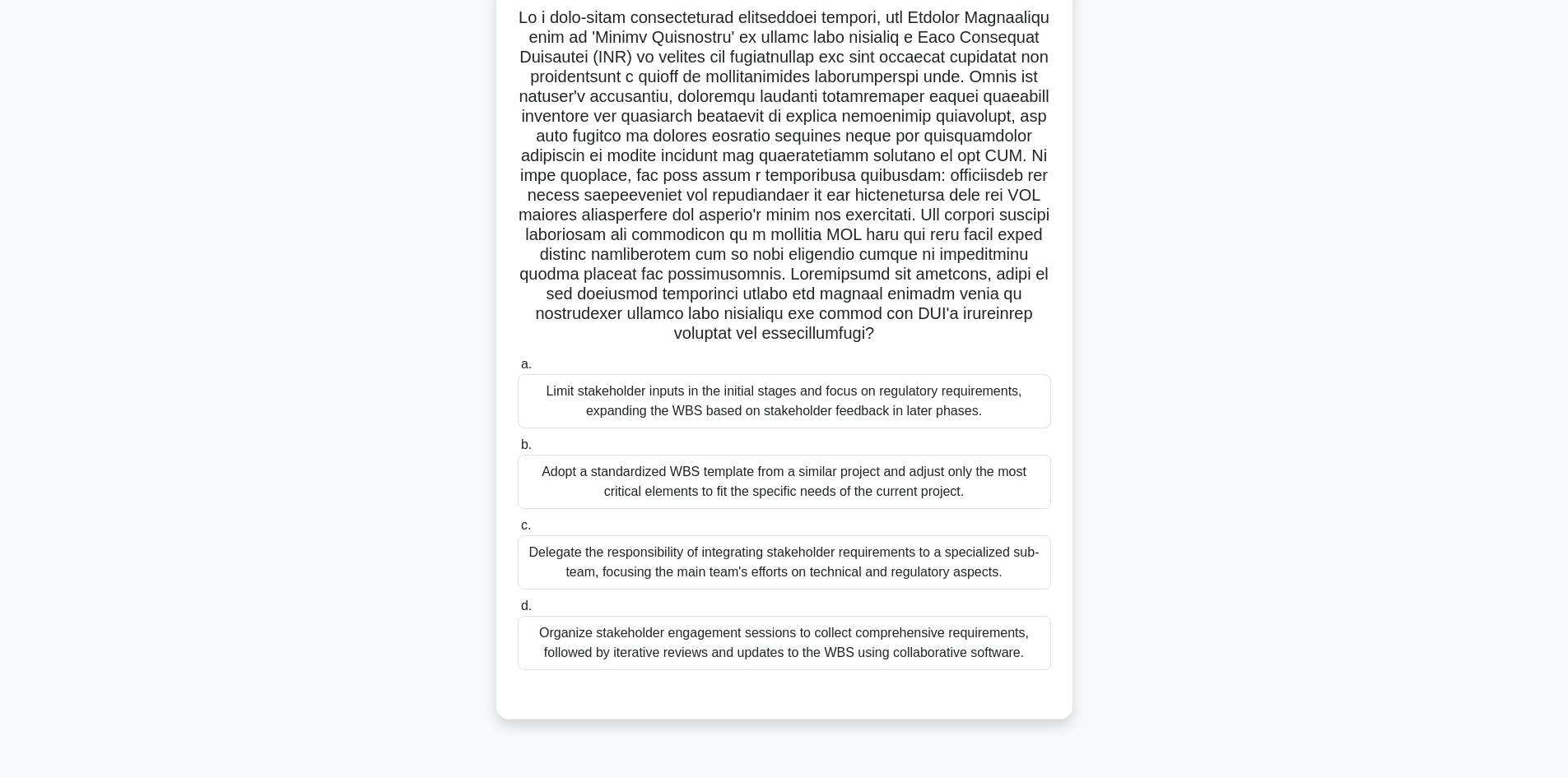
click at [792, 669] on div "Organize stakeholder engagement sessions to collect comprehensive requirements,…" at bounding box center [784, 643] width 533 height 54
click at [518, 612] on input "d. Organize stakeholder engagement sessions to collect comprehensive requiremen…" at bounding box center [518, 606] width 0 height 11
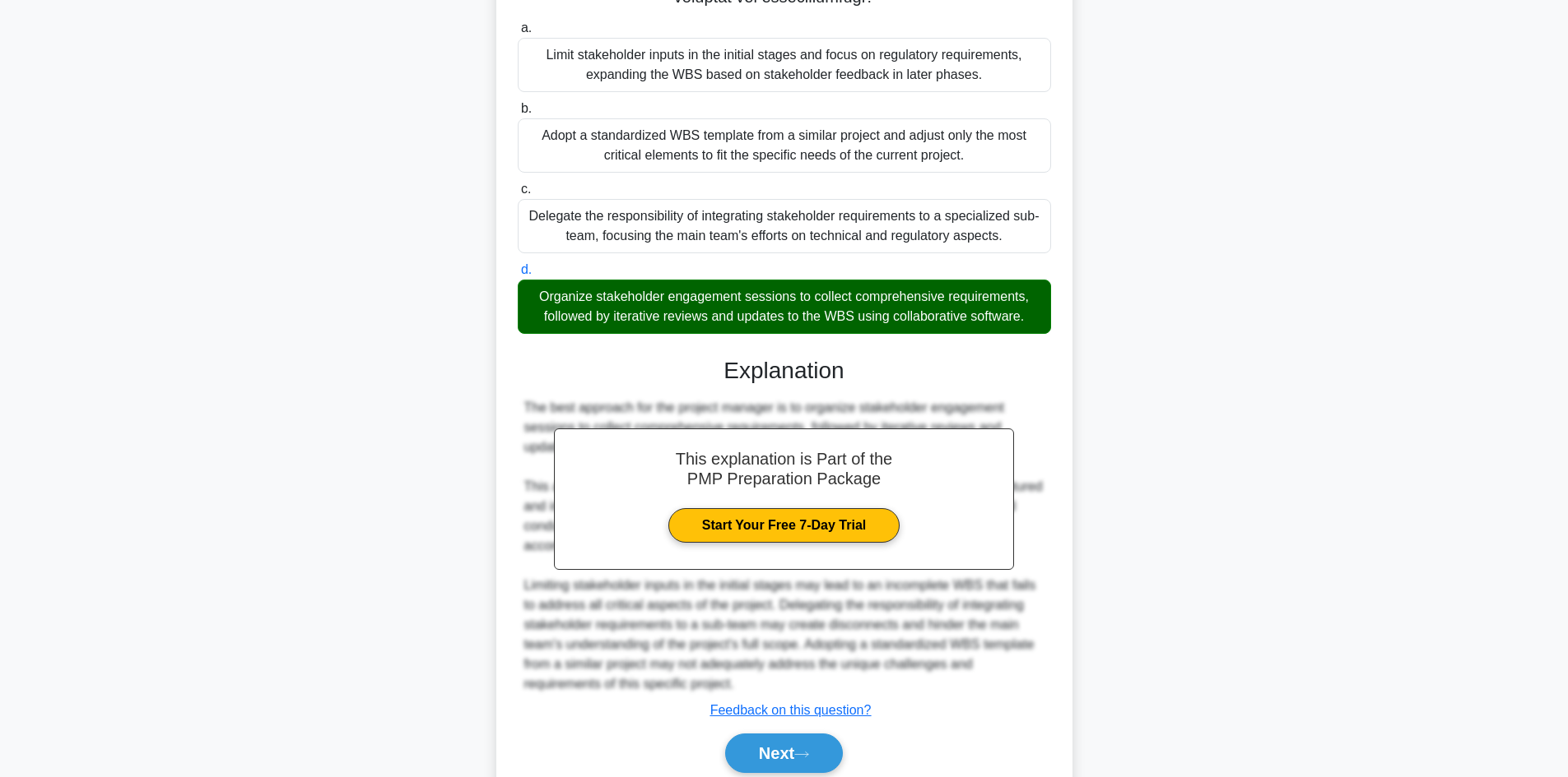
scroll to position [534, 0]
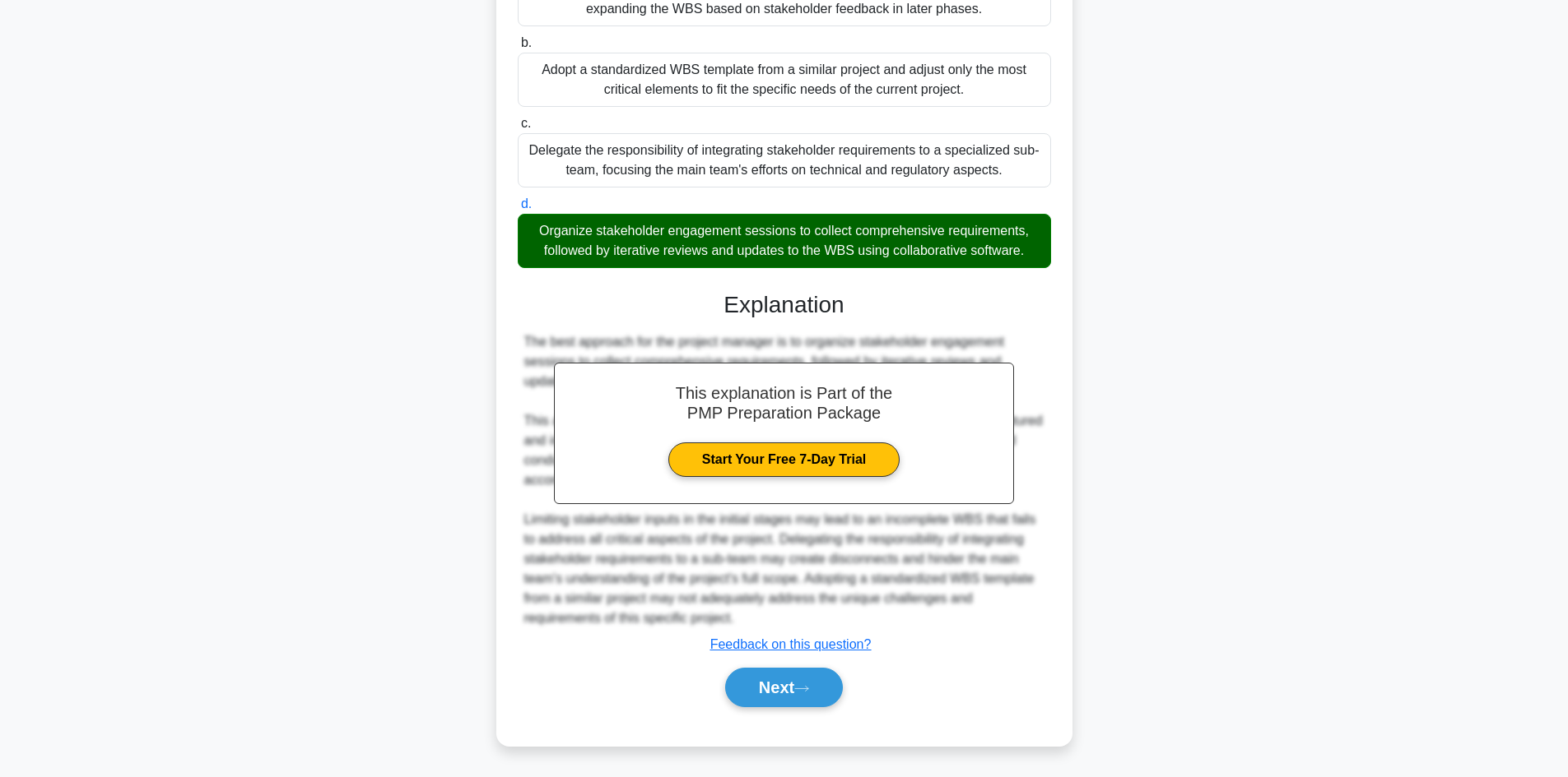
click at [801, 681] on button "Next" at bounding box center [783, 687] width 118 height 39
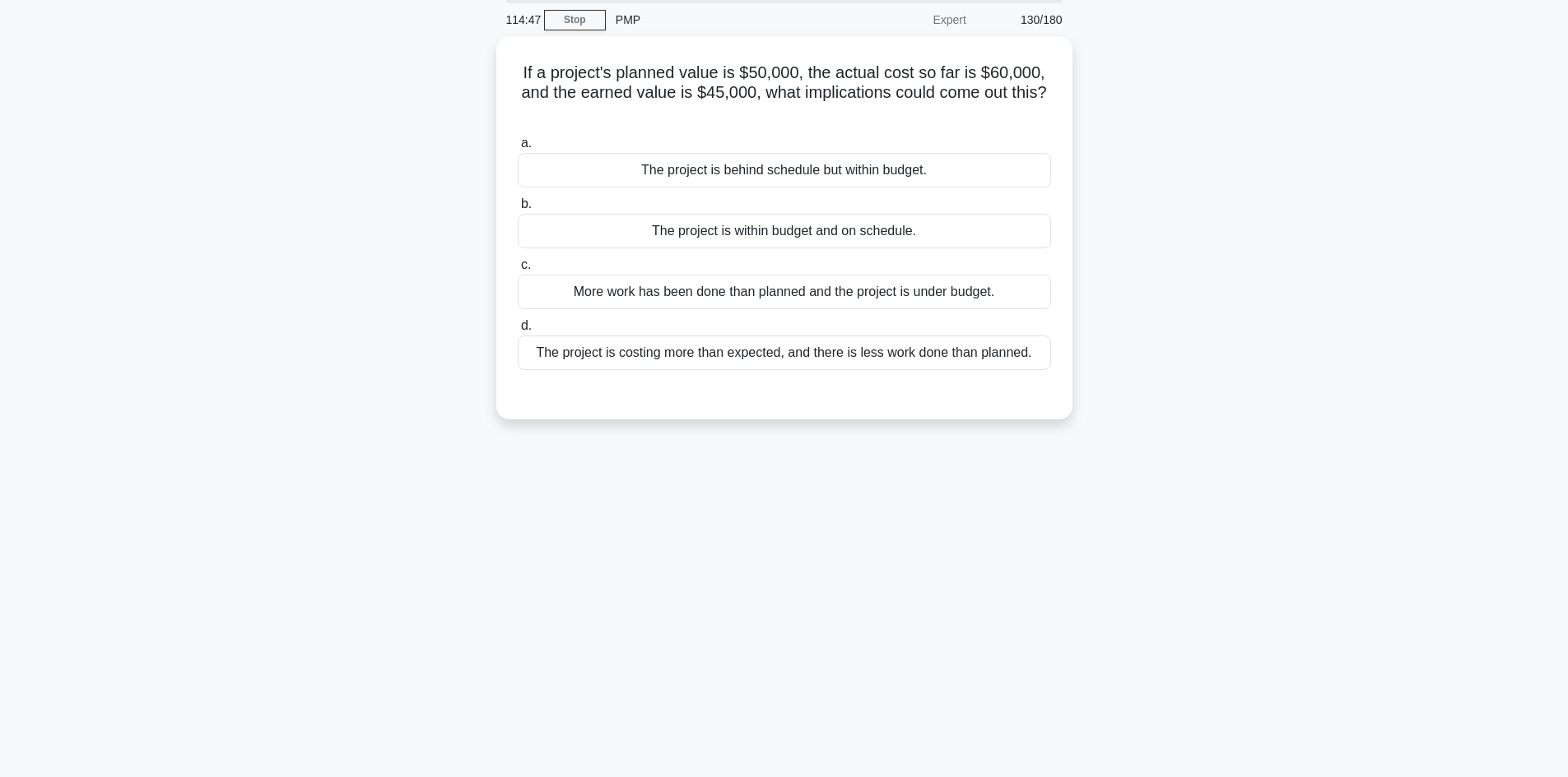
scroll to position [0, 0]
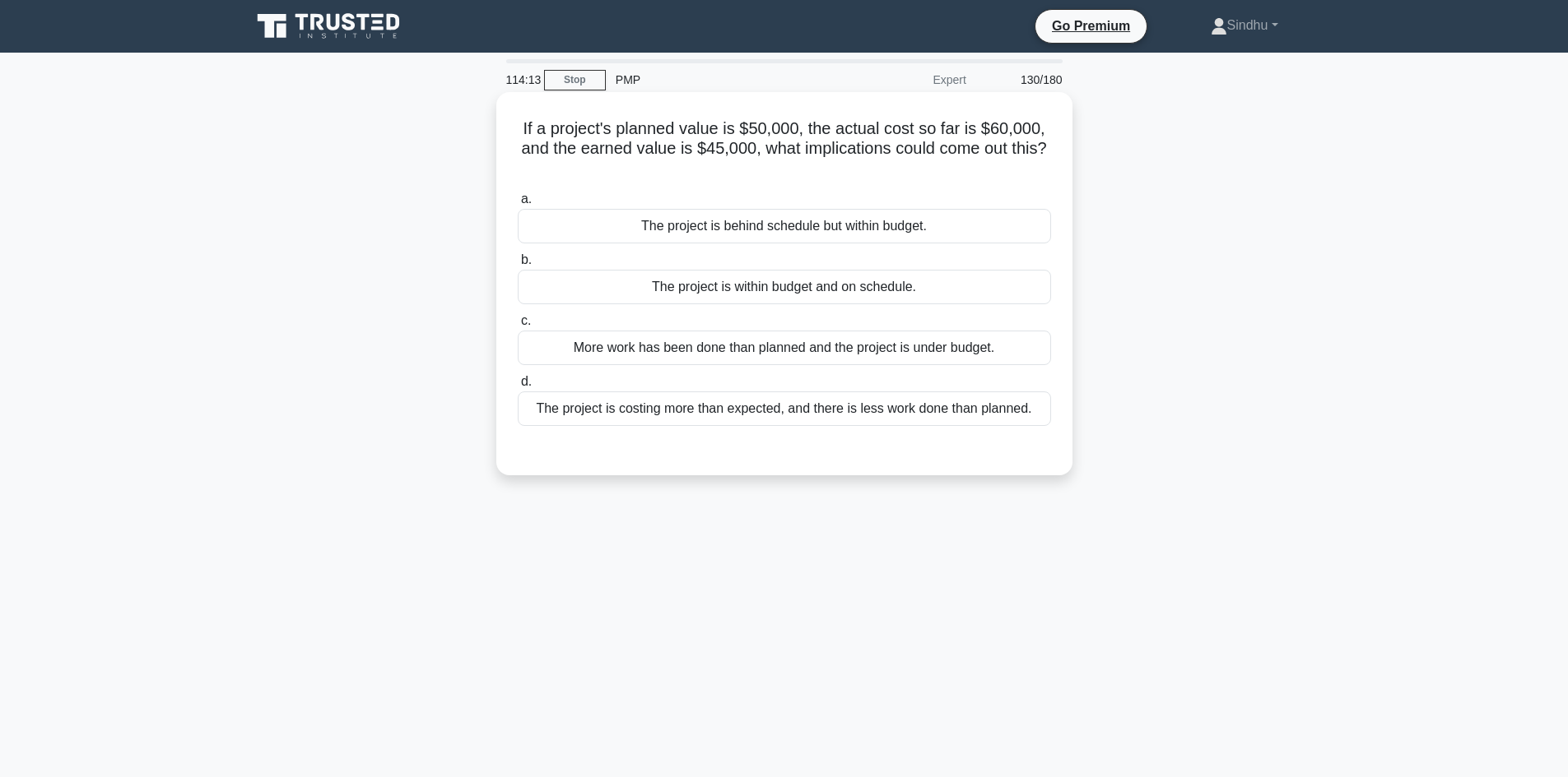
click at [852, 419] on div "The project is costing more than expected, and there is less work done than pla…" at bounding box center [784, 409] width 533 height 34
click at [518, 388] on input "d. The project is costing more than expected, and there is less work done than …" at bounding box center [518, 382] width 0 height 11
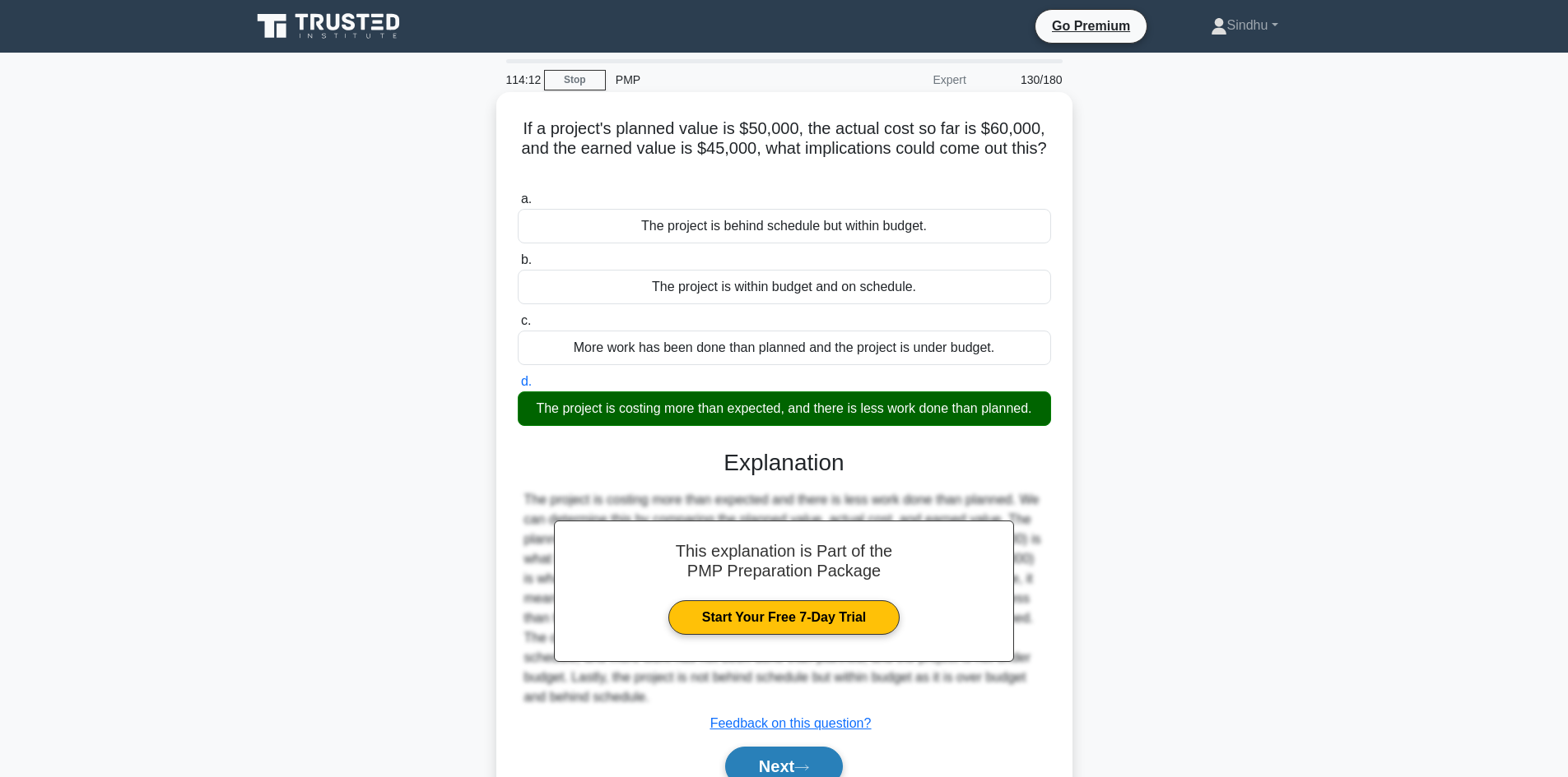
click at [784, 758] on button "Next" at bounding box center [783, 766] width 118 height 39
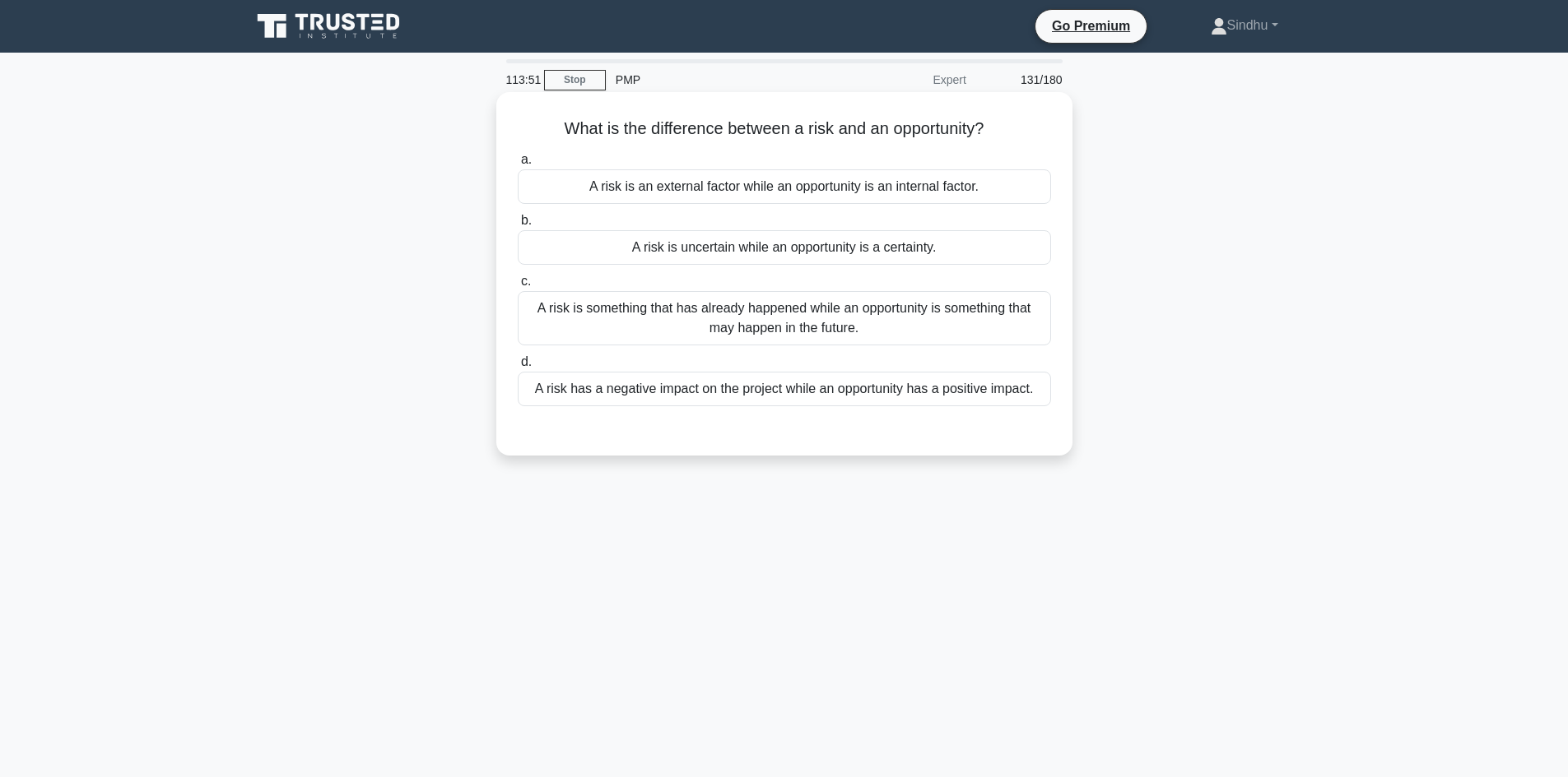
click at [924, 404] on div "A risk has a negative impact on the project while an opportunity has a positive…" at bounding box center [784, 388] width 533 height 34
click at [518, 368] on input "d. A risk has a negative impact on the project while an opportunity has a posit…" at bounding box center [518, 362] width 0 height 11
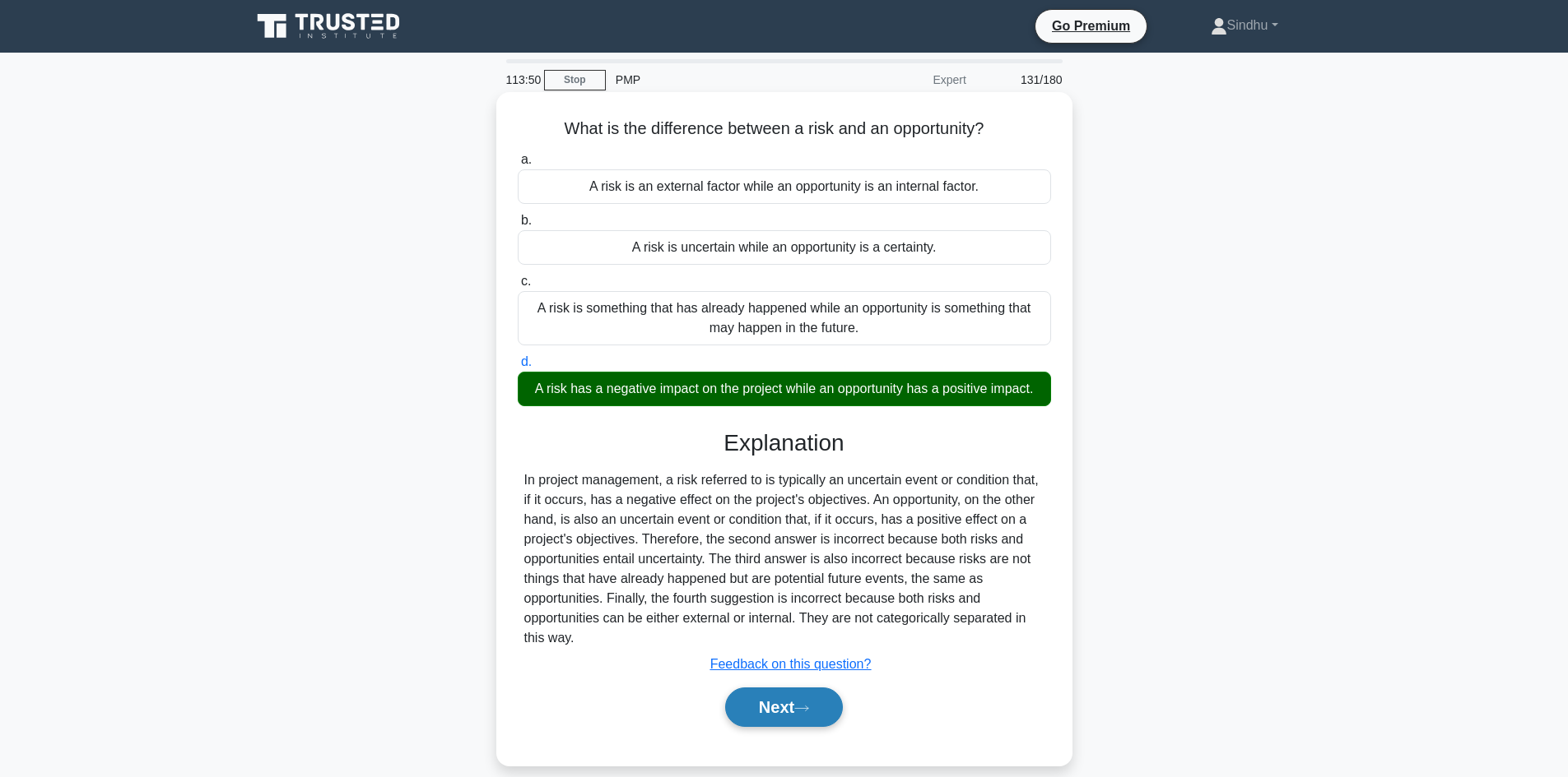
click at [776, 697] on button "Next" at bounding box center [783, 707] width 118 height 39
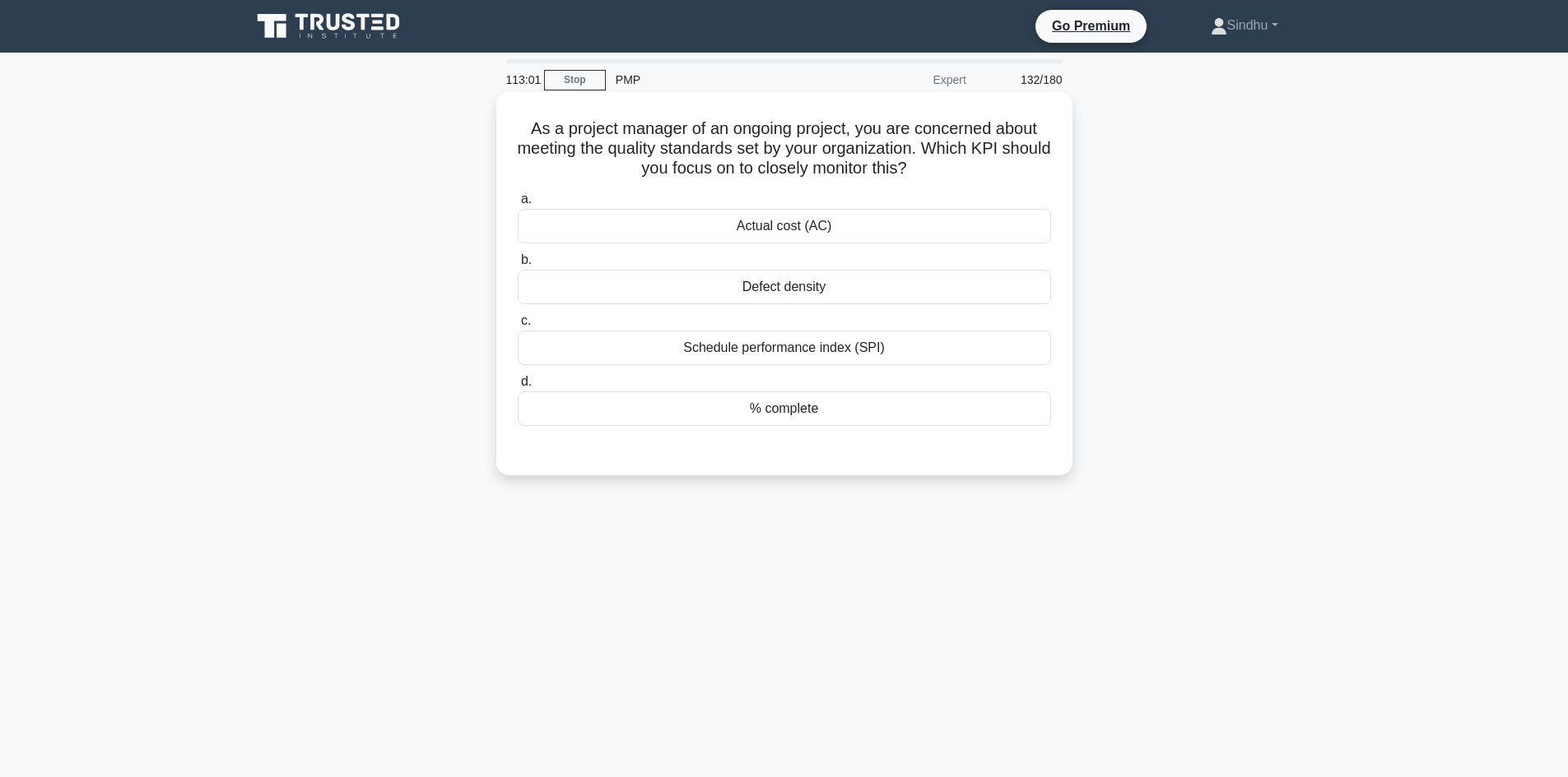
click at [757, 290] on div "Defect density" at bounding box center [784, 287] width 533 height 34
click at [518, 266] on input "b. Defect density" at bounding box center [518, 260] width 0 height 11
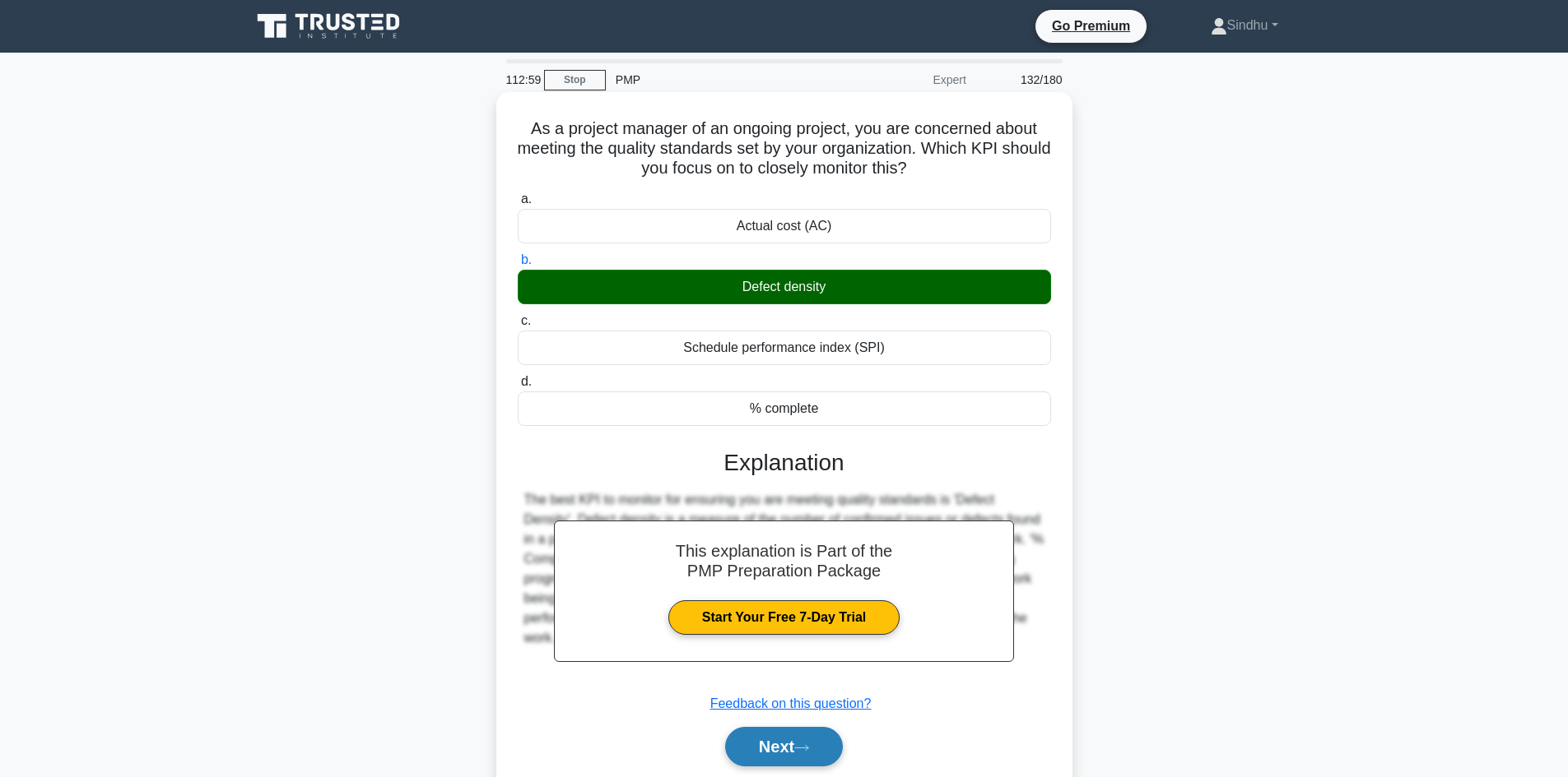
click at [766, 749] on button "Next" at bounding box center [783, 746] width 118 height 39
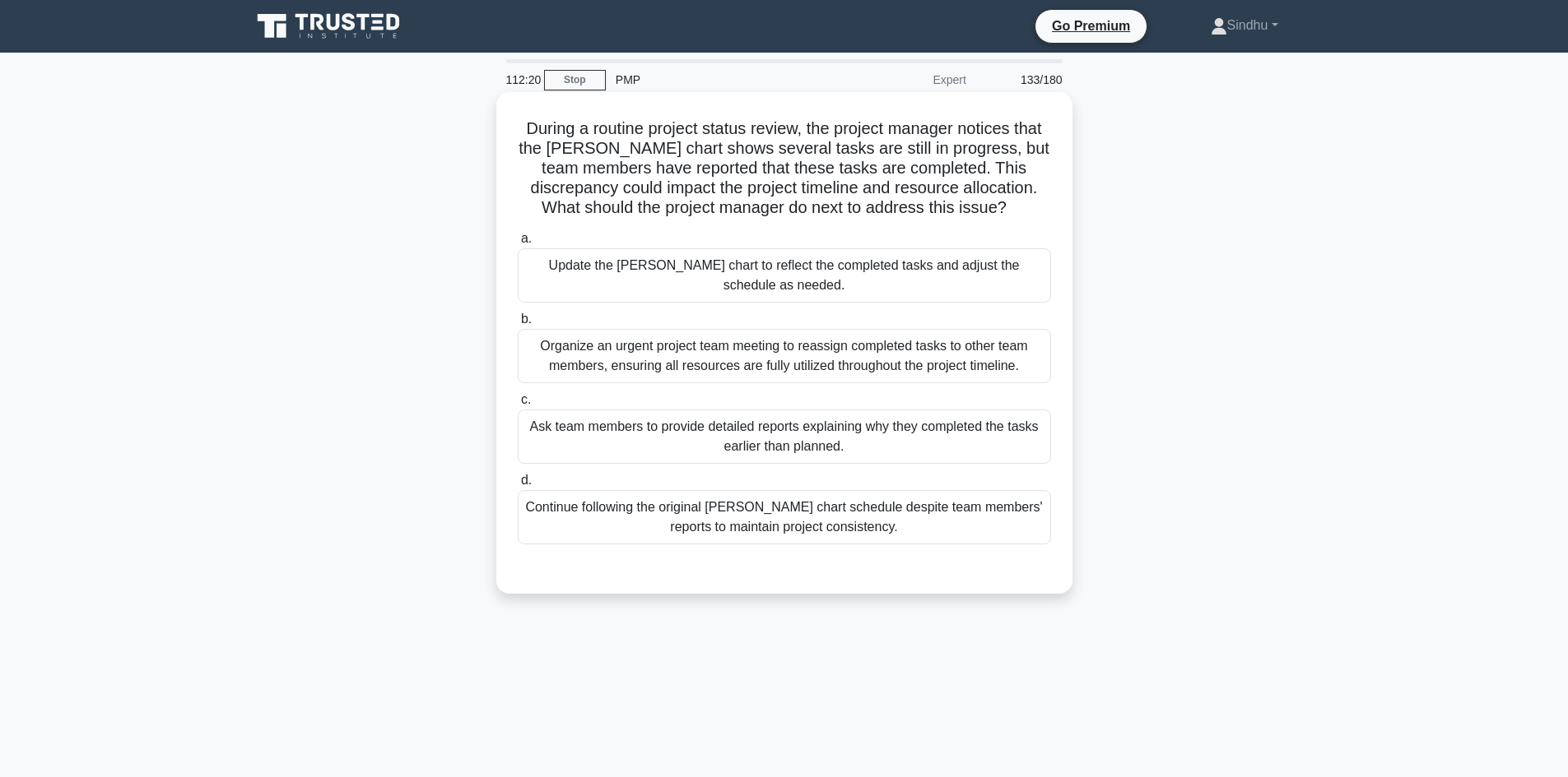
click at [765, 273] on div "Update the Gantt chart to reflect the completed tasks and adjust the schedule a…" at bounding box center [784, 275] width 533 height 54
click at [518, 244] on input "a. Update the Gantt chart to reflect the completed tasks and adjust the schedul…" at bounding box center [518, 238] width 0 height 11
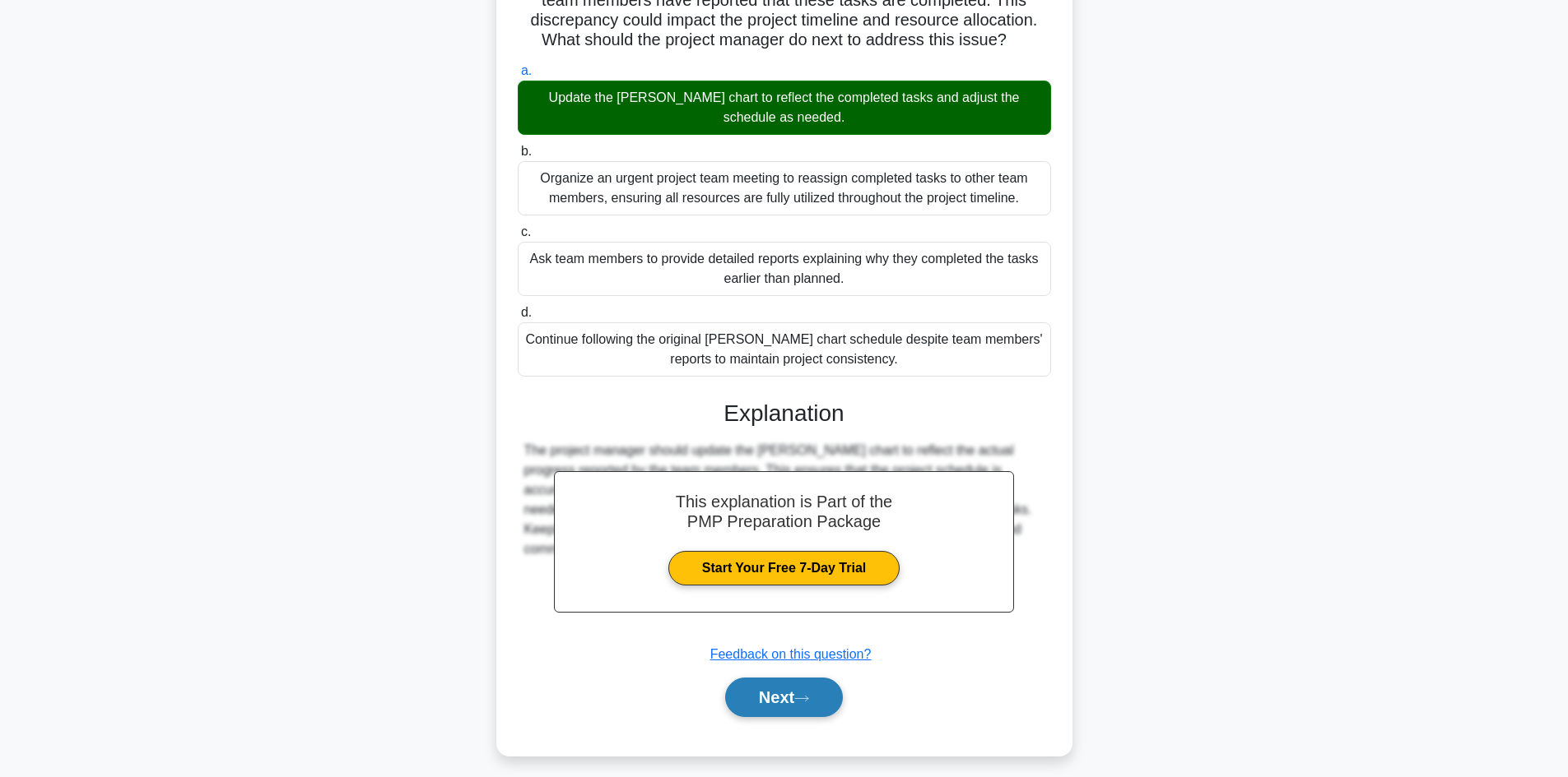
scroll to position [178, 0]
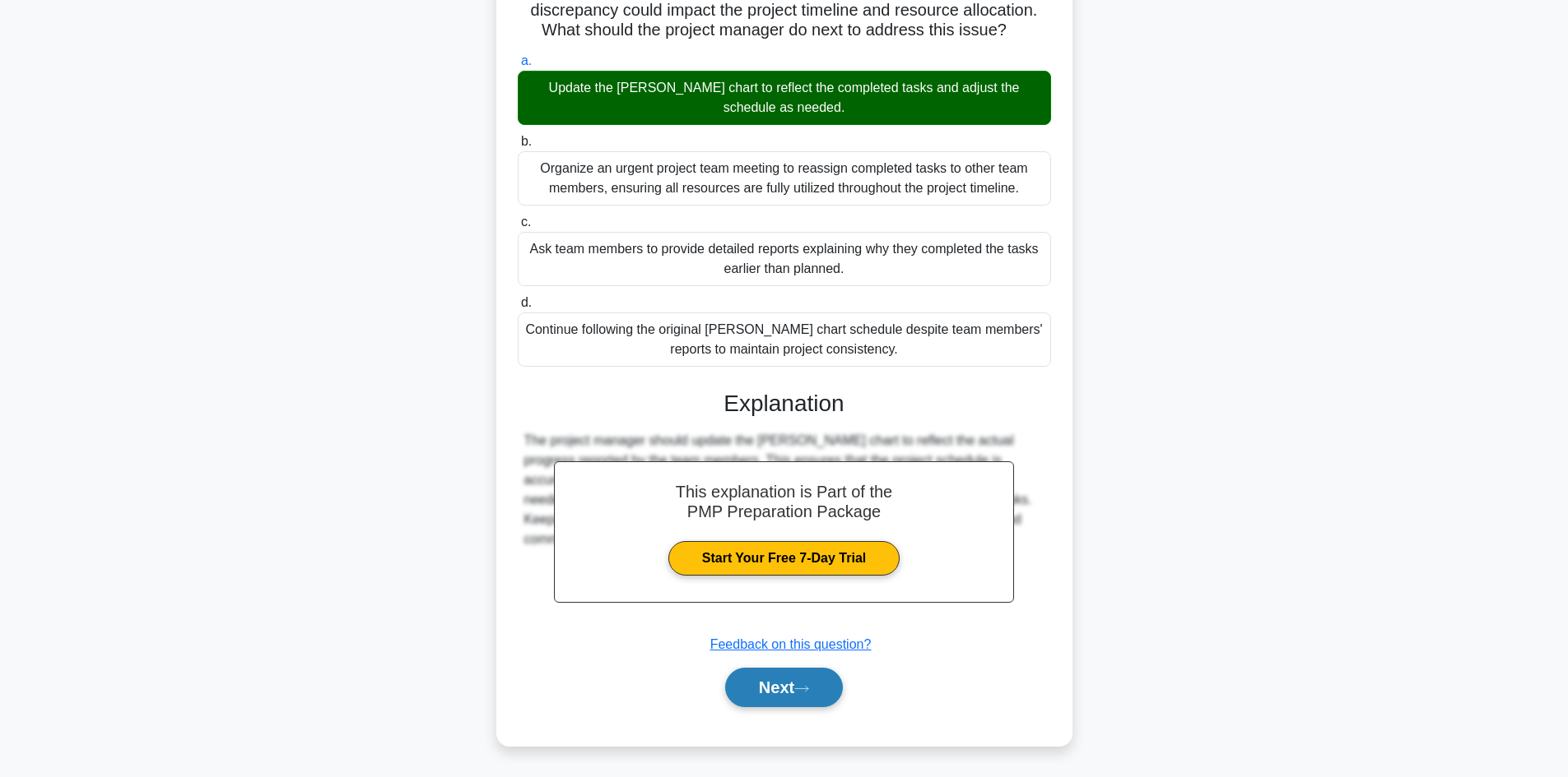
click at [761, 679] on button "Next" at bounding box center [783, 687] width 118 height 39
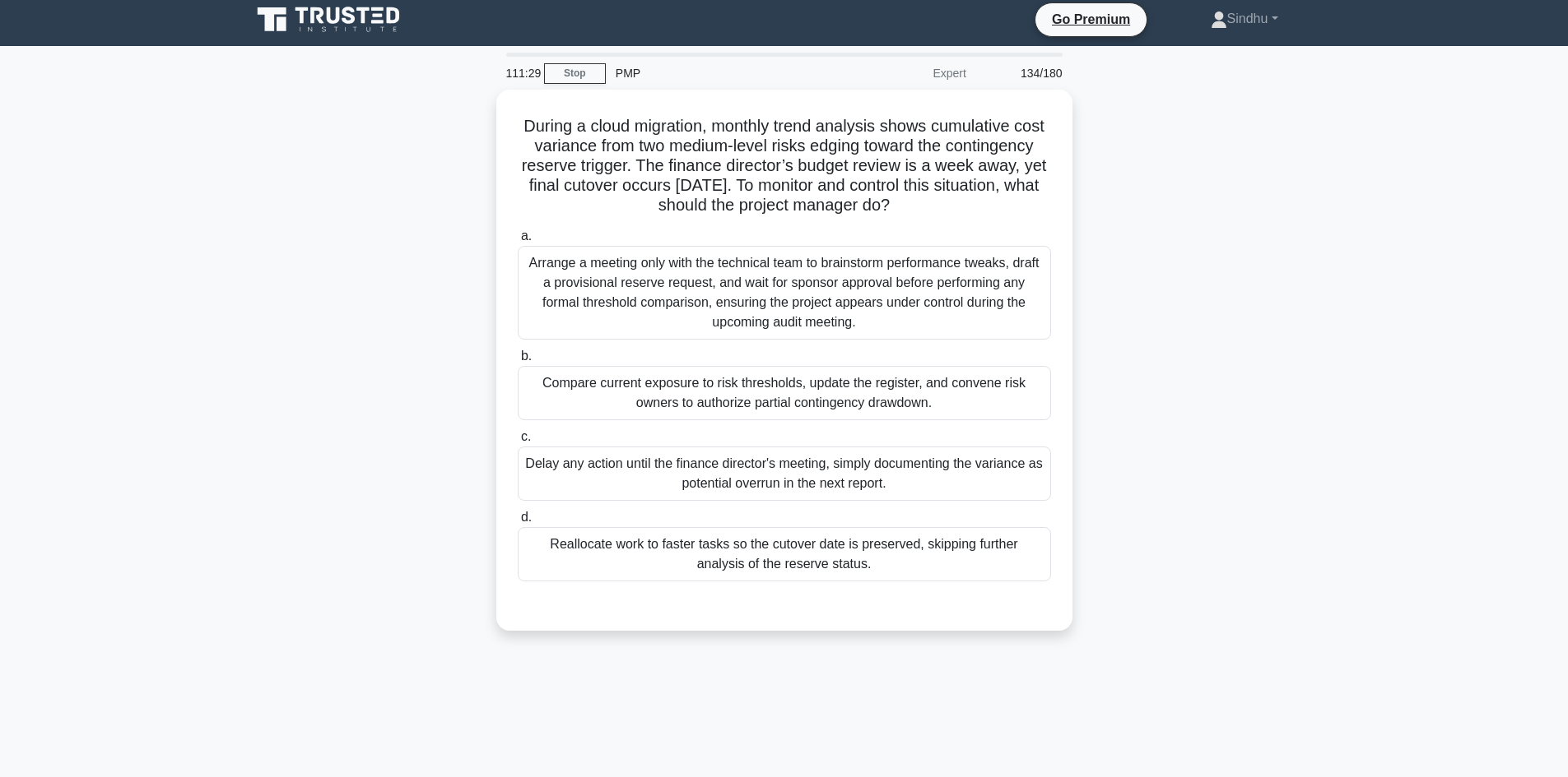
scroll to position [0, 0]
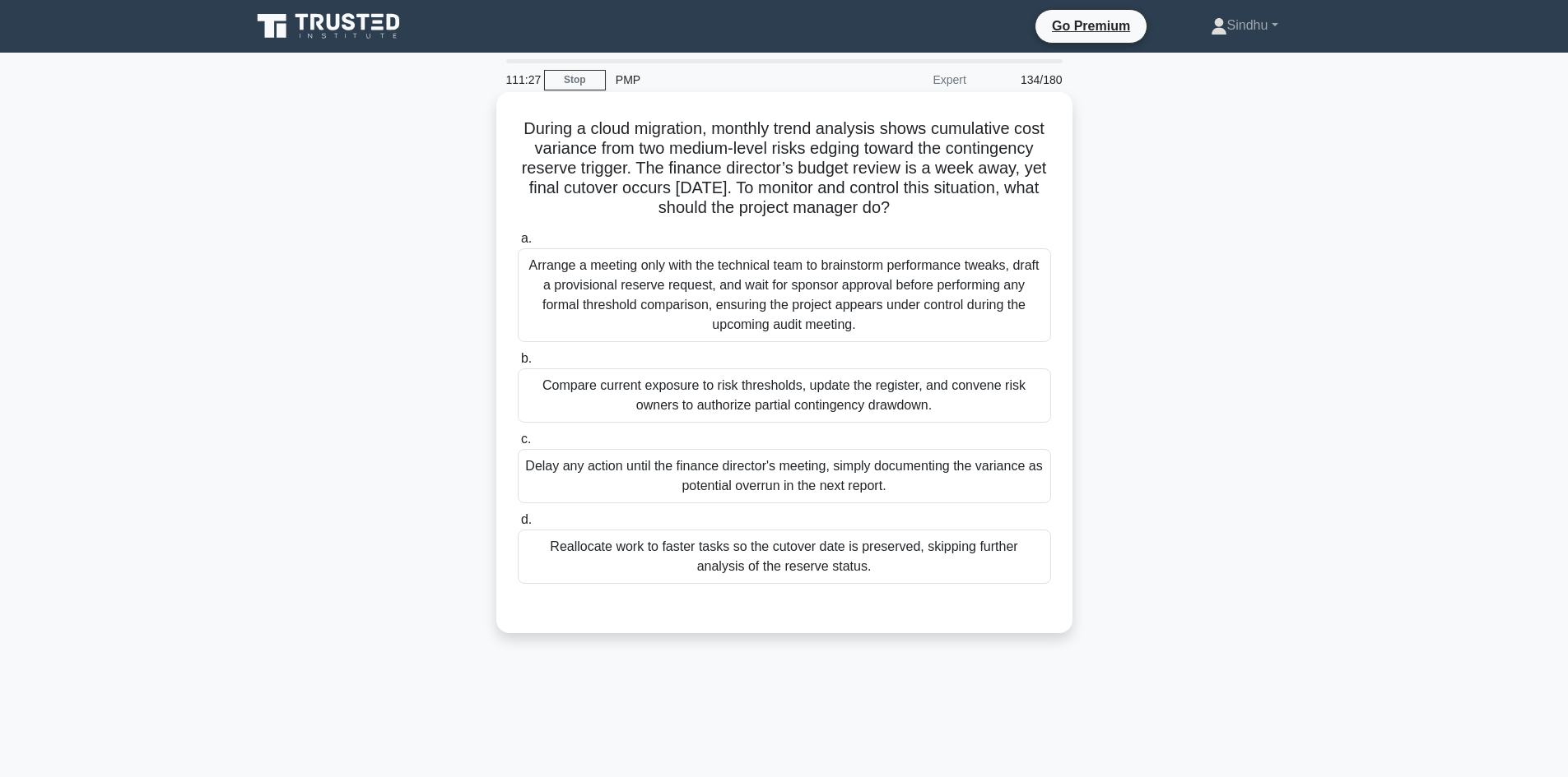
click at [829, 414] on div "Compare current exposure to risk thresholds, update the register, and convene r…" at bounding box center [784, 395] width 533 height 54
click at [518, 364] on input "b. Compare current exposure to risk thresholds, update the register, and conven…" at bounding box center [518, 358] width 0 height 11
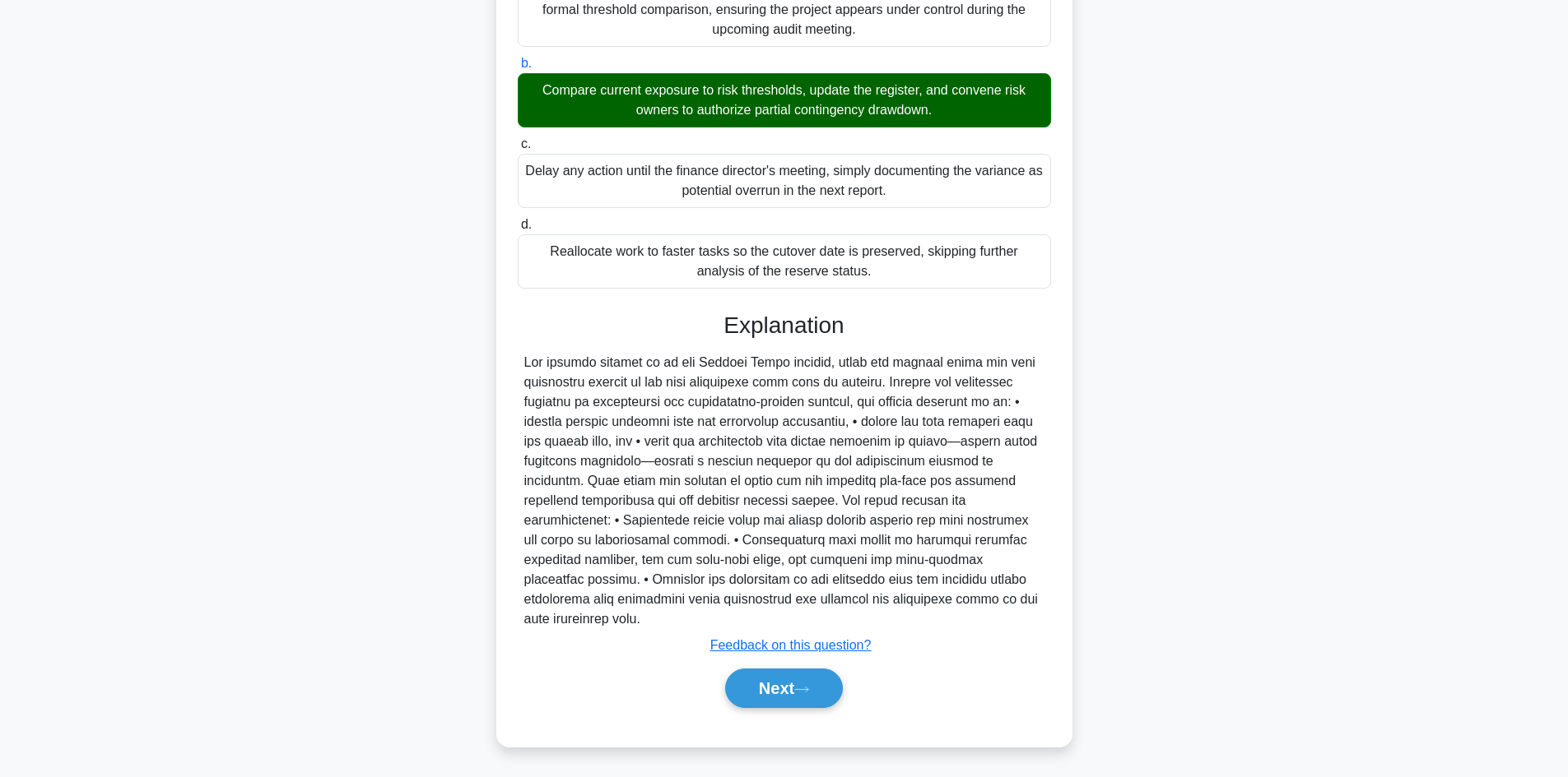
scroll to position [297, 0]
click at [776, 695] on button "Next" at bounding box center [783, 687] width 118 height 39
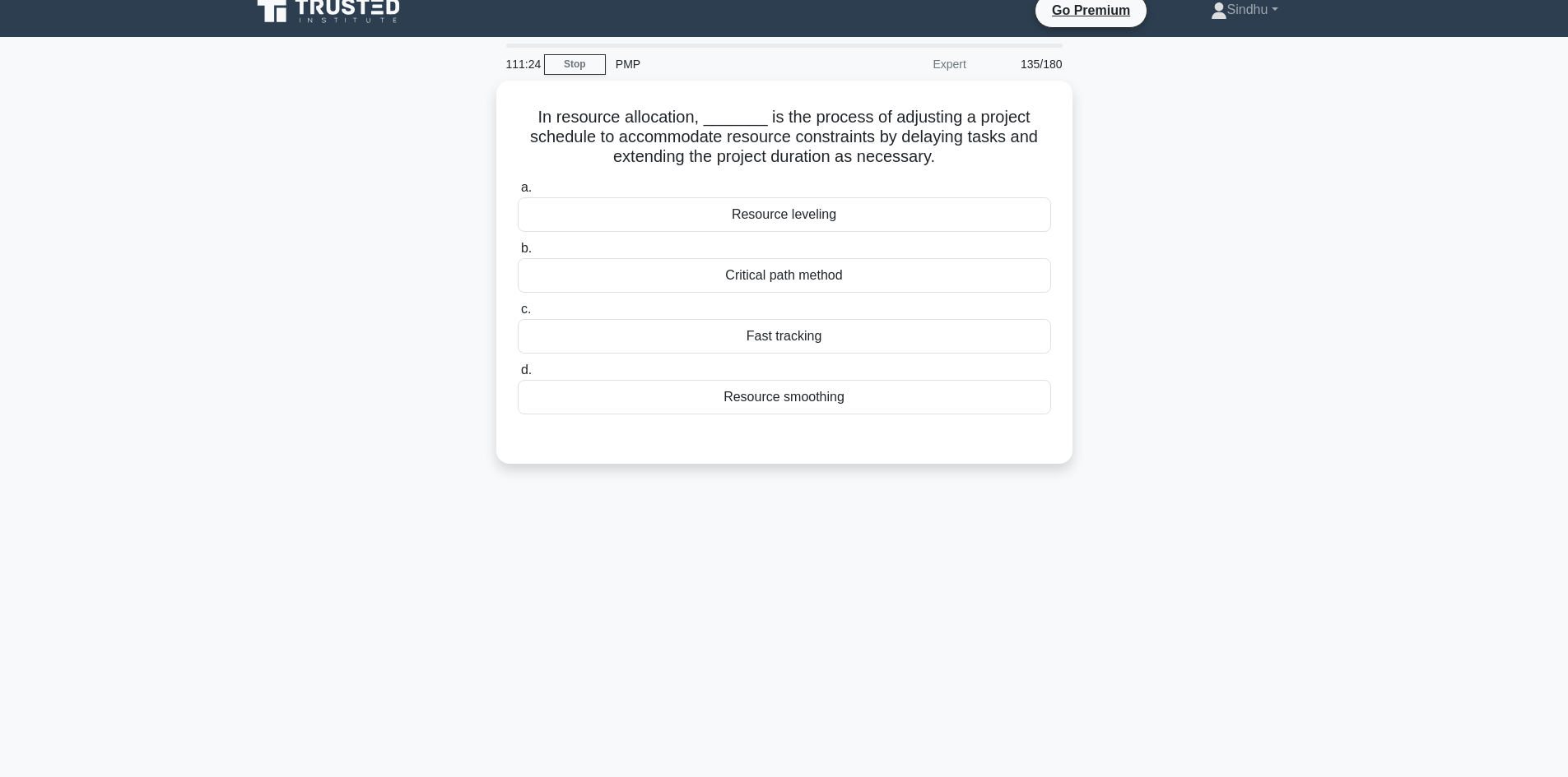
scroll to position [0, 0]
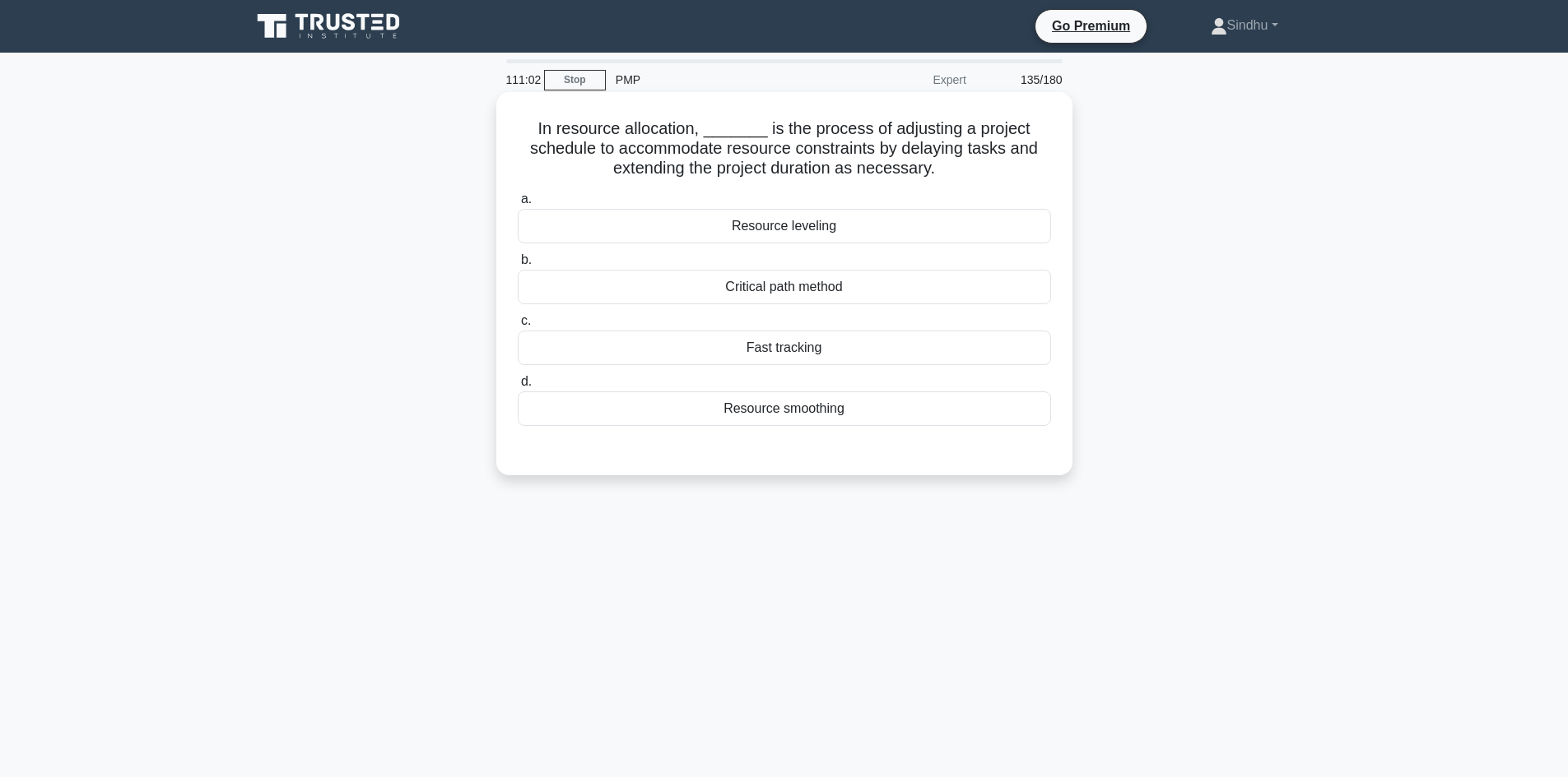
click at [832, 228] on div "Resource leveling" at bounding box center [784, 226] width 533 height 34
click at [518, 205] on input "a. Resource leveling" at bounding box center [518, 199] width 0 height 11
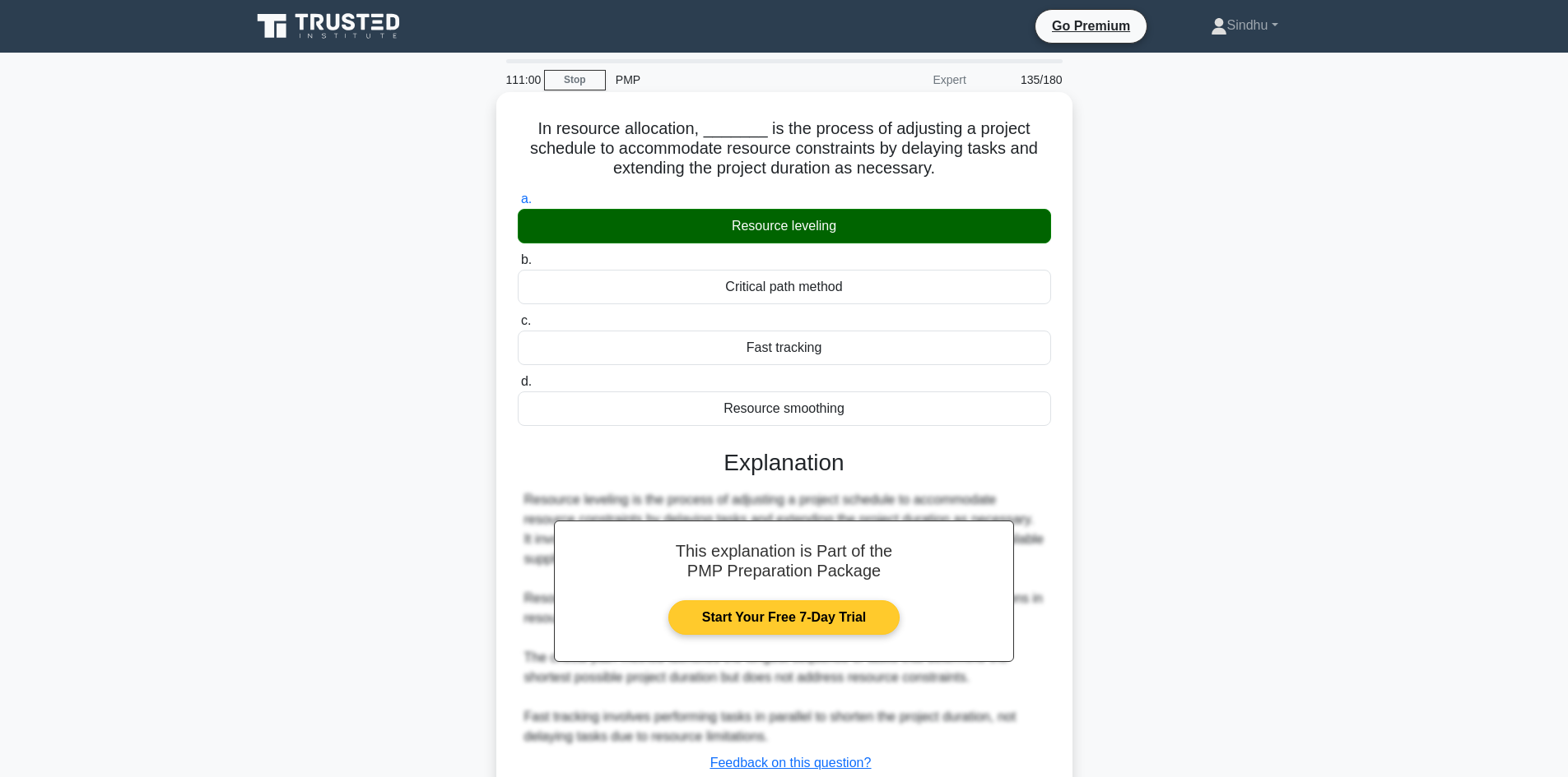
scroll to position [119, 0]
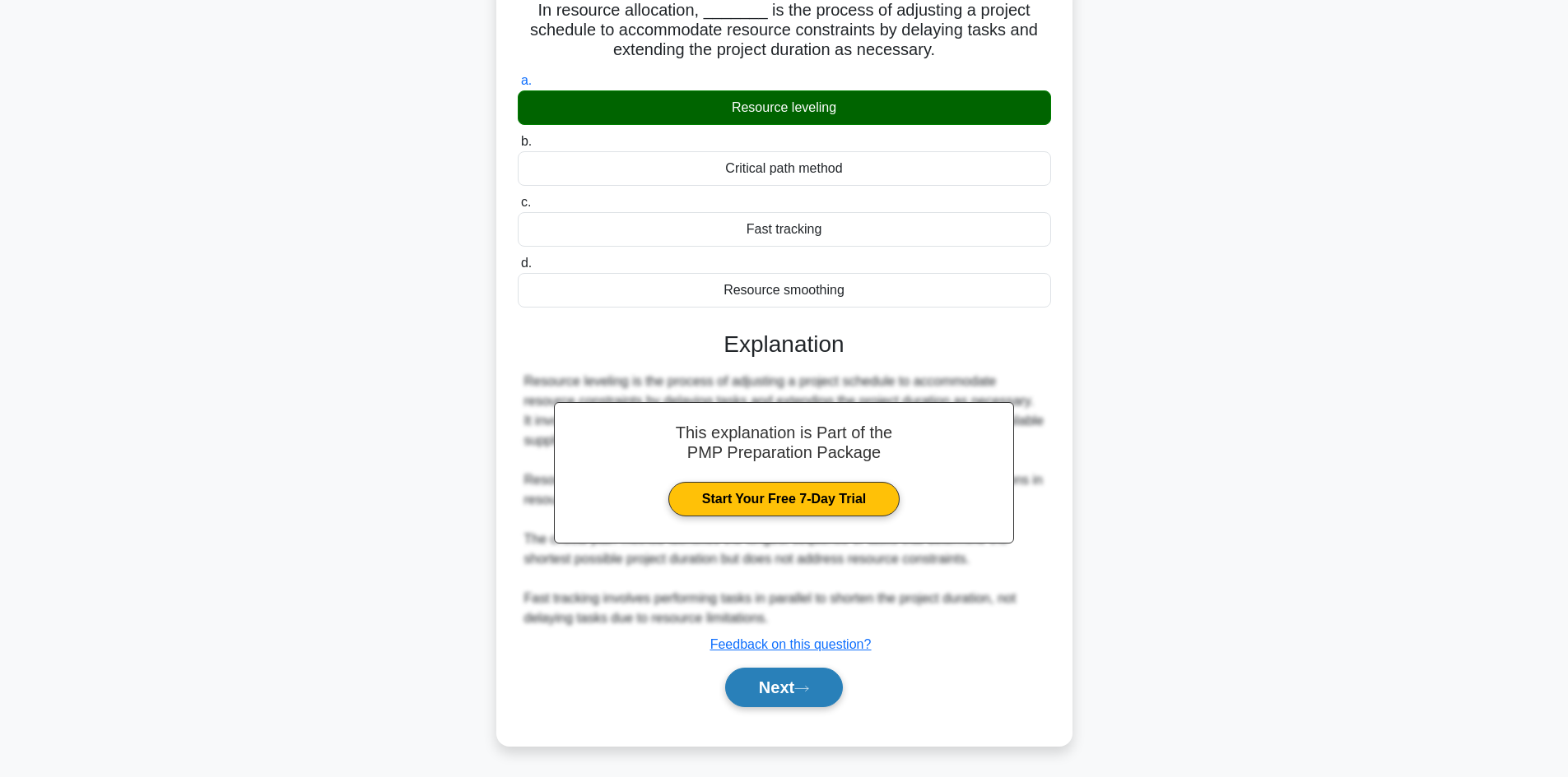
click at [795, 684] on button "Next" at bounding box center [783, 687] width 118 height 39
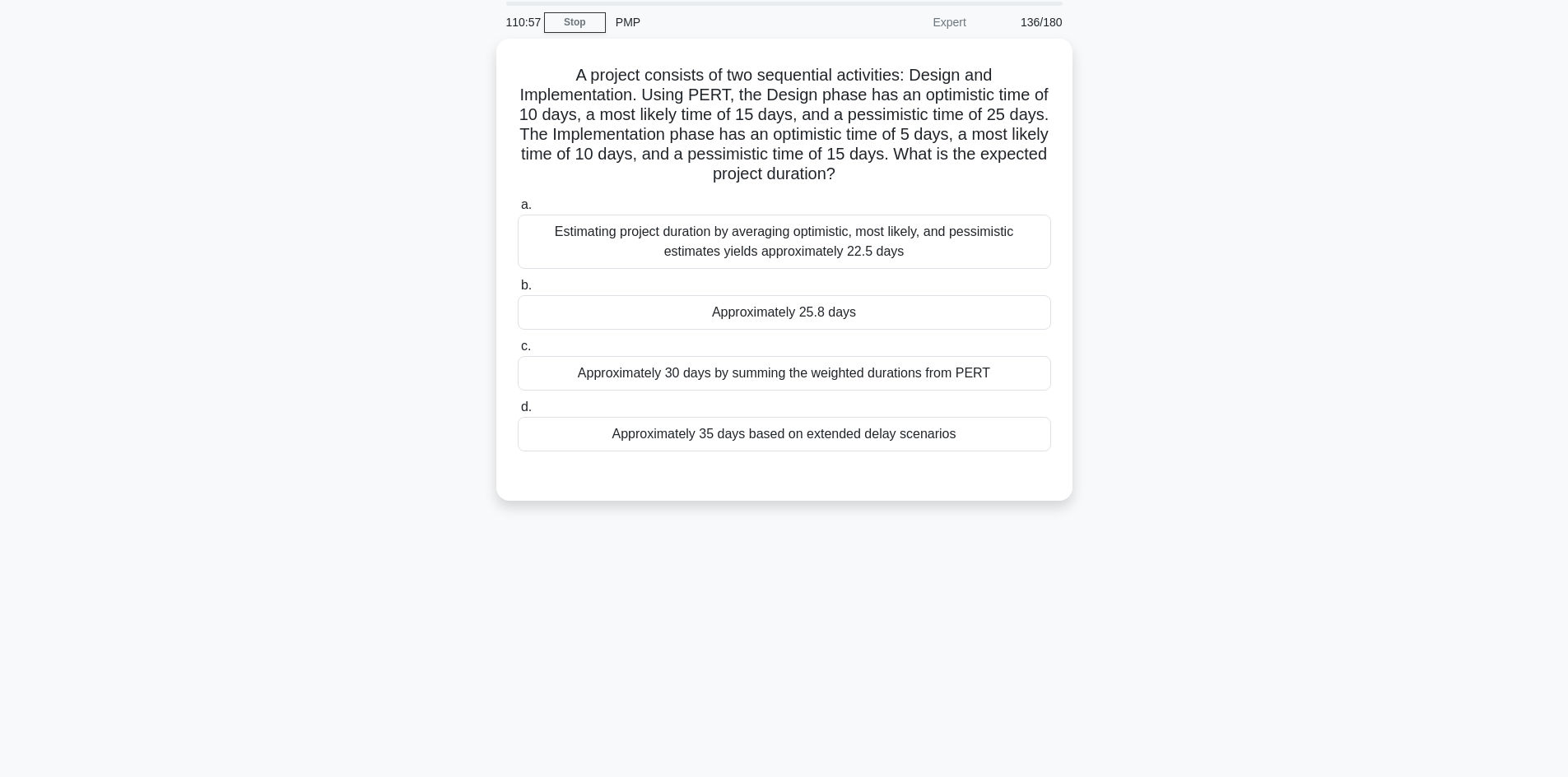
scroll to position [29, 0]
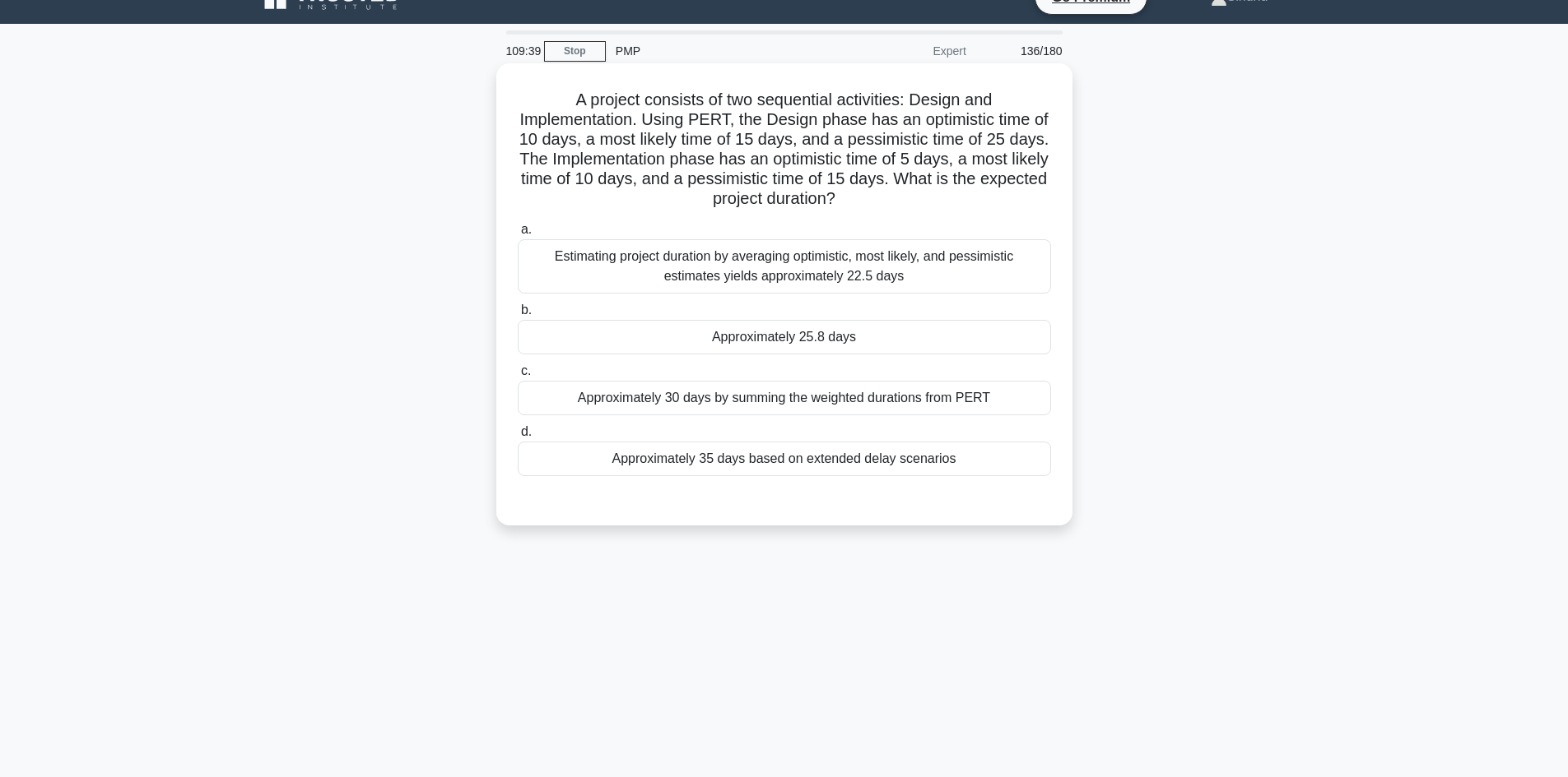
click at [805, 339] on div "Approximately 25.8 days" at bounding box center [784, 337] width 533 height 34
click at [518, 316] on input "b. Approximately 25.8 days" at bounding box center [518, 310] width 0 height 11
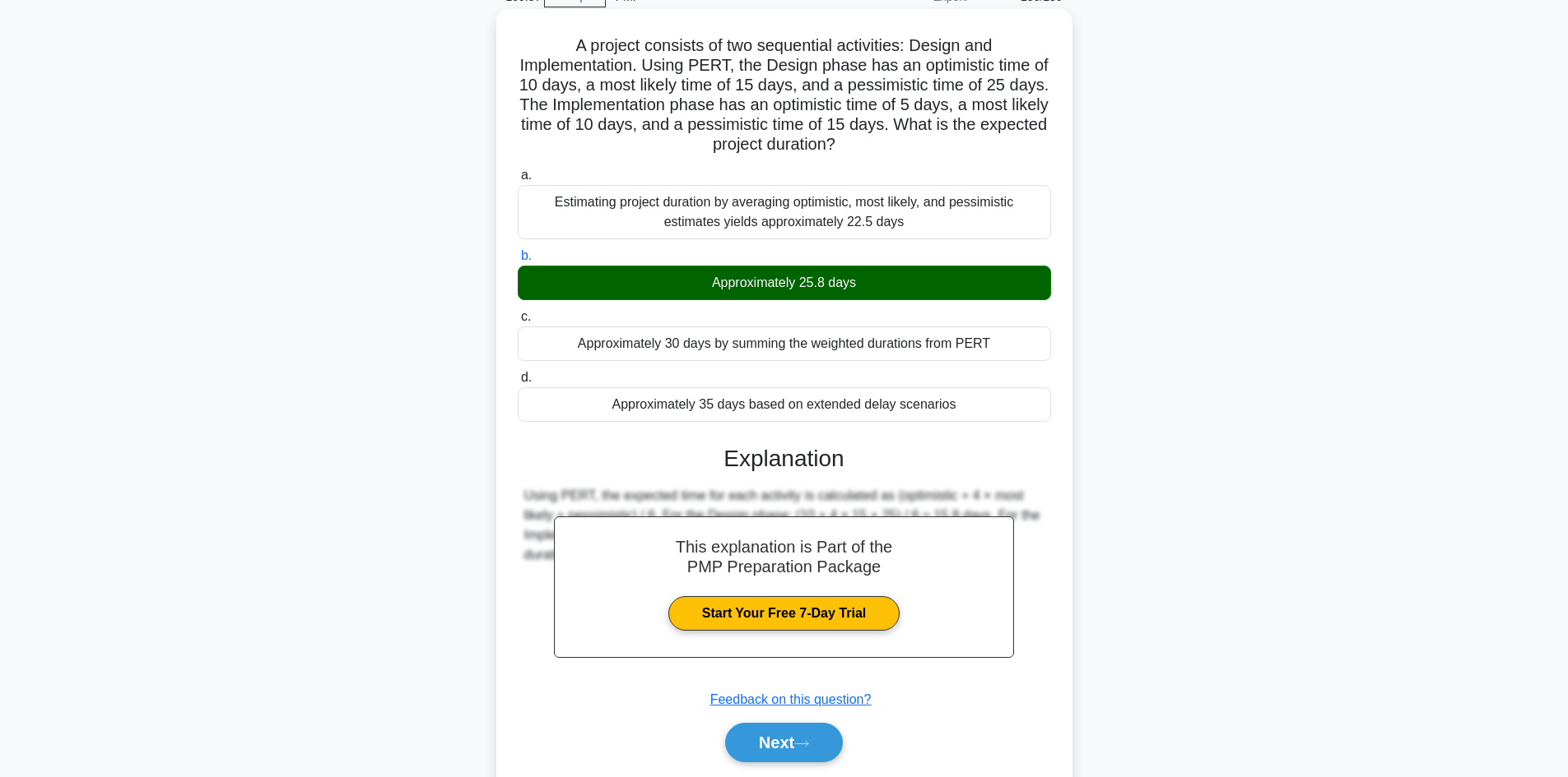
scroll to position [139, 0]
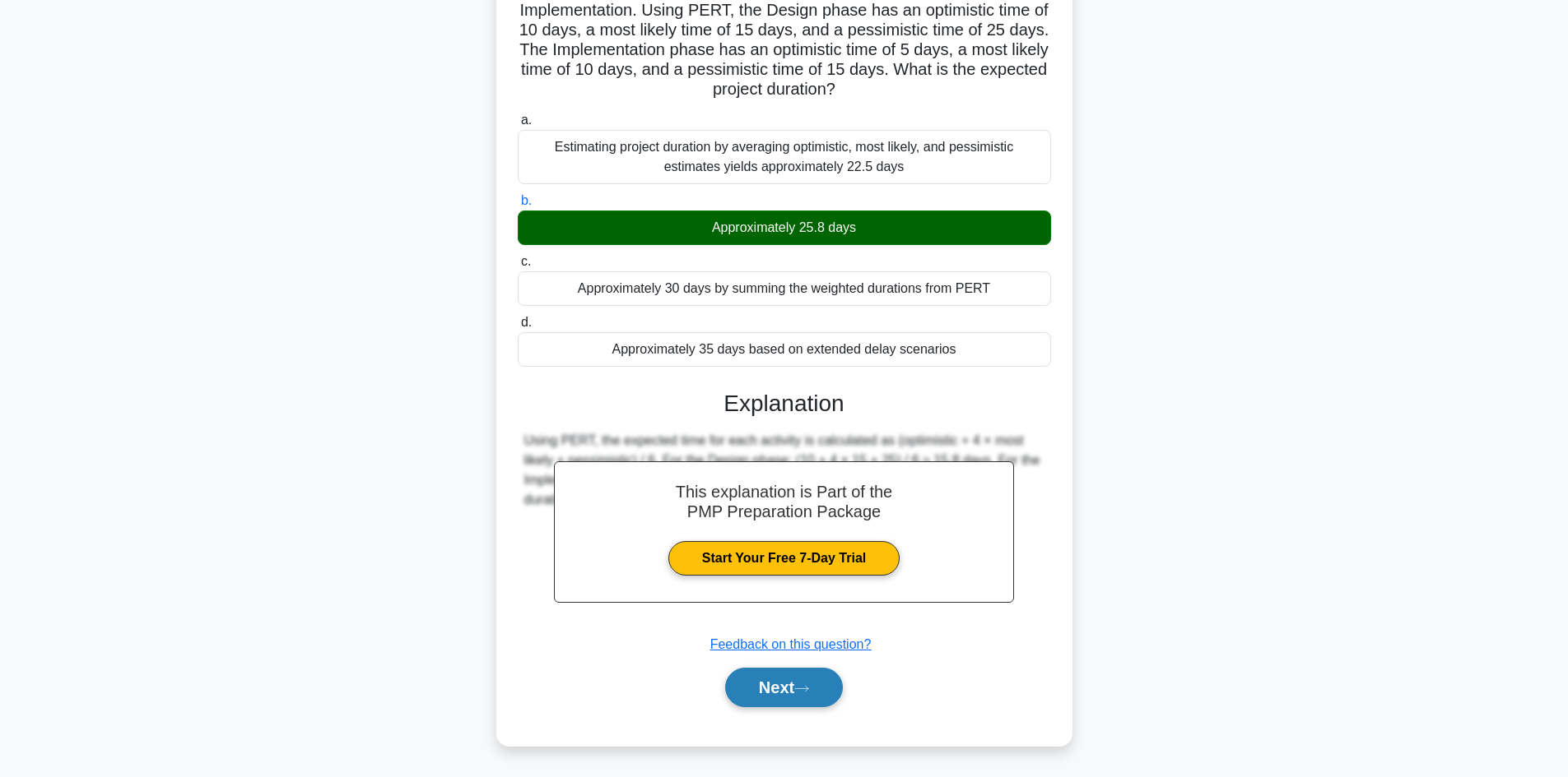
click at [775, 695] on button "Next" at bounding box center [783, 687] width 118 height 39
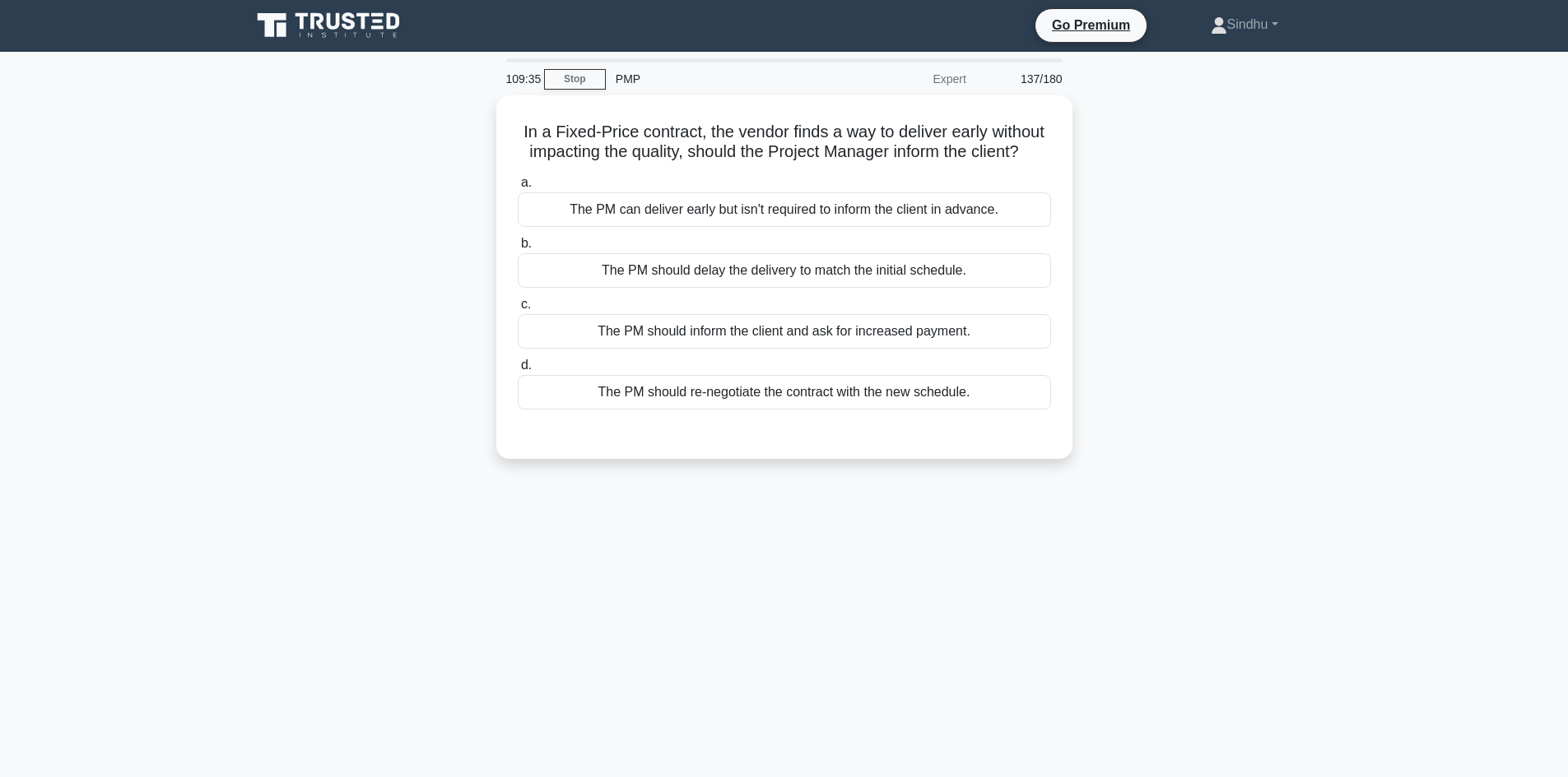
scroll to position [0, 0]
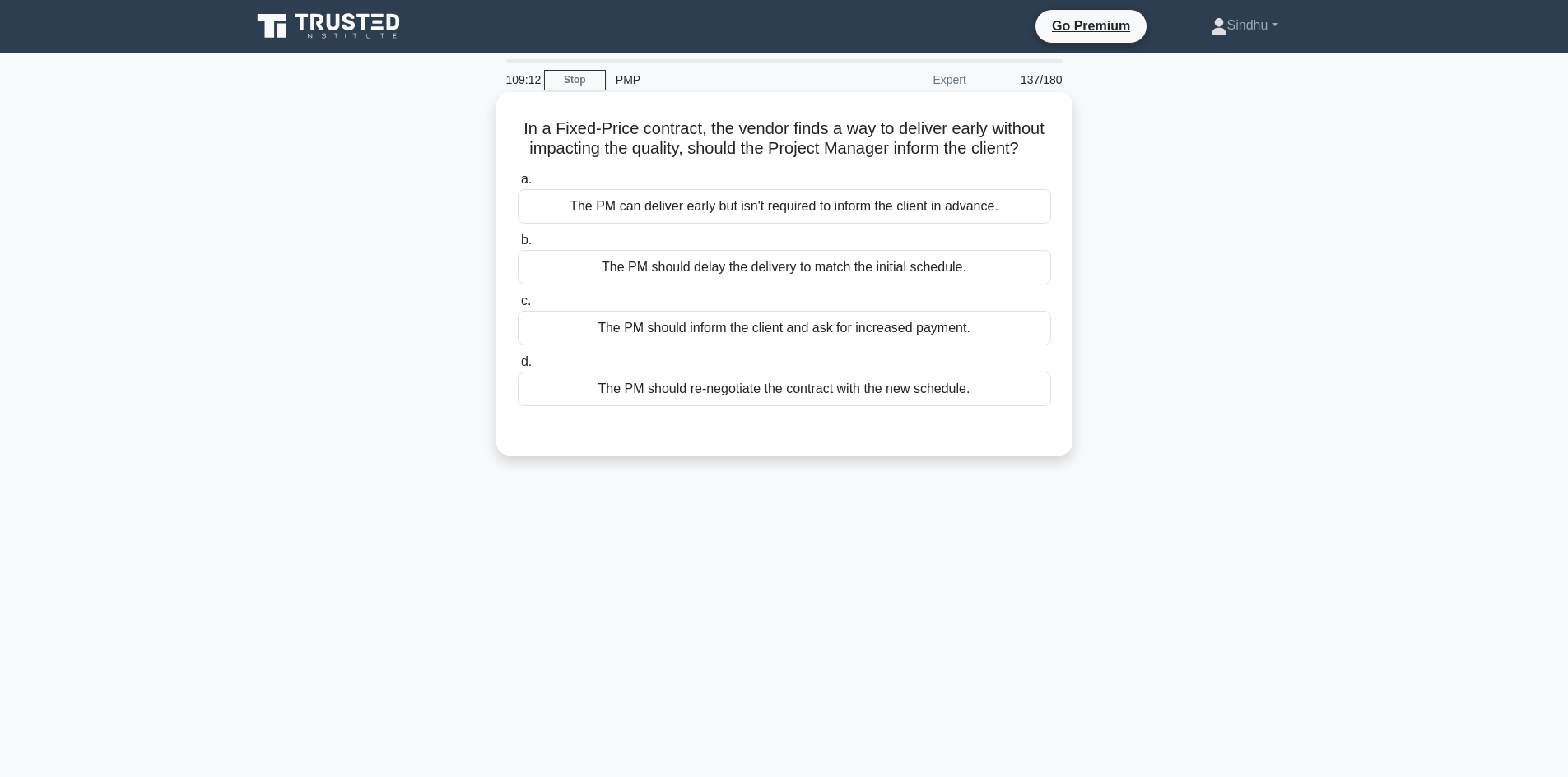
click at [833, 208] on div "The PM can deliver early but isn't required to inform the client in advance." at bounding box center [784, 206] width 533 height 34
click at [518, 185] on input "a. The PM can deliver early but isn't required to inform the client in advance." at bounding box center [518, 179] width 0 height 11
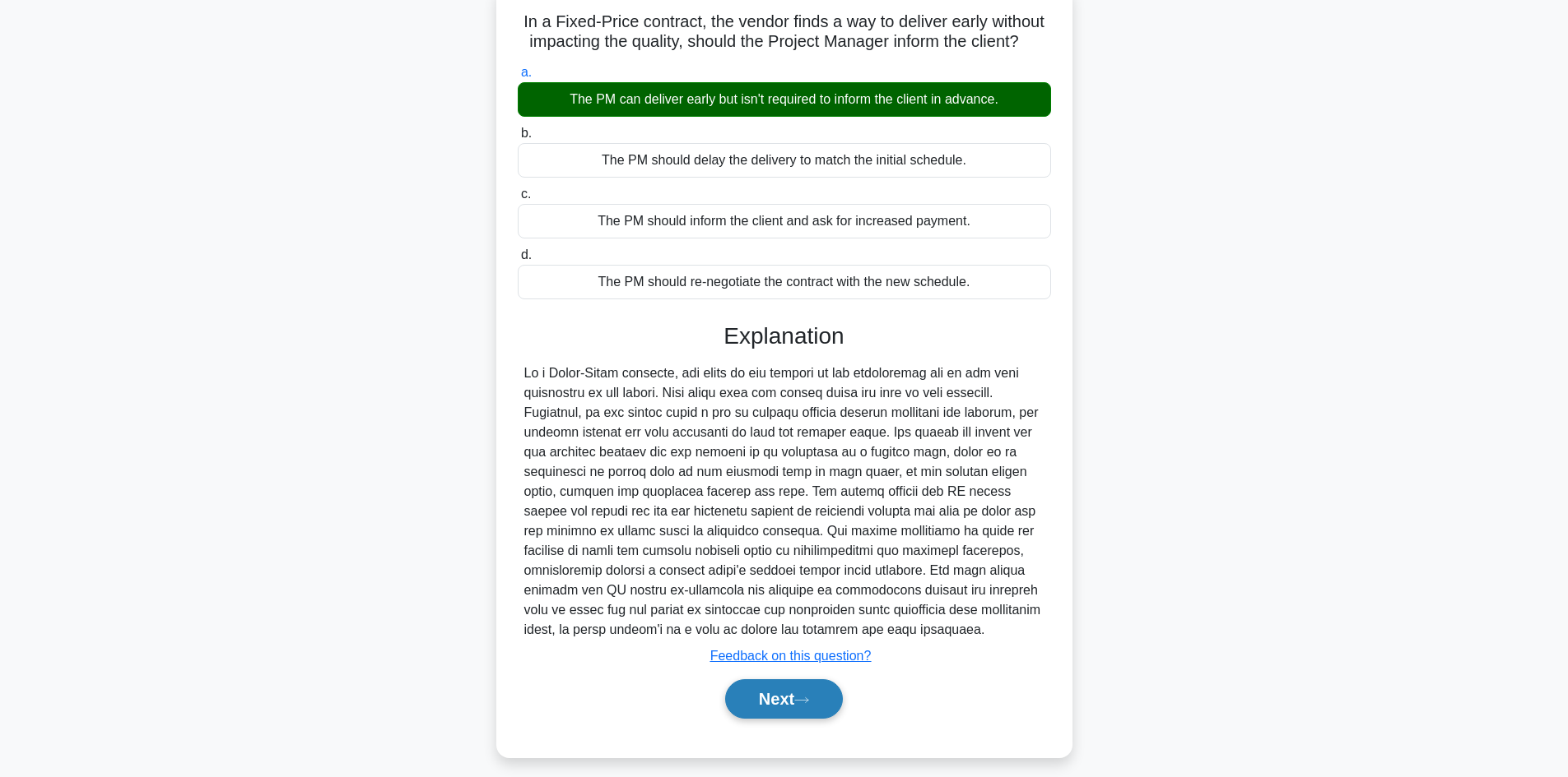
scroll to position [119, 0]
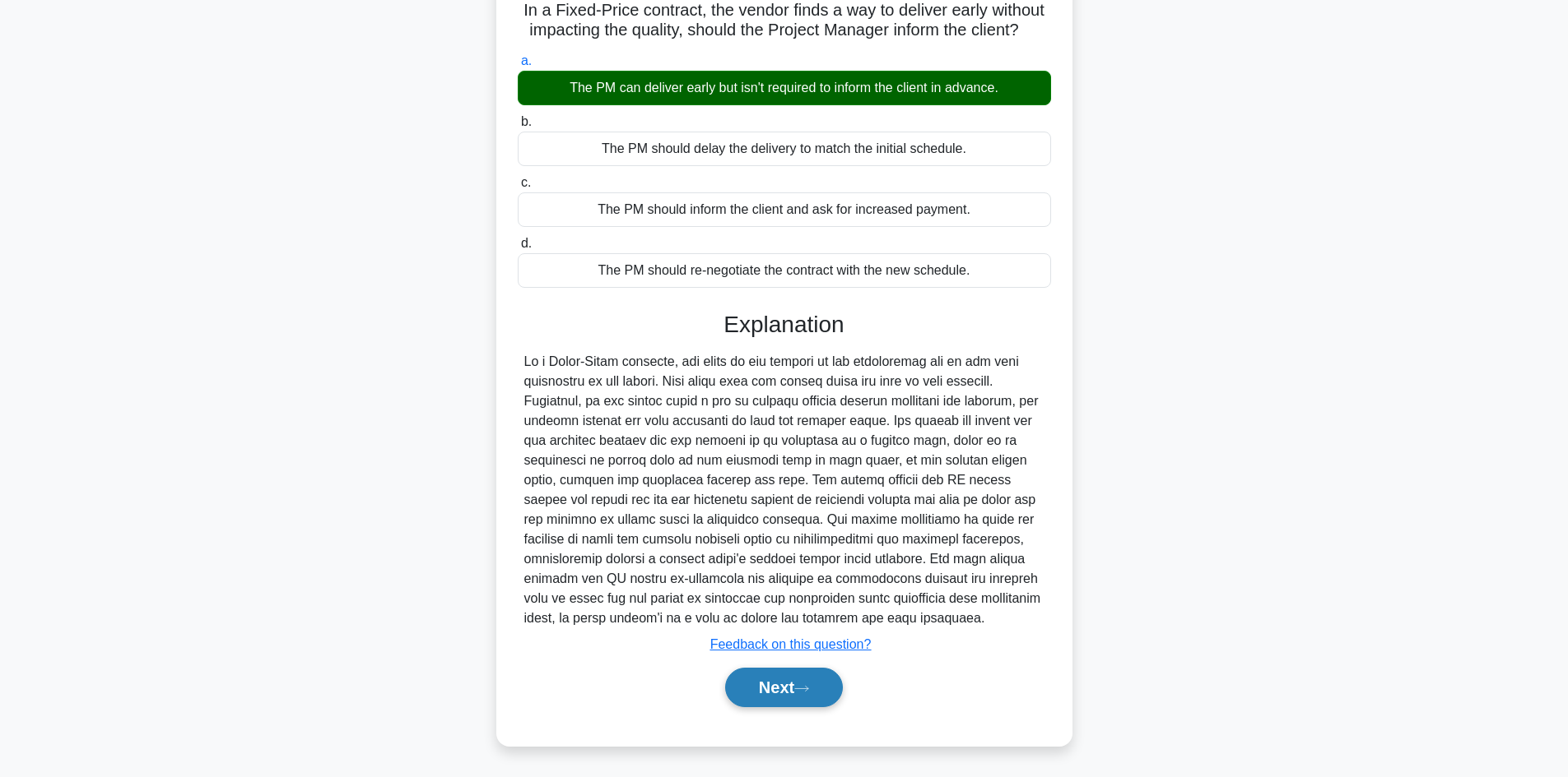
click at [794, 682] on button "Next" at bounding box center [783, 687] width 118 height 39
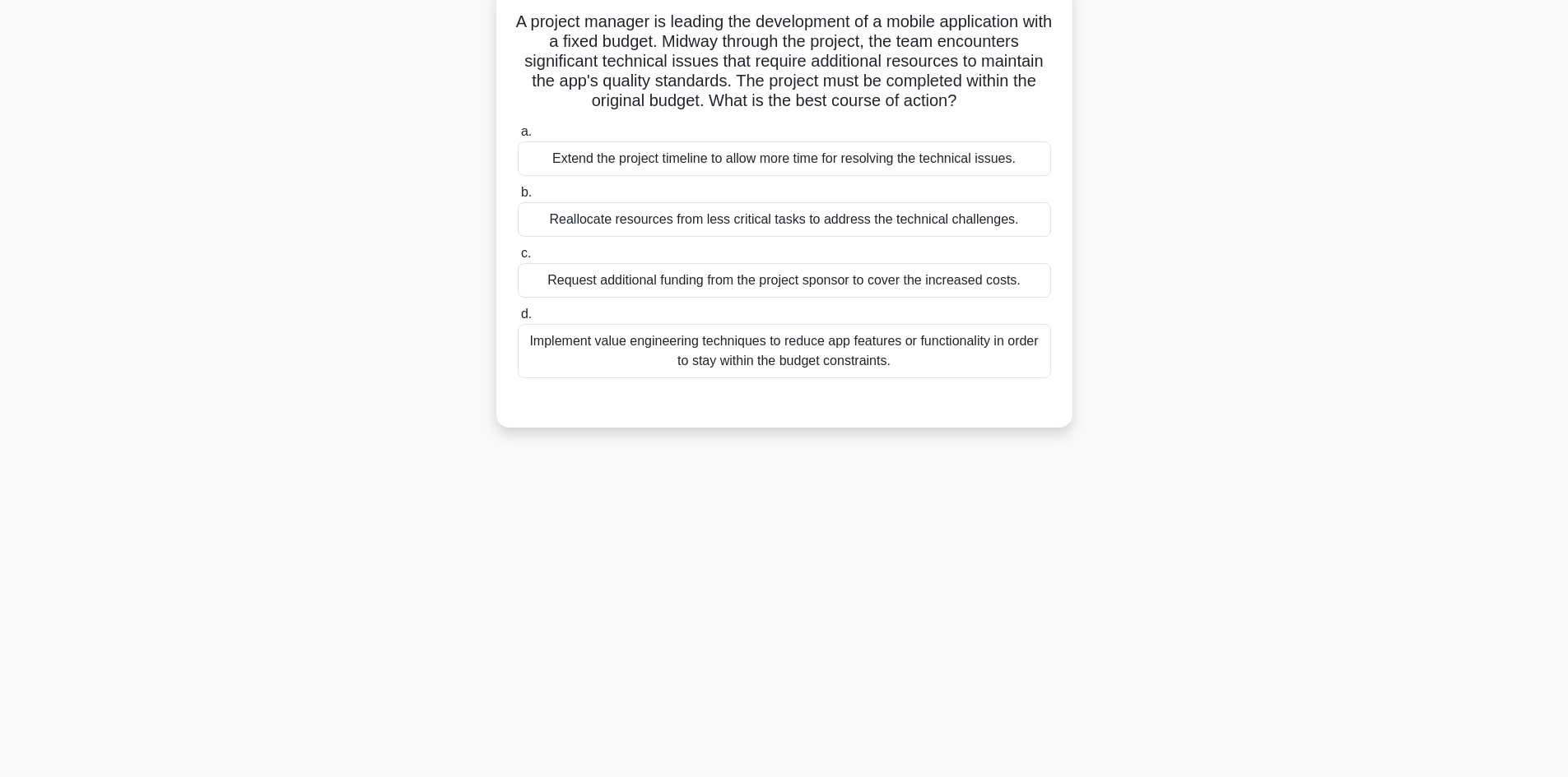
scroll to position [29, 0]
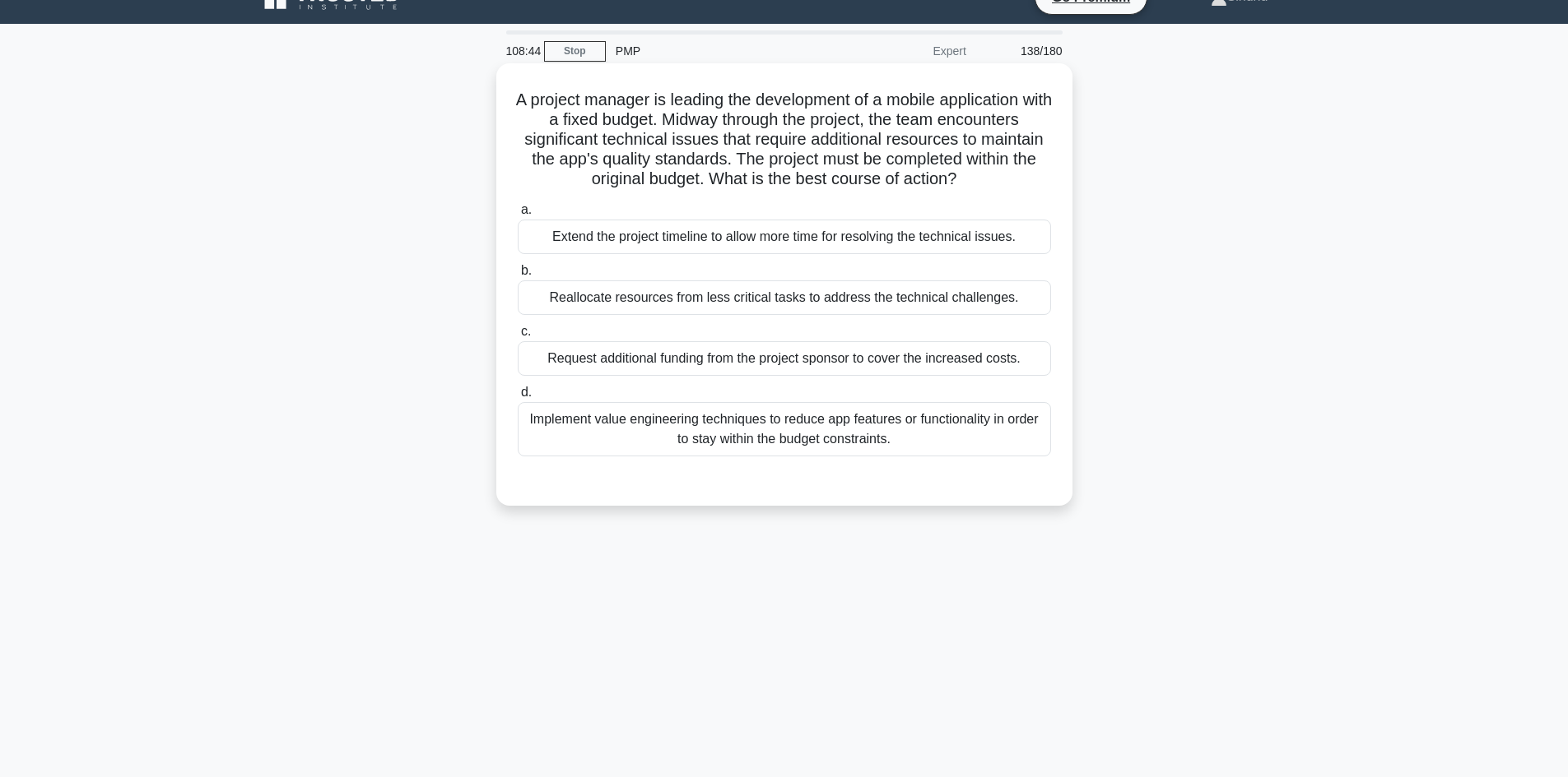
click at [838, 427] on div "Implement value engineering techniques to reduce app features or functionality …" at bounding box center [784, 429] width 533 height 54
click at [518, 399] on input "d. Implement value engineering techniques to reduce app features or functionali…" at bounding box center [518, 393] width 0 height 11
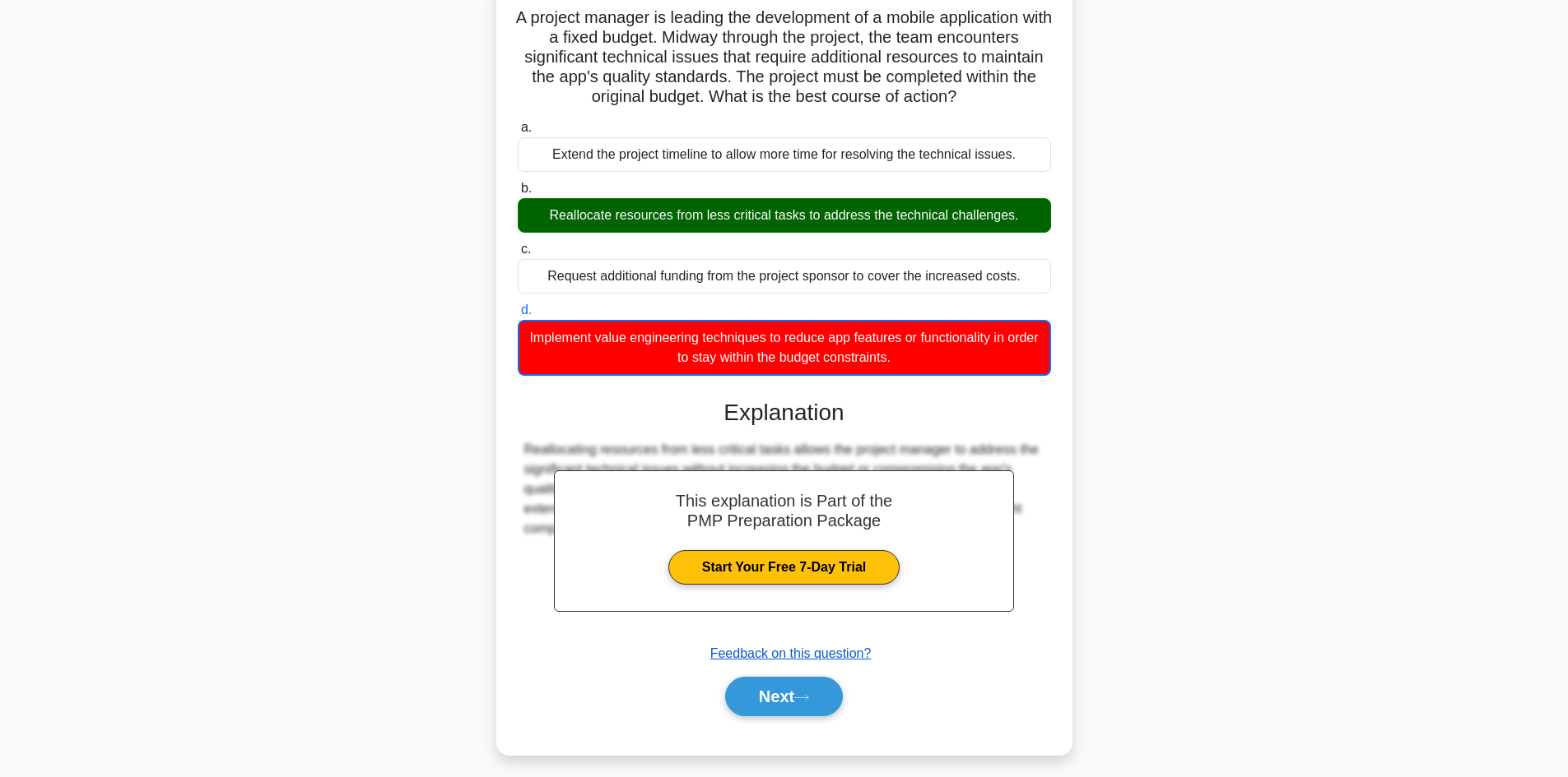
scroll to position [121, 0]
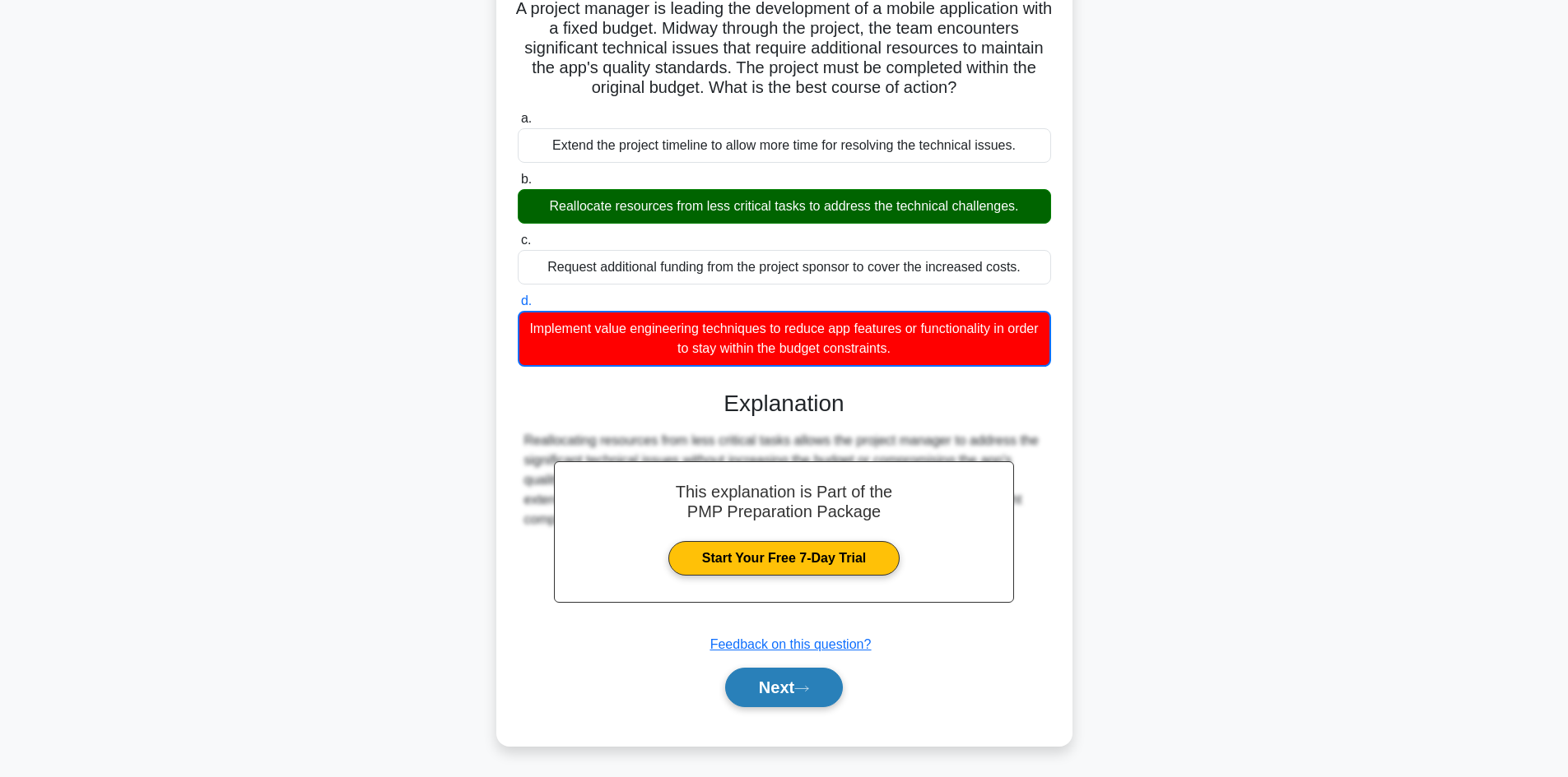
click at [761, 692] on button "Next" at bounding box center [783, 687] width 118 height 39
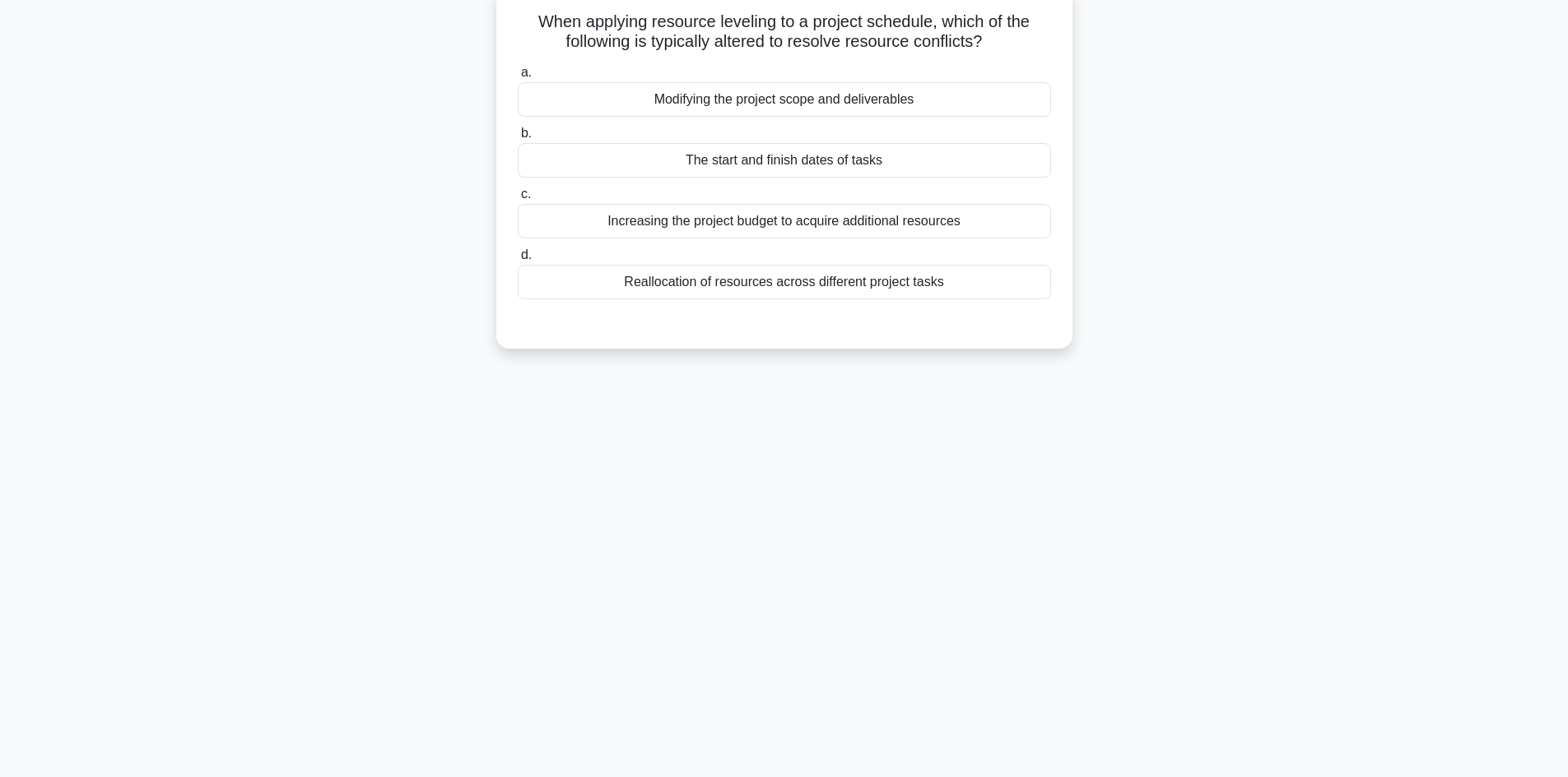
scroll to position [29, 0]
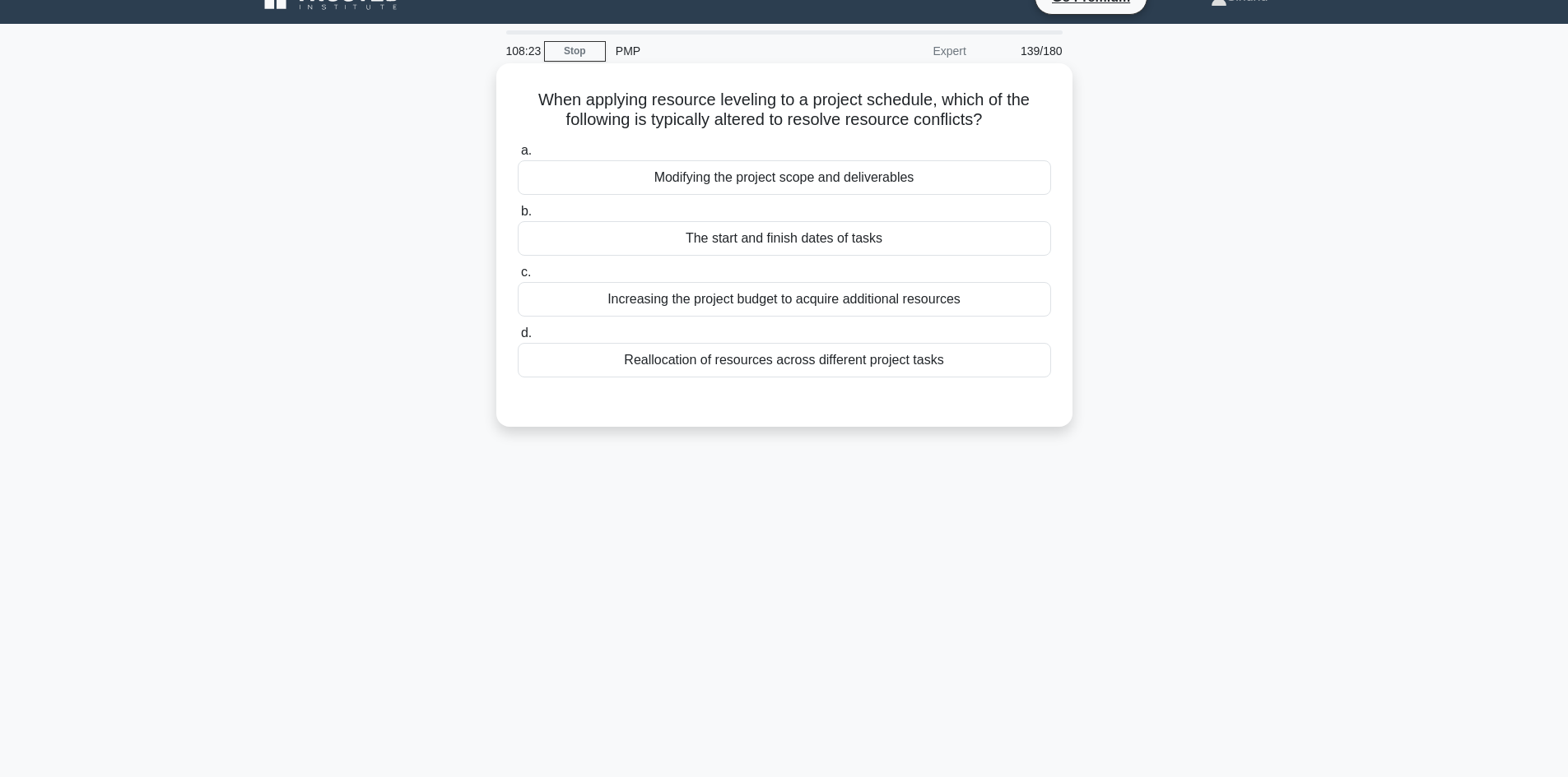
click at [813, 238] on div "The start and finish dates of tasks" at bounding box center [784, 238] width 533 height 34
click at [518, 217] on input "b. The start and finish dates of tasks" at bounding box center [518, 212] width 0 height 11
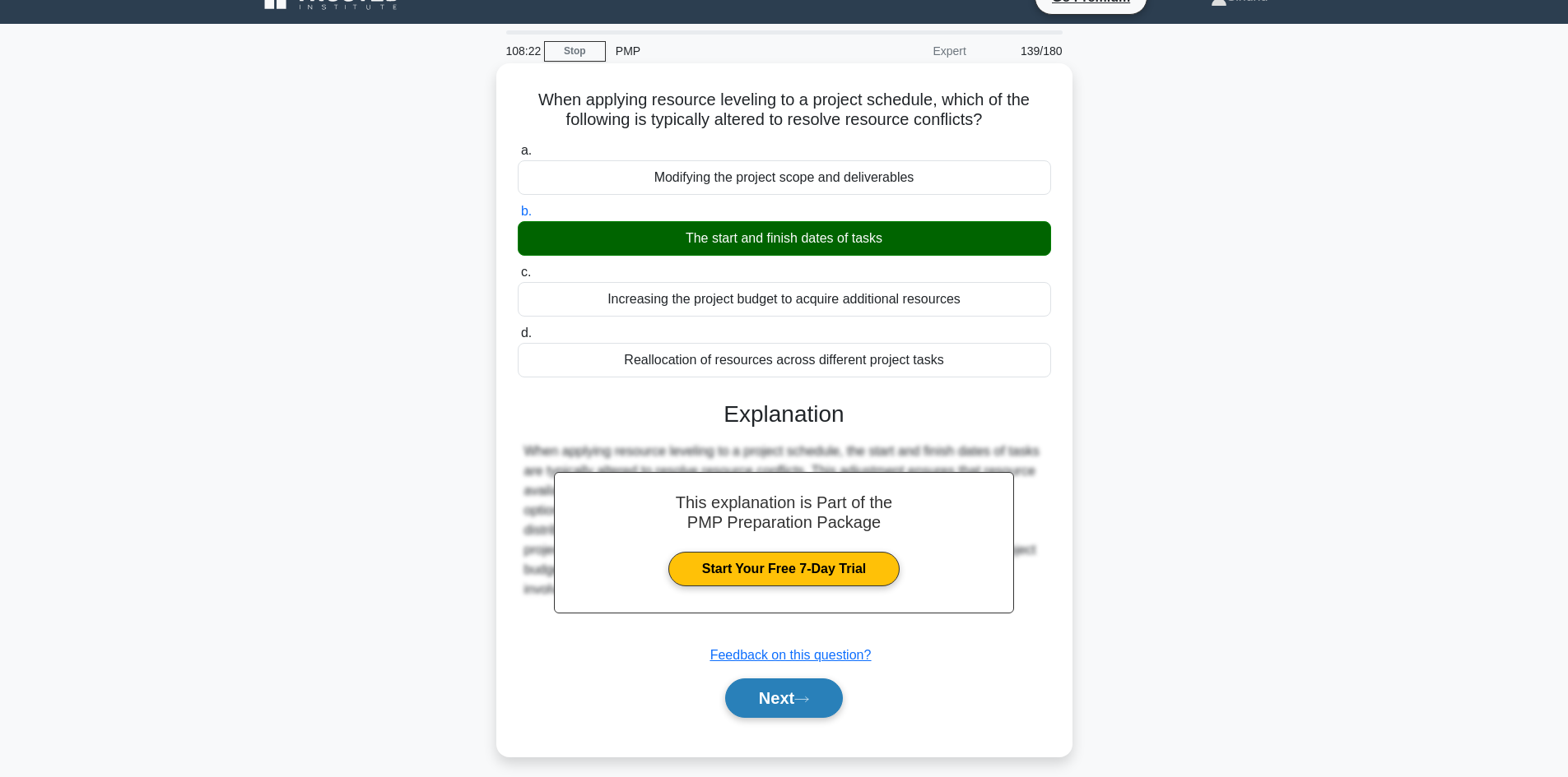
click at [756, 699] on button "Next" at bounding box center [783, 698] width 118 height 39
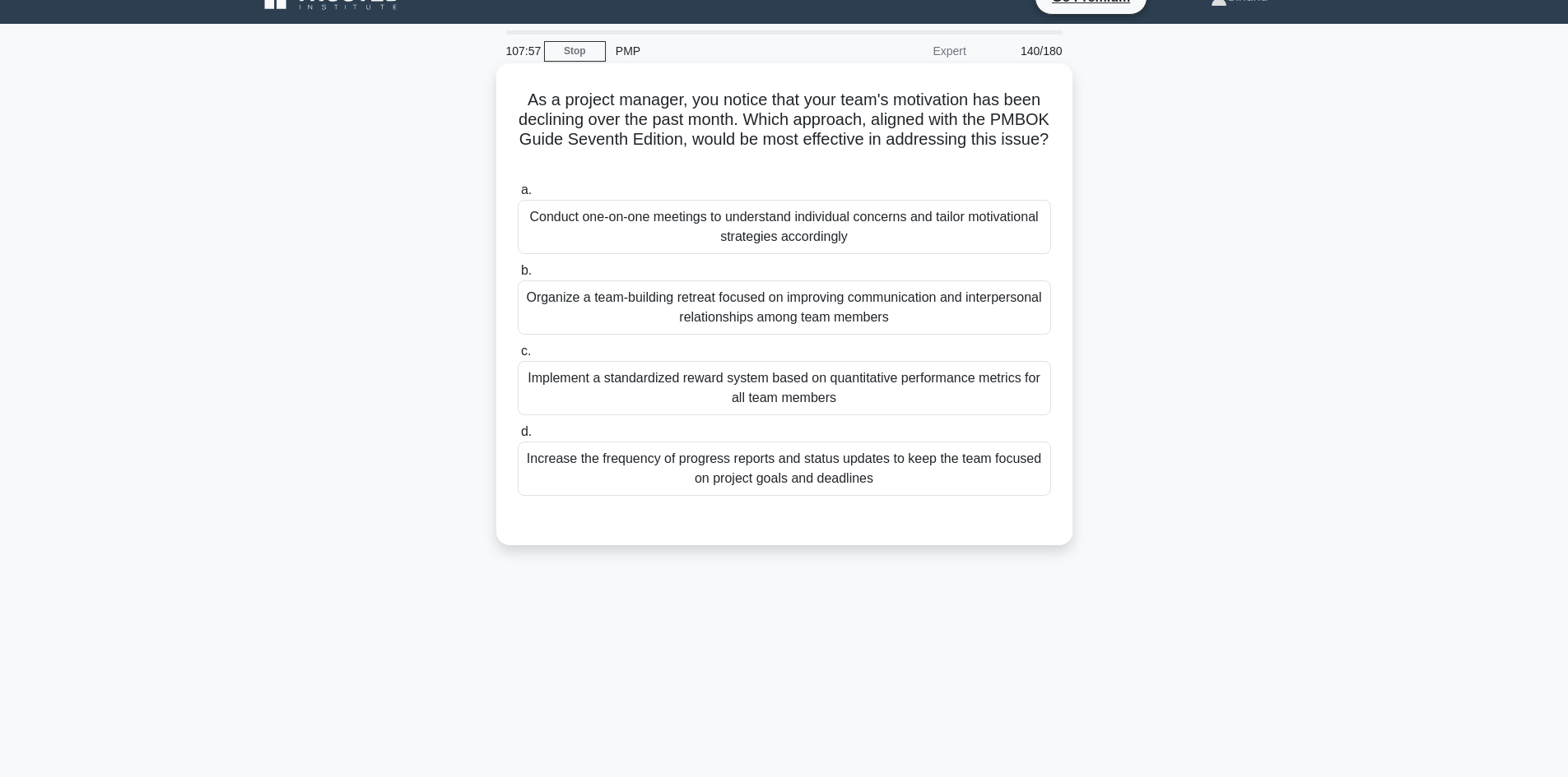
click at [813, 302] on div "Organize a team-building retreat focused on improving communication and interpe…" at bounding box center [784, 307] width 533 height 54
click at [518, 277] on input "b. Organize a team-building retreat focused on improving communication and inte…" at bounding box center [518, 271] width 0 height 11
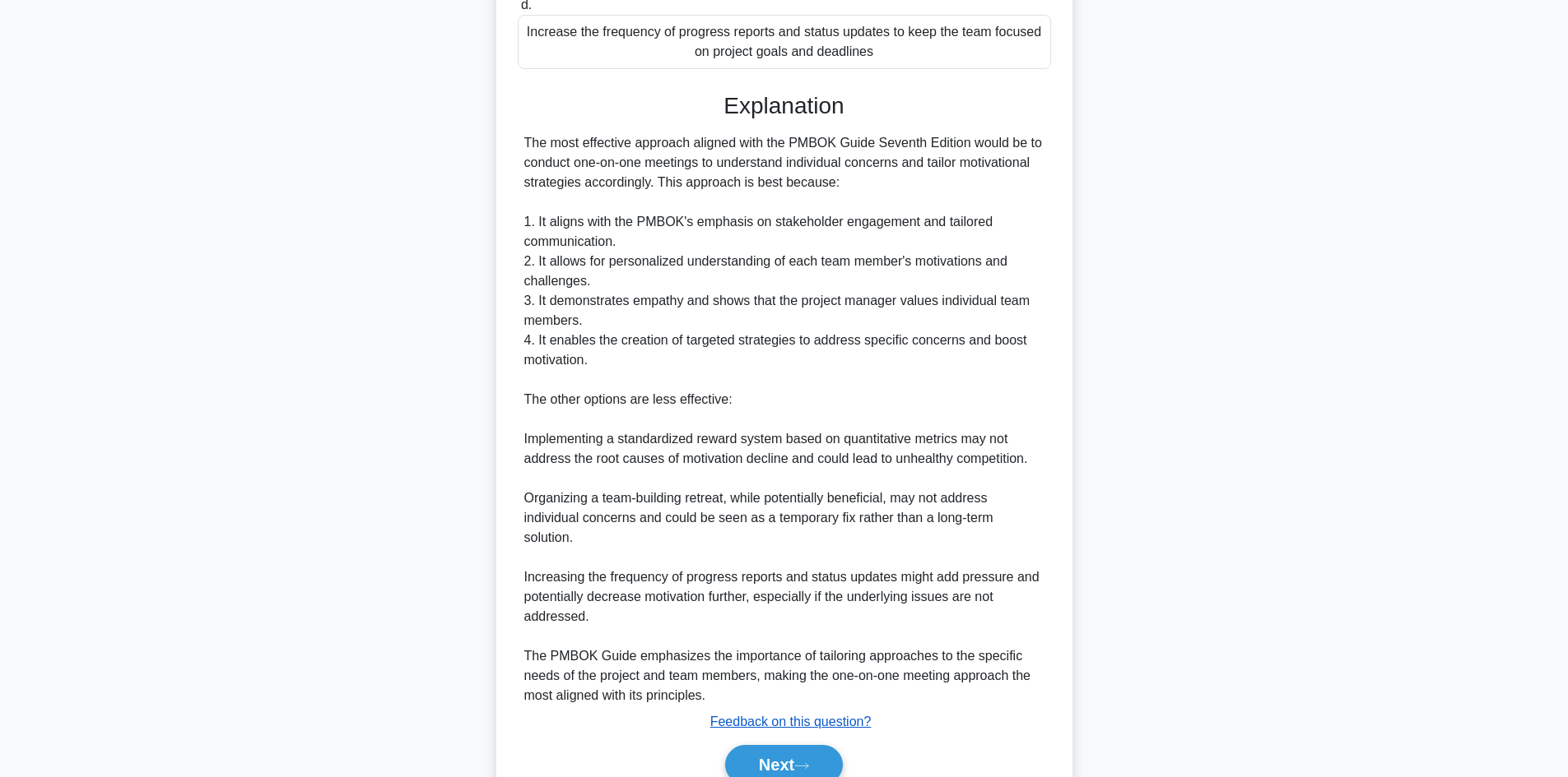
scroll to position [535, 0]
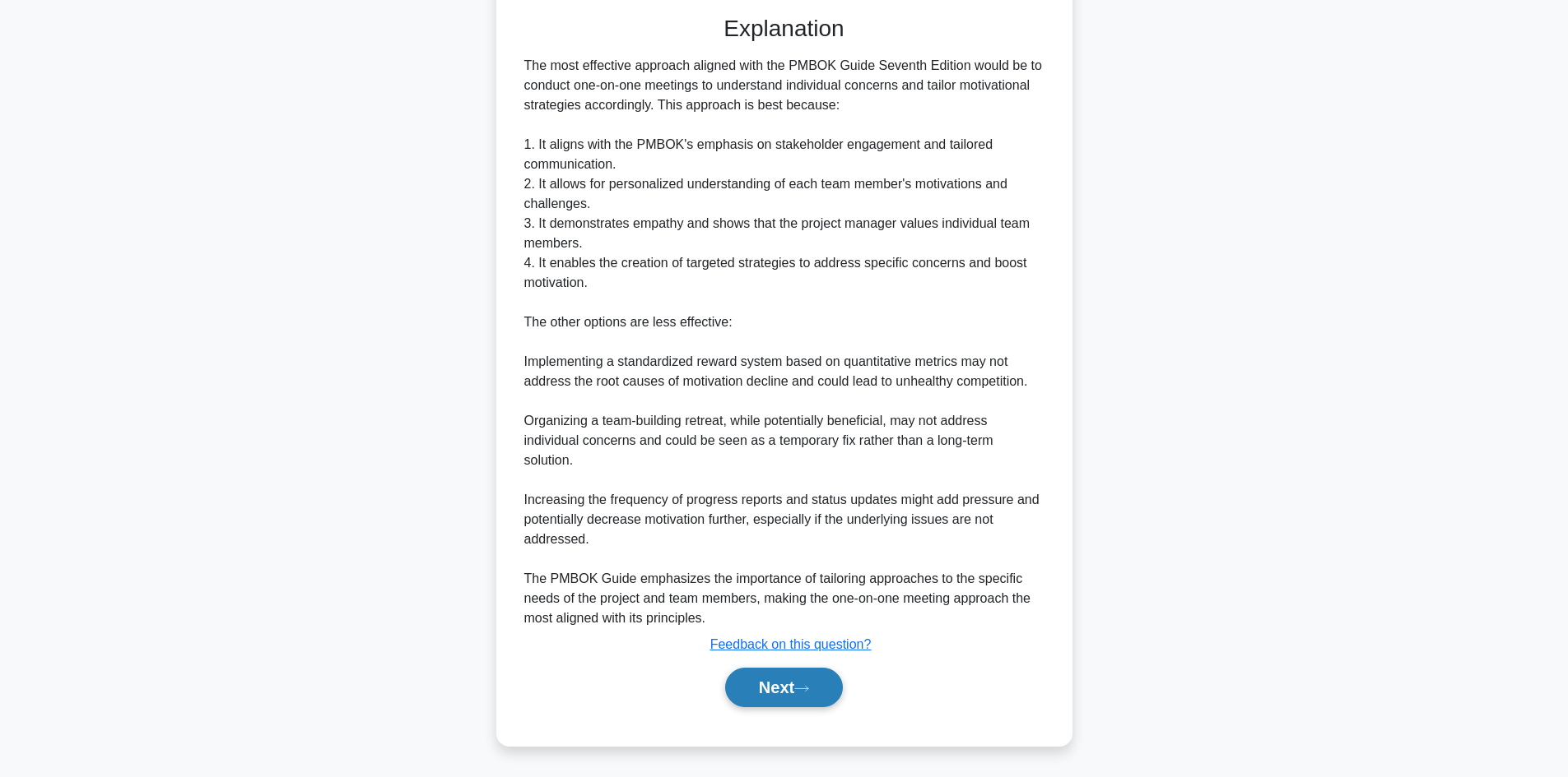
click at [776, 689] on button "Next" at bounding box center [783, 687] width 118 height 39
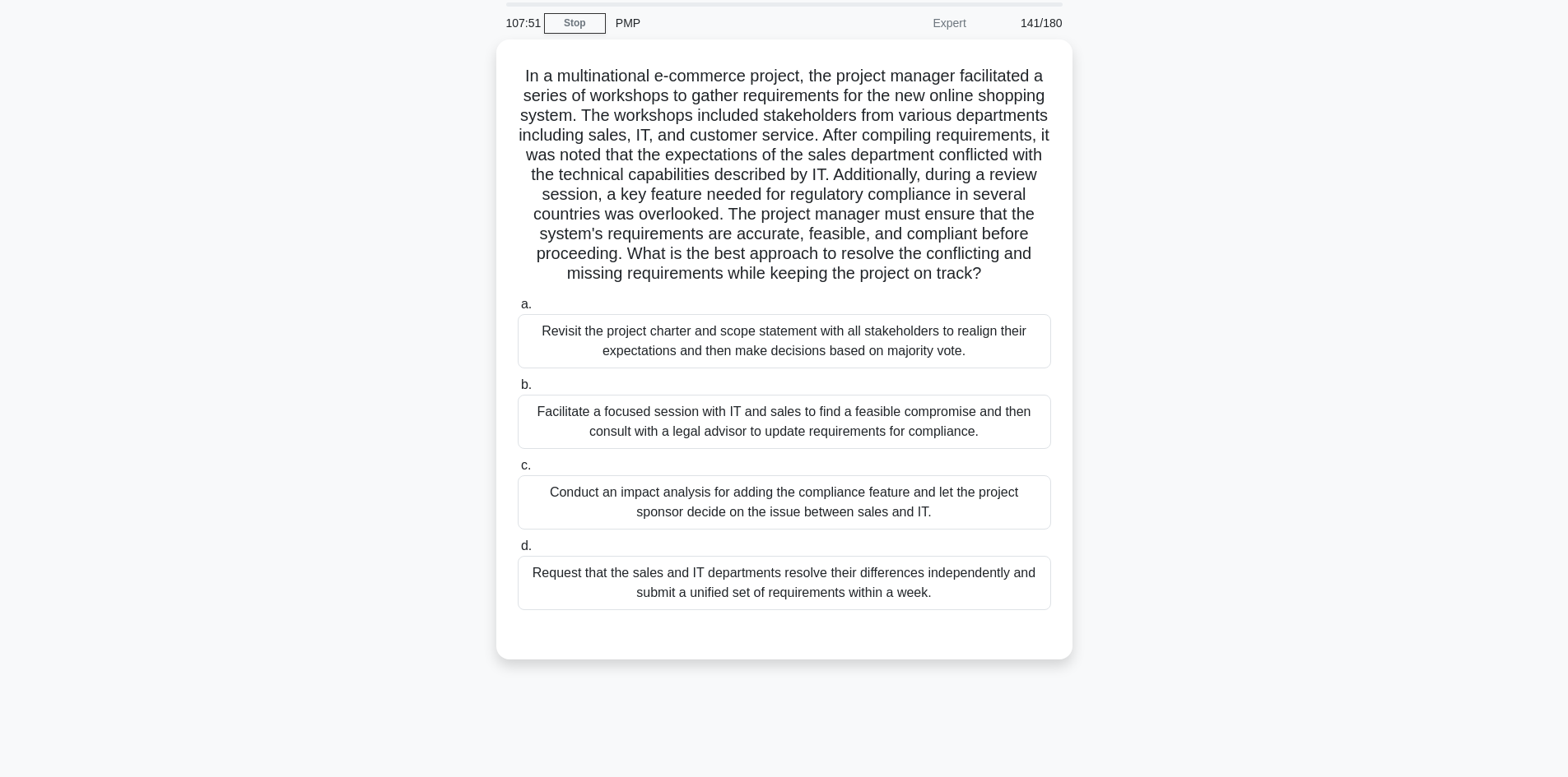
scroll to position [29, 0]
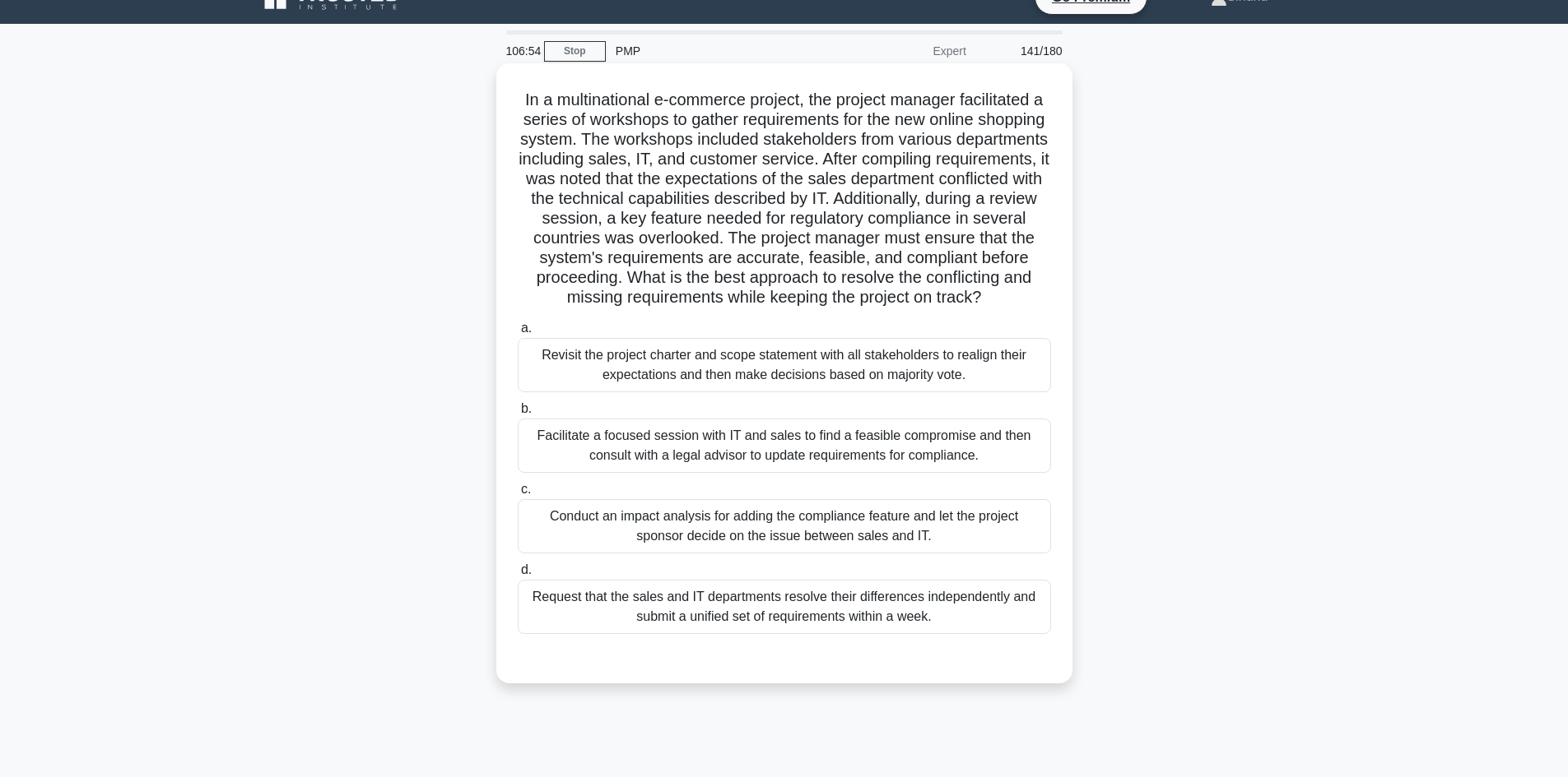
click at [828, 473] on div "Facilitate a focused session with IT and sales to find a feasible compromise an…" at bounding box center [784, 445] width 533 height 54
click at [518, 414] on input "b. Facilitate a focused session with IT and sales to find a feasible compromise…" at bounding box center [518, 409] width 0 height 11
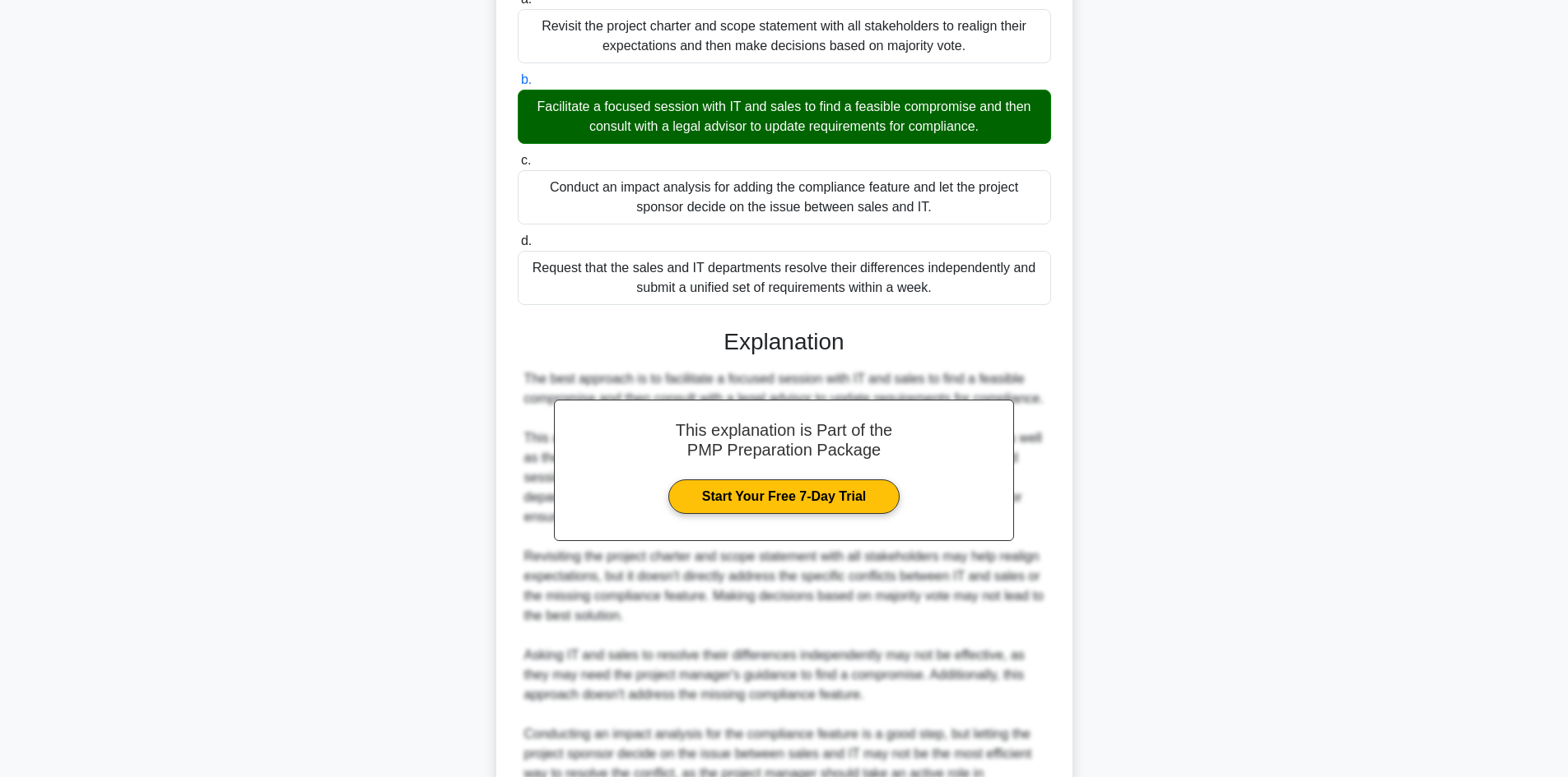
scroll to position [574, 0]
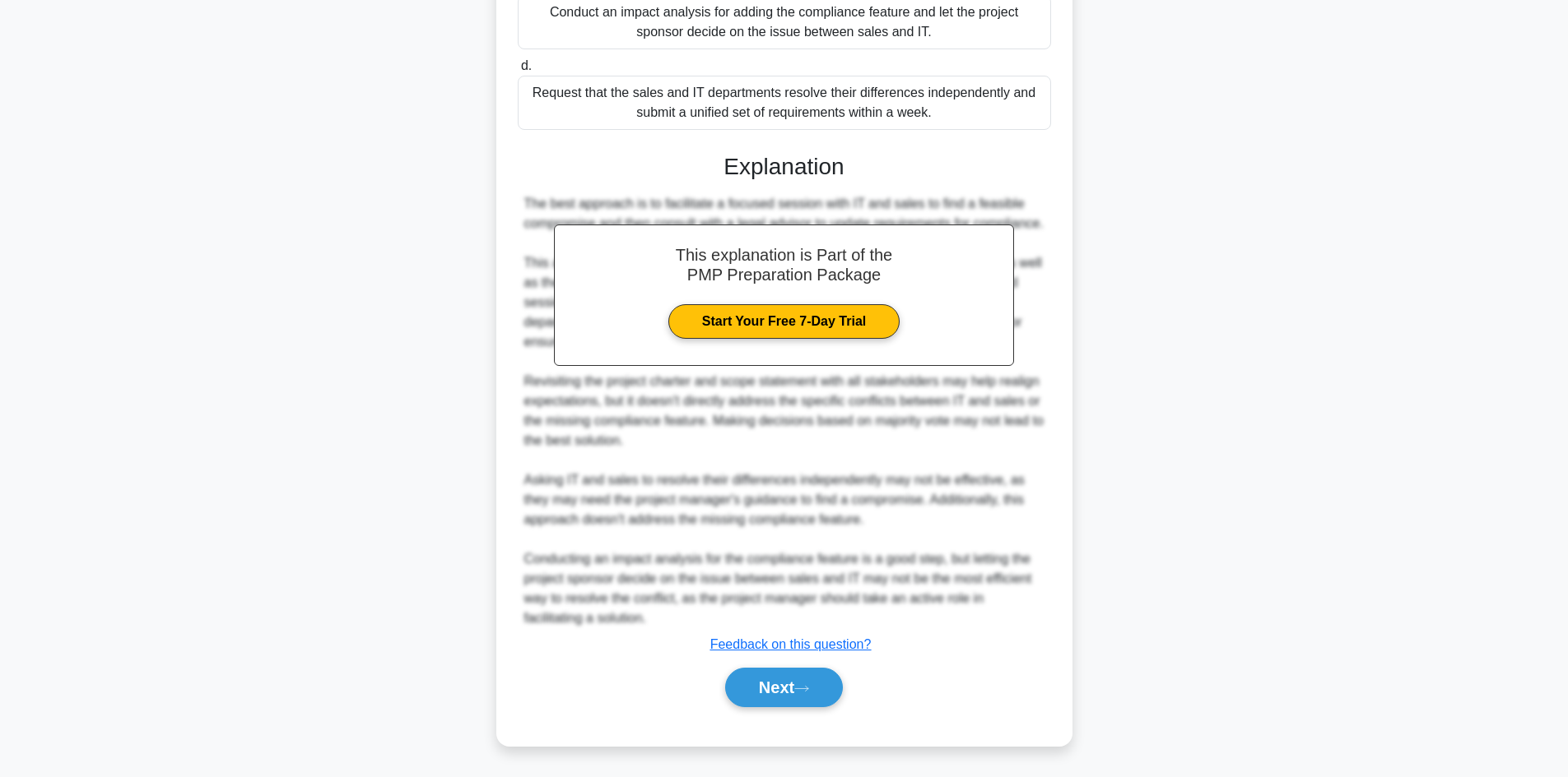
click at [778, 687] on button "Next" at bounding box center [783, 687] width 118 height 39
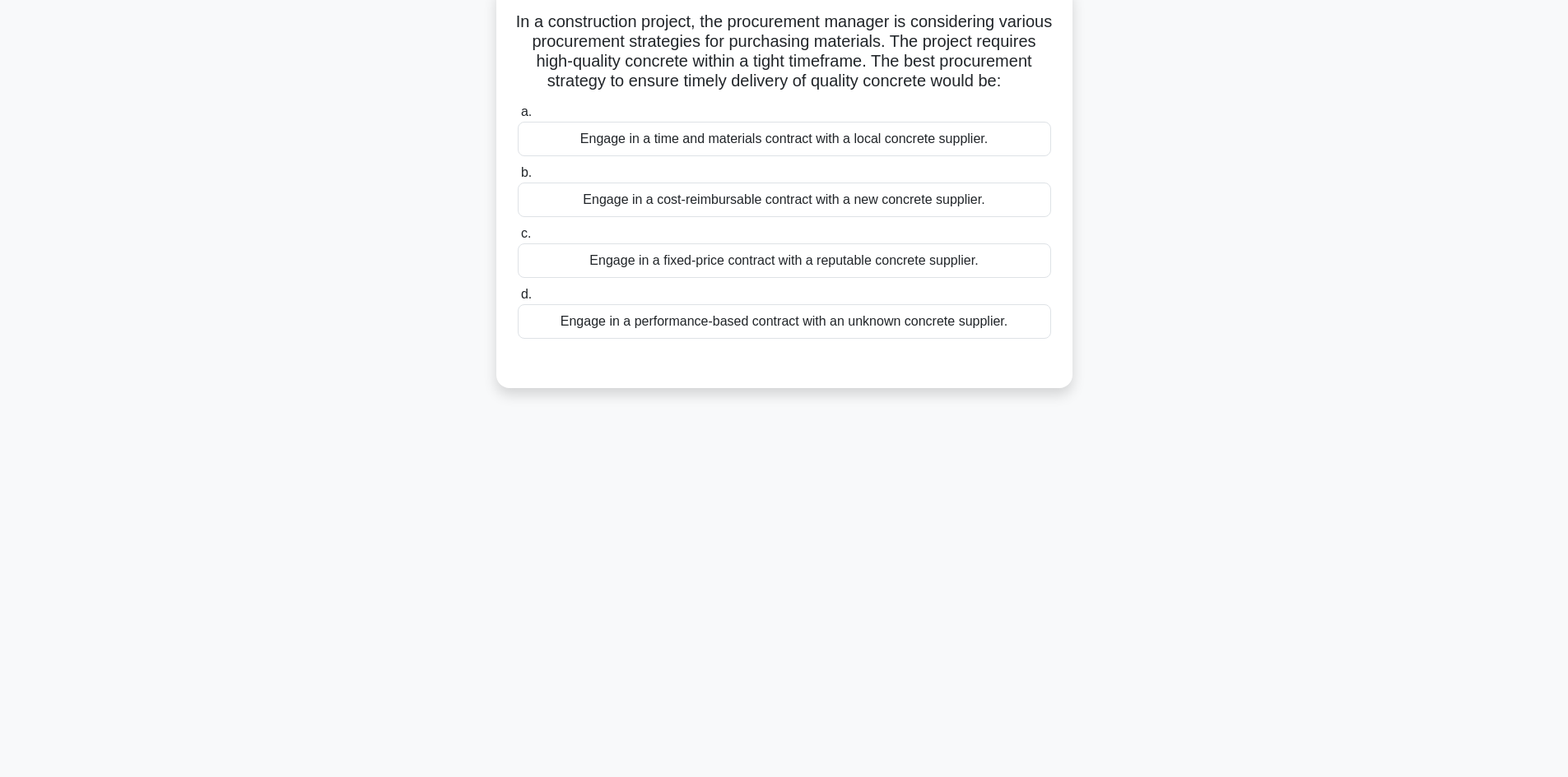
scroll to position [0, 0]
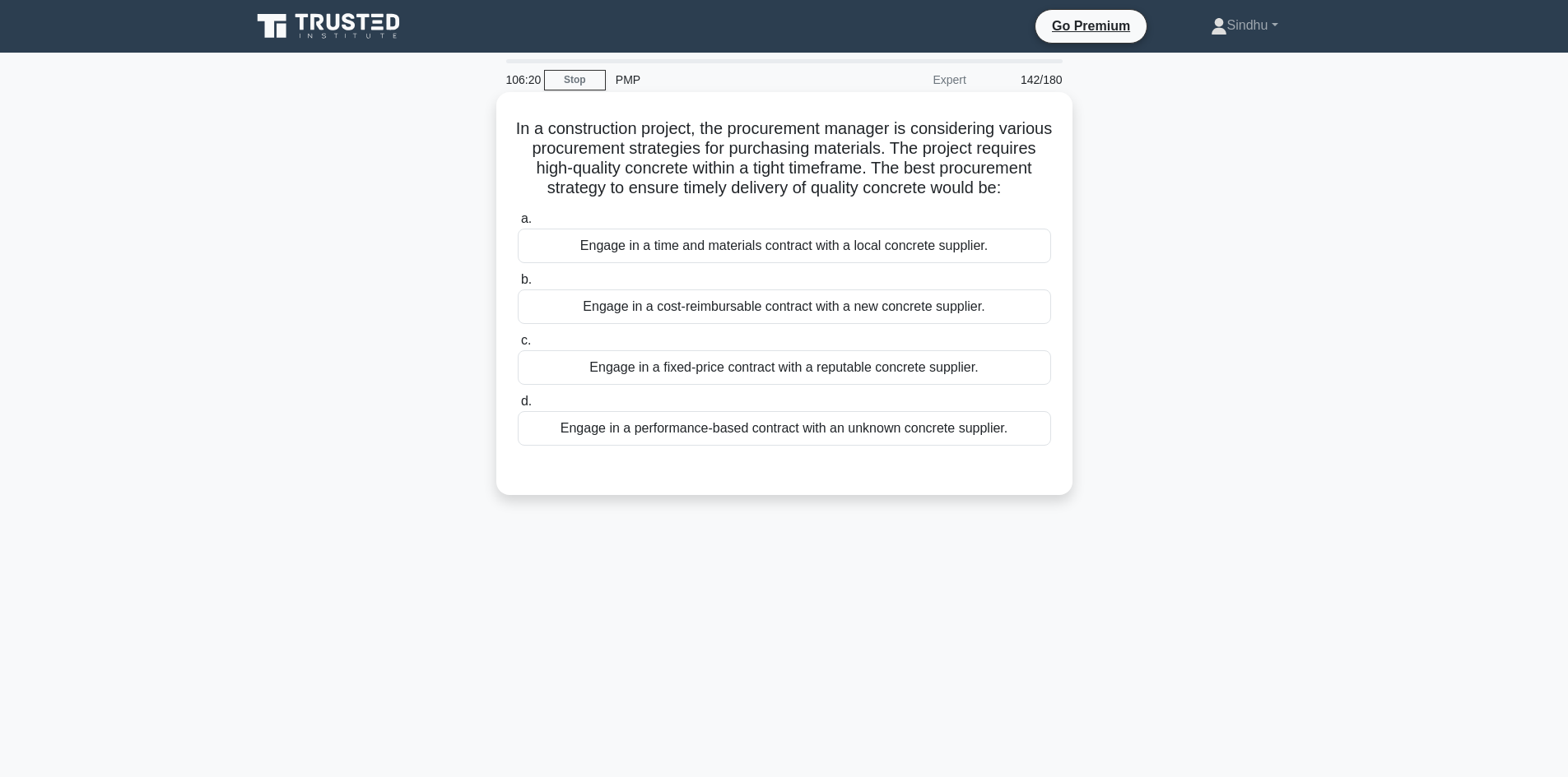
click at [865, 385] on div "Engage in a fixed-price contract with a reputable concrete supplier." at bounding box center [784, 367] width 533 height 34
click at [518, 346] on input "c. Engage in a fixed-price contract with a reputable concrete supplier." at bounding box center [518, 341] width 0 height 11
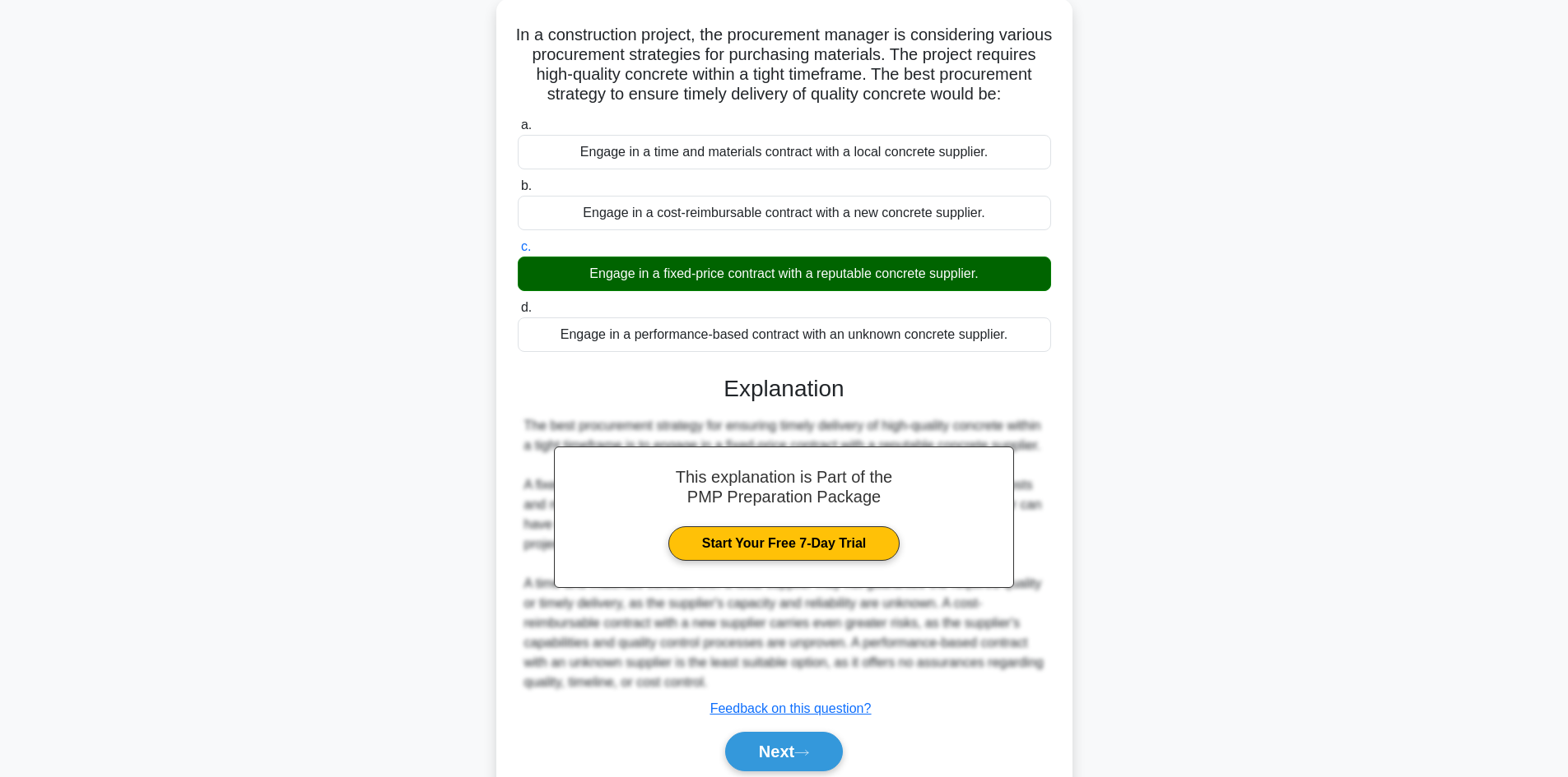
scroll to position [198, 0]
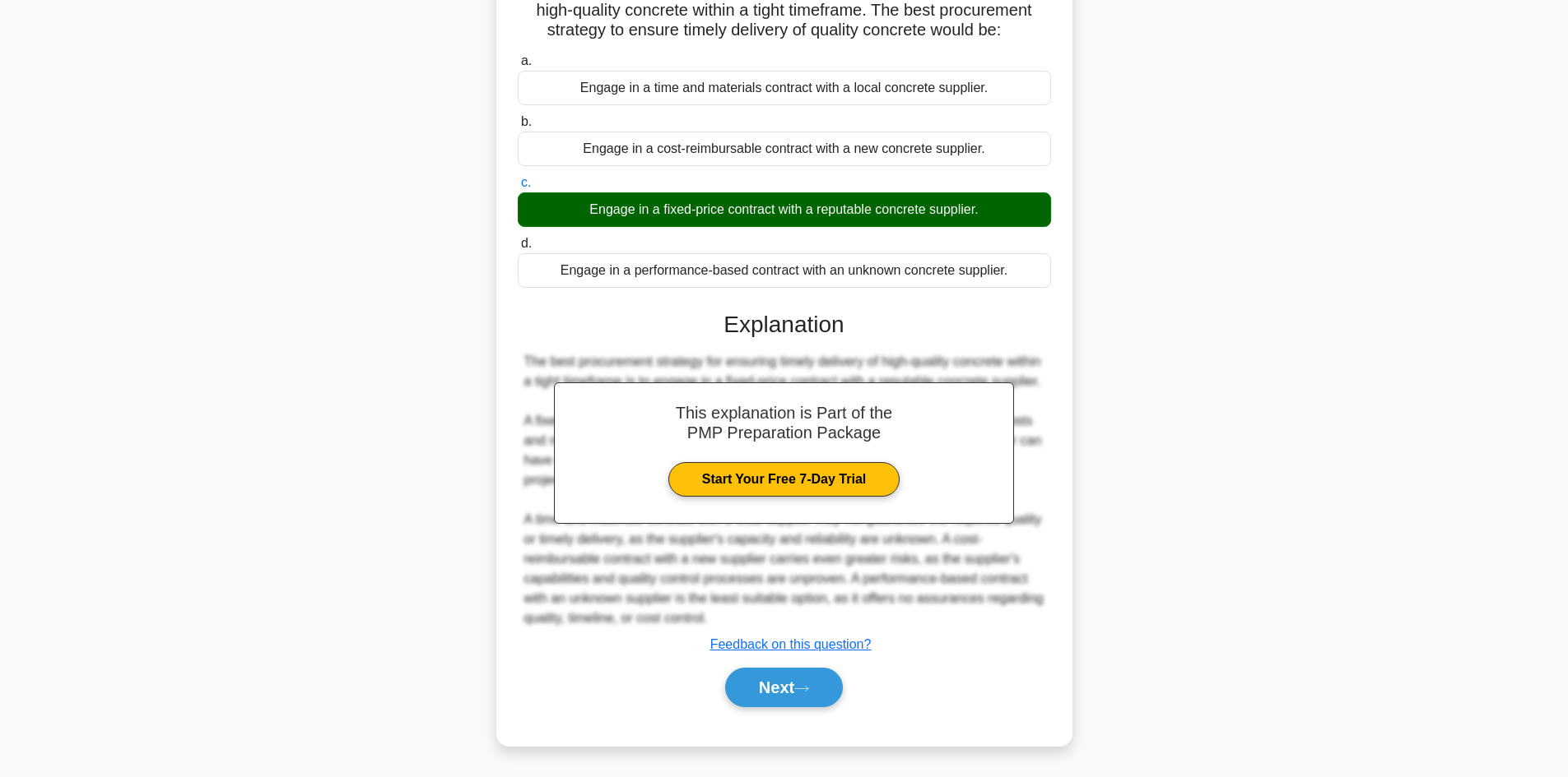
click at [759, 705] on button "Next" at bounding box center [783, 687] width 118 height 39
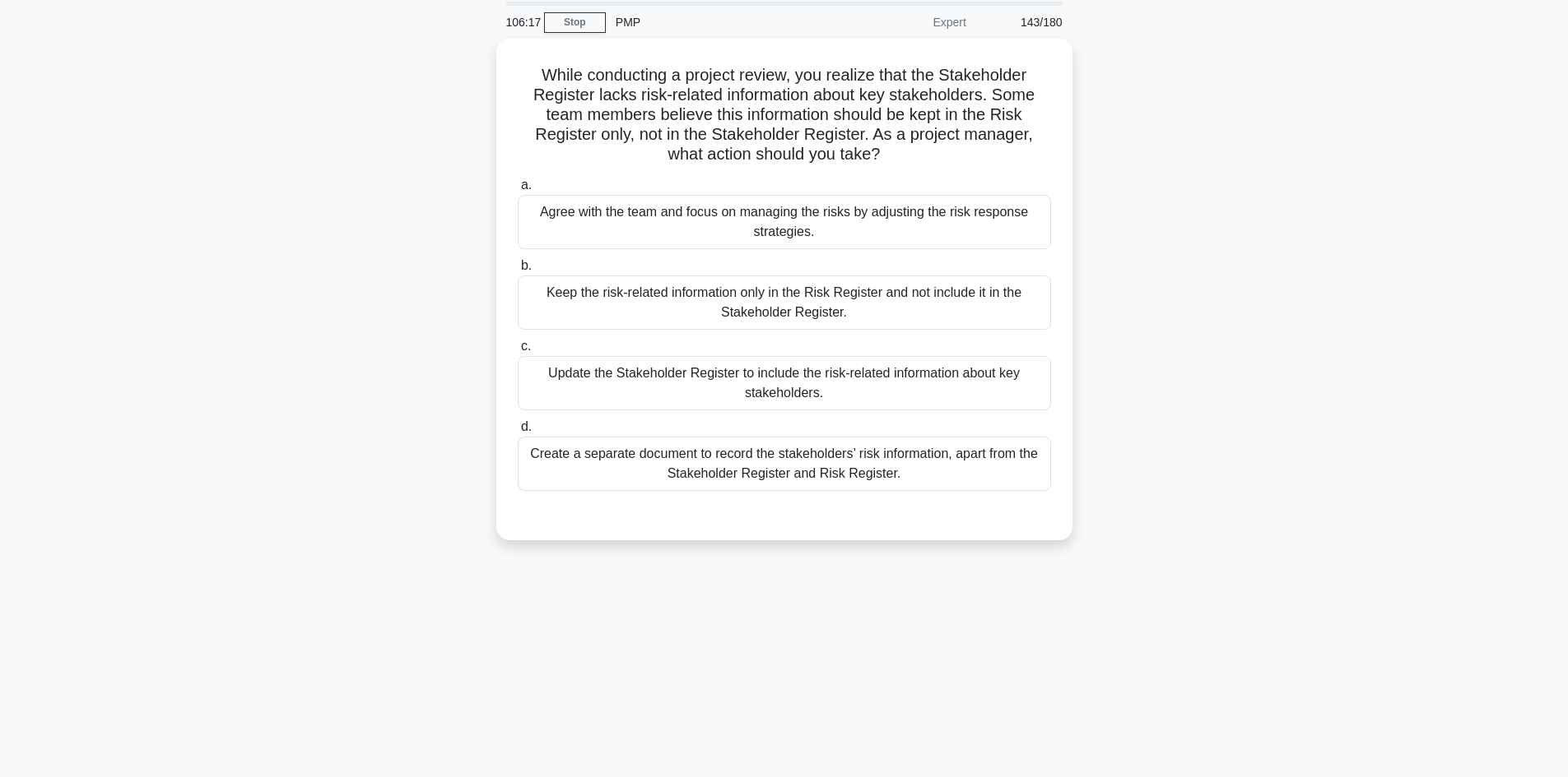
scroll to position [29, 0]
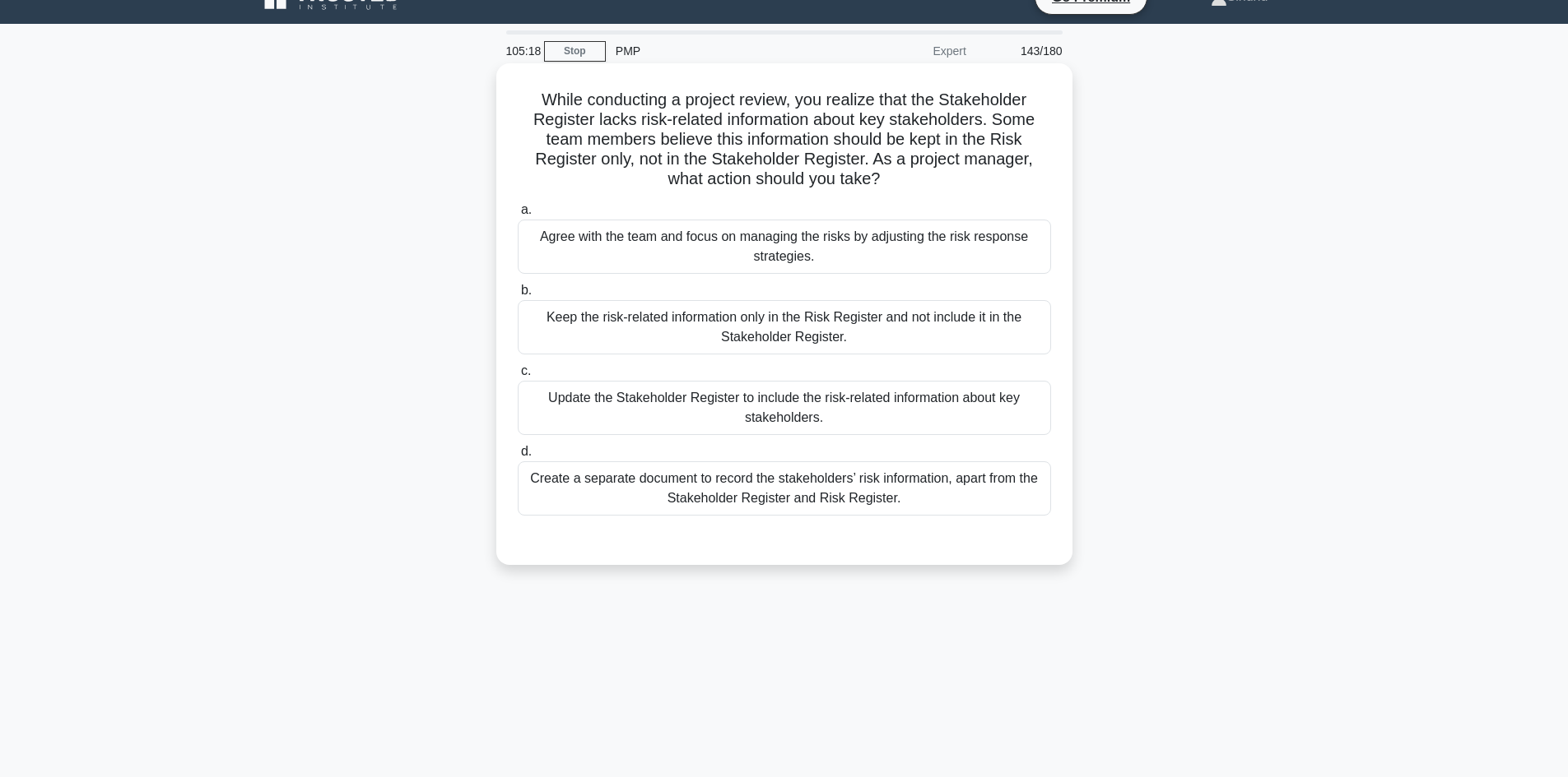
click at [816, 348] on div "Keep the risk-related information only in the Risk Register and not include it …" at bounding box center [784, 327] width 533 height 54
click at [518, 296] on input "b. Keep the risk-related information only in the Risk Register and not include …" at bounding box center [518, 290] width 0 height 11
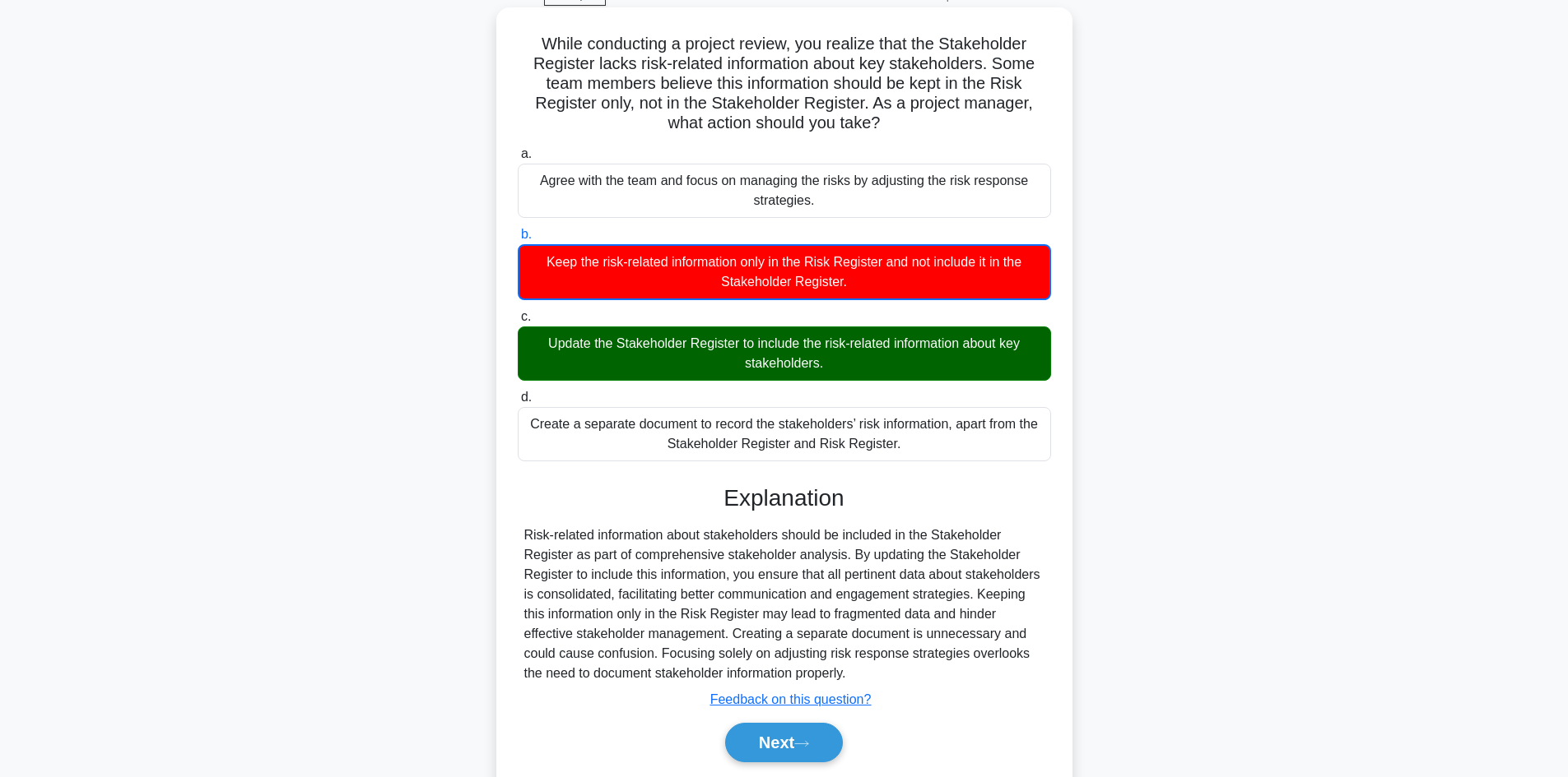
scroll to position [141, 0]
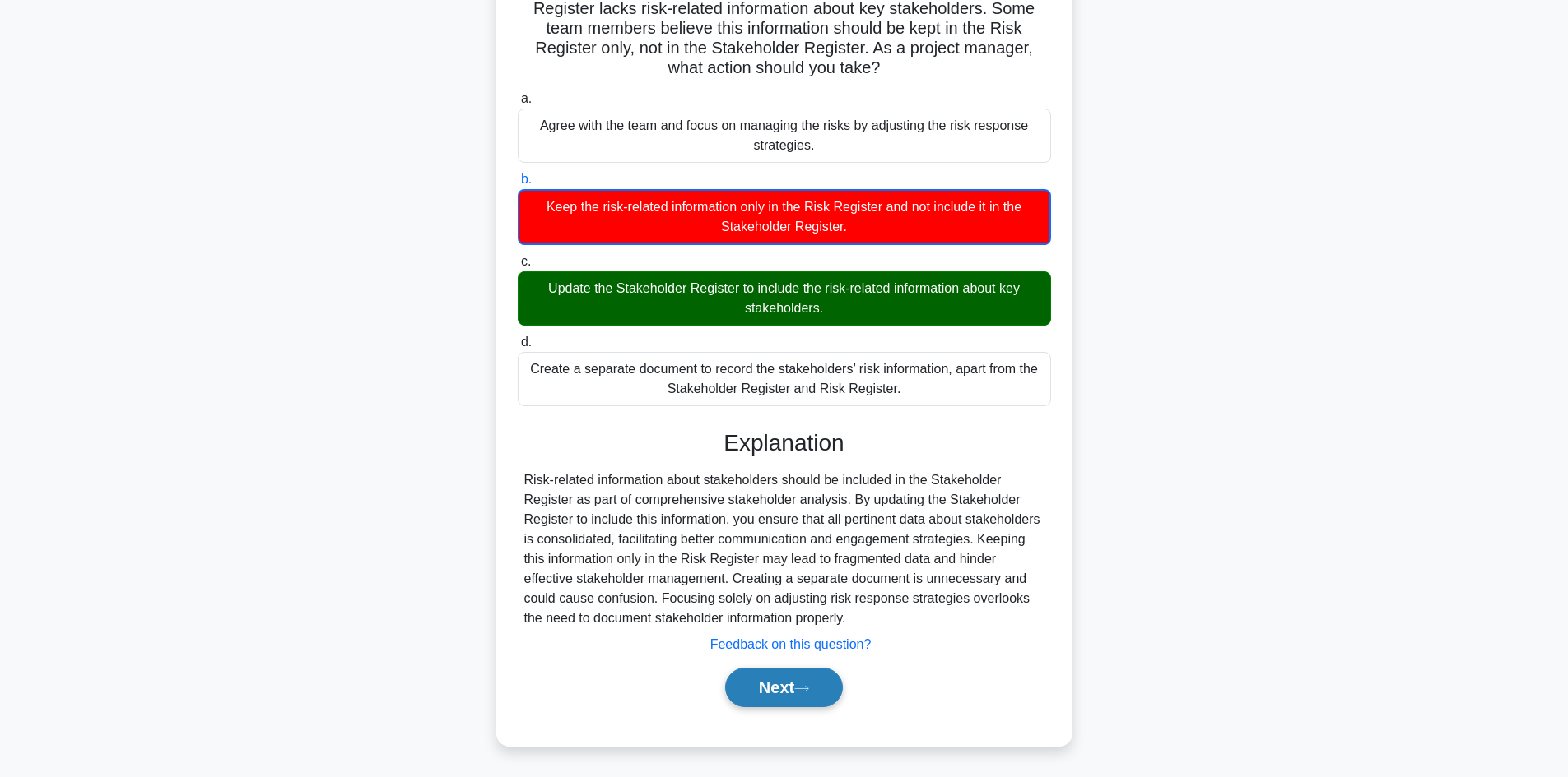
click at [746, 689] on button "Next" at bounding box center [783, 687] width 118 height 39
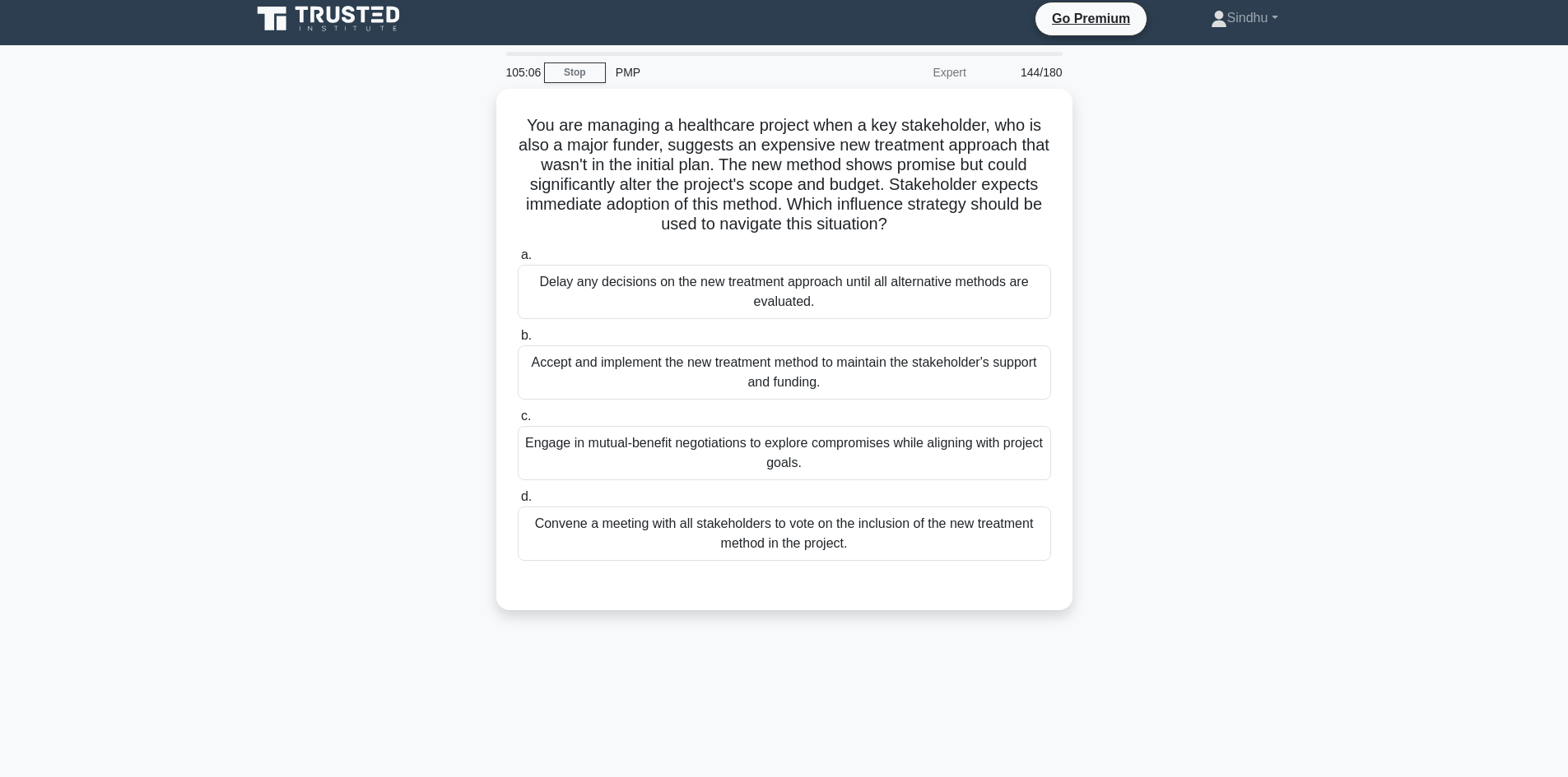
scroll to position [0, 0]
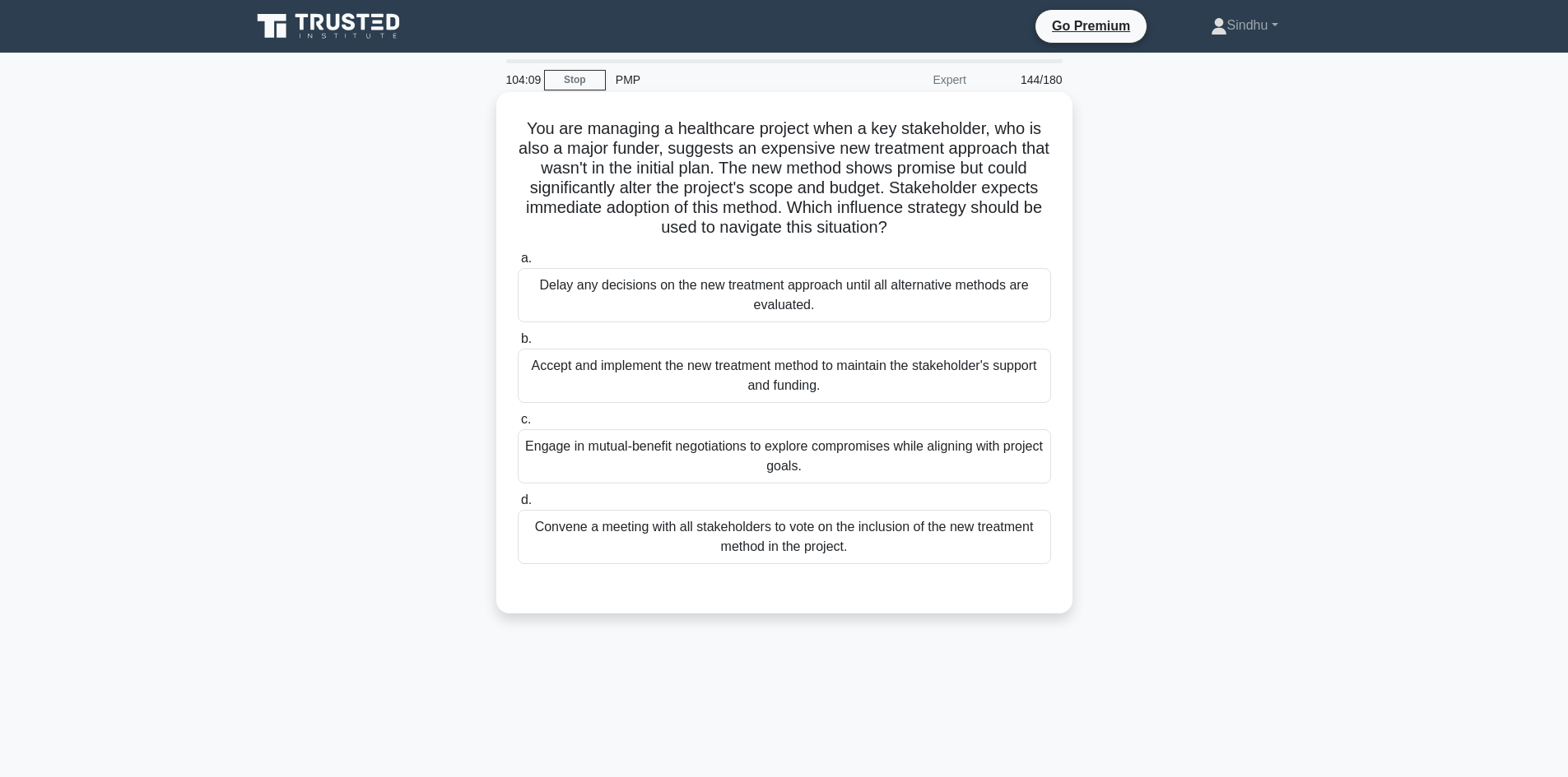
click at [786, 379] on div "Accept and implement the new treatment method to maintain the stakeholder's sup…" at bounding box center [784, 375] width 533 height 54
click at [518, 344] on input "b. Accept and implement the new treatment method to maintain the stakeholder's …" at bounding box center [518, 339] width 0 height 11
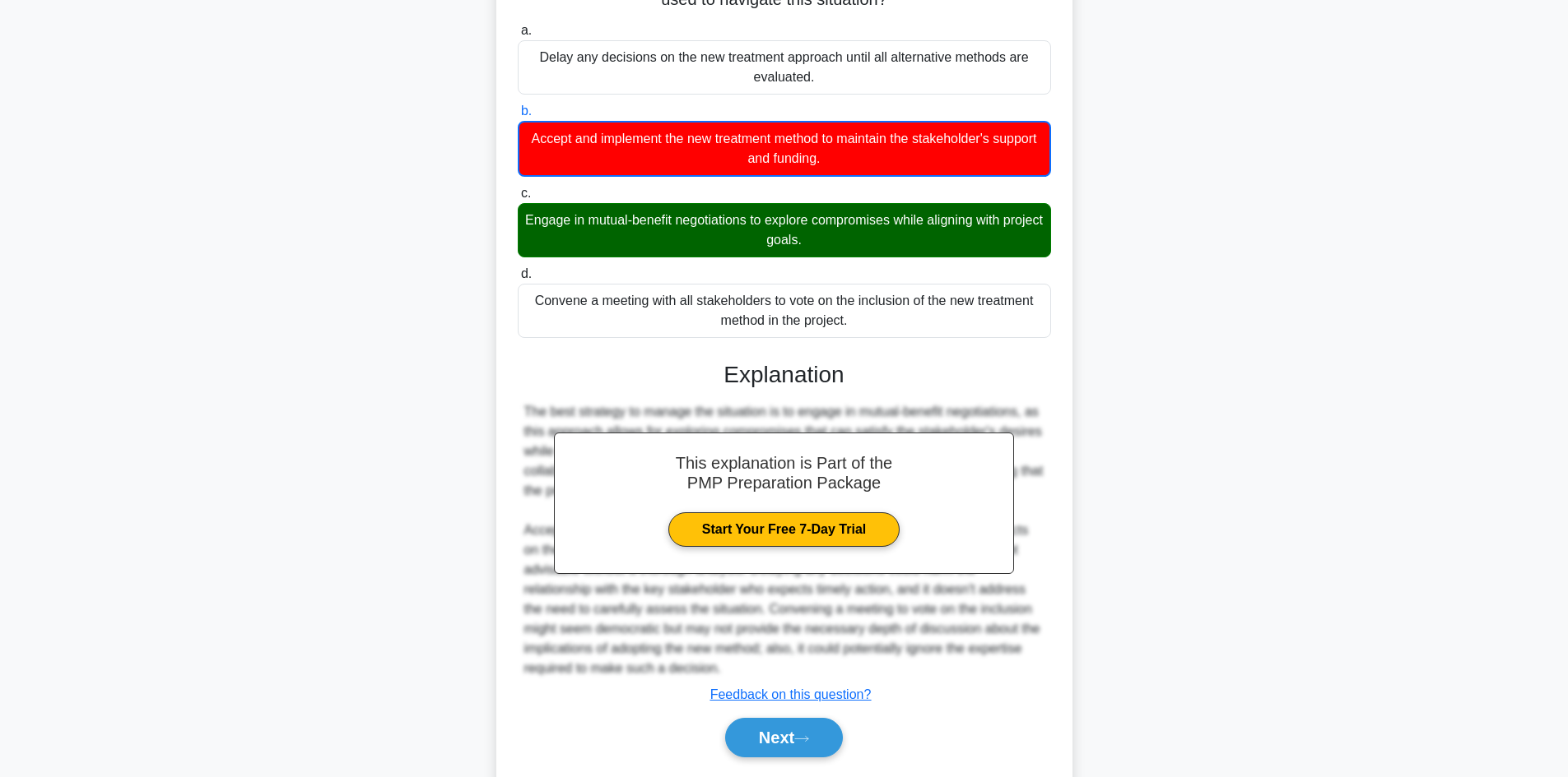
scroll to position [279, 0]
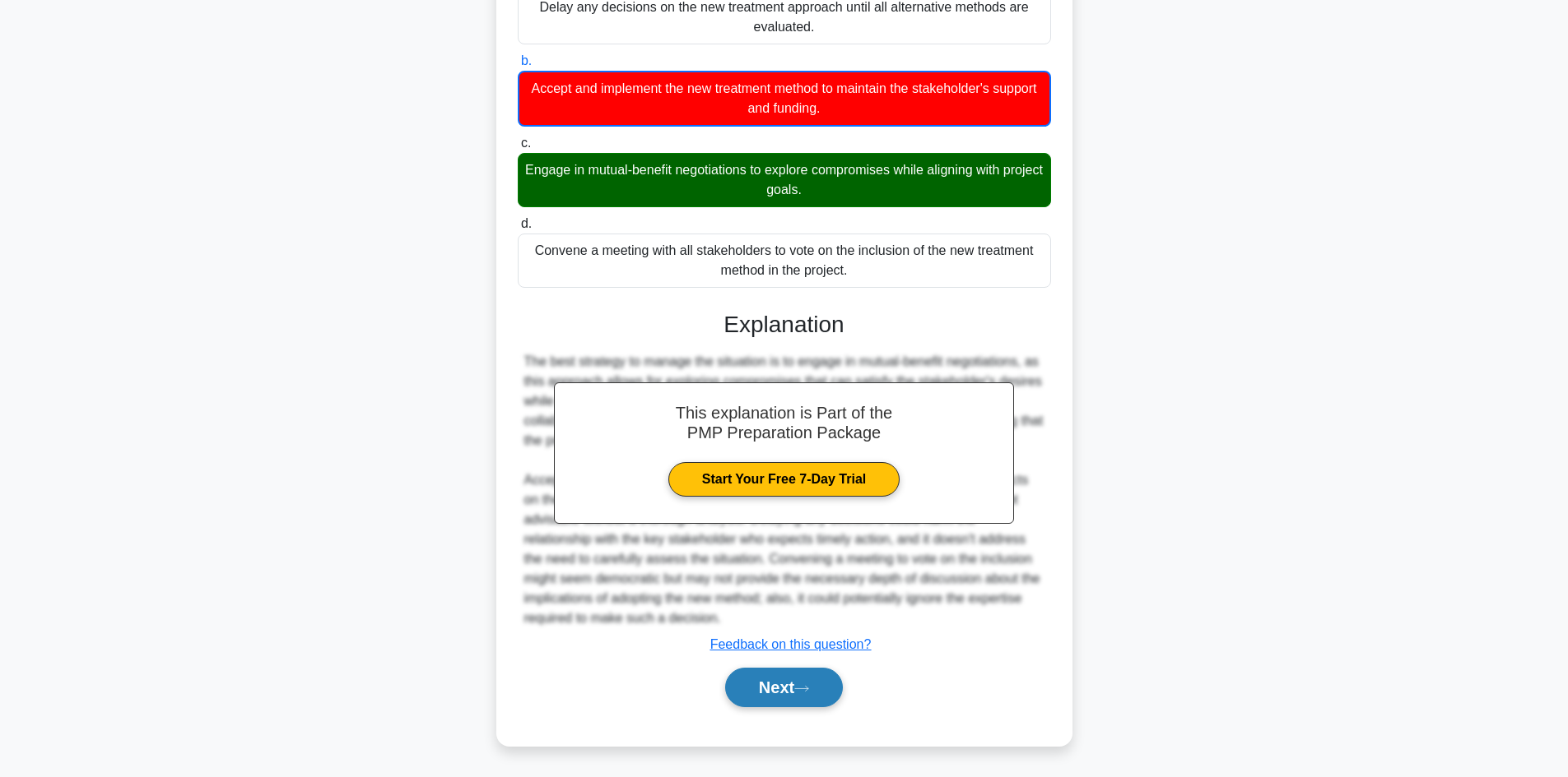
click at [758, 672] on button "Next" at bounding box center [783, 687] width 118 height 39
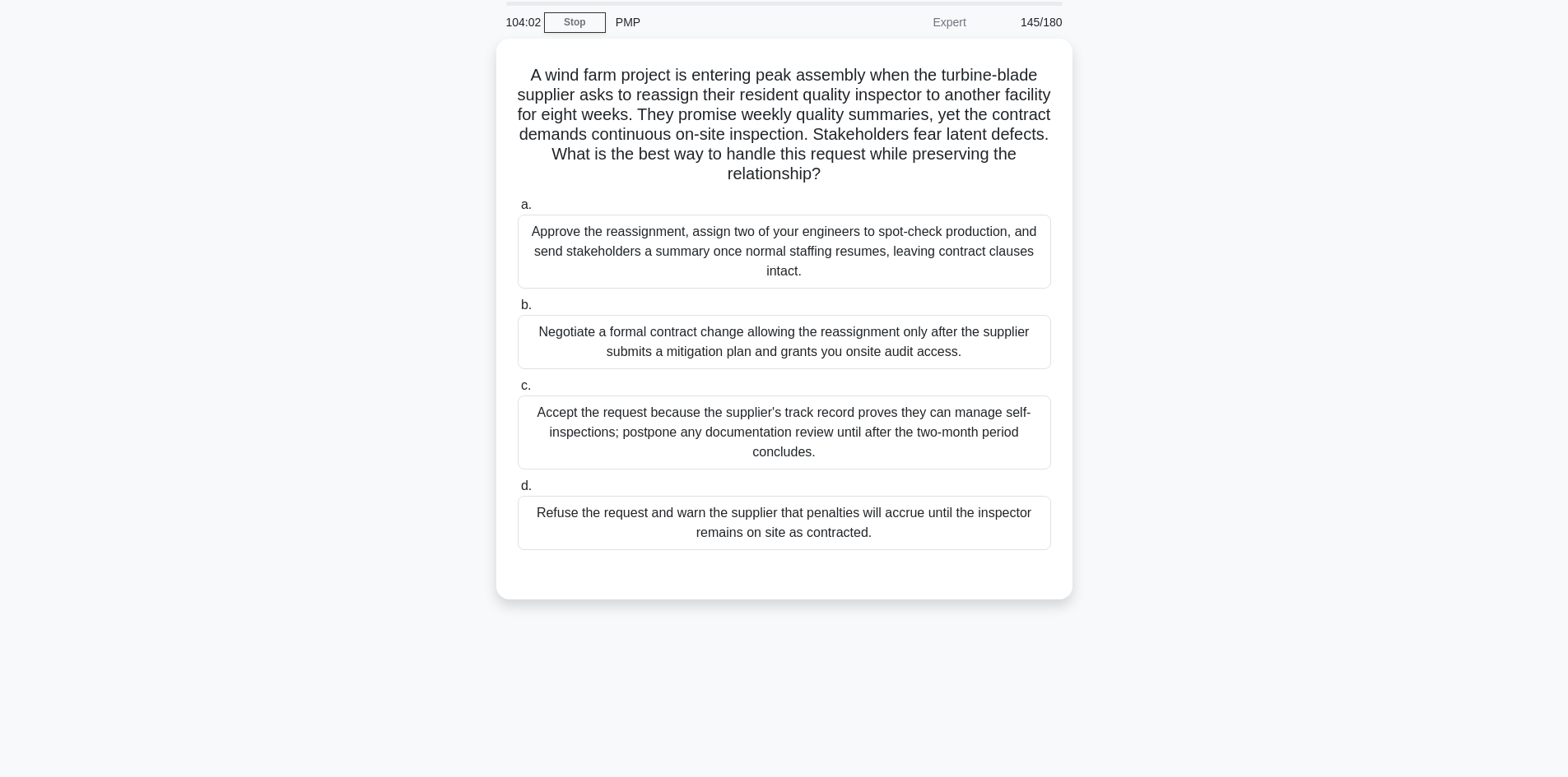
scroll to position [29, 0]
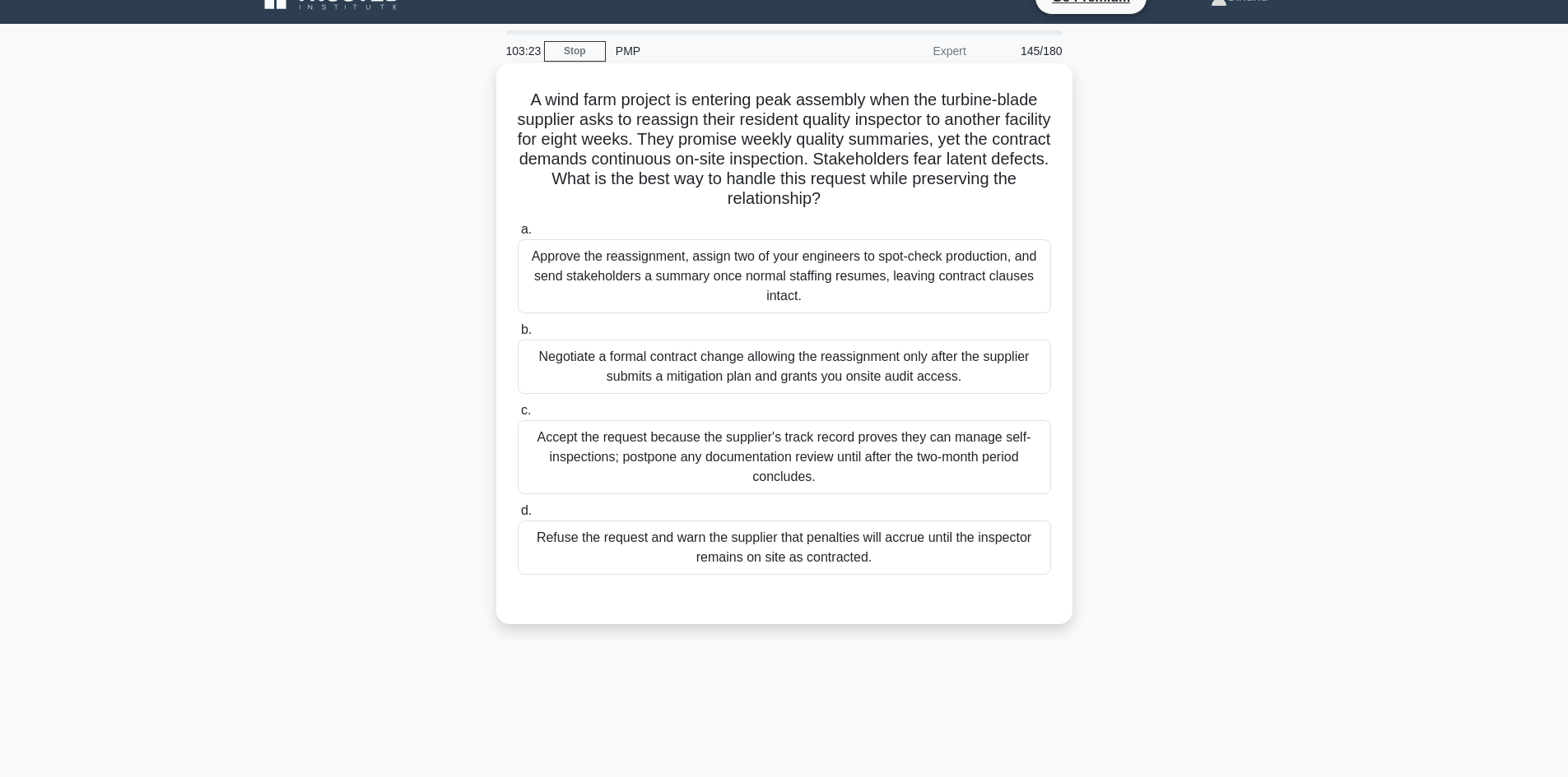
click at [770, 383] on div "Negotiate a formal contract change allowing the reassignment only after the sup…" at bounding box center [784, 367] width 533 height 54
click at [518, 336] on input "b. Negotiate a formal contract change allowing the reassignment only after the …" at bounding box center [518, 330] width 0 height 11
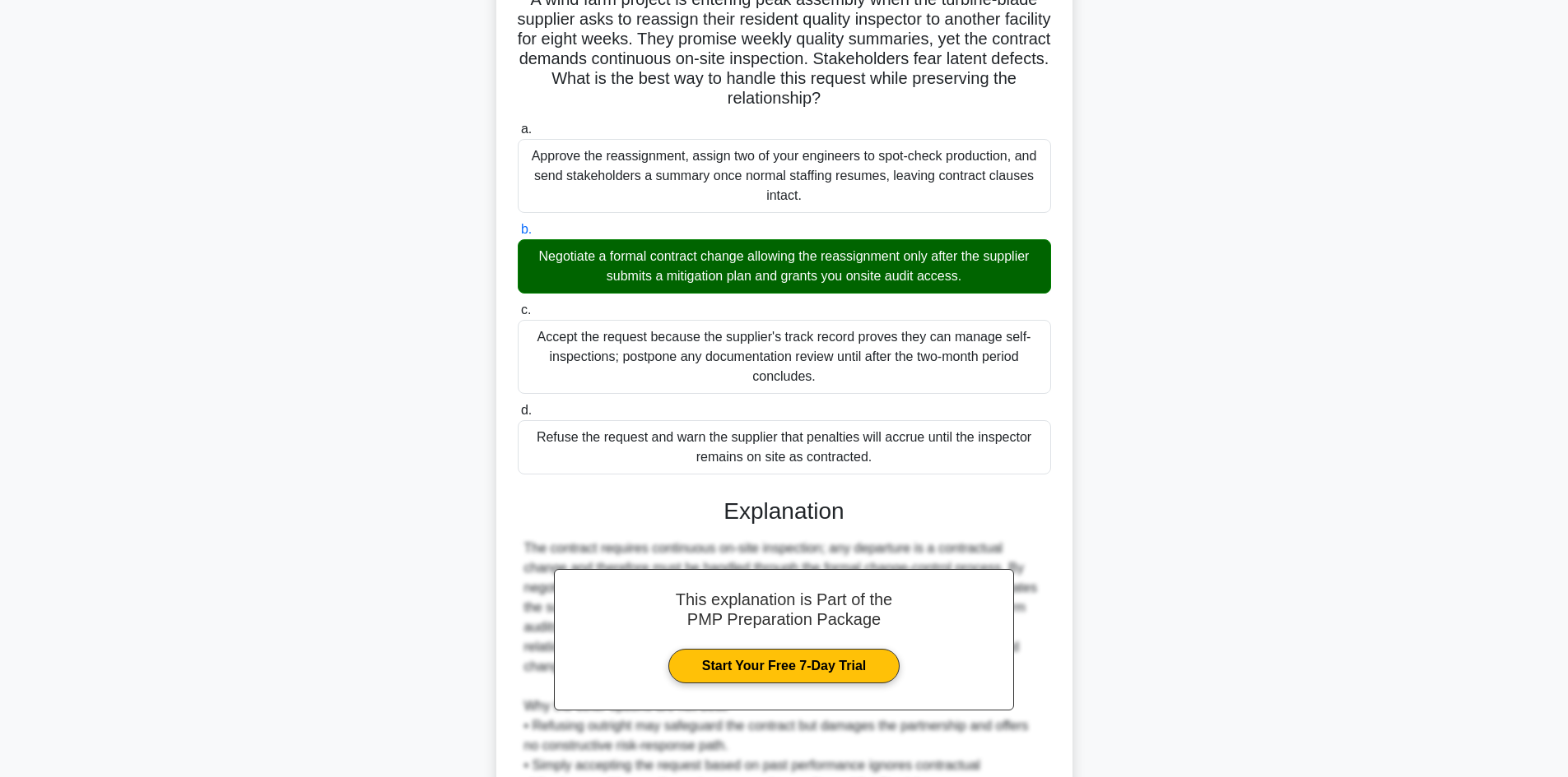
scroll to position [356, 0]
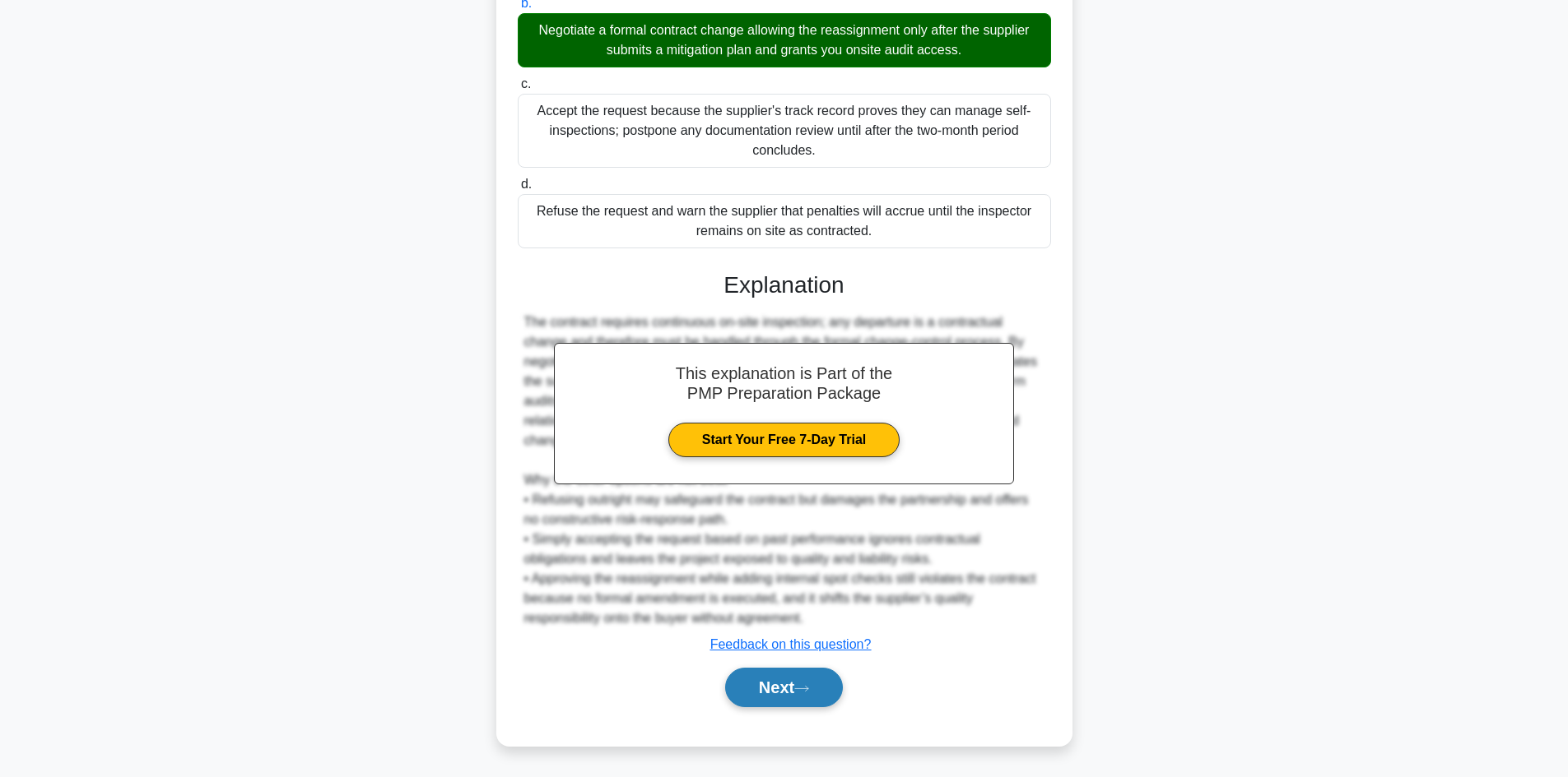
click at [775, 704] on button "Next" at bounding box center [783, 687] width 118 height 39
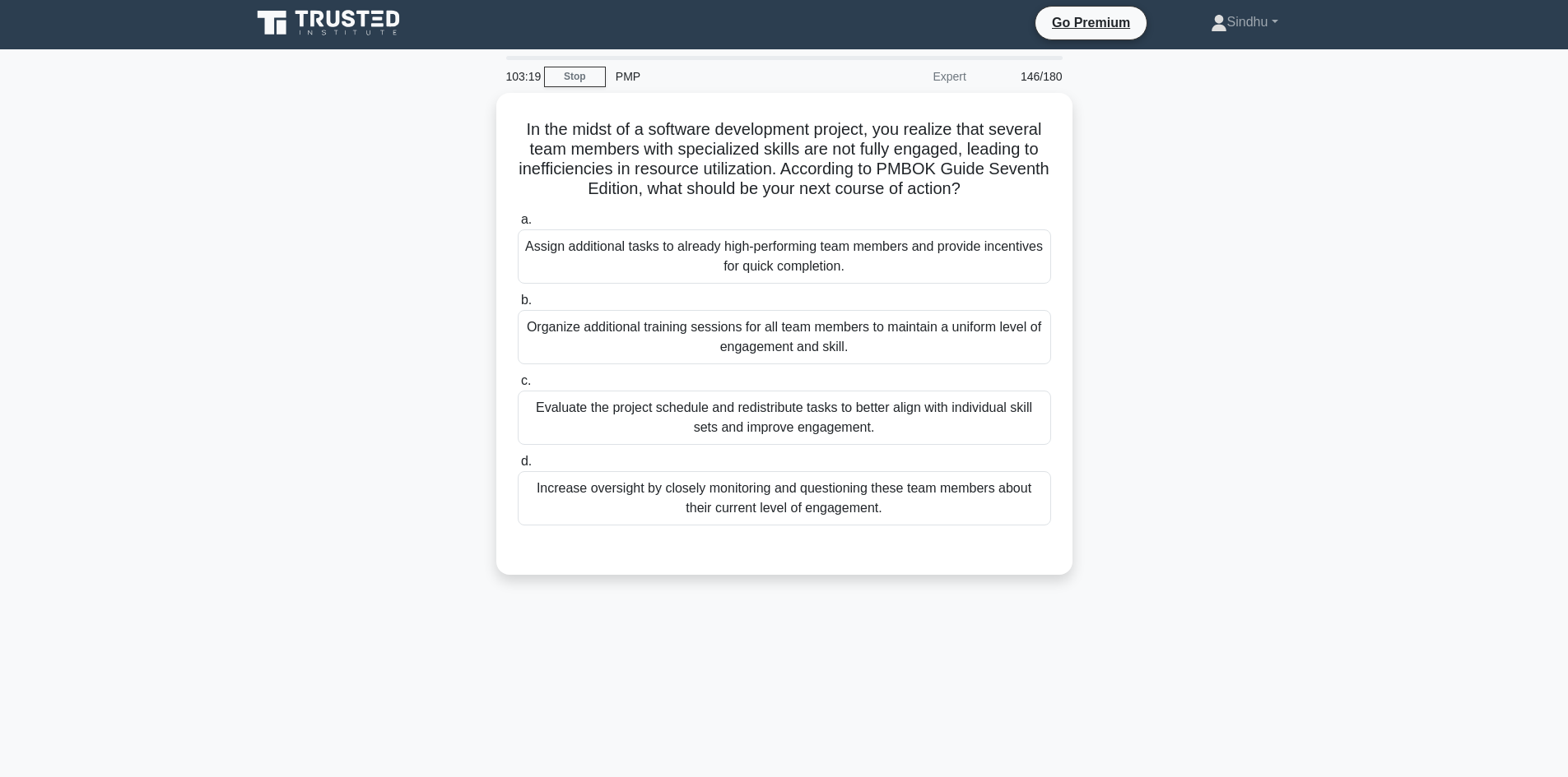
scroll to position [0, 0]
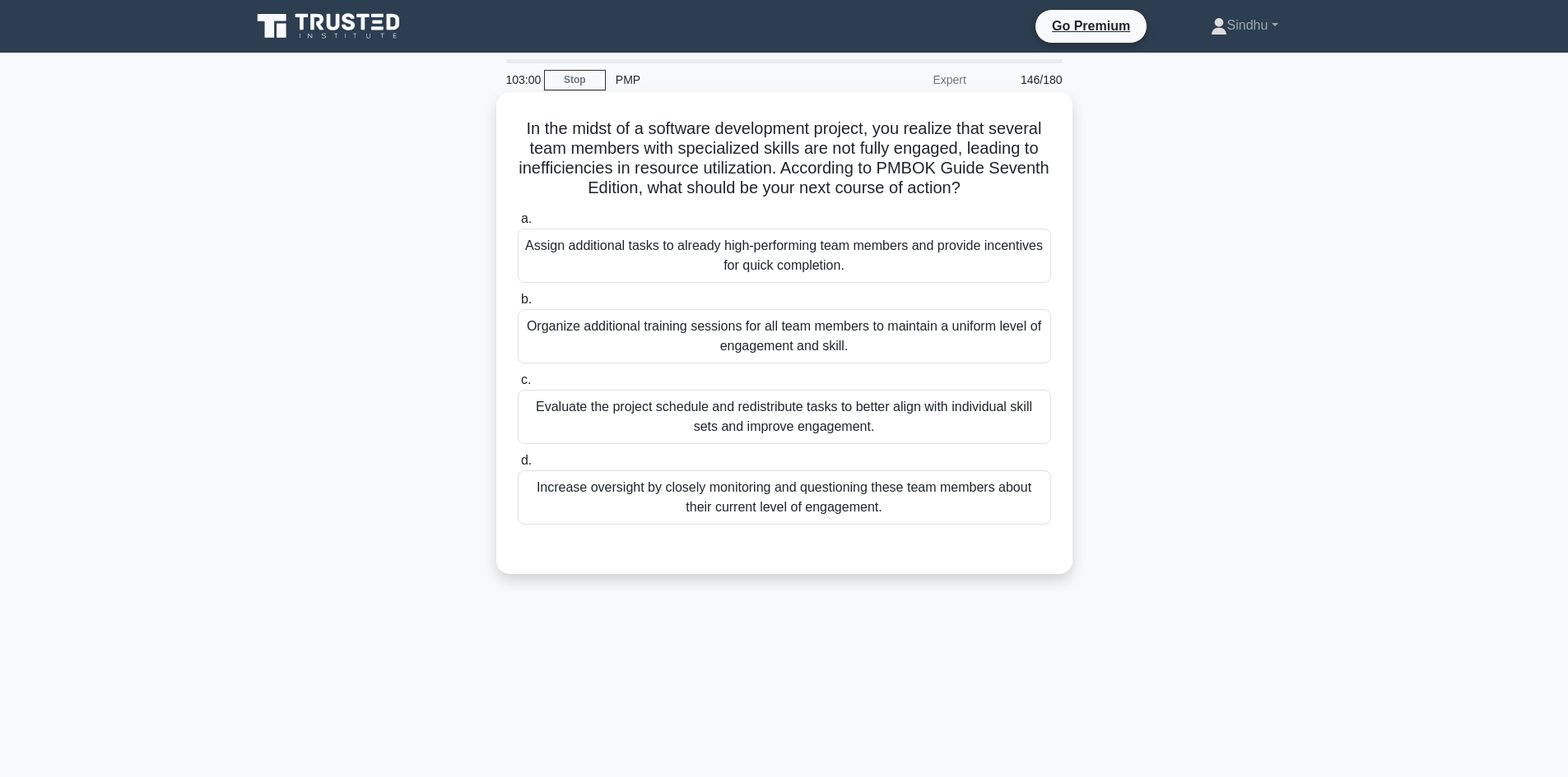
click at [754, 405] on div "Evaluate the project schedule and redistribute tasks to better align with indiv…" at bounding box center [784, 417] width 533 height 54
click at [518, 386] on input "c. Evaluate the project schedule and redistribute tasks to better align with in…" at bounding box center [518, 380] width 0 height 11
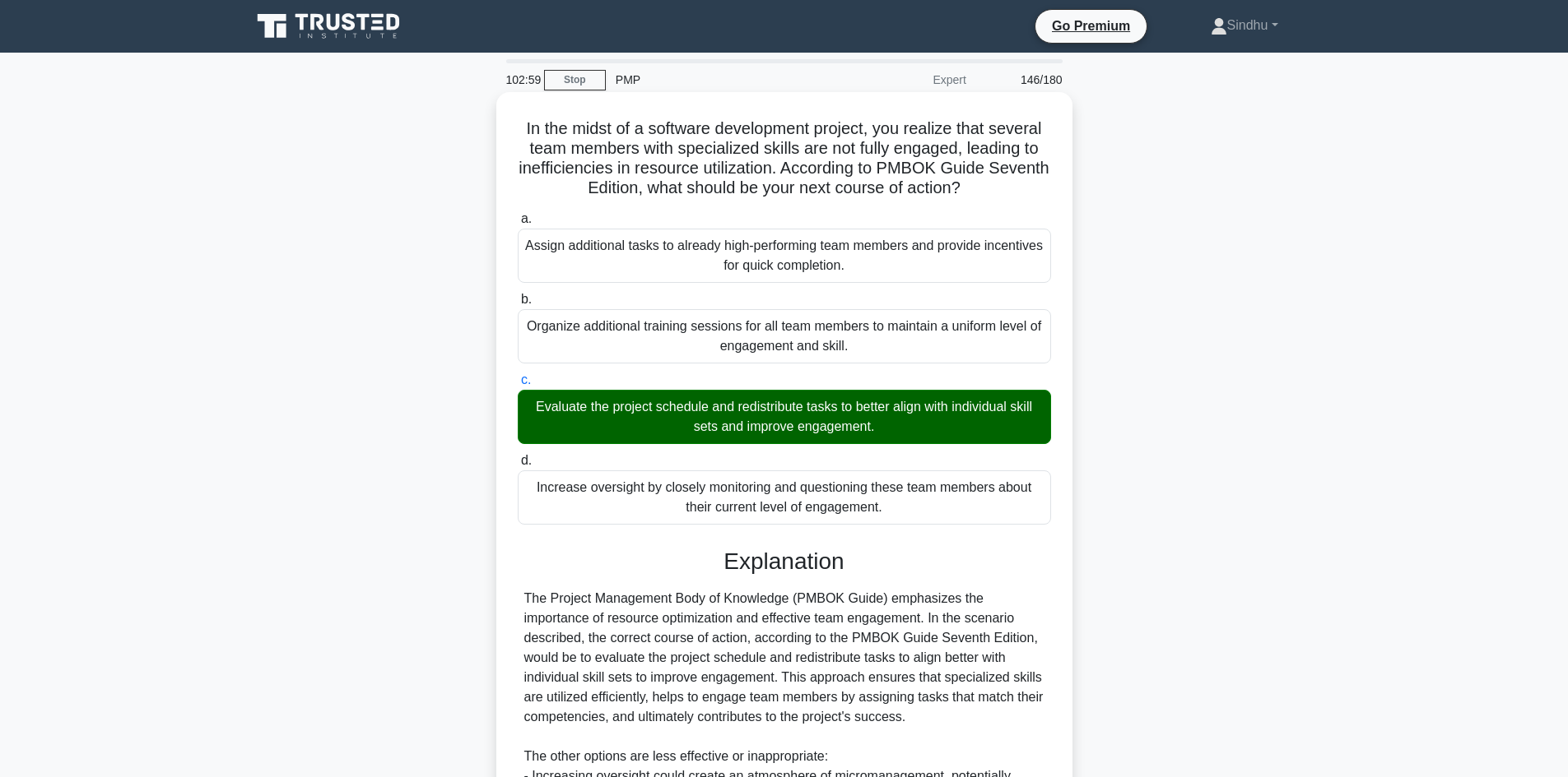
scroll to position [278, 0]
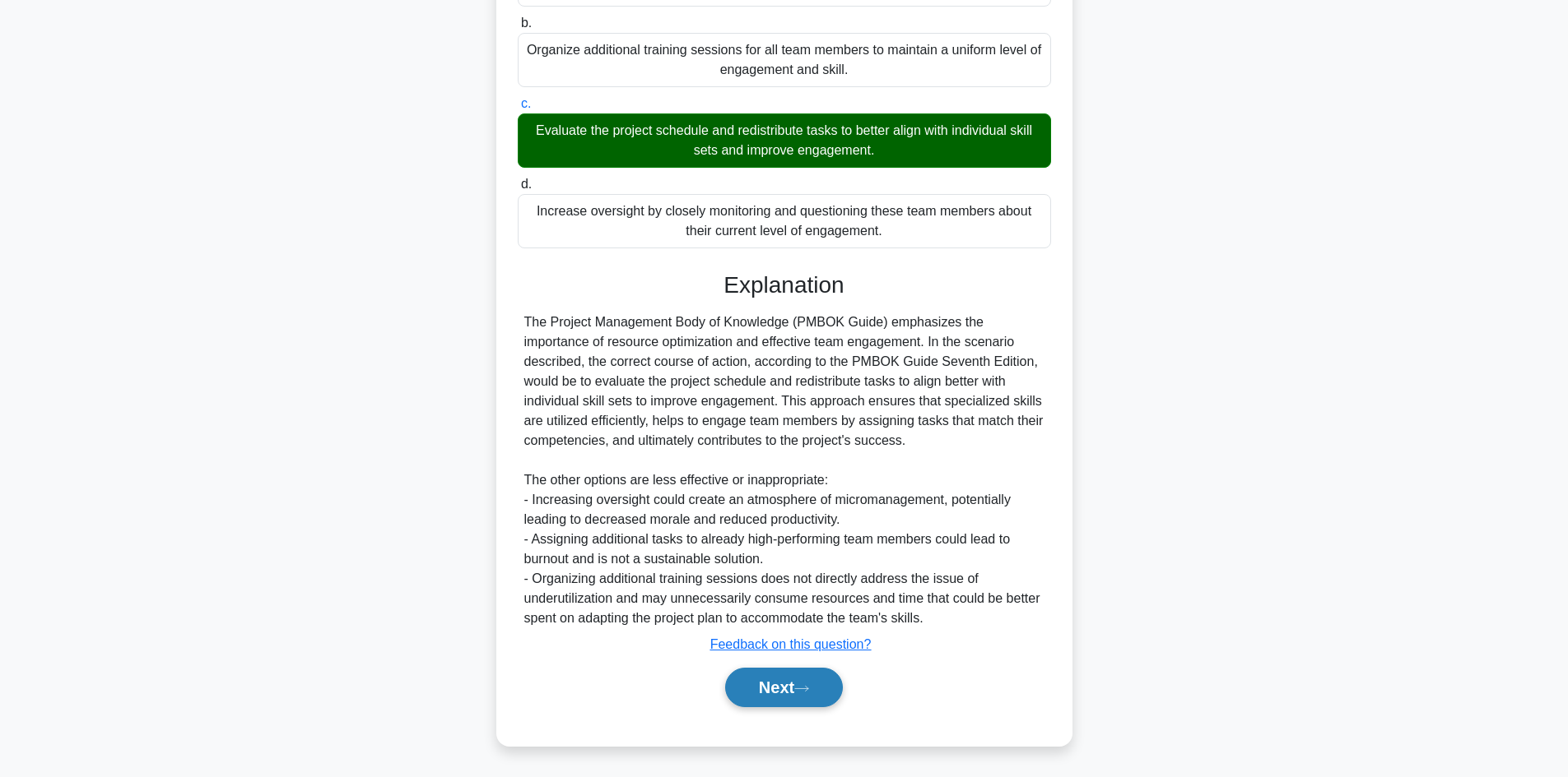
click at [762, 681] on button "Next" at bounding box center [783, 687] width 118 height 39
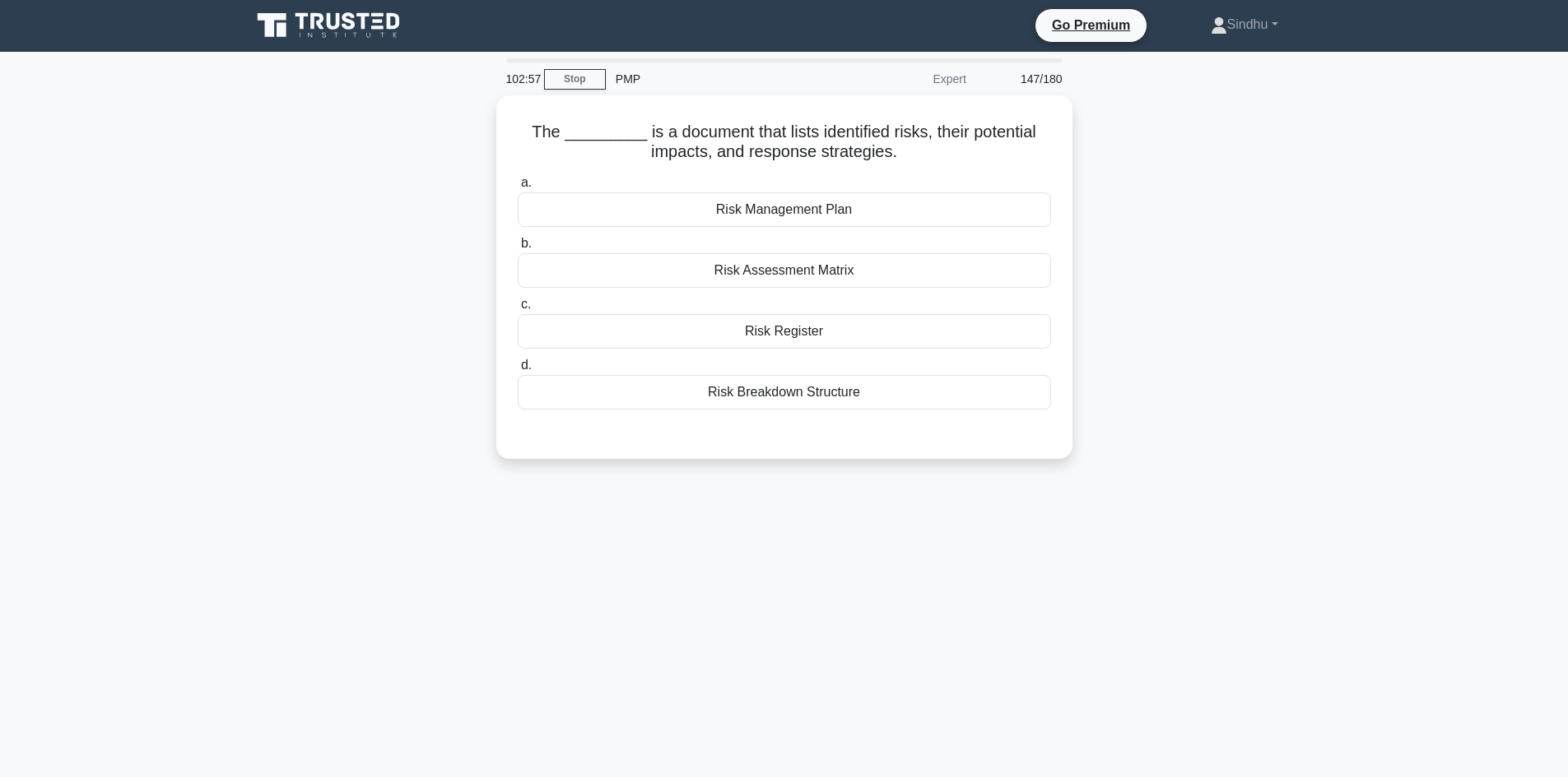
scroll to position [0, 0]
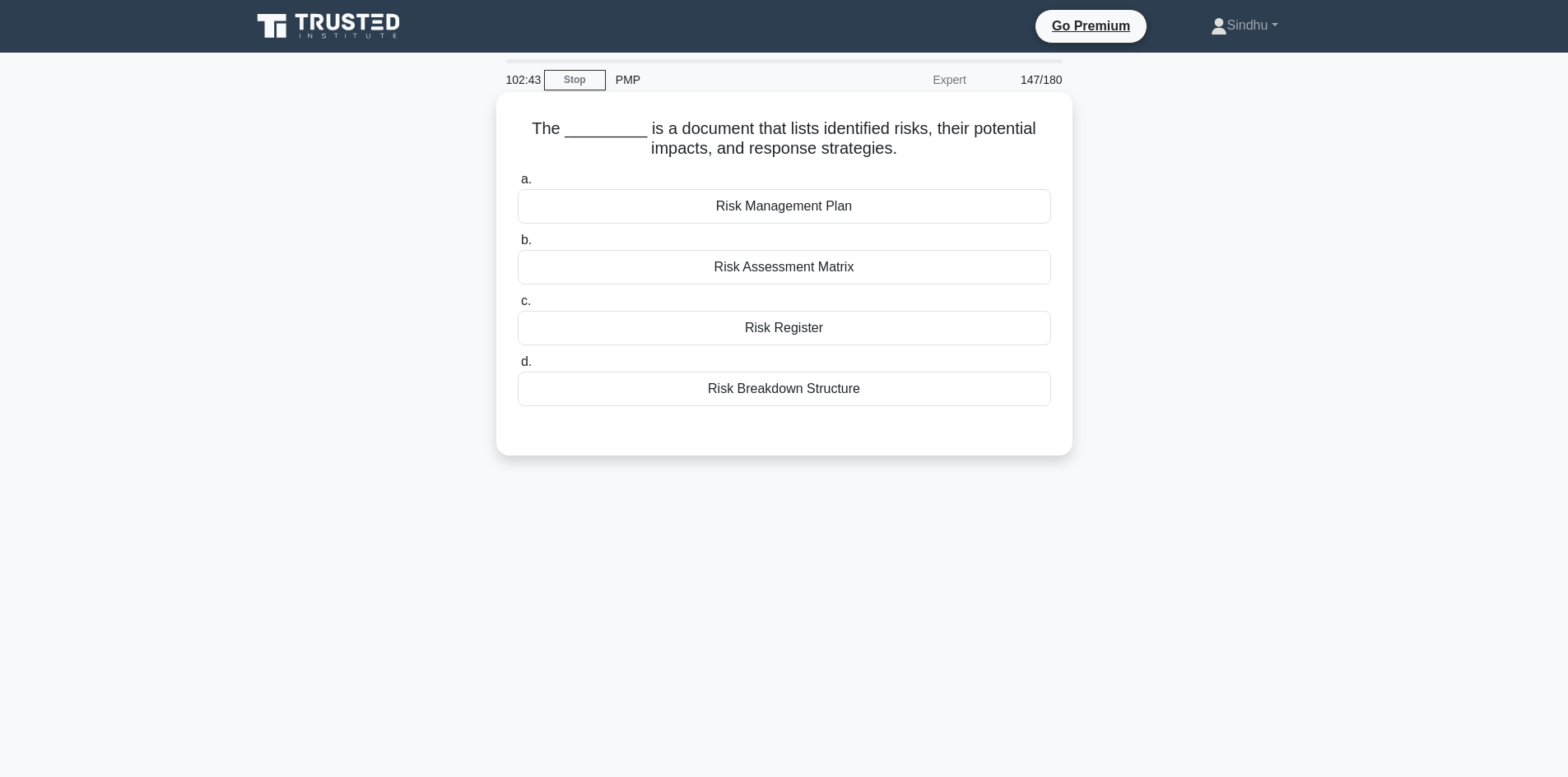
click at [815, 326] on div "Risk Register" at bounding box center [784, 328] width 533 height 34
click at [518, 307] on input "c. Risk Register" at bounding box center [518, 301] width 0 height 11
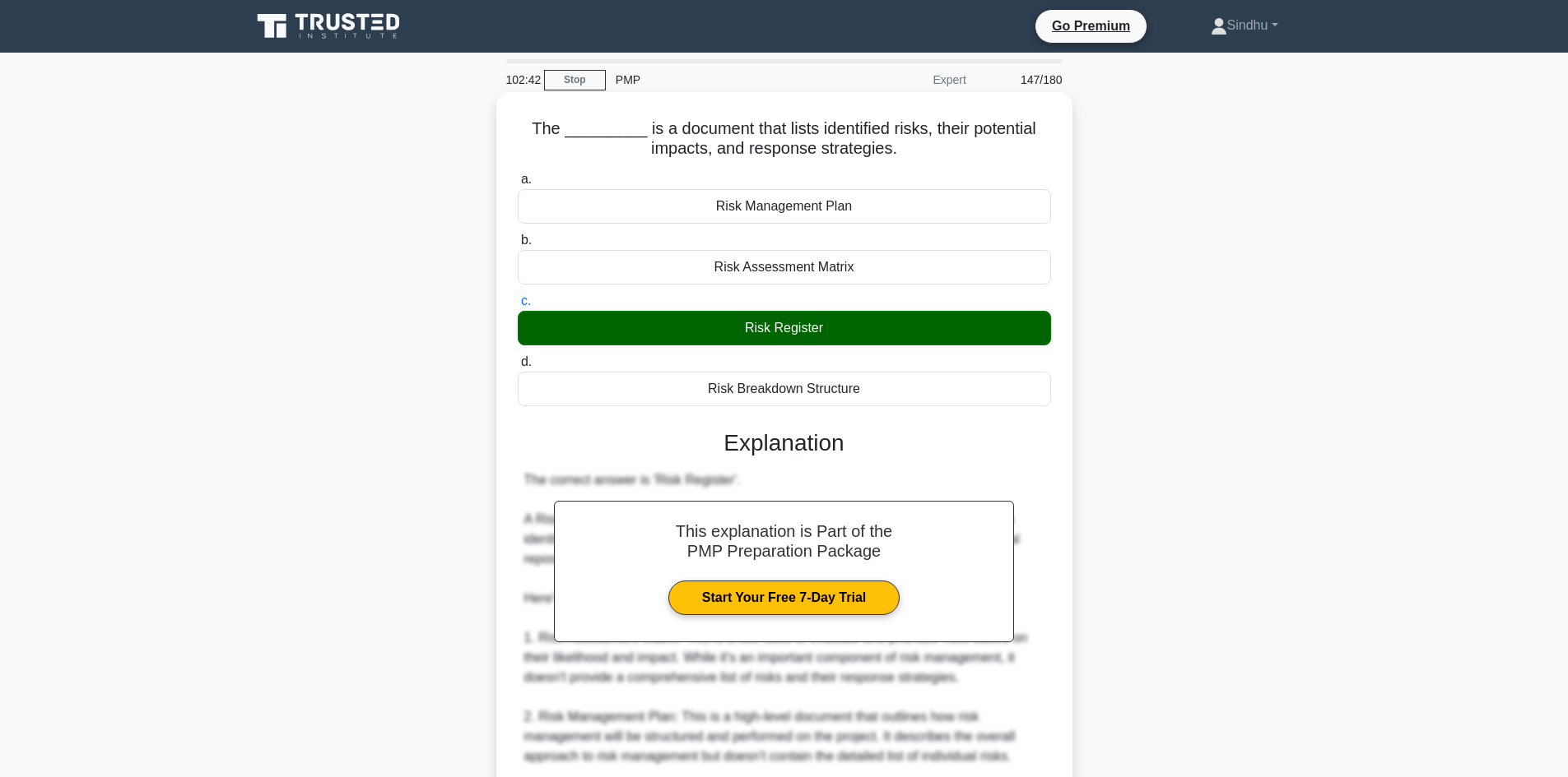
scroll to position [278, 0]
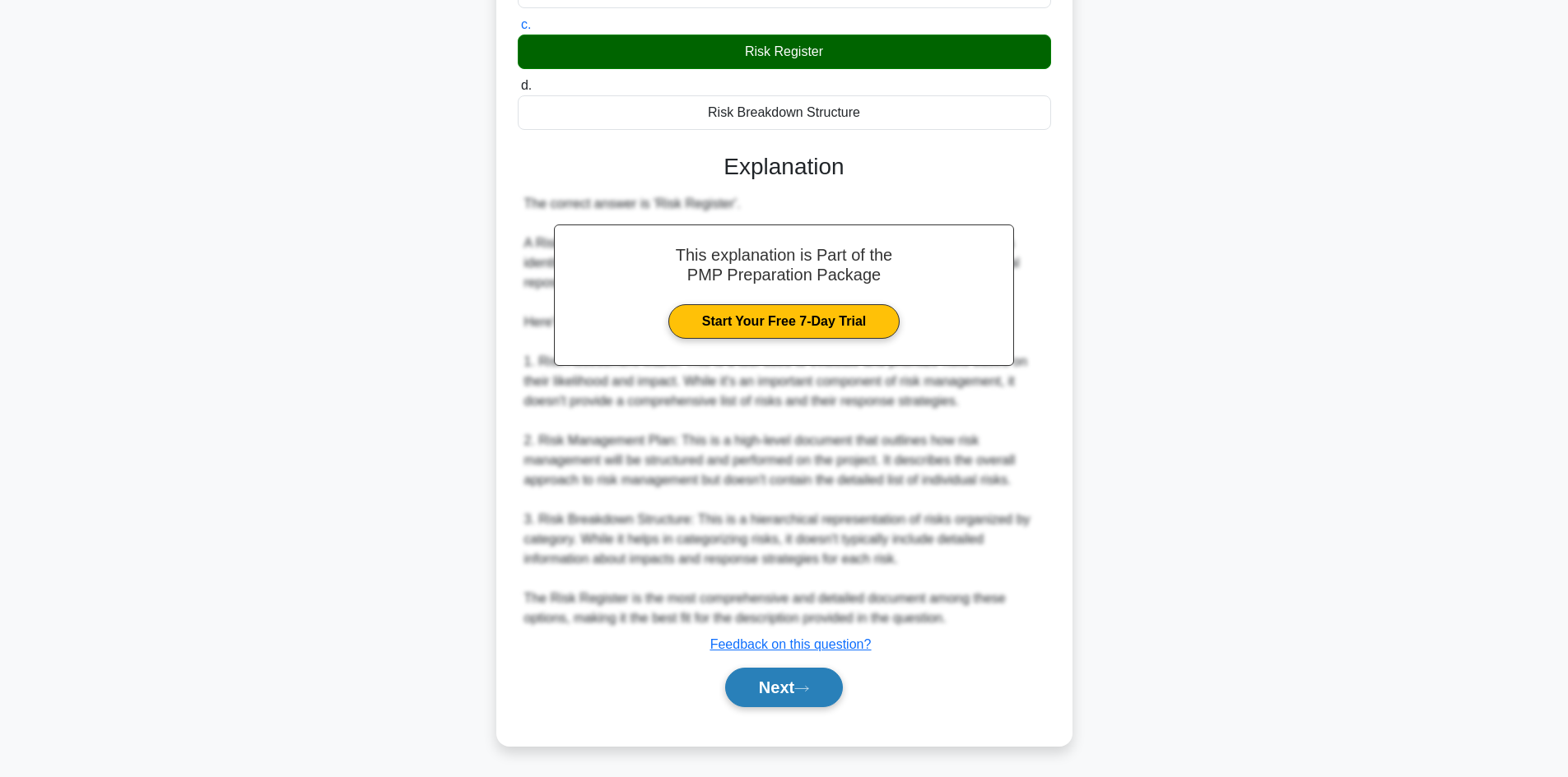
click at [765, 696] on button "Next" at bounding box center [783, 687] width 118 height 39
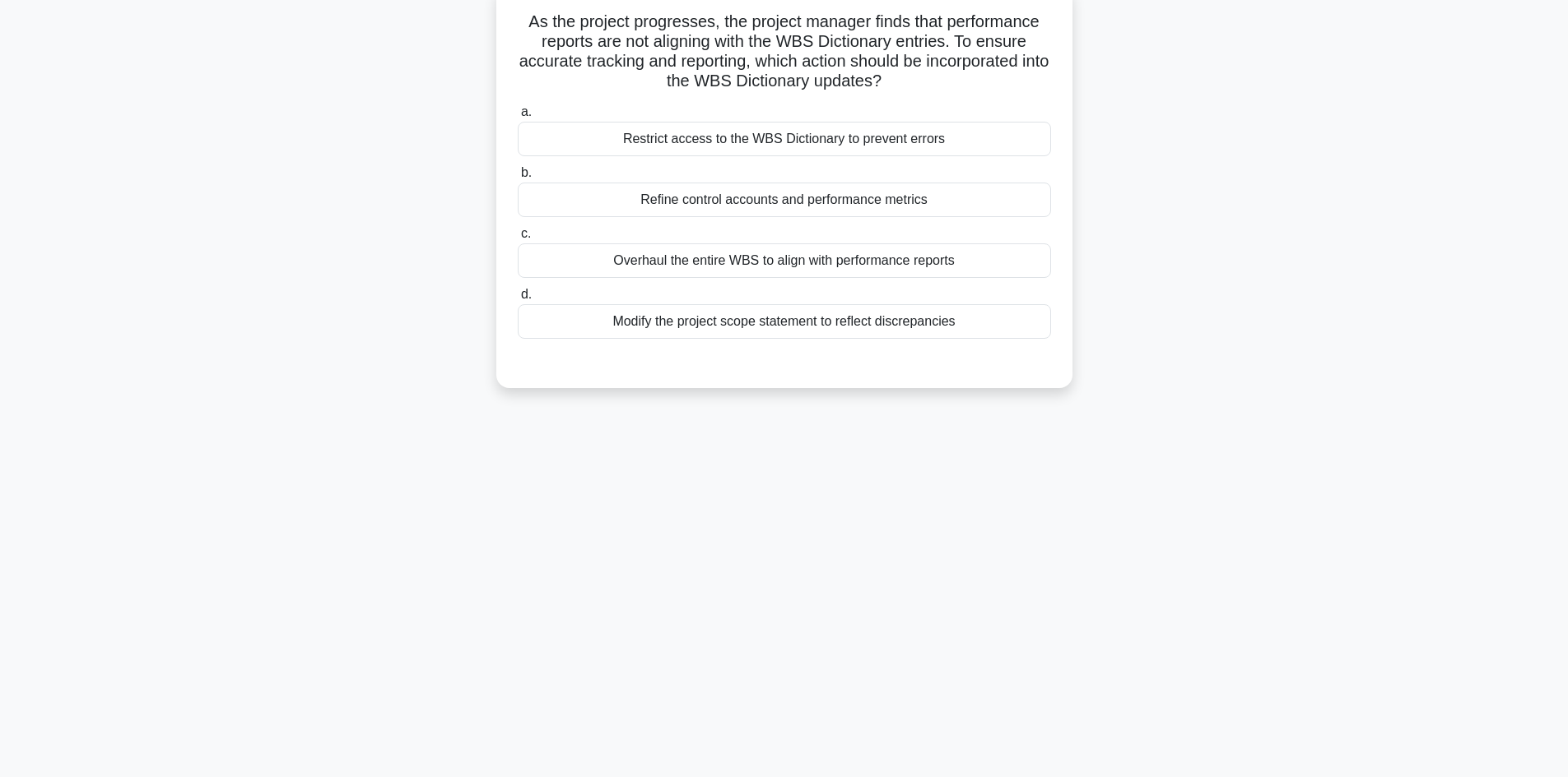
scroll to position [29, 0]
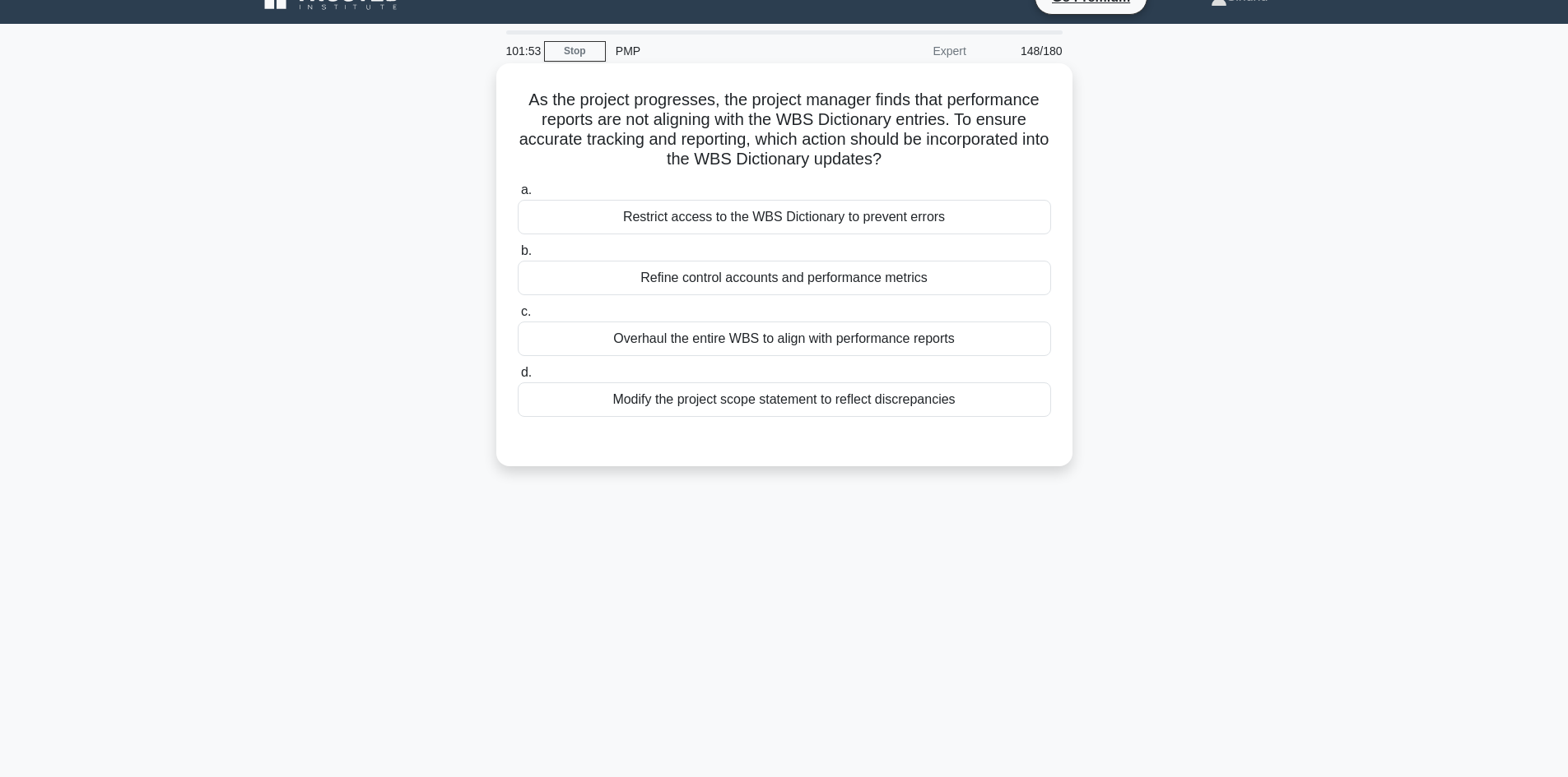
click at [838, 283] on div "Refine control accounts and performance metrics" at bounding box center [784, 278] width 533 height 34
click at [518, 257] on input "b. Refine control accounts and performance metrics" at bounding box center [518, 251] width 0 height 11
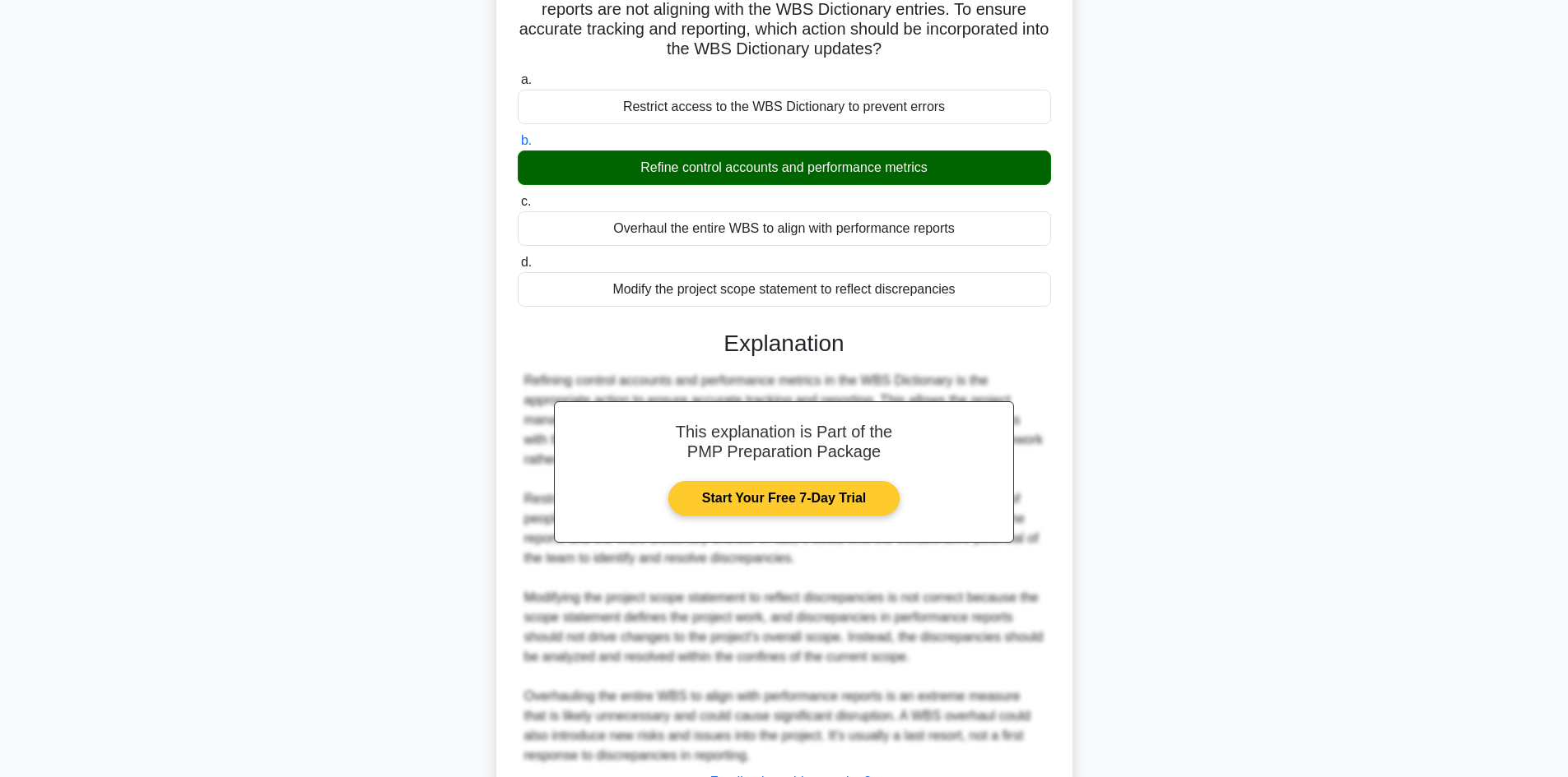
scroll to position [278, 0]
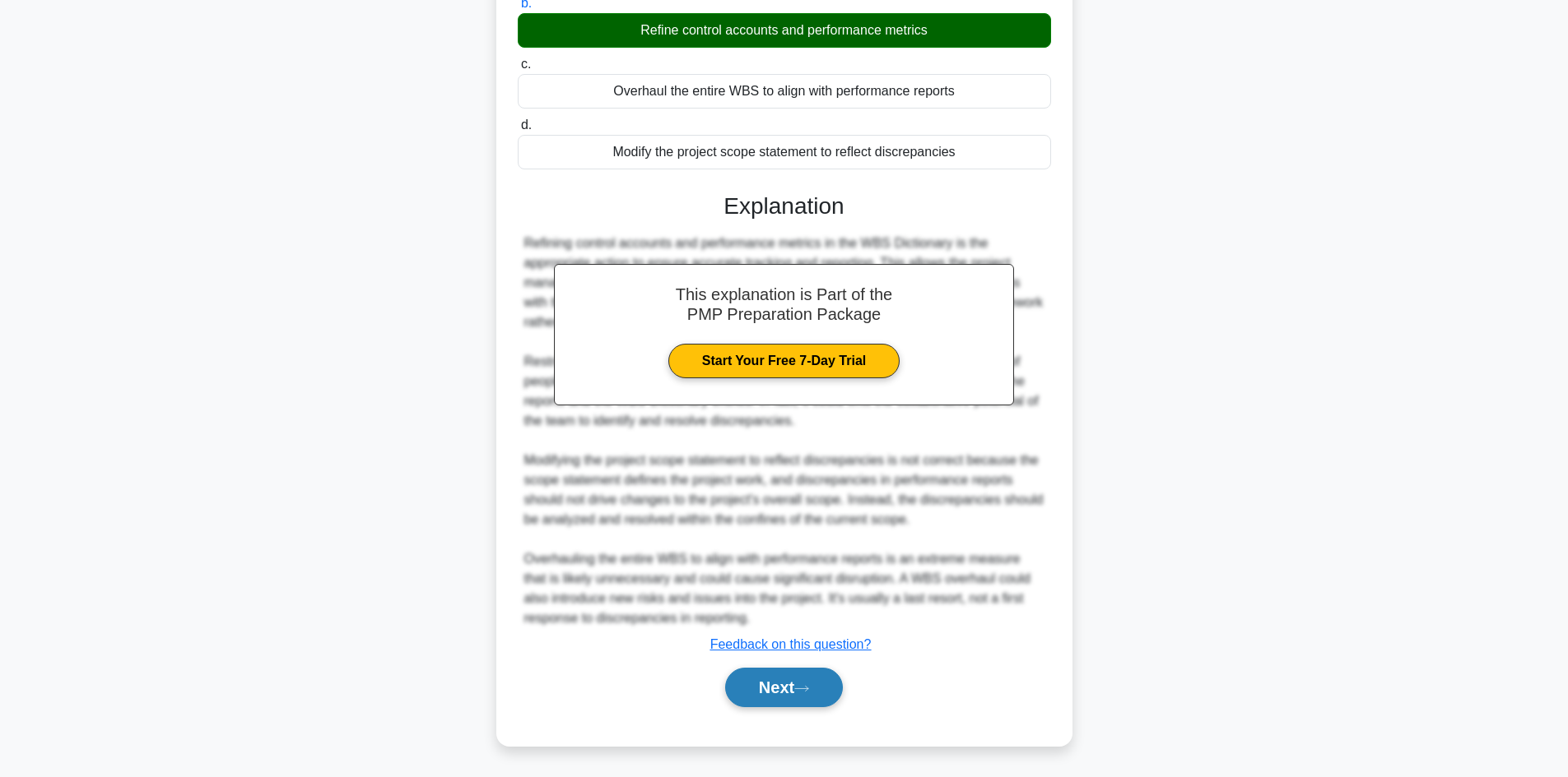
click at [776, 681] on button "Next" at bounding box center [783, 687] width 118 height 39
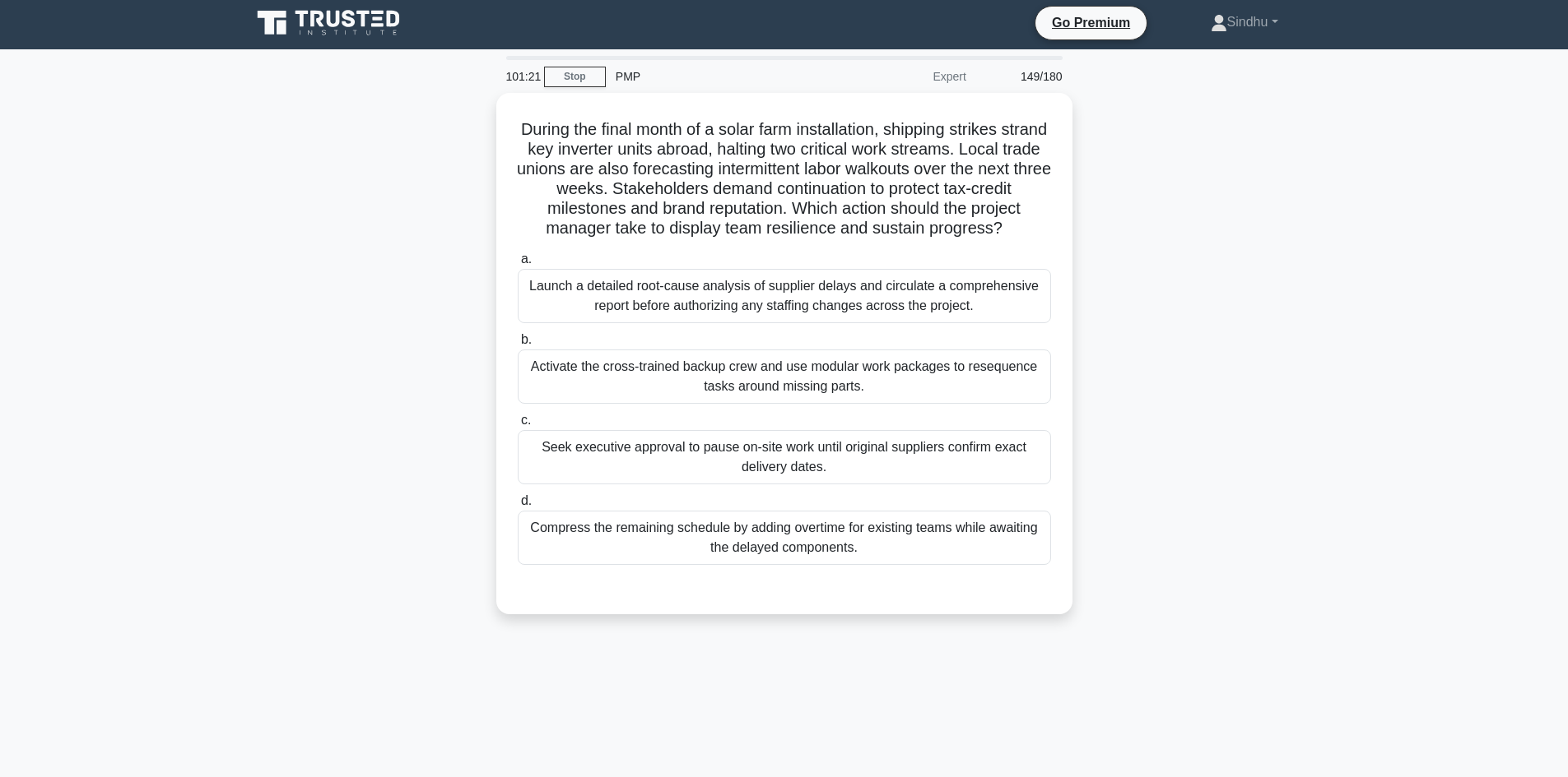
scroll to position [0, 0]
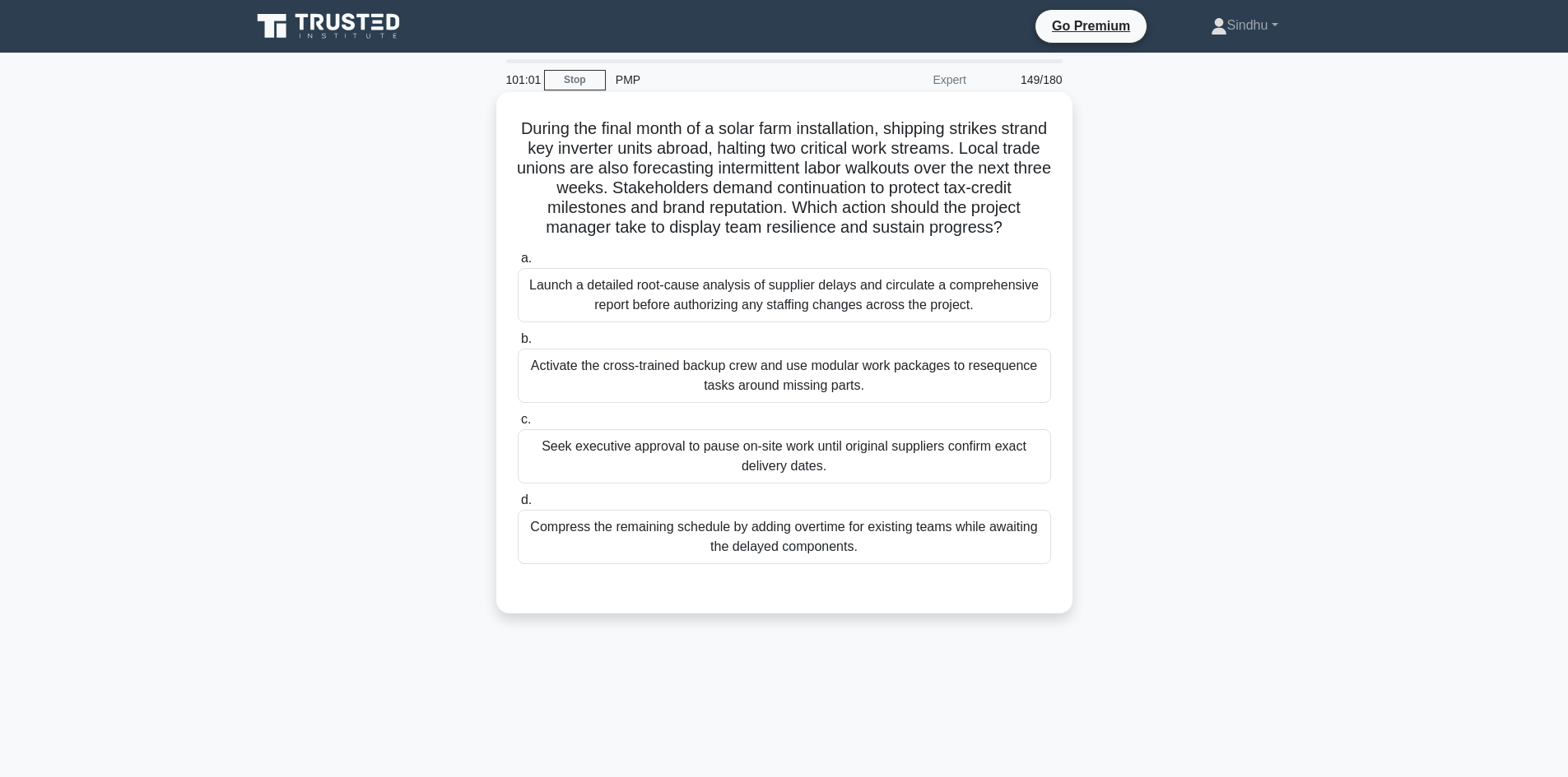
click at [816, 323] on div "Launch a detailed root-cause analysis of supplier delays and circulate a compre…" at bounding box center [784, 295] width 533 height 54
click at [518, 264] on input "a. Launch a detailed root-cause analysis of supplier delays and circulate a com…" at bounding box center [518, 258] width 0 height 11
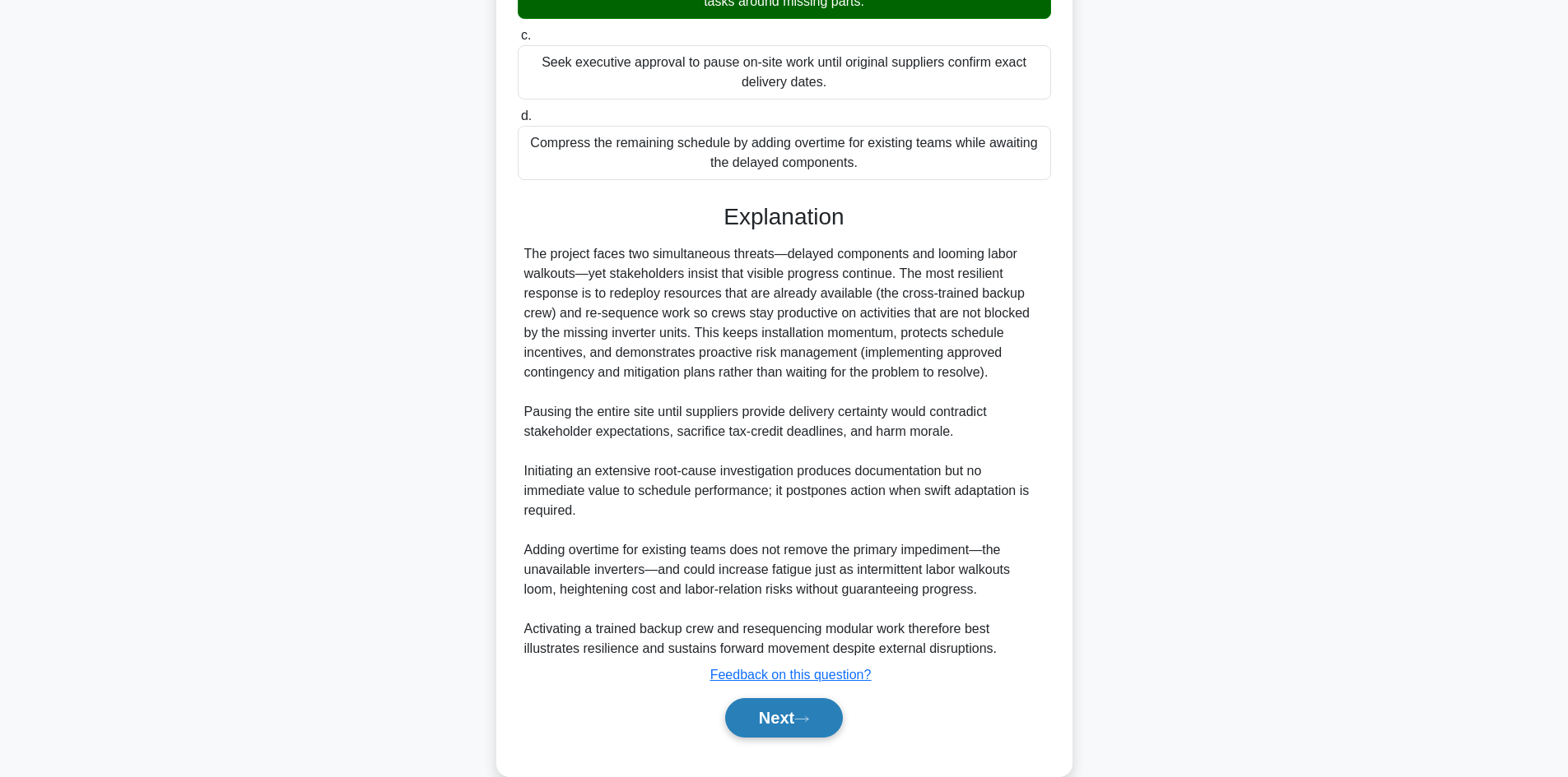
scroll to position [437, 0]
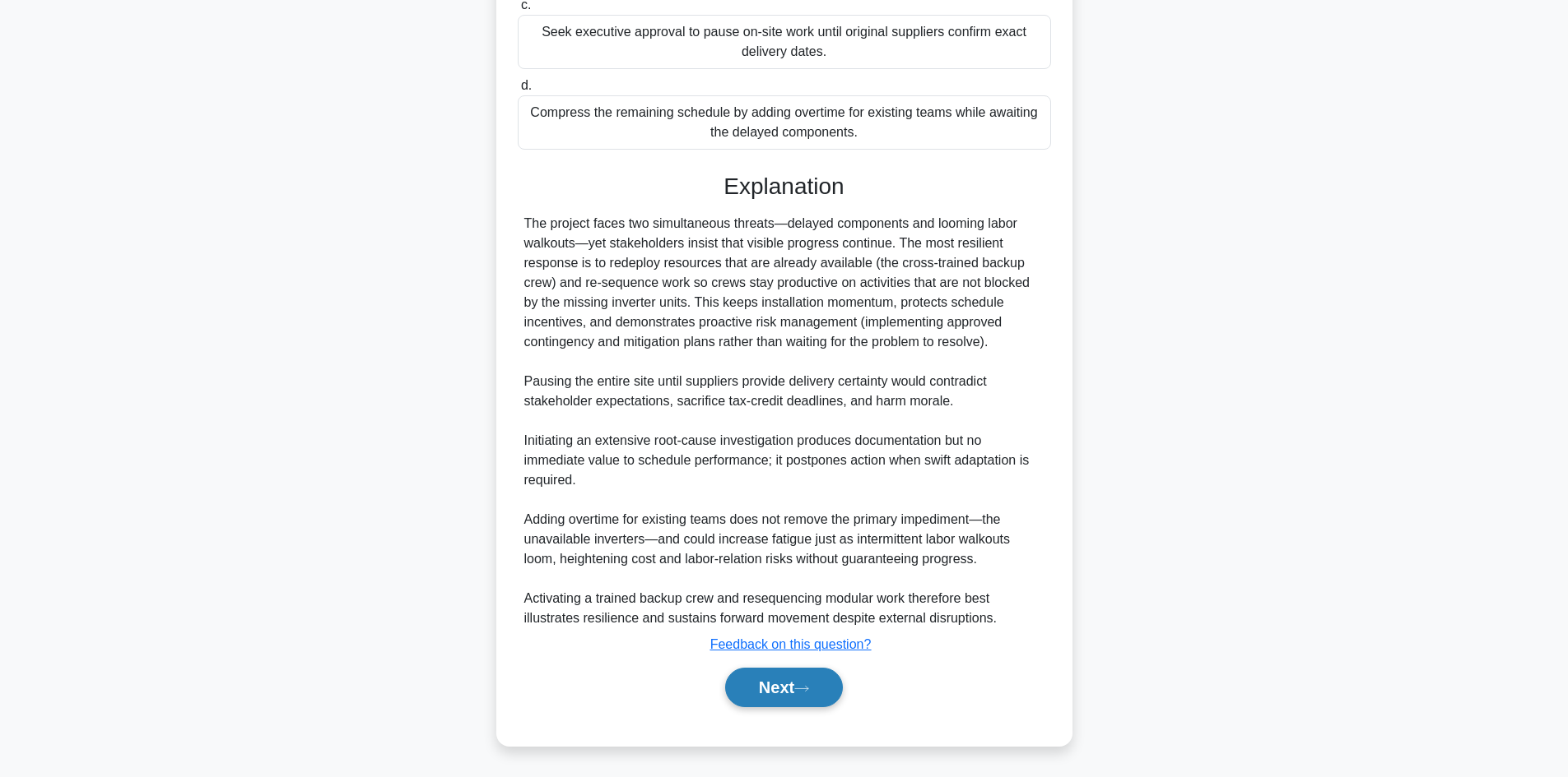
click at [725, 688] on button "Next" at bounding box center [783, 687] width 118 height 39
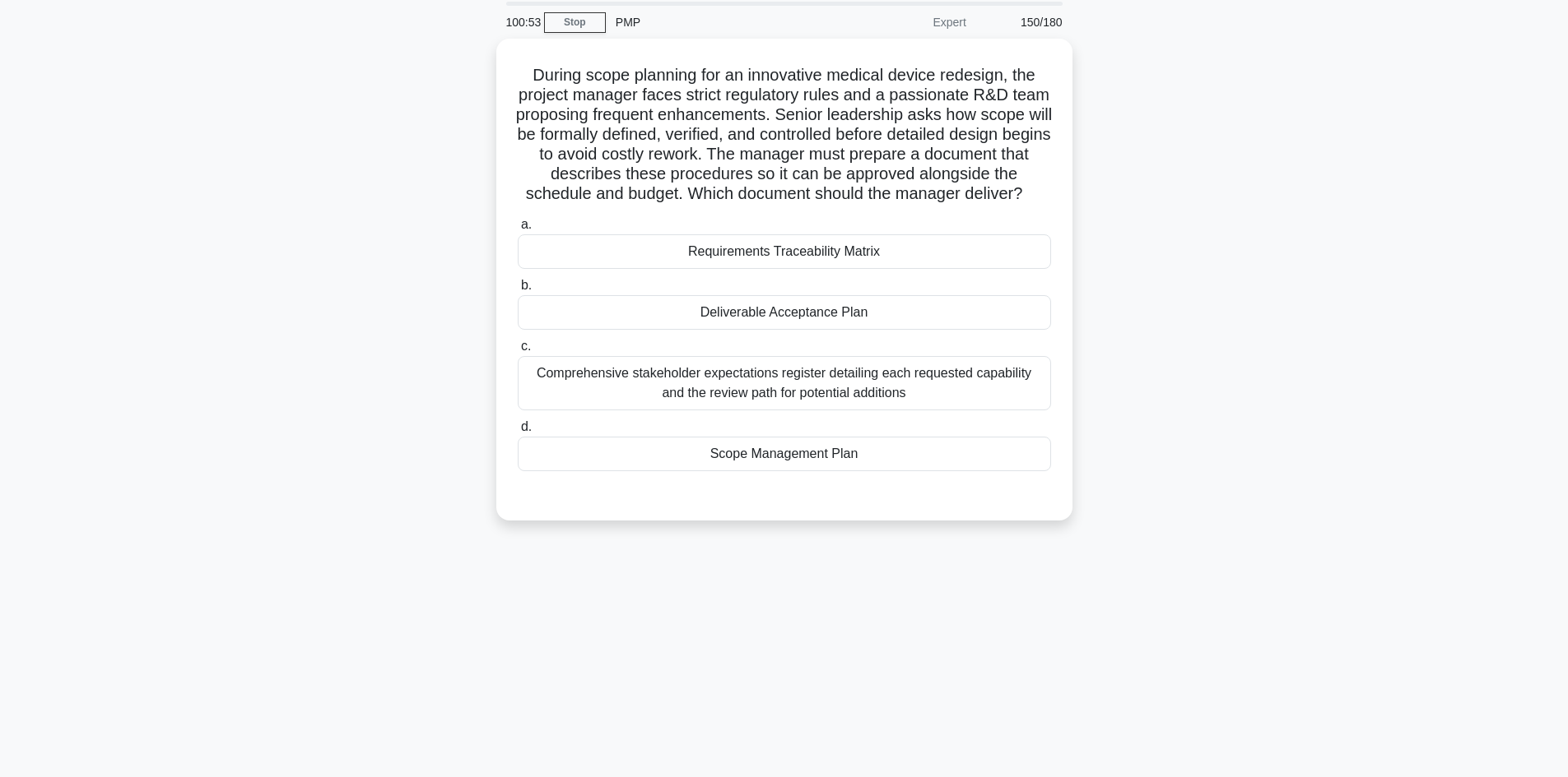
scroll to position [29, 0]
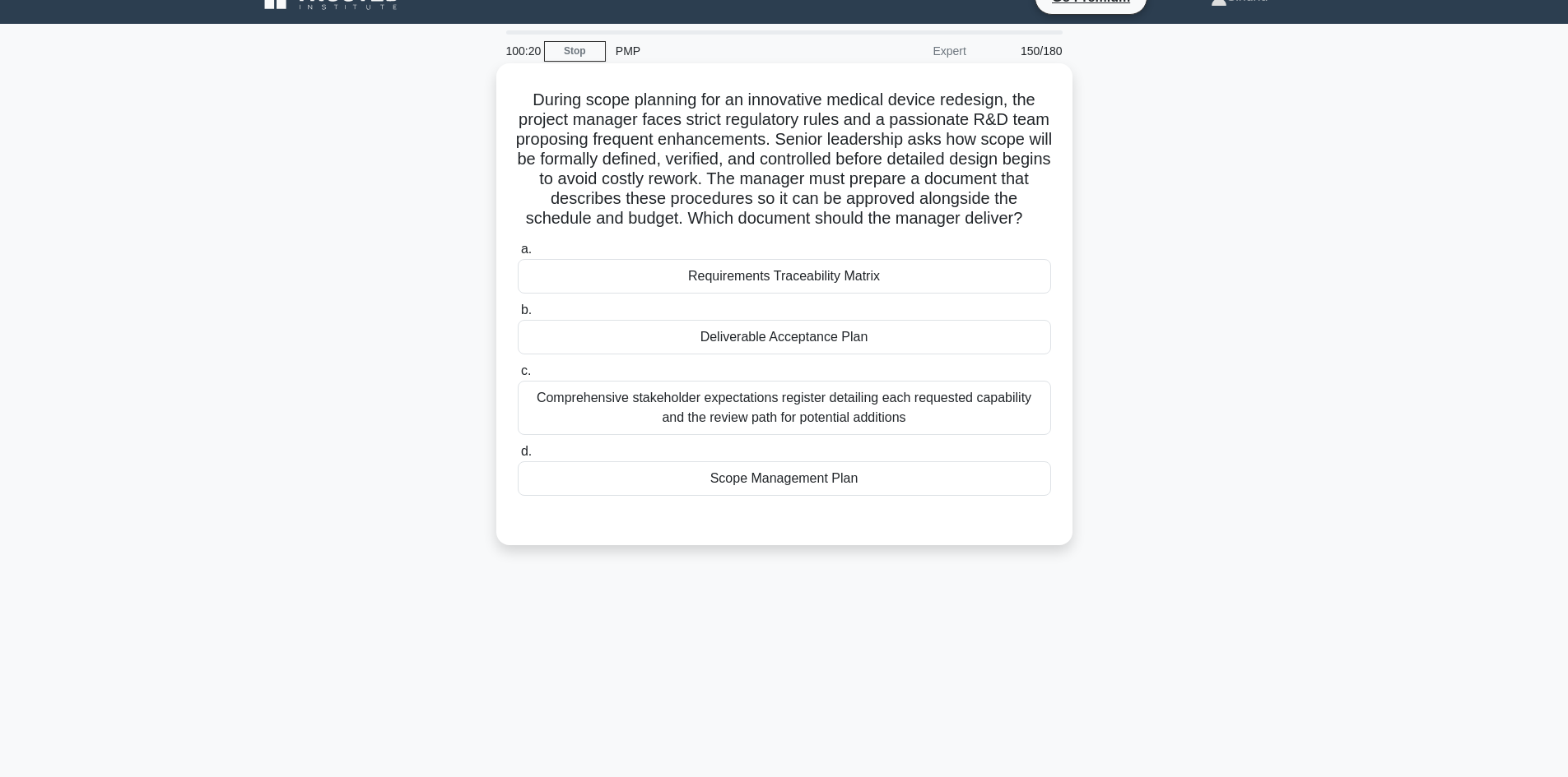
click at [716, 496] on div "Scope Management Plan" at bounding box center [784, 479] width 533 height 34
click at [518, 458] on input "d. Scope Management Plan" at bounding box center [518, 452] width 0 height 11
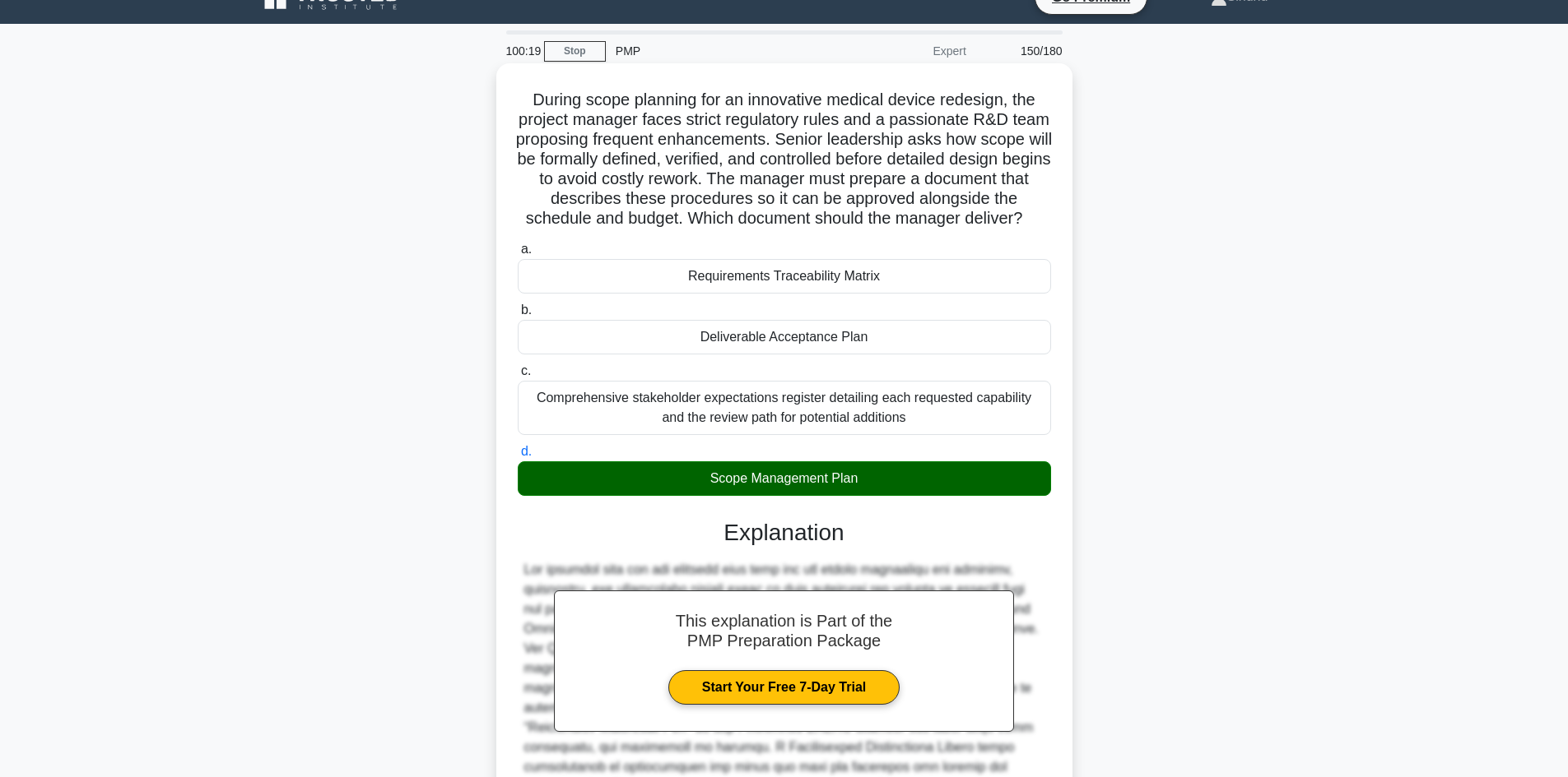
scroll to position [258, 0]
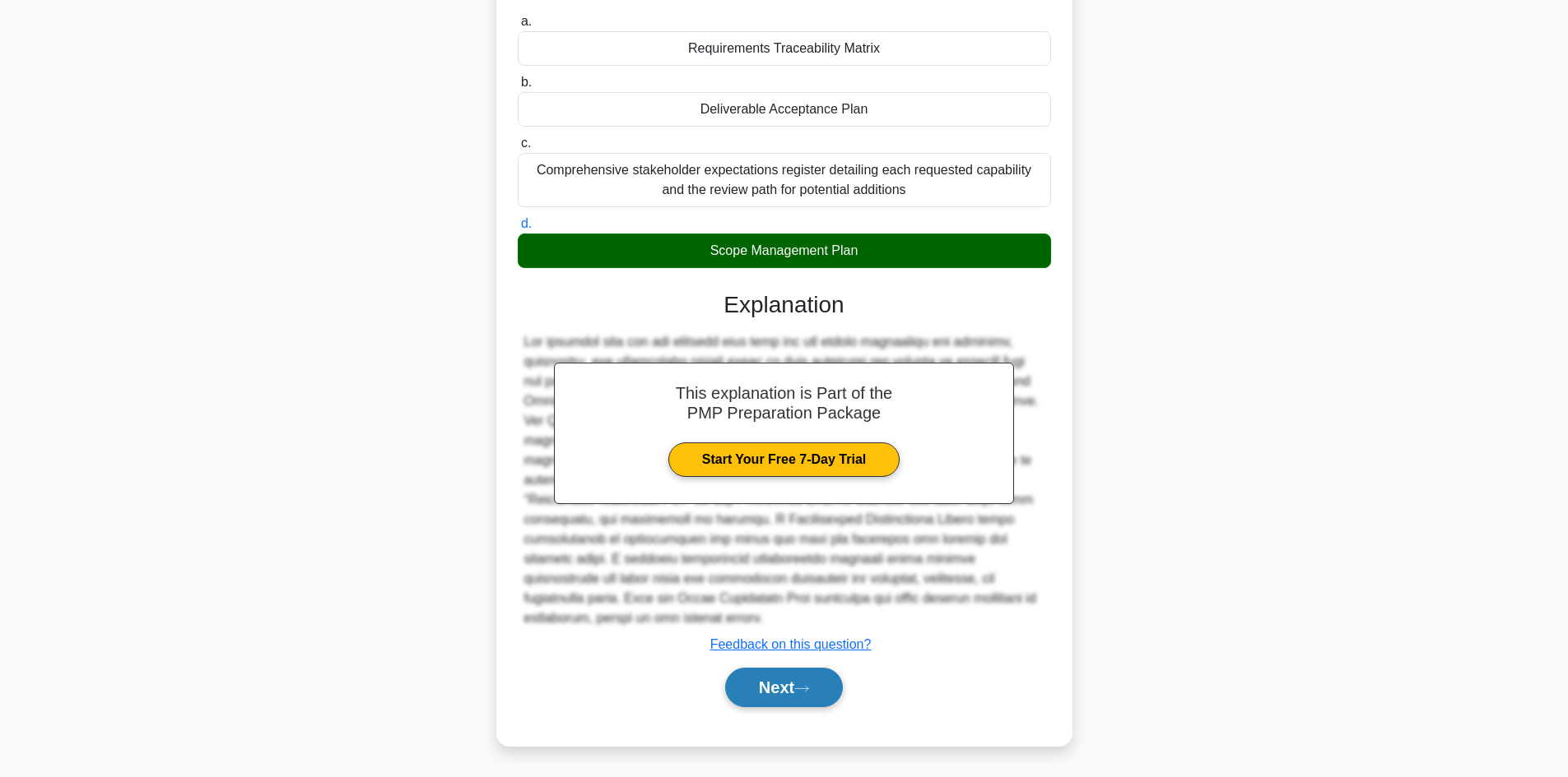
click at [763, 683] on button "Next" at bounding box center [783, 687] width 118 height 39
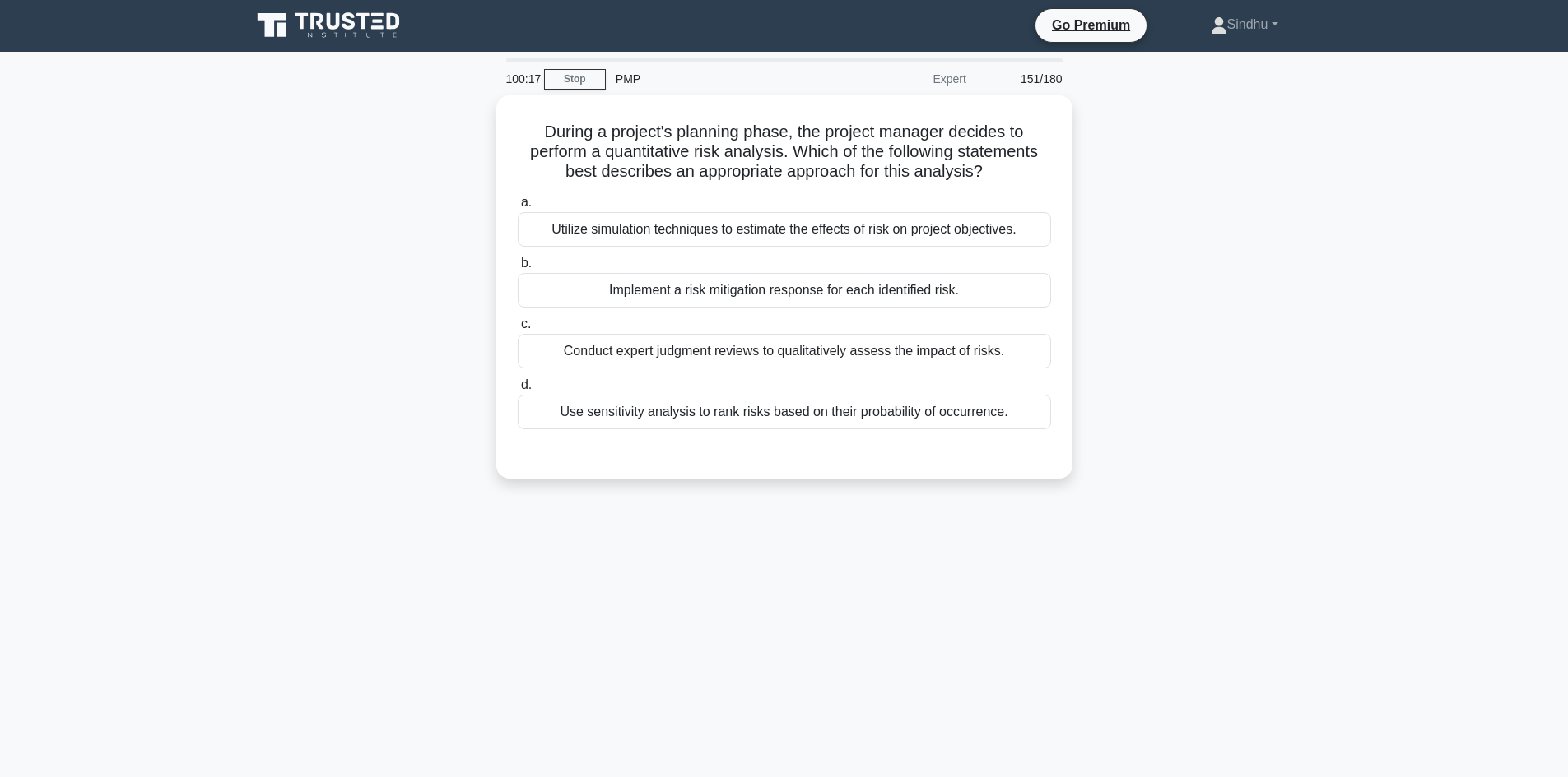
scroll to position [0, 0]
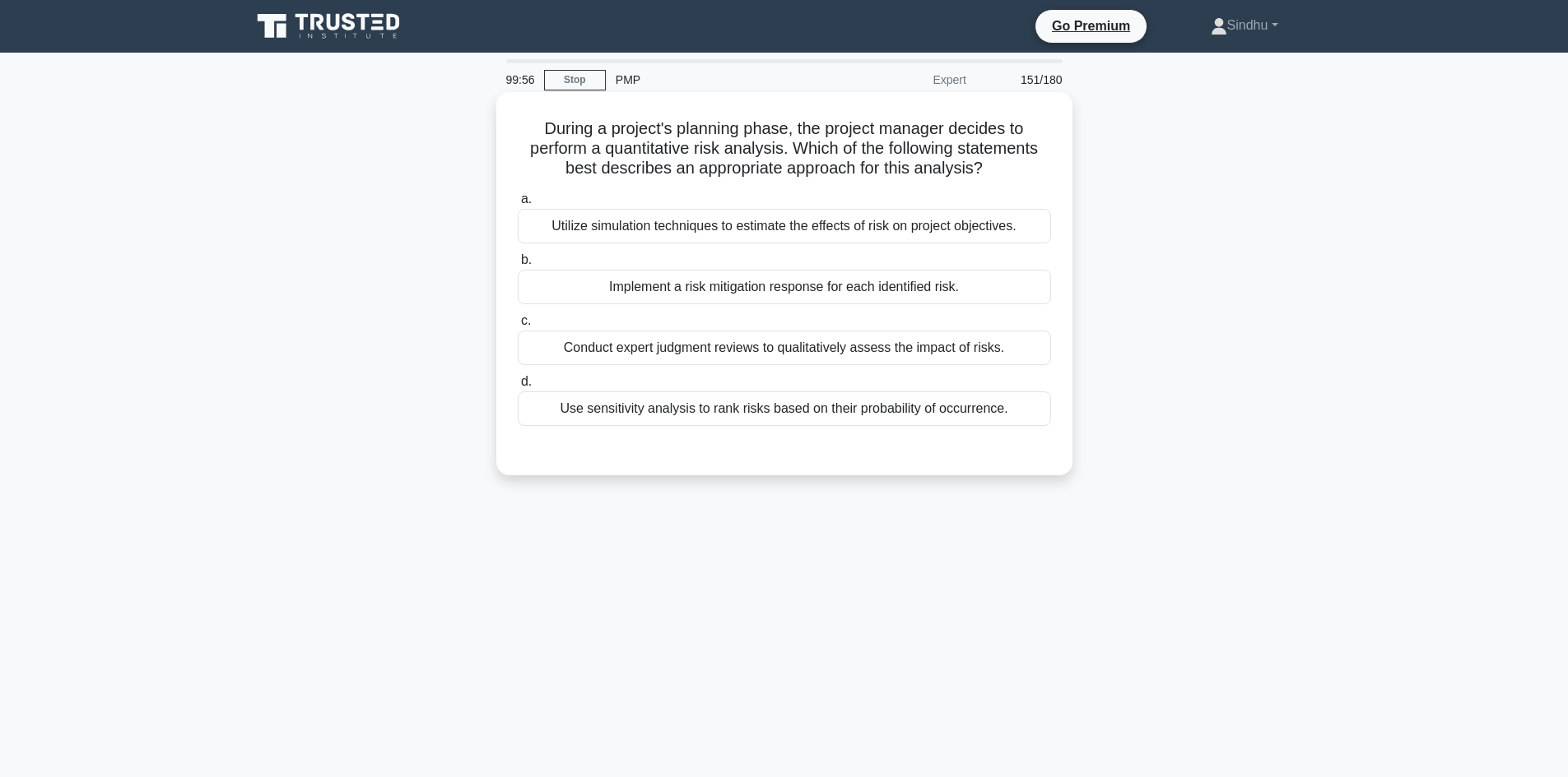
click at [798, 340] on div "Conduct expert judgment reviews to qualitatively assess the impact of risks." at bounding box center [784, 348] width 533 height 34
click at [518, 327] on input "c. Conduct expert judgment reviews to qualitatively assess the impact of risks." at bounding box center [518, 321] width 0 height 11
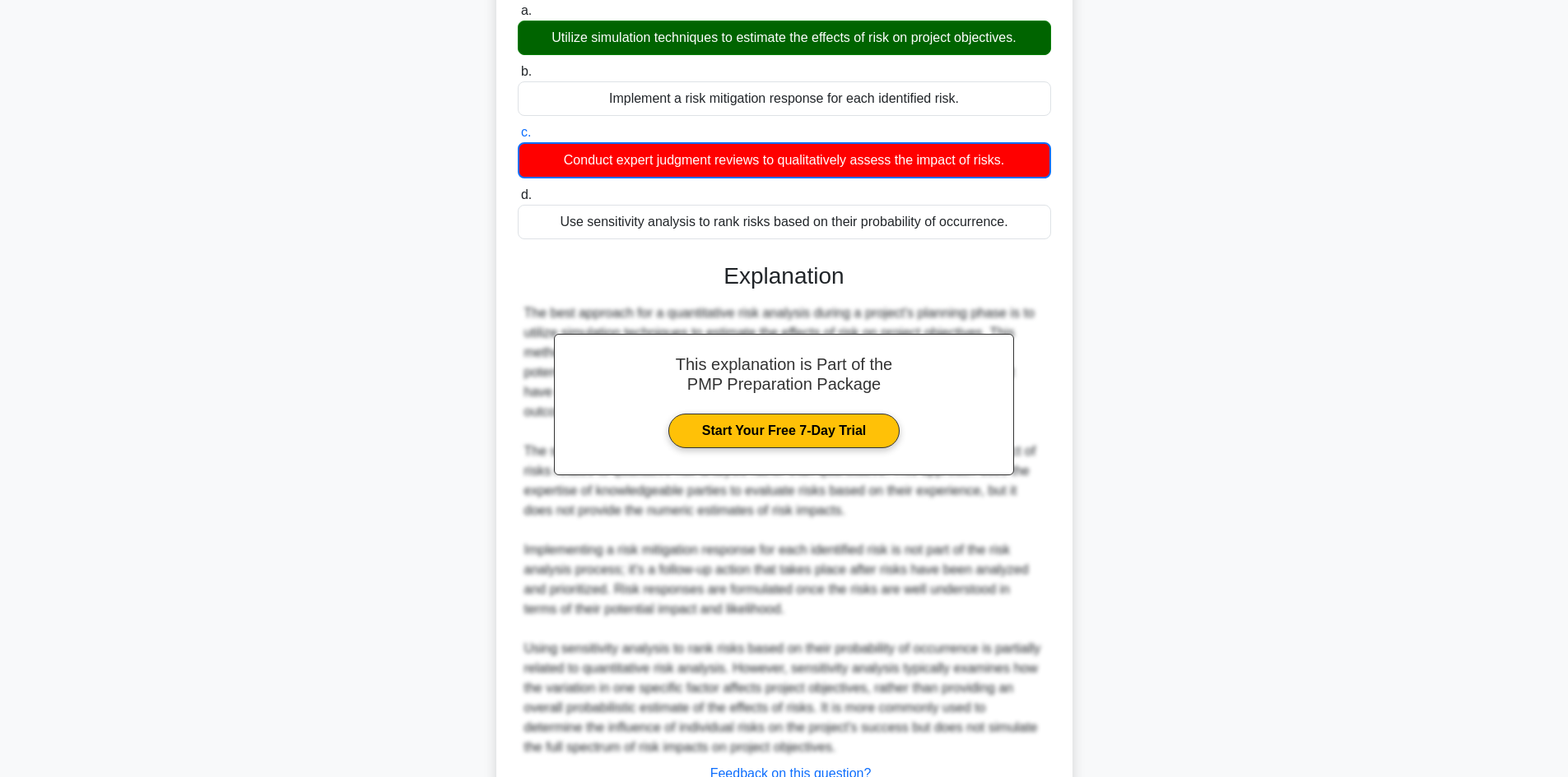
scroll to position [298, 0]
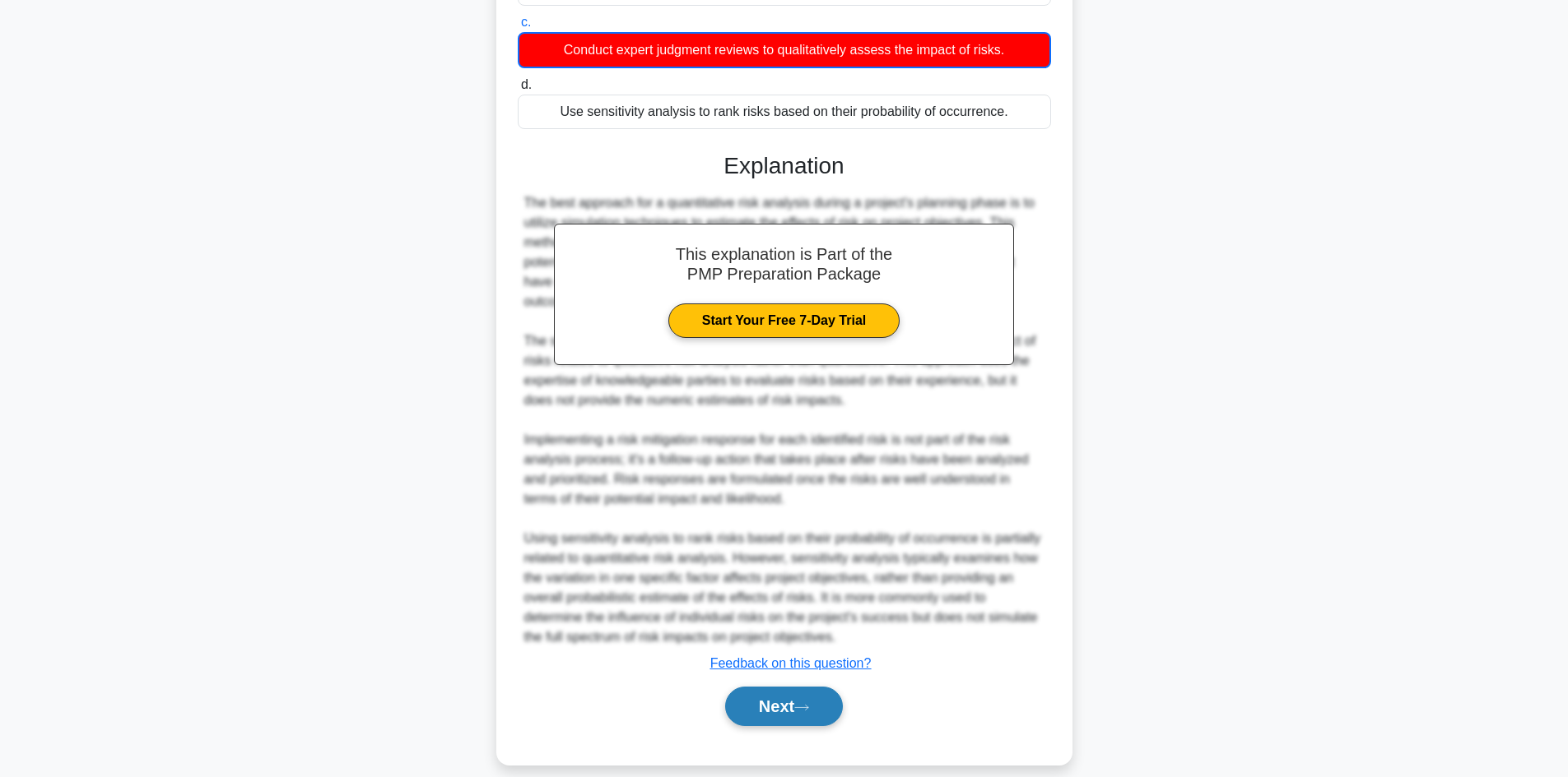
click at [745, 700] on button "Next" at bounding box center [783, 706] width 118 height 39
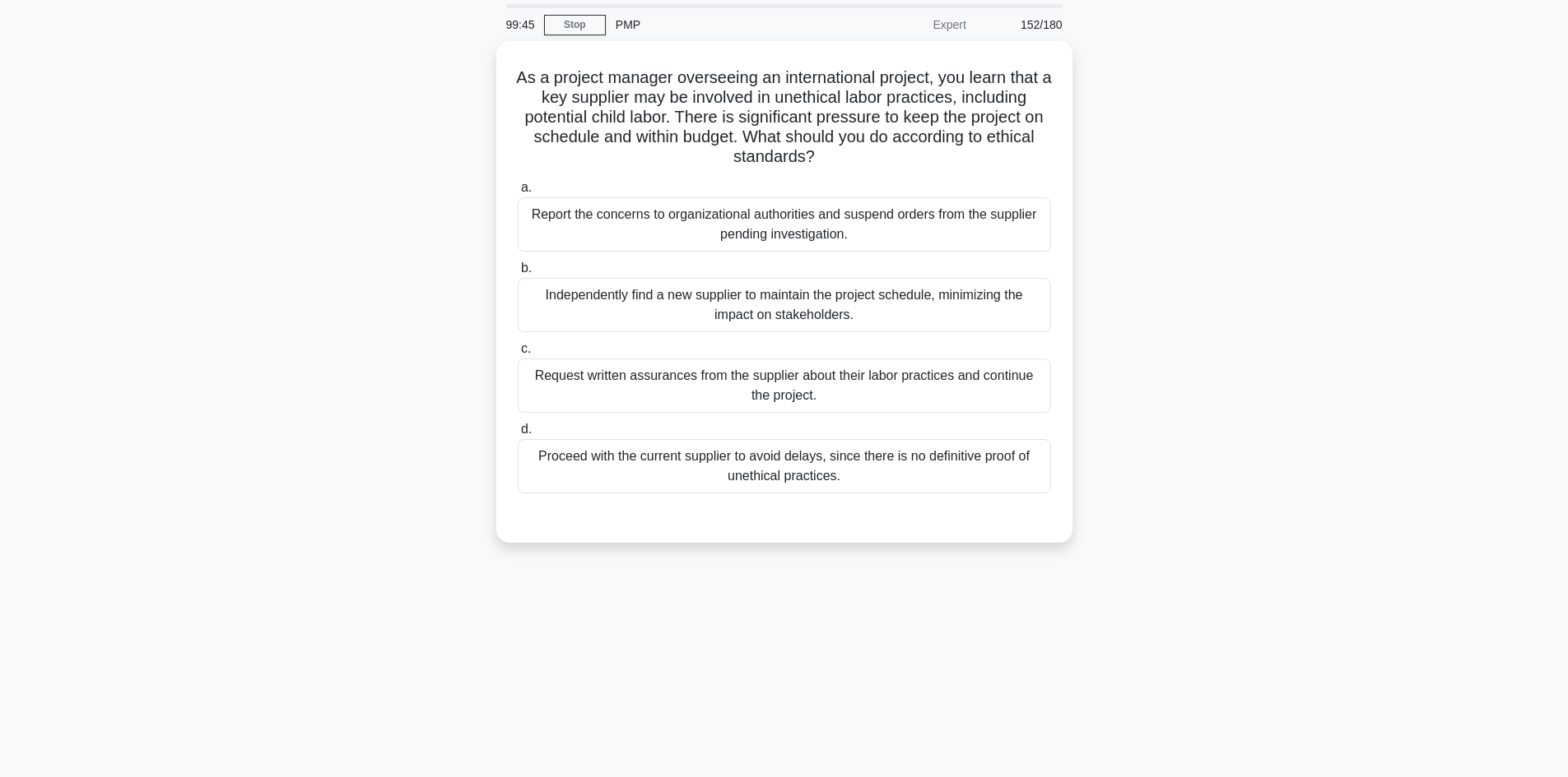
scroll to position [0, 0]
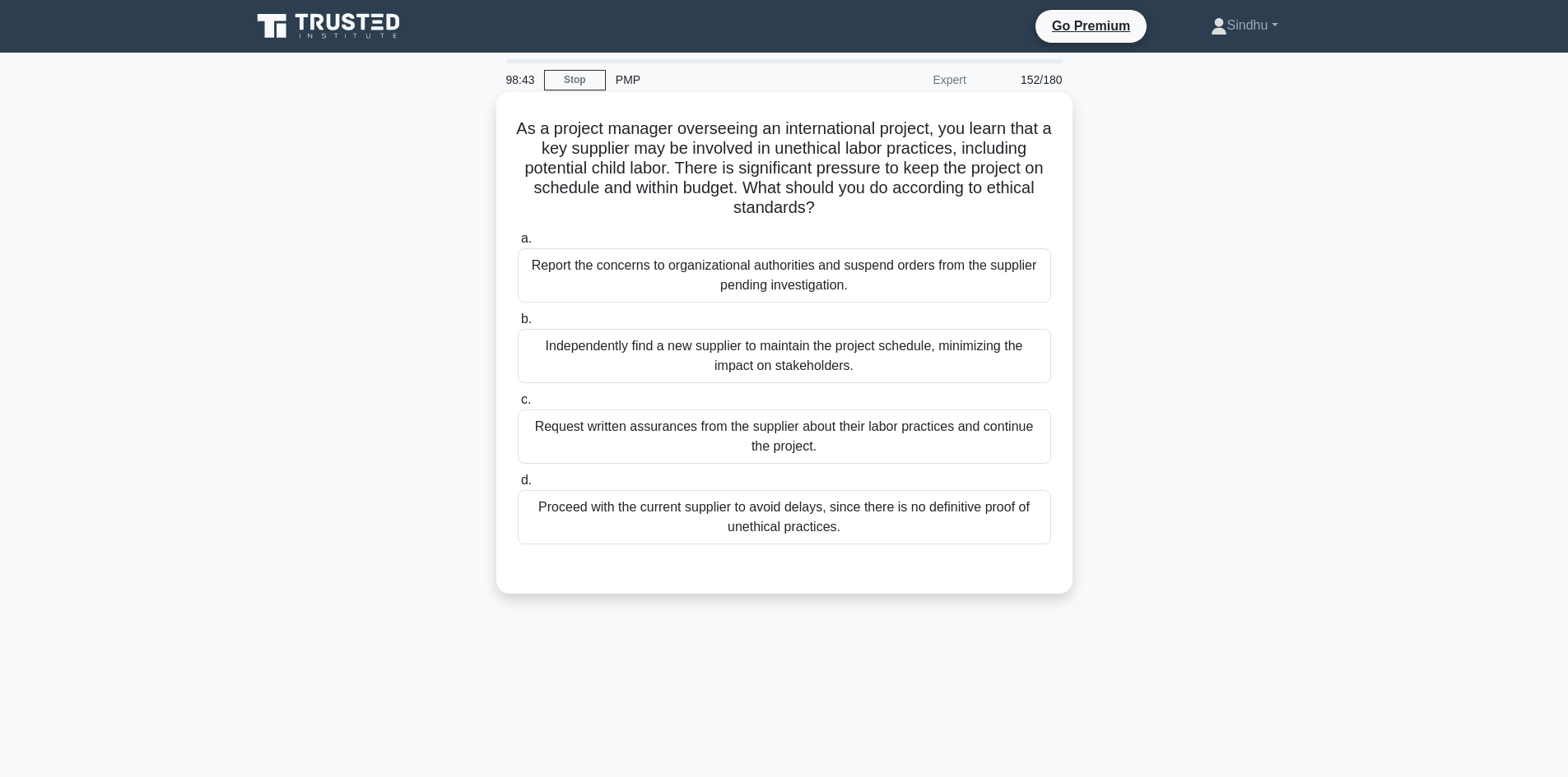
click at [766, 303] on div "Report the concerns to organizational authorities and suspend orders from the s…" at bounding box center [784, 275] width 533 height 54
click at [518, 244] on input "a. Report the concerns to organizational authorities and suspend orders from th…" at bounding box center [518, 238] width 0 height 11
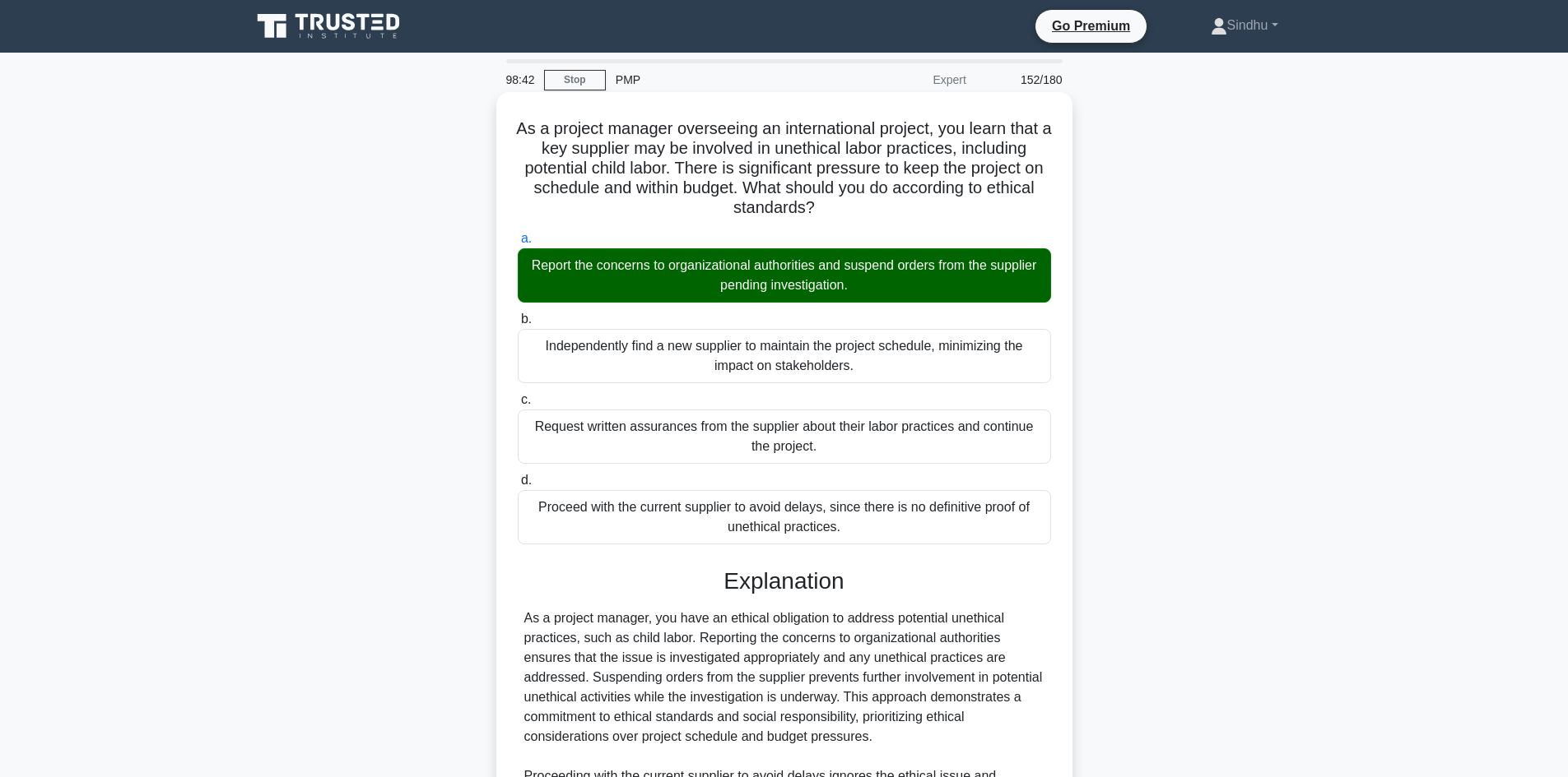
scroll to position [317, 0]
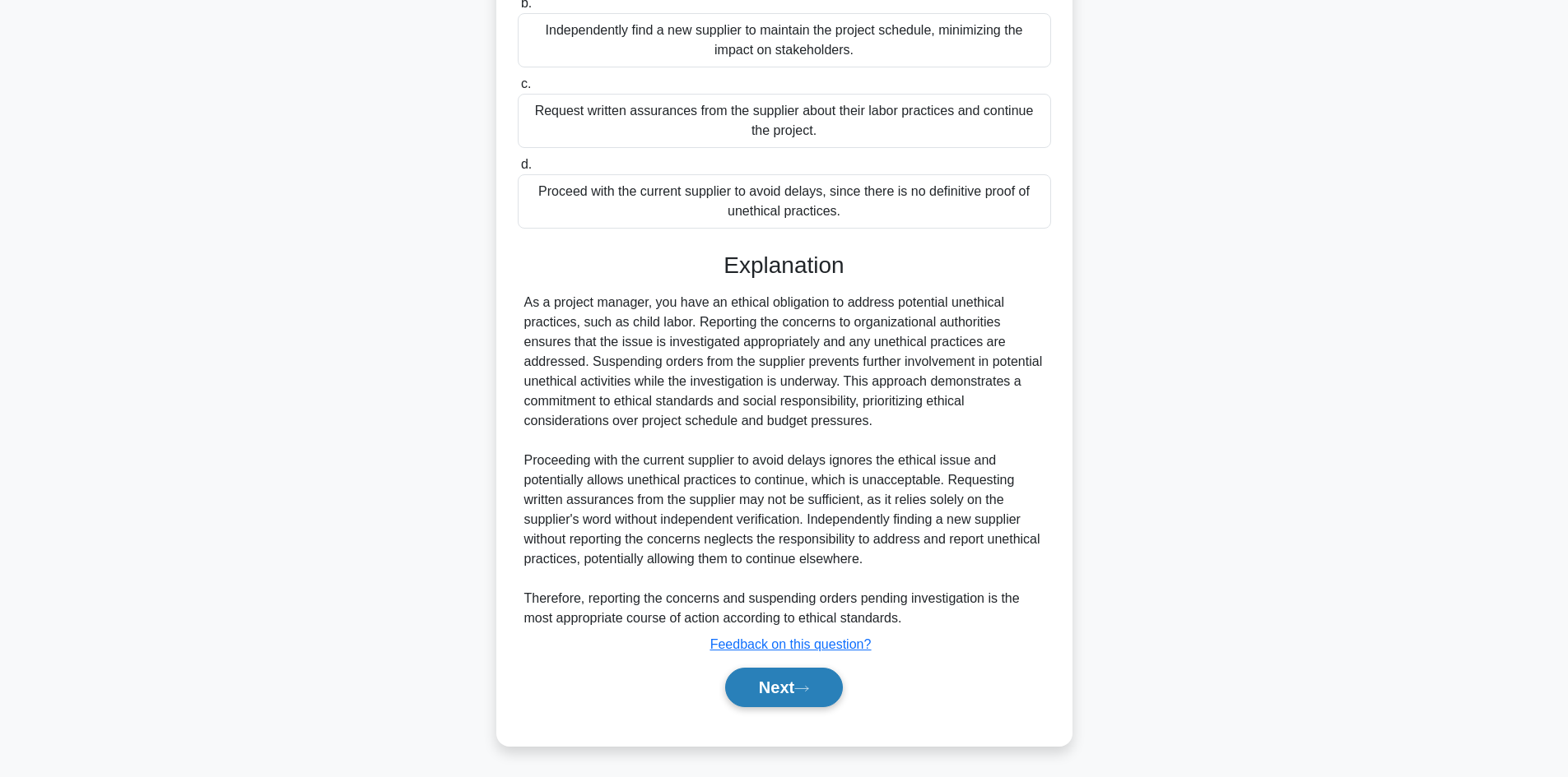
click at [787, 688] on button "Next" at bounding box center [783, 687] width 118 height 39
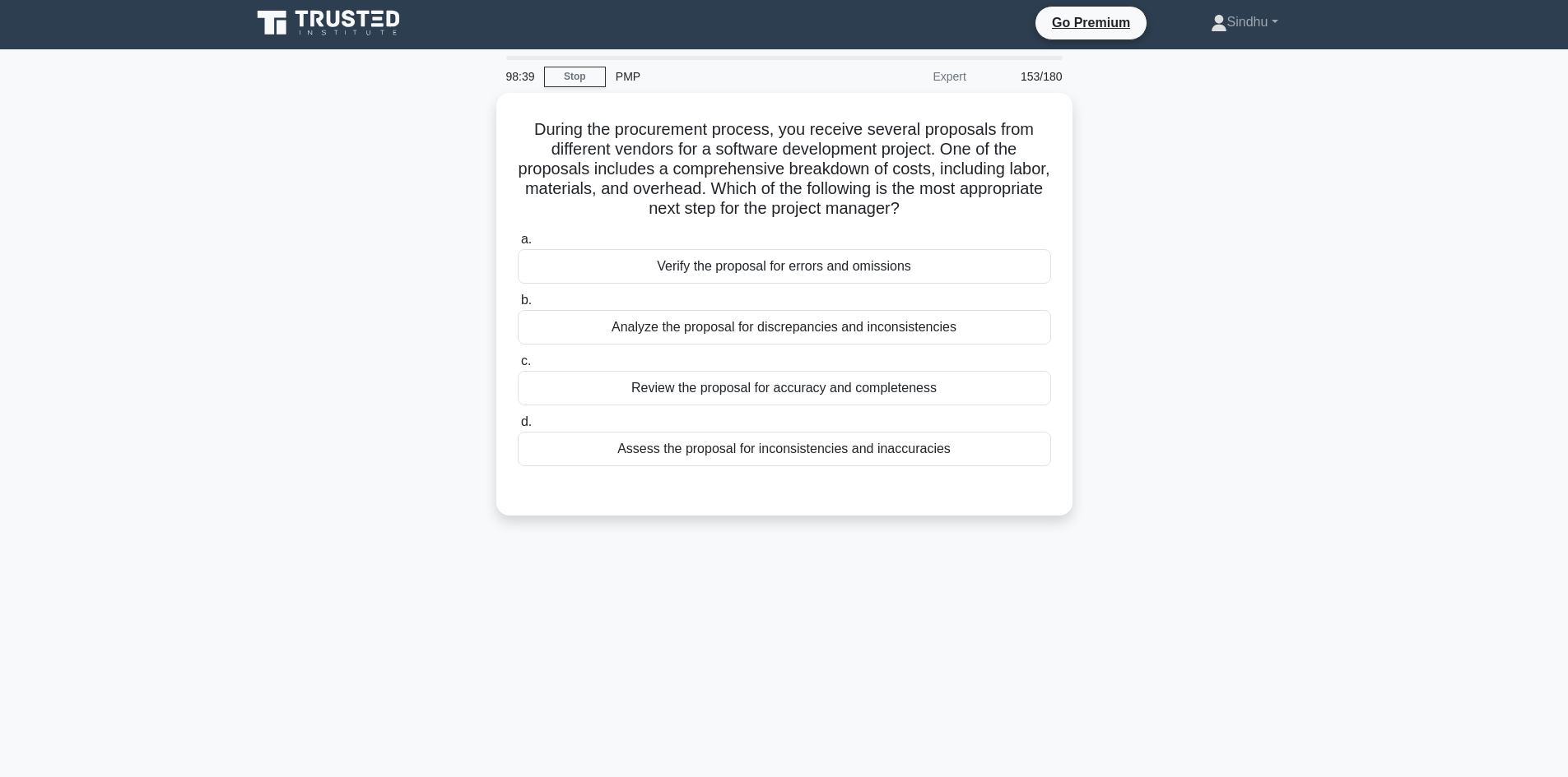
scroll to position [0, 0]
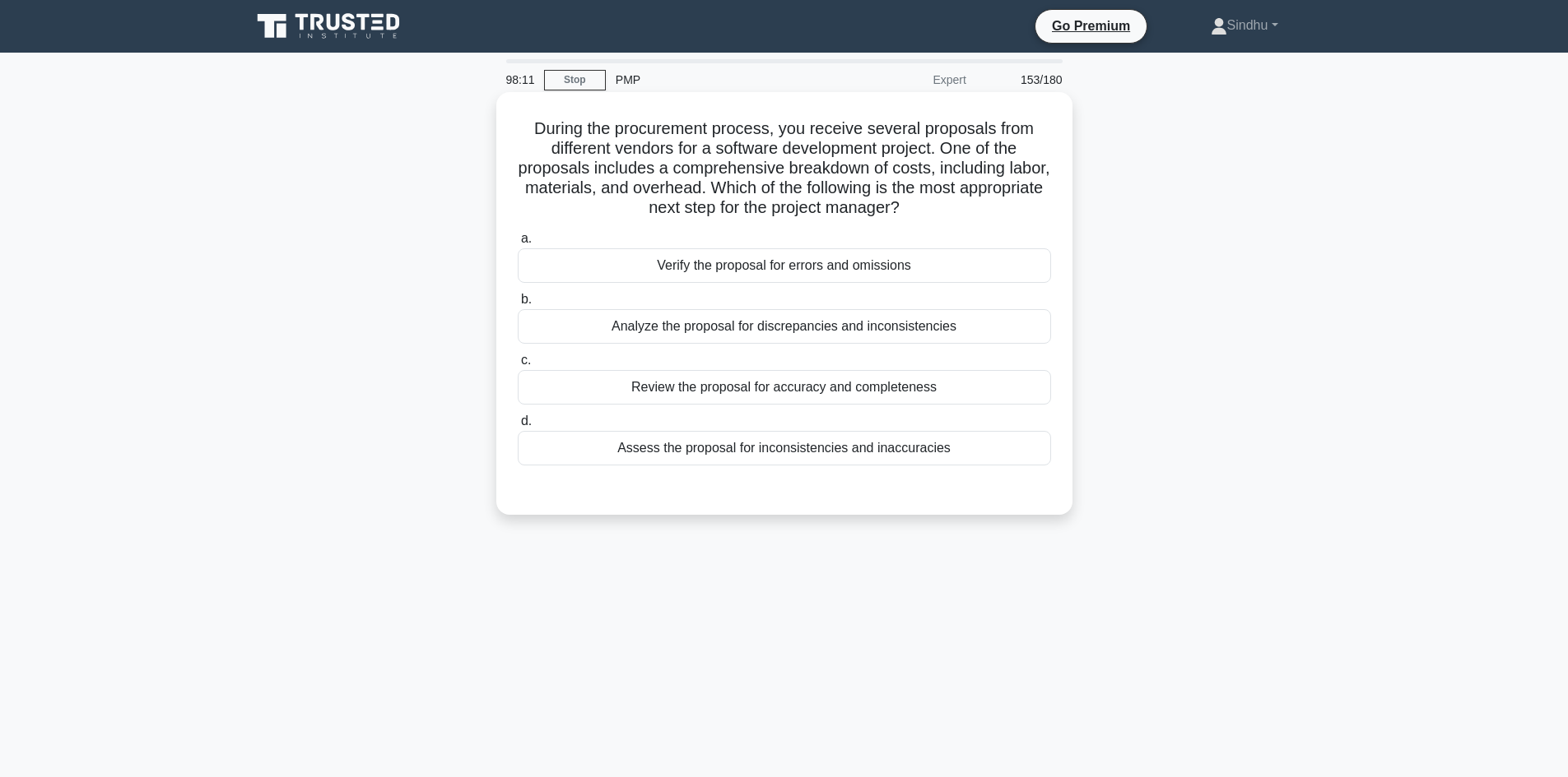
click at [812, 394] on div "Review the proposal for accuracy and completeness" at bounding box center [784, 387] width 533 height 34
click at [518, 366] on input "c. Review the proposal for accuracy and completeness" at bounding box center [518, 360] width 0 height 11
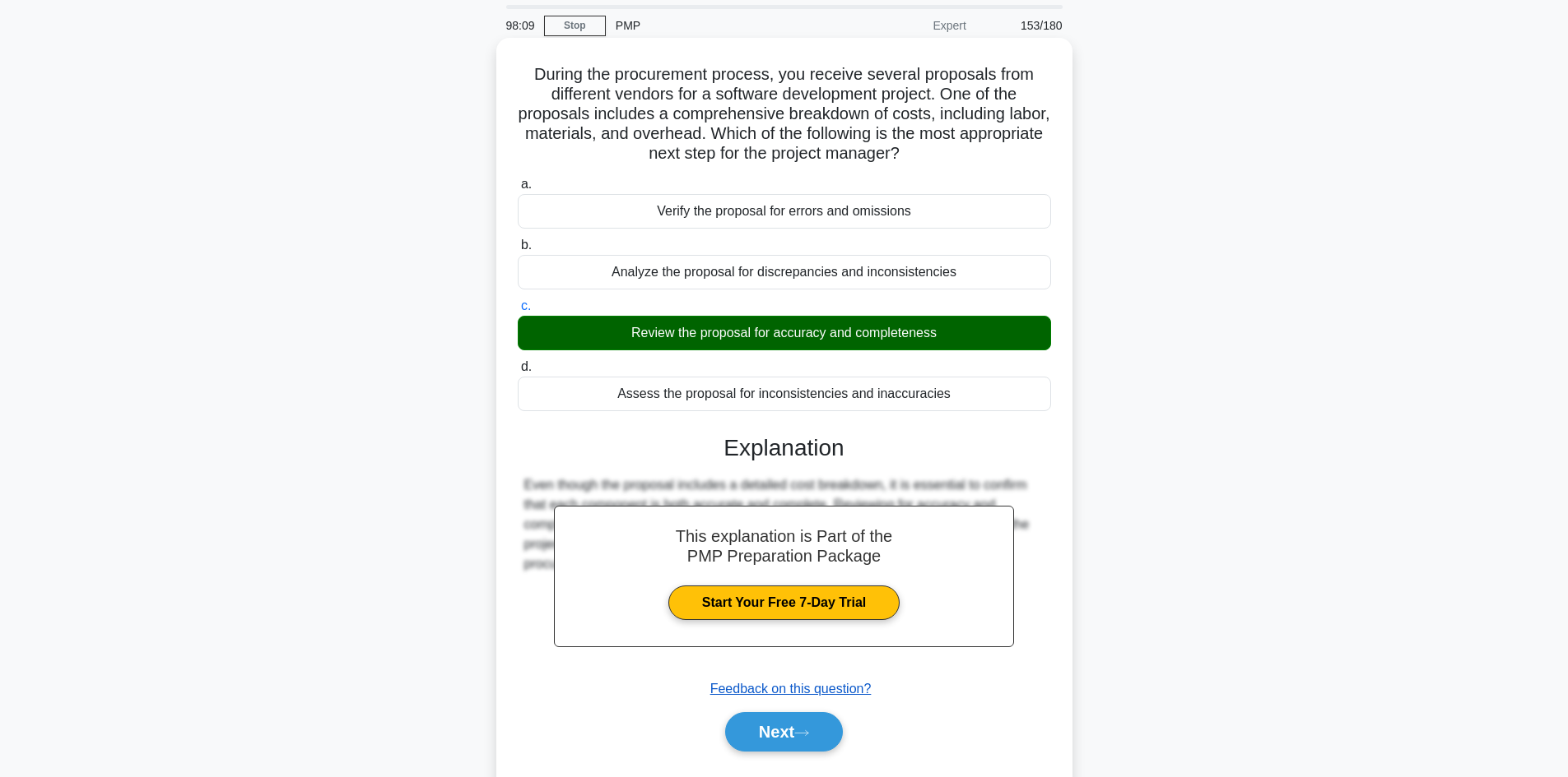
scroll to position [111, 0]
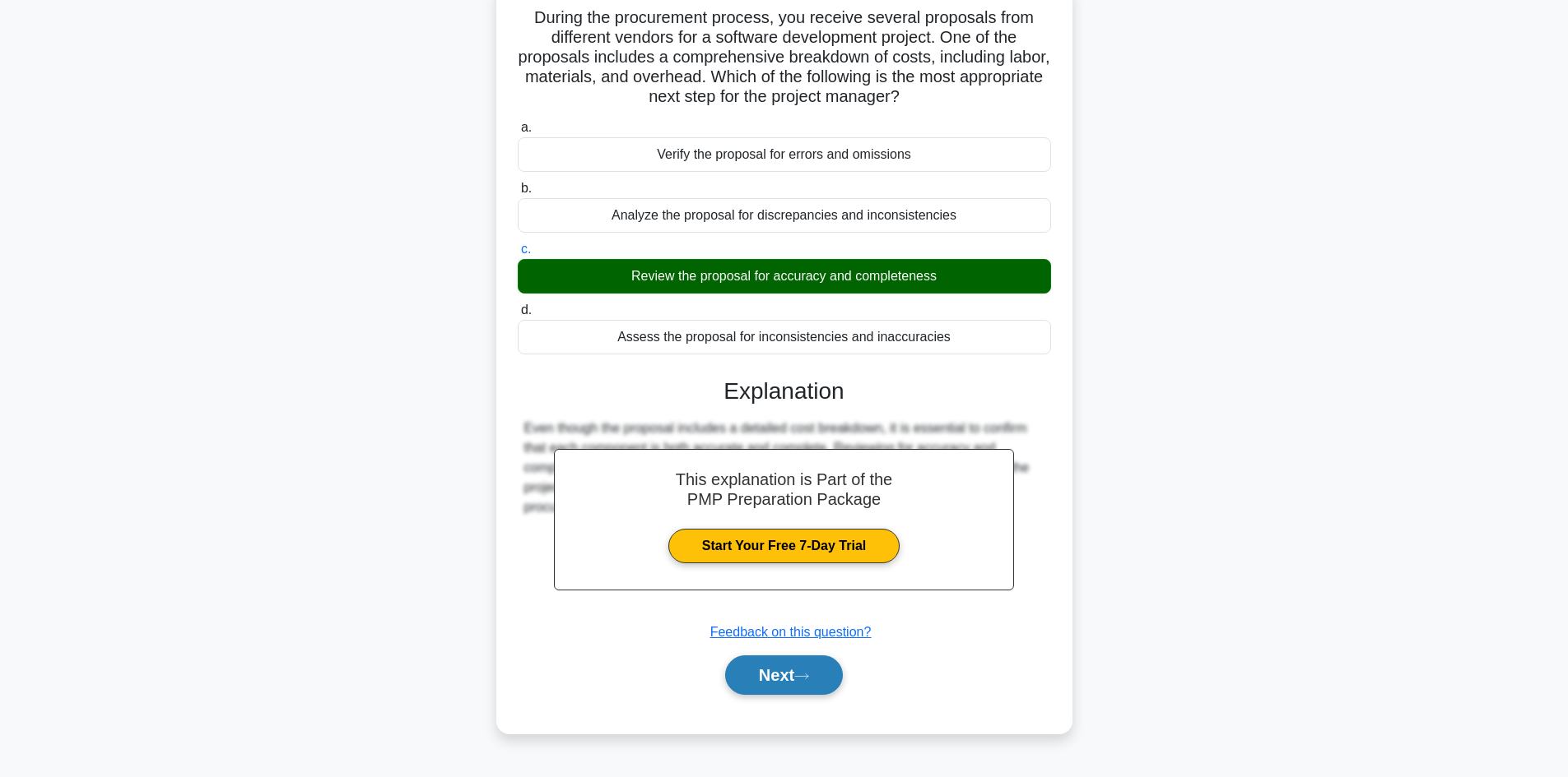
click at [787, 675] on button "Next" at bounding box center [783, 674] width 118 height 39
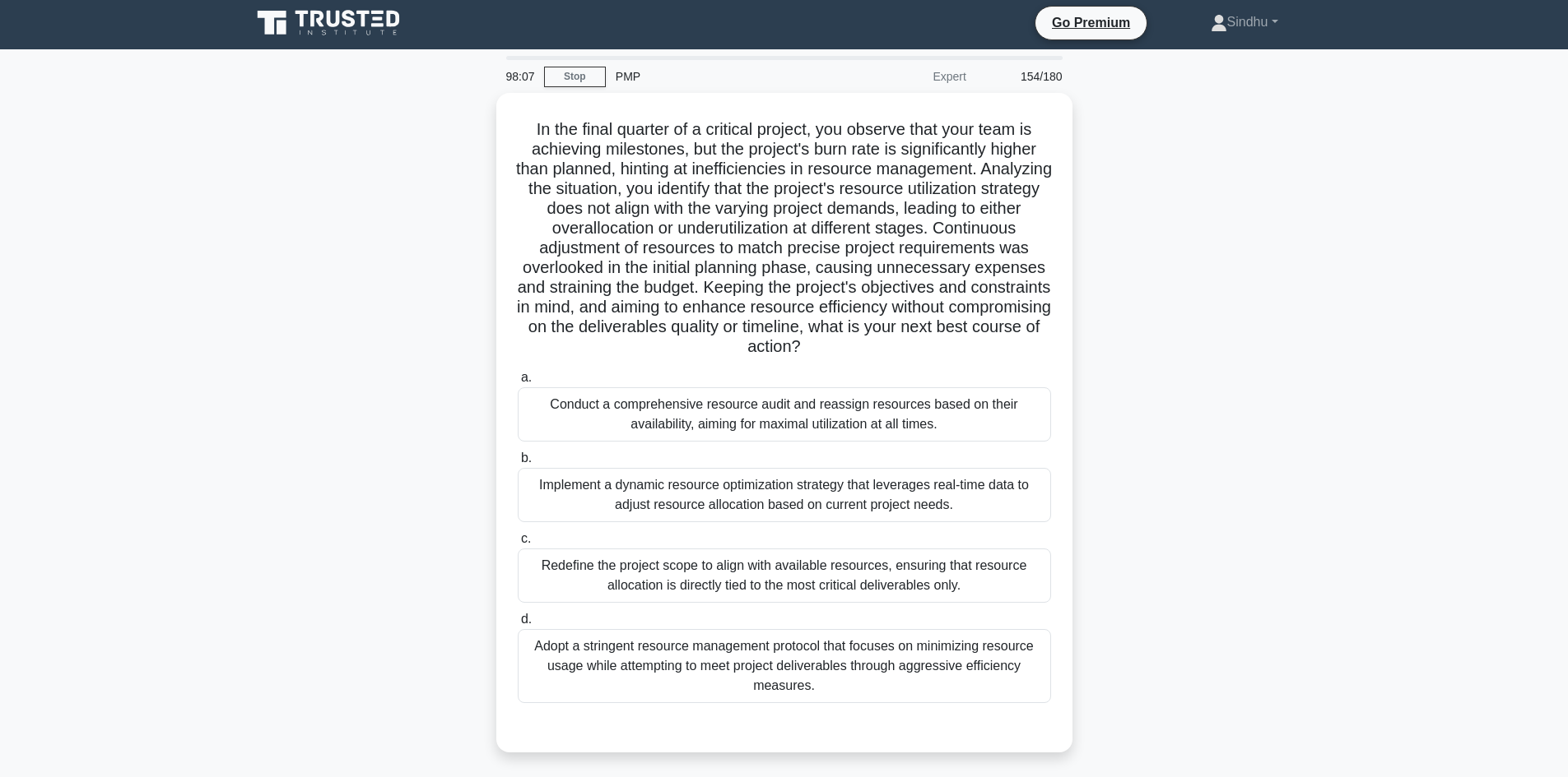
scroll to position [0, 0]
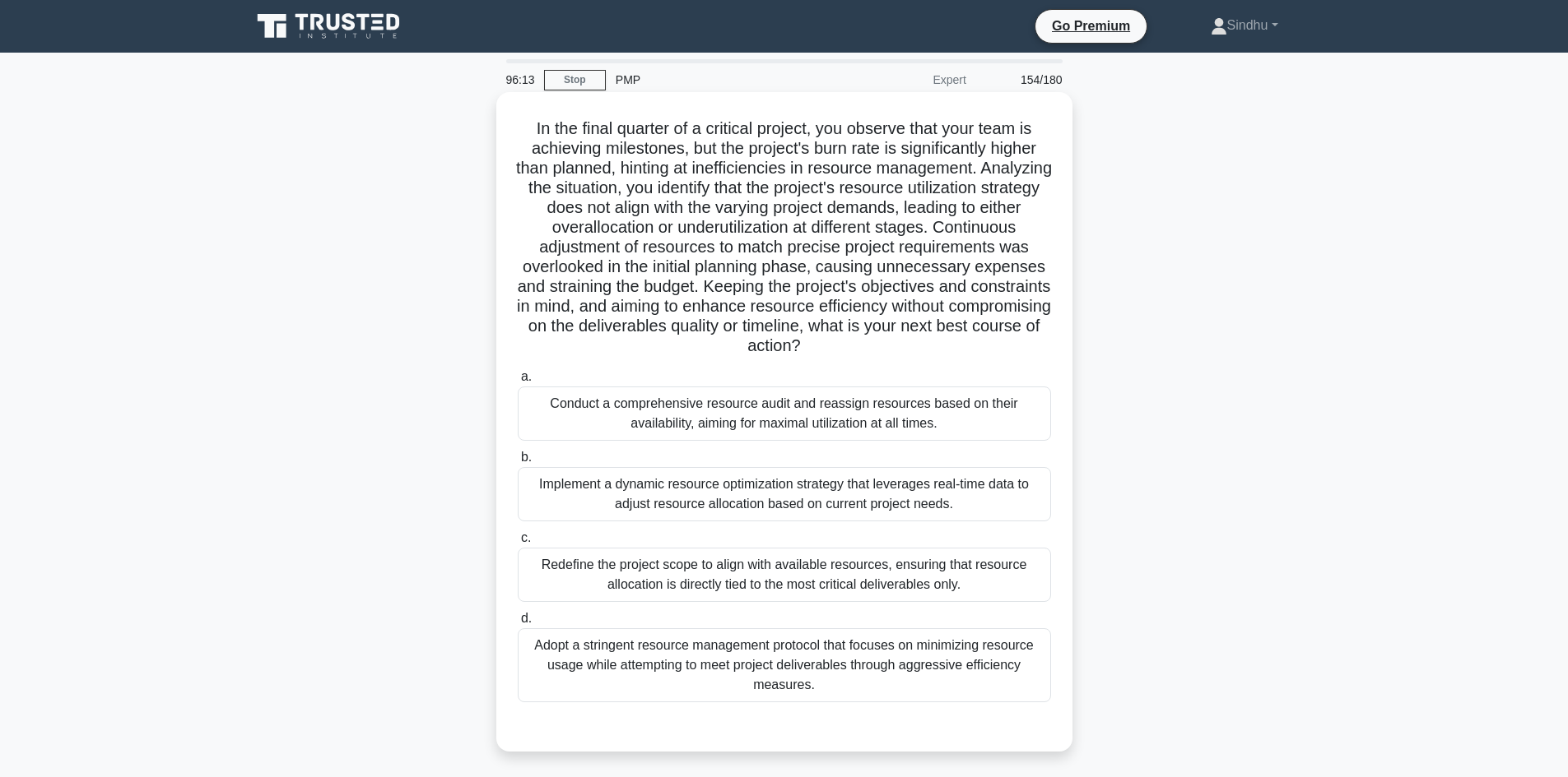
click at [724, 500] on div "Implement a dynamic resource optimization strategy that leverages real-time dat…" at bounding box center [784, 494] width 533 height 54
click at [518, 464] on input "b. Implement a dynamic resource optimization strategy that leverages real-time …" at bounding box center [518, 458] width 0 height 11
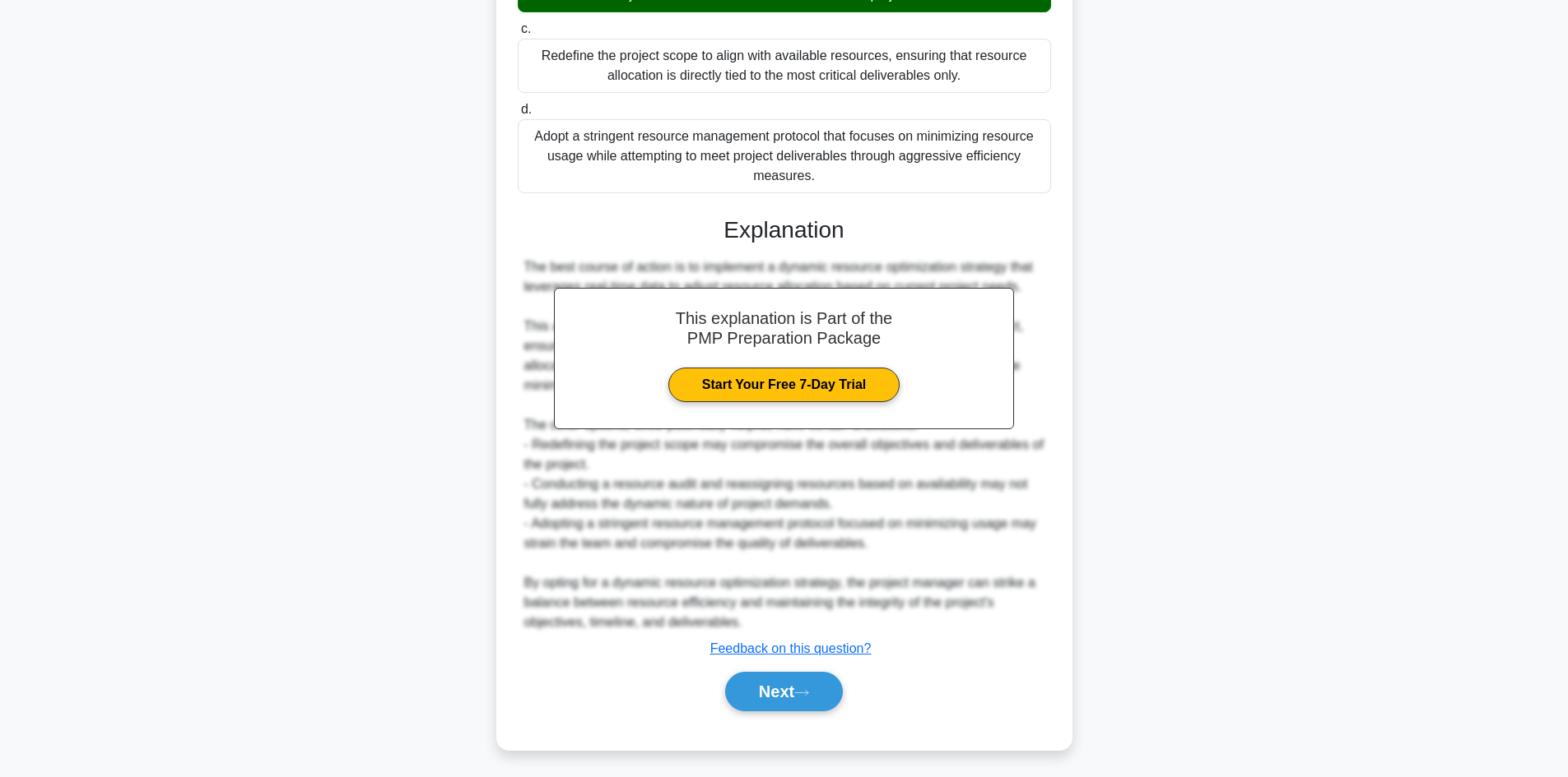
scroll to position [514, 0]
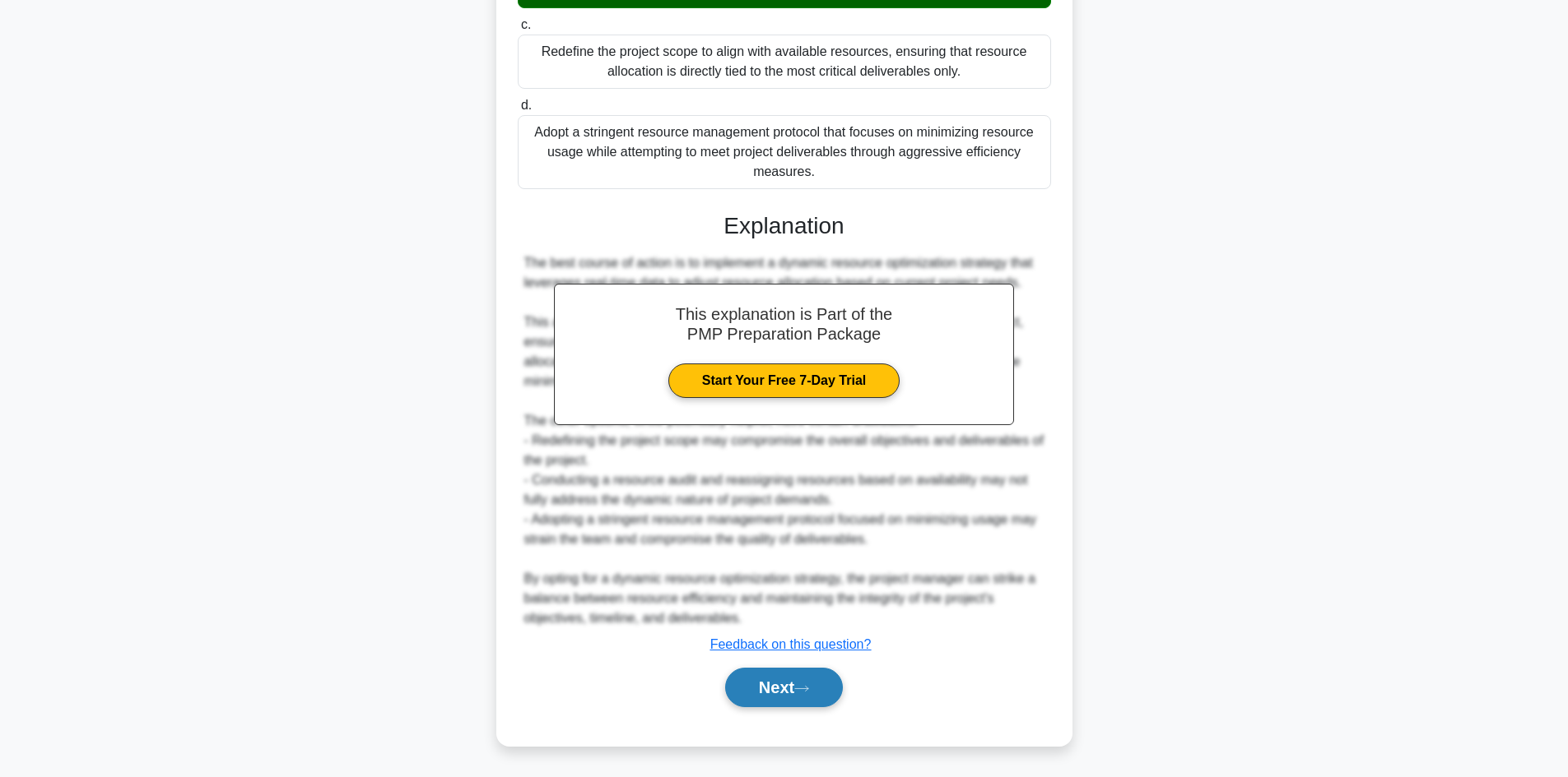
click at [790, 704] on button "Next" at bounding box center [783, 687] width 118 height 39
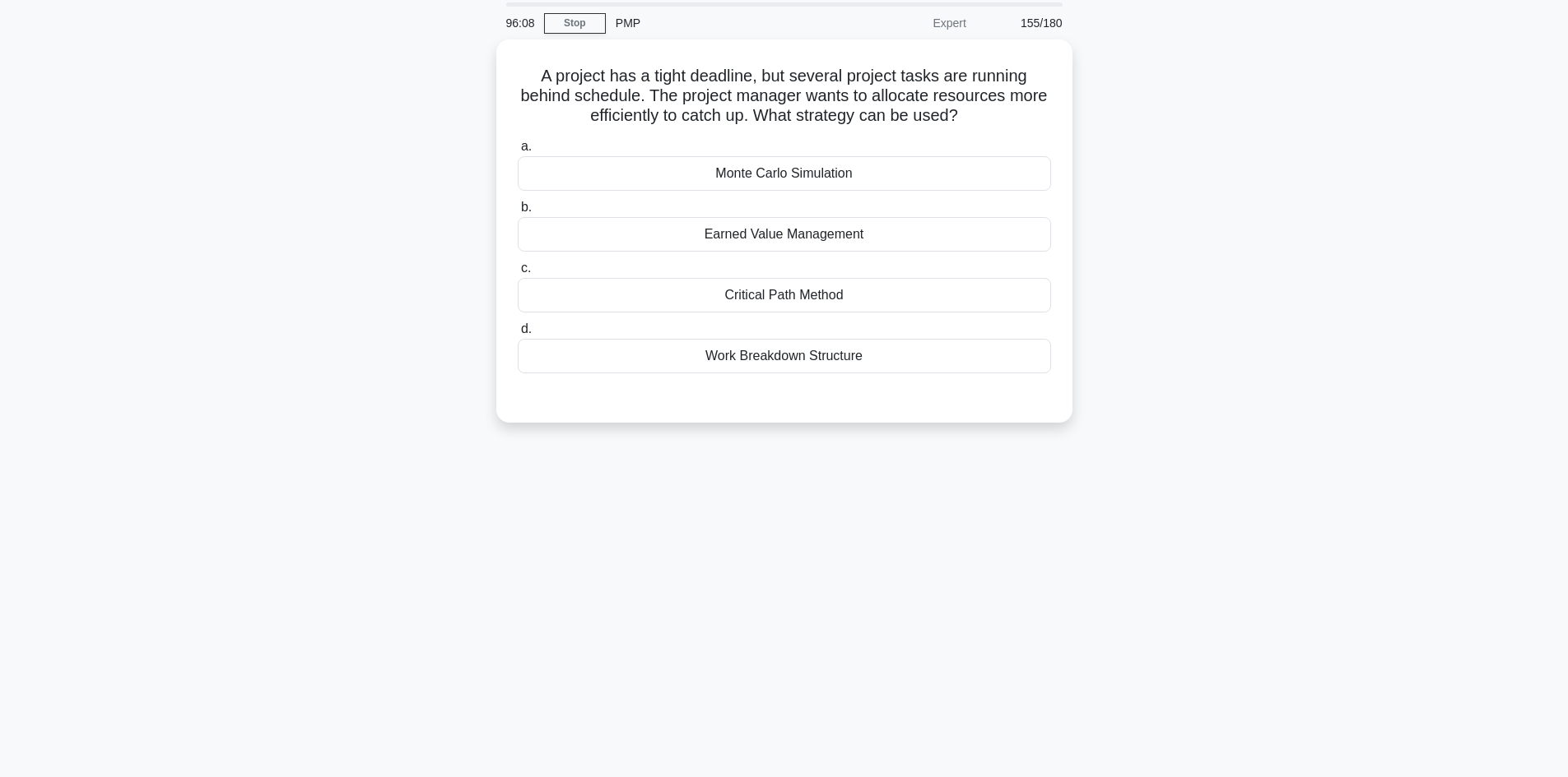
scroll to position [0, 0]
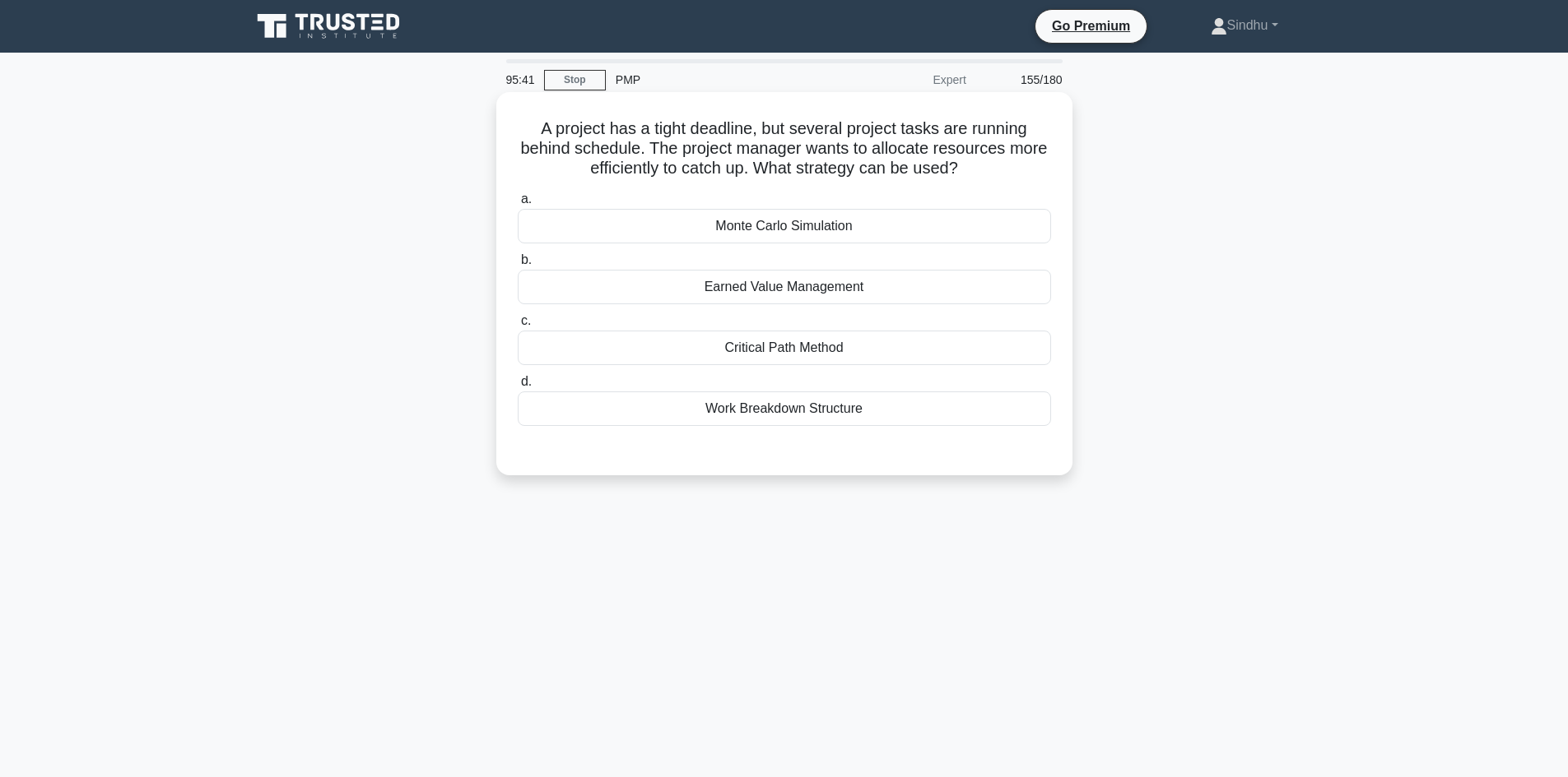
click at [817, 233] on div "Monte Carlo Simulation" at bounding box center [784, 226] width 533 height 34
click at [518, 205] on input "a. Monte Carlo Simulation" at bounding box center [518, 199] width 0 height 11
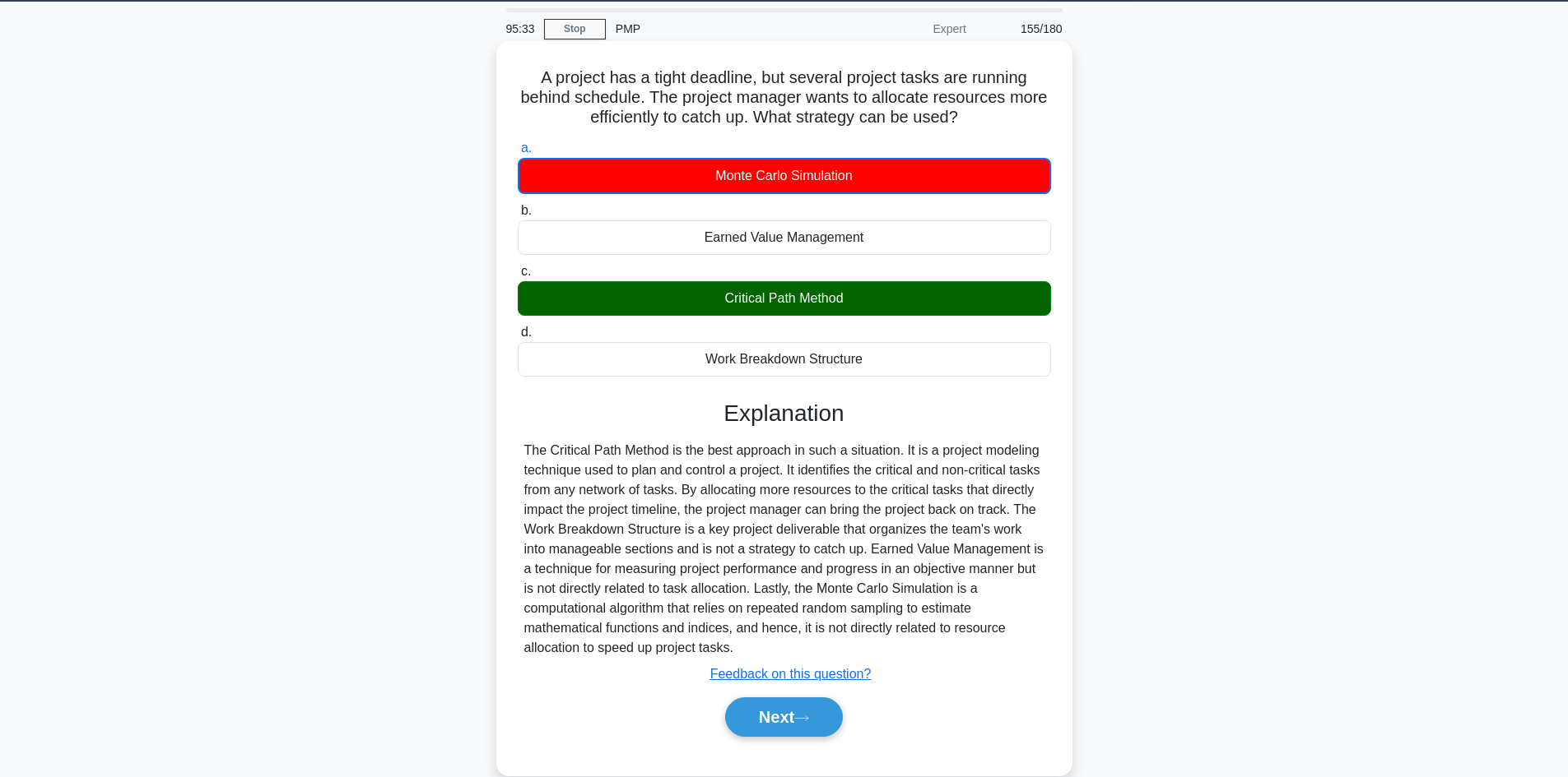
scroll to position [111, 0]
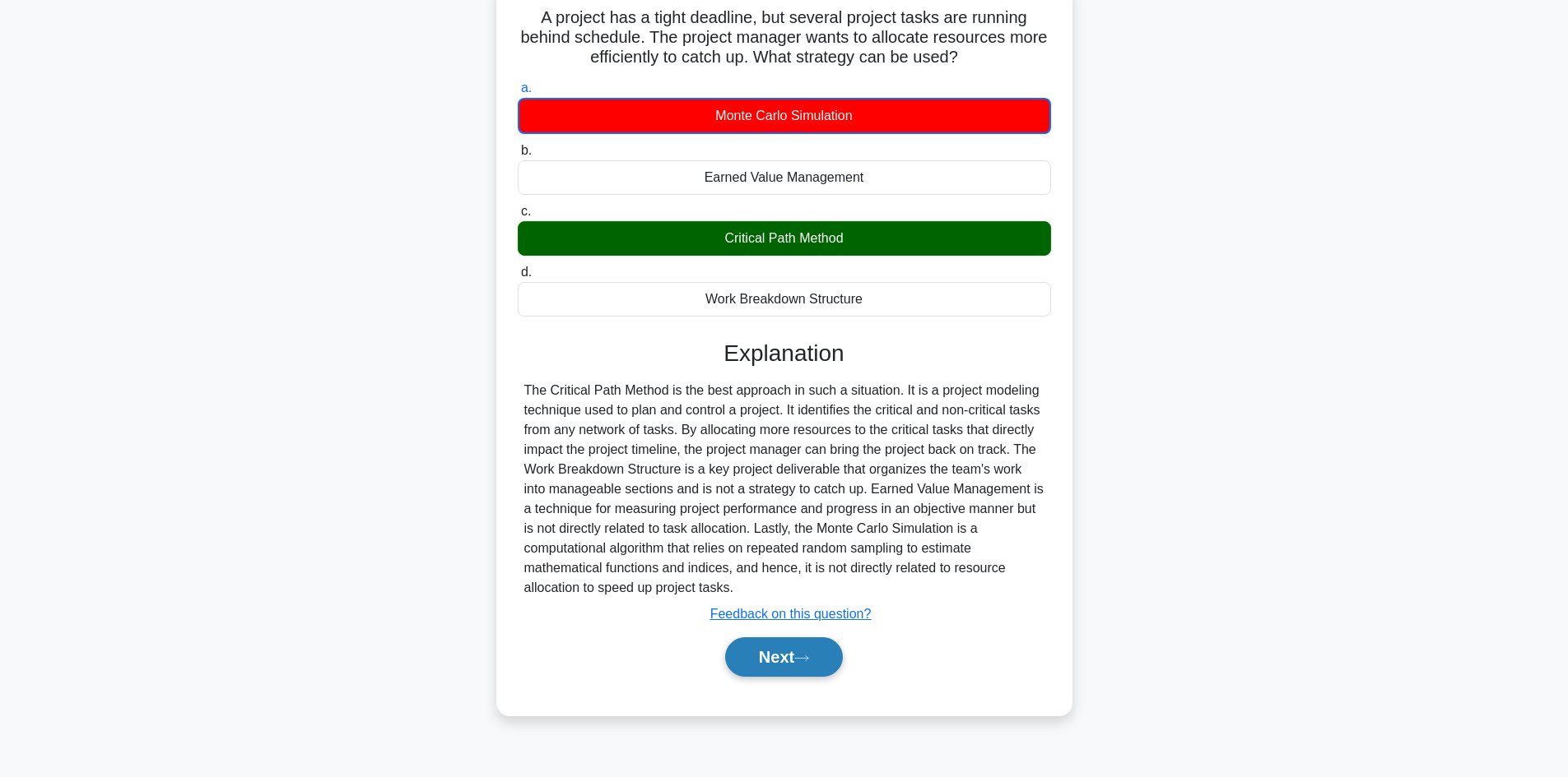
click at [772, 646] on button "Next" at bounding box center [783, 657] width 118 height 39
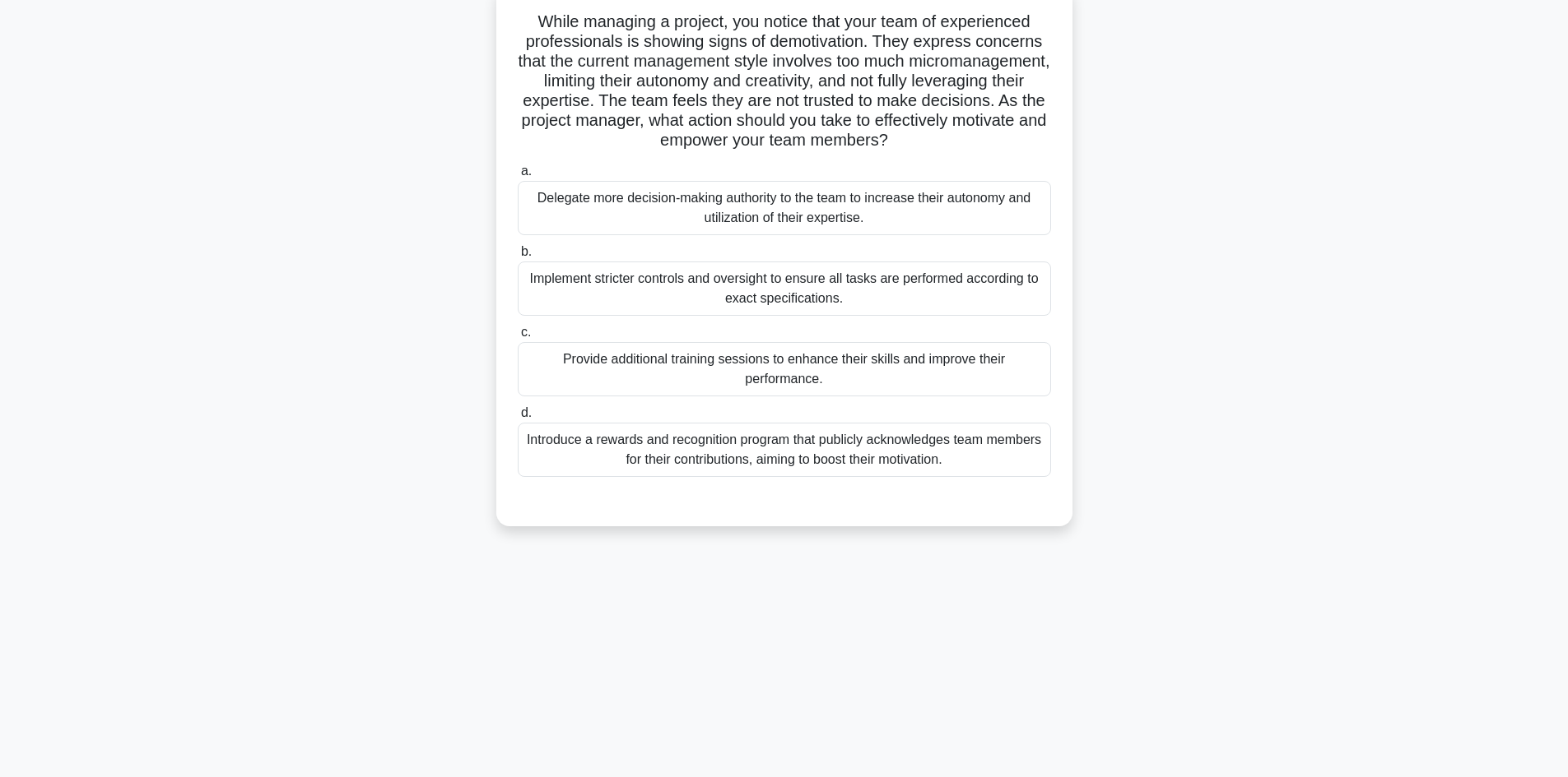
scroll to position [0, 0]
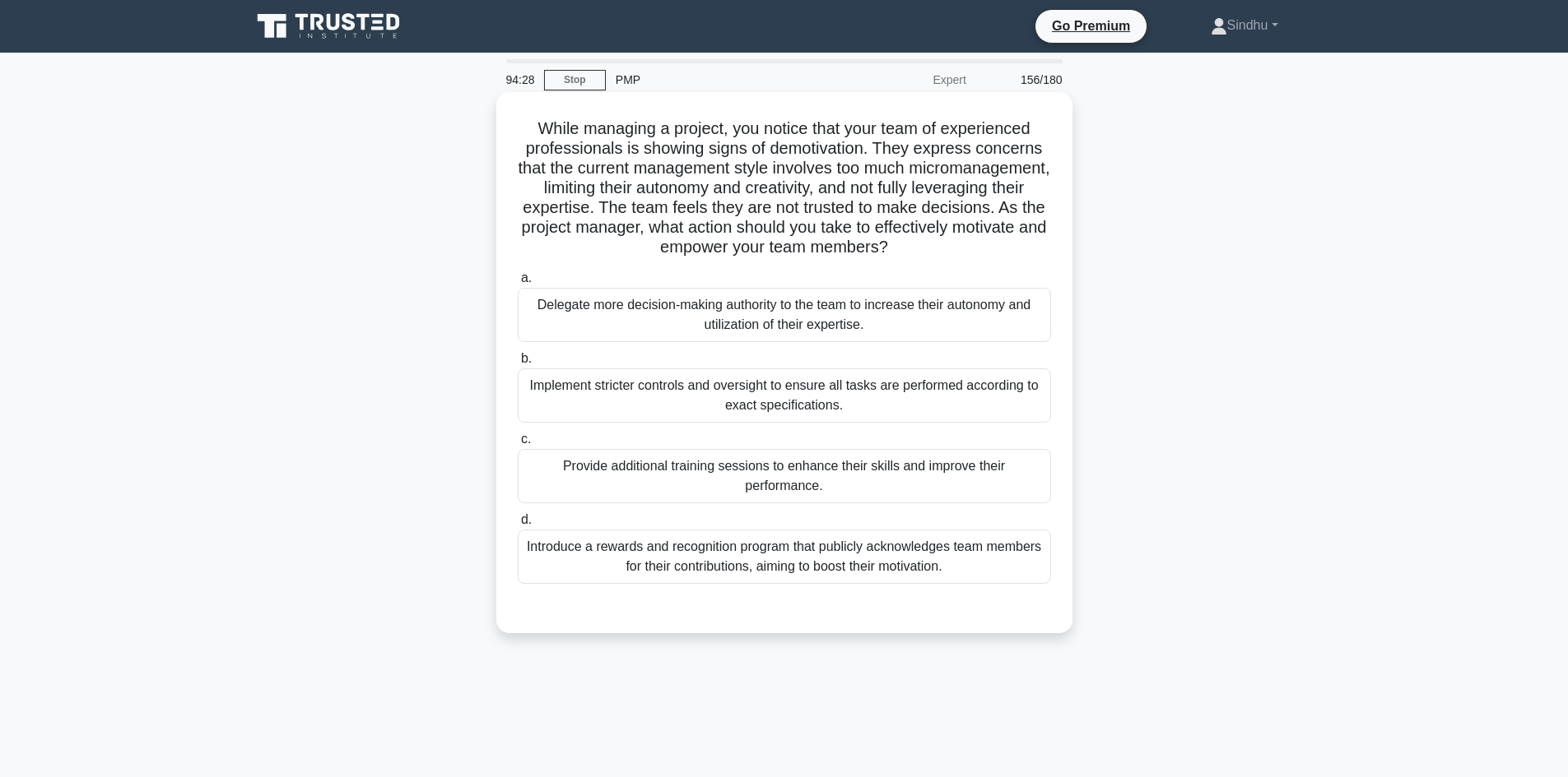
click at [756, 317] on div "Delegate more decision-making authority to the team to increase their autonomy …" at bounding box center [784, 314] width 533 height 54
click at [518, 283] on input "a. Delegate more decision-making authority to the team to increase their autono…" at bounding box center [518, 278] width 0 height 11
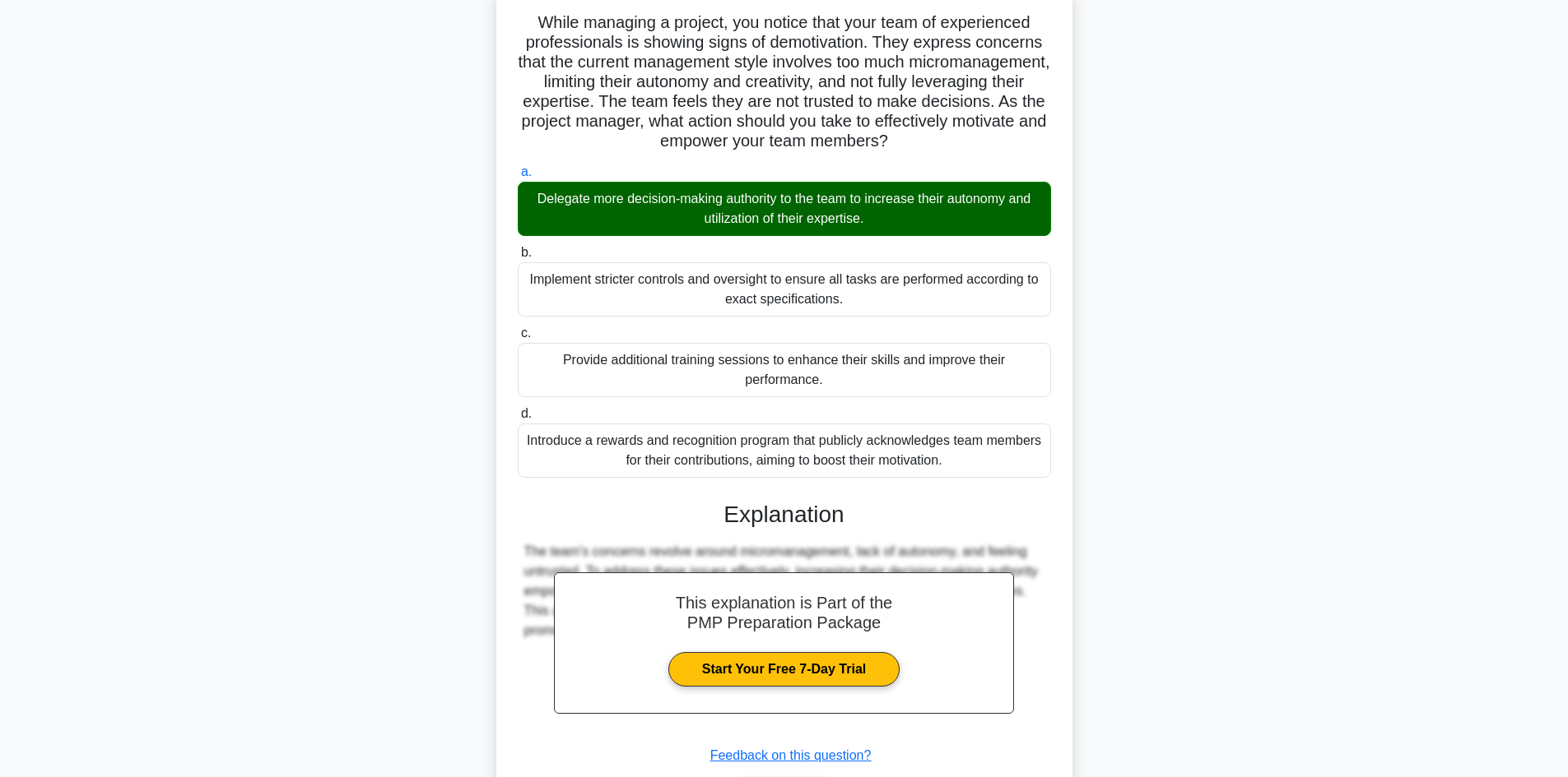
scroll to position [218, 0]
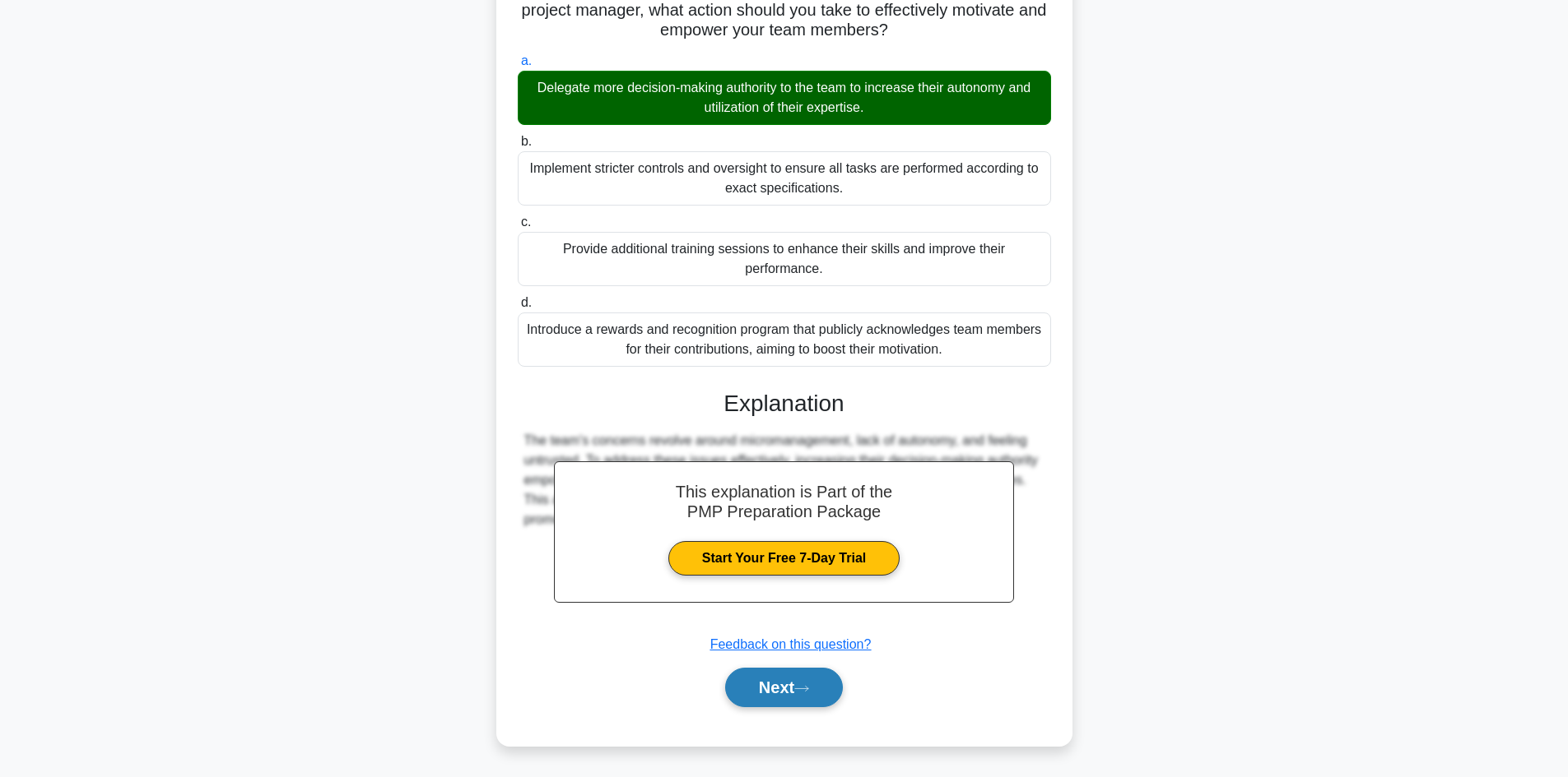
click at [788, 686] on button "Next" at bounding box center [783, 687] width 118 height 39
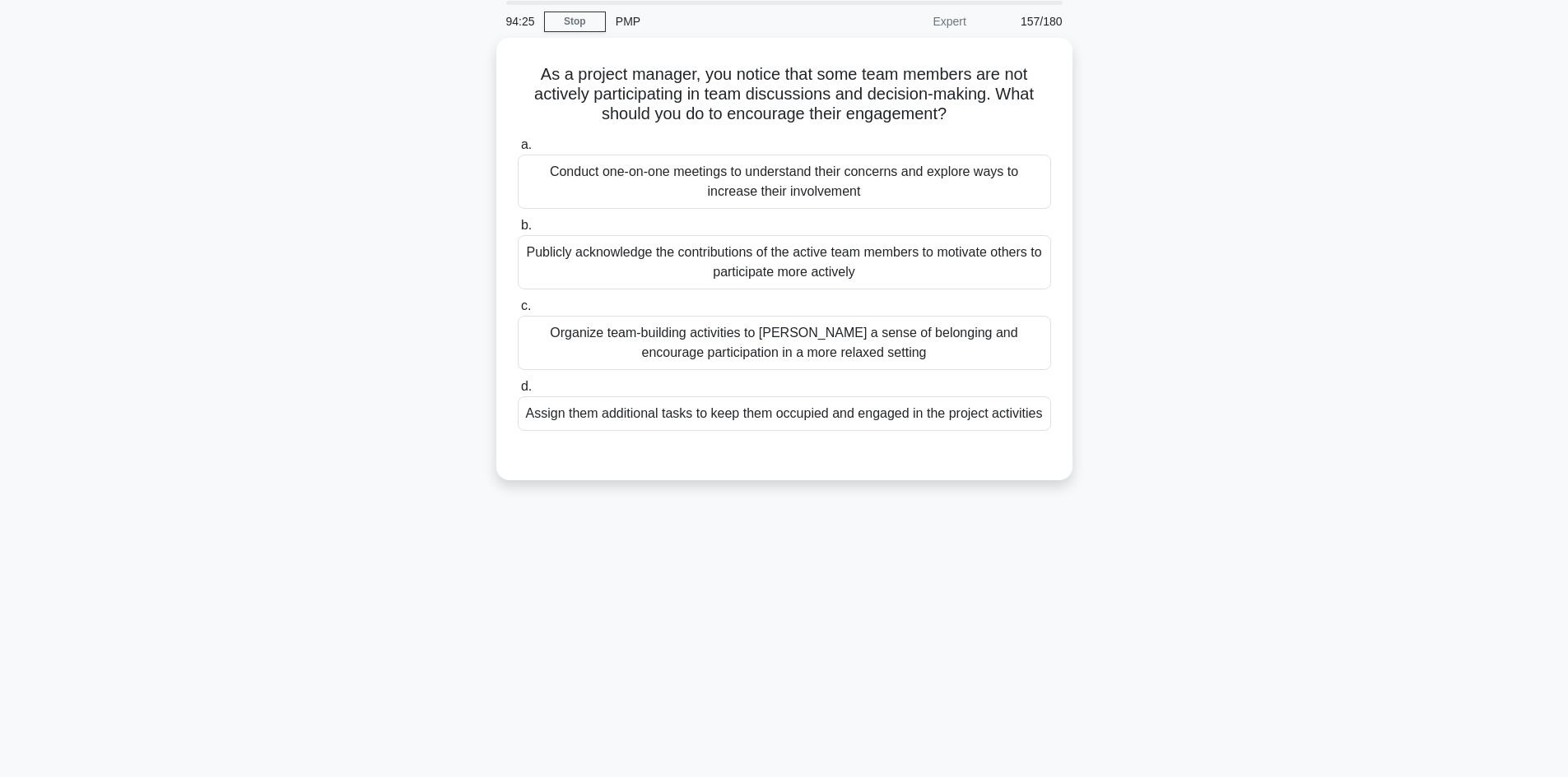
scroll to position [0, 0]
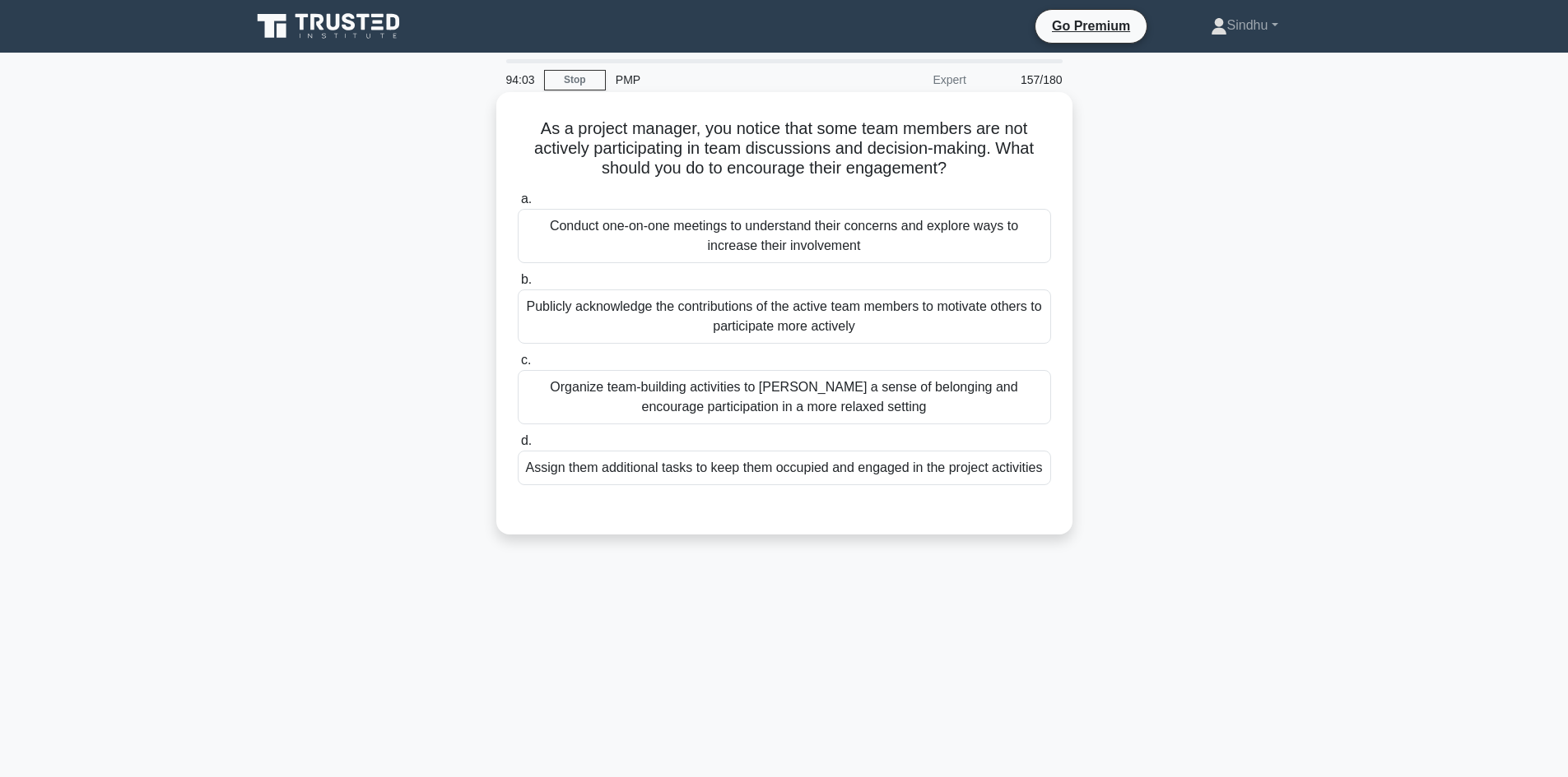
click at [745, 248] on div "Conduct one-on-one meetings to understand their concerns and explore ways to in…" at bounding box center [784, 236] width 533 height 54
click at [518, 205] on input "a. Conduct one-on-one meetings to understand their concerns and explore ways to…" at bounding box center [518, 199] width 0 height 11
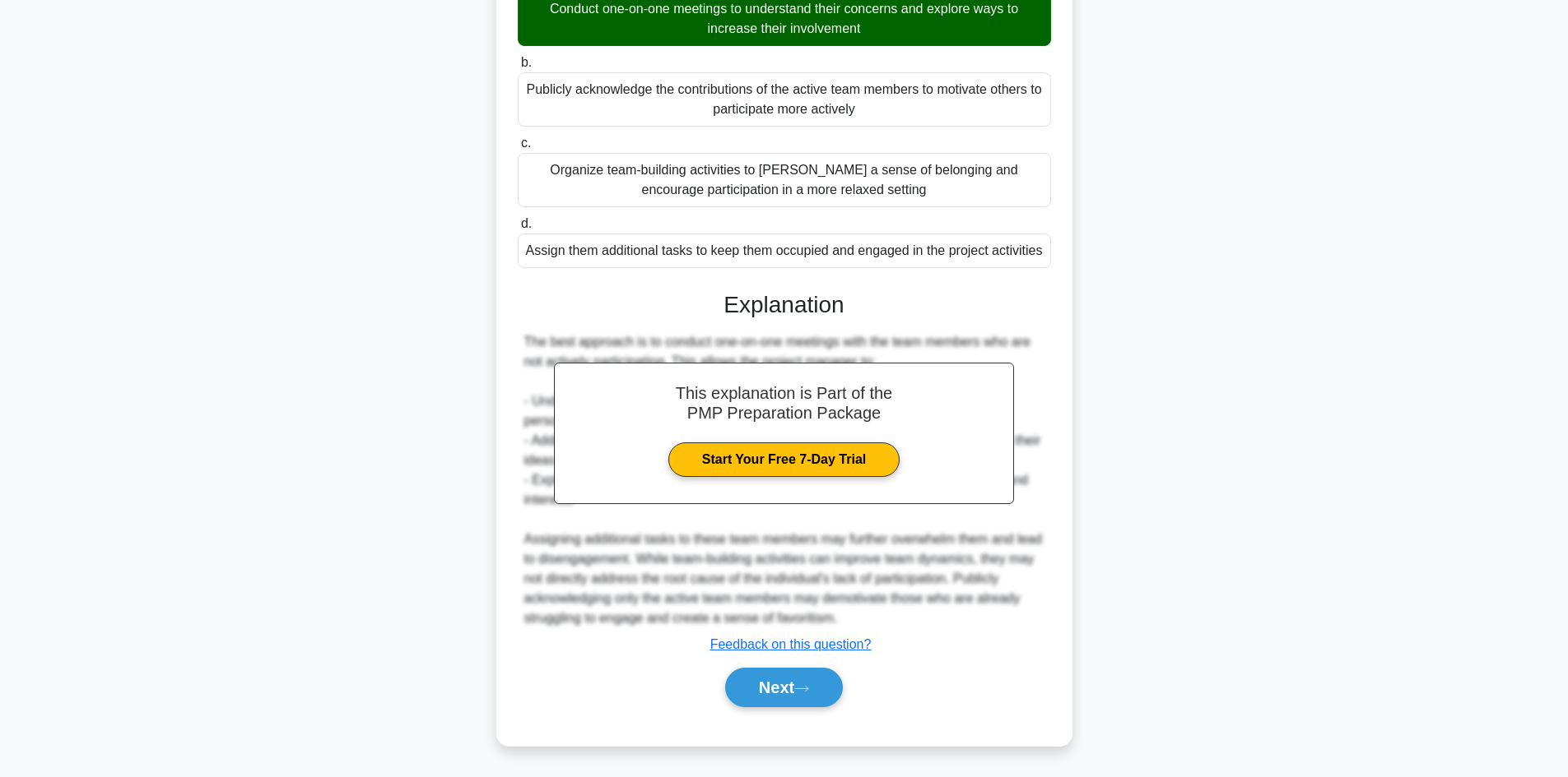
scroll to position [238, 0]
click at [750, 674] on button "Next" at bounding box center [783, 687] width 118 height 39
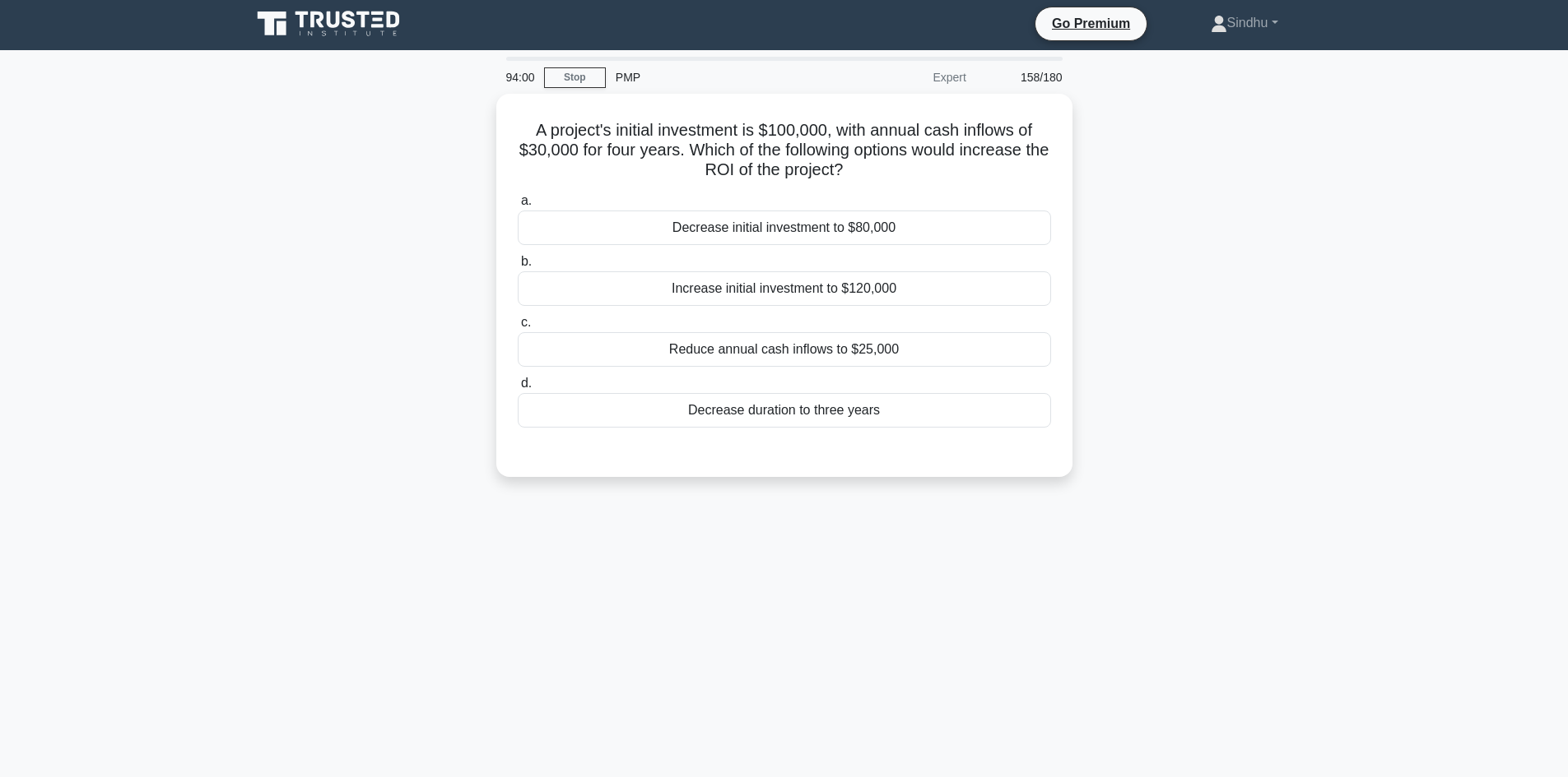
scroll to position [0, 0]
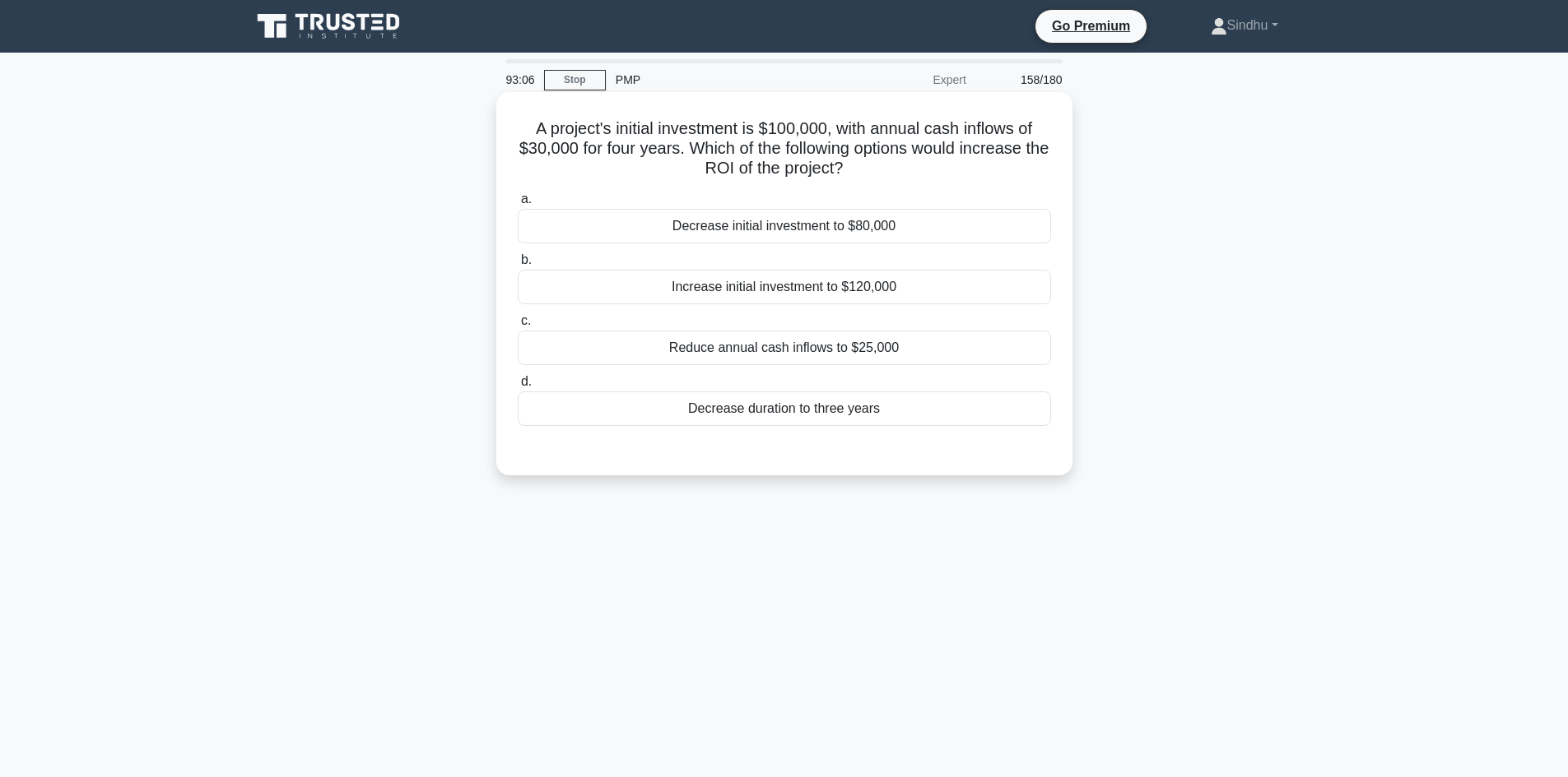
click at [727, 408] on div "Decrease duration to three years" at bounding box center [784, 409] width 533 height 34
click at [518, 388] on input "d. Decrease duration to three years" at bounding box center [518, 382] width 0 height 11
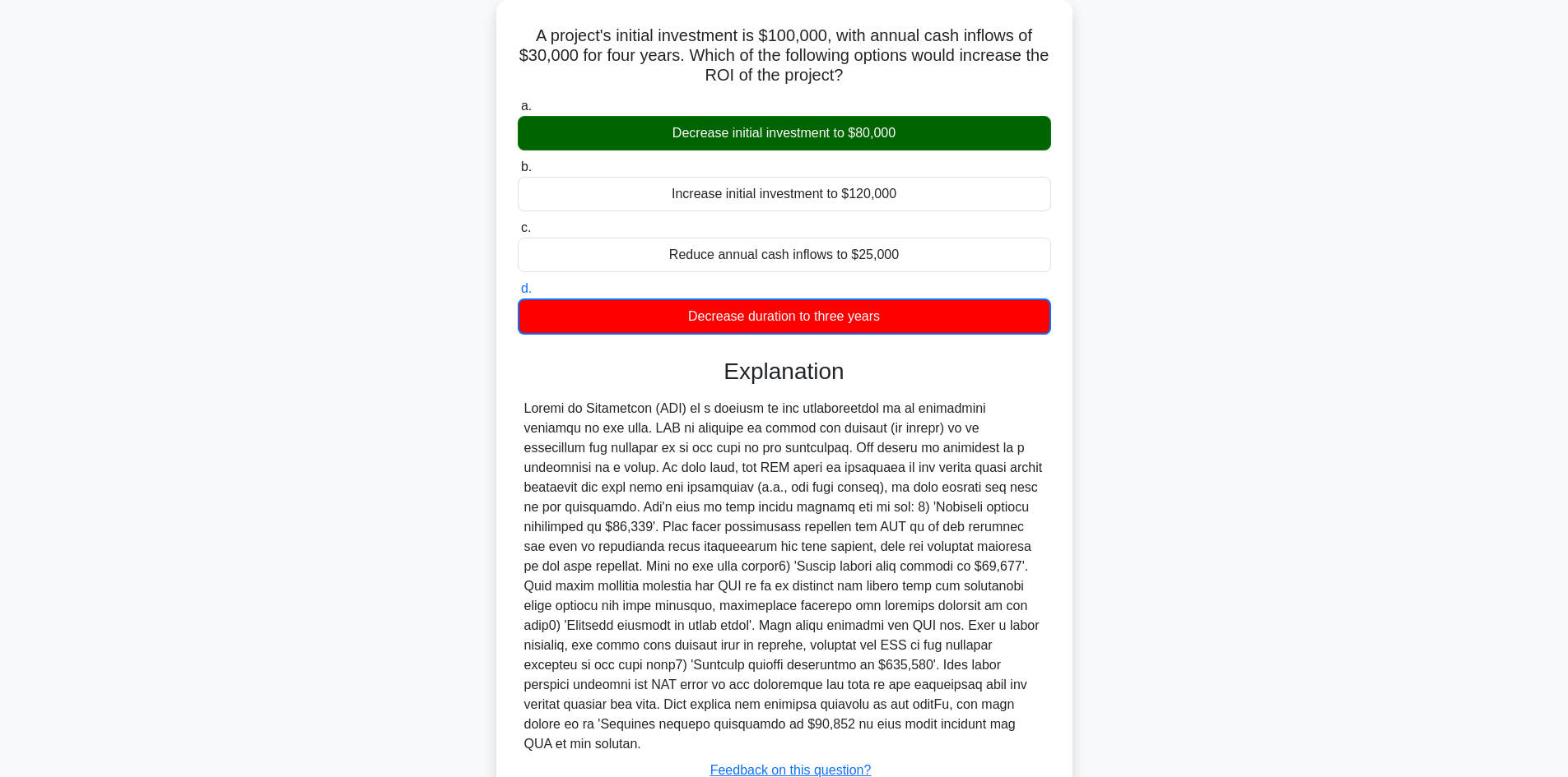
scroll to position [200, 0]
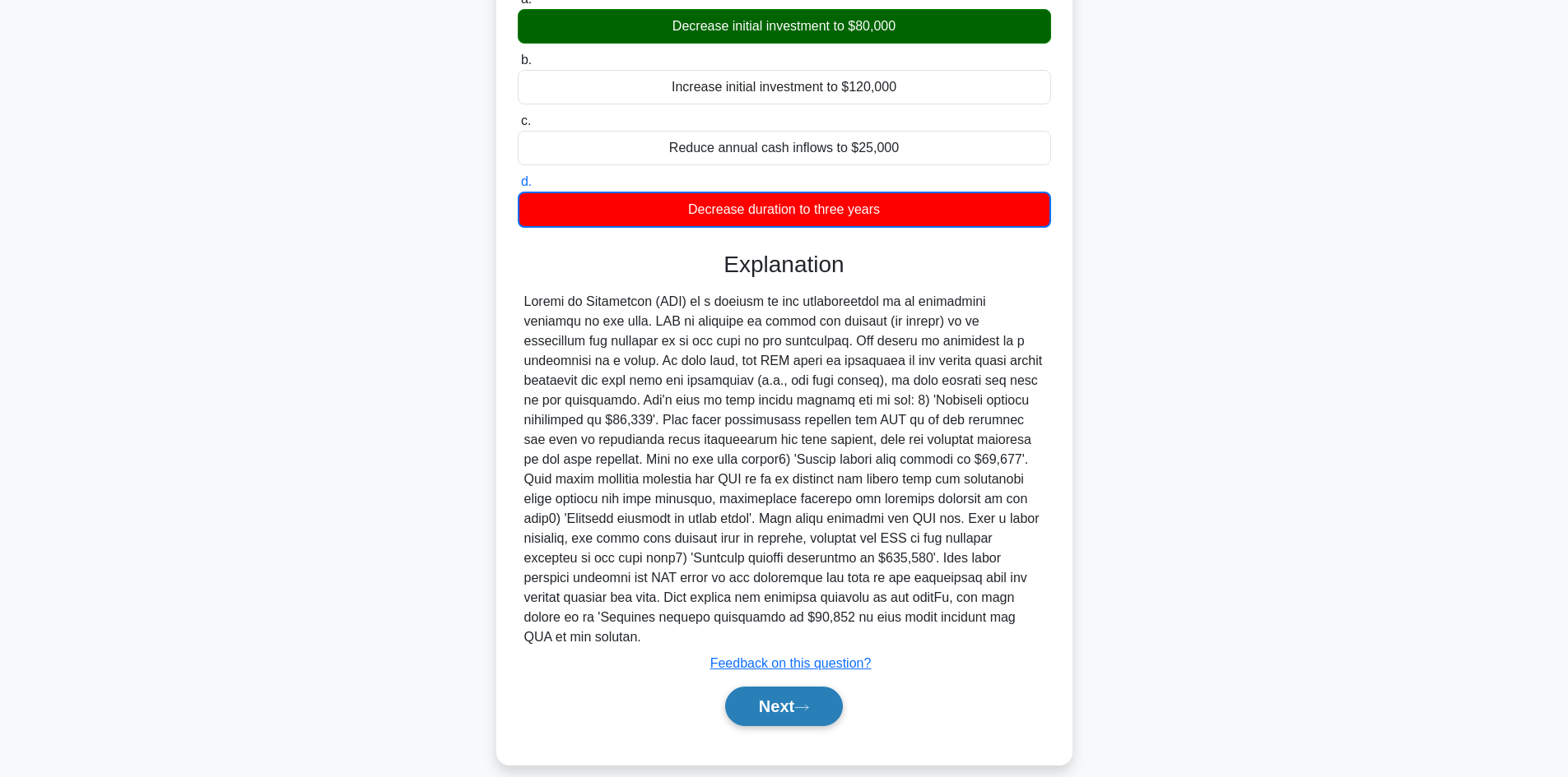
click at [748, 697] on button "Next" at bounding box center [783, 706] width 118 height 39
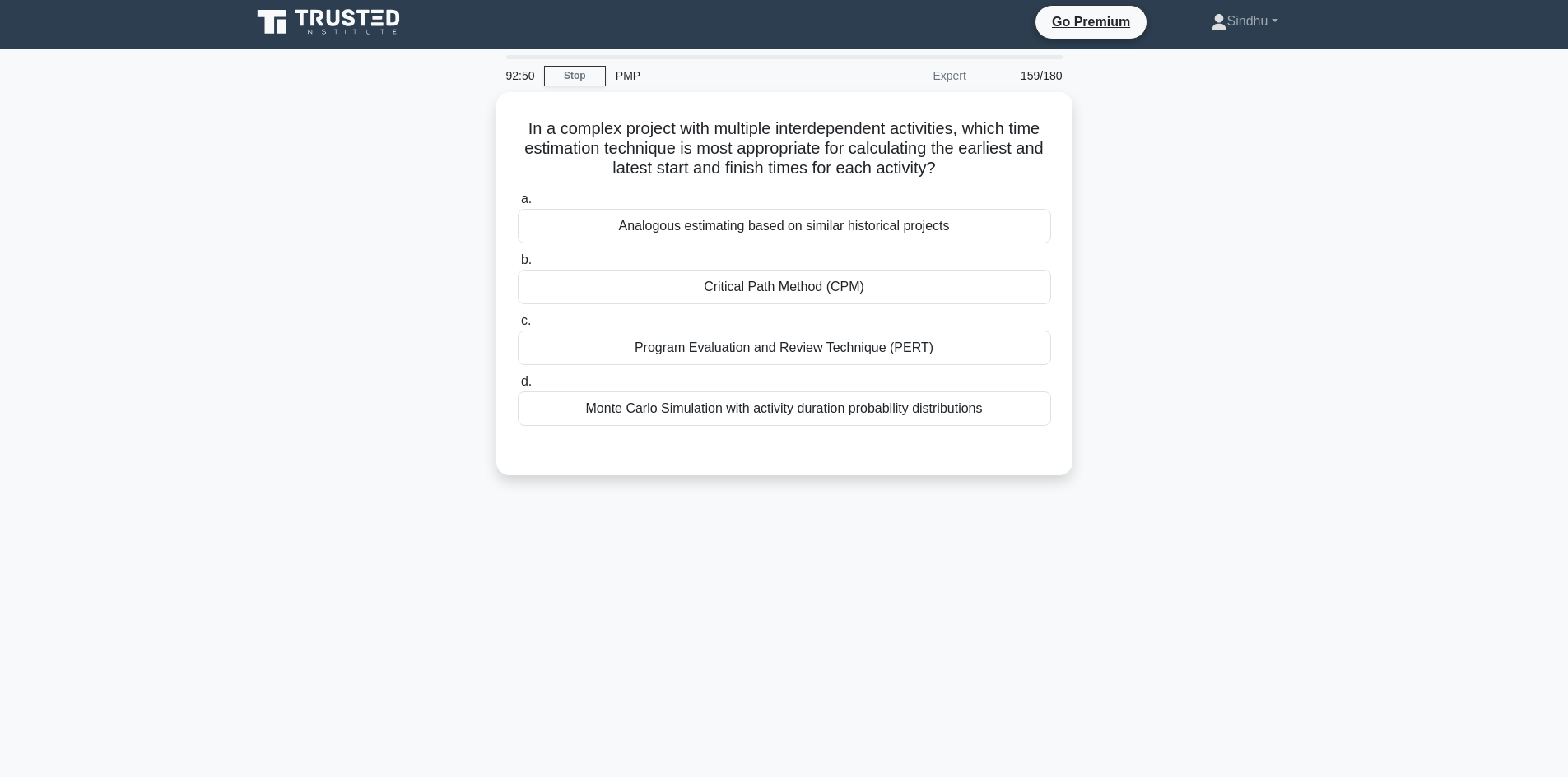
scroll to position [0, 0]
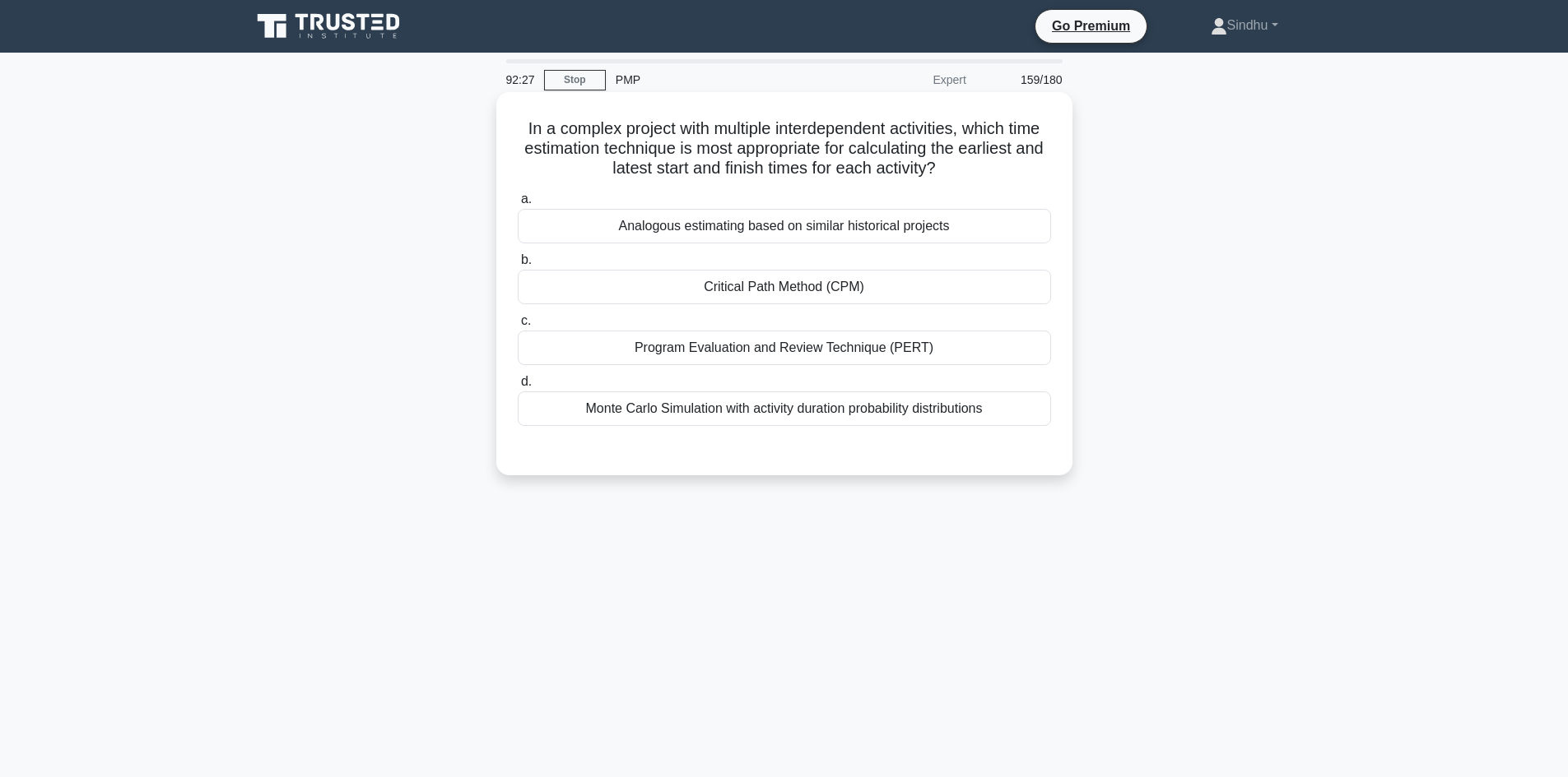
click at [685, 283] on div "Critical Path Method (CPM)" at bounding box center [784, 287] width 533 height 34
click at [518, 266] on input "b. Critical Path Method (CPM)" at bounding box center [518, 260] width 0 height 11
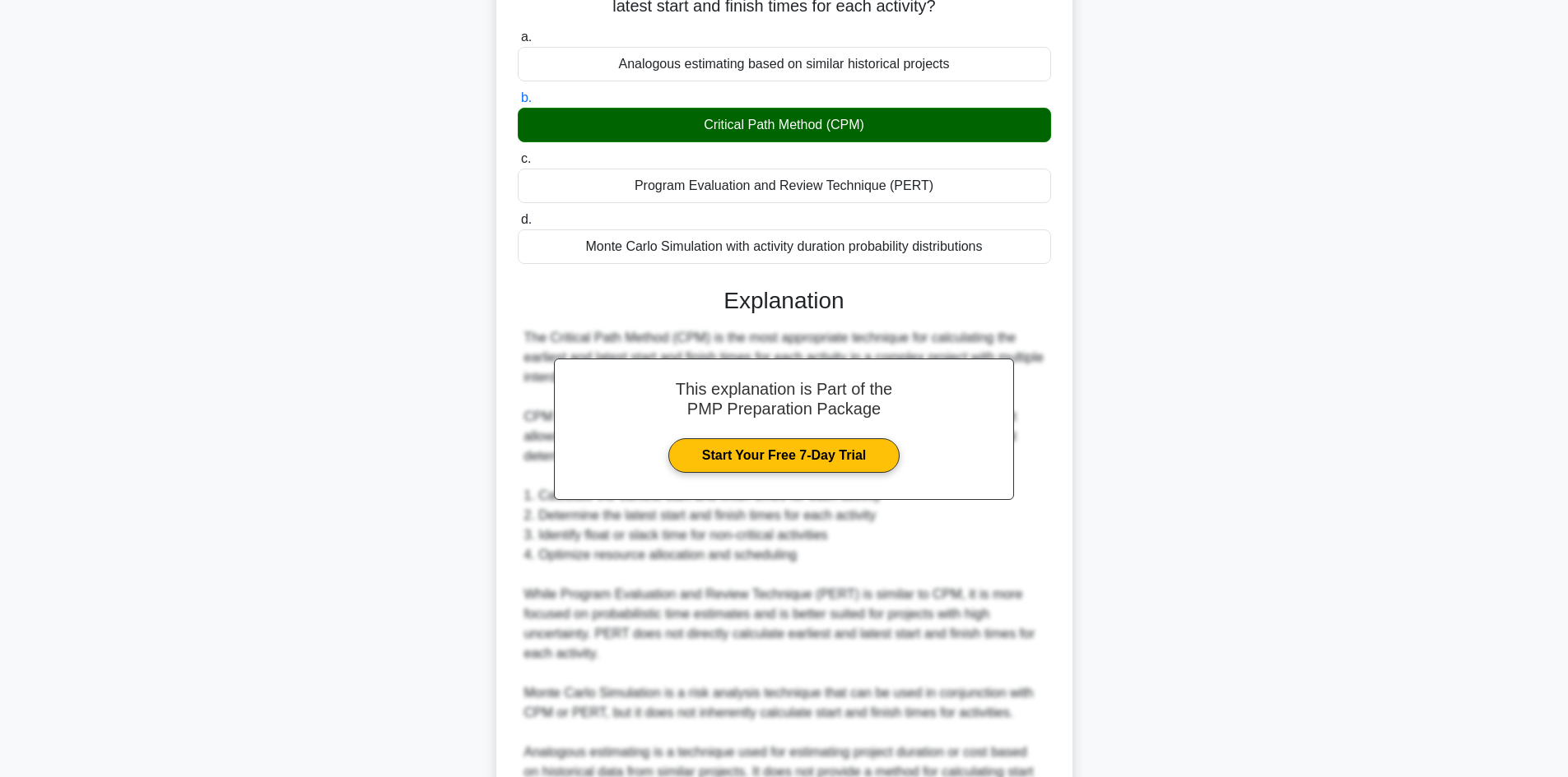
scroll to position [396, 0]
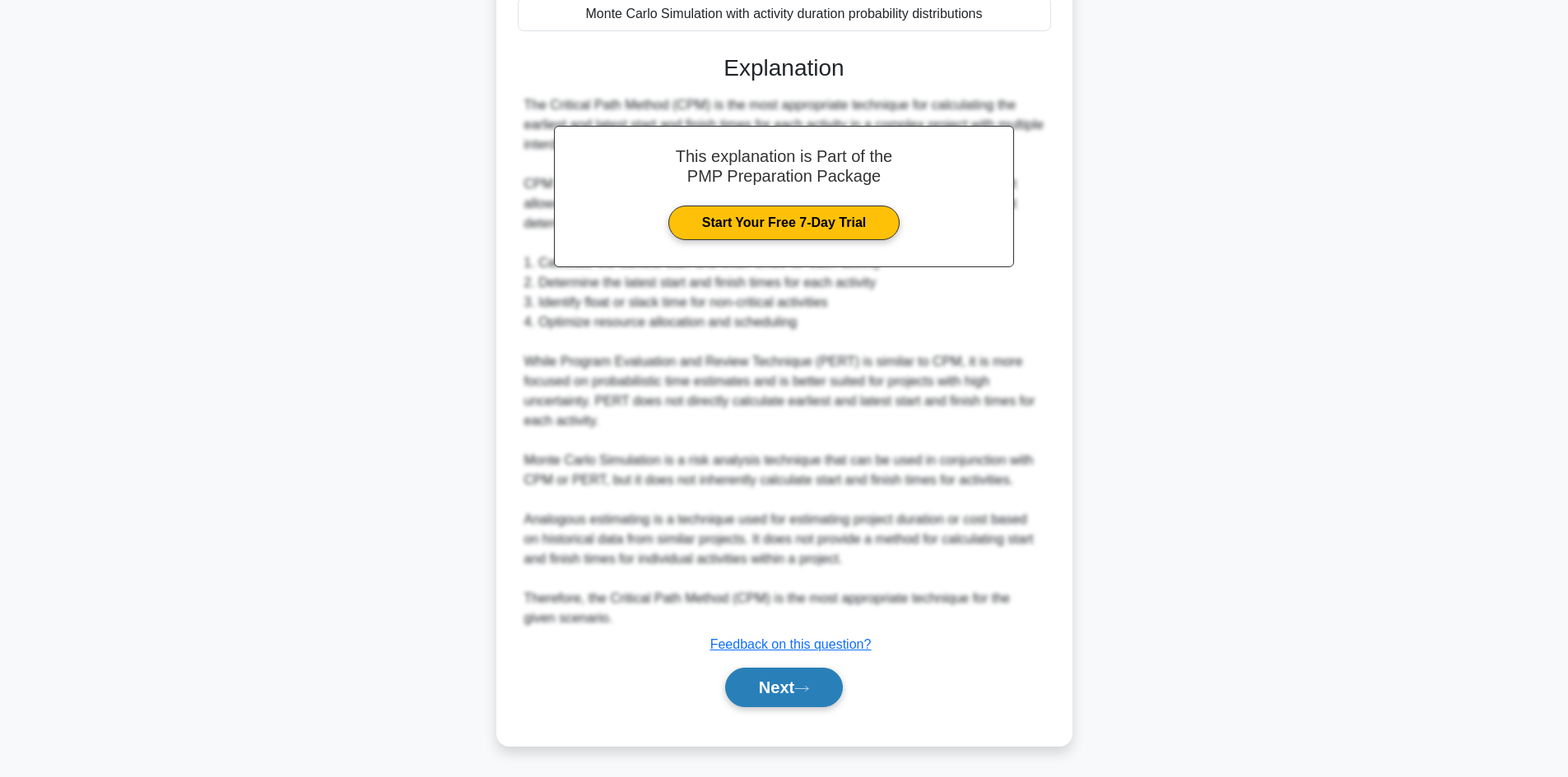
click at [754, 686] on button "Next" at bounding box center [783, 687] width 118 height 39
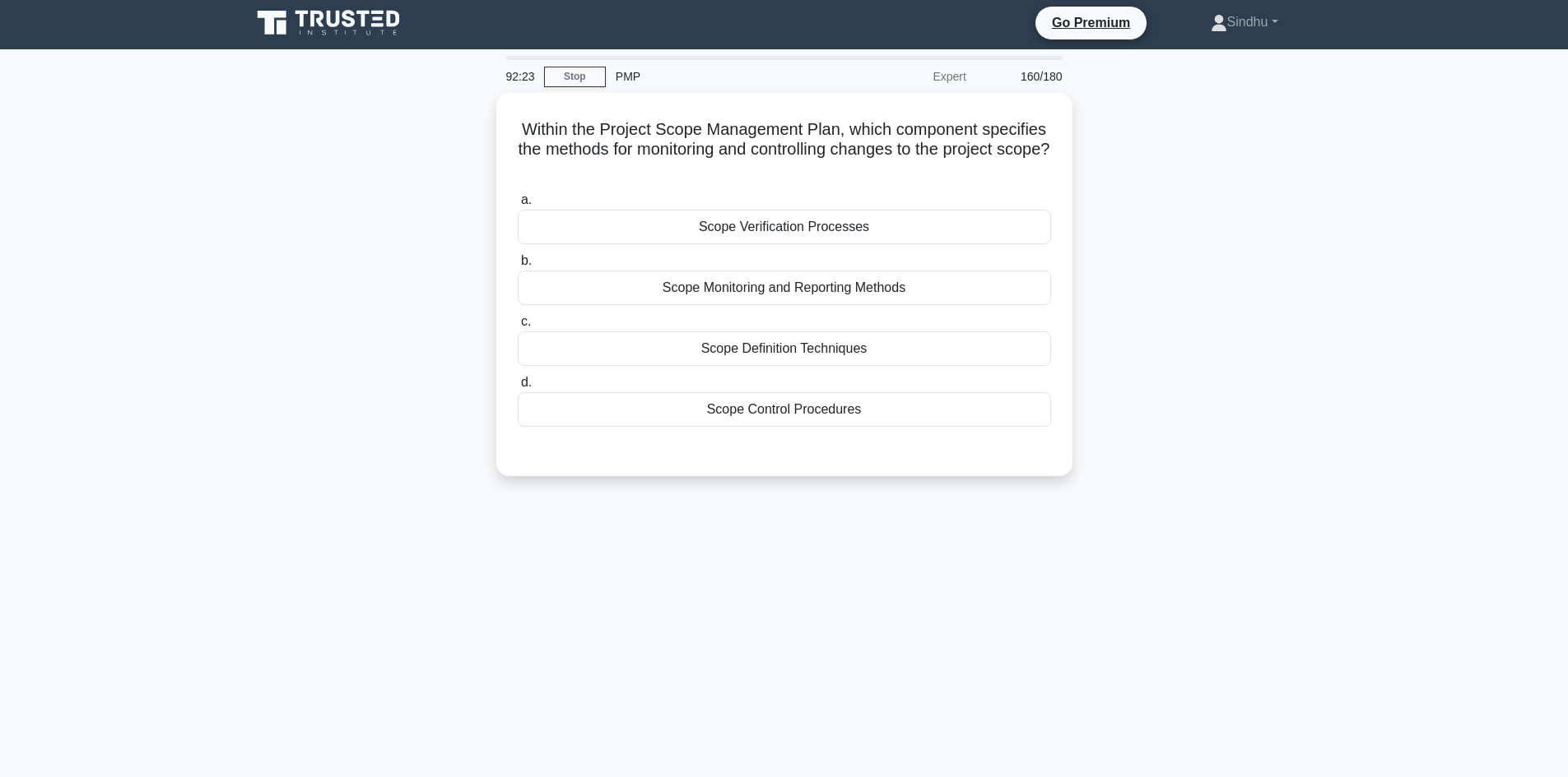
scroll to position [0, 0]
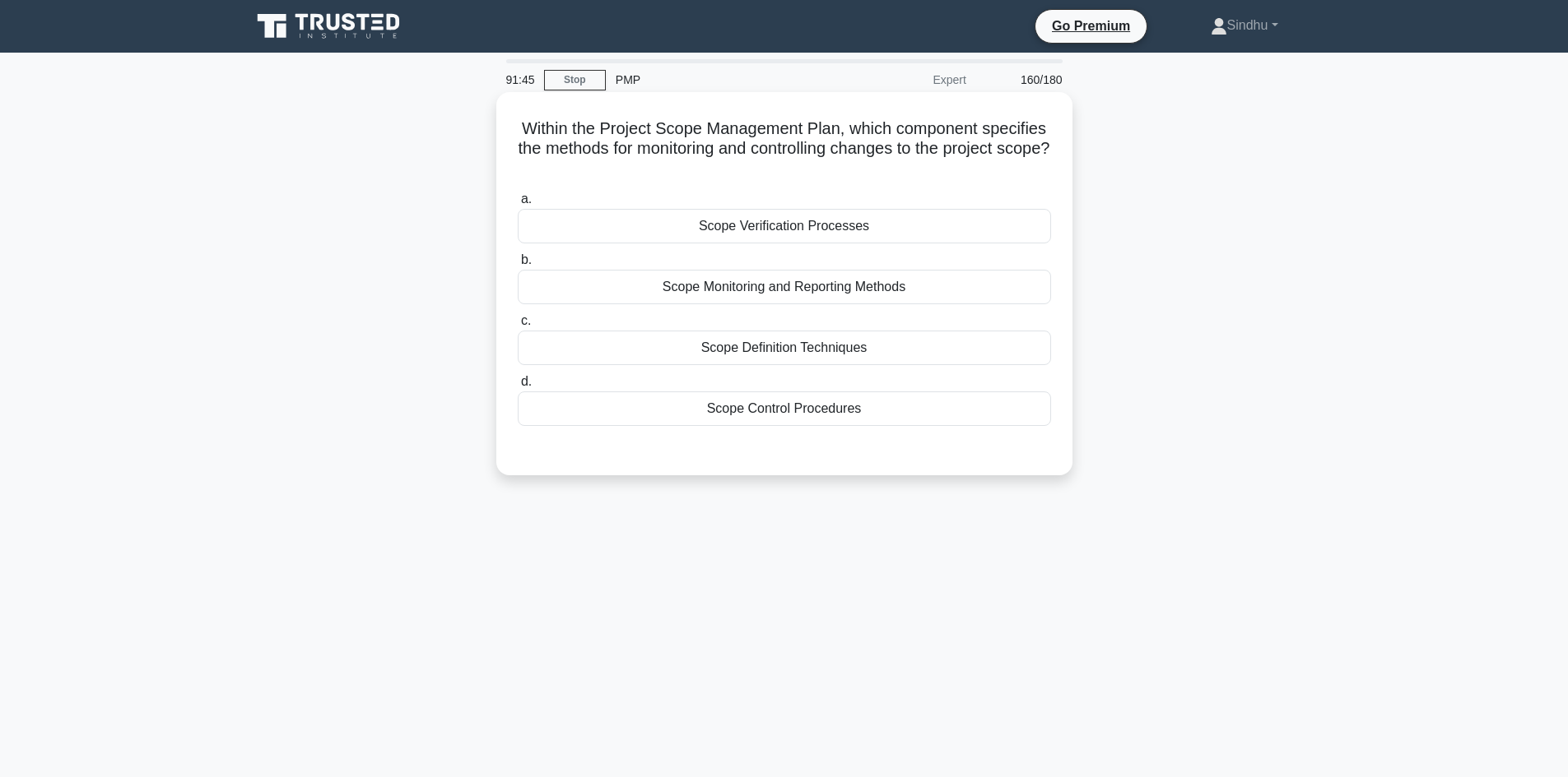
click at [797, 224] on div "Scope Verification Processes" at bounding box center [784, 226] width 533 height 34
click at [518, 205] on input "a. Scope Verification Processes" at bounding box center [518, 199] width 0 height 11
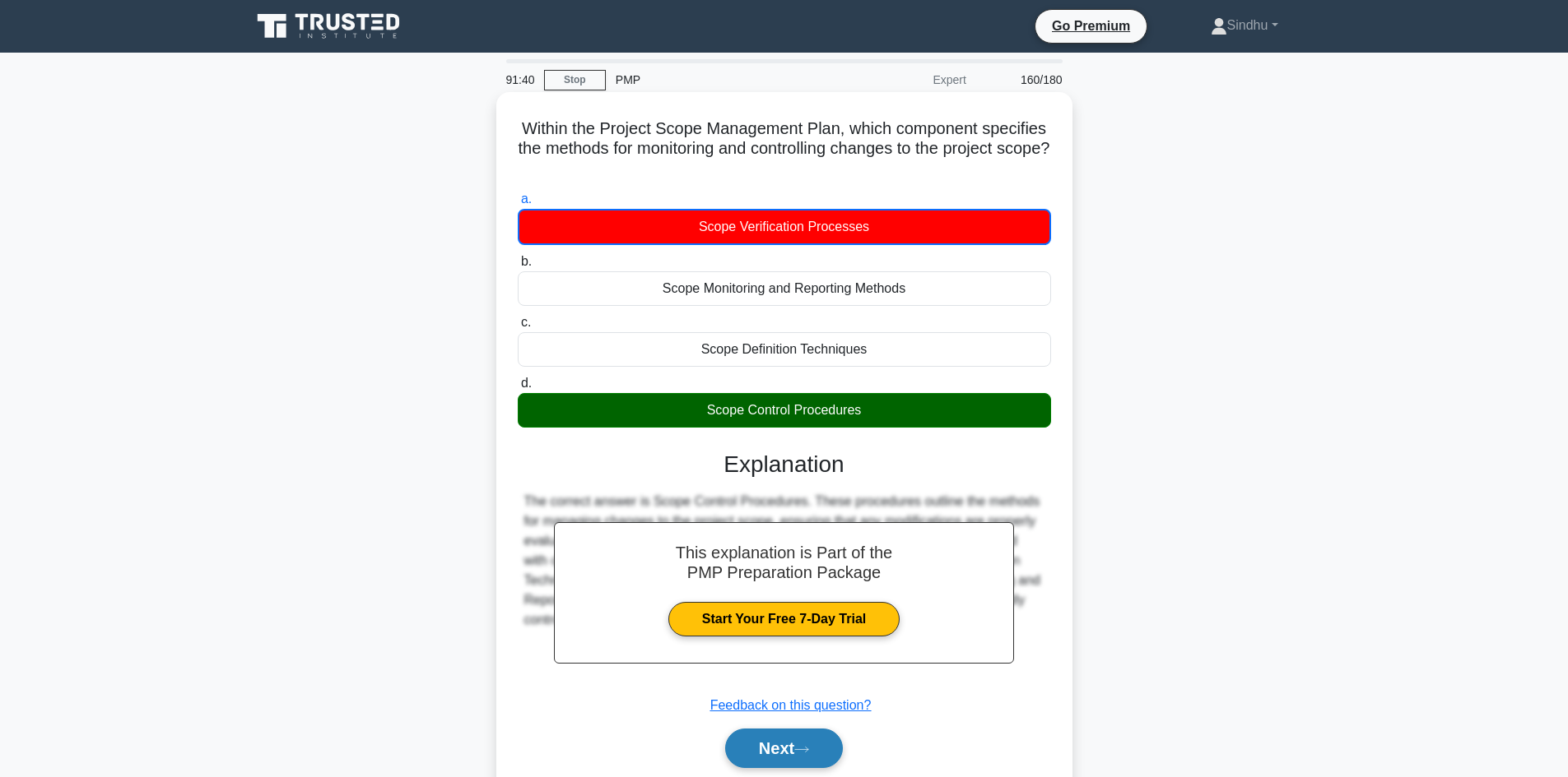
click at [777, 740] on button "Next" at bounding box center [783, 748] width 118 height 39
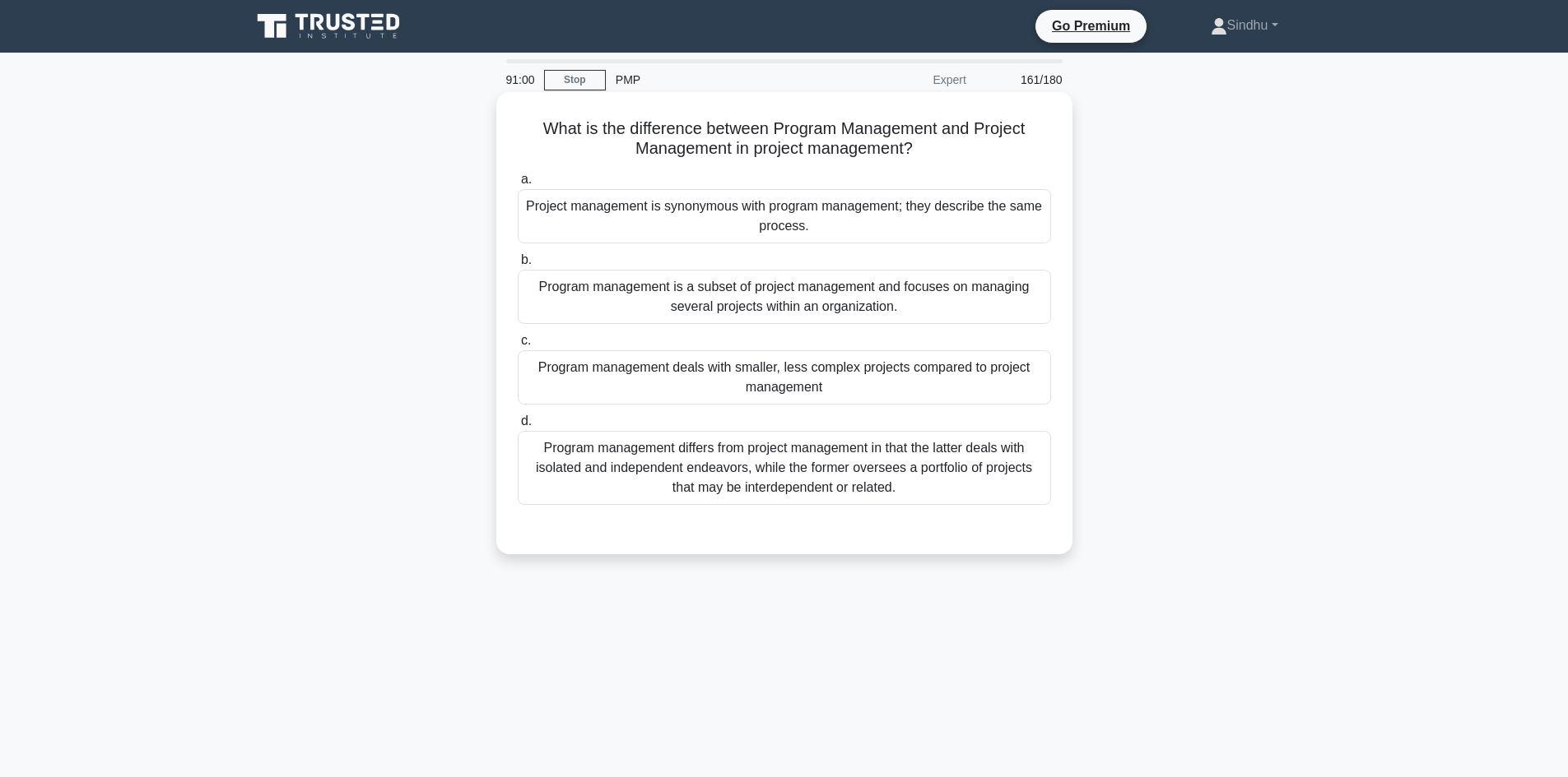
click at [755, 304] on div "Program management is a subset of project management and focuses on managing se…" at bounding box center [784, 297] width 533 height 54
click at [518, 266] on input "b. Program management is a subset of project management and focuses on managing…" at bounding box center [518, 260] width 0 height 11
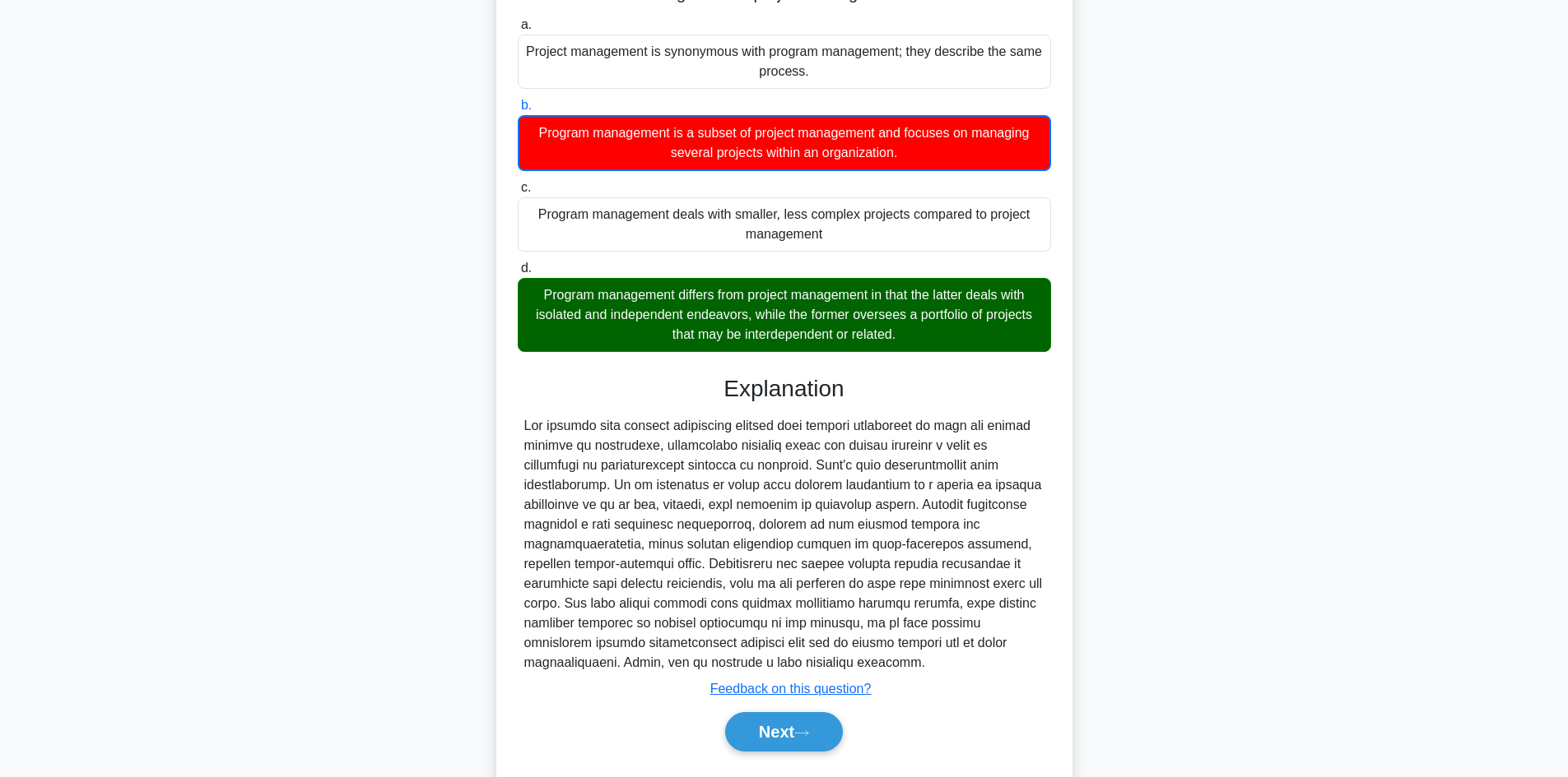
scroll to position [200, 0]
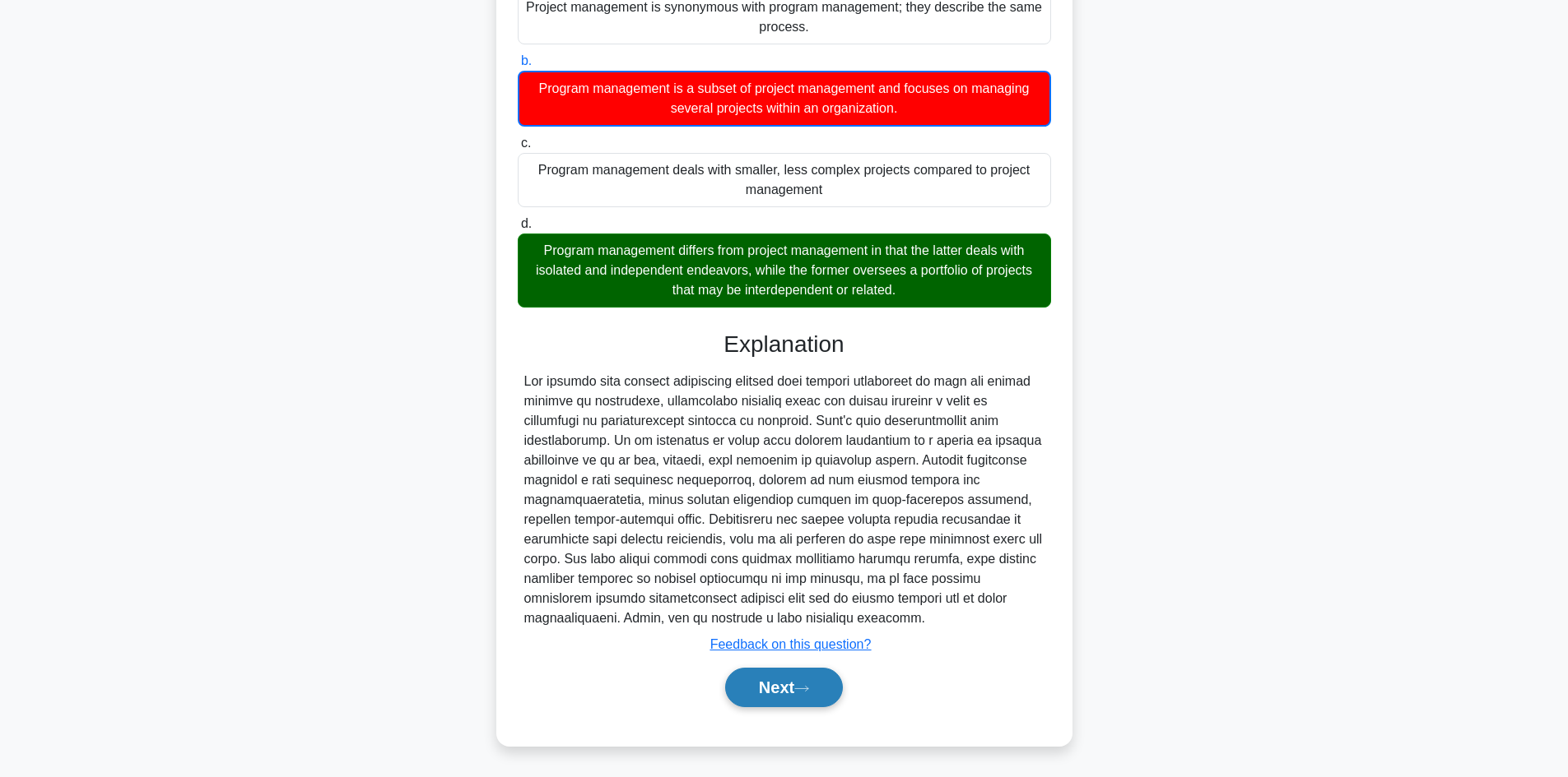
click at [748, 679] on button "Next" at bounding box center [783, 687] width 118 height 39
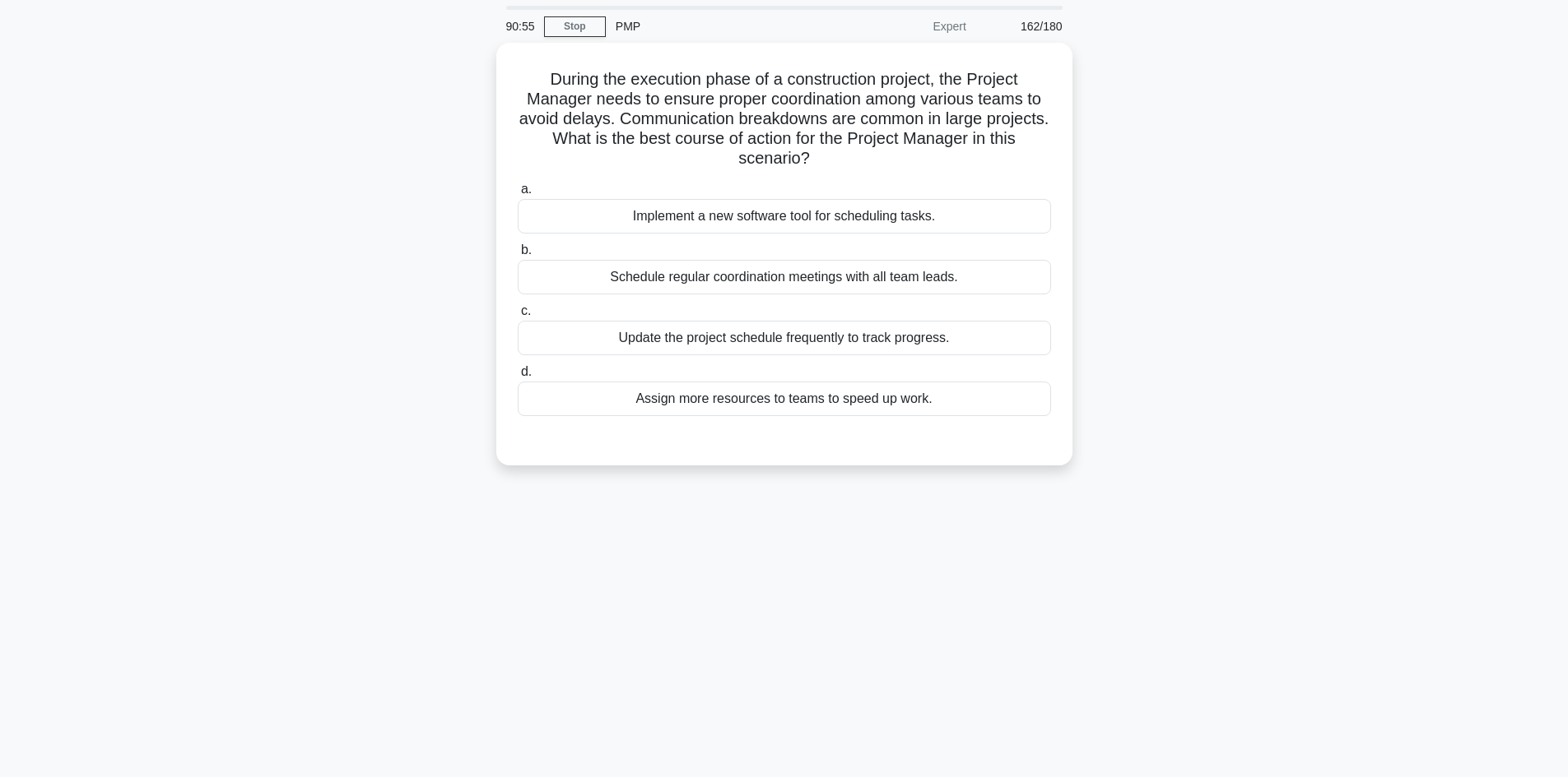
scroll to position [0, 0]
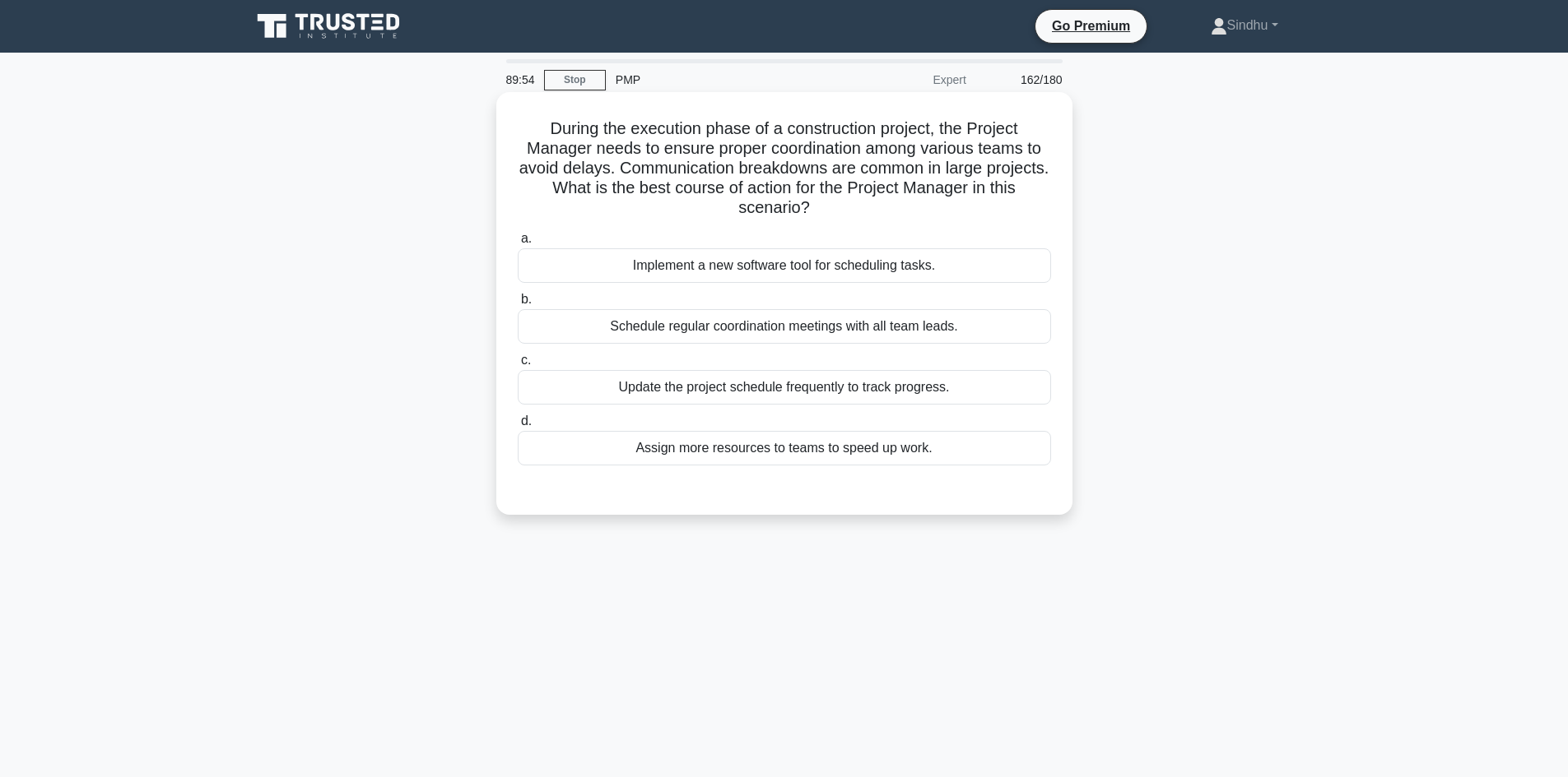
click at [870, 331] on div "Schedule regular coordination meetings with all team leads." at bounding box center [784, 326] width 533 height 34
click at [518, 305] on input "b. Schedule regular coordination meetings with all team leads." at bounding box center [518, 299] width 0 height 11
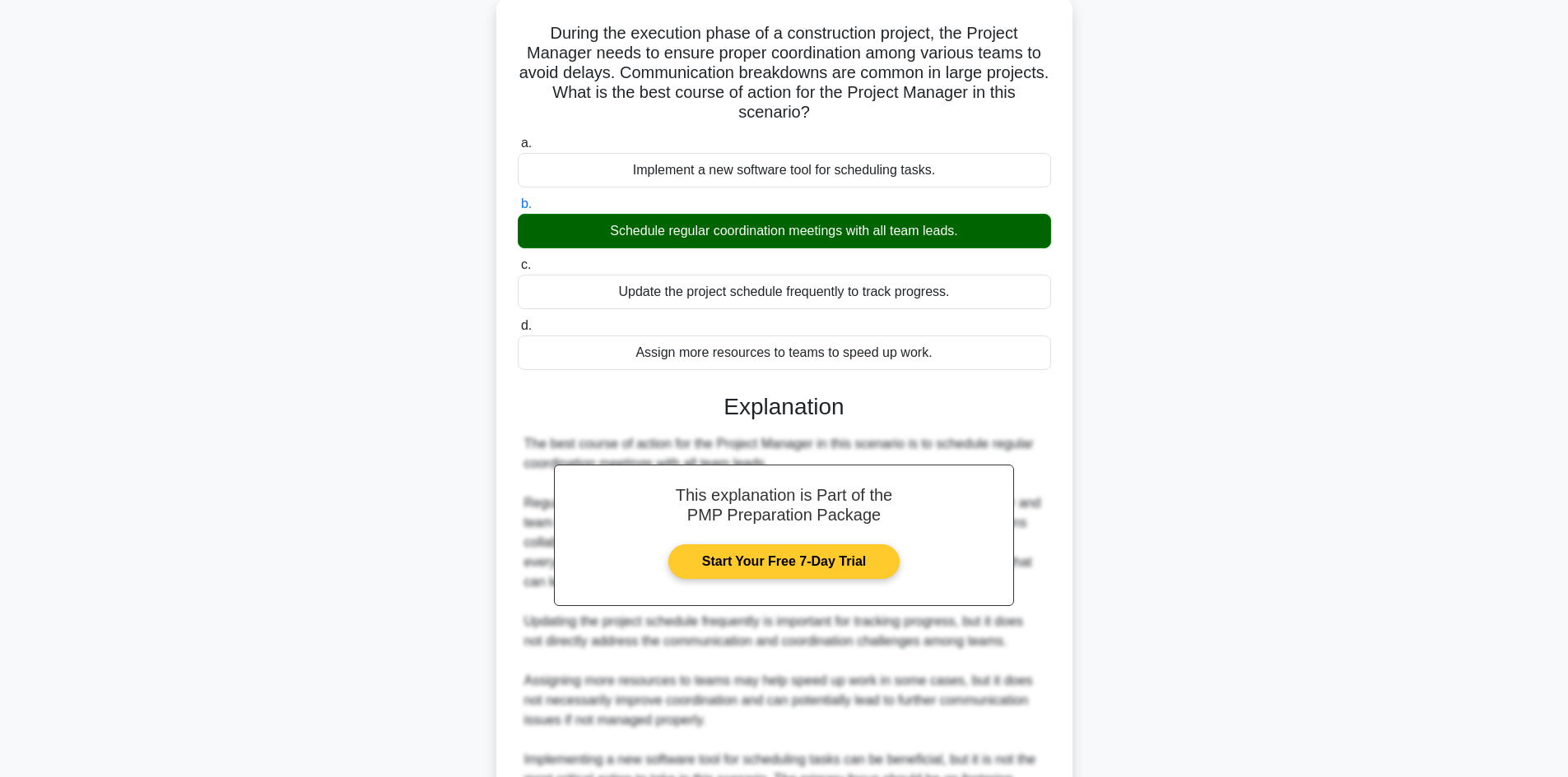
scroll to position [297, 0]
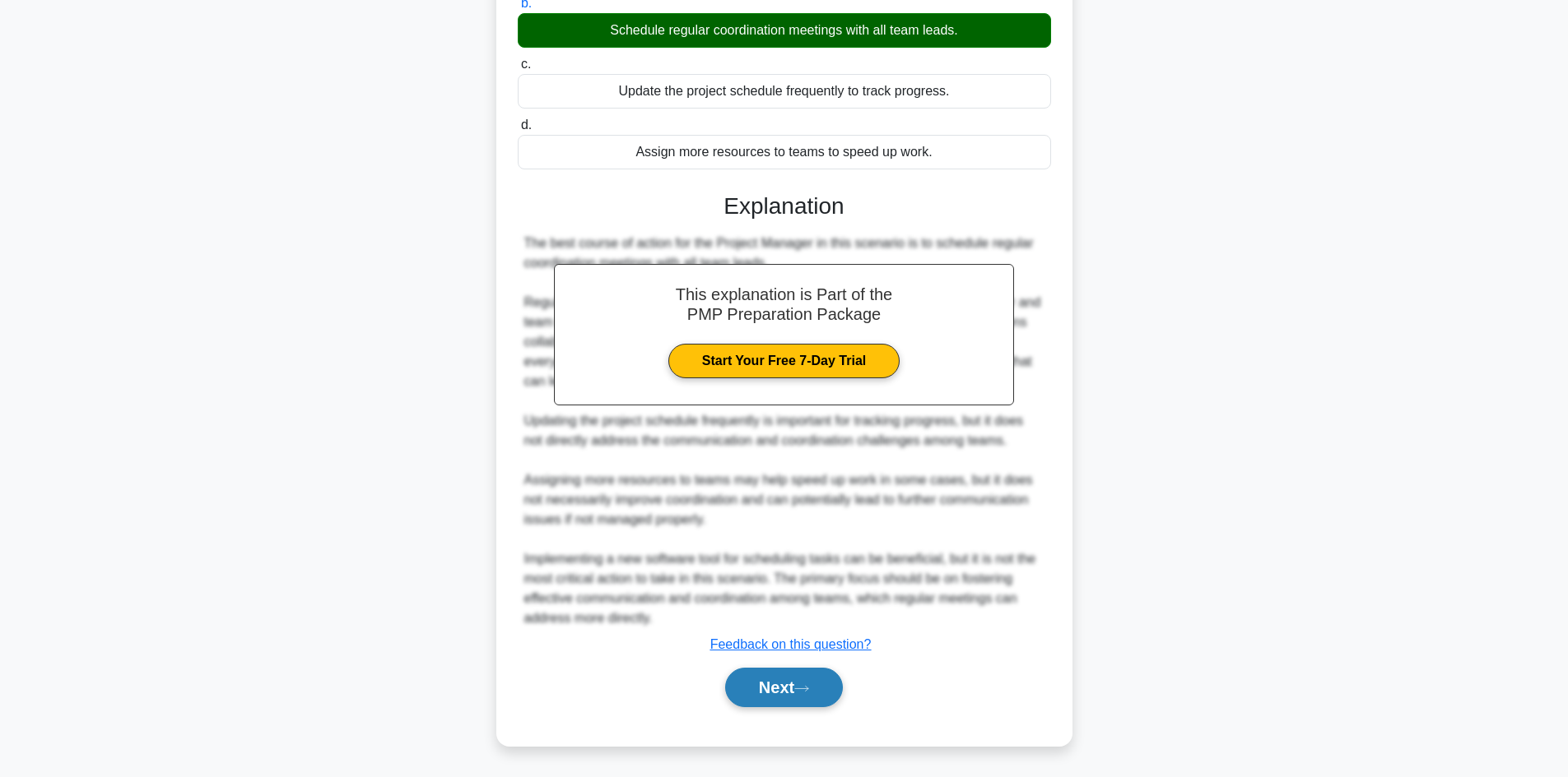
click at [772, 692] on button "Next" at bounding box center [783, 687] width 118 height 39
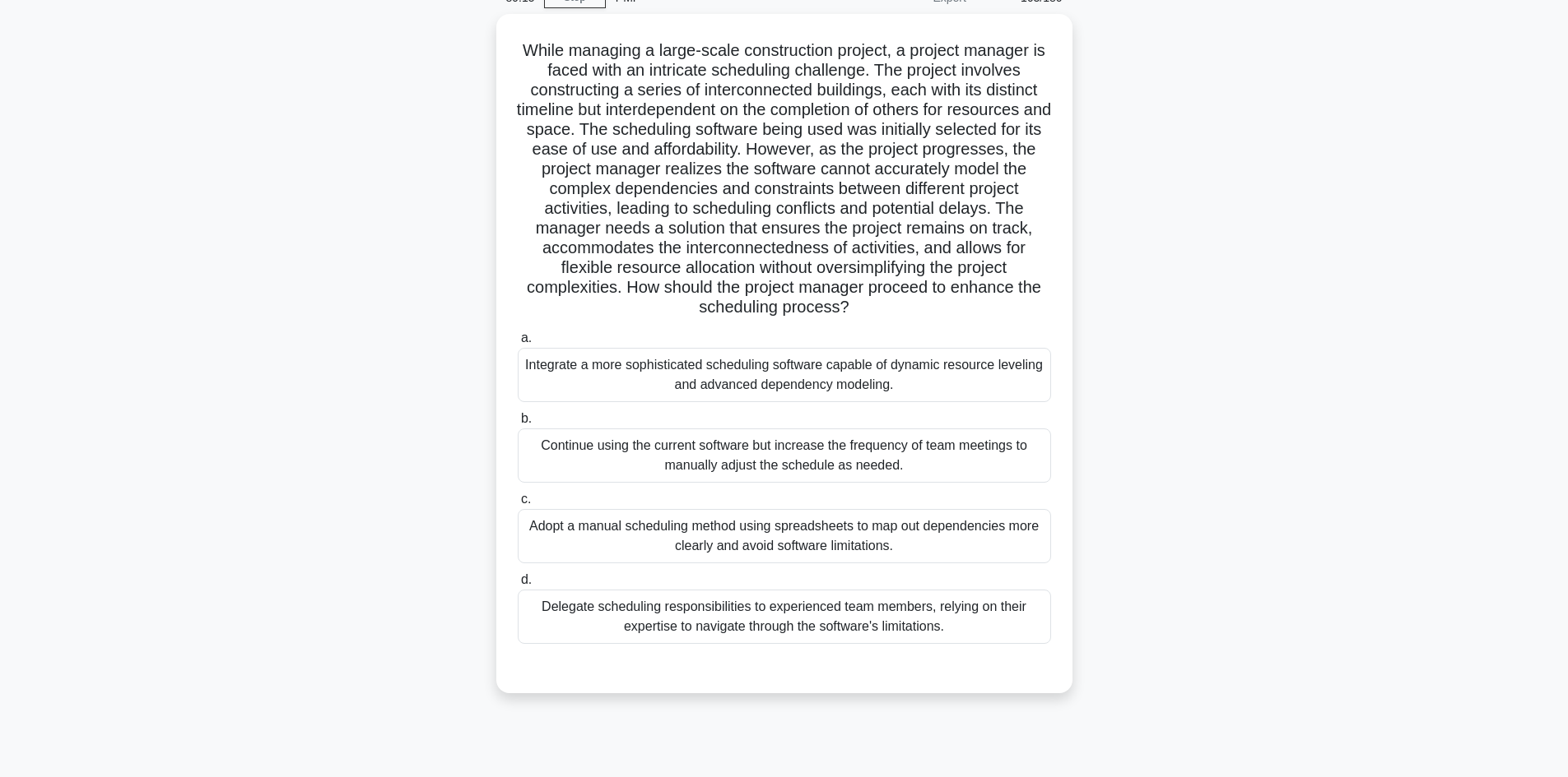
scroll to position [111, 0]
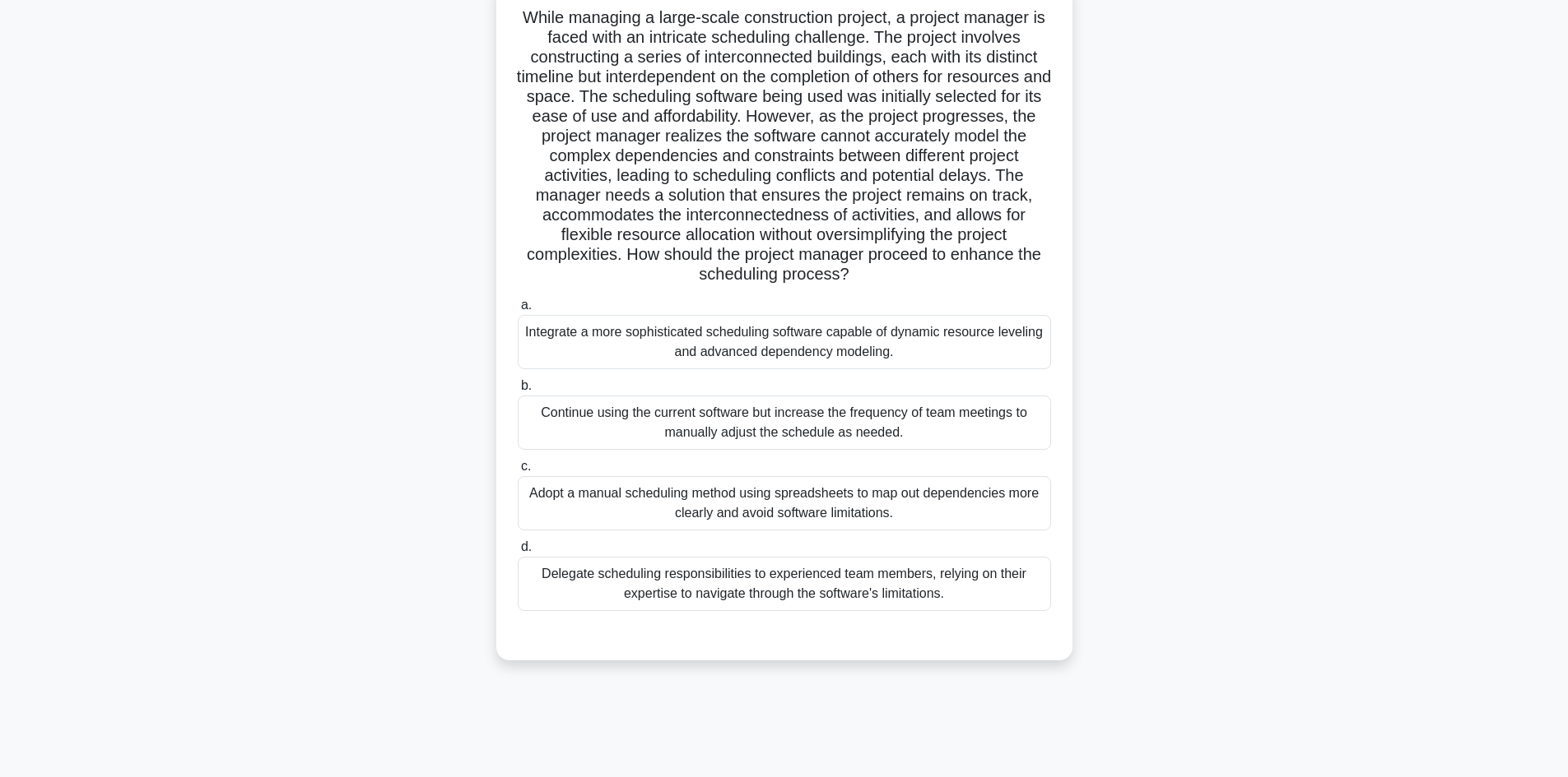
click at [739, 352] on div "Integrate a more sophisticated scheduling software capable of dynamic resource …" at bounding box center [784, 342] width 533 height 54
click at [518, 311] on input "a. Integrate a more sophisticated scheduling software capable of dynamic resour…" at bounding box center [518, 305] width 0 height 11
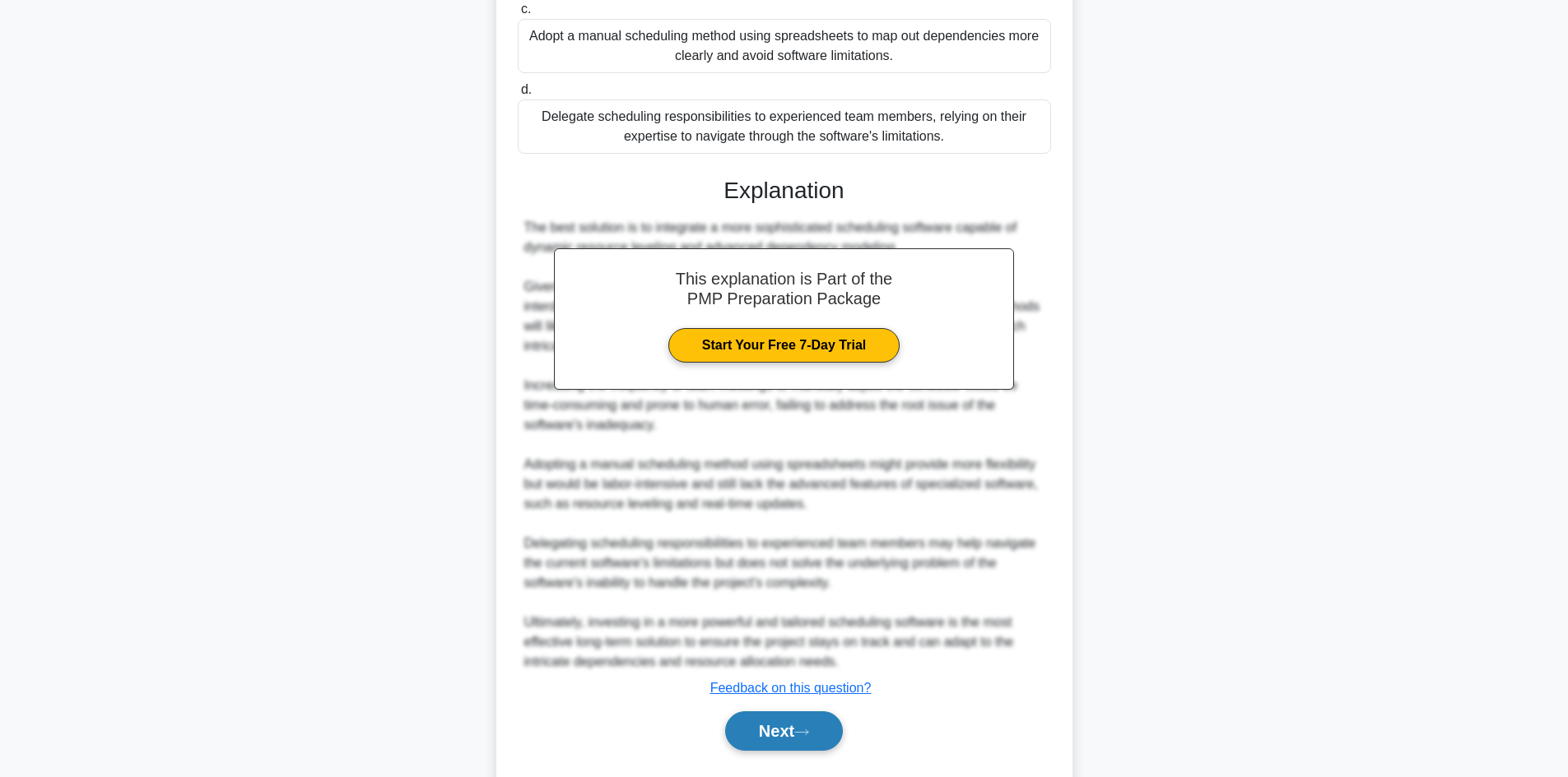
scroll to position [613, 0]
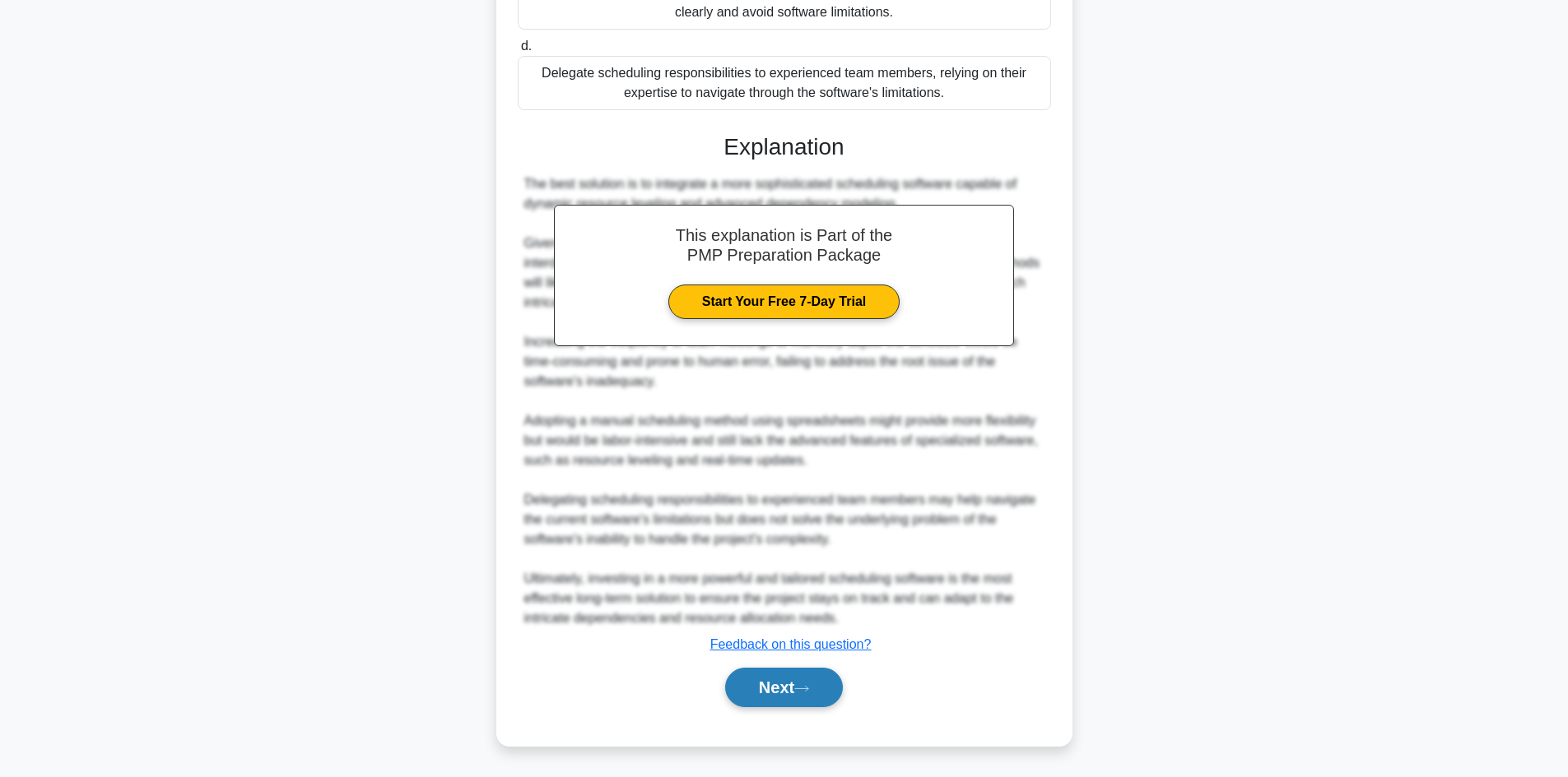
click at [751, 679] on button "Next" at bounding box center [783, 687] width 118 height 39
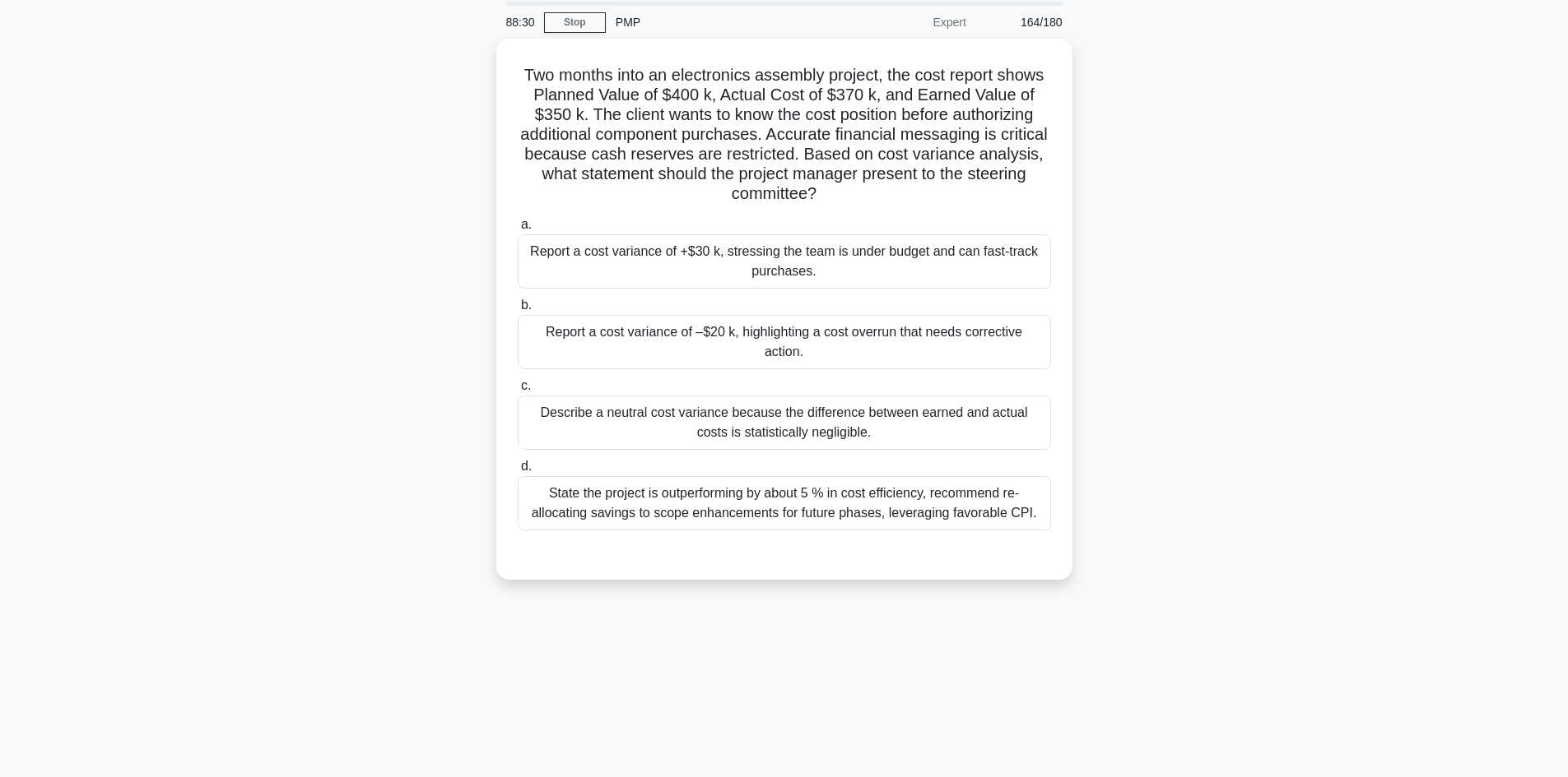
scroll to position [29, 0]
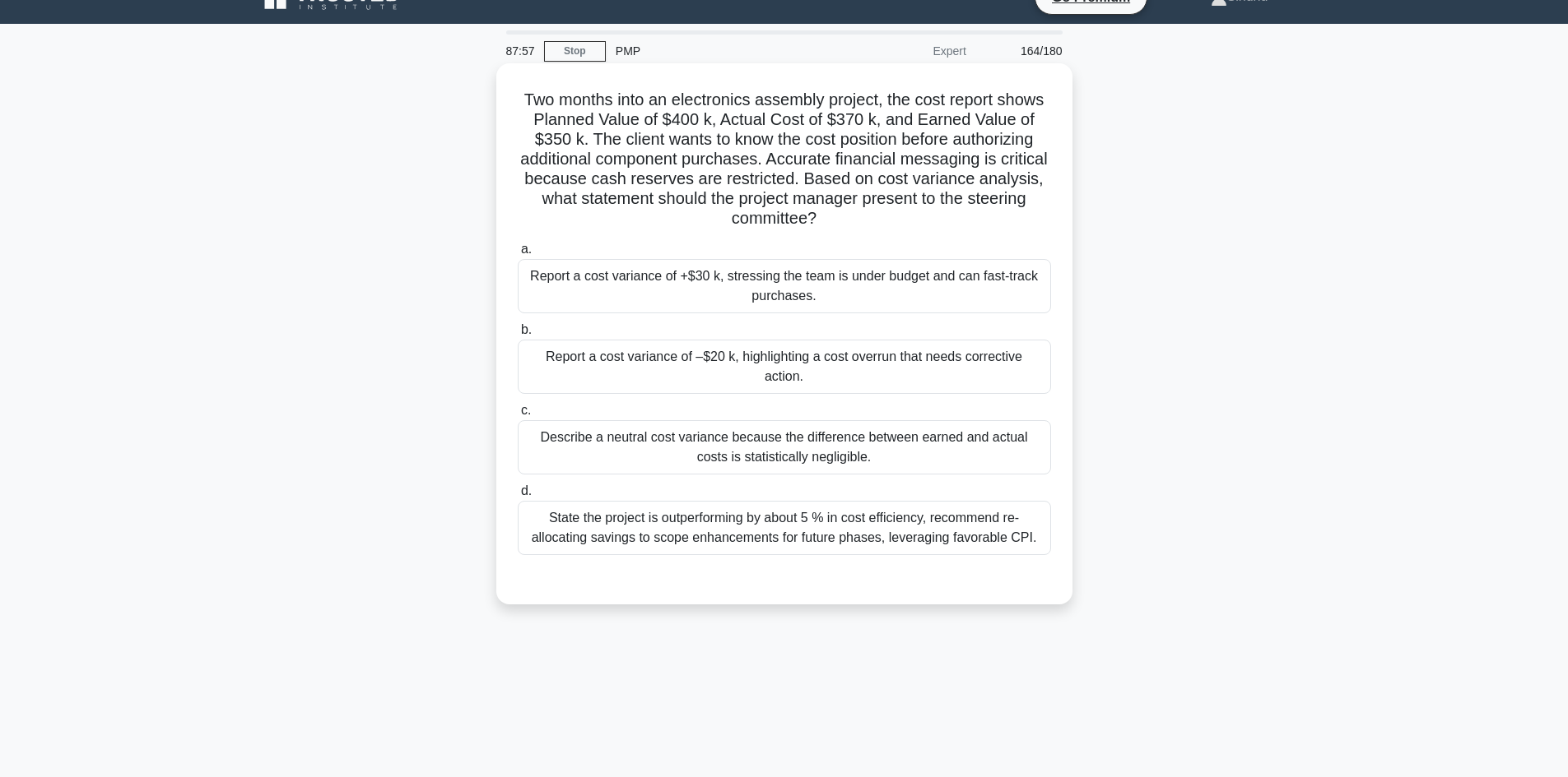
click at [763, 361] on div "Report a cost variance of –$20 k, highlighting a cost overrun that needs correc…" at bounding box center [784, 367] width 533 height 54
click at [518, 336] on input "b. Report a cost variance of –$20 k, highlighting a cost overrun that needs cor…" at bounding box center [518, 330] width 0 height 11
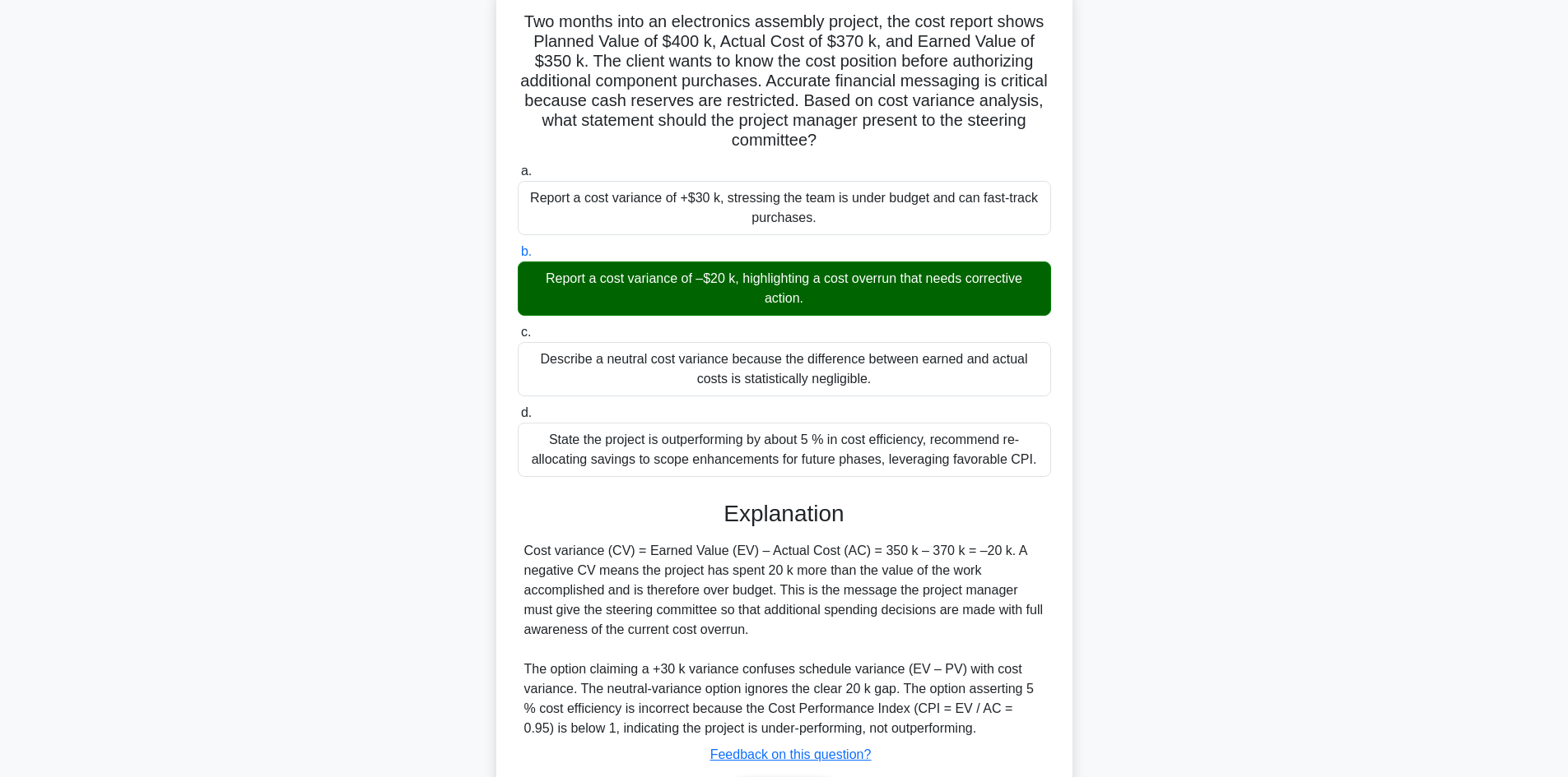
scroll to position [218, 0]
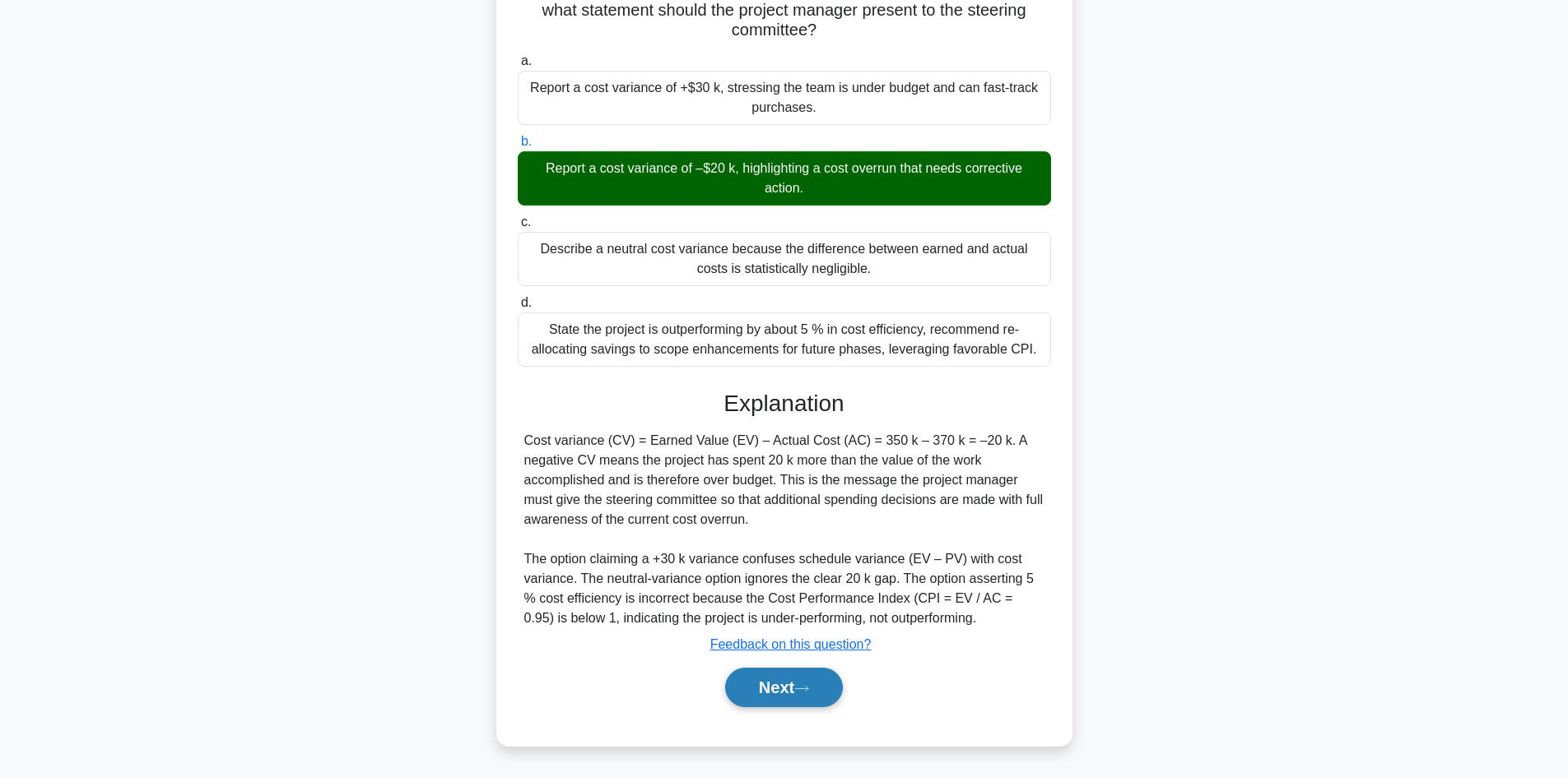
click at [776, 688] on button "Next" at bounding box center [783, 687] width 118 height 39
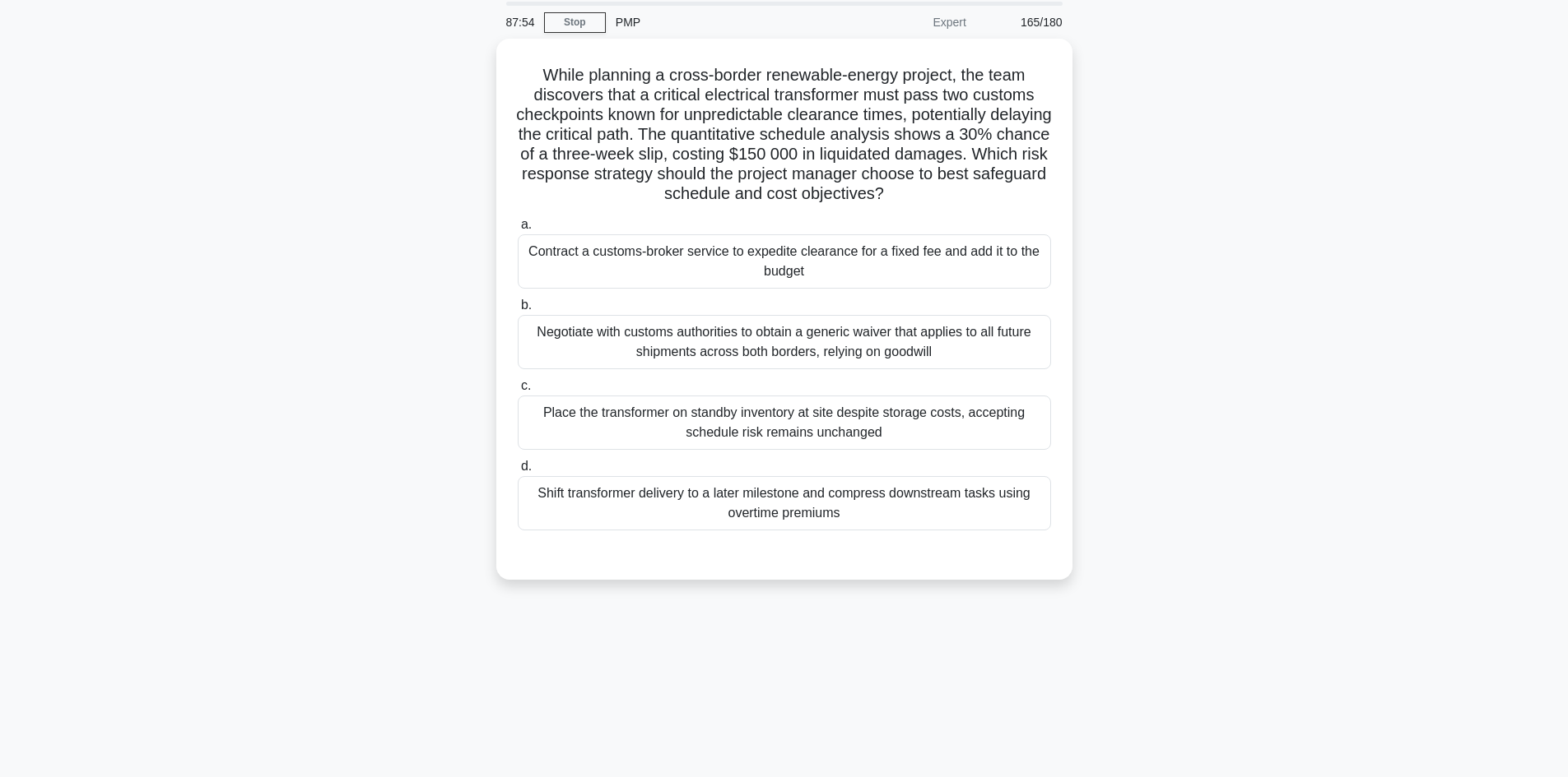
scroll to position [29, 0]
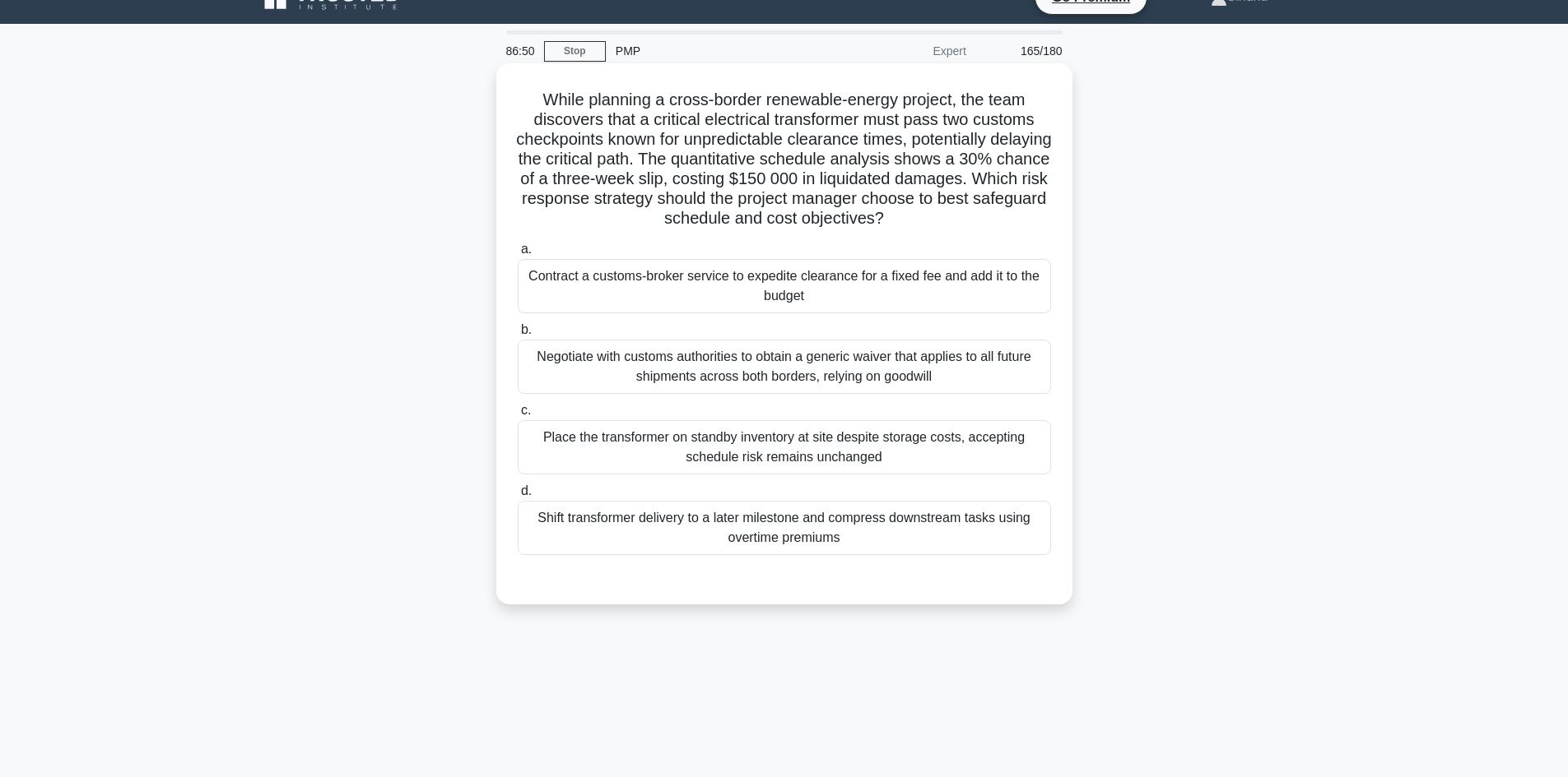
click at [825, 464] on div "Place the transformer on standby inventory at site despite storage costs, accep…" at bounding box center [784, 447] width 533 height 54
click at [518, 416] on input "c. Place the transformer on standby inventory at site despite storage costs, ac…" at bounding box center [518, 410] width 0 height 11
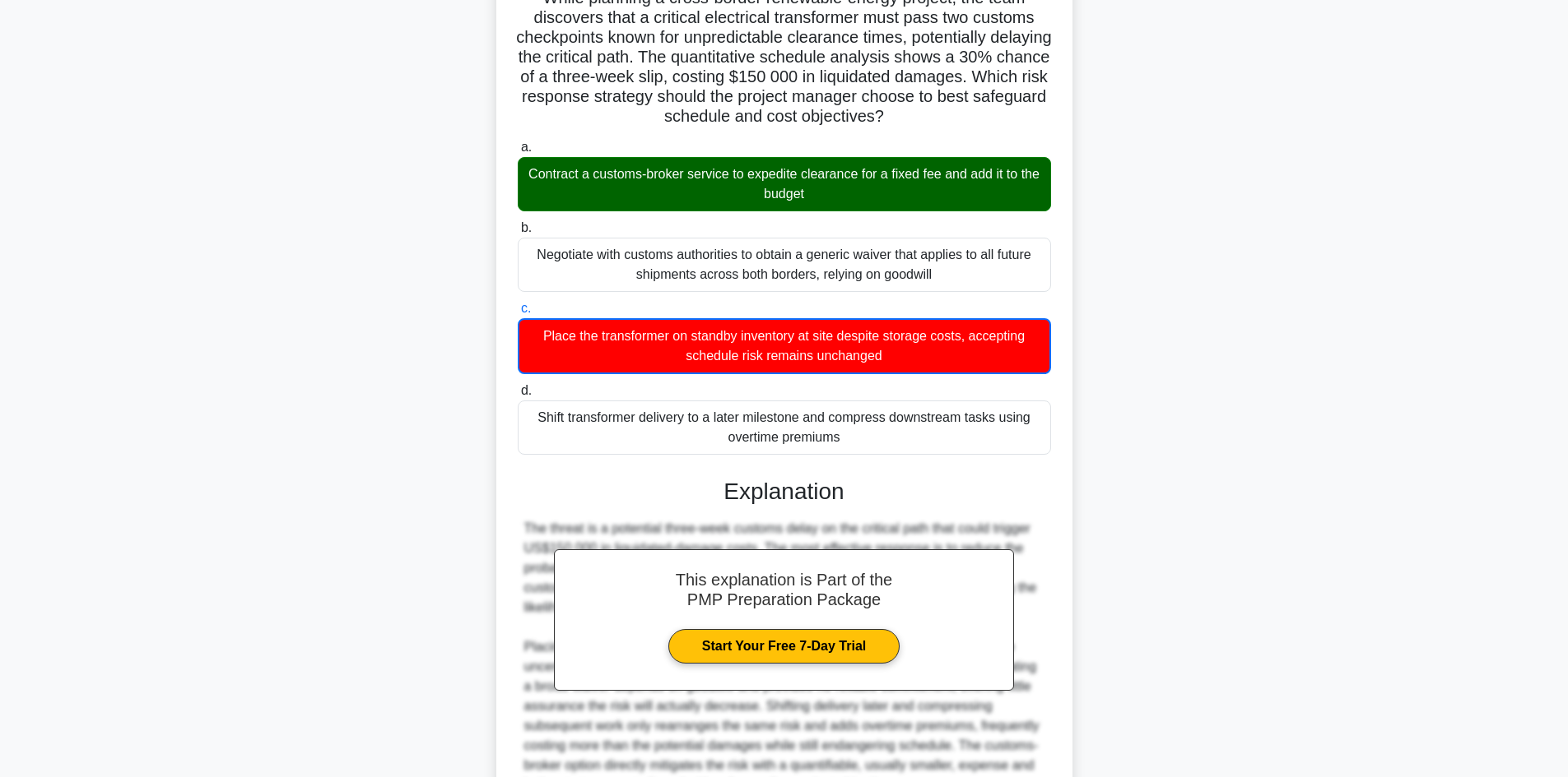
scroll to position [298, 0]
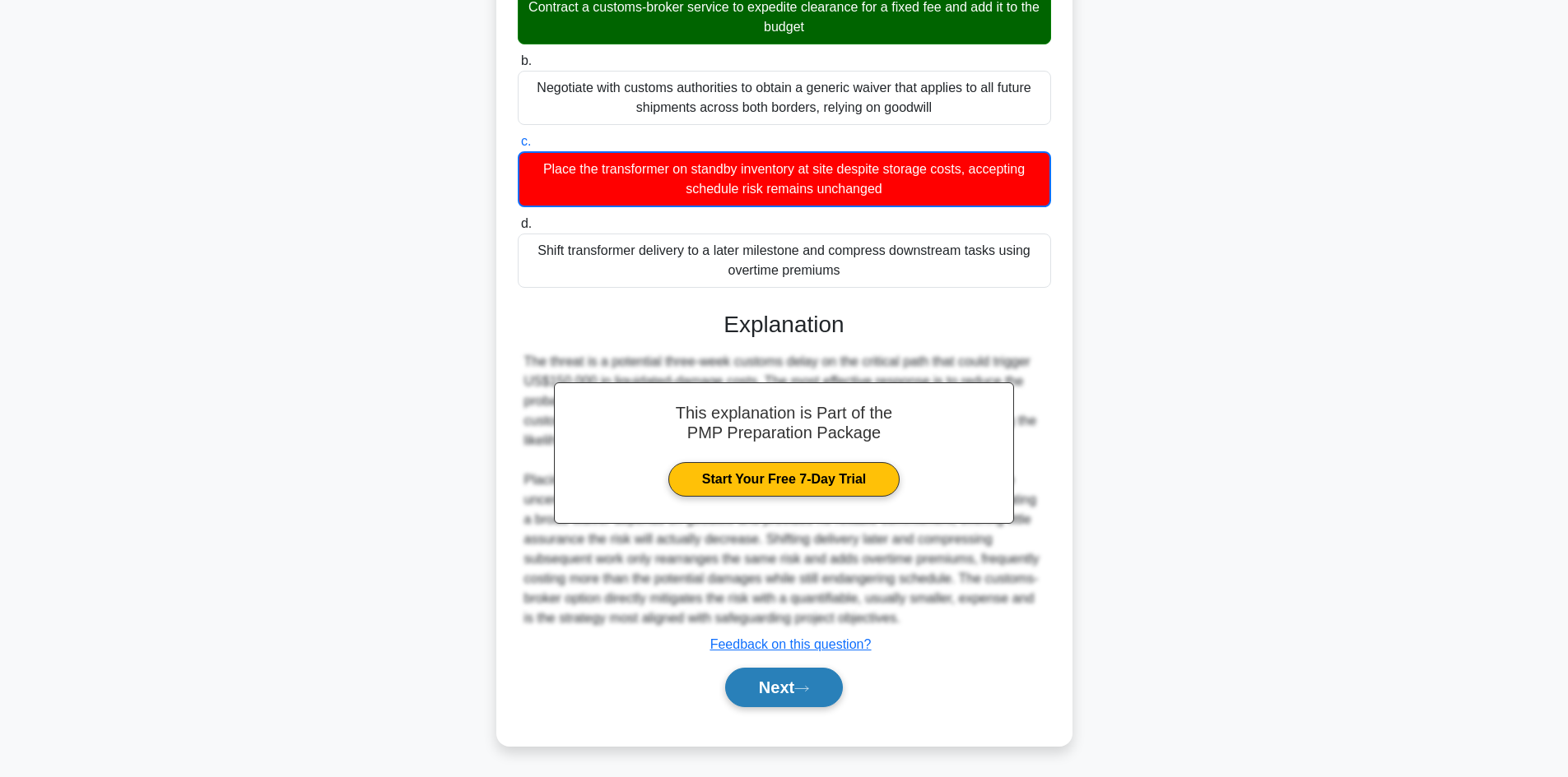
click at [807, 694] on button "Next" at bounding box center [783, 687] width 118 height 39
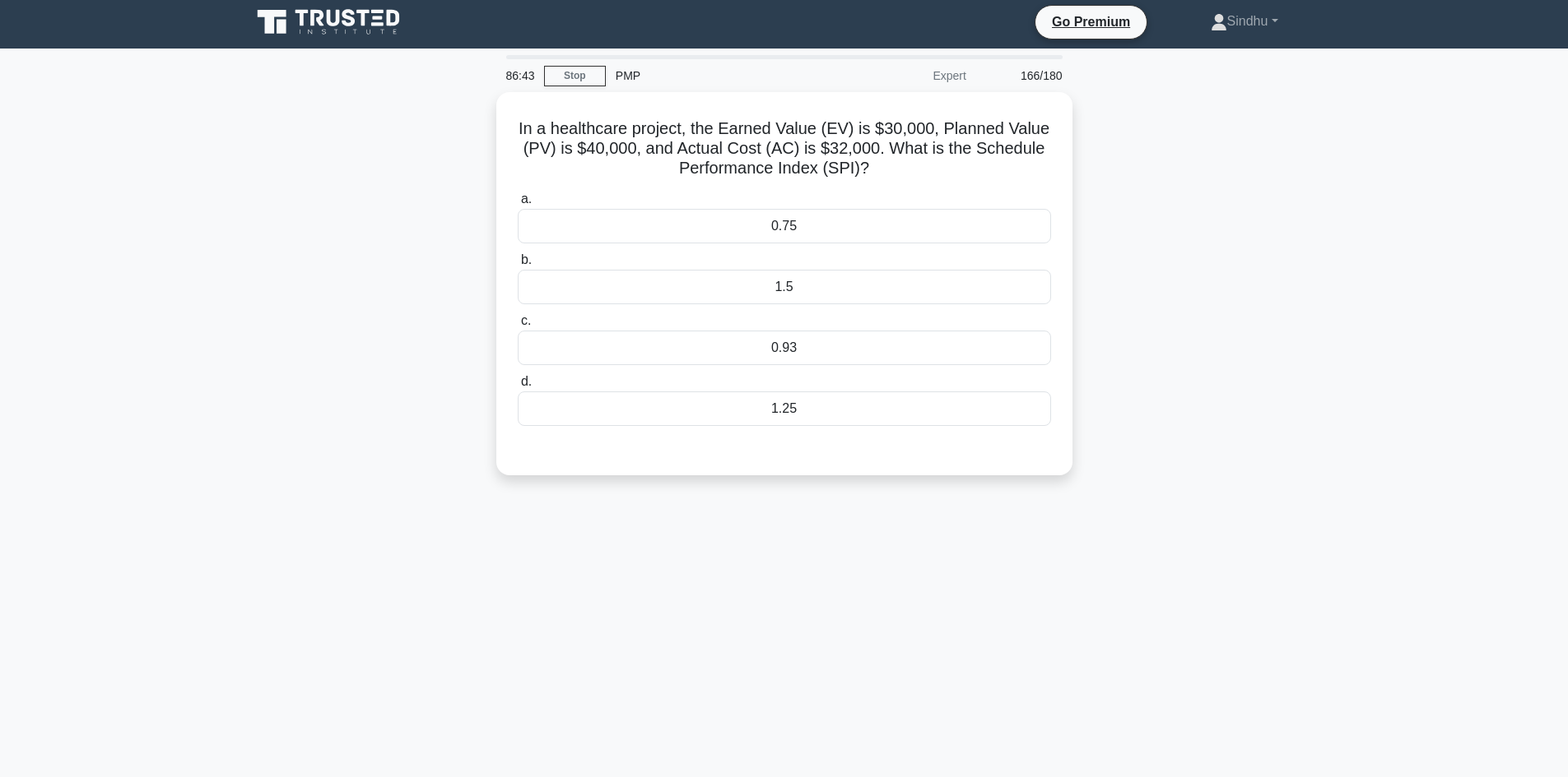
scroll to position [0, 0]
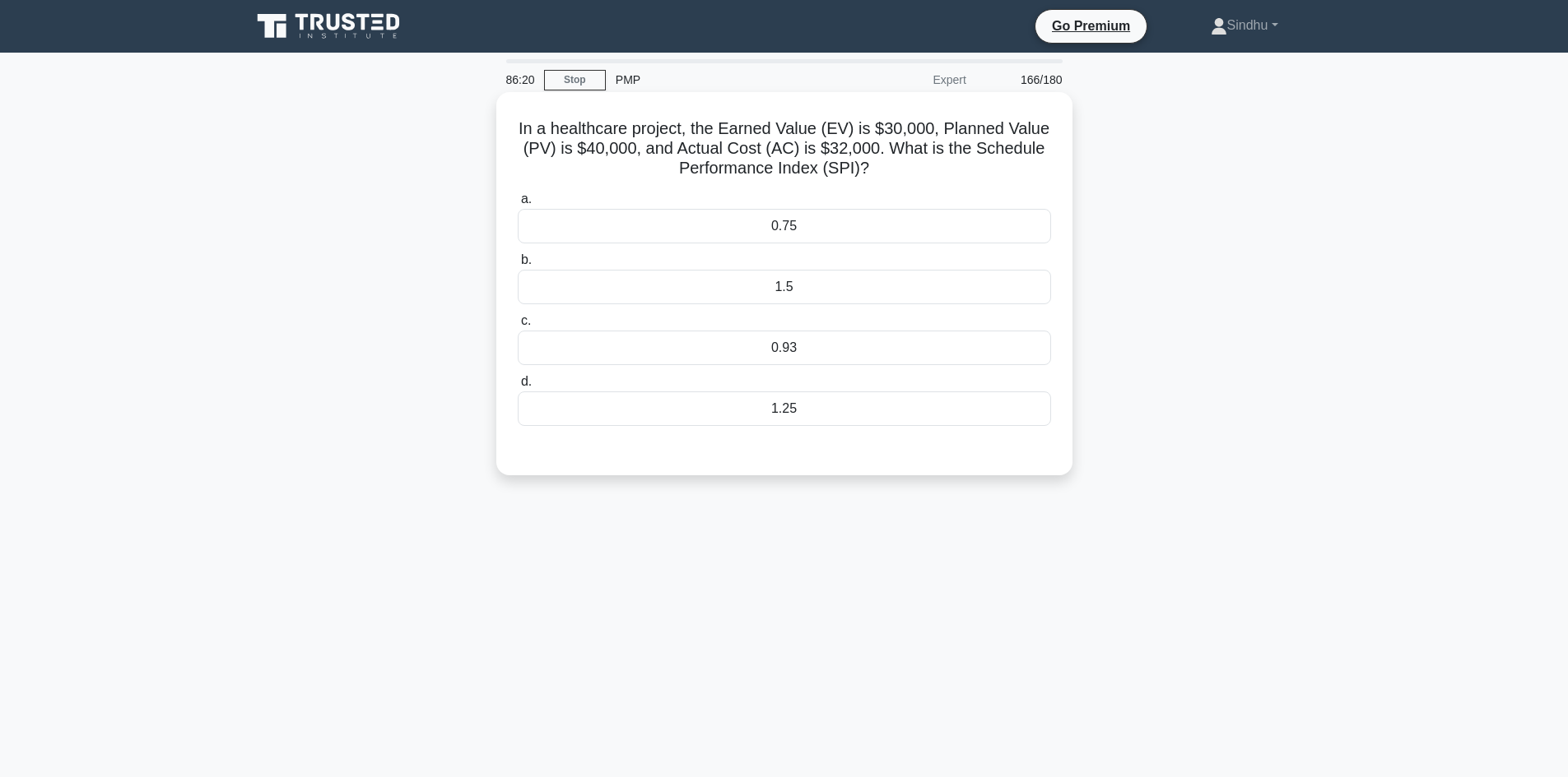
click at [832, 221] on div "0.75" at bounding box center [784, 226] width 533 height 34
click at [518, 205] on input "a. 0.75" at bounding box center [518, 199] width 0 height 11
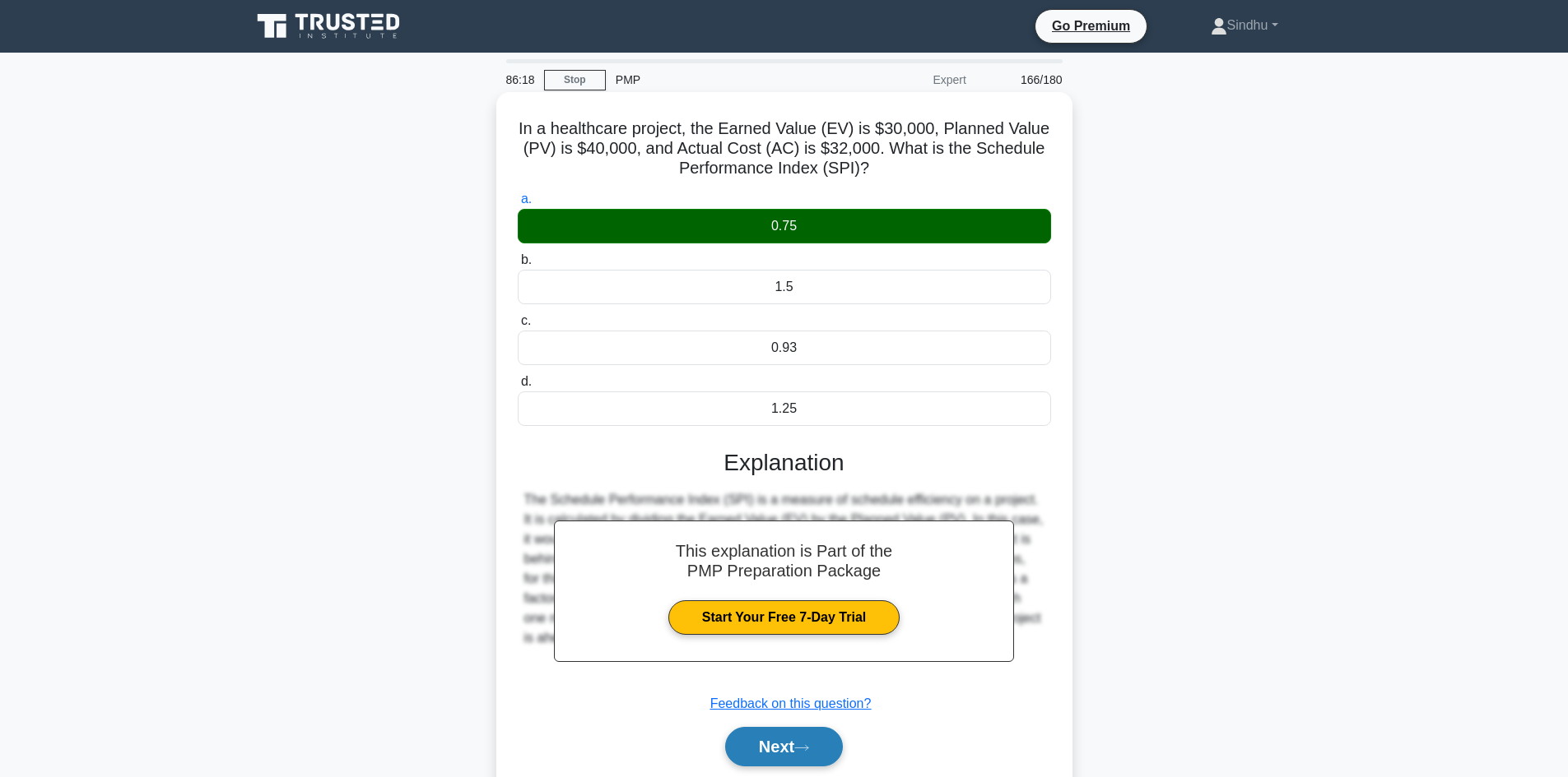
click at [787, 739] on button "Next" at bounding box center [783, 746] width 118 height 39
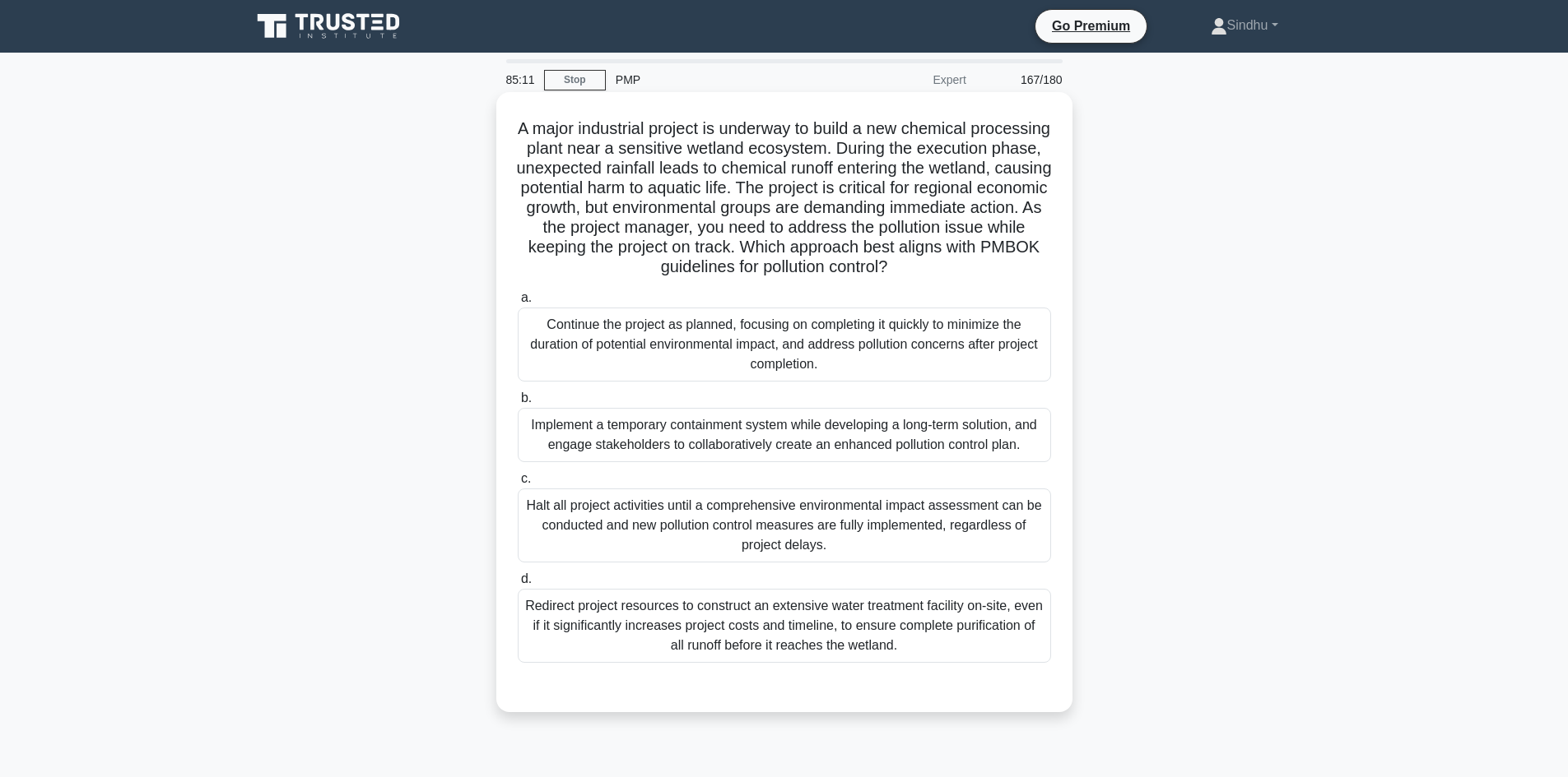
click at [872, 547] on div "Halt all project activities until a comprehensive environmental impact assessme…" at bounding box center [784, 525] width 533 height 74
click at [518, 484] on input "c. Halt all project activities until a comprehensive environmental impact asses…" at bounding box center [518, 479] width 0 height 11
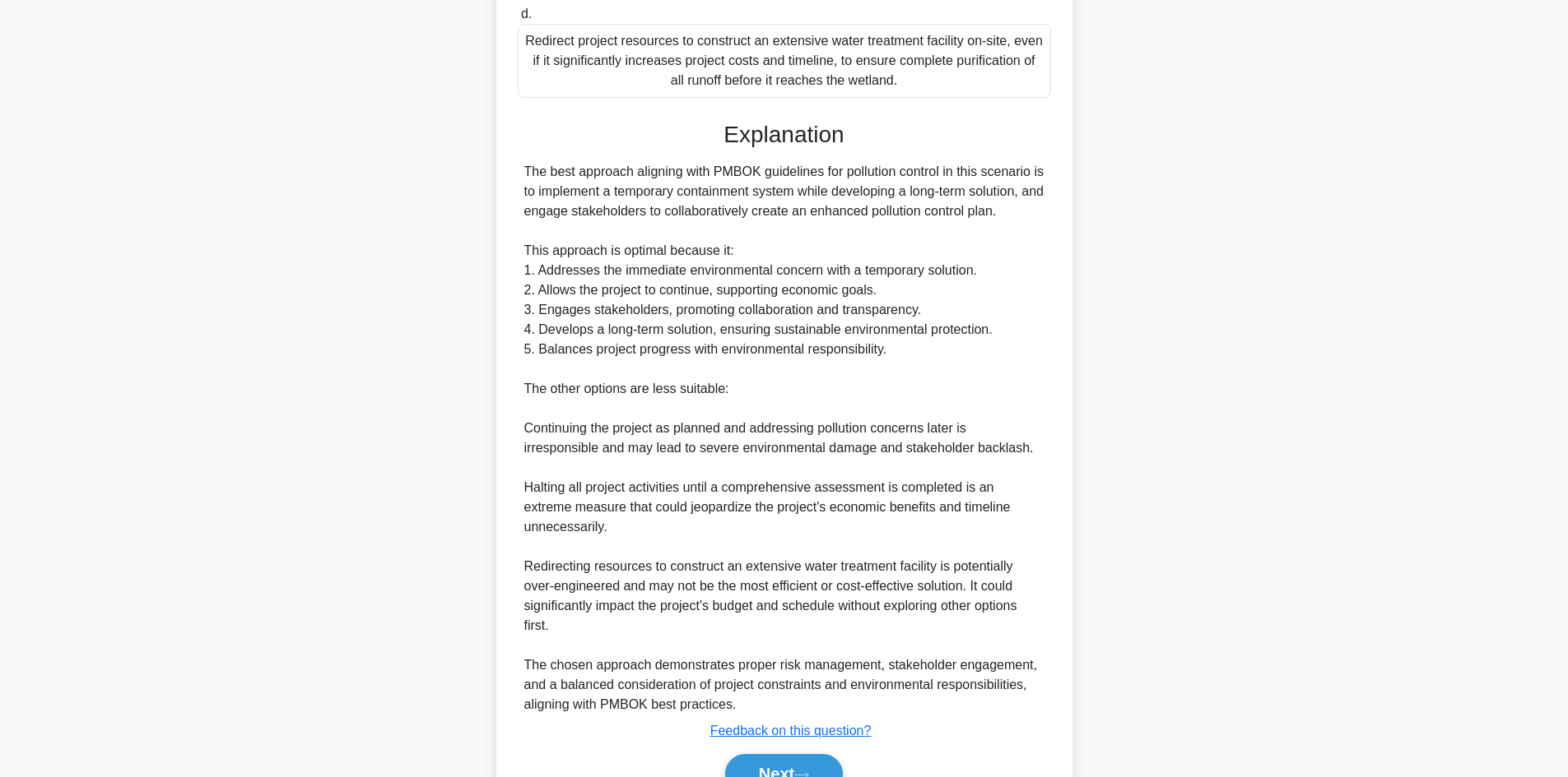
scroll to position [654, 0]
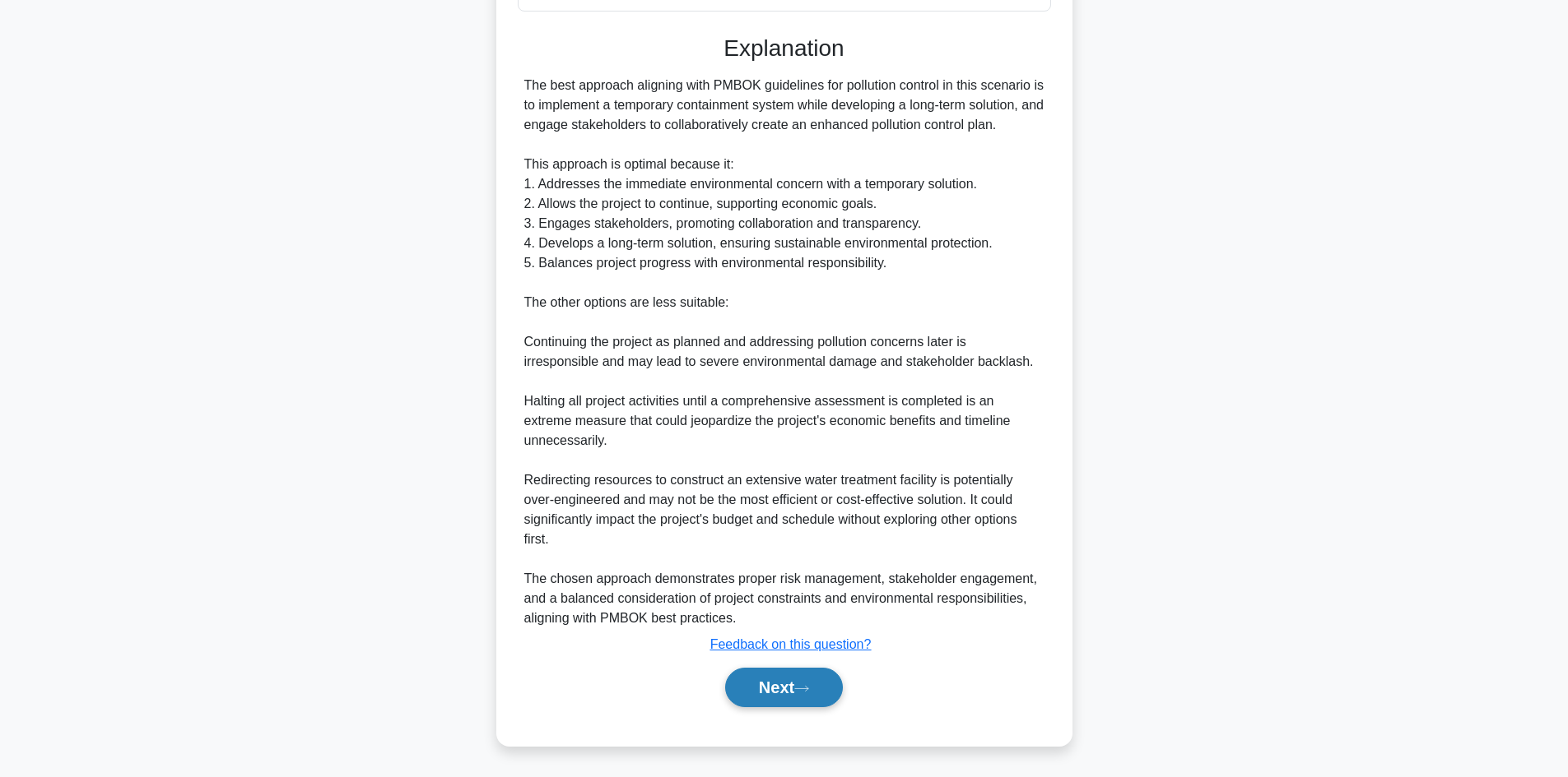
click at [760, 682] on button "Next" at bounding box center [783, 687] width 118 height 39
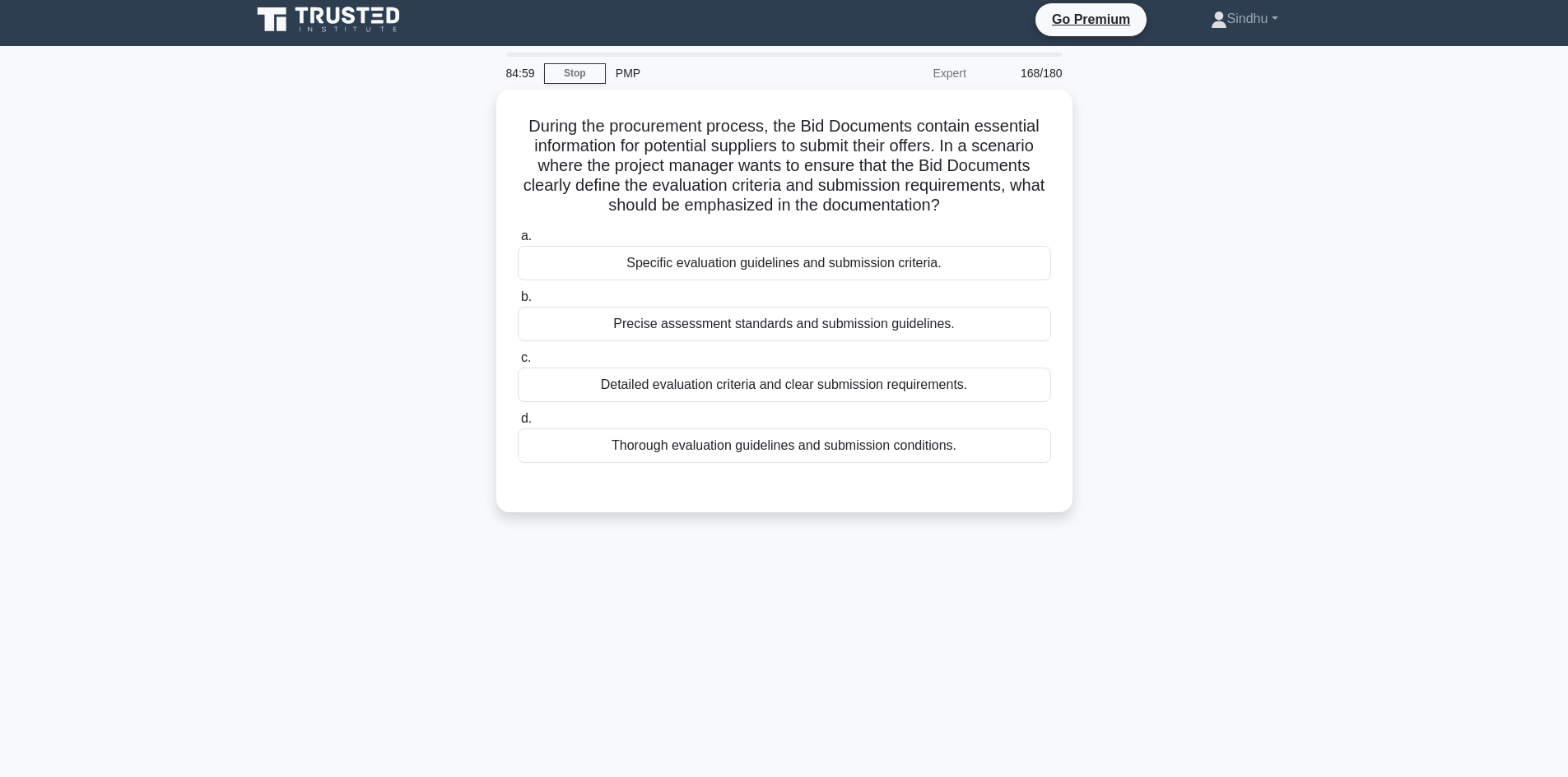
scroll to position [0, 0]
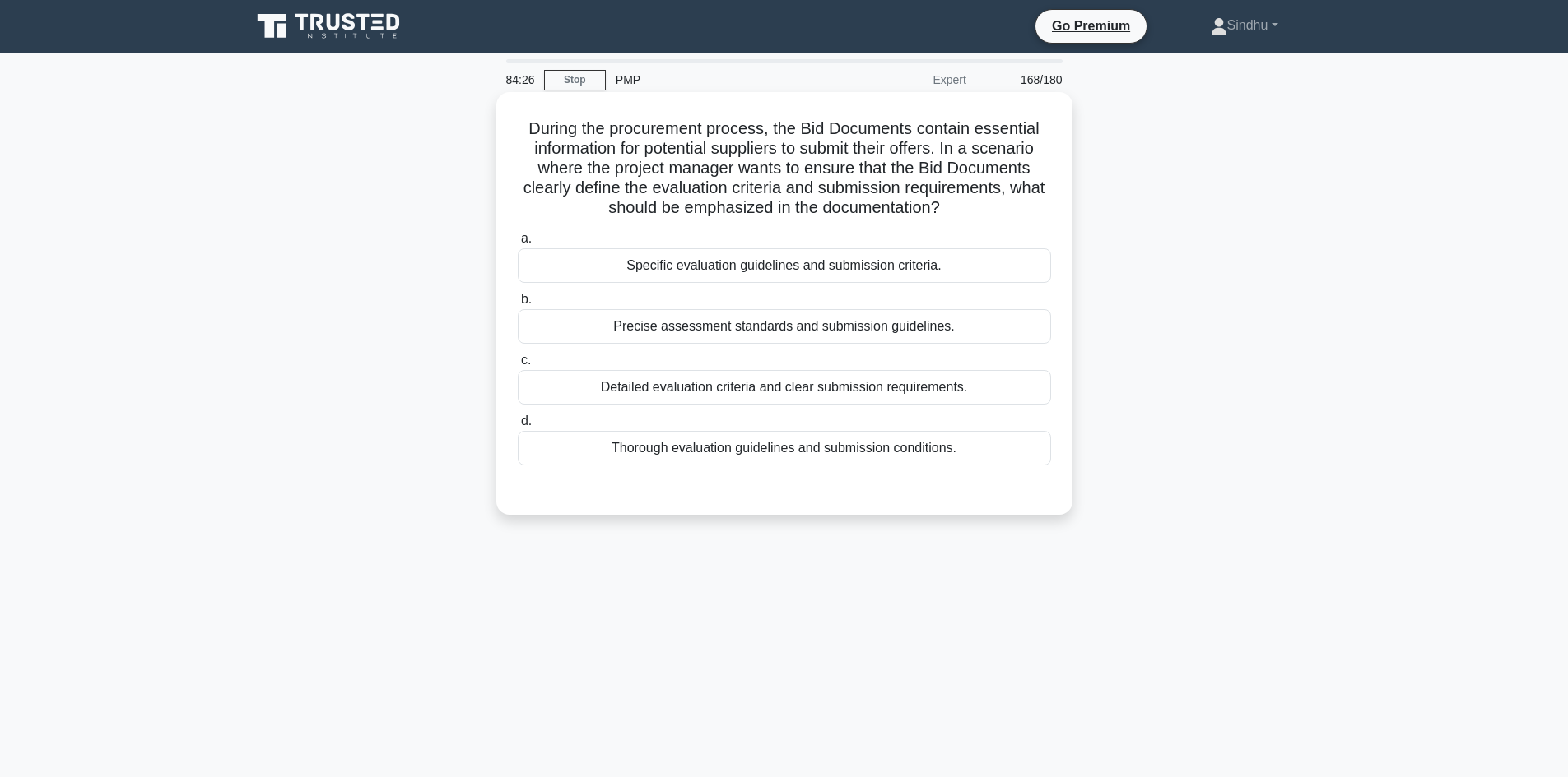
click at [857, 394] on div "Detailed evaluation criteria and clear submission requirements." at bounding box center [784, 387] width 533 height 34
click at [518, 366] on input "c. Detailed evaluation criteria and clear submission requirements." at bounding box center [518, 360] width 0 height 11
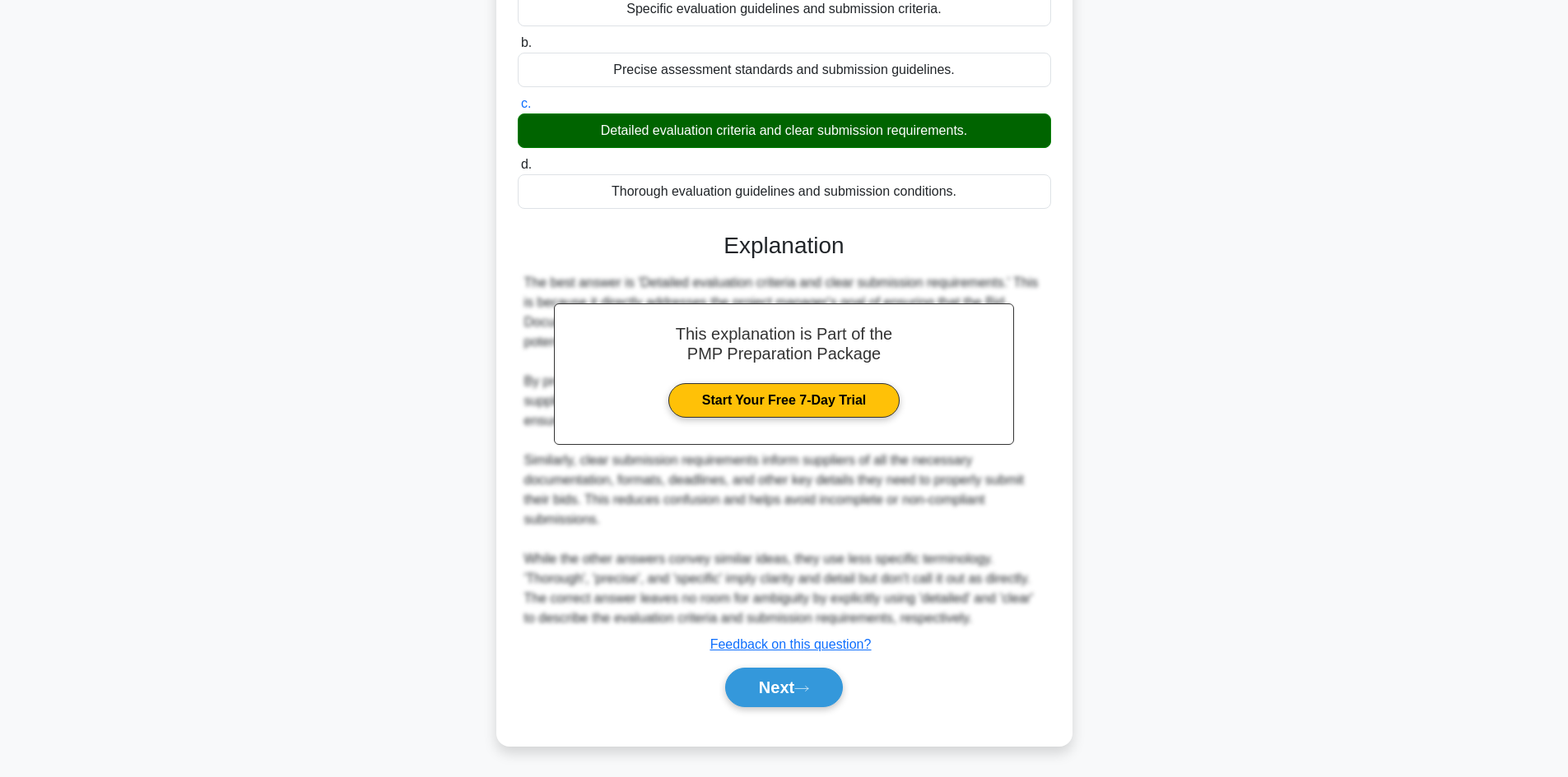
scroll to position [258, 0]
click at [764, 698] on button "Next" at bounding box center [783, 687] width 118 height 39
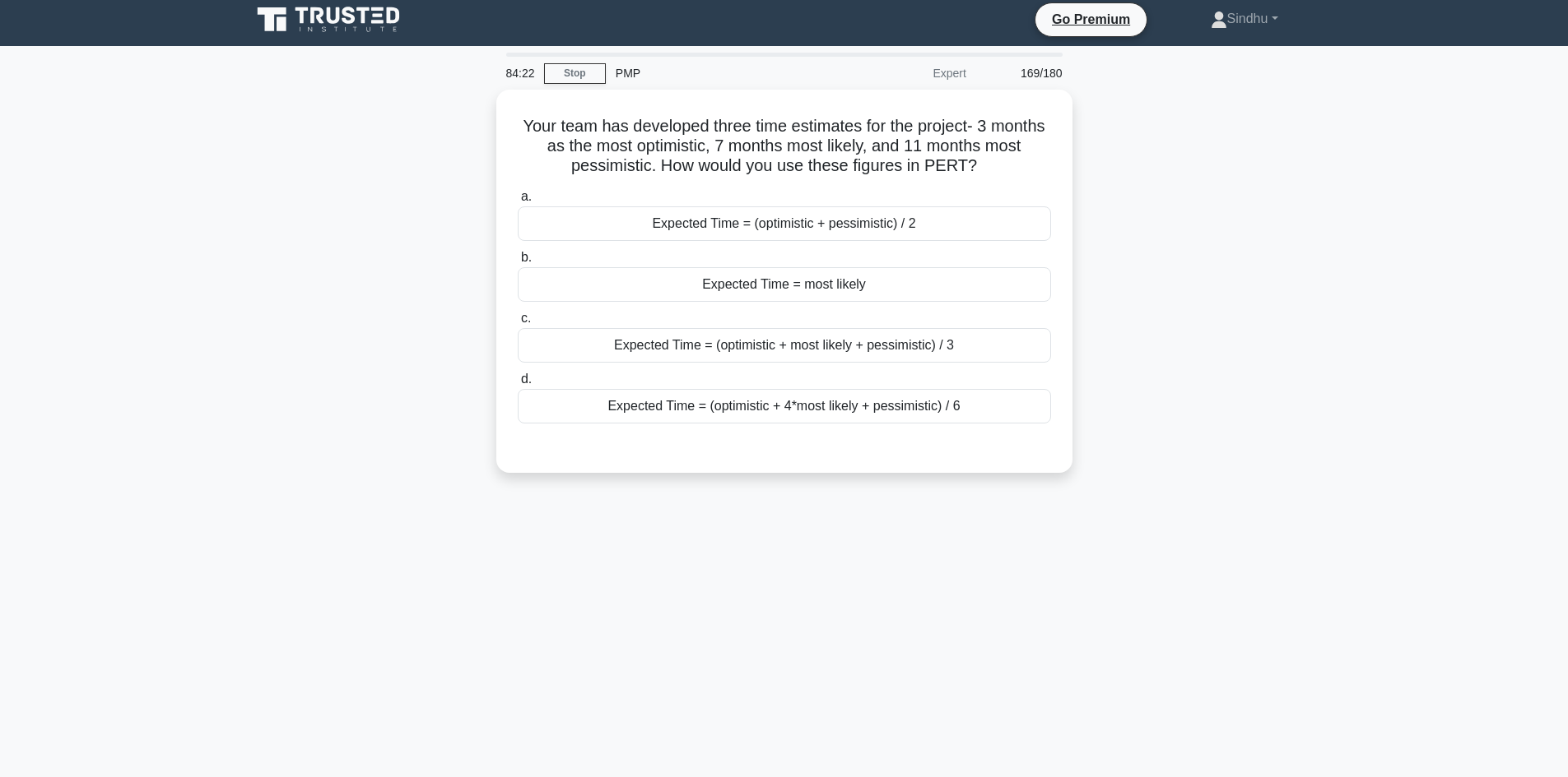
scroll to position [0, 0]
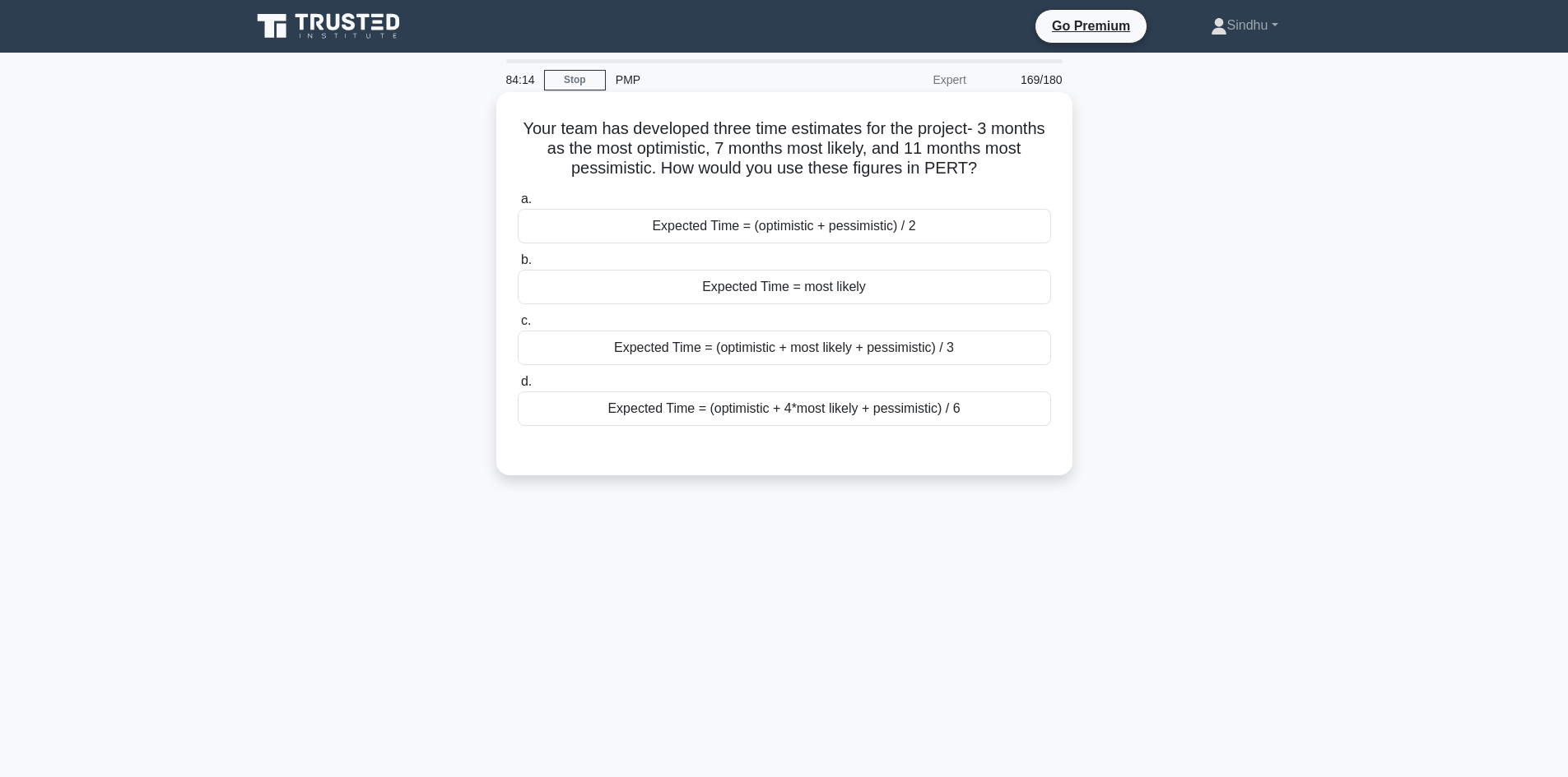
click at [882, 408] on div "Expected Time = (optimistic + 4*most likely + pessimistic) / 6" at bounding box center [784, 409] width 533 height 34
click at [518, 388] on input "d. Expected Time = (optimistic + 4*most likely + pessimistic) / 6" at bounding box center [518, 382] width 0 height 11
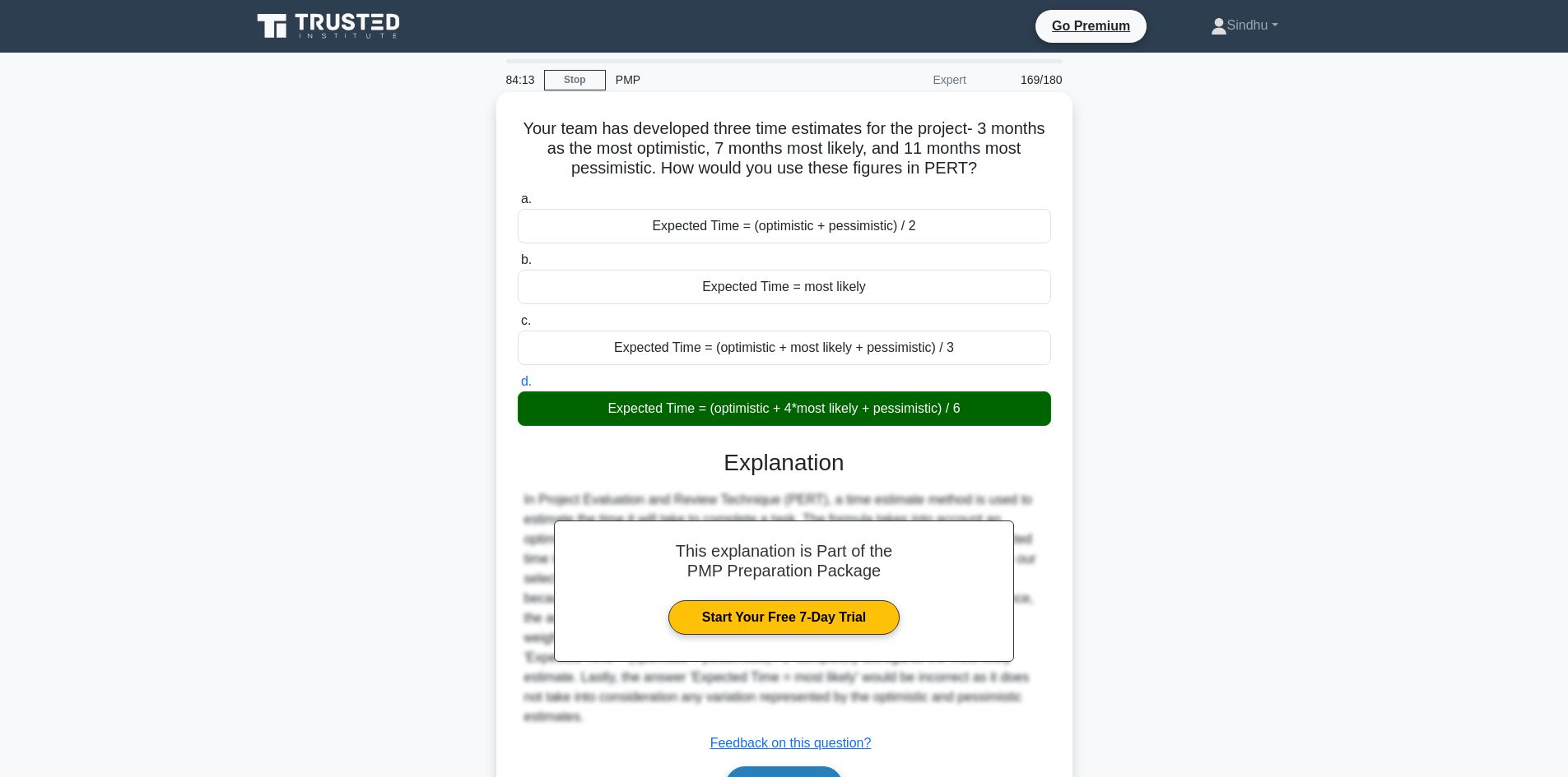
click at [794, 767] on button "Next" at bounding box center [783, 786] width 118 height 39
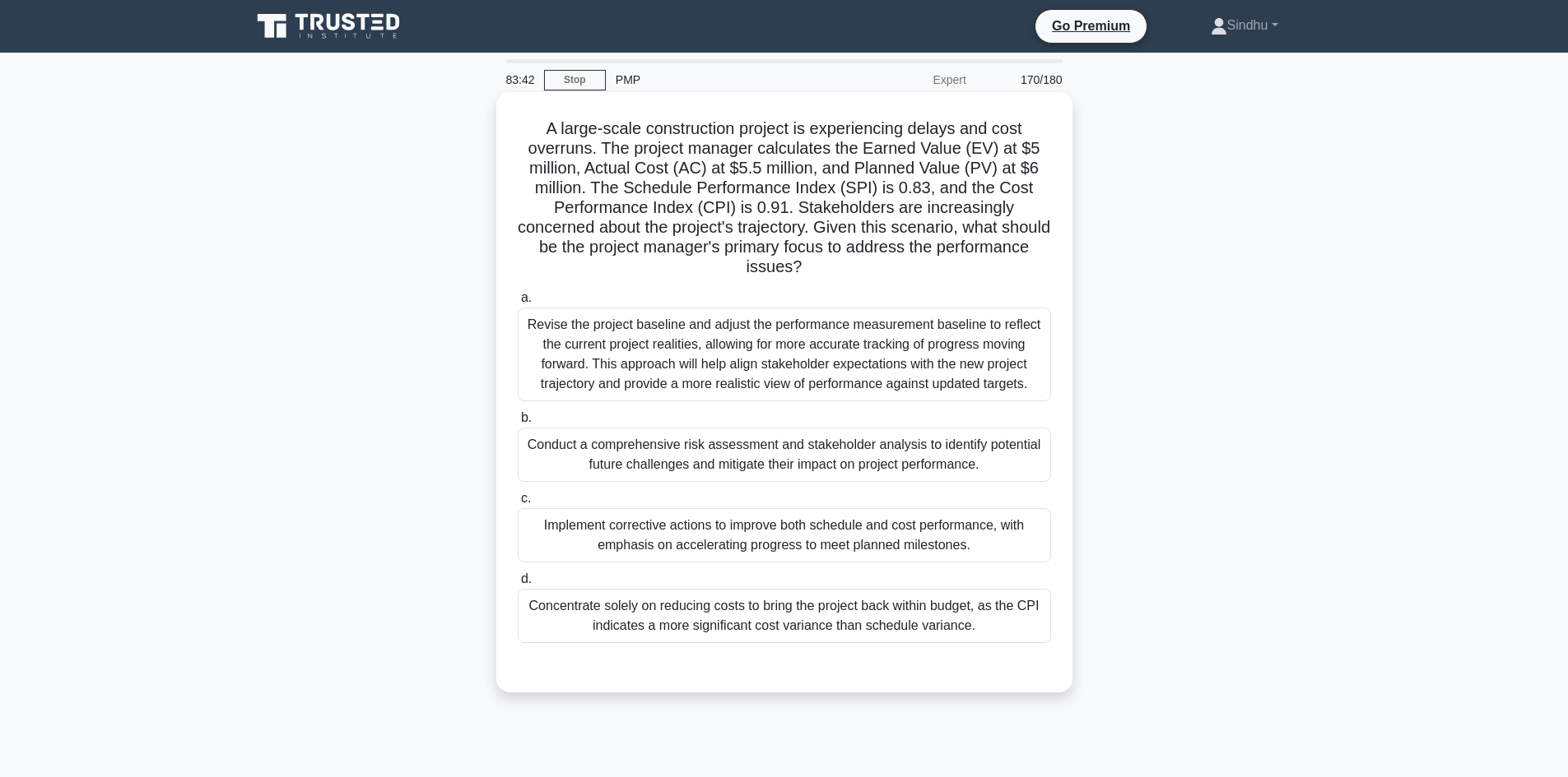
click at [807, 527] on div "Implement corrective actions to improve both schedule and cost performance, wit…" at bounding box center [784, 535] width 533 height 54
click at [518, 504] on input "c. Implement corrective actions to improve both schedule and cost performance, …" at bounding box center [518, 499] width 0 height 11
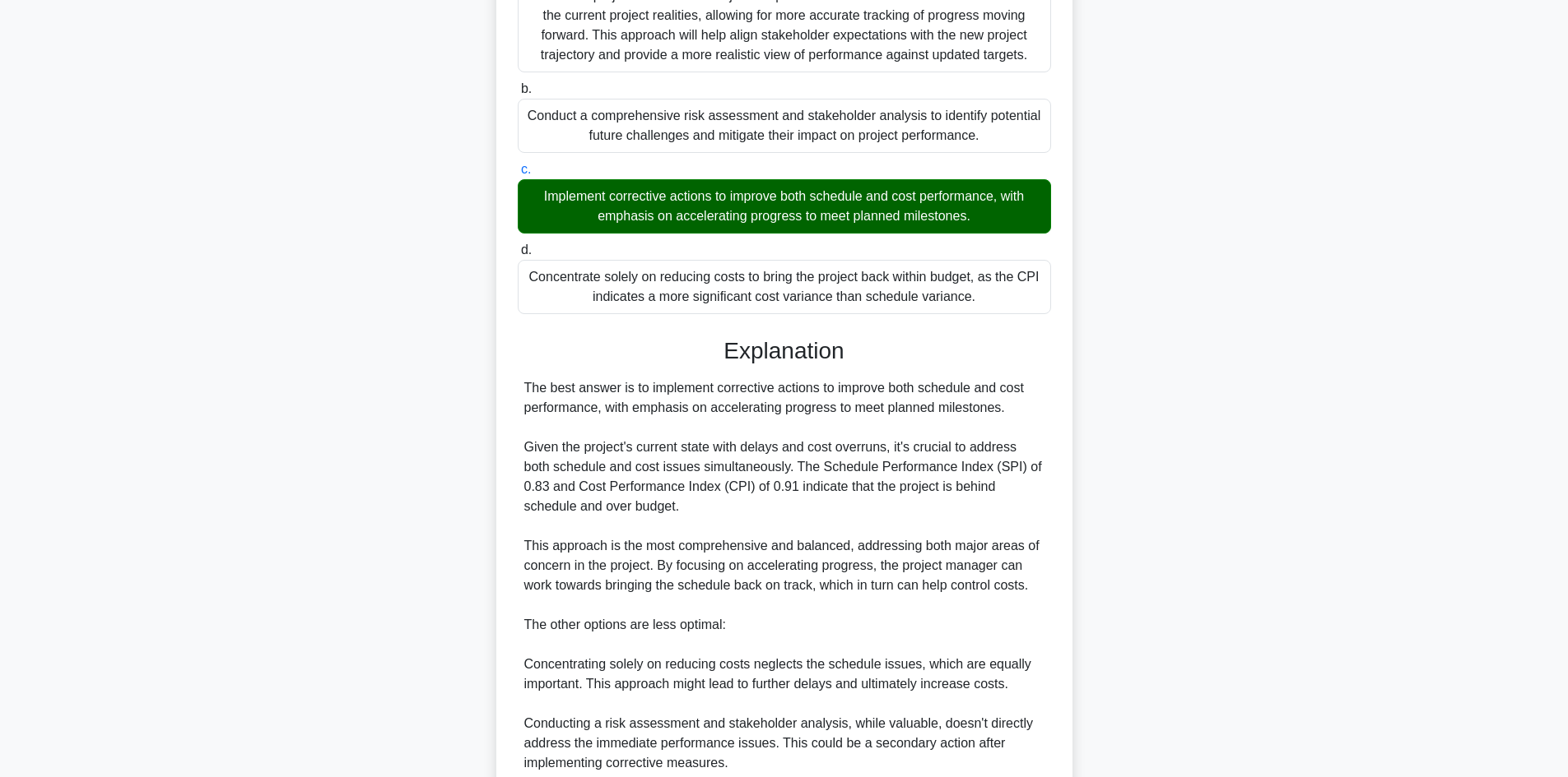
scroll to position [633, 0]
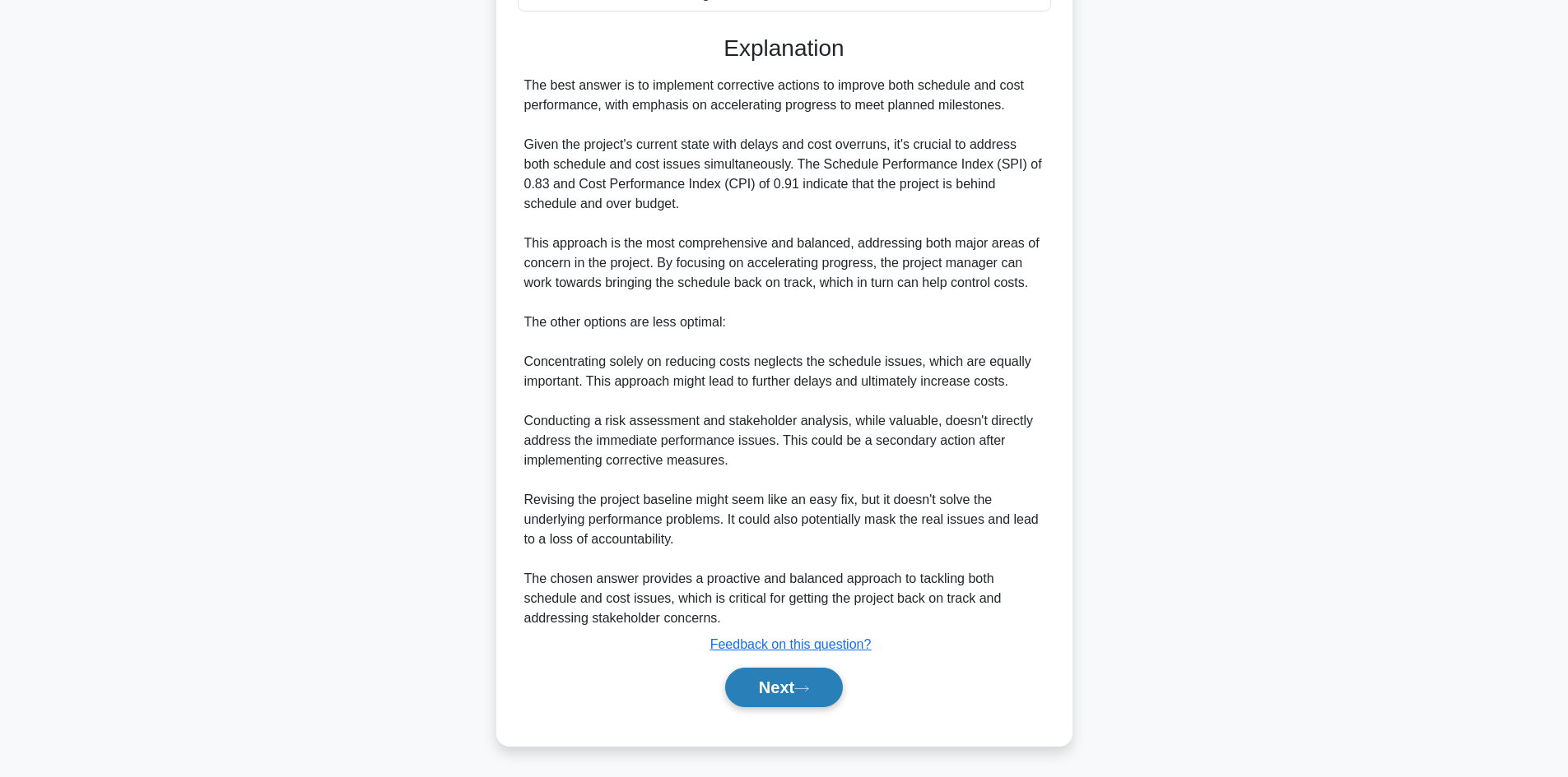
click at [765, 694] on button "Next" at bounding box center [783, 687] width 118 height 39
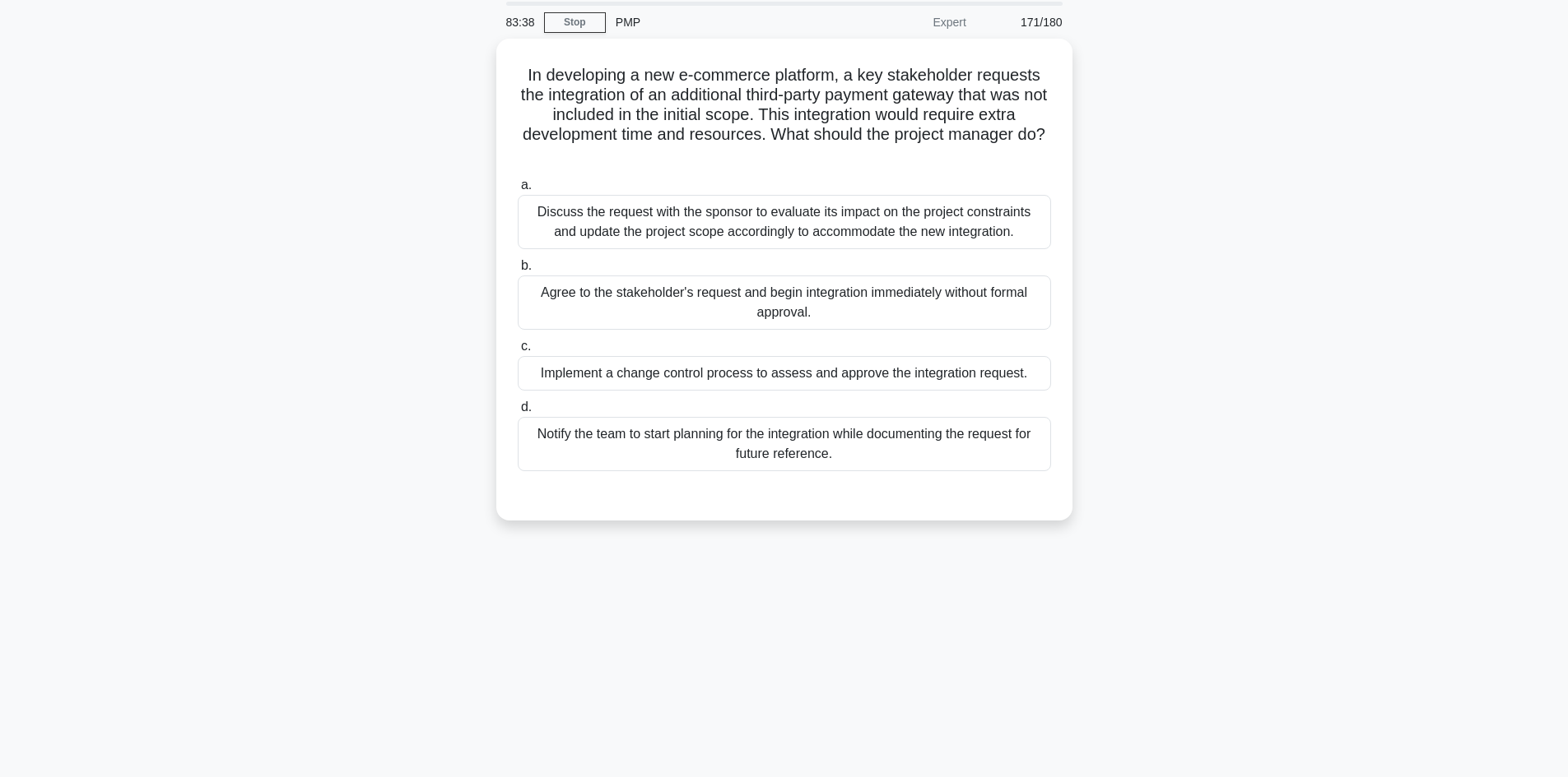
scroll to position [29, 0]
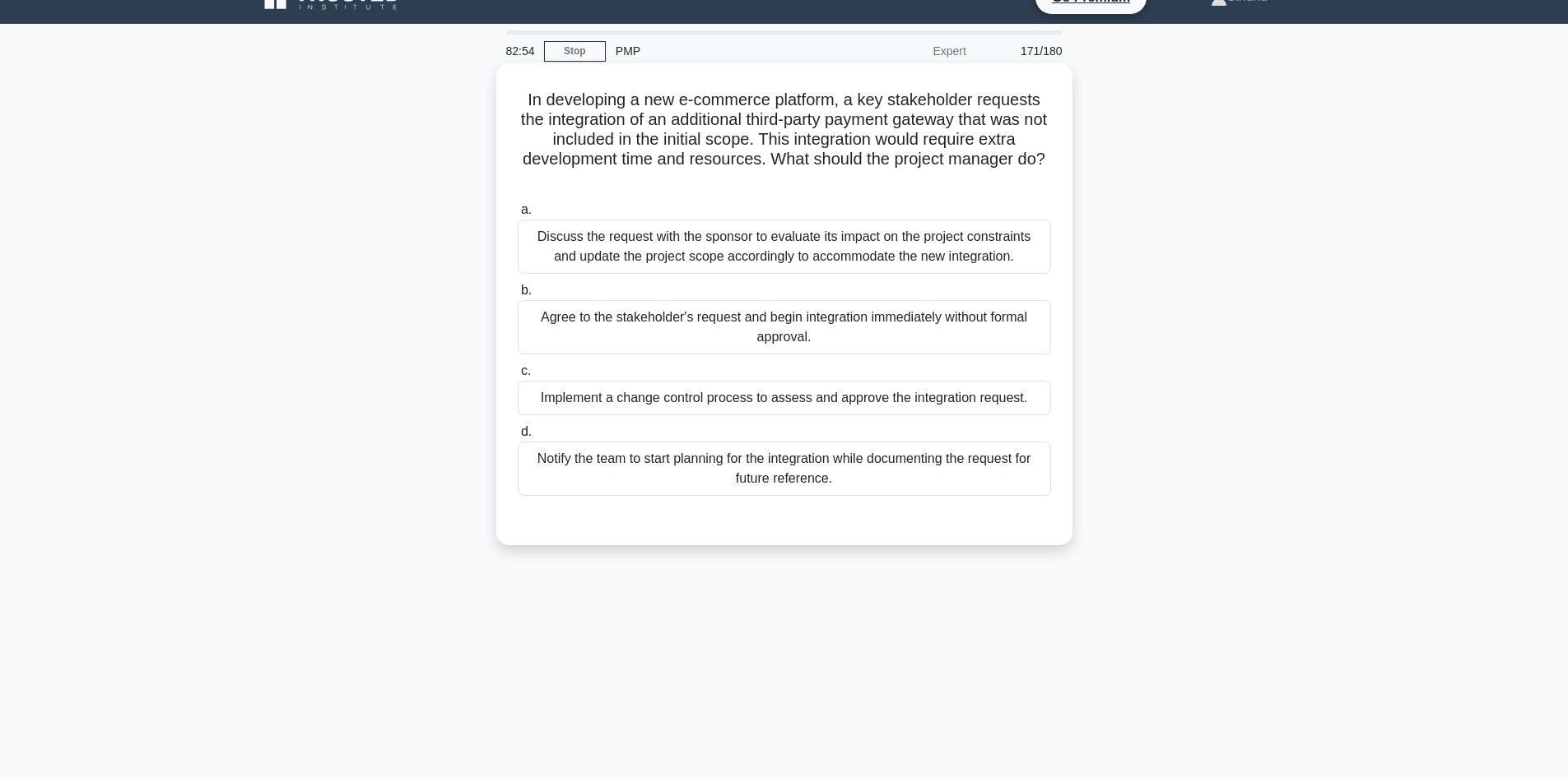
click at [927, 404] on div "Implement a change control process to assess and approve the integration reques…" at bounding box center [784, 398] width 533 height 34
click at [518, 377] on input "c. Implement a change control process to assess and approve the integration req…" at bounding box center [518, 371] width 0 height 11
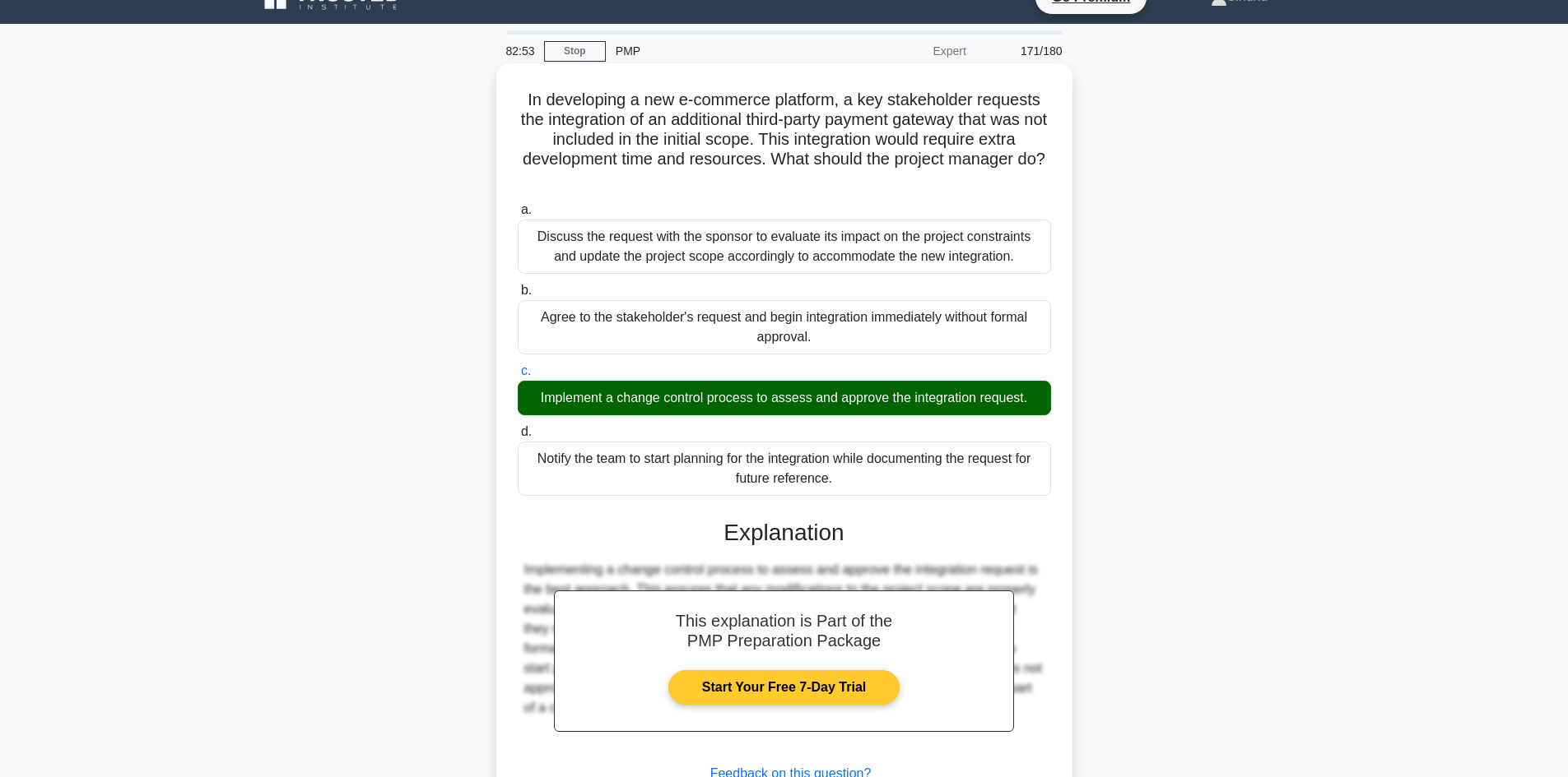
scroll to position [158, 0]
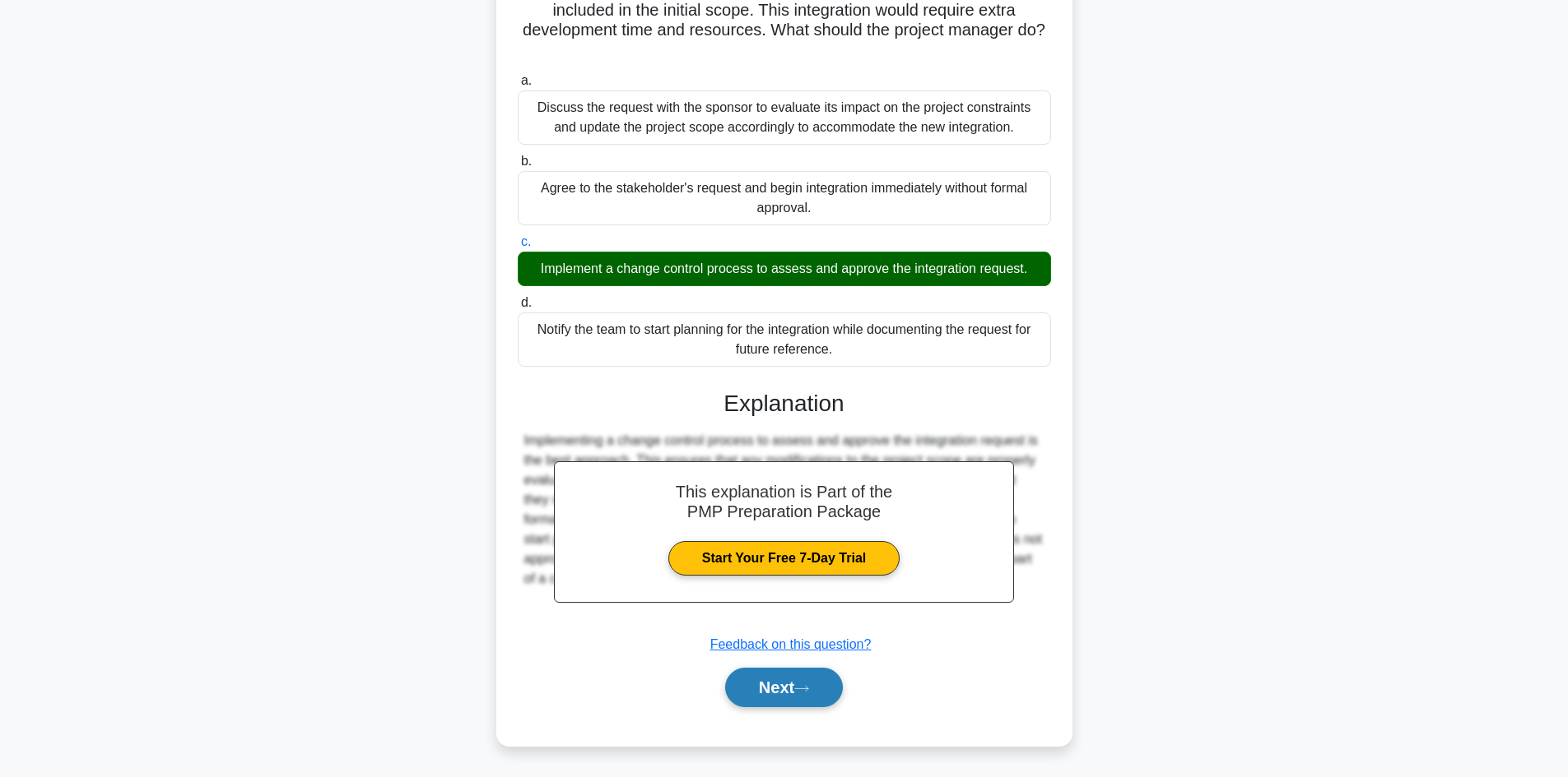
click at [761, 684] on button "Next" at bounding box center [783, 687] width 118 height 39
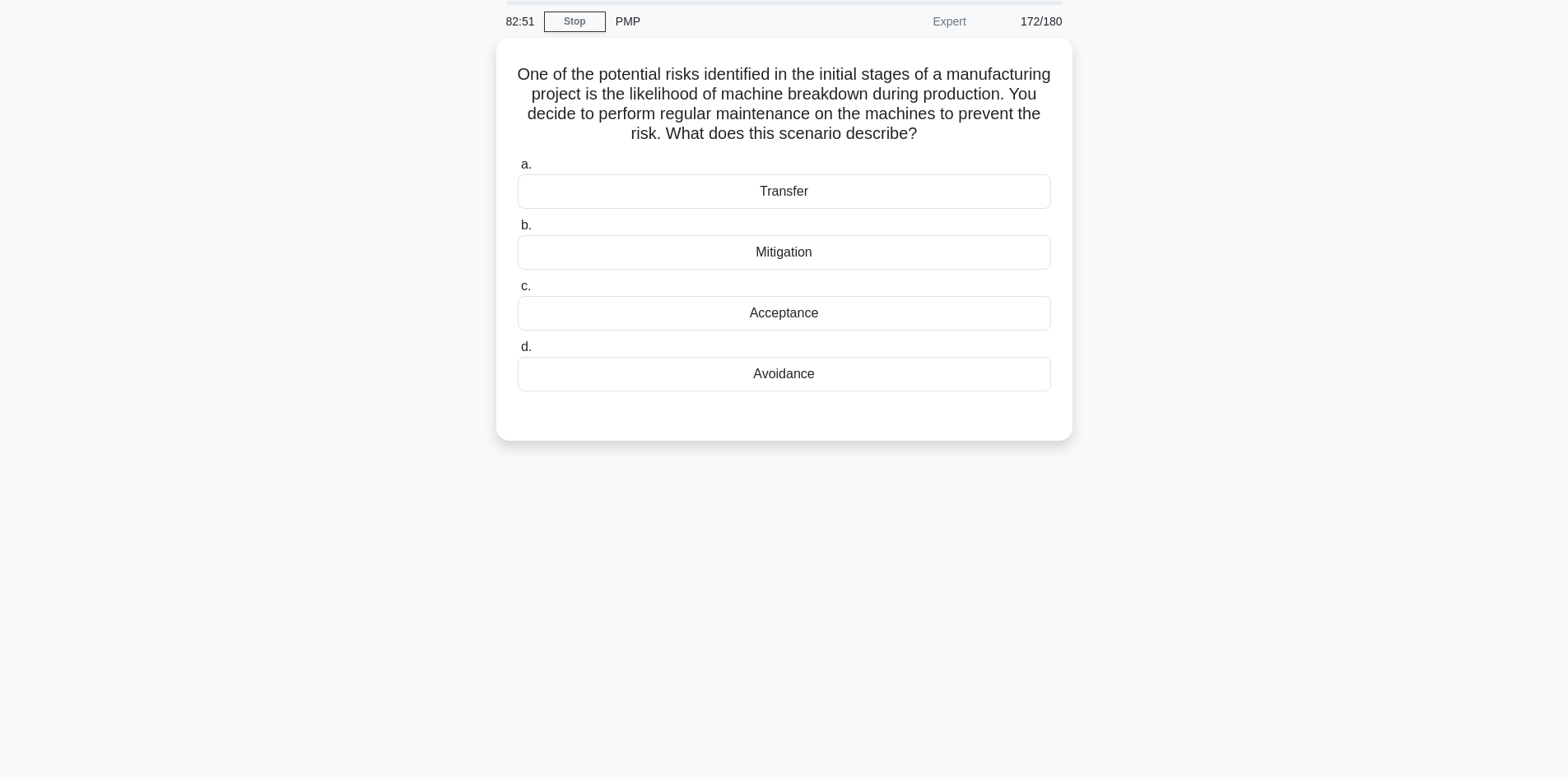
scroll to position [29, 0]
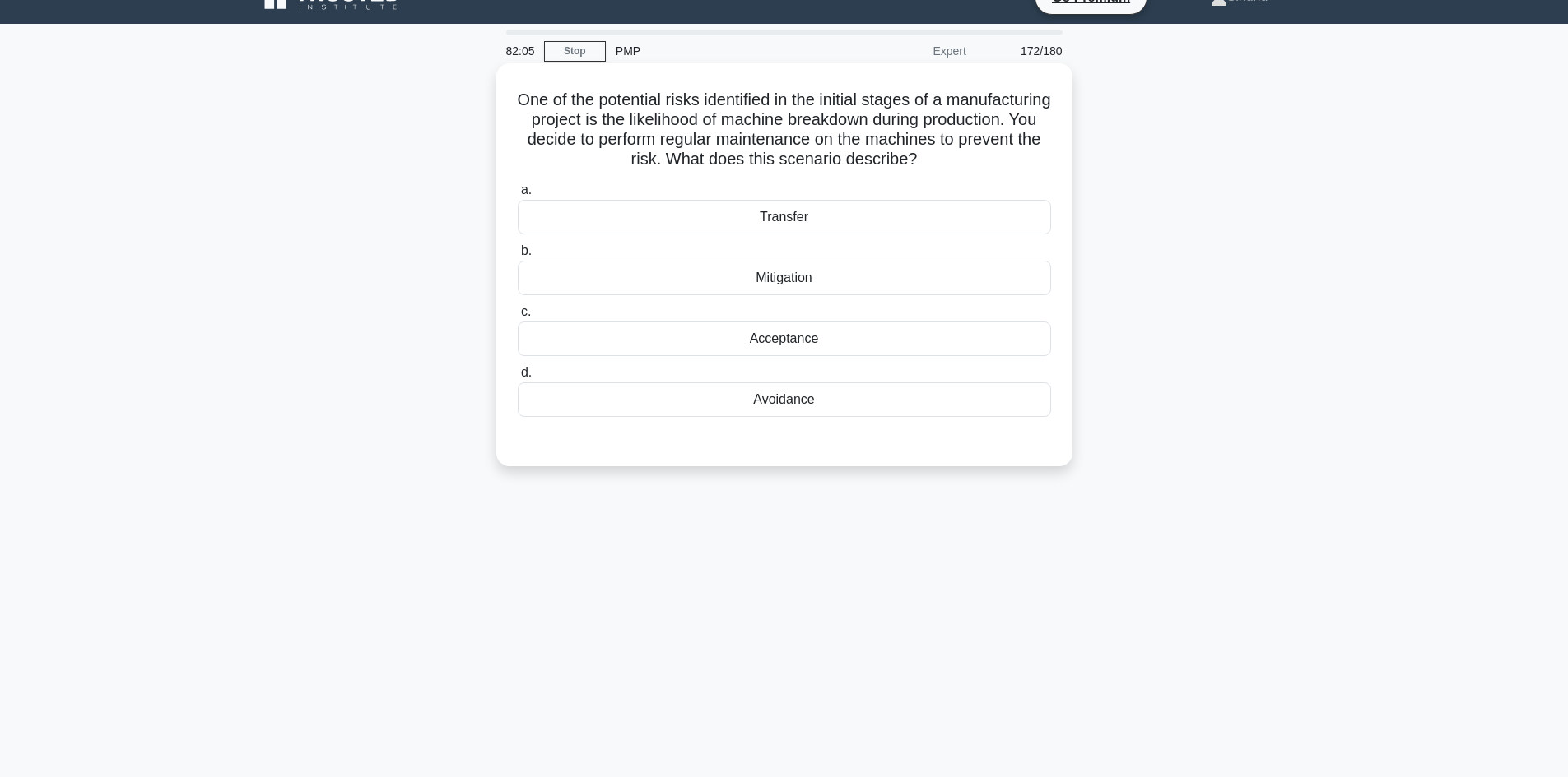
click at [791, 335] on div "Acceptance" at bounding box center [784, 338] width 533 height 34
click at [518, 318] on input "c. Acceptance" at bounding box center [518, 312] width 0 height 11
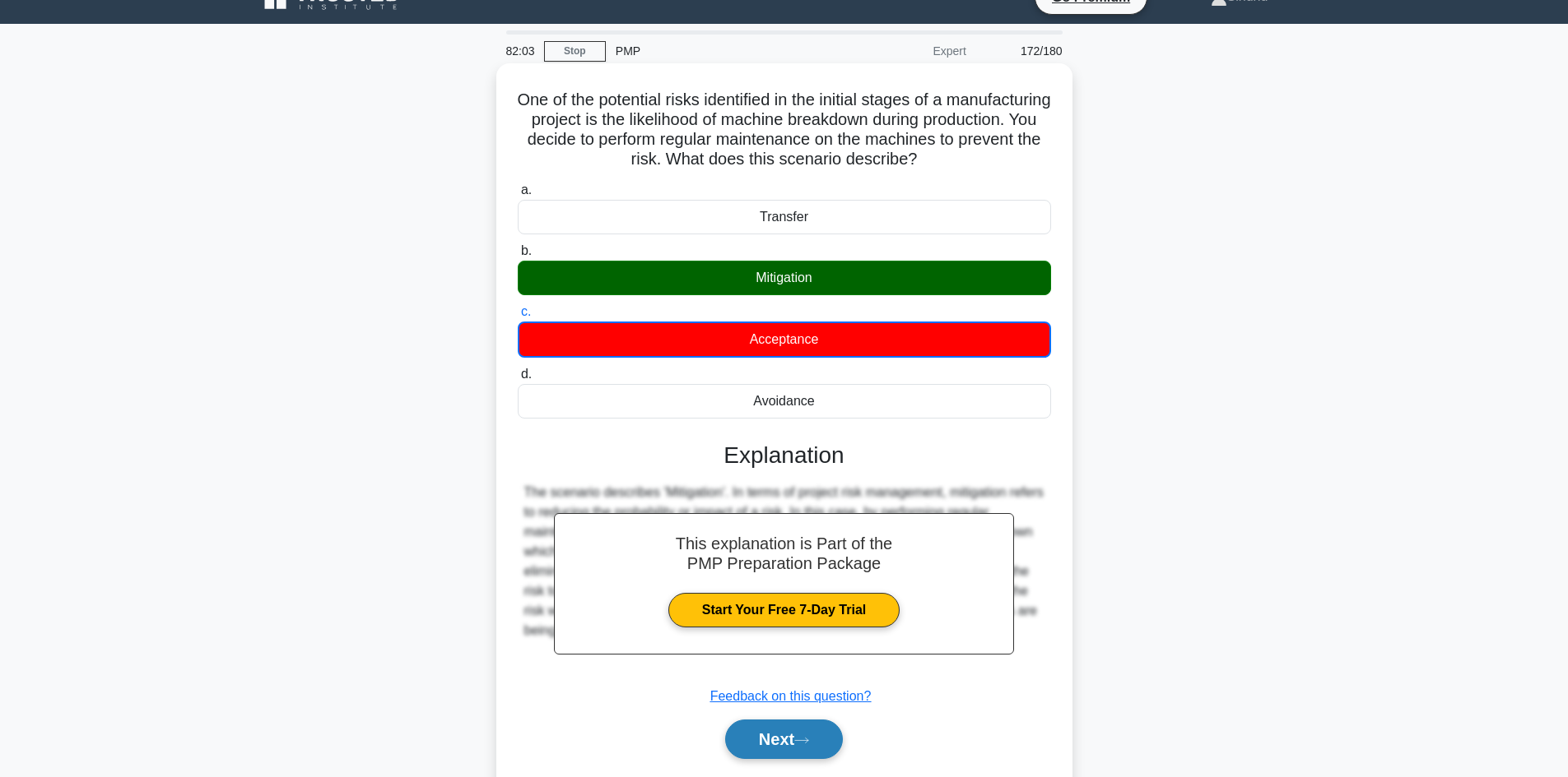
click at [776, 732] on button "Next" at bounding box center [783, 739] width 118 height 39
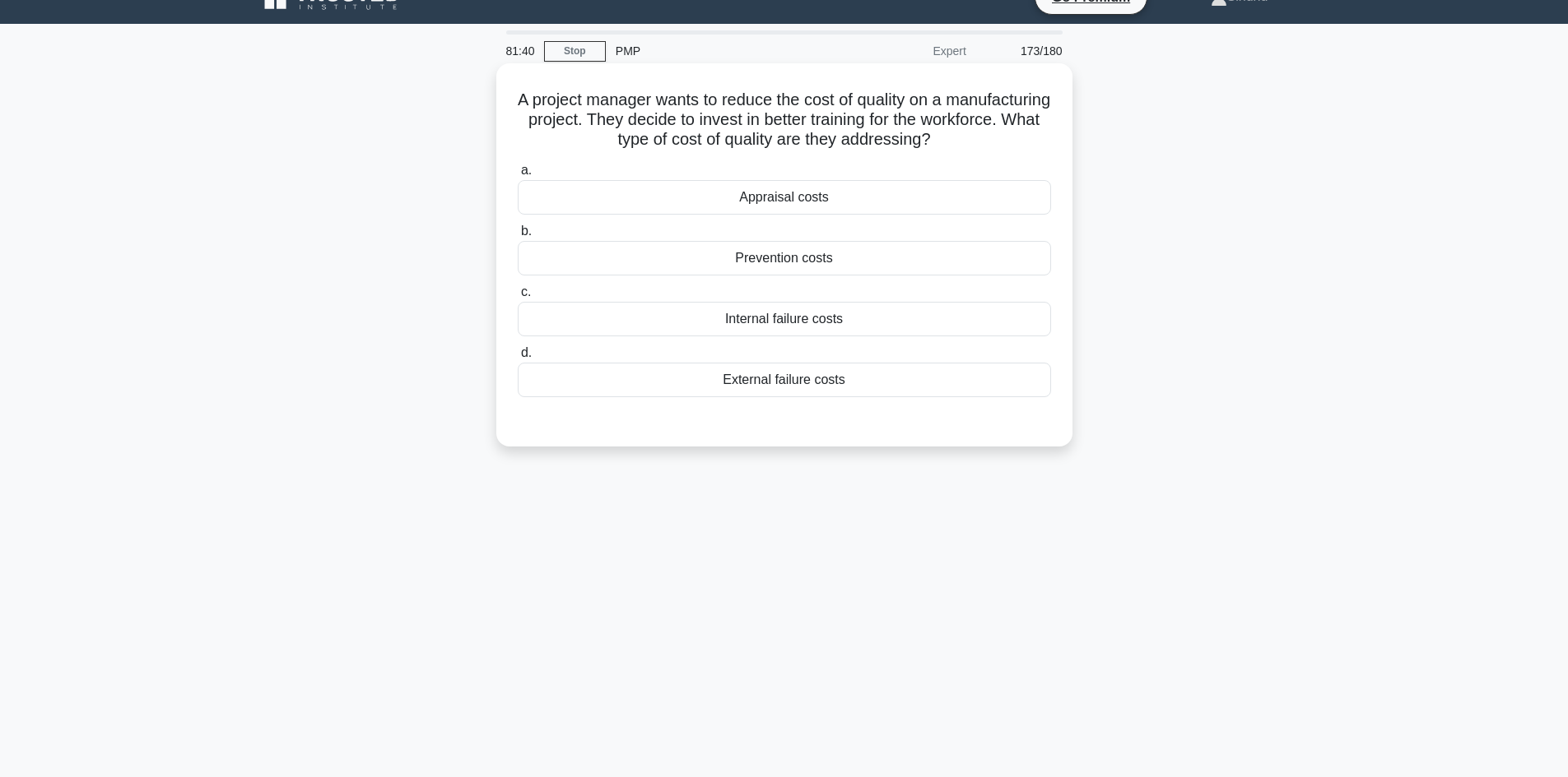
click at [827, 323] on div "Internal failure costs" at bounding box center [784, 318] width 533 height 34
click at [518, 298] on input "c. Internal failure costs" at bounding box center [518, 292] width 0 height 11
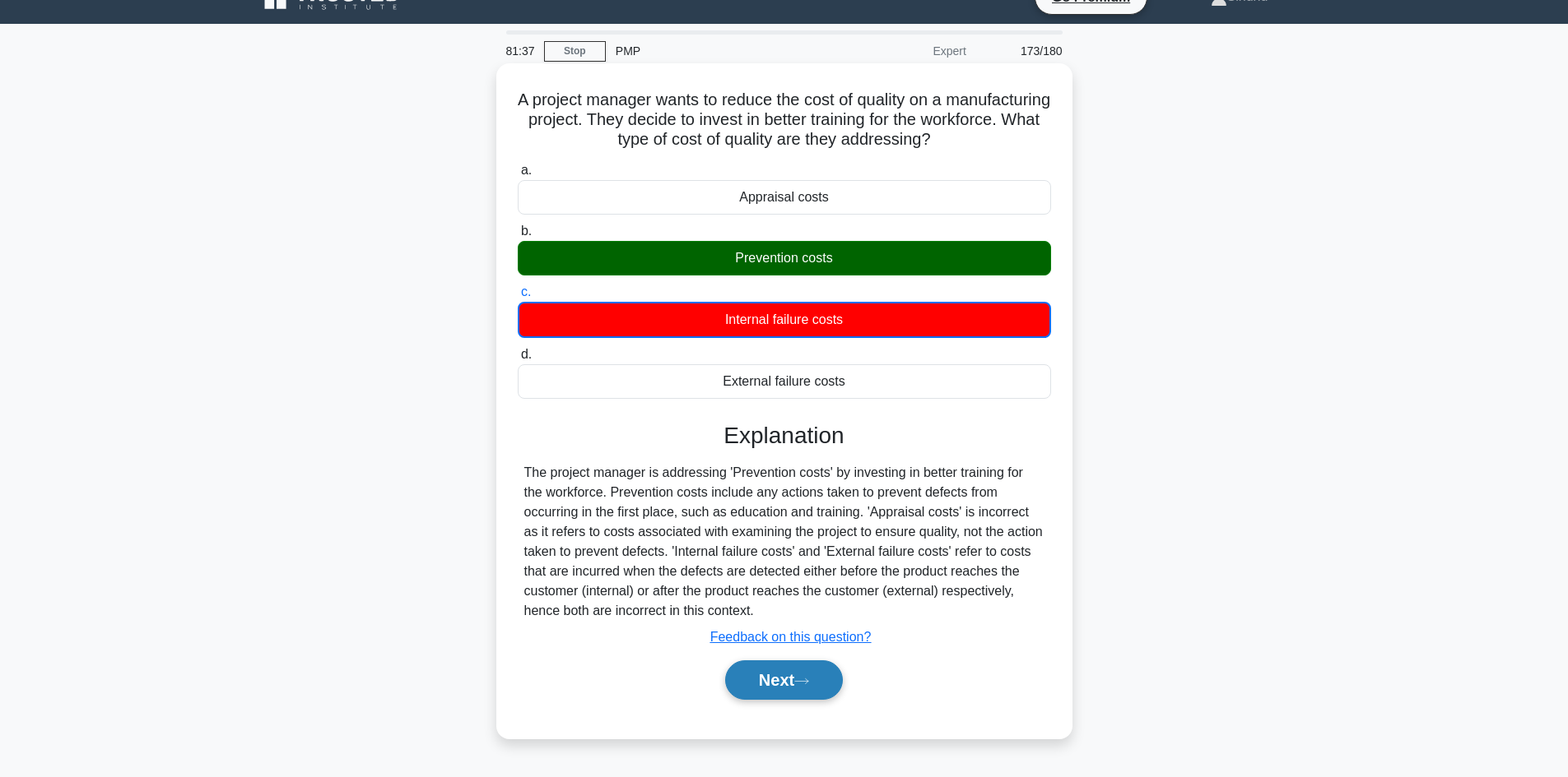
click at [771, 683] on button "Next" at bounding box center [783, 679] width 118 height 39
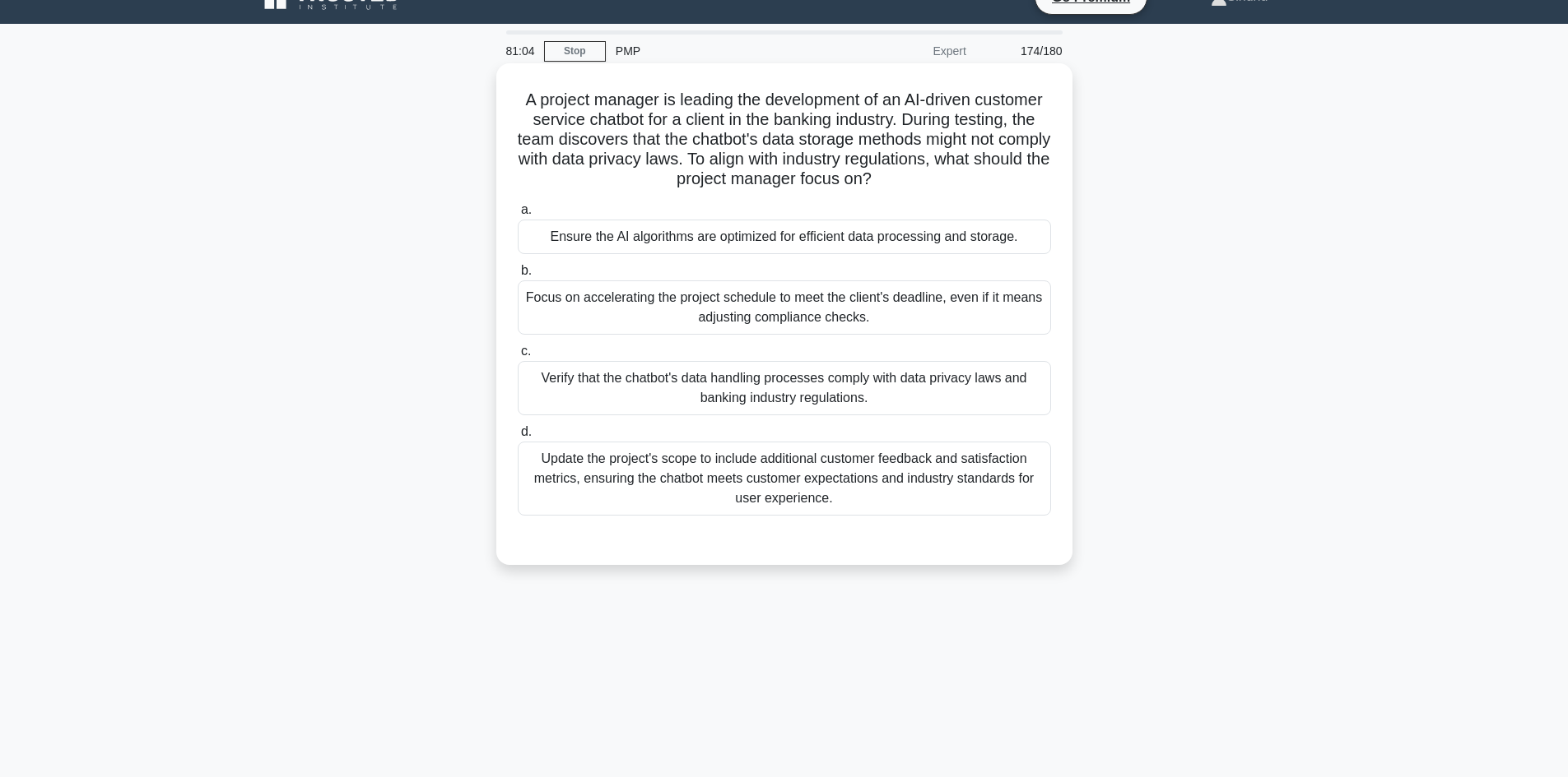
click at [798, 406] on div "Verify that the chatbot's data handling processes comply with data privacy laws…" at bounding box center [784, 388] width 533 height 54
click at [518, 357] on input "c. Verify that the chatbot's data handling processes comply with data privacy l…" at bounding box center [518, 351] width 0 height 11
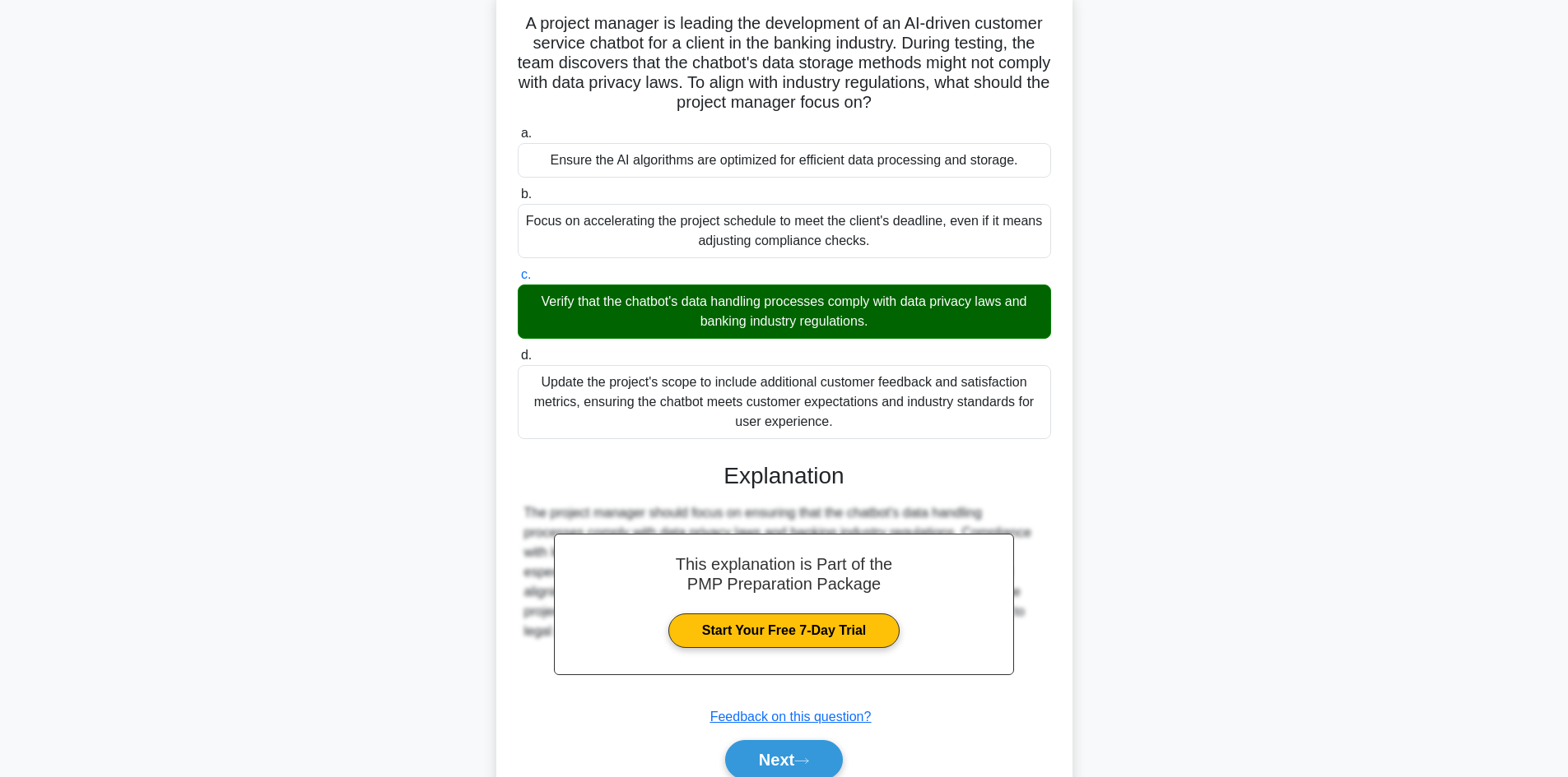
scroll to position [178, 0]
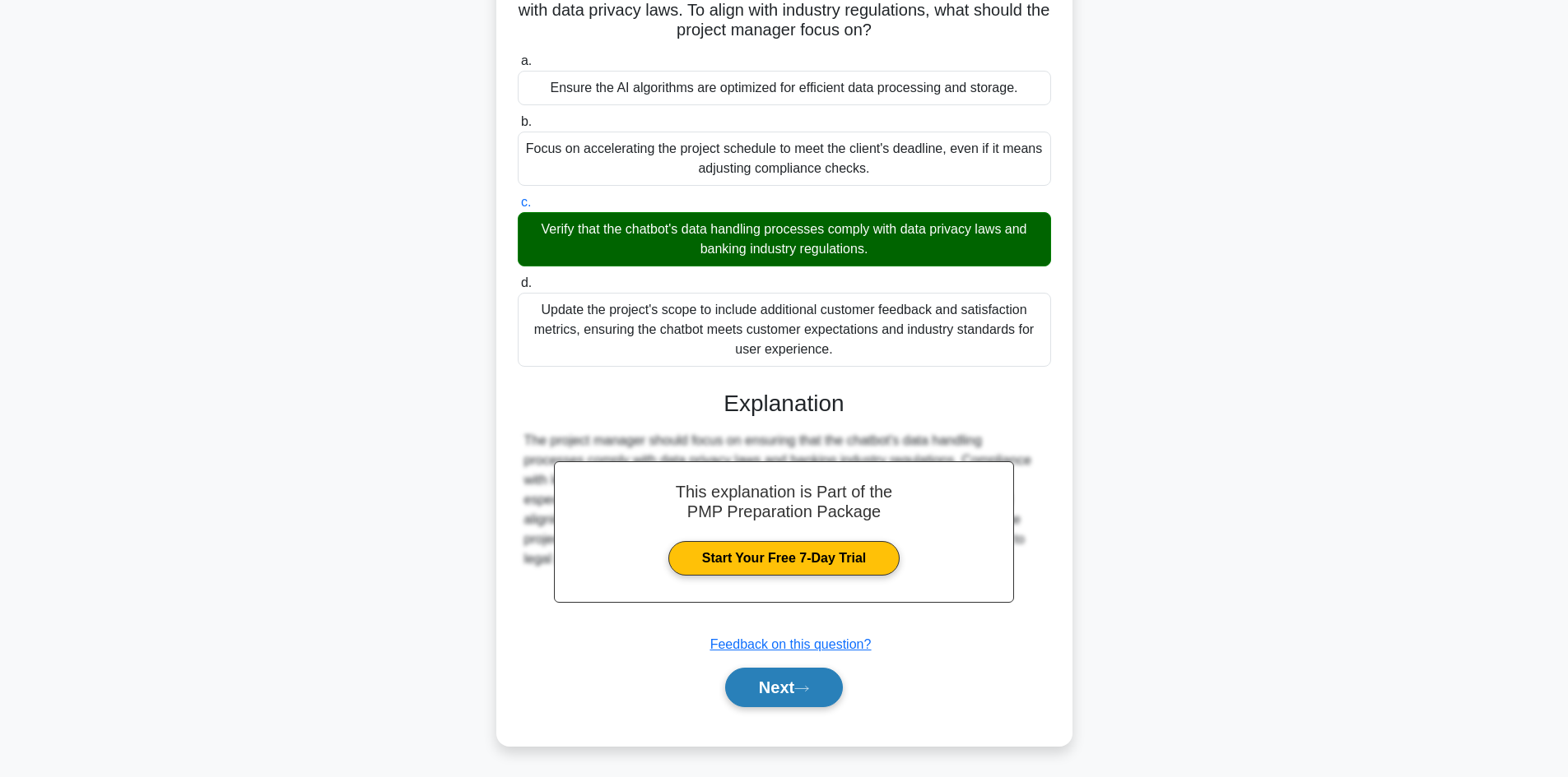
click at [791, 683] on button "Next" at bounding box center [783, 687] width 118 height 39
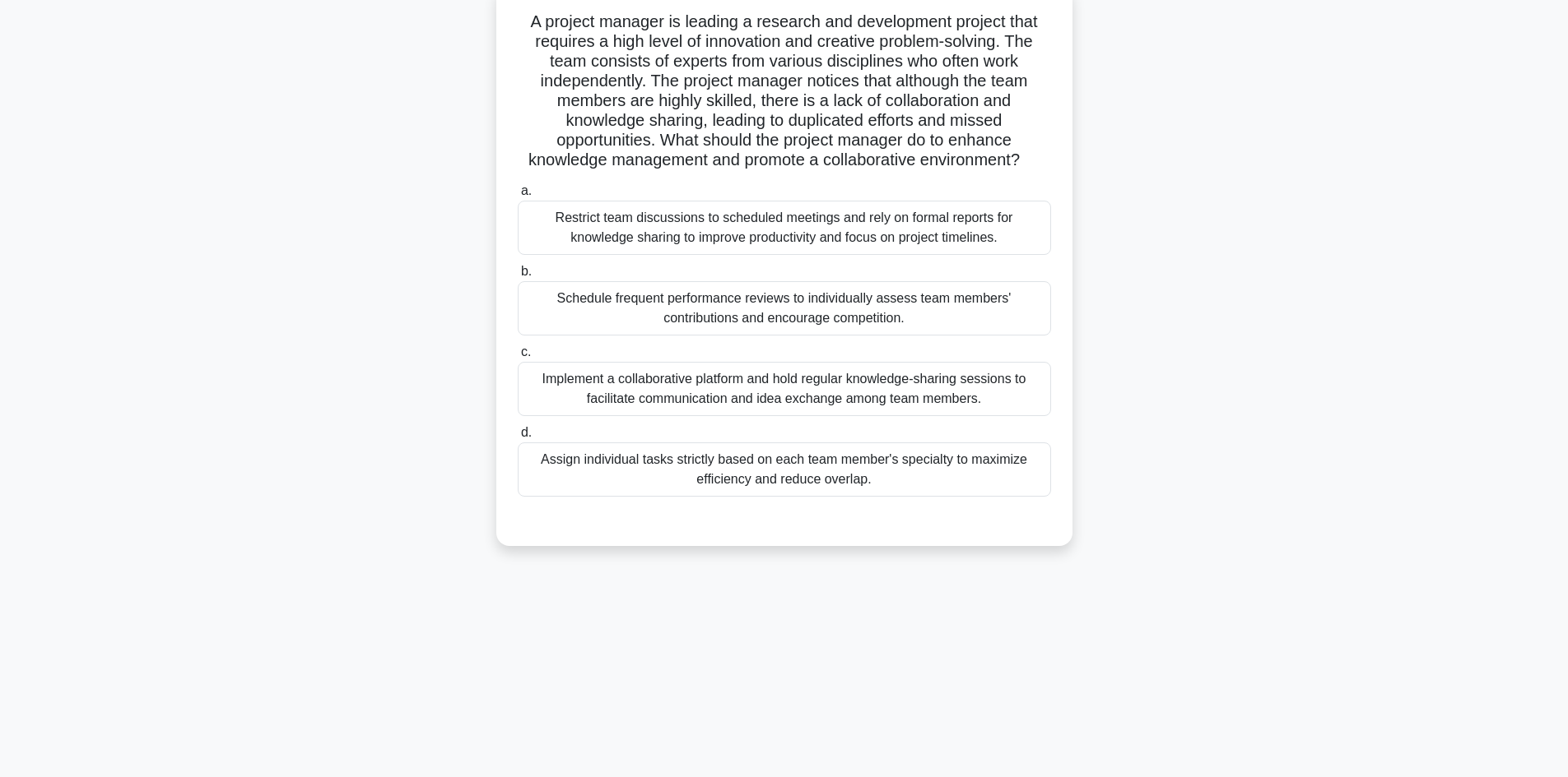
scroll to position [29, 0]
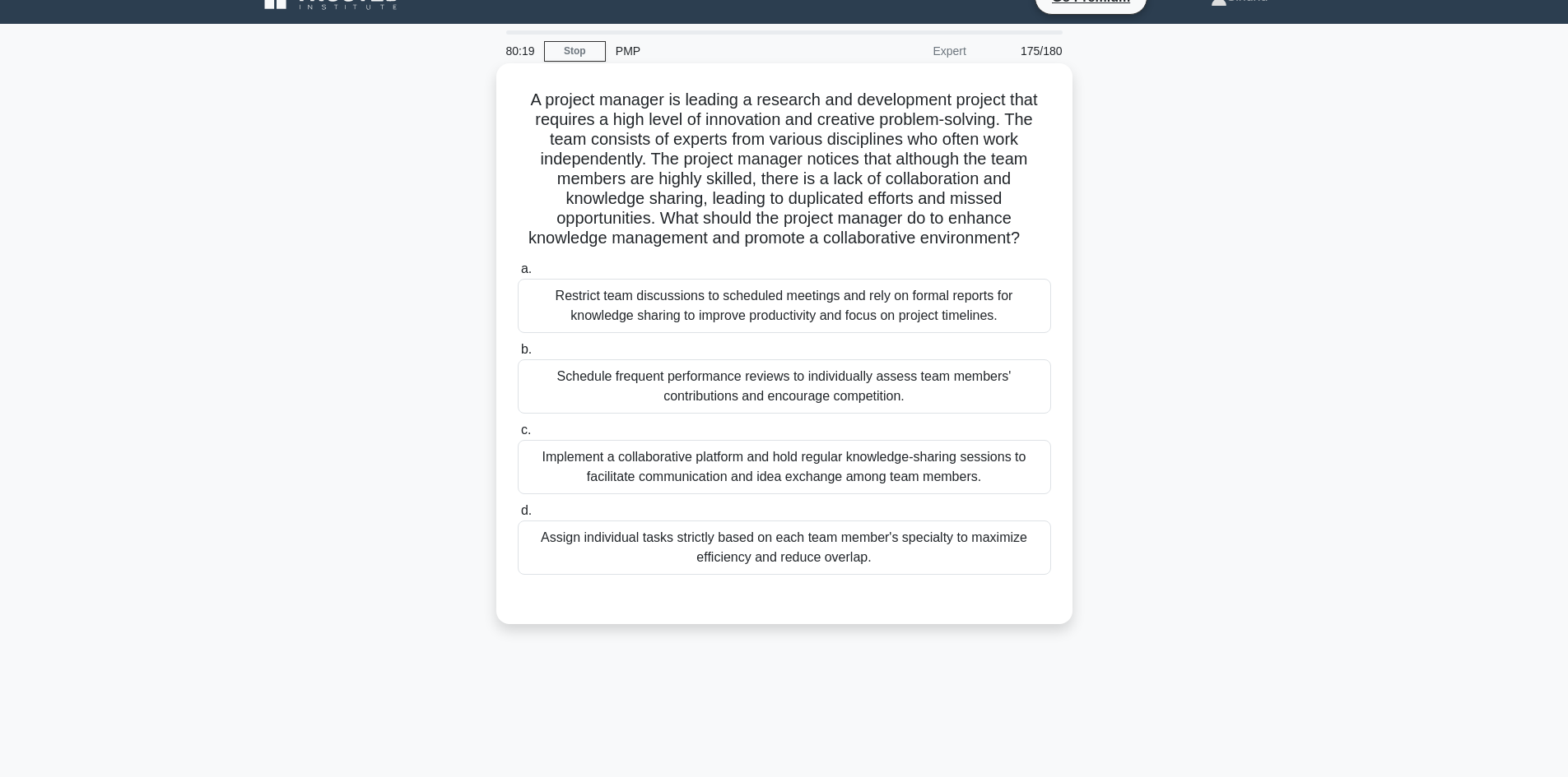
click at [812, 469] on div "Implement a collaborative platform and hold regular knowledge-sharing sessions …" at bounding box center [784, 467] width 533 height 54
click at [518, 436] on input "c. Implement a collaborative platform and hold regular knowledge-sharing sessio…" at bounding box center [518, 430] width 0 height 11
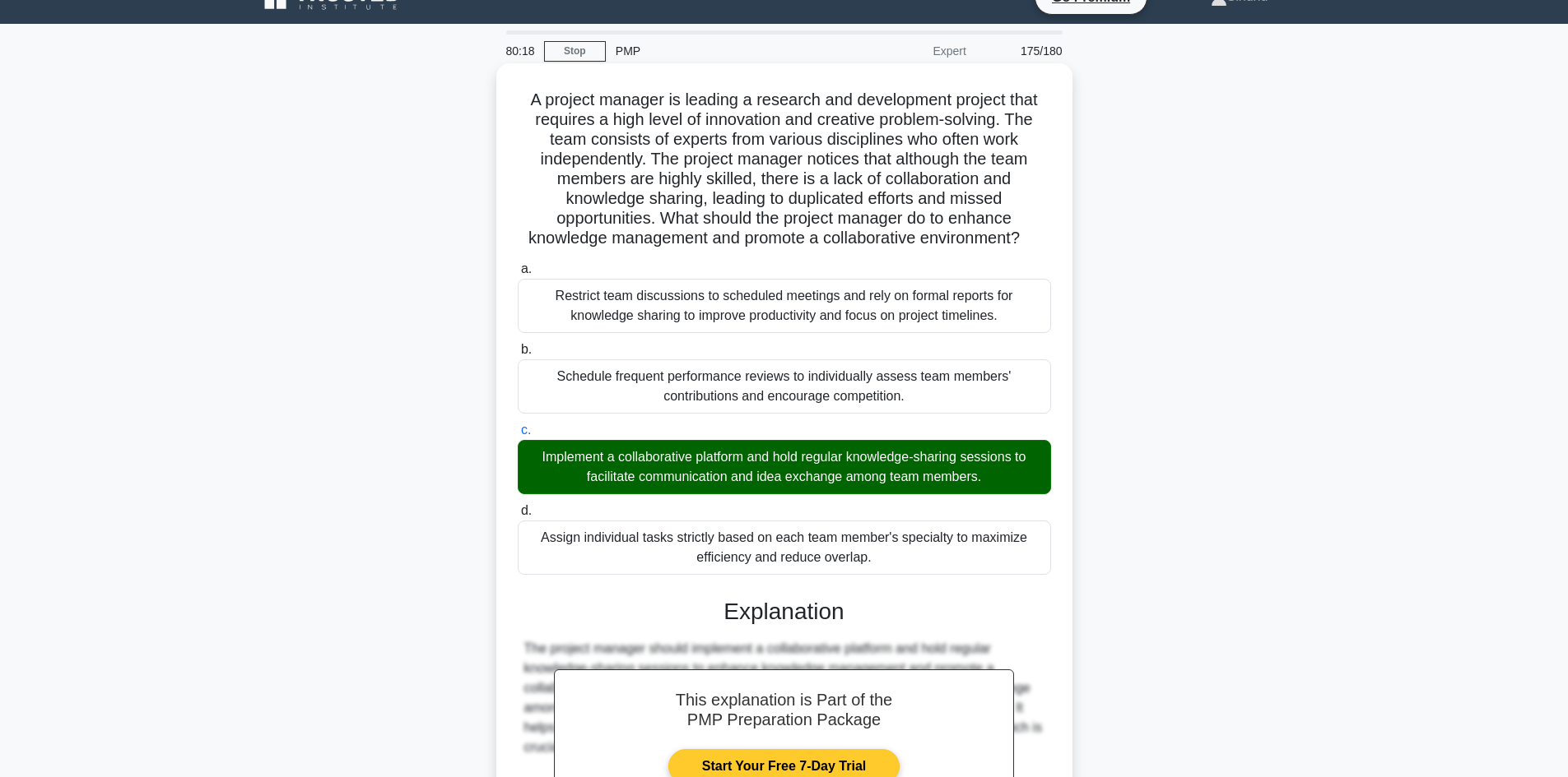
scroll to position [238, 0]
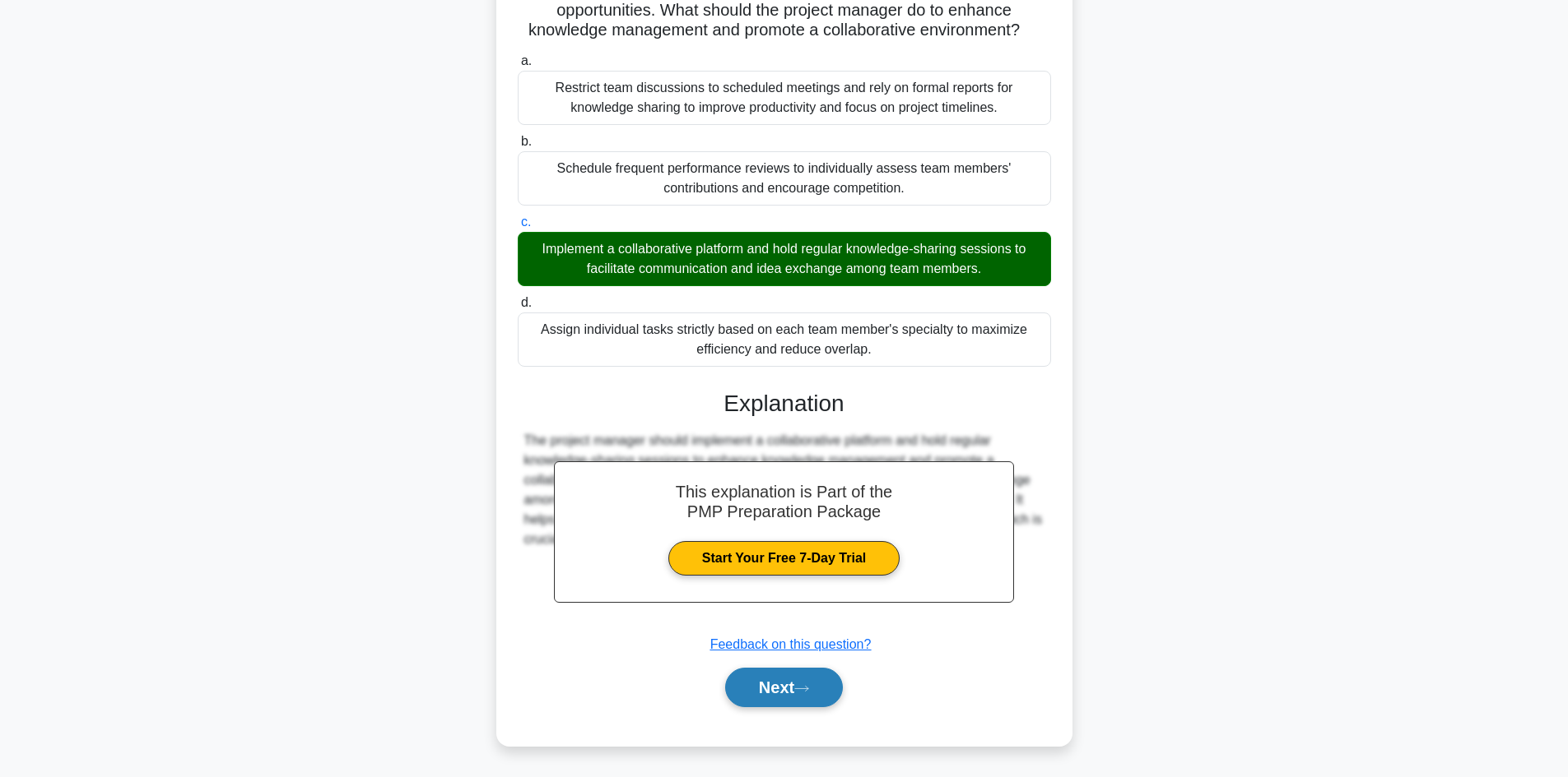
click at [789, 688] on button "Next" at bounding box center [783, 687] width 118 height 39
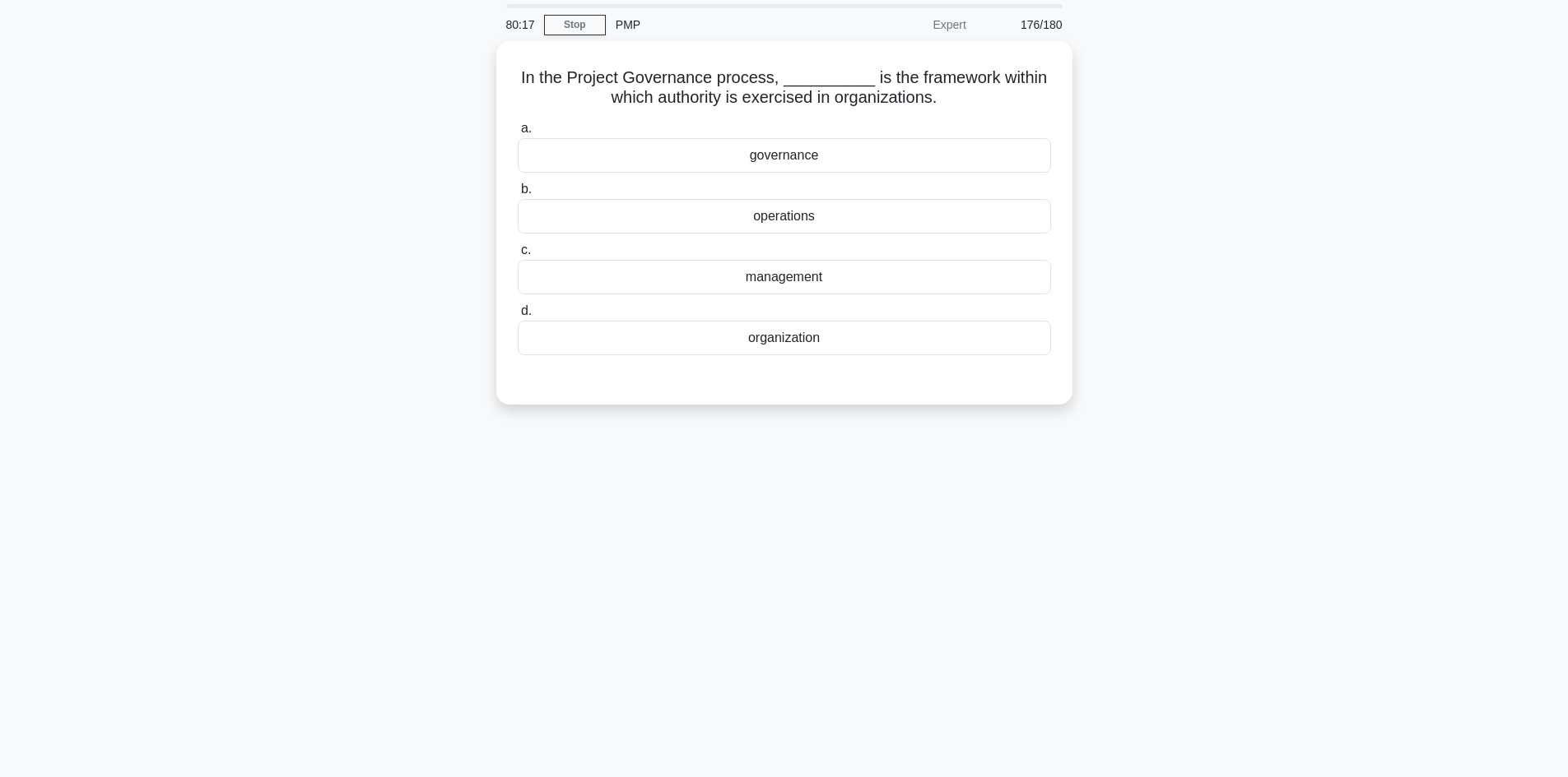
scroll to position [0, 0]
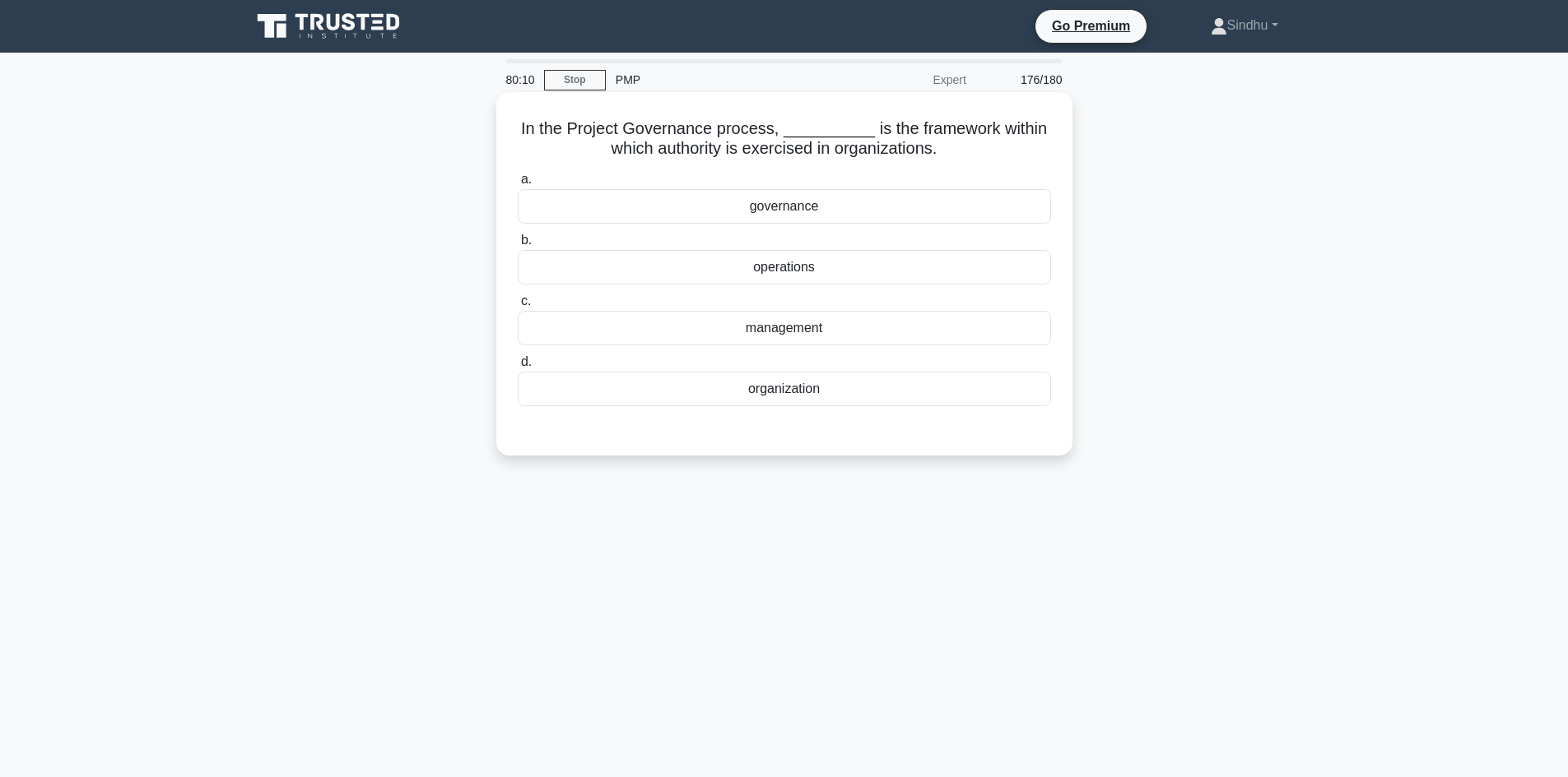
click at [771, 208] on div "governance" at bounding box center [784, 206] width 533 height 34
click at [518, 185] on input "a. governance" at bounding box center [518, 179] width 0 height 11
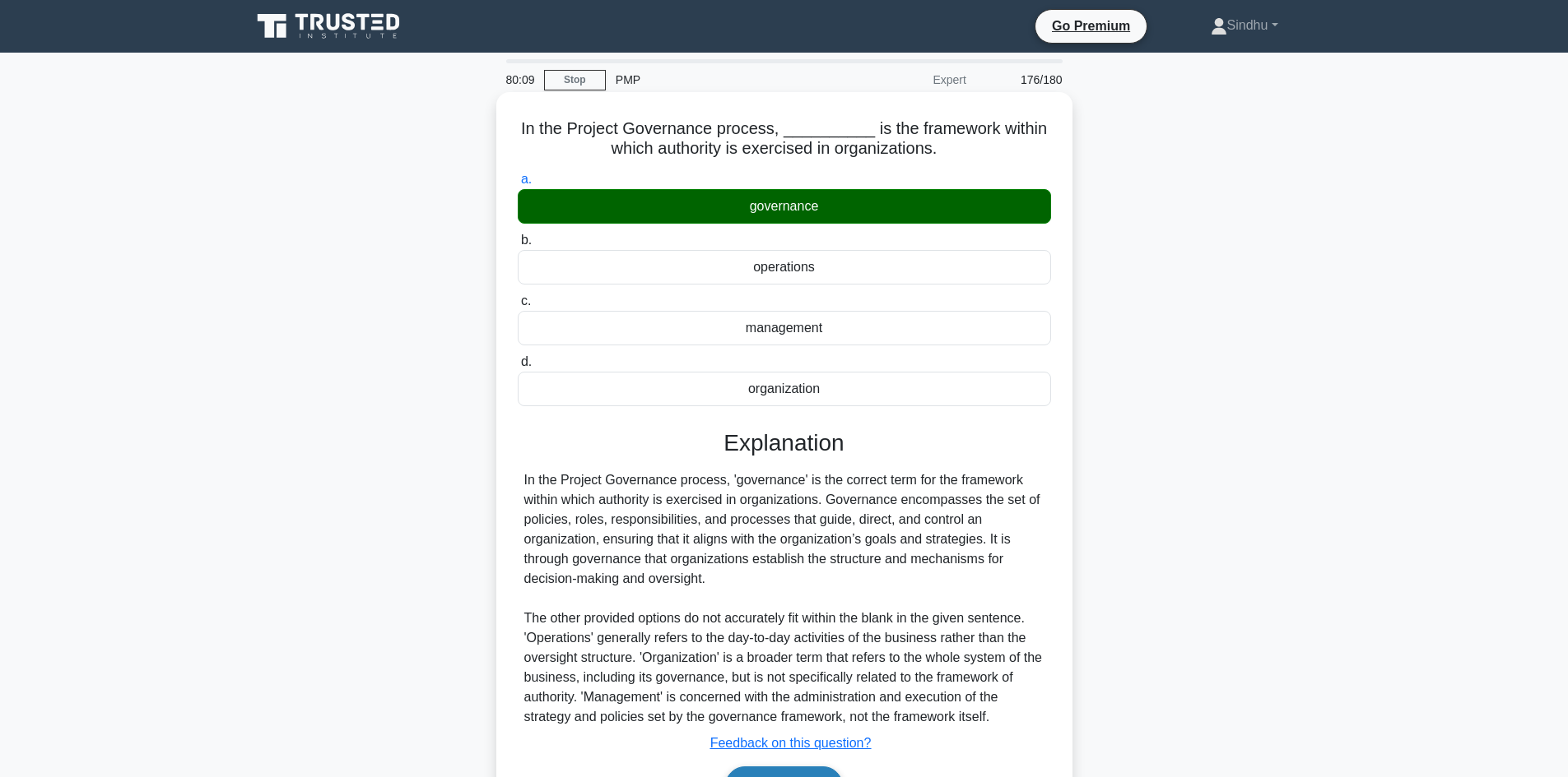
scroll to position [111, 0]
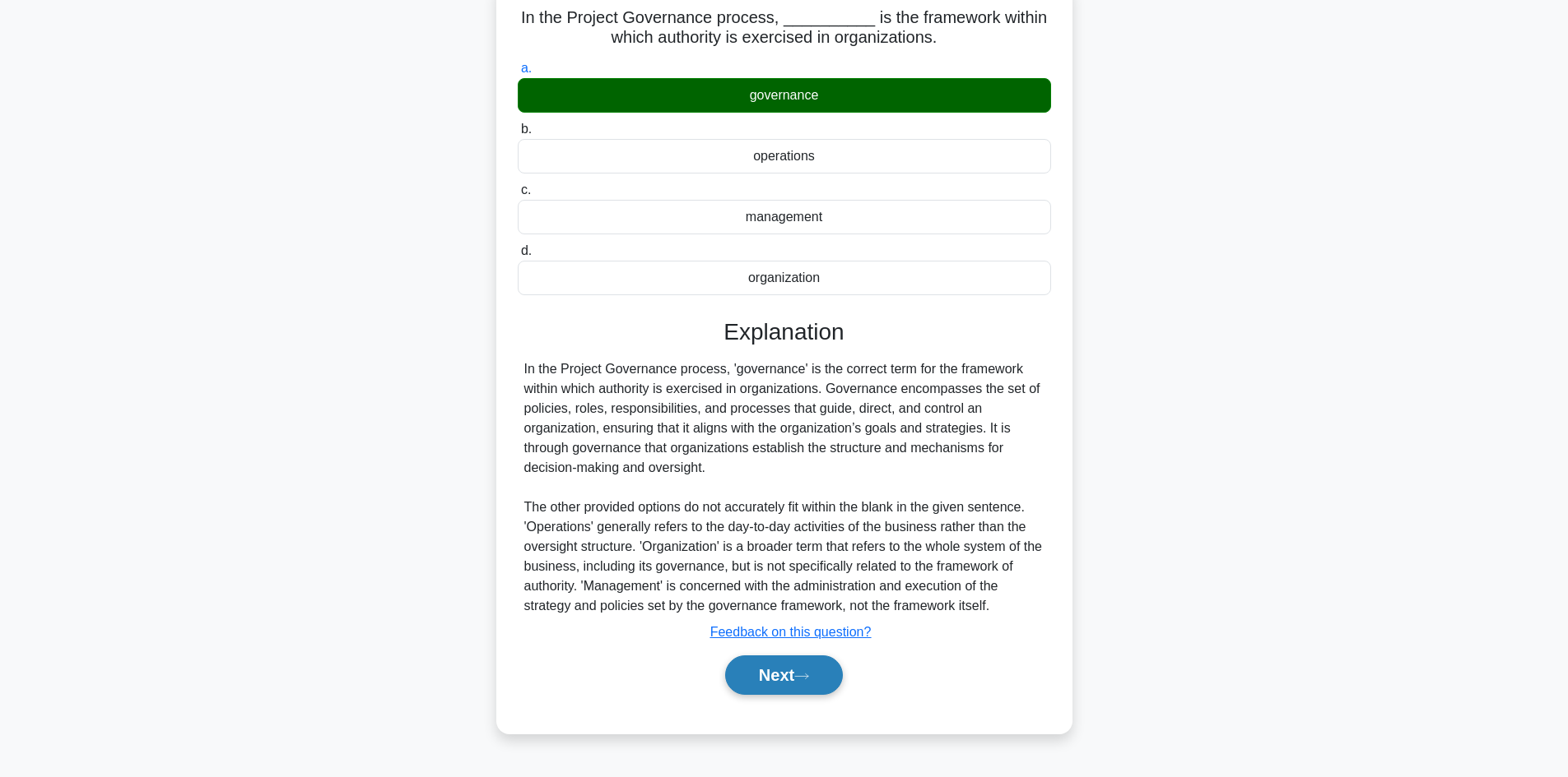
click at [743, 674] on button "Next" at bounding box center [783, 674] width 118 height 39
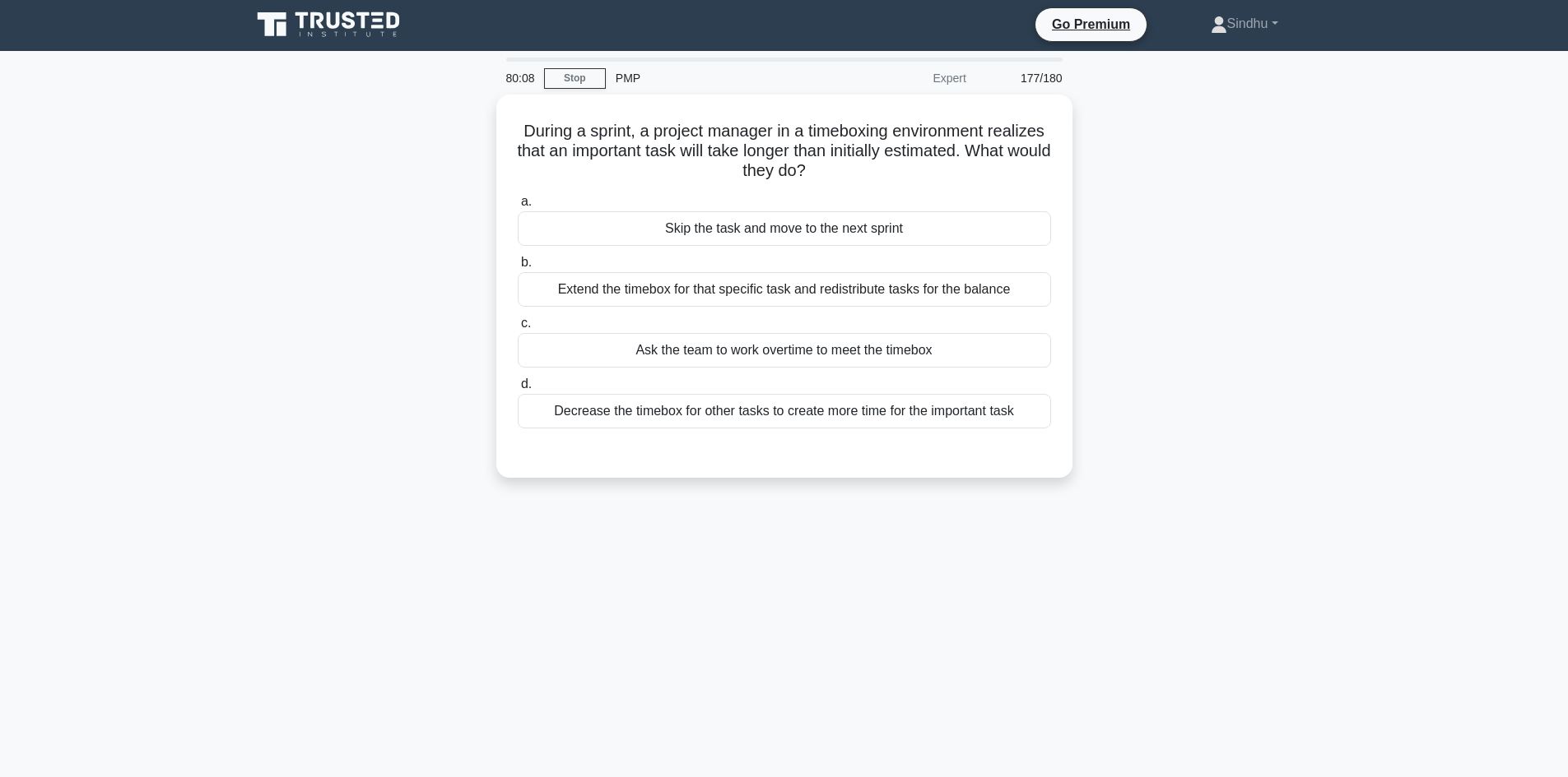
scroll to position [0, 0]
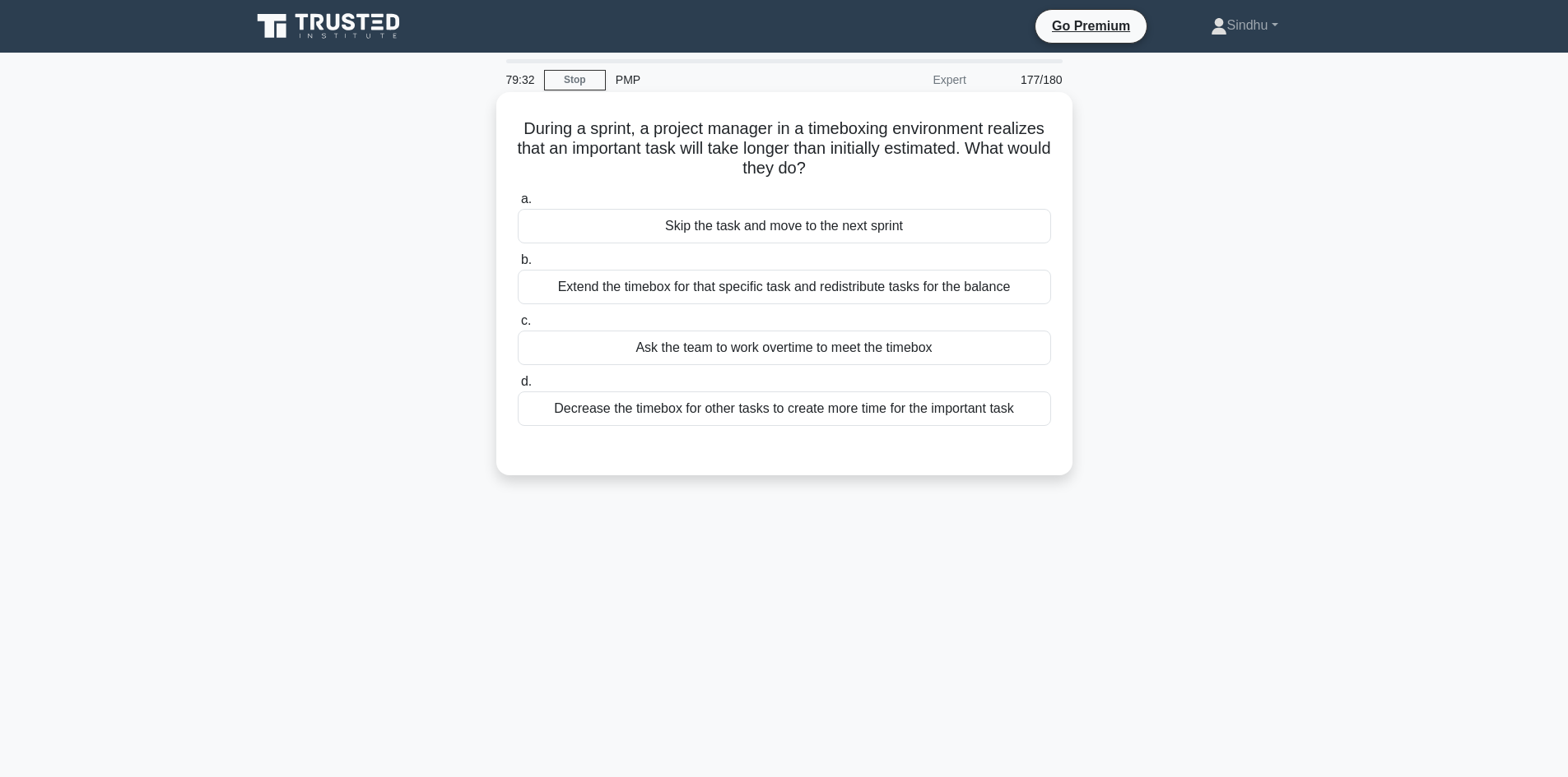
click at [822, 296] on div "Extend the timebox for that specific task and redistribute tasks for the balance" at bounding box center [784, 287] width 533 height 34
click at [518, 266] on input "b. Extend the timebox for that specific task and redistribute tasks for the bal…" at bounding box center [518, 260] width 0 height 11
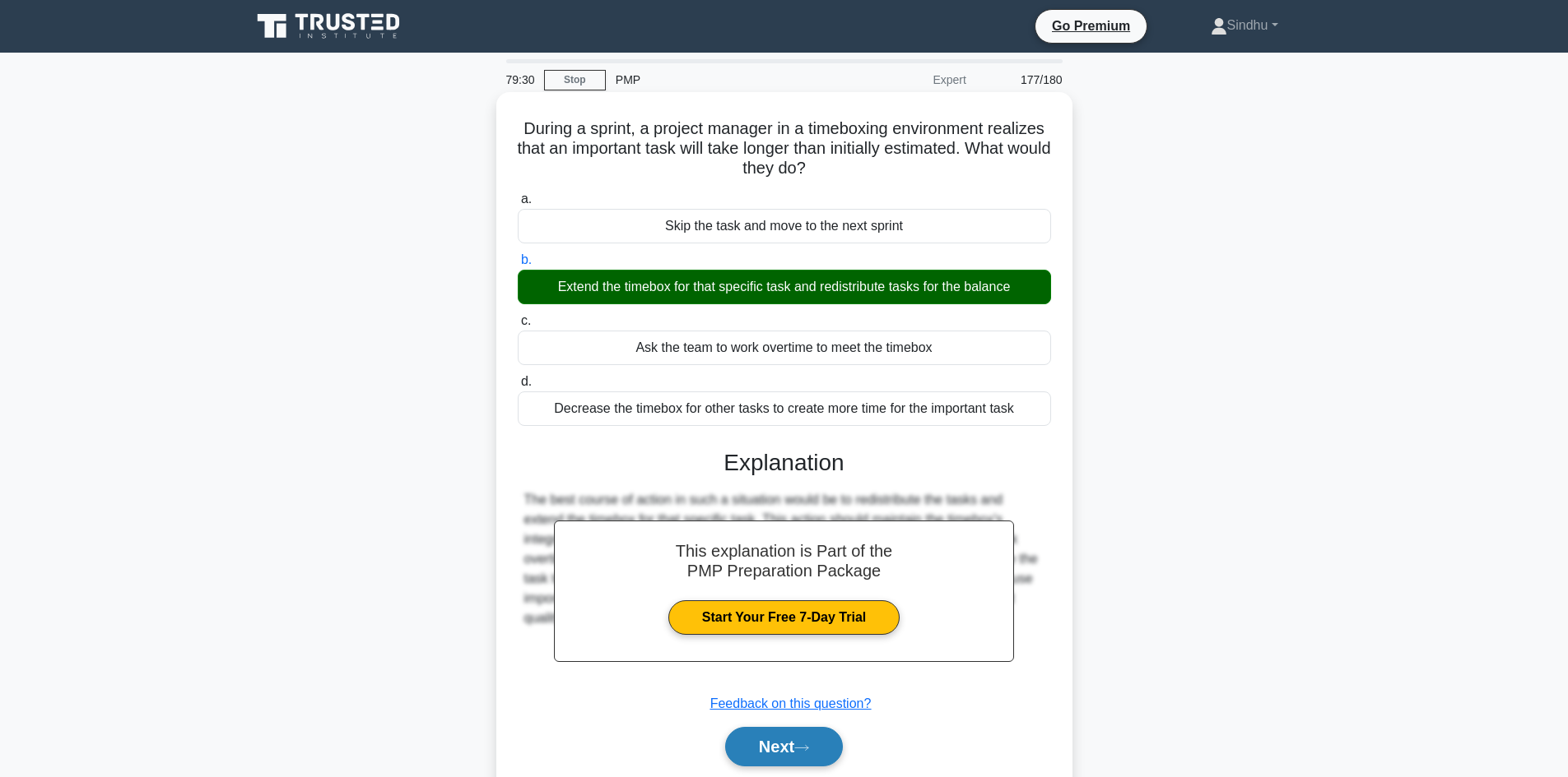
click at [761, 752] on button "Next" at bounding box center [783, 746] width 118 height 39
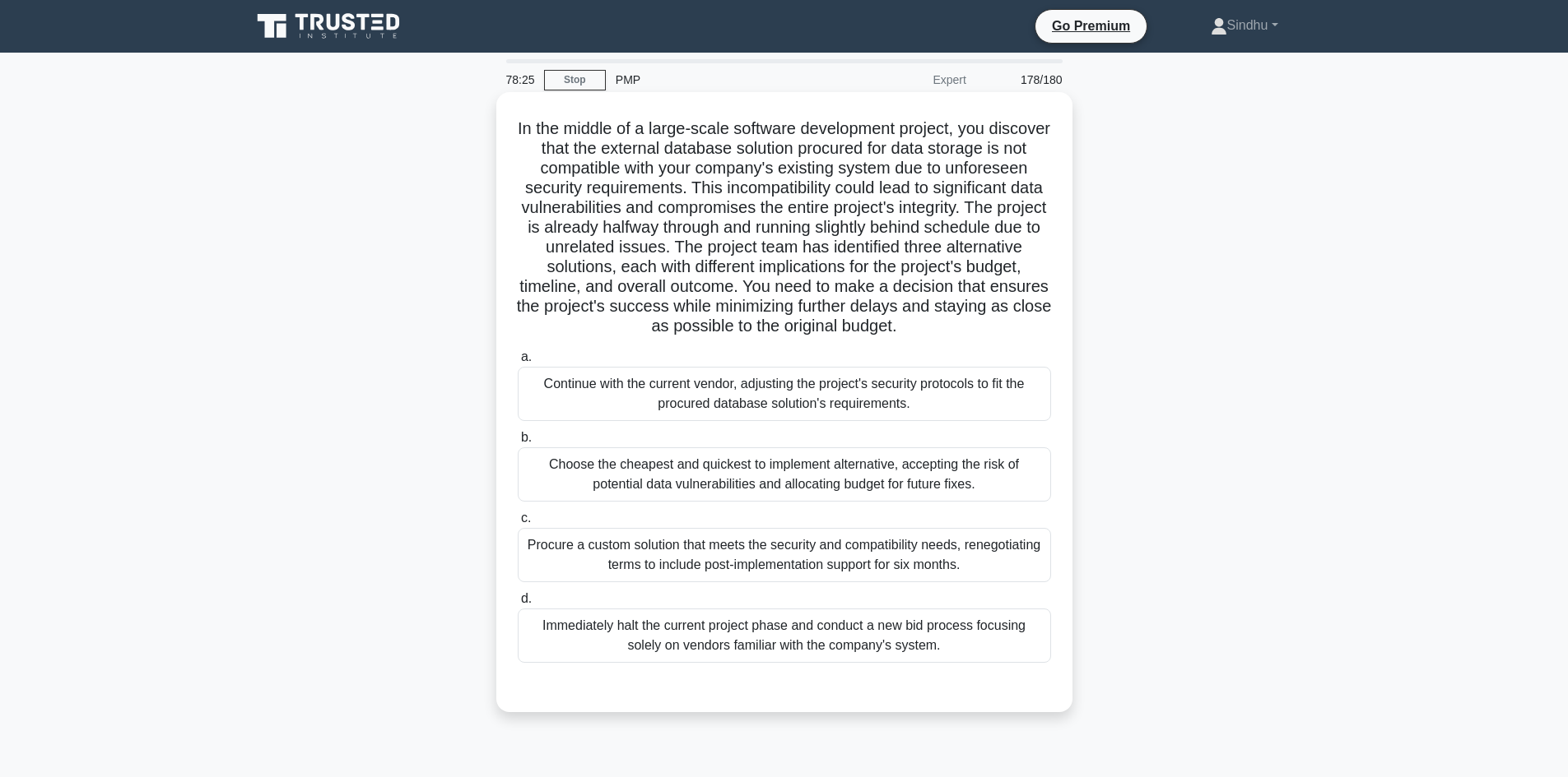
click at [676, 502] on div "Choose the cheapest and quickest to implement alternative, accepting the risk o…" at bounding box center [784, 474] width 533 height 54
click at [518, 444] on input "b. Choose the cheapest and quickest to implement alternative, accepting the ris…" at bounding box center [518, 438] width 0 height 11
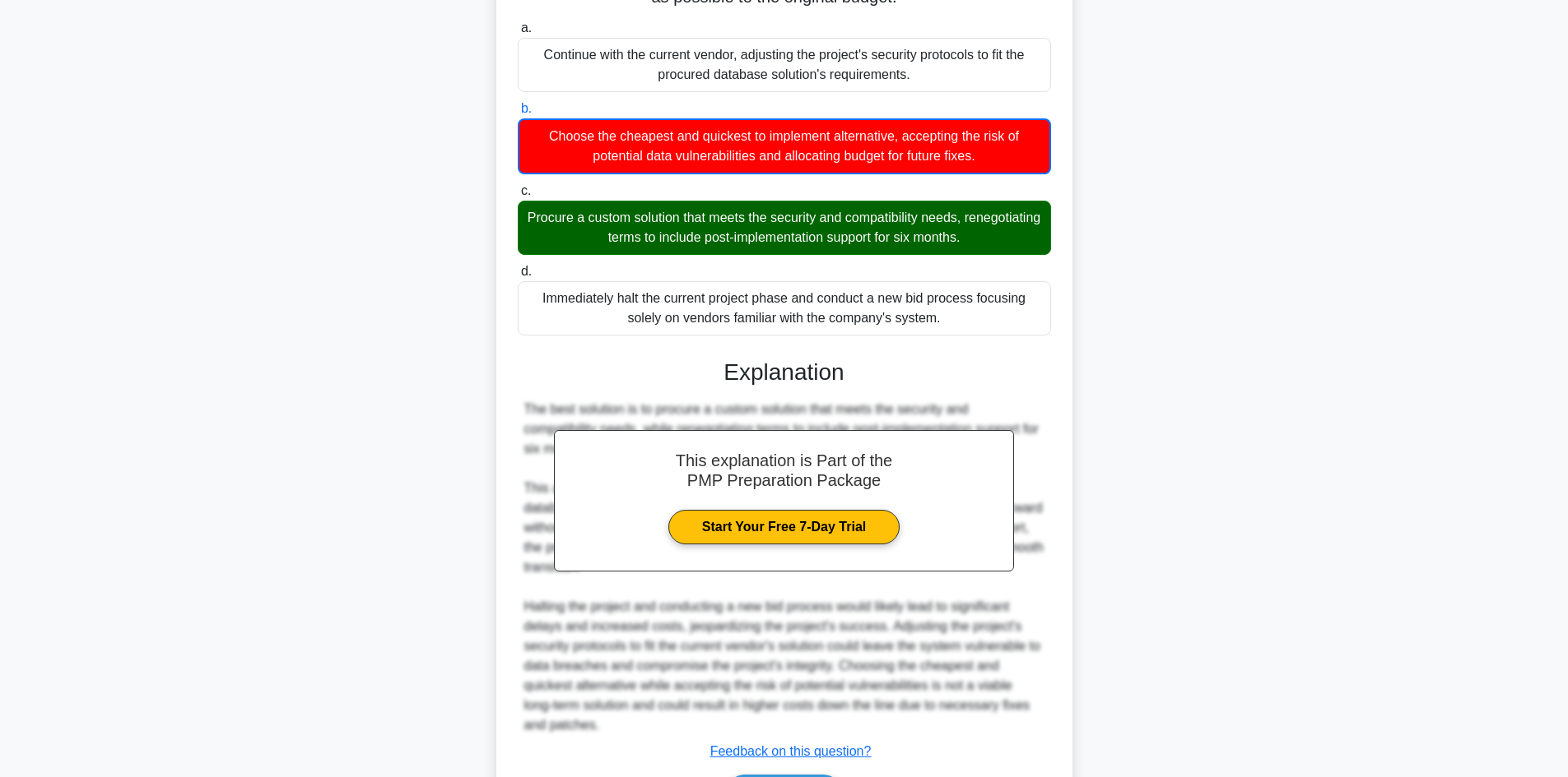
scroll to position [457, 0]
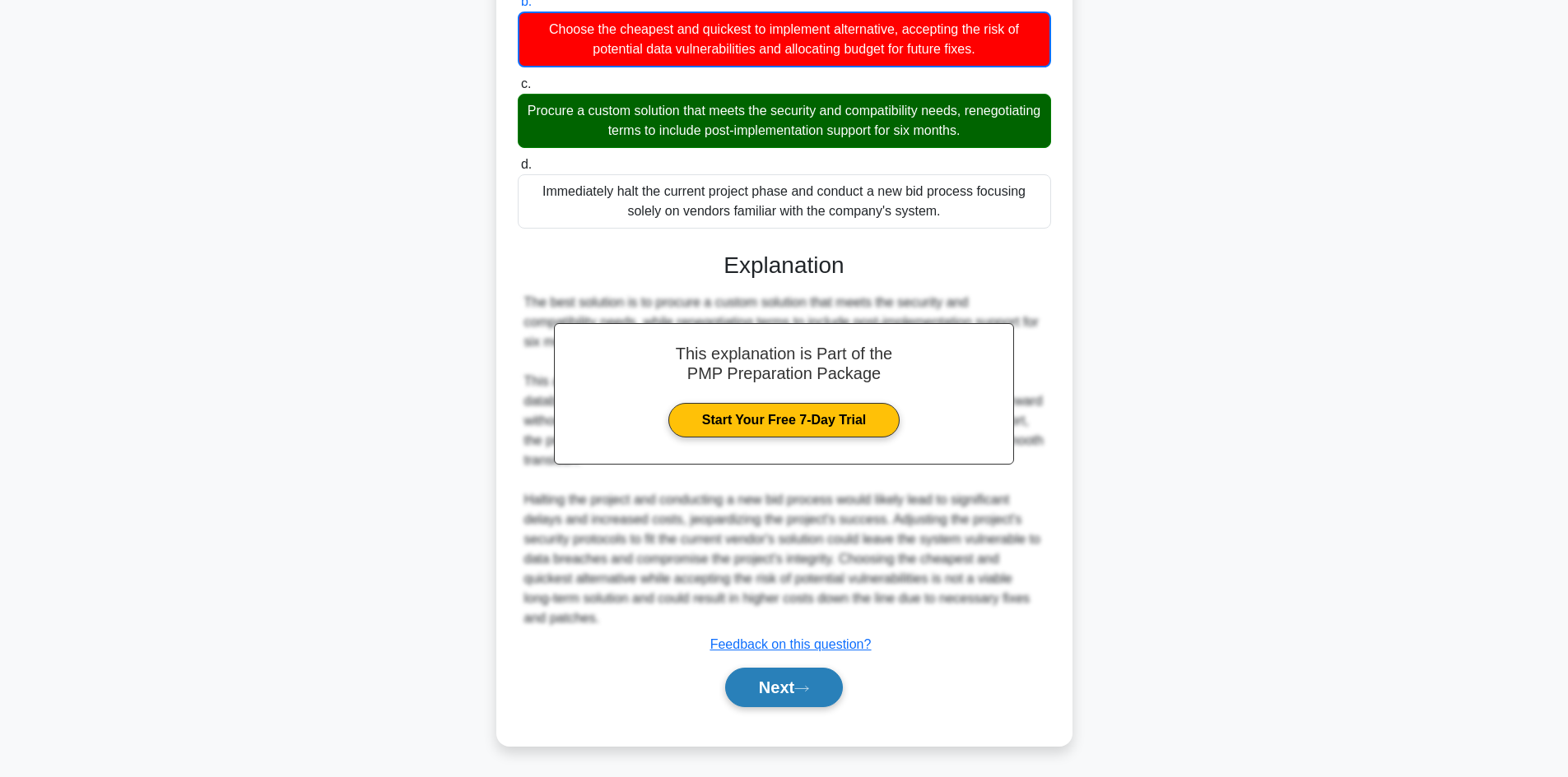
click at [756, 686] on button "Next" at bounding box center [783, 687] width 118 height 39
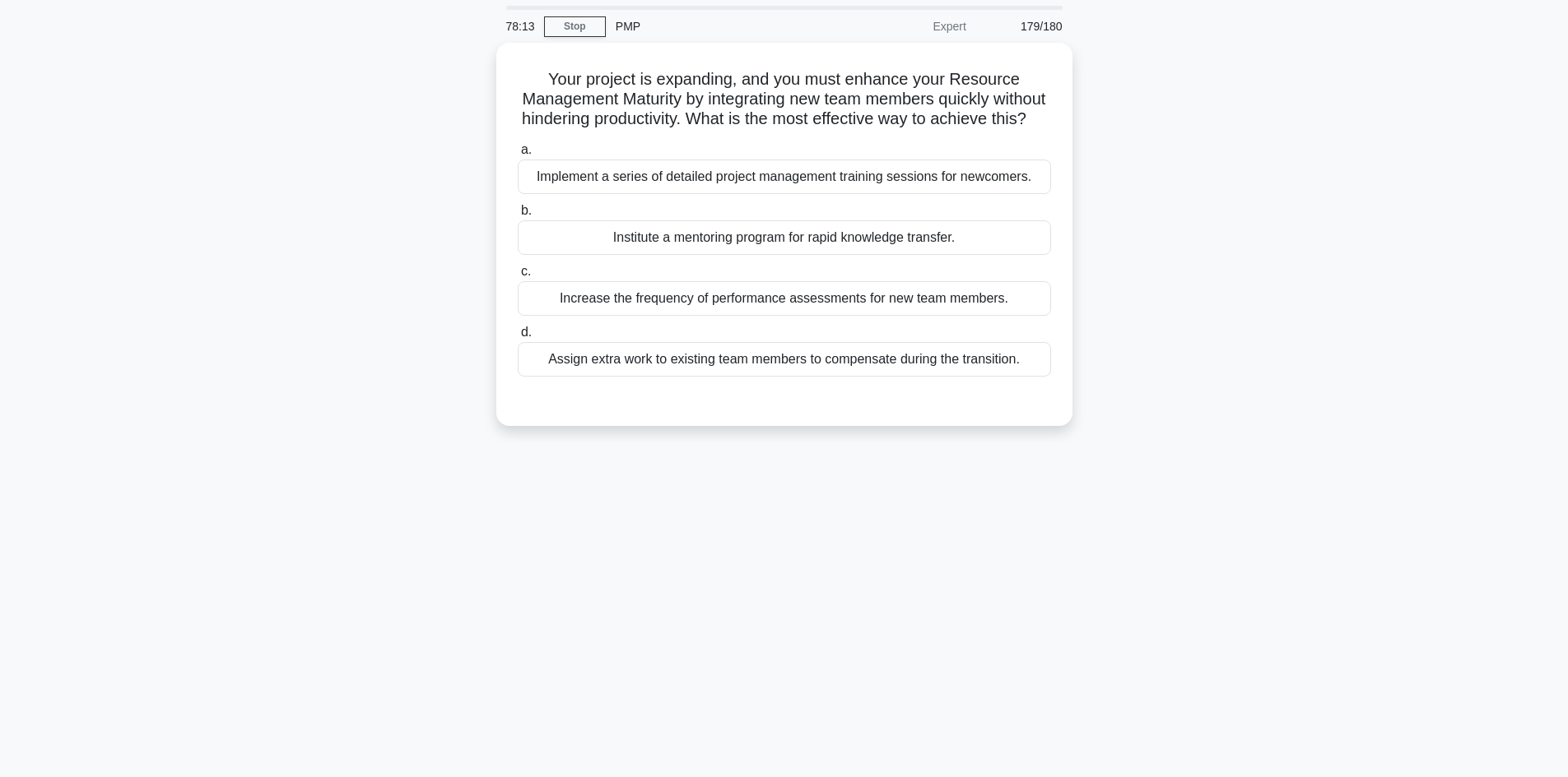
scroll to position [0, 0]
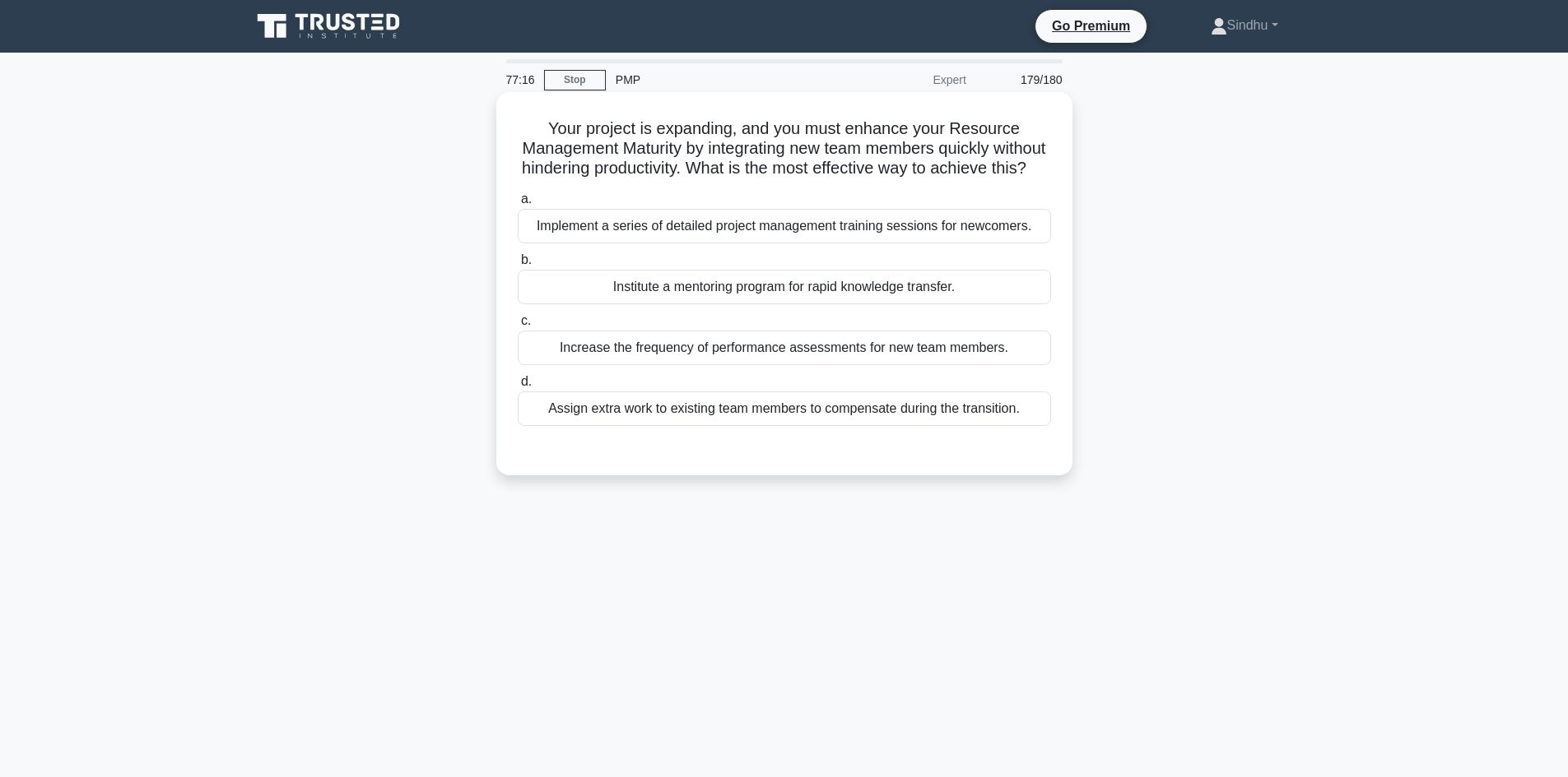
click at [833, 304] on div "Institute a mentoring program for rapid knowledge transfer." at bounding box center [784, 287] width 533 height 34
click at [518, 266] on input "b. Institute a mentoring program for rapid knowledge transfer." at bounding box center [518, 260] width 0 height 11
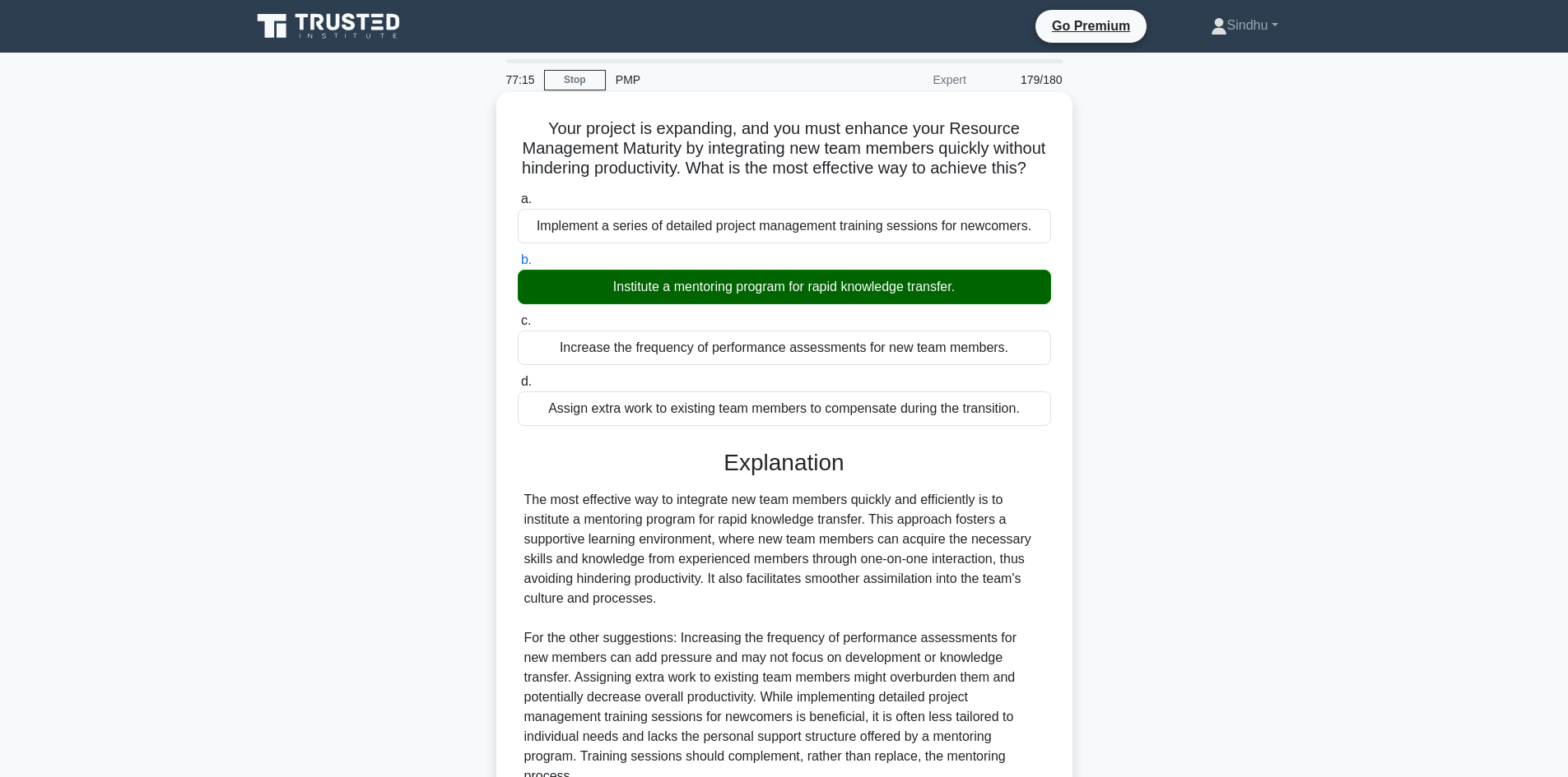
scroll to position [158, 0]
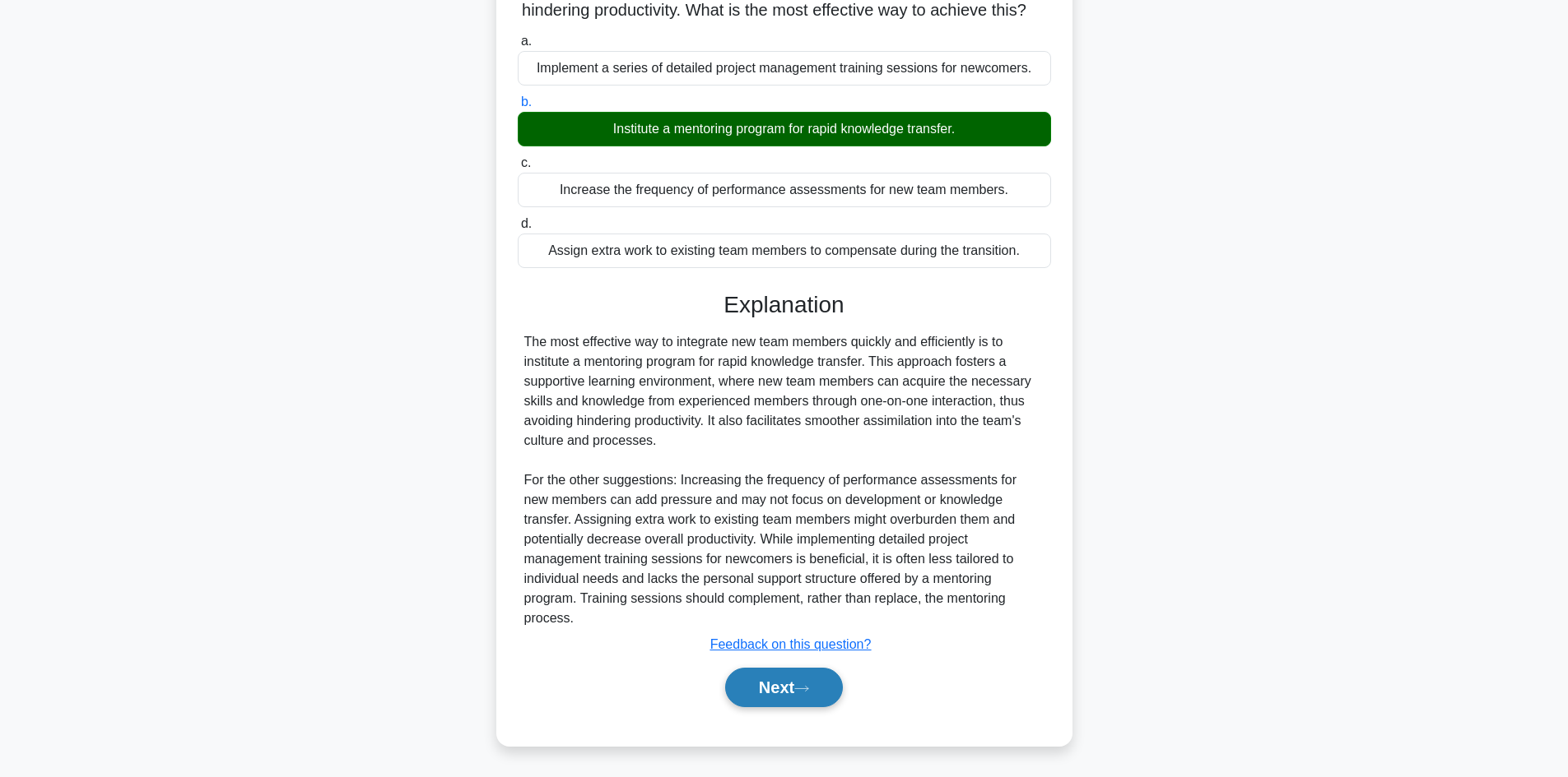
click at [778, 683] on button "Next" at bounding box center [783, 687] width 118 height 39
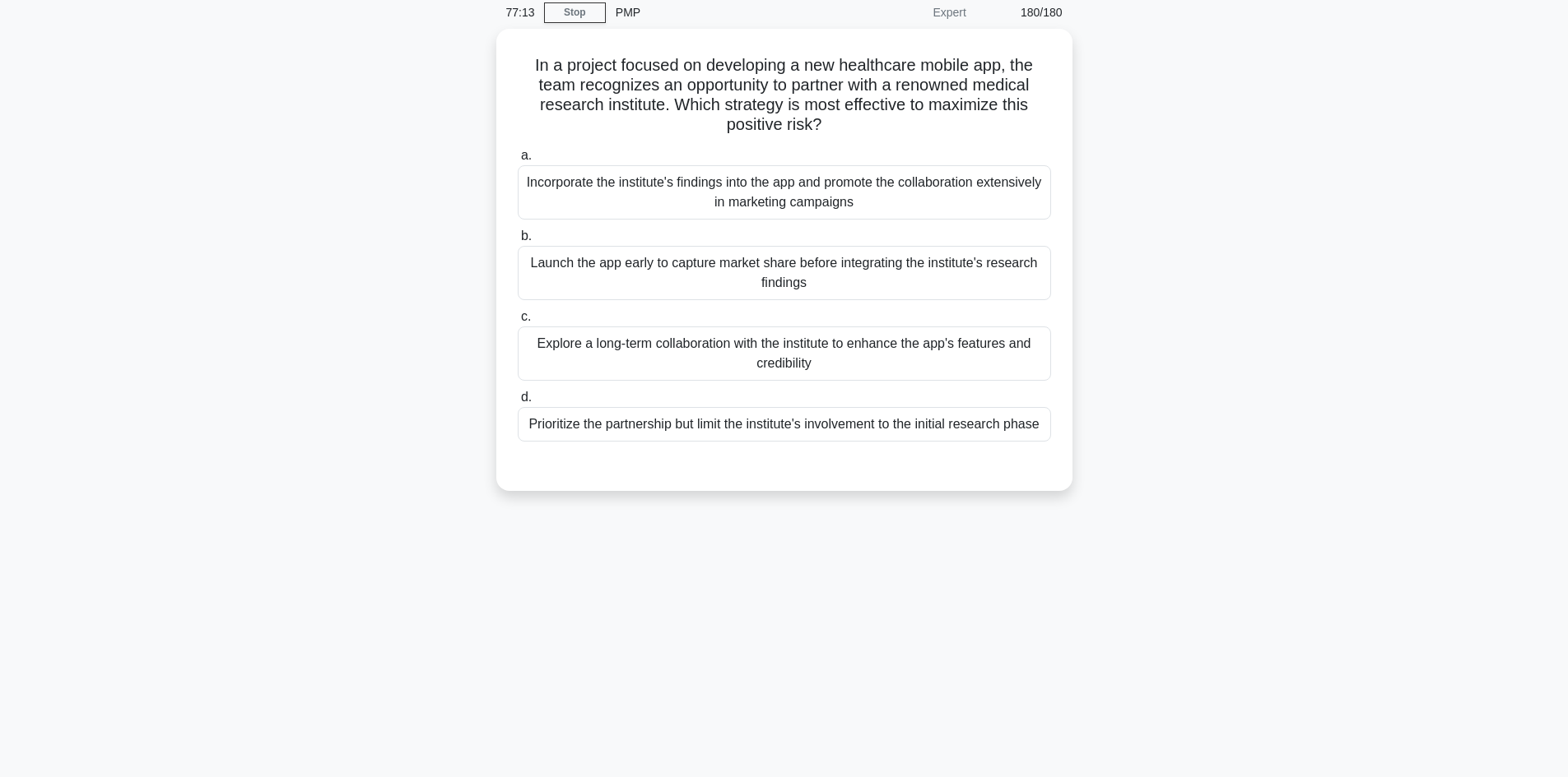
scroll to position [0, 0]
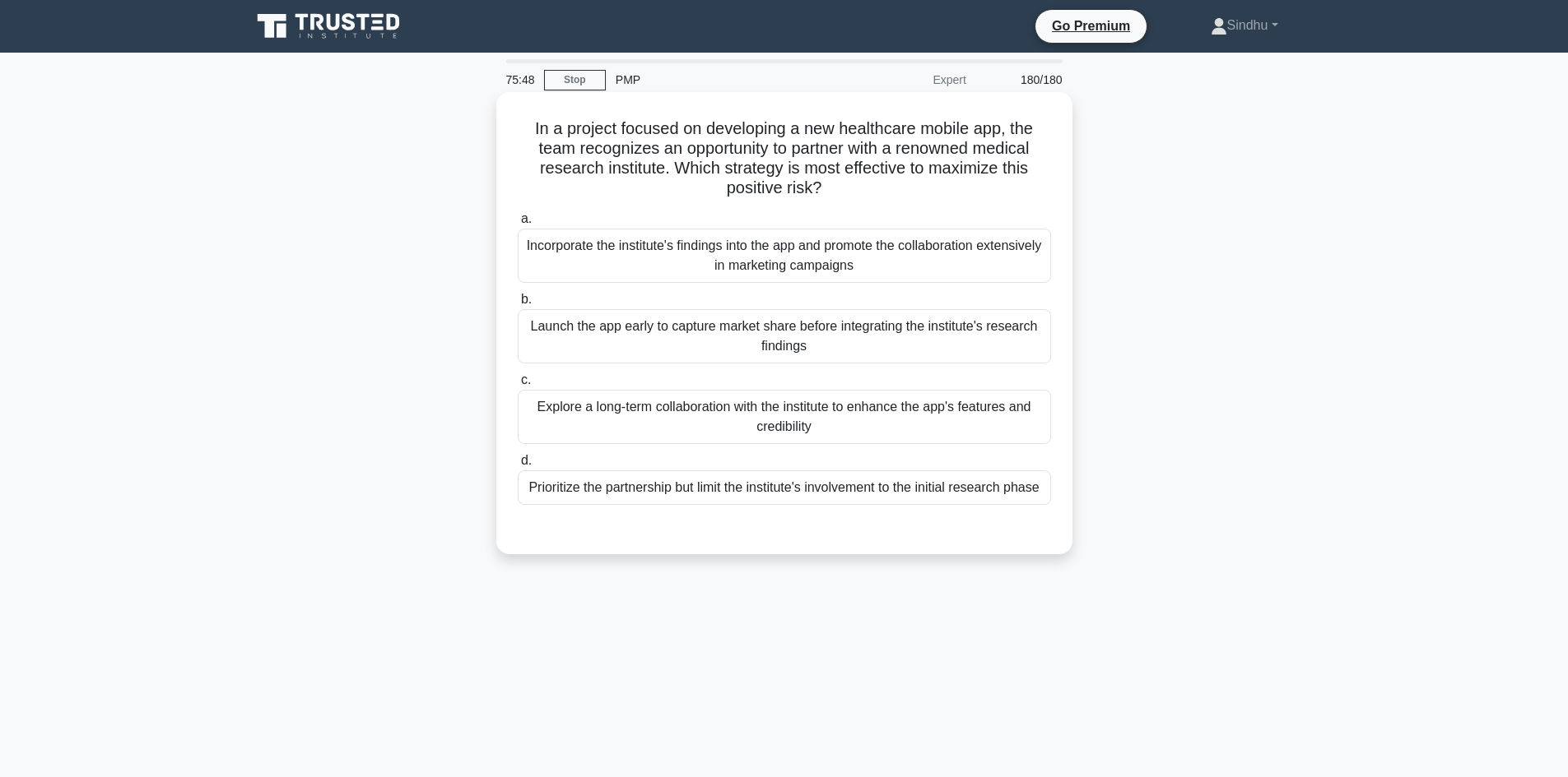
click at [761, 277] on div "Incorporate the institute's findings into the app and promote the collaboration…" at bounding box center [784, 255] width 533 height 54
click at [518, 224] on input "a. Incorporate the institute's findings into the app and promote the collaborat…" at bounding box center [518, 219] width 0 height 11
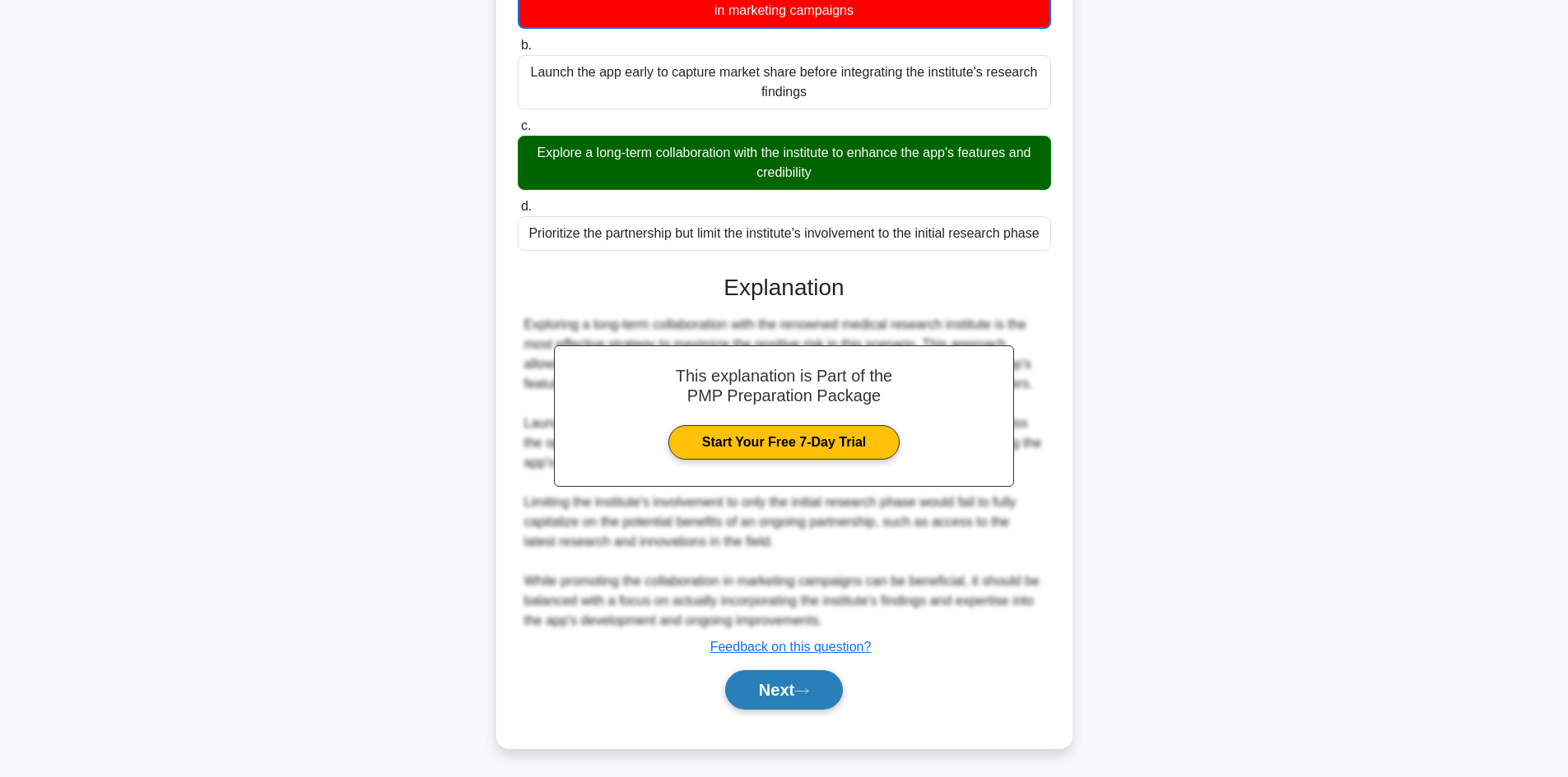
scroll to position [259, 0]
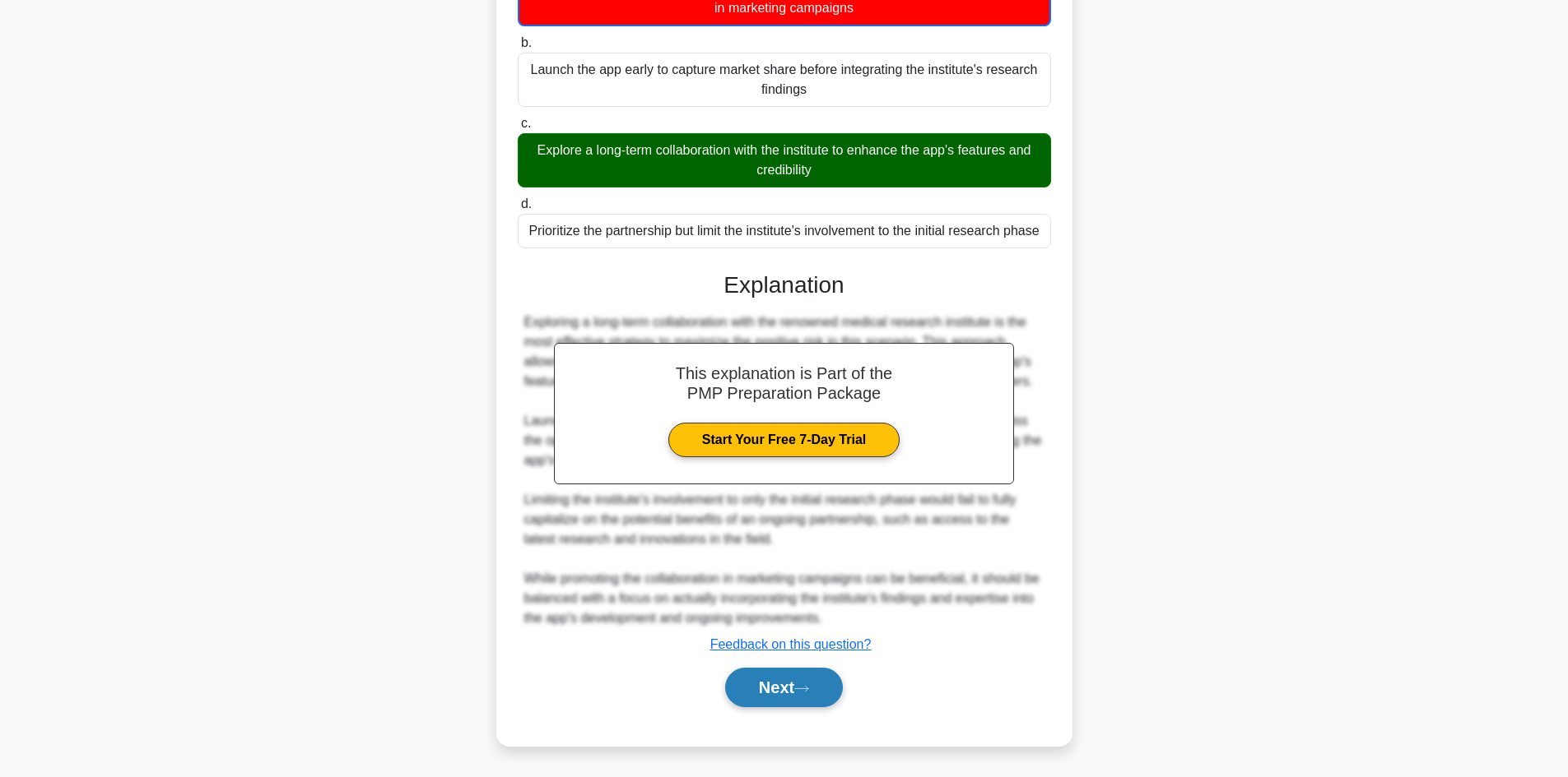
click at [783, 692] on button "Next" at bounding box center [783, 687] width 118 height 39
